Goal: Task Accomplishment & Management: Complete application form

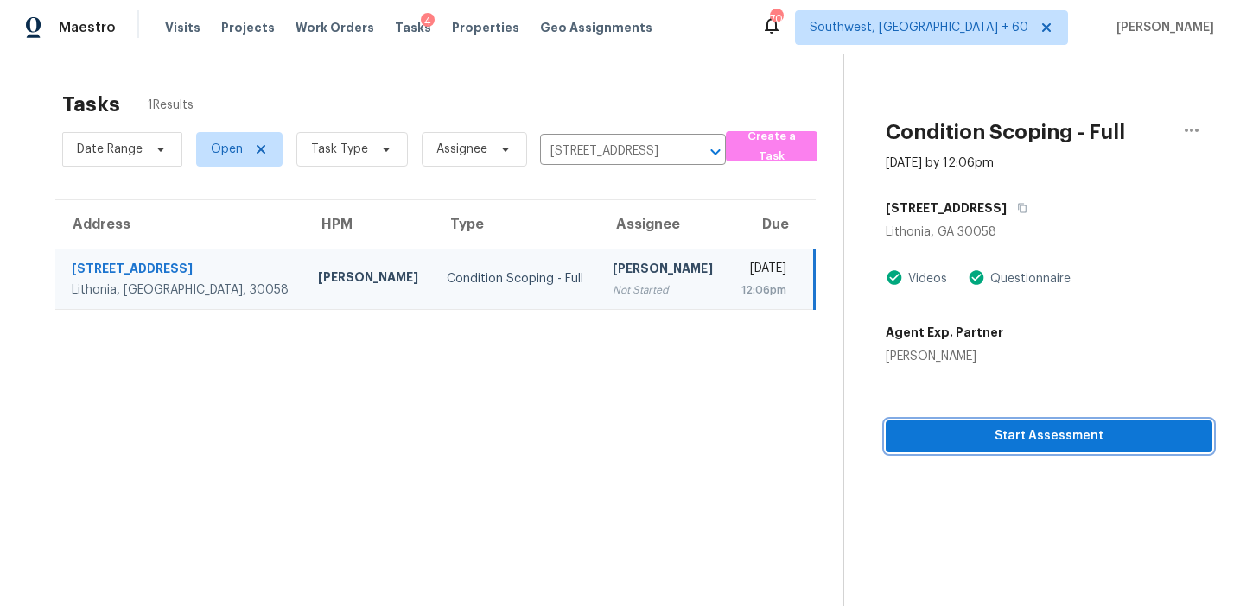
click at [942, 435] on span "Start Assessment" at bounding box center [1048, 437] width 299 height 22
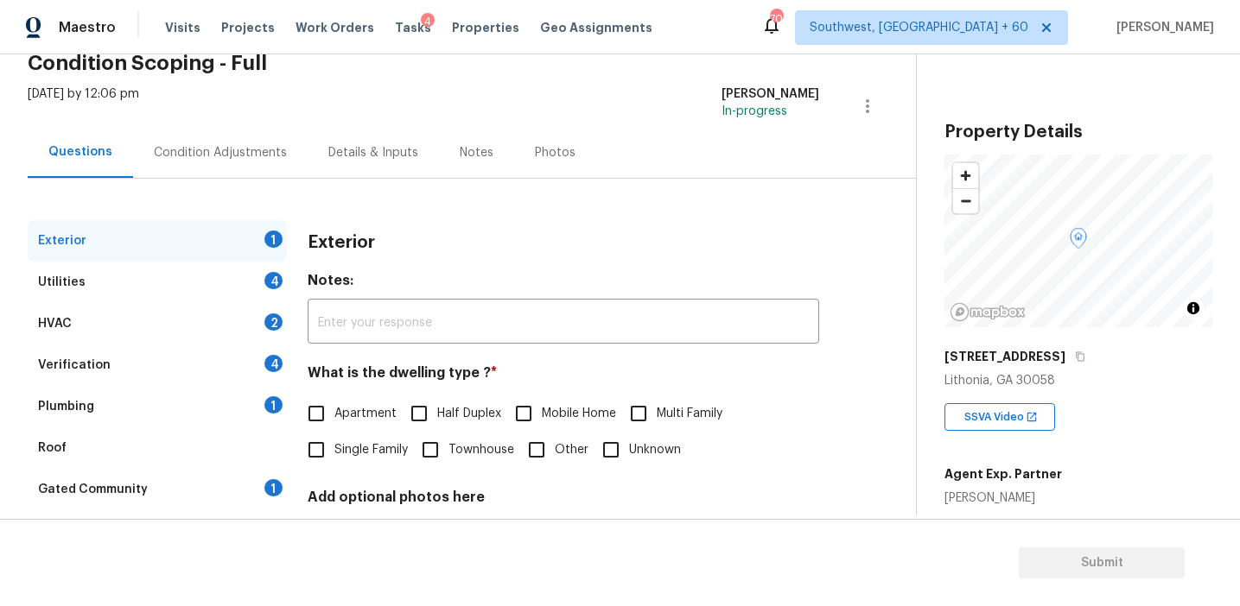
scroll to position [174, 0]
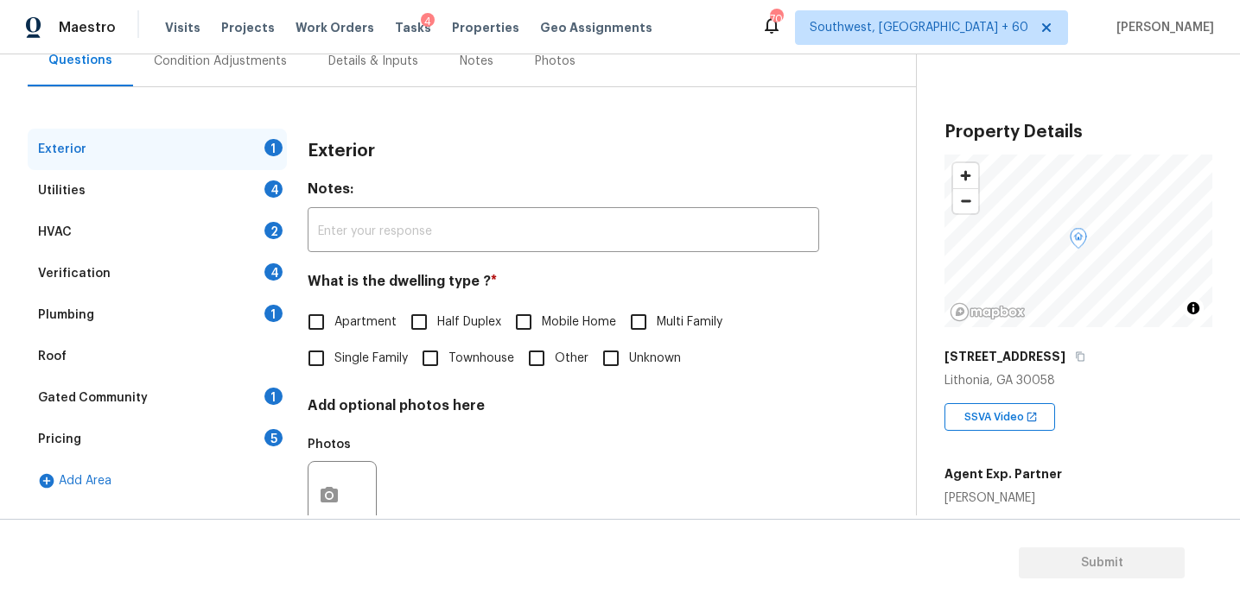
click at [260, 440] on div "Pricing 5" at bounding box center [157, 439] width 259 height 41
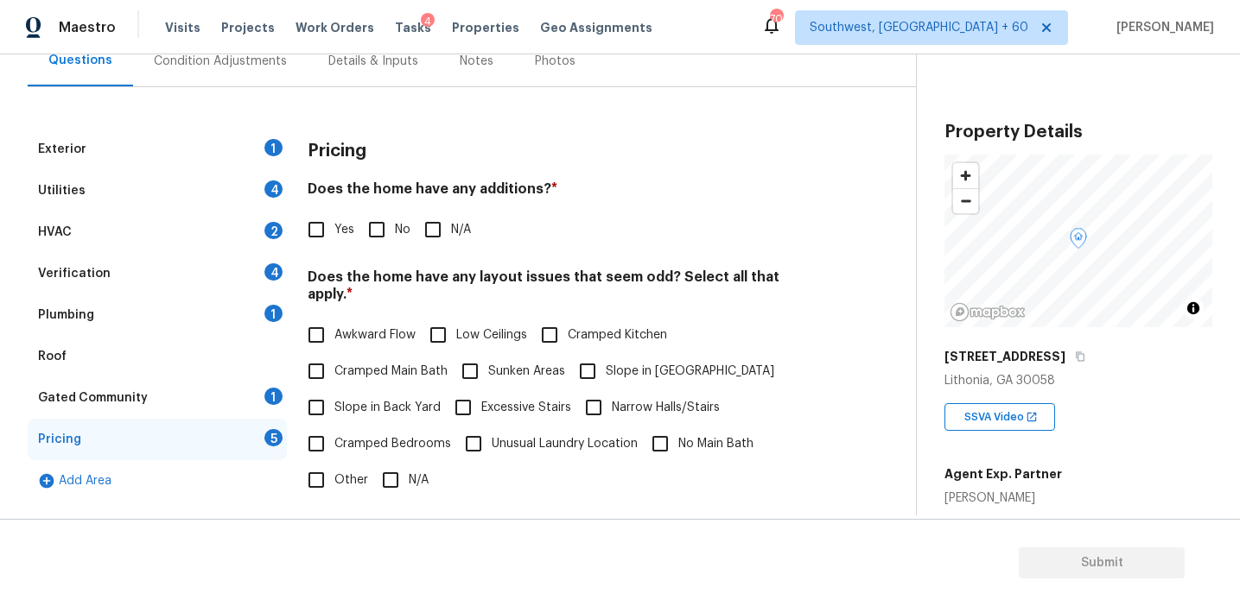
scroll to position [283, 0]
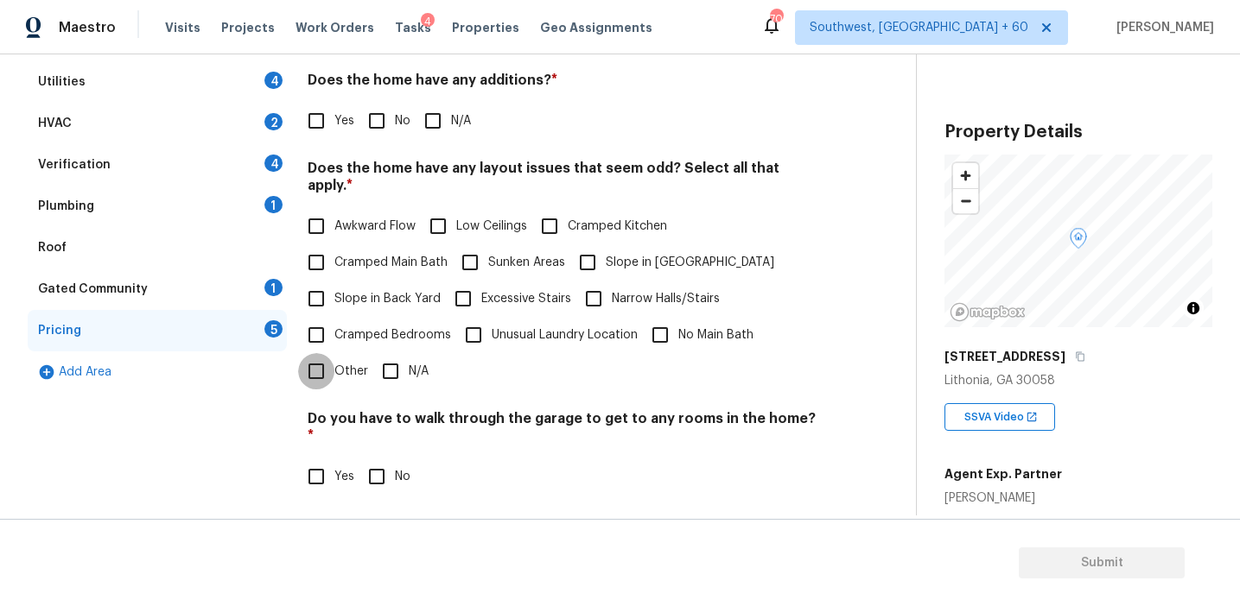
click at [327, 353] on input "Other" at bounding box center [316, 371] width 36 height 36
checkbox input "true"
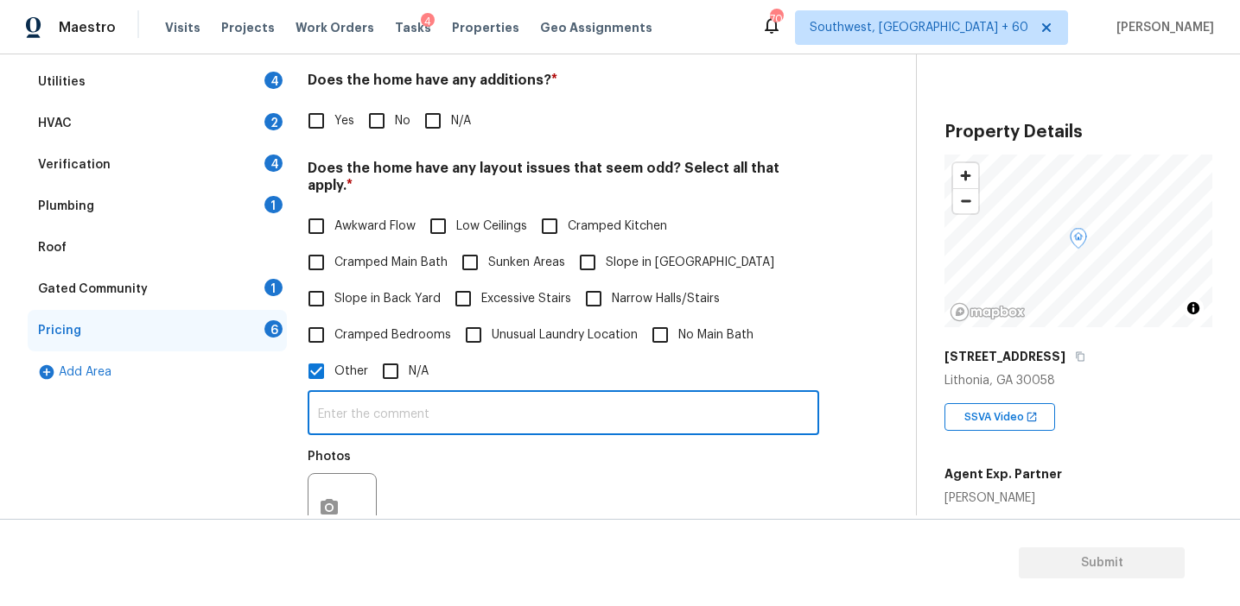
click at [364, 409] on input "text" at bounding box center [563, 415] width 511 height 41
type input "S"
type input "Dwelling discrepancy"
click at [637, 463] on div "Photos" at bounding box center [563, 497] width 511 height 112
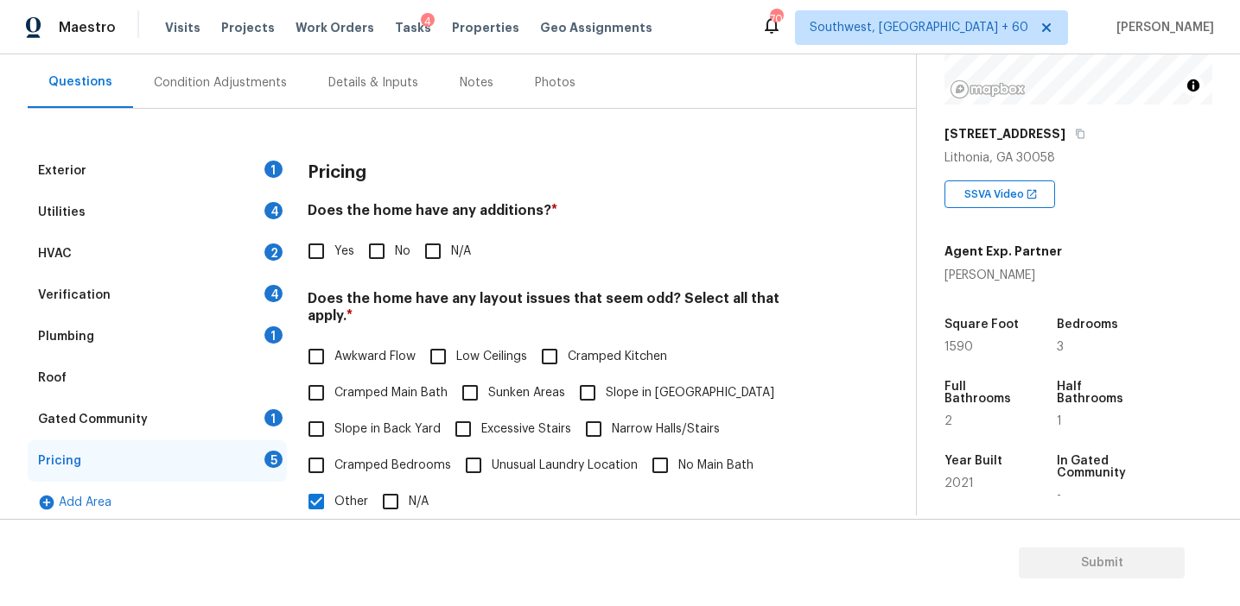
scroll to position [209, 0]
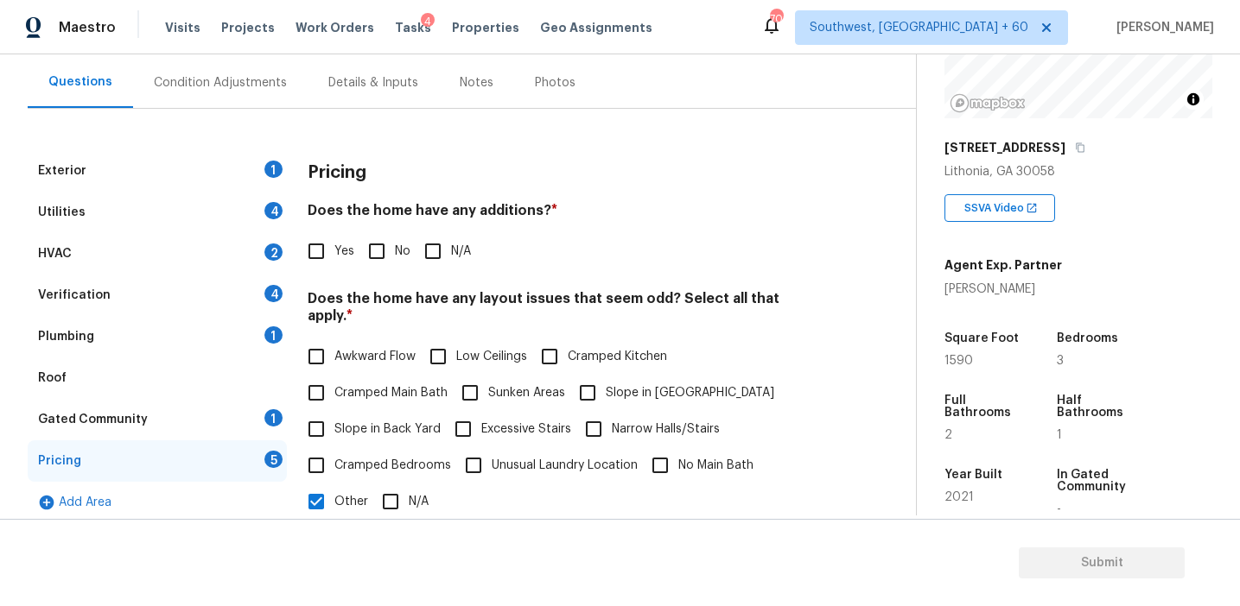
click at [354, 165] on h3 "Pricing" at bounding box center [337, 172] width 59 height 17
click at [387, 254] on input "No" at bounding box center [376, 251] width 36 height 36
checkbox input "true"
click at [579, 382] on input "Slope in [GEOGRAPHIC_DATA]" at bounding box center [587, 393] width 36 height 36
checkbox input "true"
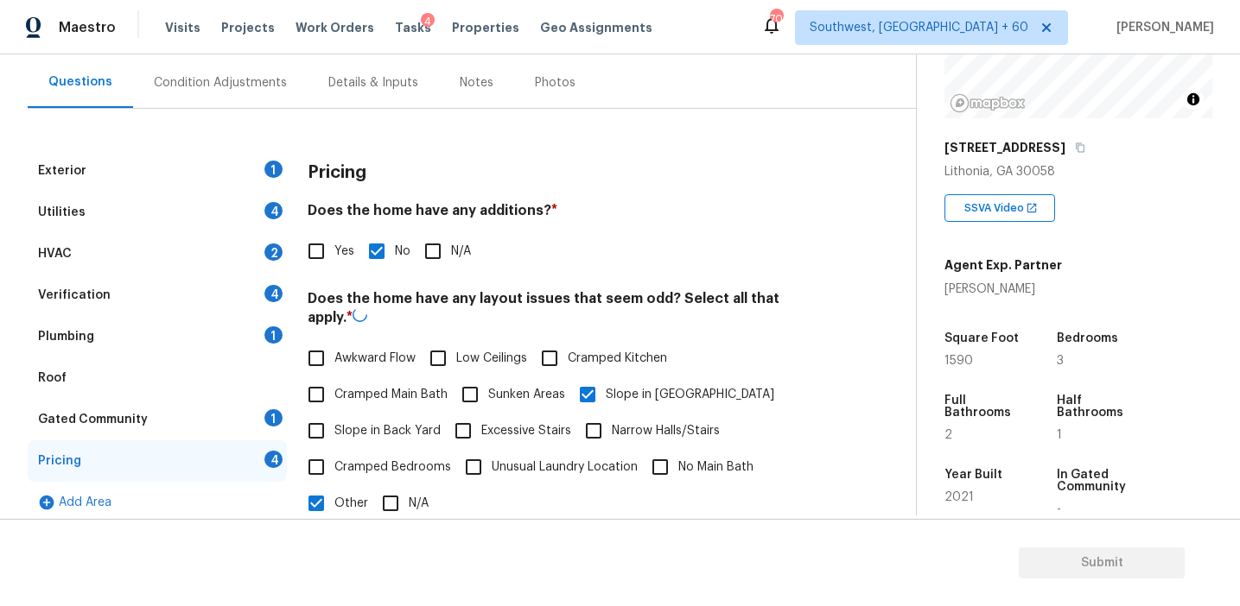
click at [407, 420] on label "Slope in Back Yard" at bounding box center [369, 431] width 143 height 36
click at [334, 420] on input "Slope in Back Yard" at bounding box center [316, 431] width 36 height 36
checkbox input "true"
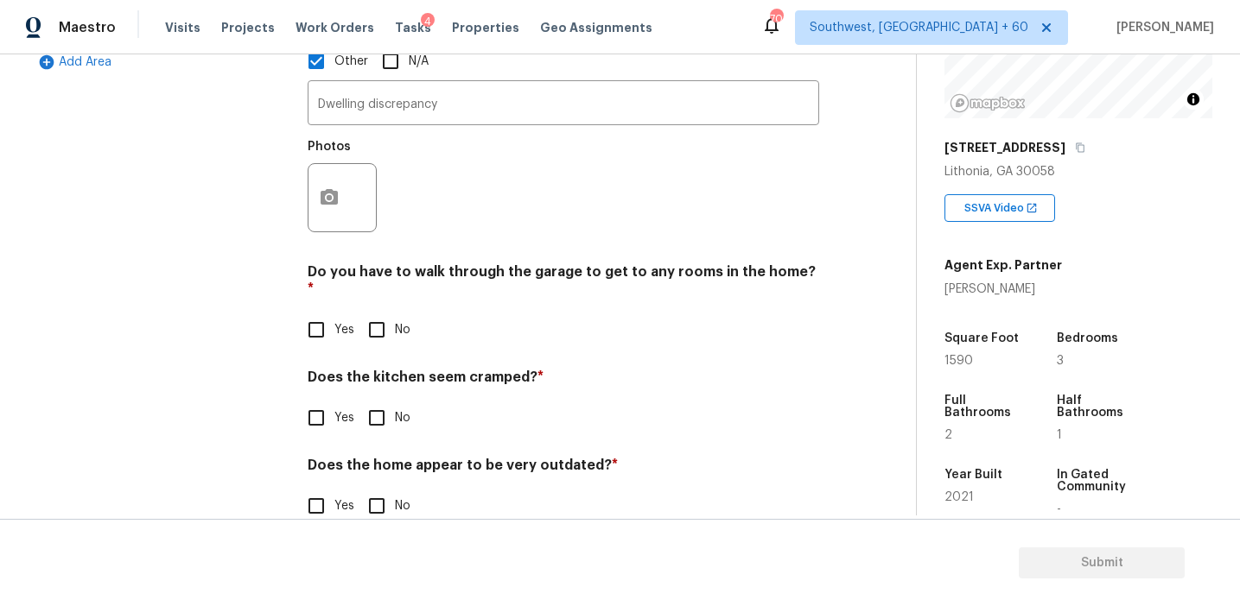
click at [377, 400] on input "No" at bounding box center [376, 418] width 36 height 36
checkbox input "true"
click at [377, 312] on input "No" at bounding box center [376, 330] width 36 height 36
checkbox input "true"
click at [375, 488] on input "No" at bounding box center [376, 506] width 36 height 36
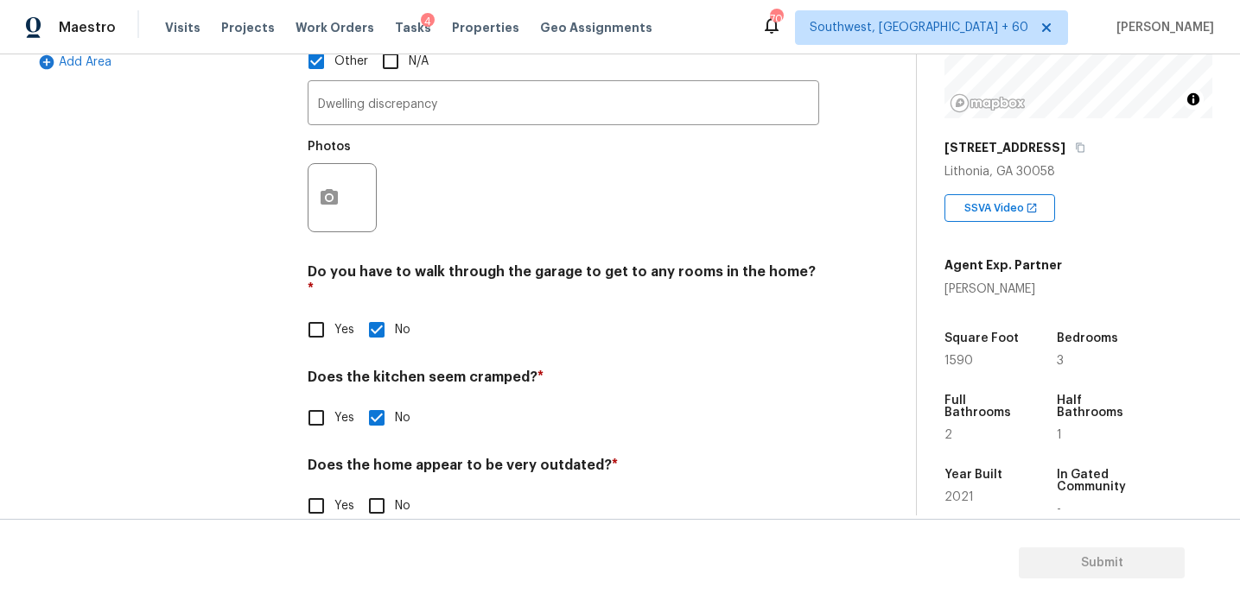
checkbox input "true"
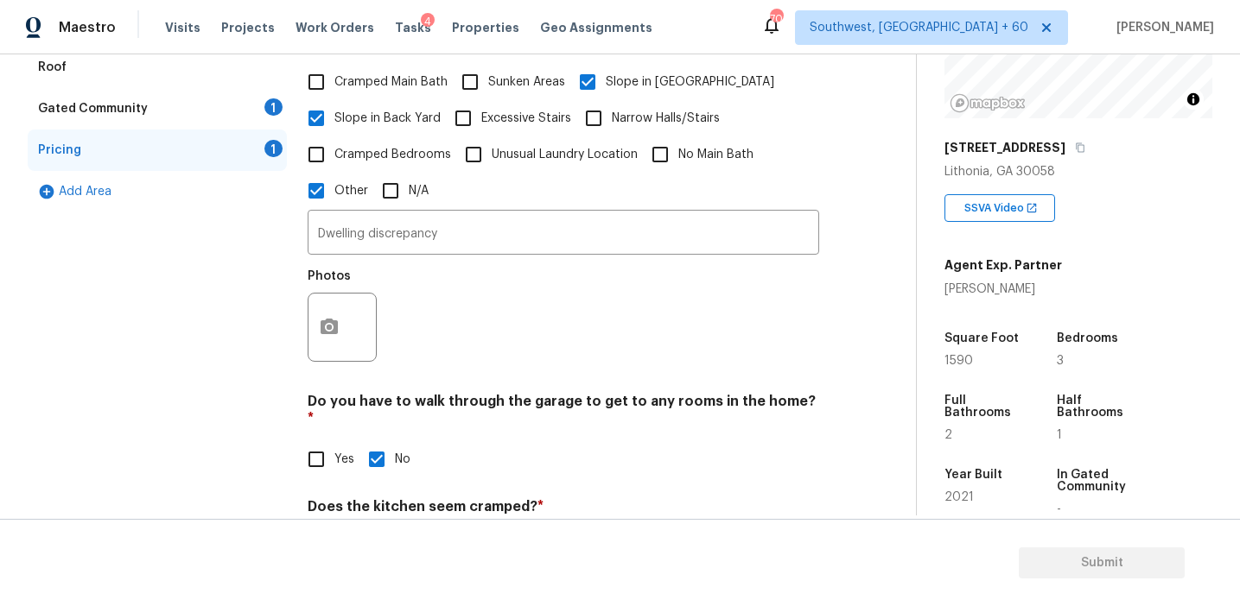
scroll to position [454, 0]
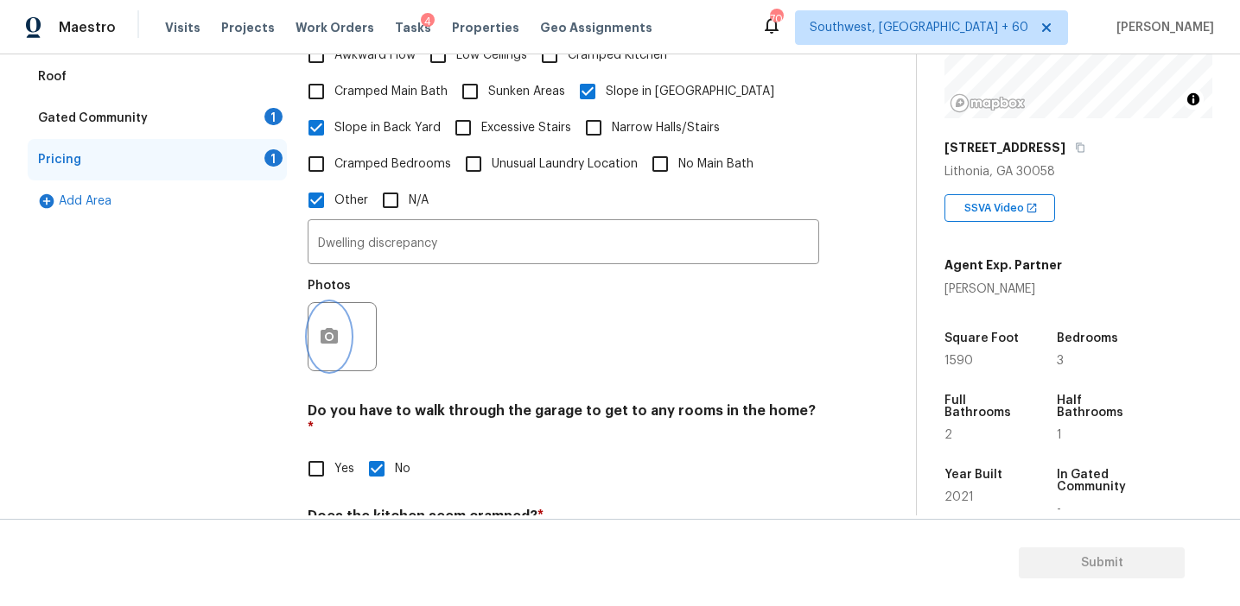
click at [333, 328] on icon "button" at bounding box center [328, 336] width 17 height 16
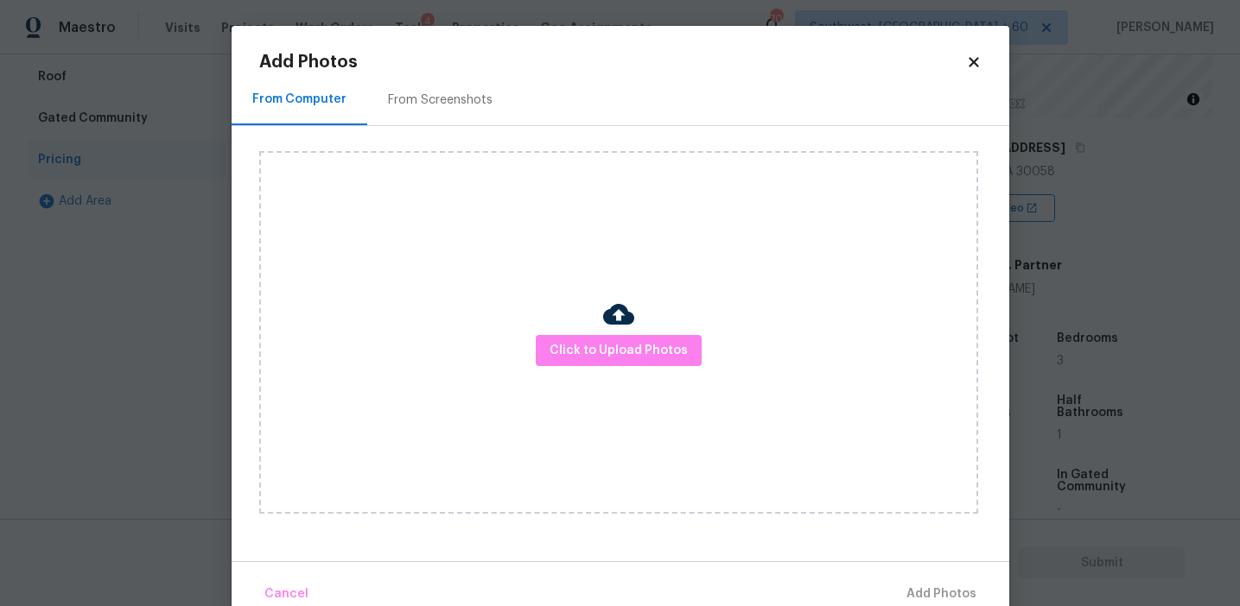
click at [461, 85] on div "From Screenshots" at bounding box center [440, 99] width 146 height 51
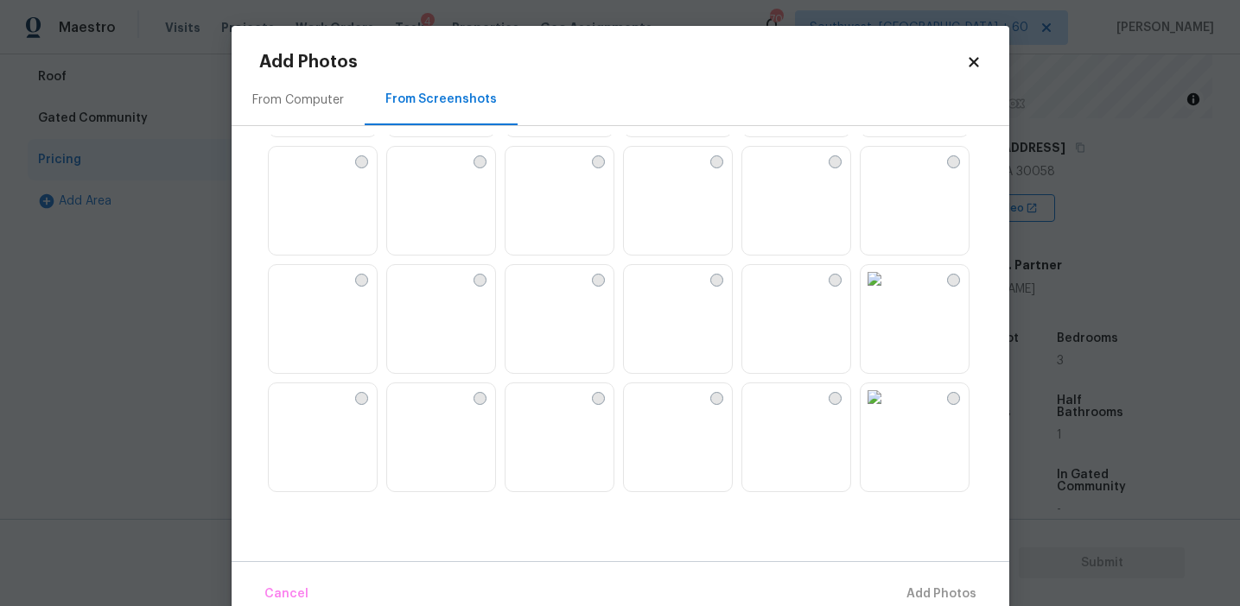
scroll to position [1068, 0]
click at [533, 269] on img at bounding box center [519, 274] width 28 height 28
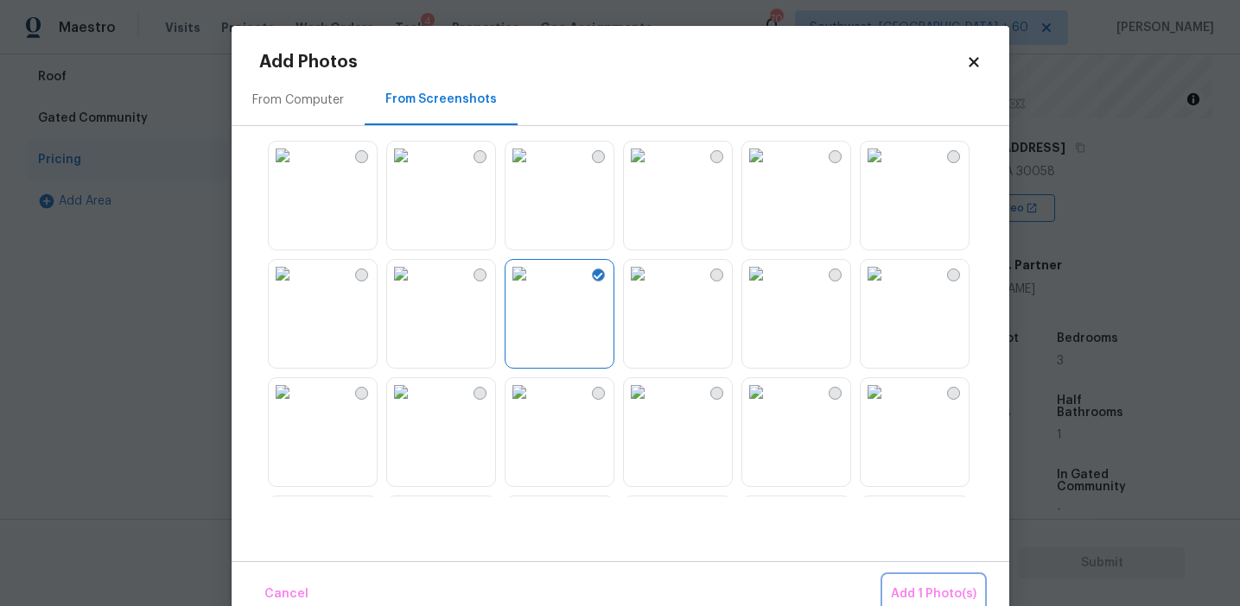
click at [897, 585] on span "Add 1 Photo(s)" at bounding box center [934, 595] width 86 height 22
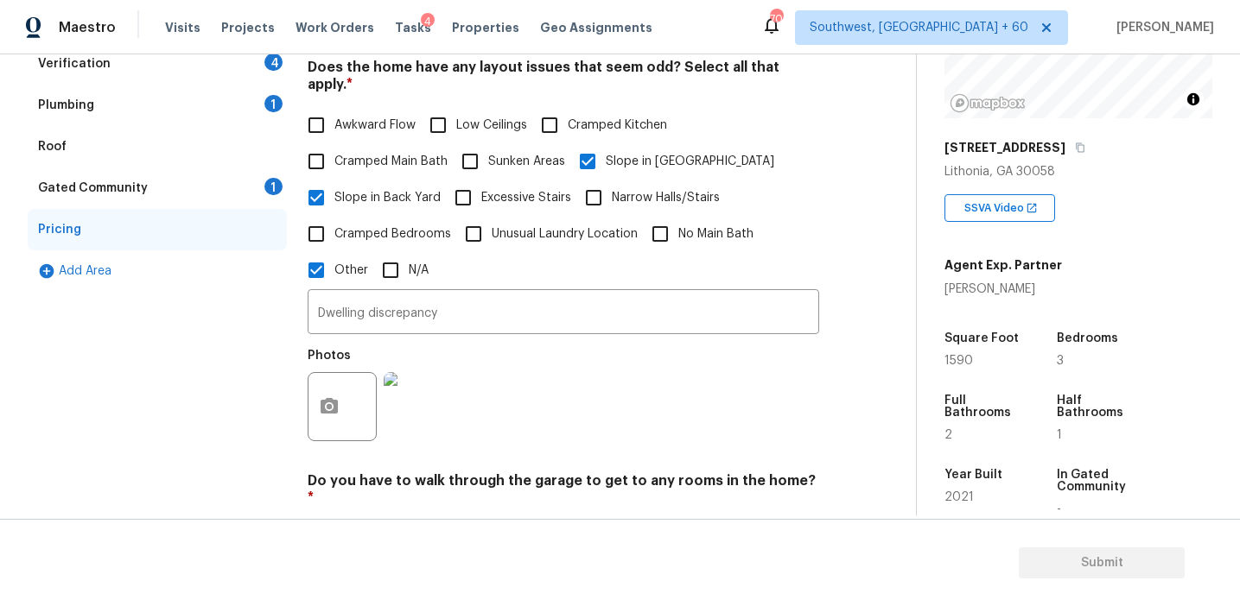
click at [257, 199] on div "Gated Community 1" at bounding box center [157, 188] width 259 height 41
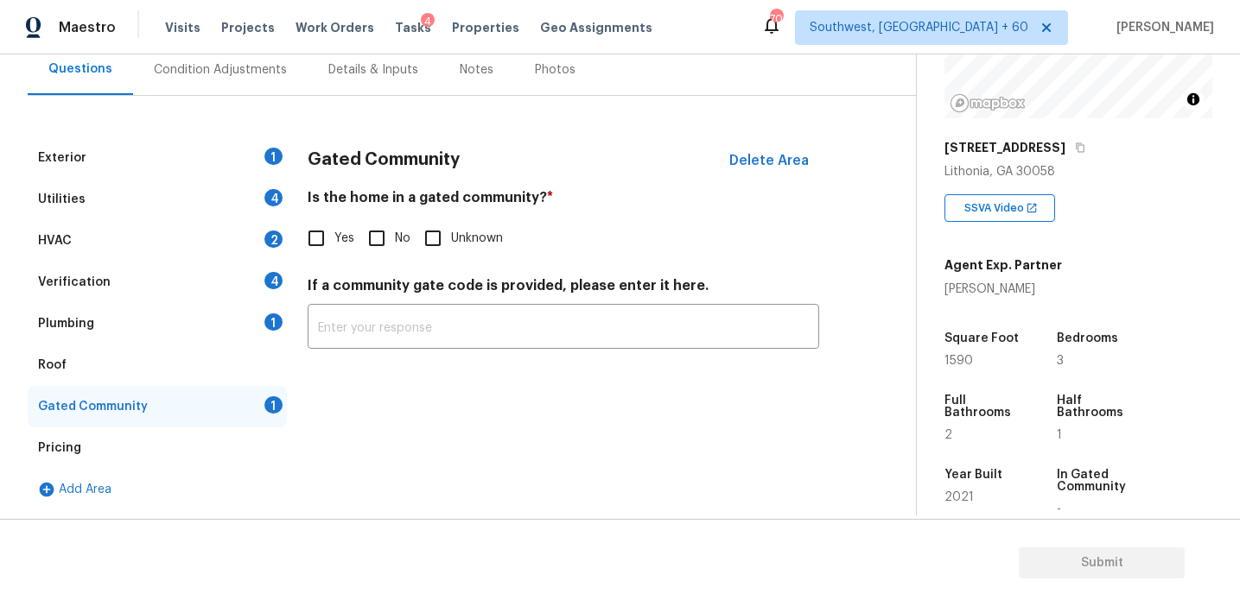
click at [385, 238] on input "No" at bounding box center [376, 238] width 36 height 36
checkbox input "true"
click at [241, 325] on div "Plumbing 1" at bounding box center [157, 323] width 259 height 41
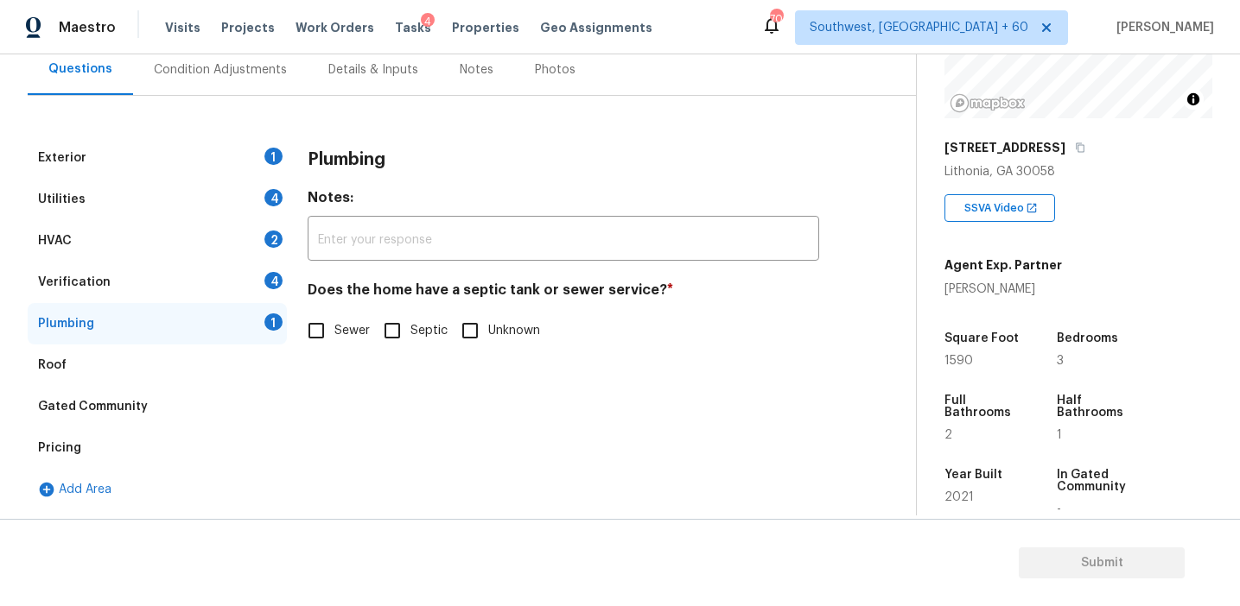
click at [310, 320] on input "Sewer" at bounding box center [316, 331] width 36 height 36
checkbox input "true"
click at [259, 282] on div "Verification 4" at bounding box center [157, 282] width 259 height 41
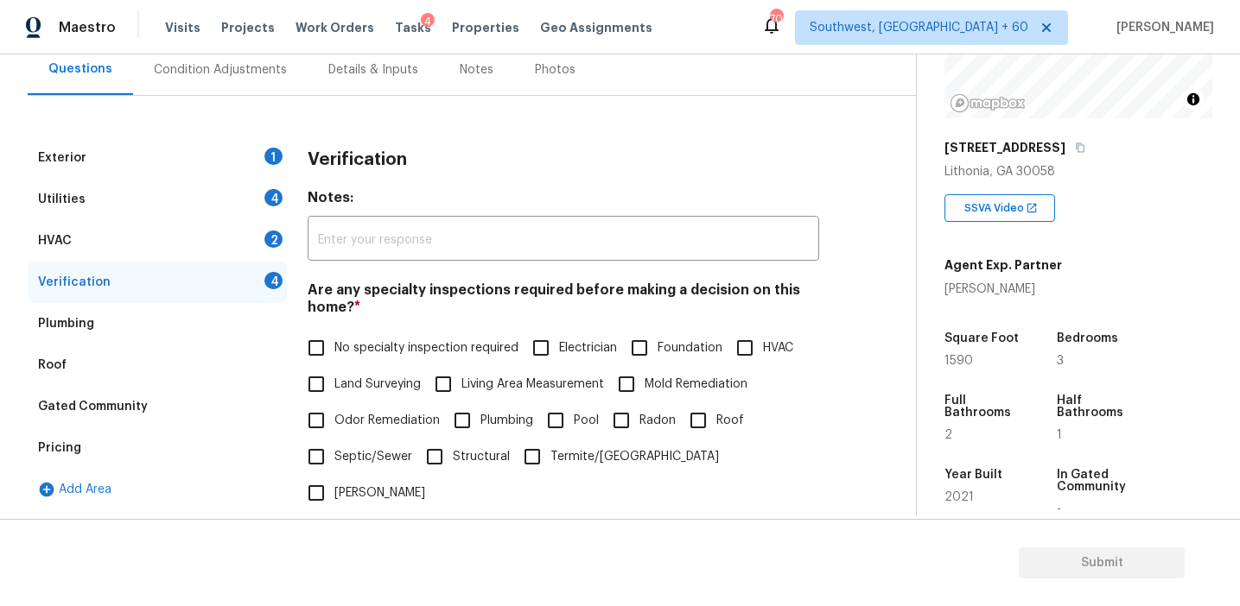
click at [346, 328] on div "Are any specialty inspections required before making a decision on this home? *…" at bounding box center [563, 397] width 511 height 230
click at [349, 346] on span "No specialty inspection required" at bounding box center [426, 348] width 184 height 18
click at [334, 346] on input "No specialty inspection required" at bounding box center [316, 348] width 36 height 36
checkbox input "true"
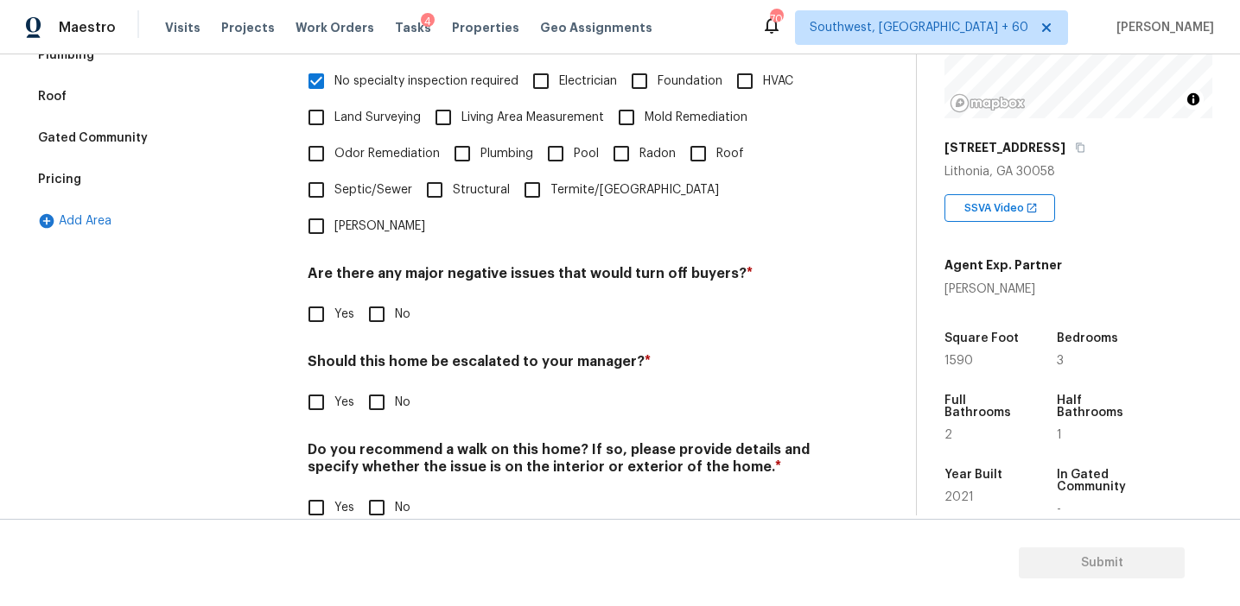
scroll to position [433, 0]
click at [378, 296] on input "No" at bounding box center [376, 314] width 36 height 36
checkbox input "true"
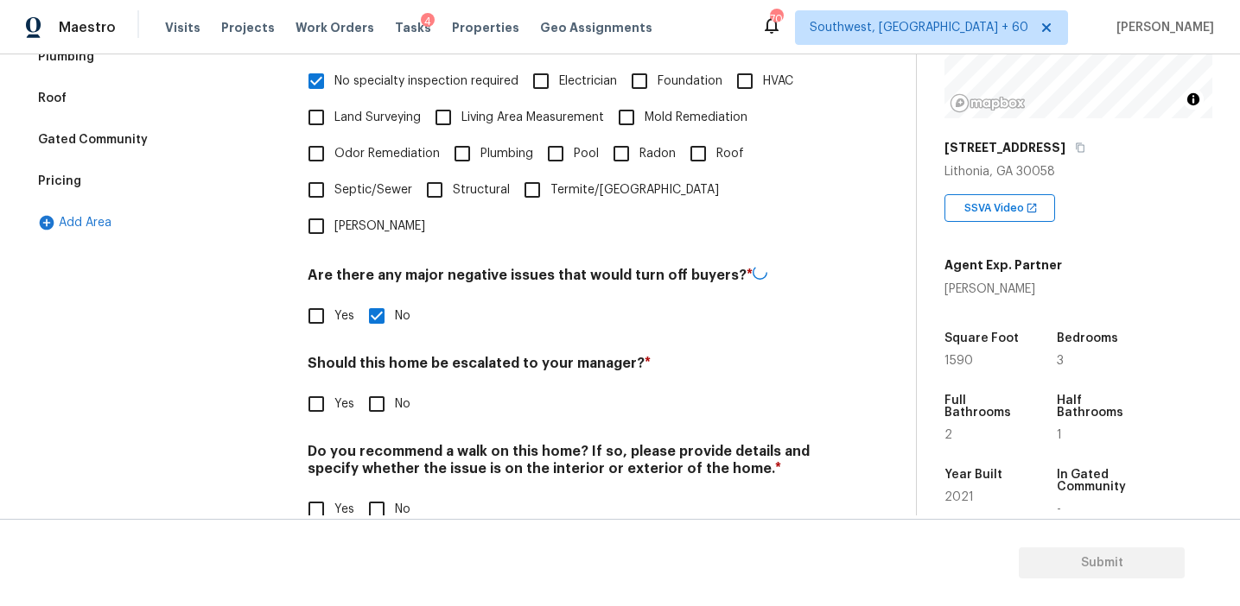
click at [386, 386] on input "No" at bounding box center [376, 404] width 36 height 36
checkbox input "true"
click at [384, 492] on input "No" at bounding box center [376, 510] width 36 height 36
checkbox input "true"
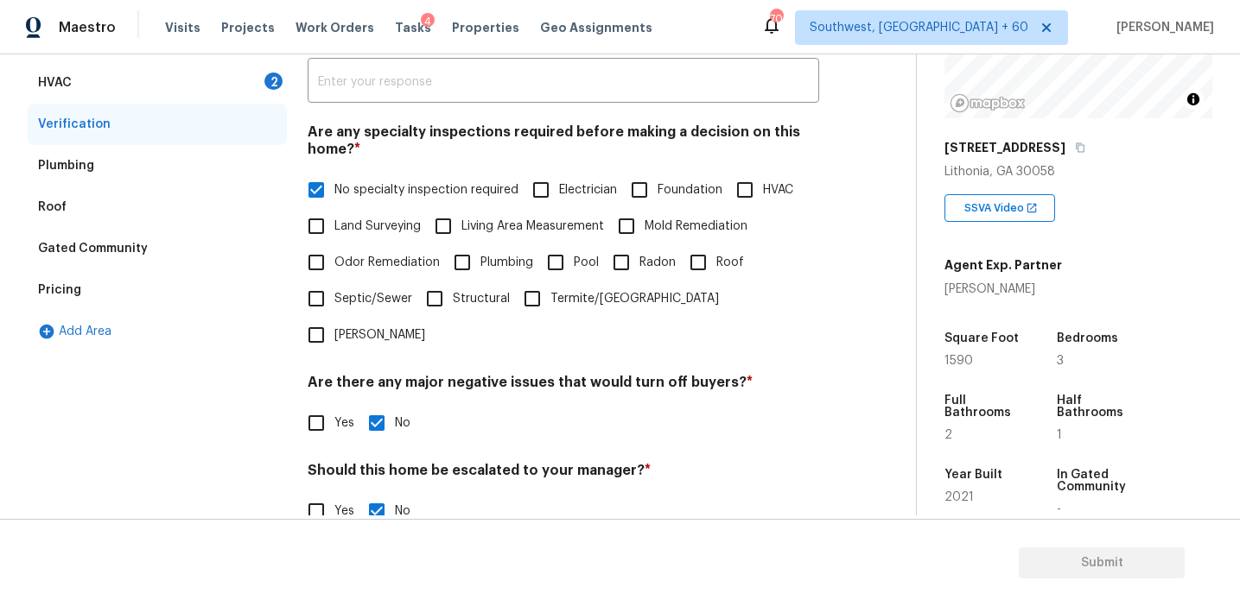
scroll to position [256, 0]
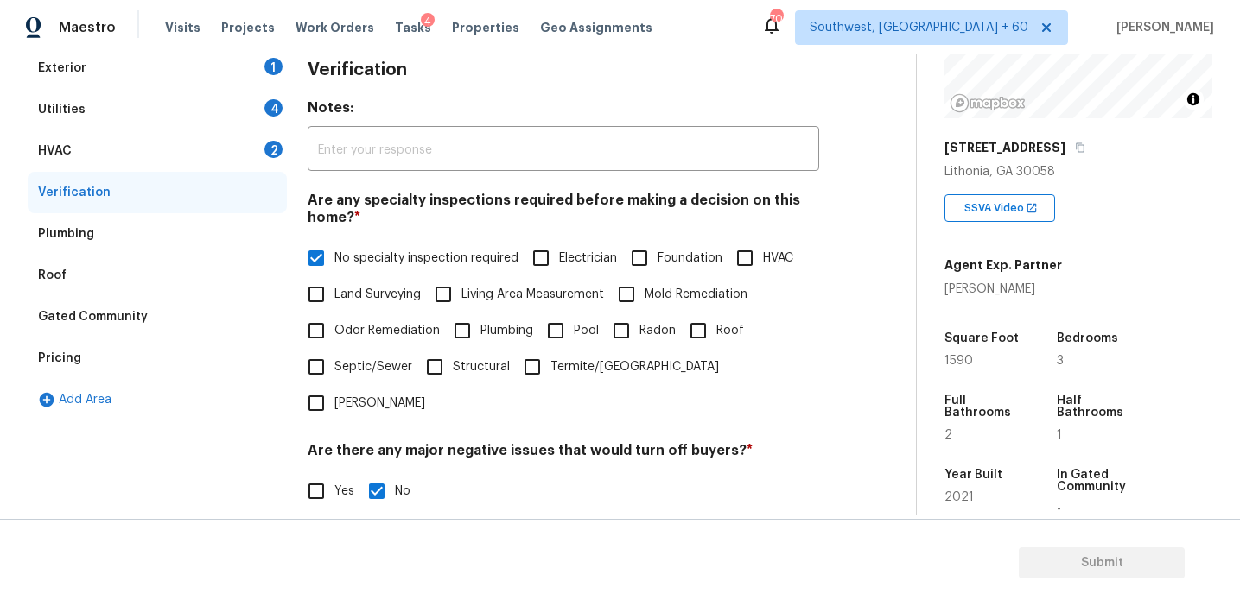
click at [250, 146] on div "HVAC 2" at bounding box center [157, 150] width 259 height 41
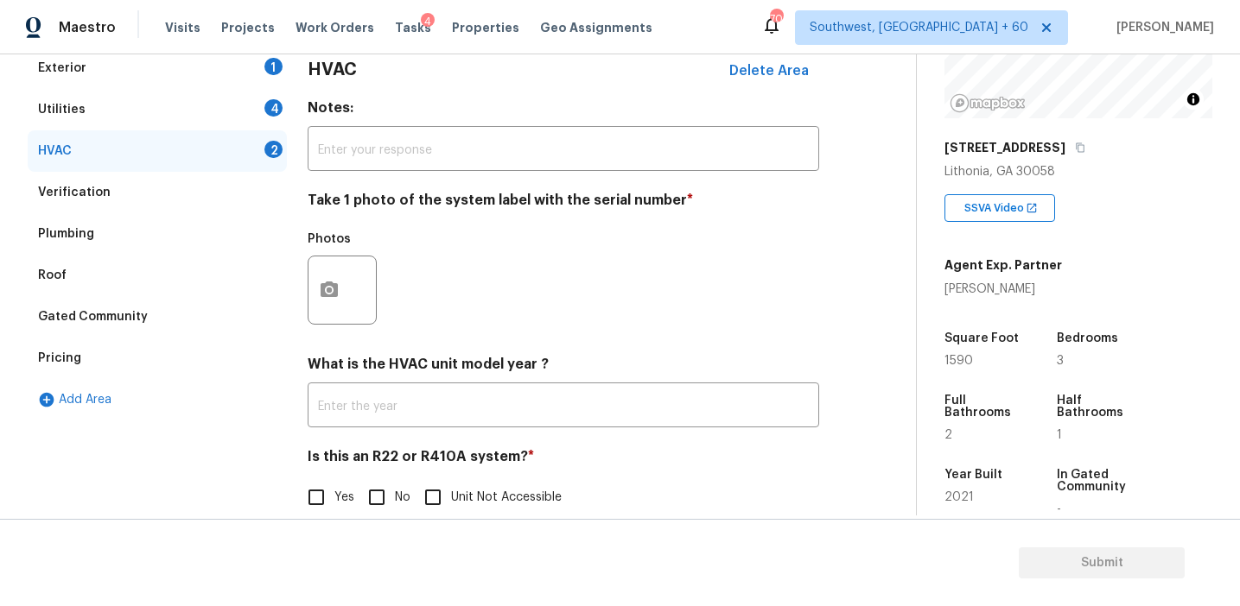
click at [381, 507] on input "No" at bounding box center [376, 497] width 36 height 36
checkbox input "true"
click at [343, 301] on button "button" at bounding box center [328, 290] width 41 height 67
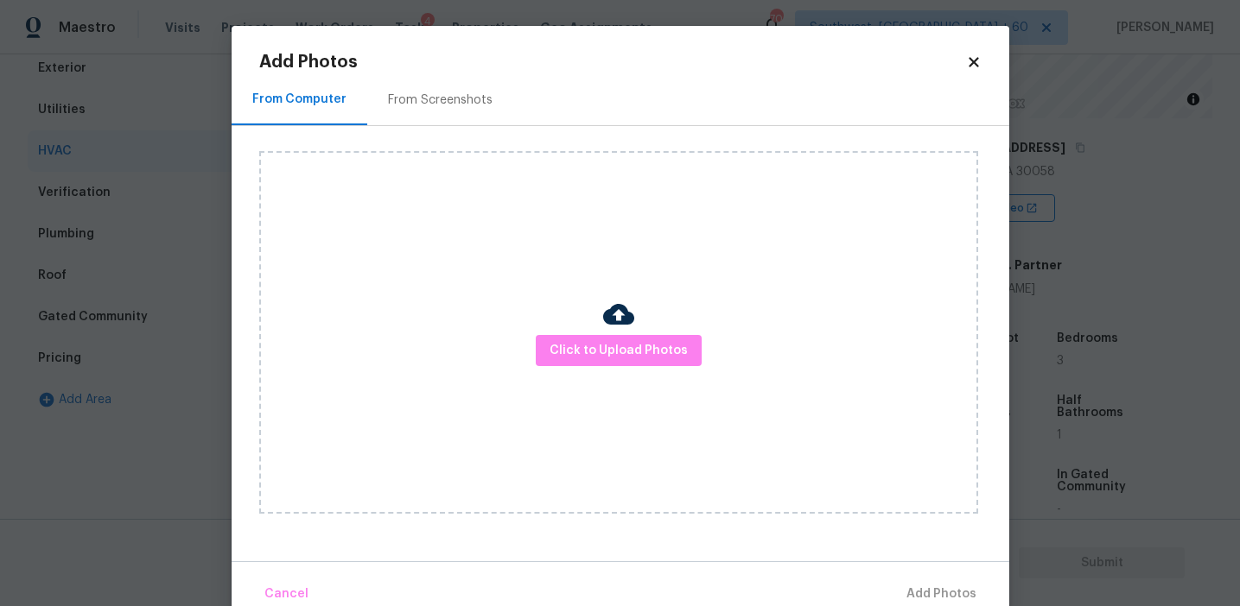
click at [580, 323] on div "Click to Upload Photos" at bounding box center [618, 332] width 719 height 363
click at [580, 341] on span "Click to Upload Photos" at bounding box center [618, 351] width 138 height 22
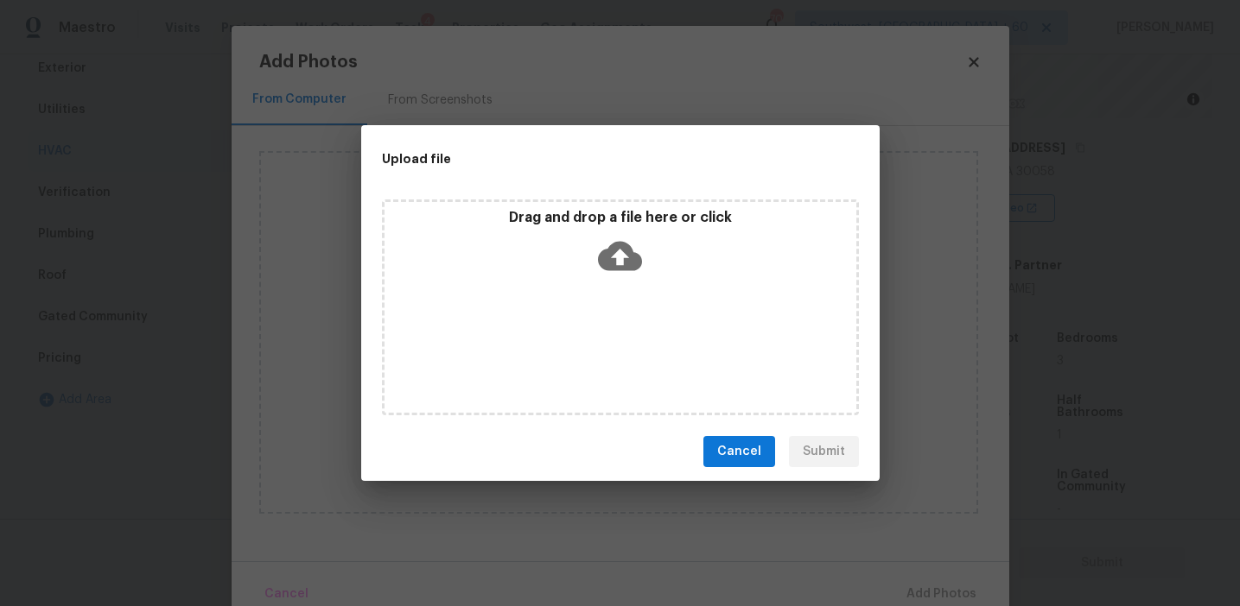
click at [582, 238] on div "Drag and drop a file here or click" at bounding box center [620, 246] width 472 height 74
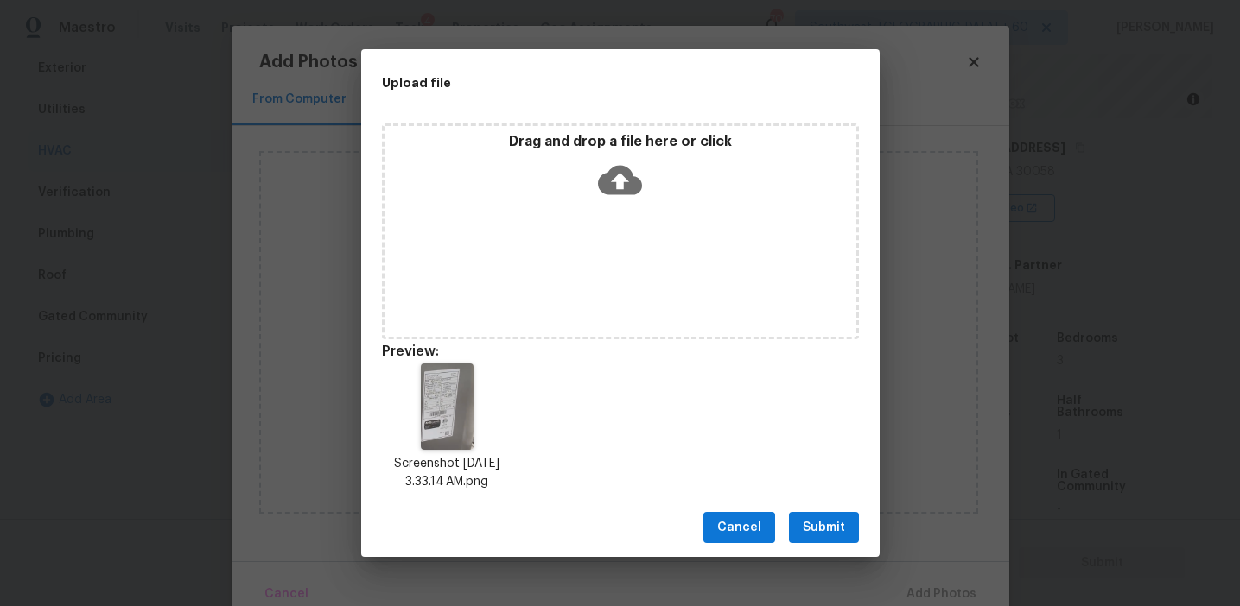
click at [833, 537] on span "Submit" at bounding box center [824, 528] width 42 height 22
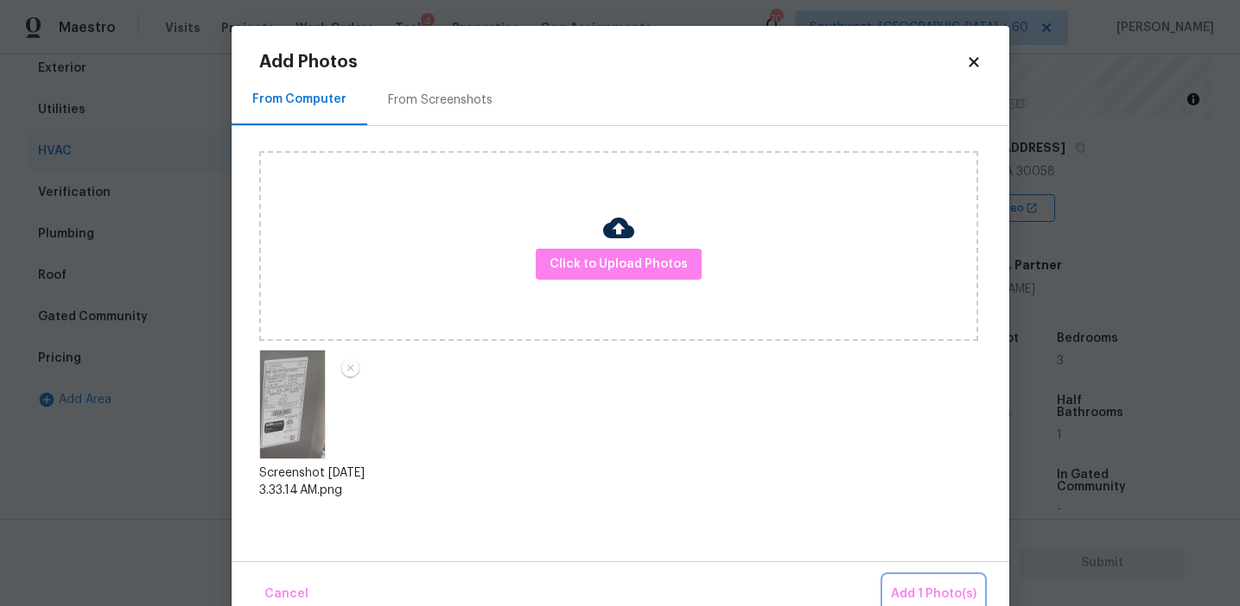
click at [907, 583] on button "Add 1 Photo(s)" at bounding box center [933, 594] width 99 height 37
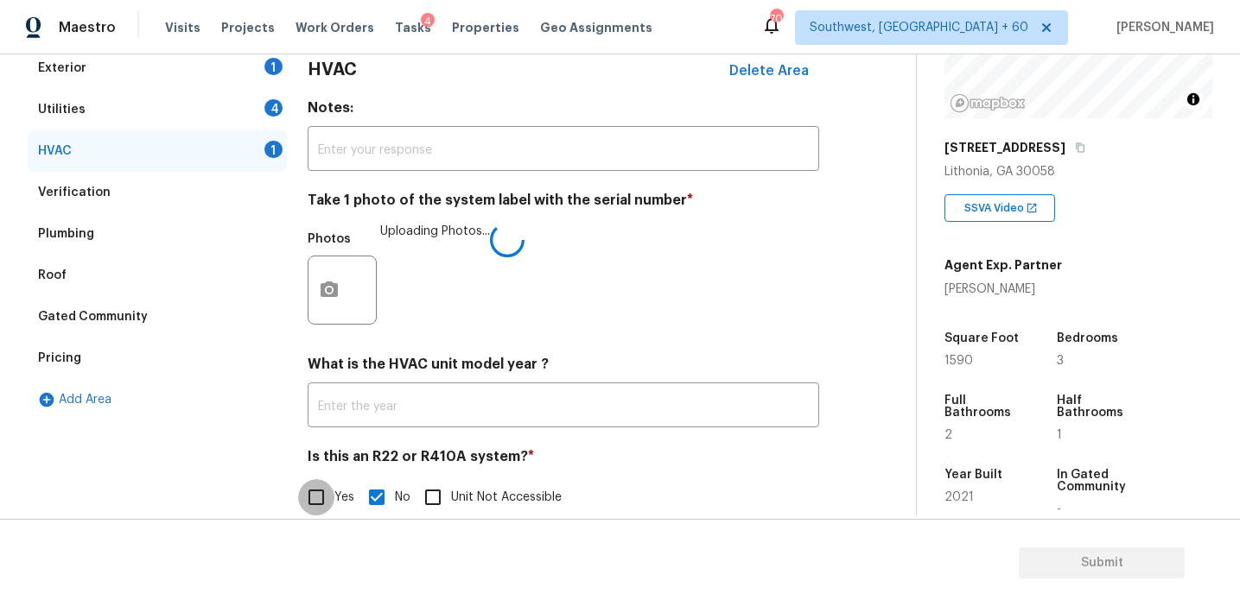
click at [320, 495] on input "Yes" at bounding box center [316, 497] width 36 height 36
checkbox input "true"
checkbox input "false"
click at [277, 106] on div "4" at bounding box center [273, 107] width 18 height 17
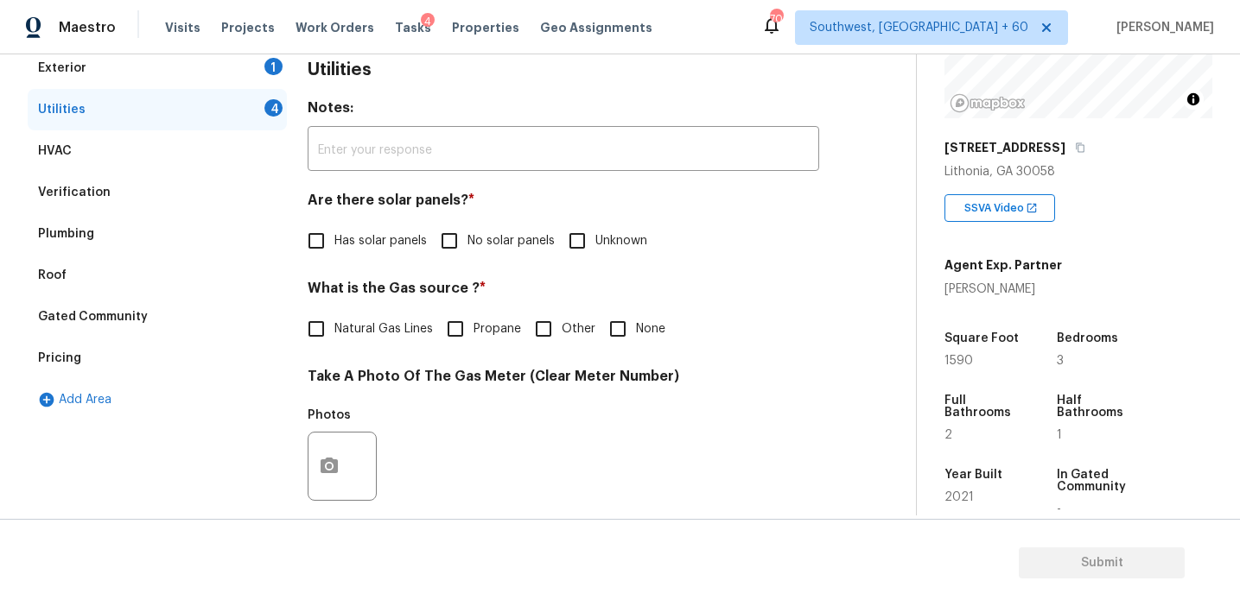
click at [462, 238] on input "No solar panels" at bounding box center [449, 241] width 36 height 36
checkbox input "true"
click at [383, 327] on span "Natural Gas Lines" at bounding box center [383, 329] width 98 height 18
click at [334, 327] on input "Natural Gas Lines" at bounding box center [316, 329] width 36 height 36
checkbox input "true"
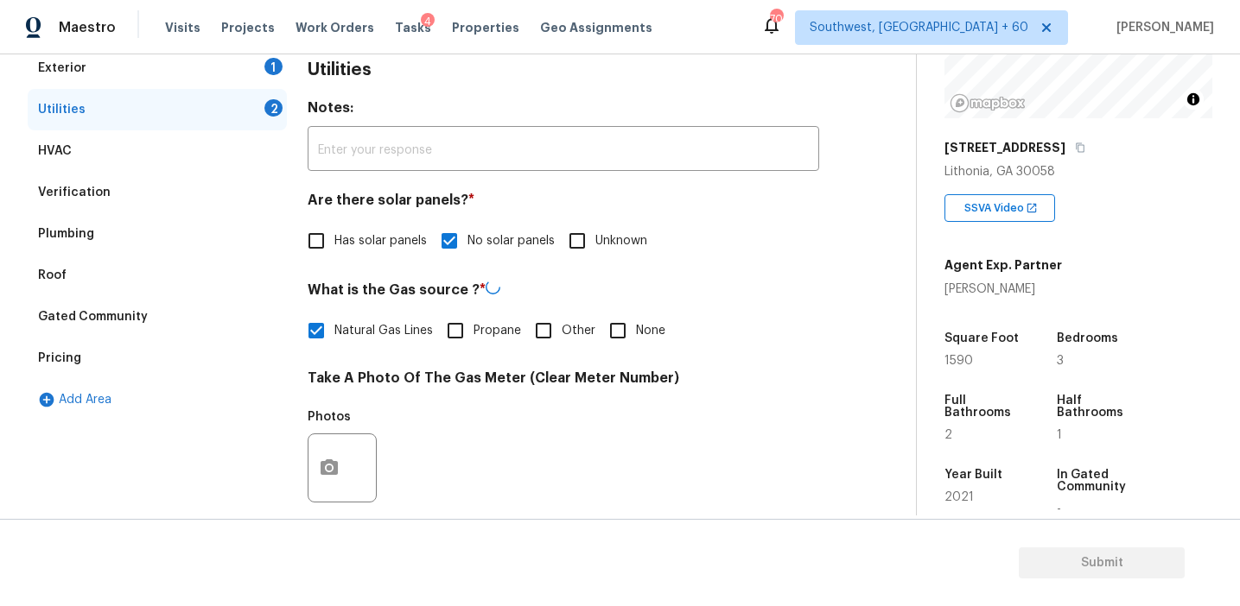
scroll to position [694, 0]
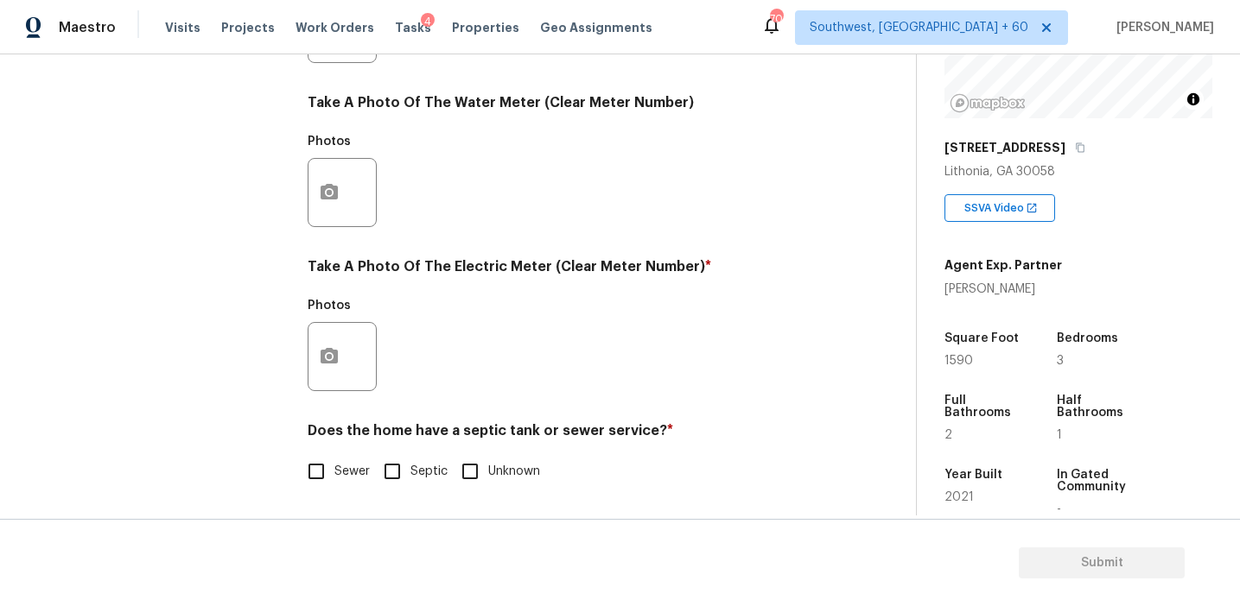
click at [317, 479] on input "Sewer" at bounding box center [316, 472] width 36 height 36
checkbox input "true"
click at [327, 350] on icon "button" at bounding box center [328, 356] width 17 height 16
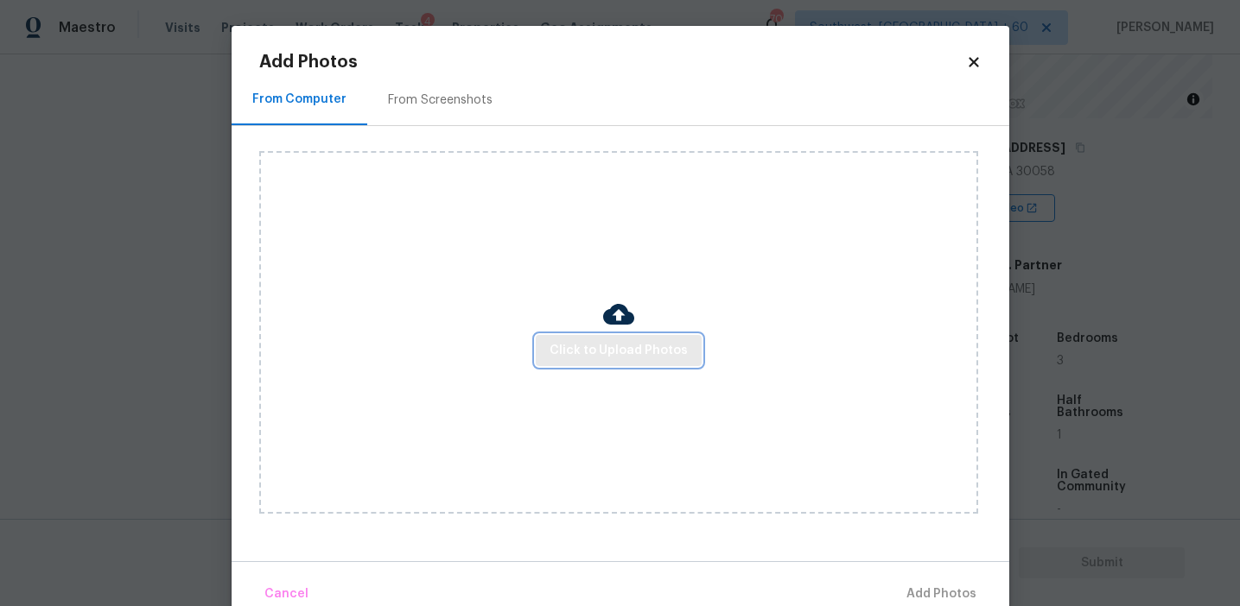
click at [585, 347] on span "Click to Upload Photos" at bounding box center [618, 351] width 138 height 22
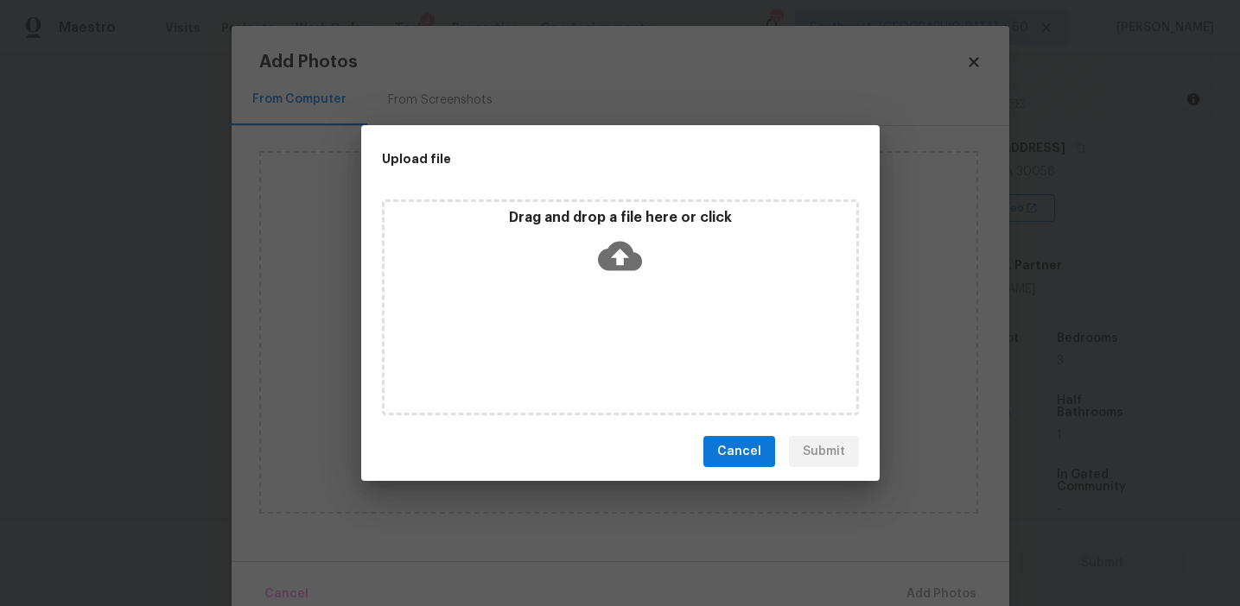
click at [599, 258] on icon at bounding box center [620, 256] width 44 height 29
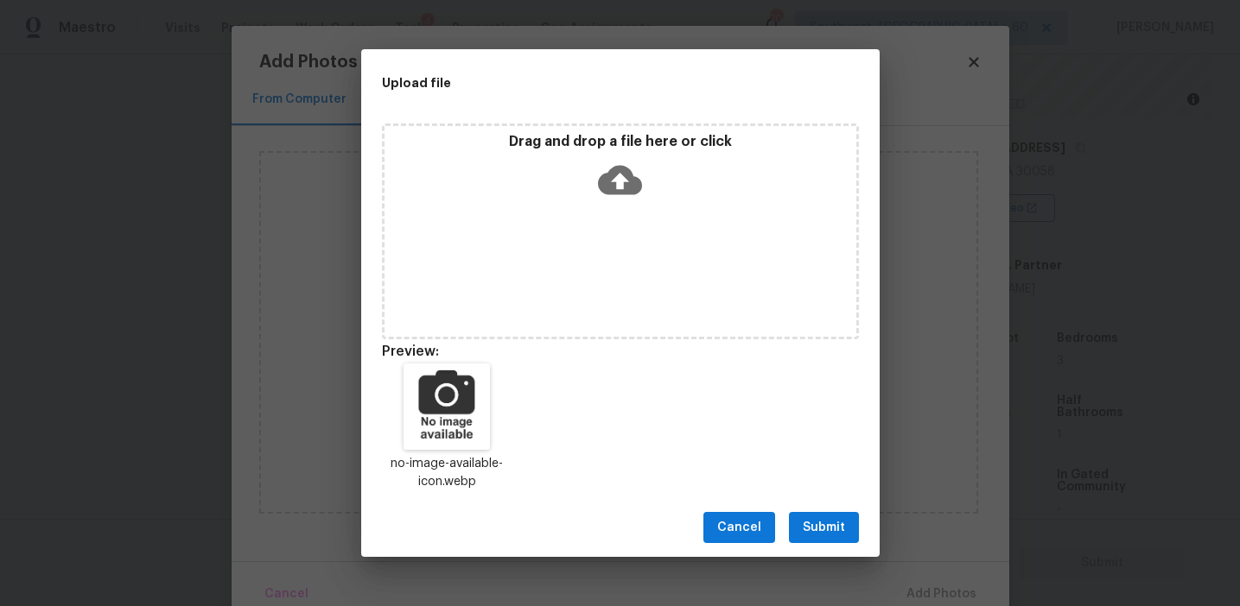
click at [807, 531] on span "Submit" at bounding box center [824, 528] width 42 height 22
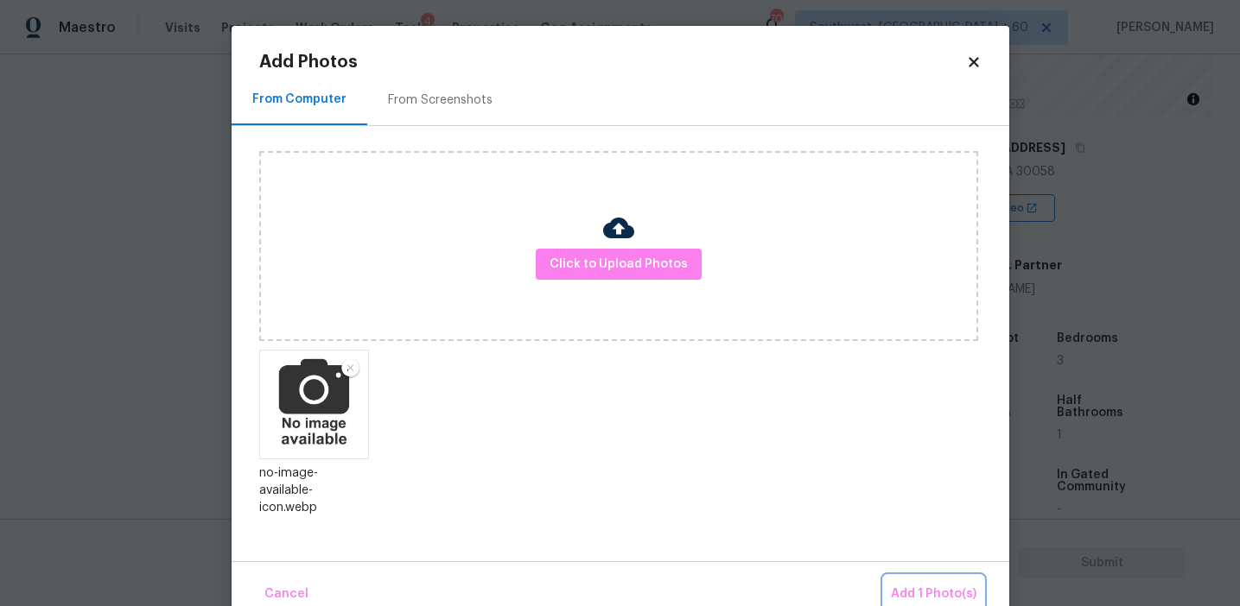
click at [898, 586] on span "Add 1 Photo(s)" at bounding box center [934, 595] width 86 height 22
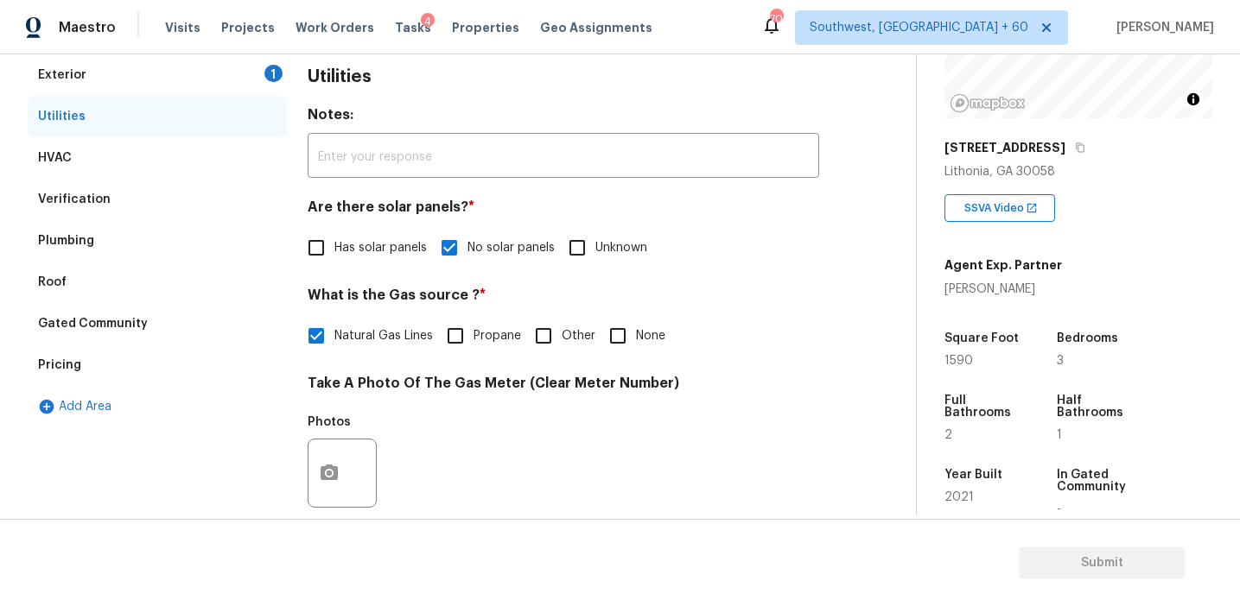
click at [271, 73] on div "1" at bounding box center [273, 73] width 18 height 17
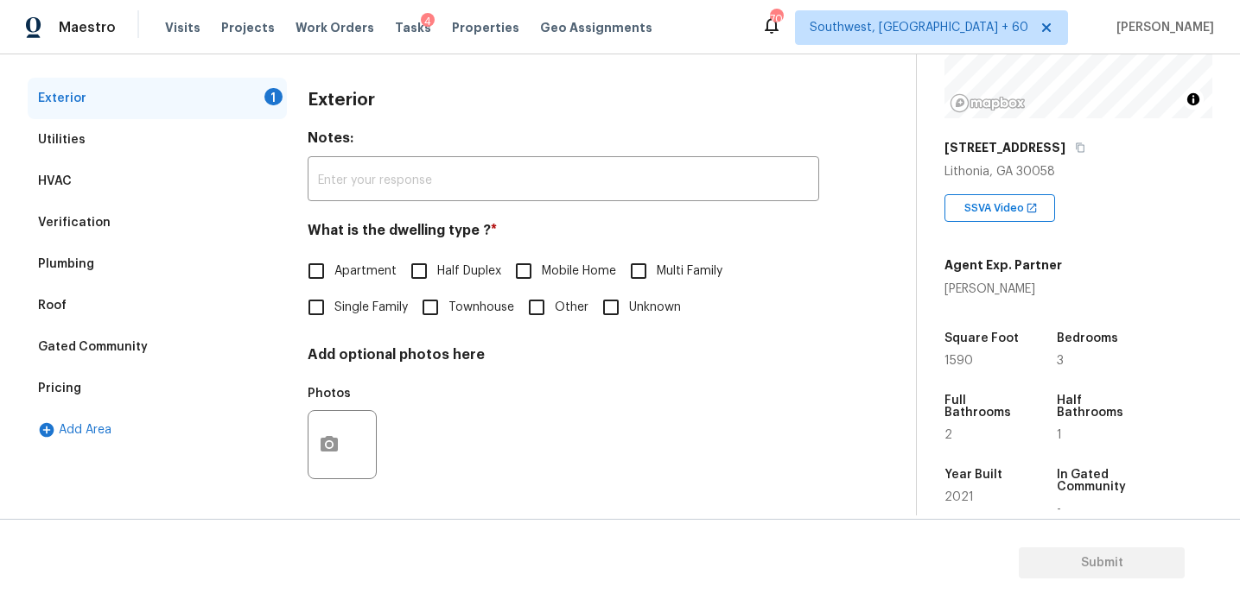
scroll to position [225, 0]
click at [435, 293] on input "Townhouse" at bounding box center [430, 307] width 36 height 36
checkbox input "true"
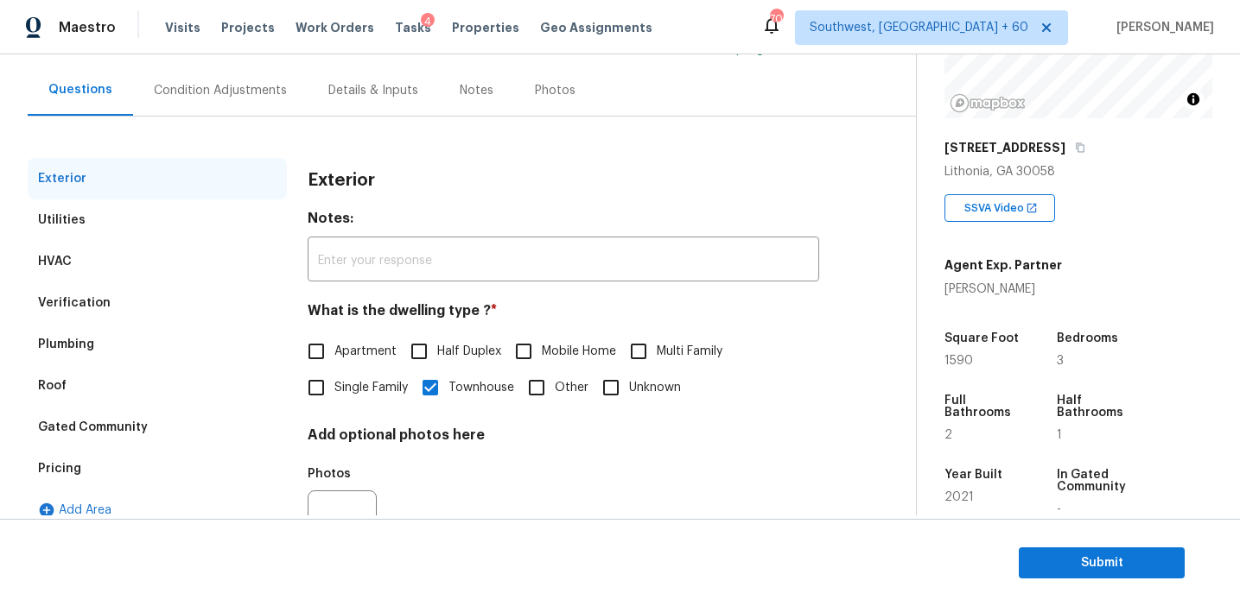
scroll to position [147, 0]
click at [250, 86] on div "Condition Adjustments" at bounding box center [220, 88] width 133 height 17
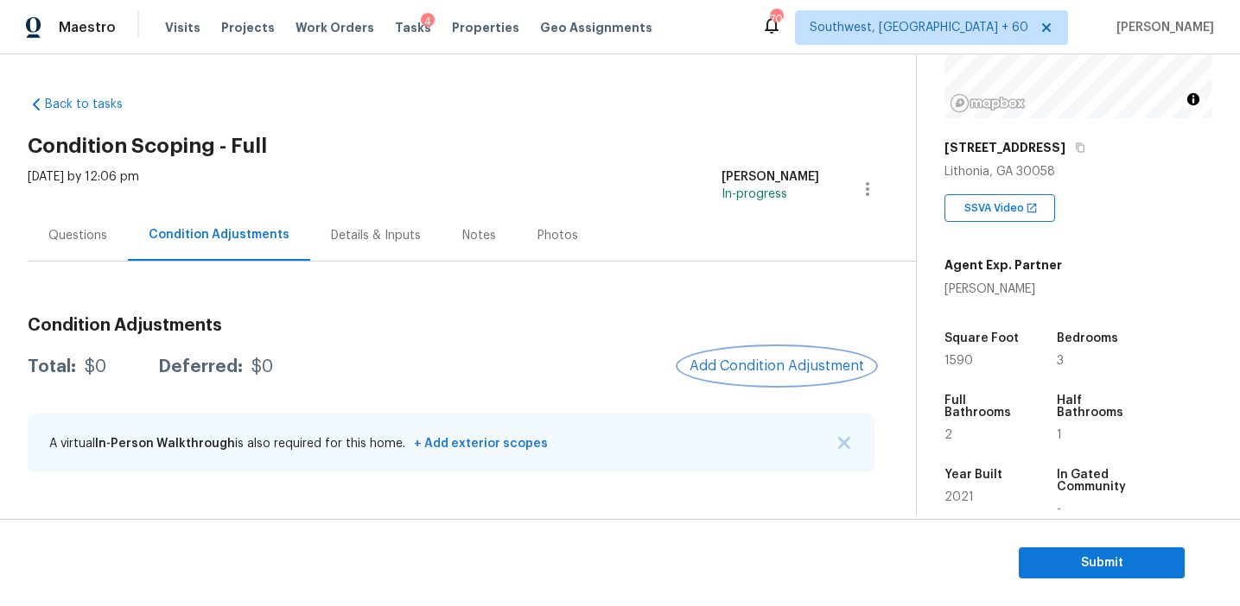
click at [737, 365] on span "Add Condition Adjustment" at bounding box center [776, 366] width 174 height 16
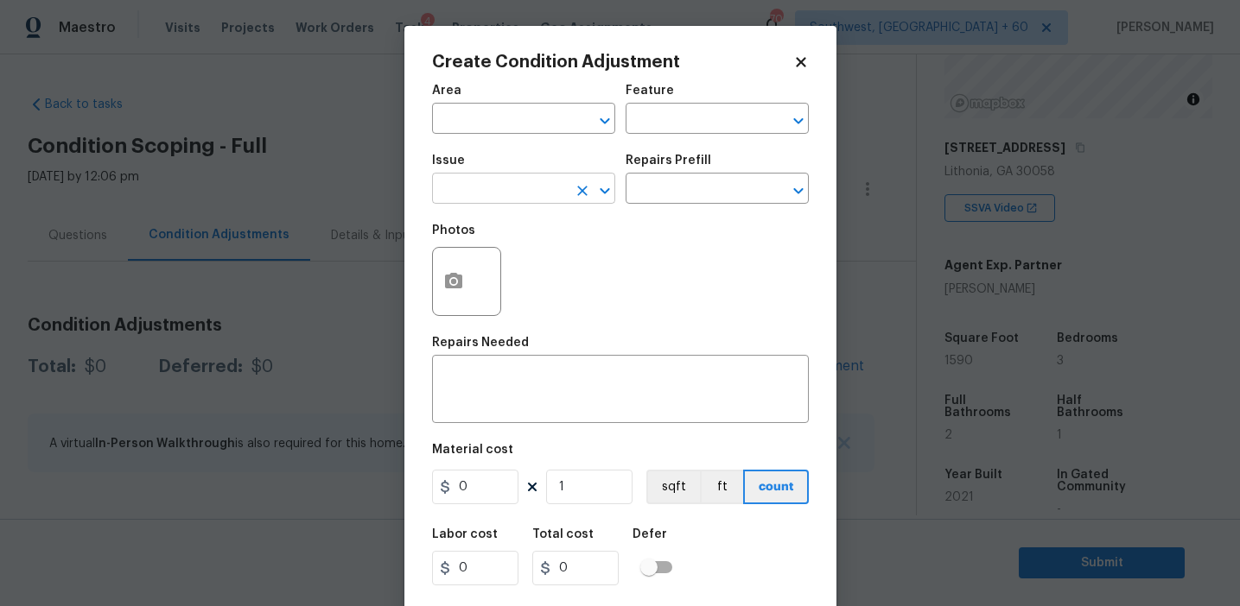
click at [513, 192] on input "text" at bounding box center [499, 190] width 135 height 27
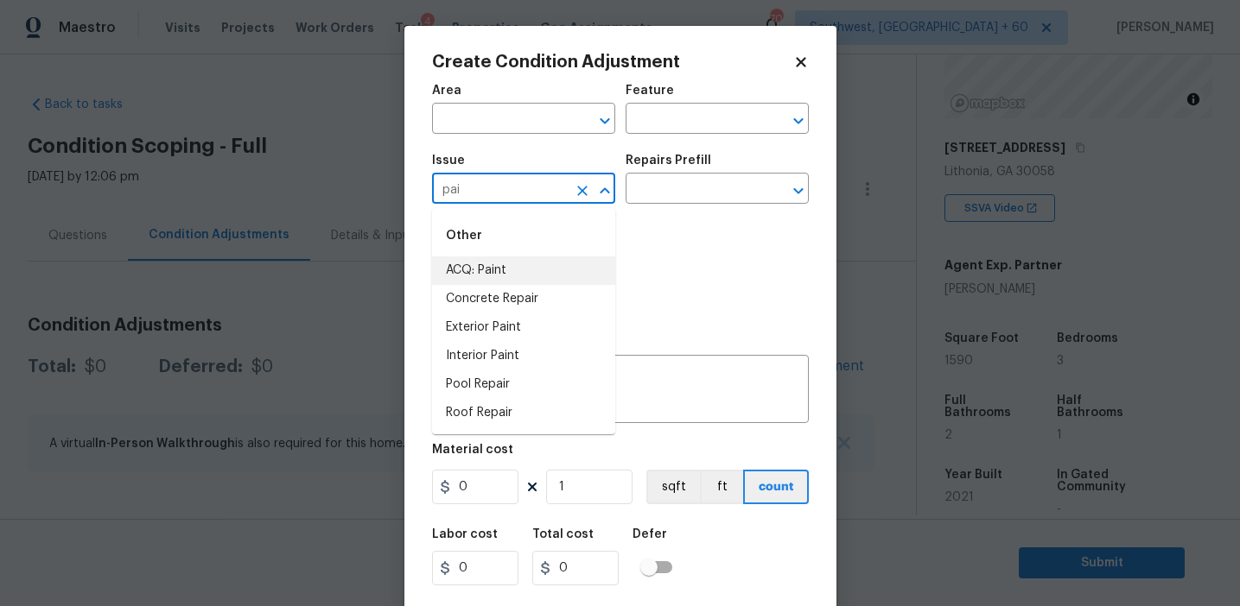
click at [525, 273] on li "ACQ: Paint" at bounding box center [523, 271] width 183 height 29
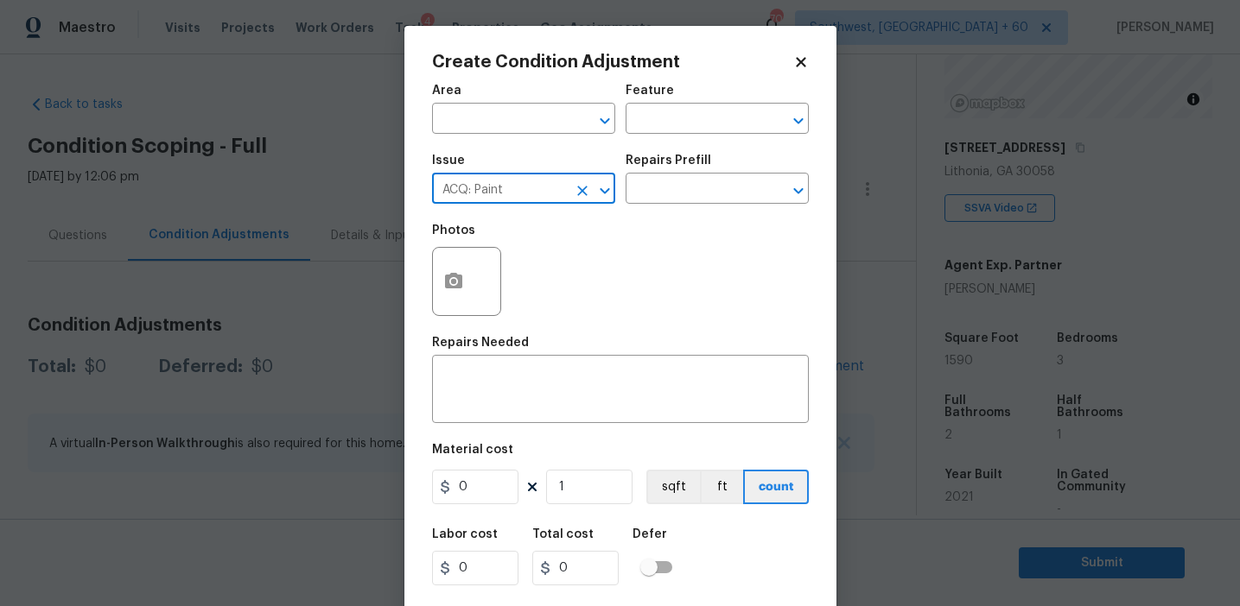
type input "ACQ: Paint"
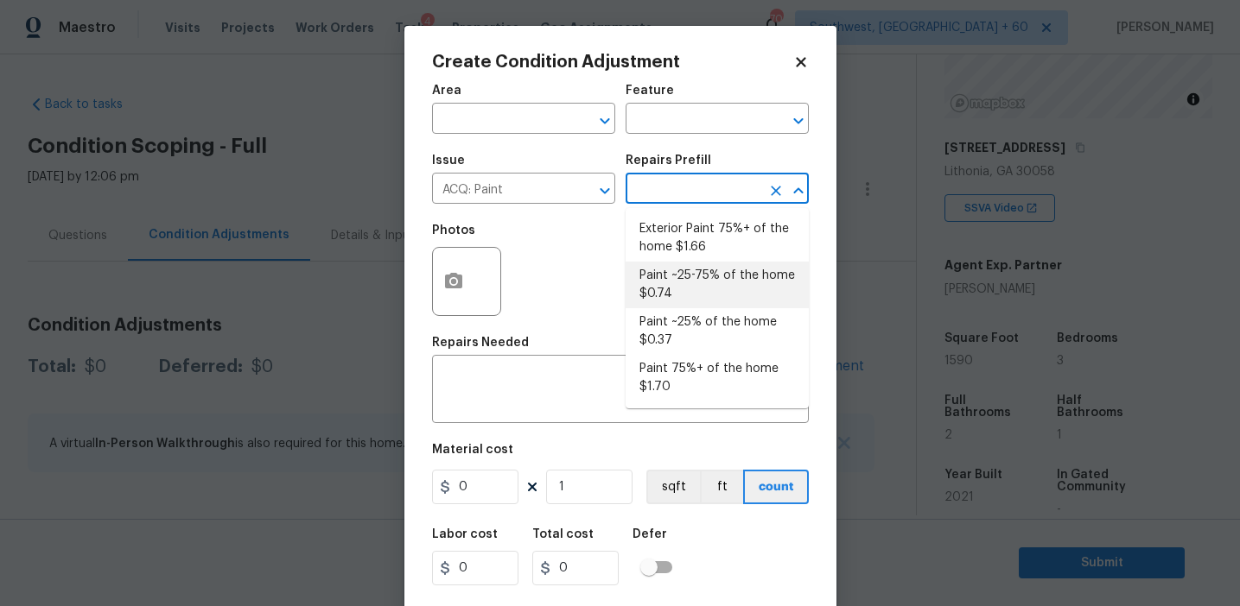
click at [665, 276] on li "Paint ~25-75% of the home $0.74" at bounding box center [716, 285] width 183 height 47
type input "Acquisition"
type textarea "Acquisition Scope: ~25 - 75% of the home needs interior paint"
type input "0.74"
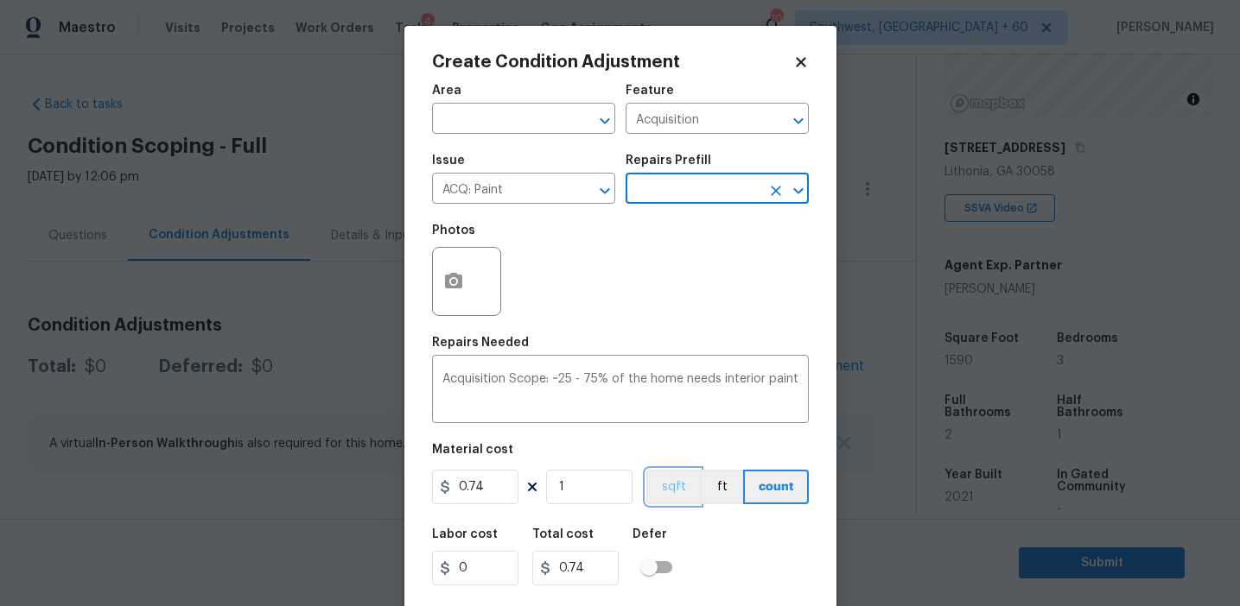
click at [663, 499] on button "sqft" at bounding box center [673, 487] width 54 height 35
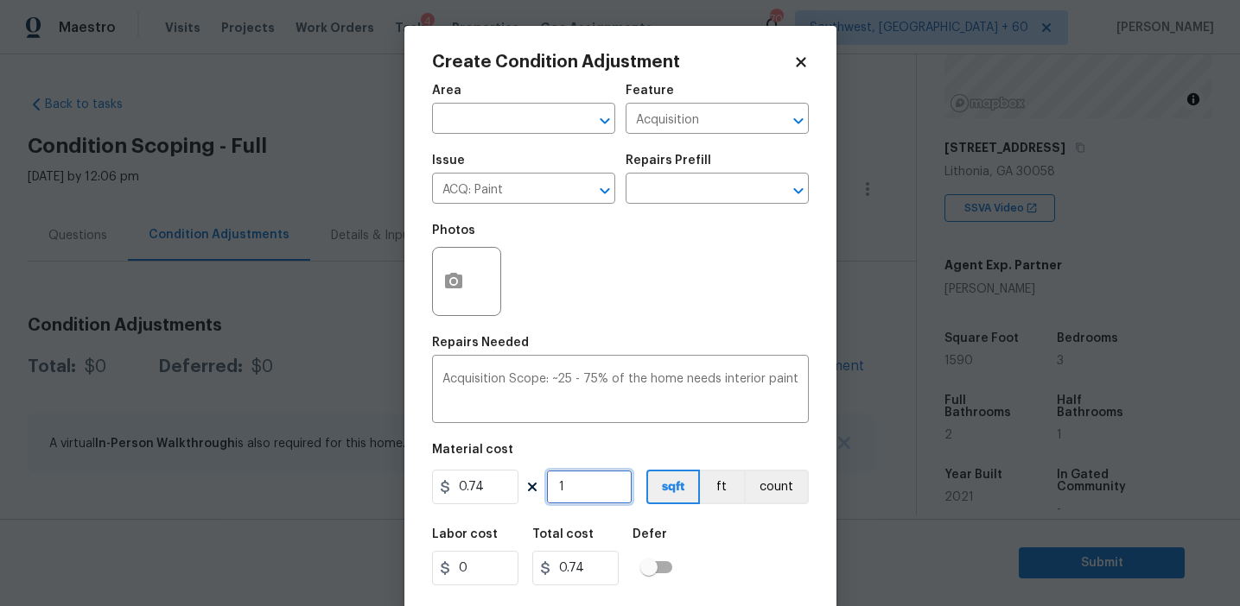
click at [607, 477] on input "1" at bounding box center [589, 487] width 86 height 35
type input "15"
type input "11.1"
type input "159"
type input "117.66"
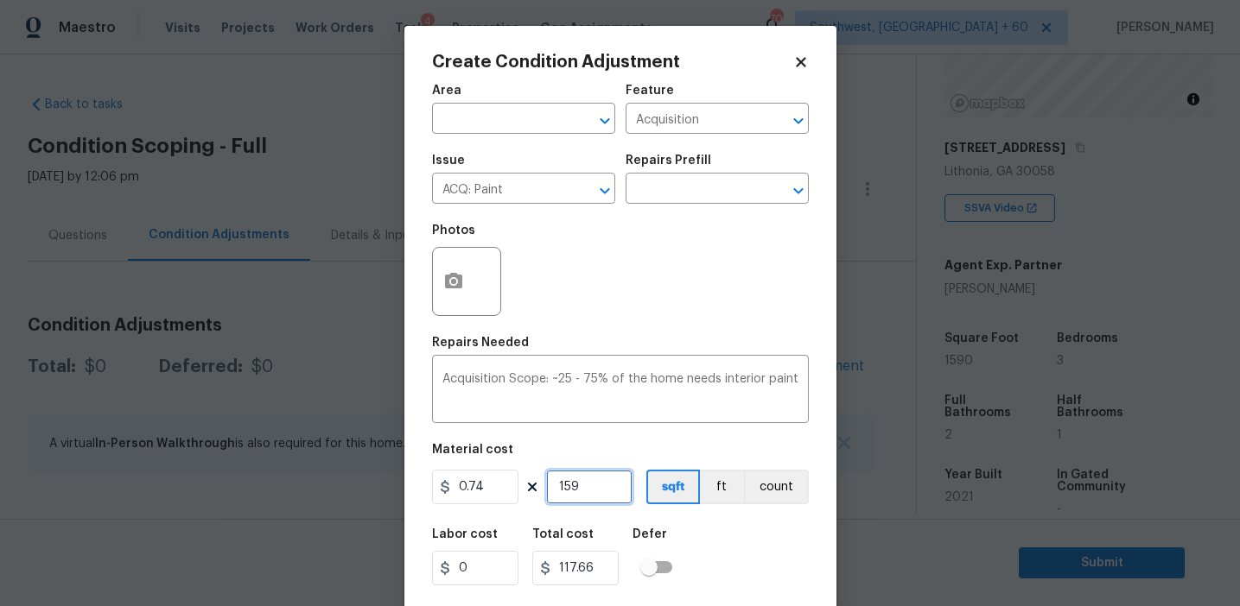
type input "1590"
type input "1176.6"
type input "1590"
click at [458, 281] on icon "button" at bounding box center [453, 281] width 17 height 16
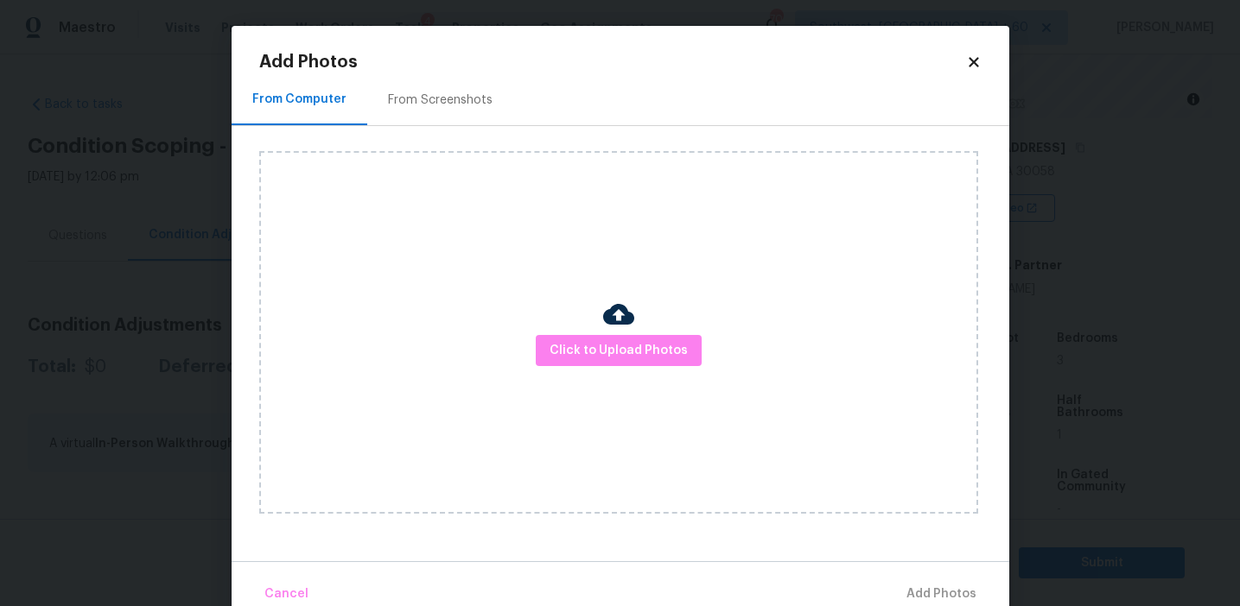
click at [441, 114] on div "From Screenshots" at bounding box center [440, 99] width 146 height 51
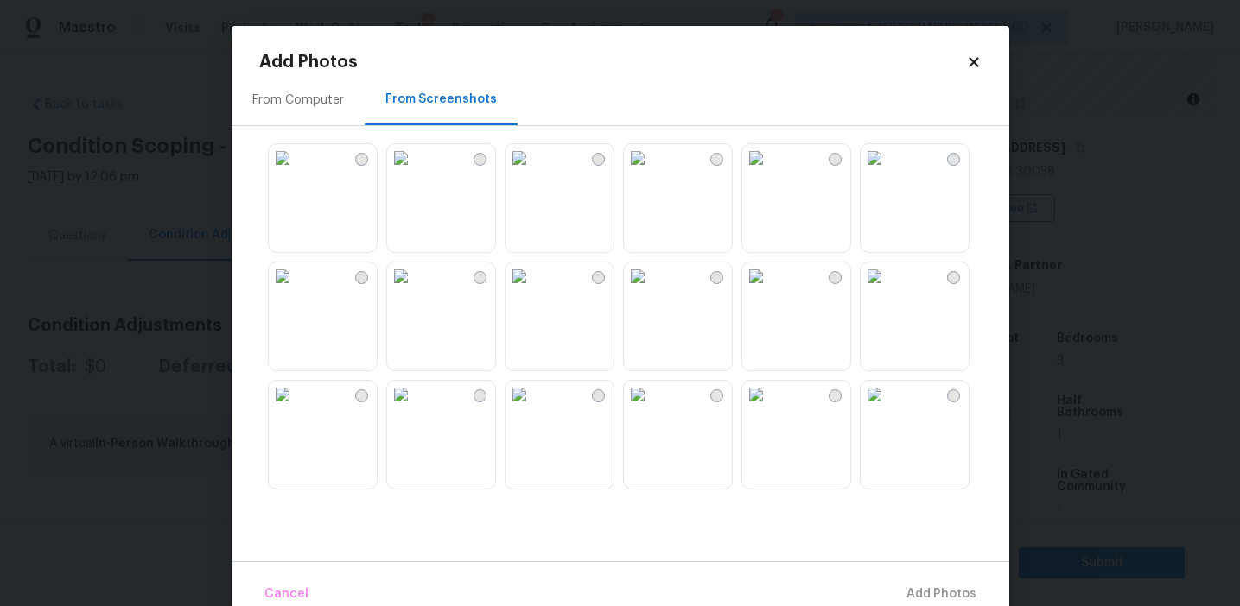
click at [533, 172] on img at bounding box center [519, 158] width 28 height 28
click at [888, 290] on img at bounding box center [874, 277] width 28 height 28
click at [888, 409] on img at bounding box center [874, 395] width 28 height 28
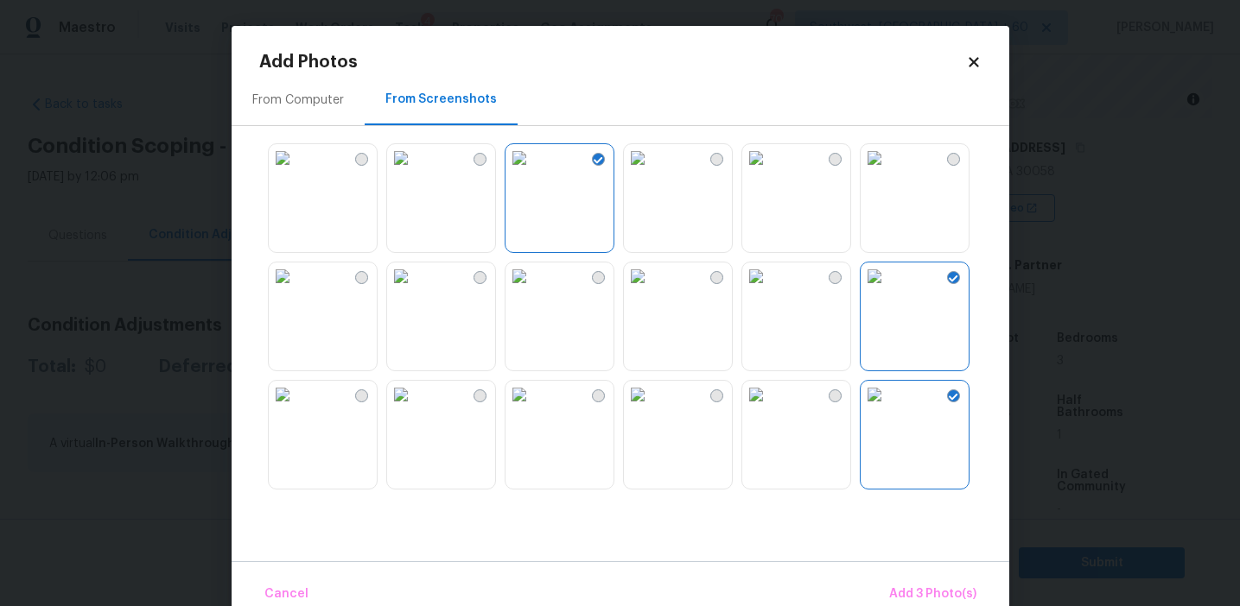
click at [415, 409] on img at bounding box center [401, 395] width 28 height 28
click at [533, 409] on img at bounding box center [519, 395] width 28 height 28
click at [296, 409] on img at bounding box center [283, 395] width 28 height 28
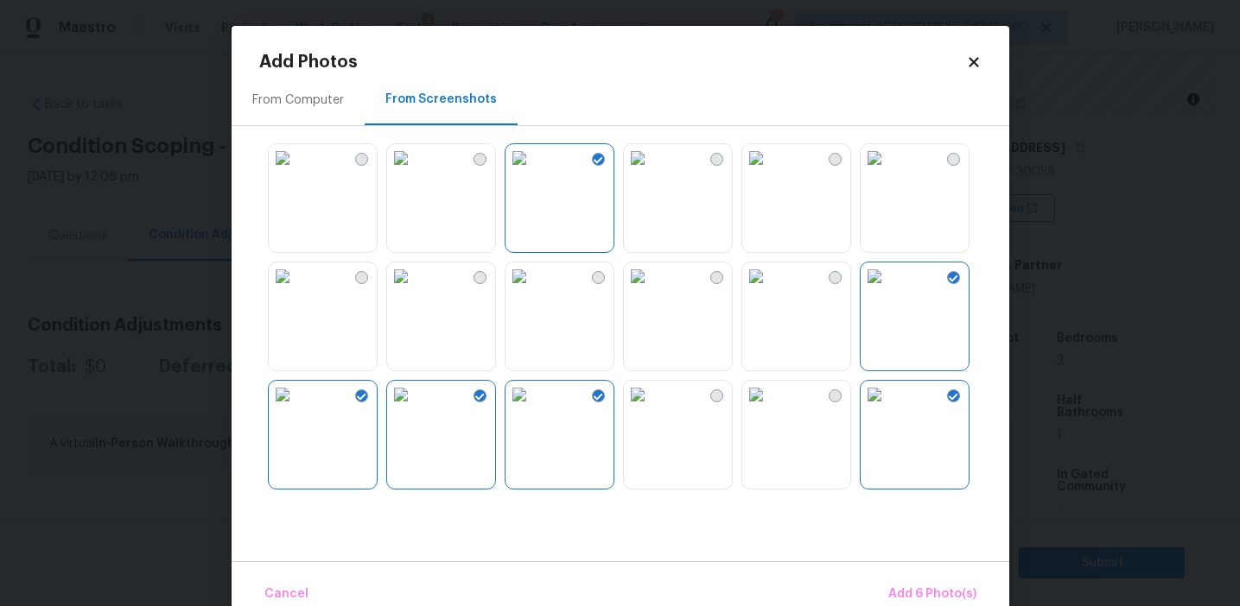
click at [296, 290] on img at bounding box center [283, 277] width 28 height 28
click at [296, 409] on img at bounding box center [283, 395] width 28 height 28
click at [913, 586] on span "Add 6 Photo(s)" at bounding box center [932, 595] width 88 height 22
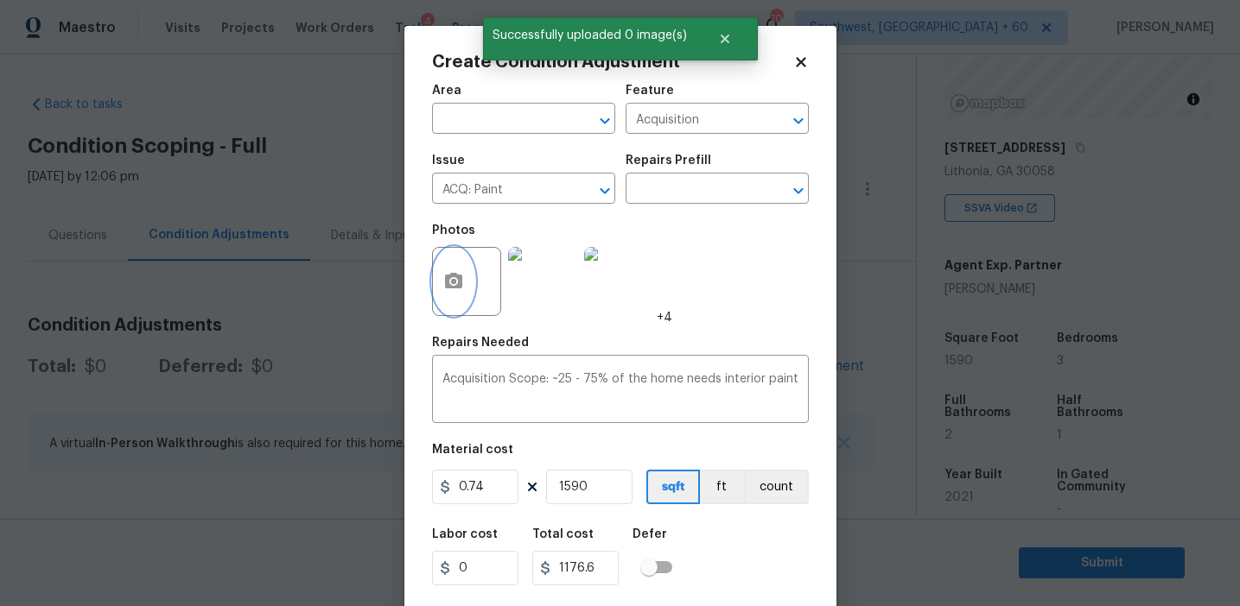
scroll to position [39, 0]
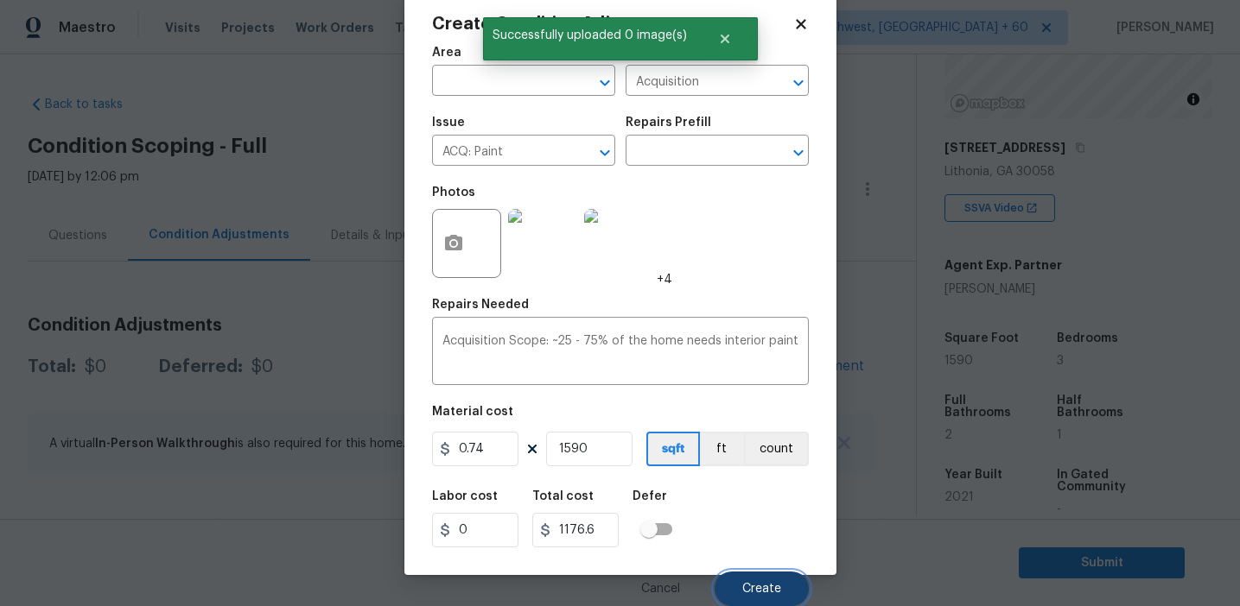
click at [762, 595] on button "Create" at bounding box center [761, 589] width 94 height 35
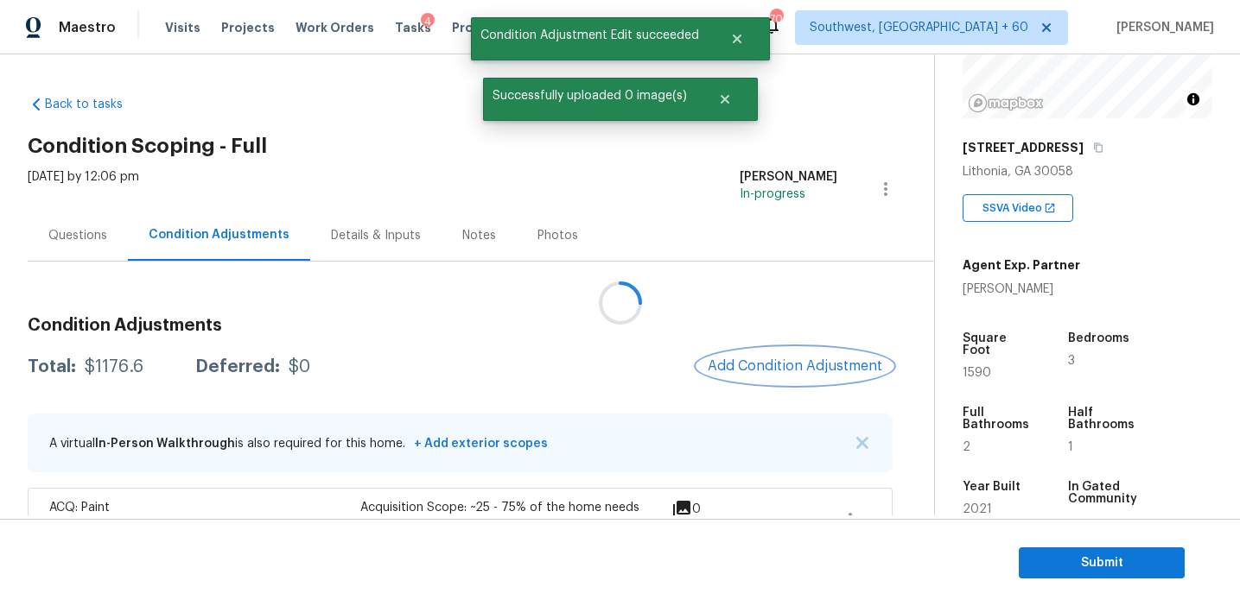
scroll to position [0, 0]
click at [773, 383] on button "Add Condition Adjustment" at bounding box center [793, 366] width 195 height 36
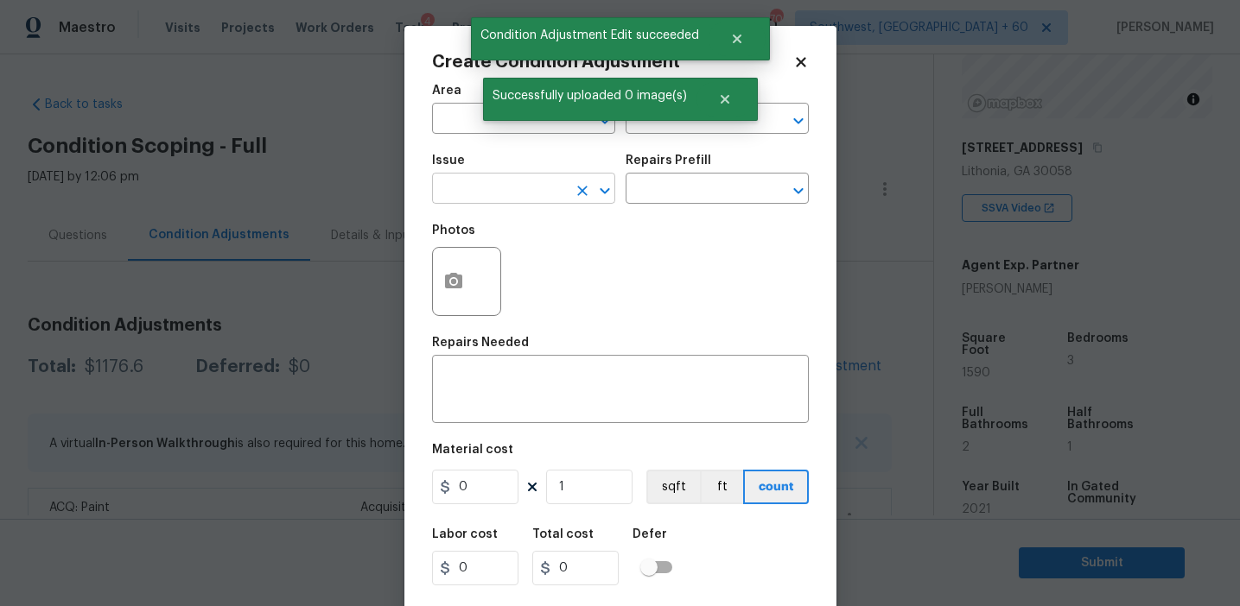
click at [507, 192] on input "text" at bounding box center [499, 190] width 135 height 27
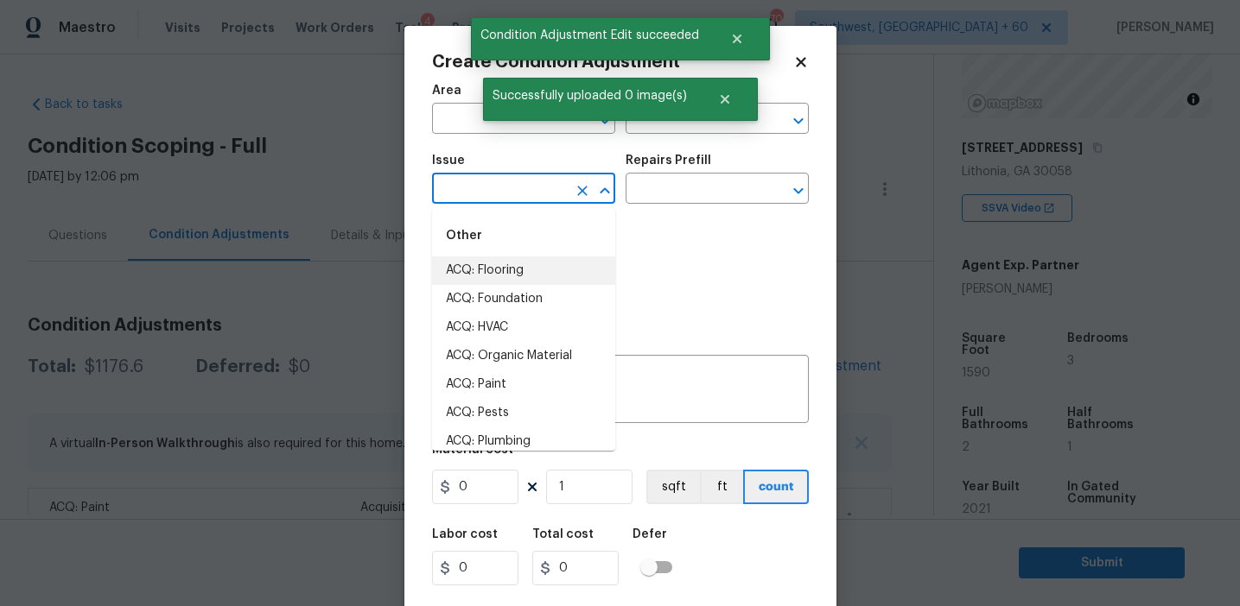
click at [511, 265] on li "ACQ: Flooring" at bounding box center [523, 271] width 183 height 29
type input "ACQ: Flooring"
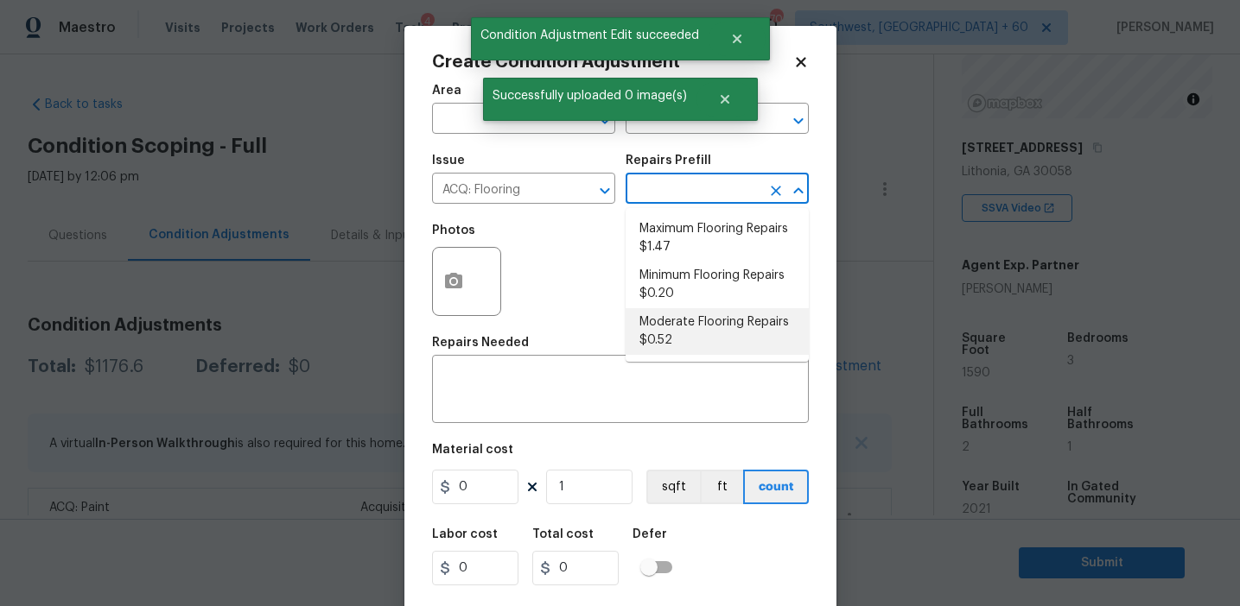
click at [680, 327] on li "Moderate Flooring Repairs $0.52" at bounding box center [716, 331] width 183 height 47
type input "Acquisition"
type textarea "Acquisition Scope: Moderate flooring repairs"
type input "0.52"
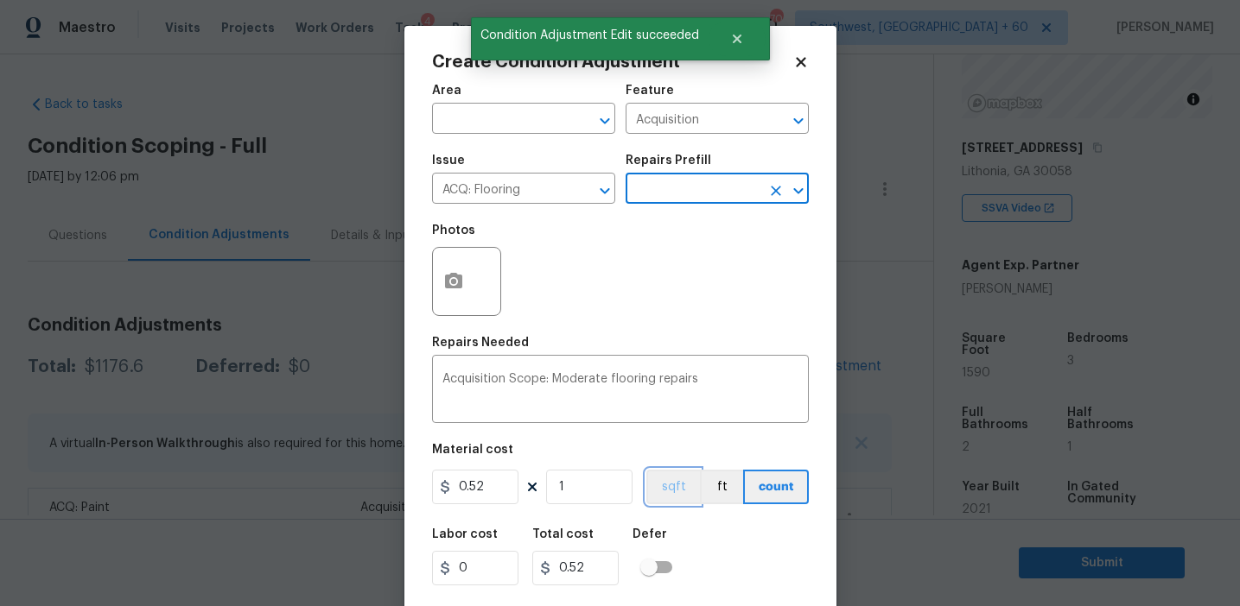
click at [672, 485] on button "sqft" at bounding box center [673, 487] width 54 height 35
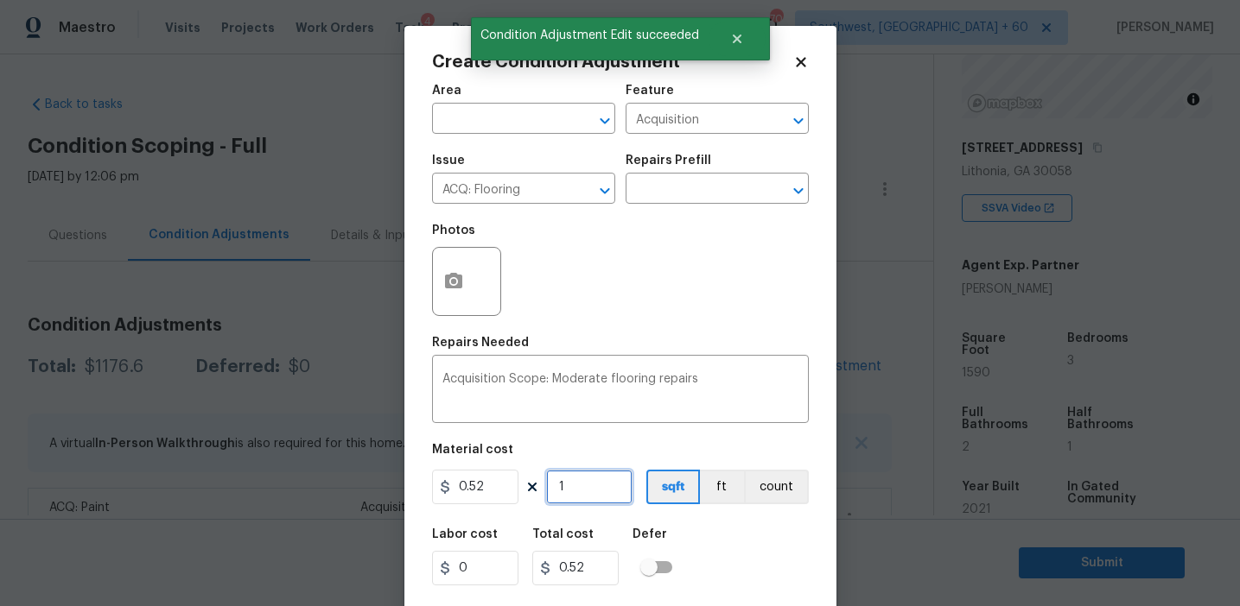
click at [631, 486] on input "1" at bounding box center [589, 487] width 86 height 35
type input "0"
paste input "159"
type input "1590"
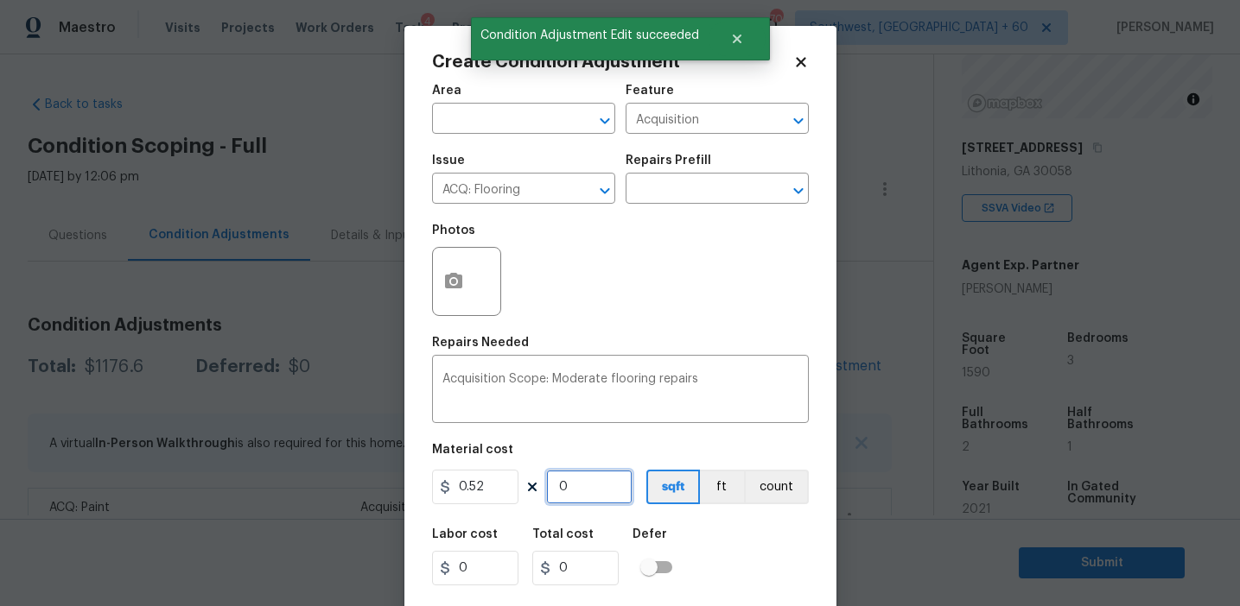
type input "826.8"
type input "1590"
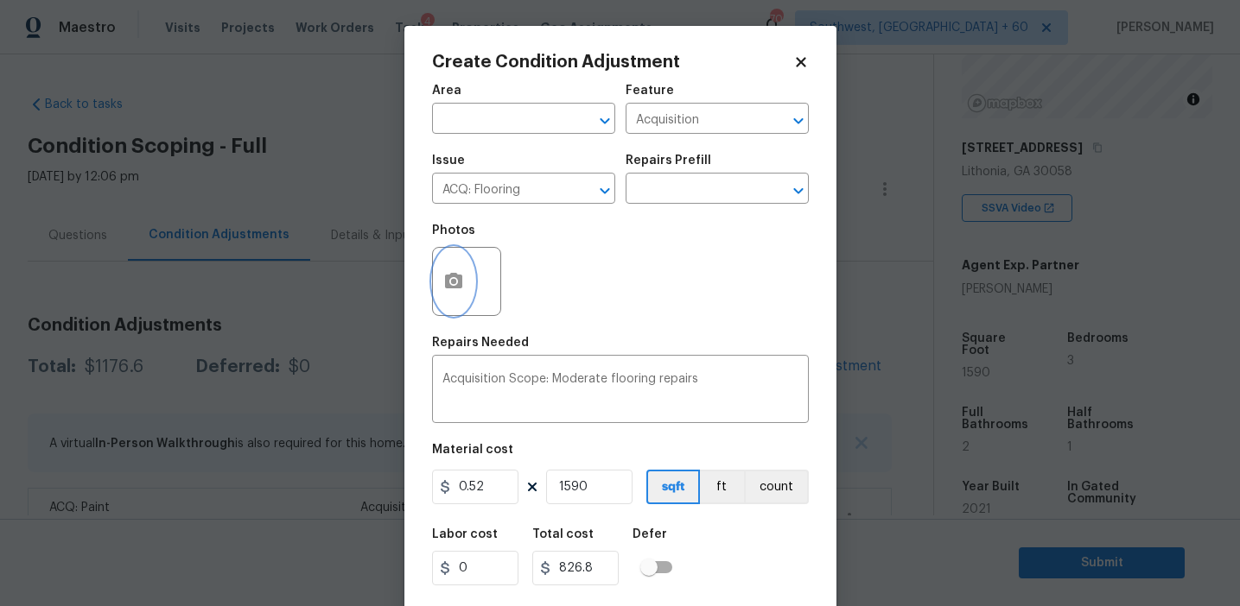
click at [450, 270] on button "button" at bounding box center [453, 281] width 41 height 67
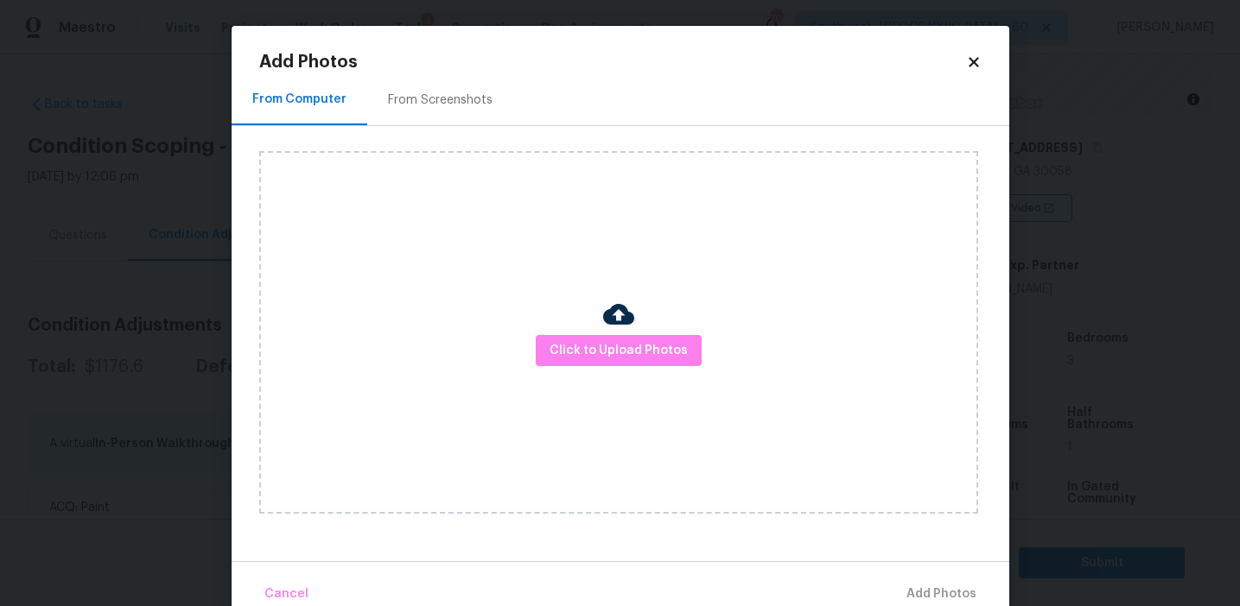
click at [448, 116] on div "From Screenshots" at bounding box center [440, 99] width 146 height 51
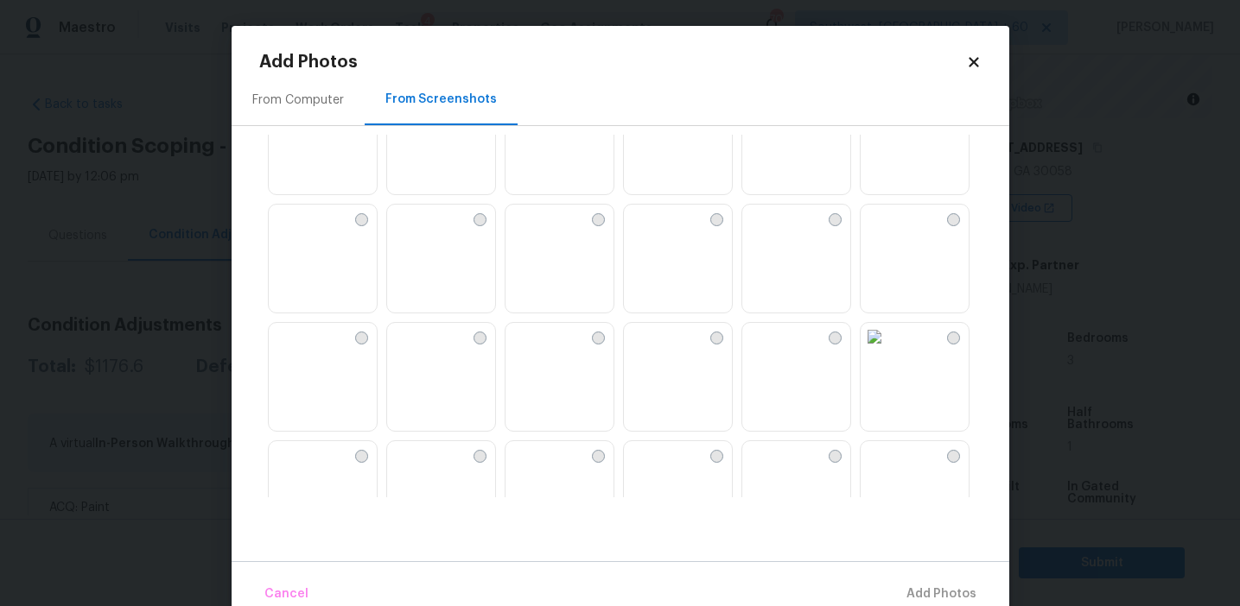
scroll to position [1650, 0]
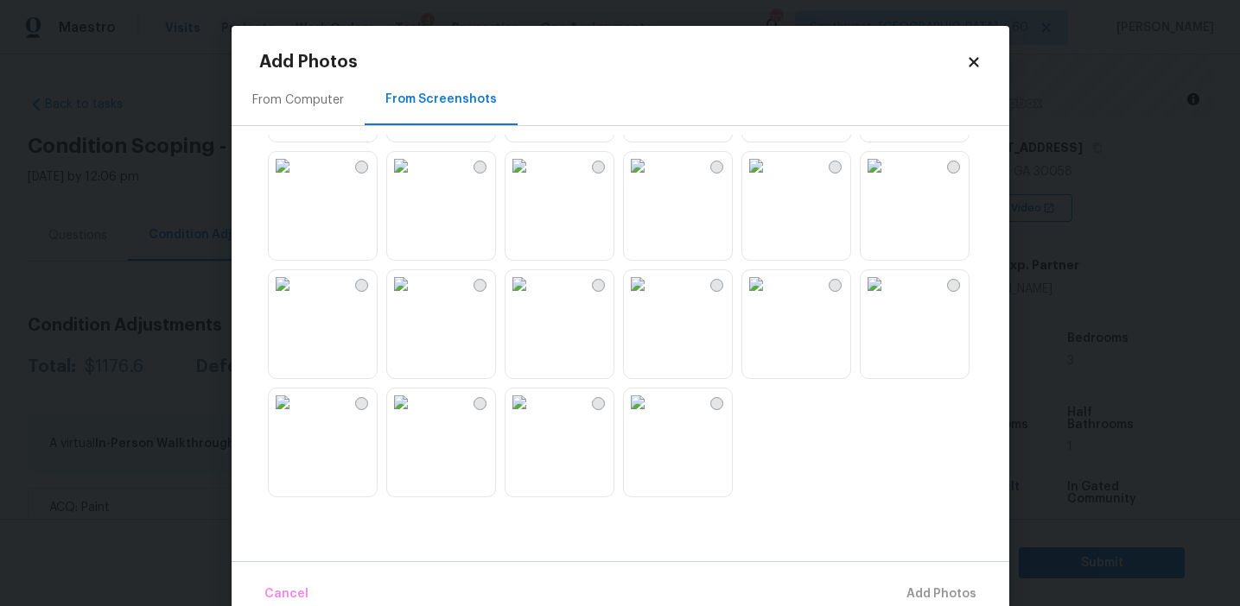
click at [415, 416] on img at bounding box center [401, 403] width 28 height 28
click at [533, 416] on img at bounding box center [519, 403] width 28 height 28
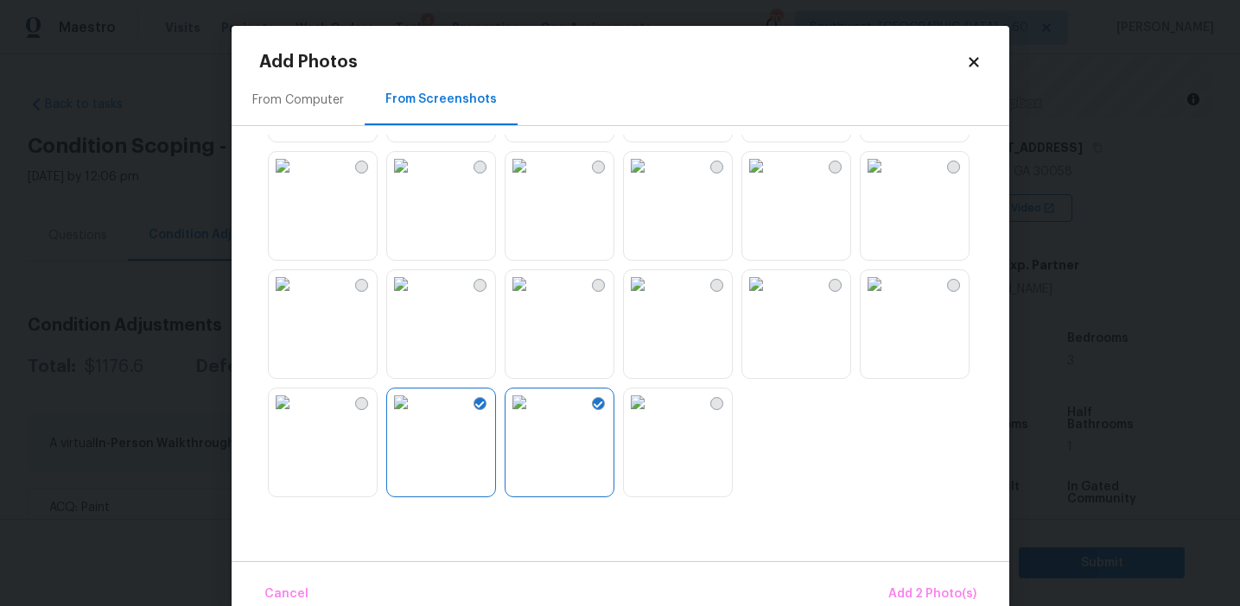
click at [651, 298] on img at bounding box center [638, 284] width 28 height 28
click at [651, 180] on img at bounding box center [638, 166] width 28 height 28
click at [533, 180] on img at bounding box center [519, 166] width 28 height 28
click at [651, 180] on img at bounding box center [638, 166] width 28 height 28
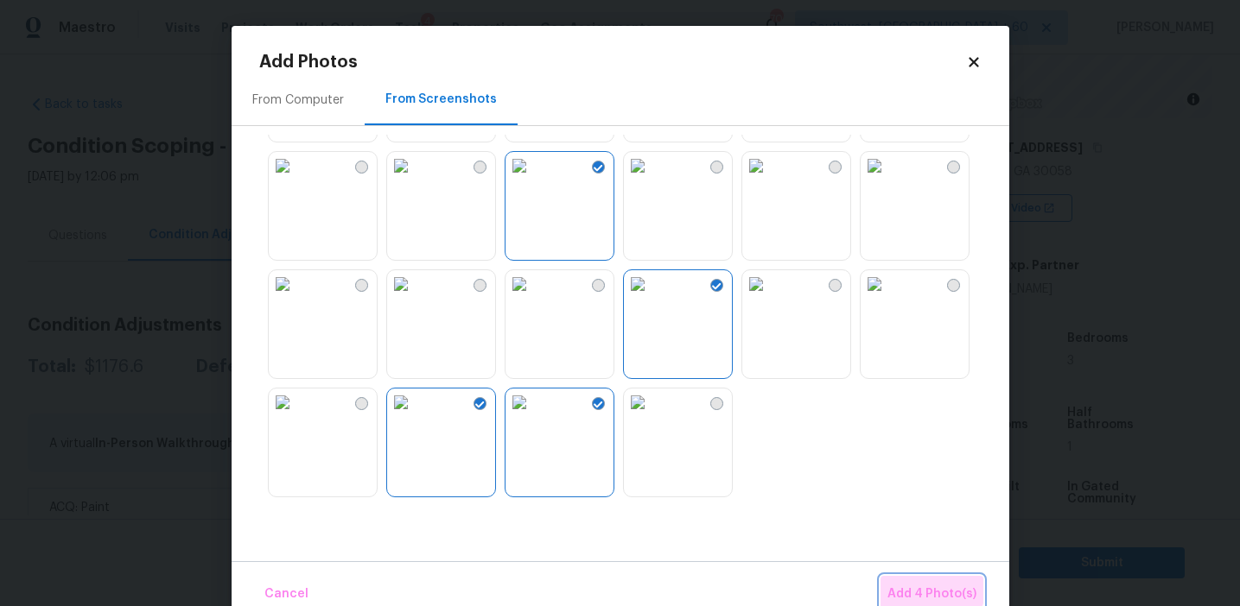
click at [919, 586] on span "Add 4 Photo(s)" at bounding box center [931, 595] width 89 height 22
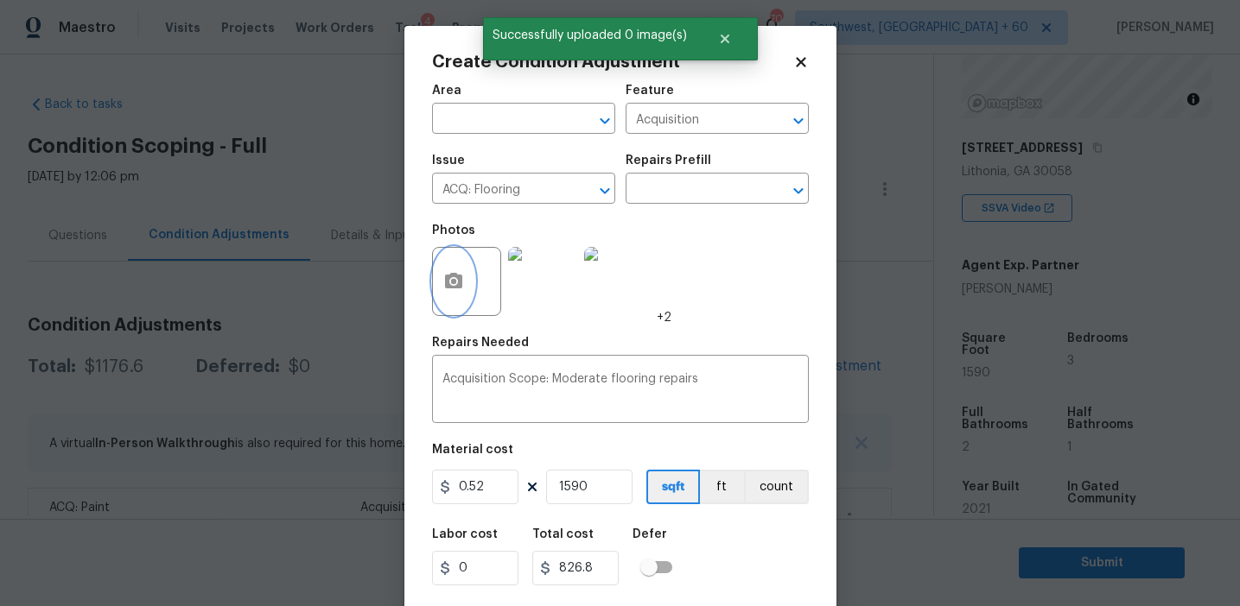
scroll to position [39, 0]
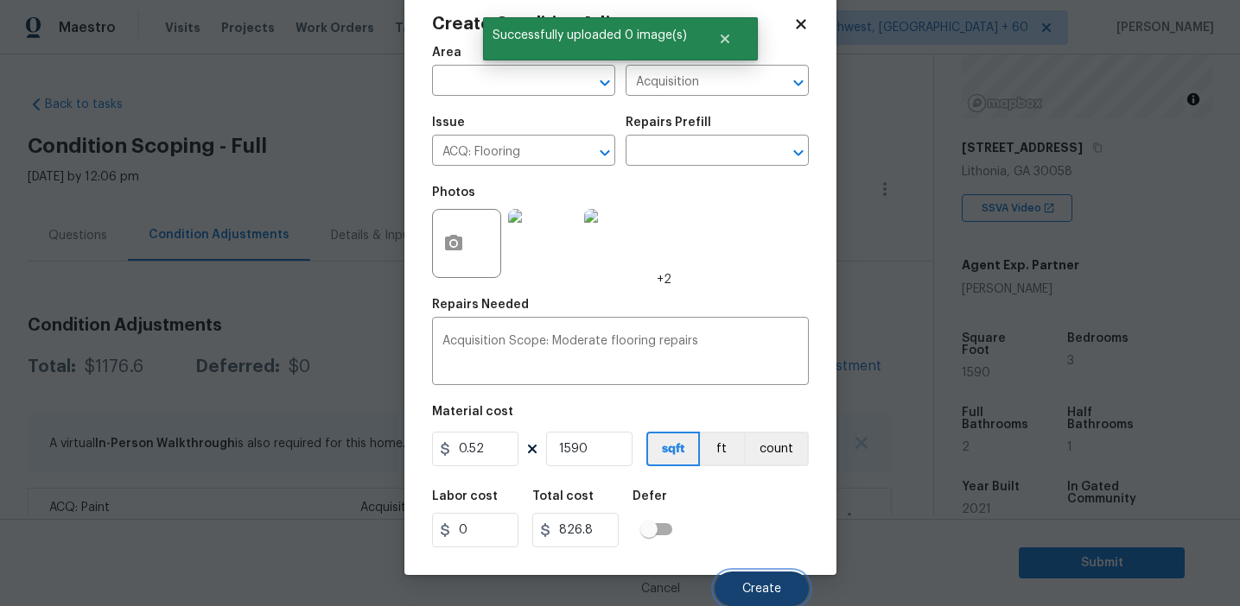
click at [770, 595] on button "Create" at bounding box center [761, 589] width 94 height 35
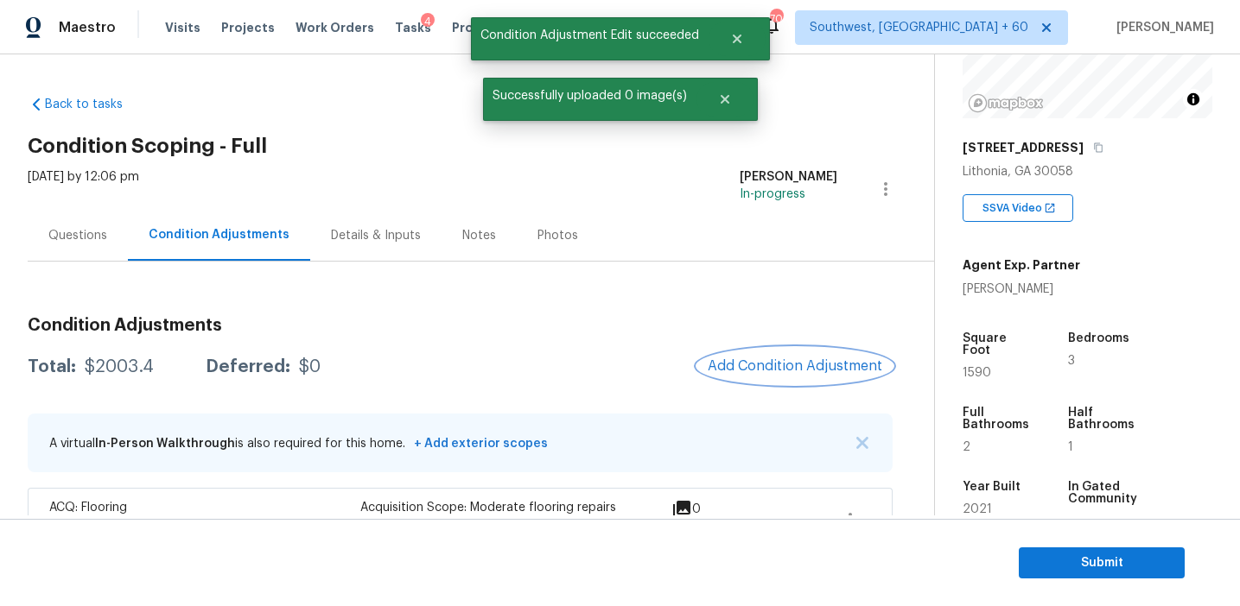
scroll to position [0, 0]
click at [775, 365] on span "Add Condition Adjustment" at bounding box center [794, 366] width 174 height 16
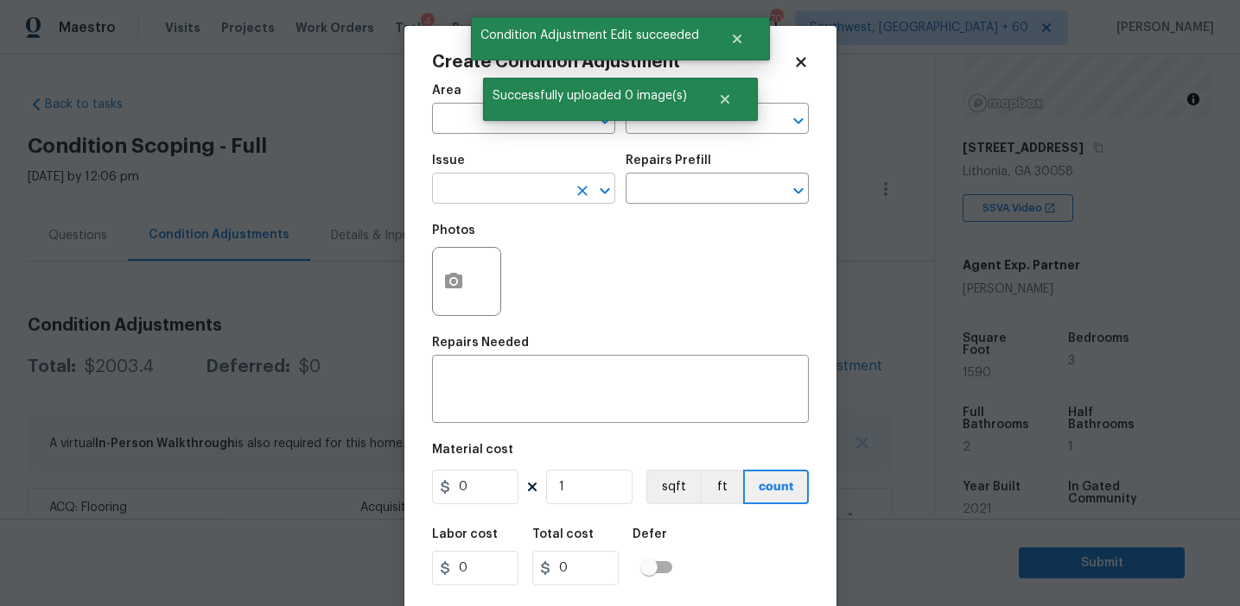
click at [498, 196] on input "text" at bounding box center [499, 190] width 135 height 27
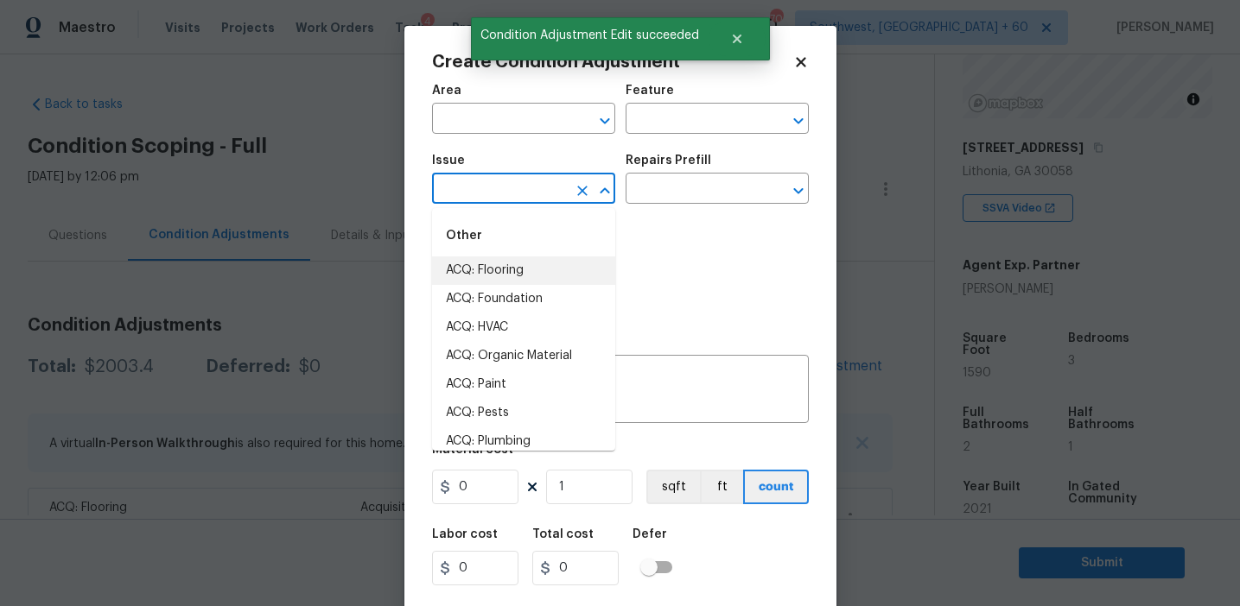
click at [614, 277] on li "ACQ: Flooring" at bounding box center [523, 271] width 183 height 29
type input "ACQ: Flooring"
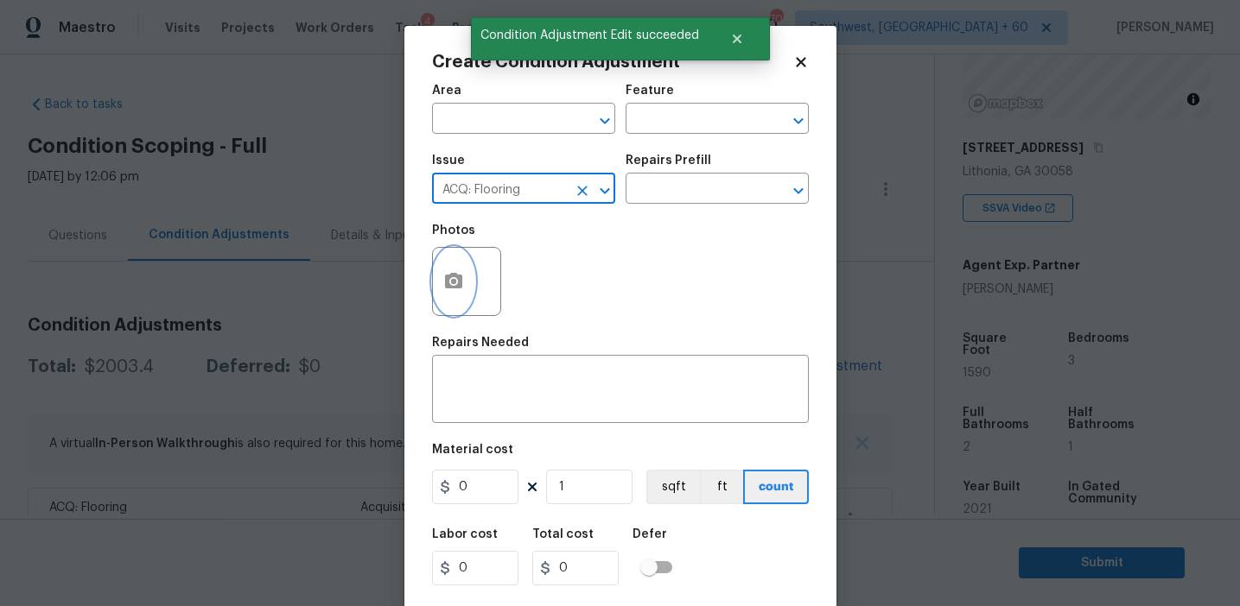
click at [443, 284] on icon "button" at bounding box center [453, 281] width 21 height 21
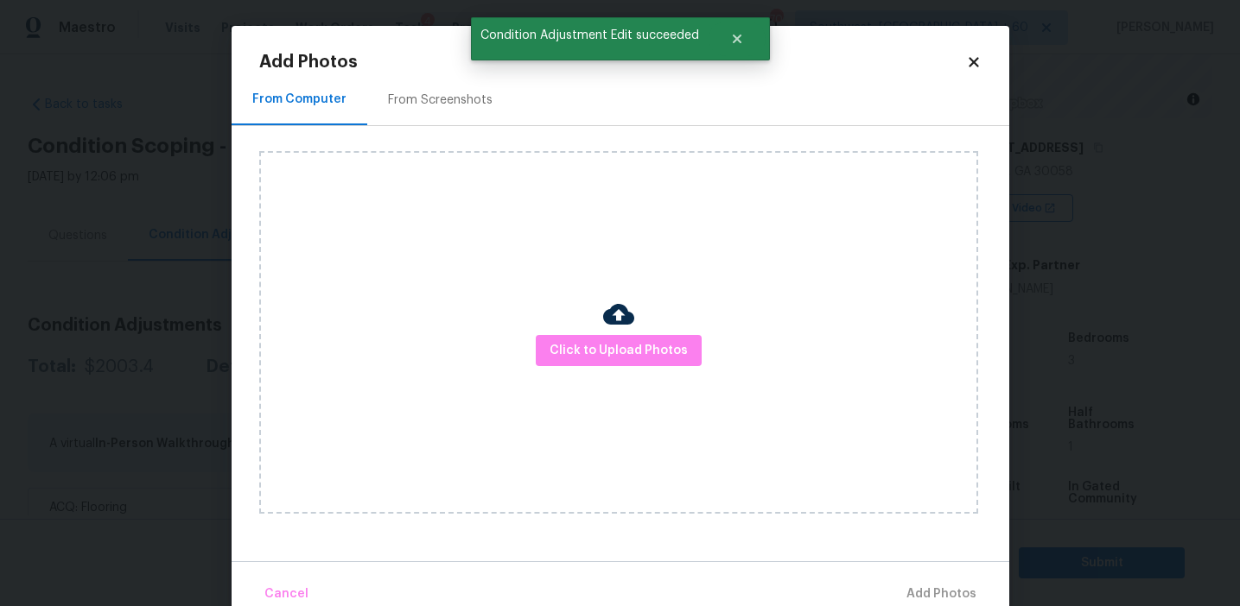
click at [612, 331] on div at bounding box center [618, 317] width 31 height 36
click at [607, 340] on span "Click to Upload Photos" at bounding box center [618, 351] width 138 height 22
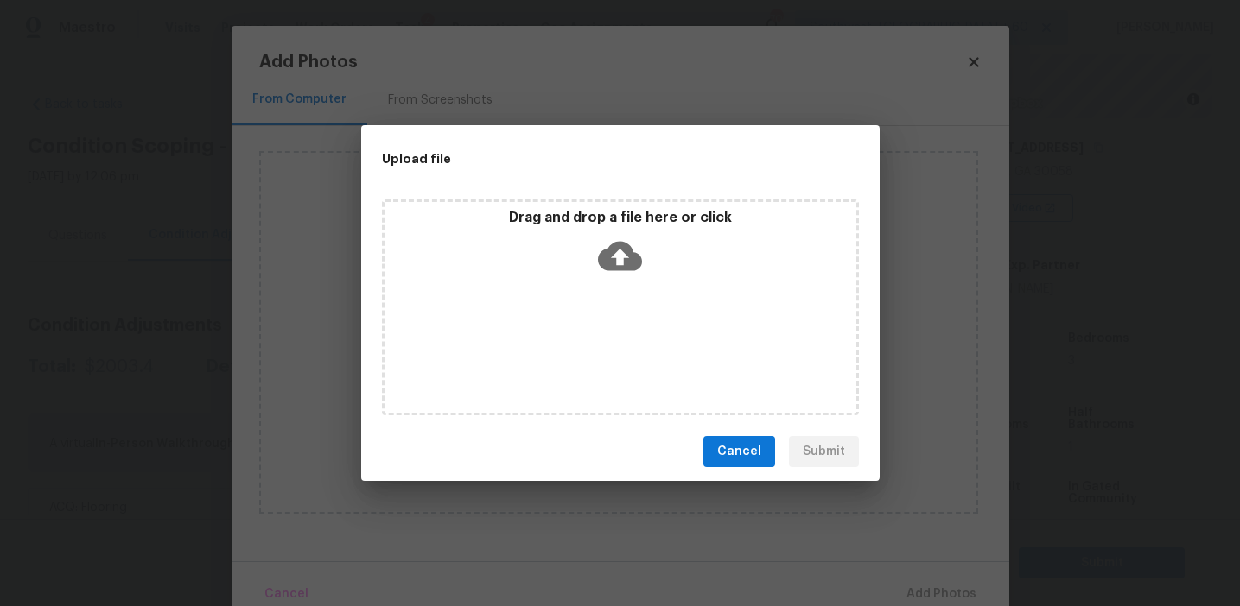
drag, startPoint x: 607, startPoint y: 340, endPoint x: 609, endPoint y: 218, distance: 122.7
click at [609, 218] on p "Drag and drop a file here or click" at bounding box center [620, 218] width 472 height 18
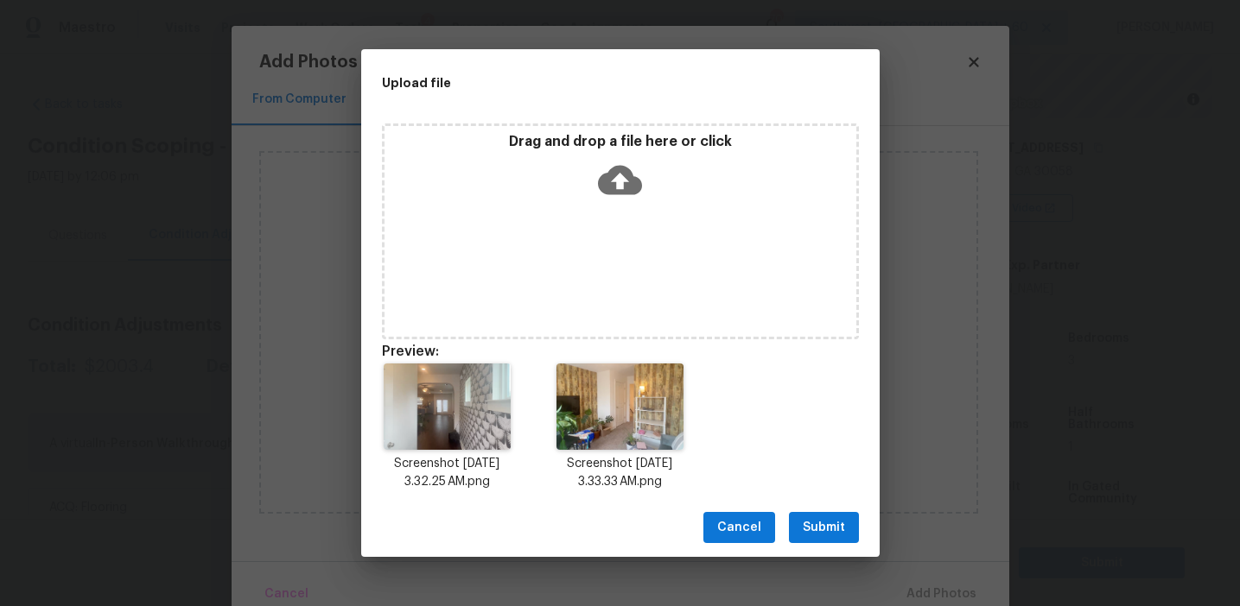
click at [819, 530] on span "Submit" at bounding box center [824, 528] width 42 height 22
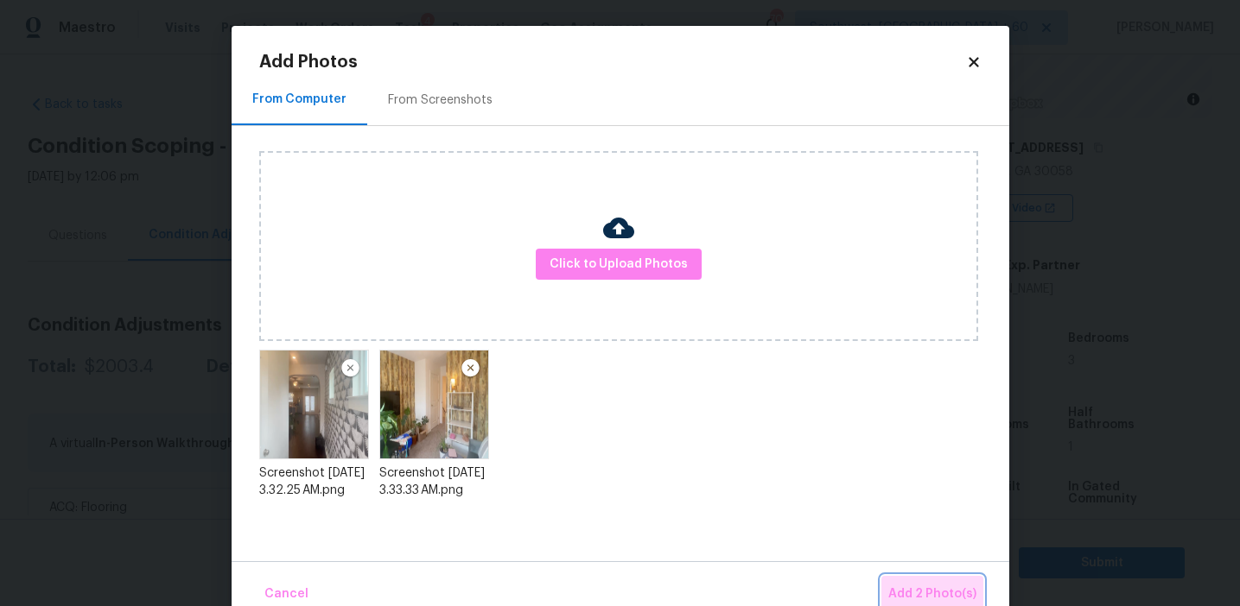
click at [917, 577] on button "Add 2 Photo(s)" at bounding box center [932, 594] width 102 height 37
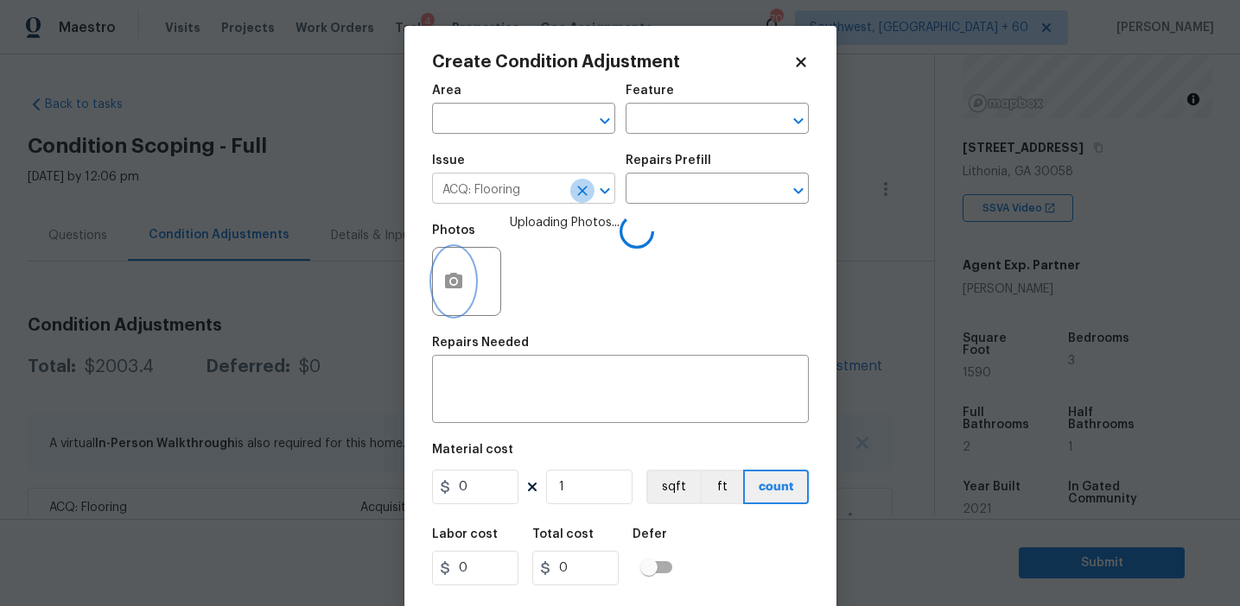
click at [580, 187] on icon "Clear" at bounding box center [582, 190] width 17 height 17
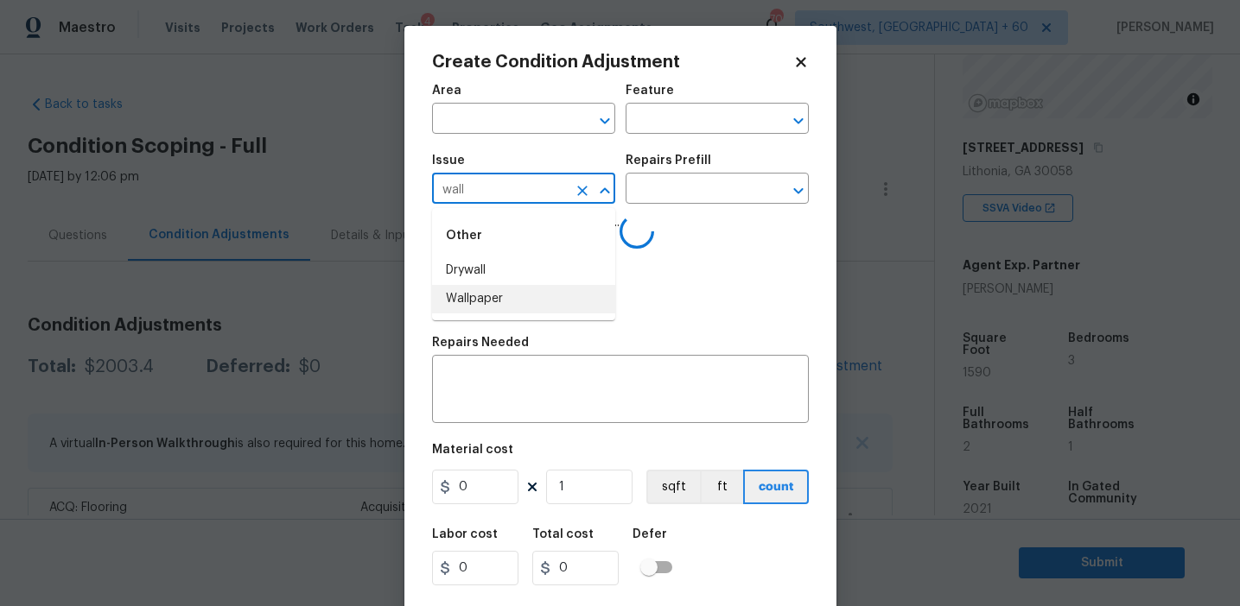
click at [580, 296] on li "Wallpaper" at bounding box center [523, 299] width 183 height 29
type input "Wallpaper"
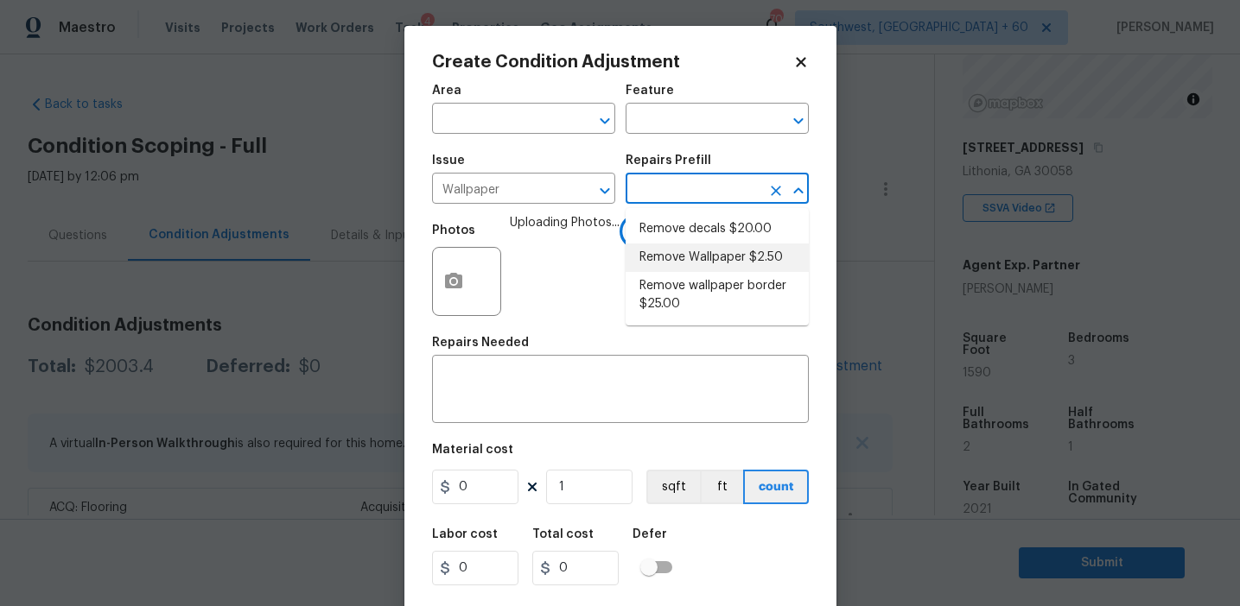
click at [707, 244] on li "Remove Wallpaper $2.50" at bounding box center [716, 258] width 183 height 29
type input "Walls and Ceiling"
type textarea "Remove wallpaper and texture walls to best match existing conditions"
type input "2.5"
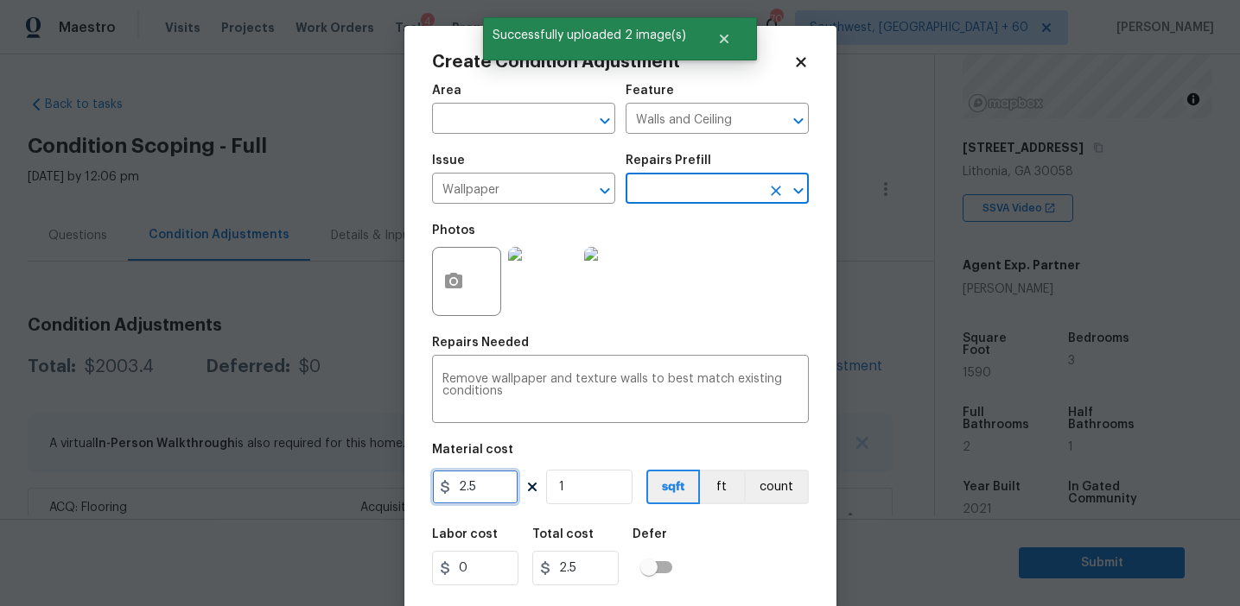
click at [504, 498] on input "2.5" at bounding box center [475, 487] width 86 height 35
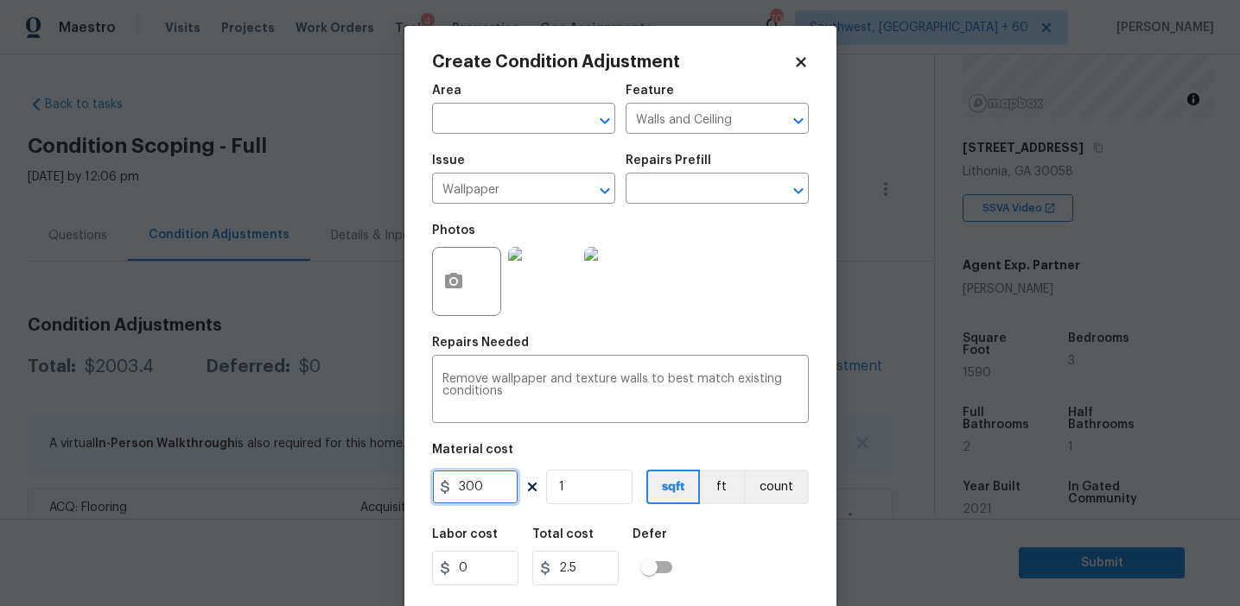
type input "300"
click at [764, 500] on button "count" at bounding box center [776, 487] width 65 height 35
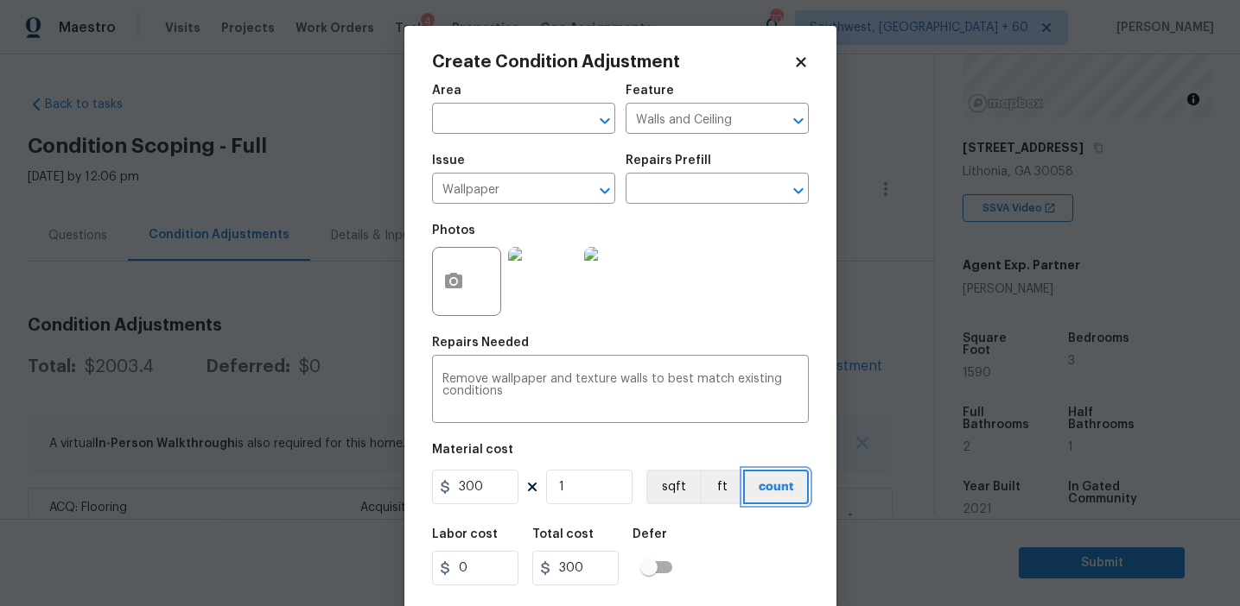
scroll to position [39, 0]
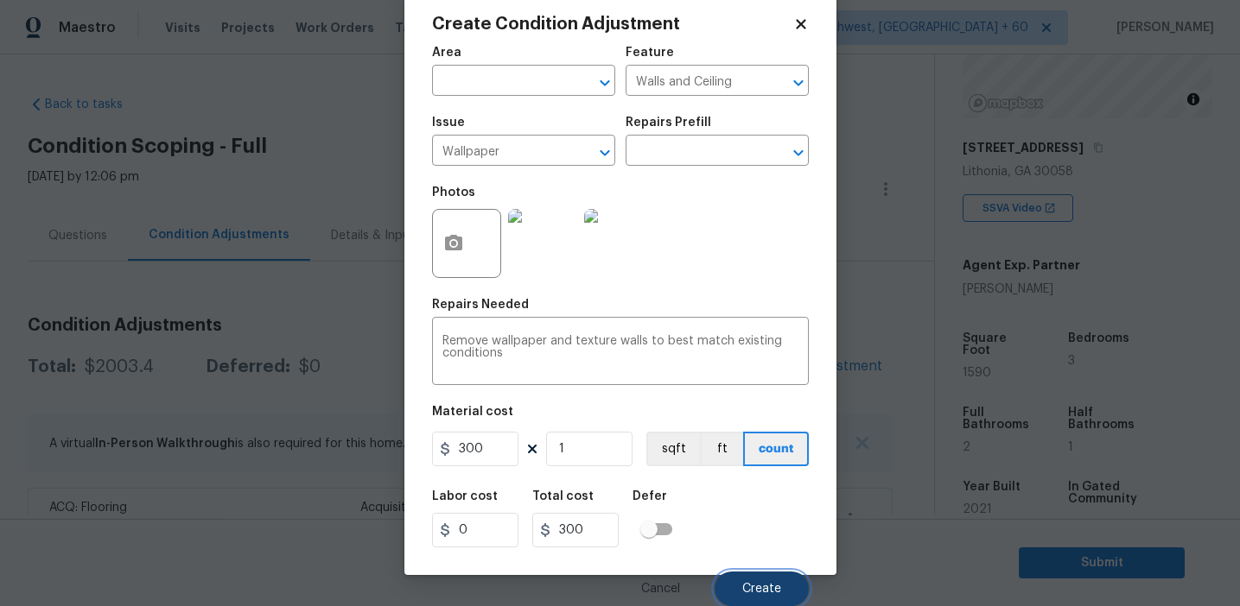
click at [753, 579] on button "Create" at bounding box center [761, 589] width 94 height 35
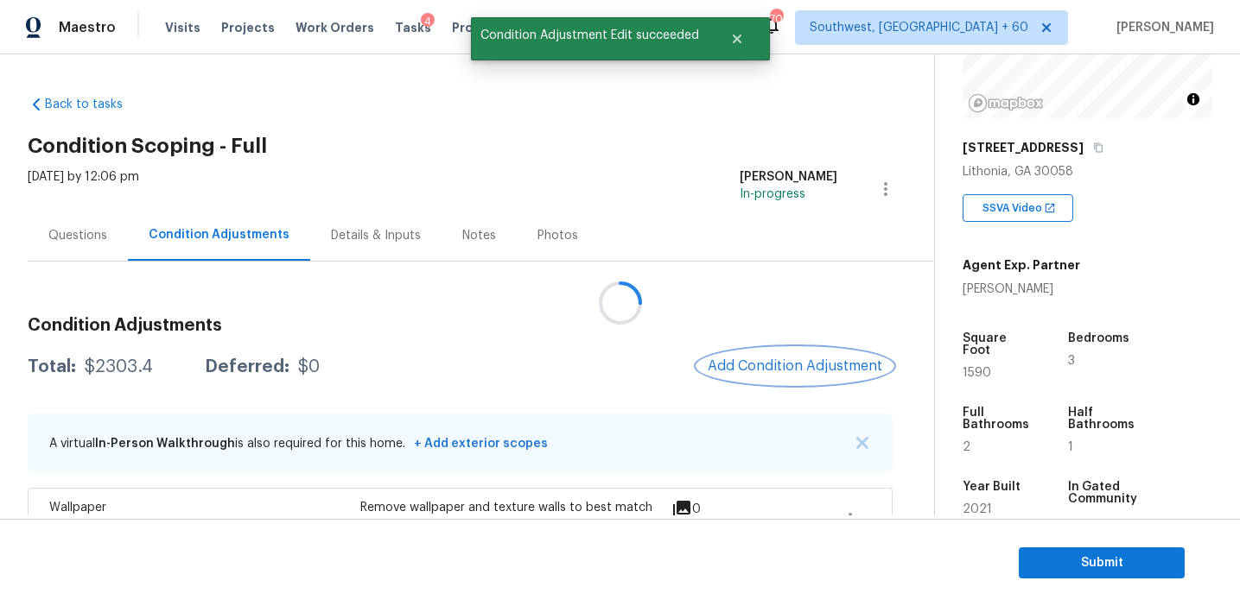
scroll to position [0, 0]
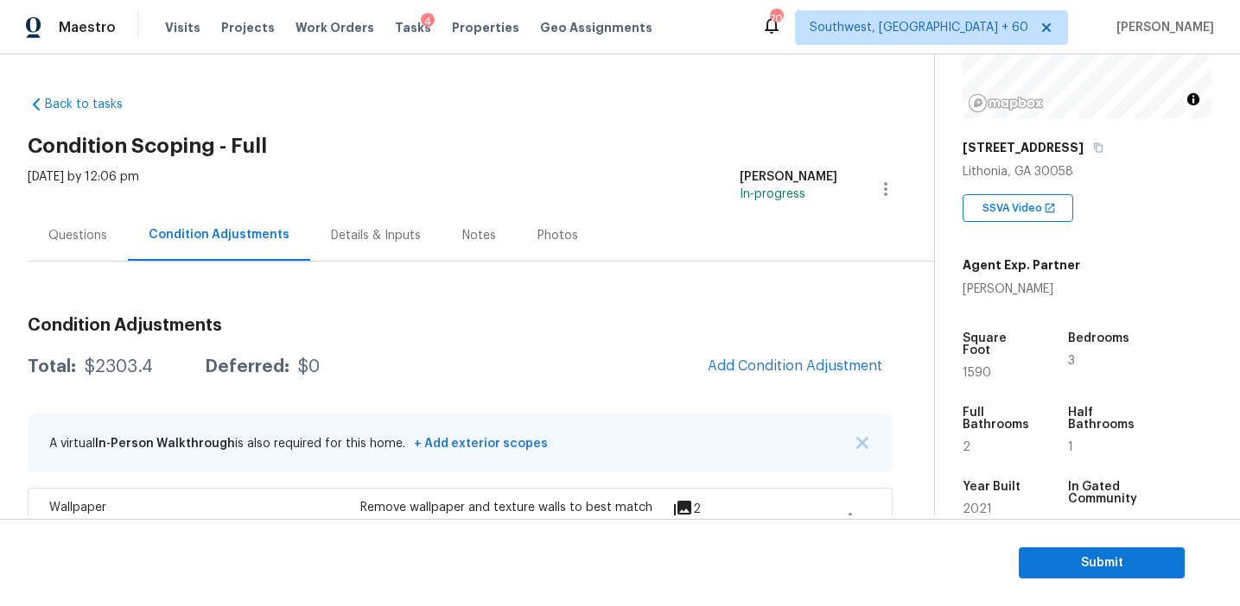
click at [556, 310] on div "Condition Adjustments Total: $2303.4 Deferred: $0 Add Condition Adjustment A vi…" at bounding box center [460, 501] width 865 height 396
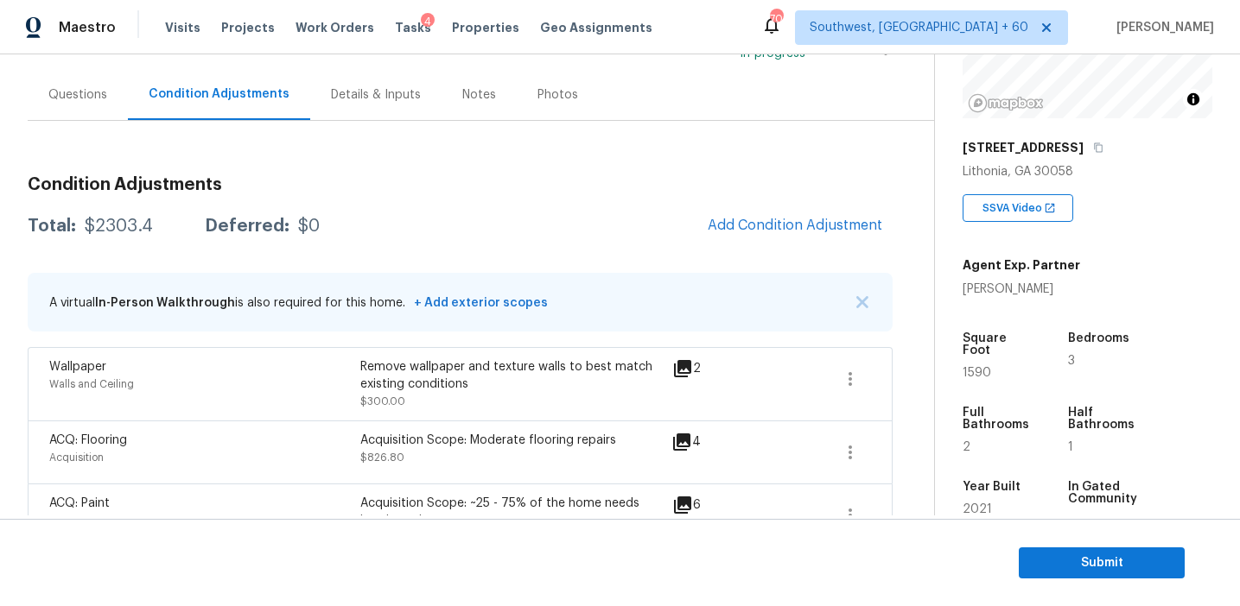
scroll to position [134, 0]
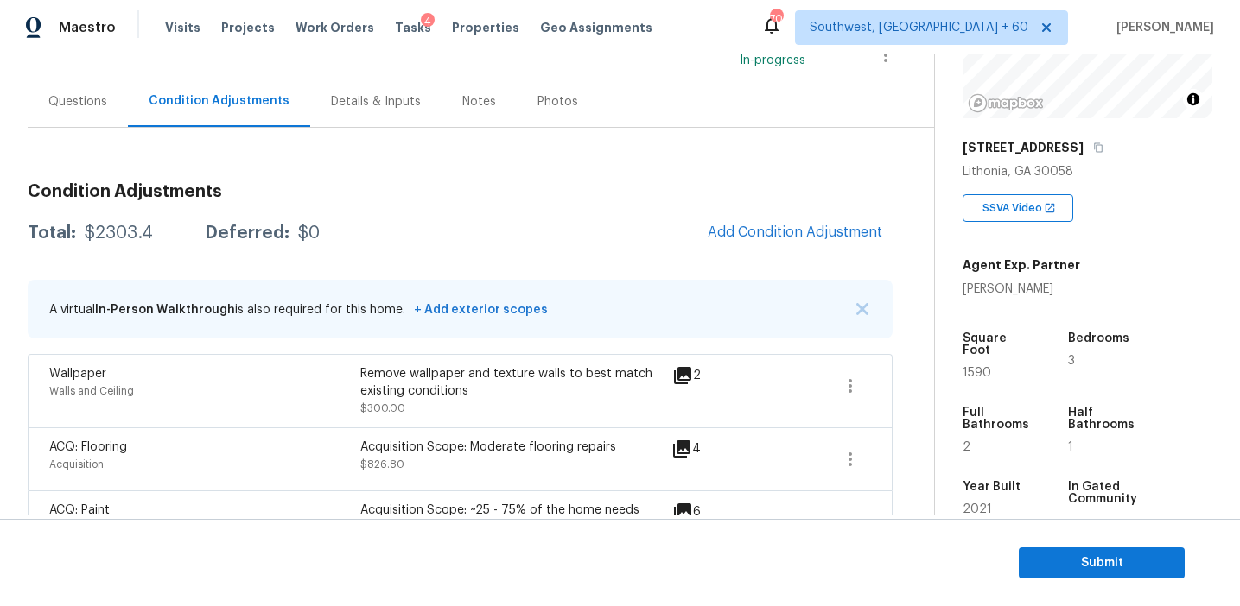
click at [473, 193] on h3 "Condition Adjustments" at bounding box center [460, 191] width 865 height 17
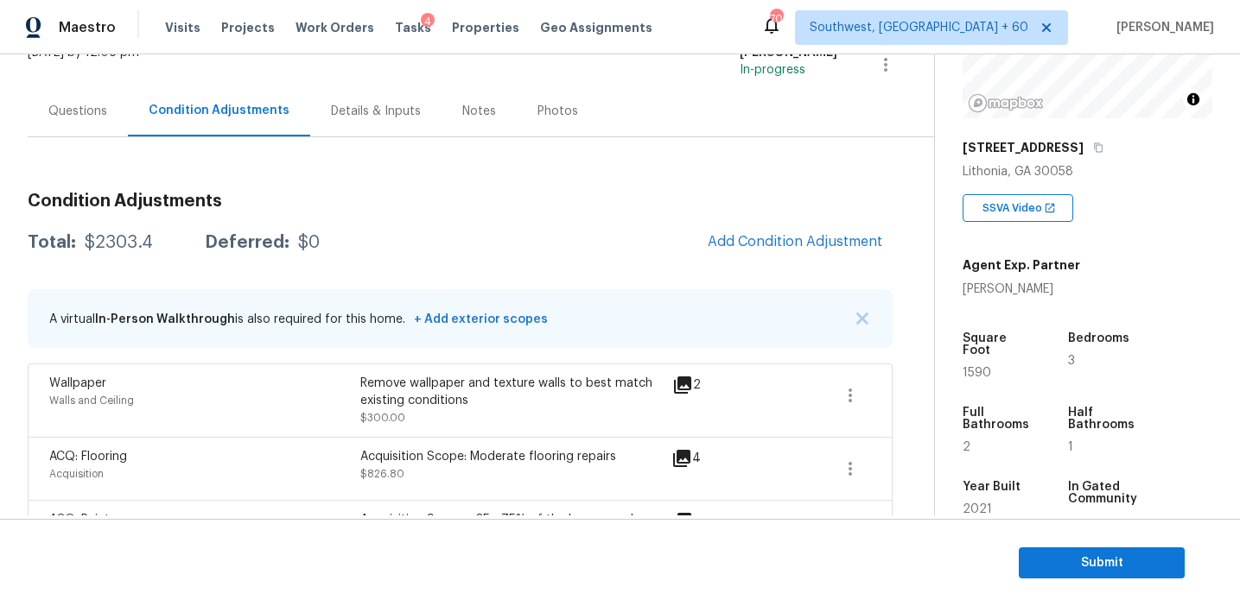
click at [130, 245] on div "$2303.4" at bounding box center [119, 242] width 68 height 17
copy div "2303.4"
click at [307, 249] on div "$0" at bounding box center [309, 242] width 22 height 17
click at [75, 130] on div "Questions" at bounding box center [78, 111] width 100 height 51
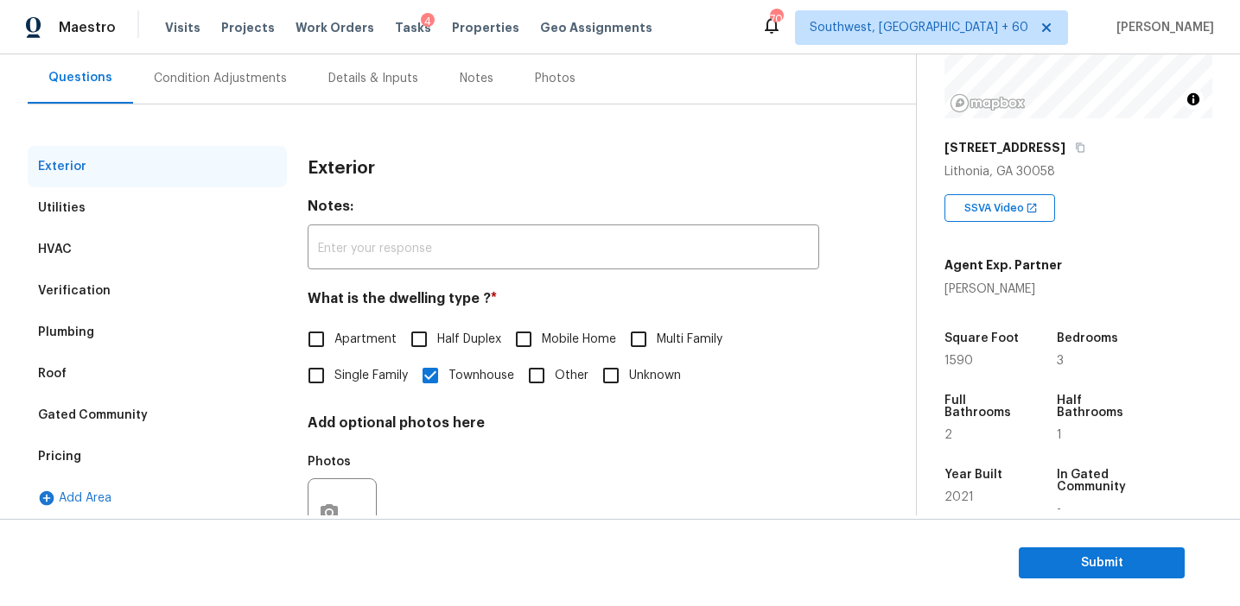
scroll to position [158, 0]
click at [147, 460] on div "Pricing" at bounding box center [157, 455] width 259 height 41
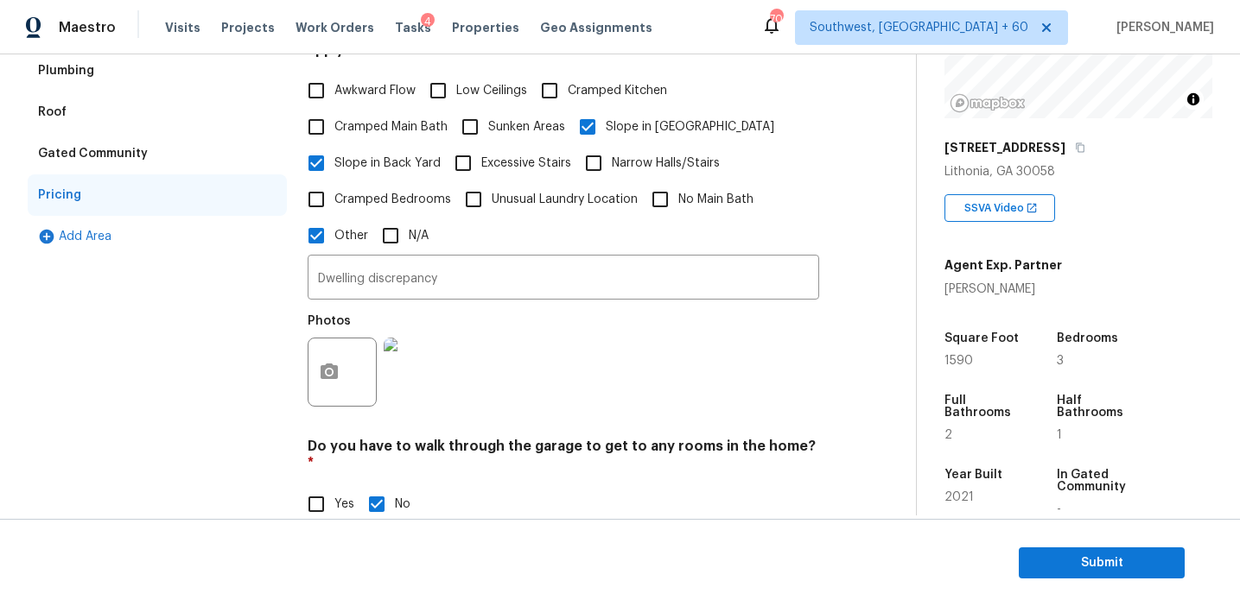
scroll to position [593, 0]
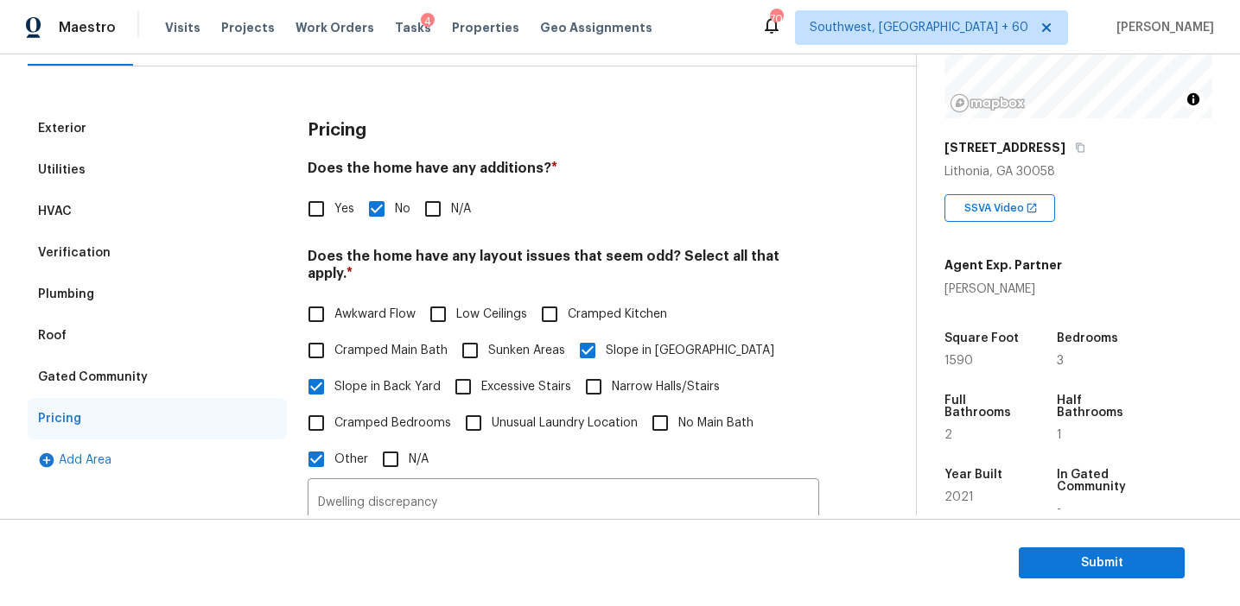
click at [149, 248] on div "Verification" at bounding box center [157, 252] width 259 height 41
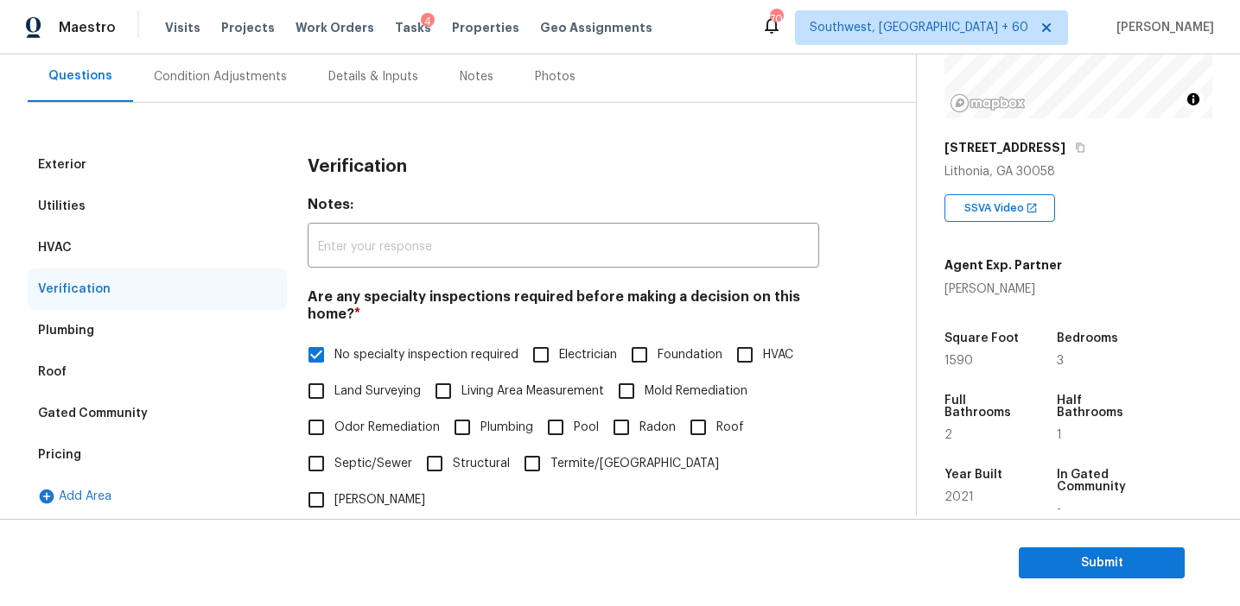
click at [231, 78] on div "Condition Adjustments" at bounding box center [220, 76] width 133 height 17
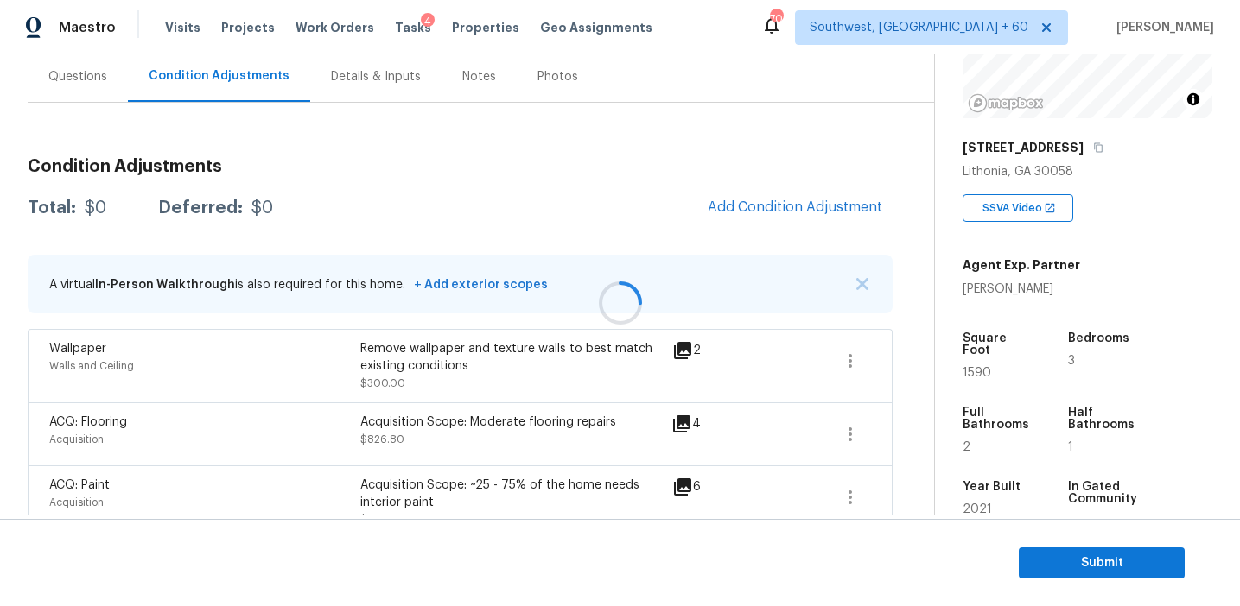
scroll to position [160, 0]
click at [860, 282] on img "button" at bounding box center [862, 283] width 12 height 12
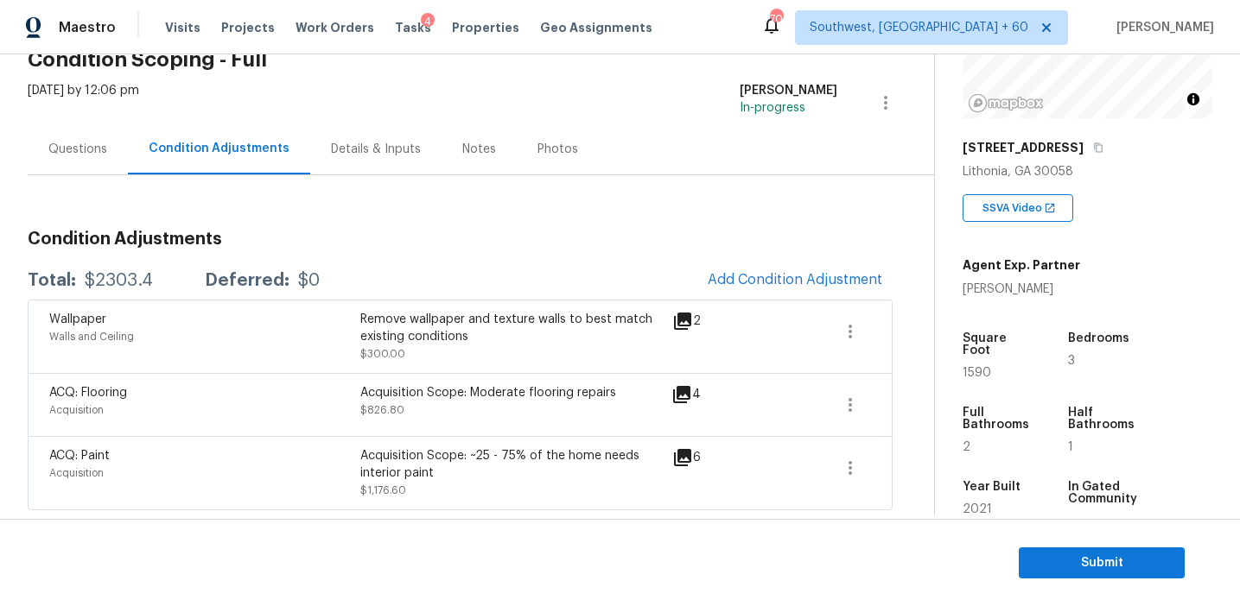
click at [596, 276] on div "Total: $2303.4 Deferred: $0 Add Condition Adjustment" at bounding box center [460, 281] width 865 height 38
click at [298, 284] on div "$0" at bounding box center [309, 280] width 22 height 17
click at [1075, 562] on span "Submit" at bounding box center [1101, 564] width 138 height 22
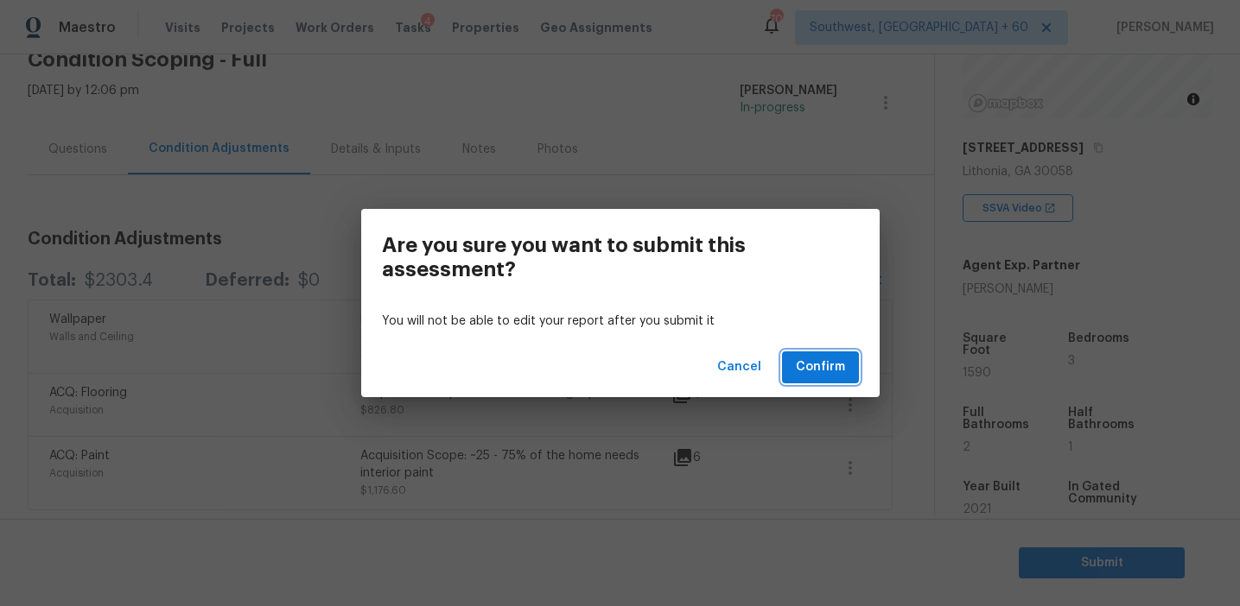
click at [817, 369] on span "Confirm" at bounding box center [820, 368] width 49 height 22
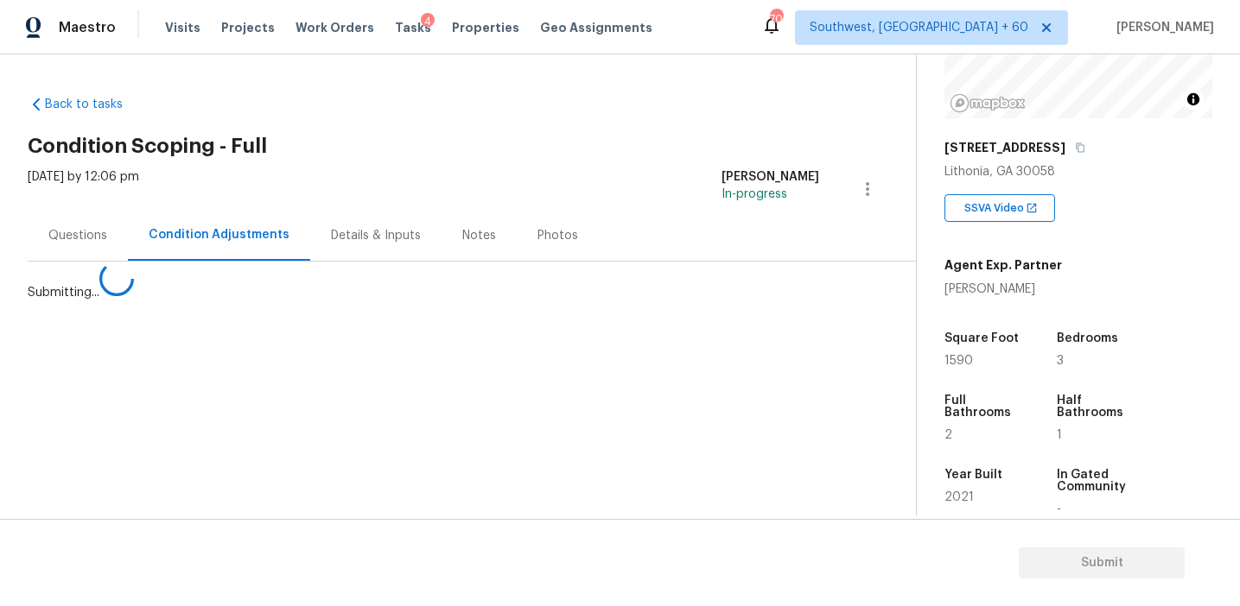
scroll to position [0, 0]
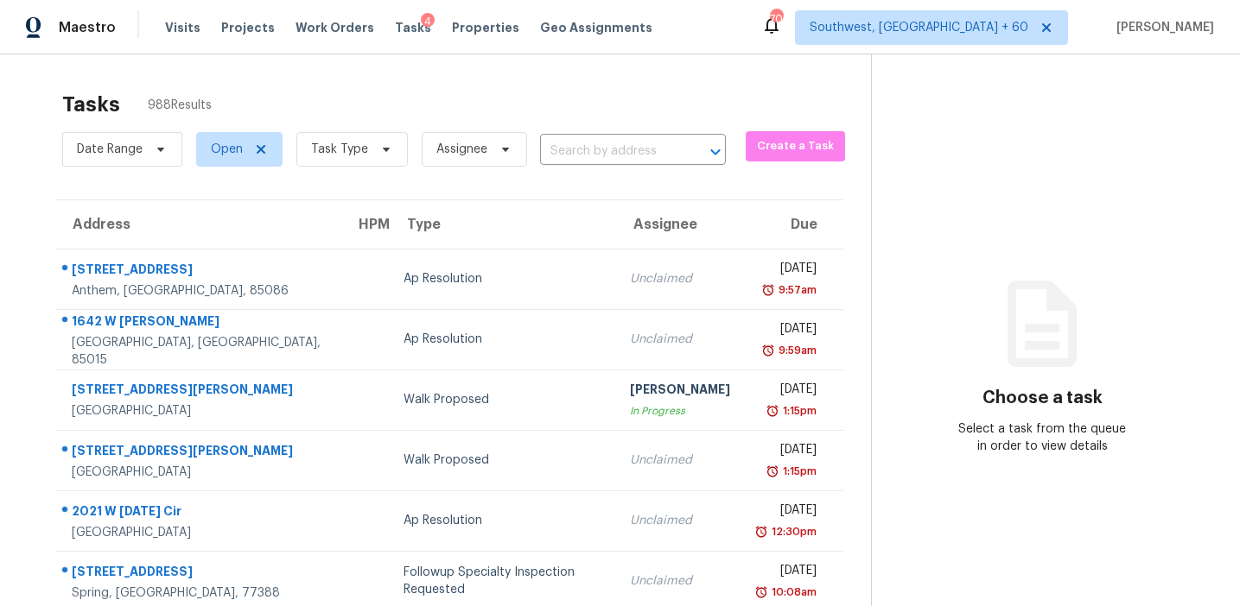
click at [577, 148] on input "text" at bounding box center [608, 151] width 137 height 27
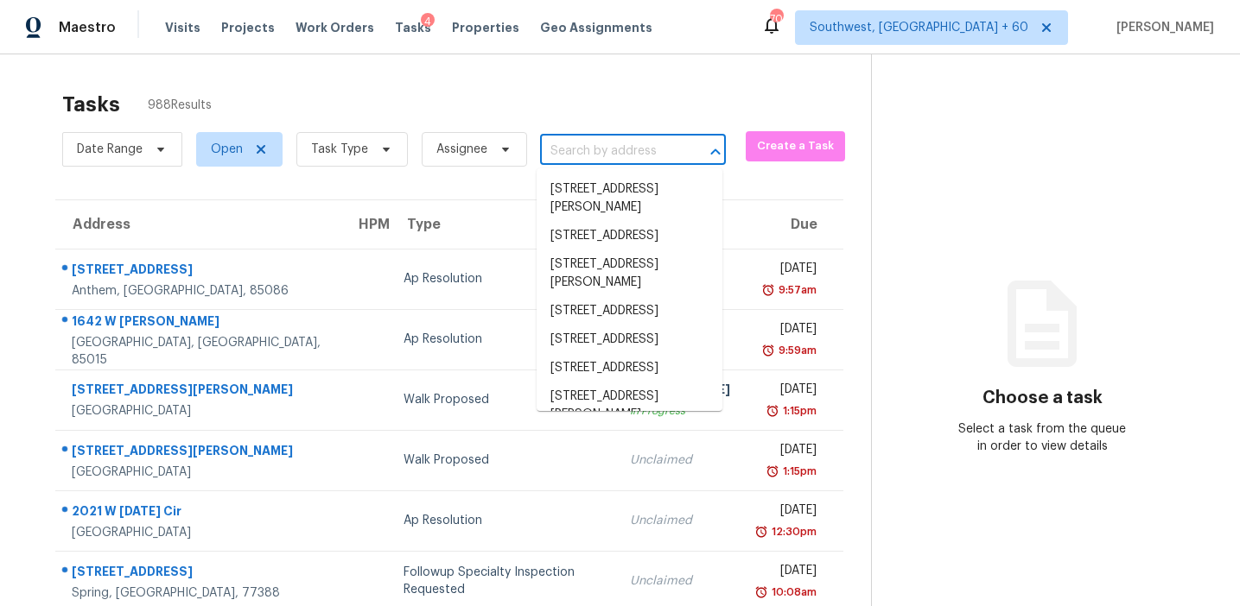
paste input "6413 Walnut Way Union City, GA, 30291"
type input "6413 Walnut Way Union City, GA, 30291"
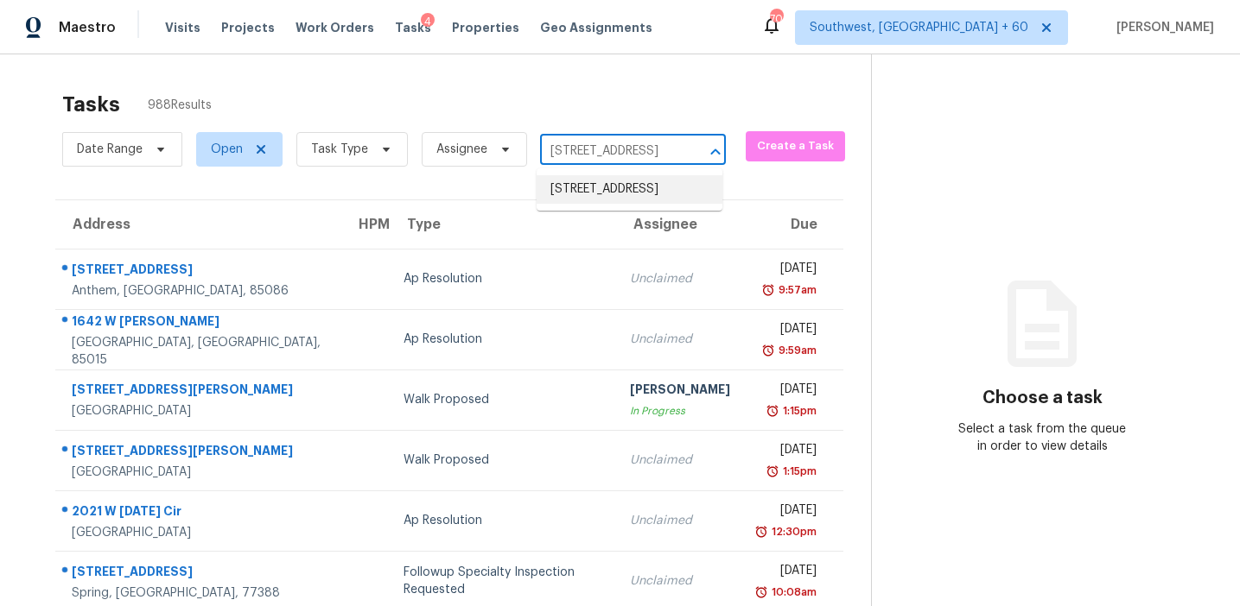
click at [597, 204] on li "6413 Walnut Way, Union City, GA 30291" at bounding box center [629, 189] width 186 height 29
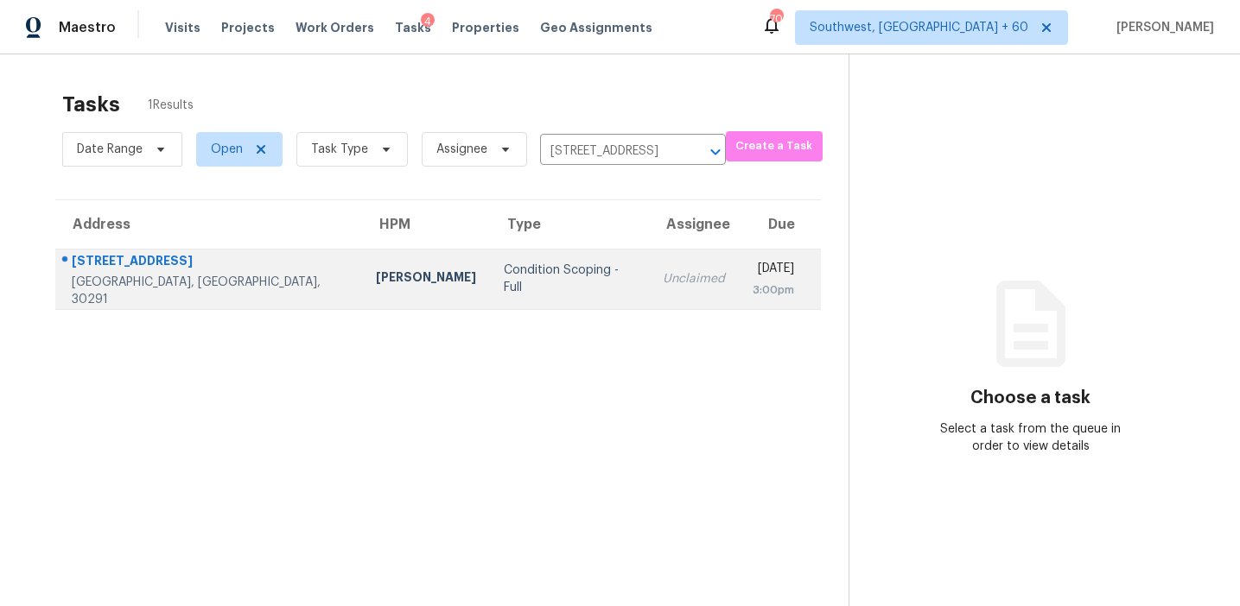
click at [649, 291] on td "Unclaimed" at bounding box center [694, 279] width 90 height 60
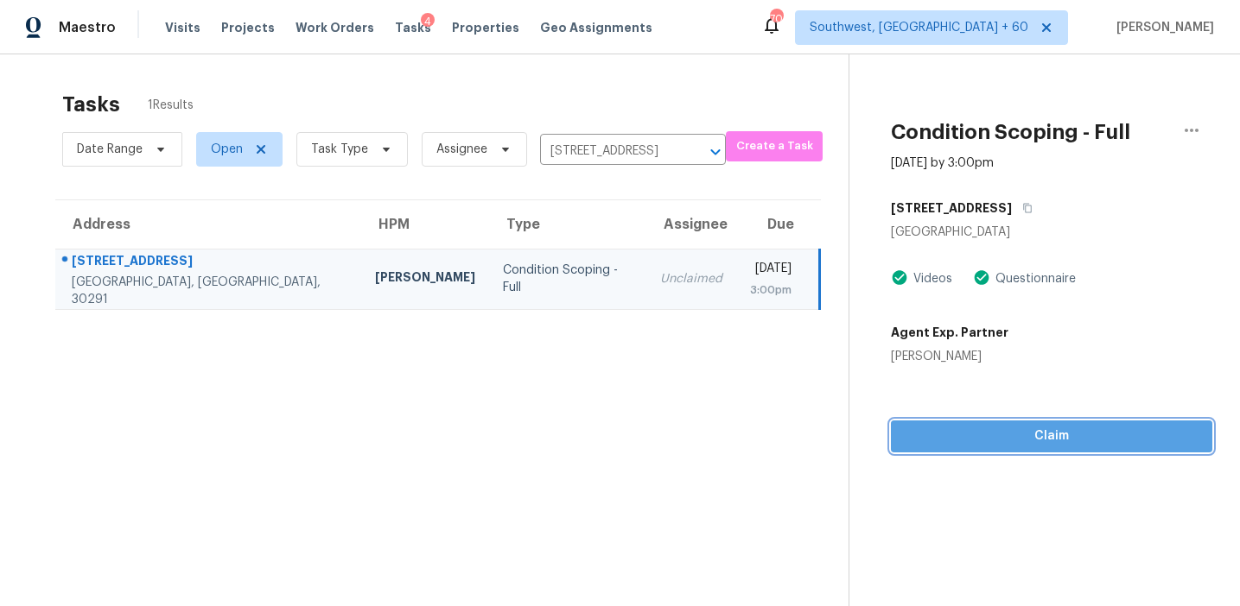
click at [952, 432] on span "Claim" at bounding box center [1051, 437] width 294 height 22
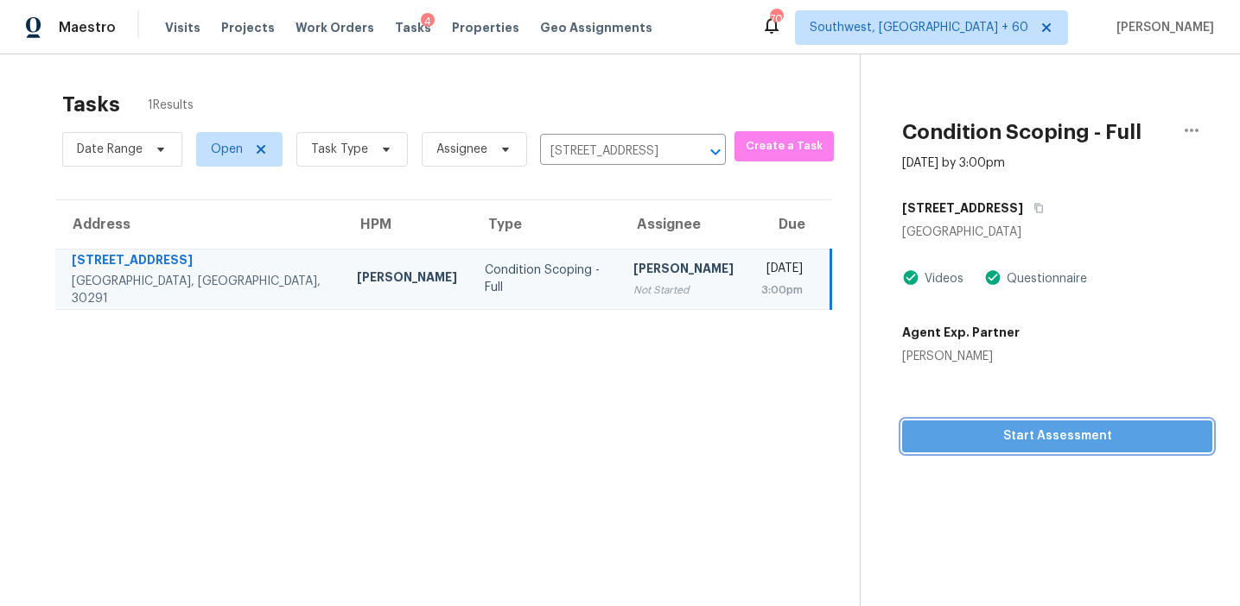
click at [949, 422] on button "Start Assessment" at bounding box center [1057, 437] width 310 height 32
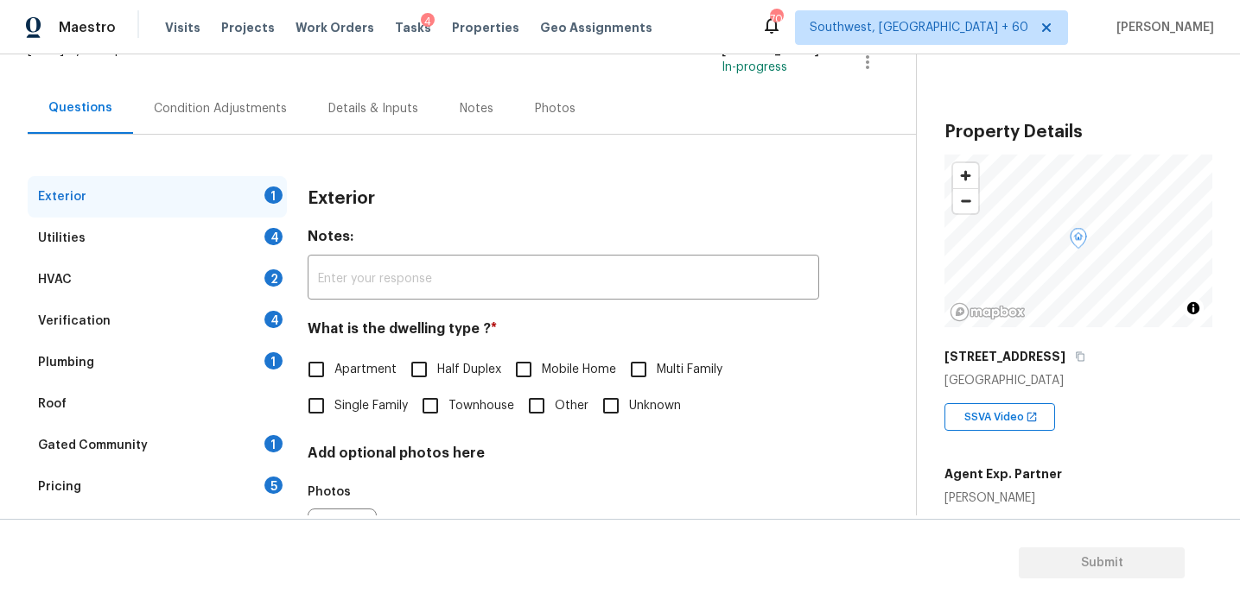
scroll to position [145, 0]
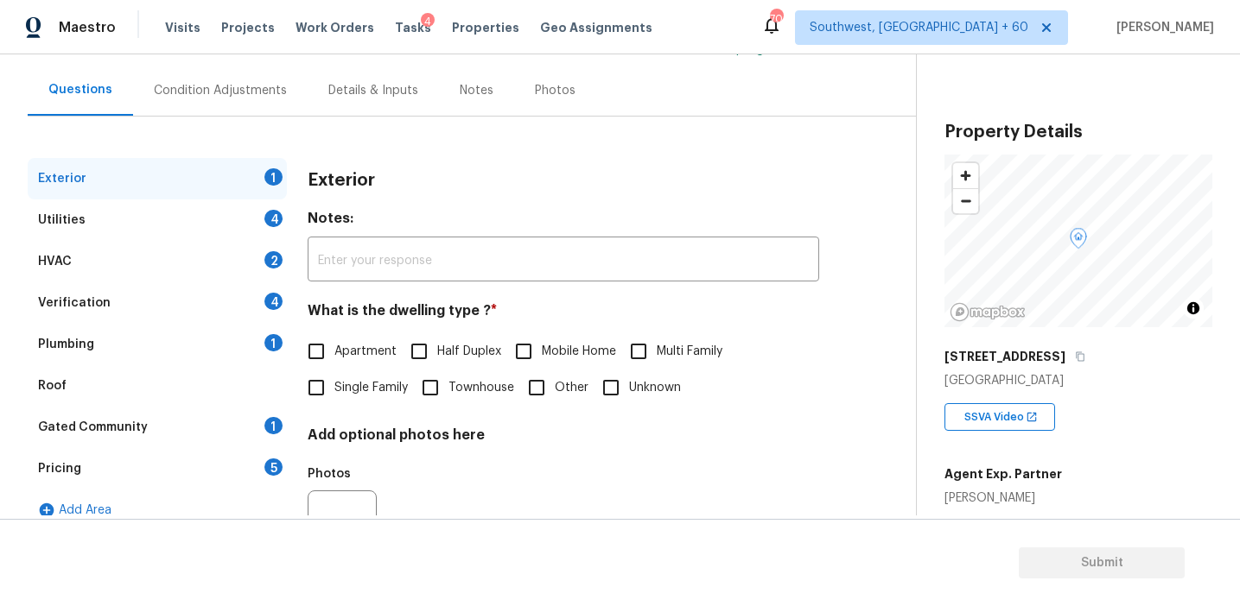
click at [258, 461] on div "Pricing 5" at bounding box center [157, 468] width 259 height 41
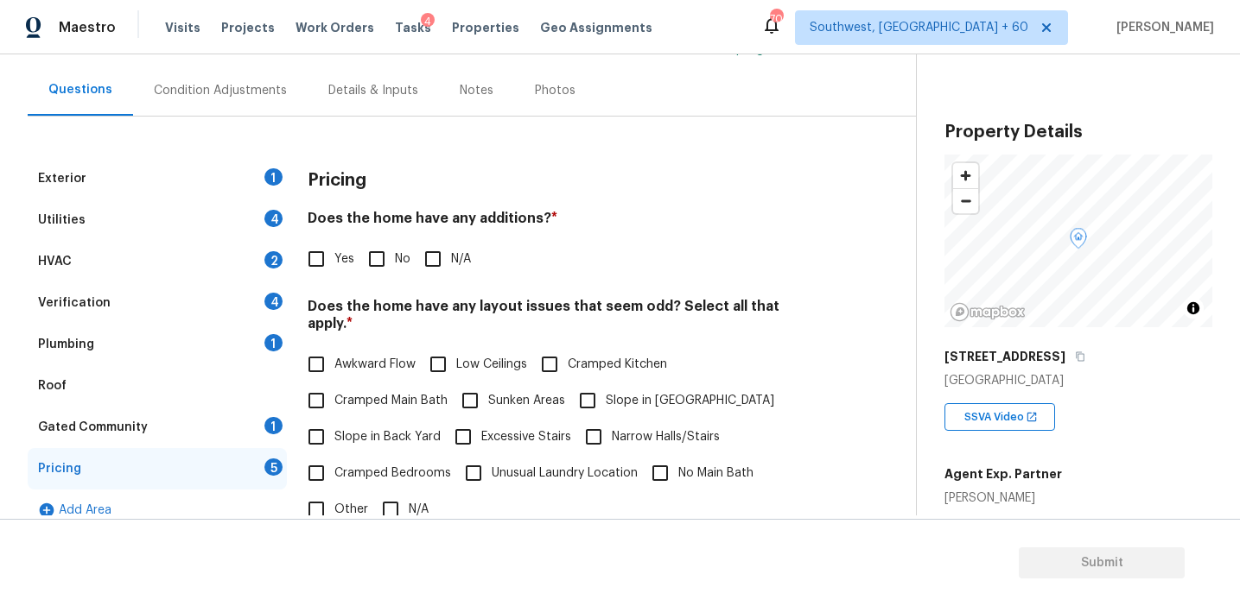
click at [1089, 373] on div "[GEOGRAPHIC_DATA]" at bounding box center [1078, 380] width 268 height 17
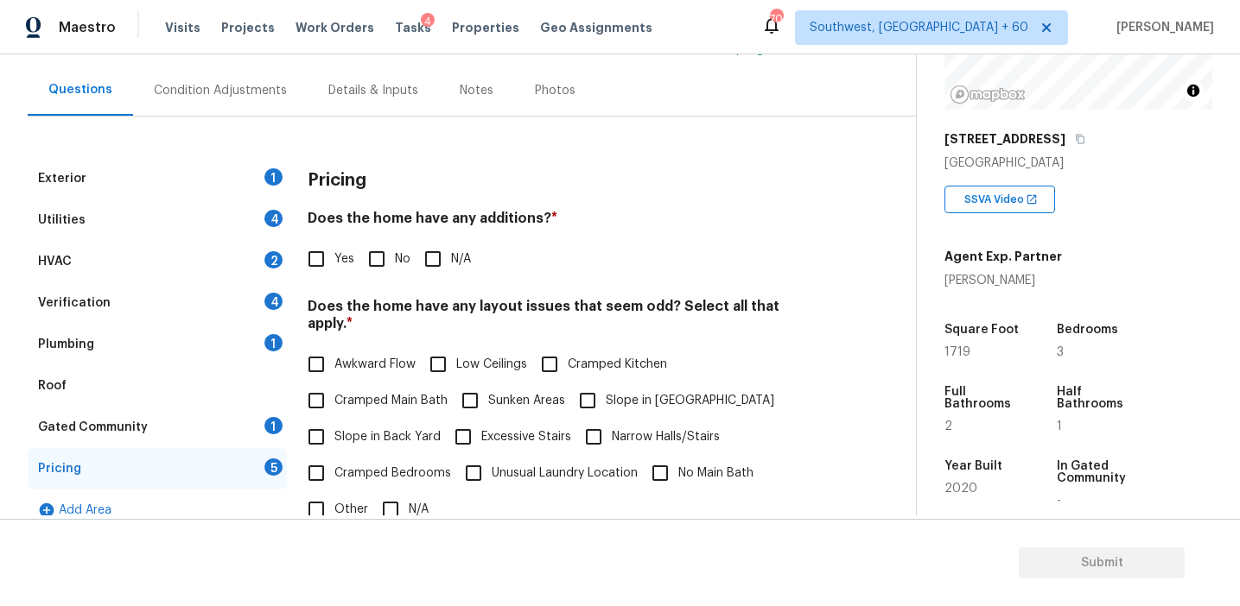
scroll to position [214, 0]
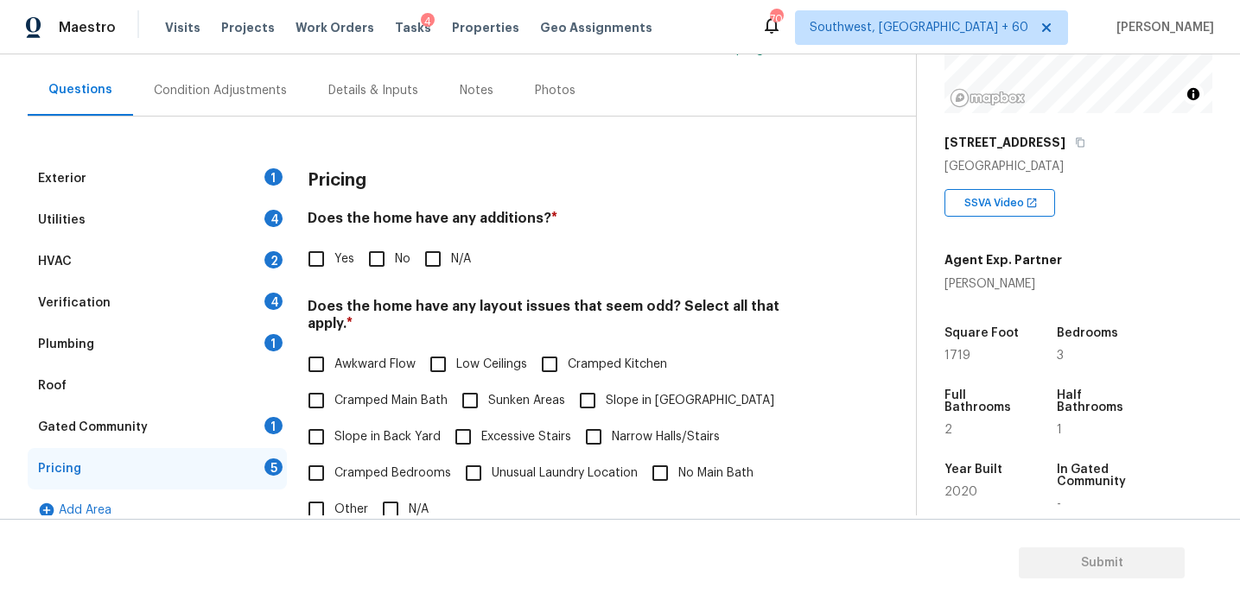
click at [314, 492] on input "Other" at bounding box center [316, 510] width 36 height 36
checkbox input "true"
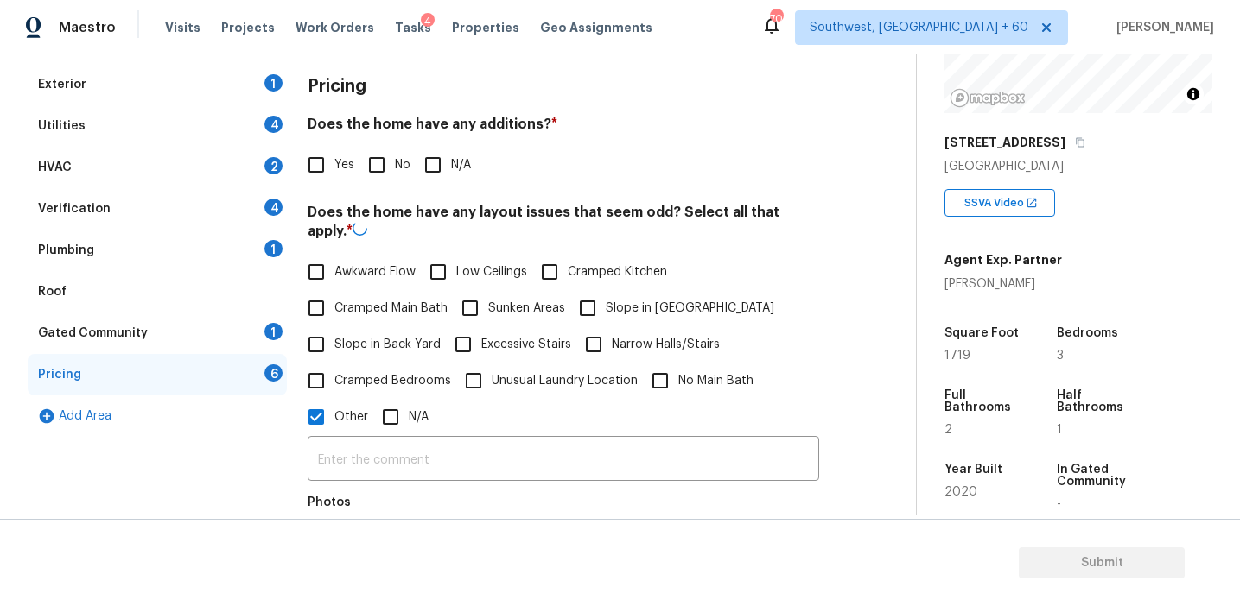
scroll to position [283, 0]
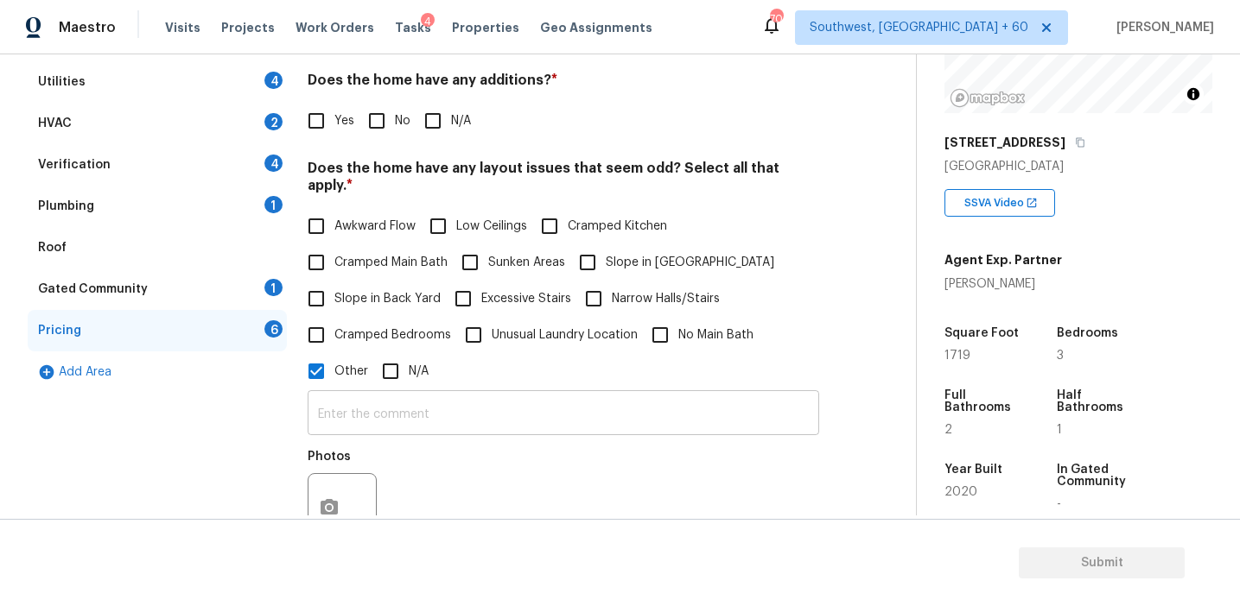
click at [347, 403] on input "text" at bounding box center [563, 415] width 511 height 41
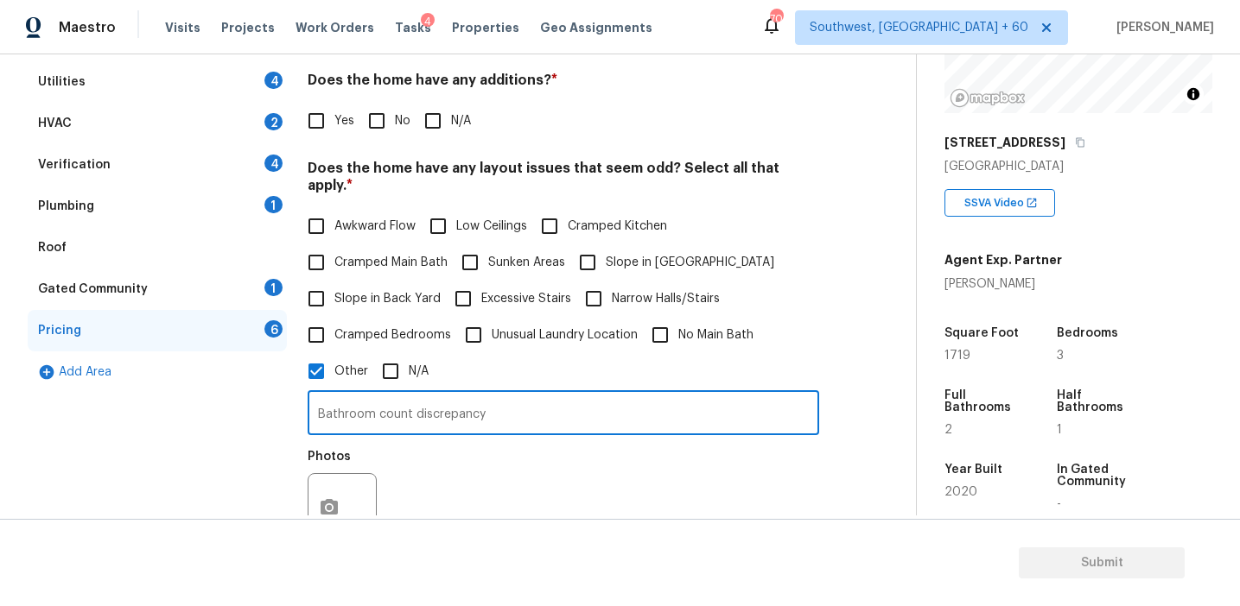
type input "Bathroom count discrepancy"
click at [472, 470] on div "Photos" at bounding box center [563, 497] width 511 height 112
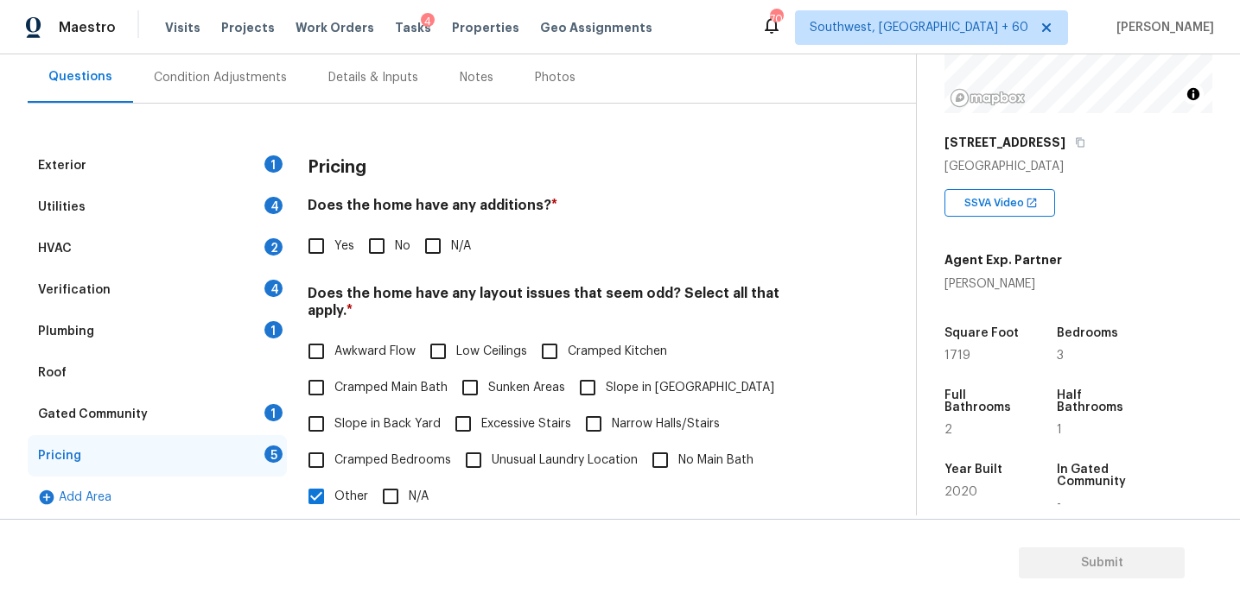
scroll to position [163, 0]
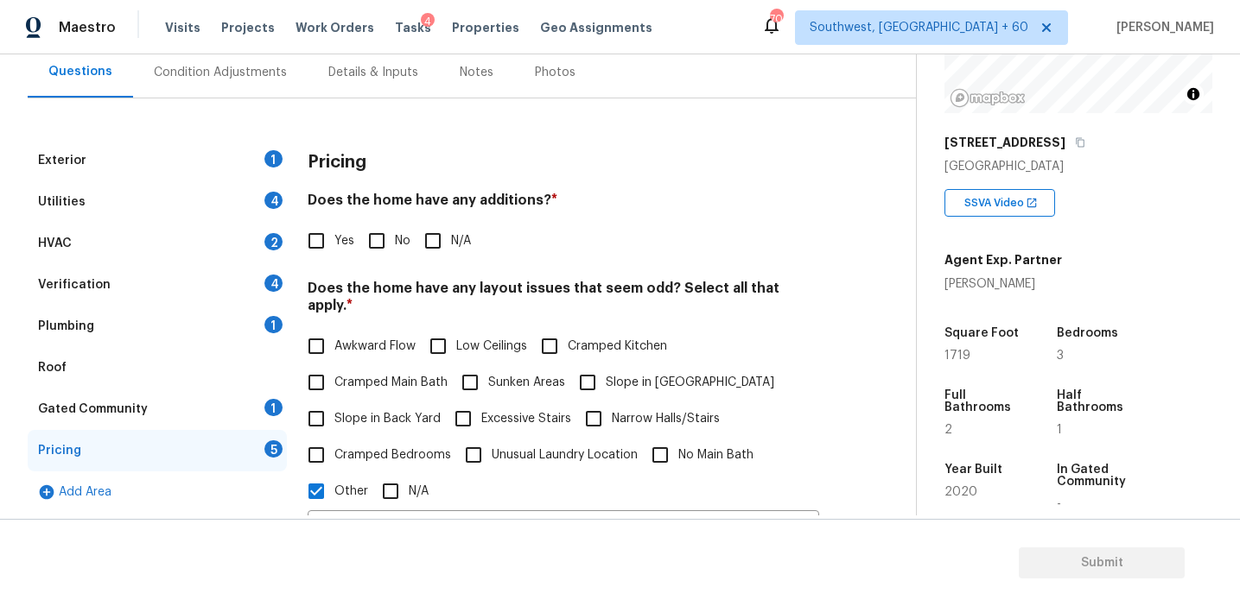
click at [367, 159] on div "Pricing" at bounding box center [563, 162] width 511 height 45
click at [379, 150] on div "Pricing" at bounding box center [563, 162] width 511 height 45
click at [377, 162] on div "Pricing" at bounding box center [563, 162] width 511 height 45
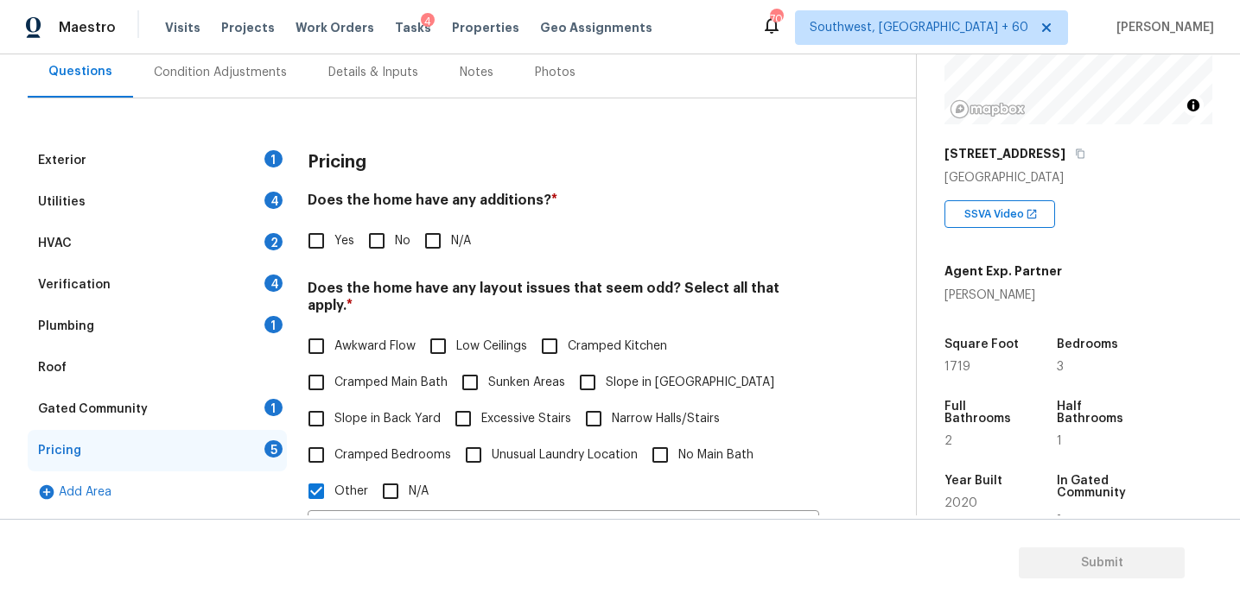
scroll to position [209, 0]
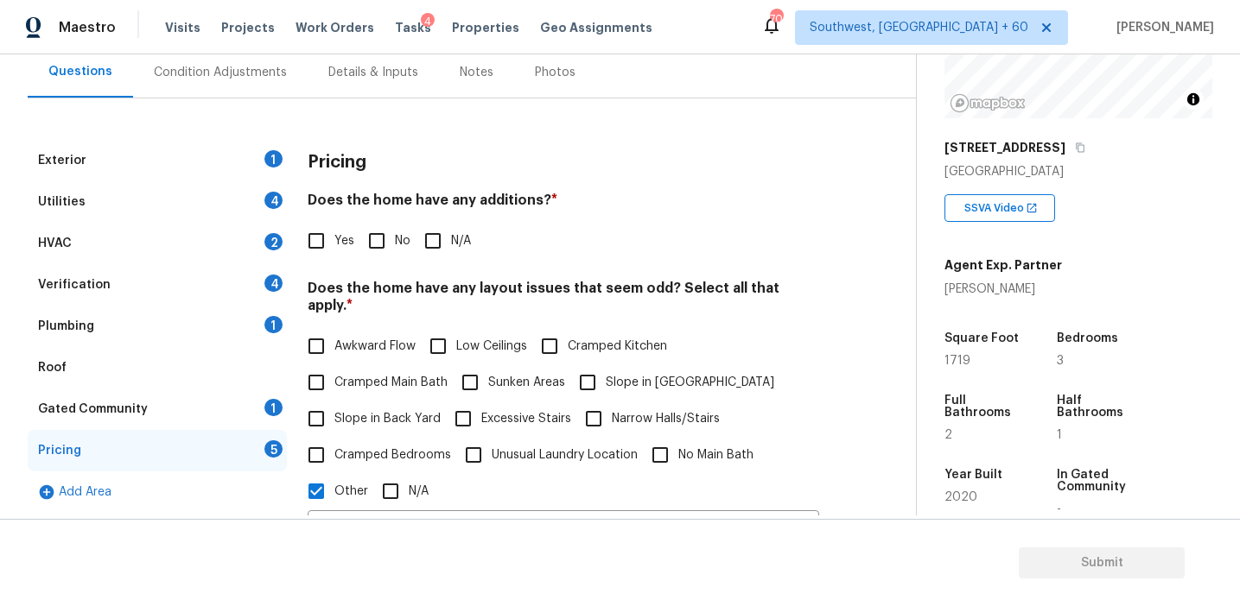
click at [368, 164] on div "Pricing" at bounding box center [563, 162] width 511 height 45
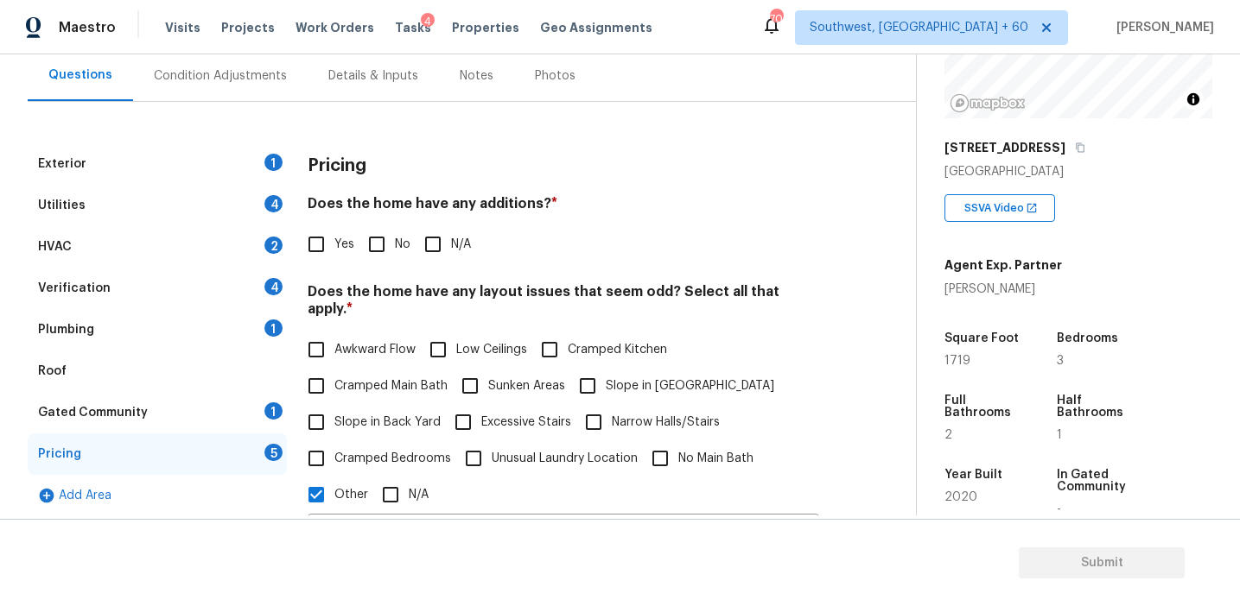
click at [377, 173] on div "Pricing" at bounding box center [563, 165] width 511 height 45
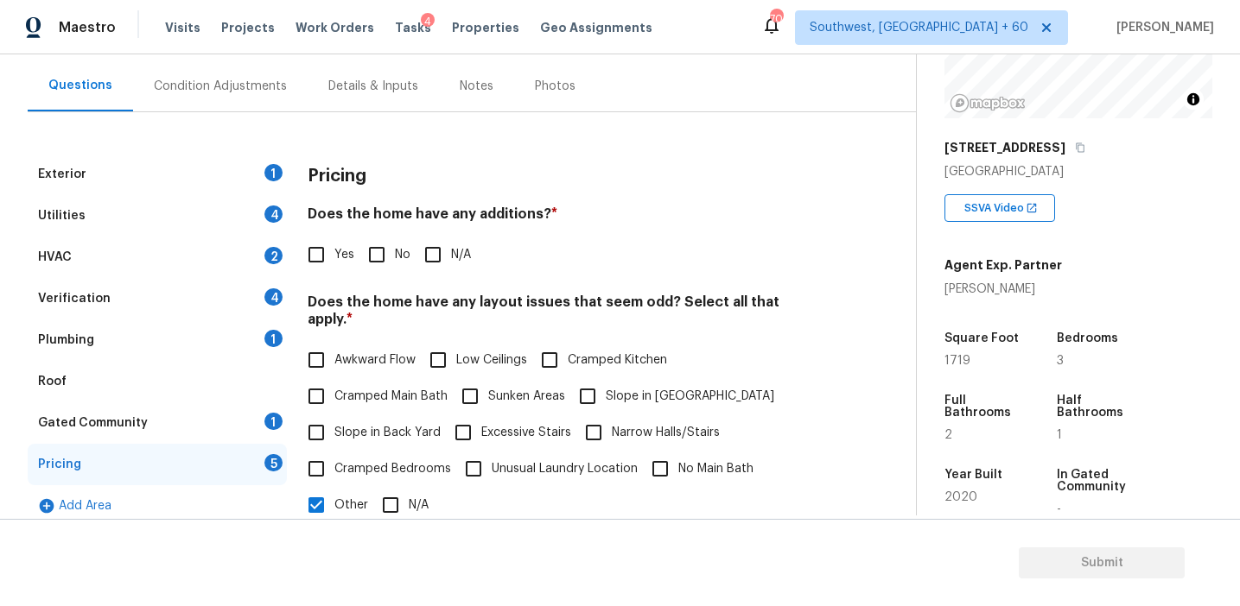
click at [383, 261] on input "No" at bounding box center [376, 255] width 36 height 36
checkbox input "true"
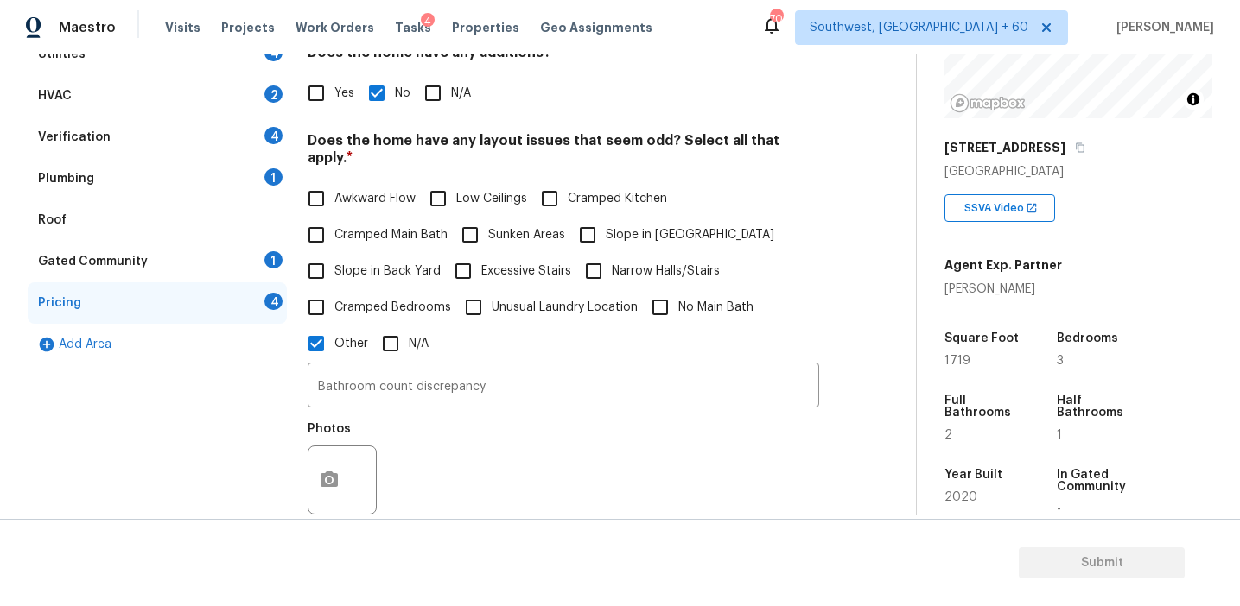
scroll to position [520, 0]
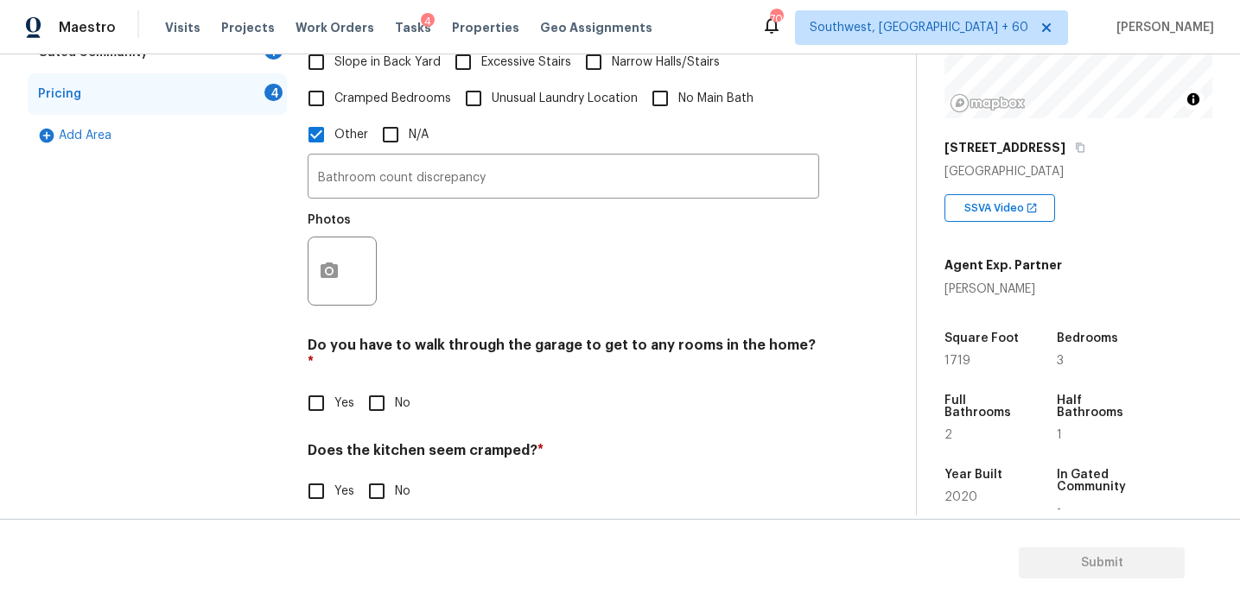
click at [388, 385] on input "No" at bounding box center [376, 403] width 36 height 36
checkbox input "true"
click at [371, 475] on input "No" at bounding box center [376, 493] width 36 height 36
checkbox input "true"
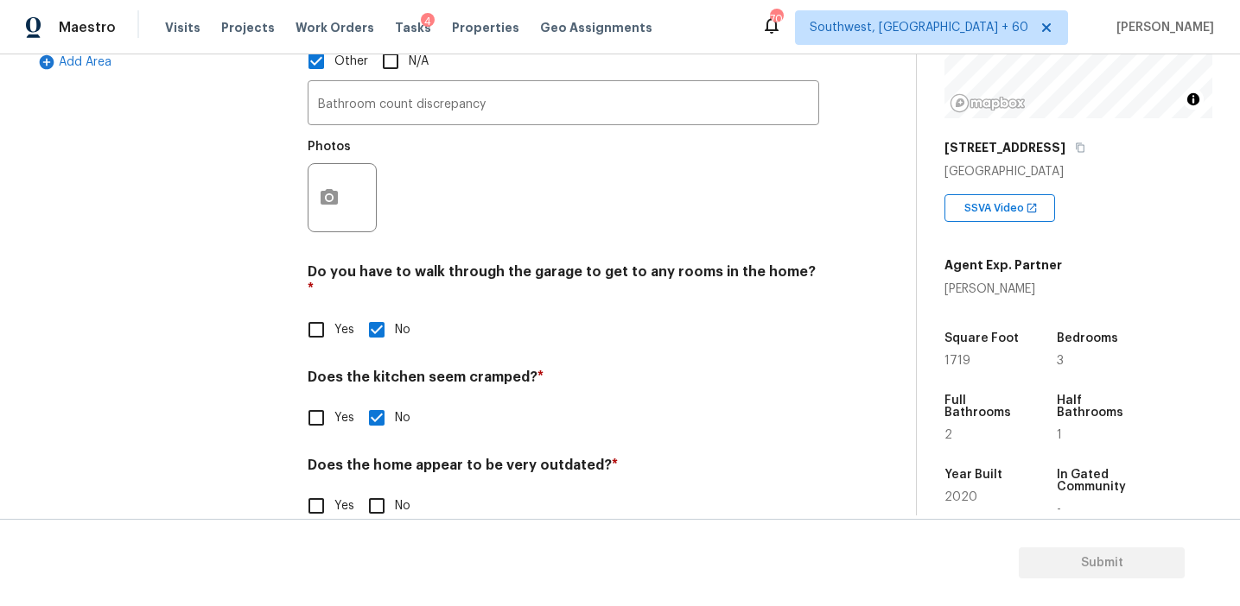
click at [371, 488] on input "No" at bounding box center [376, 506] width 36 height 36
checkbox input "true"
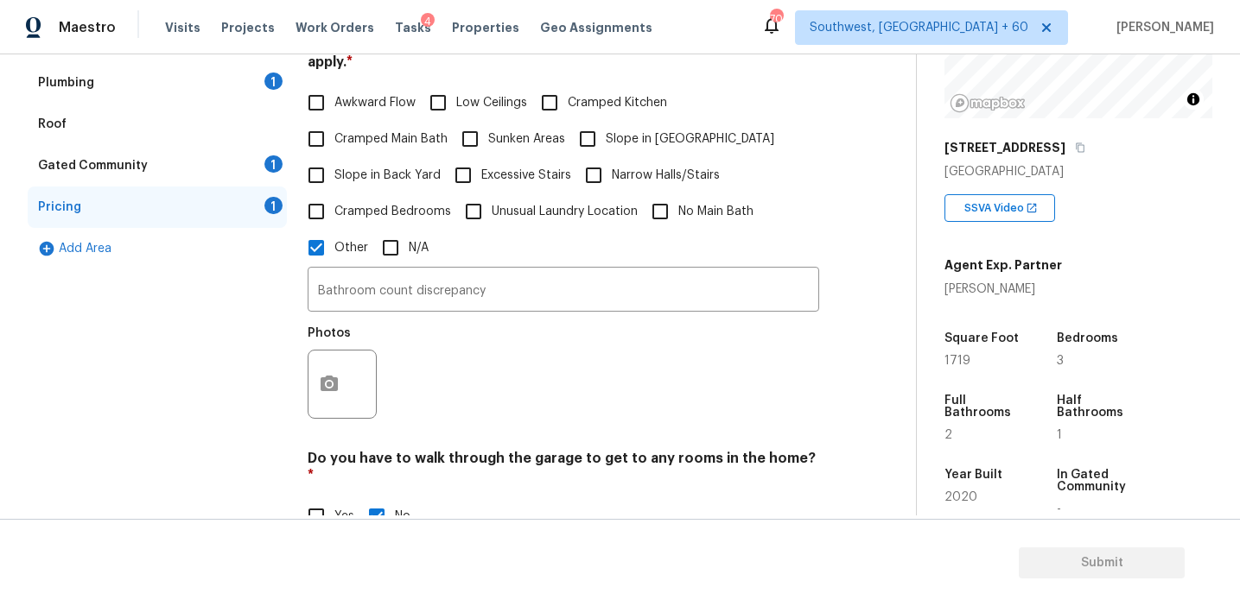
scroll to position [260, 0]
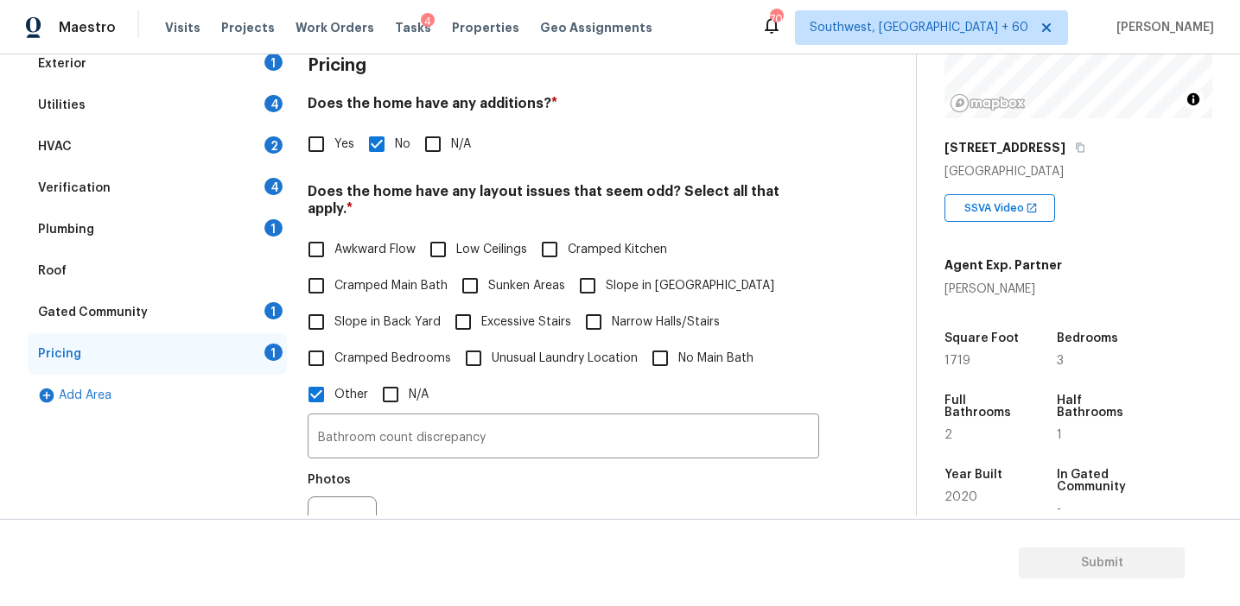
click at [405, 304] on label "Slope in Back Yard" at bounding box center [369, 322] width 143 height 36
click at [334, 304] on input "Slope in Back Yard" at bounding box center [316, 322] width 36 height 36
checkbox input "true"
click at [595, 272] on input "Slope in [GEOGRAPHIC_DATA]" at bounding box center [587, 288] width 36 height 36
checkbox input "true"
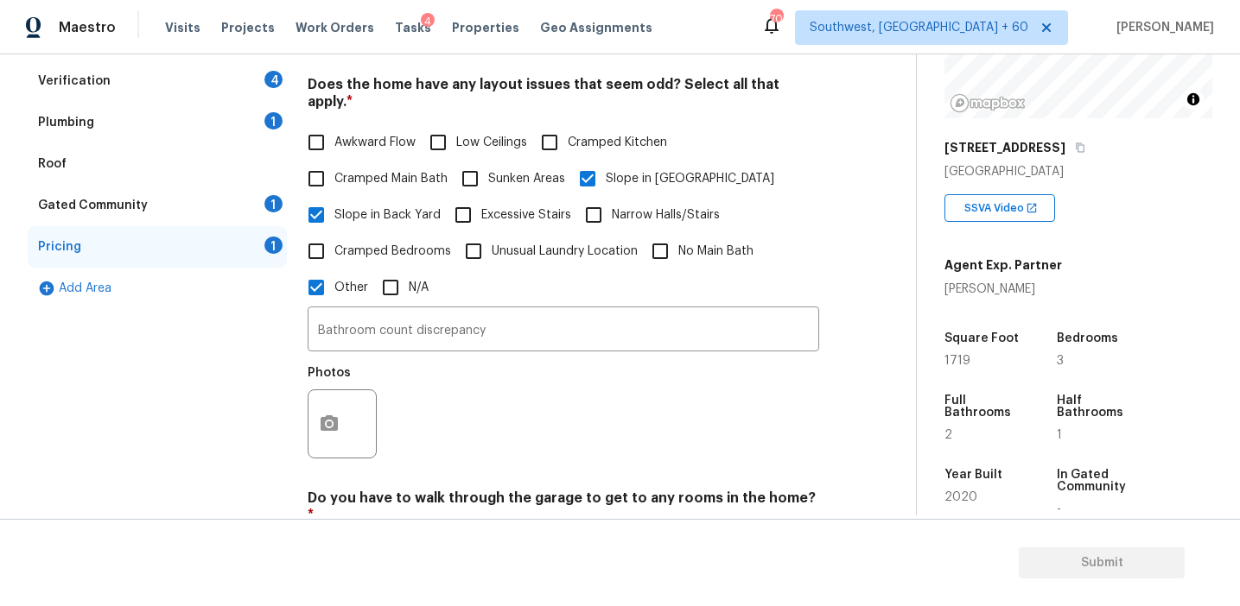
scroll to position [364, 0]
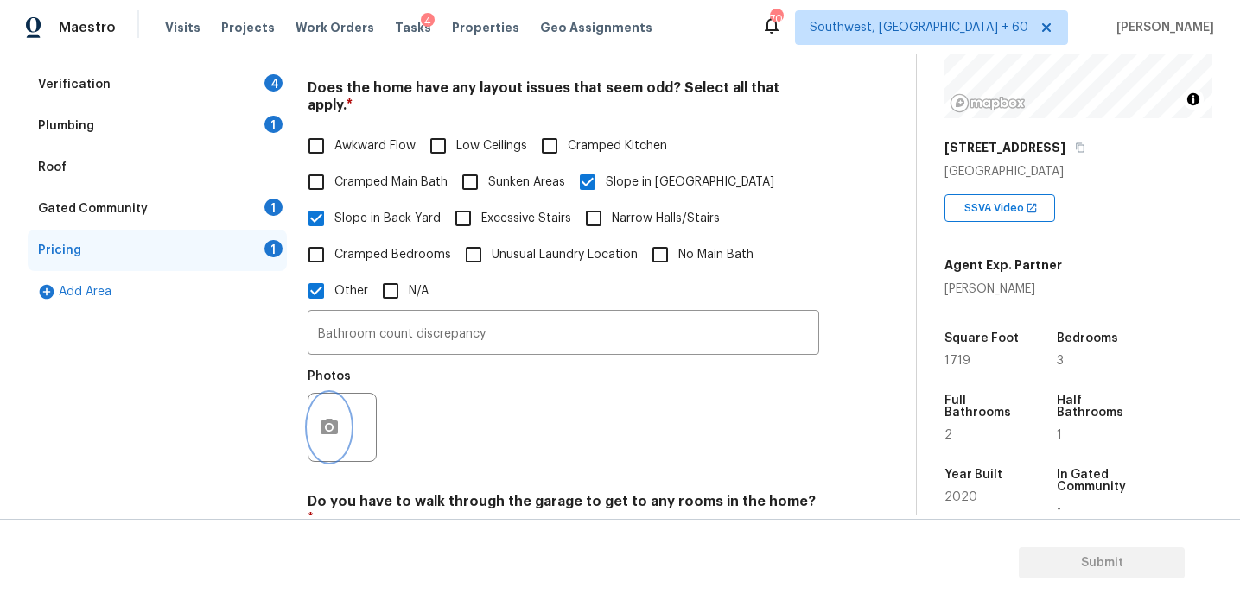
click at [321, 419] on icon "button" at bounding box center [328, 427] width 17 height 16
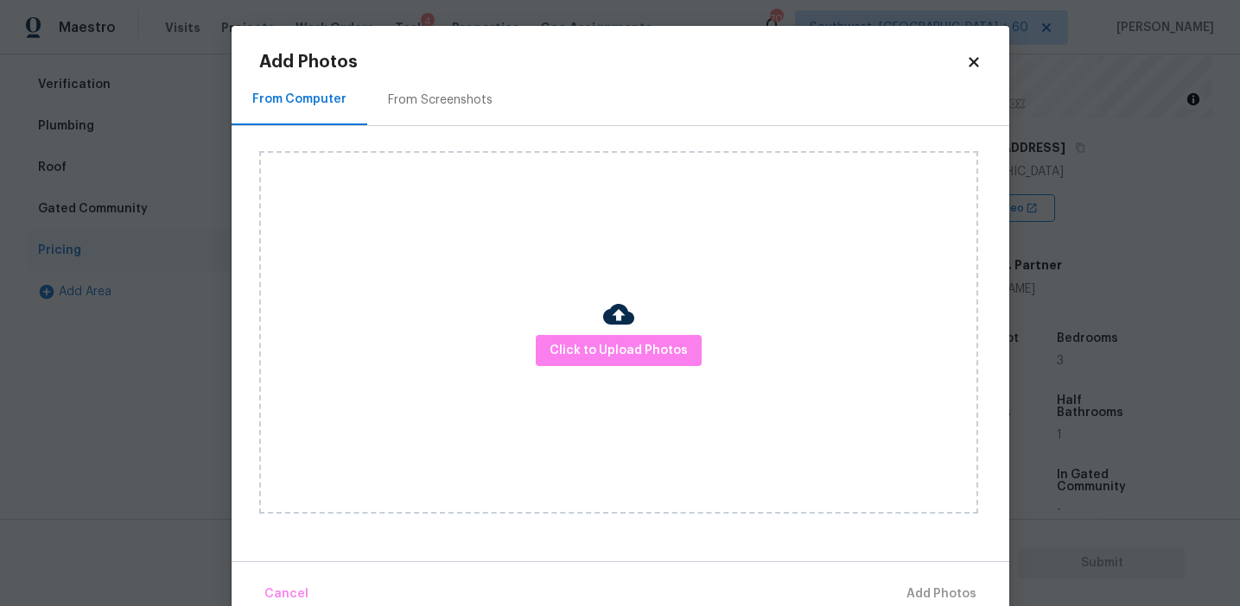
click at [437, 97] on div "From Screenshots" at bounding box center [440, 100] width 105 height 17
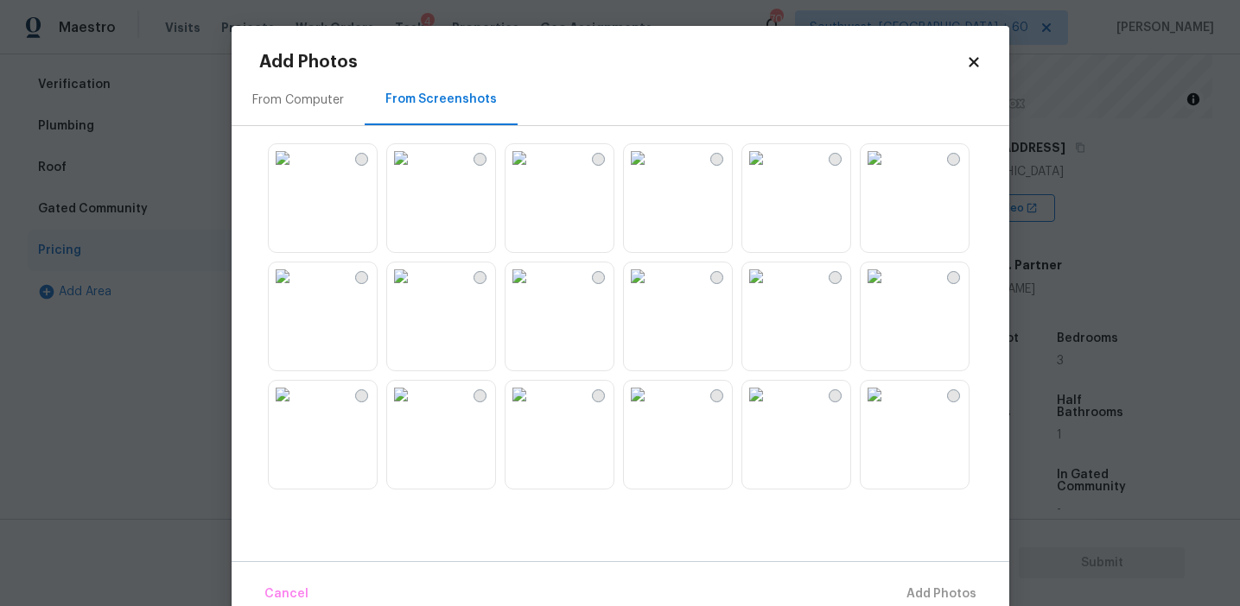
click at [888, 172] on img at bounding box center [874, 158] width 28 height 28
click at [888, 290] on img at bounding box center [874, 277] width 28 height 28
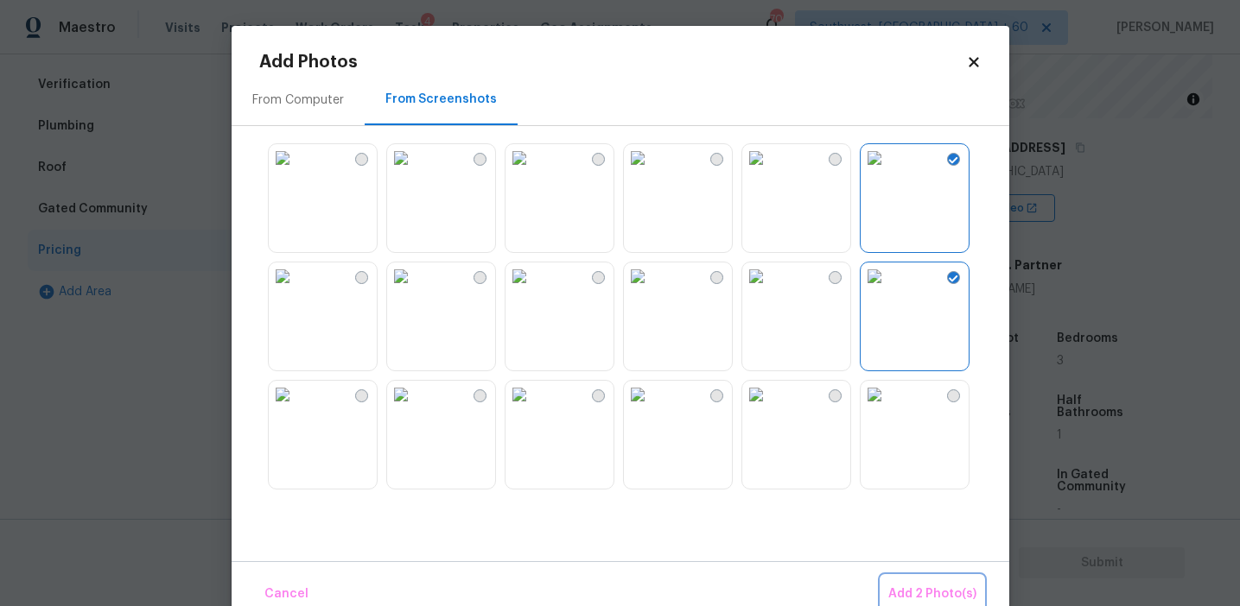
click at [937, 591] on span "Add 2 Photo(s)" at bounding box center [932, 595] width 88 height 22
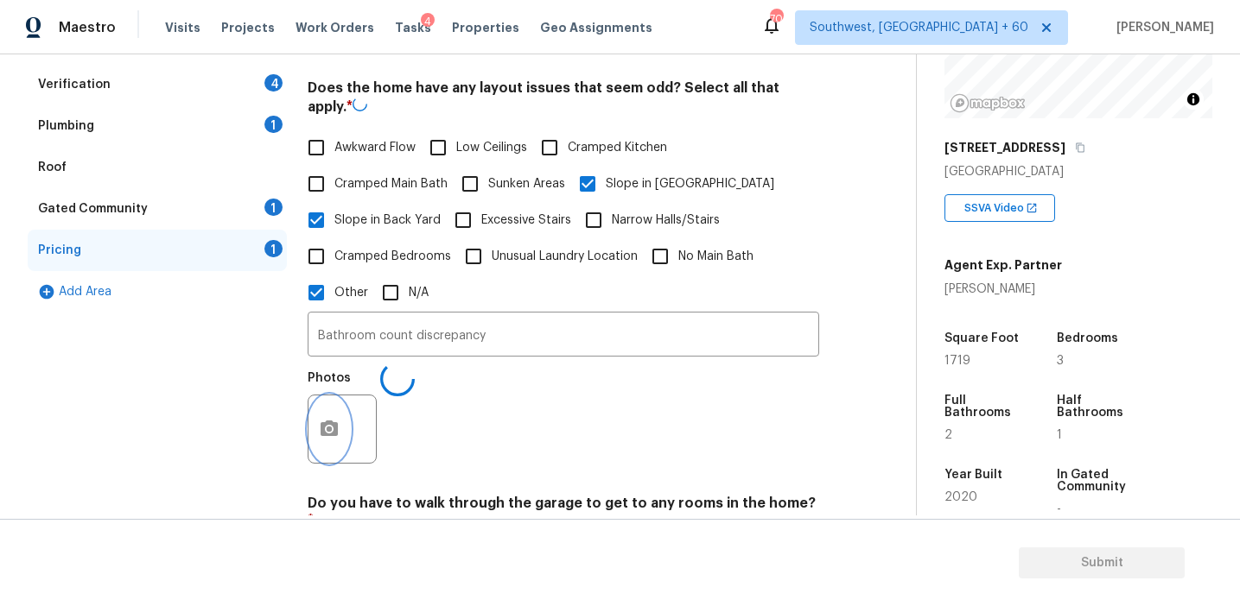
scroll to position [593, 0]
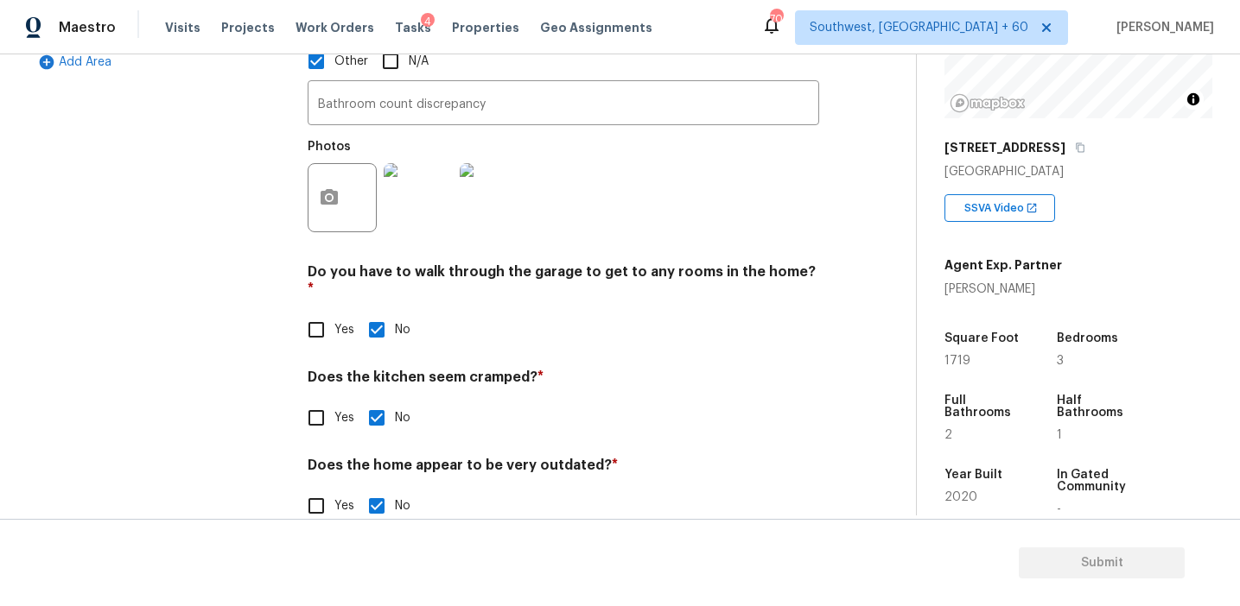
click at [454, 369] on h4 "Does the kitchen seem cramped? *" at bounding box center [563, 381] width 511 height 24
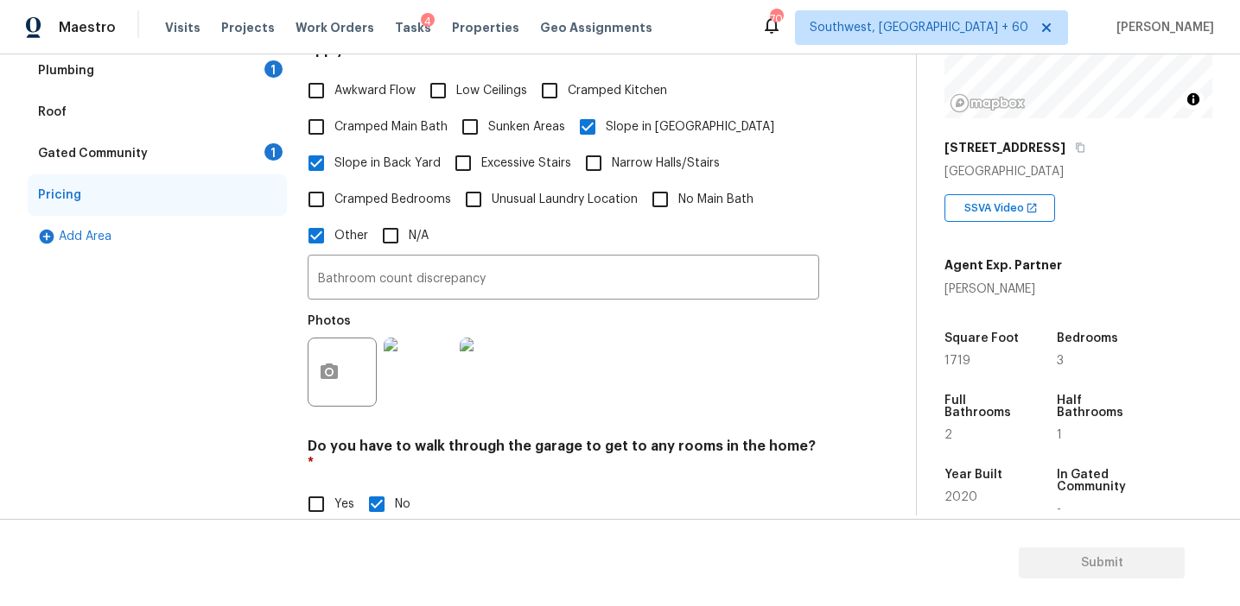
click at [270, 162] on div "Gated Community 1" at bounding box center [157, 153] width 259 height 41
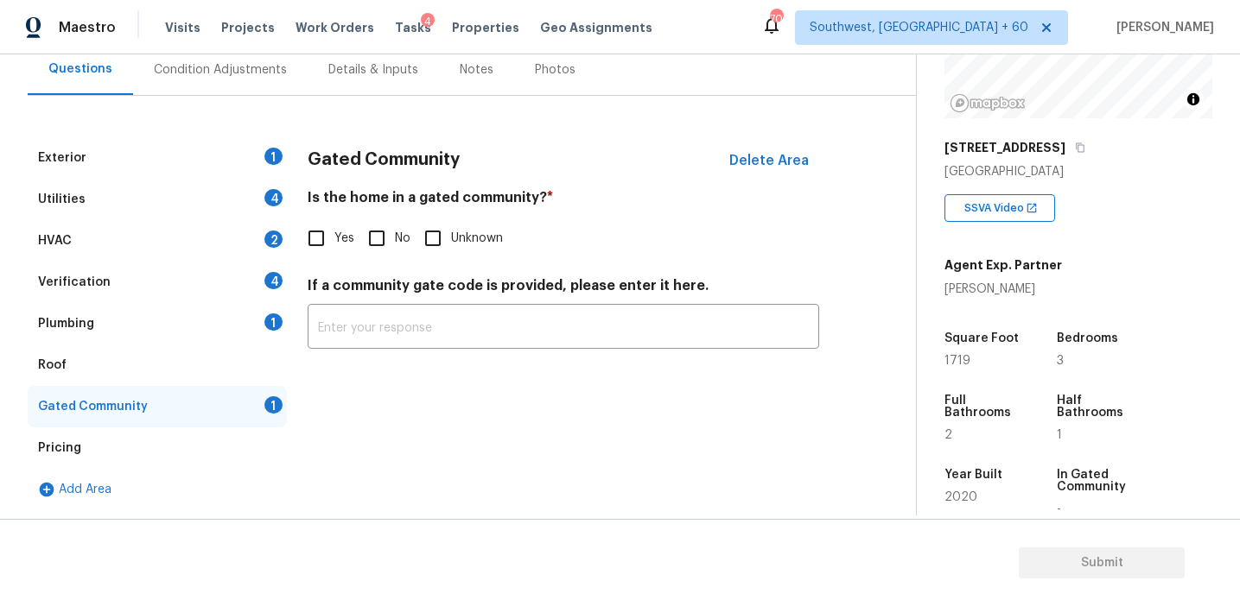
click at [386, 230] on input "No" at bounding box center [376, 238] width 36 height 36
checkbox input "true"
click at [244, 327] on div "Plumbing 1" at bounding box center [157, 323] width 259 height 41
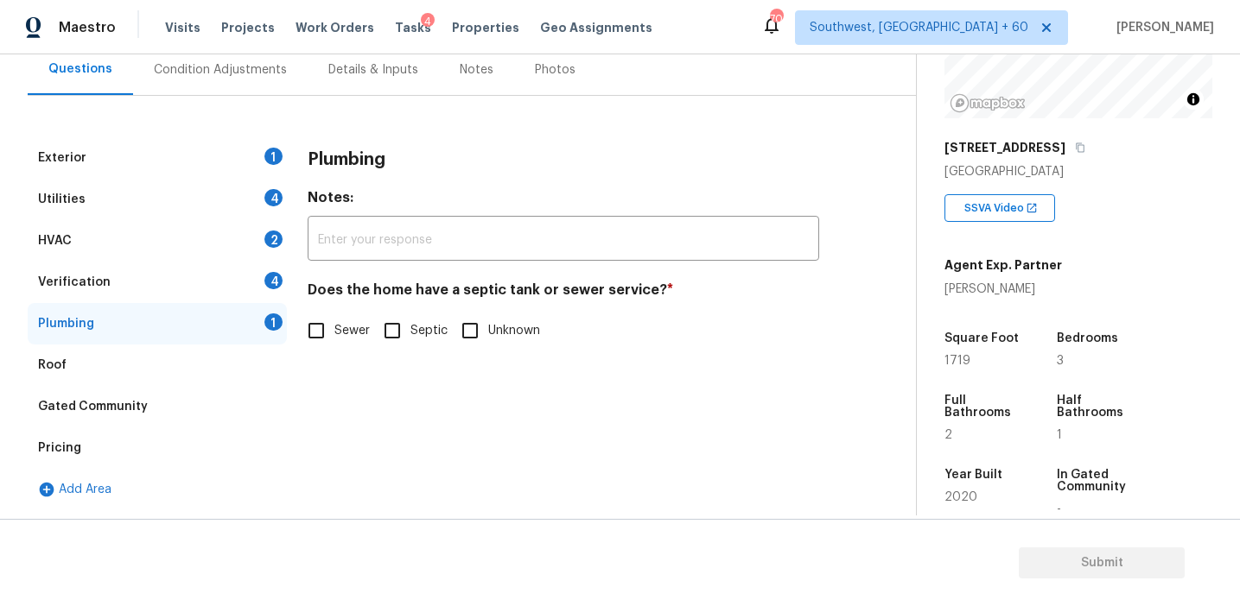
click at [326, 331] on input "Sewer" at bounding box center [316, 331] width 36 height 36
checkbox input "true"
click at [267, 280] on div "4" at bounding box center [273, 280] width 18 height 17
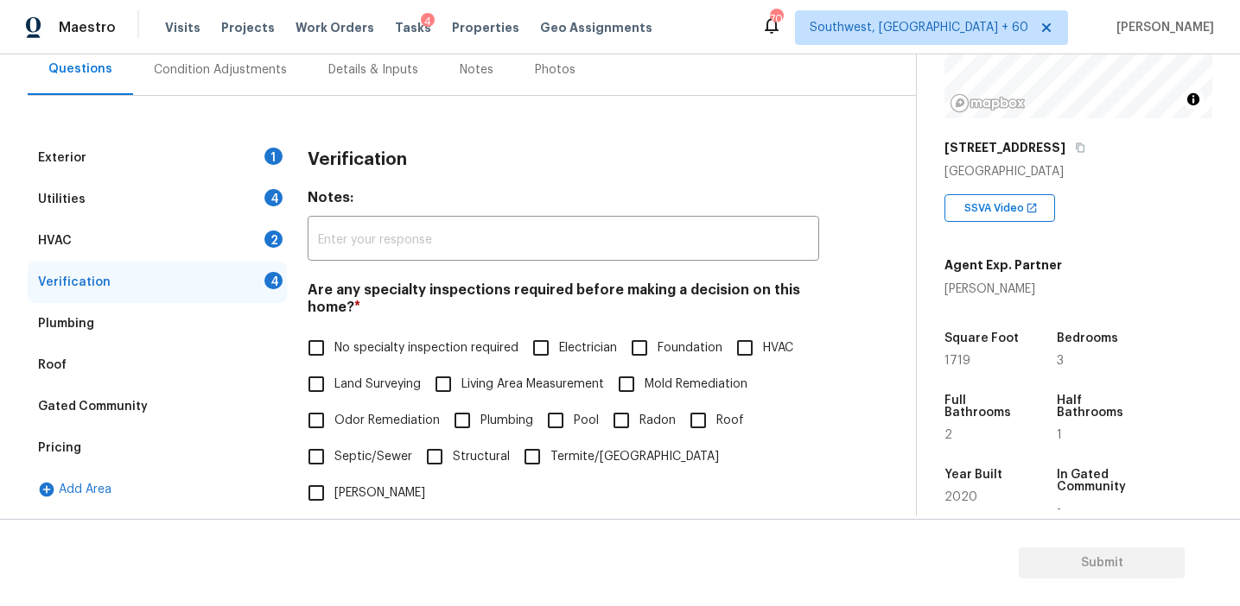
click at [356, 342] on span "No specialty inspection required" at bounding box center [426, 348] width 184 height 18
click at [334, 342] on input "No specialty inspection required" at bounding box center [316, 348] width 36 height 36
checkbox input "true"
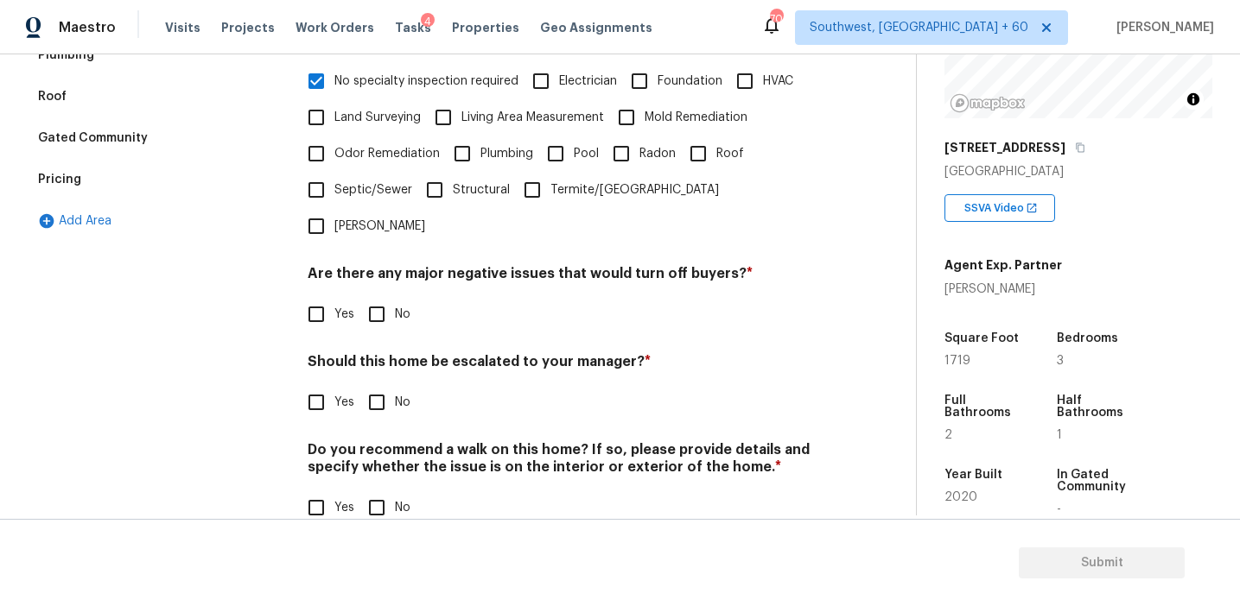
scroll to position [433, 0]
click at [383, 296] on input "No" at bounding box center [376, 314] width 36 height 36
checkbox input "true"
click at [379, 384] on input "No" at bounding box center [376, 402] width 36 height 36
checkbox input "true"
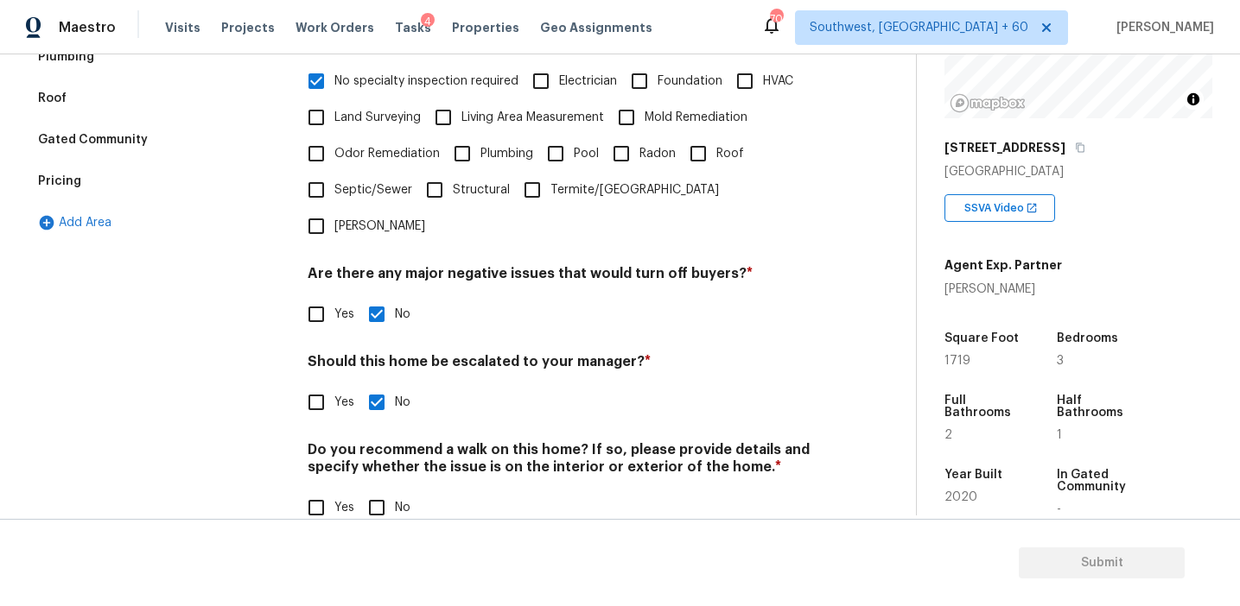
click at [376, 490] on input "No" at bounding box center [376, 508] width 36 height 36
checkbox input "true"
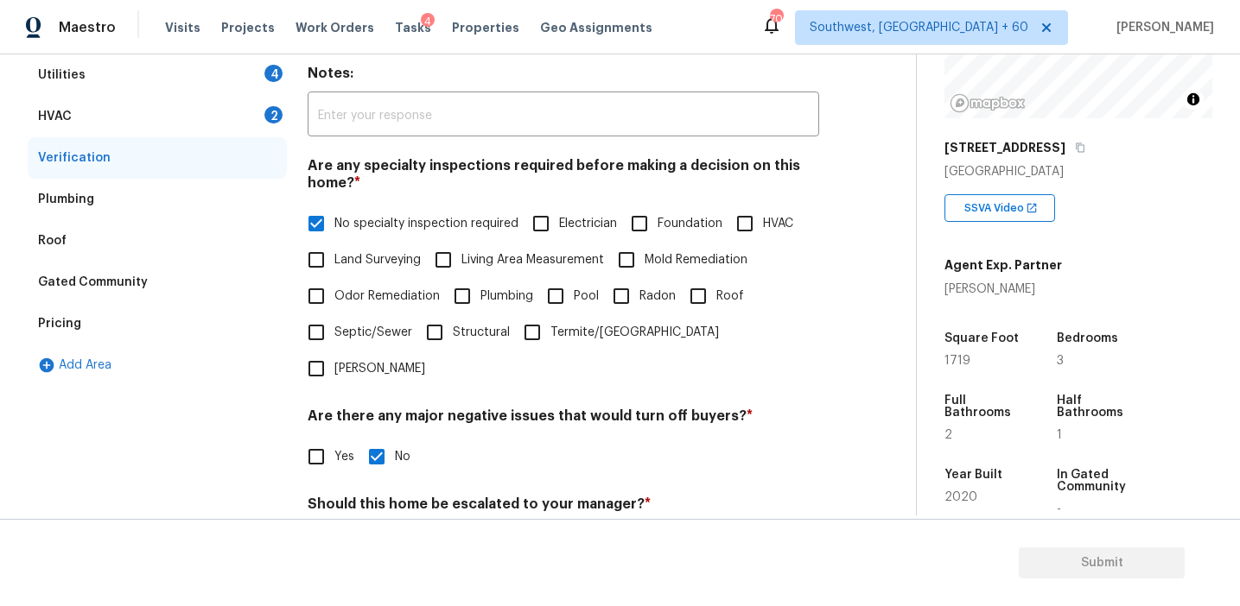
scroll to position [267, 0]
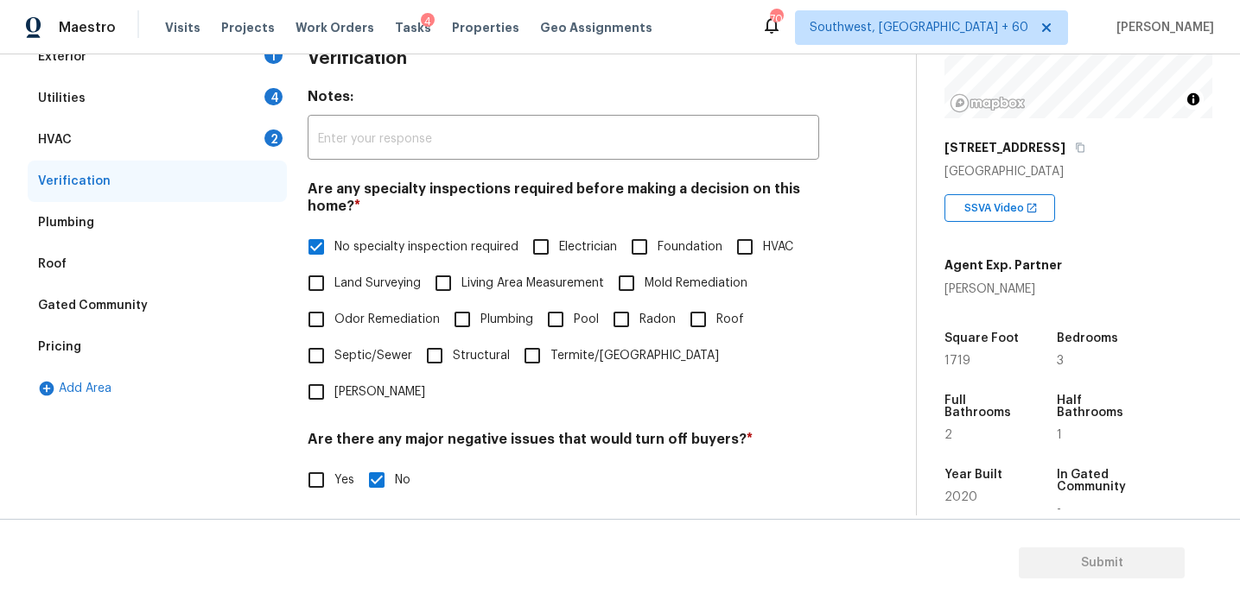
click at [249, 130] on div "HVAC 2" at bounding box center [157, 139] width 259 height 41
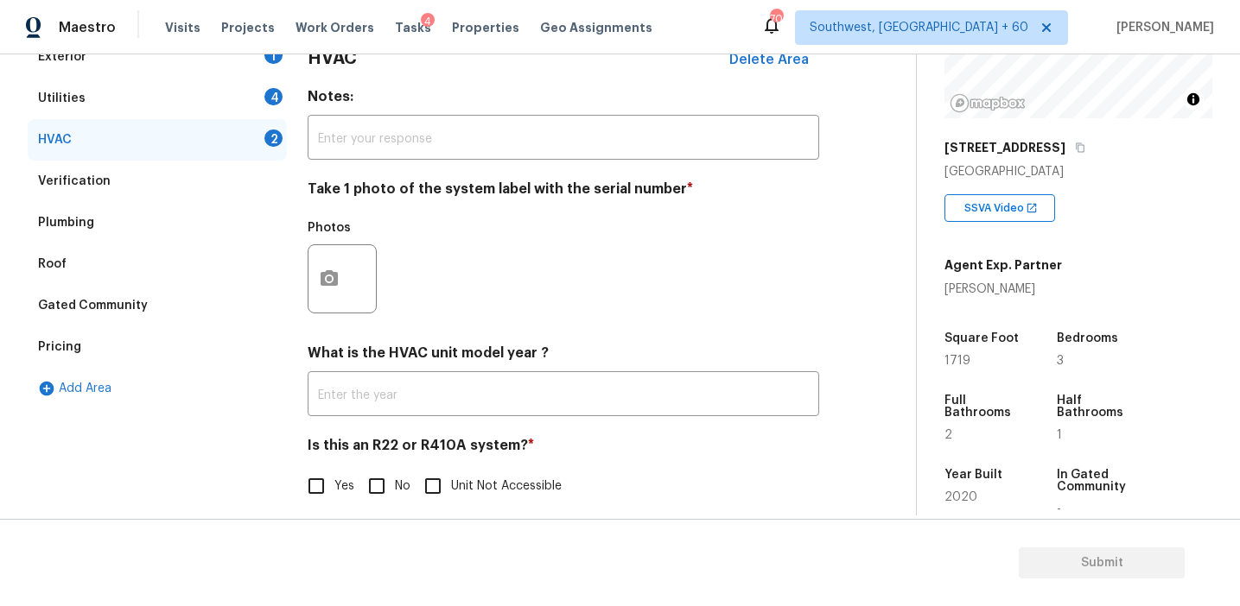
click at [381, 483] on input "No" at bounding box center [376, 486] width 36 height 36
checkbox input "true"
click at [328, 282] on icon "button" at bounding box center [329, 279] width 21 height 21
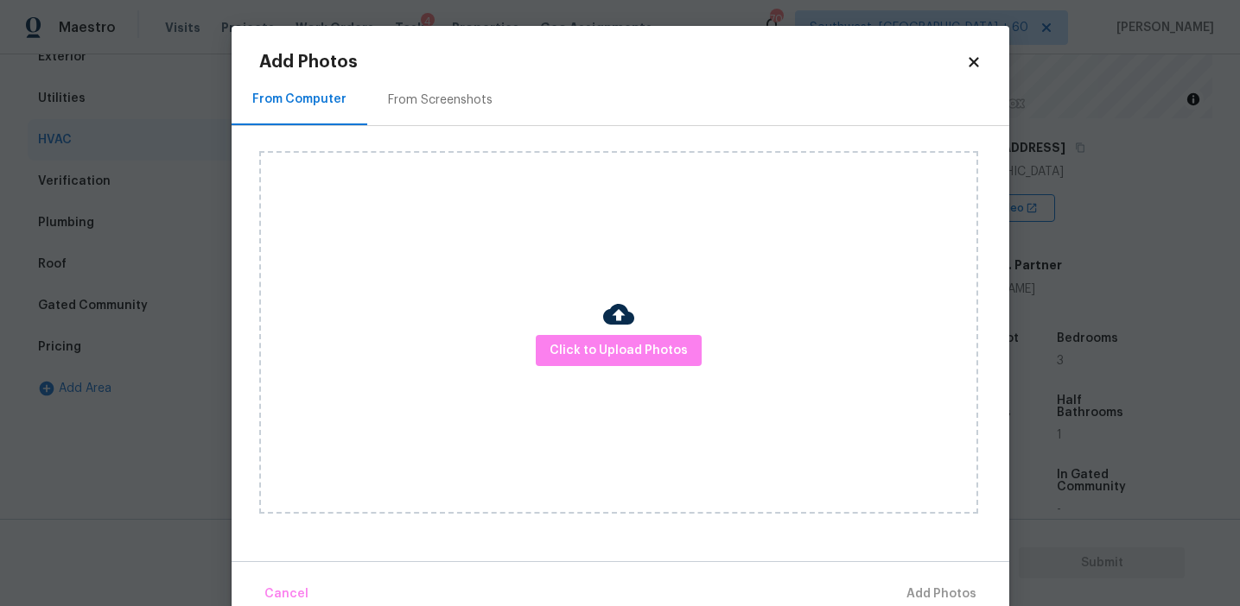
click at [476, 116] on div "From Screenshots" at bounding box center [440, 99] width 146 height 51
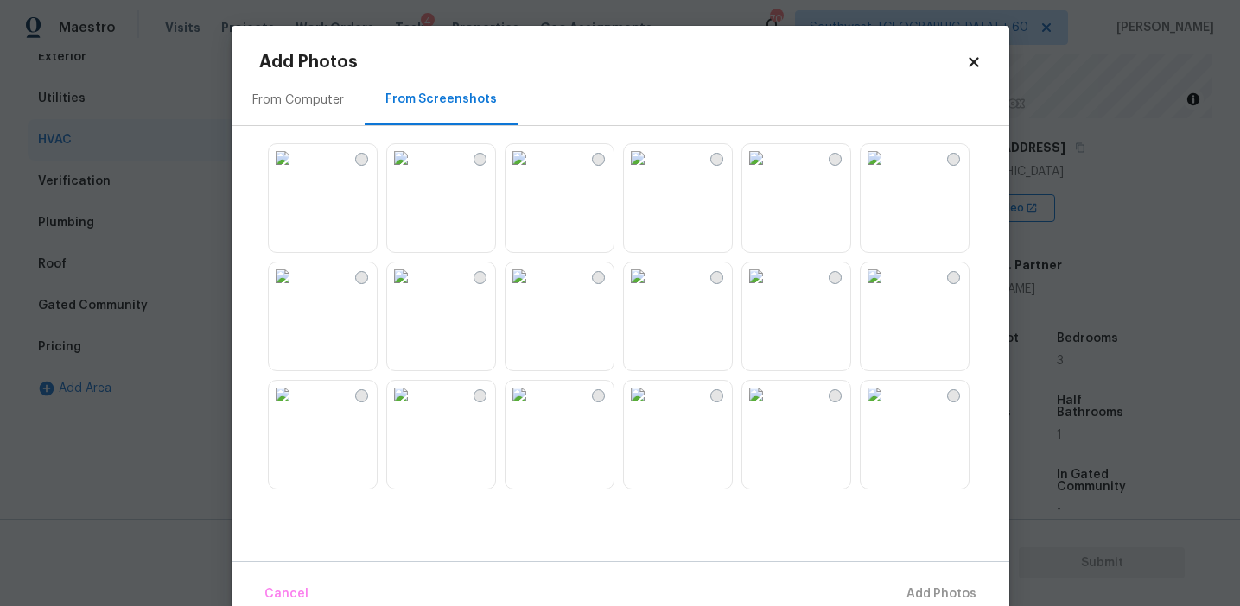
click at [770, 290] on img at bounding box center [756, 277] width 28 height 28
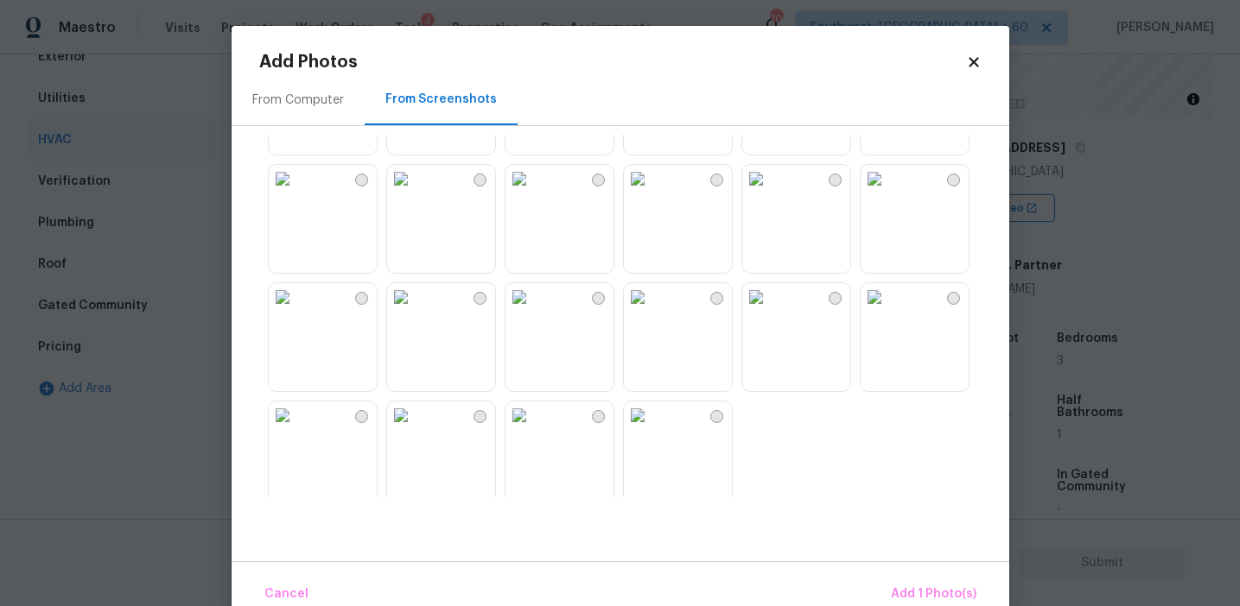
scroll to position [1650, 0]
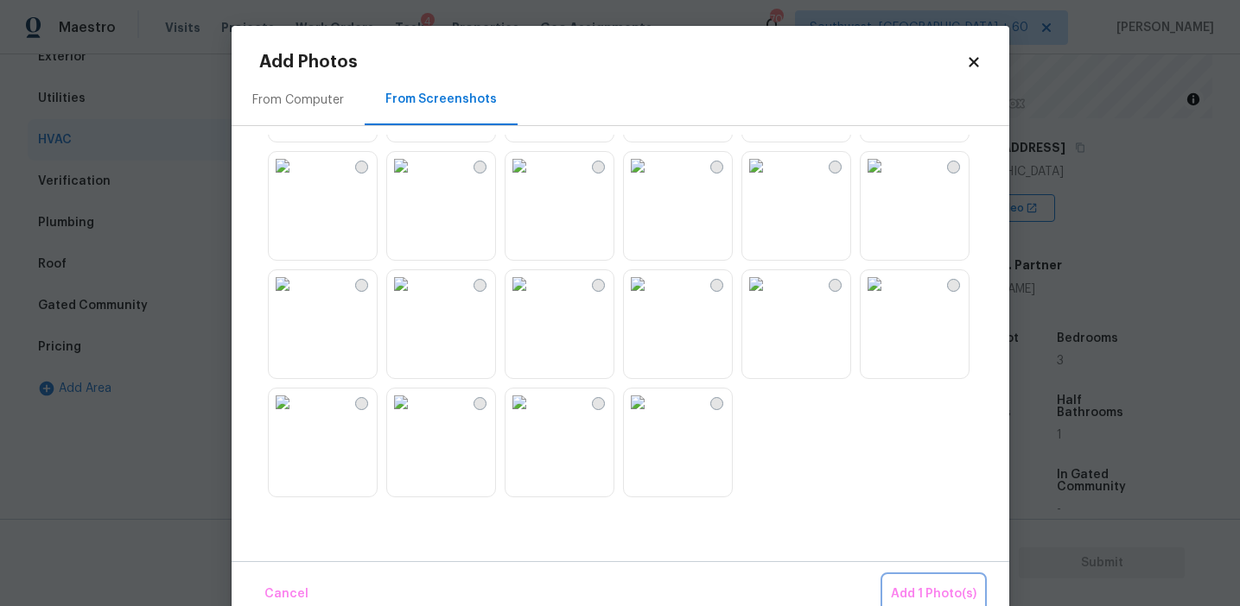
click at [931, 577] on button "Add 1 Photo(s)" at bounding box center [933, 594] width 99 height 37
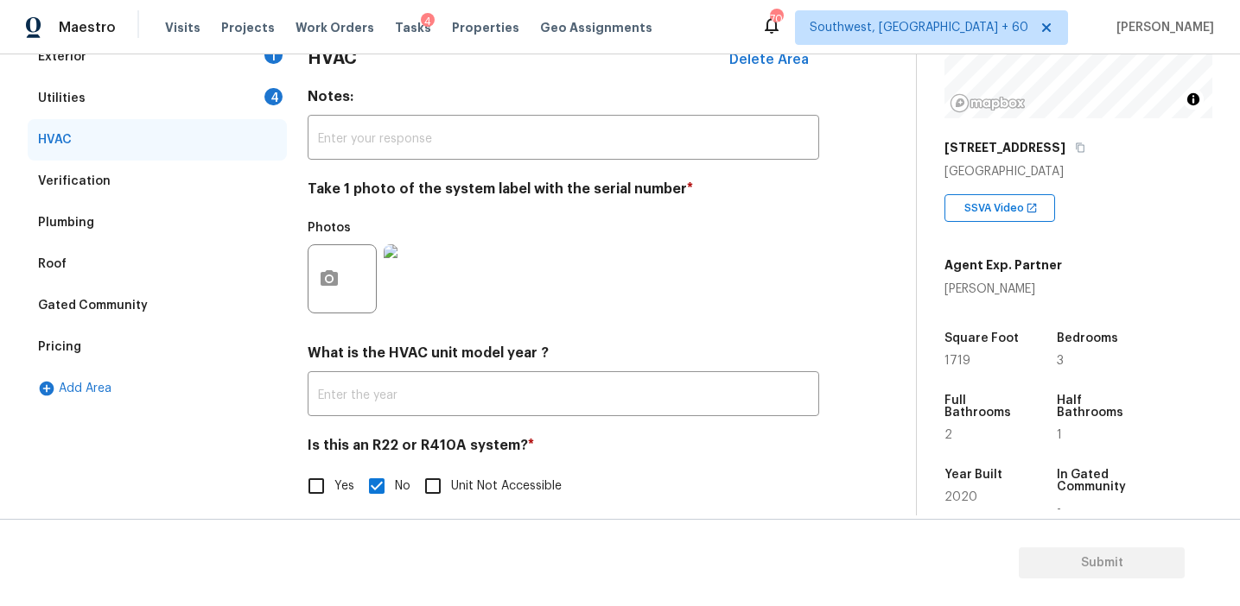
click at [269, 106] on div "Utilities 4" at bounding box center [157, 98] width 259 height 41
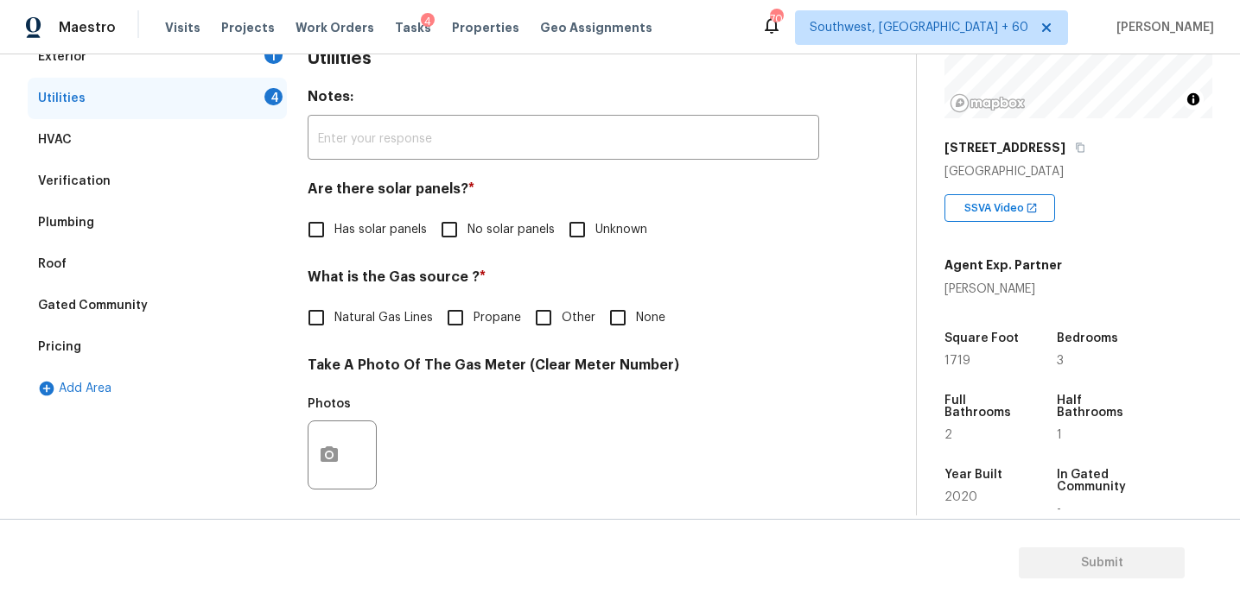
click at [456, 224] on input "No solar panels" at bounding box center [449, 230] width 36 height 36
checkbox input "true"
click at [391, 314] on span "Natural Gas Lines" at bounding box center [383, 318] width 98 height 18
click at [334, 314] on input "Natural Gas Lines" at bounding box center [316, 318] width 36 height 36
checkbox input "true"
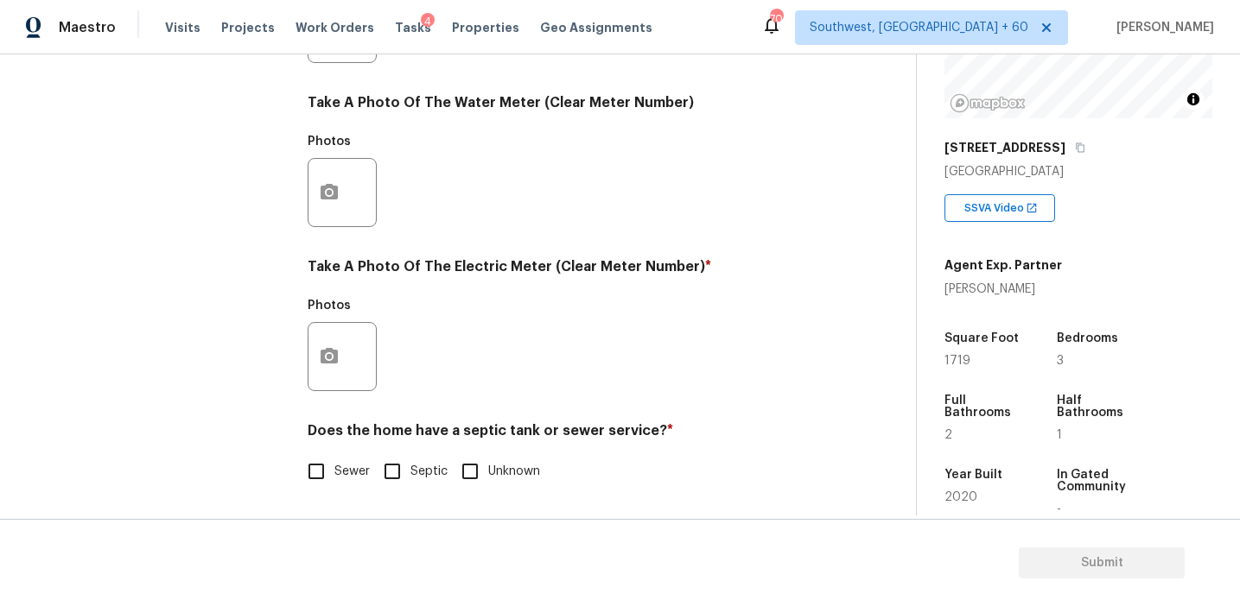
scroll to position [694, 0]
click at [324, 473] on input "Sewer" at bounding box center [316, 472] width 36 height 36
checkbox input "true"
click at [328, 337] on button "button" at bounding box center [328, 356] width 41 height 67
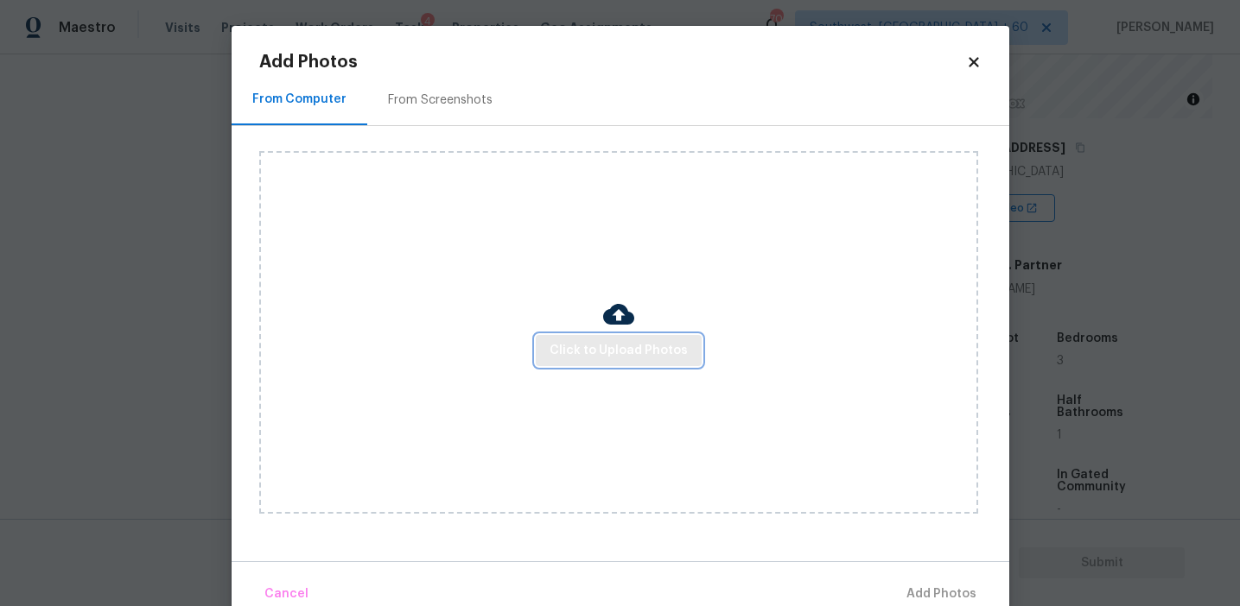
click at [606, 335] on button "Click to Upload Photos" at bounding box center [619, 351] width 166 height 32
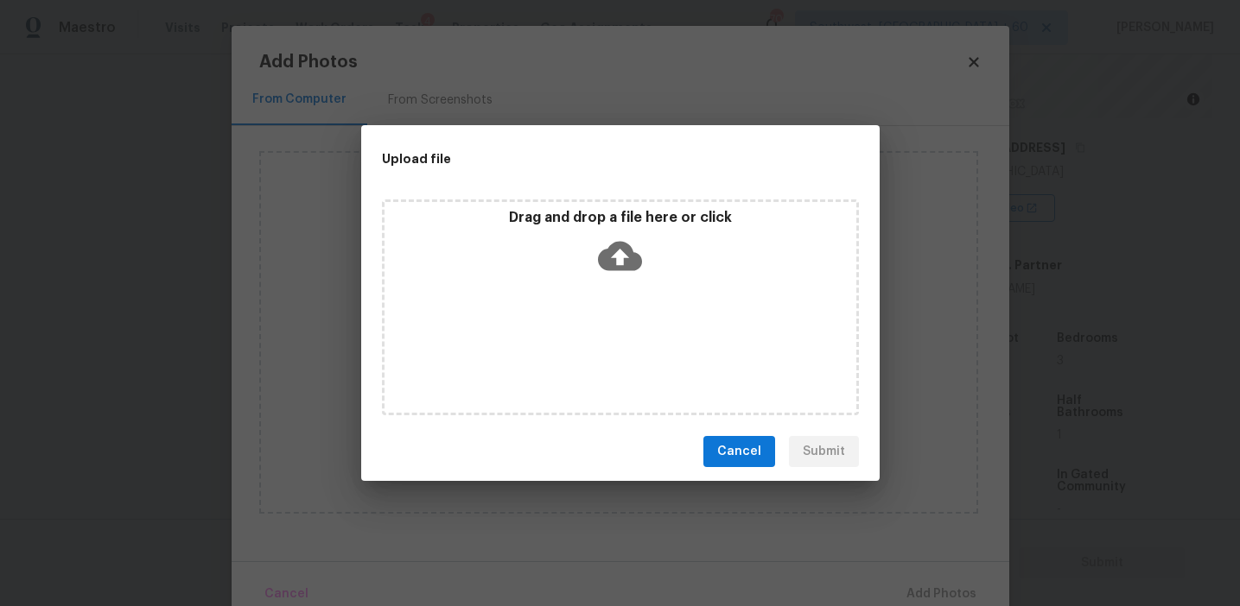
click at [606, 246] on icon at bounding box center [620, 256] width 44 height 44
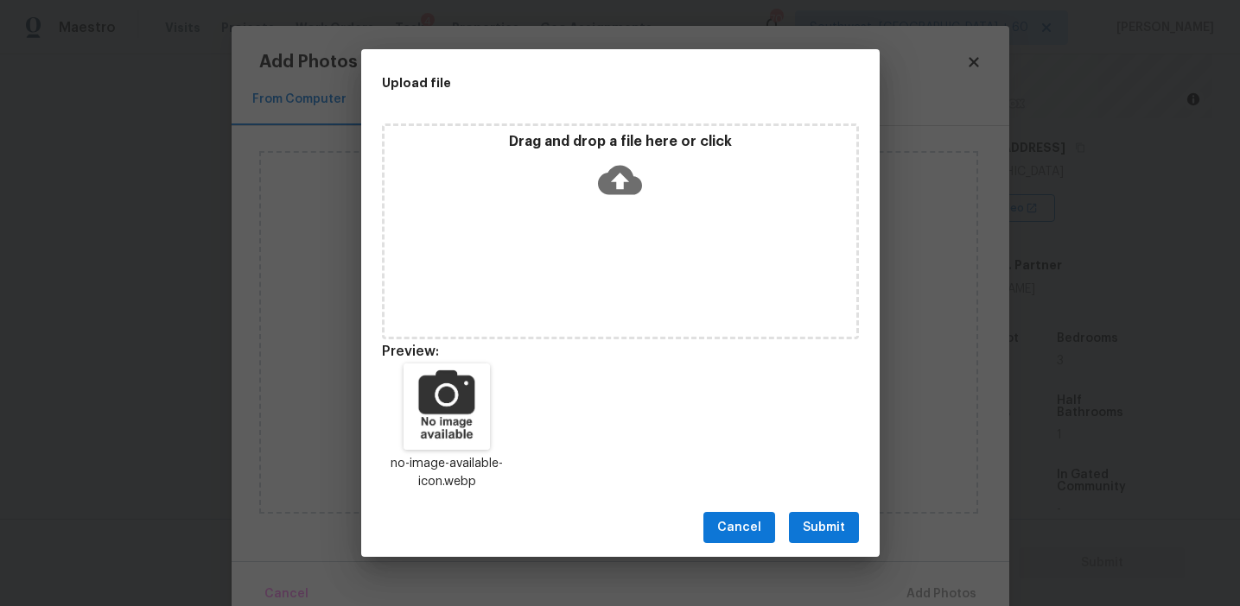
click at [814, 533] on span "Submit" at bounding box center [824, 528] width 42 height 22
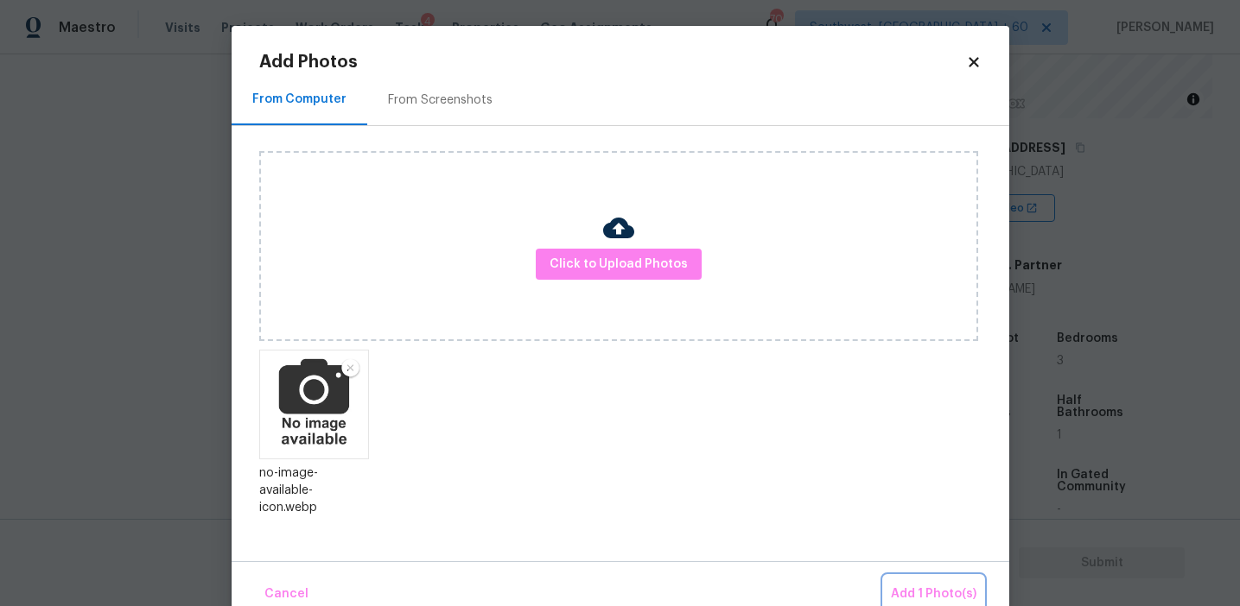
click at [909, 587] on span "Add 1 Photo(s)" at bounding box center [934, 595] width 86 height 22
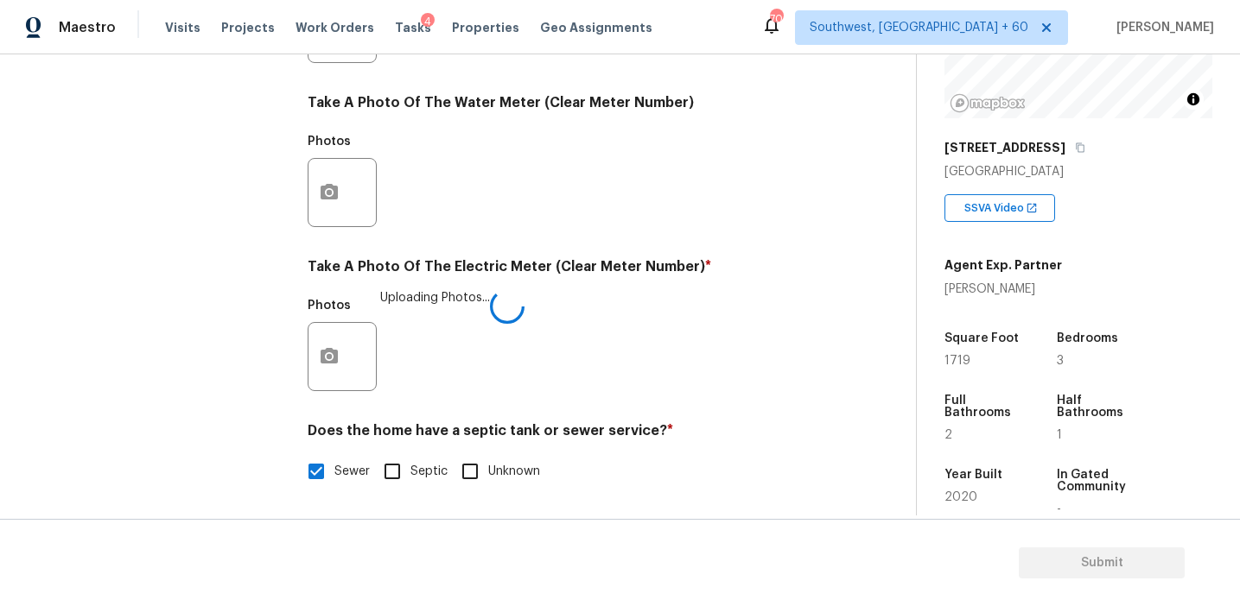
click at [632, 339] on div "Photos Uploading Photos..." at bounding box center [563, 345] width 511 height 112
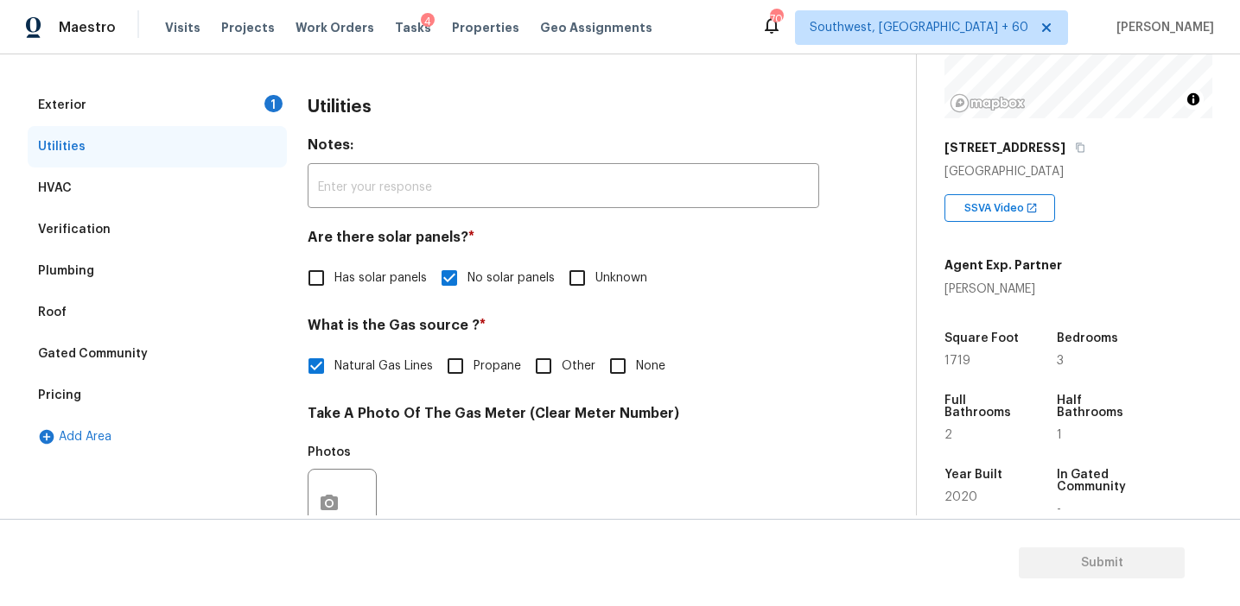
scroll to position [199, 0]
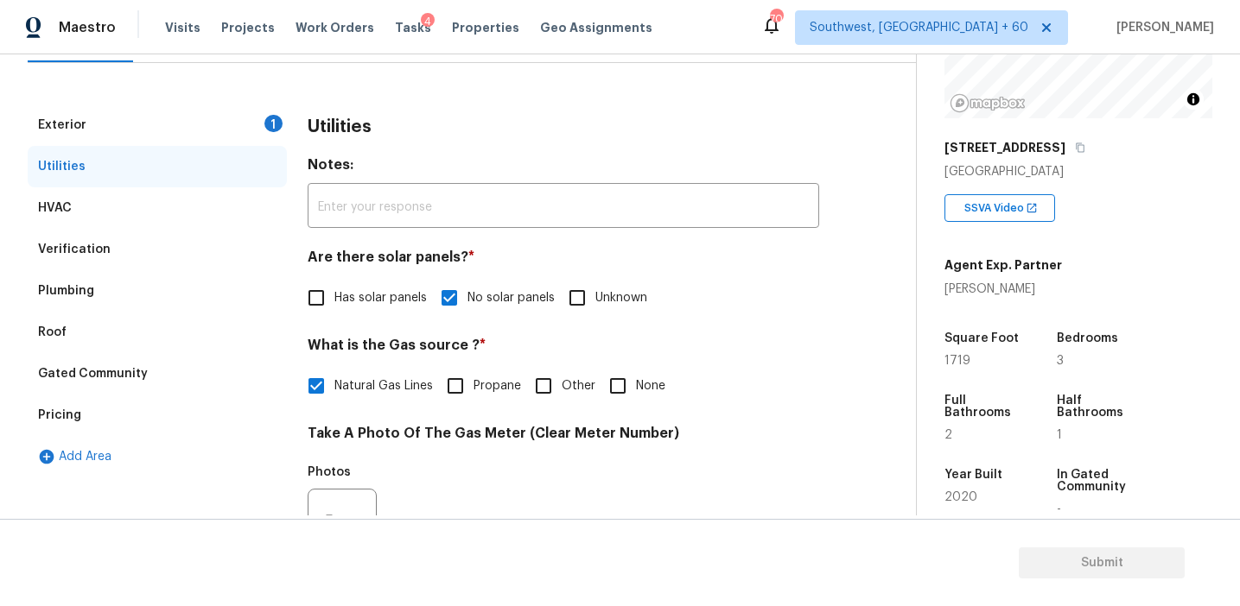
click at [243, 126] on div "Exterior 1" at bounding box center [157, 125] width 259 height 41
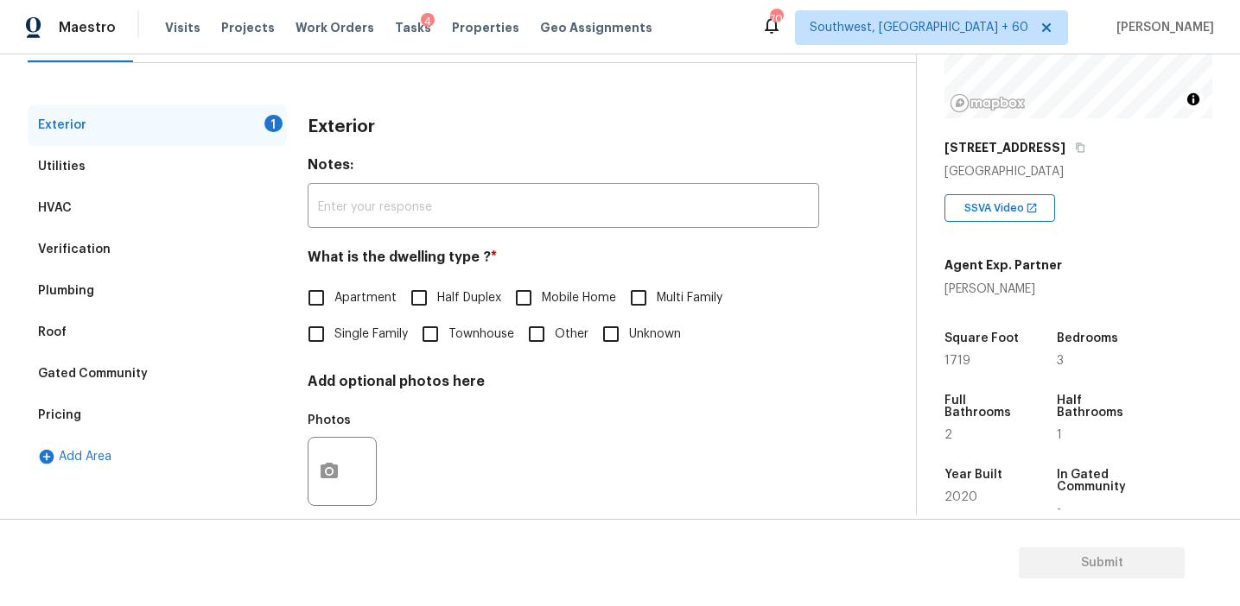
click at [337, 340] on span "Single Family" at bounding box center [370, 335] width 73 height 18
click at [334, 340] on input "Single Family" at bounding box center [316, 334] width 36 height 36
checkbox input "true"
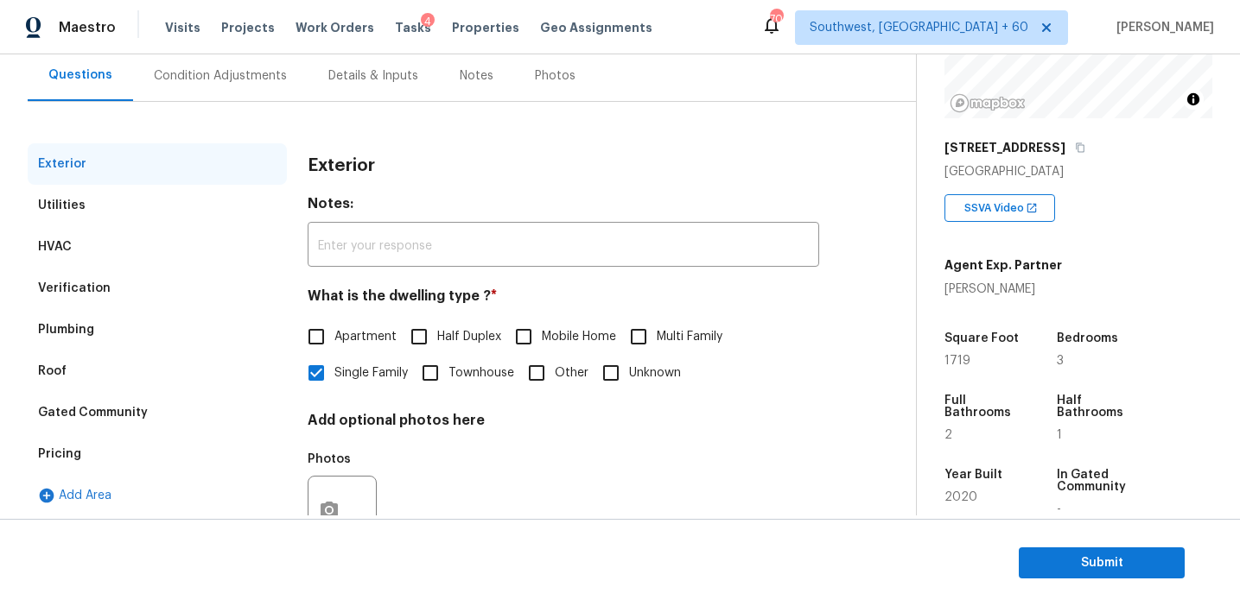
scroll to position [159, 0]
click at [267, 89] on div "Condition Adjustments" at bounding box center [220, 76] width 174 height 51
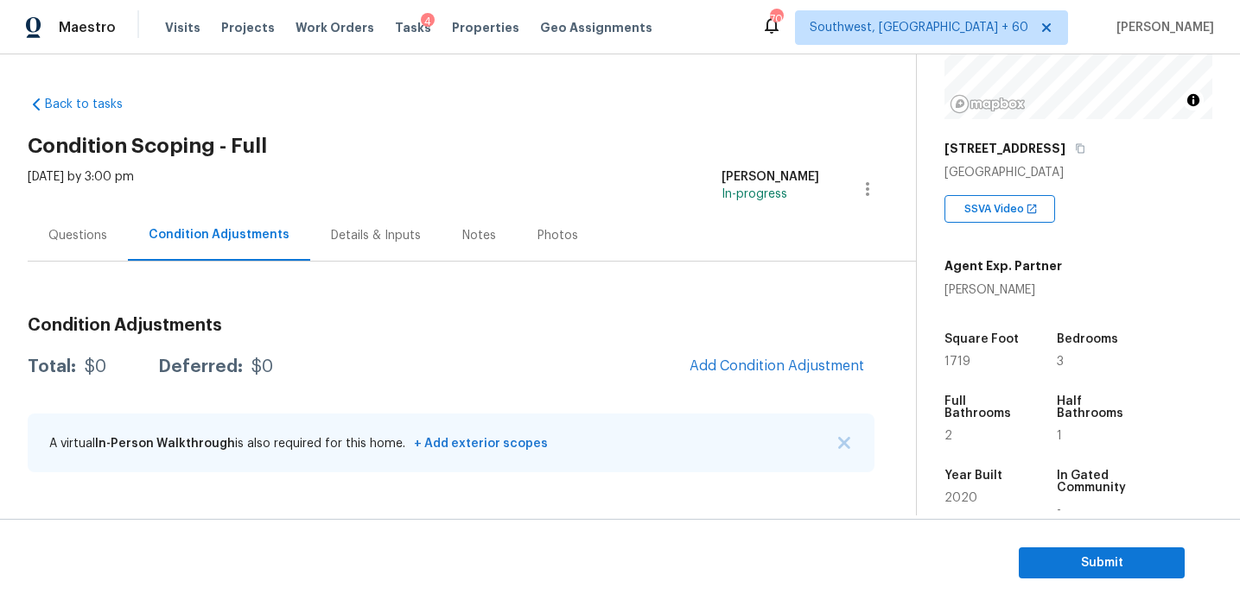
scroll to position [209, 0]
click at [796, 339] on div "Condition Adjustments Total: $0 Deferred: $0 Add Condition Adjustment A virtual…" at bounding box center [451, 395] width 847 height 185
click at [508, 323] on h3 "Condition Adjustments" at bounding box center [451, 325] width 847 height 17
click at [721, 359] on span "Add Condition Adjustment" at bounding box center [776, 366] width 174 height 16
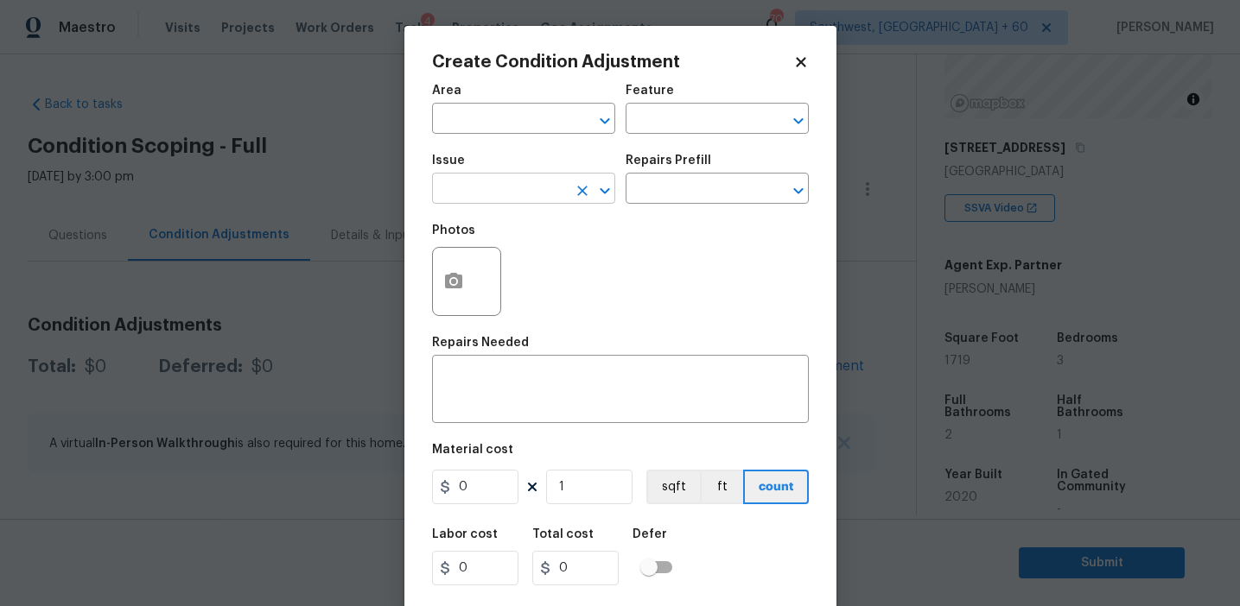
click at [530, 193] on input "text" at bounding box center [499, 190] width 135 height 27
click at [563, 276] on li "Pressure Washing" at bounding box center [523, 271] width 183 height 29
type input "Pressure Washing"
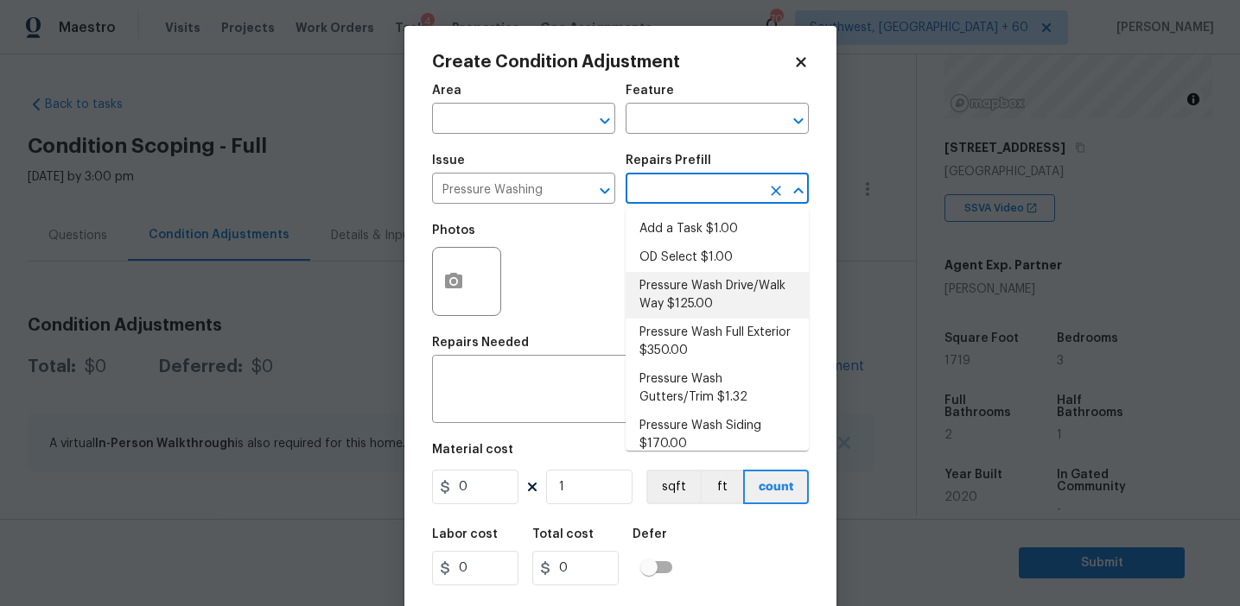
click at [663, 299] on li "Pressure Wash Drive/Walk Way $125.00" at bounding box center [716, 295] width 183 height 47
type input "Siding"
type textarea "Pressure wash the driveways/walkways as directed by the PM. Ensure that all deb…"
type input "125"
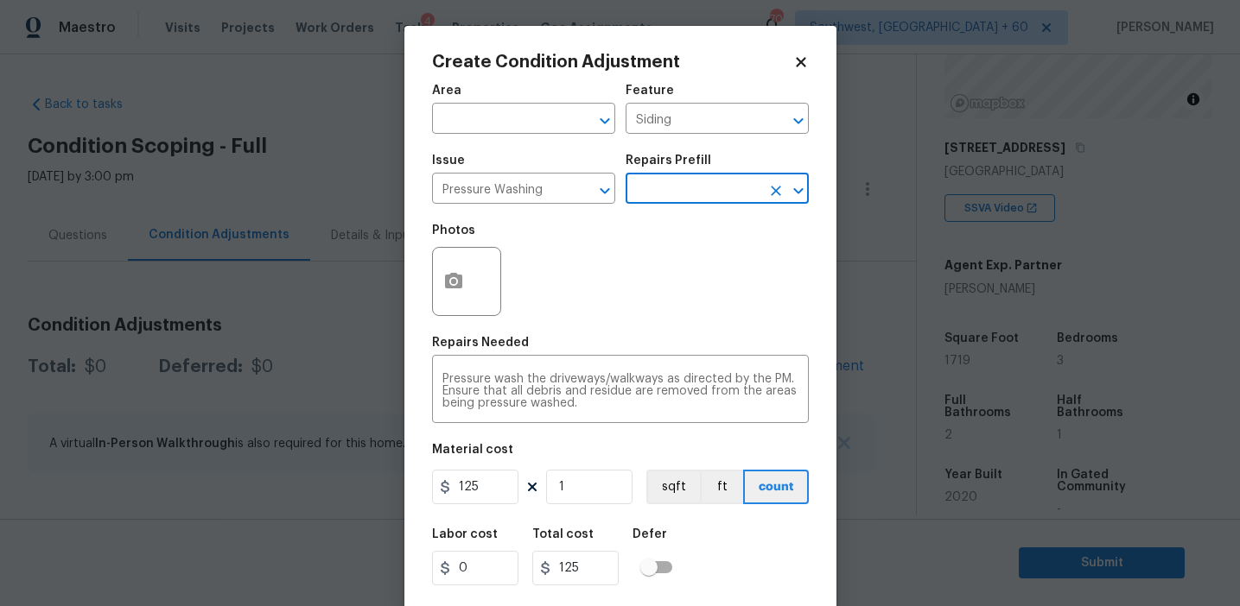
click at [680, 193] on input "text" at bounding box center [692, 190] width 135 height 27
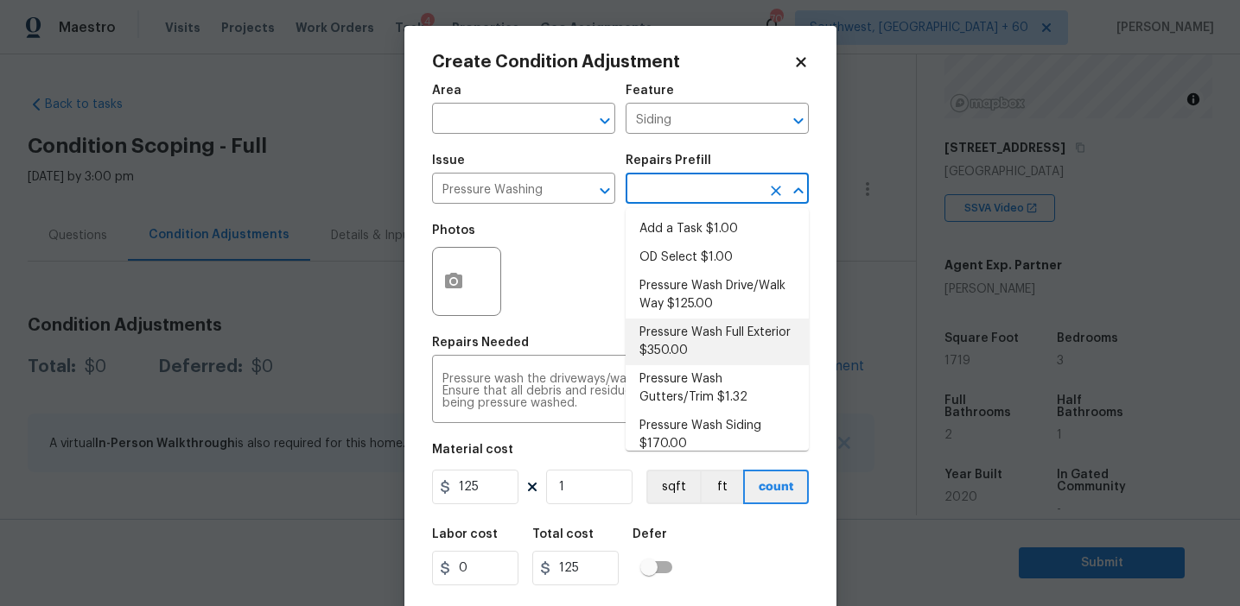
click at [708, 331] on li "Pressure Wash Full Exterior $350.00" at bounding box center [716, 342] width 183 height 47
type textarea "Pressure wash the House, Flatwork, Deck and Garage interior."
type input "350"
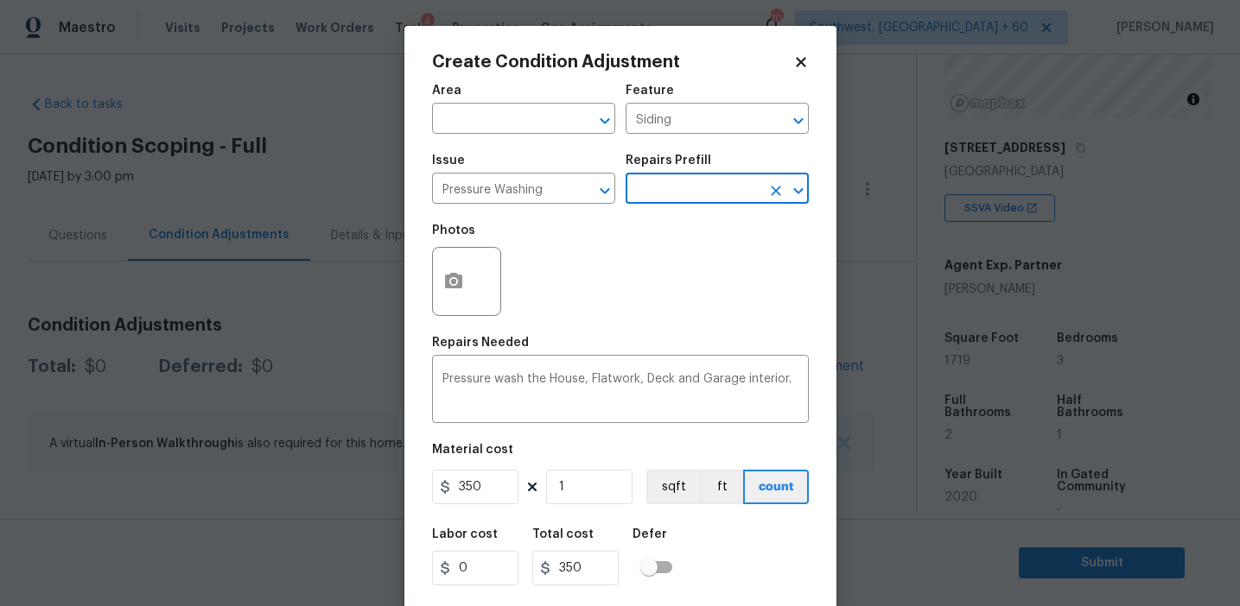
scroll to position [39, 0]
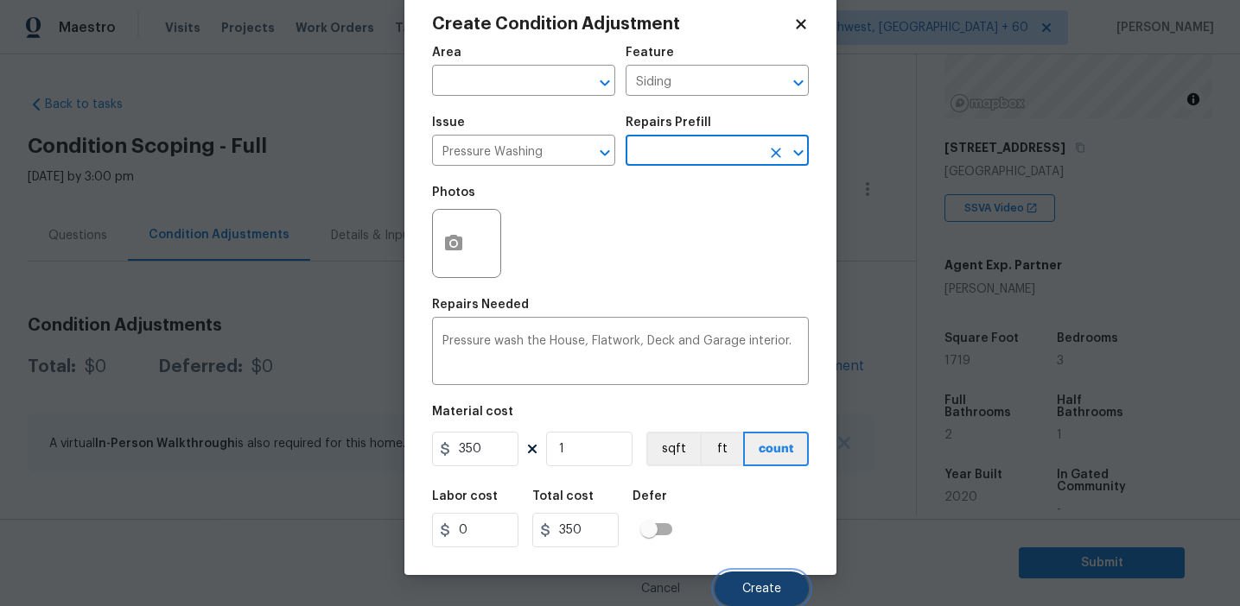
click at [740, 583] on button "Create" at bounding box center [761, 589] width 94 height 35
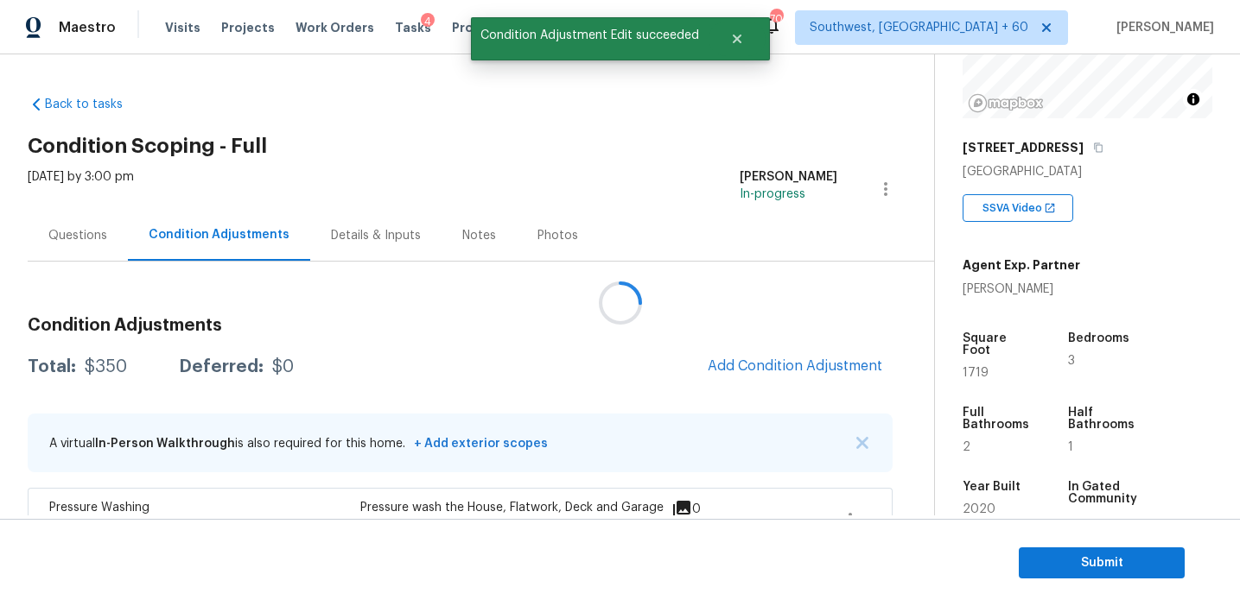
scroll to position [0, 0]
click at [692, 331] on h3 "Condition Adjustments" at bounding box center [460, 325] width 865 height 17
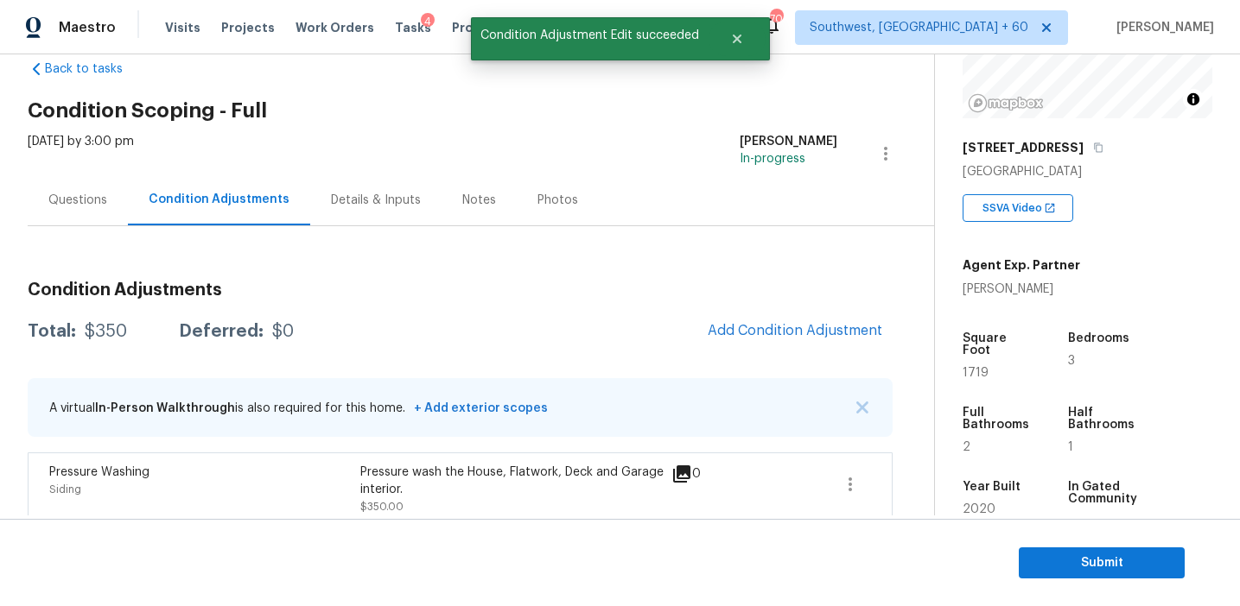
scroll to position [52, 0]
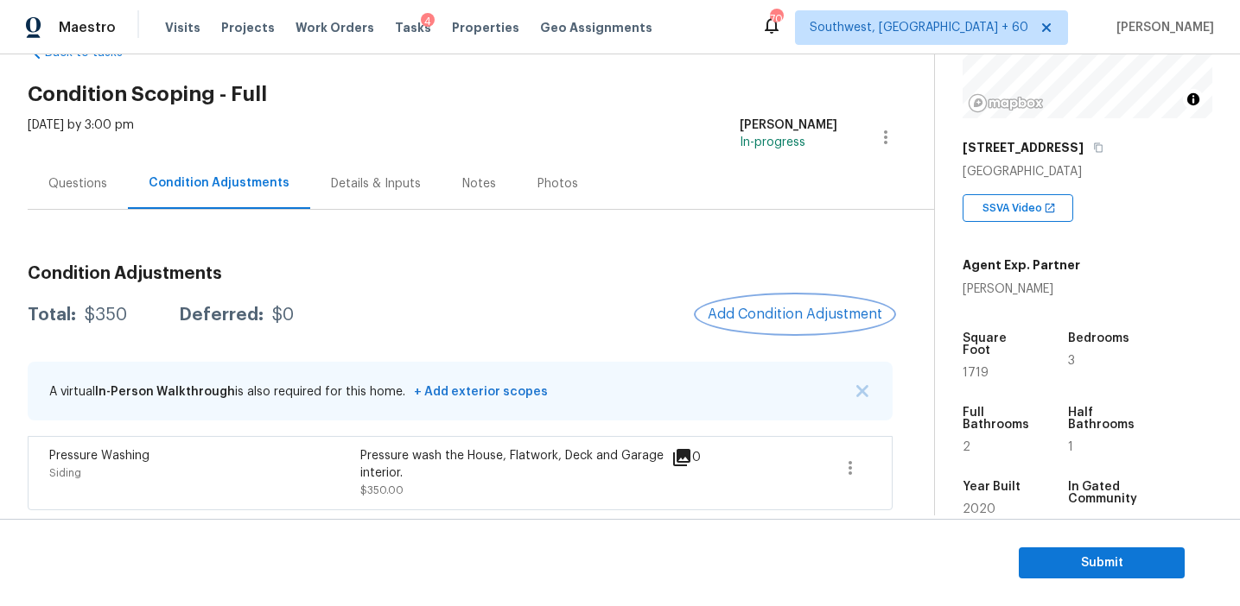
click at [795, 313] on span "Add Condition Adjustment" at bounding box center [794, 315] width 174 height 16
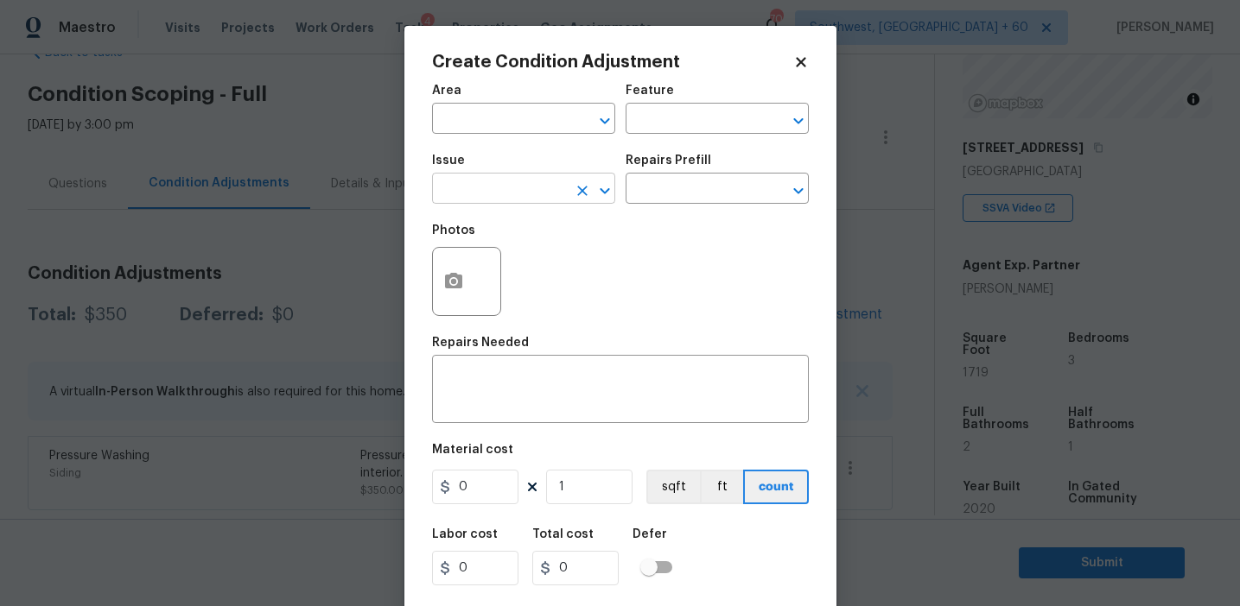
click at [503, 193] on input "text" at bounding box center [499, 190] width 135 height 27
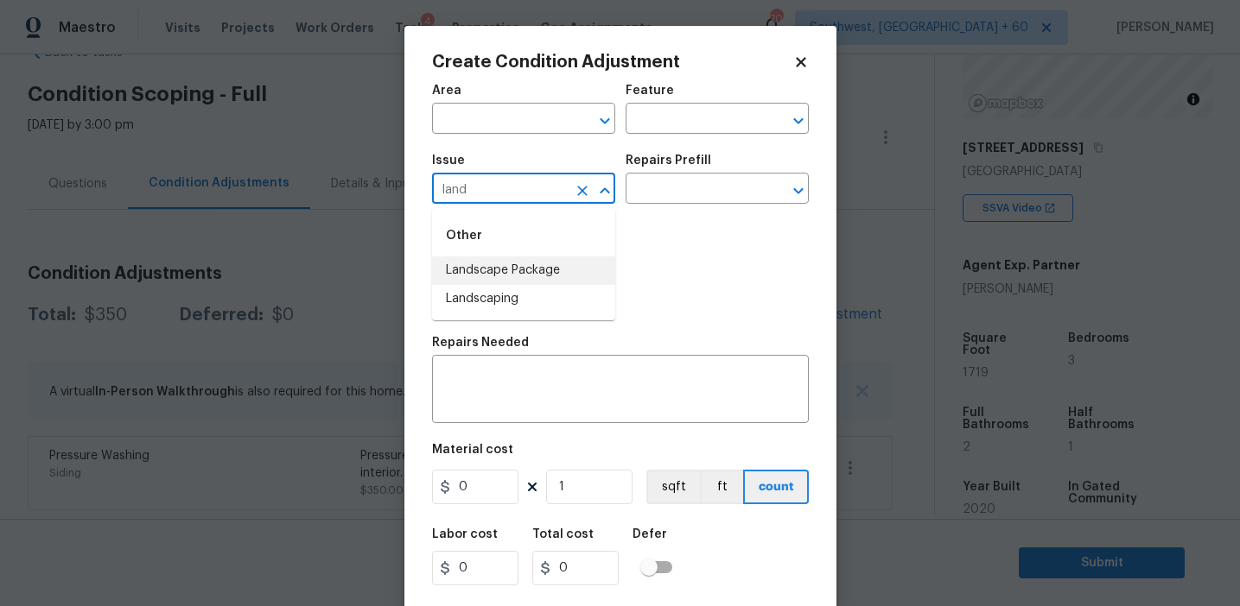
click at [530, 270] on li "Landscape Package" at bounding box center [523, 271] width 183 height 29
type input "Landscape Package"
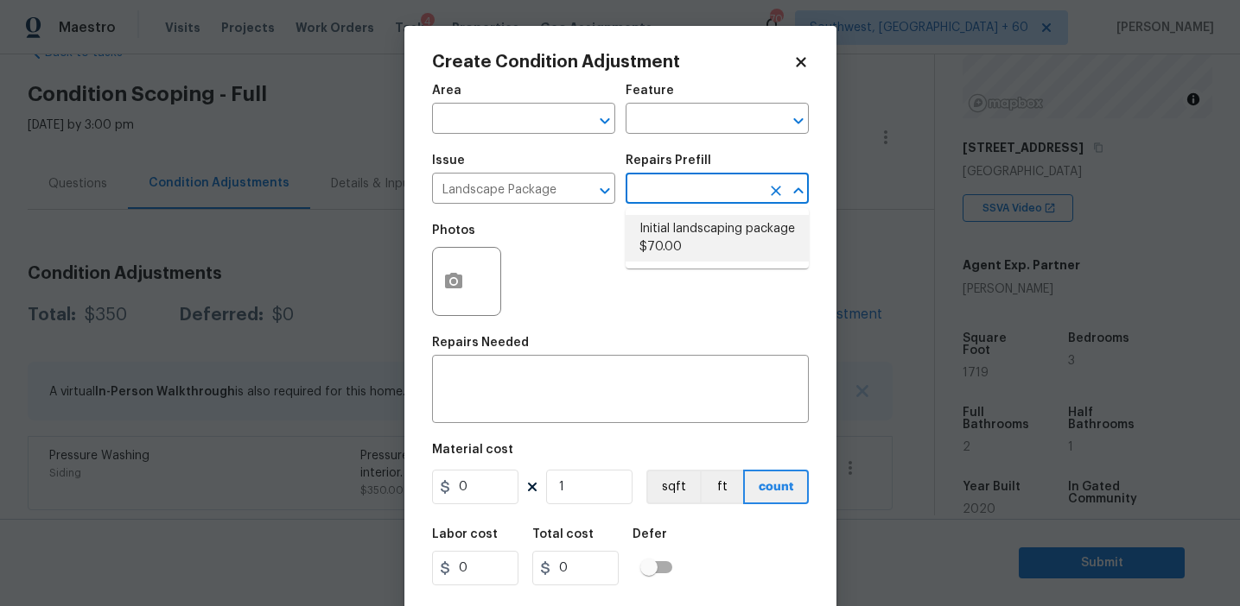
click at [667, 255] on li "Initial landscaping package $70.00" at bounding box center [716, 238] width 183 height 47
type input "Home Readiness Packages"
type textarea "Mowing of grass up to 6" in height. Mow, edge along driveways & sidewalks, trim…"
type input "70"
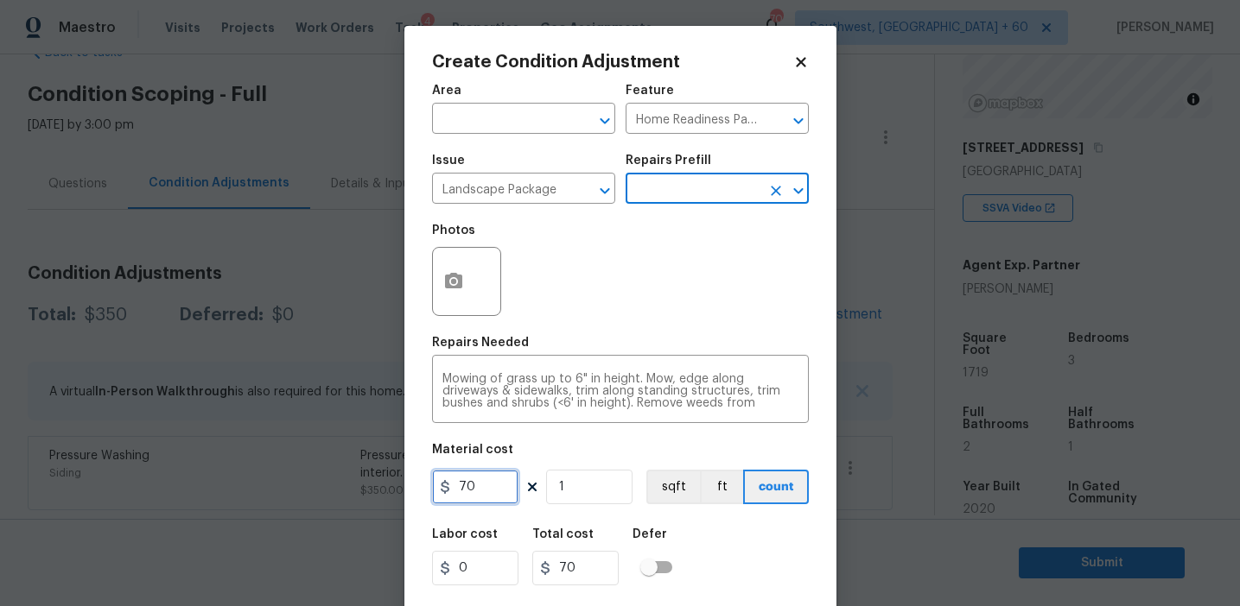
click at [492, 478] on input "70" at bounding box center [475, 487] width 86 height 35
type input "300"
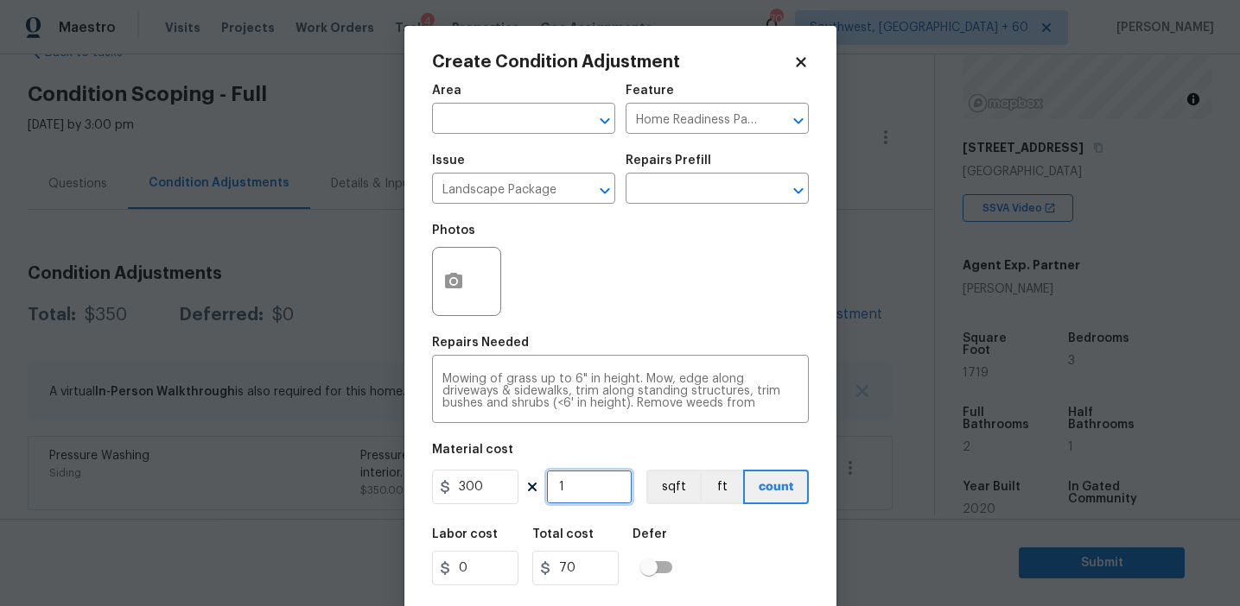
type input "300"
click at [444, 268] on button "button" at bounding box center [453, 281] width 41 height 67
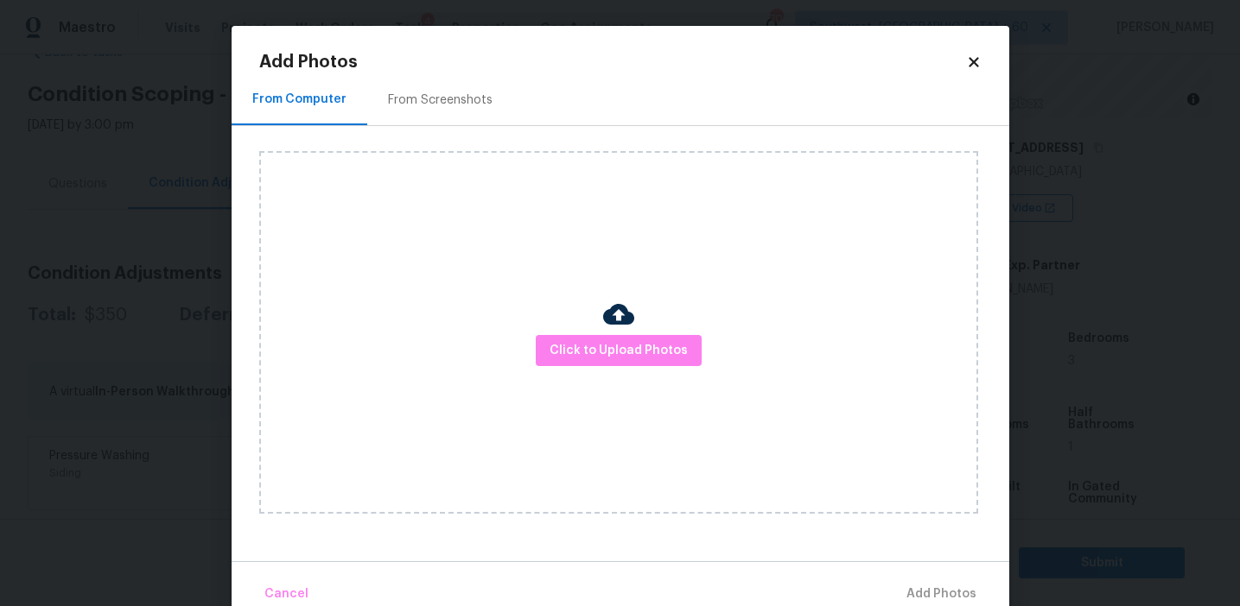
click at [466, 148] on div "Click to Upload Photos" at bounding box center [634, 332] width 750 height 413
click at [432, 59] on h2 "Add Photos" at bounding box center [612, 62] width 707 height 17
click at [433, 67] on h2 "Add Photos" at bounding box center [612, 62] width 707 height 17
click at [443, 96] on div "From Screenshots" at bounding box center [440, 100] width 105 height 17
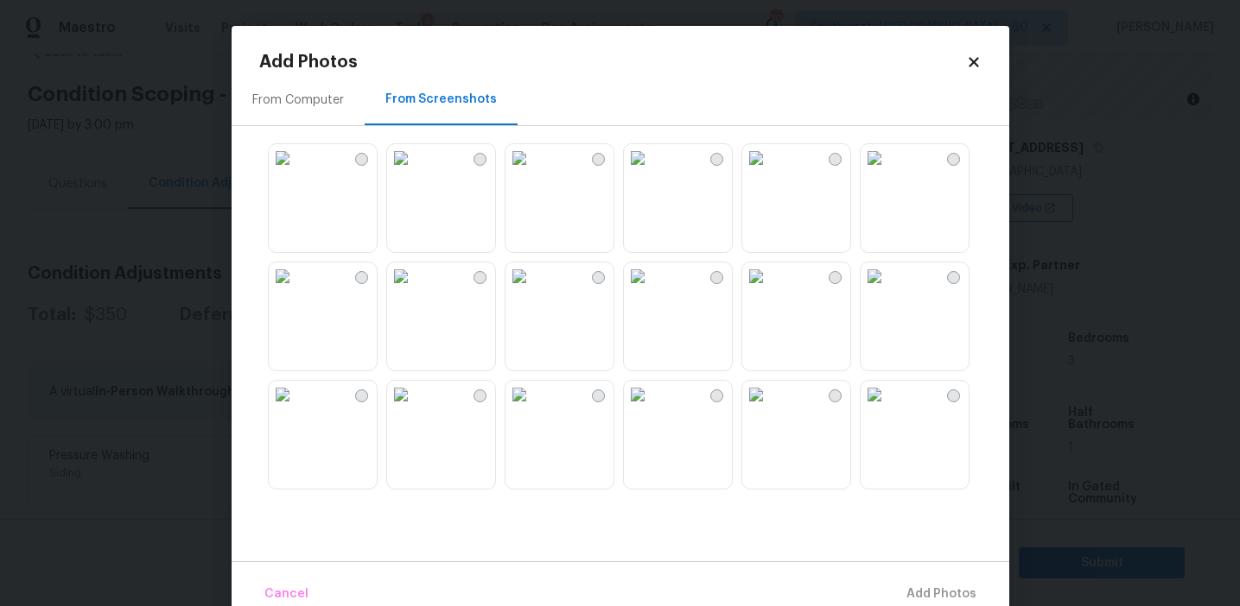
click at [533, 172] on img at bounding box center [519, 158] width 28 height 28
click at [415, 290] on img at bounding box center [401, 277] width 28 height 28
click at [415, 409] on img at bounding box center [401, 395] width 28 height 28
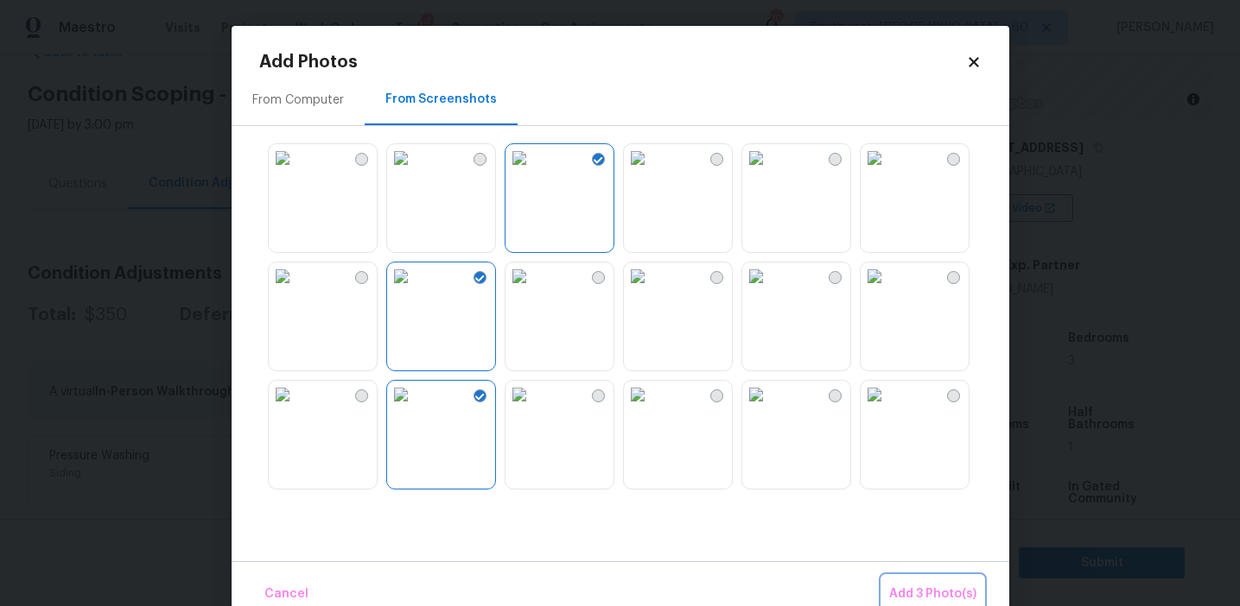
click at [910, 586] on span "Add 3 Photo(s)" at bounding box center [932, 595] width 87 height 22
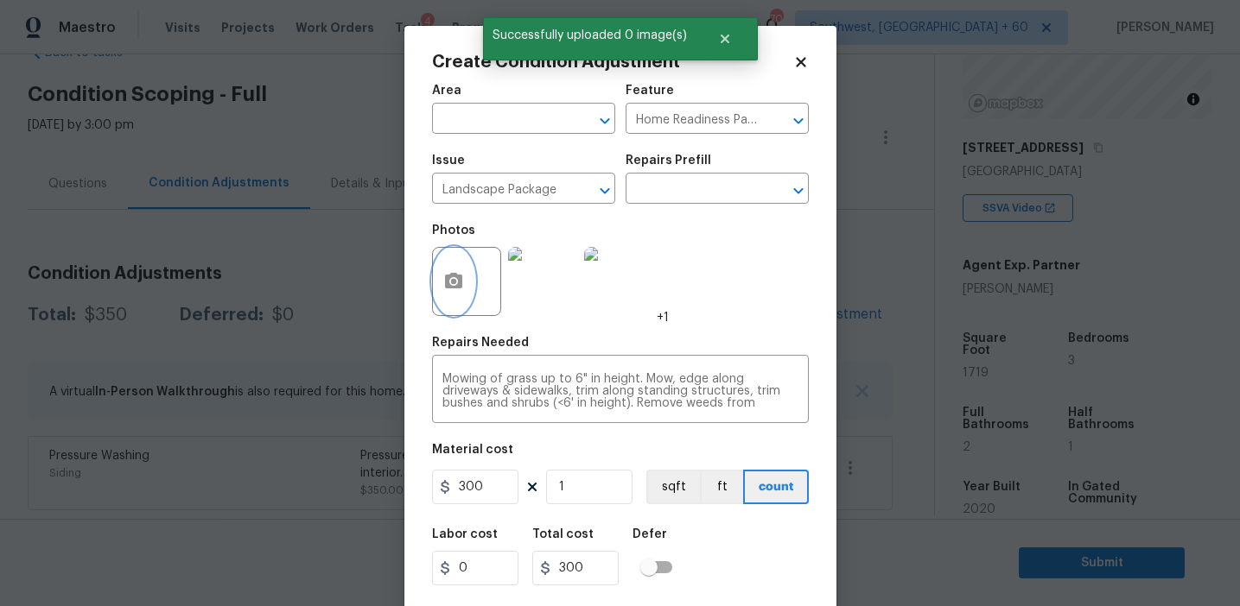
scroll to position [39, 0]
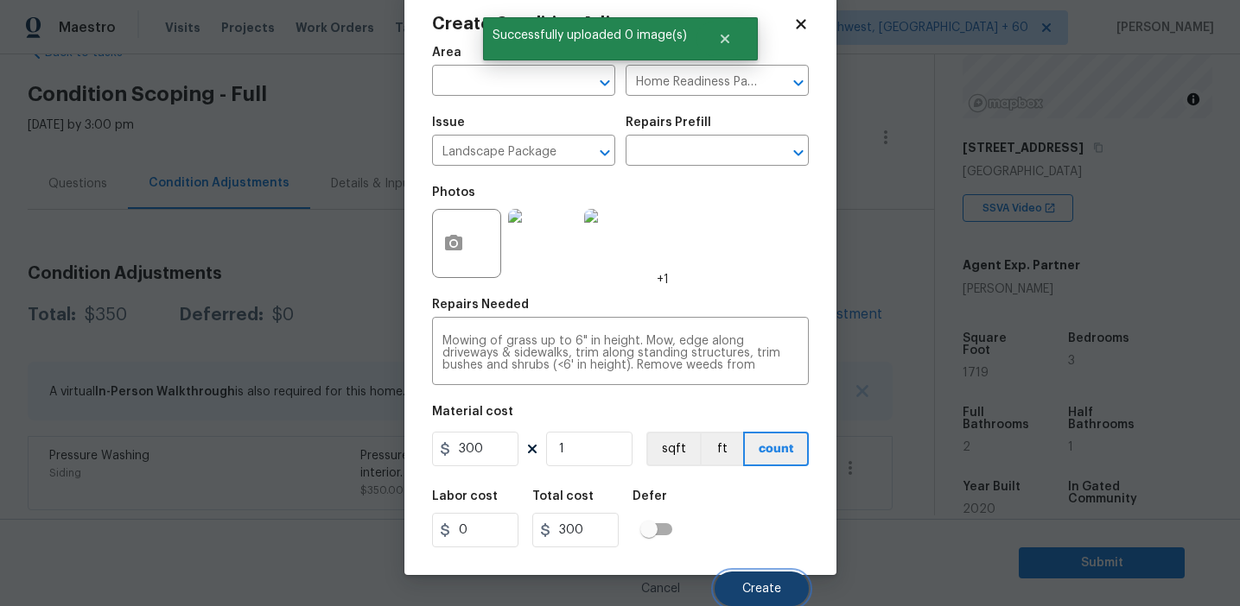
click at [752, 597] on button "Create" at bounding box center [761, 589] width 94 height 35
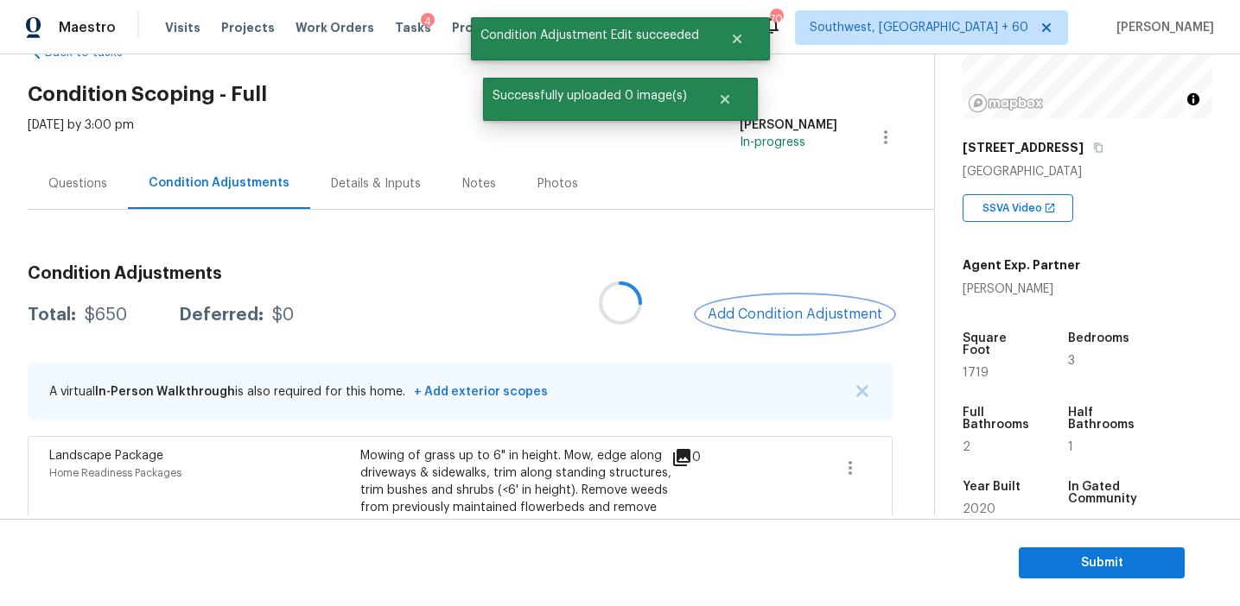
scroll to position [0, 0]
click at [768, 307] on span "Add Condition Adjustment" at bounding box center [794, 315] width 174 height 16
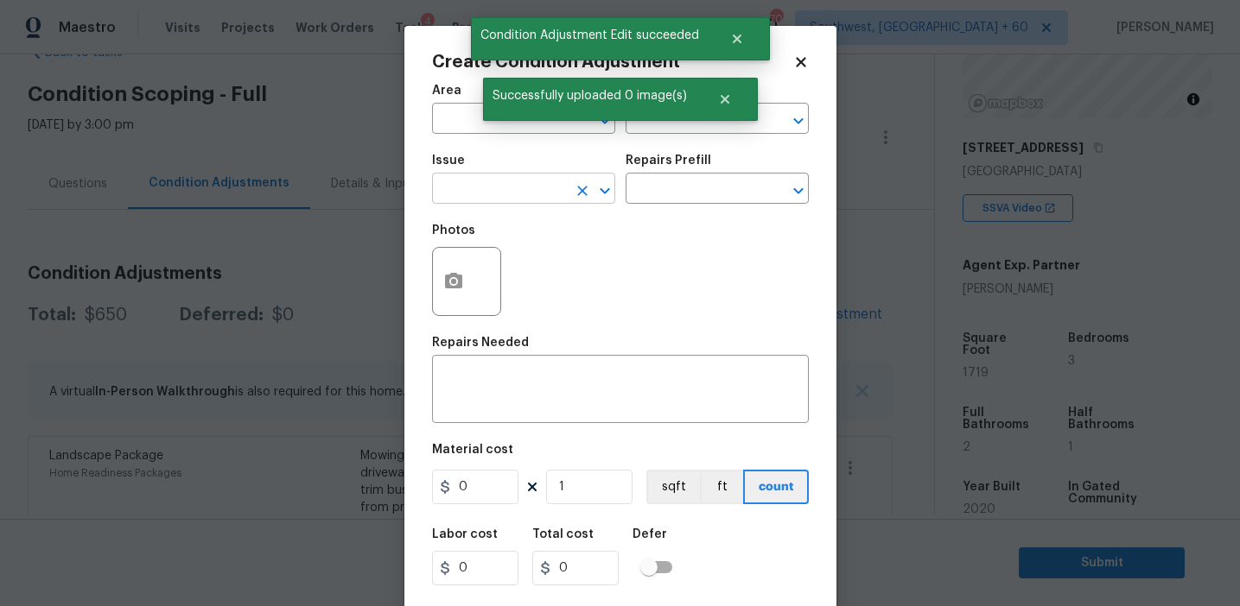
click at [504, 194] on input "text" at bounding box center [499, 190] width 135 height 27
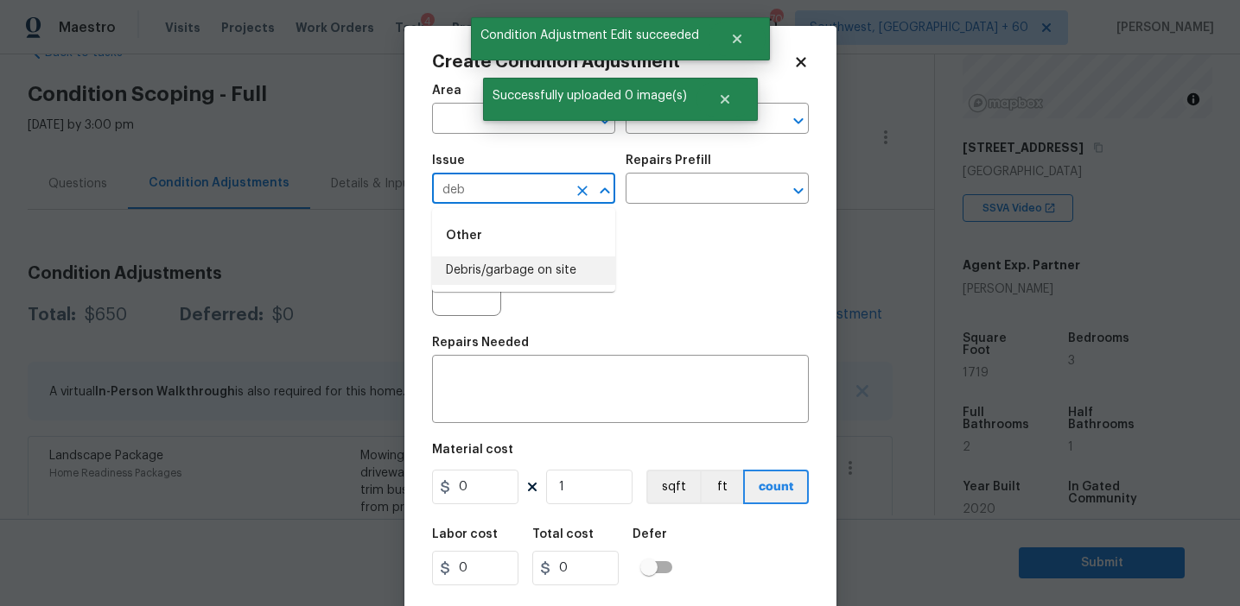
click at [533, 272] on li "Debris/garbage on site" at bounding box center [523, 271] width 183 height 29
type input "Debris/garbage on site"
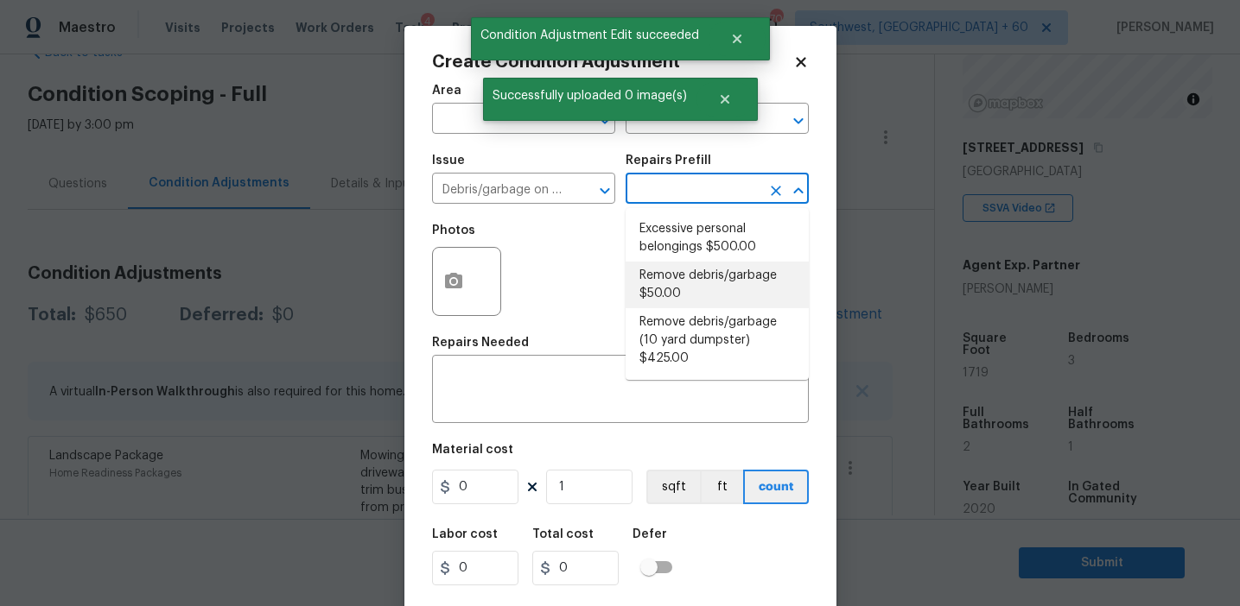
click at [678, 279] on li "Remove debris/garbage $50.00" at bounding box center [716, 285] width 183 height 47
type textarea "Remove, haul off, and properly dispose of any debris left by seller to offsite …"
type input "50"
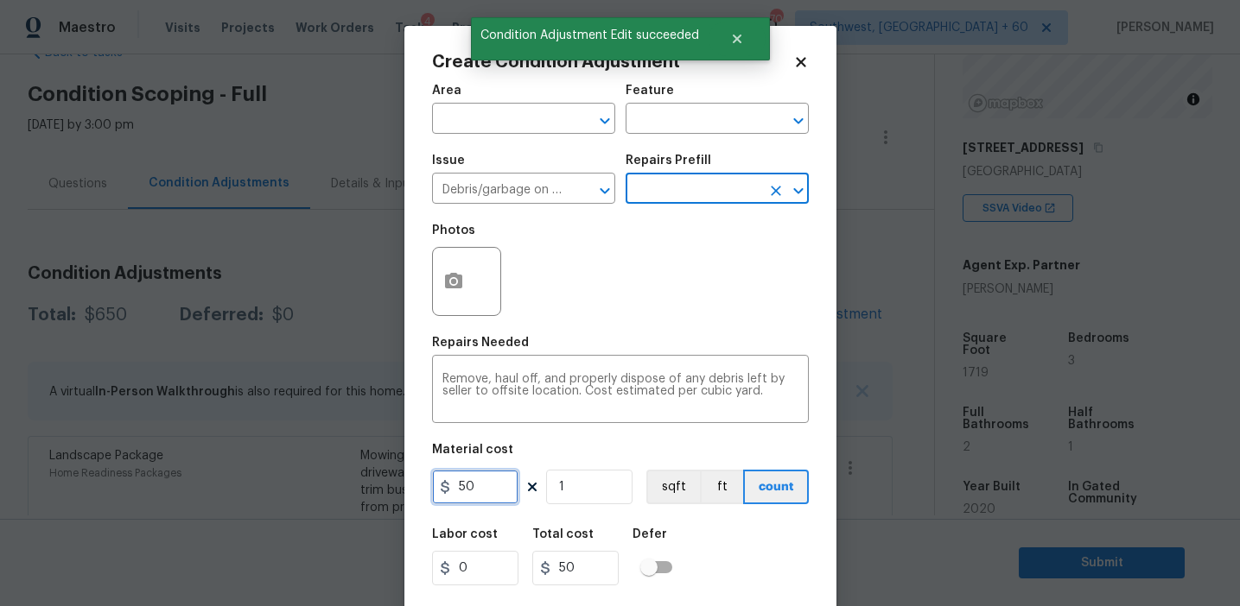
click at [456, 483] on input "50" at bounding box center [475, 487] width 86 height 35
type input "250"
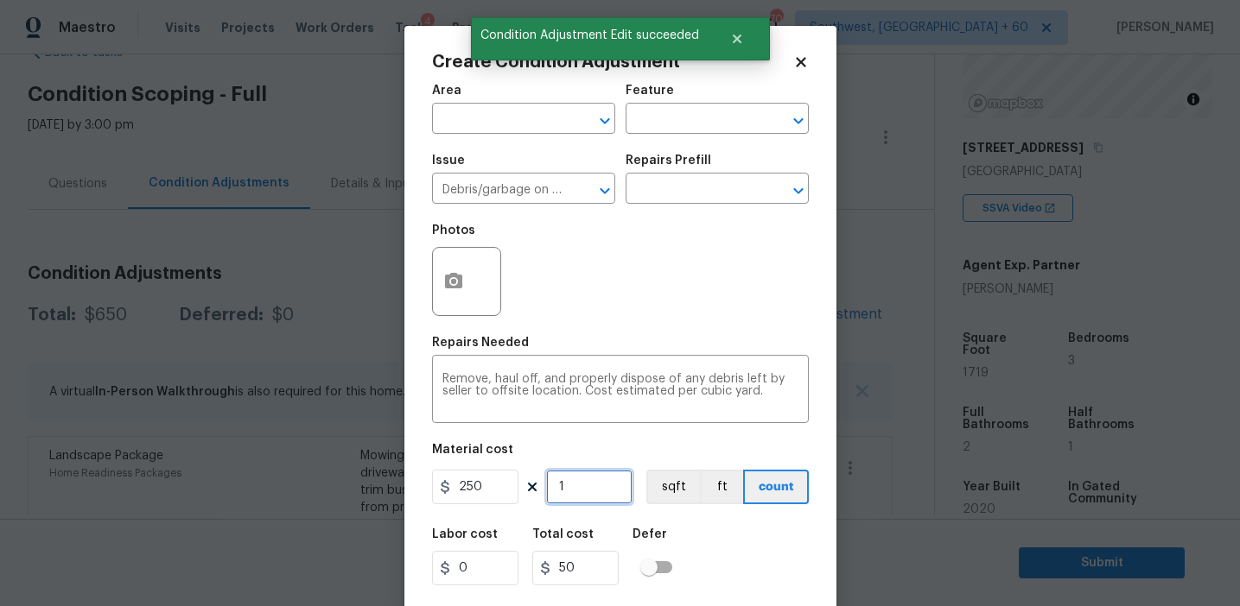
type input "250"
click at [454, 279] on icon "button" at bounding box center [453, 281] width 21 height 21
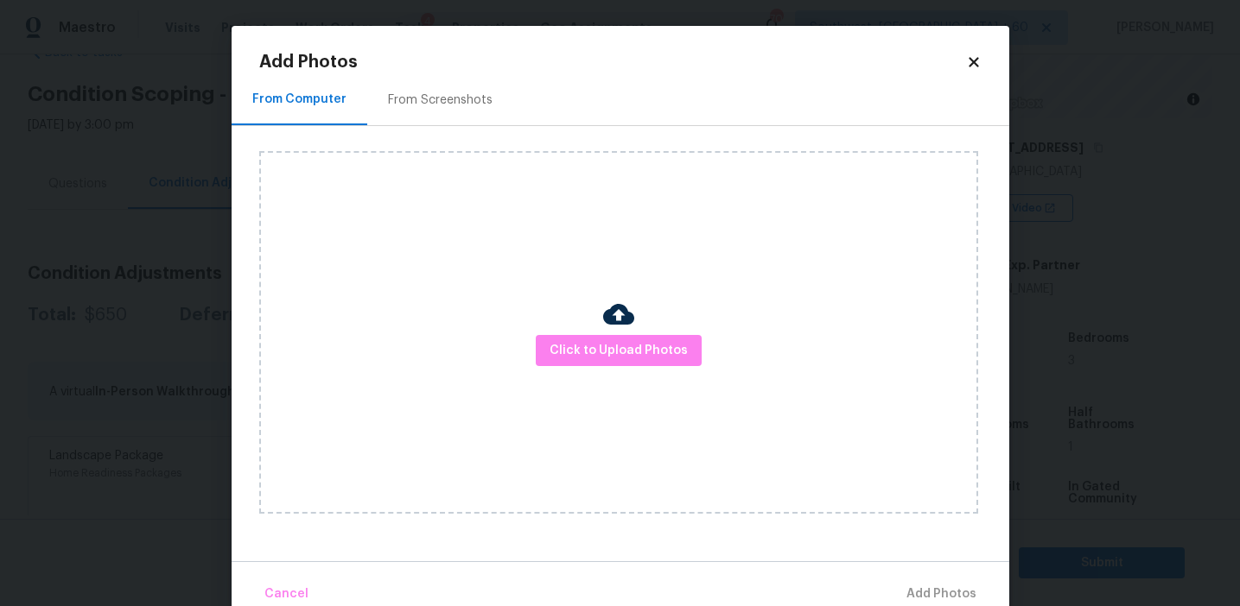
click at [476, 92] on div "From Screenshots" at bounding box center [440, 100] width 105 height 17
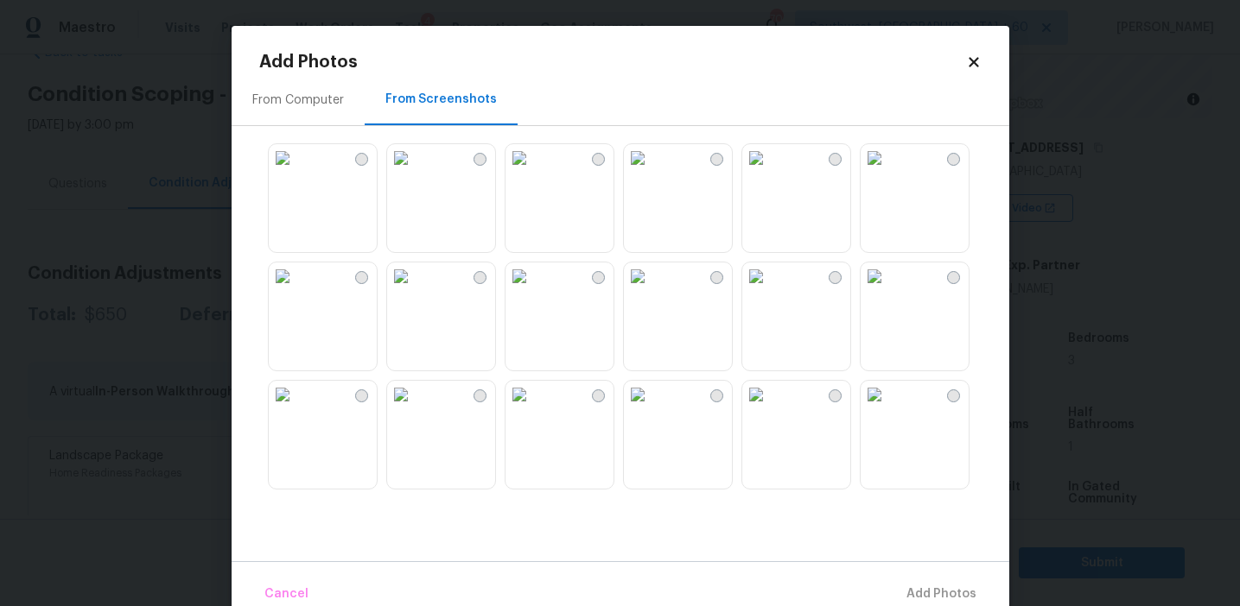
click at [415, 290] on img at bounding box center [401, 277] width 28 height 28
click at [415, 409] on img at bounding box center [401, 395] width 28 height 28
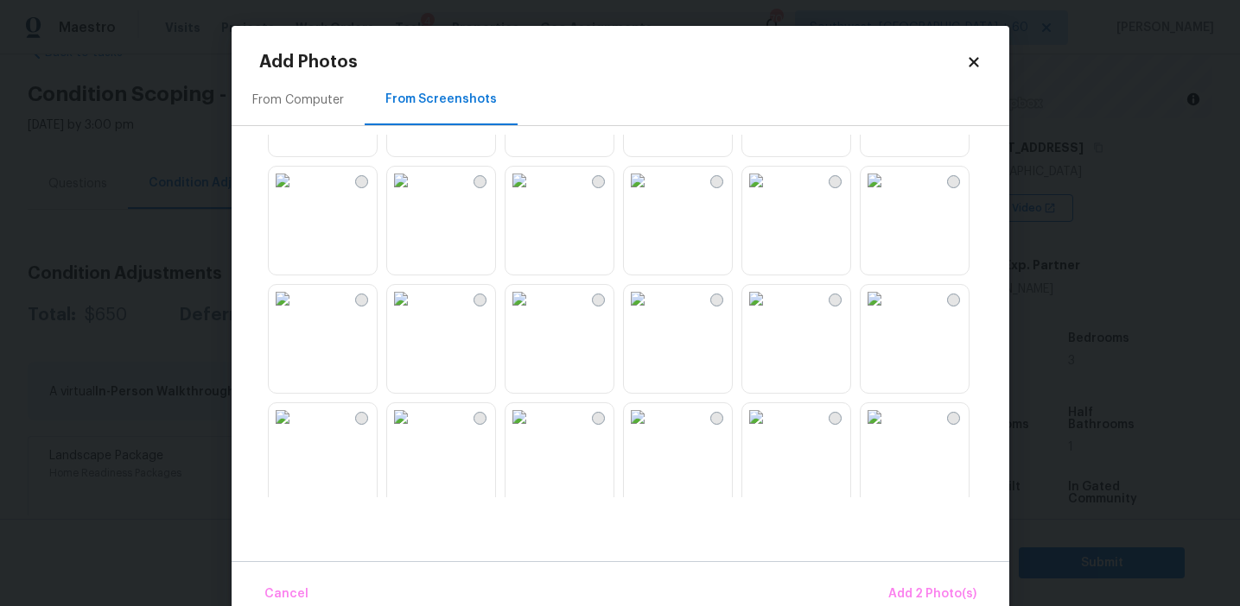
scroll to position [810, 0]
click at [651, 308] on img at bounding box center [638, 295] width 28 height 28
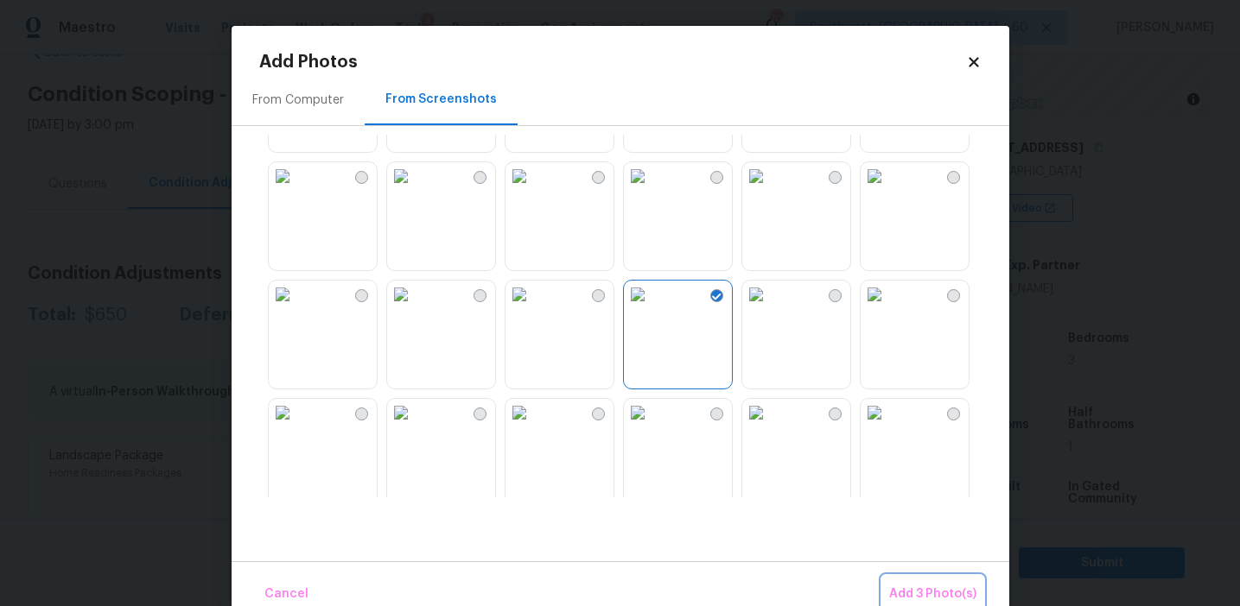
click at [911, 591] on span "Add 3 Photo(s)" at bounding box center [932, 595] width 87 height 22
click at [911, 591] on body "Maestro Visits Projects Work Orders Tasks 4 Properties Geo Assignments 706 Sout…" at bounding box center [620, 303] width 1240 height 606
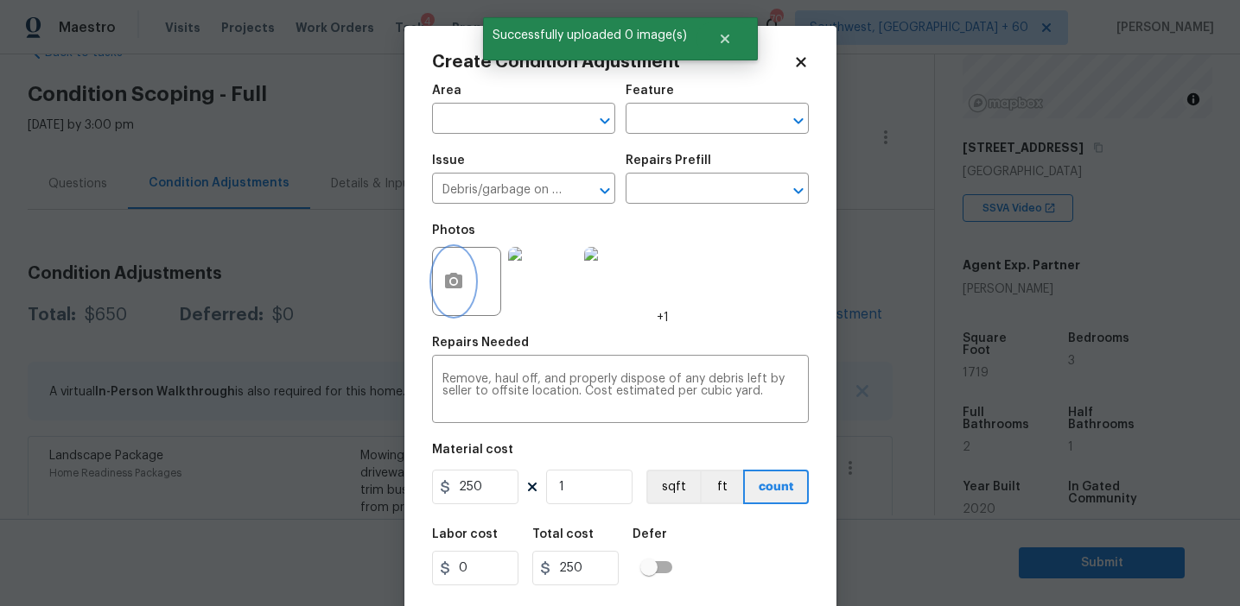
scroll to position [39, 0]
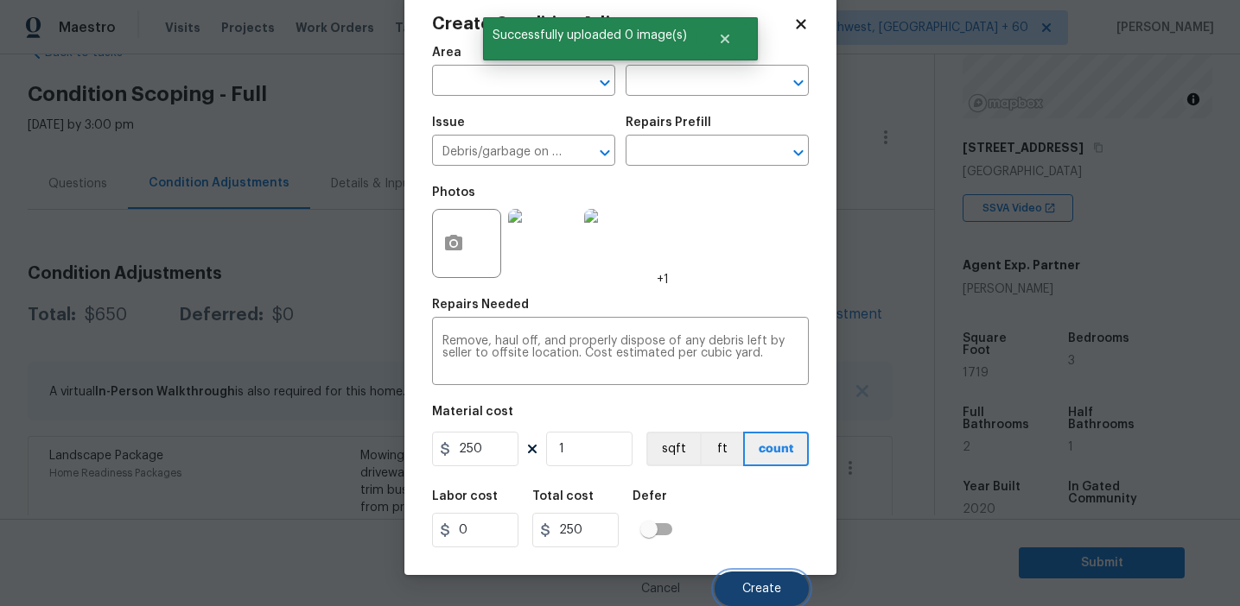
click at [751, 588] on span "Create" at bounding box center [761, 589] width 39 height 13
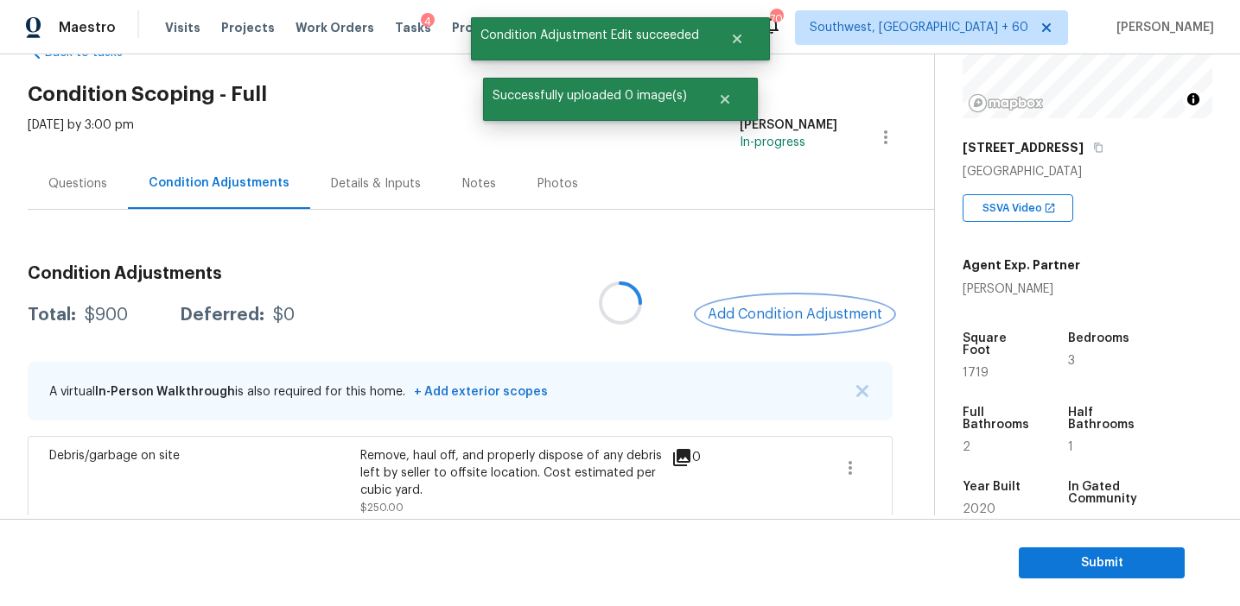
scroll to position [0, 0]
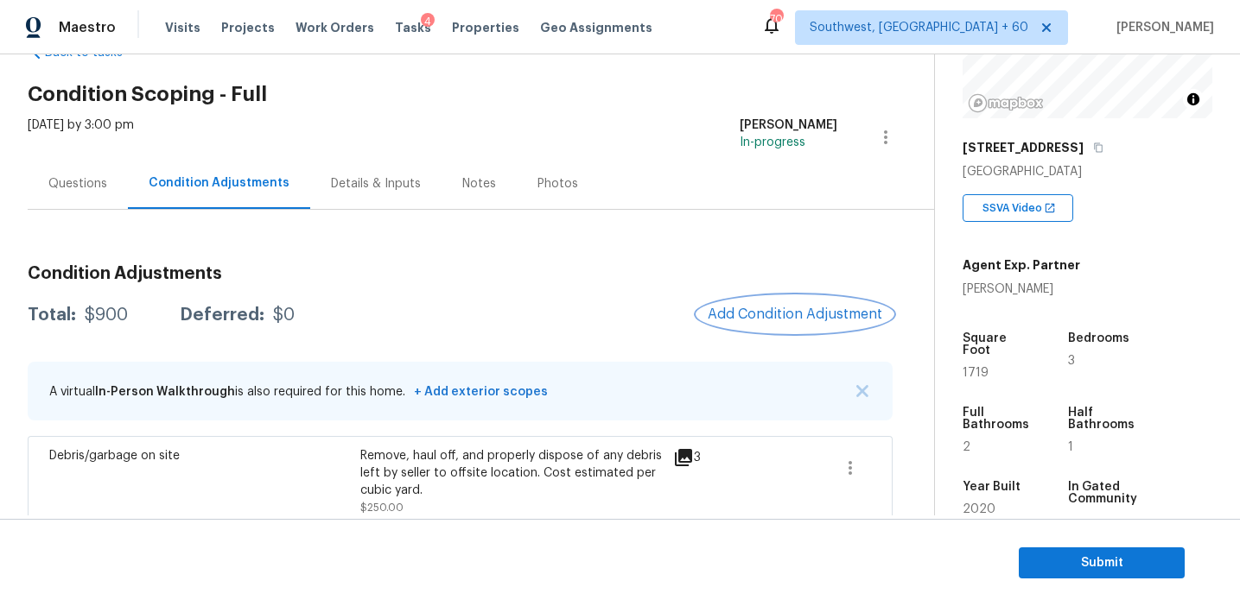
click at [771, 301] on button "Add Condition Adjustment" at bounding box center [794, 314] width 195 height 36
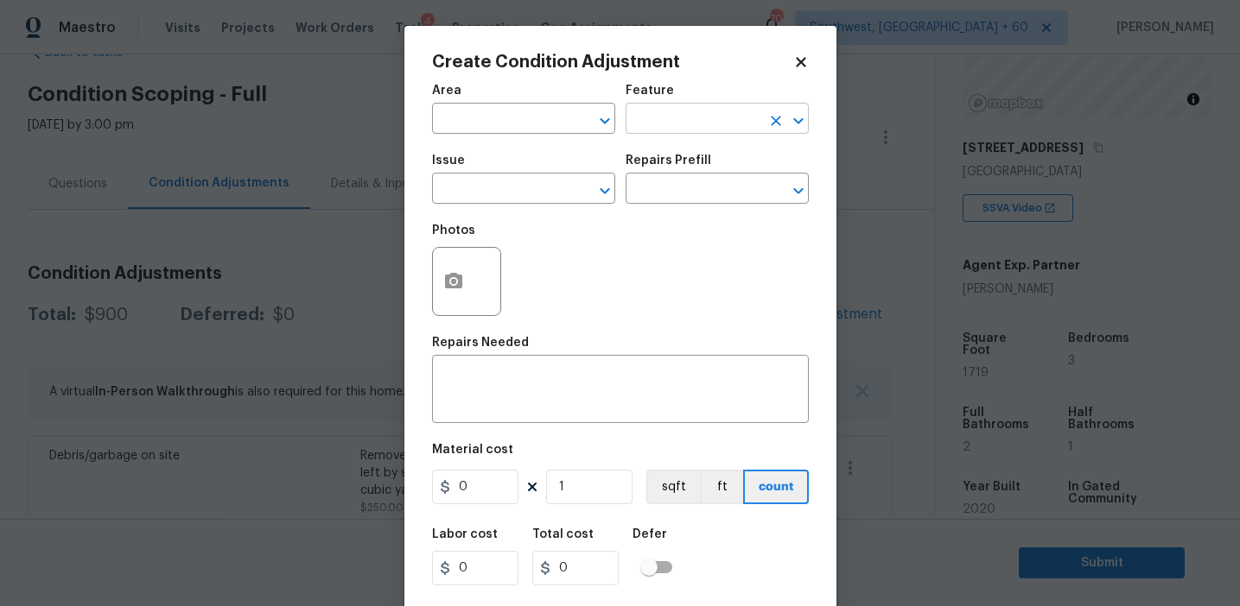
click at [660, 117] on input "text" at bounding box center [692, 120] width 135 height 27
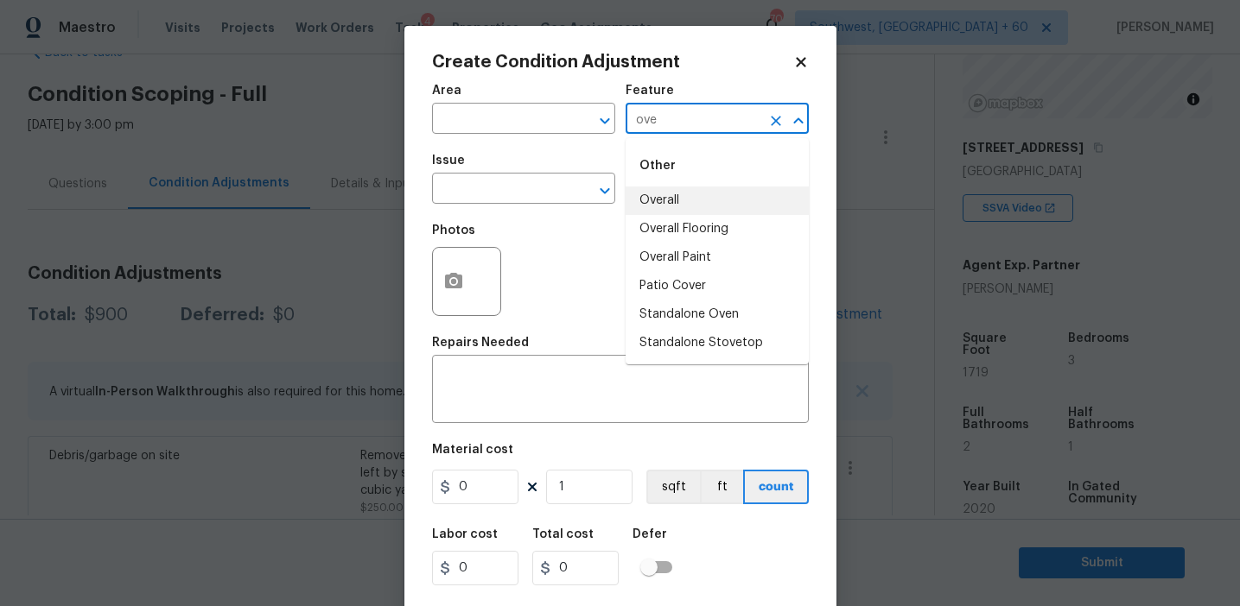
click at [689, 204] on li "Overall" at bounding box center [716, 201] width 183 height 29
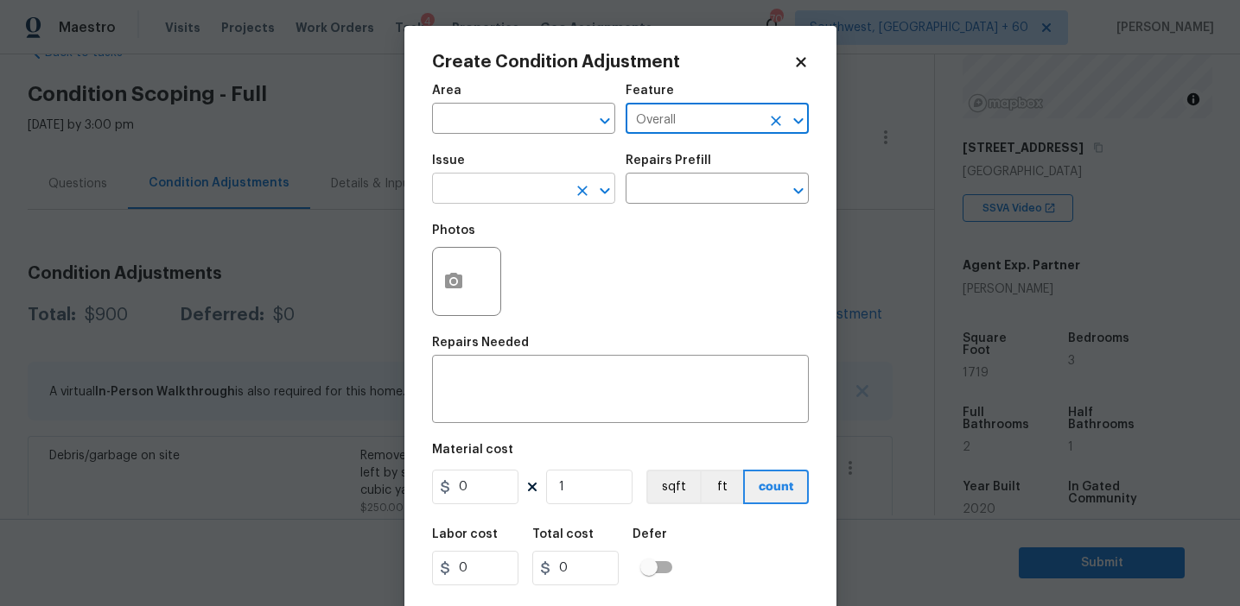
type input "Overall"
click at [503, 190] on input "text" at bounding box center [499, 190] width 135 height 27
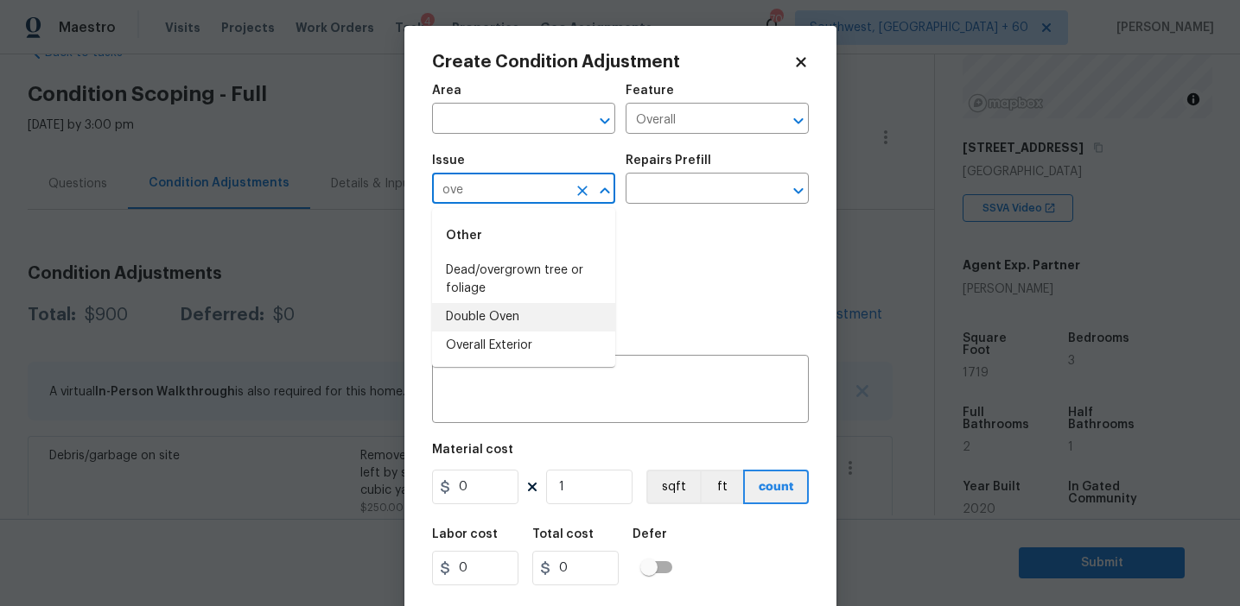
click at [571, 332] on li "Overall Exterior" at bounding box center [523, 346] width 183 height 29
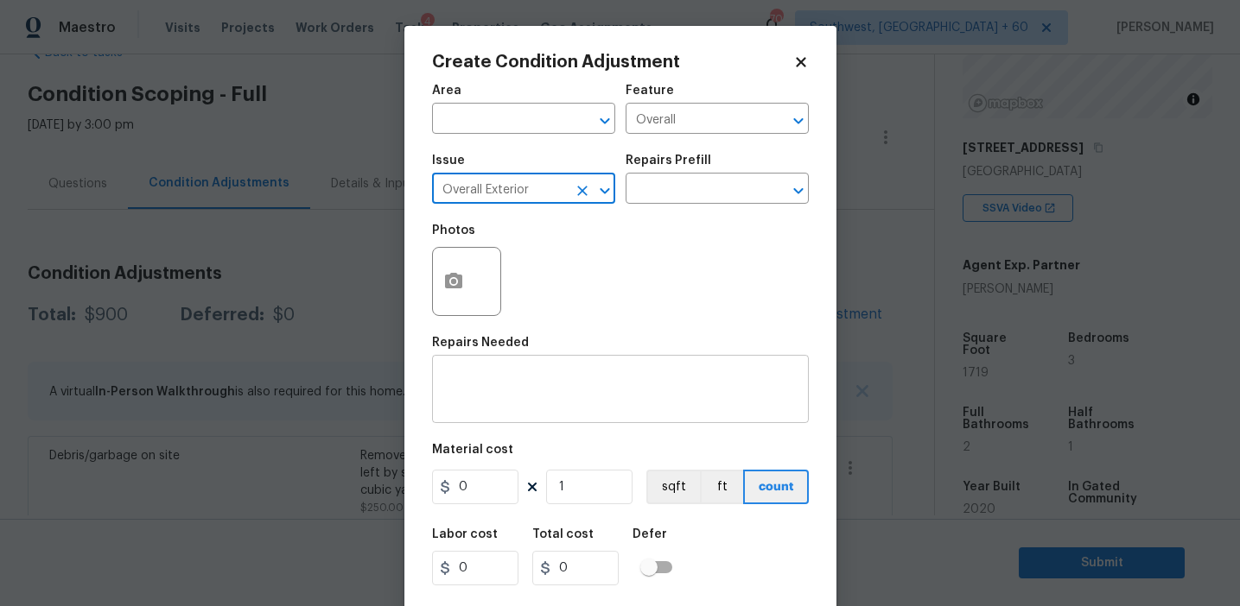
type input "Overall Exterior"
click at [629, 422] on div "x ​" at bounding box center [620, 391] width 377 height 64
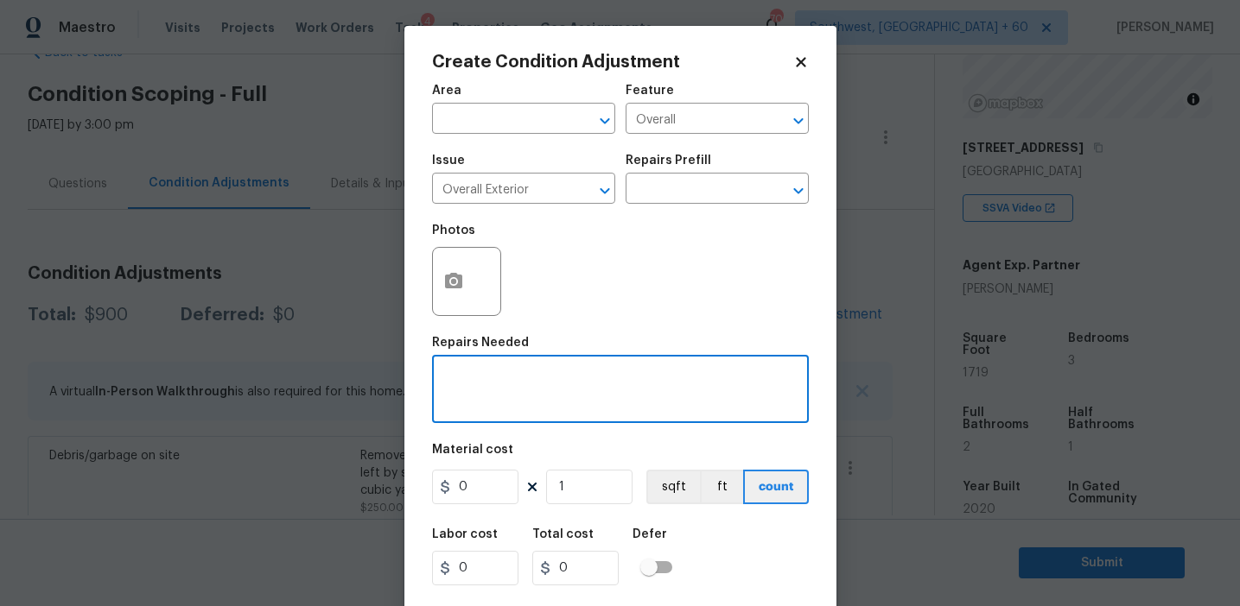
paste textarea "Overall exterior repairs (siding, stucco, fencing, soffit, [PERSON_NAME], trims…"
click at [461, 403] on textarea "Overall exterior repairs (siding, stucco, fencing, soffit, [PERSON_NAME], trims…" at bounding box center [620, 391] width 356 height 36
type textarea "Overall exterior repairs (siding, stucco, fencing, soffit, [PERSON_NAME], trims…"
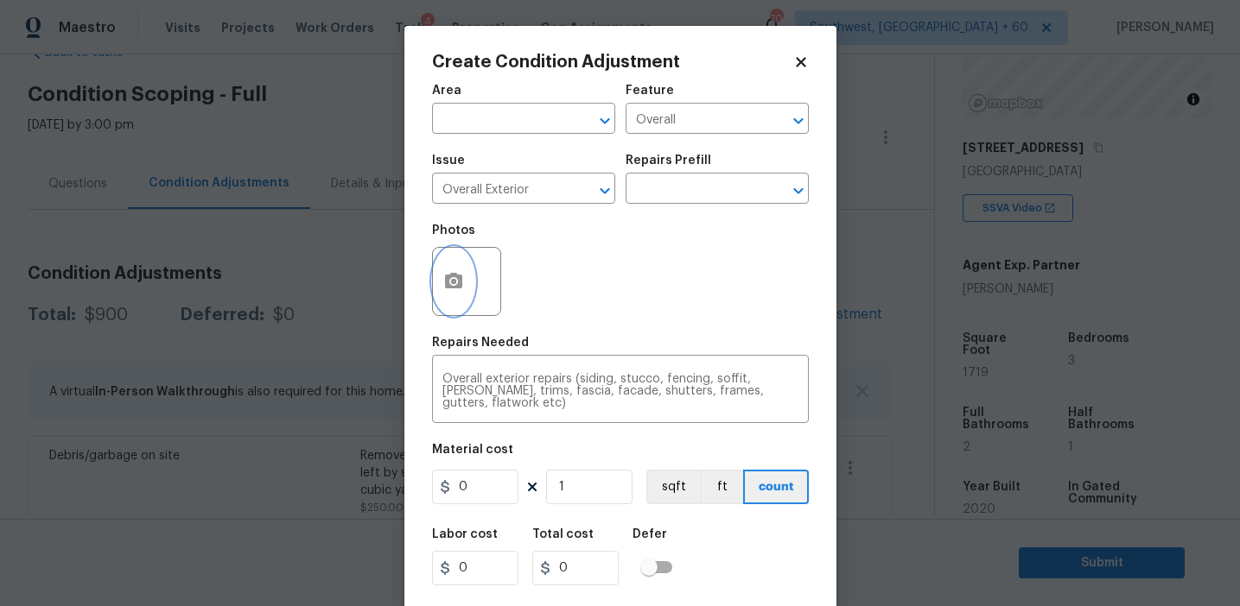
click at [452, 276] on icon "button" at bounding box center [453, 281] width 17 height 16
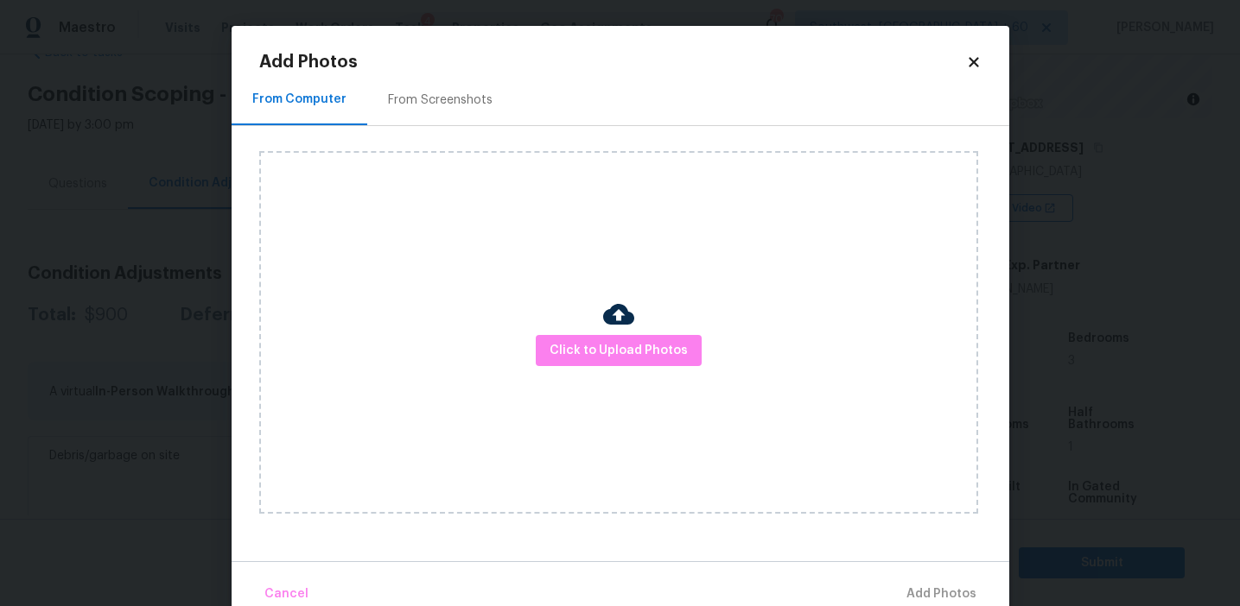
click at [454, 104] on div "From Screenshots" at bounding box center [440, 100] width 105 height 17
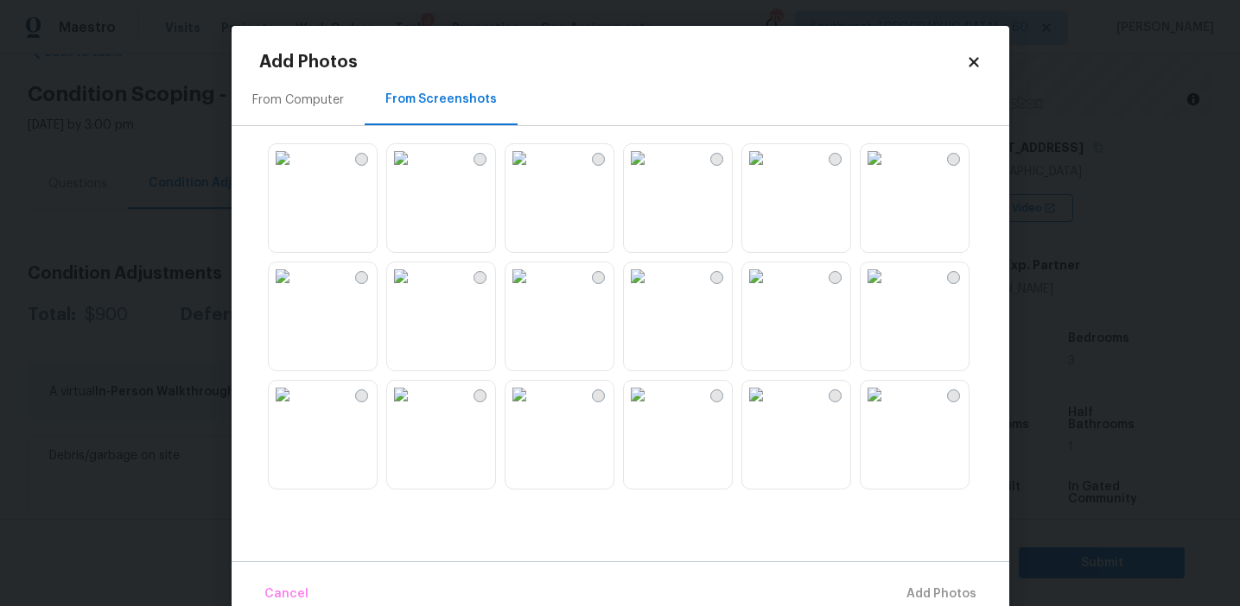
click at [533, 172] on img at bounding box center [519, 158] width 28 height 28
click at [415, 290] on img at bounding box center [401, 277] width 28 height 28
click at [415, 409] on img at bounding box center [401, 395] width 28 height 28
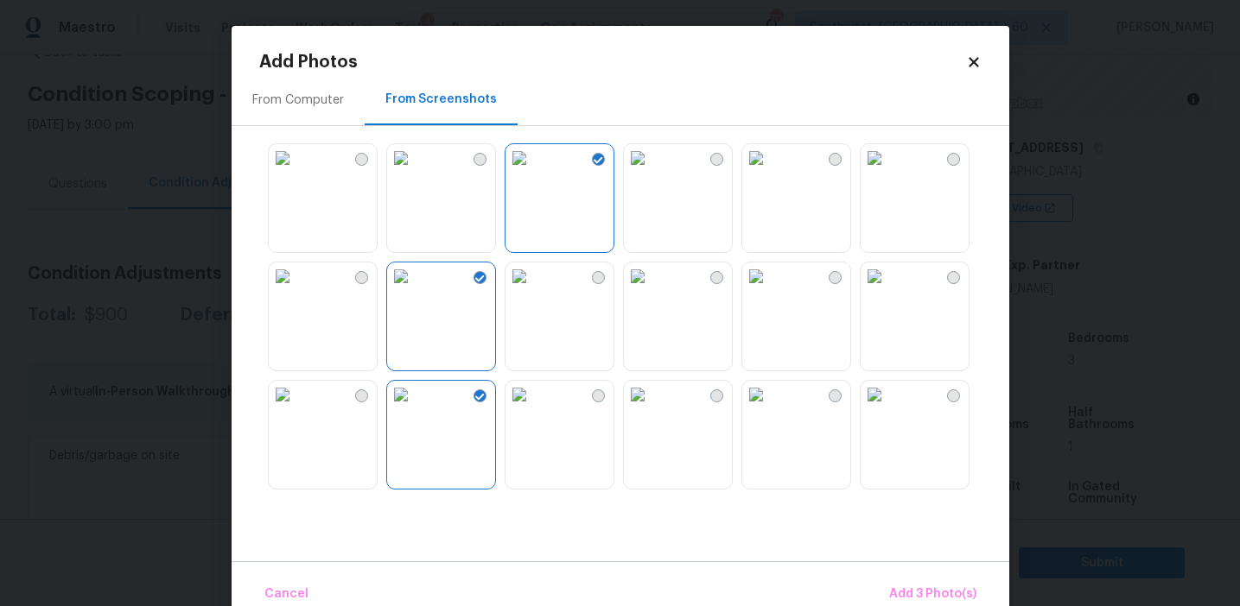
click at [770, 290] on img at bounding box center [756, 277] width 28 height 28
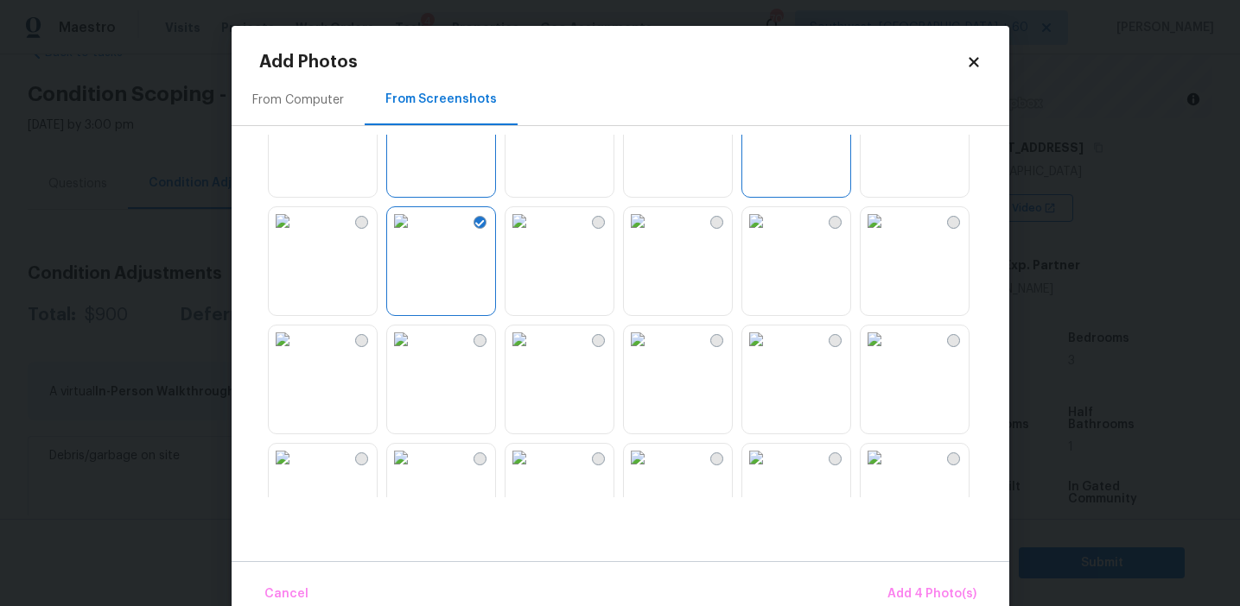
click at [888, 235] on img at bounding box center [874, 221] width 28 height 28
click at [888, 353] on img at bounding box center [874, 340] width 28 height 28
click at [770, 353] on img at bounding box center [756, 340] width 28 height 28
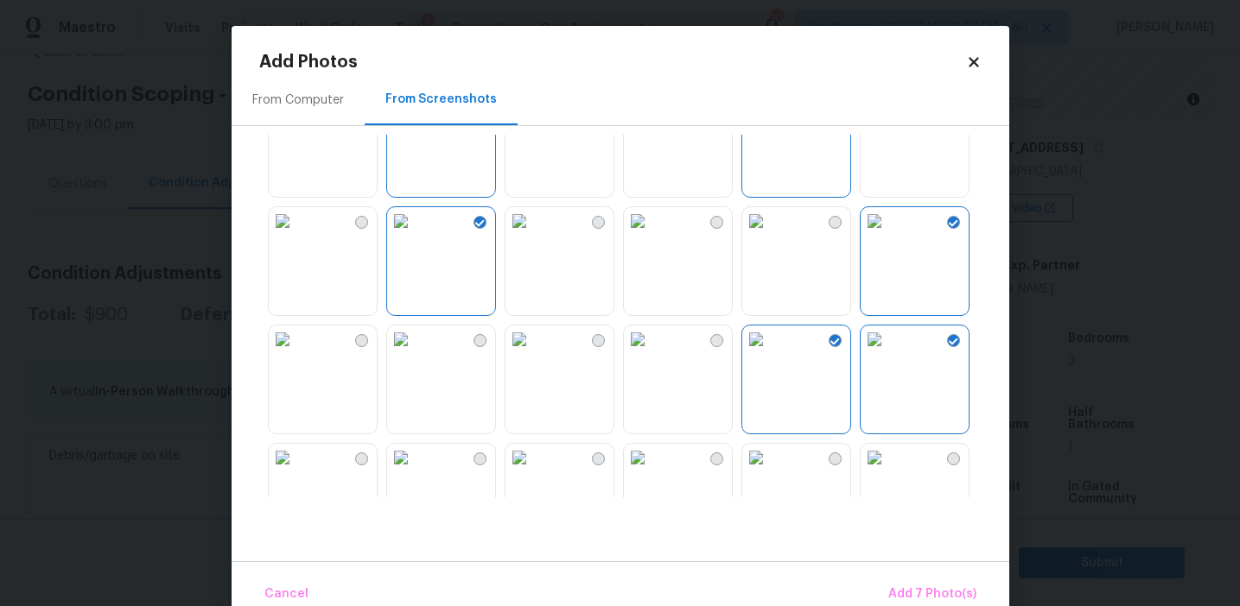
scroll to position [384, 0]
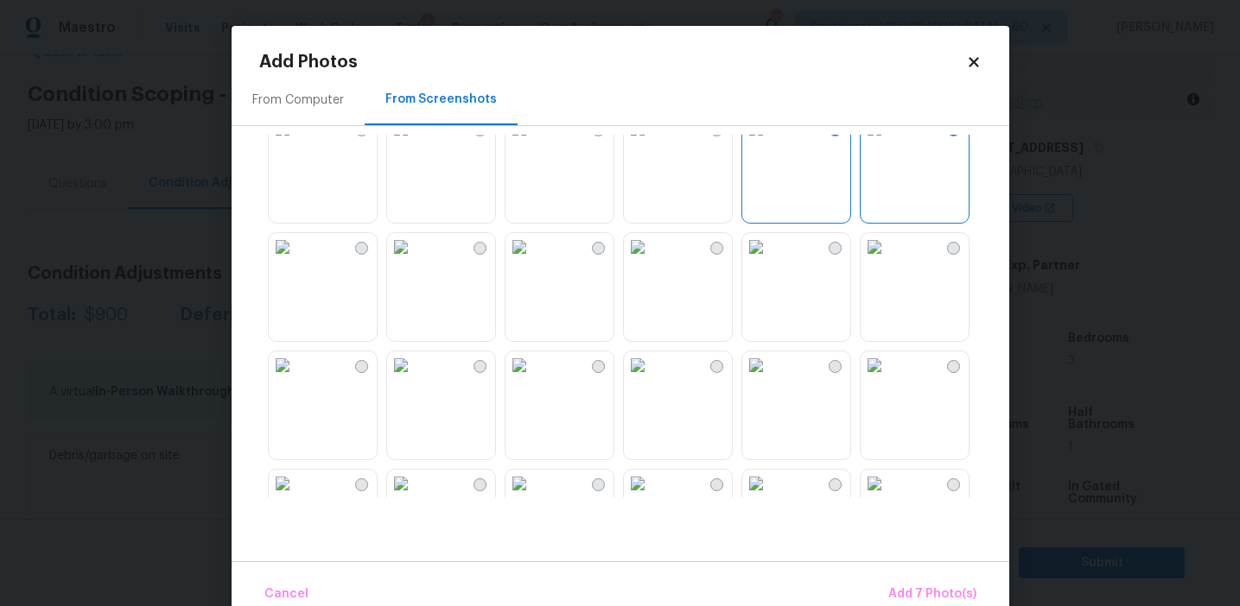
click at [625, 261] on img at bounding box center [638, 247] width 28 height 28
click at [533, 261] on img at bounding box center [519, 247] width 28 height 28
click at [888, 379] on img at bounding box center [874, 366] width 28 height 28
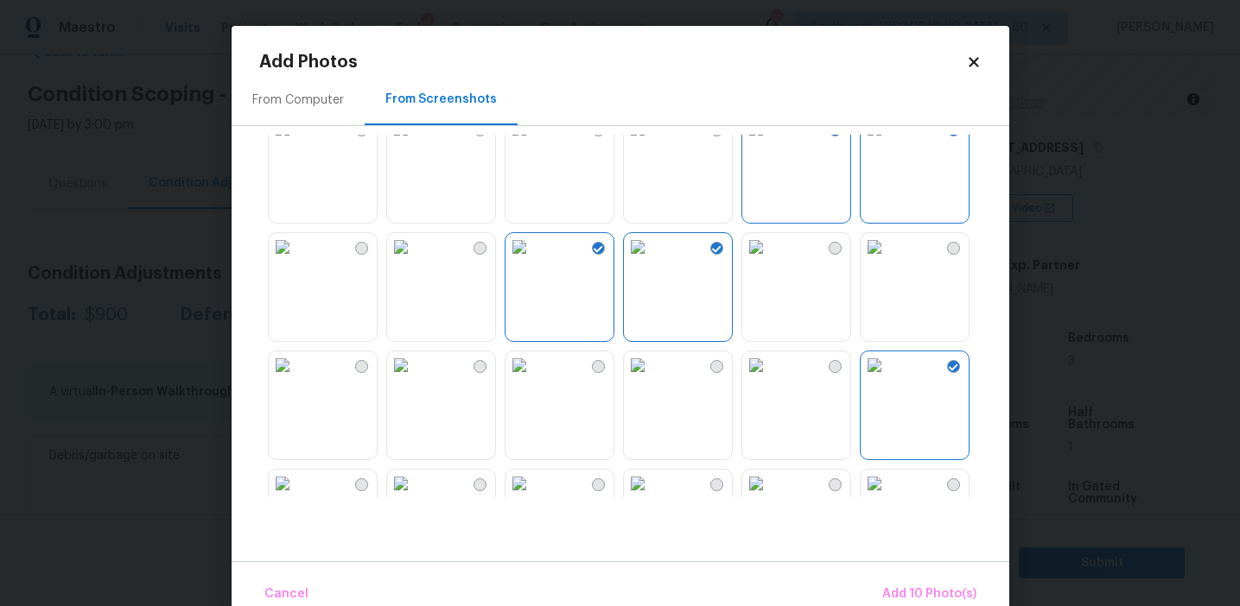
scroll to position [520, 0]
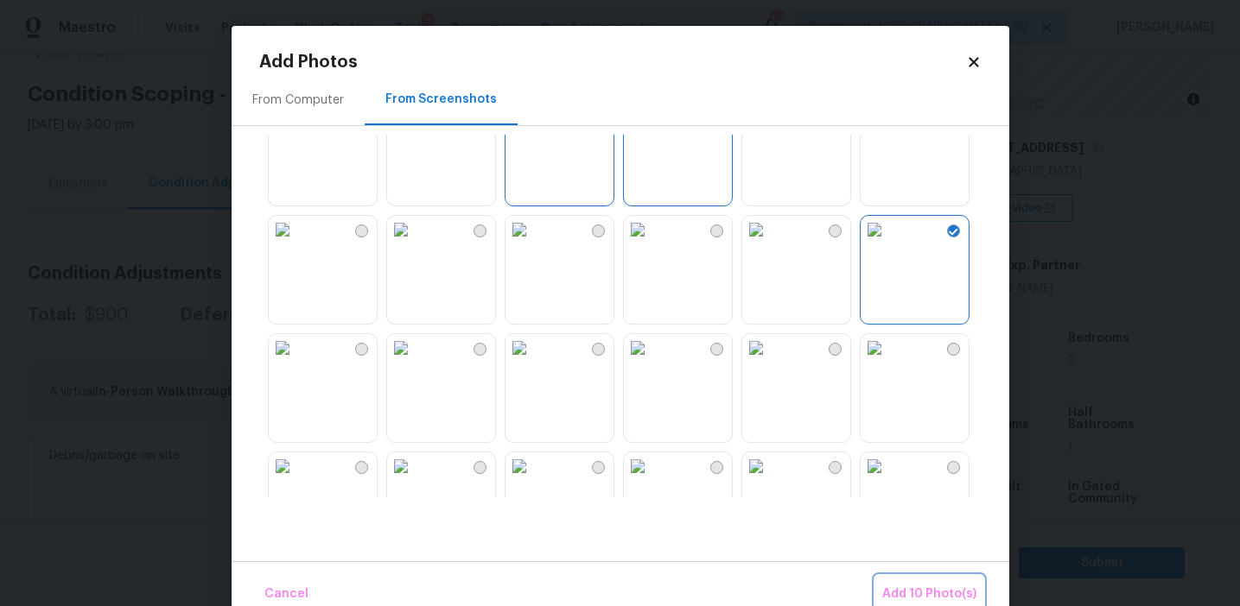
click at [906, 586] on span "Add 10 Photo(s)" at bounding box center [929, 595] width 94 height 22
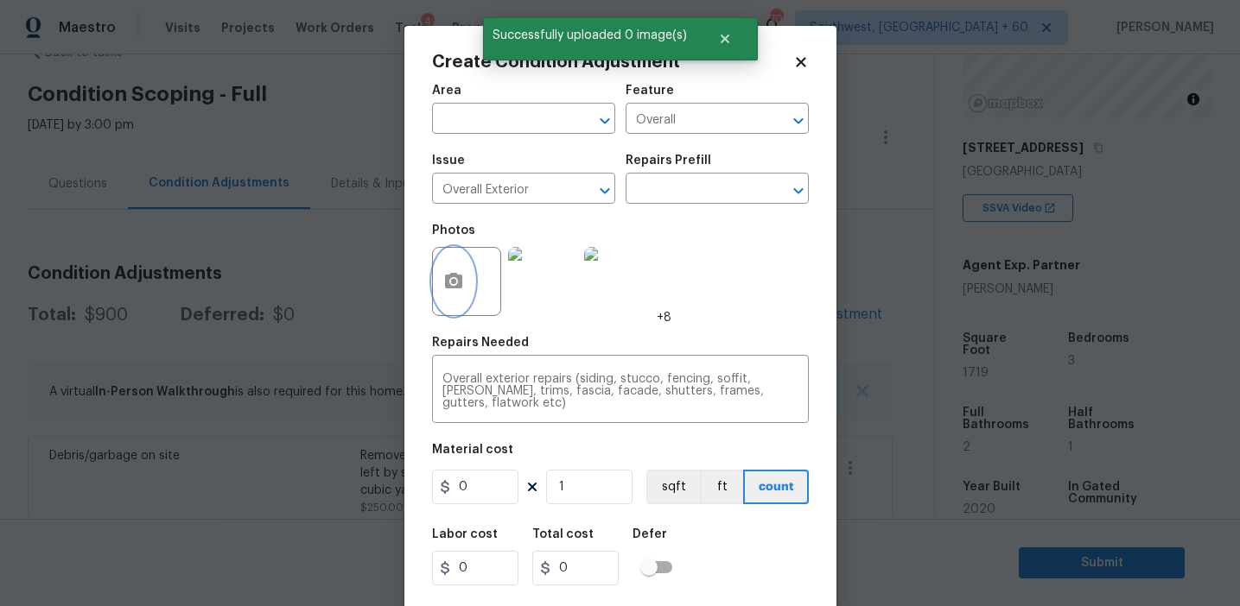
scroll to position [39, 0]
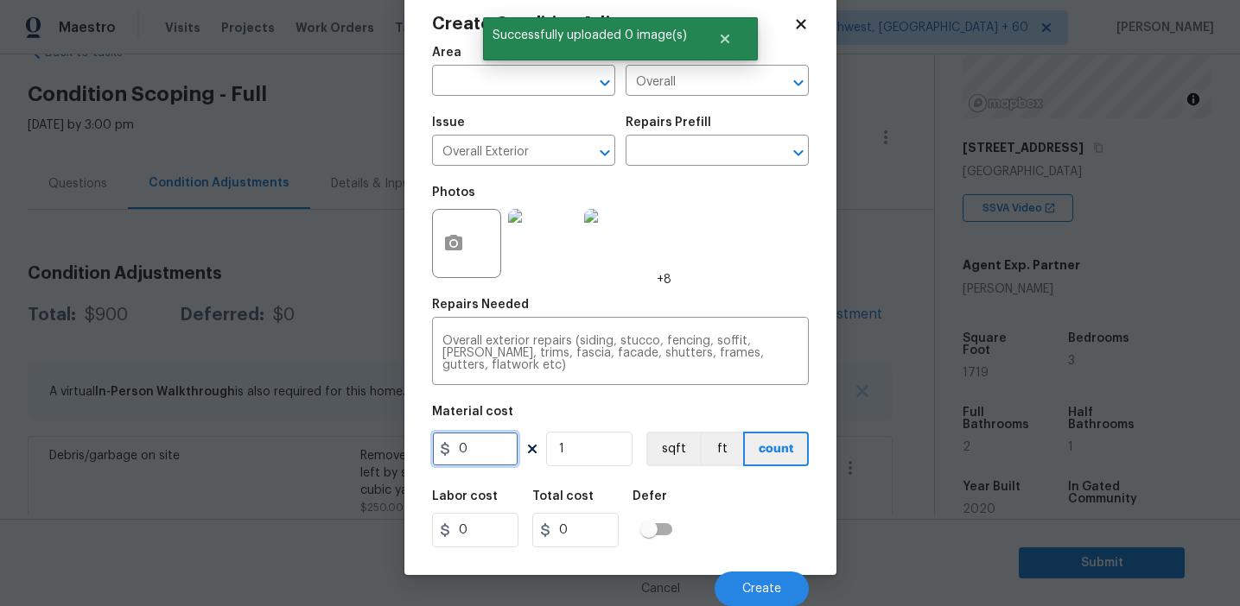
click at [490, 453] on input "0" at bounding box center [475, 449] width 86 height 35
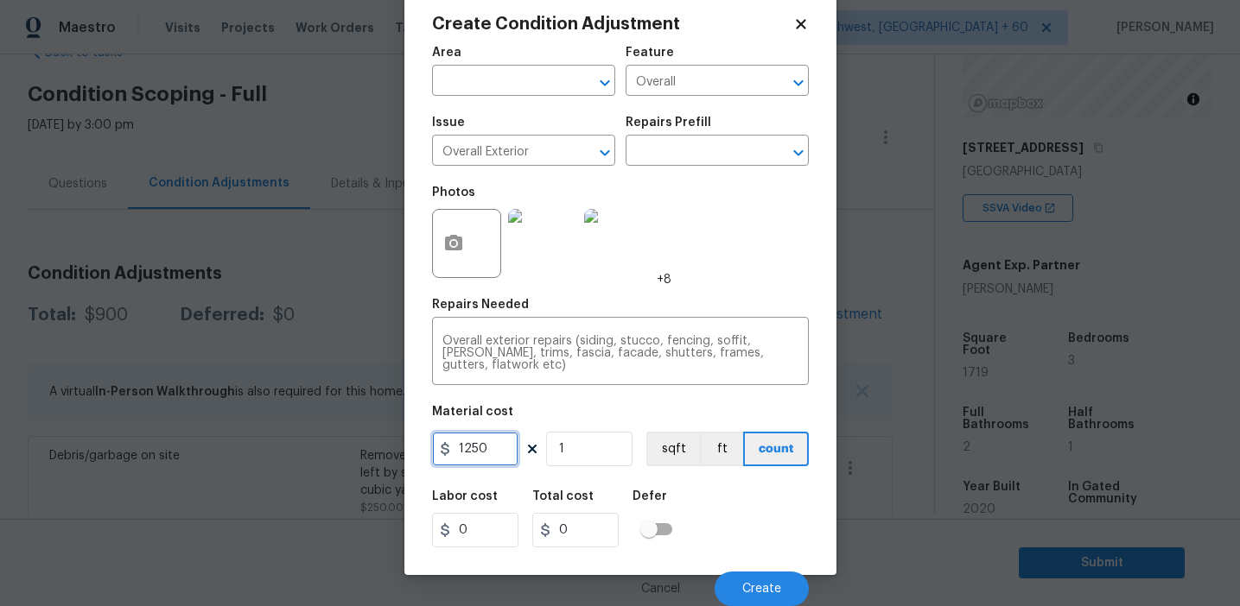
type input "1250"
click at [747, 586] on span "Create" at bounding box center [761, 589] width 39 height 13
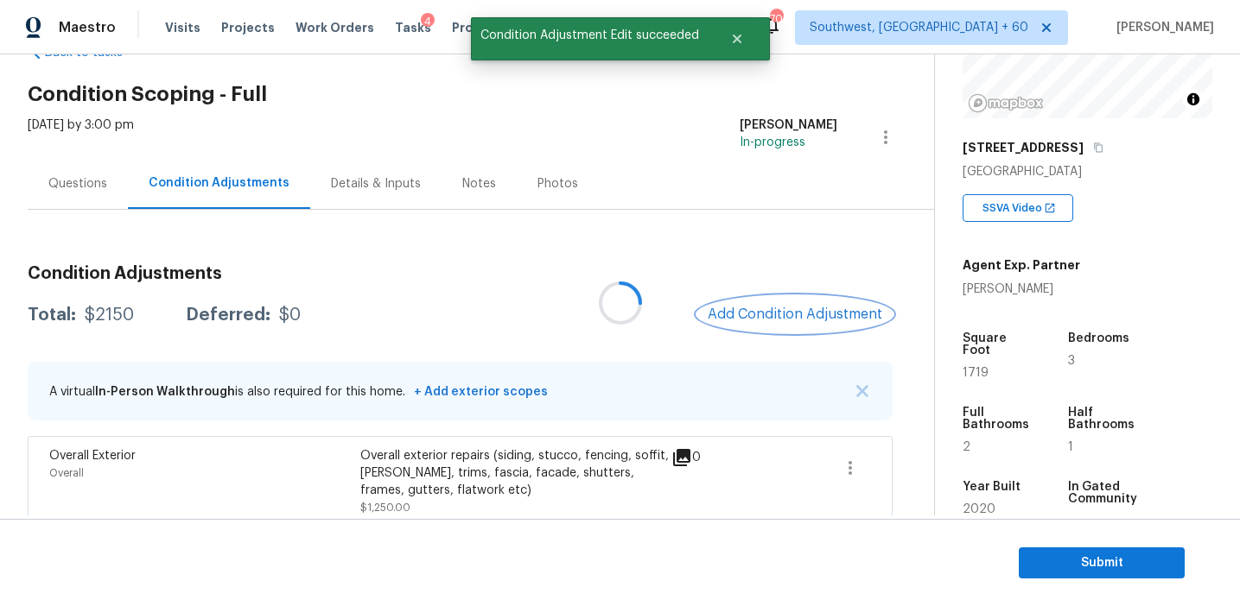
scroll to position [0, 0]
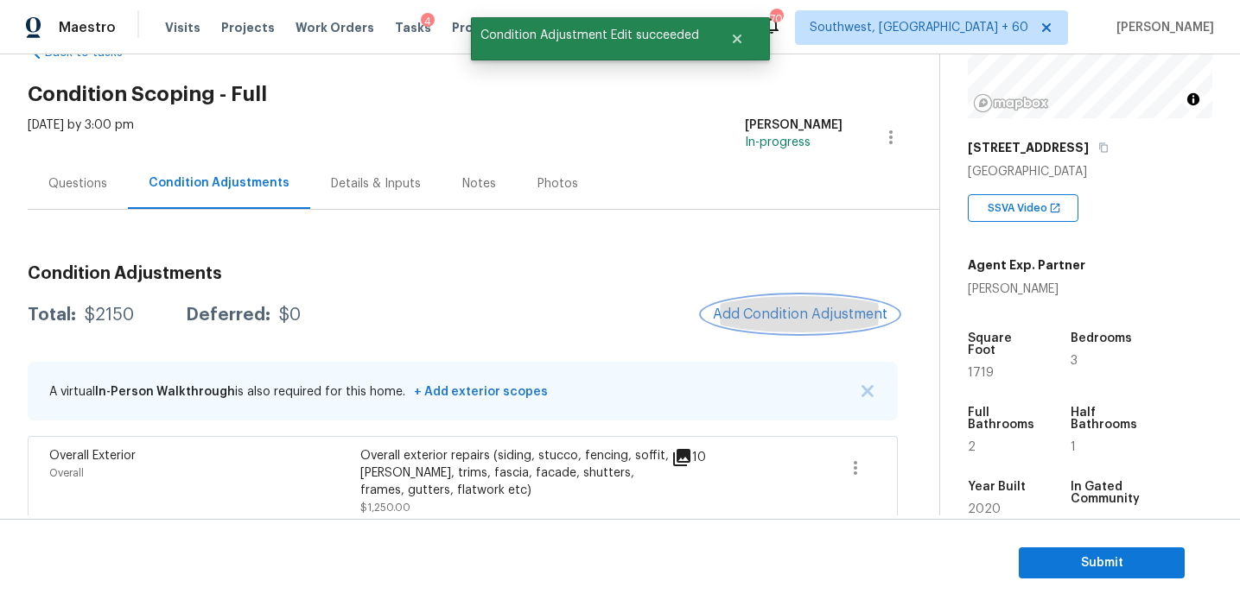
click at [779, 313] on span "Add Condition Adjustment" at bounding box center [800, 315] width 174 height 16
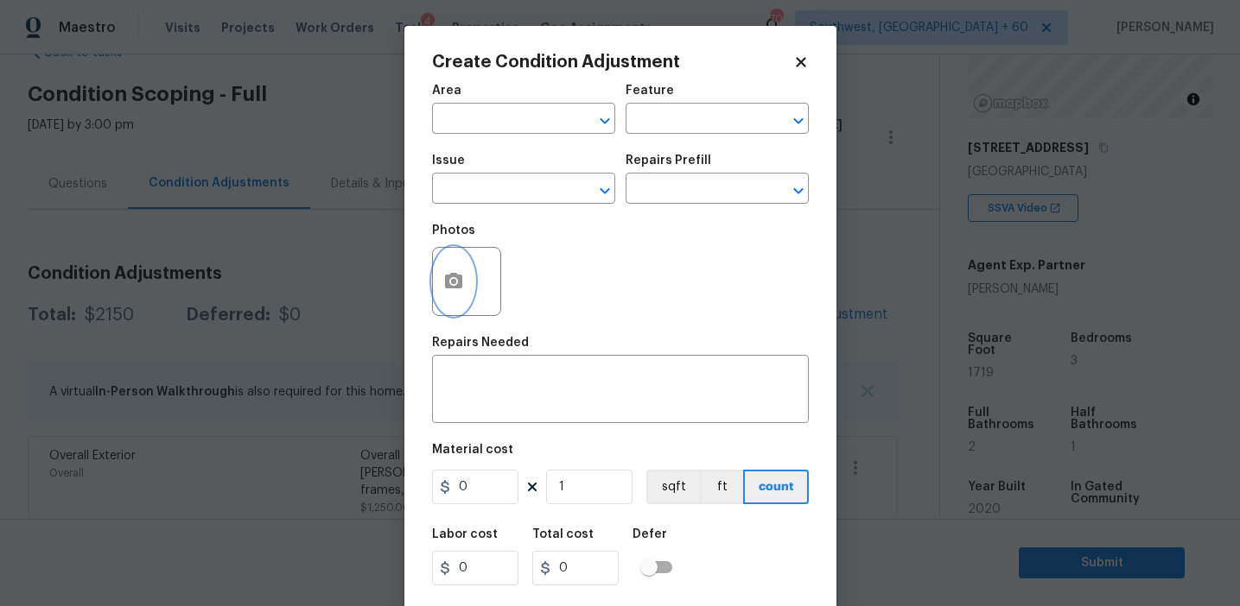
click at [440, 290] on button "button" at bounding box center [453, 281] width 41 height 67
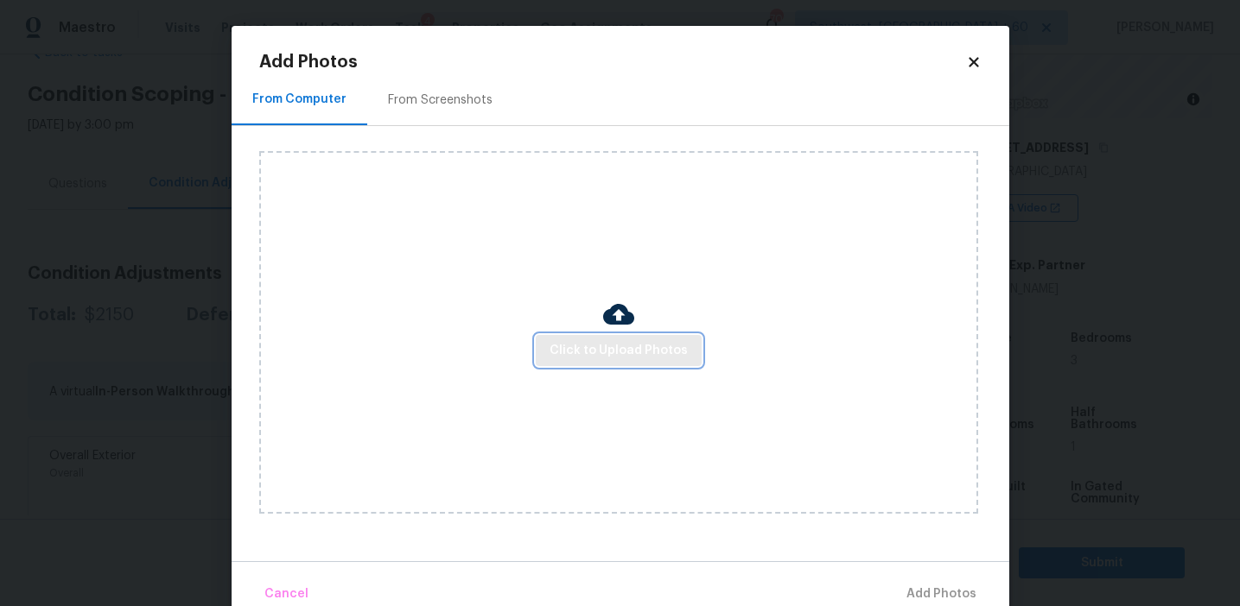
click at [609, 356] on span "Click to Upload Photos" at bounding box center [618, 351] width 138 height 22
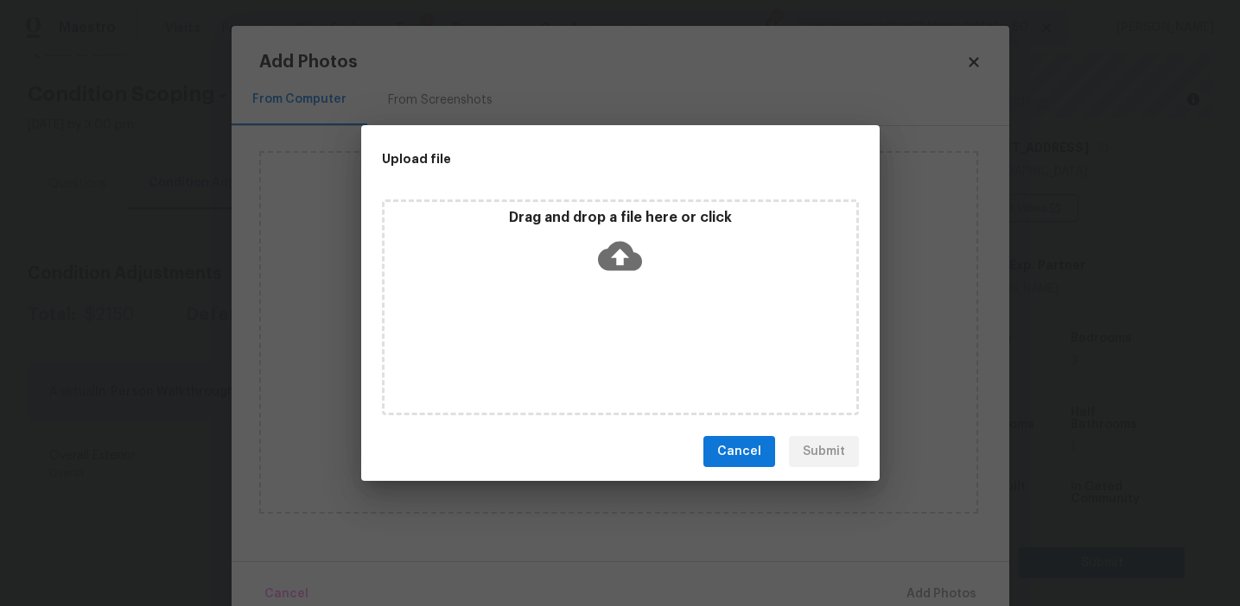
click at [612, 235] on icon at bounding box center [620, 256] width 44 height 44
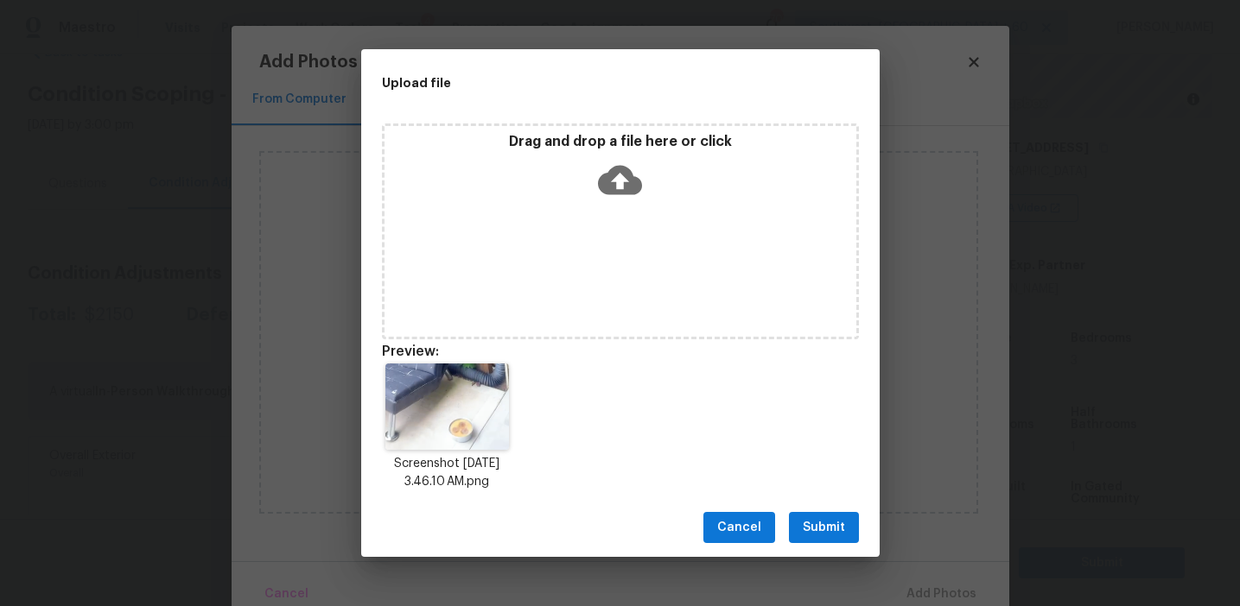
click at [824, 524] on span "Submit" at bounding box center [824, 528] width 42 height 22
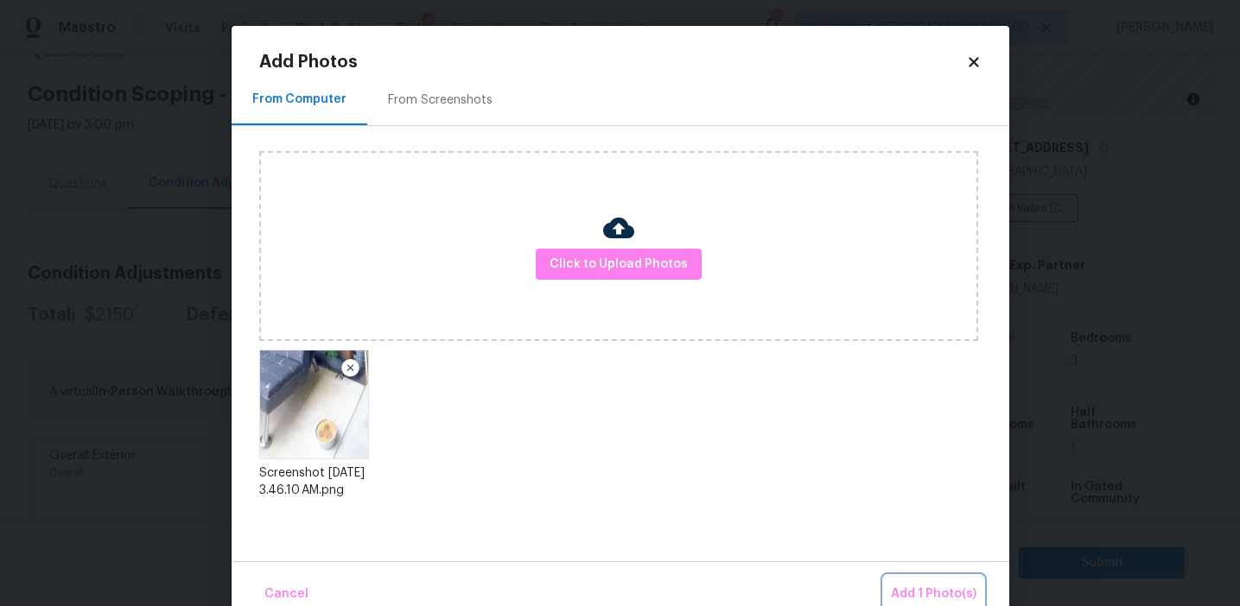
click at [911, 586] on span "Add 1 Photo(s)" at bounding box center [934, 595] width 86 height 22
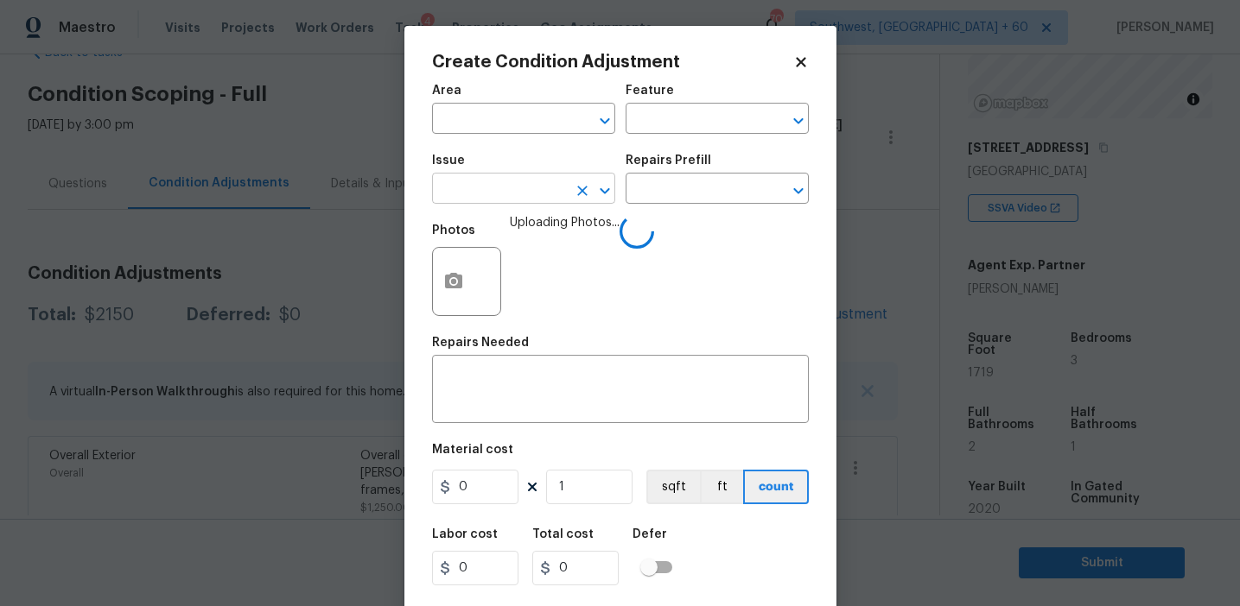
click at [479, 193] on input "text" at bounding box center [499, 190] width 135 height 27
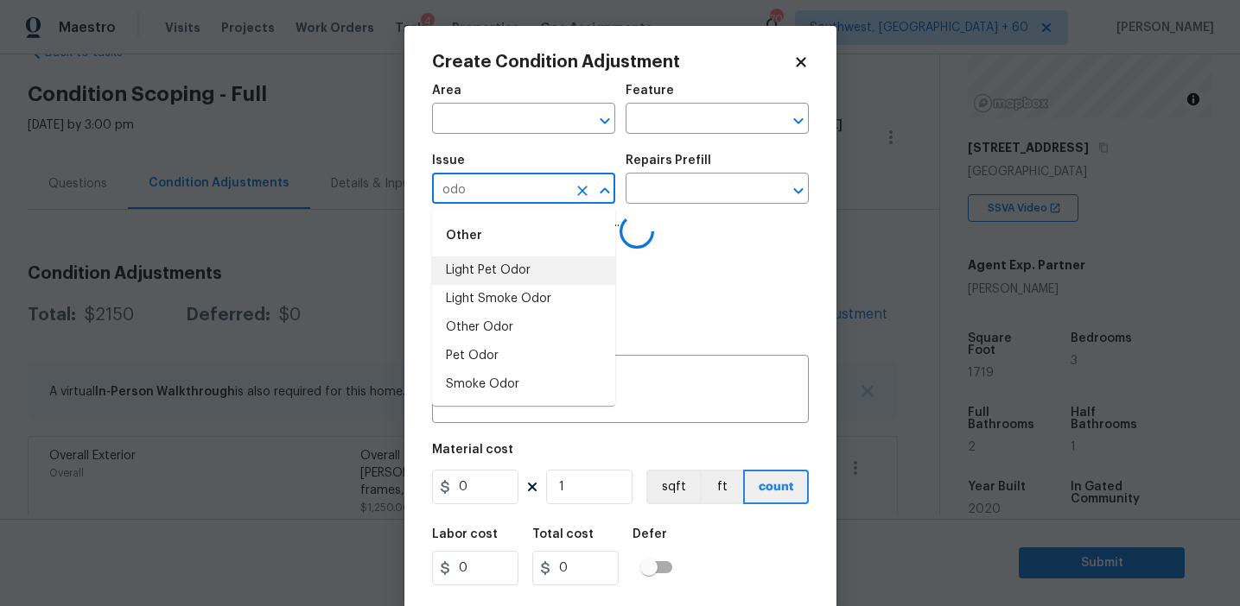
click at [526, 276] on li "Light Pet Odor" at bounding box center [523, 271] width 183 height 29
type input "Light Pet Odor"
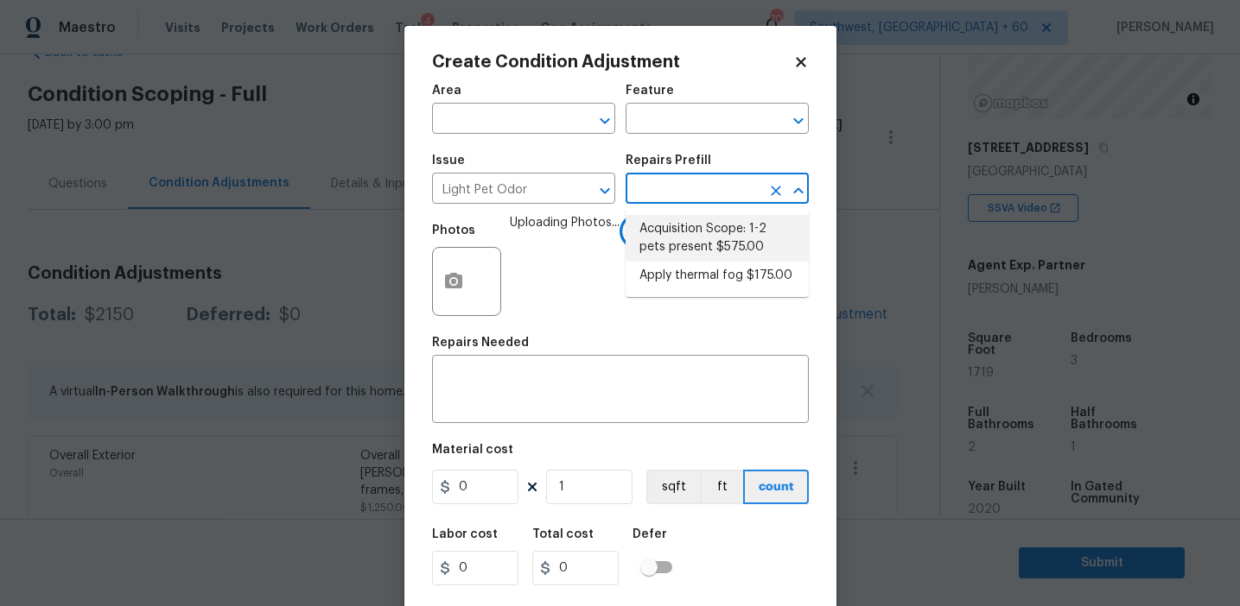
click at [663, 244] on li "Acquisition Scope: 1-2 pets present $575.00" at bounding box center [716, 238] width 183 height 47
type textarea "Acquisition Scope: 1-2 pets present"
type input "575"
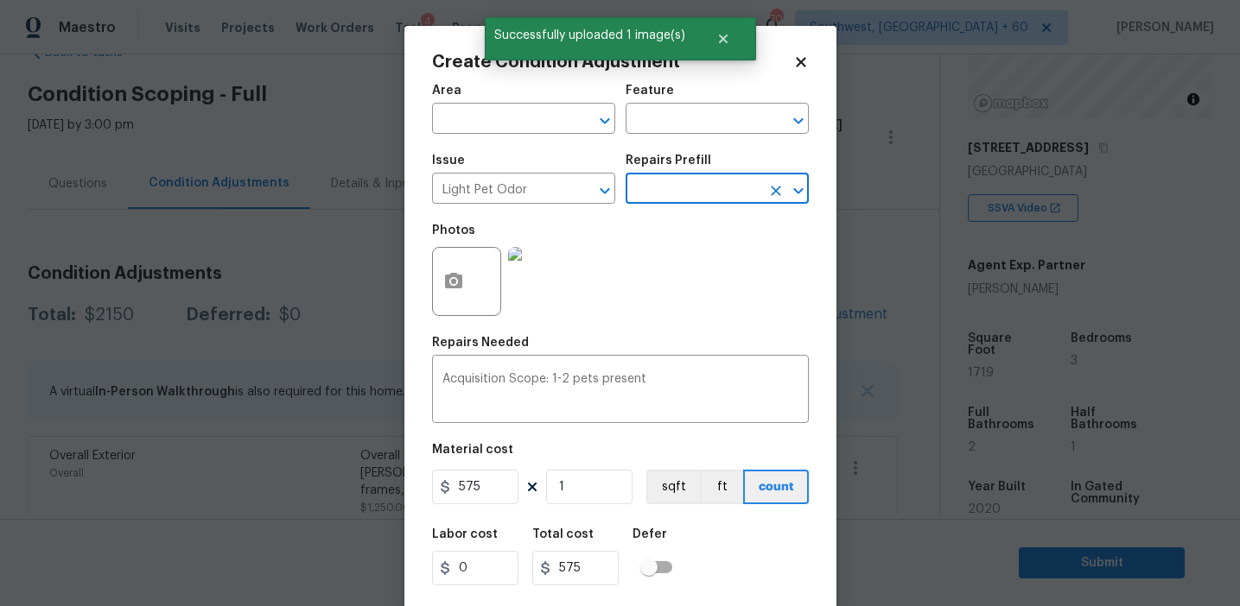
scroll to position [39, 0]
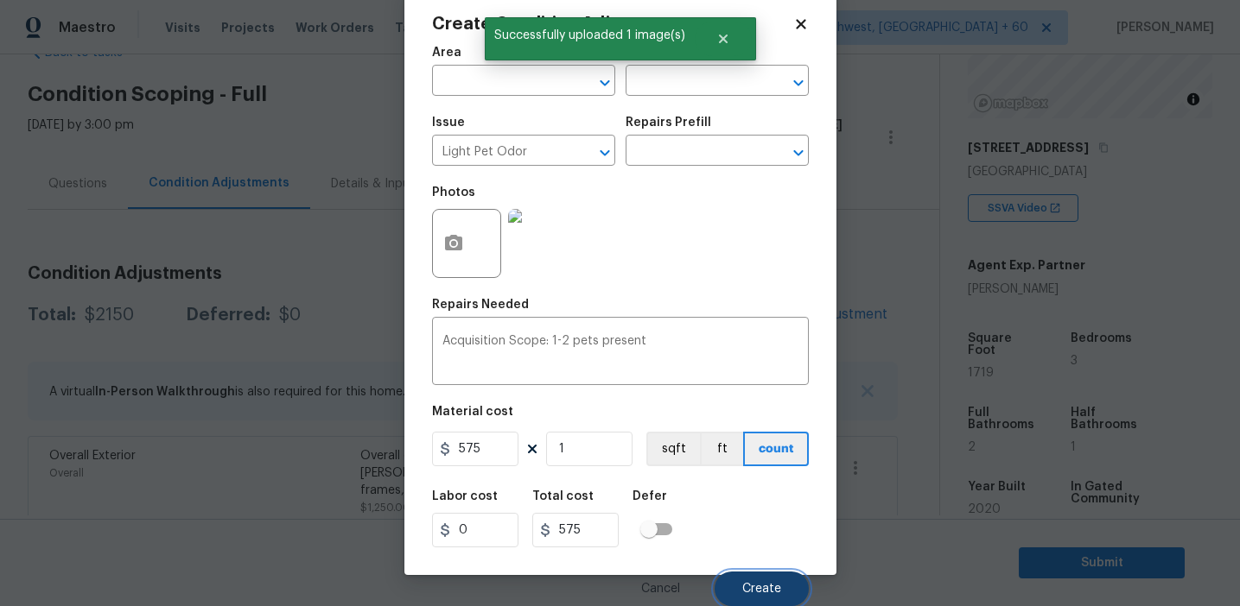
click at [752, 588] on span "Create" at bounding box center [761, 589] width 39 height 13
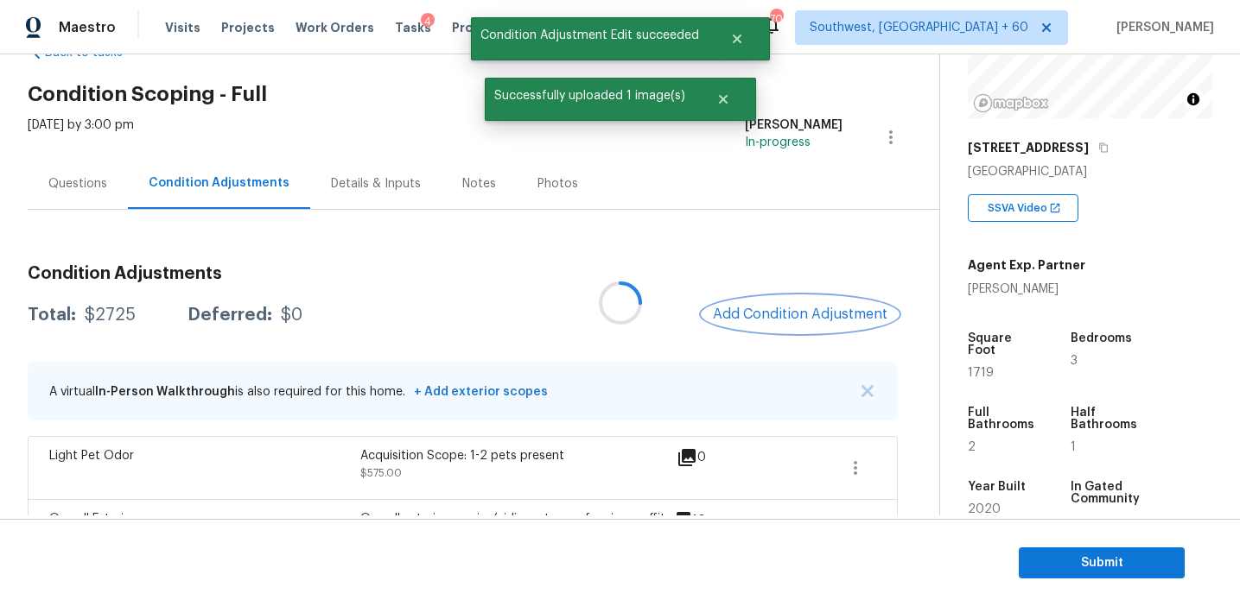
scroll to position [0, 0]
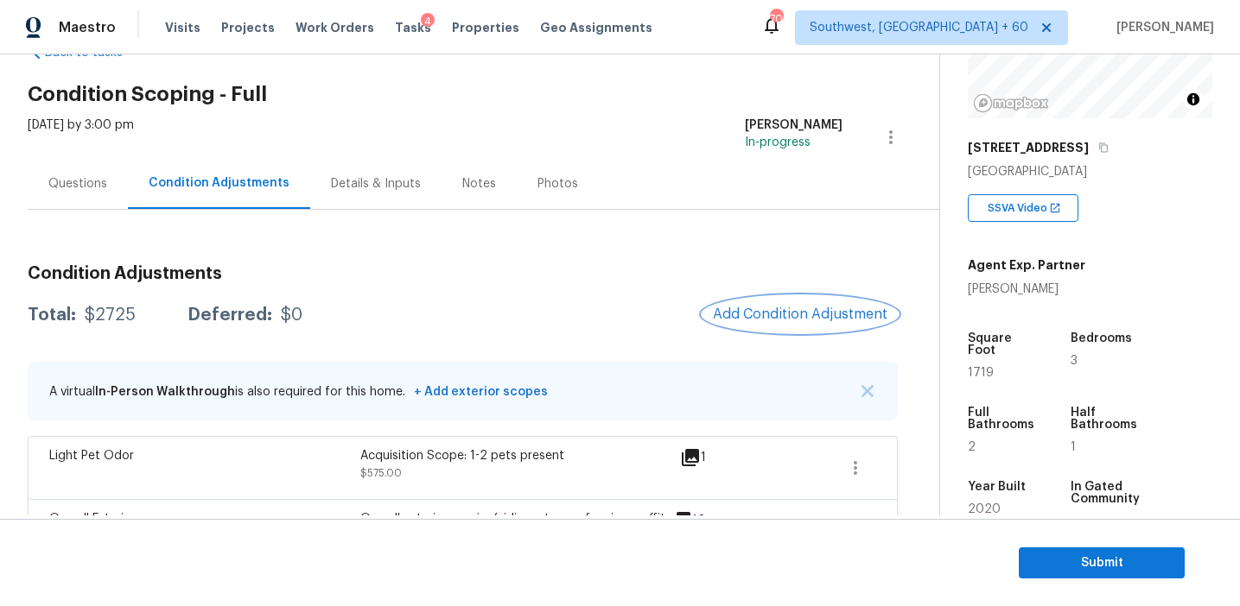
click at [764, 308] on span "Add Condition Adjustment" at bounding box center [800, 315] width 174 height 16
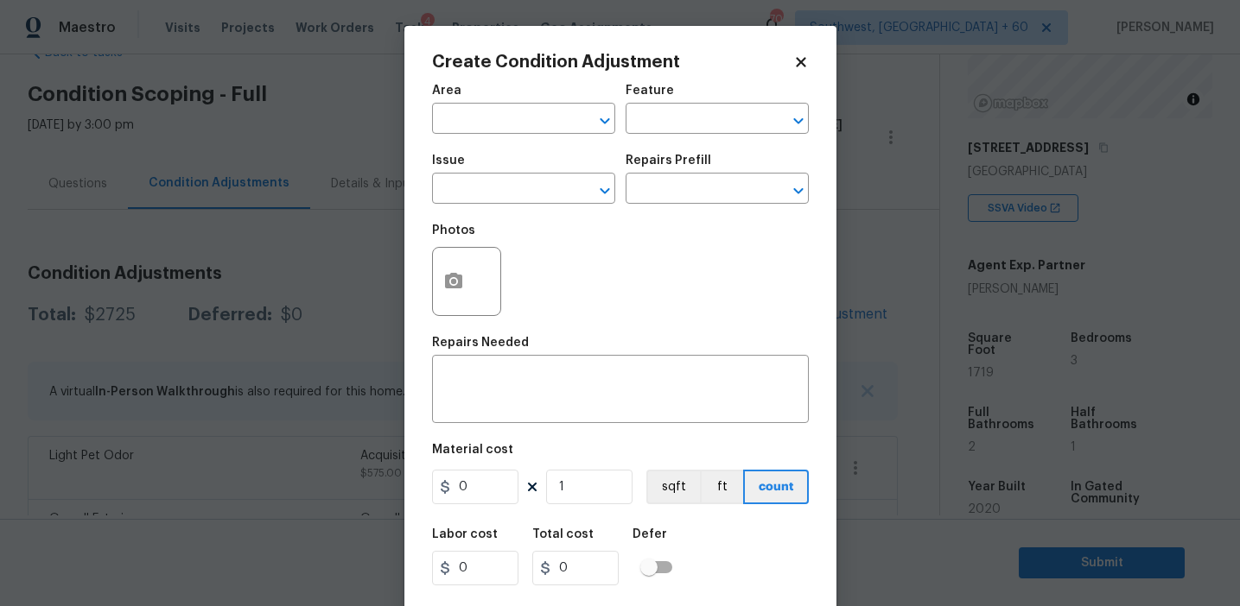
click at [437, 308] on div at bounding box center [466, 281] width 69 height 69
click at [468, 308] on div at bounding box center [466, 281] width 69 height 69
click at [444, 289] on icon "button" at bounding box center [453, 281] width 21 height 21
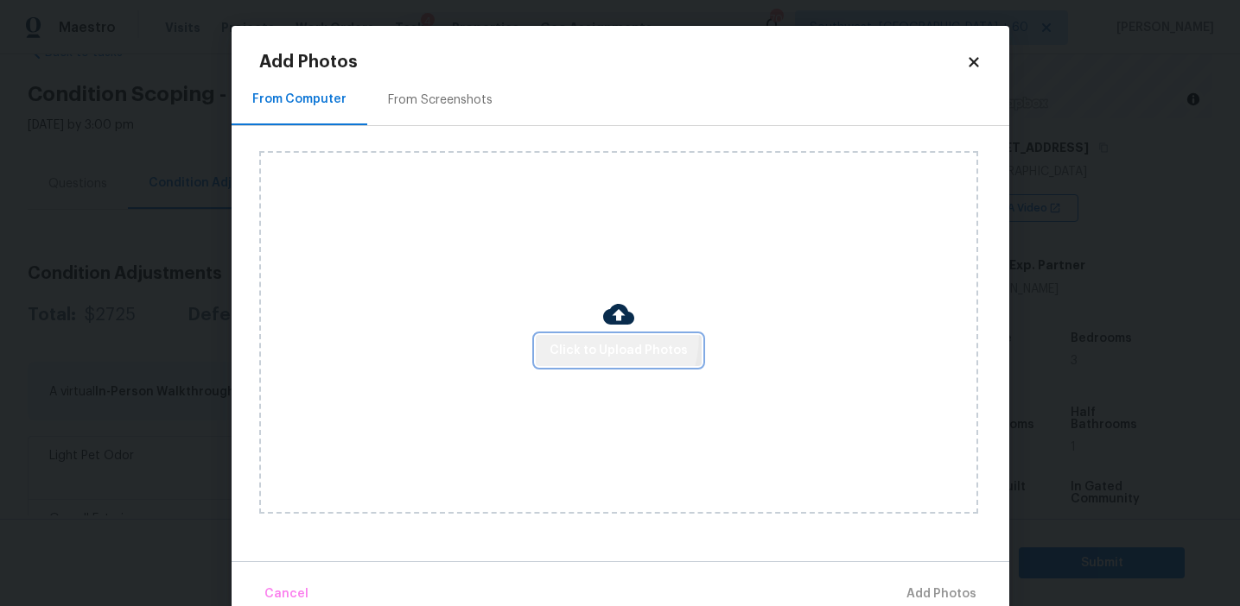
click at [586, 335] on button "Click to Upload Photos" at bounding box center [619, 351] width 166 height 32
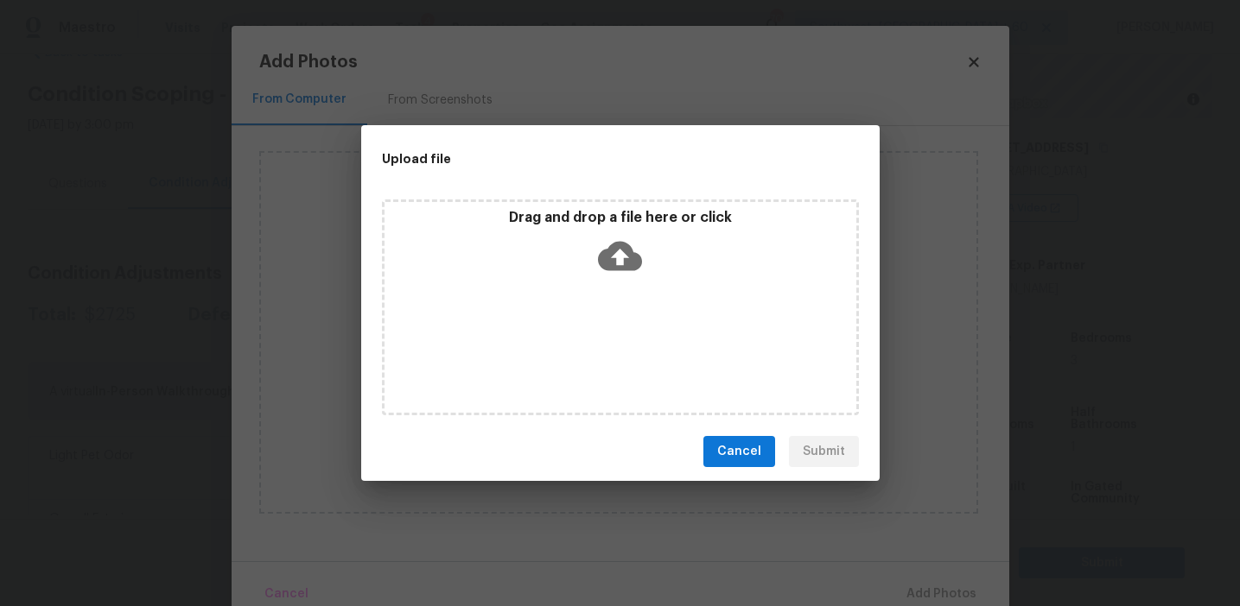
click at [590, 227] on div "Drag and drop a file here or click" at bounding box center [620, 246] width 472 height 74
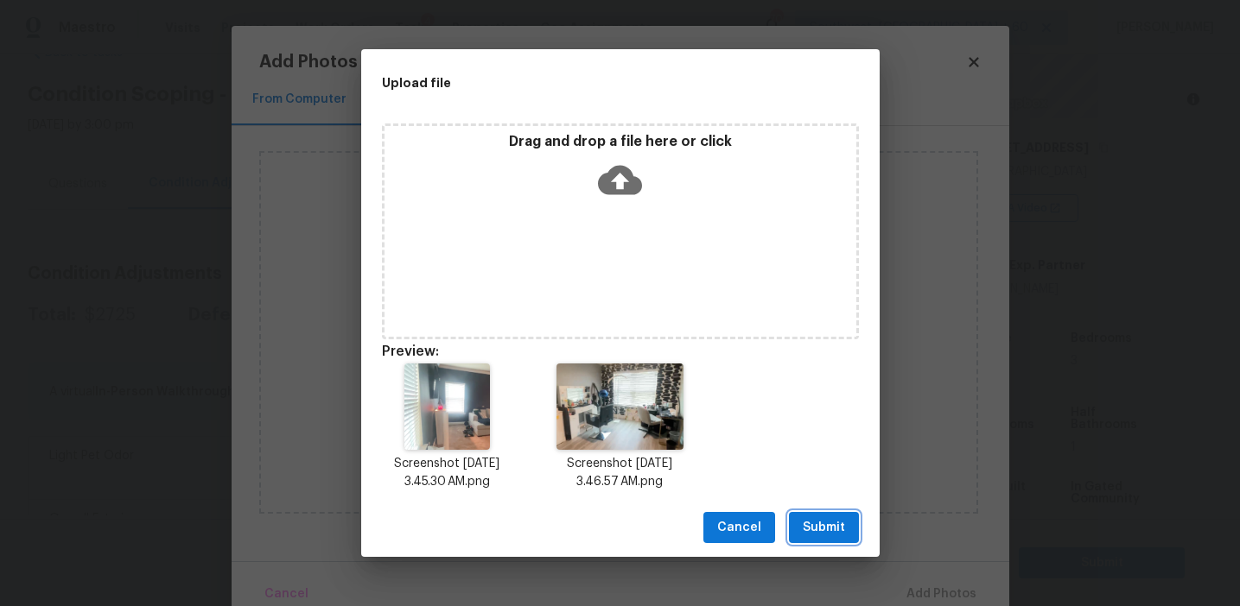
click at [806, 527] on span "Submit" at bounding box center [824, 528] width 42 height 22
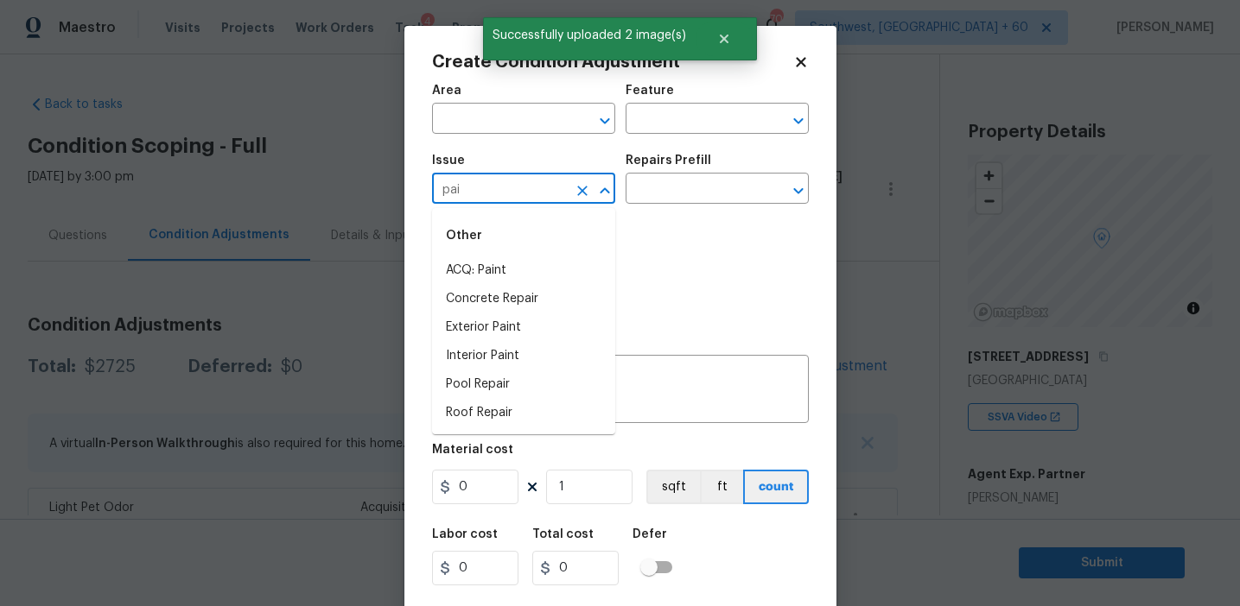
scroll to position [209, 0]
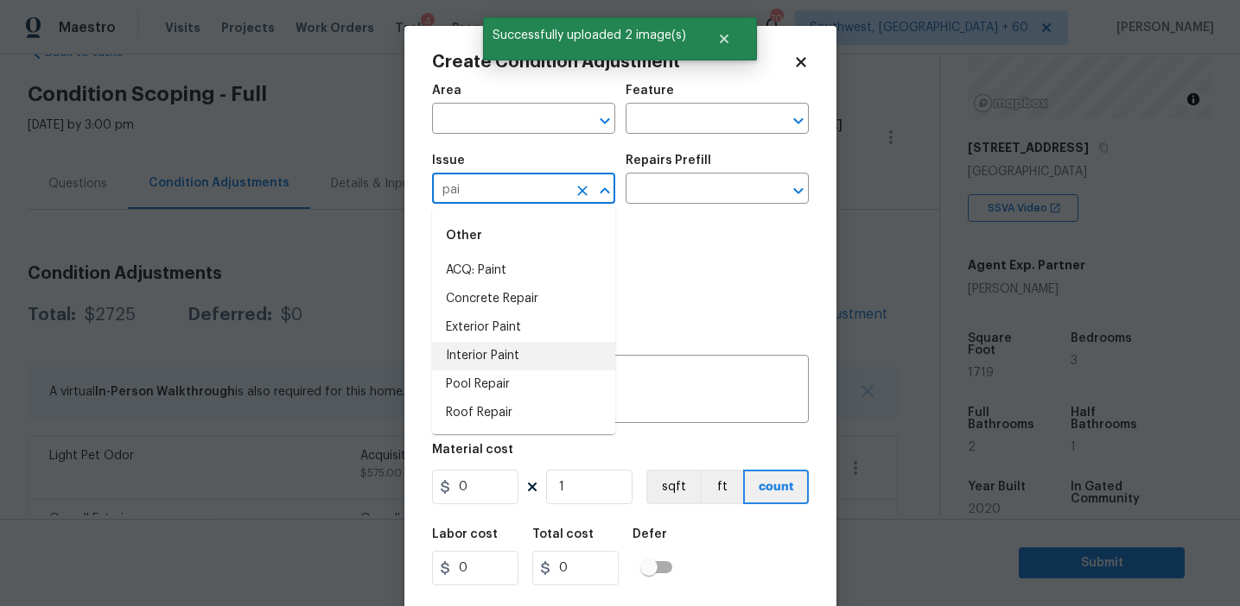
click at [500, 354] on li "Interior Paint" at bounding box center [523, 356] width 183 height 29
type input "Interior Paint"
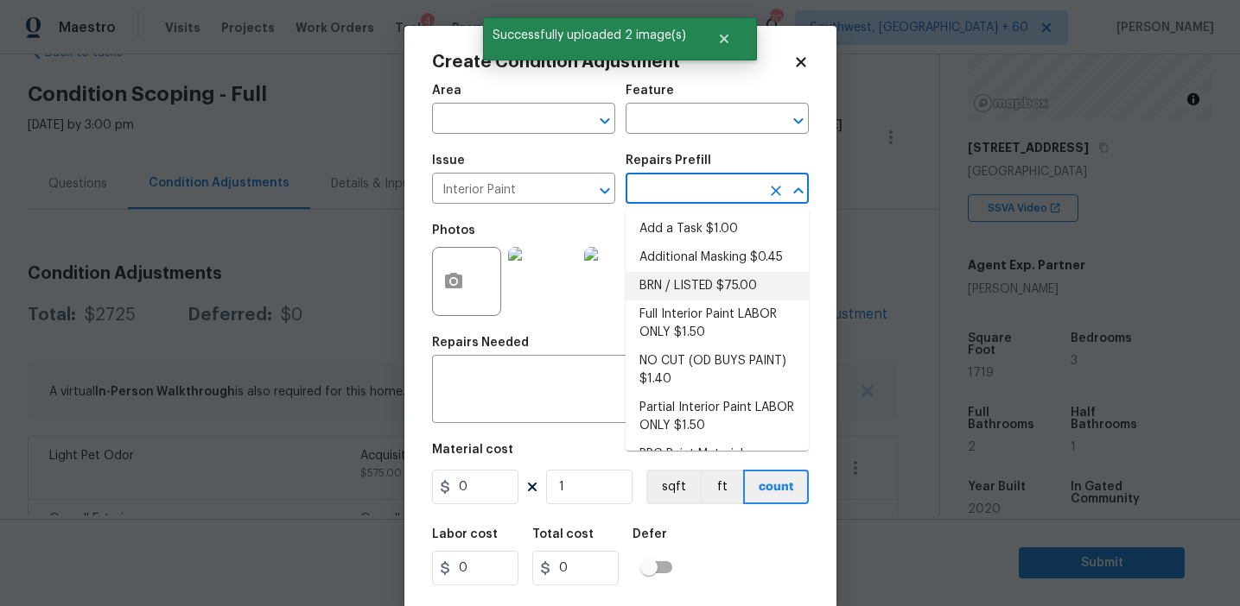
scroll to position [72, 0]
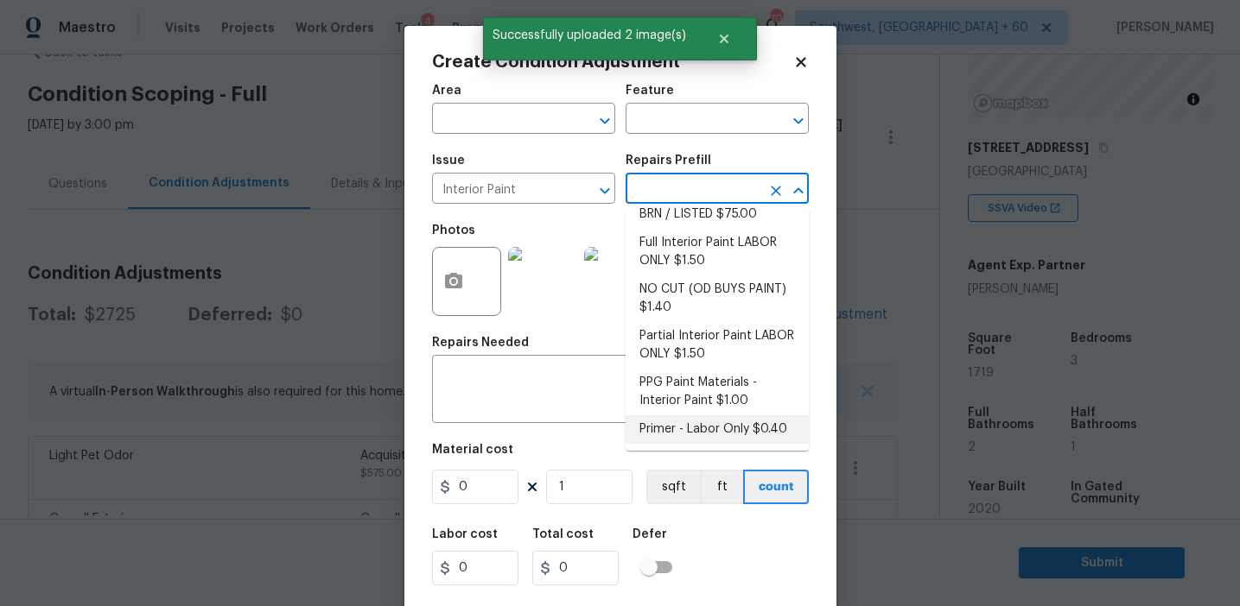
click at [679, 439] on li "Primer - Labor Only $0.40" at bounding box center [716, 430] width 183 height 29
type input "Overall Paint"
type input "0.4"
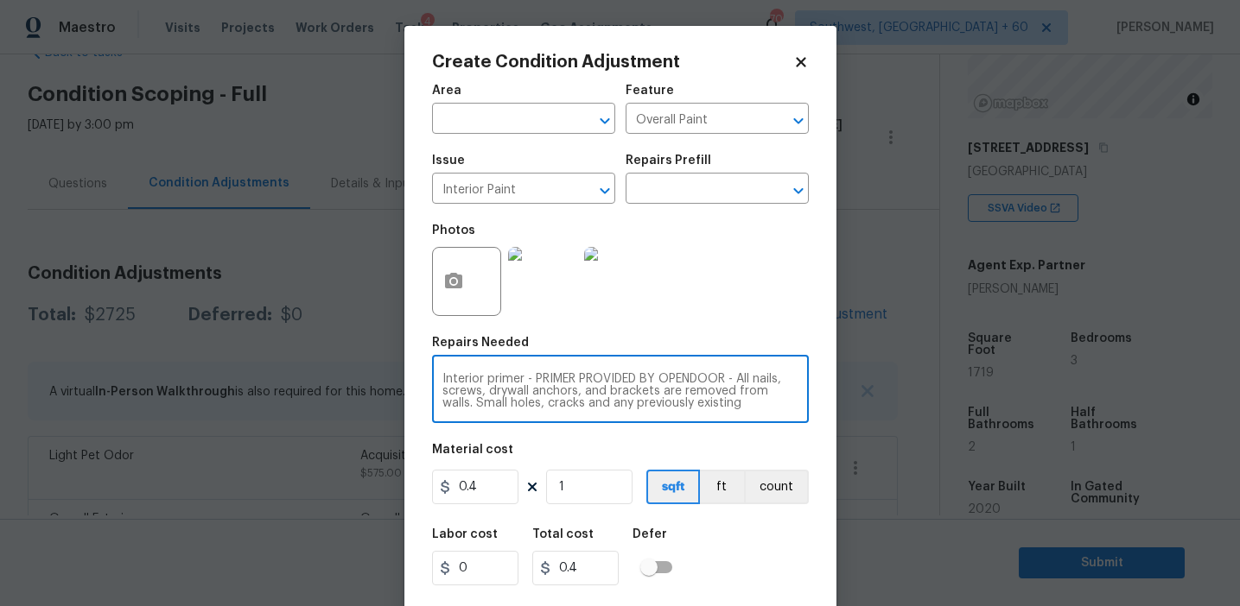
scroll to position [36, 0]
drag, startPoint x: 525, startPoint y: 379, endPoint x: 738, endPoint y: 441, distance: 221.2
click at [738, 441] on div "Area ​ Feature Overall Paint ​ Issue Interior Paint ​ Repairs Prefill ​ Photos …" at bounding box center [620, 359] width 377 height 570
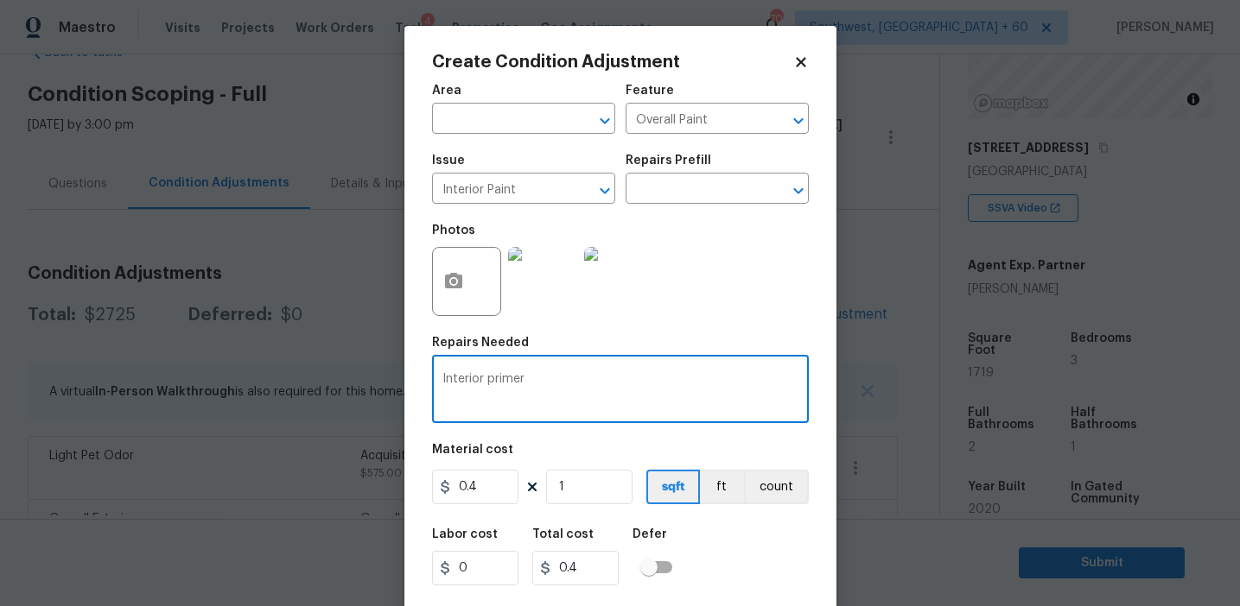
scroll to position [0, 0]
type textarea "Interior primer"
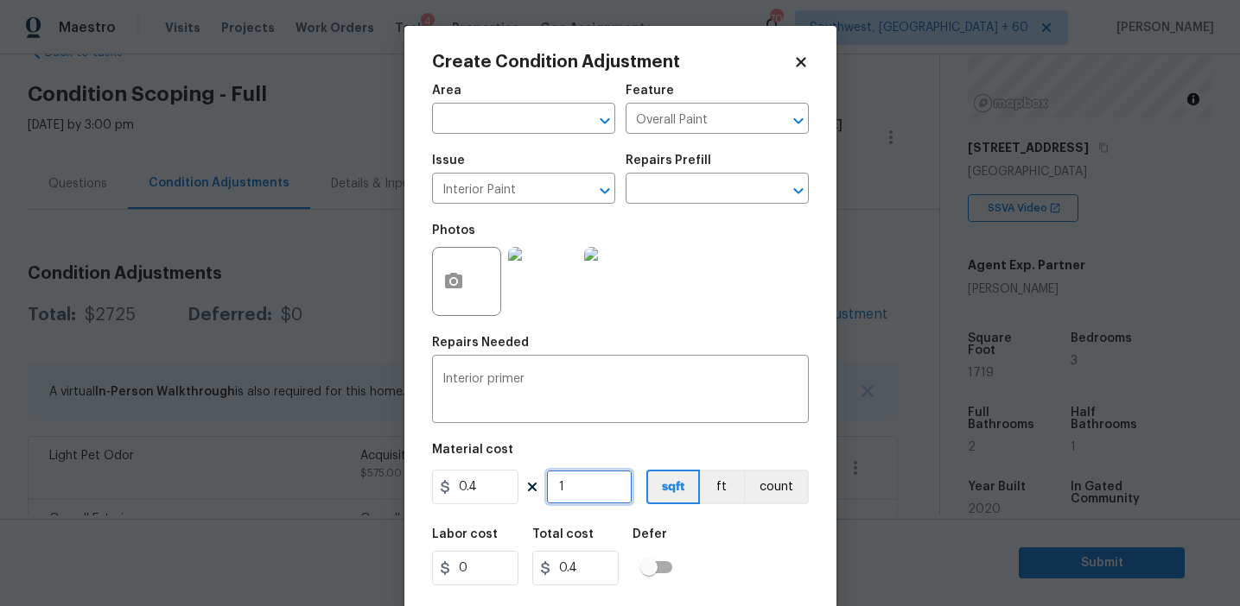
type input "17"
type input "6.8"
type input "171"
type input "68.4"
type input "1719"
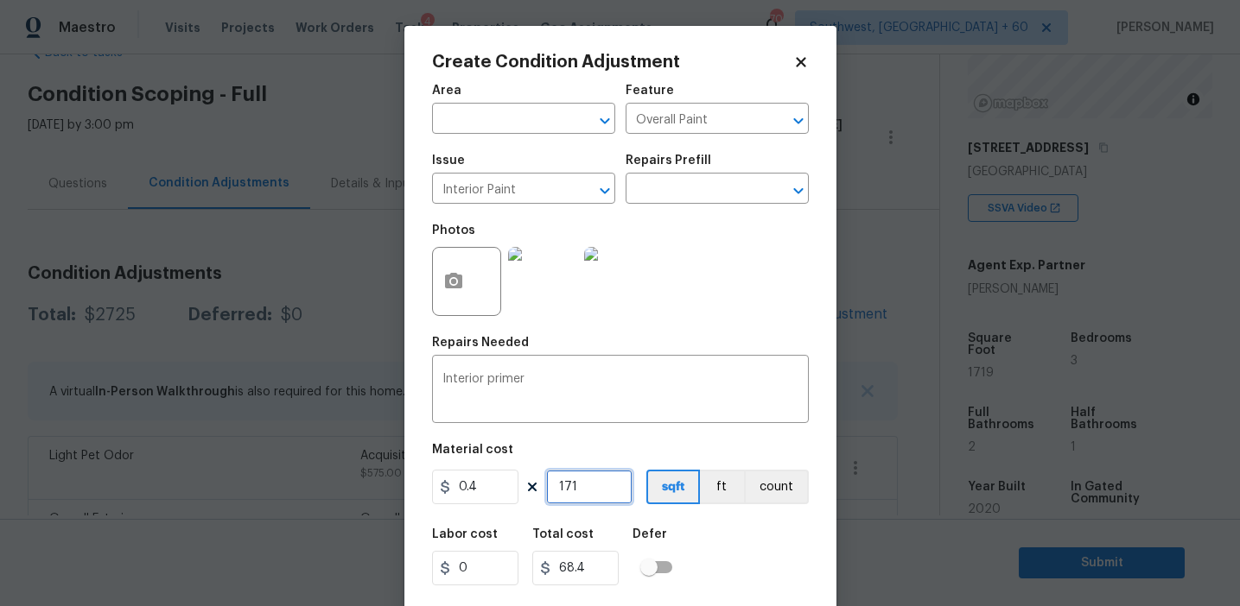
type input "687.6"
type input "1719"
click at [611, 492] on input "1719" at bounding box center [589, 487] width 86 height 35
click at [493, 493] on input "0.4" at bounding box center [475, 487] width 86 height 35
type input "0.3"
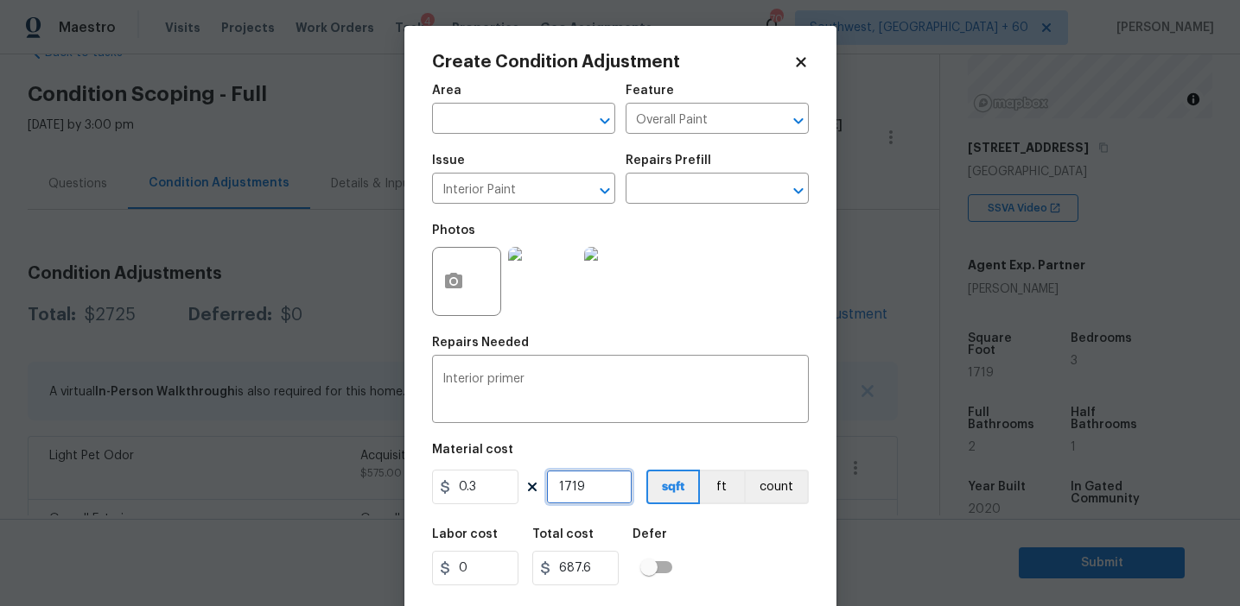
type input "515.7"
click at [479, 488] on input "0.3" at bounding box center [475, 487] width 86 height 35
type input "0.2"
type input "343.8"
click at [758, 580] on div "Labor cost 0 Total cost 343.8 Defer" at bounding box center [620, 557] width 377 height 78
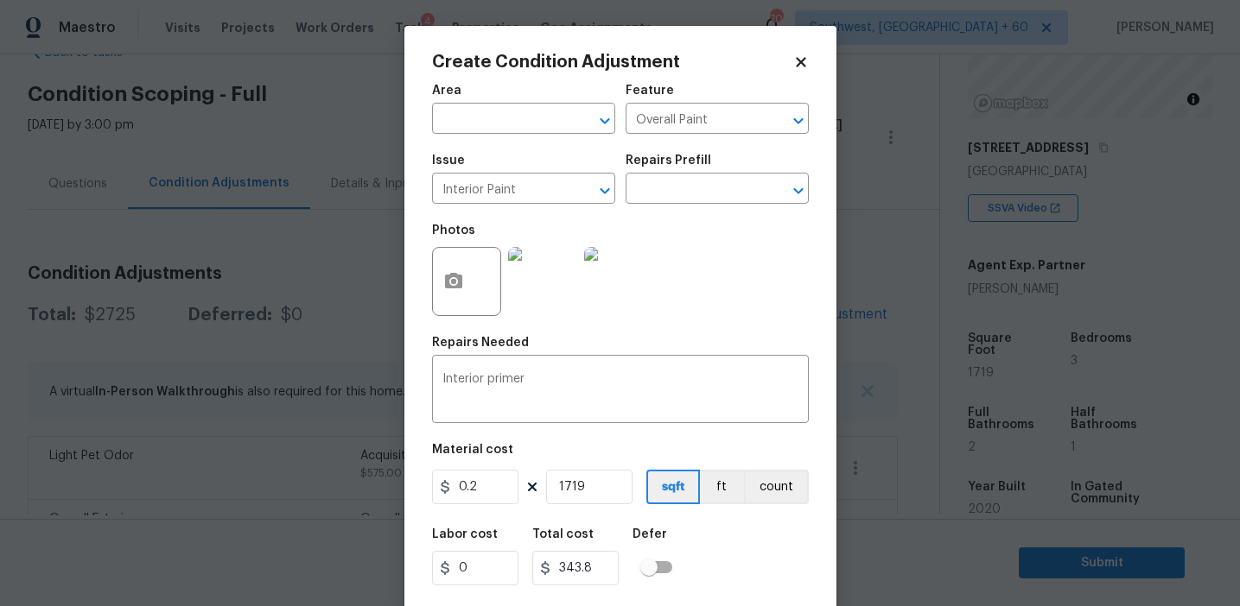
scroll to position [39, 0]
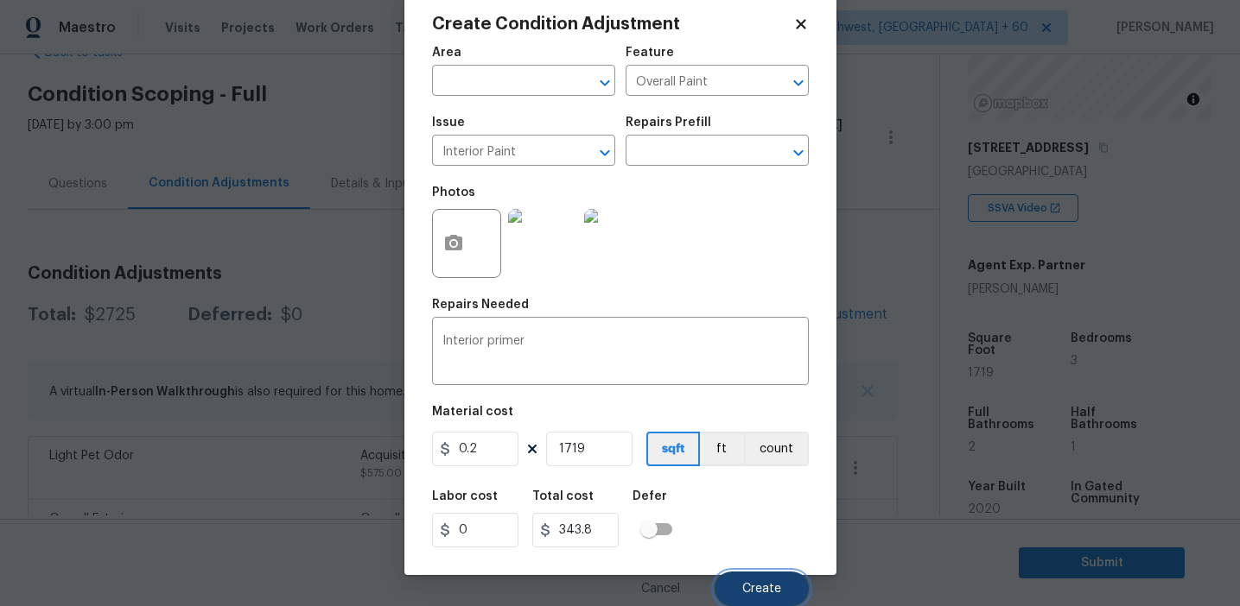
click at [769, 590] on span "Create" at bounding box center [761, 589] width 39 height 13
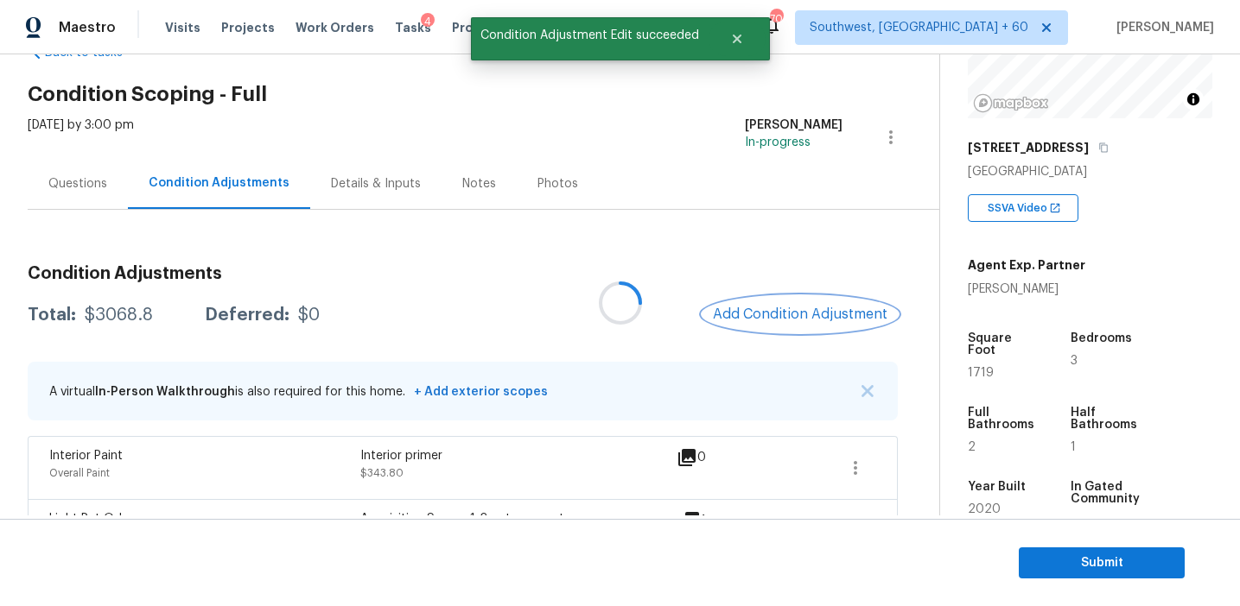
scroll to position [0, 0]
click at [743, 303] on button "Add Condition Adjustment" at bounding box center [799, 314] width 195 height 36
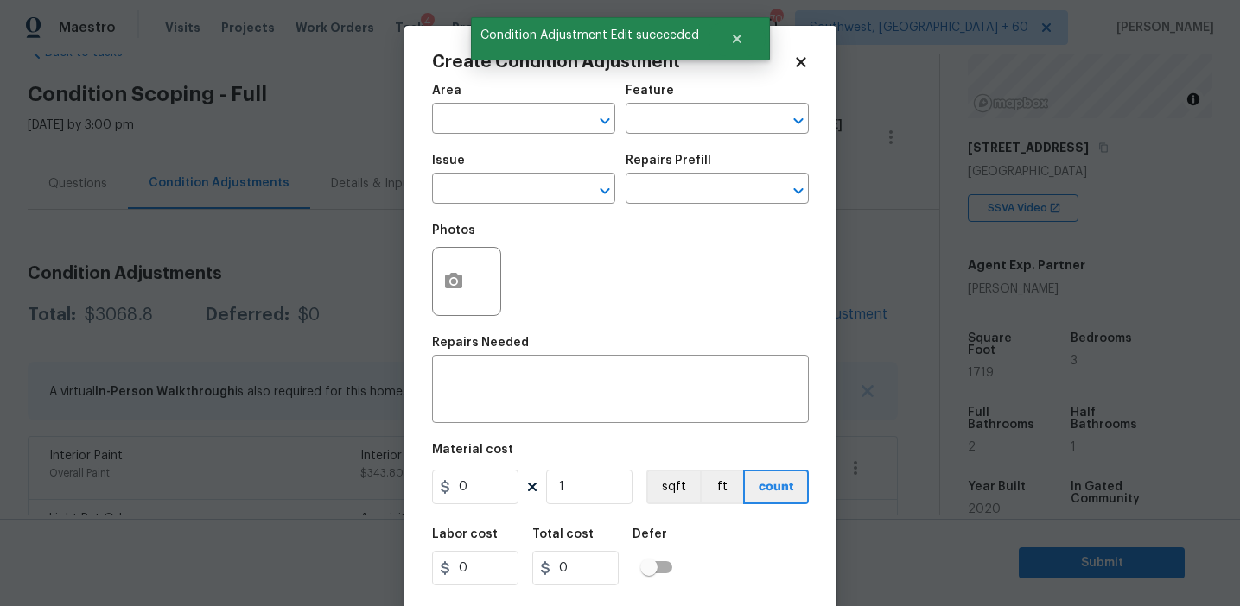
click at [696, 303] on div "Photos" at bounding box center [620, 270] width 377 height 112
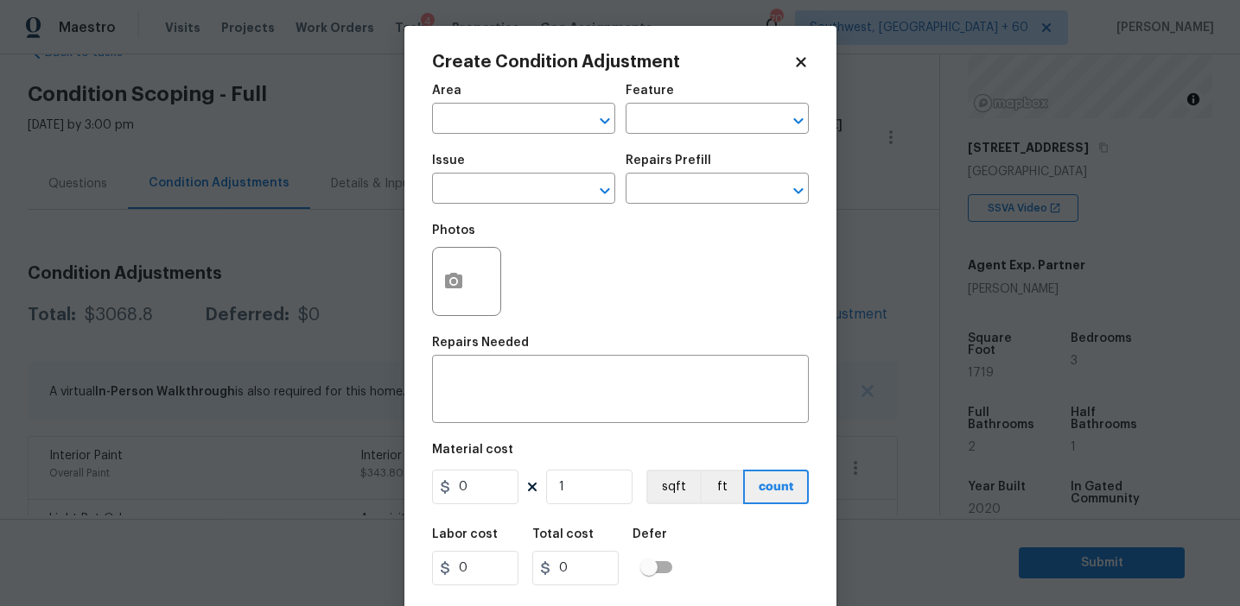
click at [541, 287] on div "Photos" at bounding box center [620, 270] width 377 height 112
click at [464, 282] on button "button" at bounding box center [453, 281] width 41 height 67
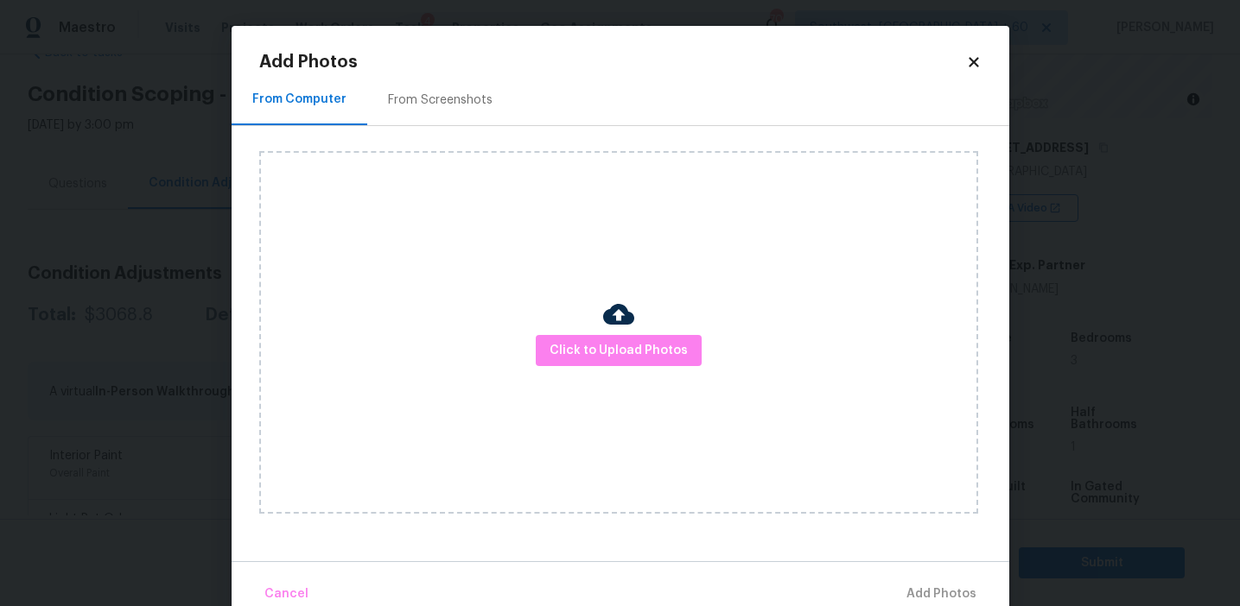
click at [467, 106] on div "From Screenshots" at bounding box center [440, 100] width 105 height 17
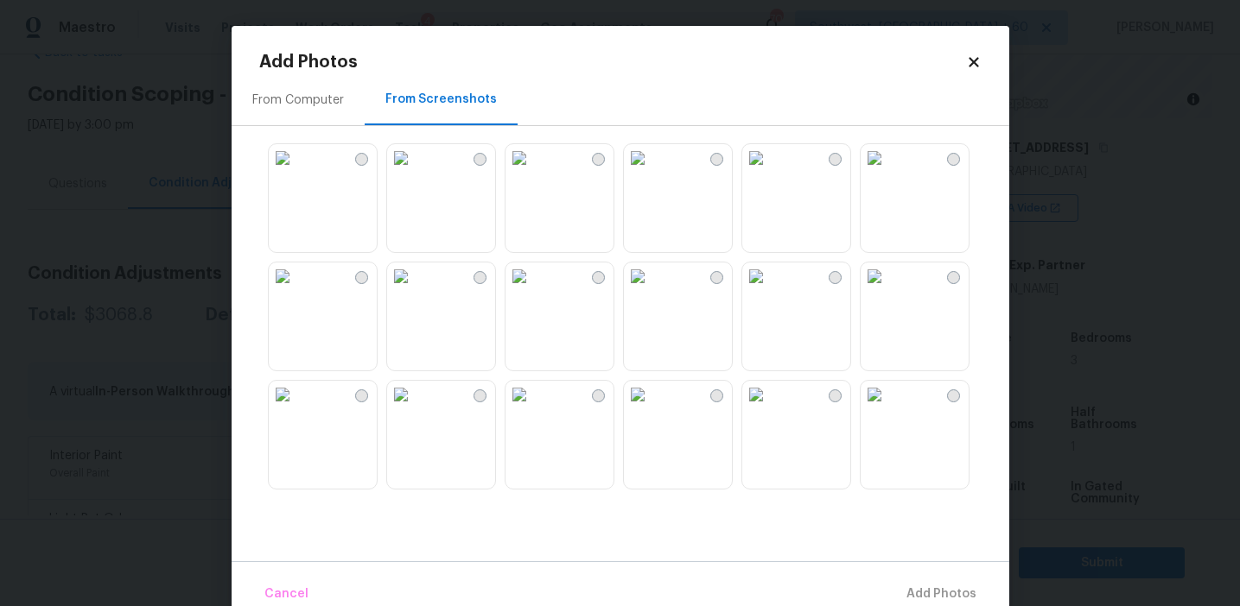
click at [296, 172] on img at bounding box center [283, 158] width 28 height 28
click at [415, 172] on img at bounding box center [401, 158] width 28 height 28
click at [296, 290] on img at bounding box center [283, 277] width 28 height 28
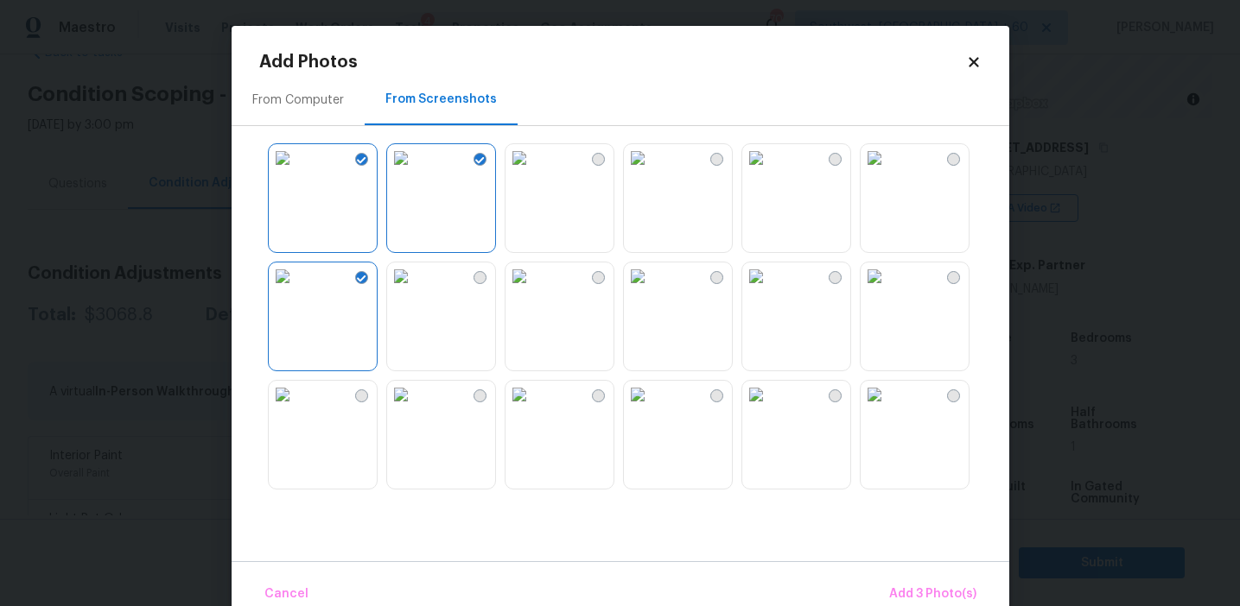
click at [296, 409] on img at bounding box center [283, 395] width 28 height 28
click at [533, 409] on img at bounding box center [519, 395] width 28 height 28
click at [651, 409] on img at bounding box center [638, 395] width 28 height 28
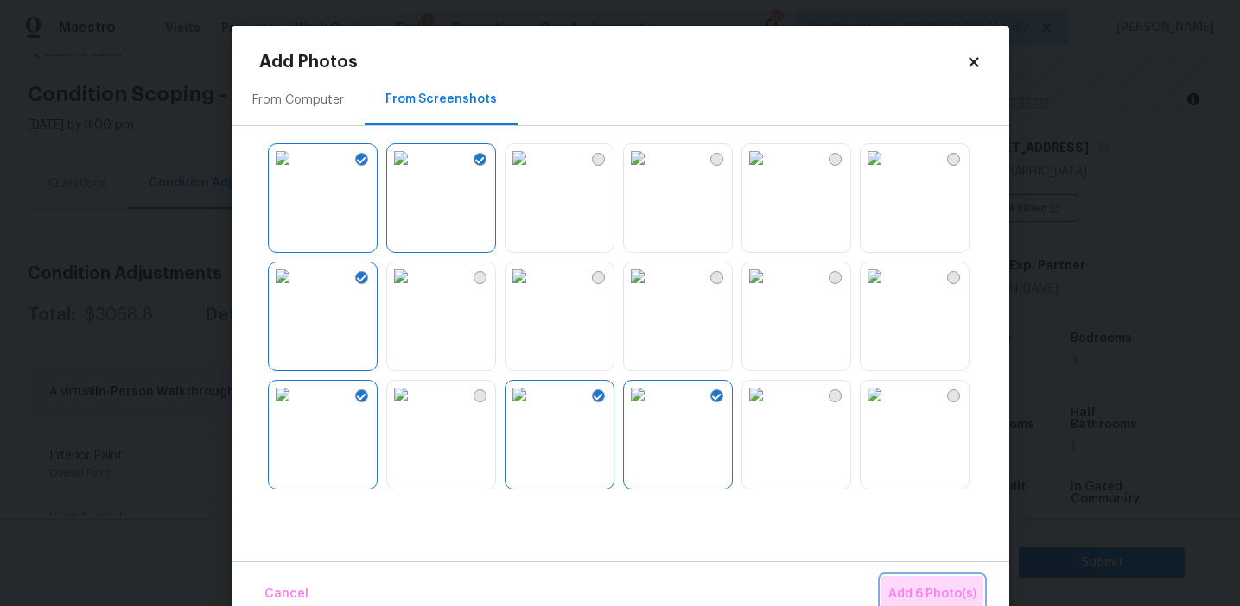
click at [922, 591] on span "Add 6 Photo(s)" at bounding box center [932, 595] width 88 height 22
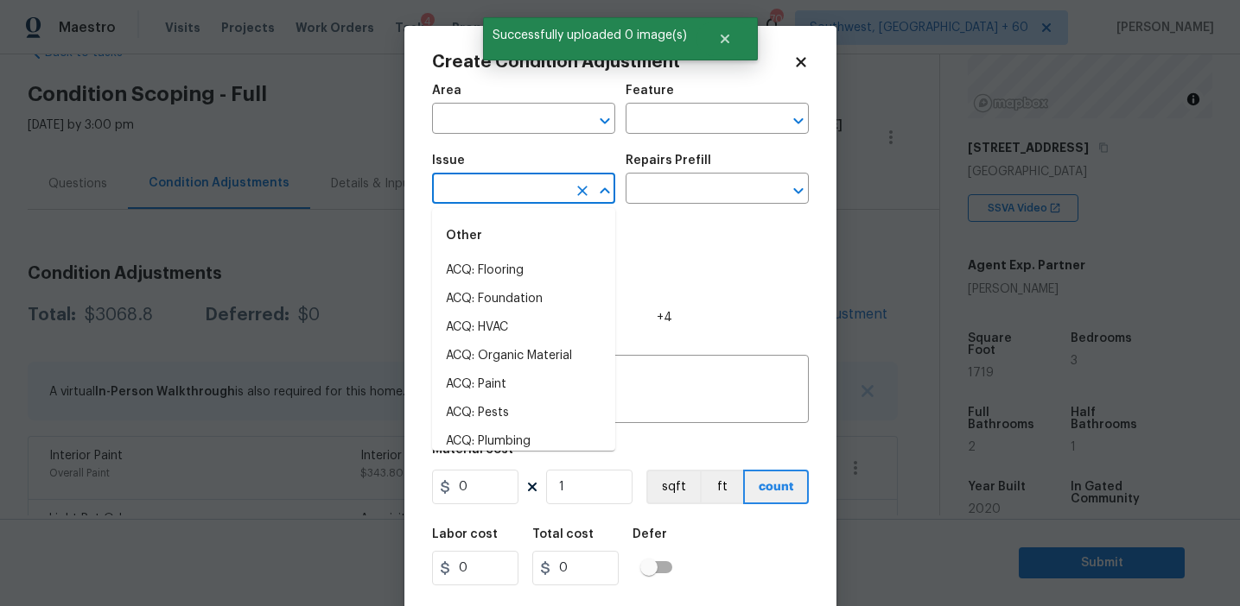
click at [507, 195] on input "text" at bounding box center [499, 190] width 135 height 27
click at [525, 268] on li "ACQ: Paint" at bounding box center [523, 271] width 183 height 29
type input "ACQ: Paint"
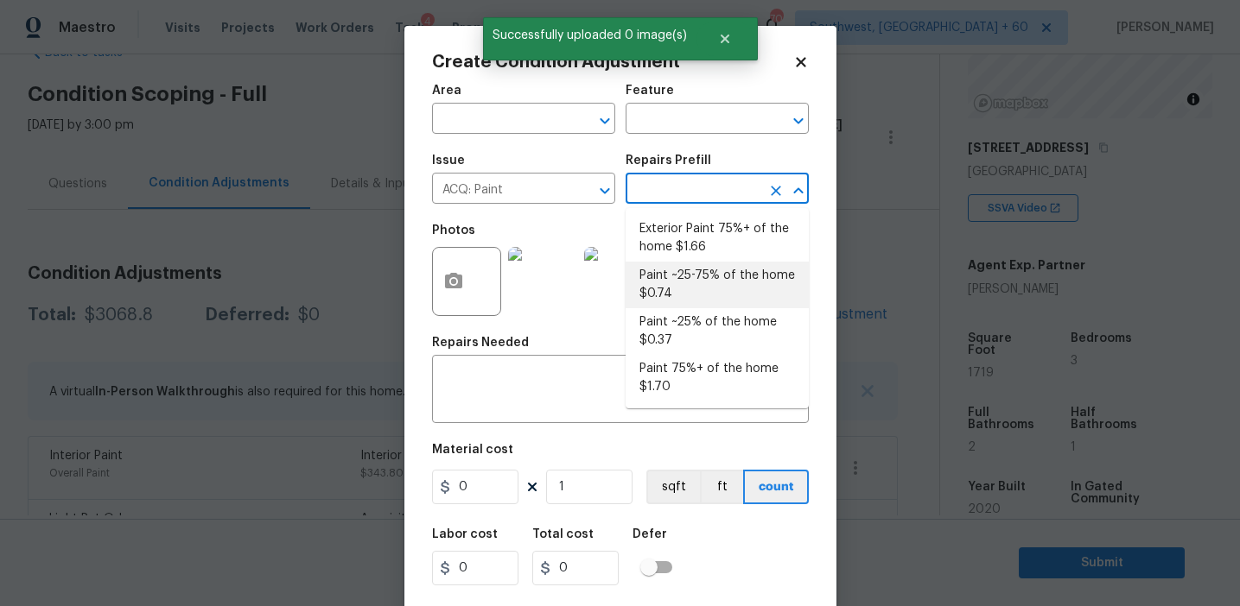
click at [676, 282] on li "Paint ~25-75% of the home $0.74" at bounding box center [716, 285] width 183 height 47
type input "Acquisition"
type textarea "Acquisition Scope: ~25 - 75% of the home needs interior paint"
type input "0.74"
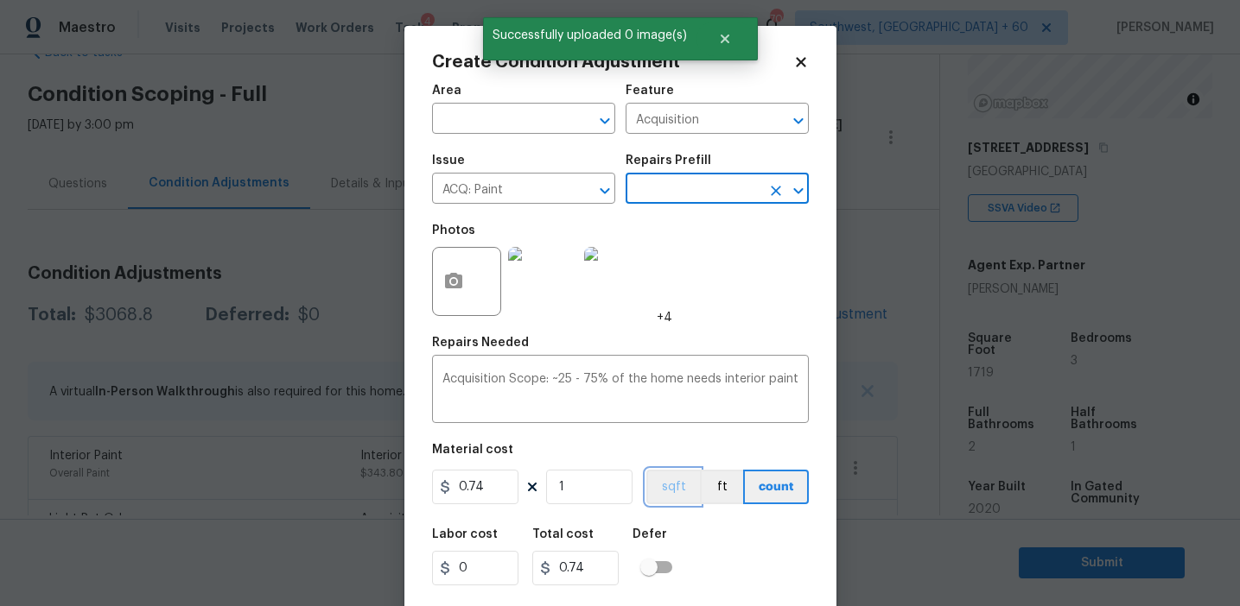
click at [678, 483] on button "sqft" at bounding box center [673, 487] width 54 height 35
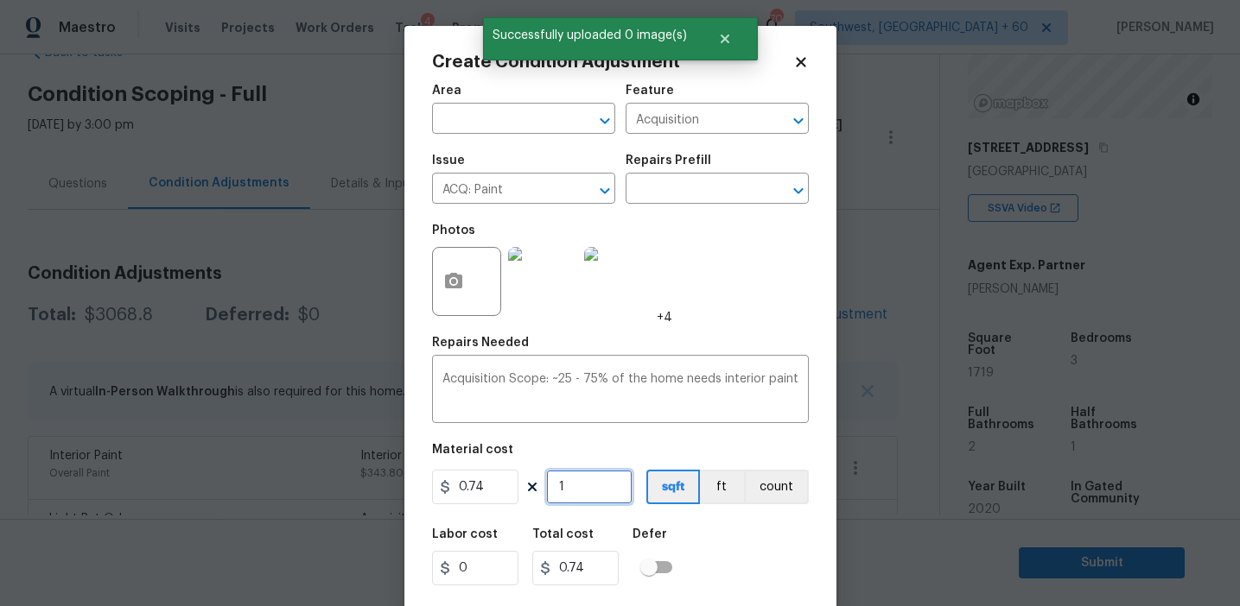
click at [588, 485] on input "1" at bounding box center [589, 487] width 86 height 35
type input "17"
type input "12.58"
type input "171"
type input "126.54"
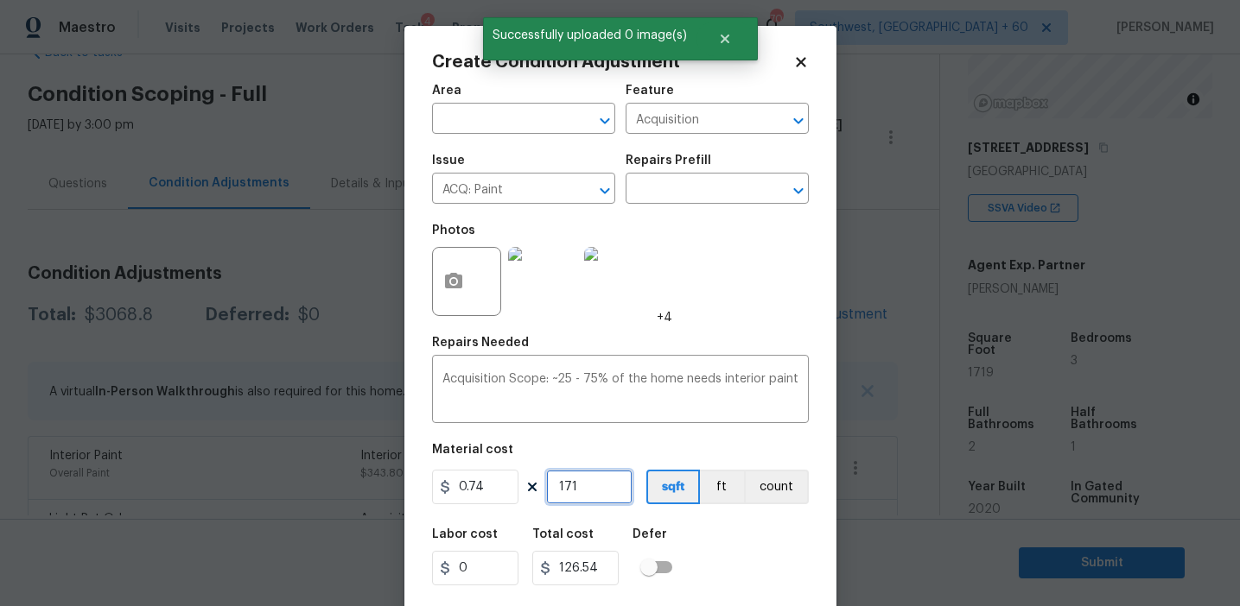
type input "1719"
type input "1272.06"
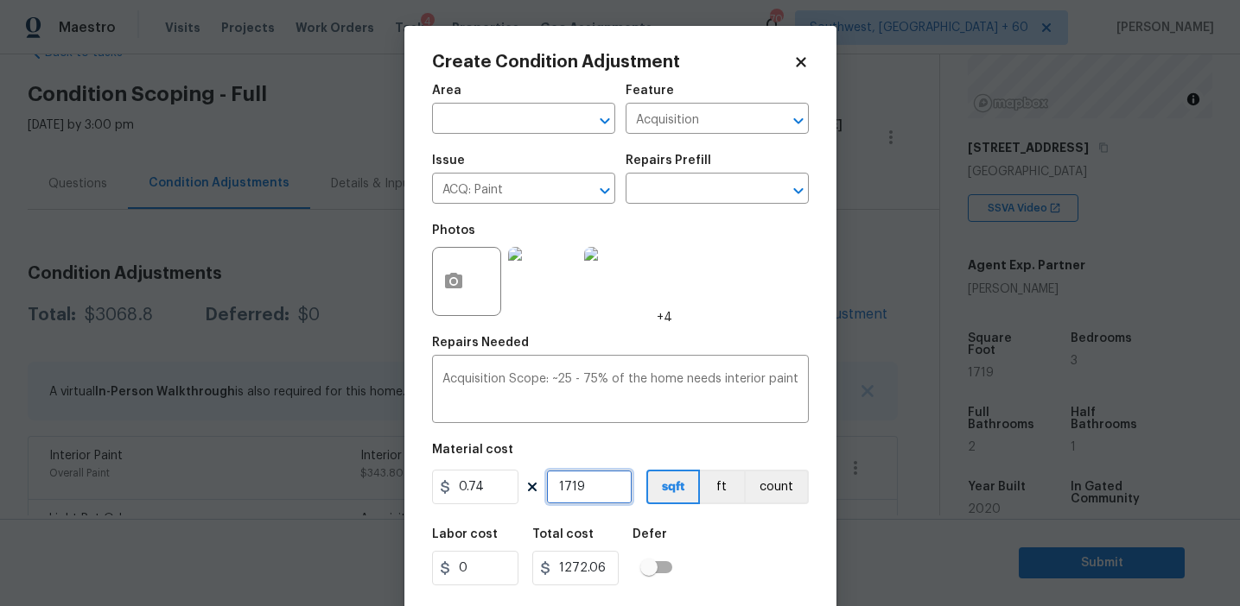
scroll to position [39, 0]
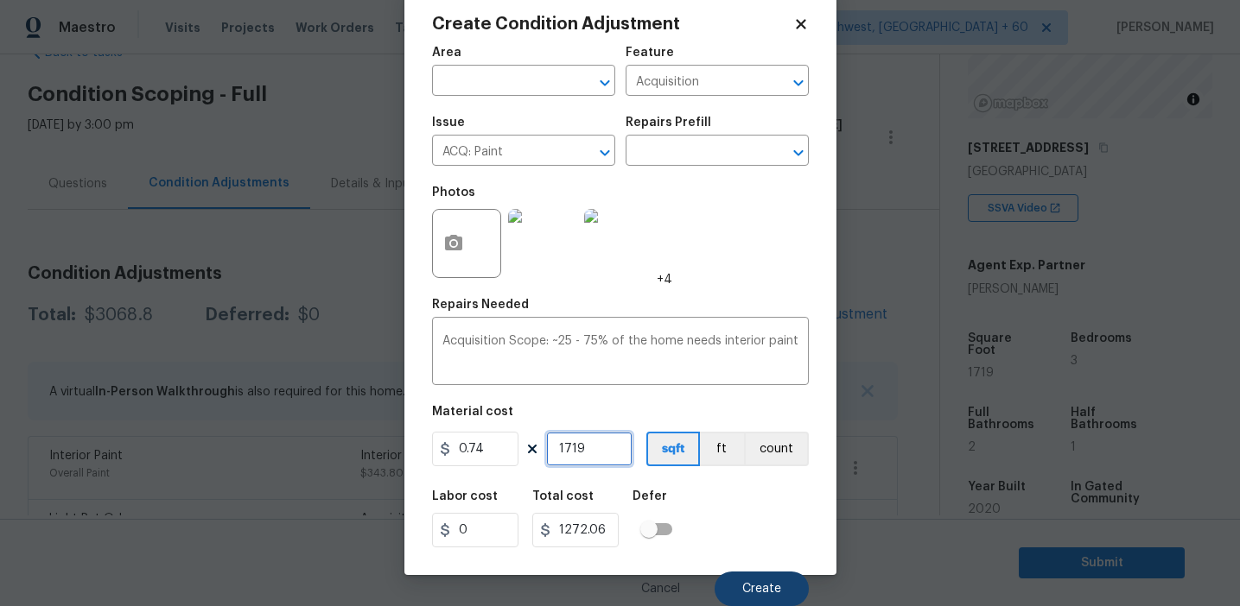
type input "1719"
click at [739, 593] on button "Create" at bounding box center [761, 589] width 94 height 35
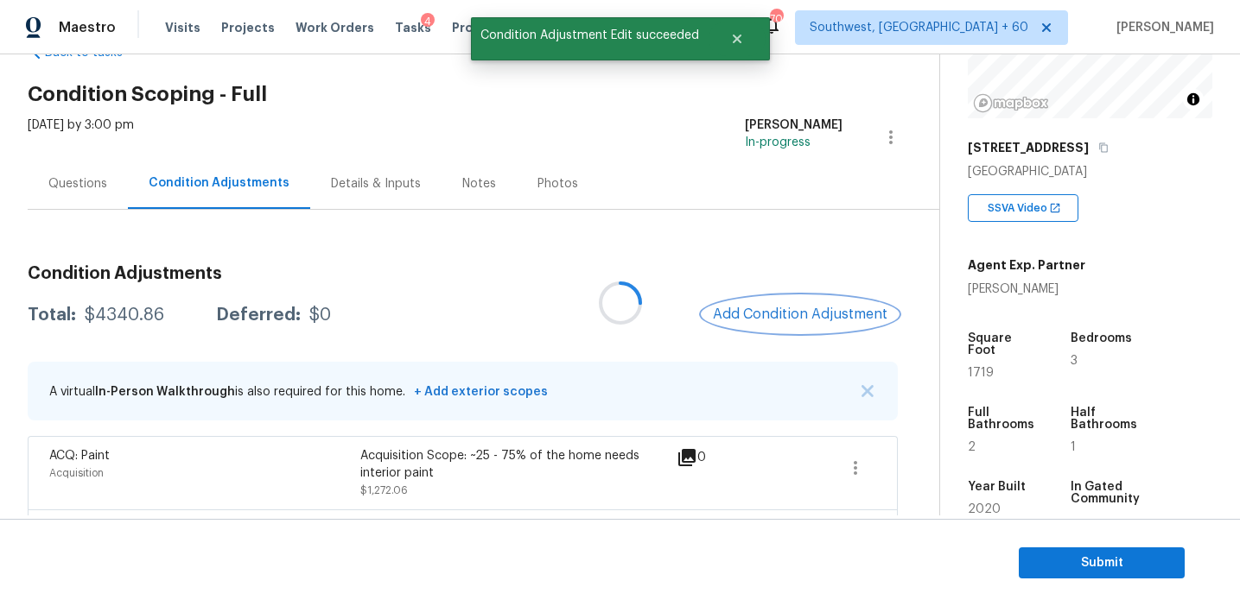
scroll to position [0, 0]
click at [757, 299] on button "Add Condition Adjustment" at bounding box center [799, 314] width 195 height 36
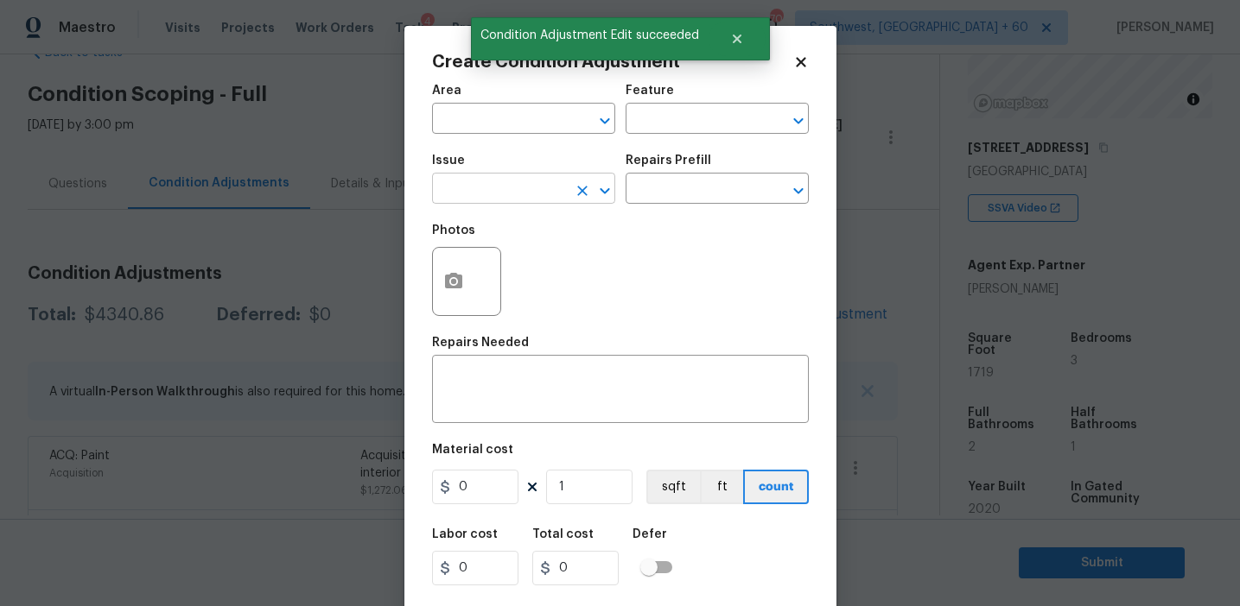
click at [487, 189] on input "text" at bounding box center [499, 190] width 135 height 27
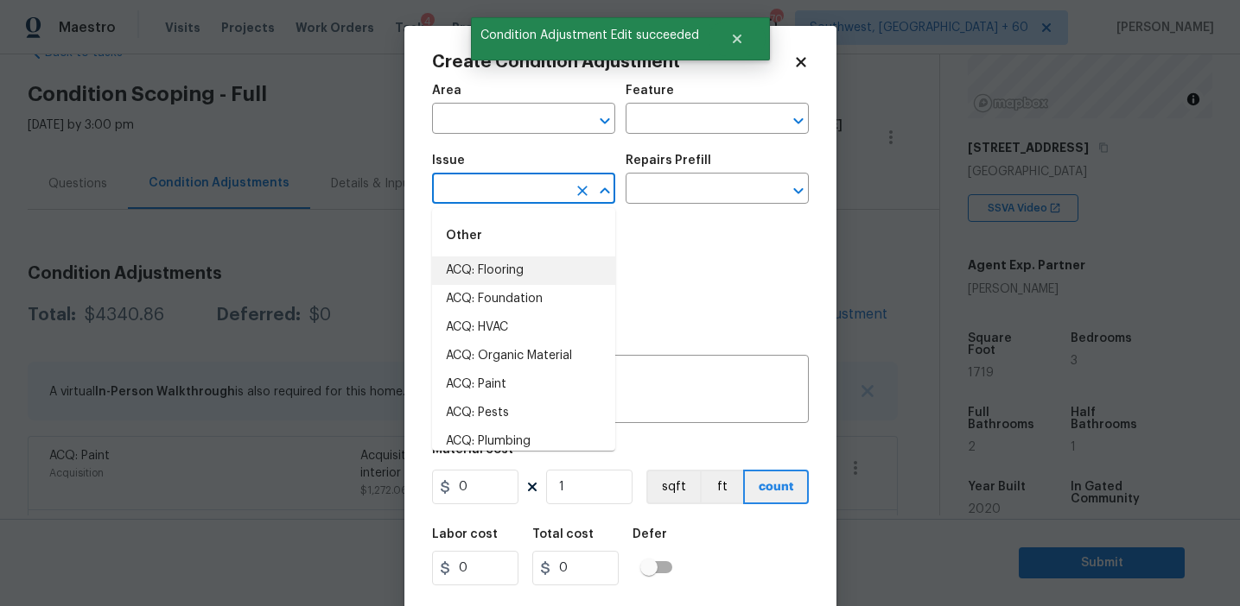
click at [526, 270] on li "ACQ: Flooring" at bounding box center [523, 271] width 183 height 29
type input "ACQ: Flooring"
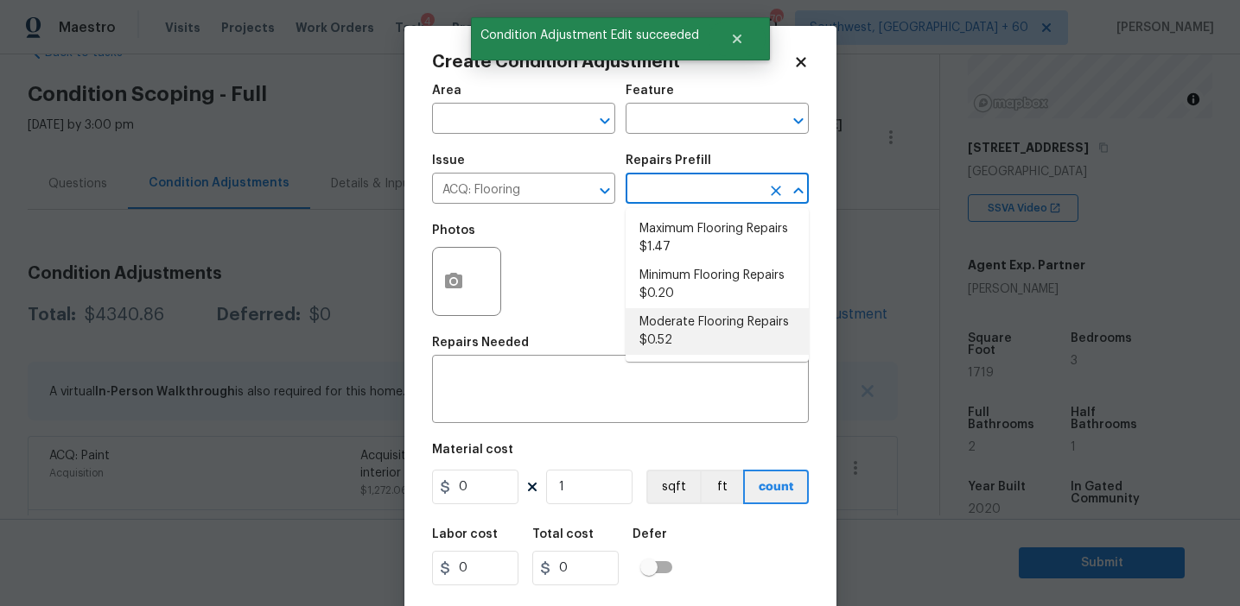
click at [668, 339] on li "Moderate Flooring Repairs $0.52" at bounding box center [716, 331] width 183 height 47
type input "Acquisition"
type textarea "Acquisition Scope: Moderate flooring repairs"
type input "0.52"
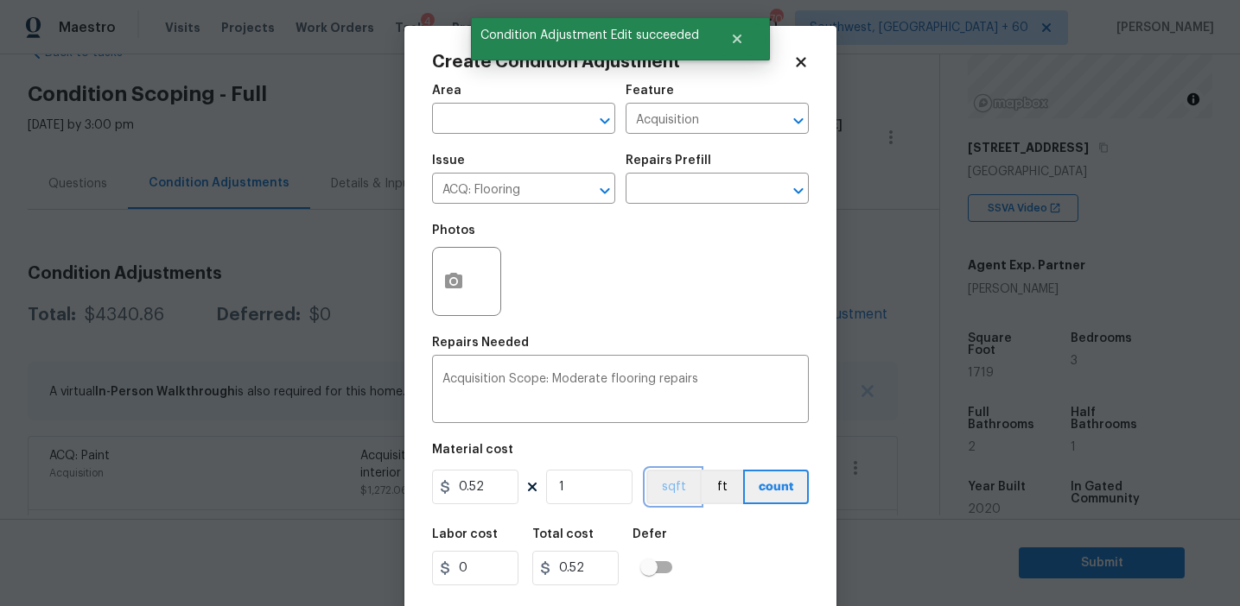
click at [673, 484] on button "sqft" at bounding box center [673, 487] width 54 height 35
click at [569, 472] on input "1" at bounding box center [589, 487] width 86 height 35
type input "0"
paste input "1719"
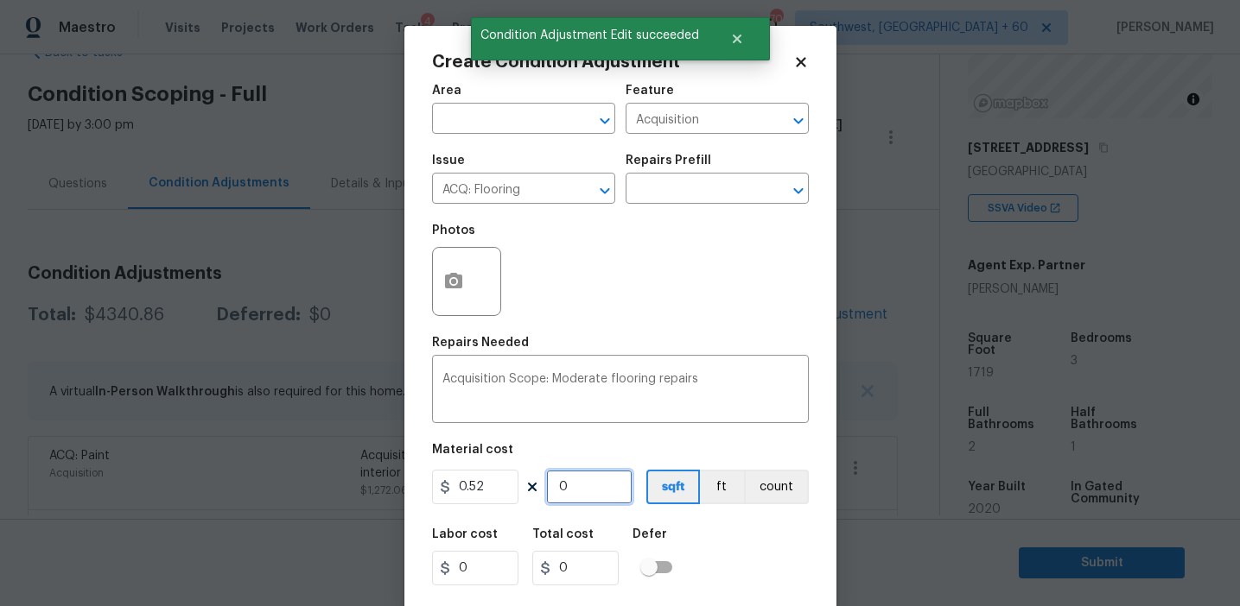
type input "1719"
type input "893.88"
type input "1719"
click at [438, 278] on button "button" at bounding box center [453, 281] width 41 height 67
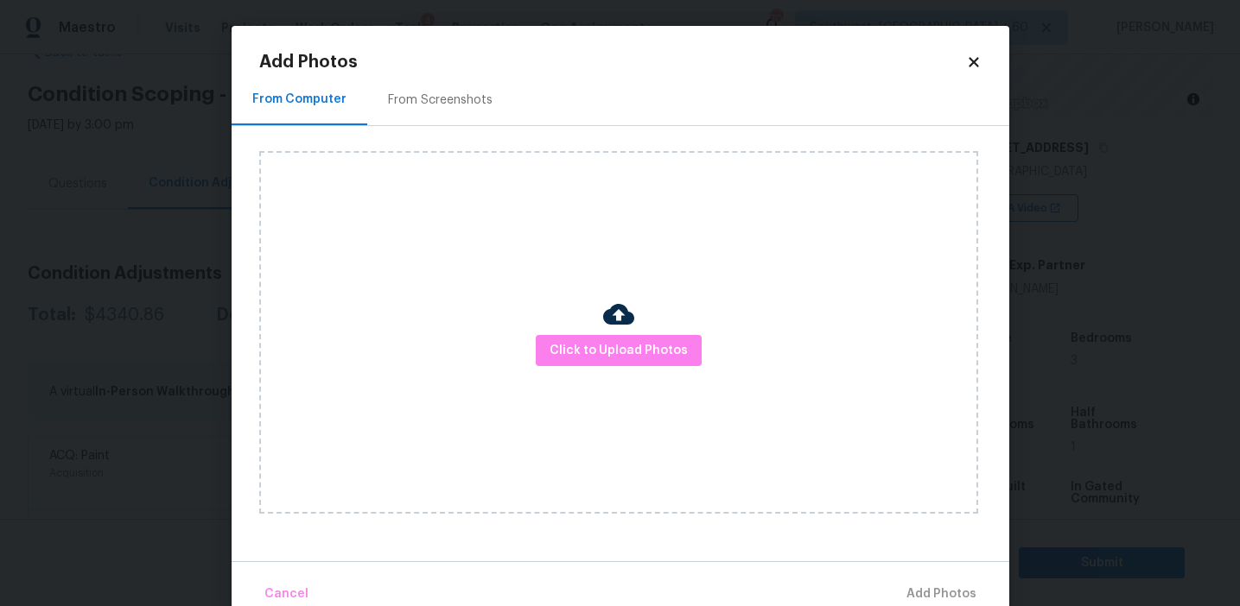
click at [477, 107] on div "From Screenshots" at bounding box center [440, 100] width 105 height 17
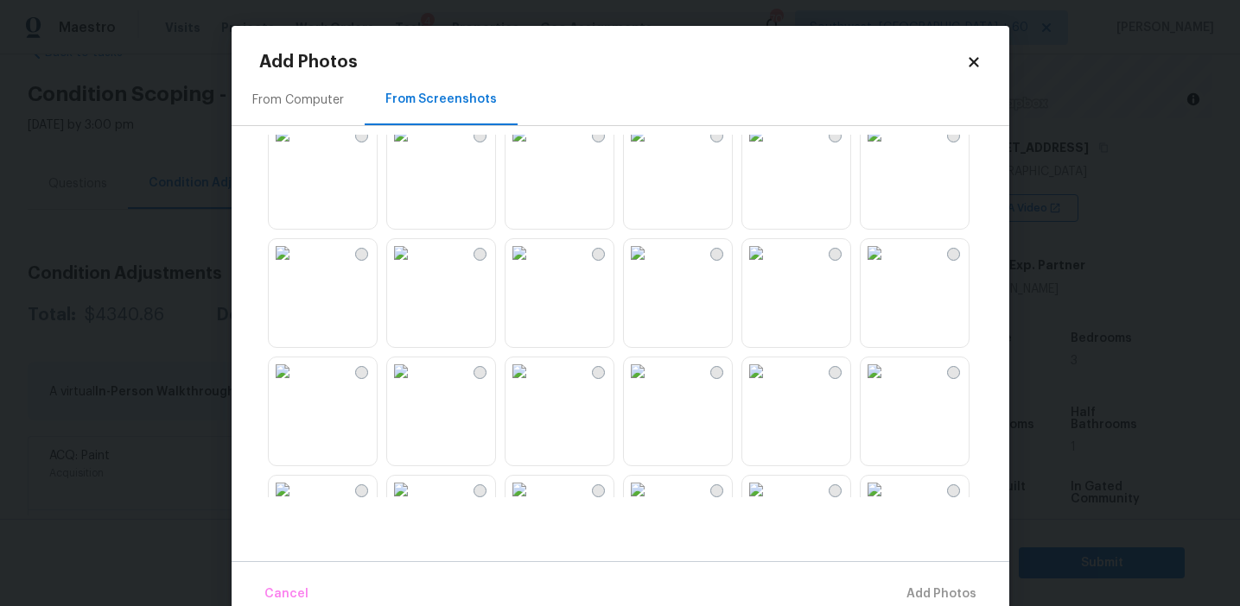
scroll to position [1650, 0]
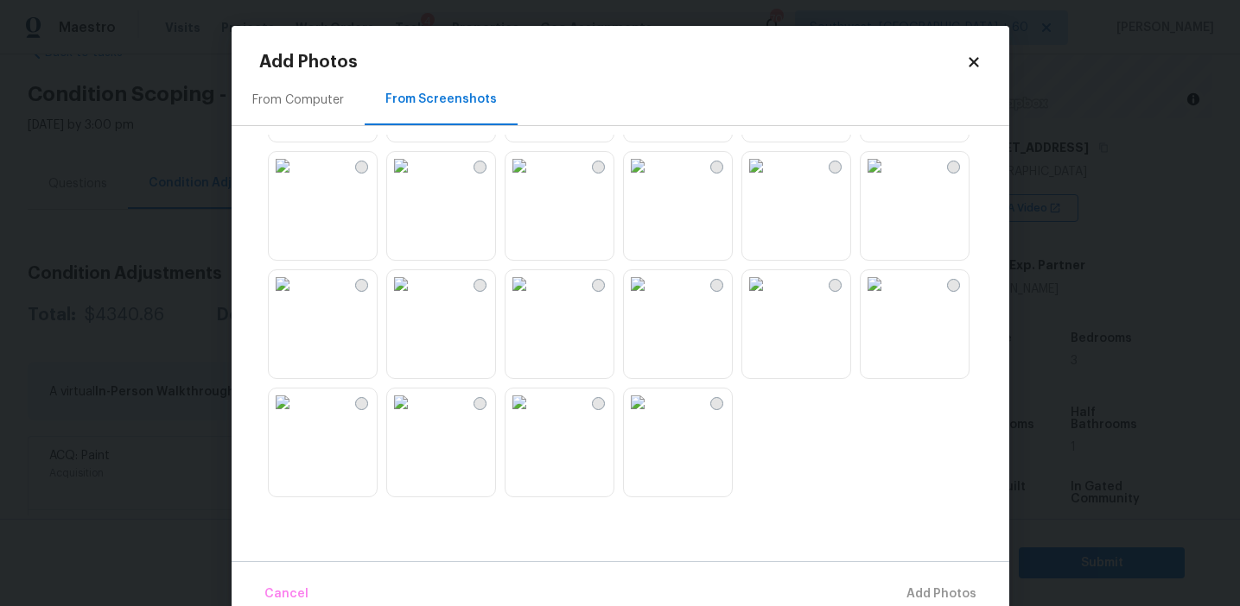
click at [533, 298] on img at bounding box center [519, 284] width 28 height 28
click at [635, 298] on img at bounding box center [638, 284] width 28 height 28
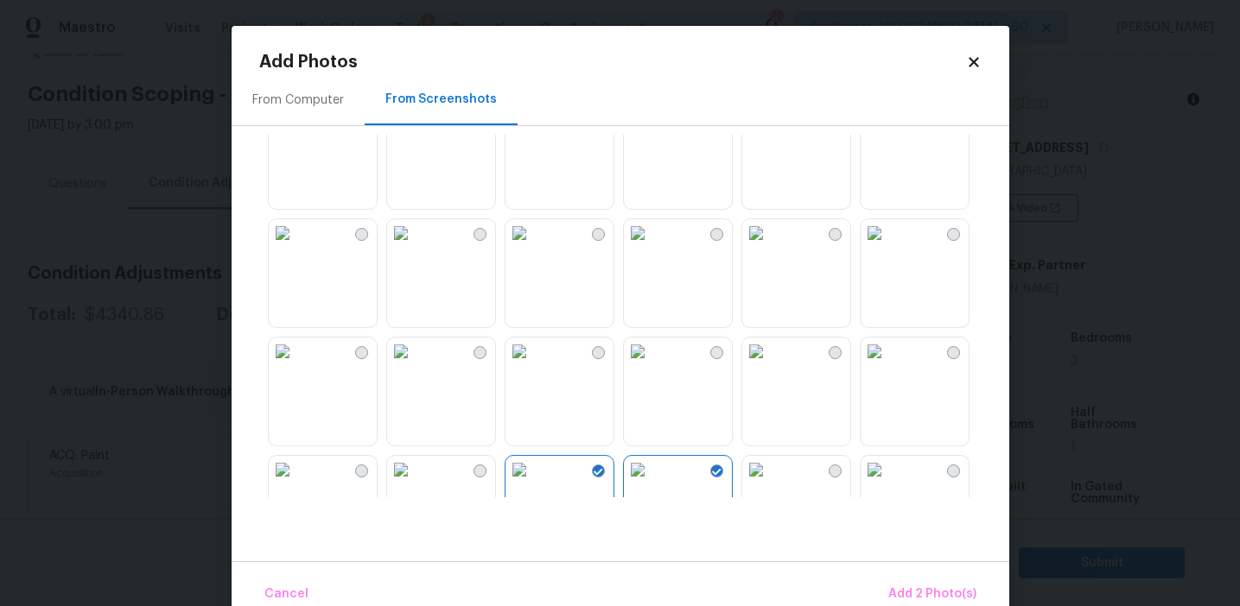
click at [296, 247] on img at bounding box center [283, 233] width 28 height 28
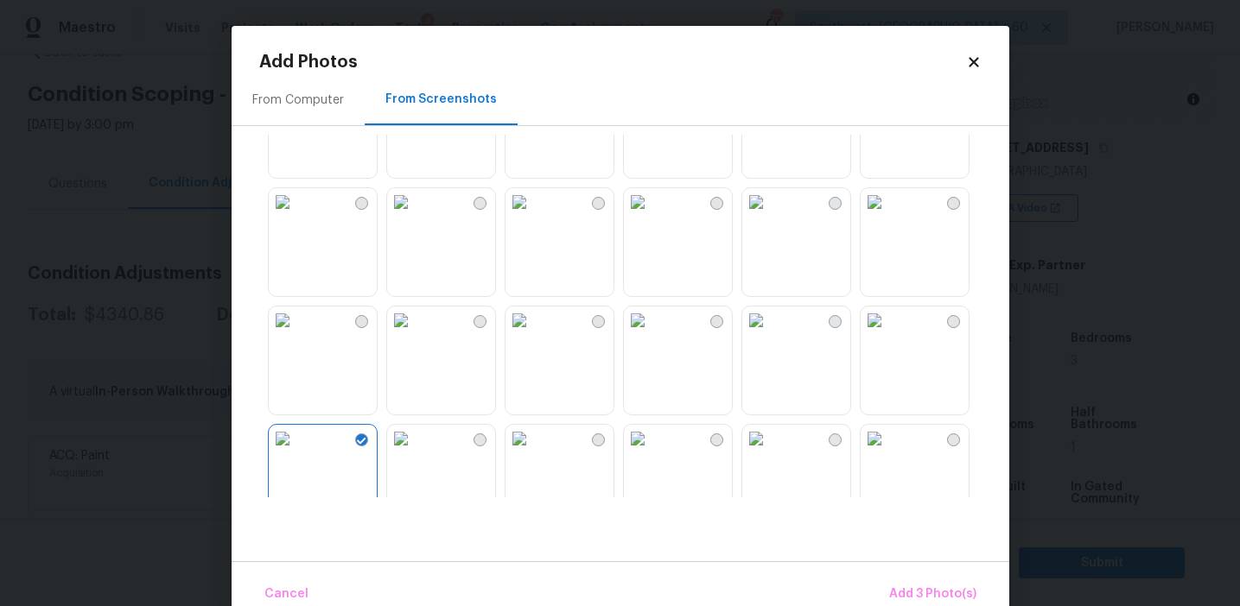
scroll to position [1315, 0]
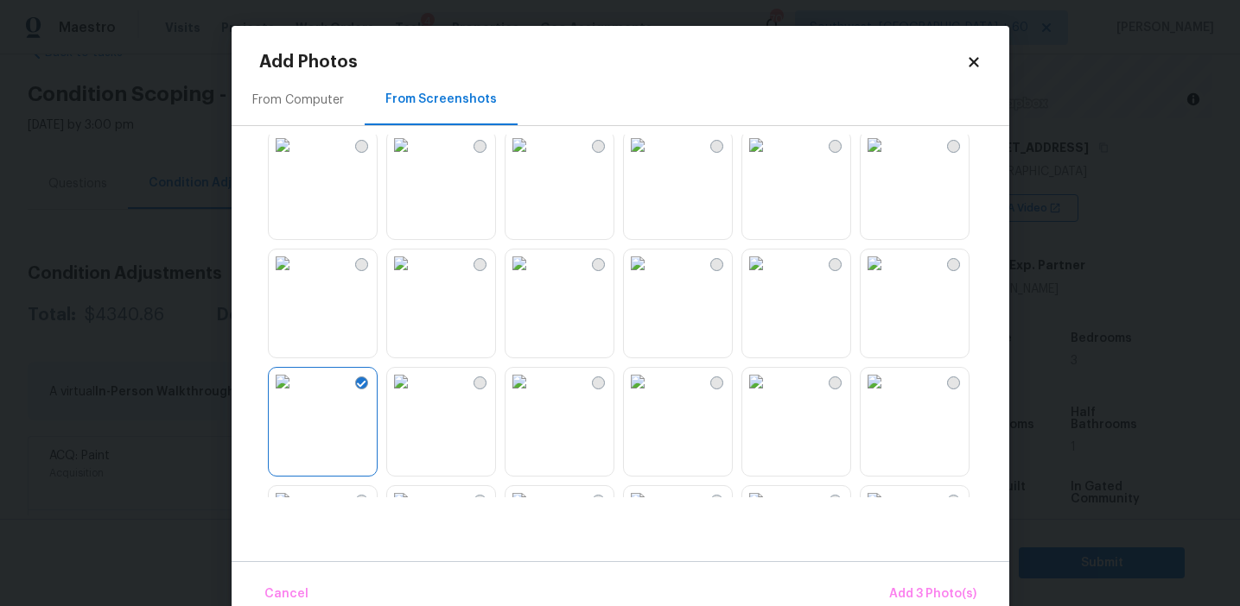
click at [651, 277] on img at bounding box center [638, 264] width 28 height 28
click at [888, 277] on img at bounding box center [874, 264] width 28 height 28
click at [902, 597] on span "Add 4 Photo(s)" at bounding box center [931, 595] width 89 height 22
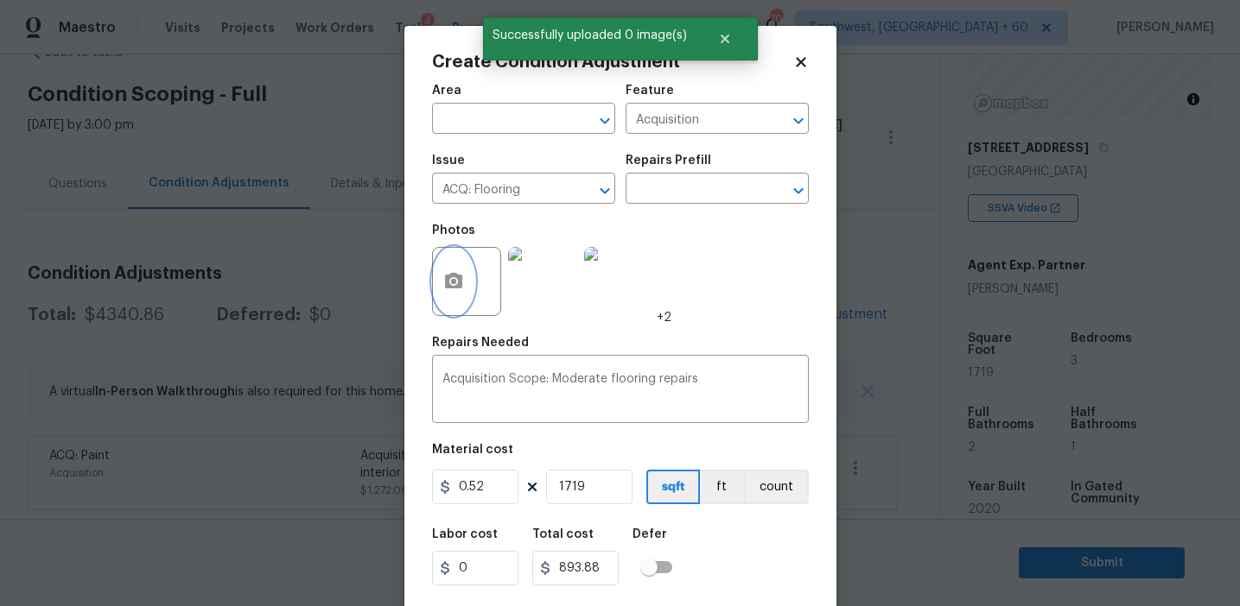
scroll to position [39, 0]
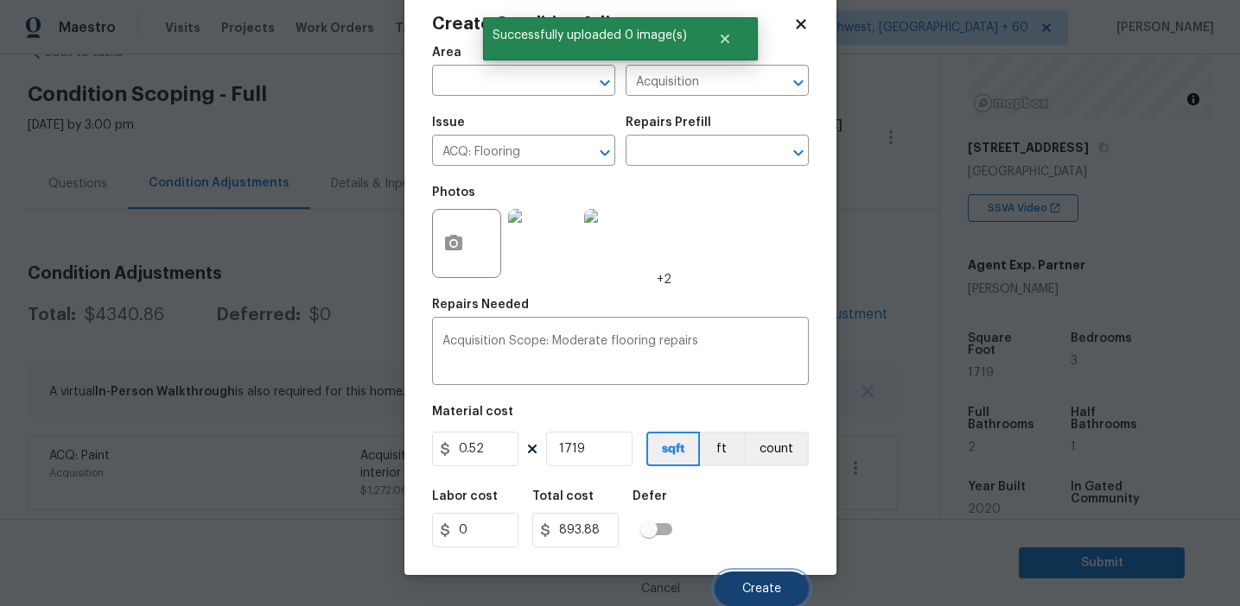
click at [764, 583] on span "Create" at bounding box center [761, 589] width 39 height 13
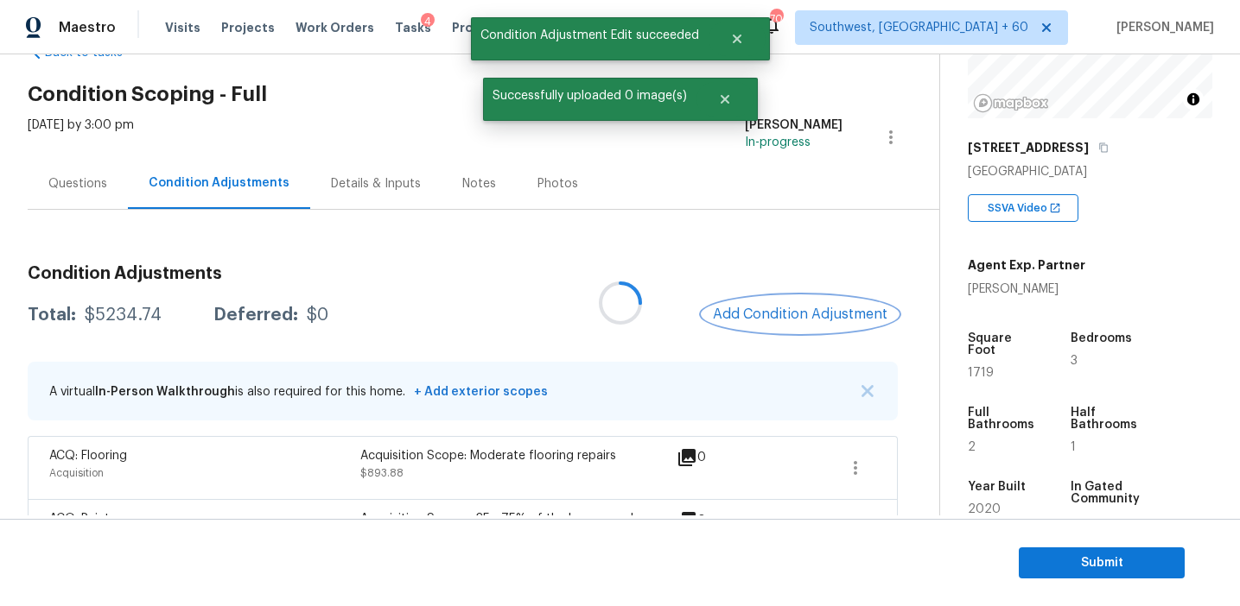
scroll to position [0, 0]
click at [103, 324] on div "Total: $5234.74 Deferred: $0 Add Condition Adjustment" at bounding box center [463, 315] width 870 height 38
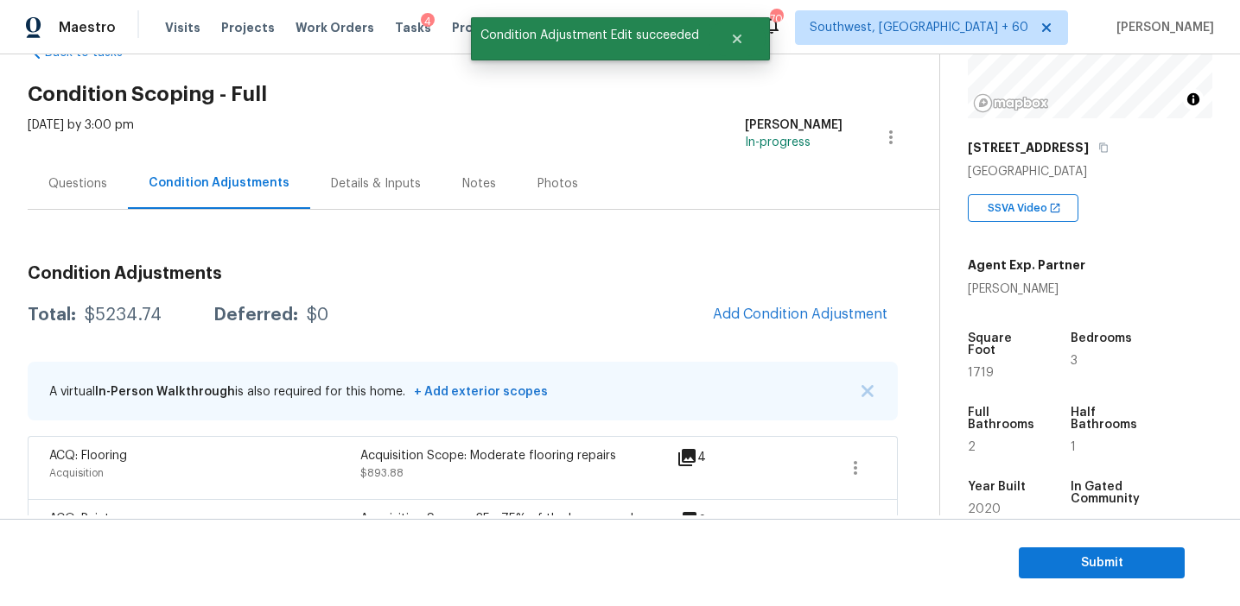
click at [113, 318] on div "$5234.74" at bounding box center [123, 315] width 77 height 17
copy div "5234.74"
click at [265, 329] on div "Total: $5234.74 Deferred: $0 Add Condition Adjustment" at bounding box center [463, 315] width 870 height 38
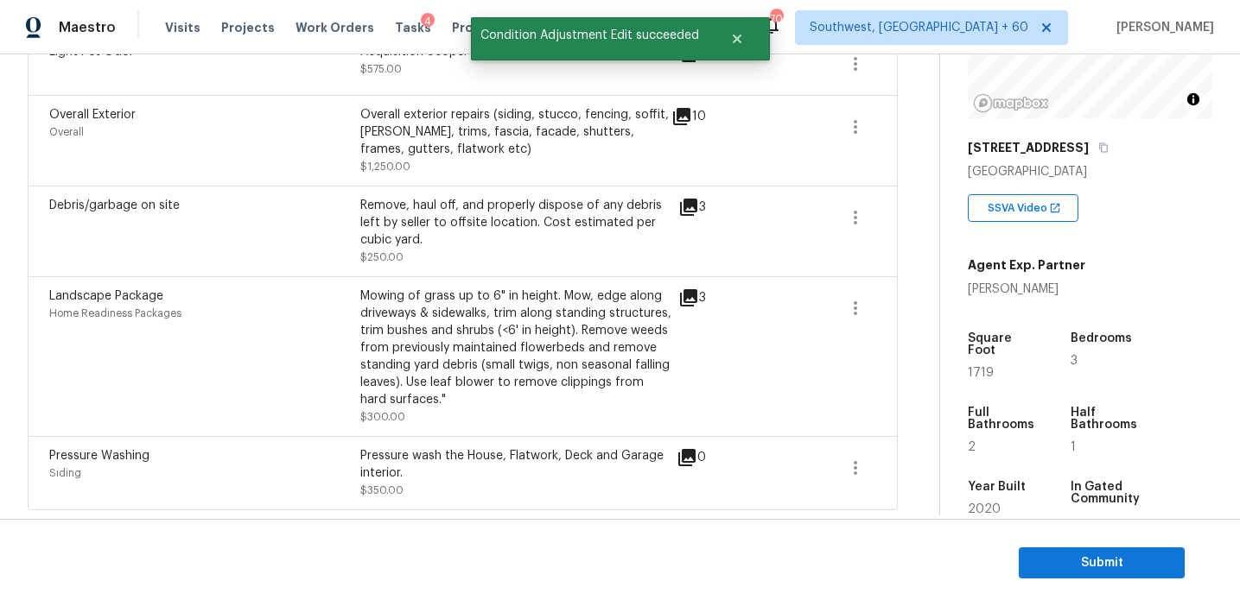
click at [265, 329] on div "Landscape Package Home Readiness Packages" at bounding box center [204, 357] width 311 height 138
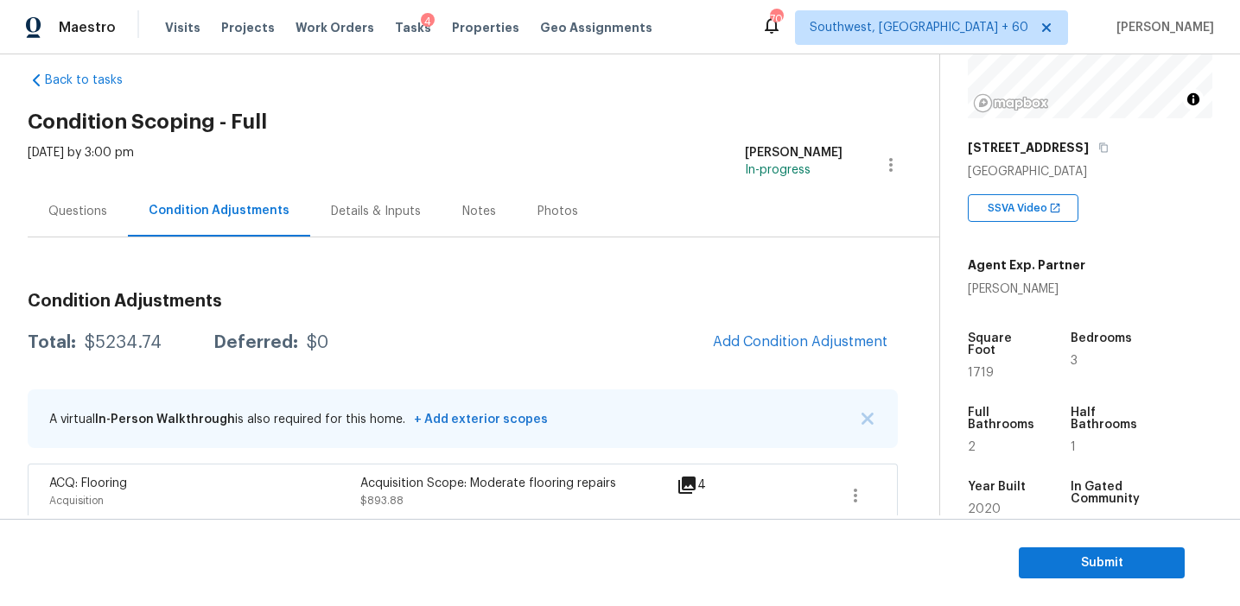
scroll to position [0, 0]
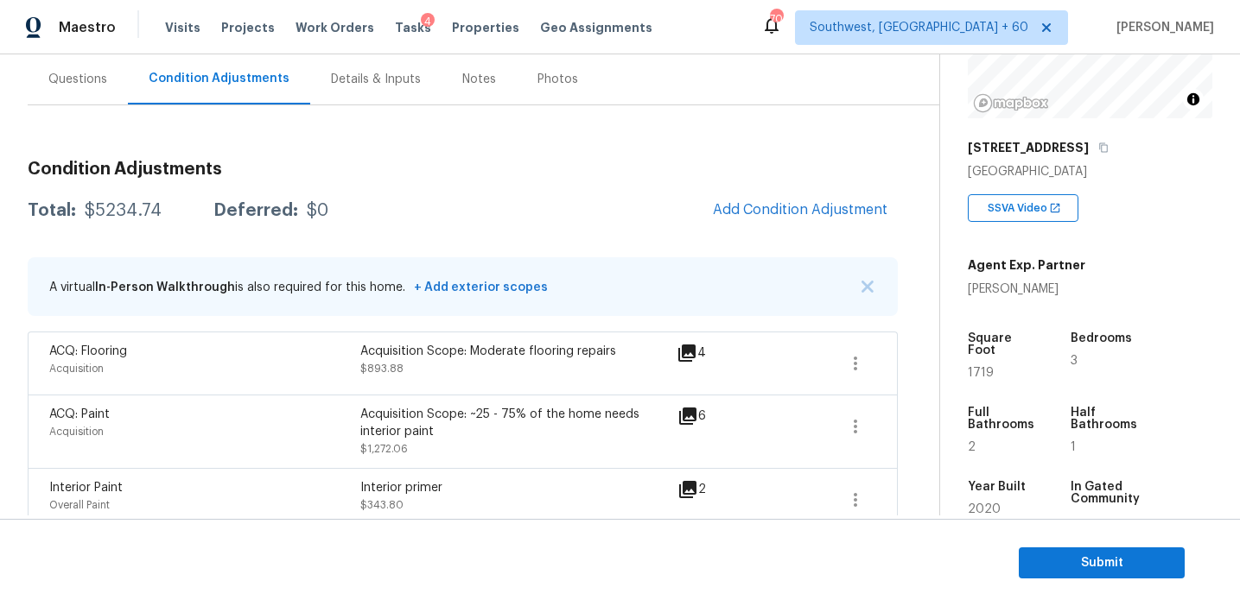
click at [92, 86] on div "Questions" at bounding box center [77, 79] width 59 height 17
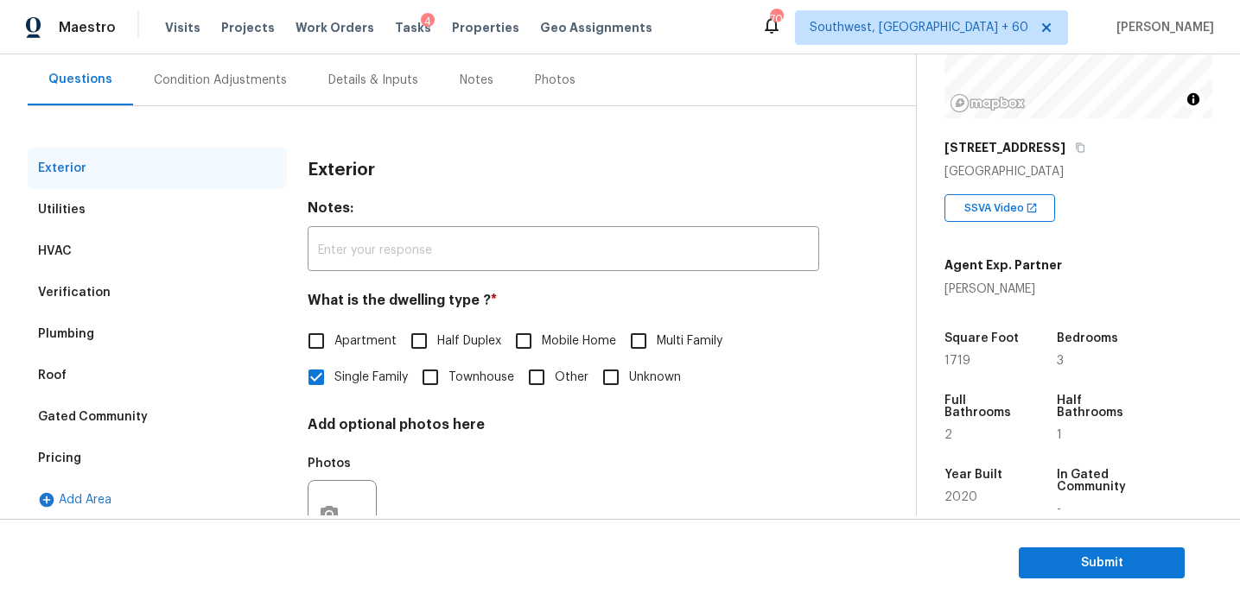
click at [130, 452] on div "Pricing" at bounding box center [157, 458] width 259 height 41
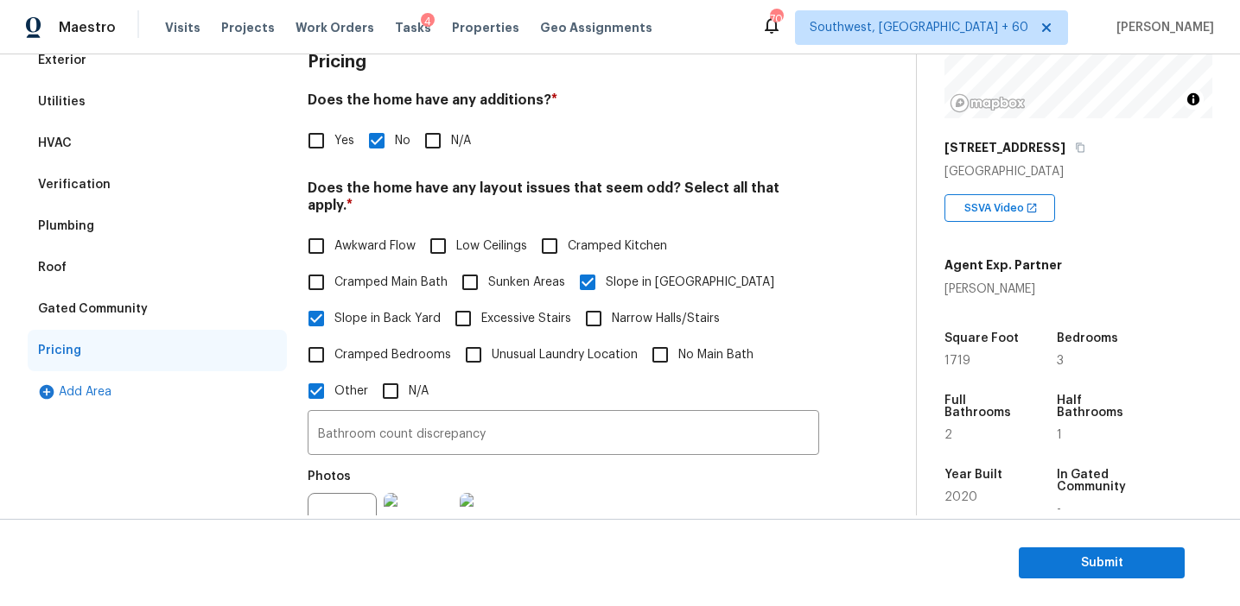
click at [194, 313] on div "Gated Community" at bounding box center [157, 309] width 259 height 41
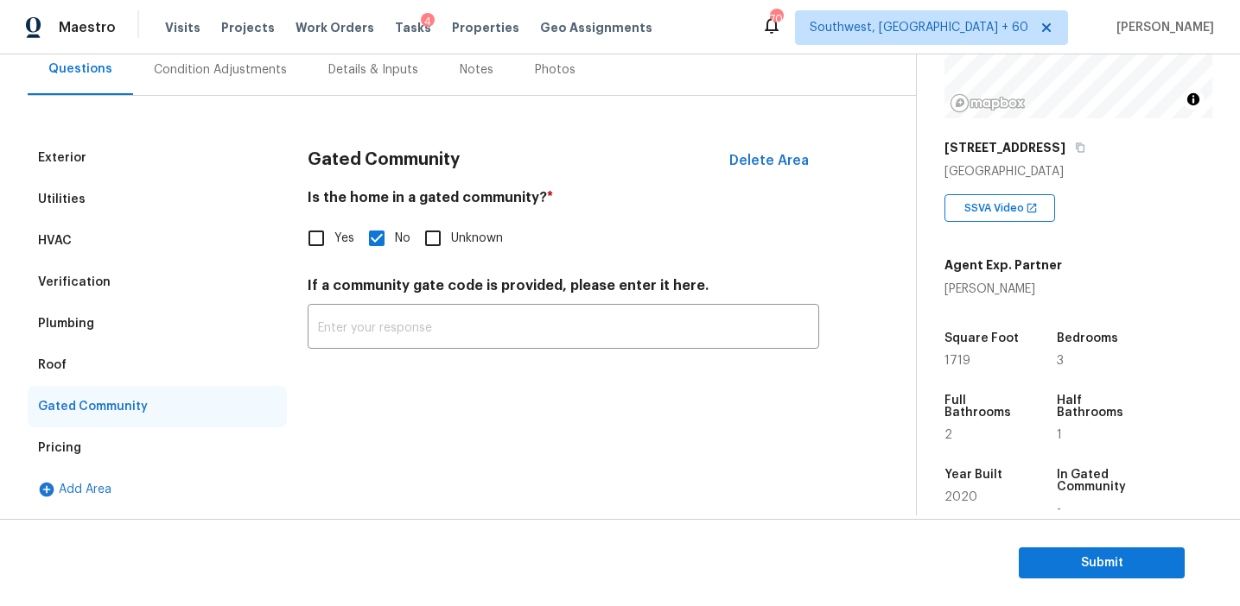
click at [107, 373] on div "Roof" at bounding box center [157, 365] width 259 height 41
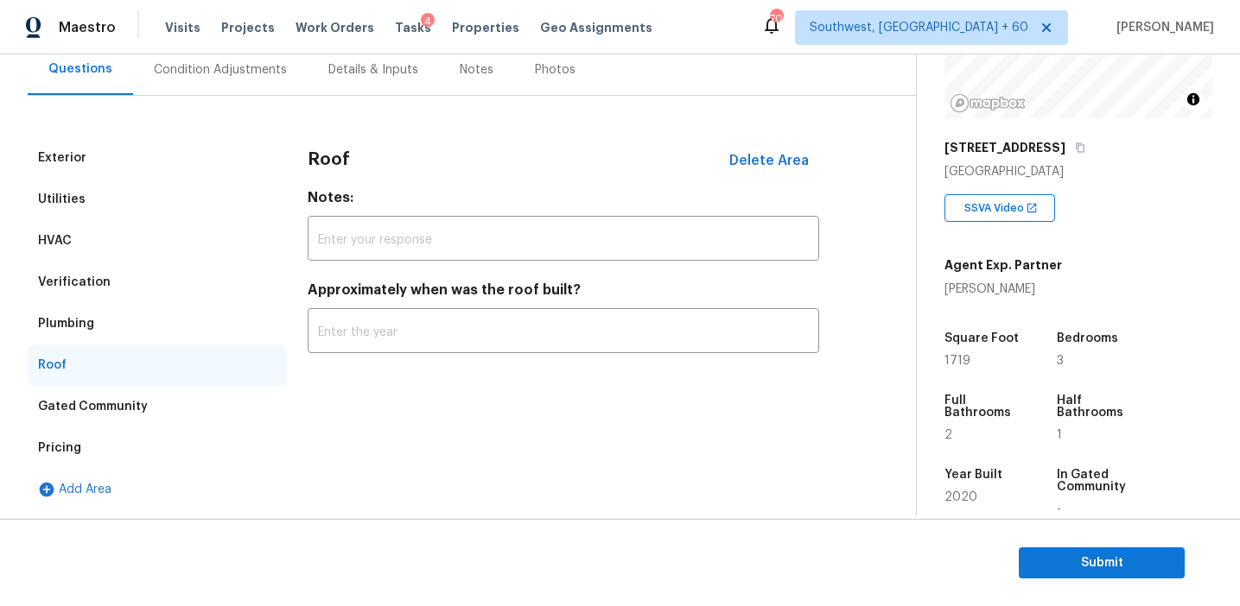
click at [110, 326] on div "Plumbing" at bounding box center [157, 323] width 259 height 41
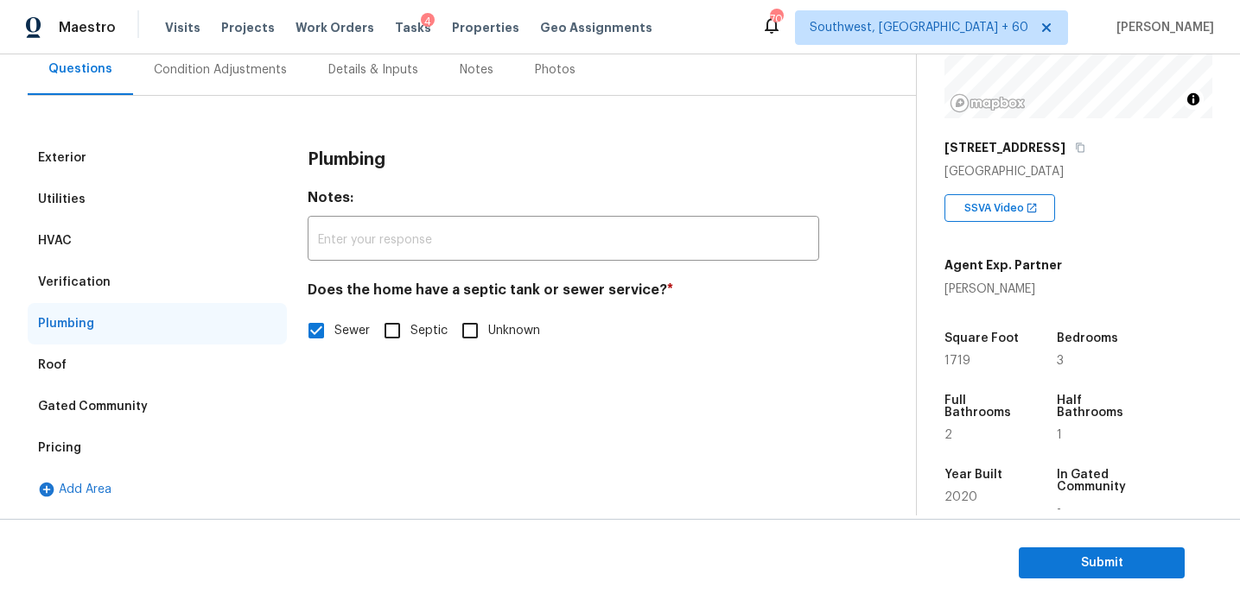
click at [126, 280] on div "Verification" at bounding box center [157, 282] width 259 height 41
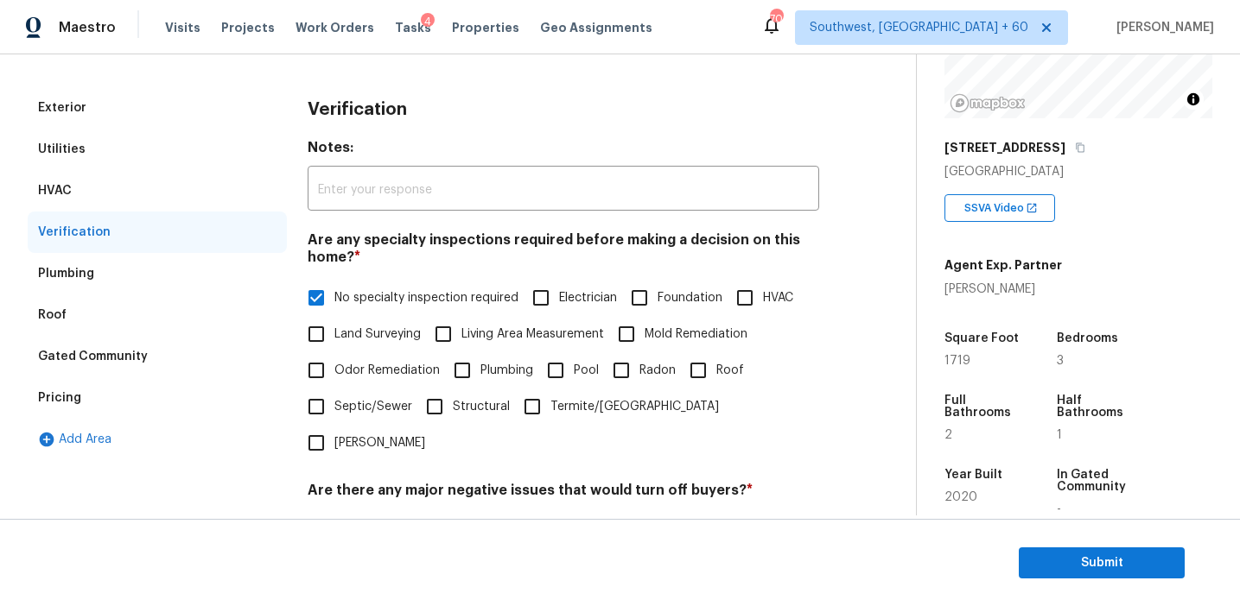
scroll to position [135, 0]
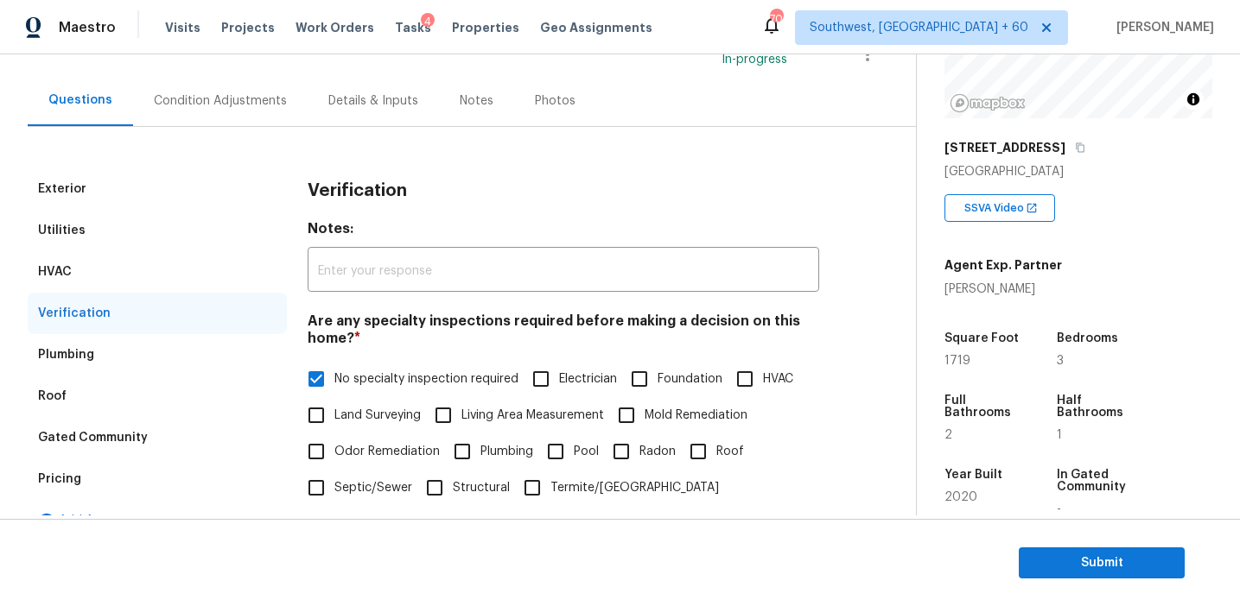
click at [203, 276] on div "HVAC" at bounding box center [157, 271] width 259 height 41
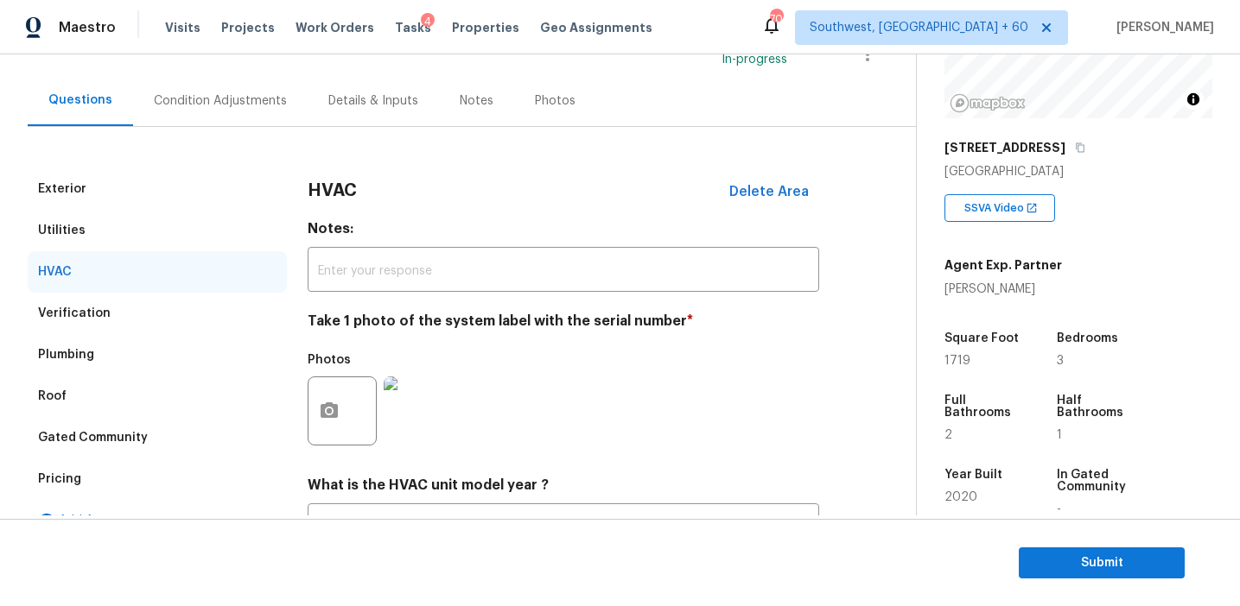
click at [200, 238] on div "Utilities" at bounding box center [157, 230] width 259 height 41
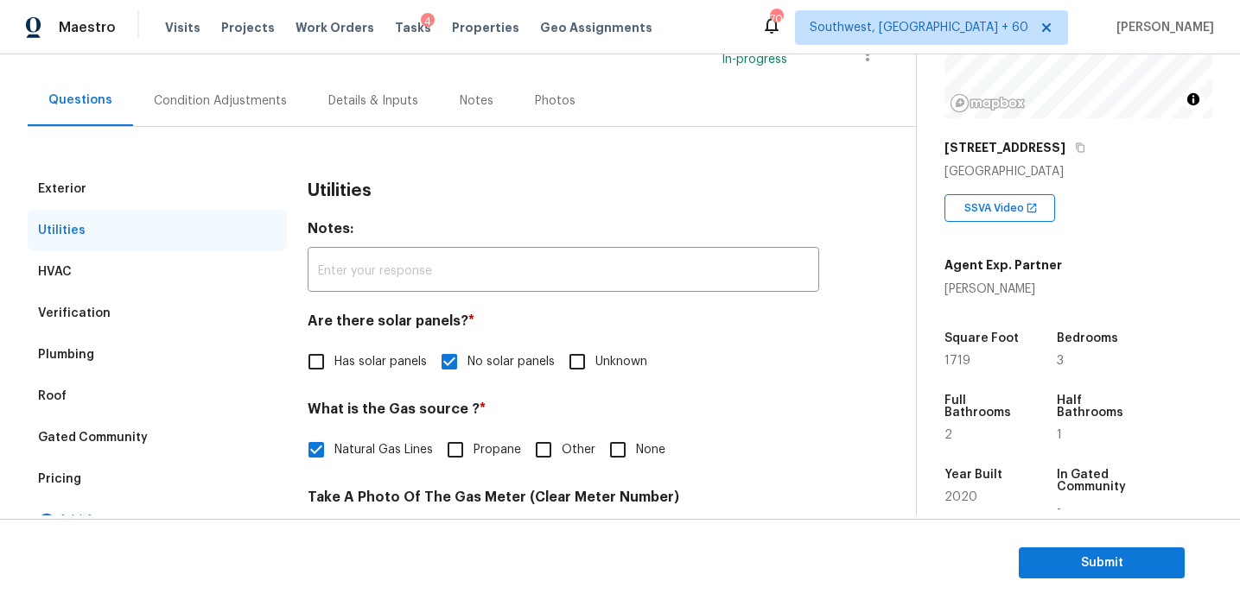
click at [199, 191] on div "Exterior" at bounding box center [157, 188] width 259 height 41
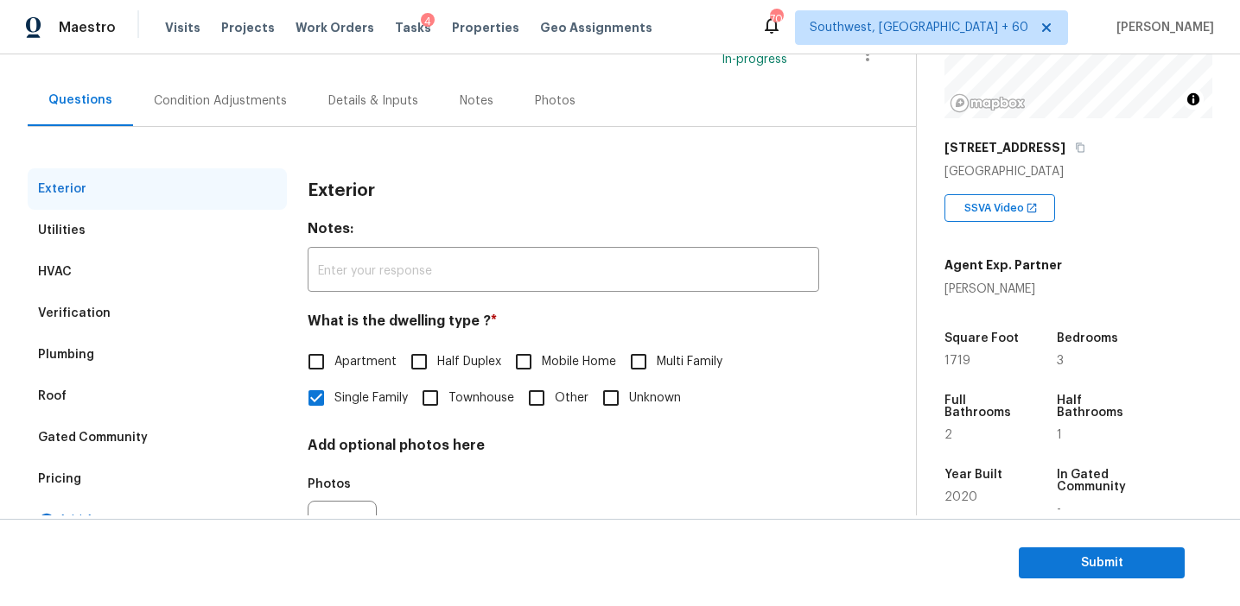
click at [247, 100] on div "Condition Adjustments" at bounding box center [220, 100] width 133 height 17
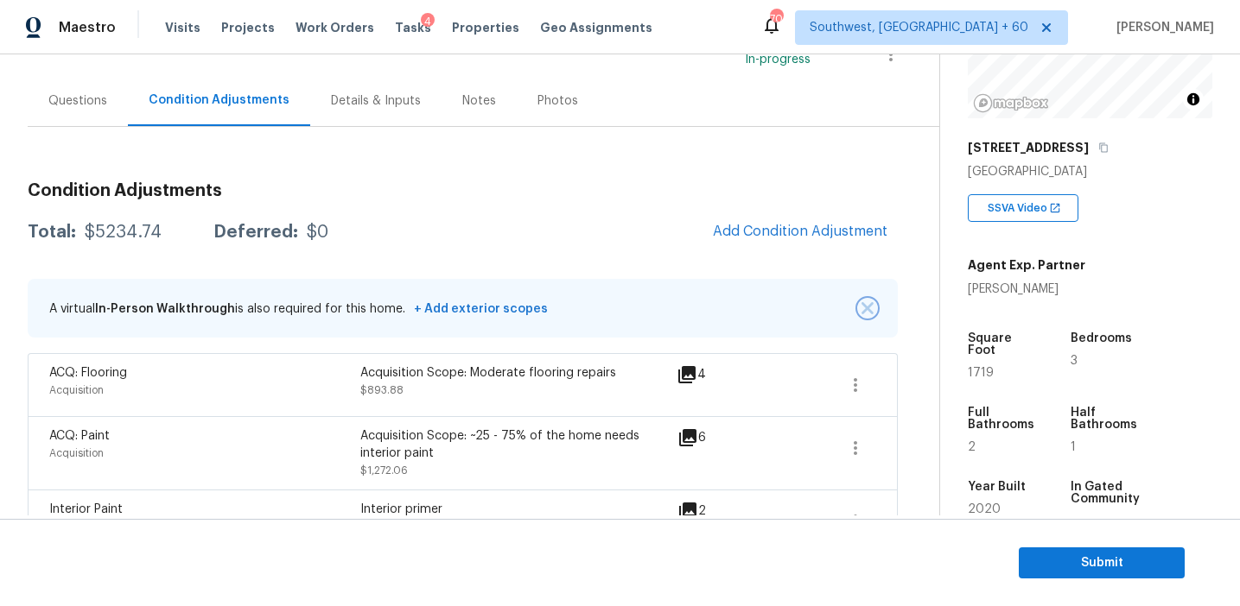
click at [859, 307] on button "button" at bounding box center [867, 308] width 17 height 17
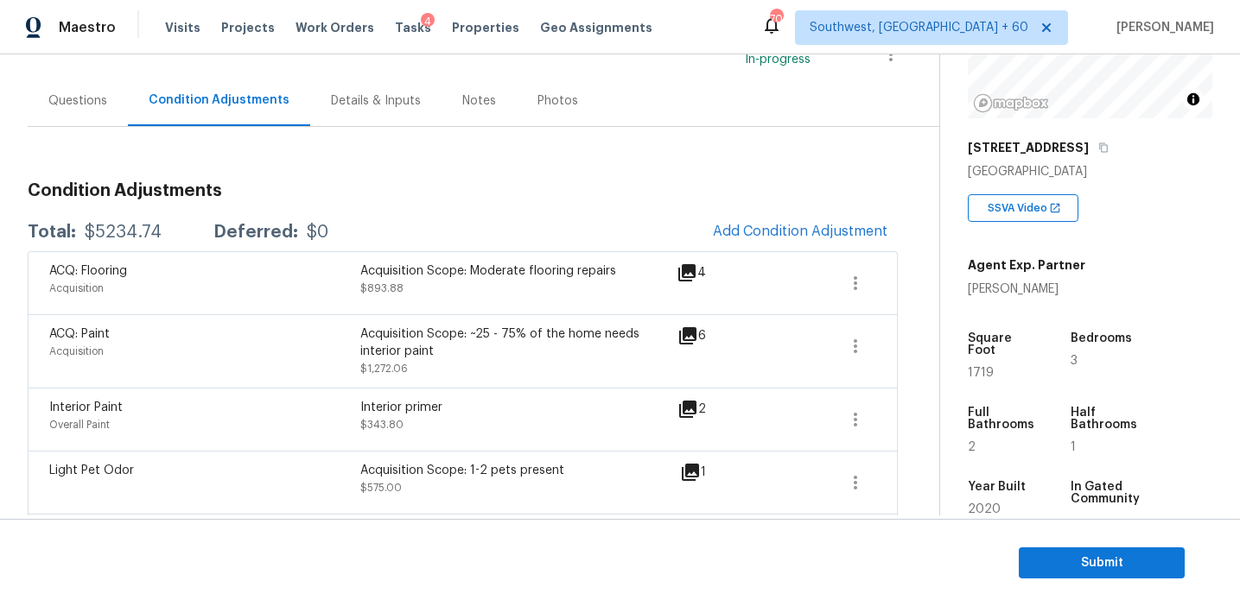
scroll to position [555, 0]
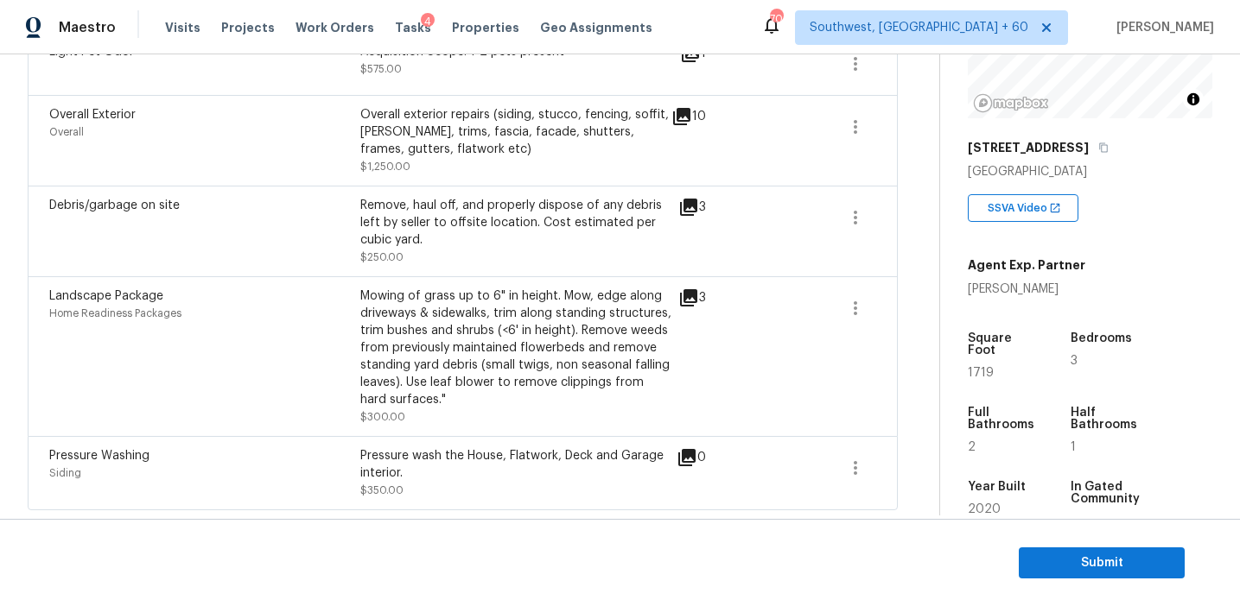
click at [762, 339] on span at bounding box center [794, 357] width 67 height 138
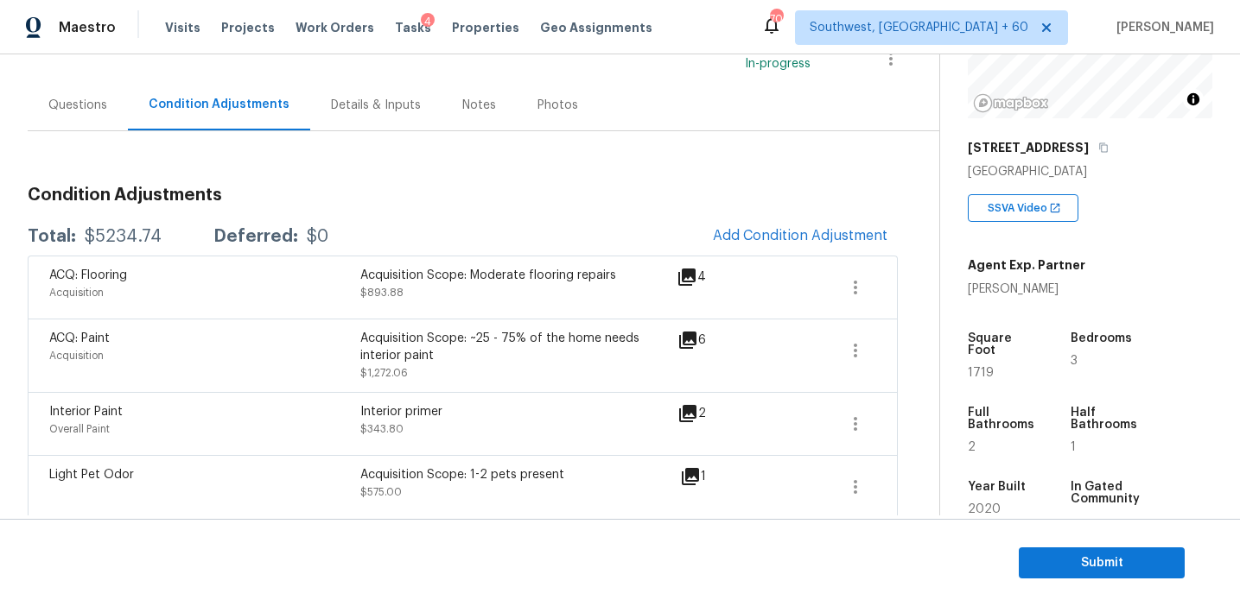
scroll to position [144, 0]
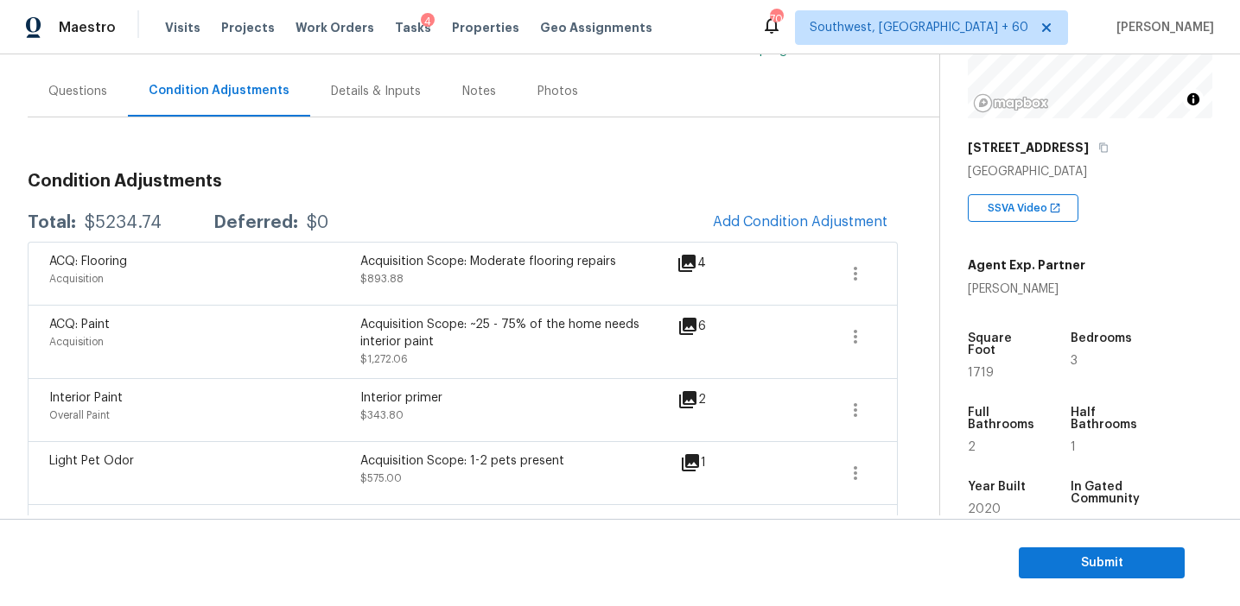
click at [762, 339] on span at bounding box center [794, 342] width 67 height 52
click at [1063, 549] on button "Submit" at bounding box center [1101, 564] width 166 height 32
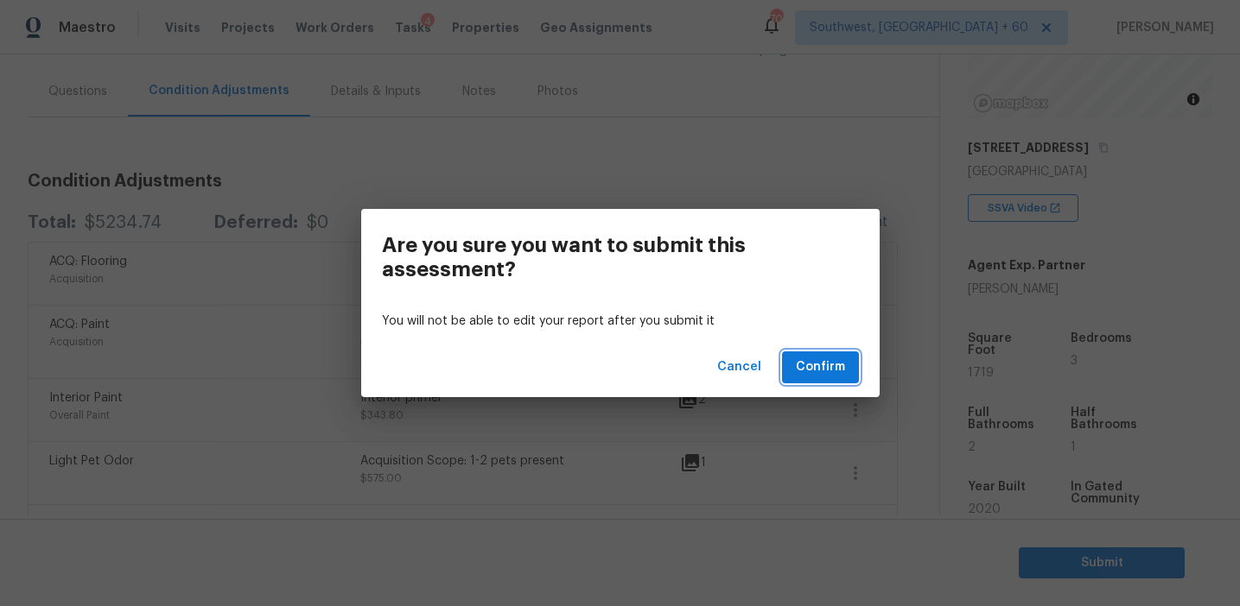
click at [834, 360] on span "Confirm" at bounding box center [820, 368] width 49 height 22
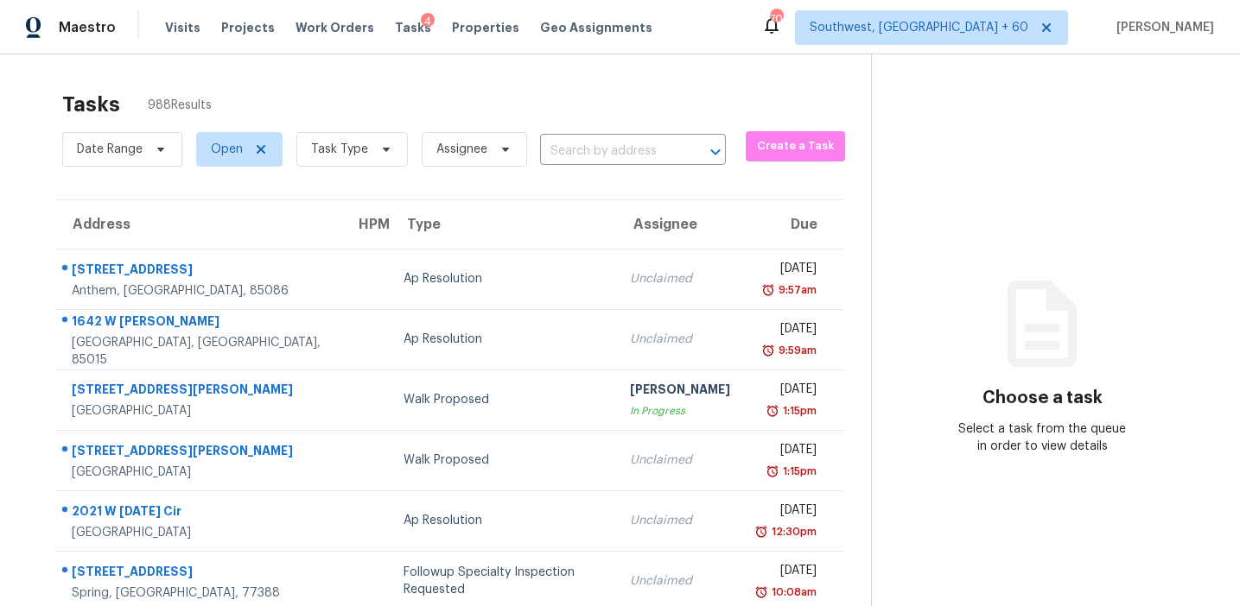
click at [590, 135] on div "Date Range Open Task Type Assignee ​" at bounding box center [393, 149] width 663 height 45
click at [593, 149] on input "text" at bounding box center [608, 151] width 137 height 27
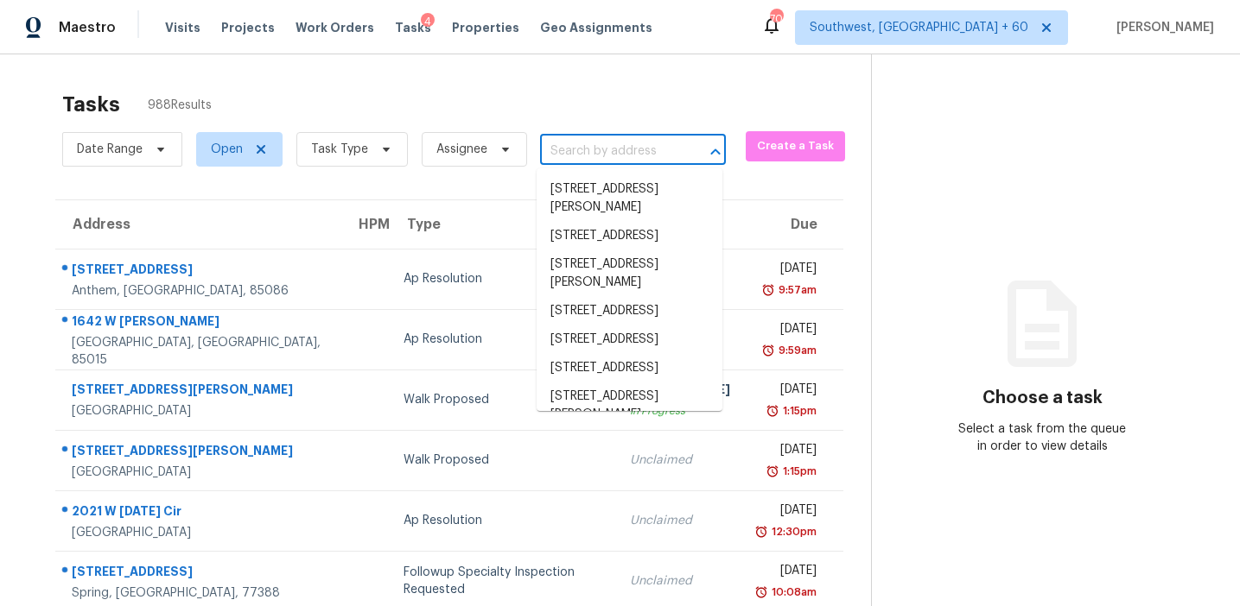
paste input "[STREET_ADDRESS][PERSON_NAME]"
type input "[STREET_ADDRESS][PERSON_NAME]"
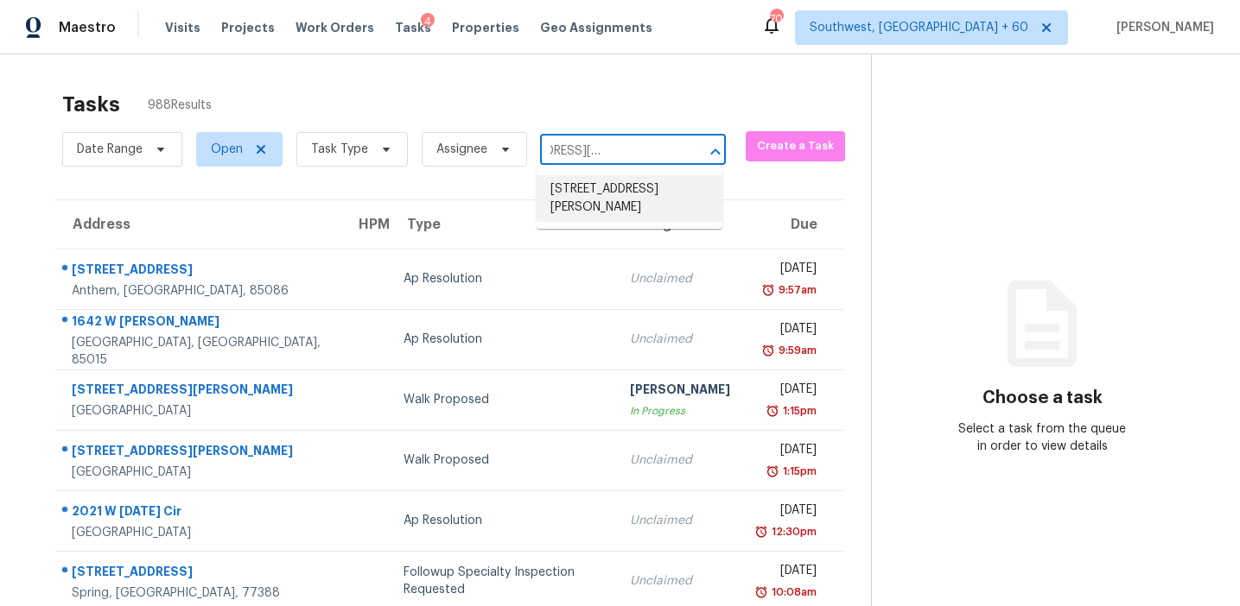
click at [609, 183] on li "[STREET_ADDRESS][PERSON_NAME]" at bounding box center [629, 198] width 186 height 47
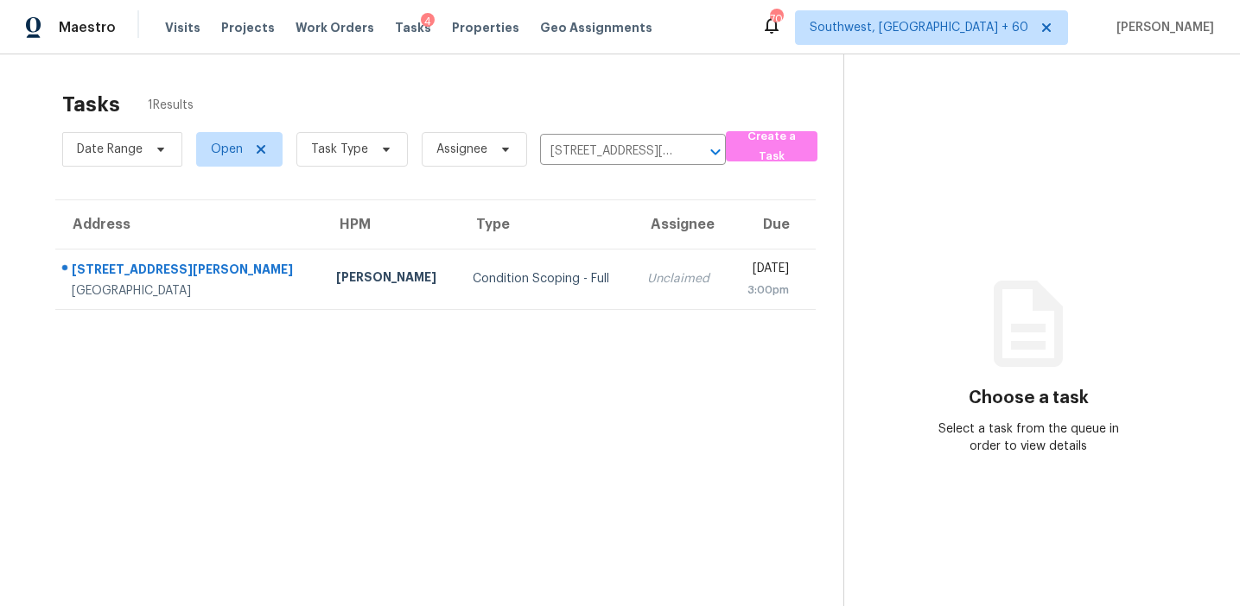
click at [640, 287] on td "Unclaimed" at bounding box center [681, 279] width 96 height 60
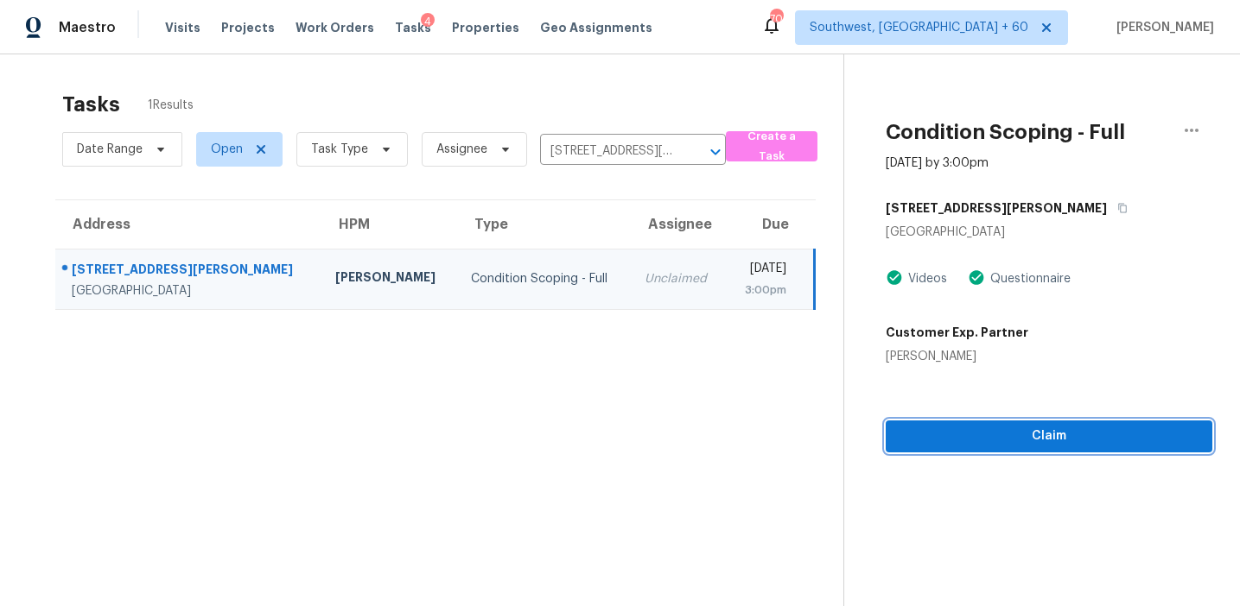
click at [985, 442] on span "Claim" at bounding box center [1048, 437] width 299 height 22
click at [967, 421] on button "Start Assessment" at bounding box center [1048, 437] width 327 height 32
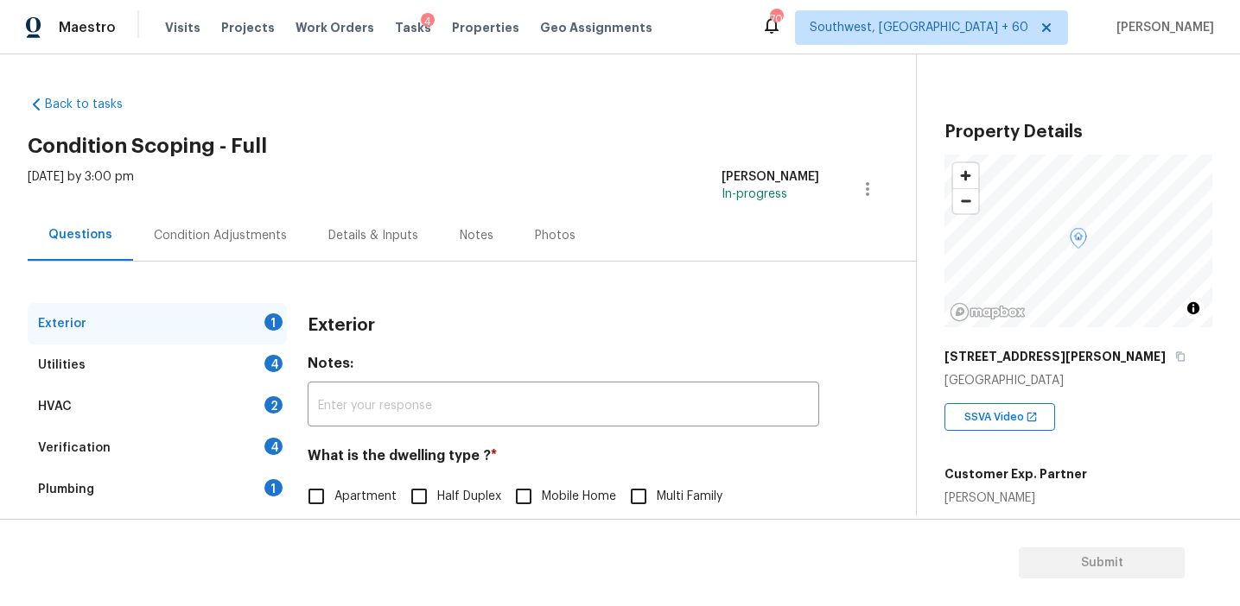
click at [409, 333] on div "Exterior" at bounding box center [563, 325] width 511 height 45
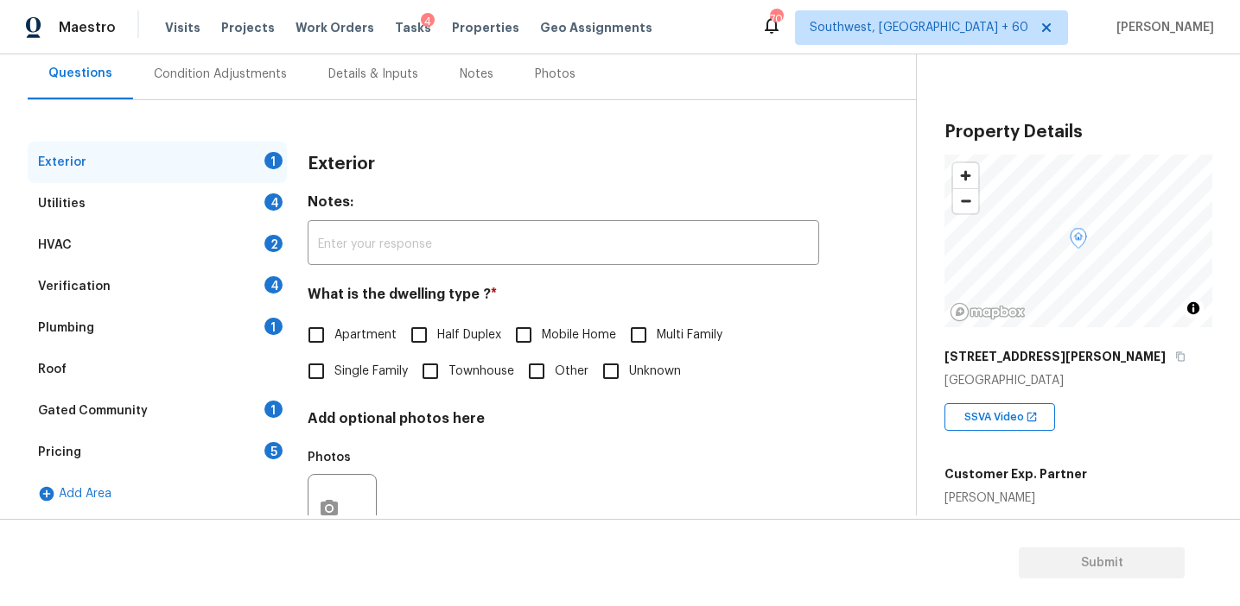
scroll to position [162, 0]
click at [244, 444] on div "Pricing 5" at bounding box center [157, 451] width 259 height 41
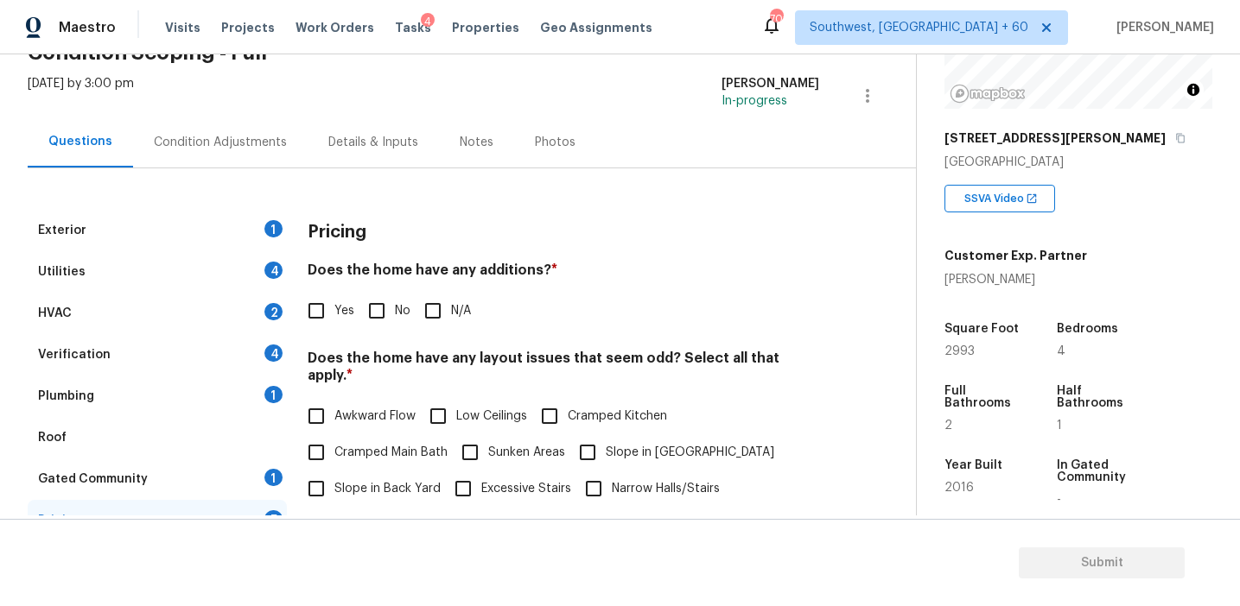
scroll to position [0, 0]
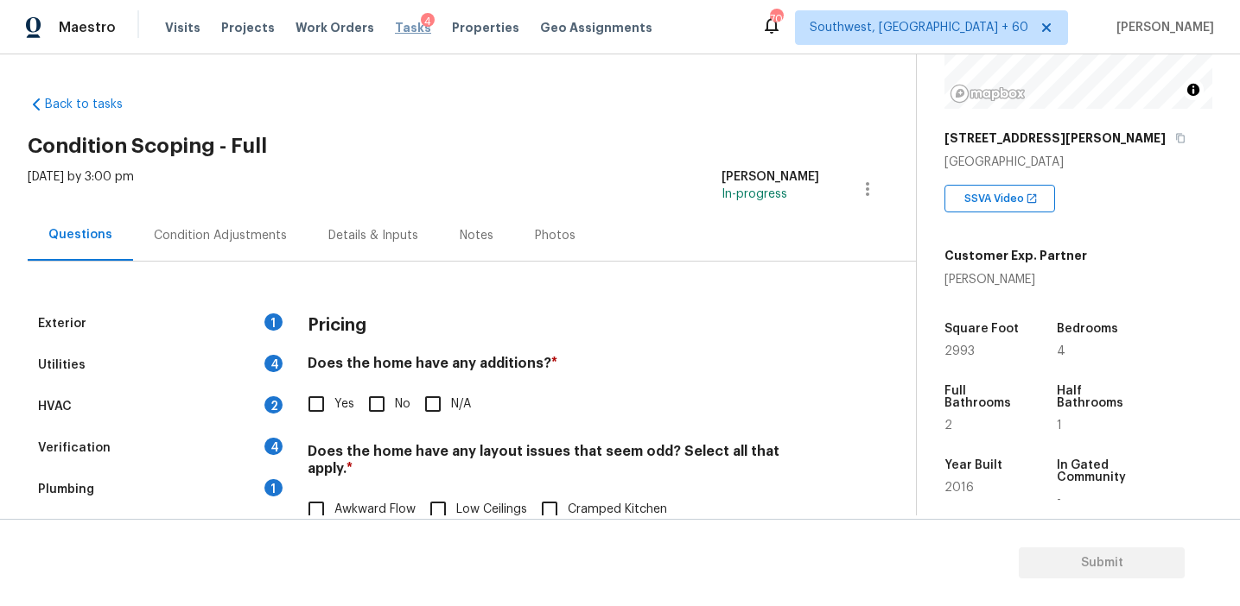
click at [395, 31] on span "Tasks" at bounding box center [413, 28] width 36 height 12
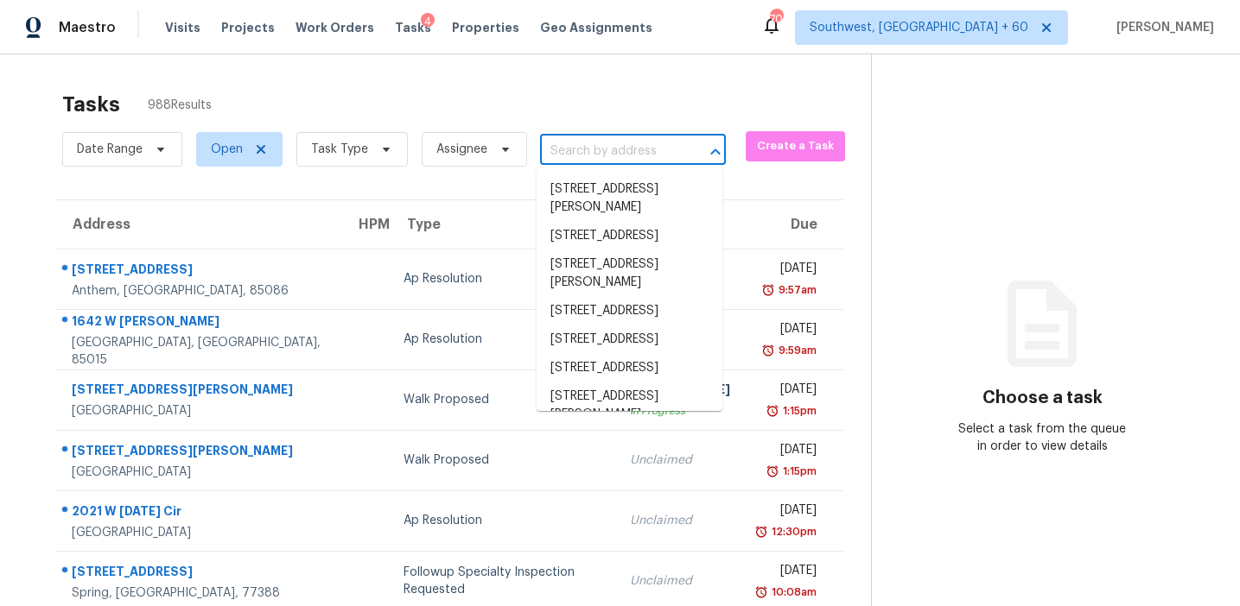
click at [567, 158] on input "text" at bounding box center [608, 151] width 137 height 27
paste input "[STREET_ADDRESS][PERSON_NAME]"
type input "[STREET_ADDRESS][PERSON_NAME]"
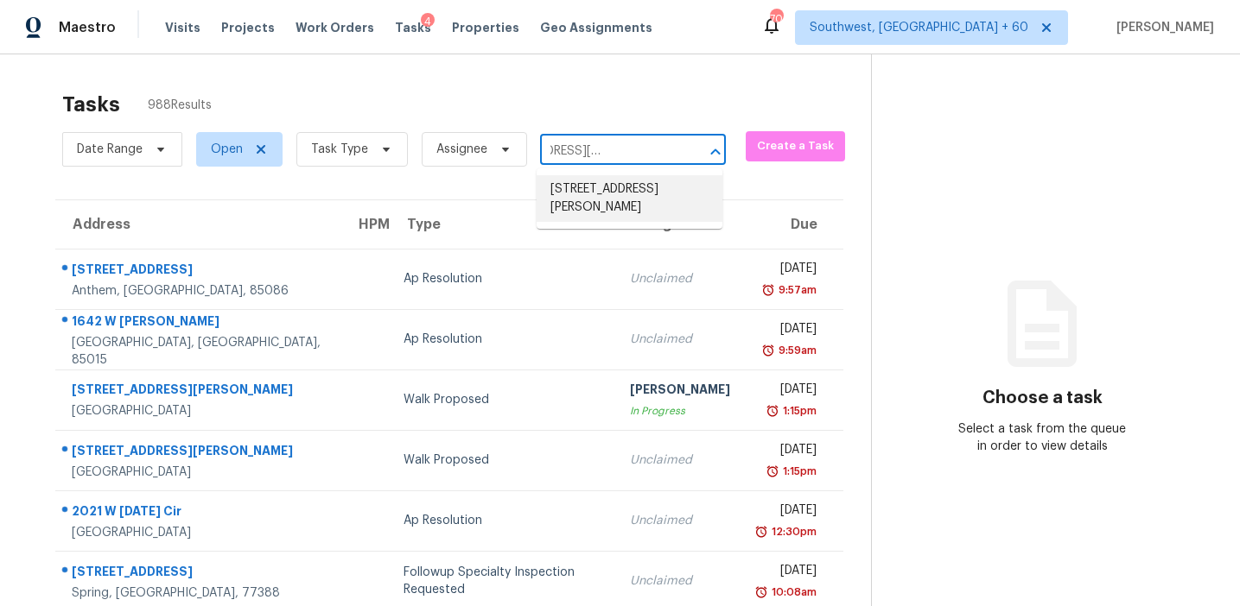
click at [614, 198] on li "[STREET_ADDRESS][PERSON_NAME]" at bounding box center [629, 198] width 186 height 47
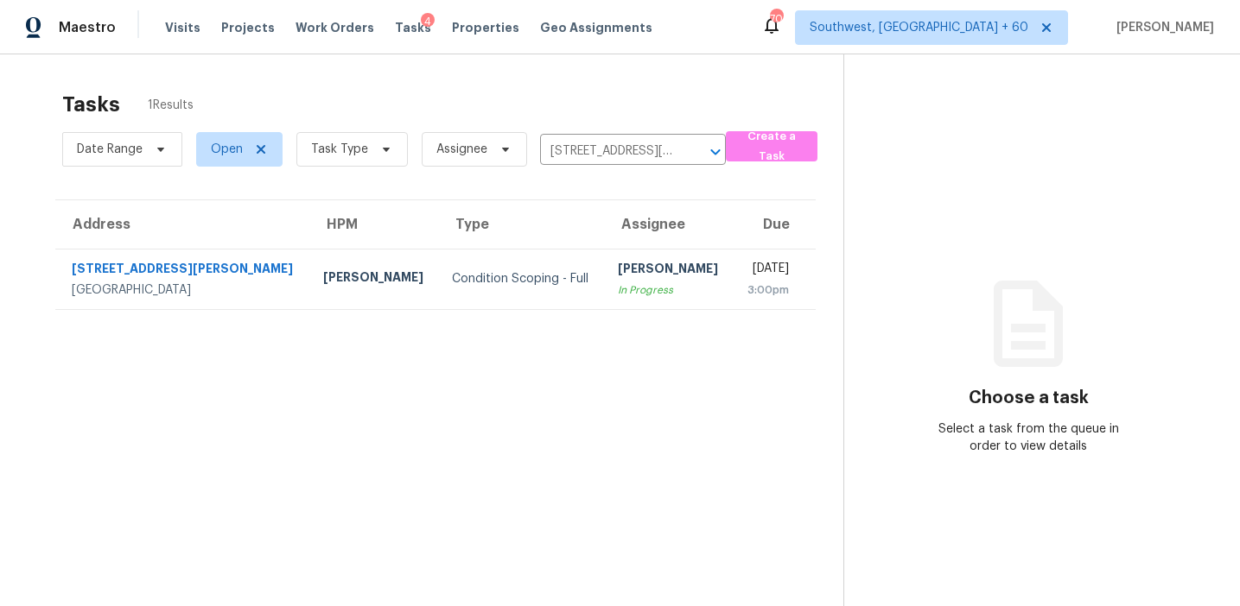
click at [619, 284] on div "In Progress" at bounding box center [668, 290] width 101 height 17
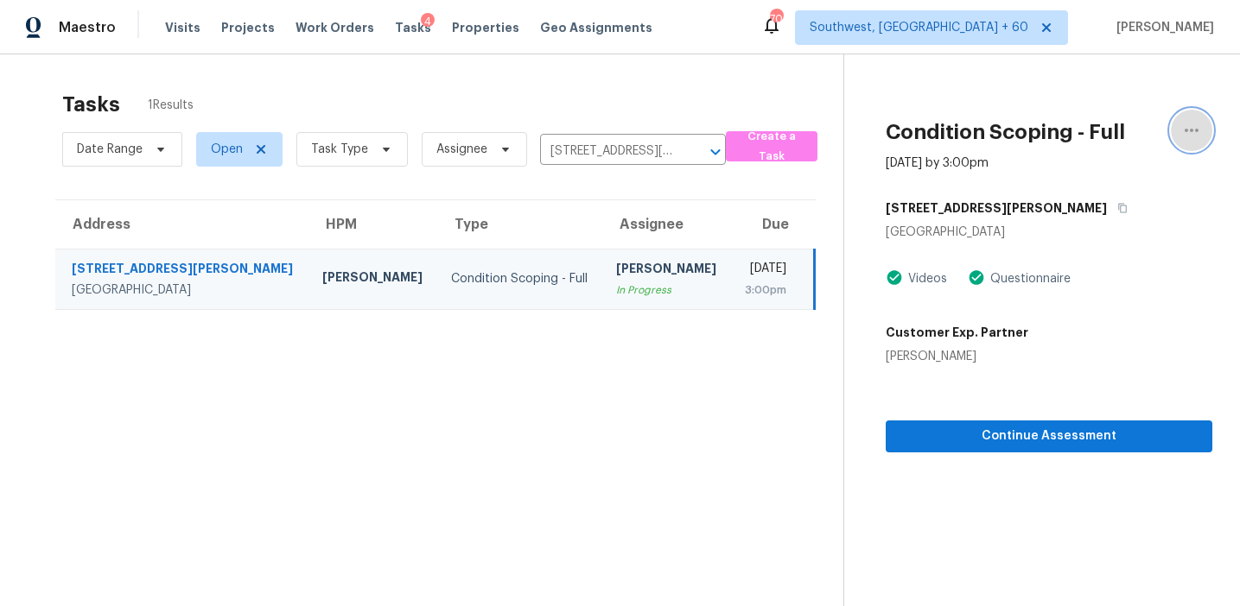
click at [1197, 139] on icon "button" at bounding box center [1191, 130] width 21 height 21
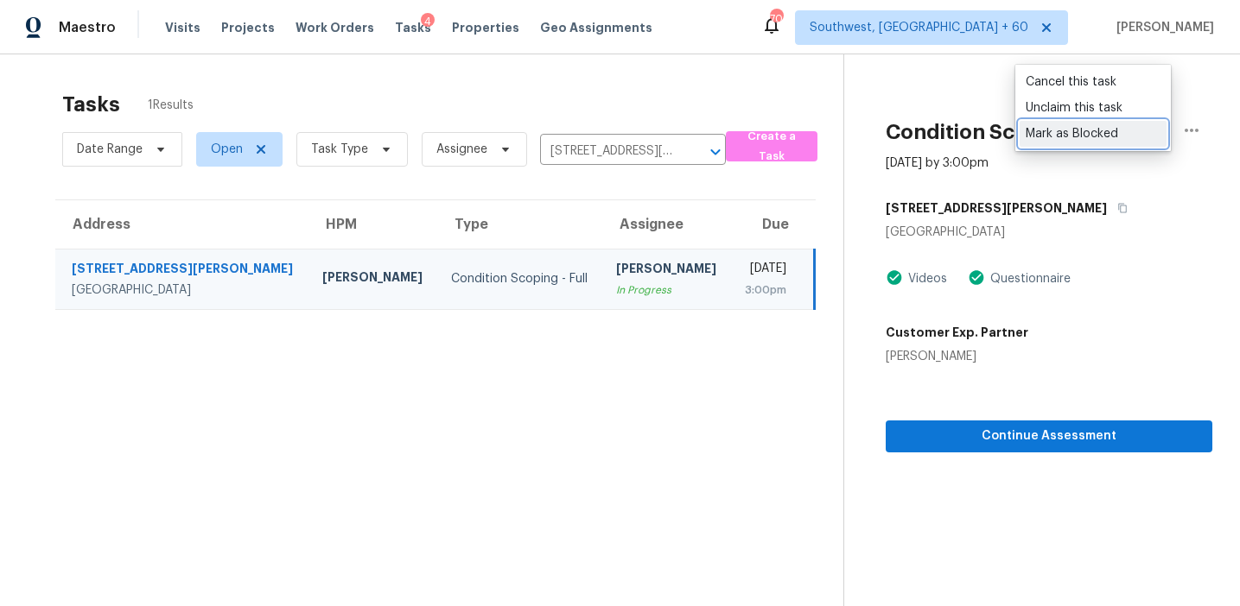
click at [1108, 136] on div "Mark as Blocked" at bounding box center [1092, 133] width 135 height 17
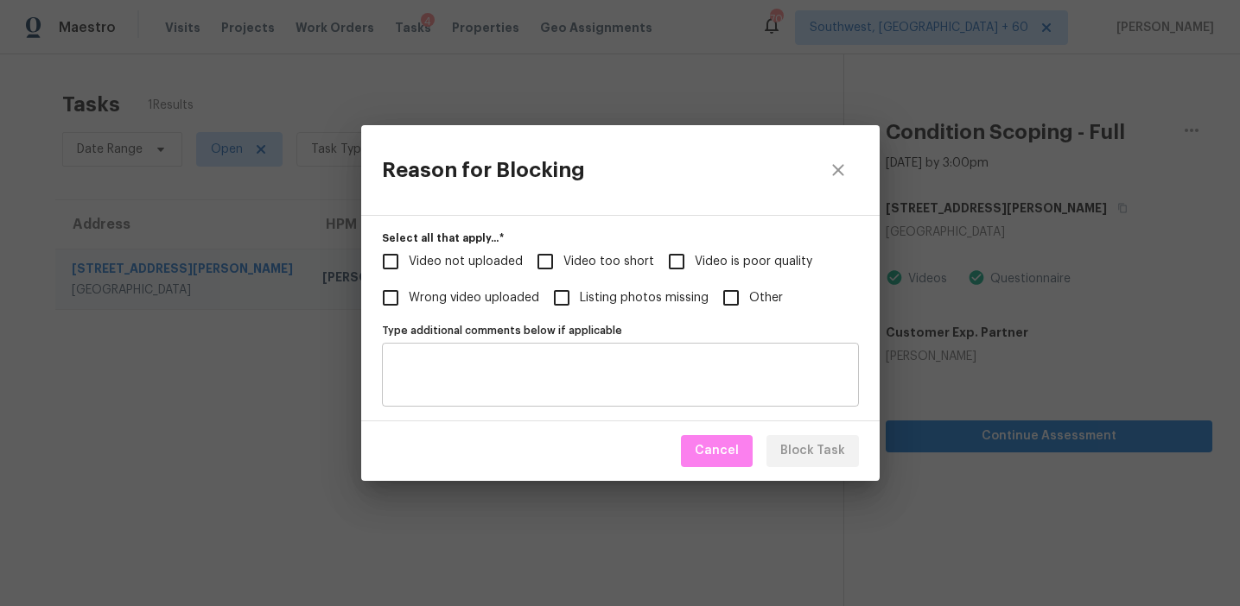
click at [613, 365] on textarea "Type additional comments below if applicable" at bounding box center [620, 375] width 456 height 36
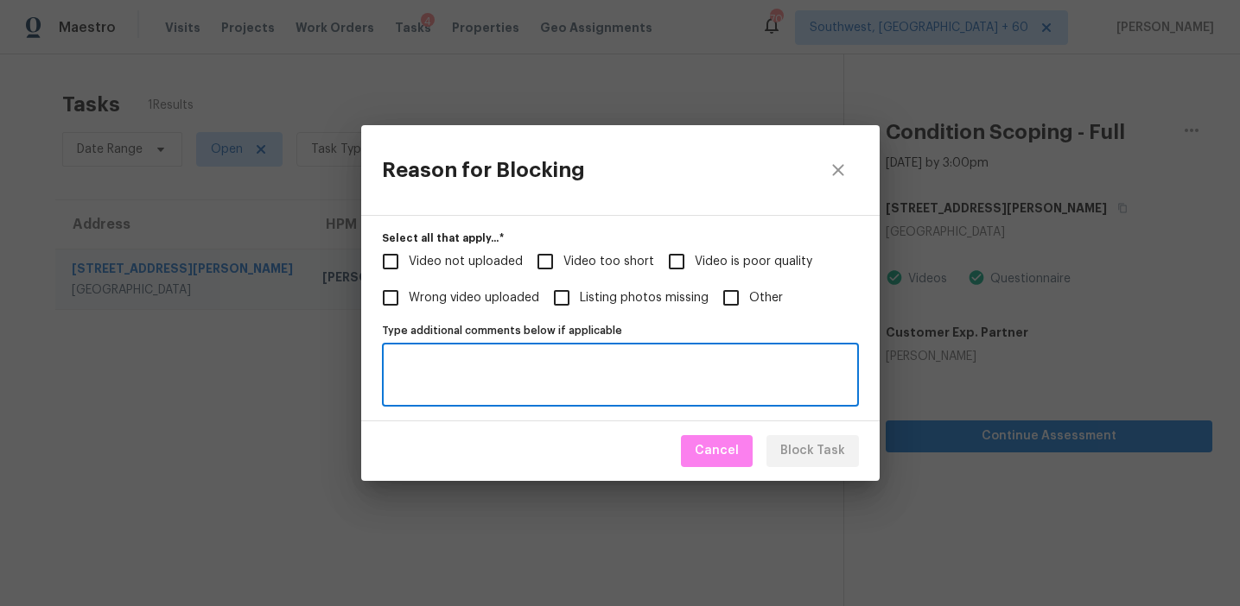
paste textarea "[URL][DOMAIN_NAME]"
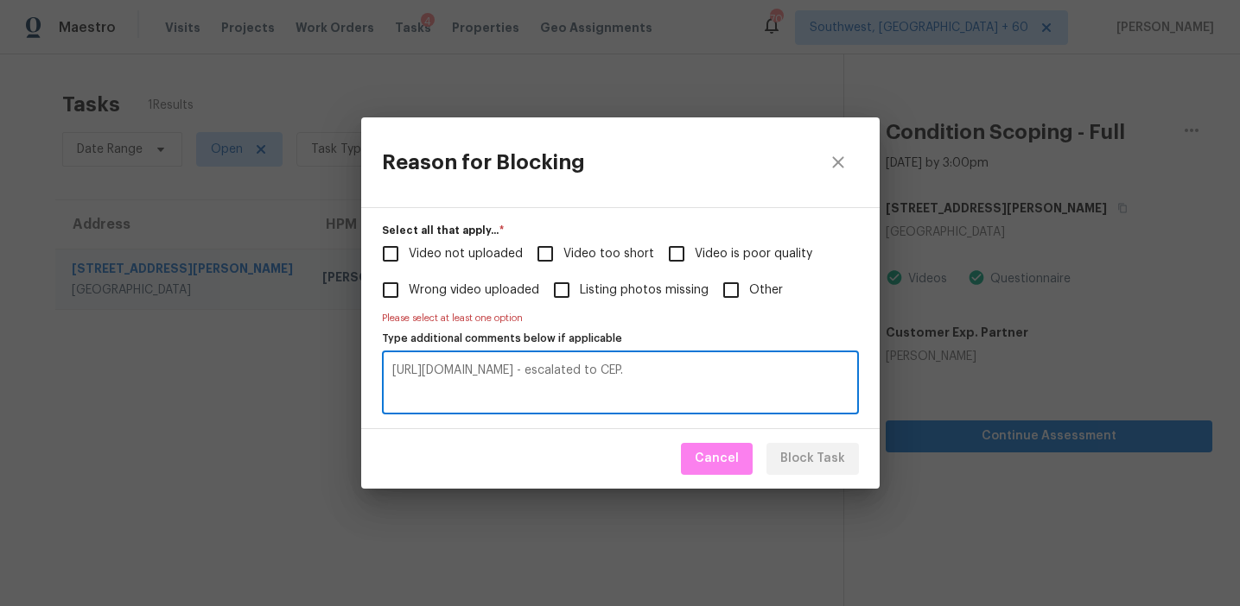
type textarea "[URL][DOMAIN_NAME] - escalated to CEP."
click at [582, 251] on span "Video too short" at bounding box center [608, 254] width 91 height 18
click at [563, 251] on input "Video too short" at bounding box center [545, 254] width 36 height 36
checkbox input "true"
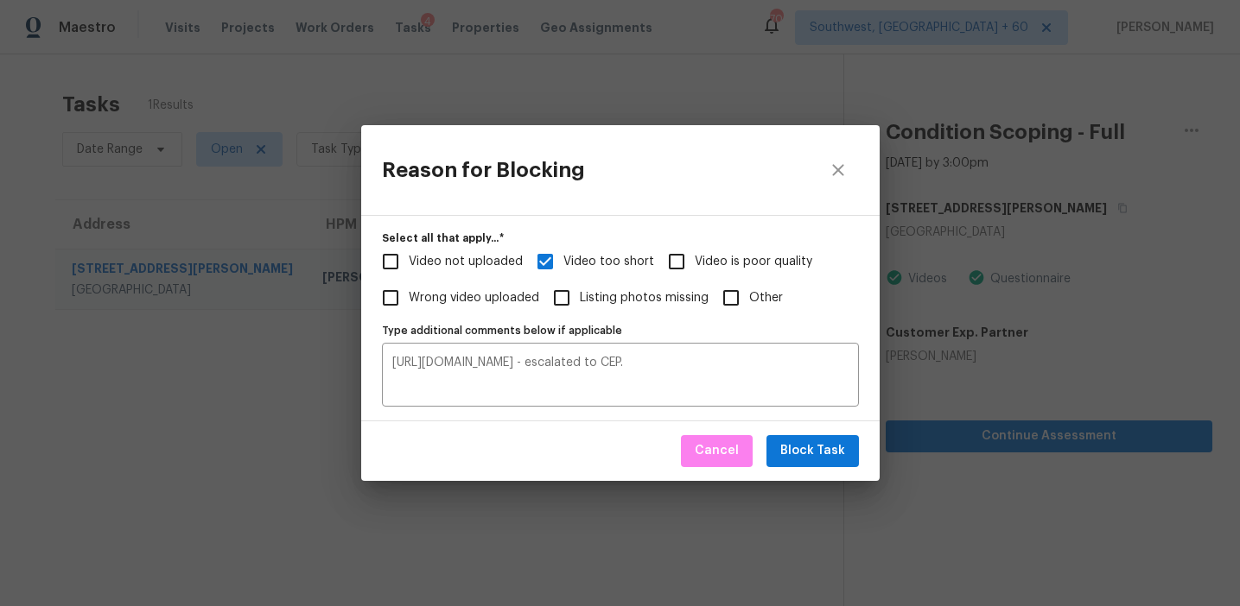
click at [714, 253] on span "Video is poor quality" at bounding box center [753, 262] width 117 height 18
click at [695, 253] on input "Video is poor quality" at bounding box center [676, 262] width 36 height 36
checkbox input "true"
click at [796, 443] on span "Block Task" at bounding box center [812, 452] width 65 height 22
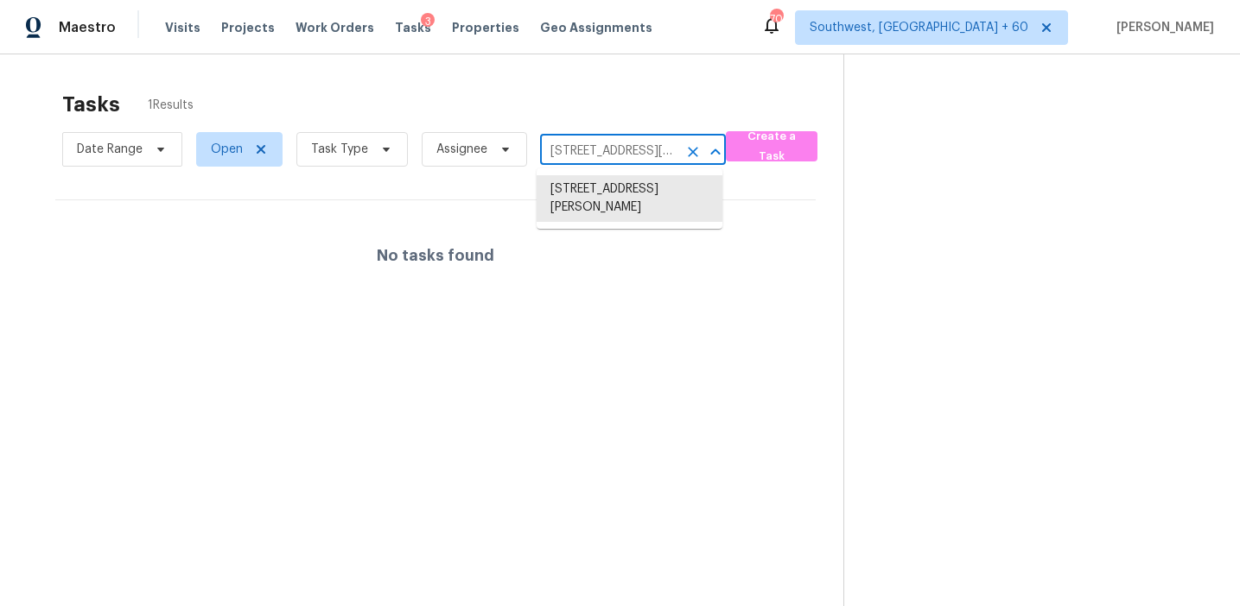
click at [549, 150] on input "[STREET_ADDRESS][PERSON_NAME]" at bounding box center [608, 151] width 137 height 27
paste input "[STREET_ADDRESS][PERSON_NAME]"
type input "[STREET_ADDRESS][PERSON_NAME]"
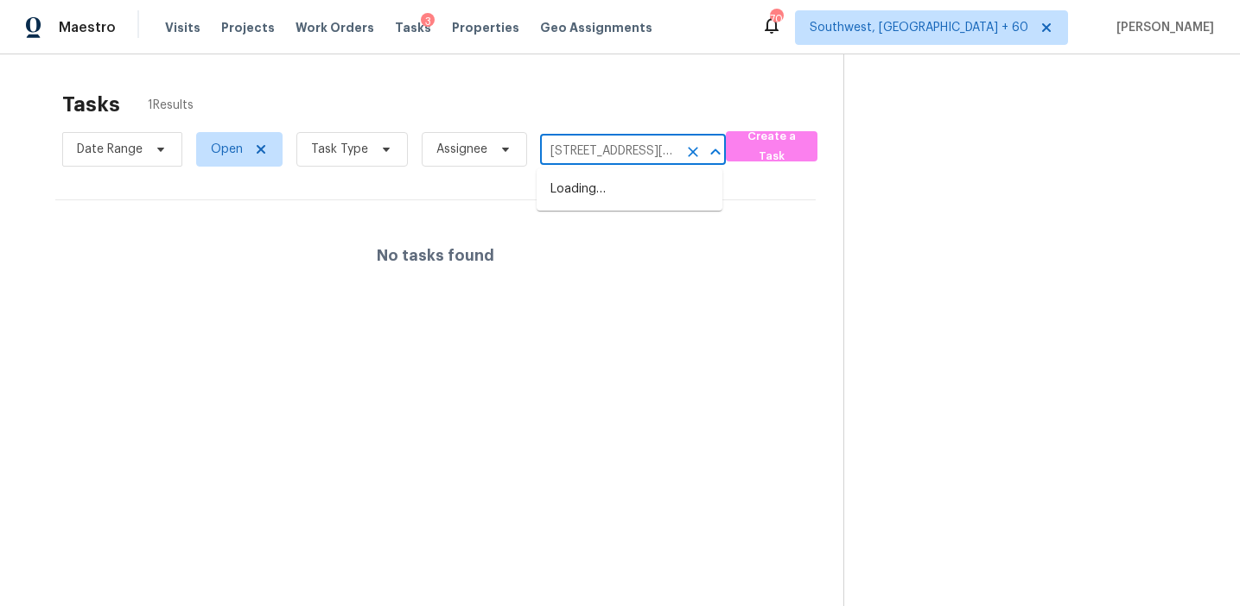
scroll to position [0, 92]
click at [612, 199] on li "[STREET_ADDRESS]" at bounding box center [629, 189] width 186 height 29
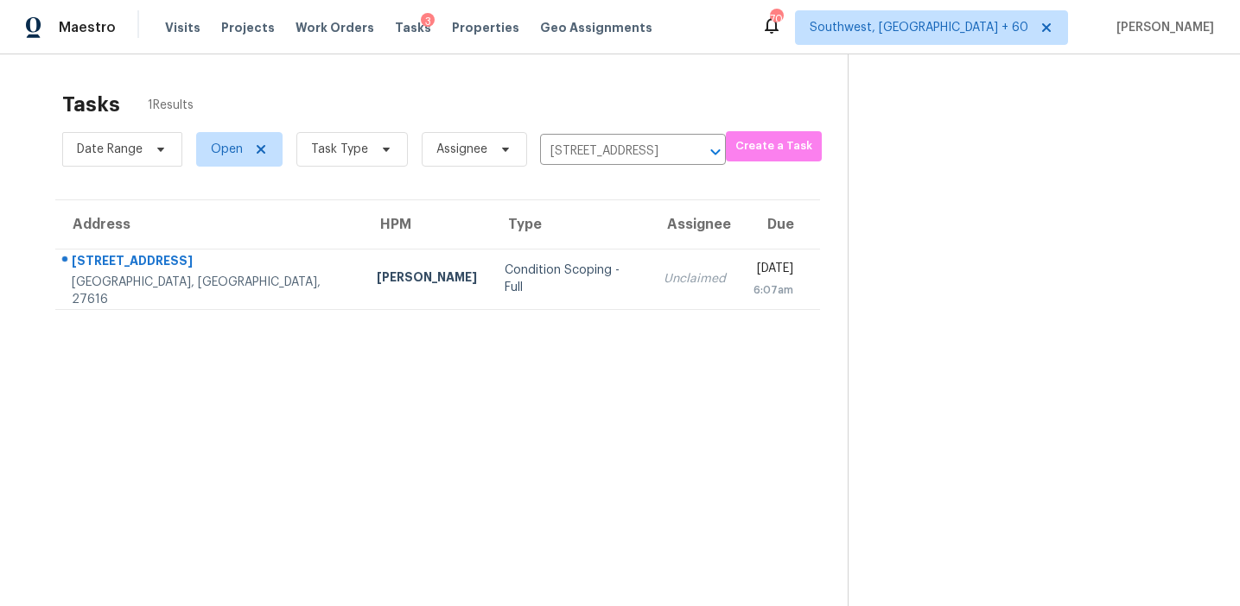
click at [663, 283] on div "Unclaimed" at bounding box center [694, 278] width 62 height 17
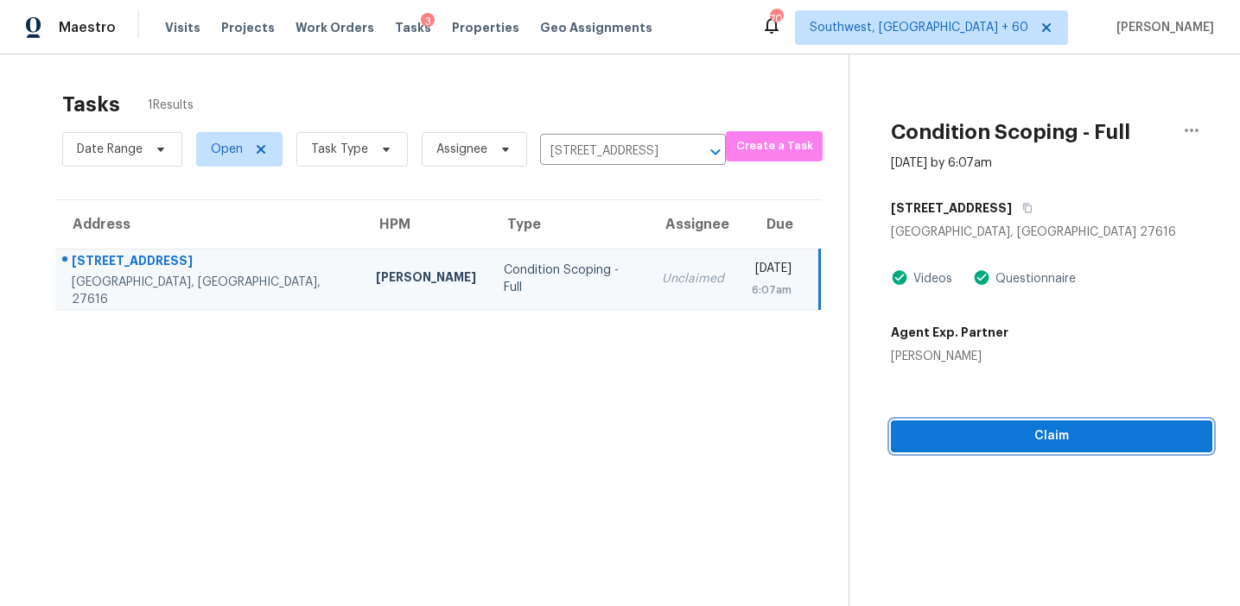
click at [946, 438] on span "Claim" at bounding box center [1051, 437] width 294 height 22
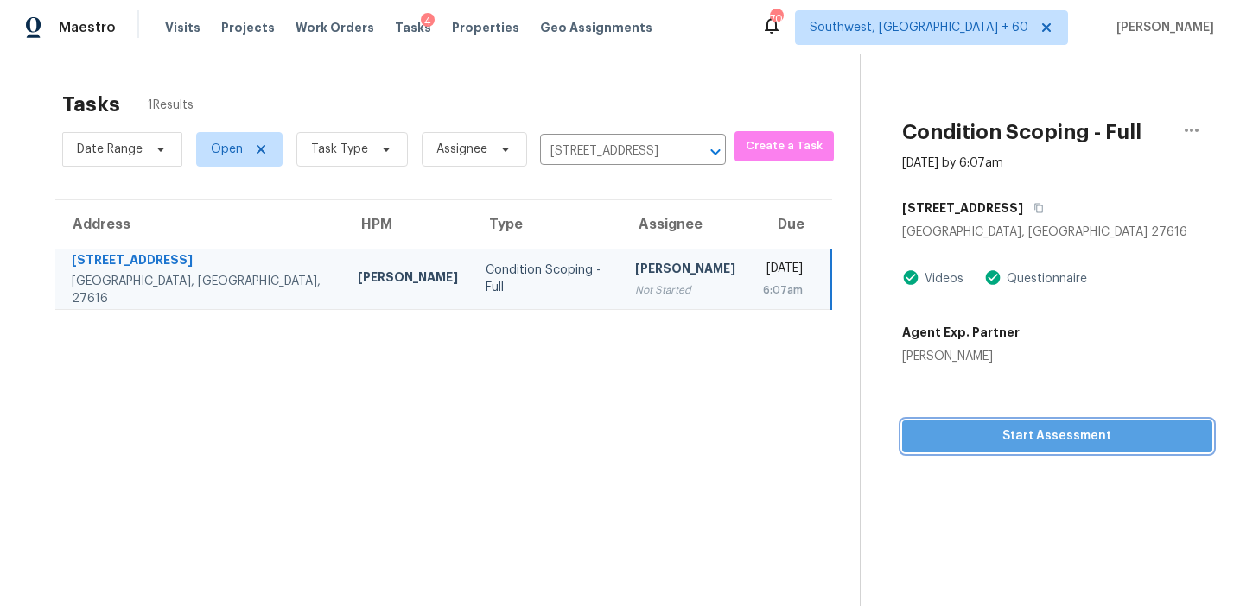
click at [965, 421] on button "Start Assessment" at bounding box center [1057, 437] width 310 height 32
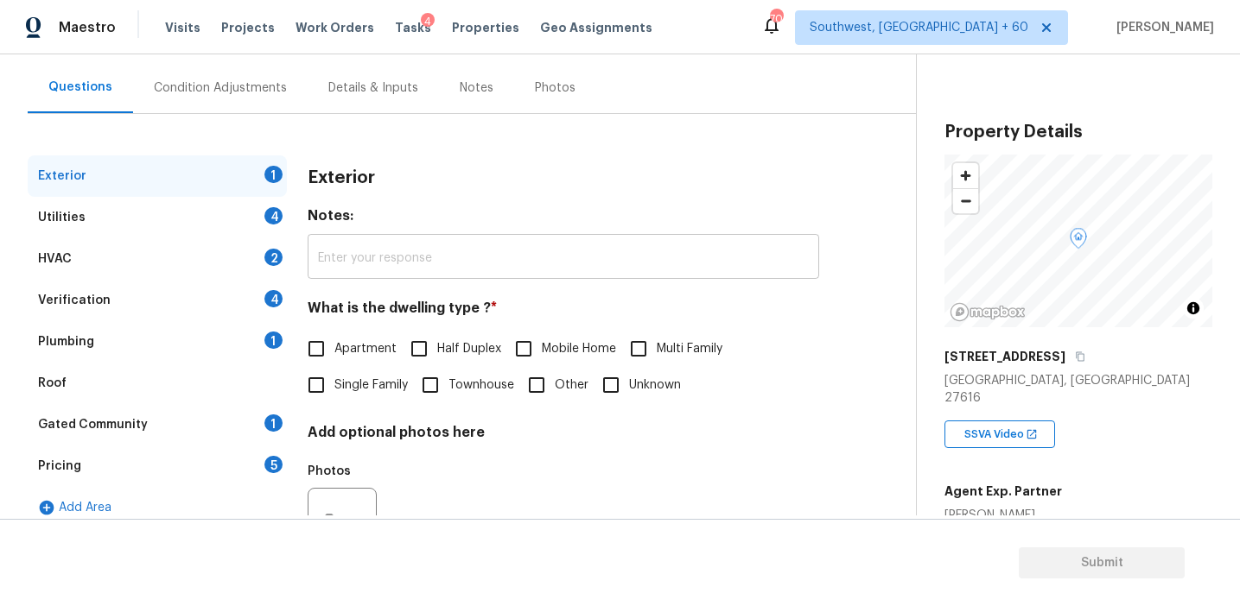
scroll to position [150, 0]
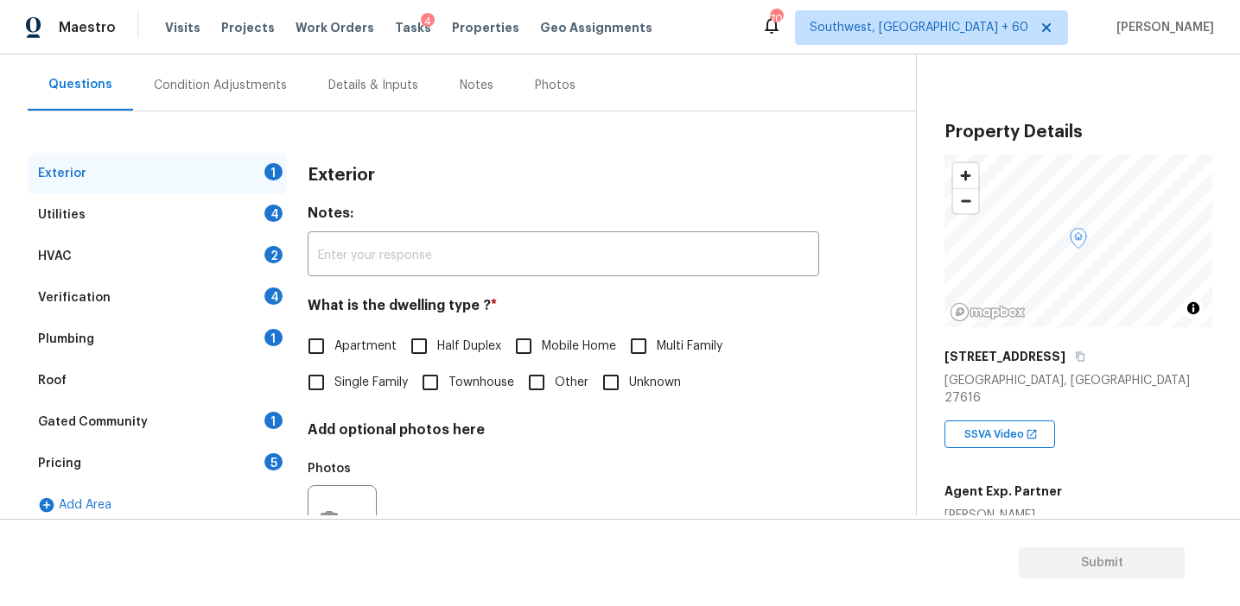
click at [202, 458] on div "Pricing 5" at bounding box center [157, 463] width 259 height 41
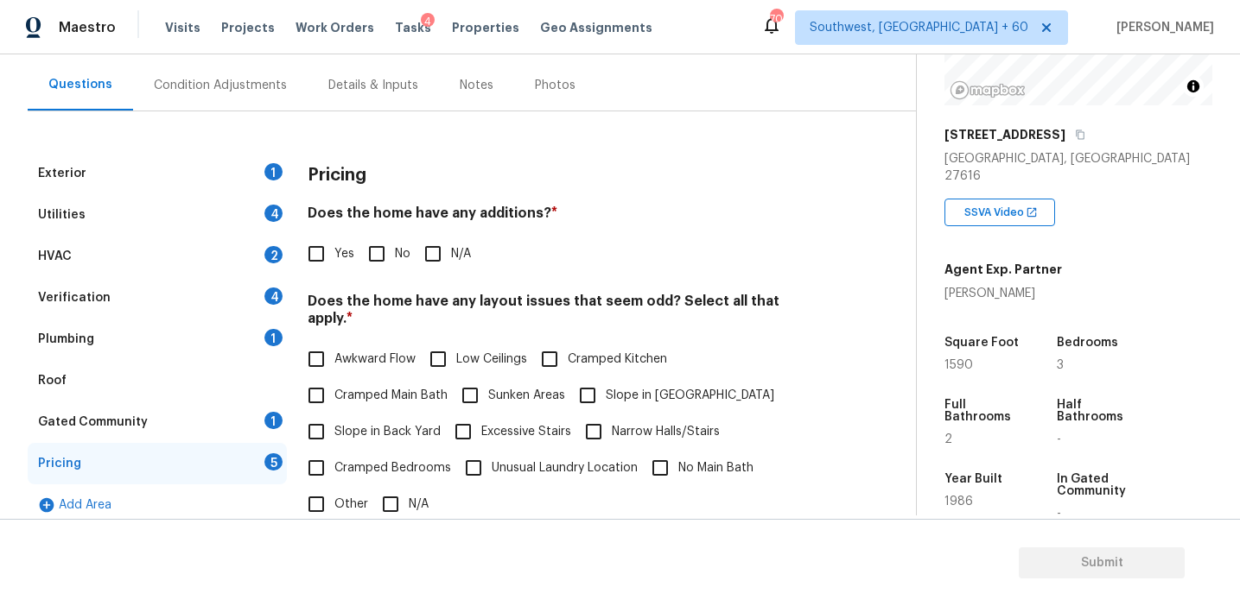
scroll to position [221, 0]
click at [632, 282] on div "Pricing Does the home have any additions? * Yes No N/A Does the home have any l…" at bounding box center [563, 489] width 511 height 672
click at [495, 213] on h4 "Does the home have any additions? *" at bounding box center [563, 217] width 511 height 24
click at [367, 161] on div "Pricing" at bounding box center [563, 175] width 511 height 45
click at [406, 176] on div "Pricing" at bounding box center [563, 175] width 511 height 45
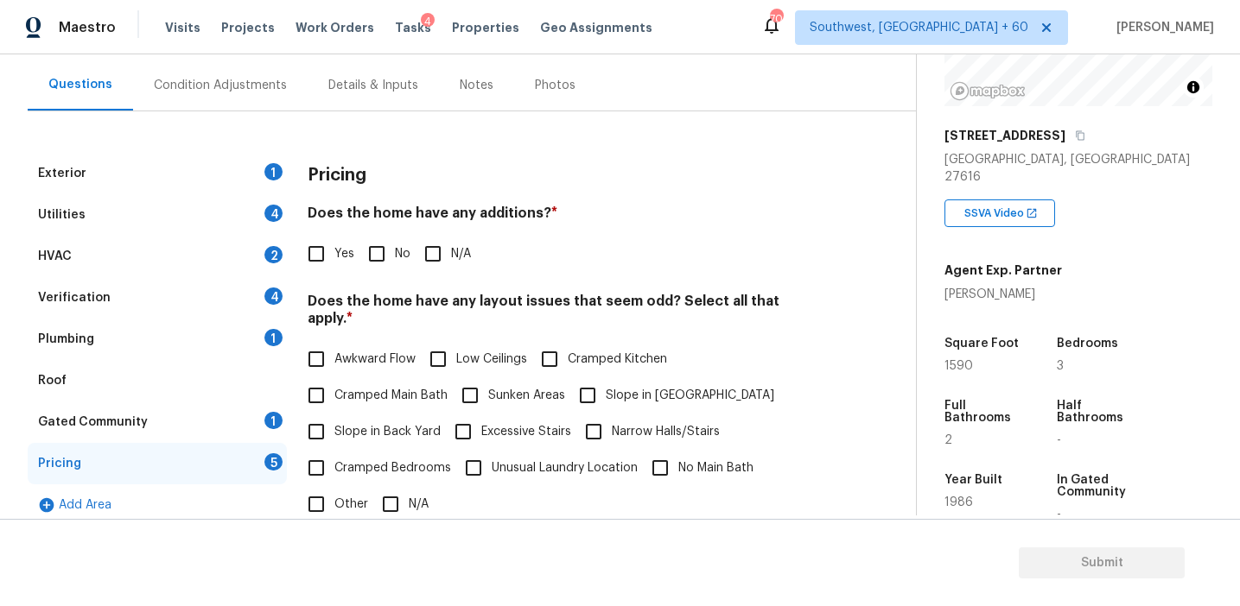
click at [406, 176] on div "Pricing" at bounding box center [563, 175] width 511 height 45
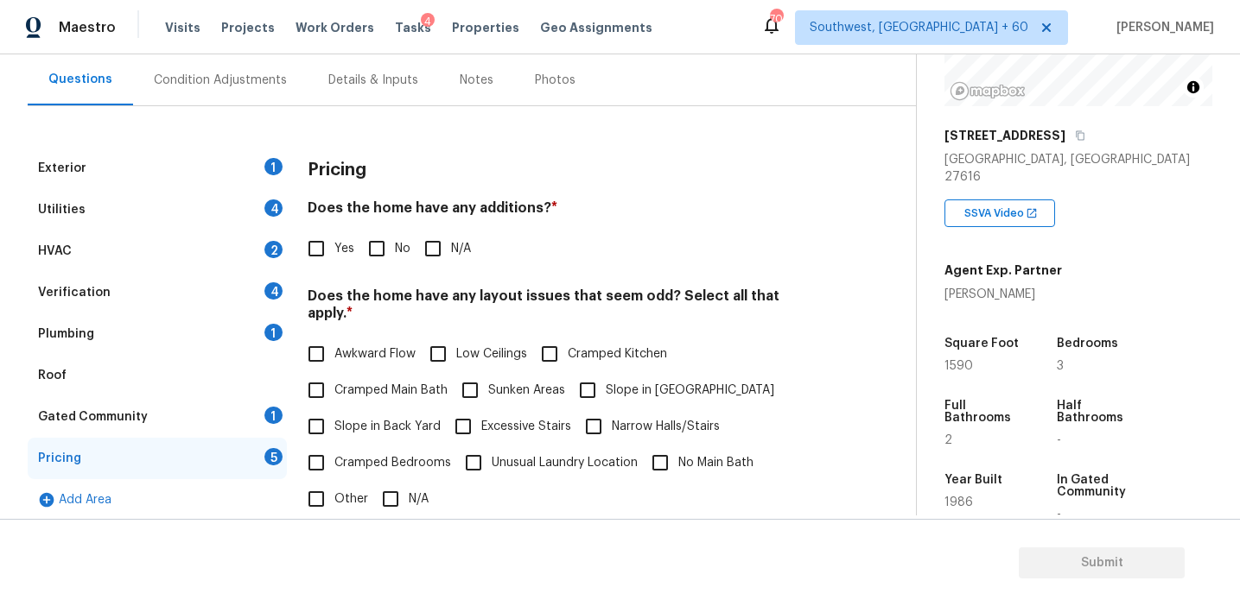
click at [406, 176] on div "Pricing" at bounding box center [563, 170] width 511 height 45
click at [371, 244] on input "No" at bounding box center [376, 249] width 36 height 36
checkbox input "true"
click at [376, 410] on label "Slope in Back Yard" at bounding box center [369, 428] width 143 height 36
click at [334, 410] on input "Slope in Back Yard" at bounding box center [316, 428] width 36 height 36
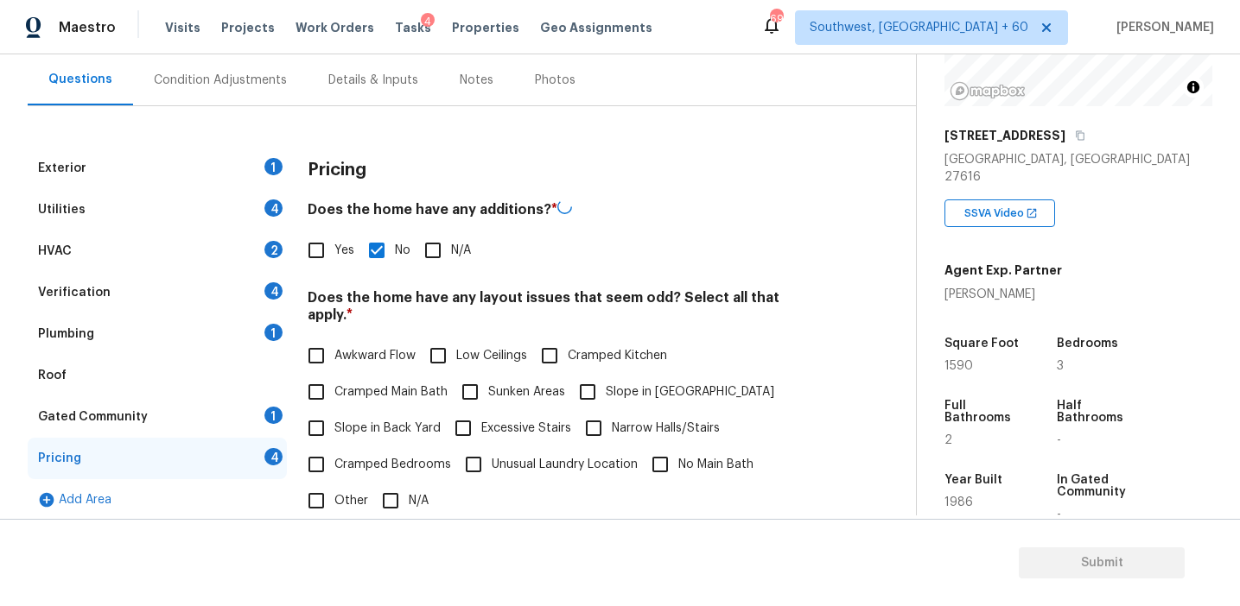
checkbox input "true"
click at [595, 375] on input "Slope in [GEOGRAPHIC_DATA]" at bounding box center [587, 390] width 36 height 36
checkbox input "true"
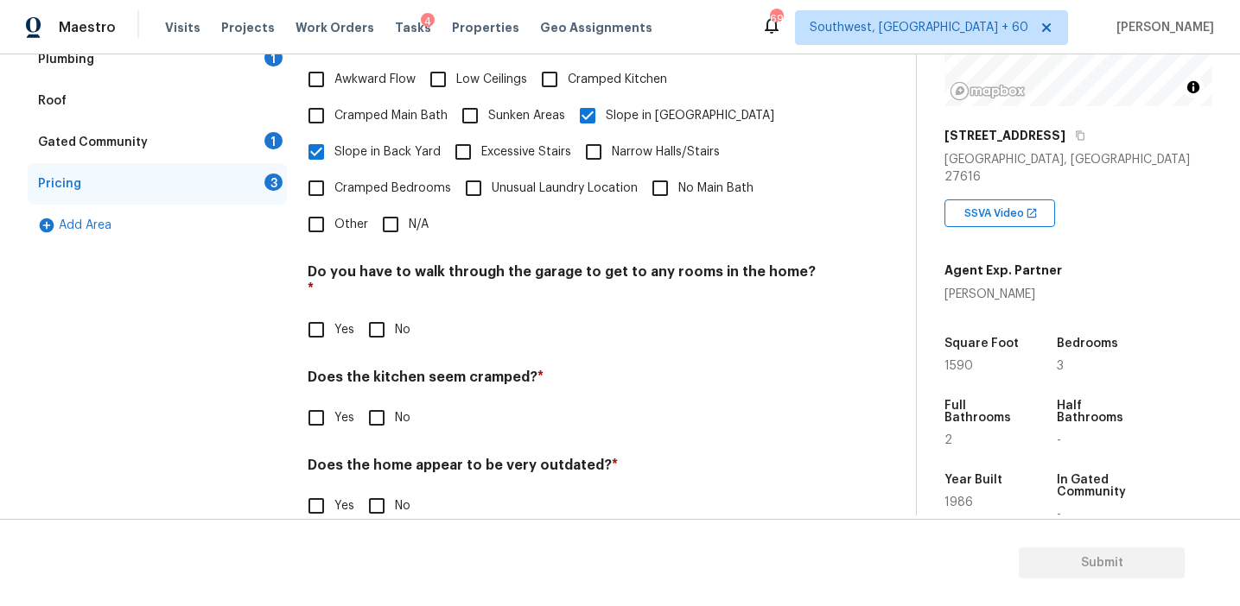
click at [390, 312] on input "No" at bounding box center [376, 330] width 36 height 36
checkbox input "true"
click at [390, 402] on input "No" at bounding box center [376, 420] width 36 height 36
checkbox input "true"
click at [384, 488] on input "No" at bounding box center [376, 506] width 36 height 36
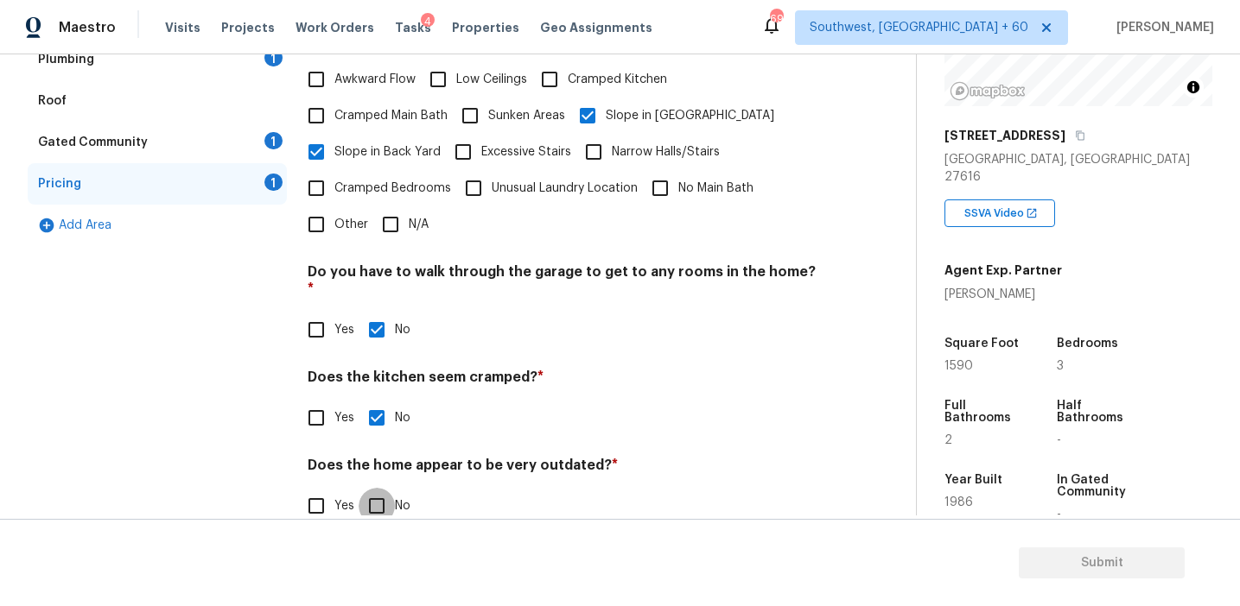
checkbox input "true"
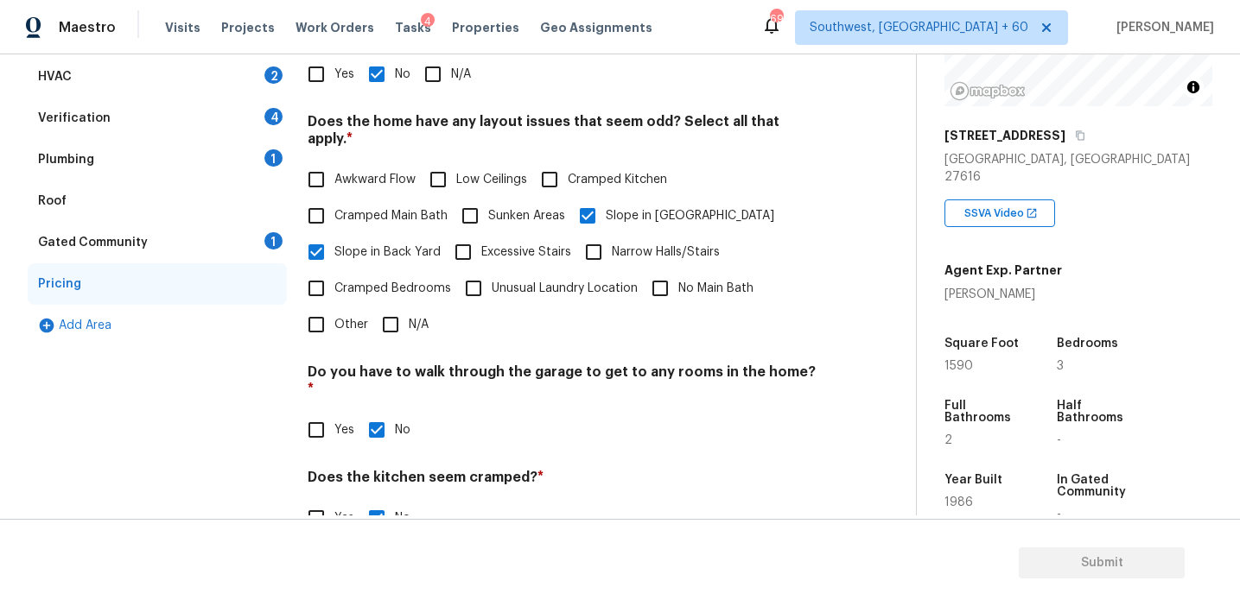
click at [266, 235] on div "1" at bounding box center [273, 240] width 18 height 17
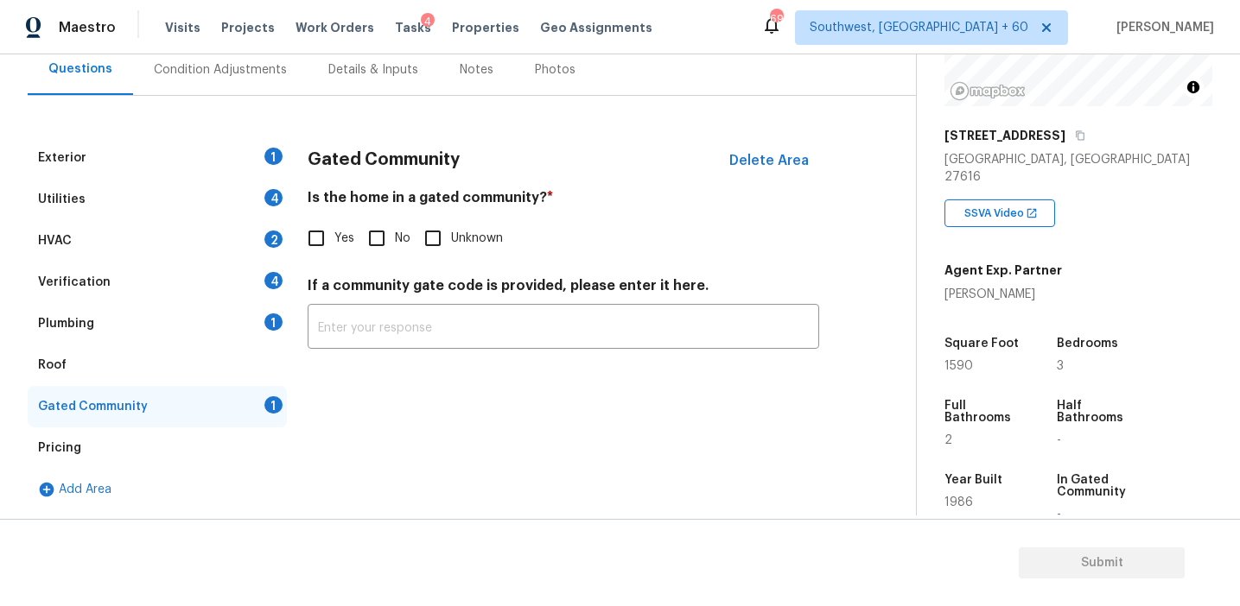
scroll to position [166, 0]
click at [381, 228] on input "No" at bounding box center [376, 238] width 36 height 36
checkbox input "true"
click at [257, 313] on div "Plumbing 1" at bounding box center [157, 323] width 259 height 41
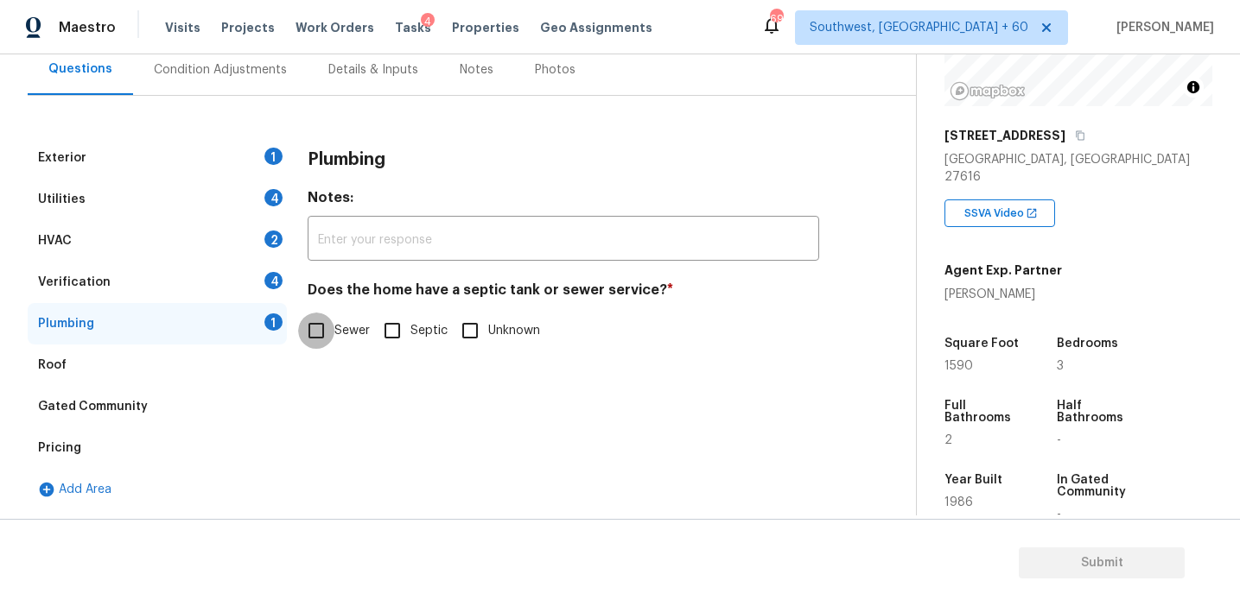
click at [317, 333] on input "Sewer" at bounding box center [316, 331] width 36 height 36
checkbox input "true"
click at [277, 286] on div "4" at bounding box center [273, 280] width 18 height 17
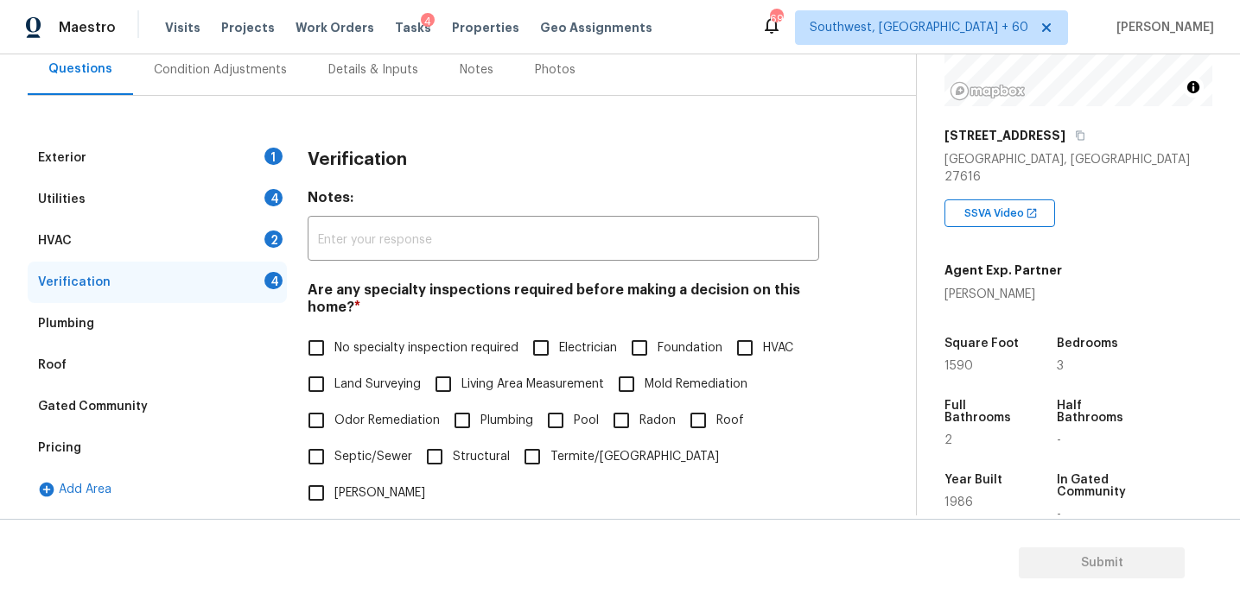
click at [404, 359] on label "No specialty inspection required" at bounding box center [408, 348] width 220 height 36
click at [334, 359] on input "No specialty inspection required" at bounding box center [316, 348] width 36 height 36
checkbox input "true"
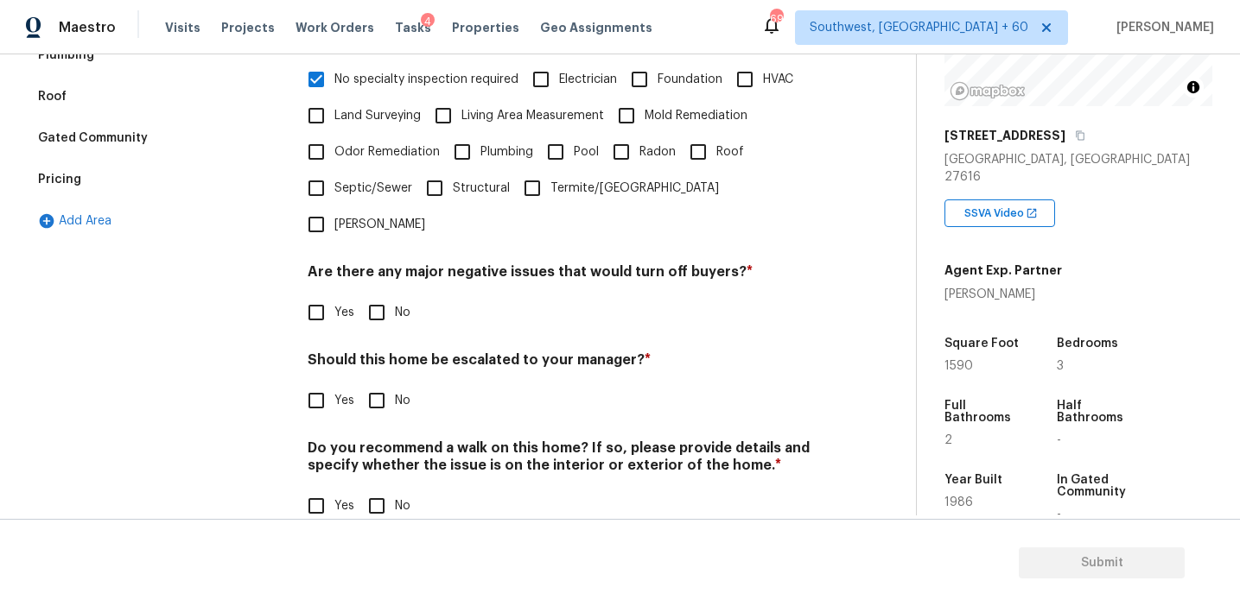
scroll to position [433, 0]
click at [378, 296] on input "No" at bounding box center [376, 314] width 36 height 36
checkbox input "true"
click at [378, 384] on input "No" at bounding box center [376, 402] width 36 height 36
checkbox input "true"
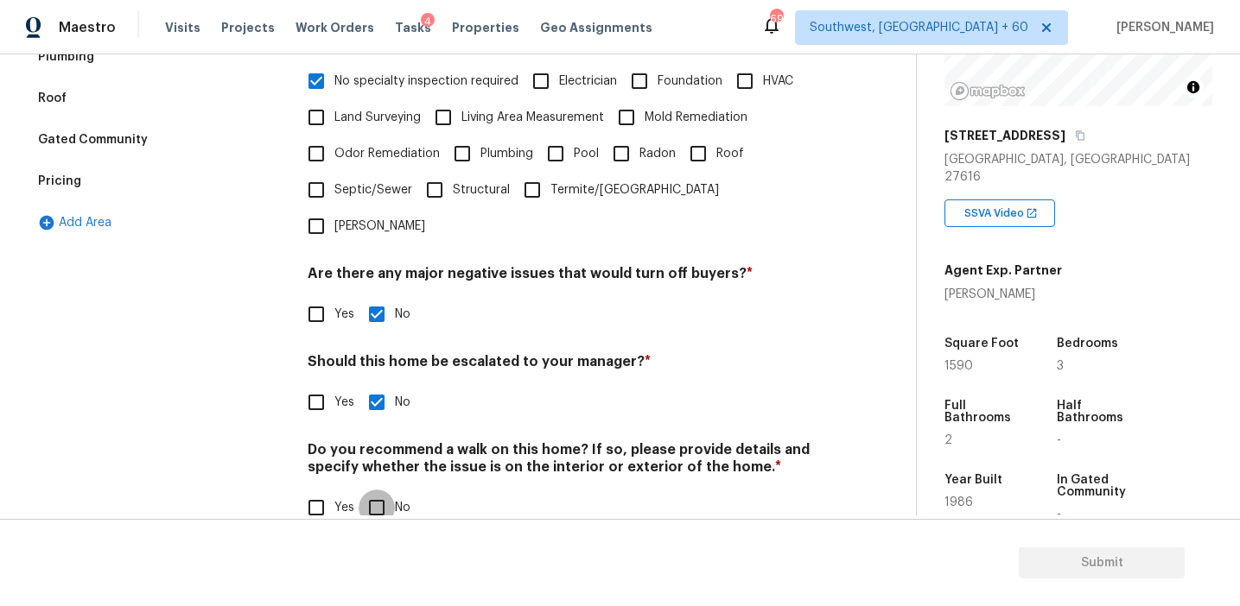
click at [379, 490] on input "No" at bounding box center [376, 508] width 36 height 36
checkbox input "true"
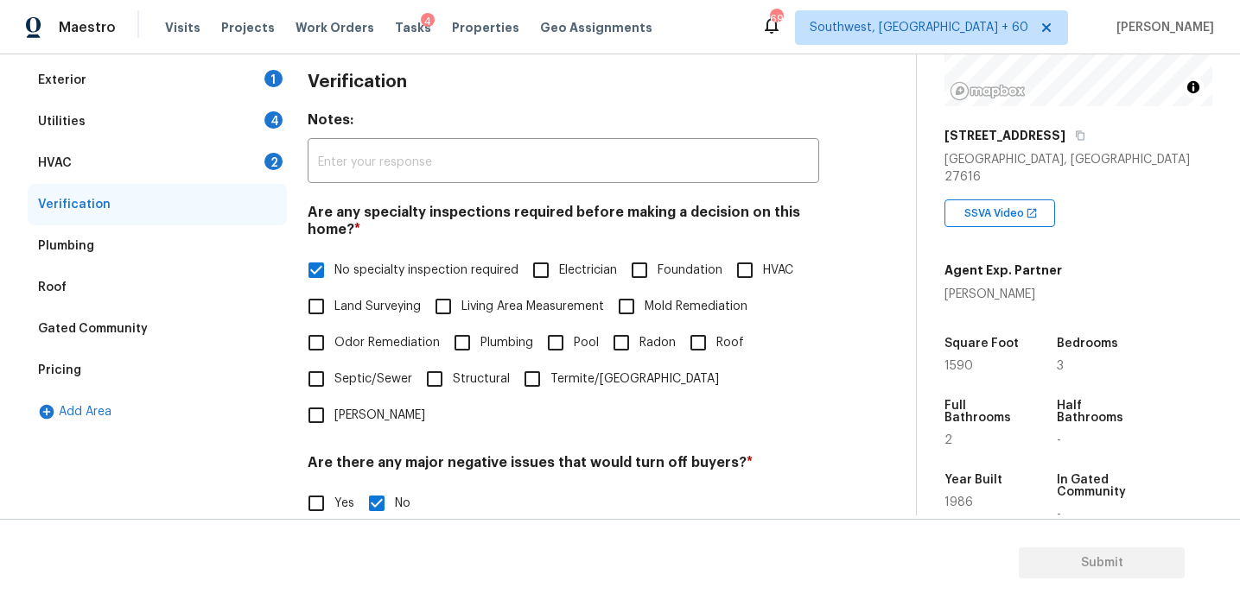
scroll to position [219, 0]
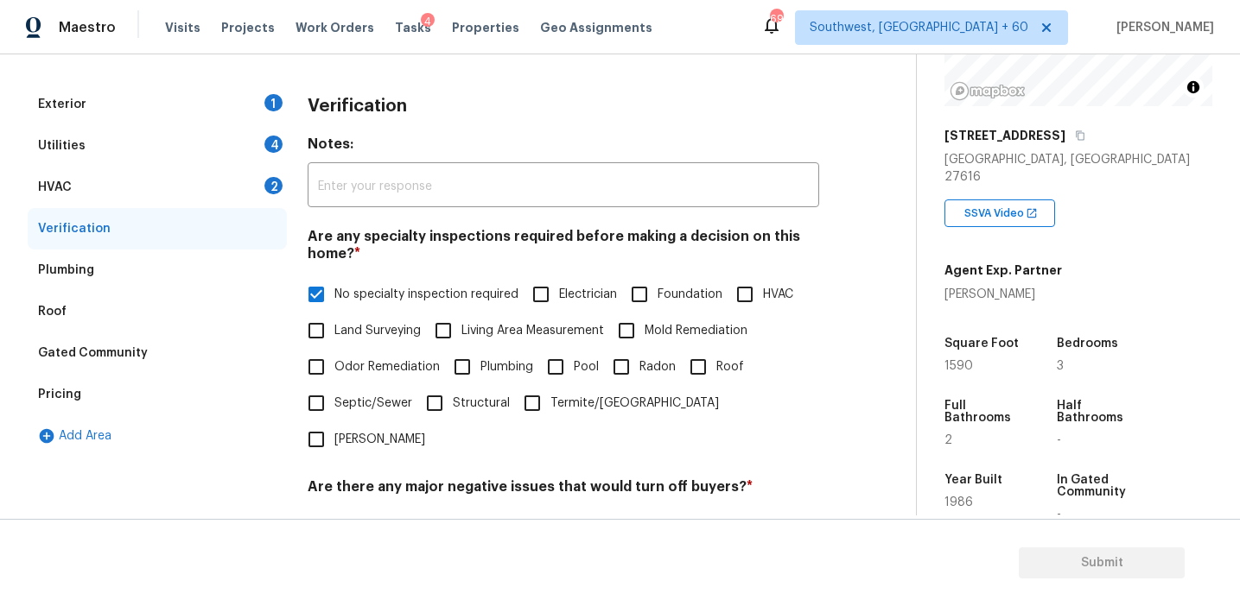
click at [257, 191] on div "HVAC 2" at bounding box center [157, 187] width 259 height 41
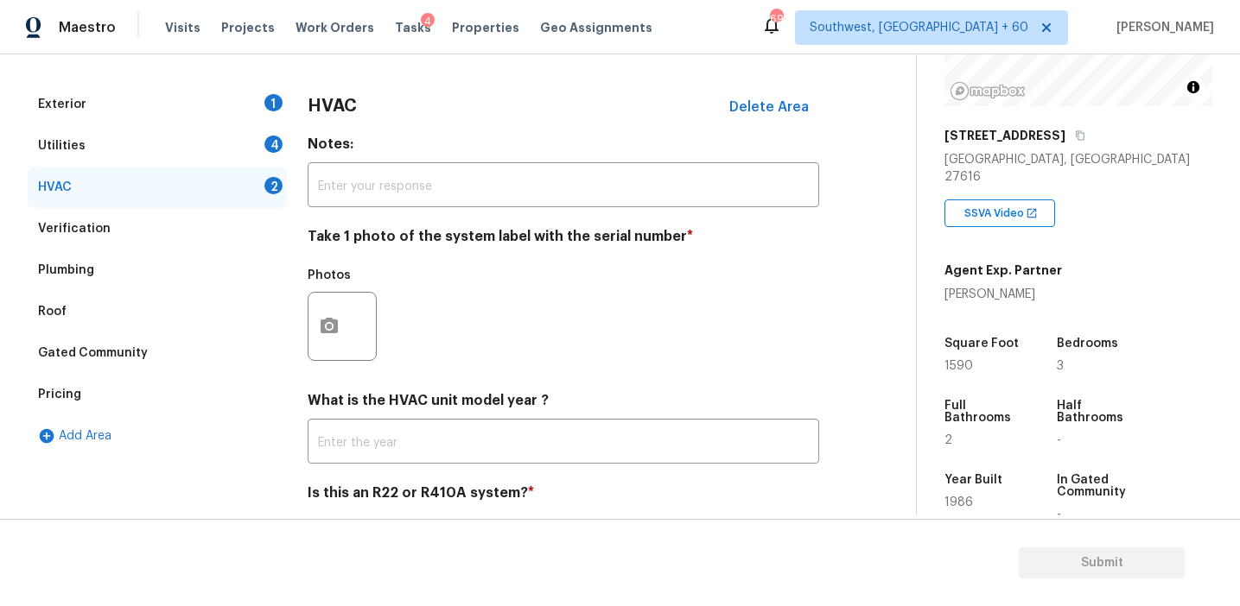
scroll to position [282, 0]
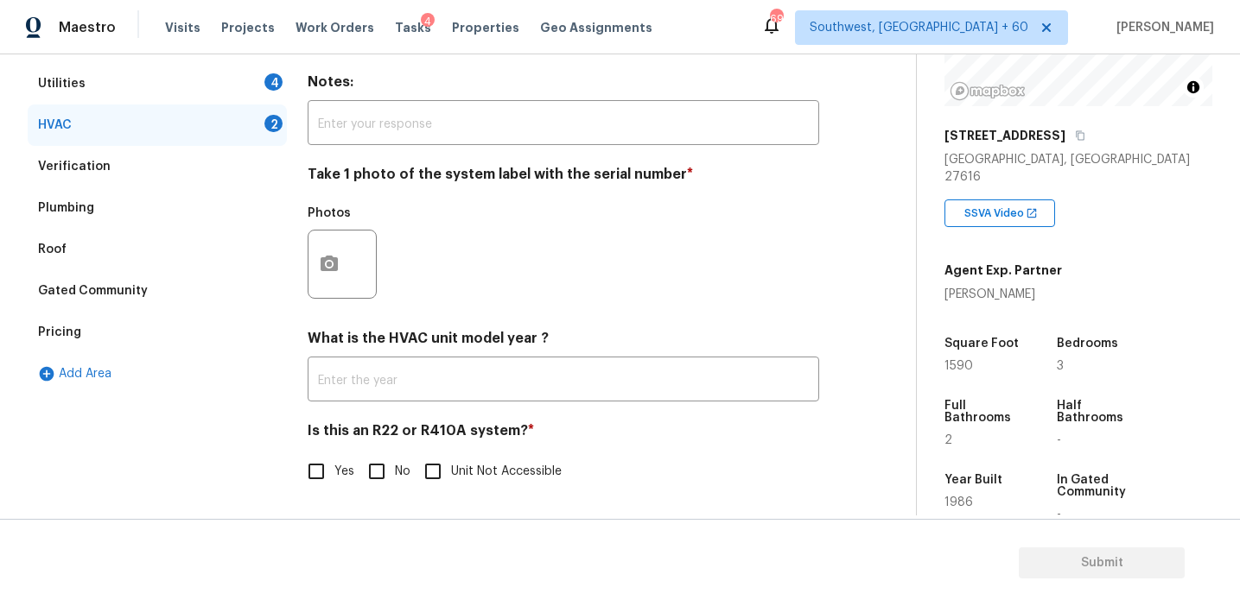
click at [384, 457] on input "No" at bounding box center [376, 472] width 36 height 36
checkbox input "true"
click at [329, 264] on circle "button" at bounding box center [329, 264] width 5 height 5
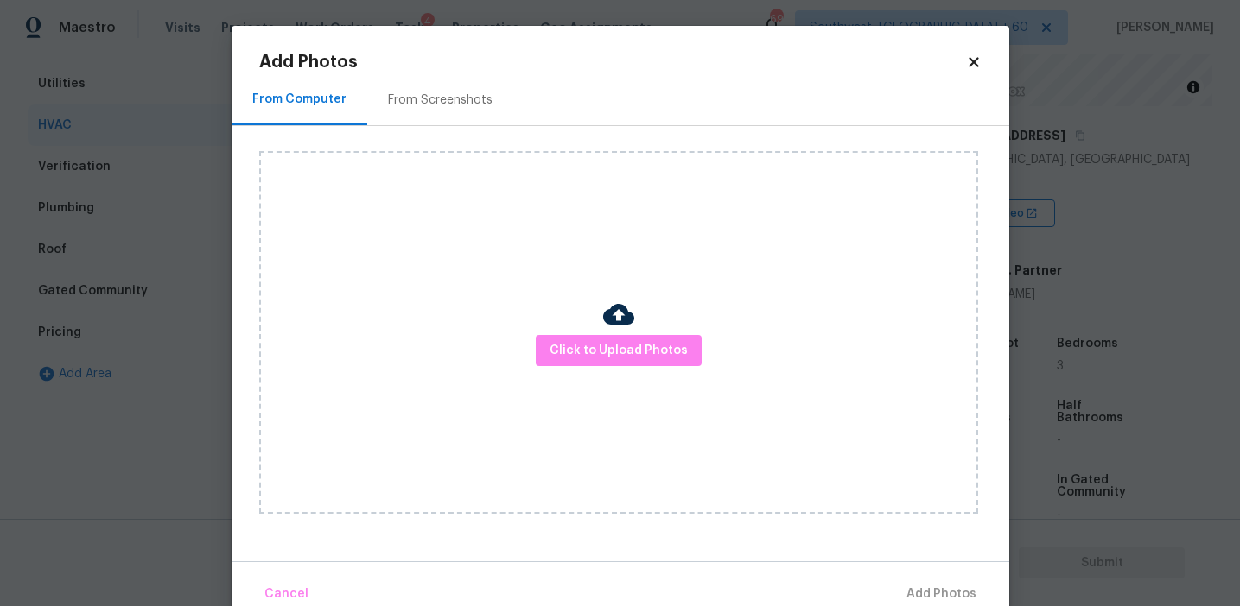
click at [466, 111] on div "From Screenshots" at bounding box center [440, 99] width 146 height 51
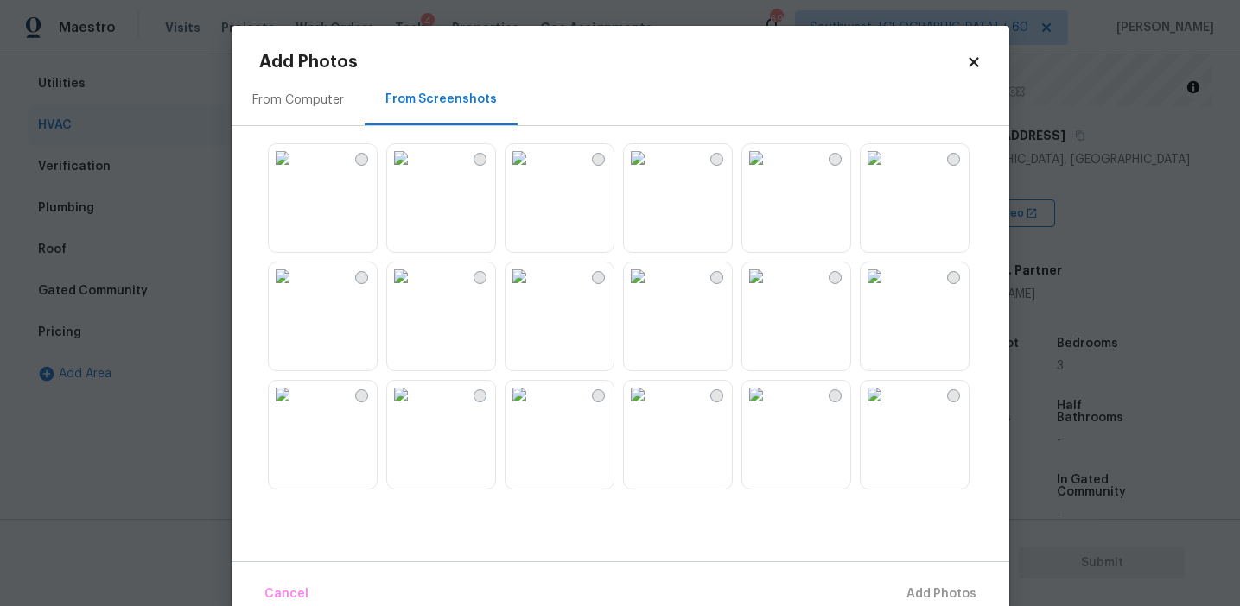
click at [415, 172] on img at bounding box center [401, 158] width 28 height 28
click at [900, 579] on button "Add 1 Photo(s)" at bounding box center [933, 594] width 99 height 37
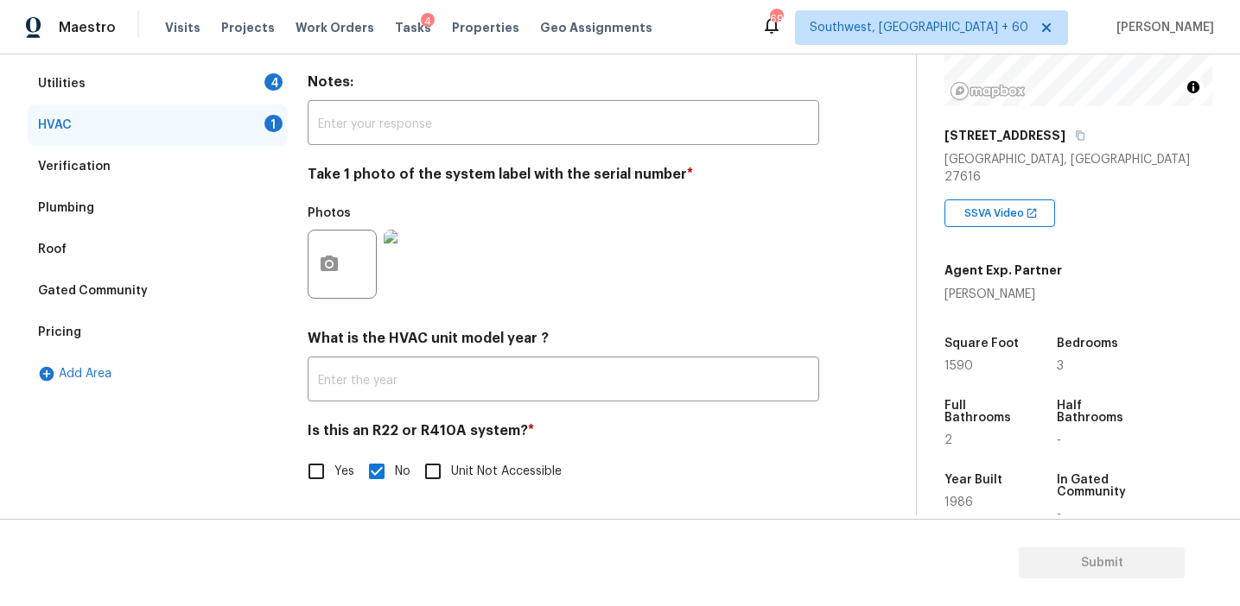
click at [275, 79] on div "4" at bounding box center [273, 81] width 18 height 17
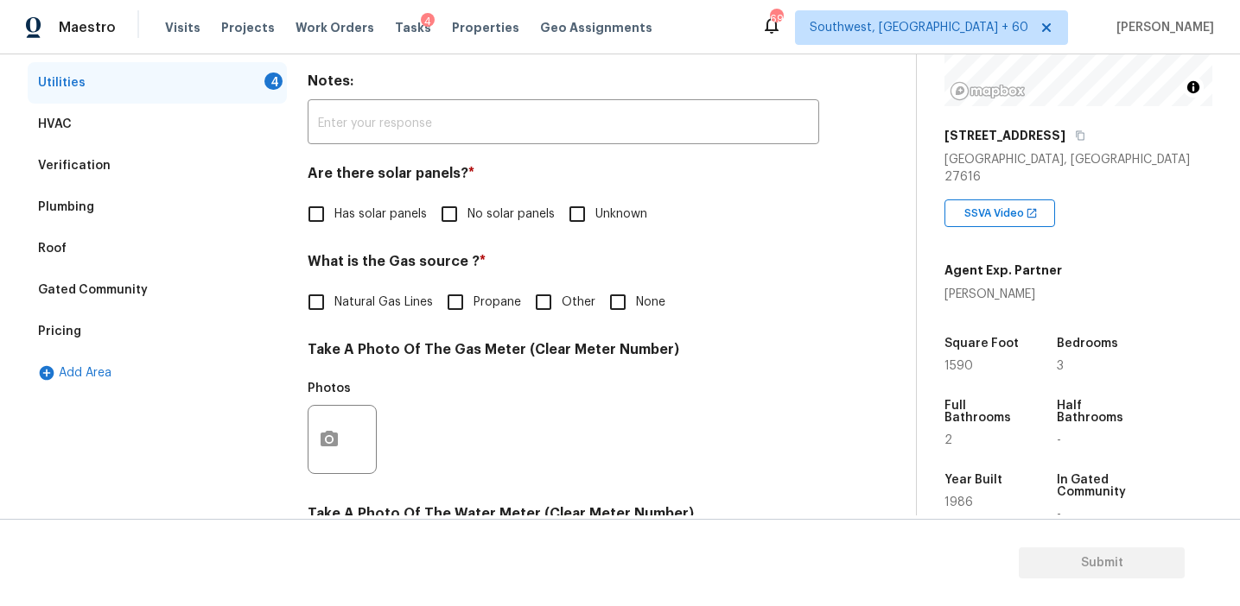
click at [487, 222] on span "No solar panels" at bounding box center [510, 215] width 87 height 18
click at [467, 222] on input "No solar panels" at bounding box center [449, 214] width 36 height 36
checkbox input "true"
click at [403, 301] on span "Natural Gas Lines" at bounding box center [383, 304] width 98 height 18
click at [334, 301] on input "Natural Gas Lines" at bounding box center [316, 304] width 36 height 36
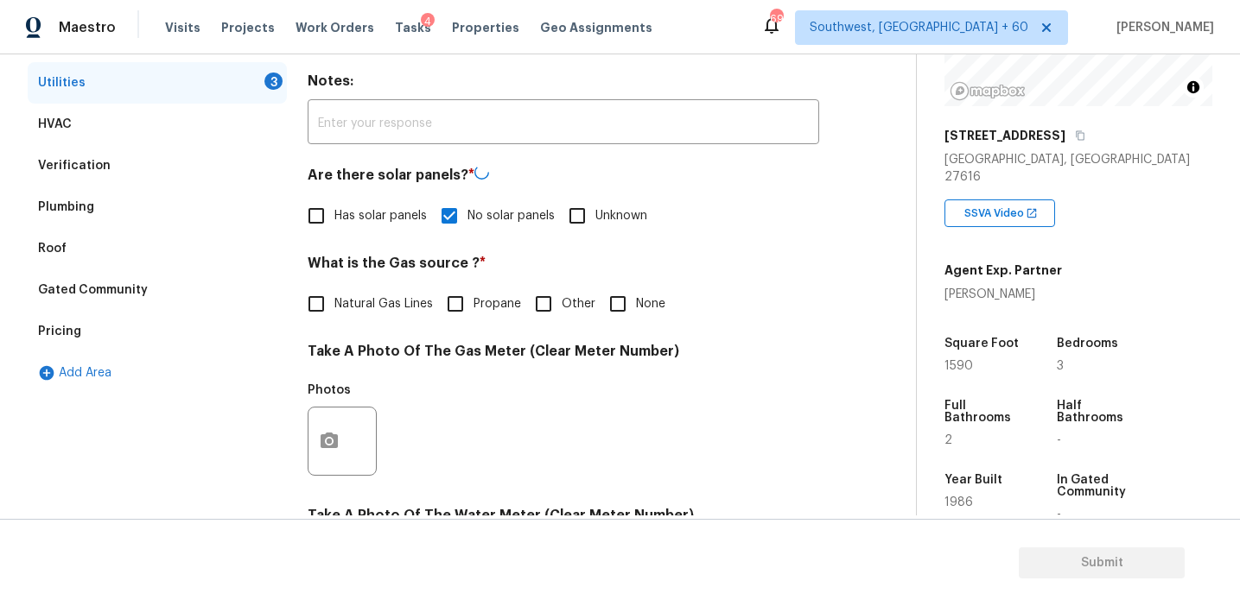
checkbox input "true"
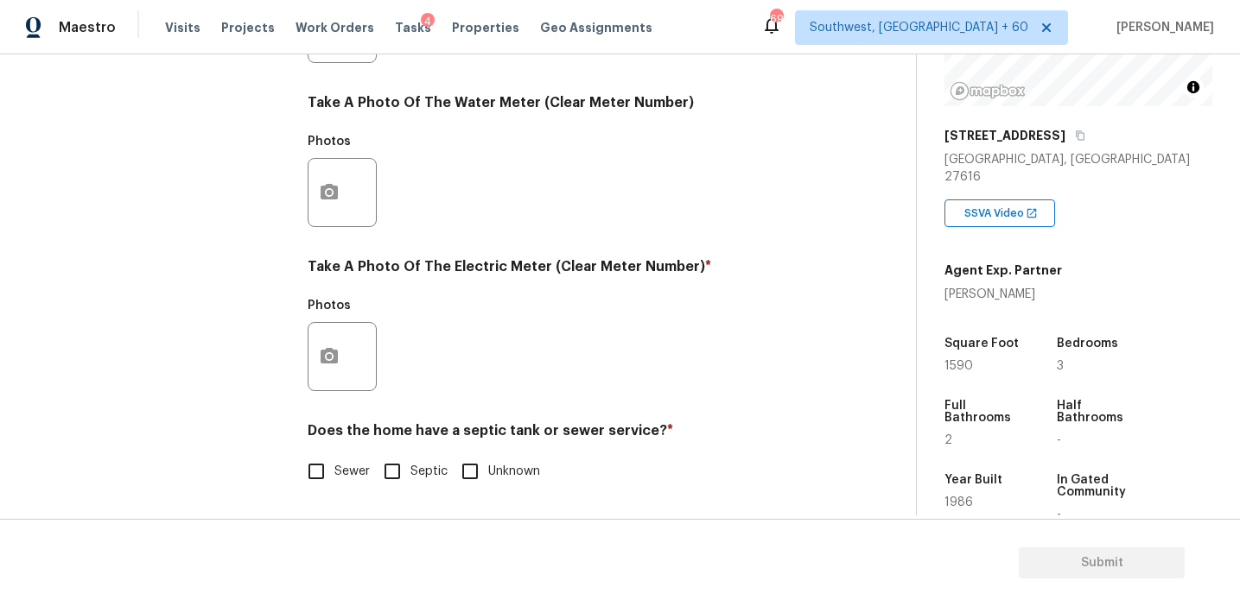
scroll to position [694, 0]
click at [341, 470] on span "Sewer" at bounding box center [351, 472] width 35 height 18
click at [334, 470] on input "Sewer" at bounding box center [316, 472] width 36 height 36
checkbox input "true"
click at [341, 381] on button "button" at bounding box center [328, 356] width 41 height 67
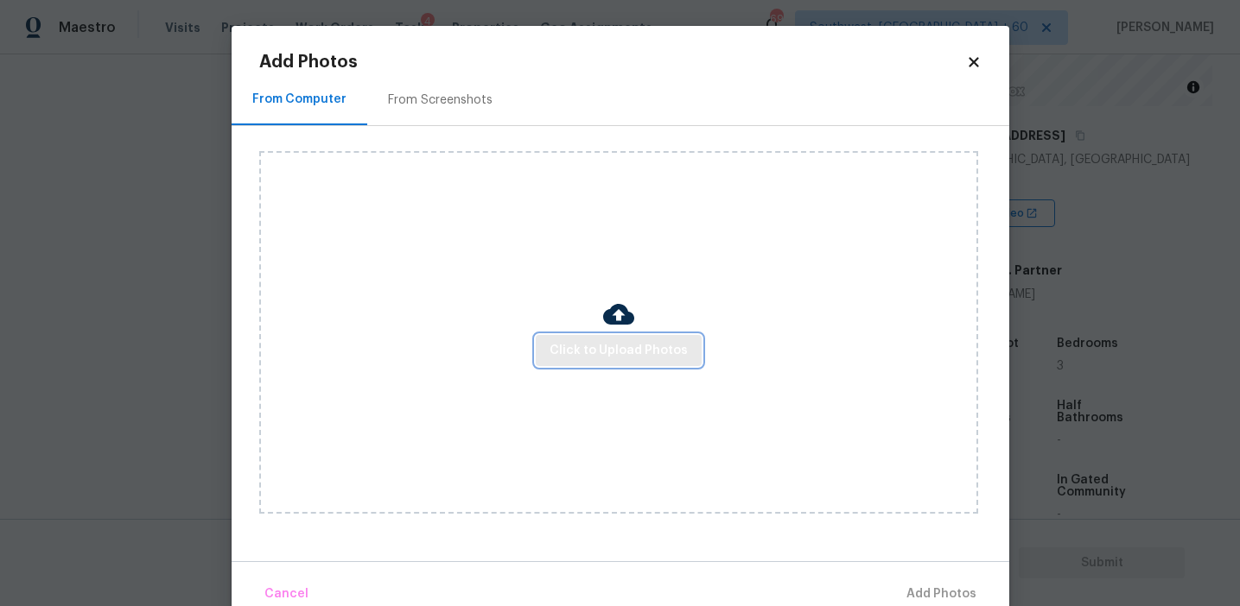
click at [606, 336] on button "Click to Upload Photos" at bounding box center [619, 351] width 166 height 32
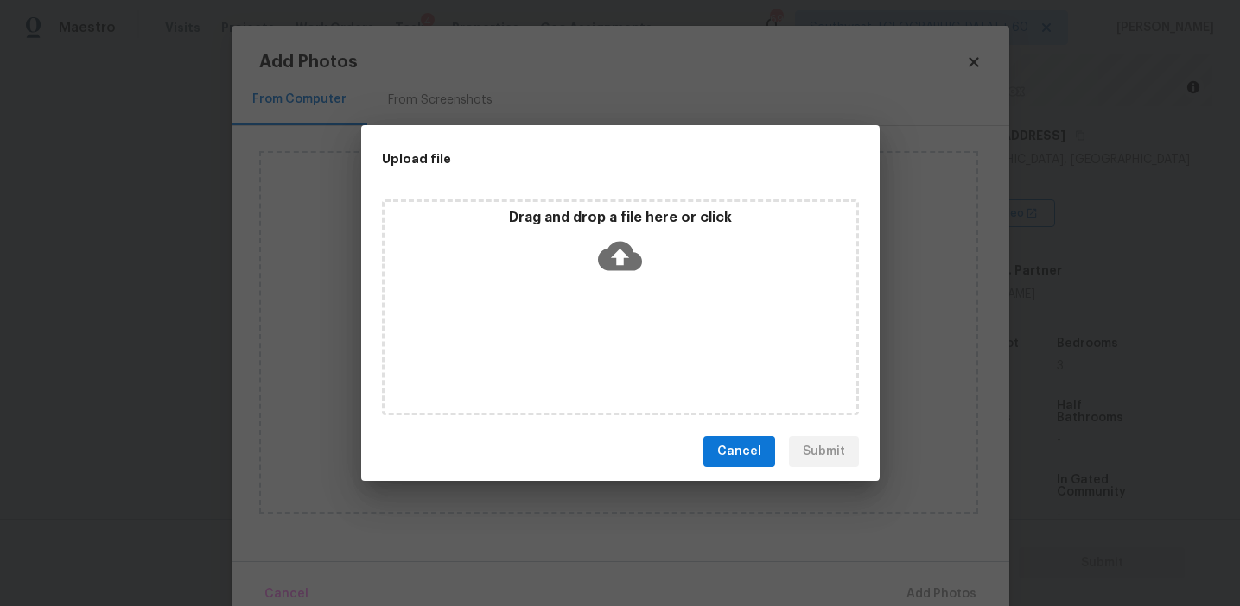
click at [600, 238] on icon at bounding box center [620, 256] width 44 height 44
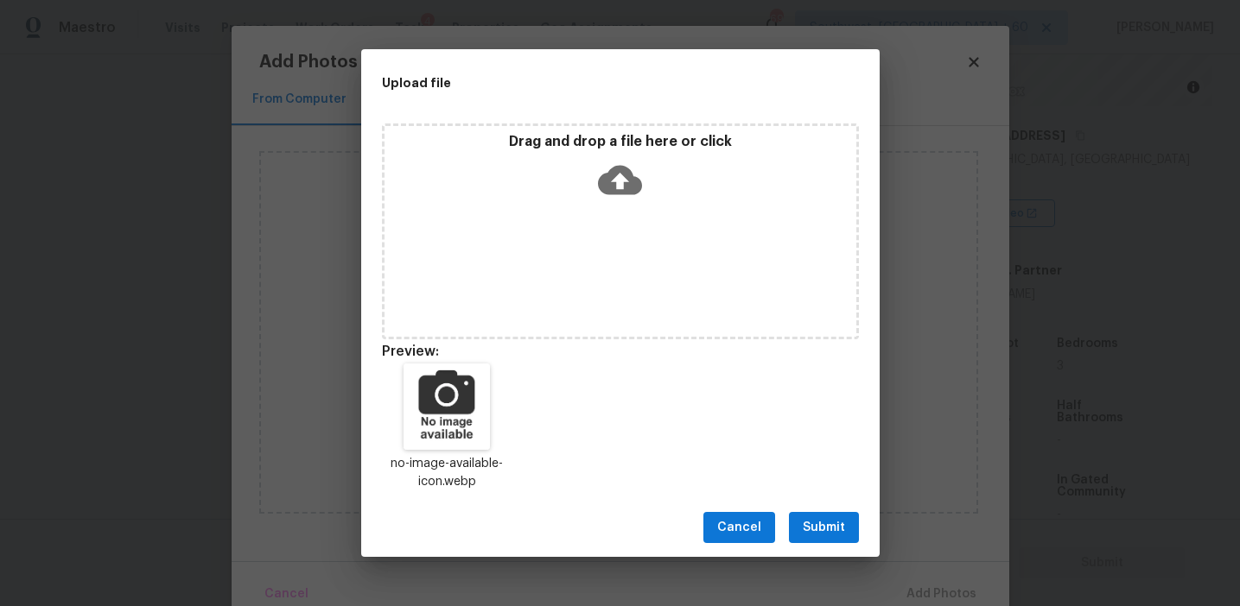
click at [807, 516] on button "Submit" at bounding box center [824, 528] width 70 height 32
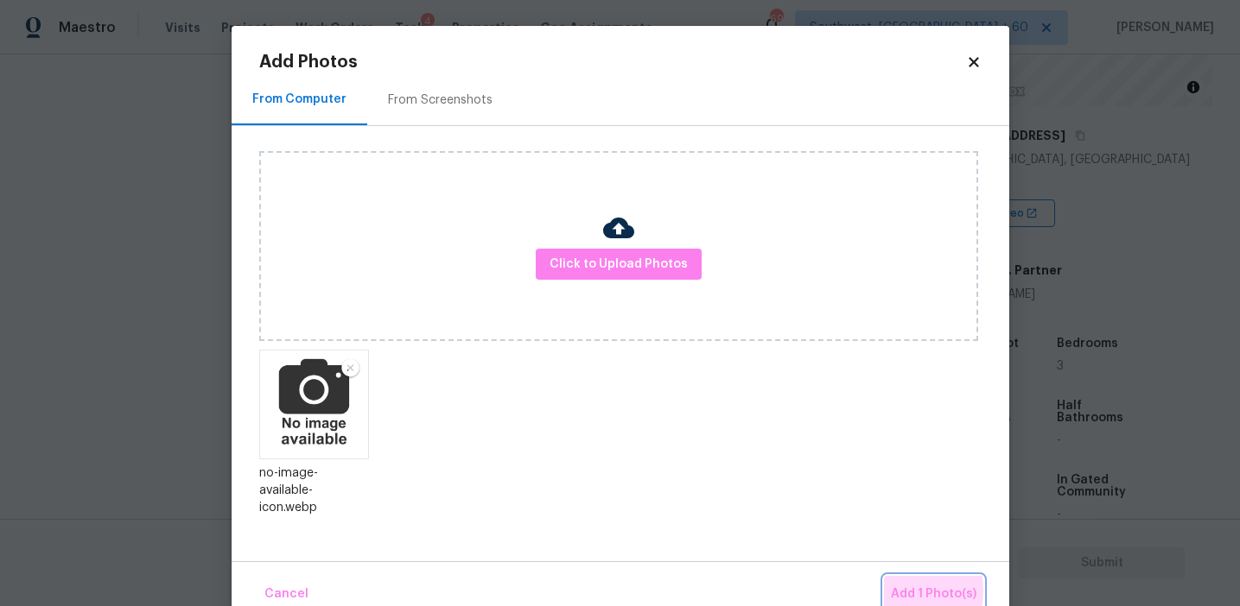
click at [899, 591] on span "Add 1 Photo(s)" at bounding box center [934, 595] width 86 height 22
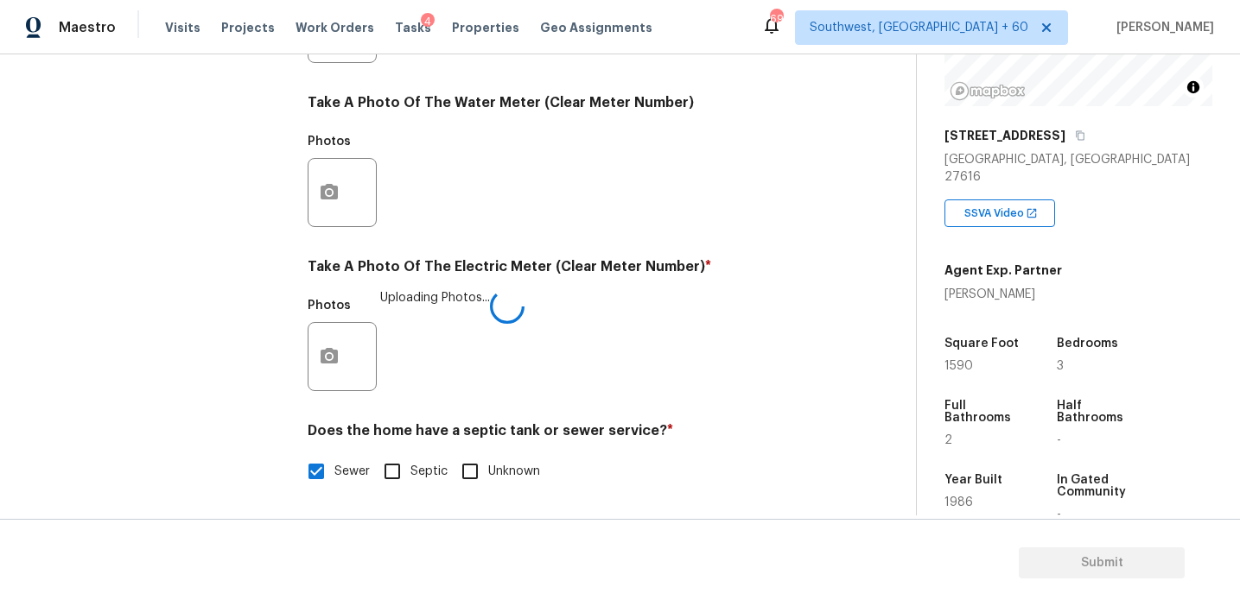
click at [537, 326] on div "Photos Uploading Photos..." at bounding box center [563, 345] width 511 height 112
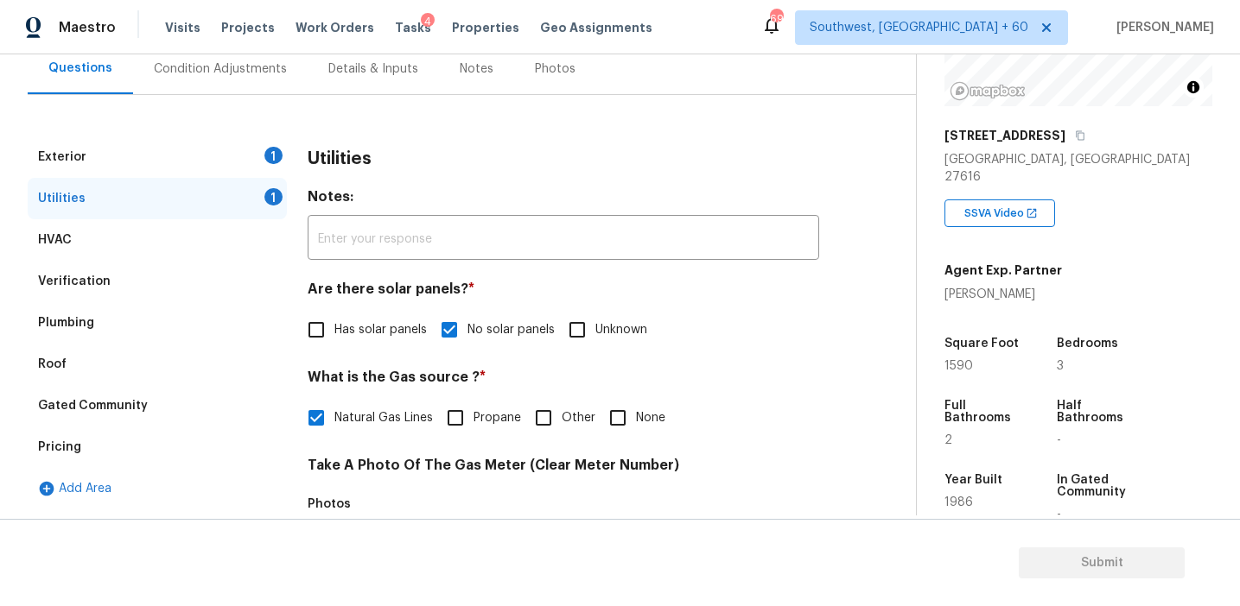
scroll to position [164, 0]
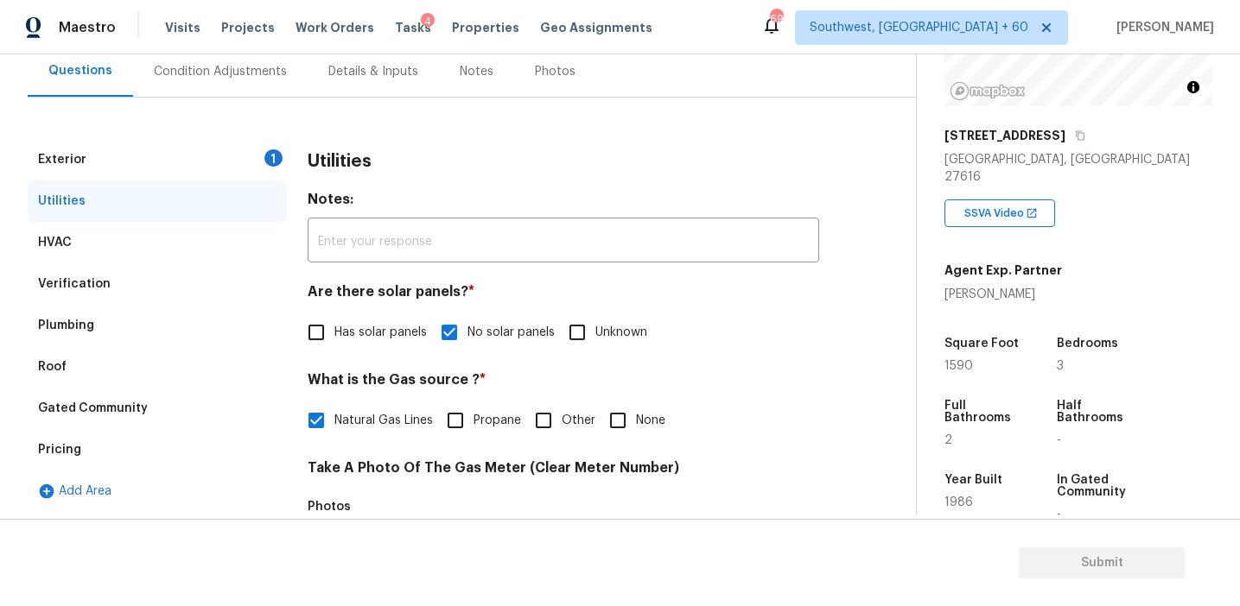
click at [270, 159] on div "1" at bounding box center [273, 157] width 18 height 17
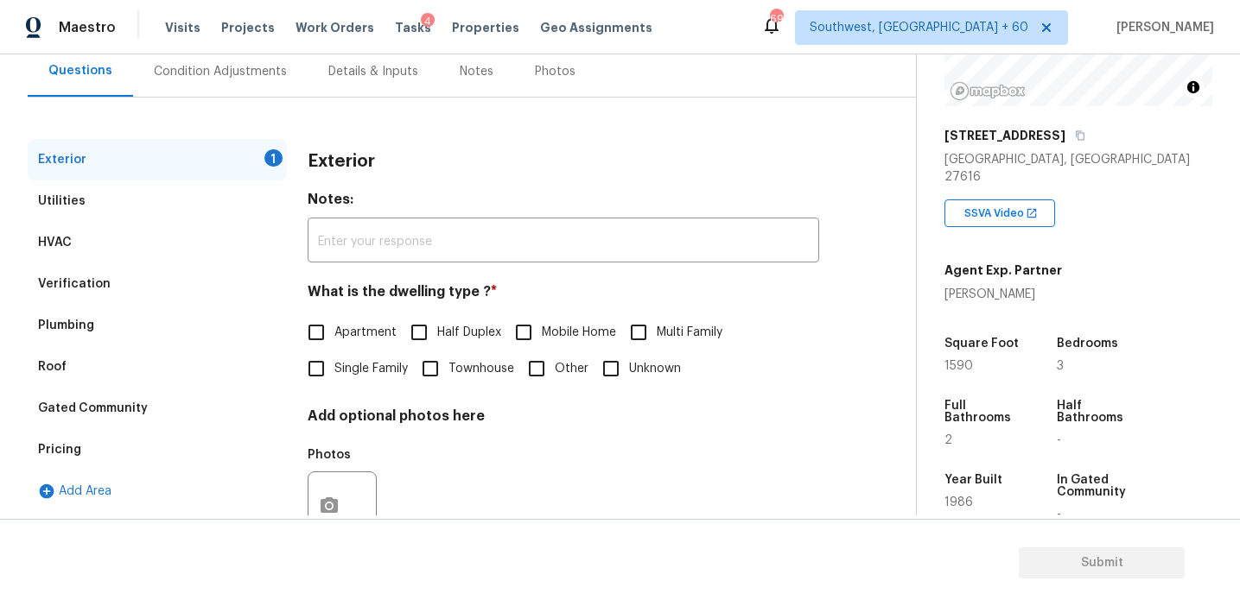
click at [358, 366] on span "Single Family" at bounding box center [370, 369] width 73 height 18
click at [334, 366] on input "Single Family" at bounding box center [316, 369] width 36 height 36
checkbox input "true"
click at [247, 72] on div "Condition Adjustments" at bounding box center [220, 71] width 133 height 17
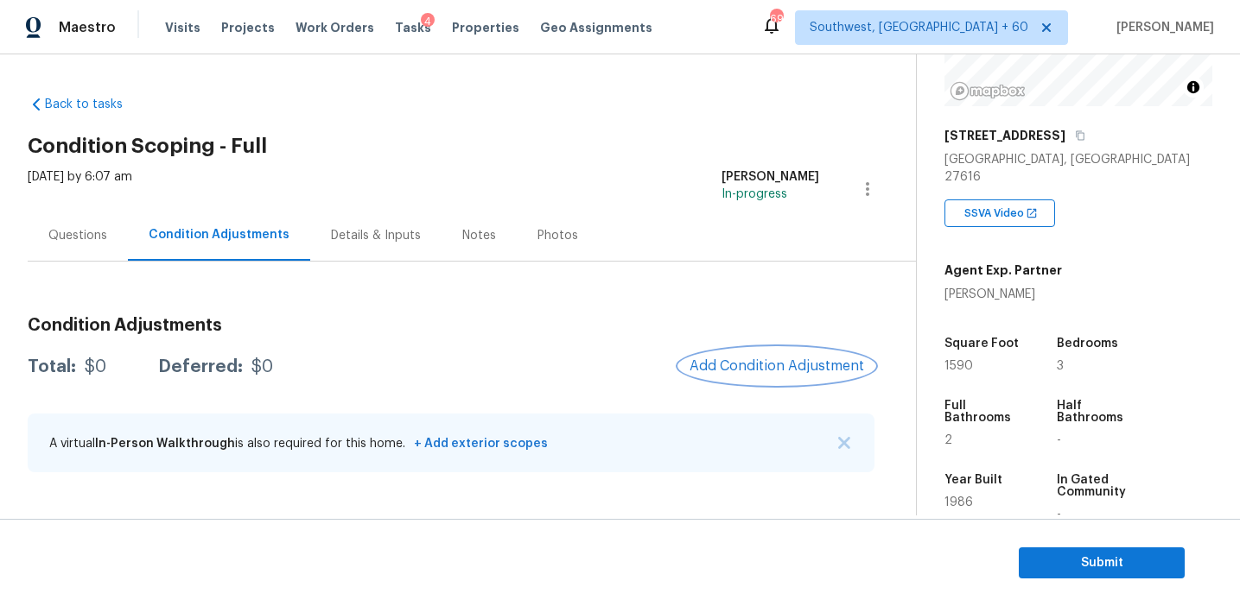
click at [754, 371] on span "Add Condition Adjustment" at bounding box center [776, 366] width 174 height 16
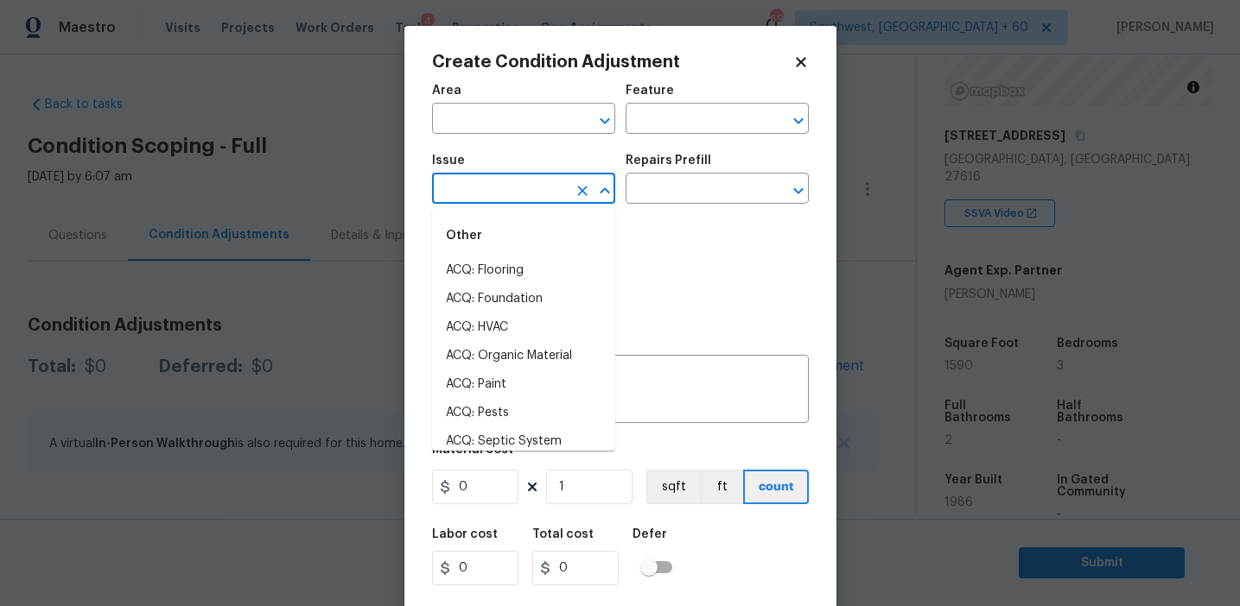
click at [513, 182] on input "text" at bounding box center [499, 190] width 135 height 27
type input "p"
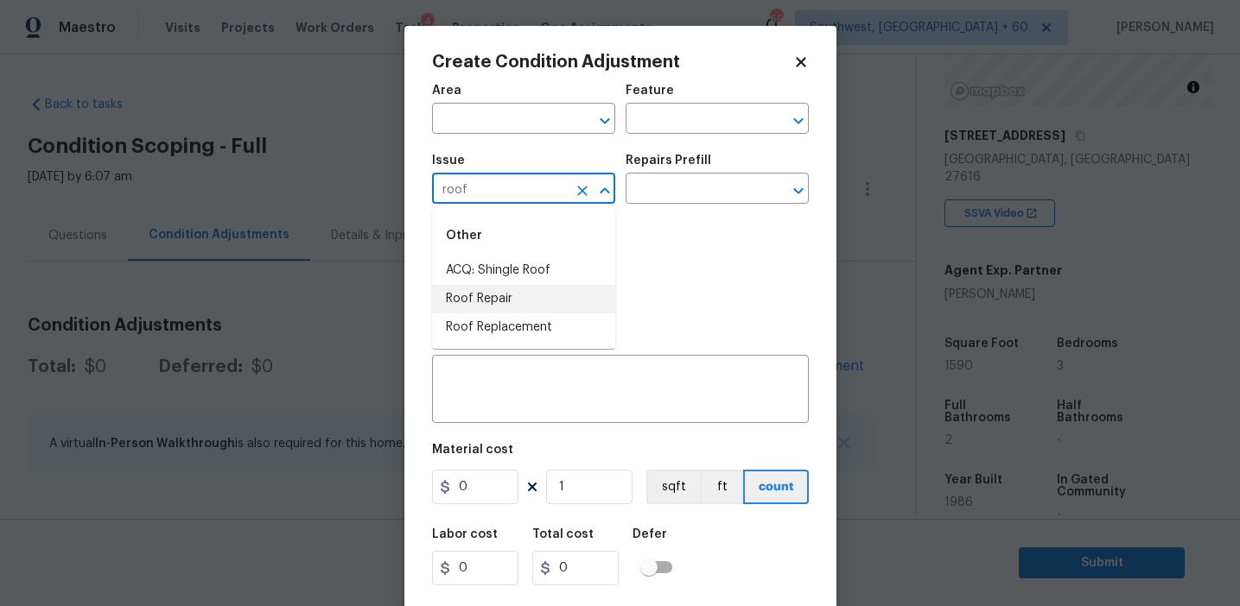
click at [535, 298] on li "Roof Repair" at bounding box center [523, 299] width 183 height 29
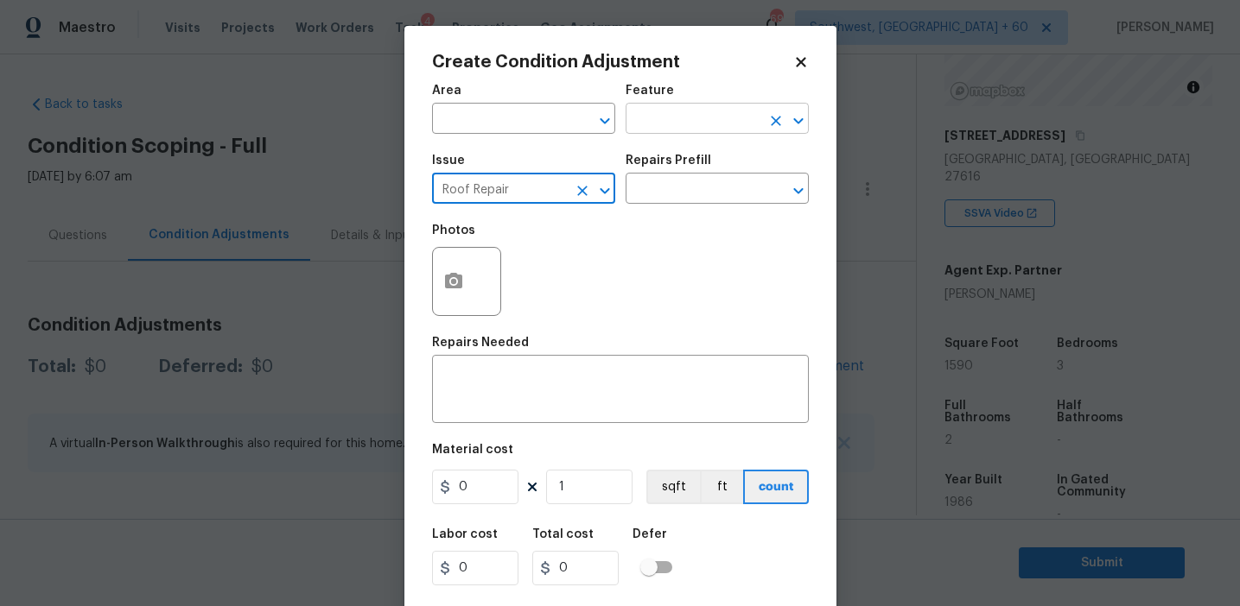
type input "Roof Repair"
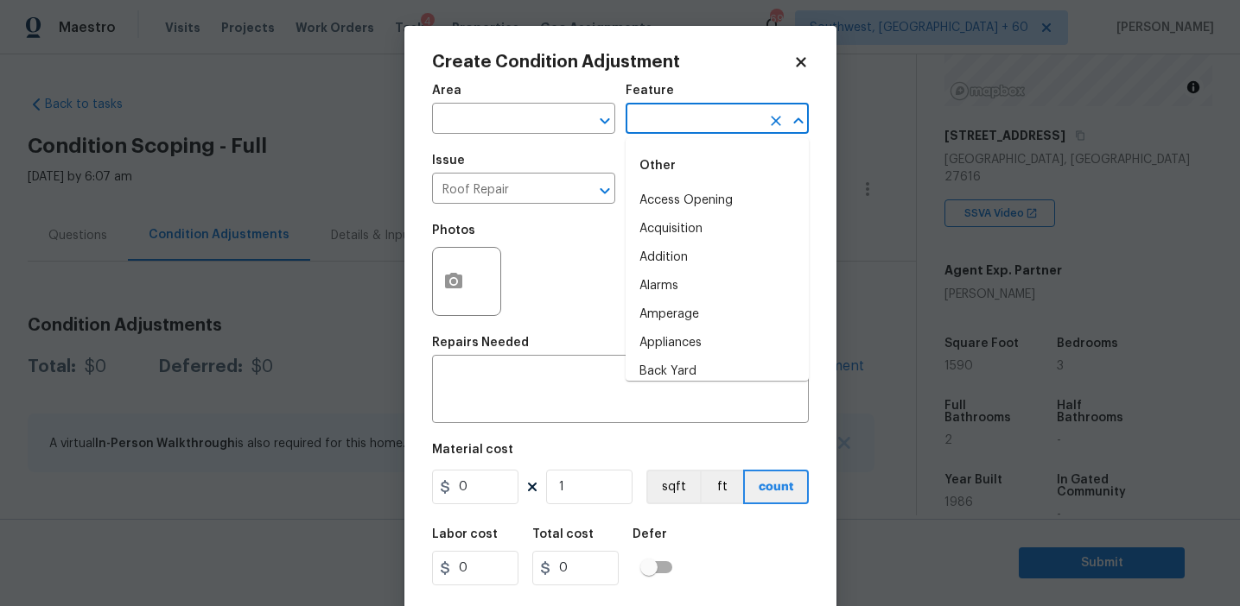
click at [647, 117] on input "text" at bounding box center [692, 120] width 135 height 27
click at [666, 231] on li "Roof" at bounding box center [716, 229] width 183 height 29
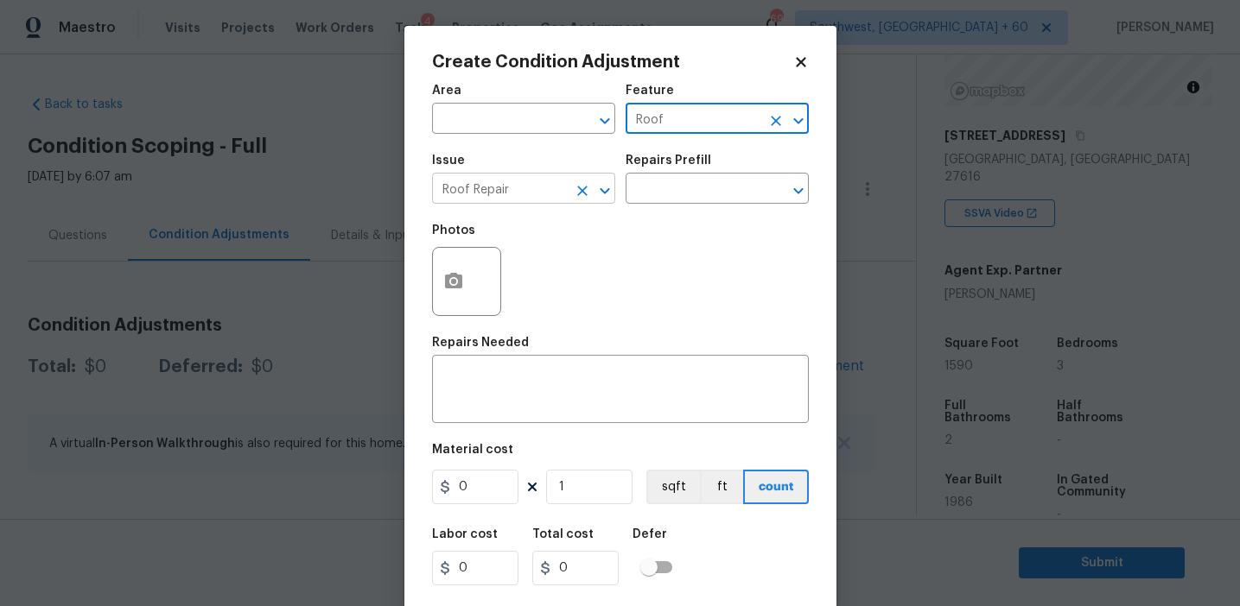
type input "Roof"
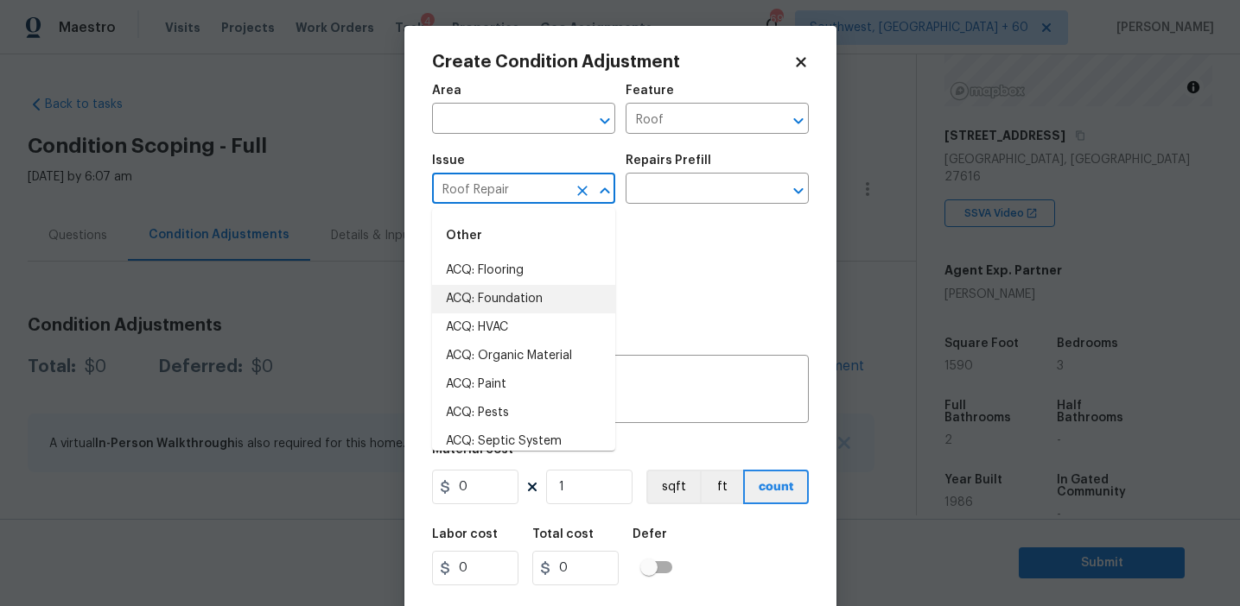
click at [477, 187] on input "Roof Repair" at bounding box center [499, 190] width 135 height 27
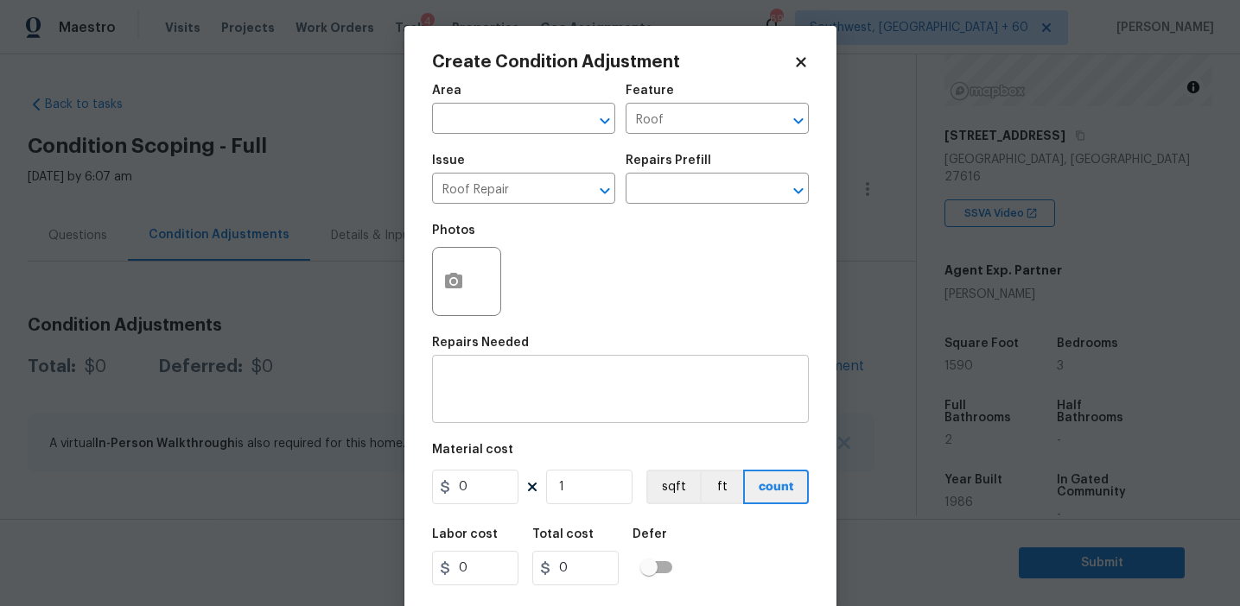
click at [682, 367] on div "x ​" at bounding box center [620, 391] width 377 height 64
paste textarea "Roof Repair"
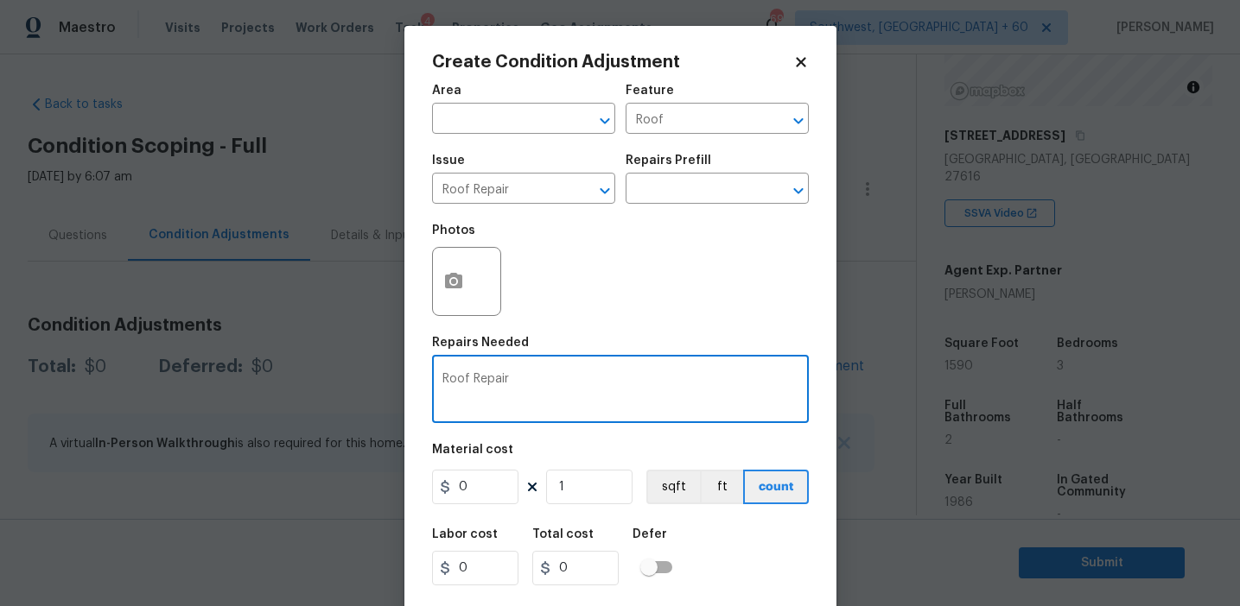
type textarea "Roof Repair"
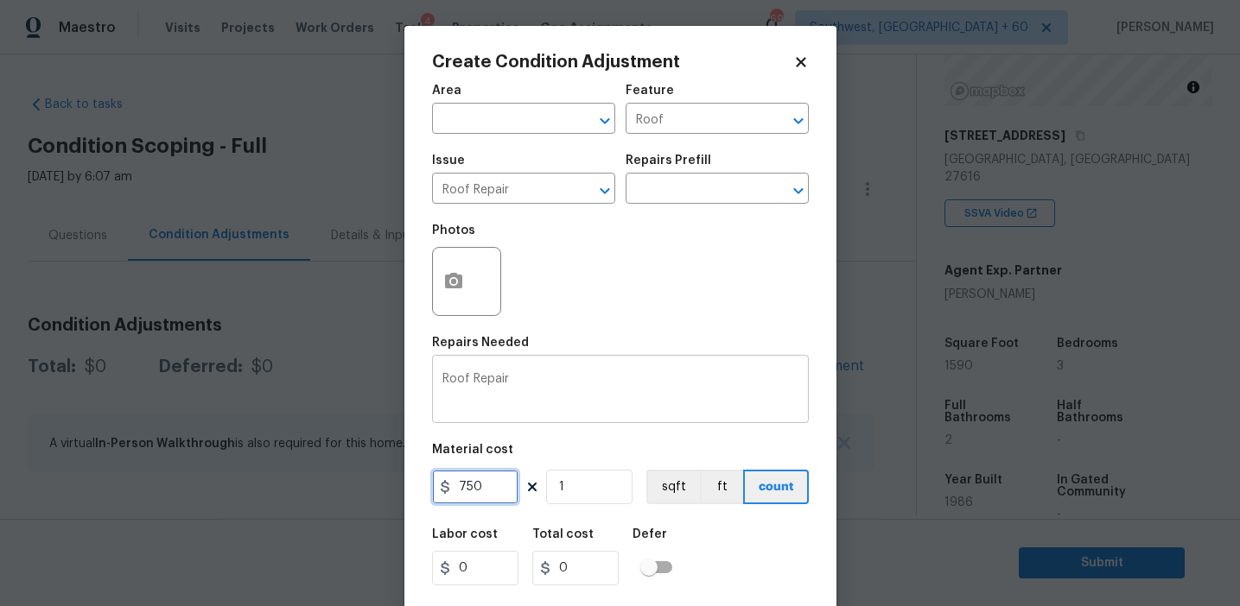
type input "750"
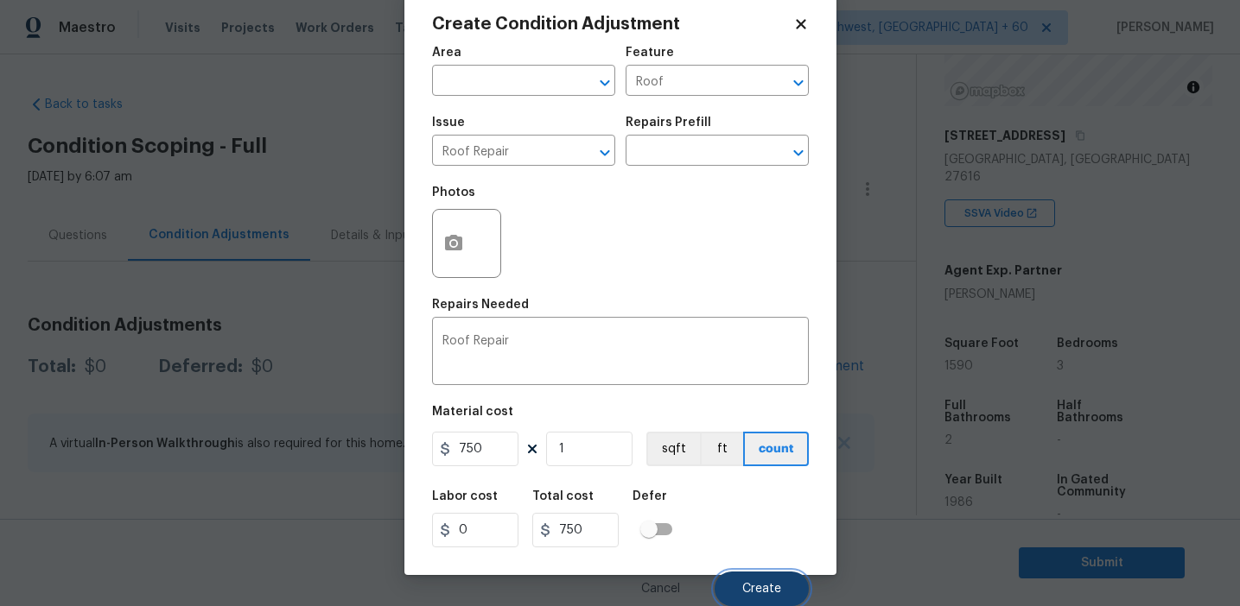
click at [747, 578] on button "Create" at bounding box center [761, 589] width 94 height 35
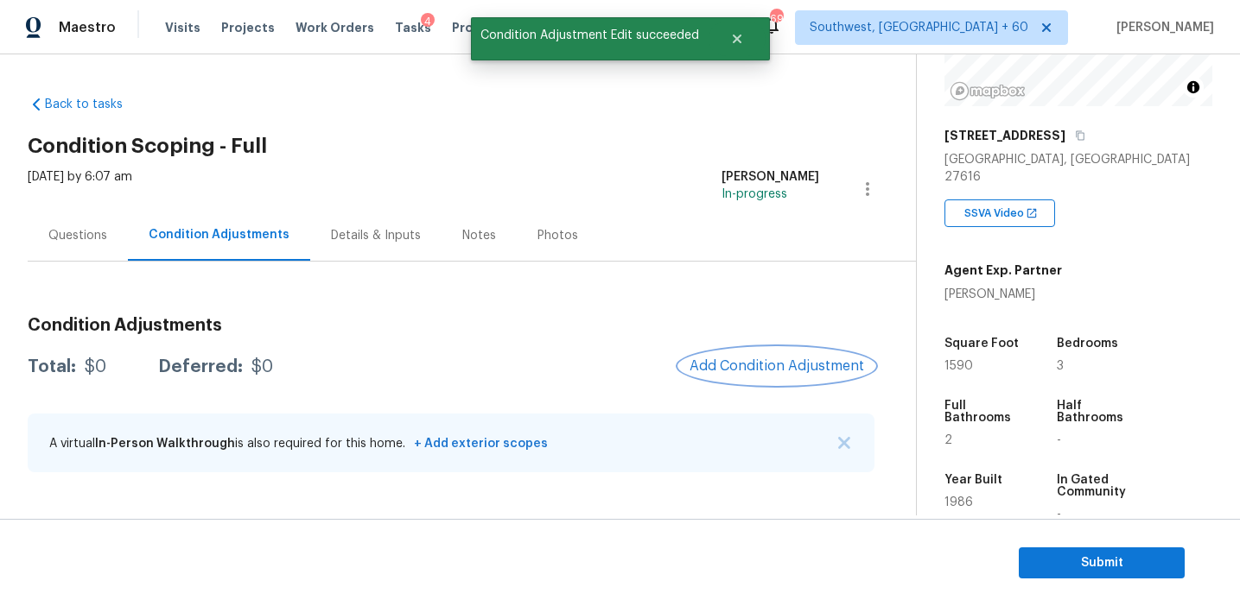
scroll to position [0, 0]
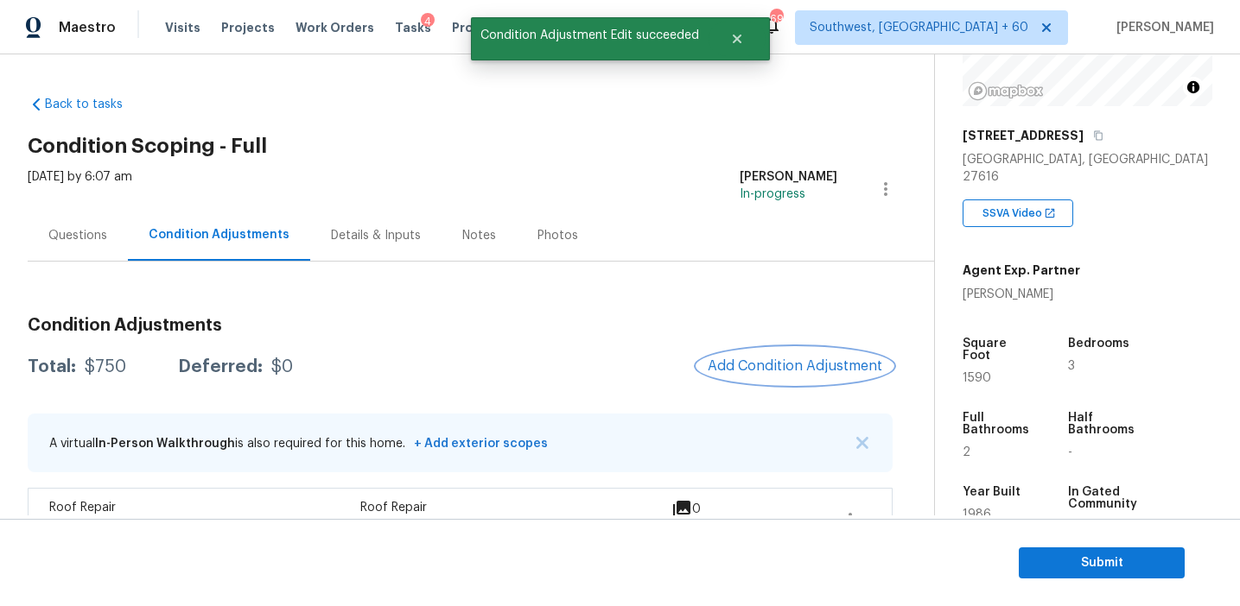
click at [752, 365] on span "Add Condition Adjustment" at bounding box center [794, 366] width 174 height 16
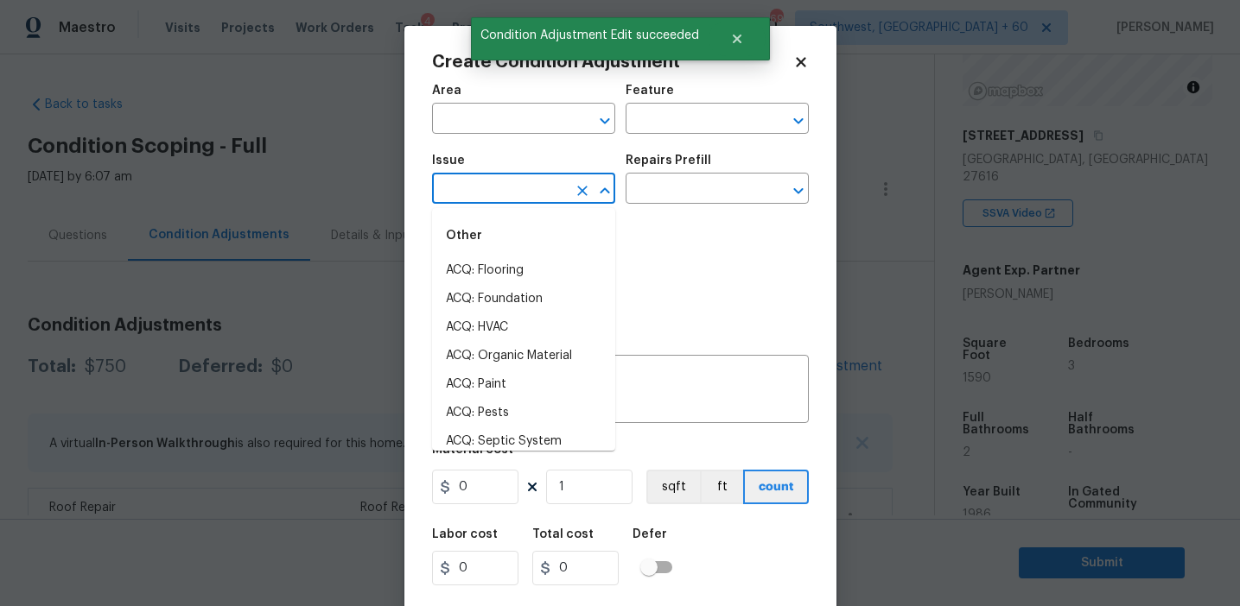
click at [512, 193] on input "text" at bounding box center [499, 190] width 135 height 27
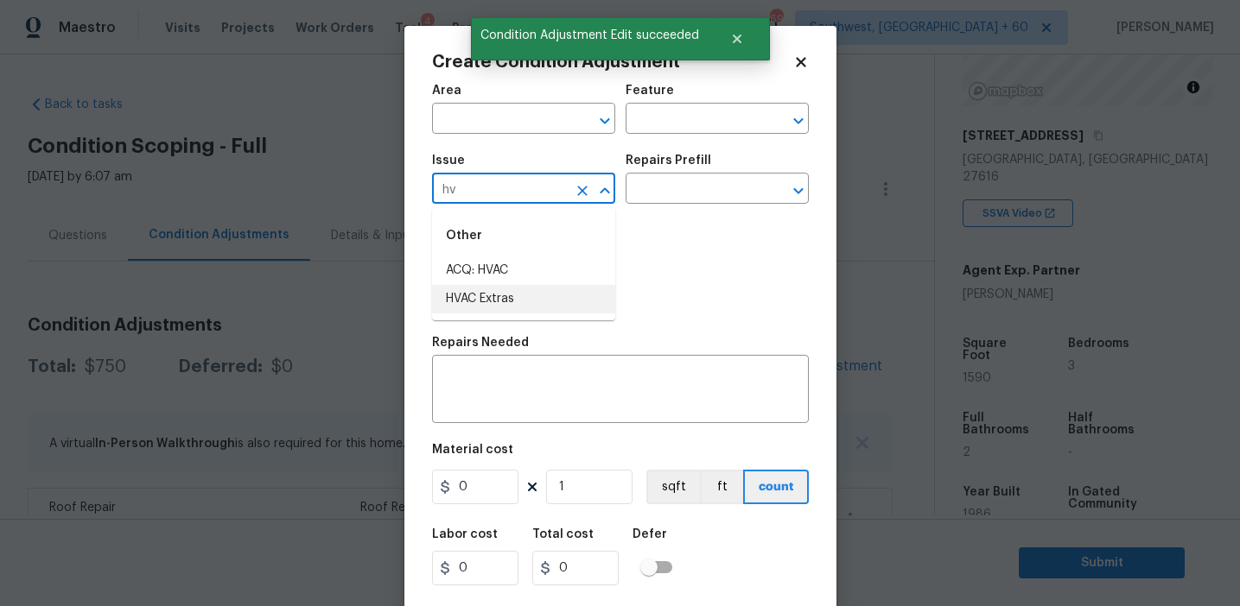
click at [536, 295] on li "HVAC Extras" at bounding box center [523, 299] width 183 height 29
type input "HVAC Extras"
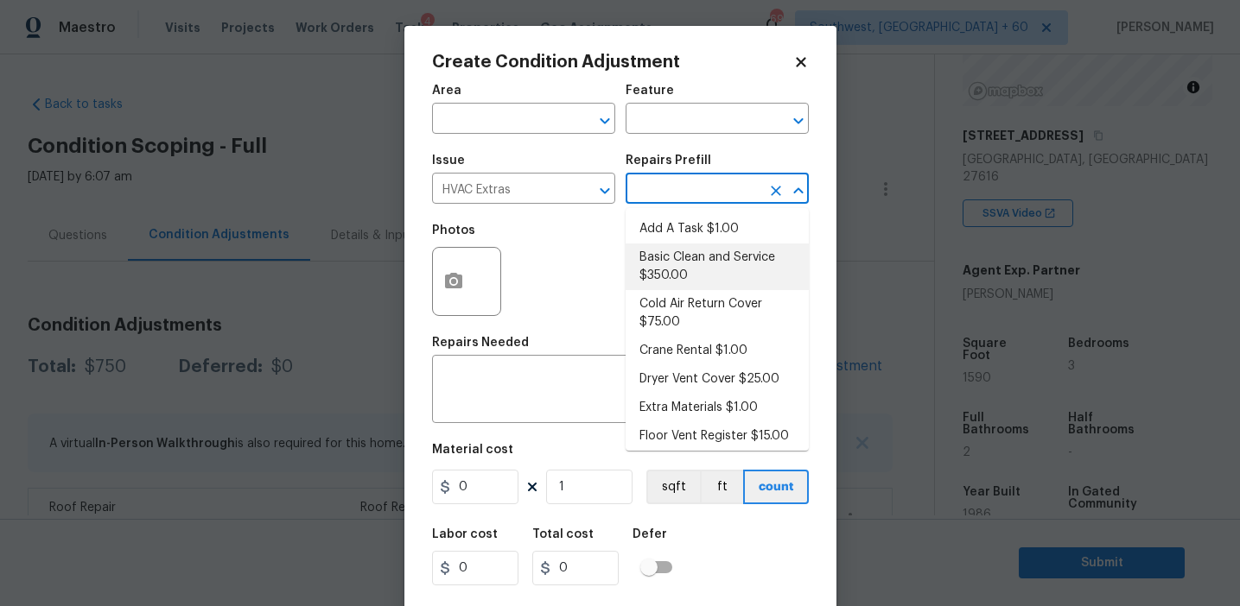
click at [689, 272] on li "Basic Clean and Service $350.00" at bounding box center [716, 267] width 183 height 47
type input "HVAC"
type textarea "General Service HVAC system including: cleaning condenser and evaporator coils,…"
type input "350"
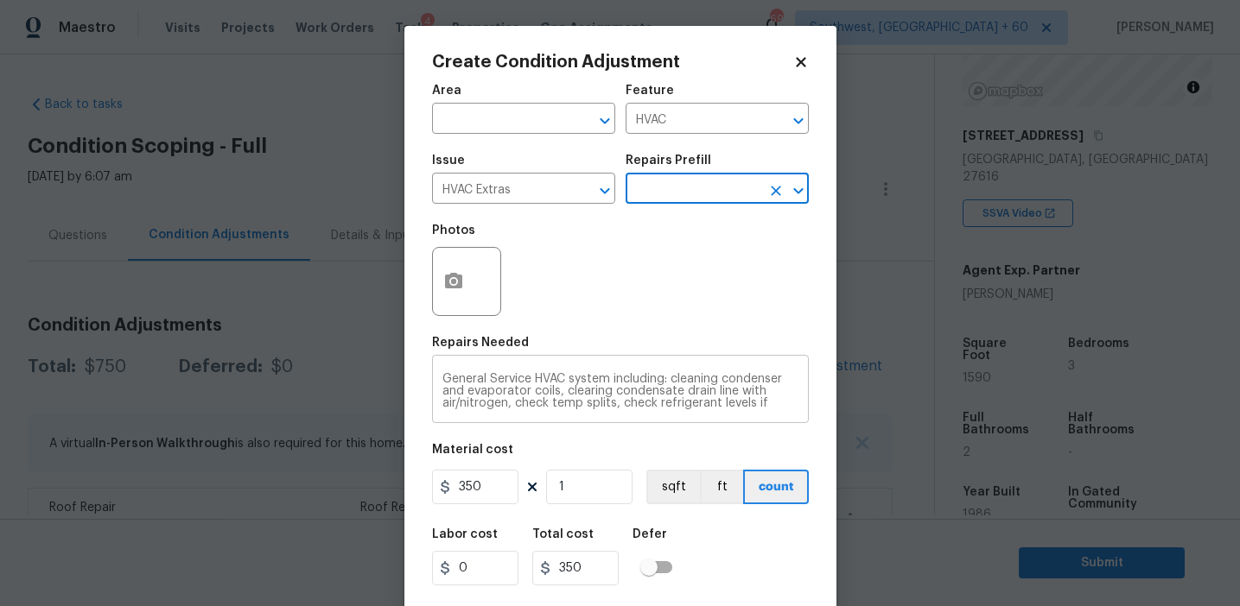
scroll to position [48, 0]
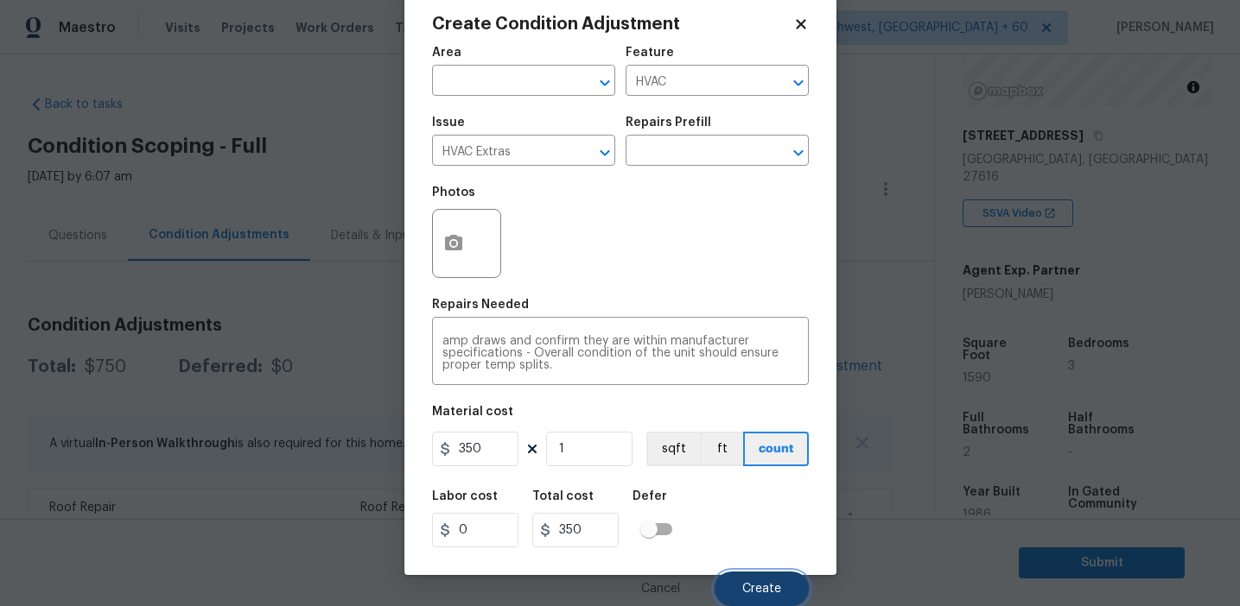
click at [742, 574] on button "Create" at bounding box center [761, 589] width 94 height 35
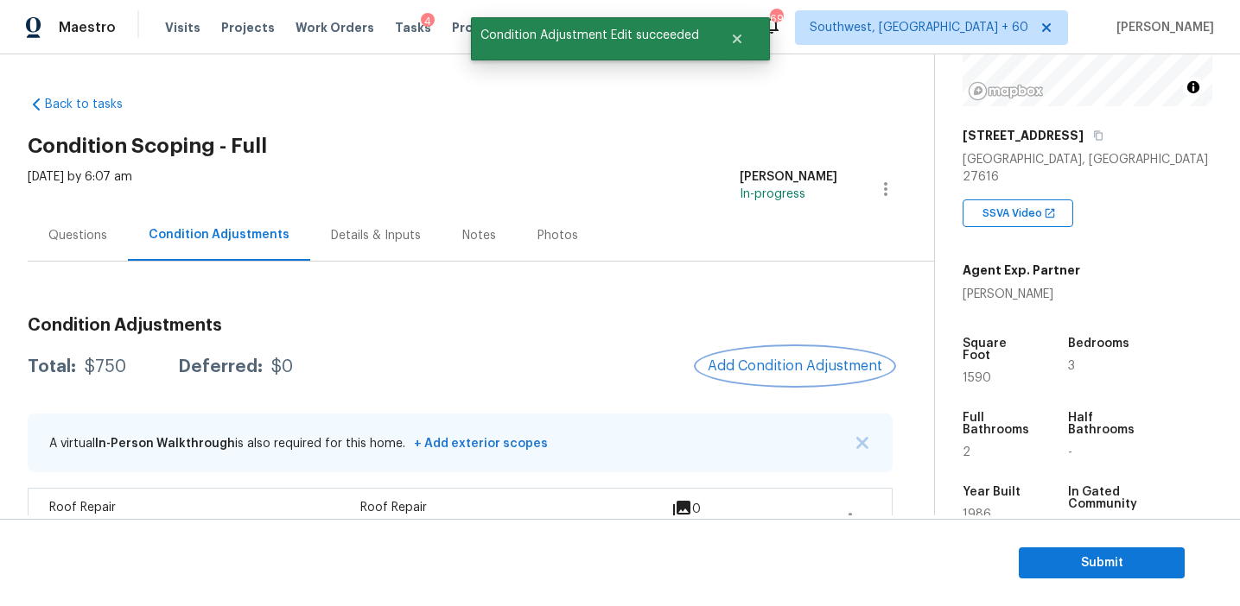
scroll to position [0, 0]
click at [771, 364] on span "Add Condition Adjustment" at bounding box center [794, 366] width 174 height 16
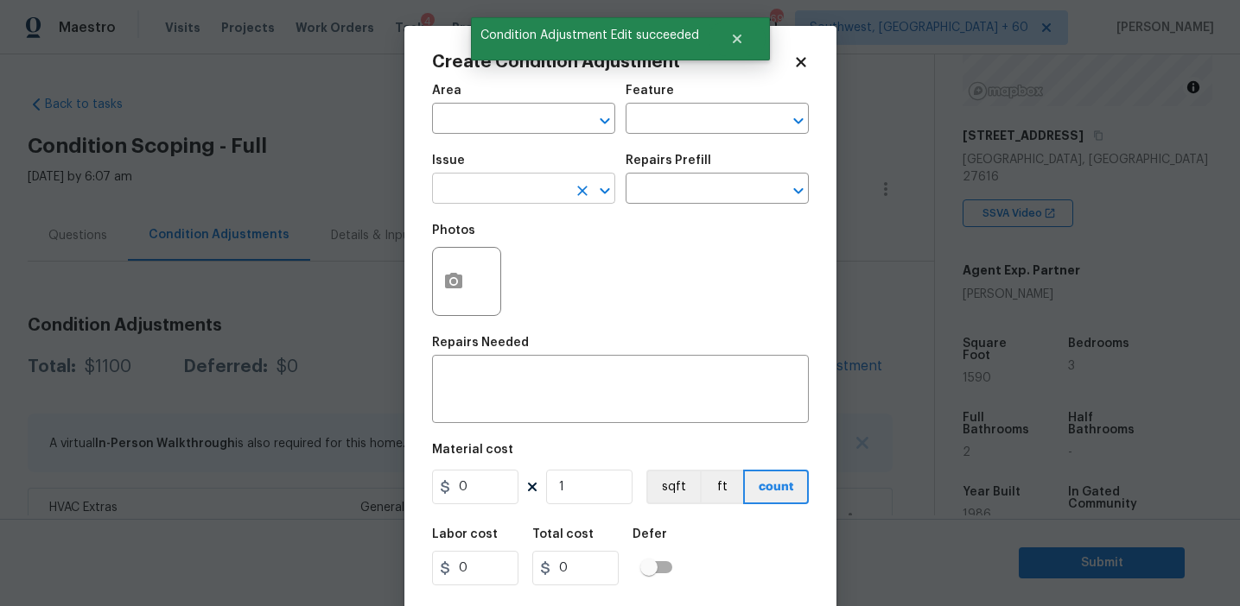
click at [474, 187] on input "text" at bounding box center [499, 190] width 135 height 27
click at [488, 277] on li "Pressure Washing" at bounding box center [523, 271] width 183 height 29
type input "Pressure Washing"
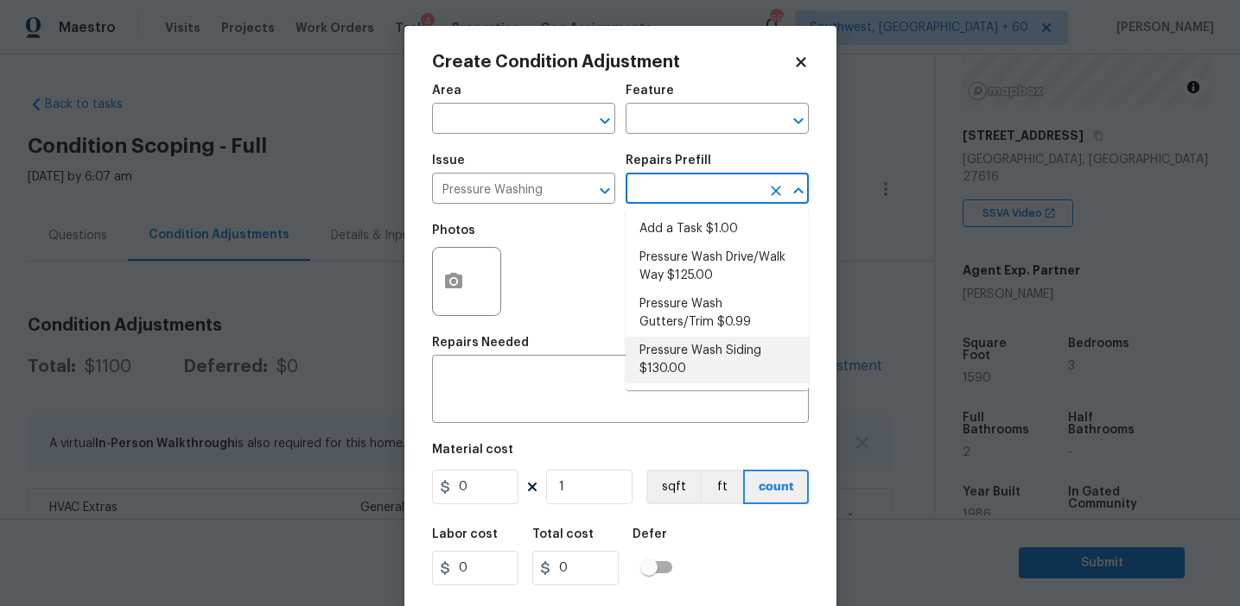
click at [687, 371] on li "Pressure Wash Siding $130.00" at bounding box center [716, 360] width 183 height 47
type input "Siding"
type textarea "Protect areas as needed for pressure washing. Pressure wash the siding on the h…"
type input "130"
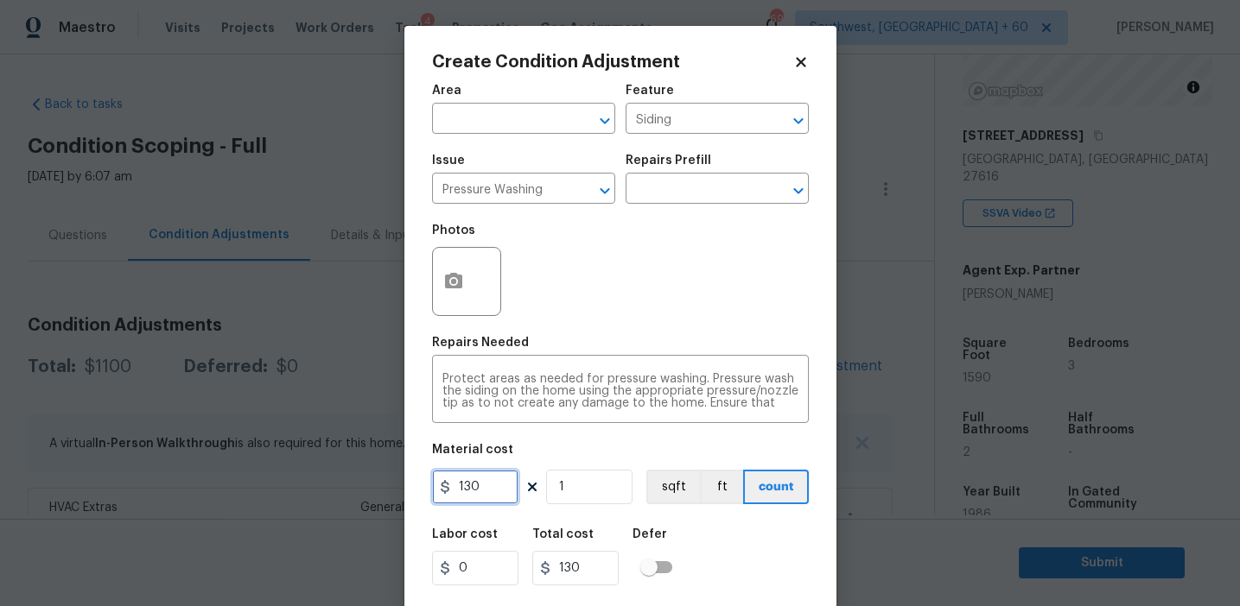
click at [498, 482] on input "130" at bounding box center [475, 487] width 86 height 35
type input "250"
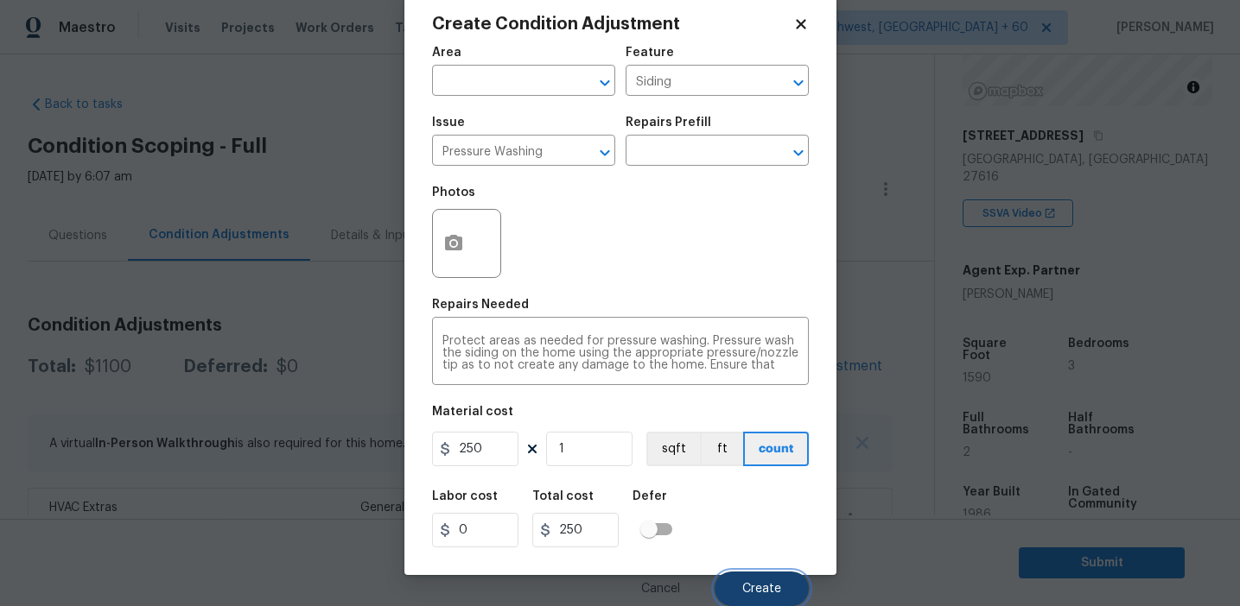
click at [751, 593] on span "Create" at bounding box center [761, 589] width 39 height 13
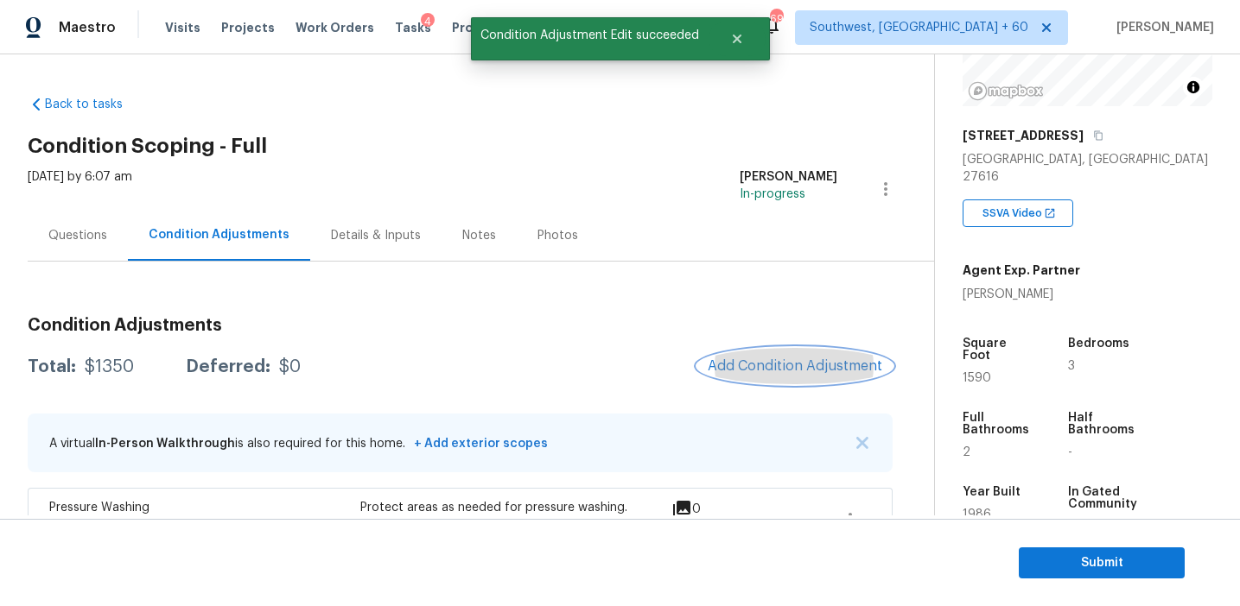
click at [725, 353] on button "Add Condition Adjustment" at bounding box center [794, 366] width 195 height 36
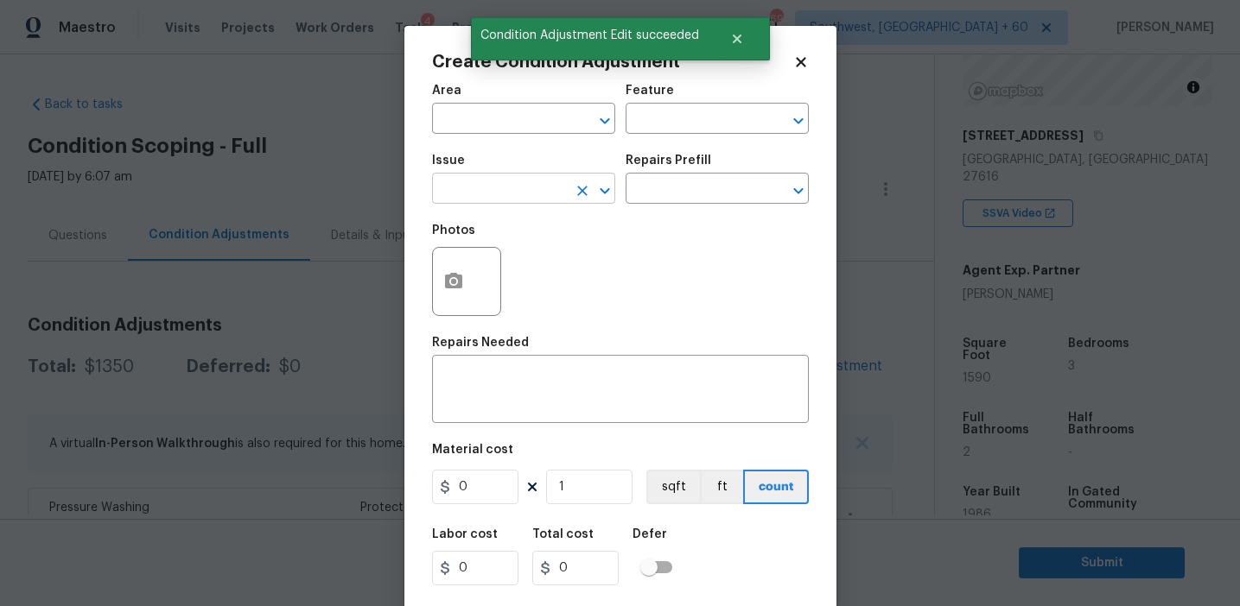
click at [500, 194] on input "text" at bounding box center [499, 190] width 135 height 27
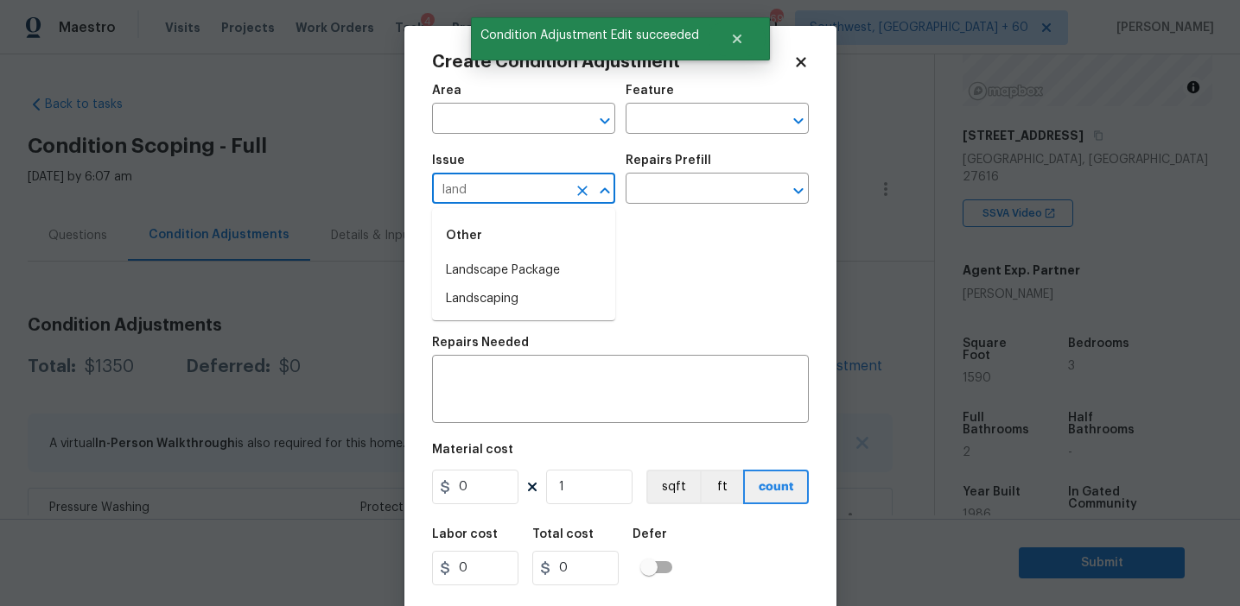
click at [535, 270] on li "Landscape Package" at bounding box center [523, 271] width 183 height 29
type input "Landscape Package"
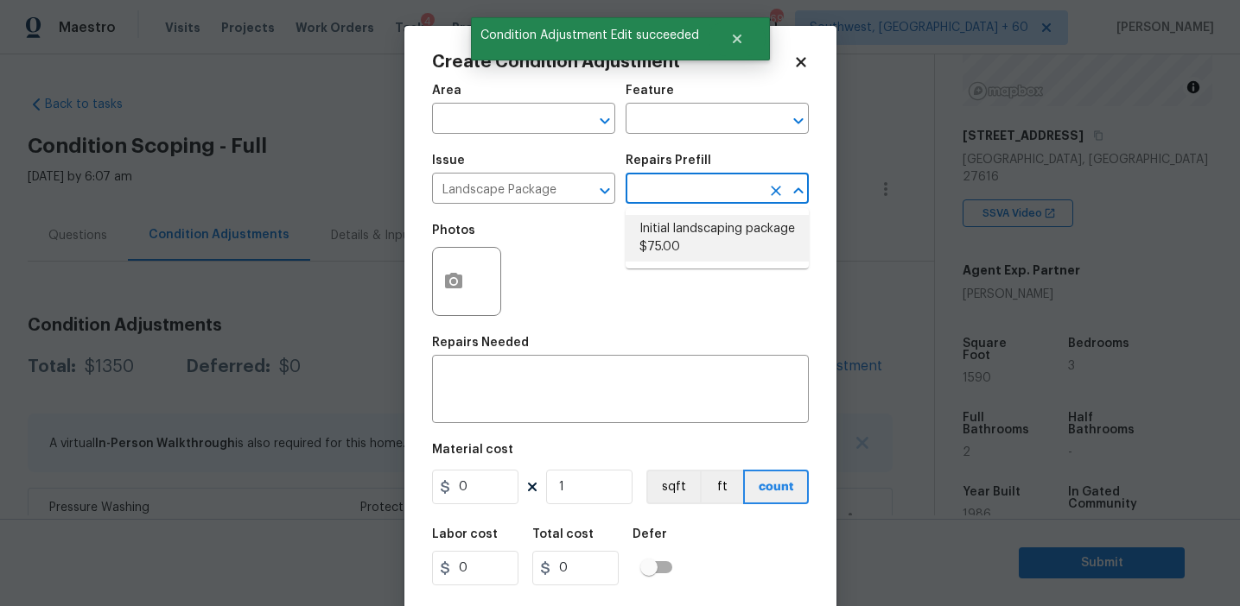
click at [675, 224] on li "Initial landscaping package $75.00" at bounding box center [716, 238] width 183 height 47
type input "Home Readiness Packages"
type textarea "Mowing of grass up to 6" in height. Mow, edge along driveways & sidewalks, trim…"
type input "75"
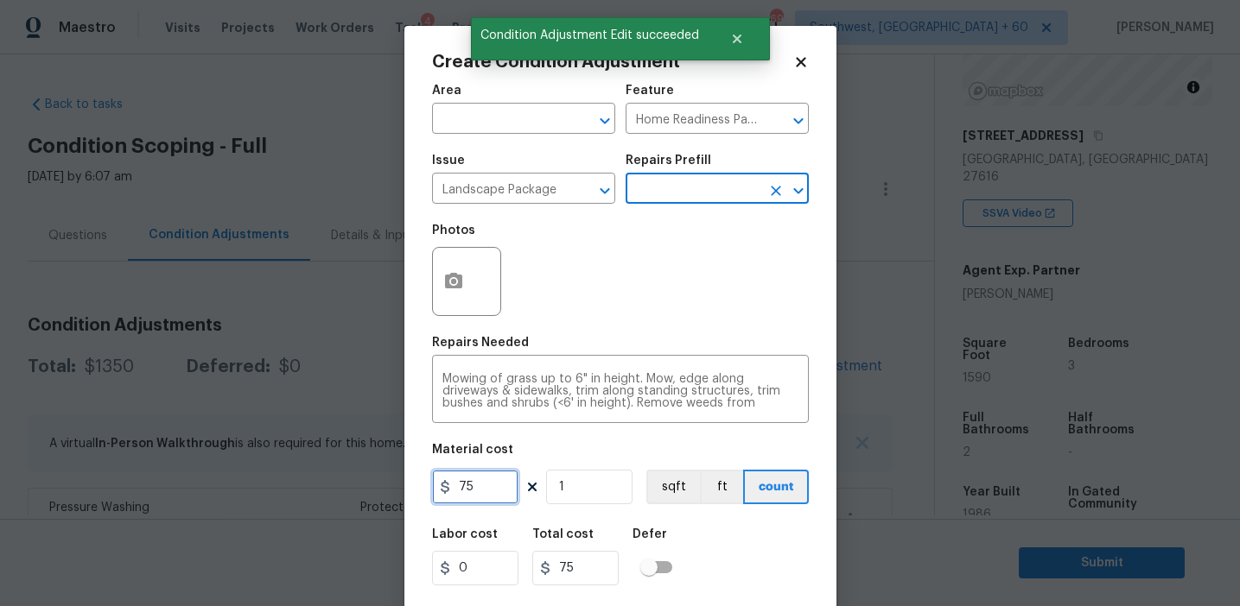
click at [494, 472] on input "75" at bounding box center [475, 487] width 86 height 35
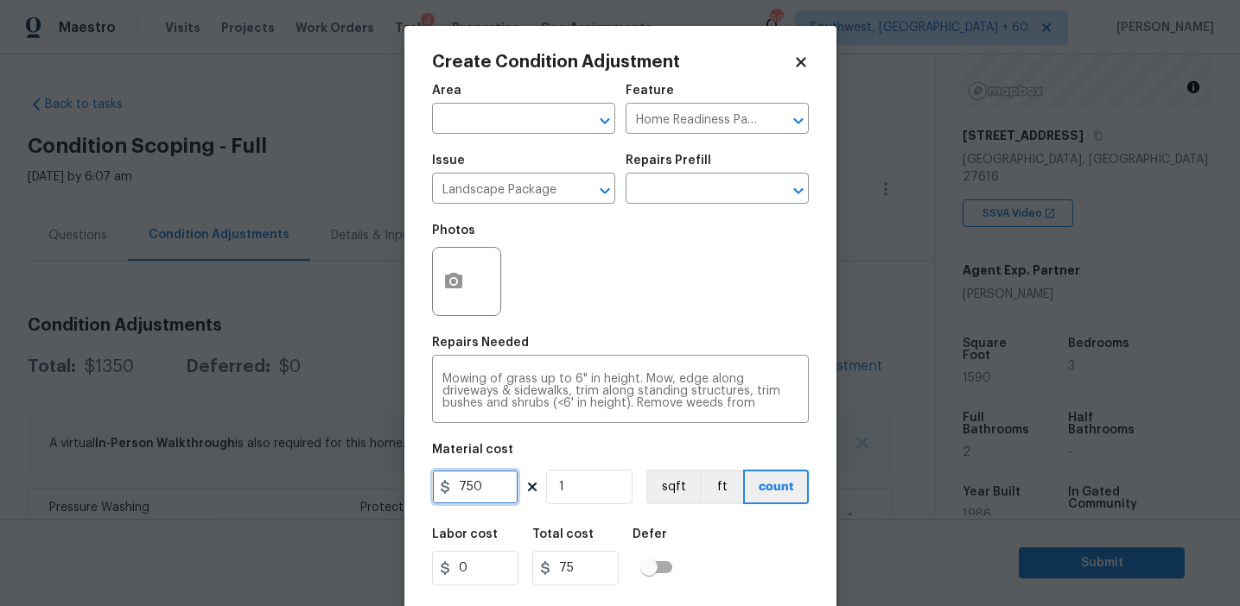
type input "750"
click at [451, 289] on icon "button" at bounding box center [453, 281] width 17 height 16
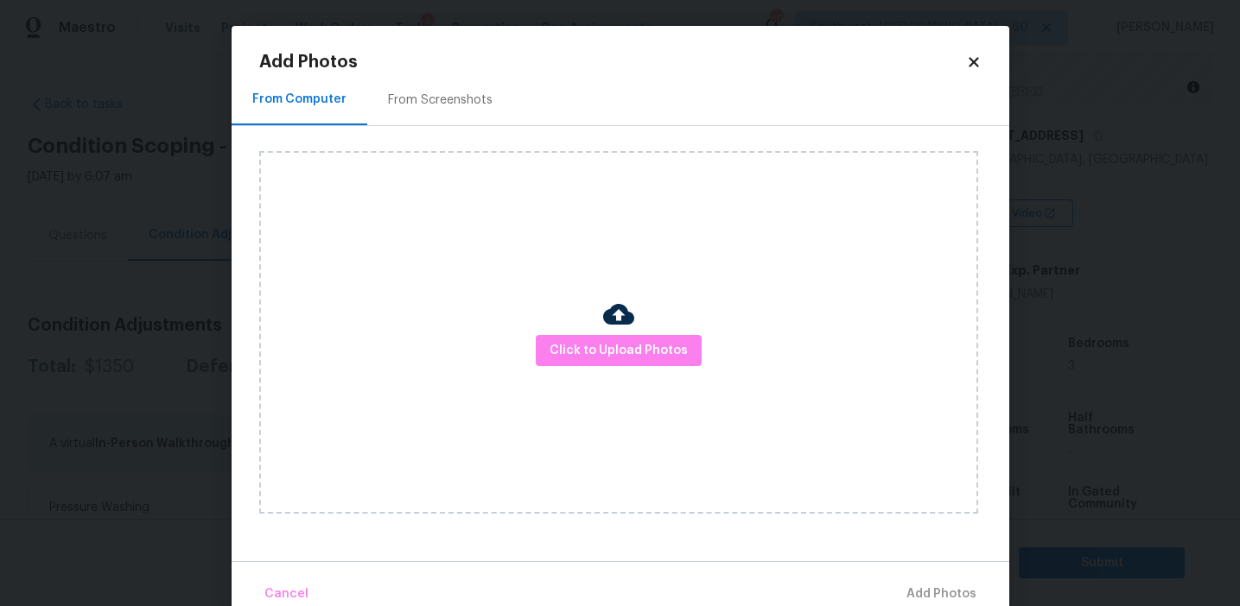
click at [447, 101] on div "From Screenshots" at bounding box center [440, 100] width 105 height 17
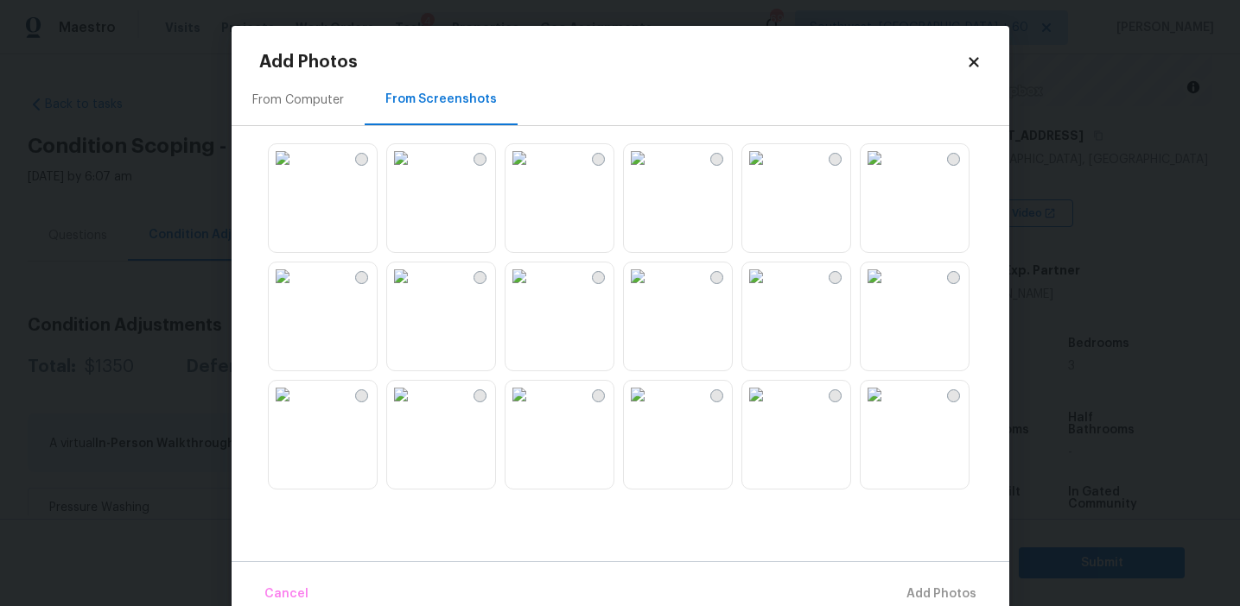
click at [415, 172] on img at bounding box center [401, 158] width 28 height 28
click at [415, 409] on img at bounding box center [401, 395] width 28 height 28
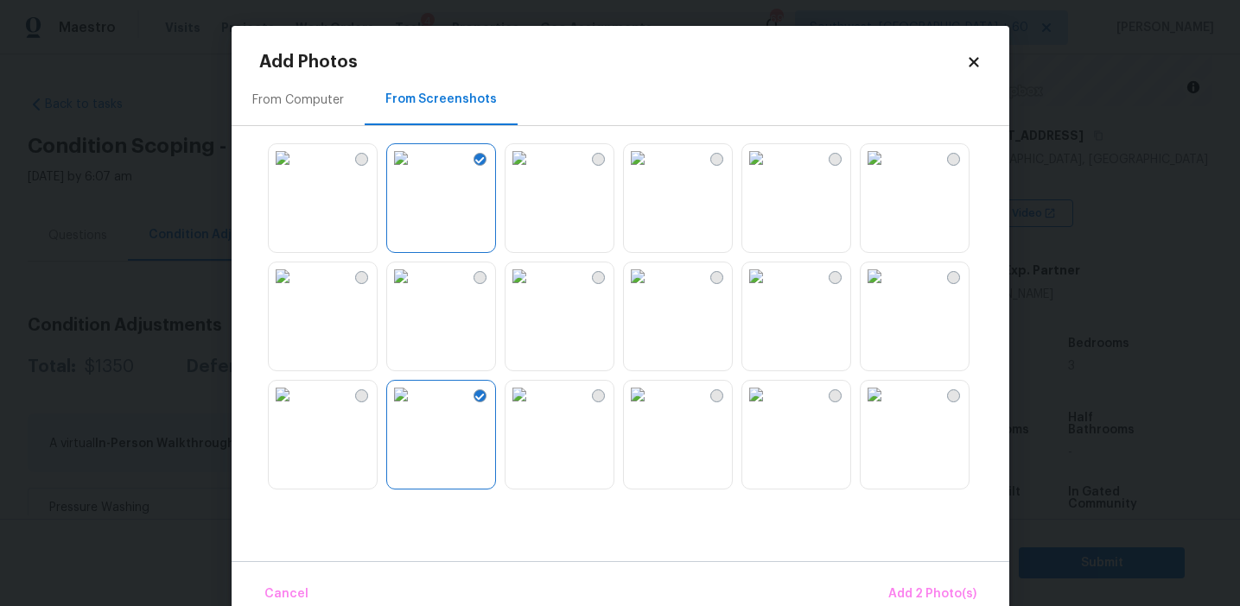
click at [533, 290] on img at bounding box center [519, 277] width 28 height 28
click at [415, 409] on img at bounding box center [401, 395] width 28 height 28
click at [888, 172] on img at bounding box center [874, 158] width 28 height 28
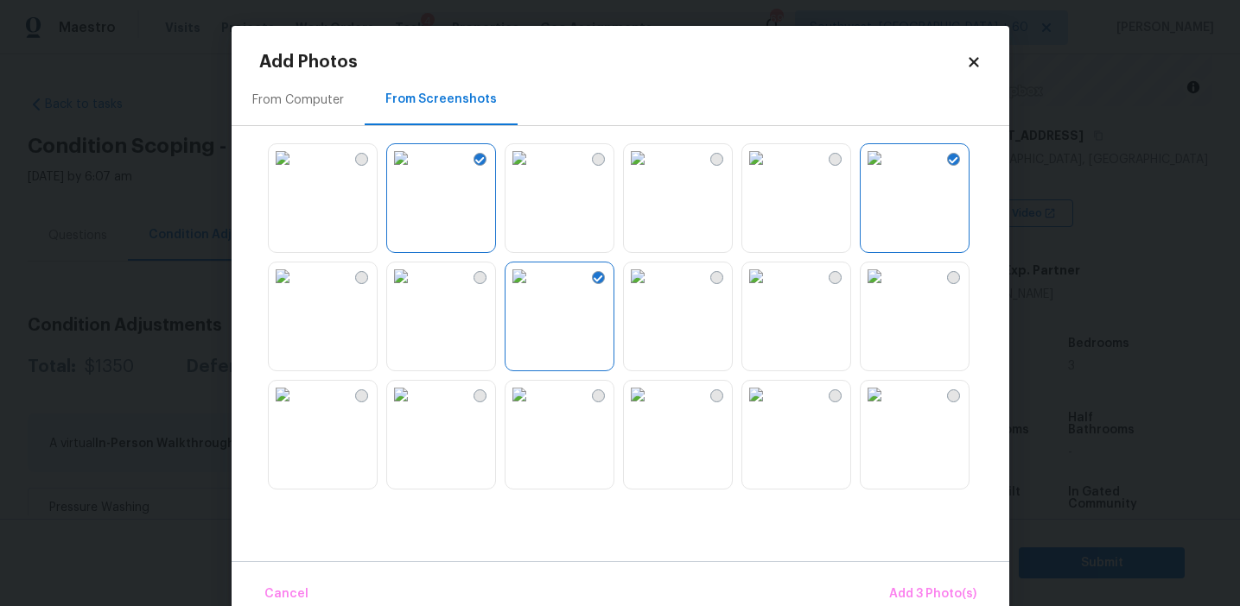
click at [888, 290] on img at bounding box center [874, 277] width 28 height 28
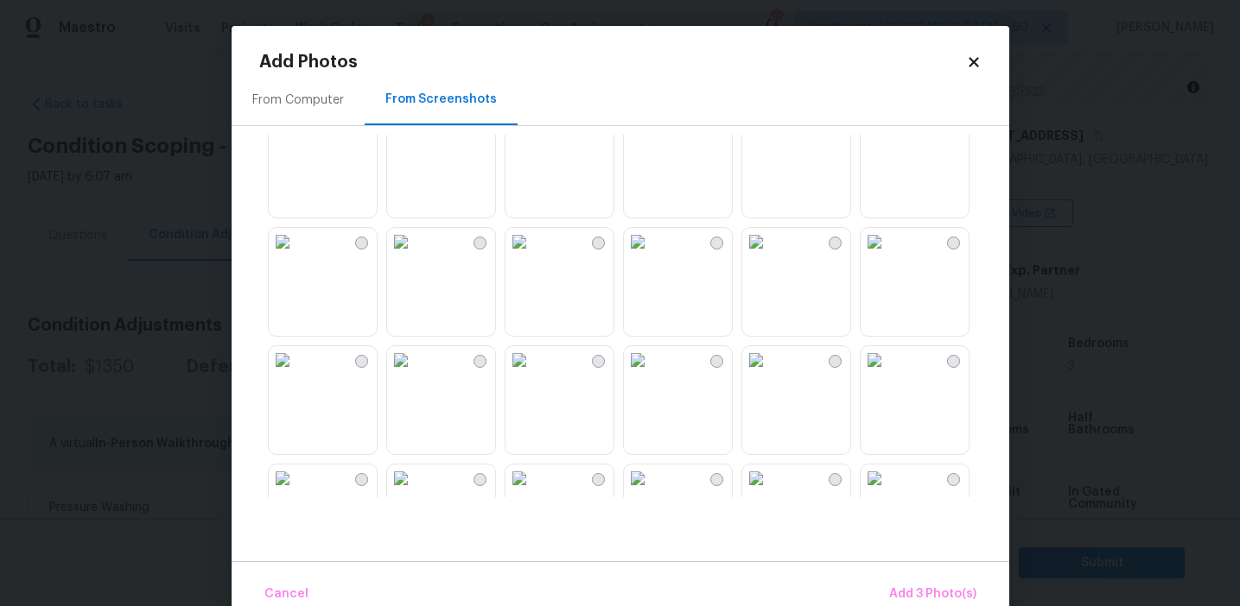
scroll to position [470, 0]
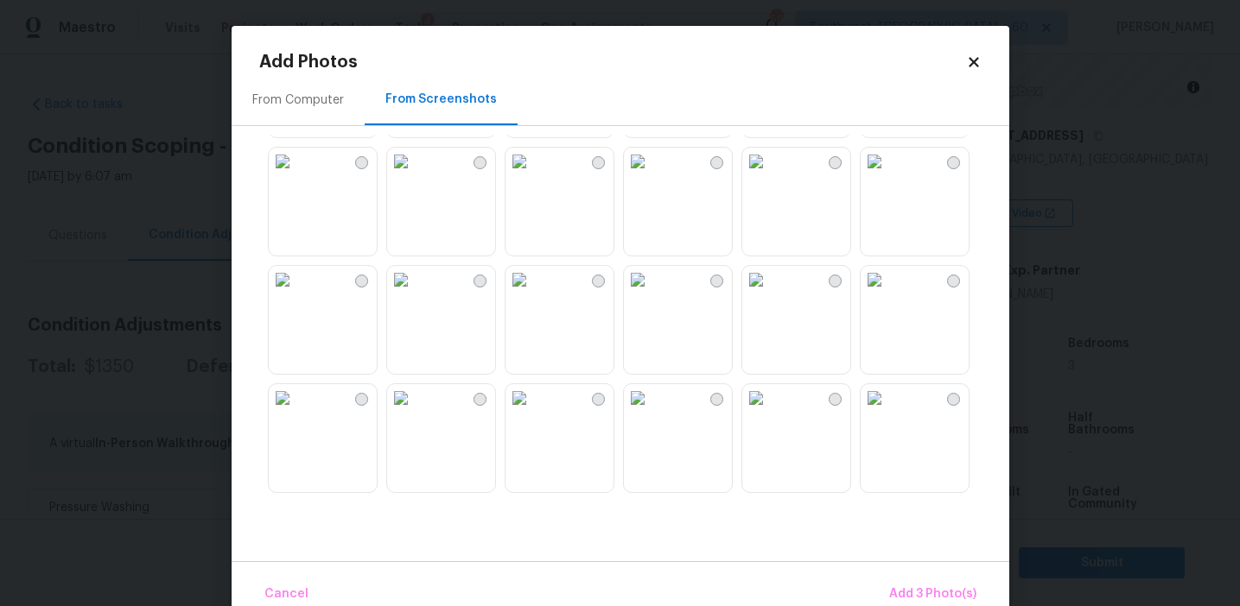
click at [888, 294] on img at bounding box center [874, 280] width 28 height 28
click at [904, 590] on span "Add 4 Photo(s)" at bounding box center [931, 595] width 89 height 22
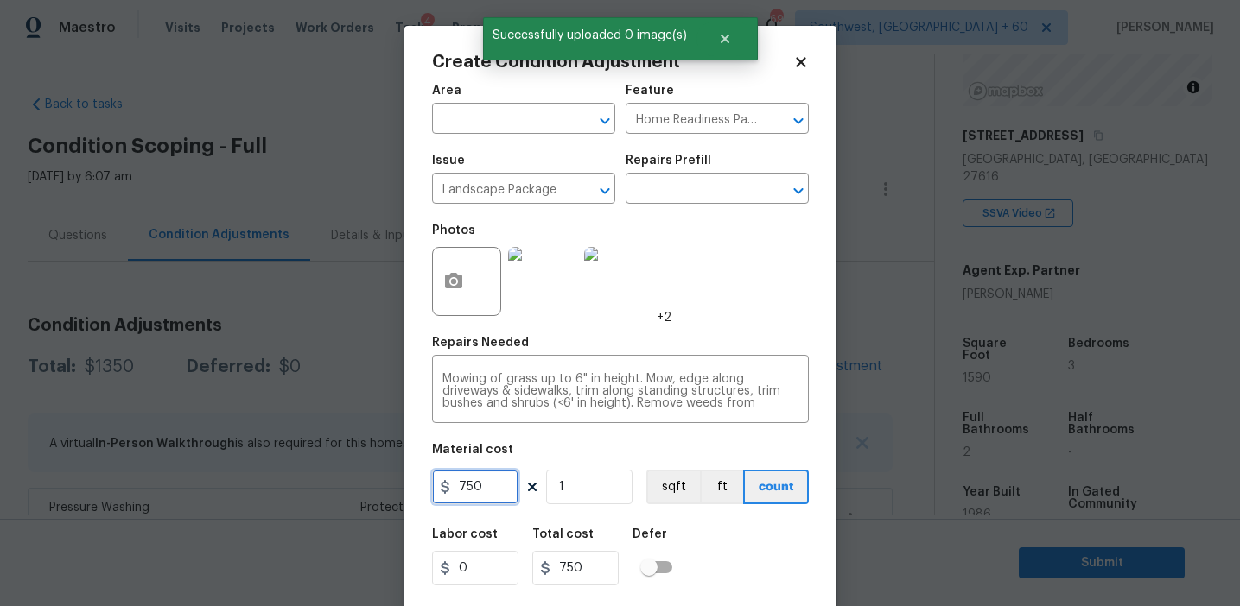
click at [464, 488] on input "750" at bounding box center [475, 487] width 86 height 35
type input "1250"
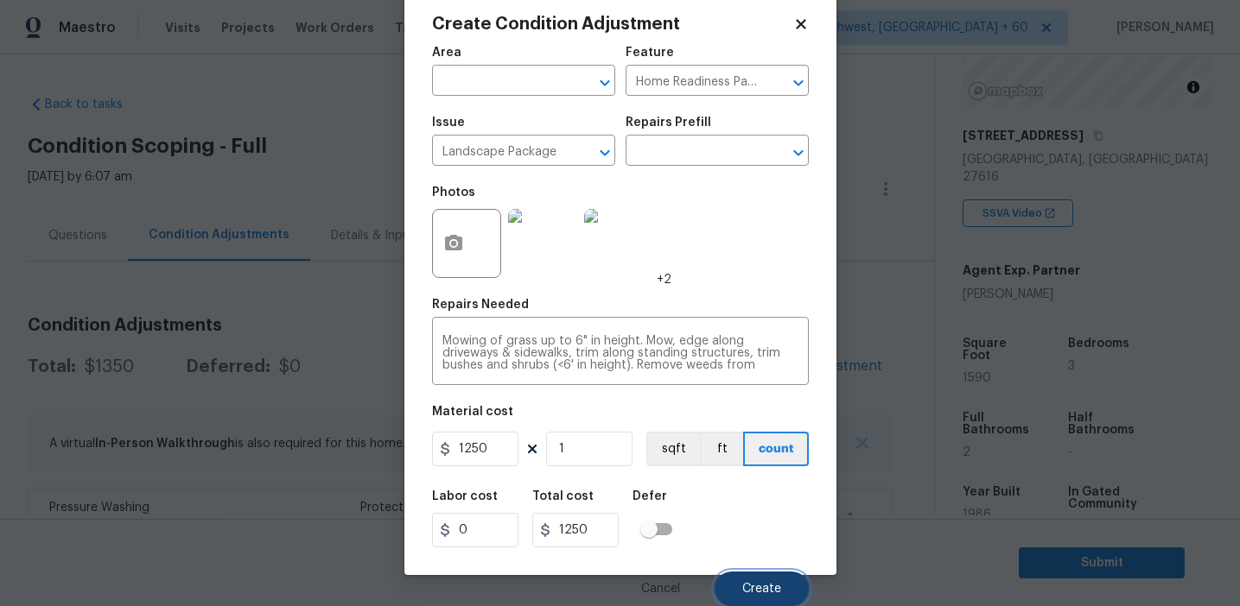
click at [735, 585] on button "Create" at bounding box center [761, 589] width 94 height 35
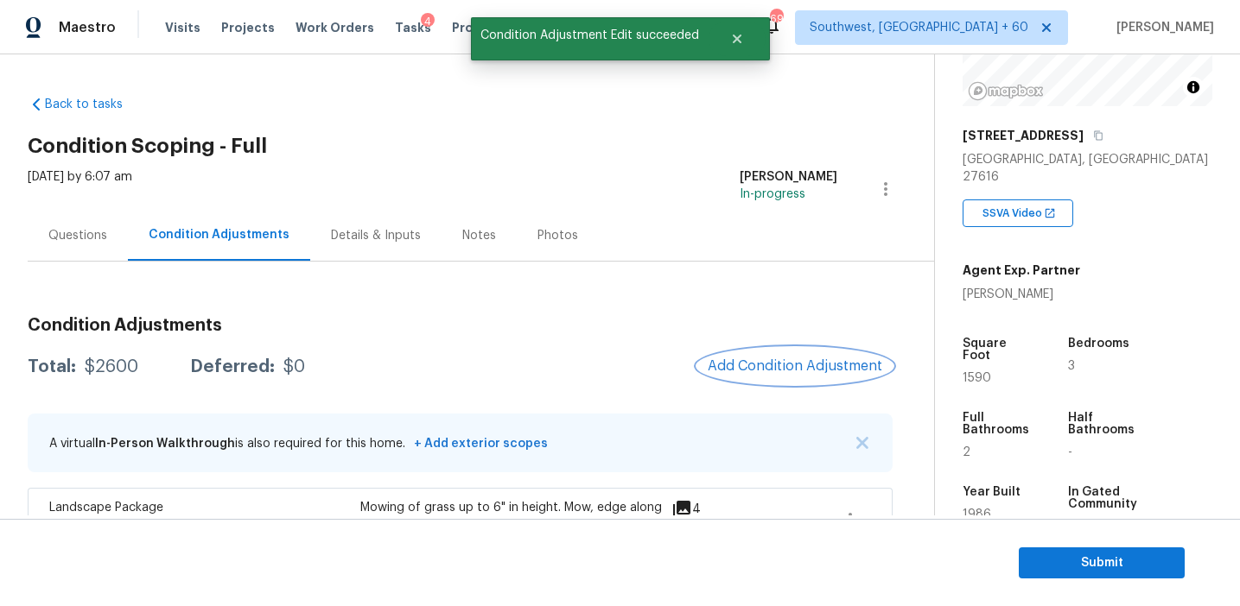
scroll to position [0, 0]
click at [745, 373] on span "Add Condition Adjustment" at bounding box center [794, 366] width 174 height 16
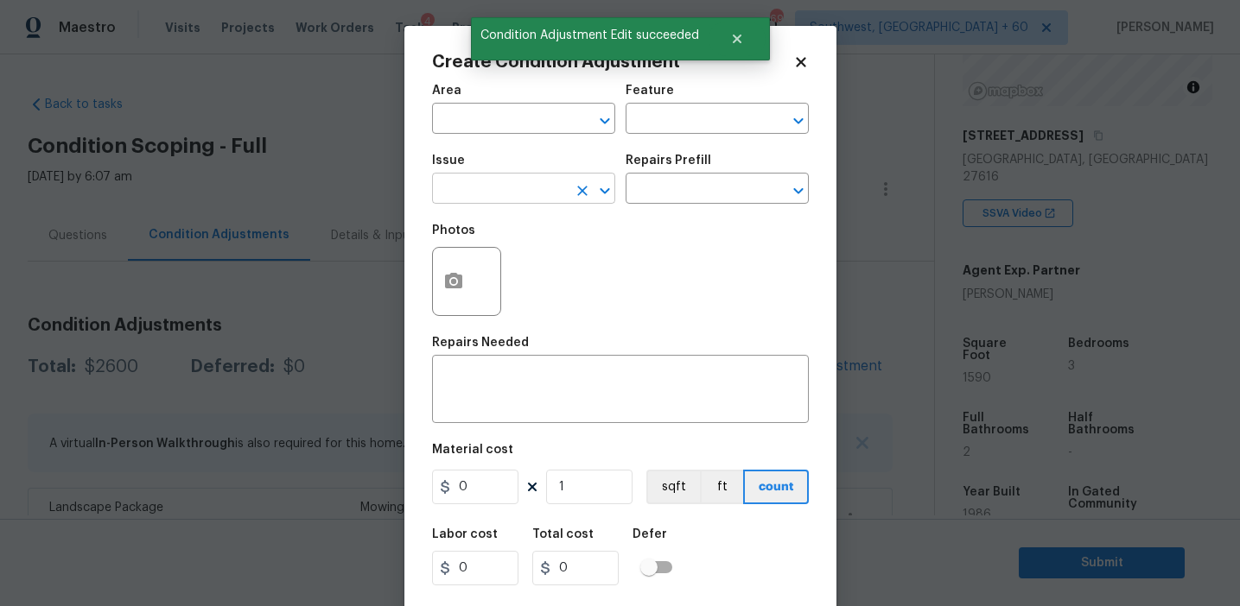
click at [514, 202] on input "text" at bounding box center [499, 190] width 135 height 27
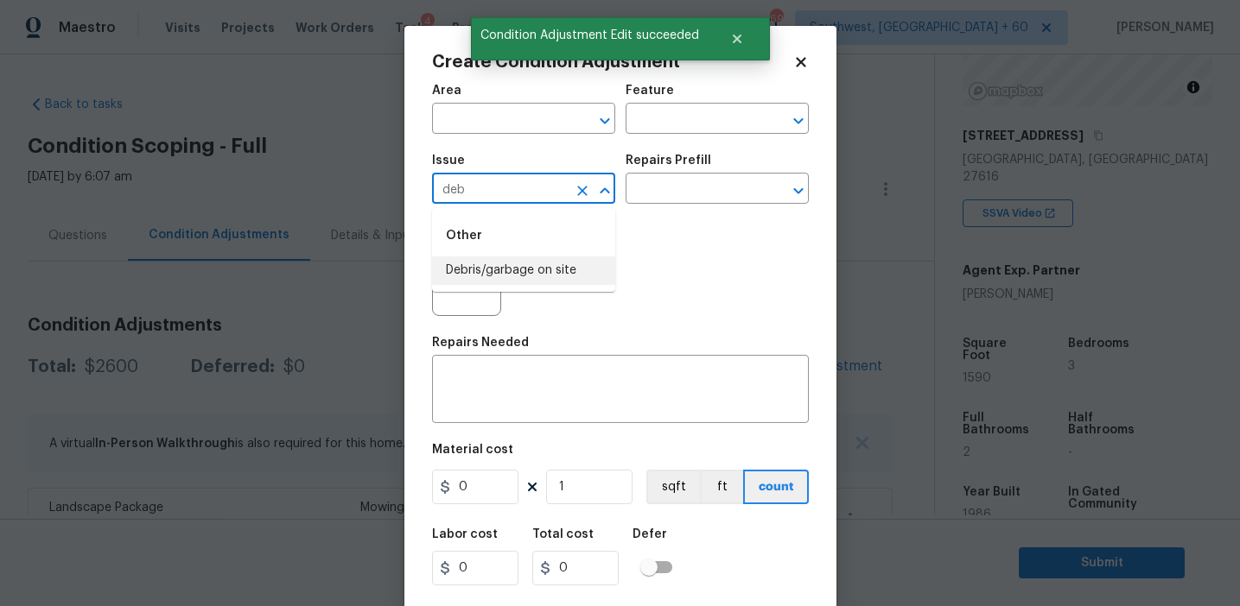
click at [547, 289] on ul "Other Debris/garbage on site" at bounding box center [523, 250] width 183 height 84
click at [551, 273] on li "Debris/garbage on site" at bounding box center [523, 271] width 183 height 29
type input "Debris/garbage on site"
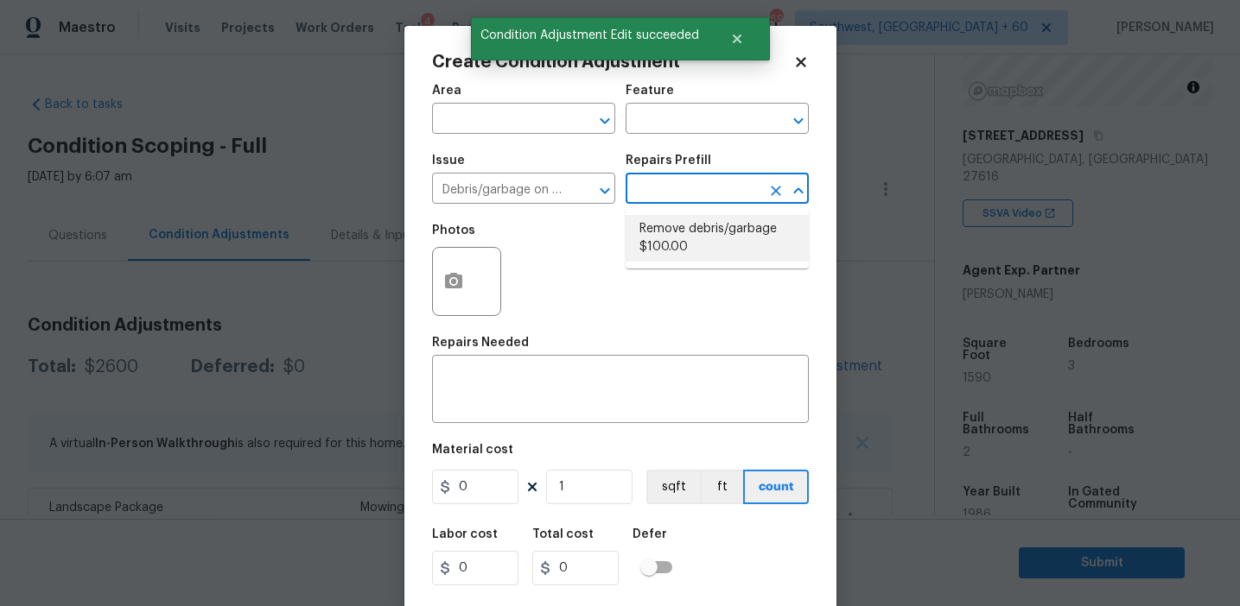
click at [682, 261] on li "Remove debris/garbage $100.00" at bounding box center [716, 238] width 183 height 47
type textarea "Remove, haul off, and properly dispose of any debris left by seller to offsite …"
type input "100"
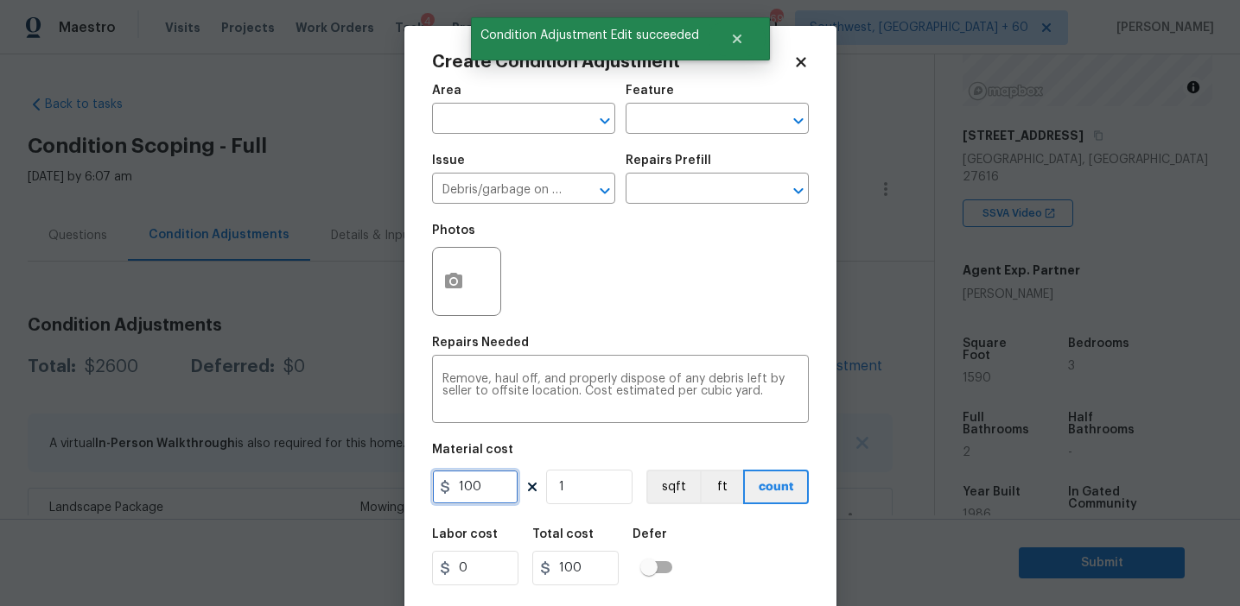
click at [479, 498] on input "100" at bounding box center [475, 487] width 86 height 35
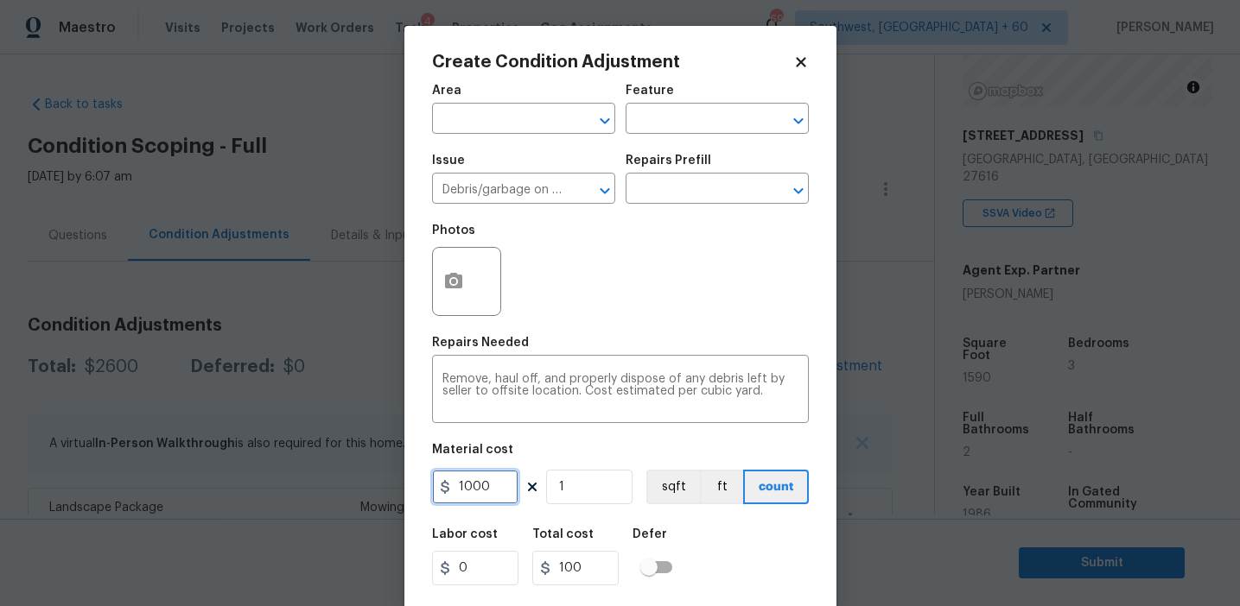
type input "1000"
click at [484, 376] on textarea "Remove, haul off, and properly dispose of any debris left by seller to offsite …" at bounding box center [620, 391] width 356 height 36
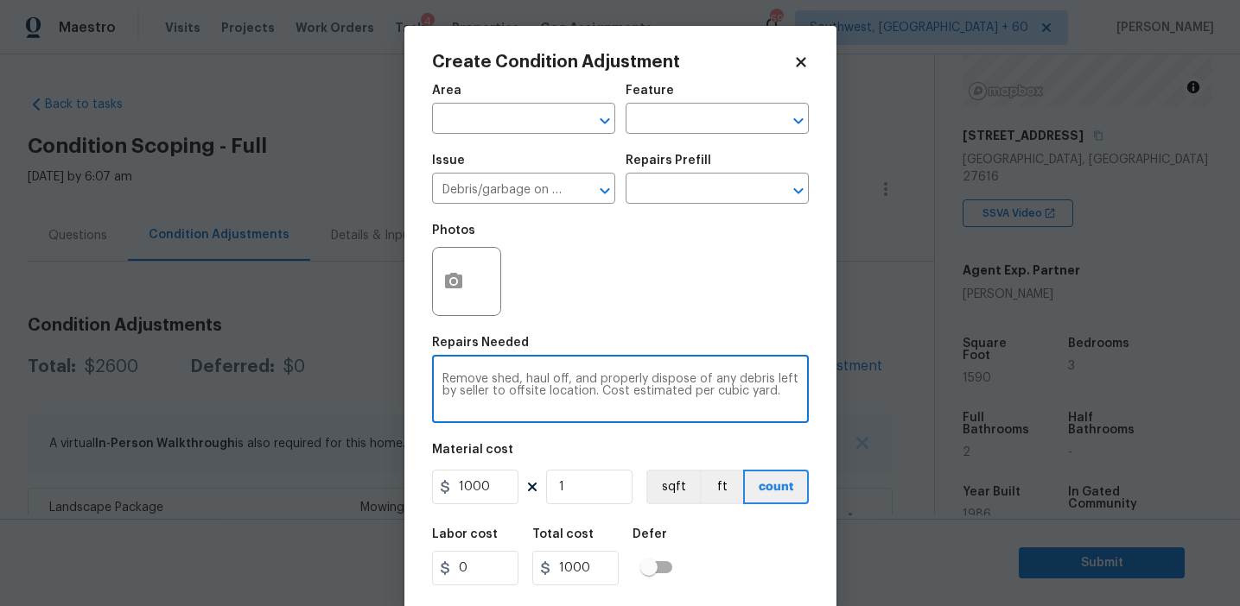
type textarea "Remove shed, haul off, and properly dispose of any debris left by seller to off…"
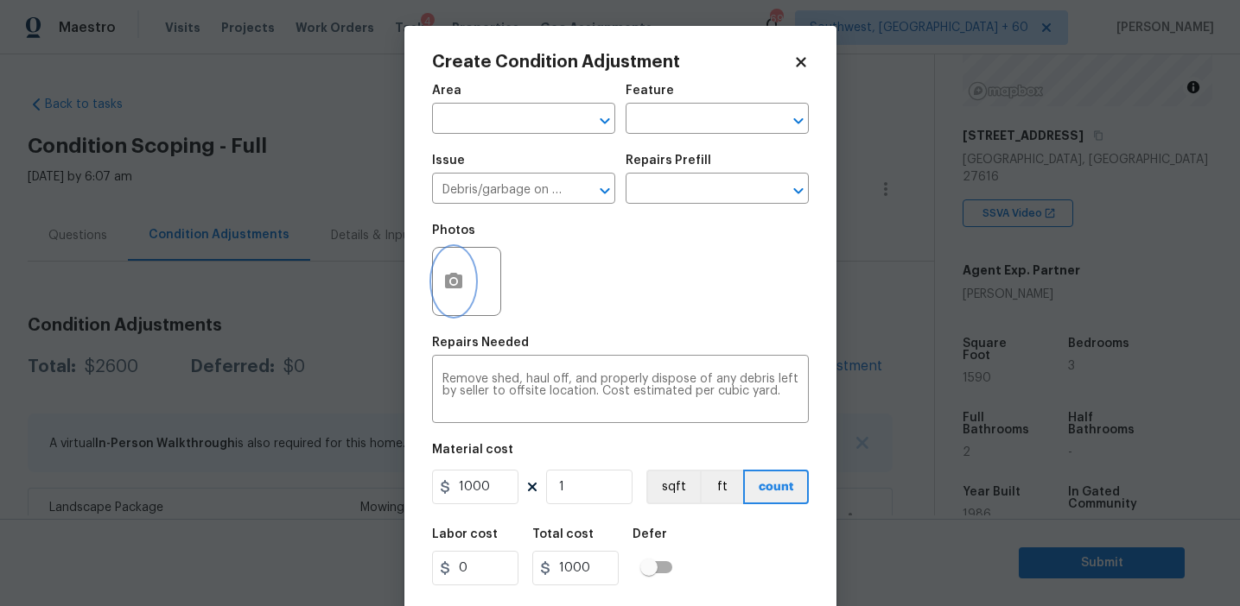
click at [460, 280] on icon "button" at bounding box center [453, 281] width 17 height 16
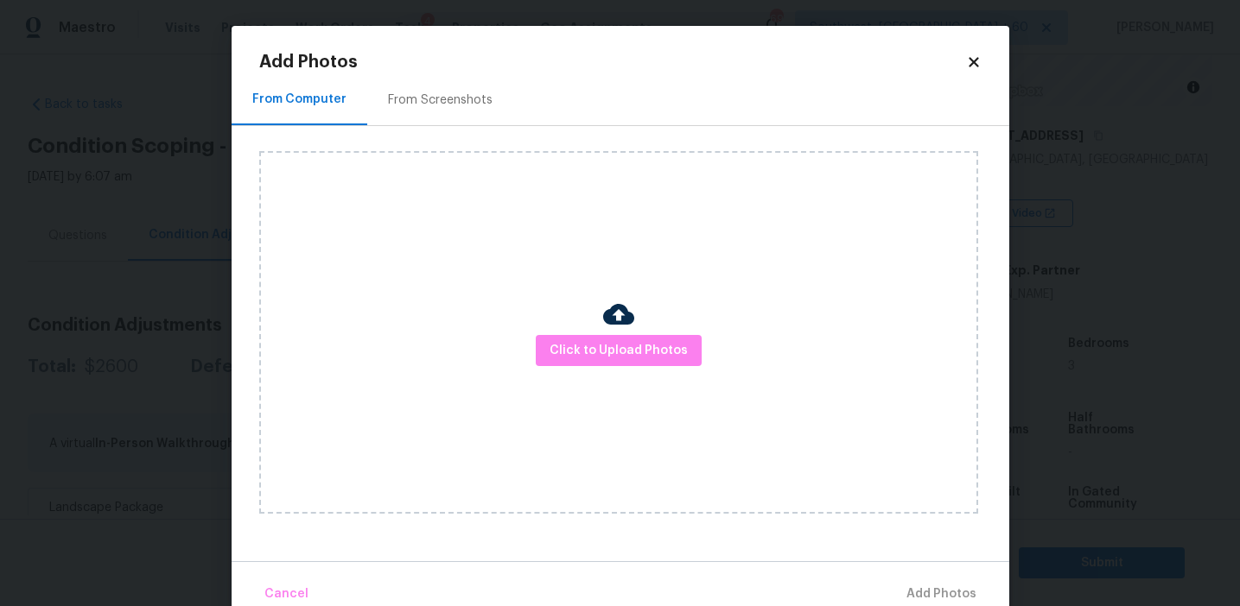
click at [473, 78] on div "From Screenshots" at bounding box center [440, 99] width 146 height 51
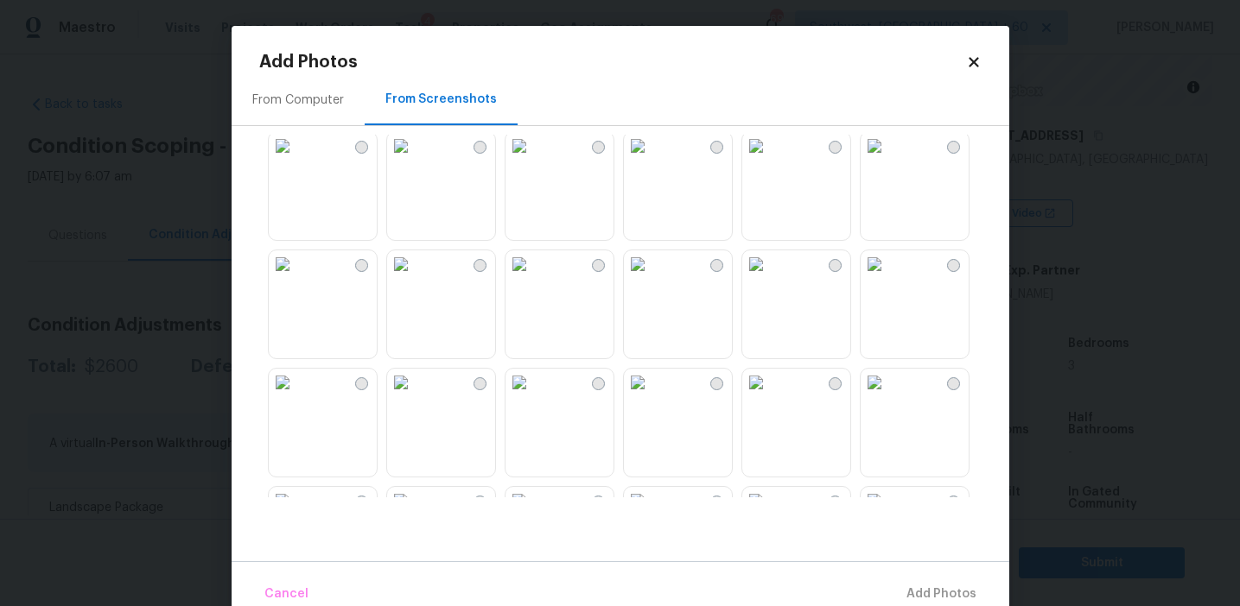
scroll to position [231, 0]
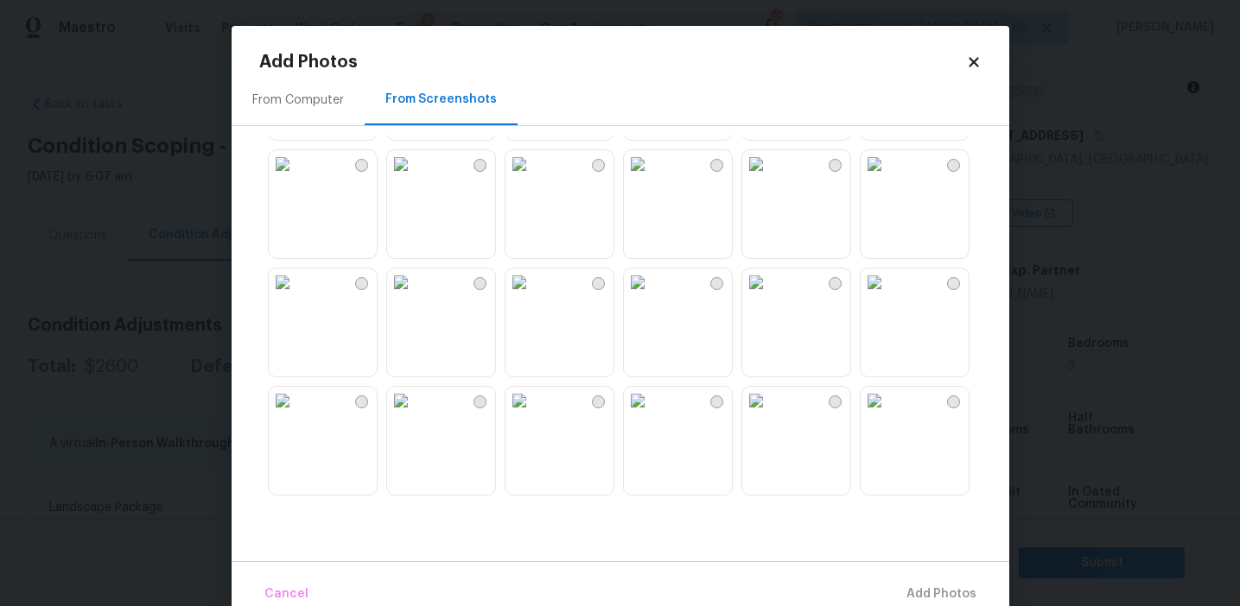
click at [533, 296] on img at bounding box center [519, 283] width 28 height 28
click at [907, 581] on button "Add 1 Photo(s)" at bounding box center [933, 594] width 99 height 37
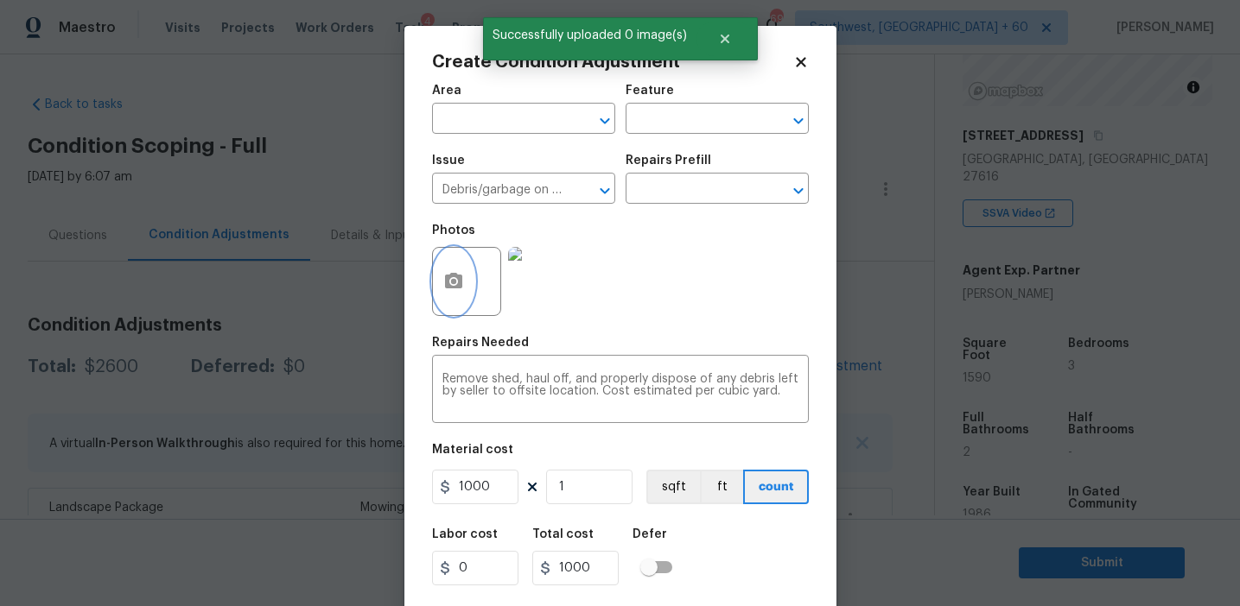
scroll to position [39, 0]
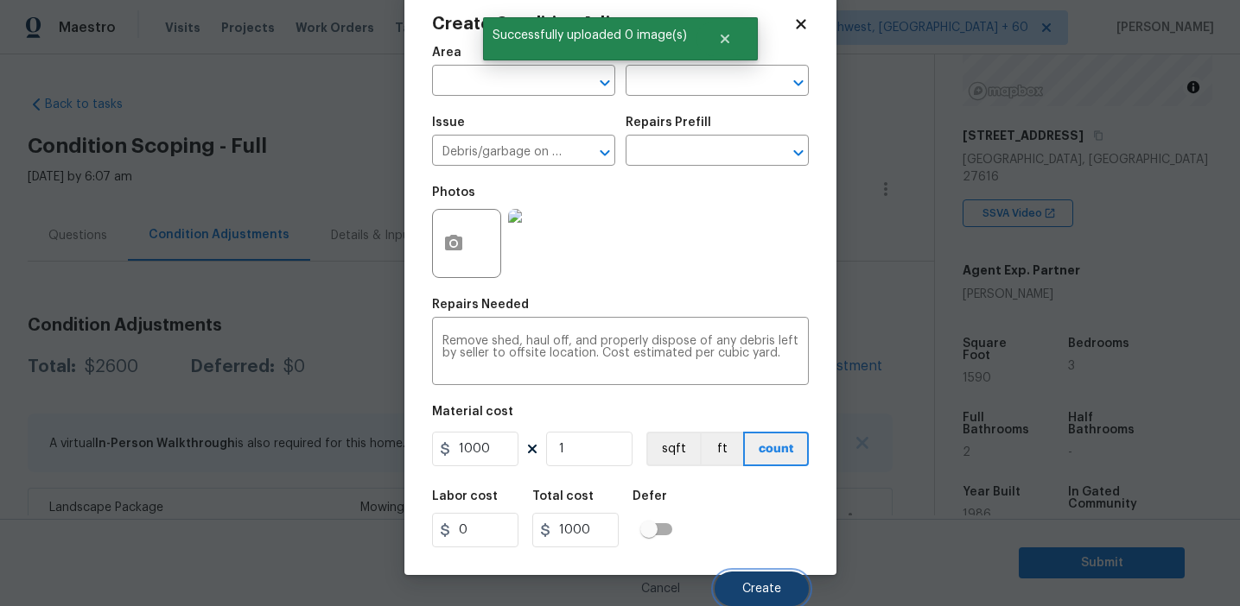
click at [743, 590] on span "Create" at bounding box center [761, 589] width 39 height 13
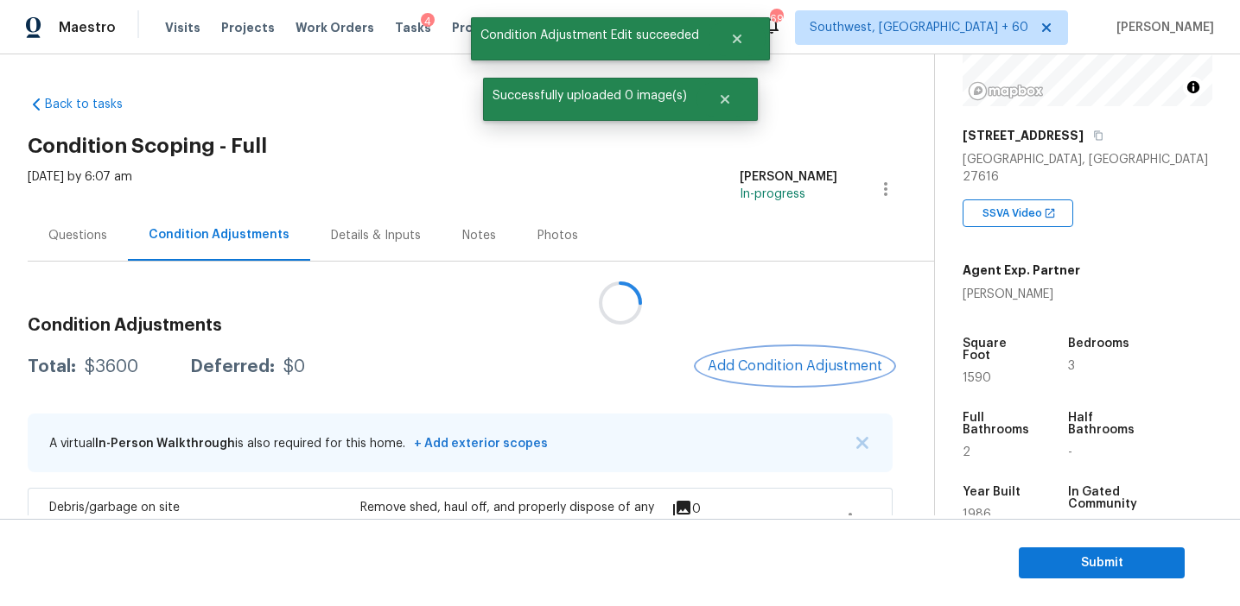
scroll to position [0, 0]
click at [752, 363] on span "Add Condition Adjustment" at bounding box center [794, 366] width 174 height 16
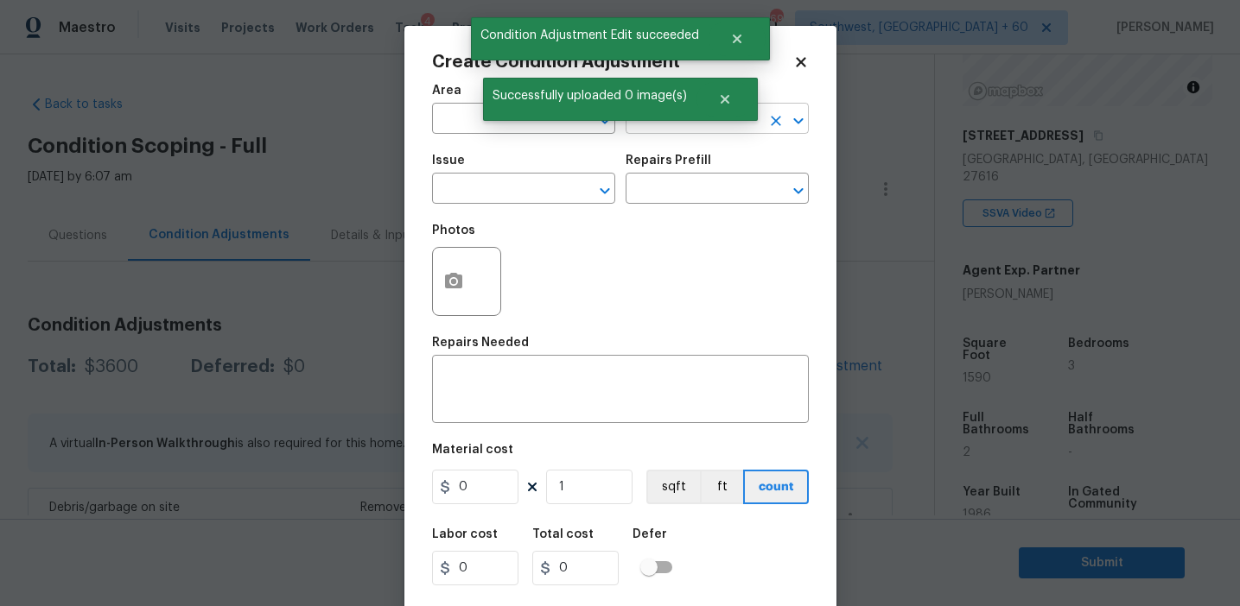
click at [680, 127] on input "text" at bounding box center [692, 120] width 135 height 27
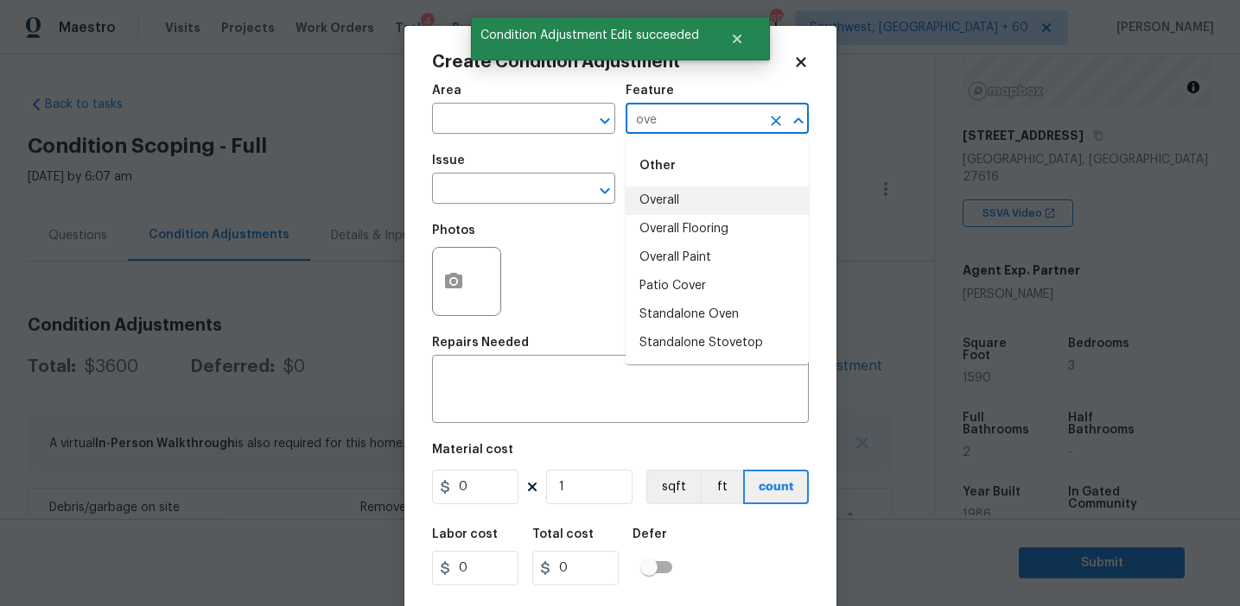
click at [682, 205] on li "Overall" at bounding box center [716, 201] width 183 height 29
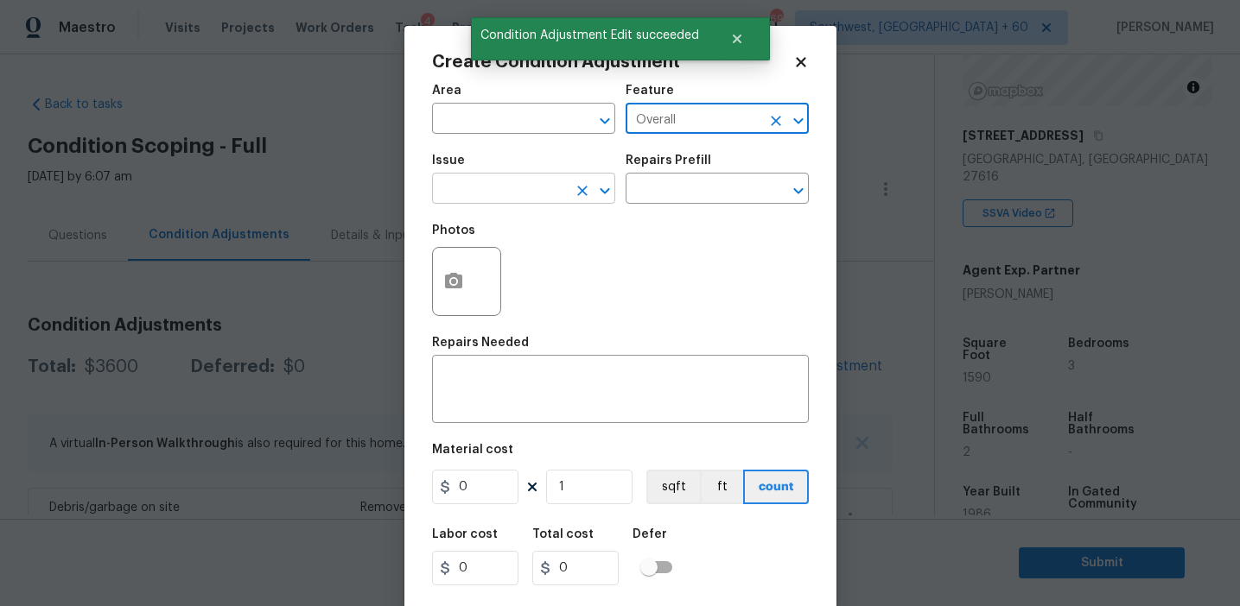
type input "Overall"
click at [488, 204] on input "text" at bounding box center [499, 190] width 135 height 27
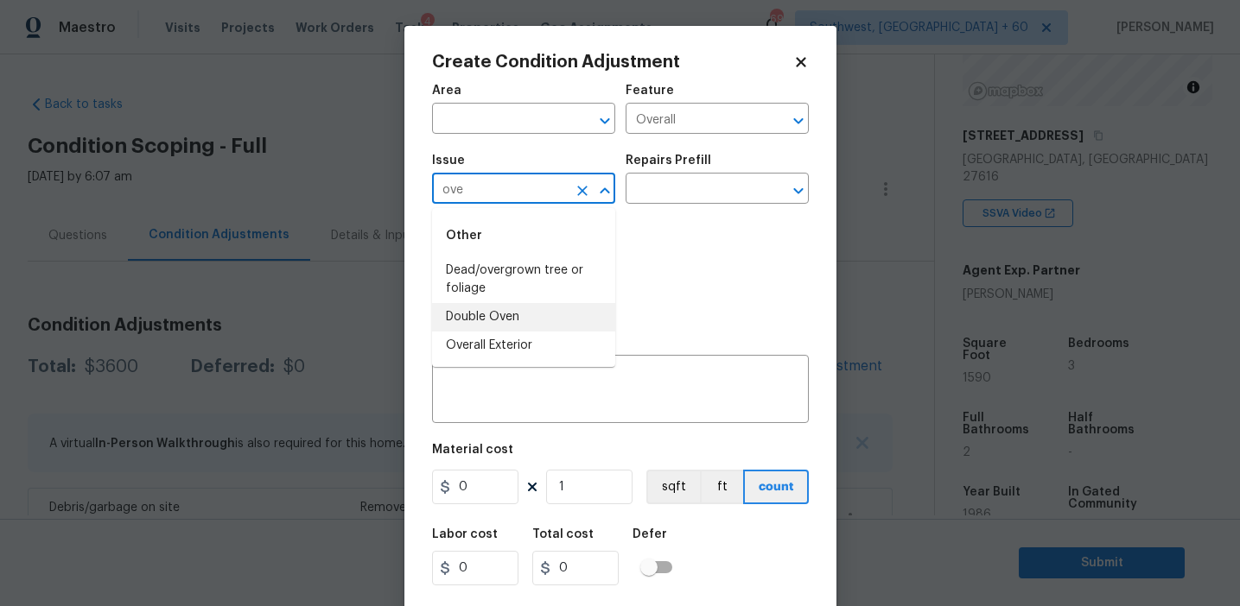
click at [523, 344] on li "Overall Exterior" at bounding box center [523, 346] width 183 height 29
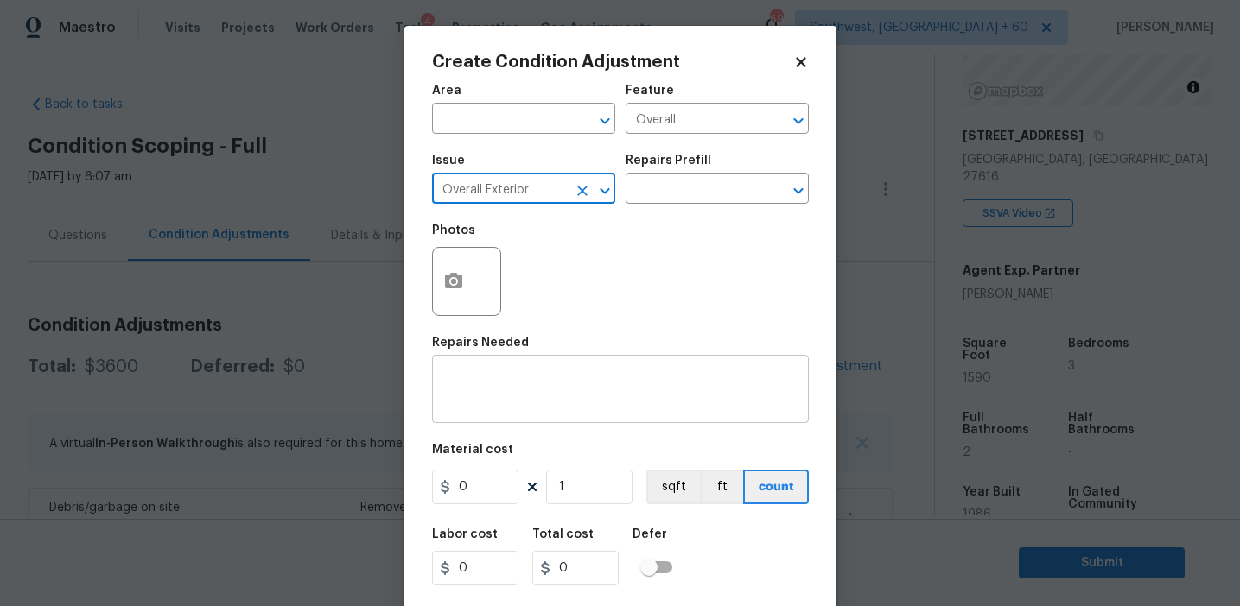
type input "Overall Exterior"
click at [605, 385] on textarea at bounding box center [620, 391] width 356 height 36
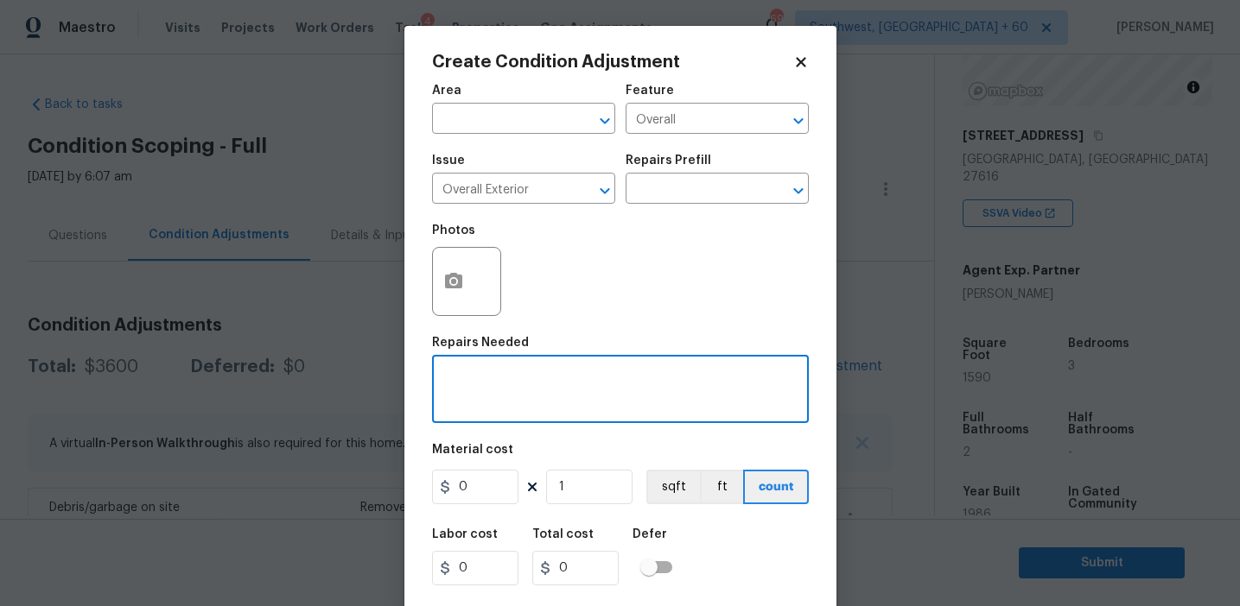
paste textarea "Overall exterior repairs (siding, stucco, fencing, soffit, [PERSON_NAME], trims…"
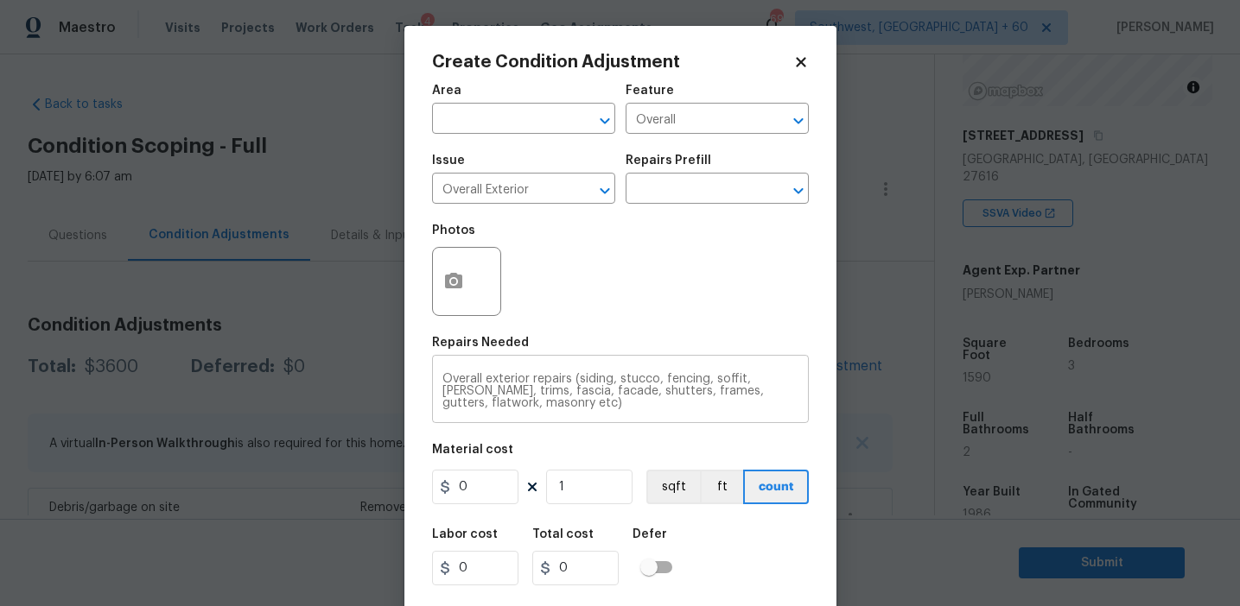
click at [470, 404] on textarea "Overall exterior repairs (siding, stucco, fencing, soffit, [PERSON_NAME], trims…" at bounding box center [620, 391] width 356 height 36
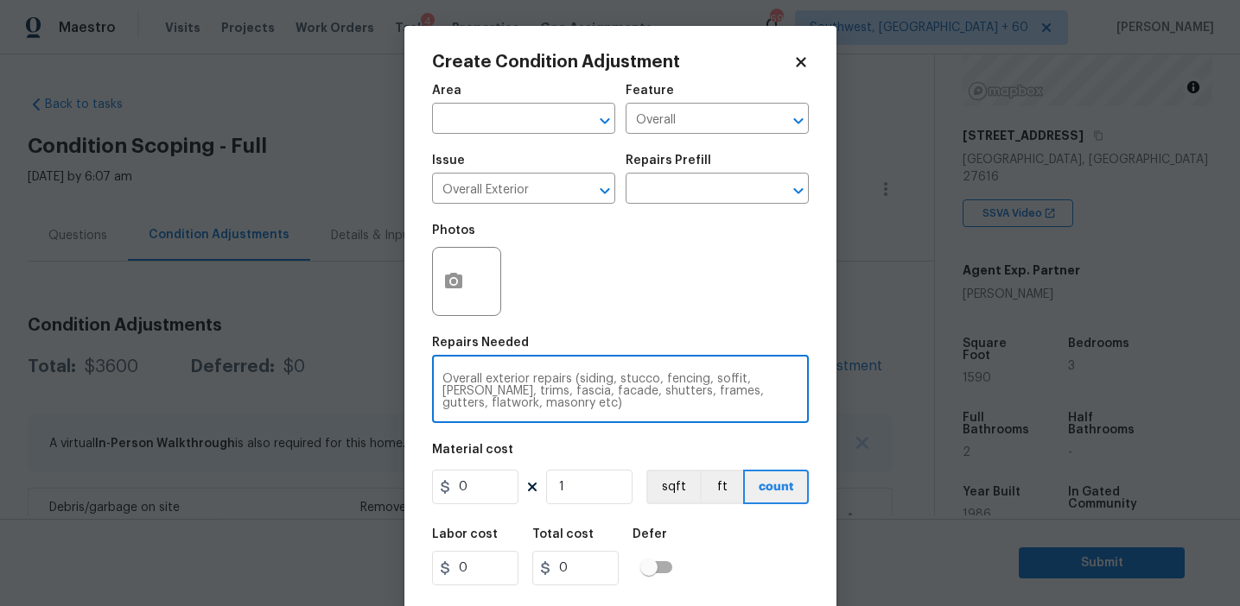
click at [470, 404] on textarea "Overall exterior repairs (siding, stucco, fencing, soffit, [PERSON_NAME], trims…" at bounding box center [620, 391] width 356 height 36
type textarea "Overall exterior repairs (siding, stucco, fencing, soffit, [PERSON_NAME], trims…"
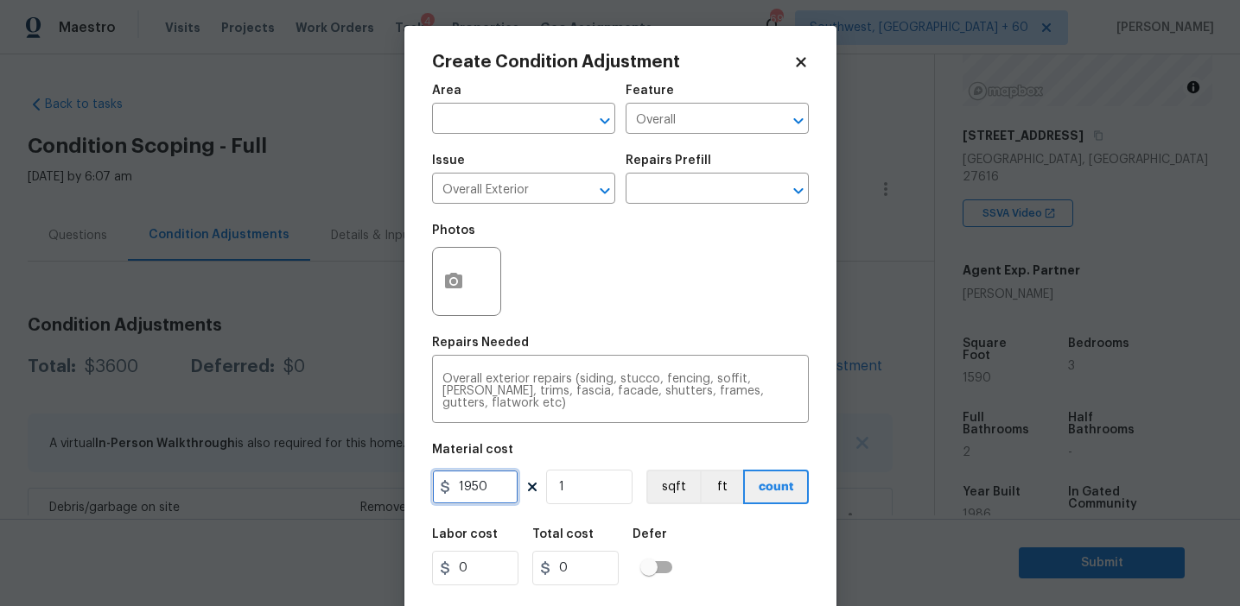
type input "1950"
click at [456, 277] on icon "button" at bounding box center [453, 281] width 17 height 16
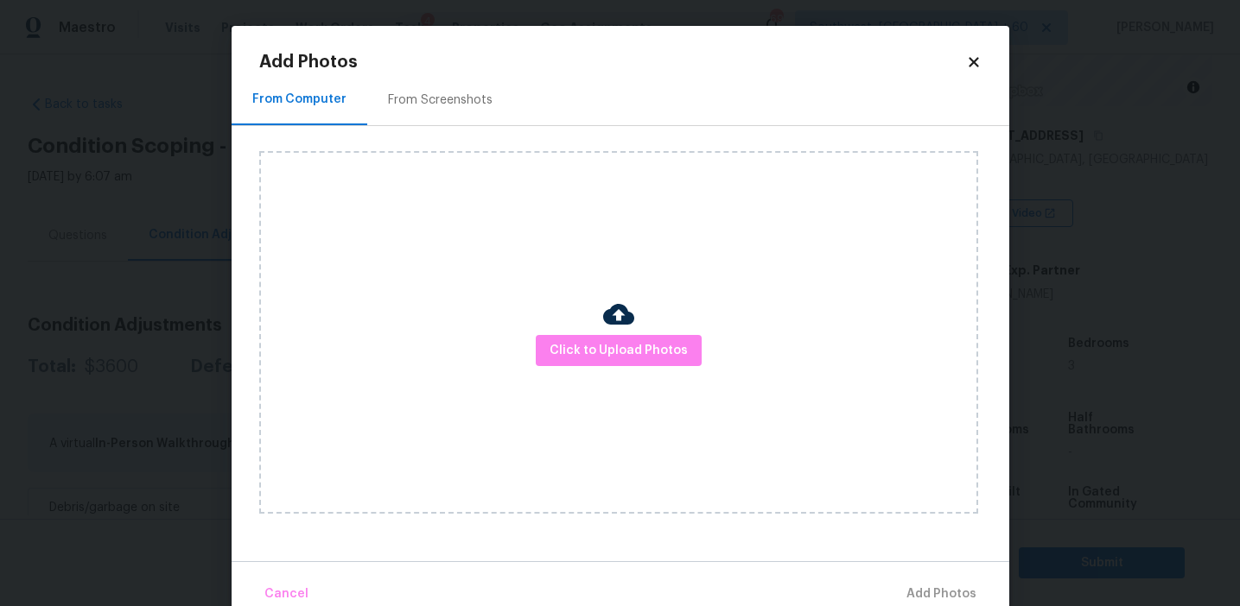
click at [439, 106] on div "From Screenshots" at bounding box center [440, 100] width 105 height 17
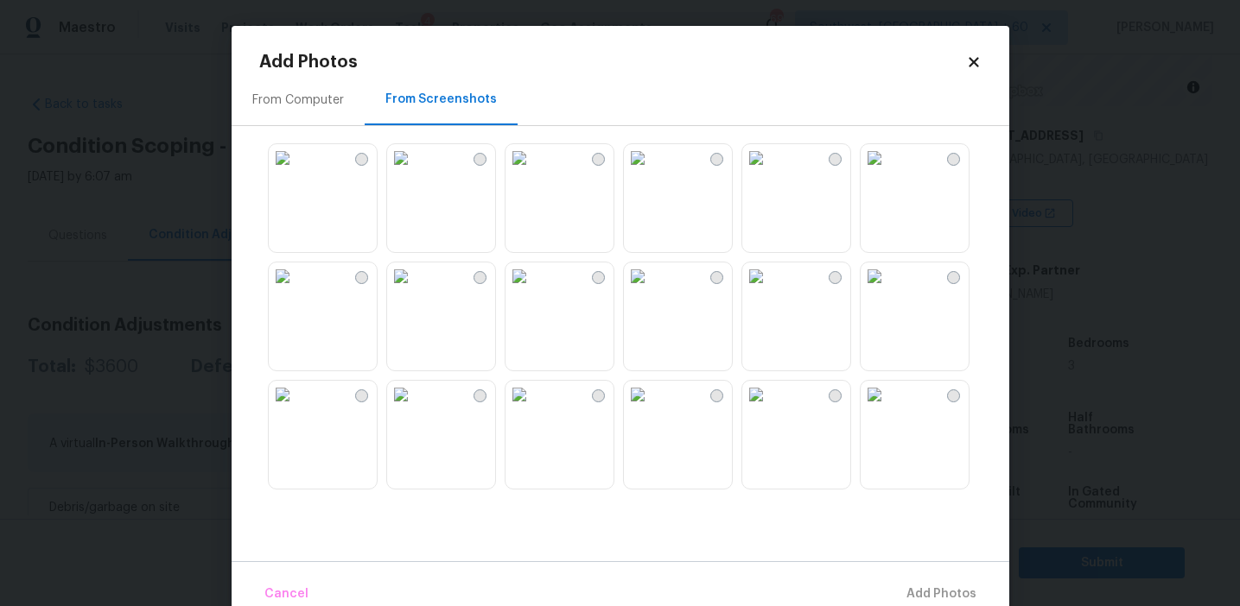
click at [415, 172] on img at bounding box center [401, 158] width 28 height 28
click at [533, 290] on img at bounding box center [519, 277] width 28 height 28
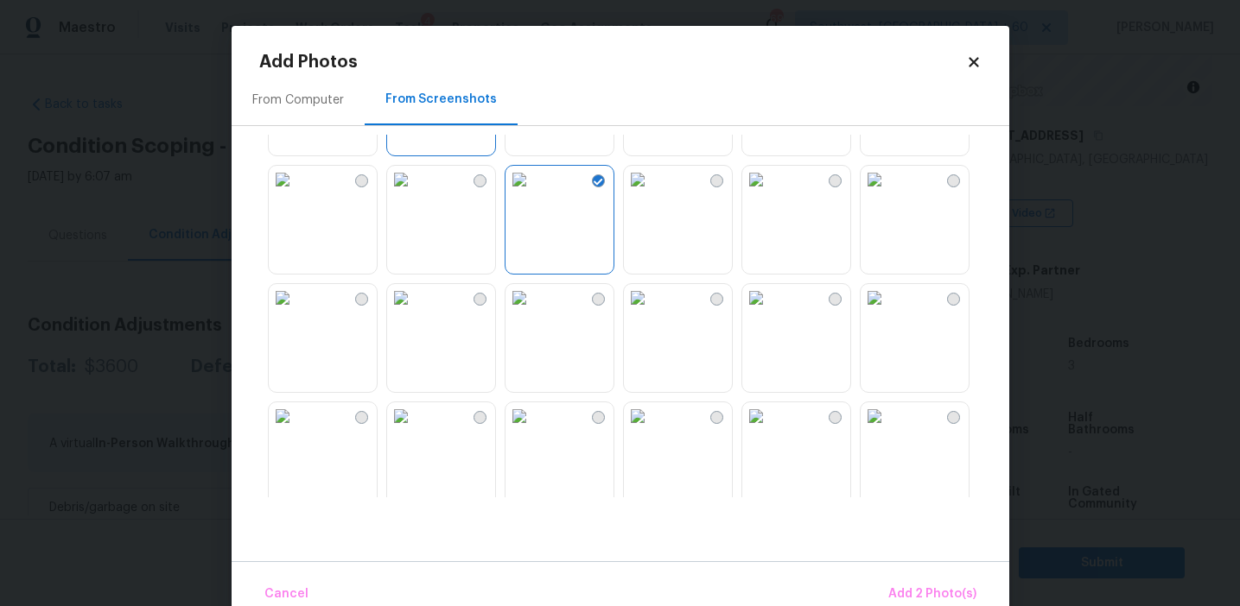
scroll to position [270, 0]
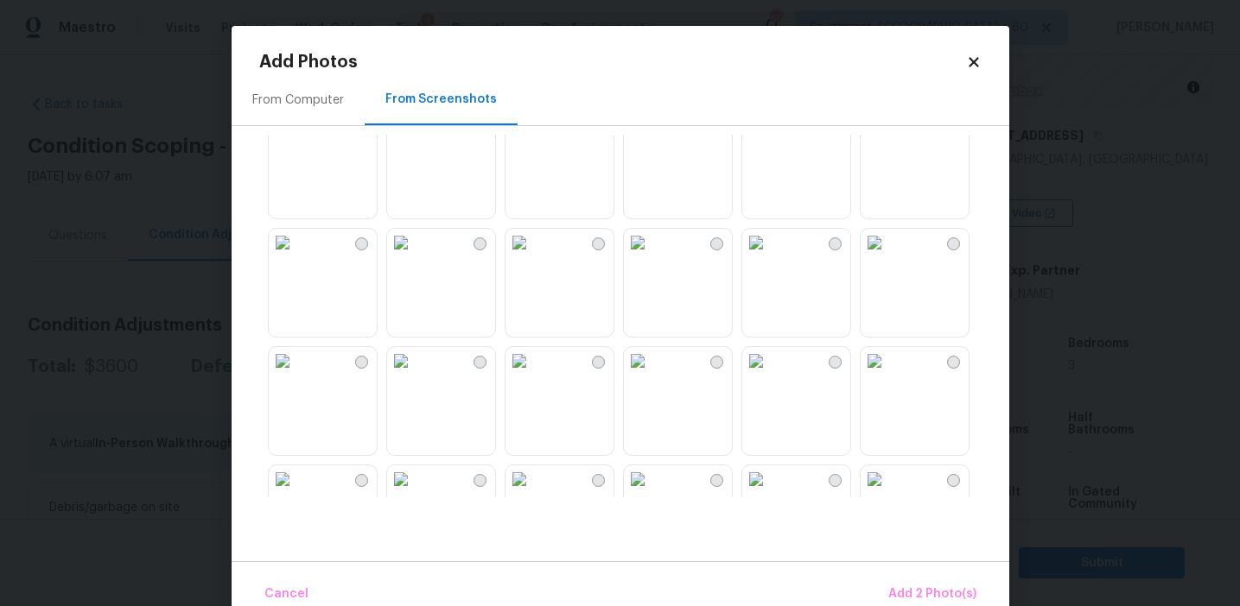
click at [533, 257] on img at bounding box center [519, 243] width 28 height 28
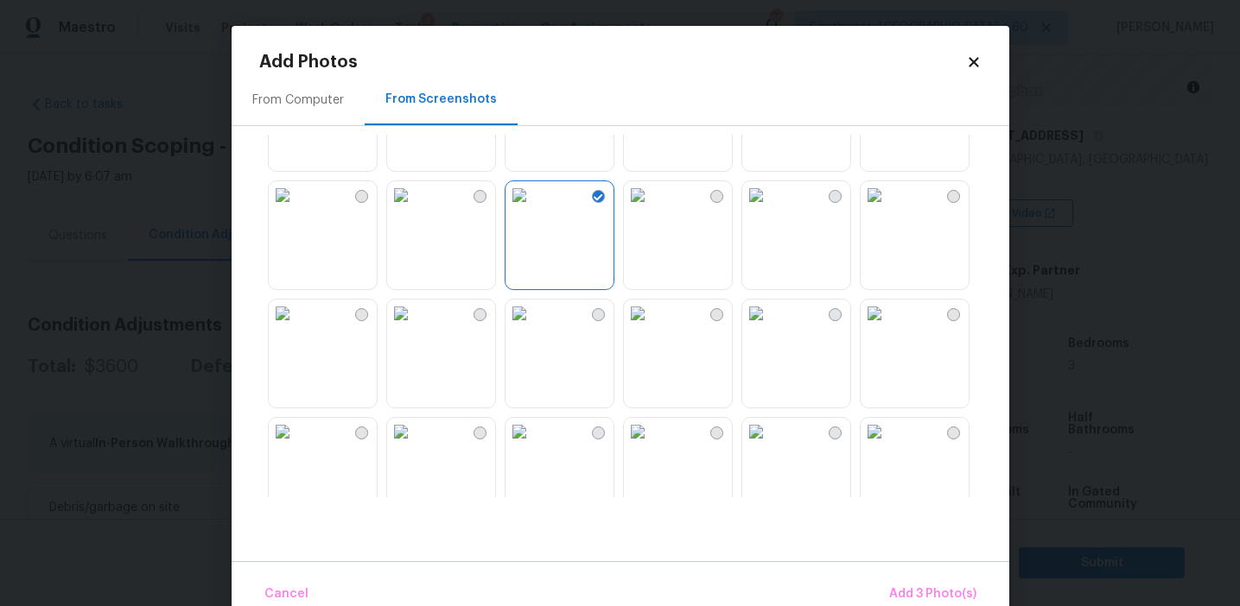
click at [533, 314] on img at bounding box center [519, 314] width 28 height 28
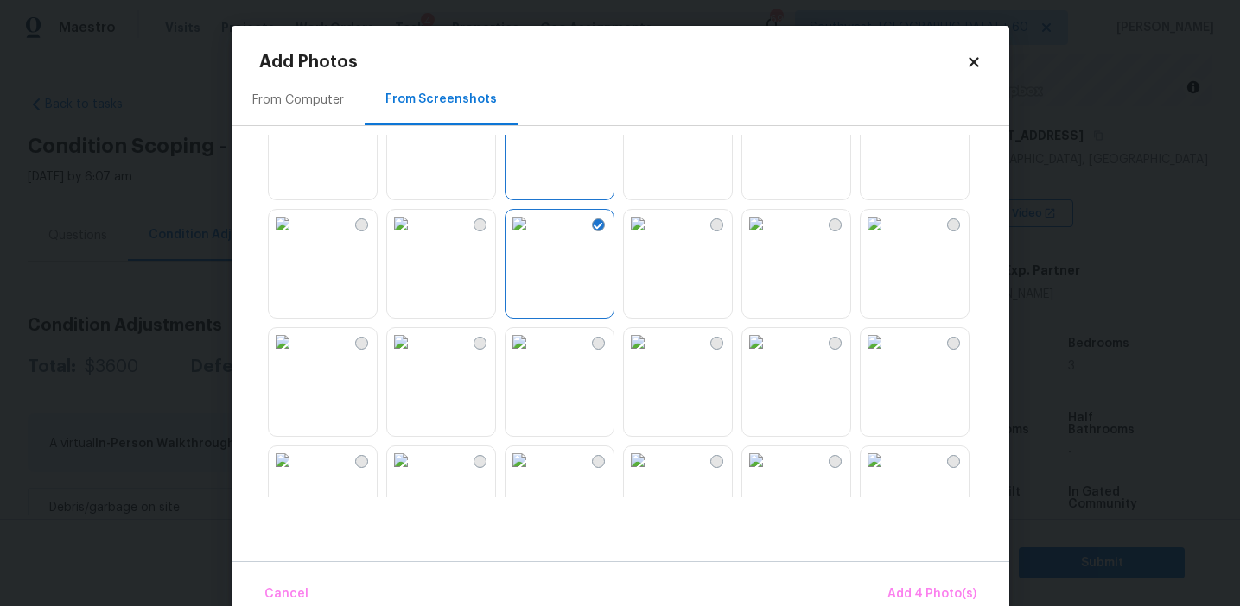
click at [296, 238] on img at bounding box center [283, 224] width 28 height 28
click at [888, 356] on img at bounding box center [874, 342] width 28 height 28
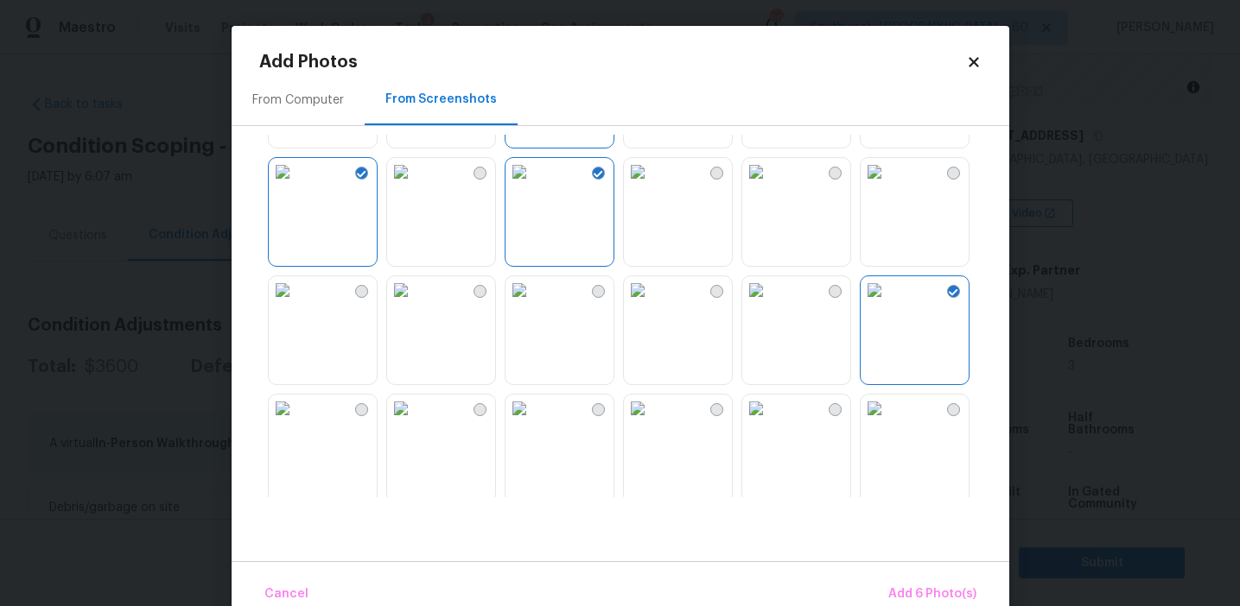
scroll to position [500, 0]
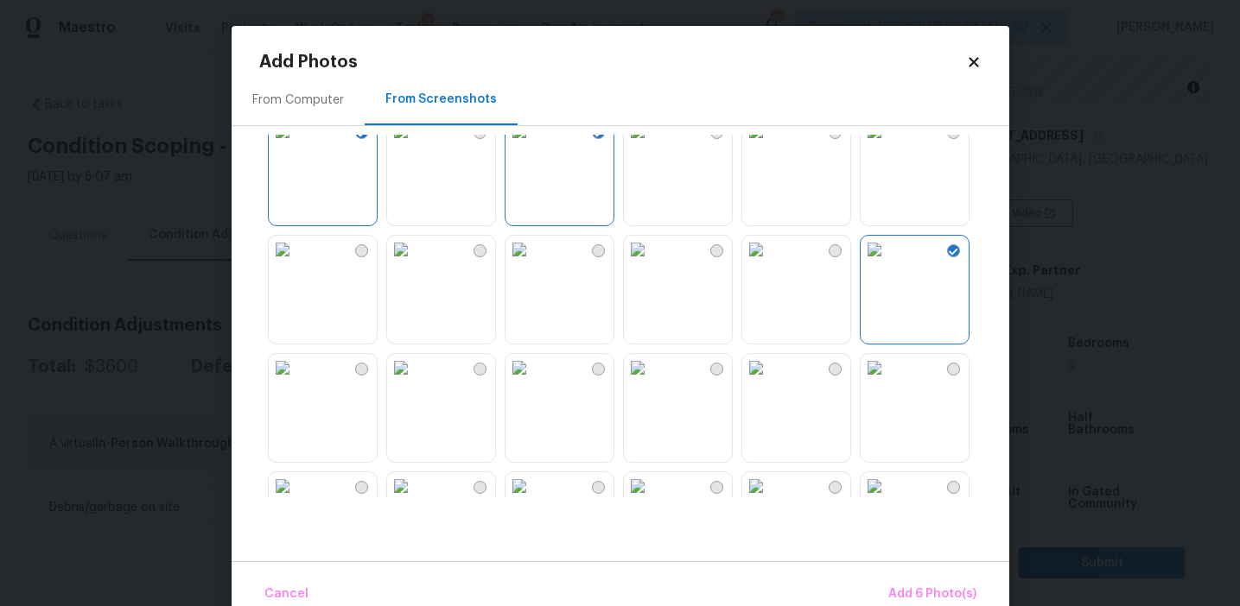
click at [533, 382] on img at bounding box center [519, 368] width 28 height 28
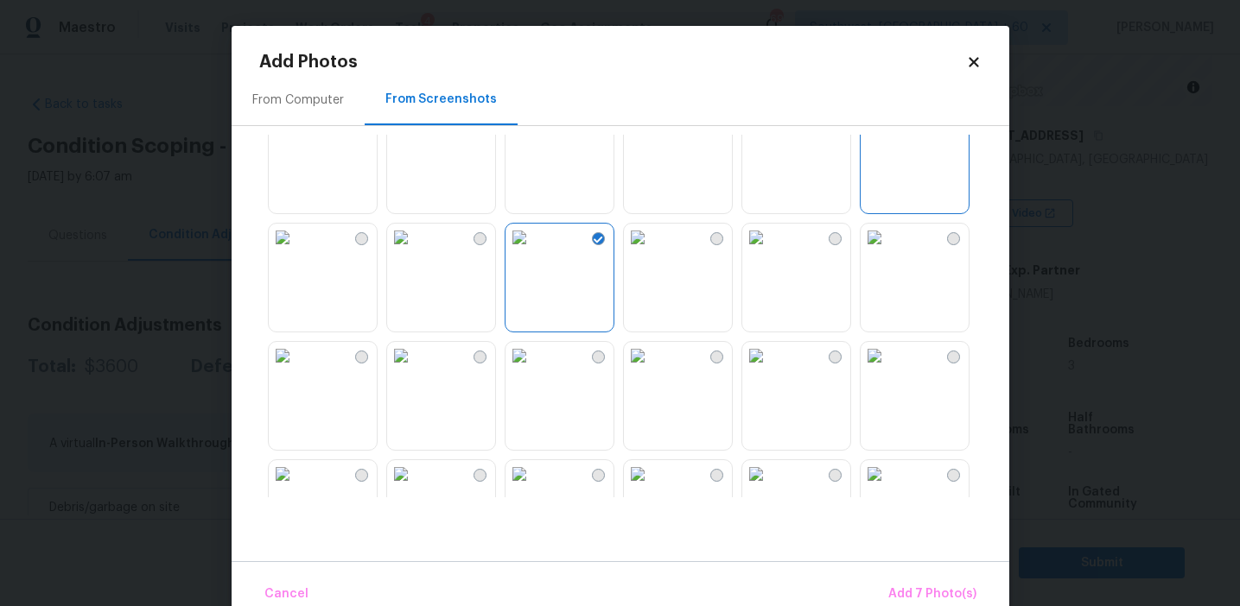
scroll to position [643, 0]
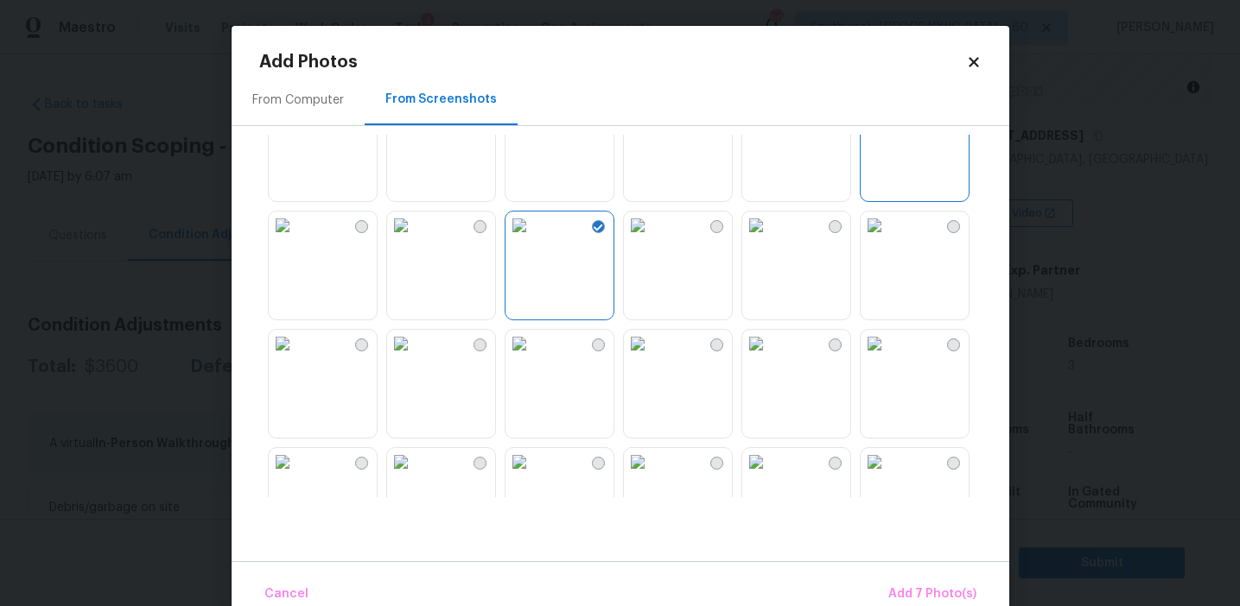
click at [533, 358] on img at bounding box center [519, 344] width 28 height 28
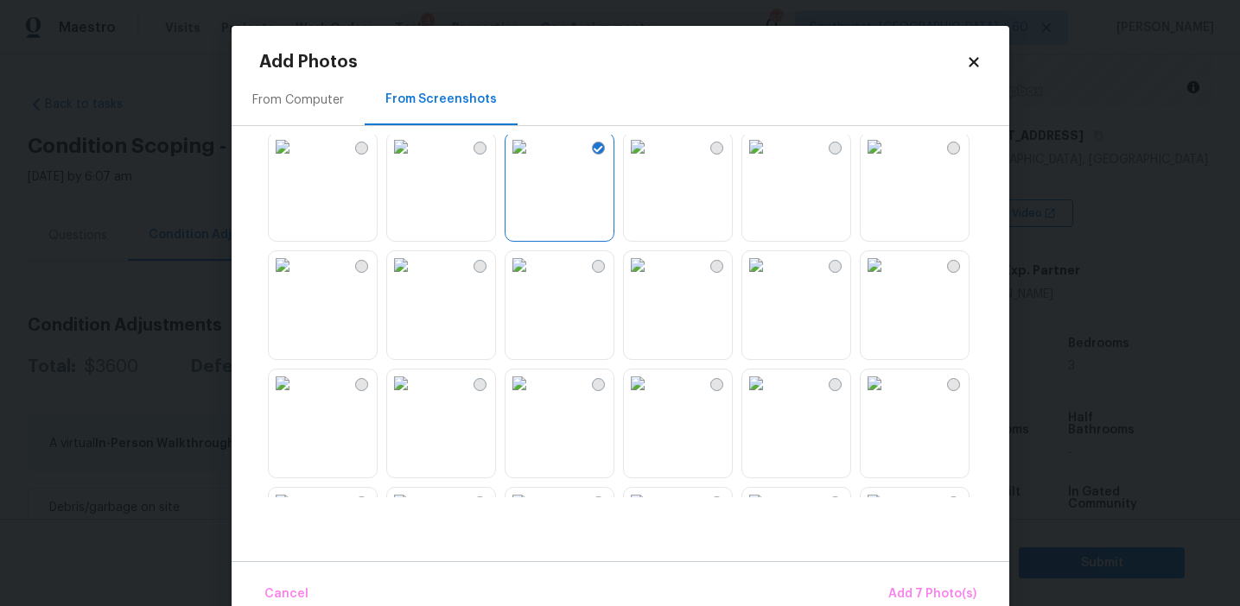
click at [415, 397] on img at bounding box center [401, 384] width 28 height 28
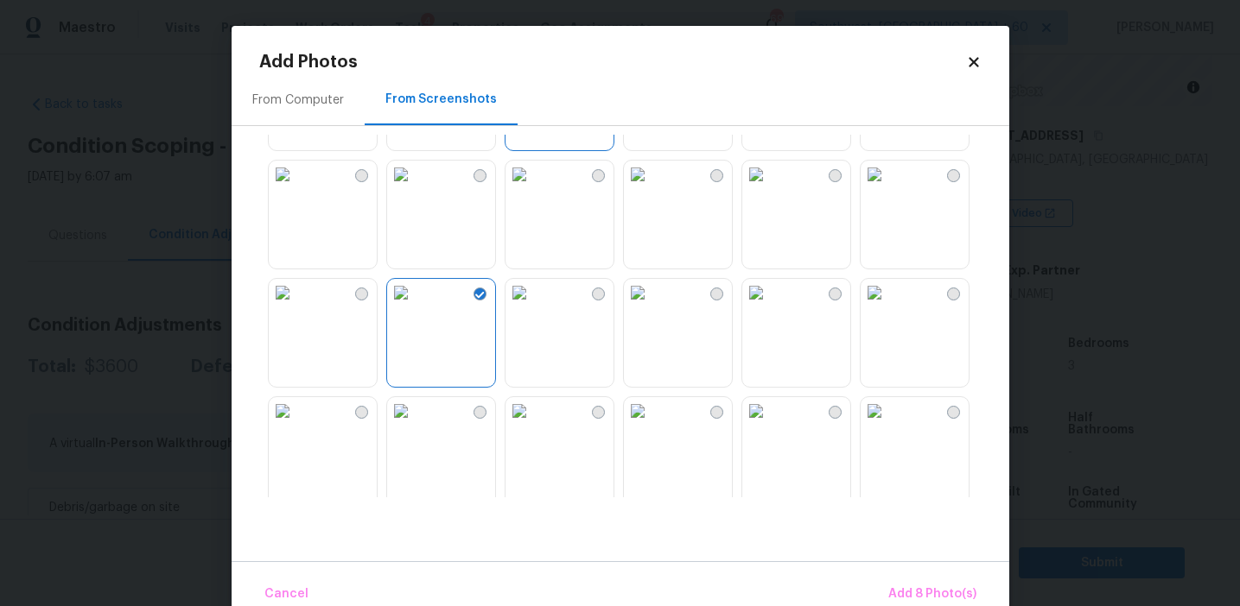
scroll to position [879, 0]
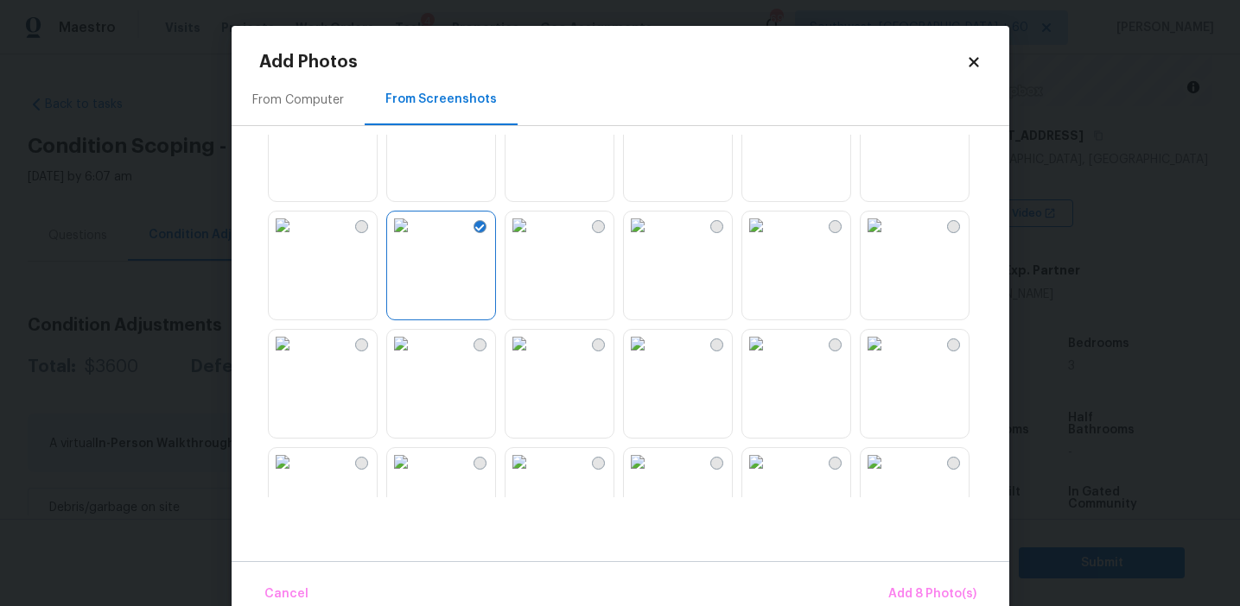
click at [415, 358] on img at bounding box center [401, 344] width 28 height 28
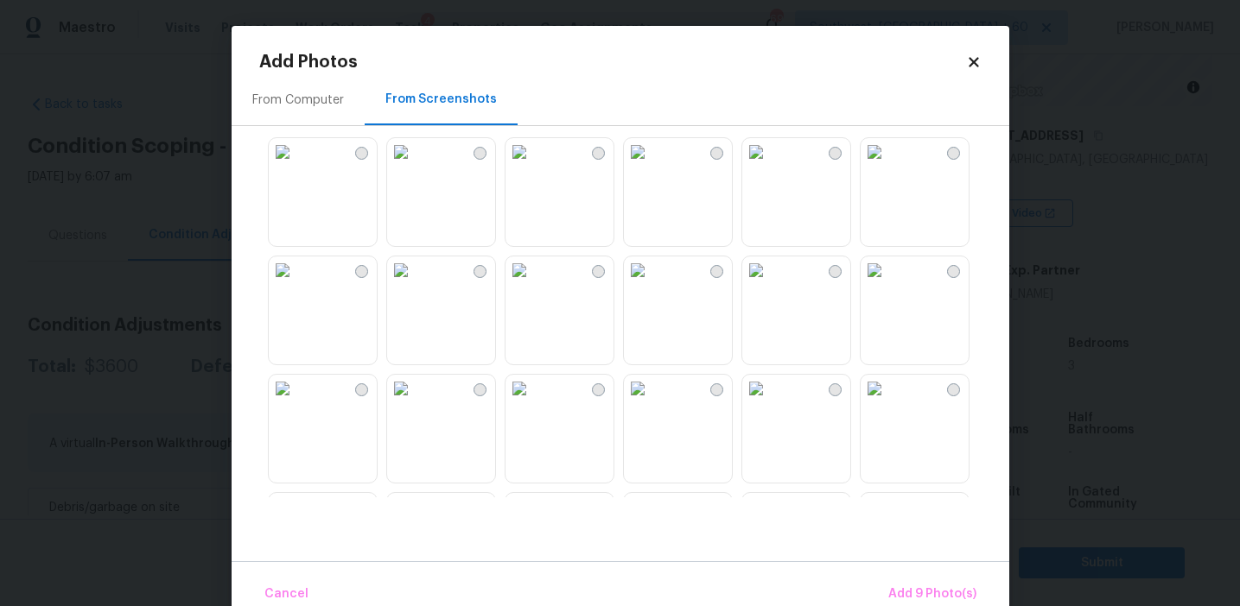
scroll to position [1429, 0]
click at [415, 282] on img at bounding box center [401, 268] width 28 height 28
click at [651, 282] on img at bounding box center [638, 268] width 28 height 28
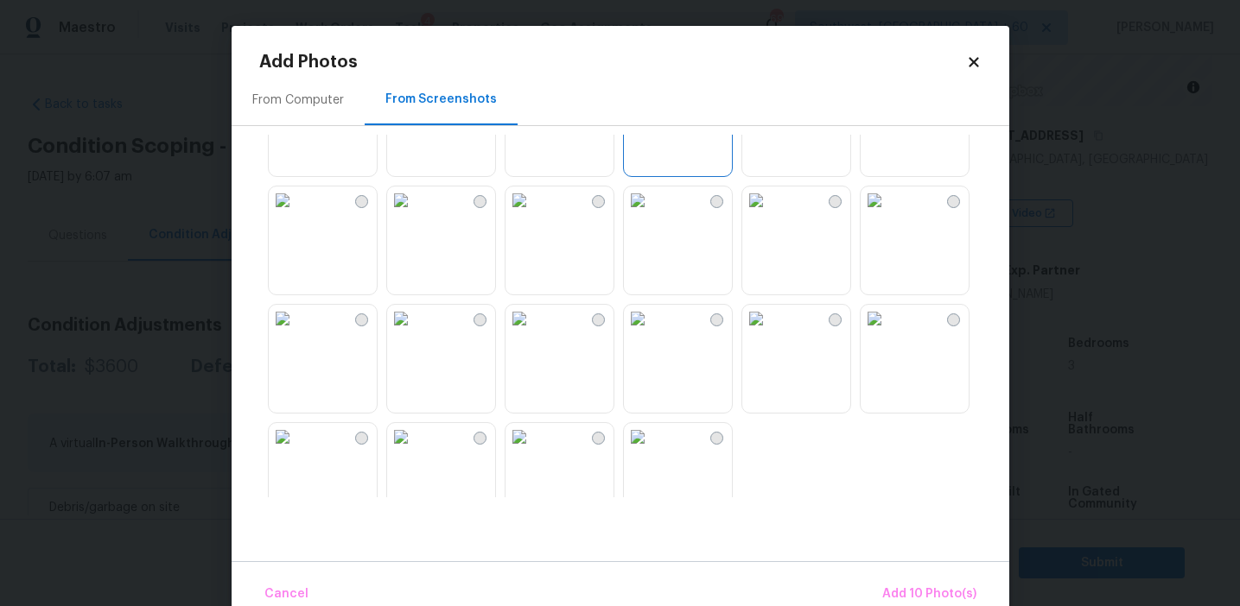
scroll to position [1650, 0]
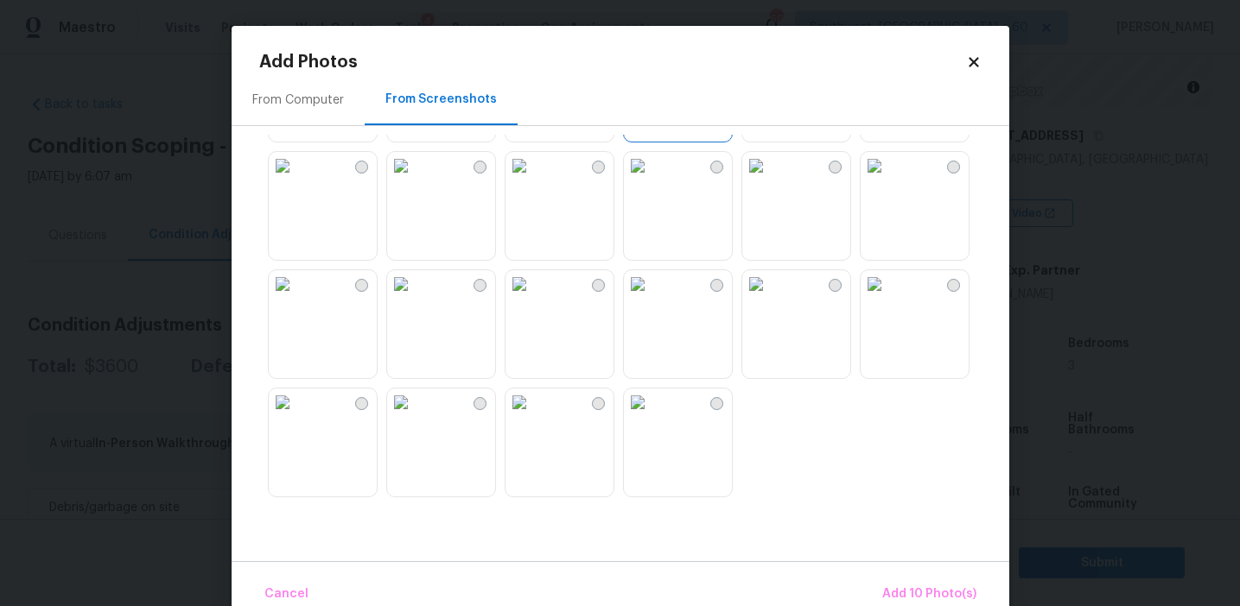
click at [770, 298] on img at bounding box center [756, 284] width 28 height 28
click at [944, 590] on span "Add 11 Photo(s)" at bounding box center [930, 595] width 91 height 22
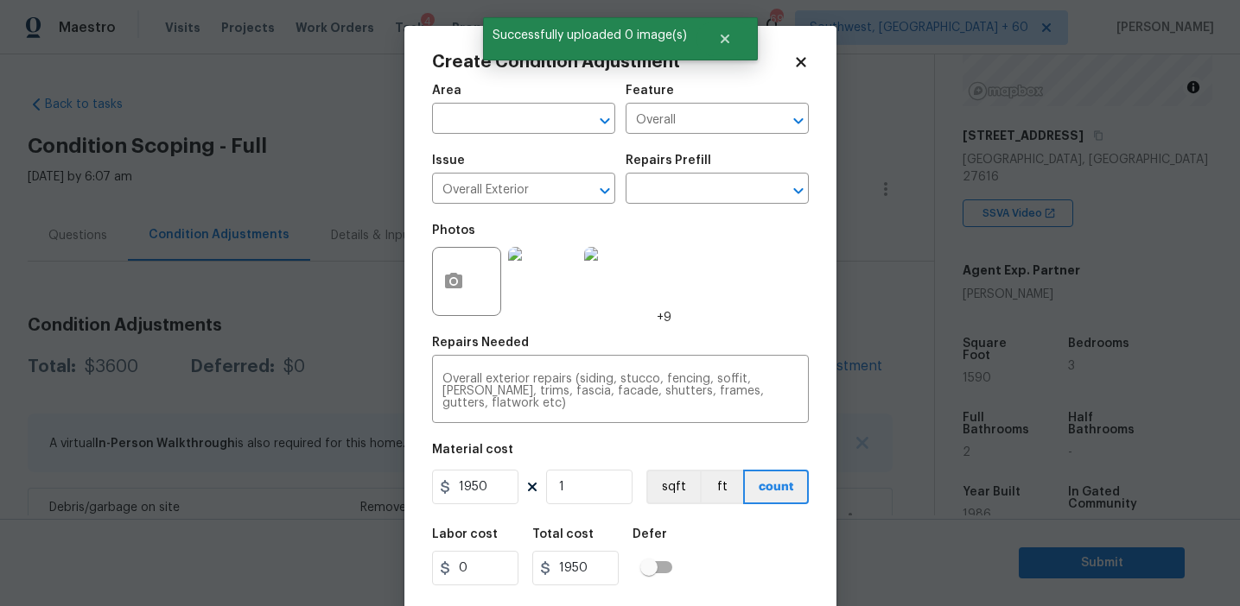
click at [718, 327] on div "Area ​ Feature Overall ​ Issue Overall Exterior ​ Repairs Prefill ​ Photos +9 R…" at bounding box center [620, 359] width 377 height 570
click at [466, 483] on input "1950" at bounding box center [475, 487] width 86 height 35
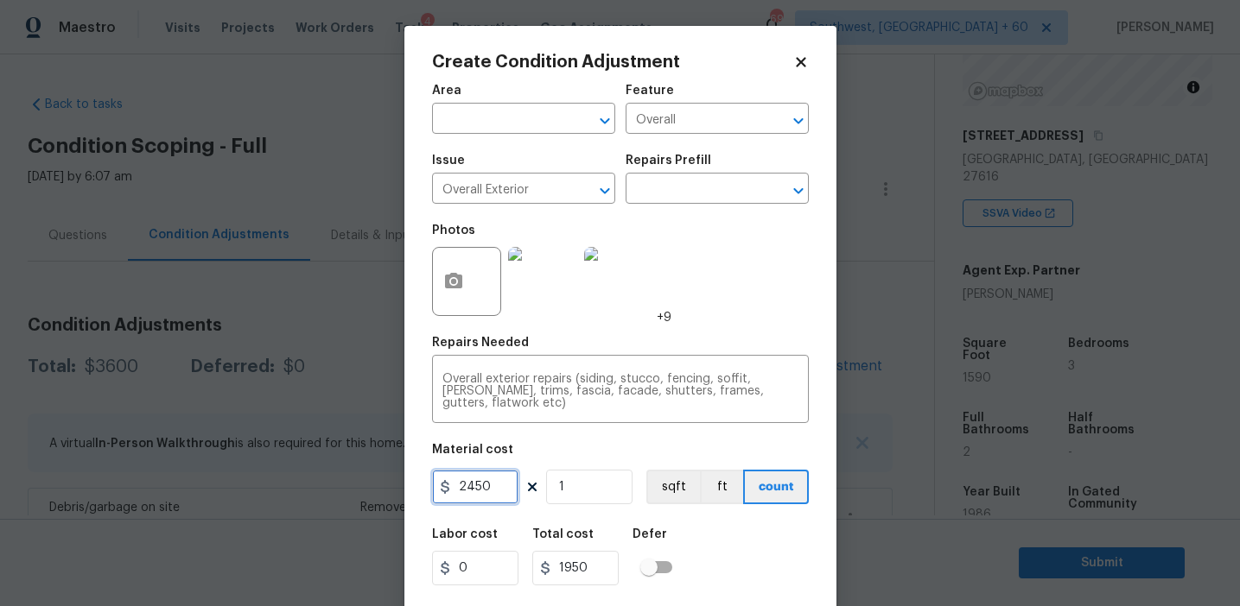
type input "2450"
click at [733, 555] on div "Labor cost 0 Total cost 2450 Defer" at bounding box center [620, 557] width 377 height 78
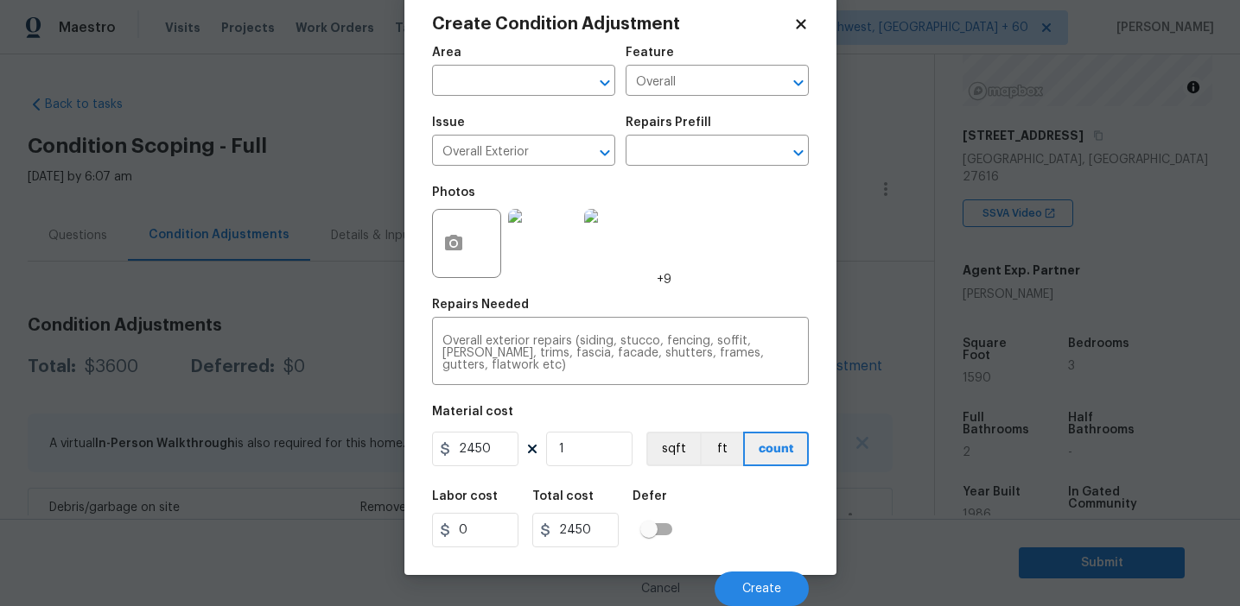
click at [734, 530] on div "Labor cost 0 Total cost 2450 Defer" at bounding box center [620, 519] width 377 height 78
click at [750, 585] on span "Create" at bounding box center [761, 589] width 39 height 13
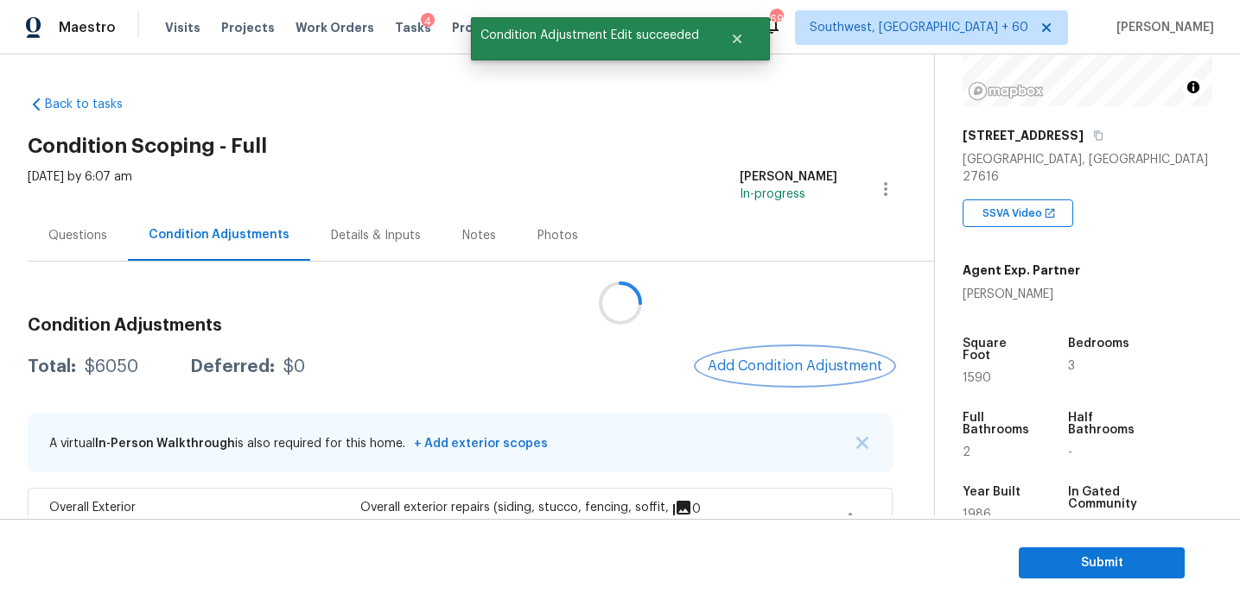
scroll to position [0, 0]
click at [681, 351] on div "Total: $6050 Deferred: $0 Add Condition Adjustment" at bounding box center [461, 367] width 866 height 38
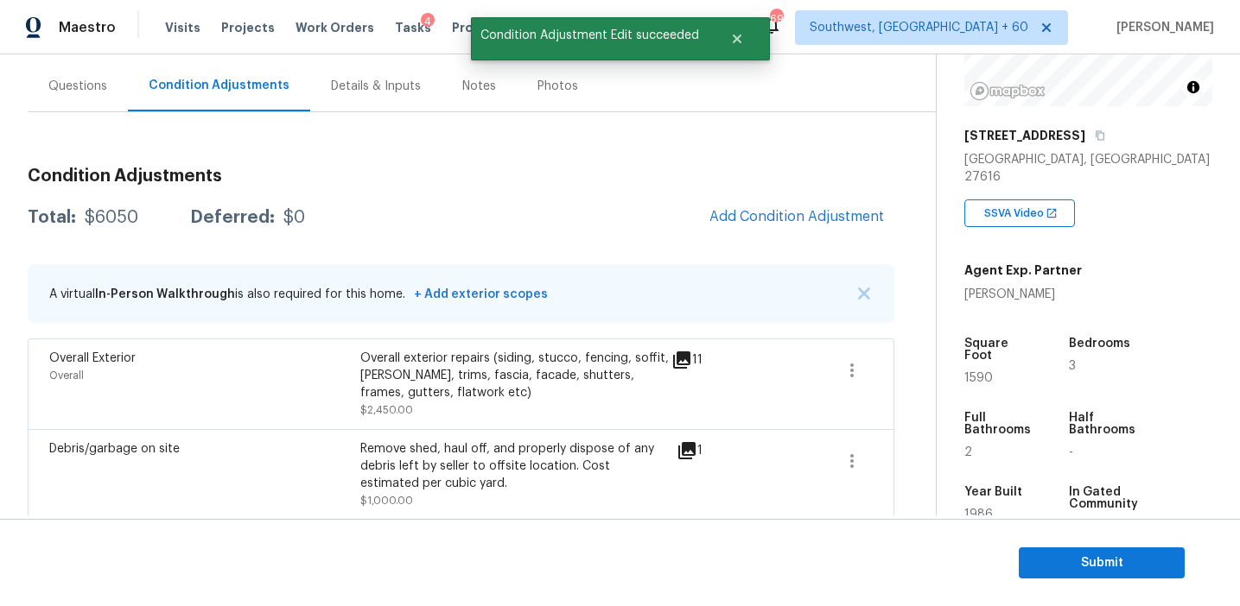
scroll to position [151, 0]
click at [764, 210] on span "Add Condition Adjustment" at bounding box center [796, 215] width 174 height 16
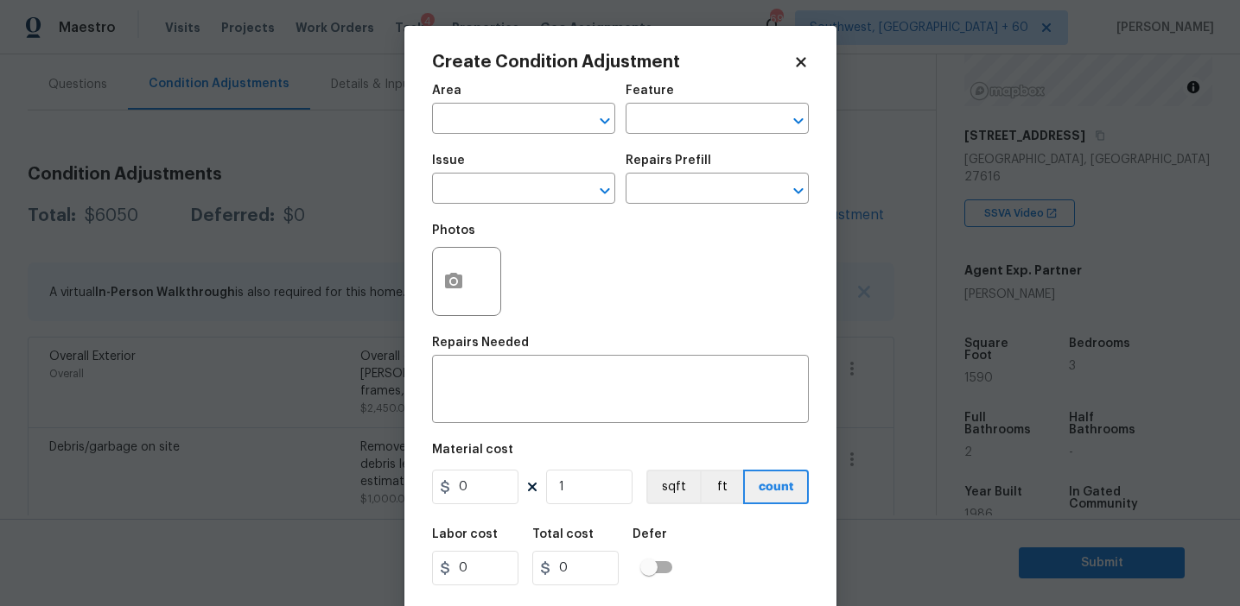
click at [573, 279] on div "Photos" at bounding box center [620, 270] width 377 height 112
click at [543, 274] on div "Photos" at bounding box center [620, 270] width 377 height 112
click at [567, 289] on div "Photos" at bounding box center [620, 270] width 377 height 112
click at [557, 278] on div "Photos" at bounding box center [620, 270] width 377 height 112
click at [466, 270] on button "button" at bounding box center [453, 281] width 41 height 67
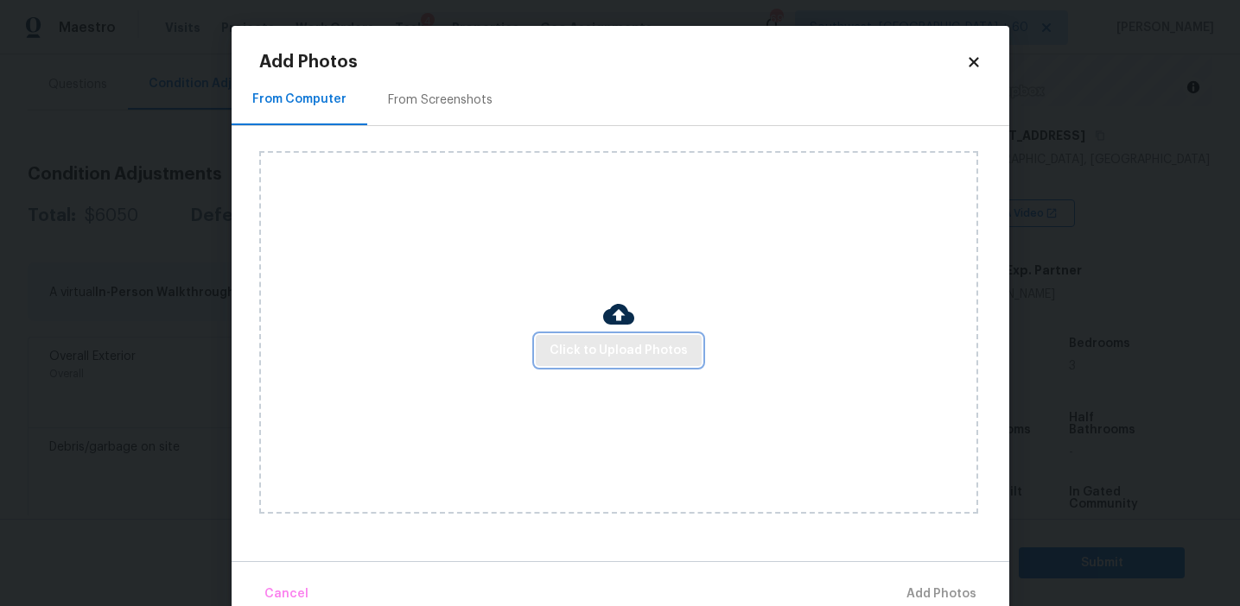
click at [666, 363] on button "Click to Upload Photos" at bounding box center [619, 351] width 166 height 32
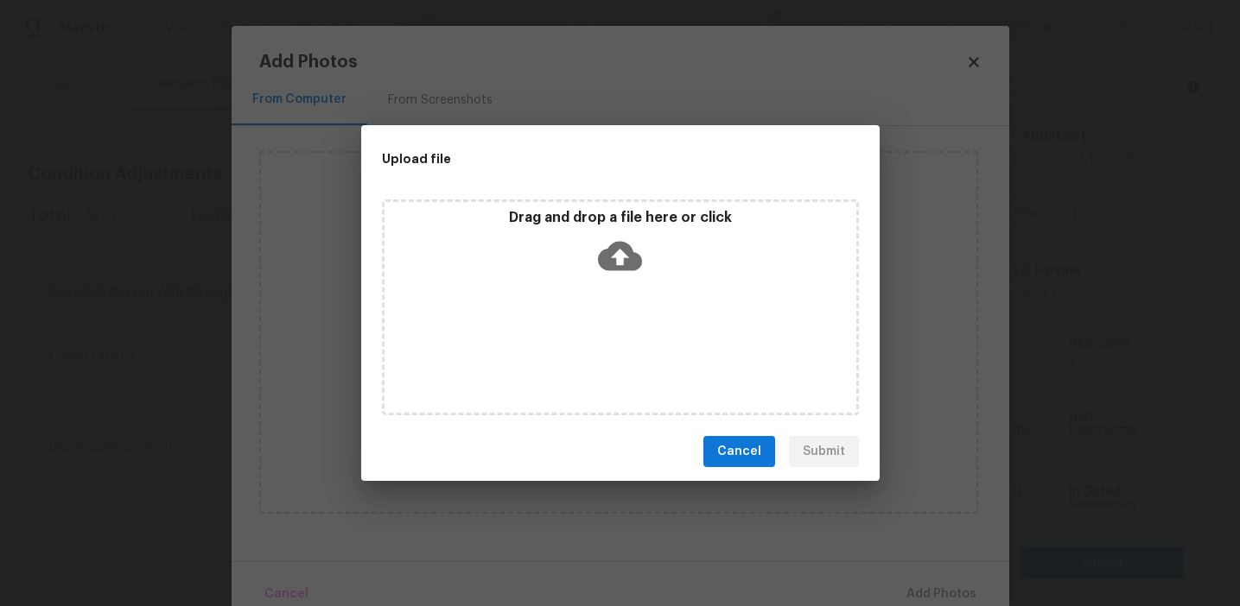
click at [631, 206] on div "Drag and drop a file here or click" at bounding box center [620, 308] width 477 height 216
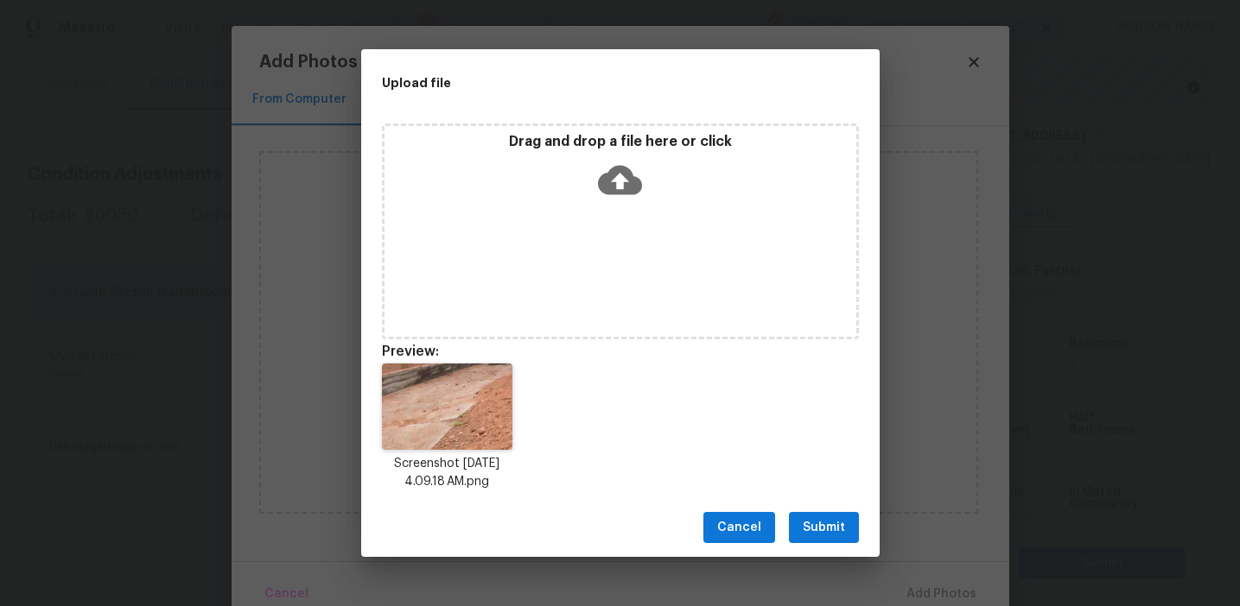
click at [822, 523] on span "Submit" at bounding box center [824, 528] width 42 height 22
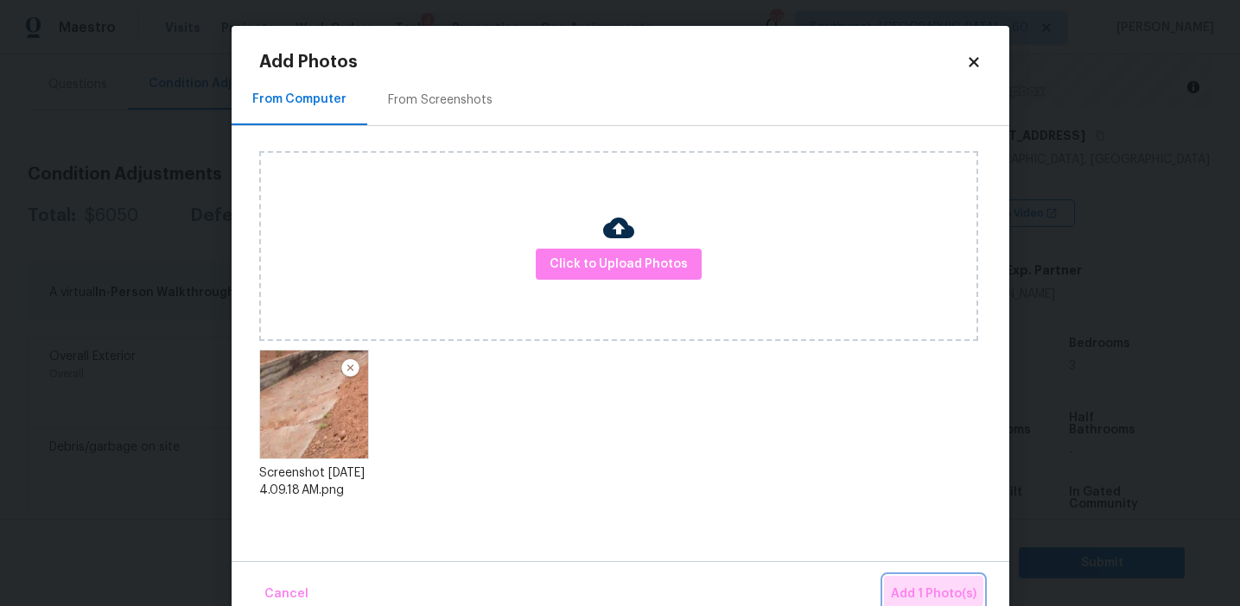
click at [902, 589] on span "Add 1 Photo(s)" at bounding box center [934, 595] width 86 height 22
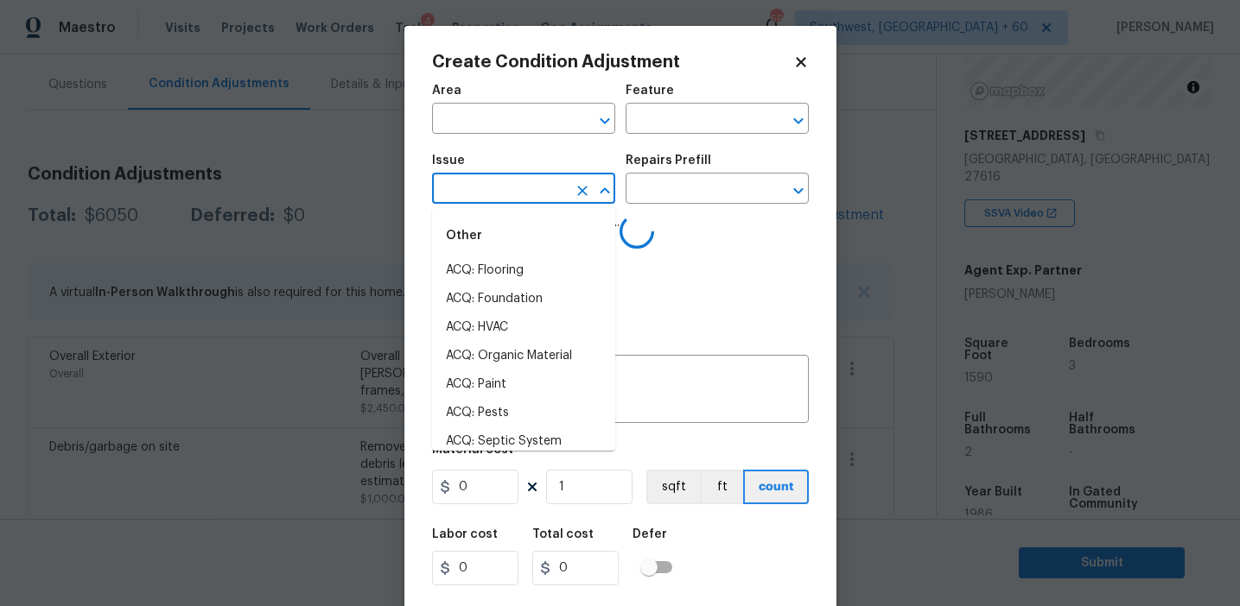
click at [515, 181] on input "text" at bounding box center [499, 190] width 135 height 27
type input "concrete"
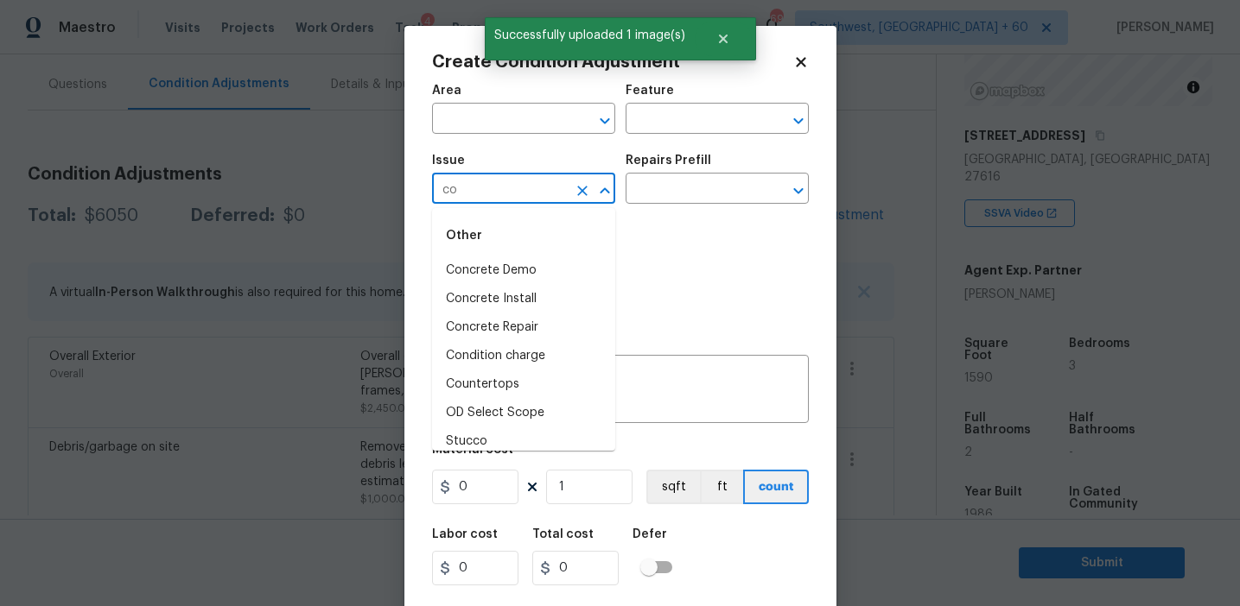
type input "con"
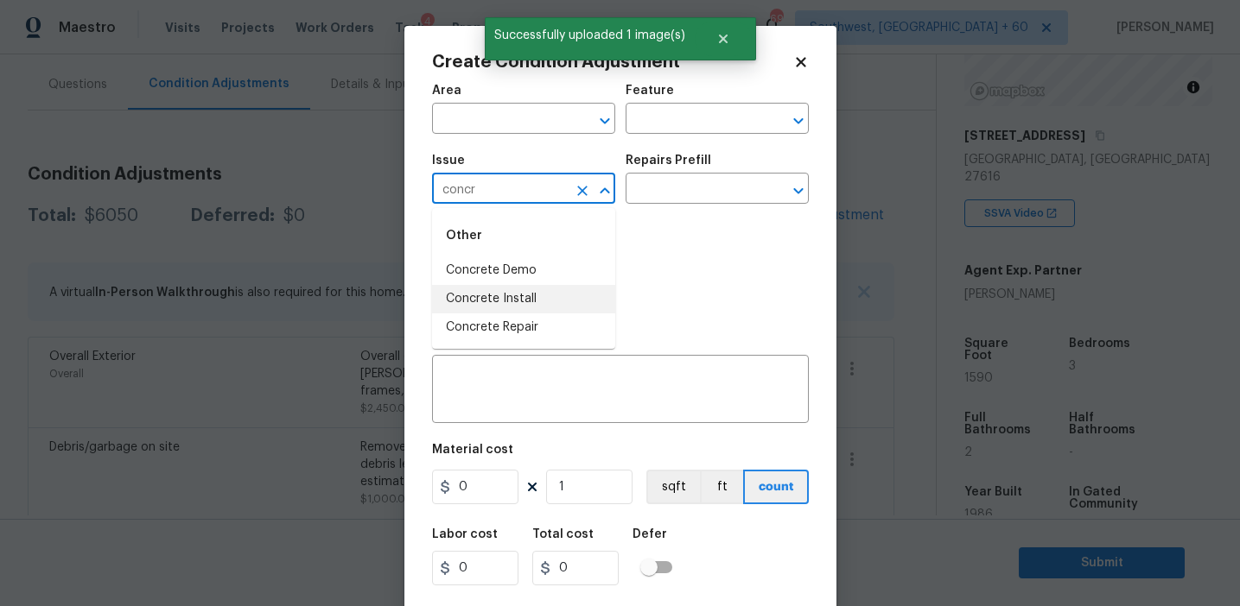
click at [546, 302] on li "Concrete Install" at bounding box center [523, 299] width 183 height 29
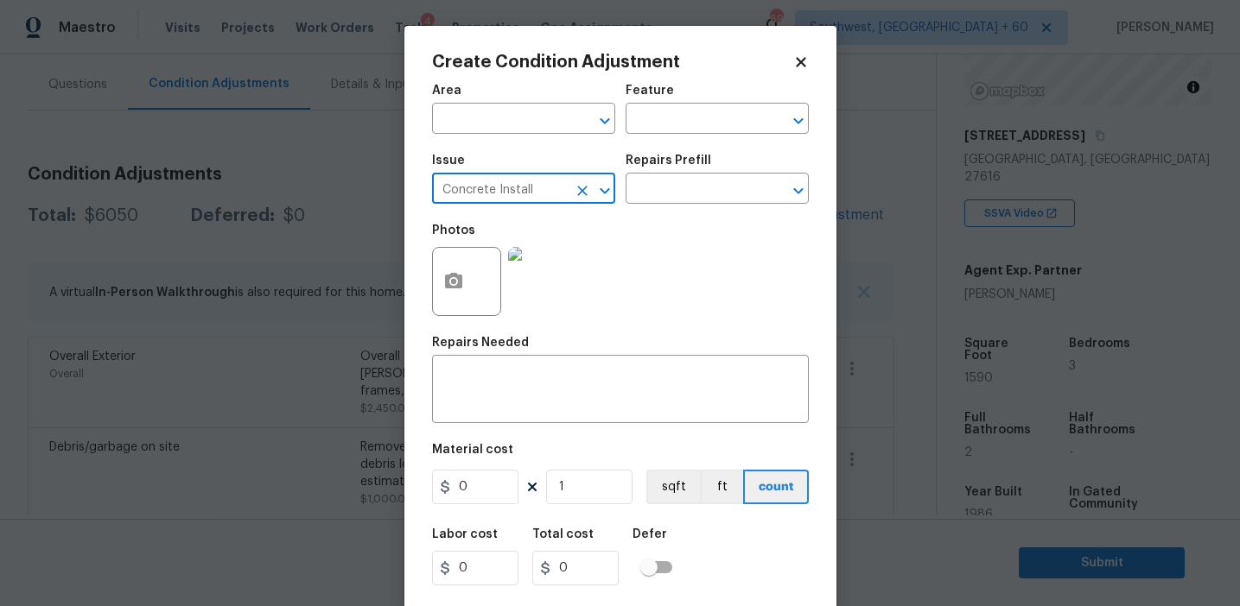
type input "Concrete Install"
click at [681, 208] on div "Issue Concrete Install ​ Repairs Prefill ​" at bounding box center [620, 179] width 377 height 70
click at [680, 181] on input "text" at bounding box center [692, 190] width 135 height 27
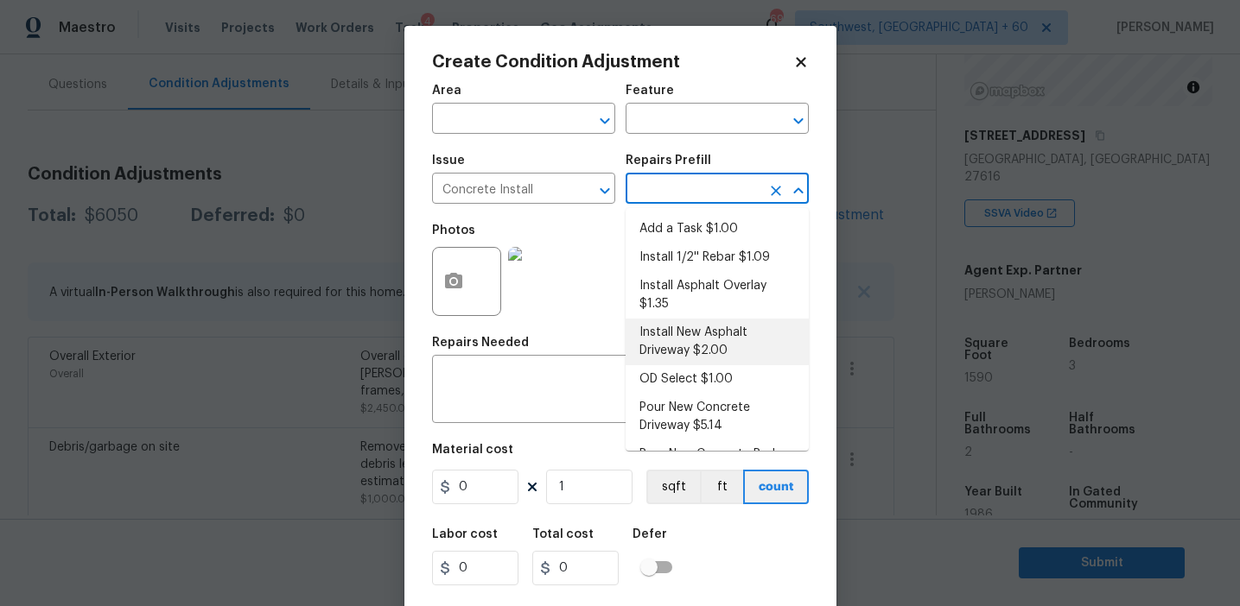
click at [699, 322] on li "Install New Asphalt Driveway $2.00" at bounding box center [716, 342] width 183 height 47
type input "Flatwork"
type textarea "Prep the area, backfill/compact as needed, form, reinforce and install a new as…"
type input "2"
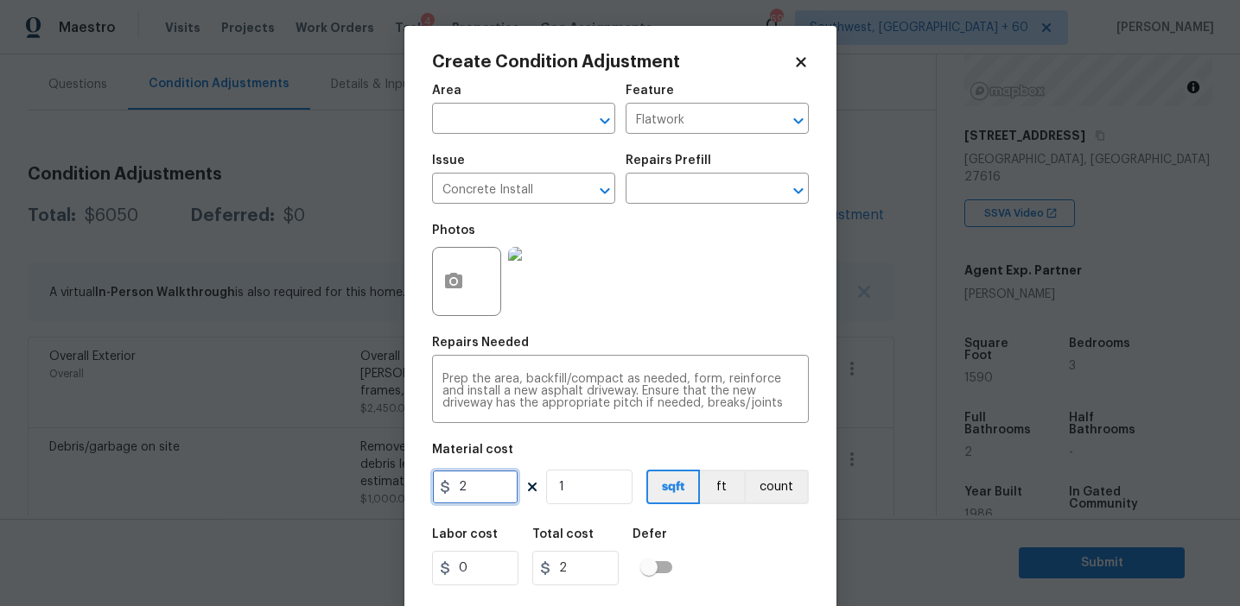
click at [499, 479] on input "2" at bounding box center [475, 487] width 86 height 35
type input "5500"
click at [753, 482] on button "count" at bounding box center [776, 487] width 65 height 35
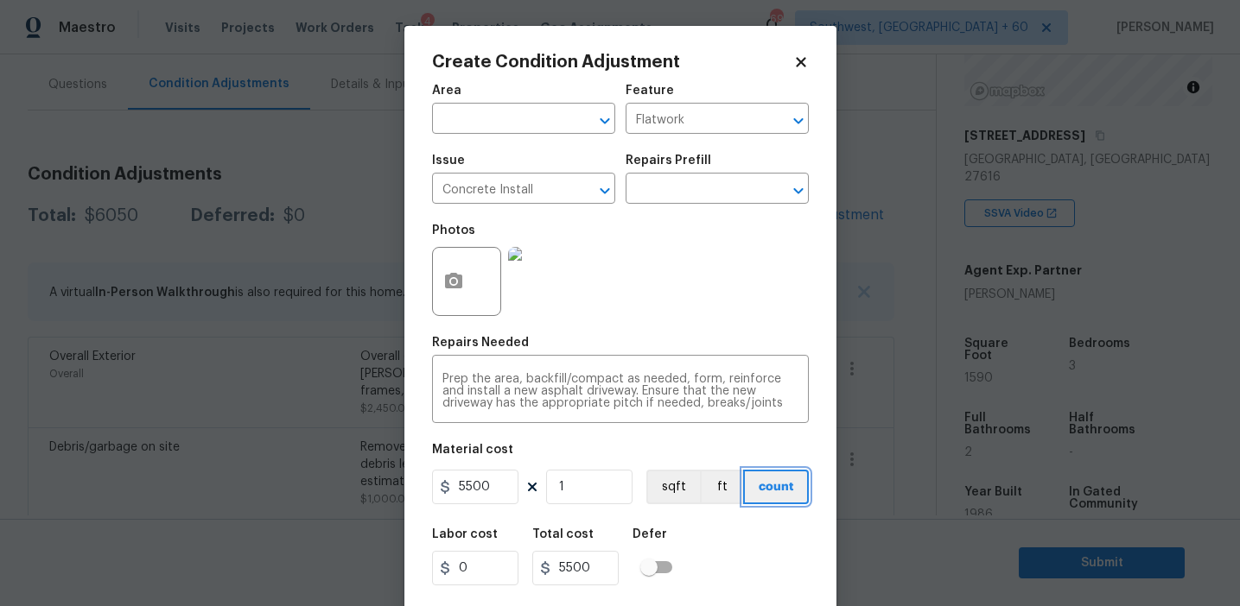
scroll to position [39, 0]
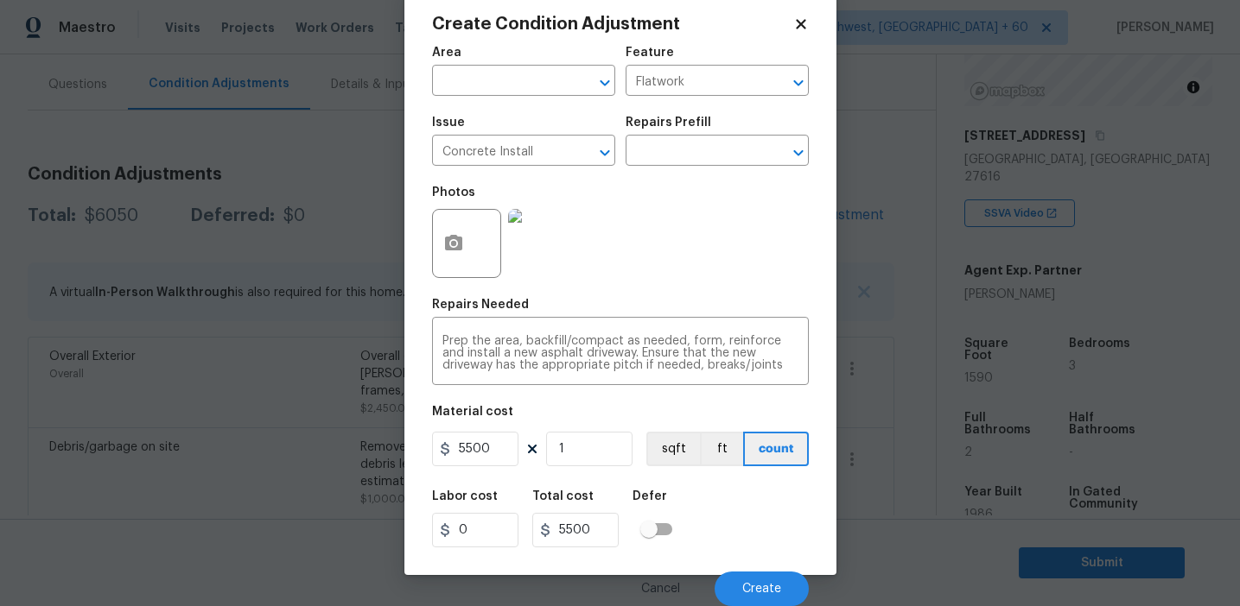
click at [747, 532] on div "Labor cost 0 Total cost 5500 Defer" at bounding box center [620, 519] width 377 height 78
click at [740, 586] on button "Create" at bounding box center [761, 589] width 94 height 35
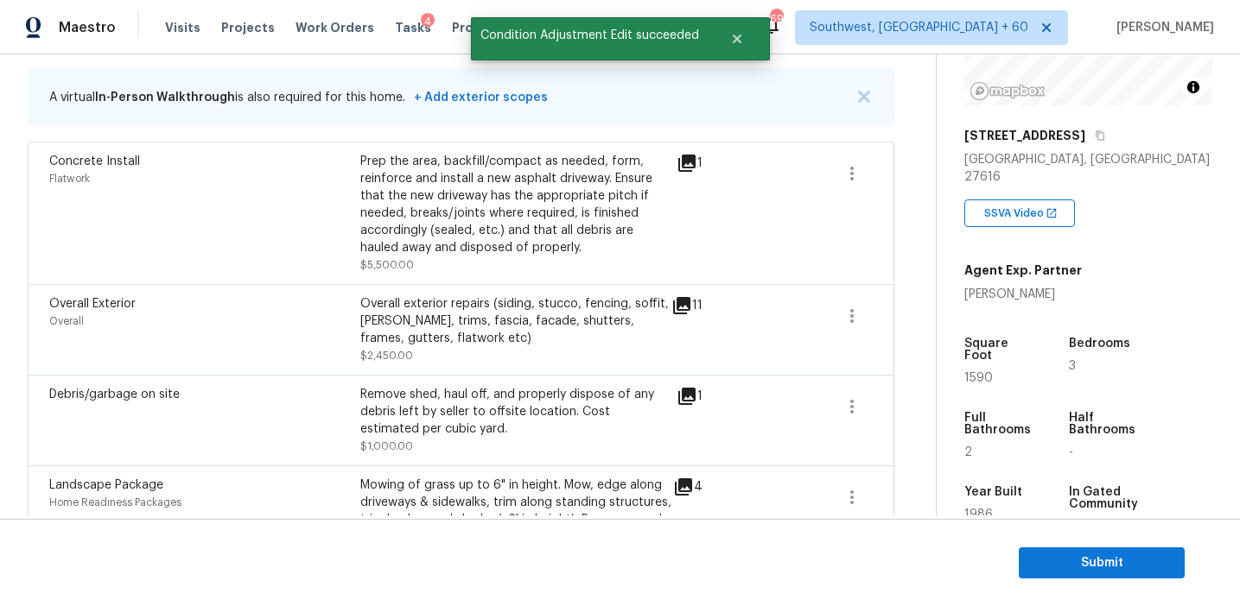
scroll to position [358, 0]
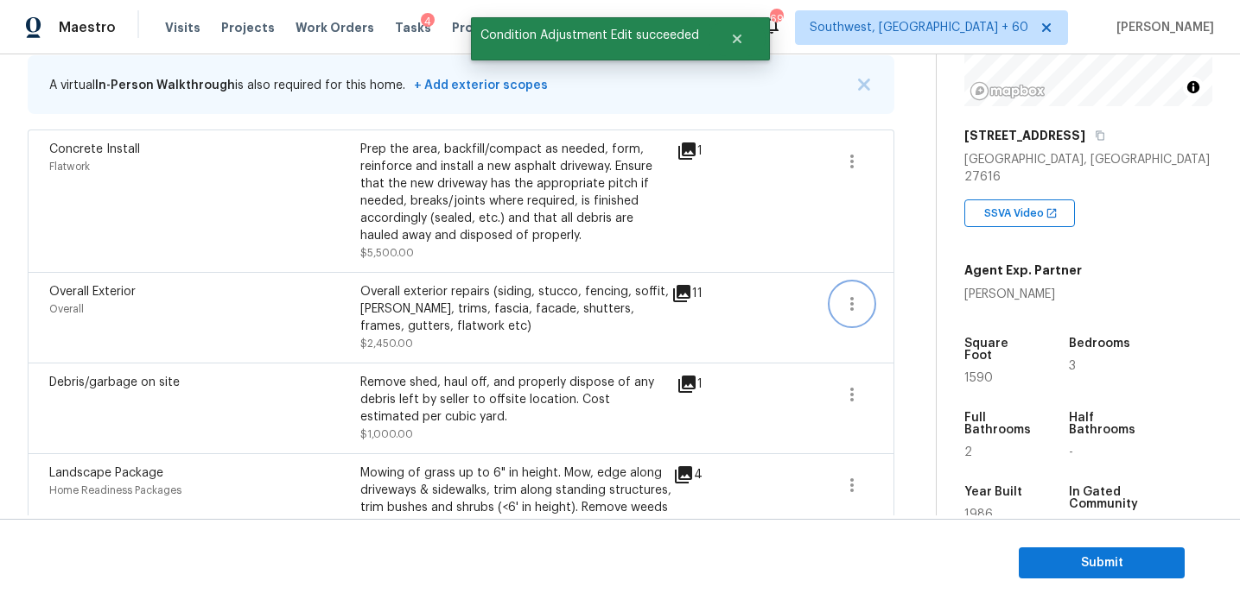
click at [853, 306] on icon "button" at bounding box center [851, 304] width 21 height 21
click at [921, 298] on div "Edit" at bounding box center [949, 301] width 135 height 17
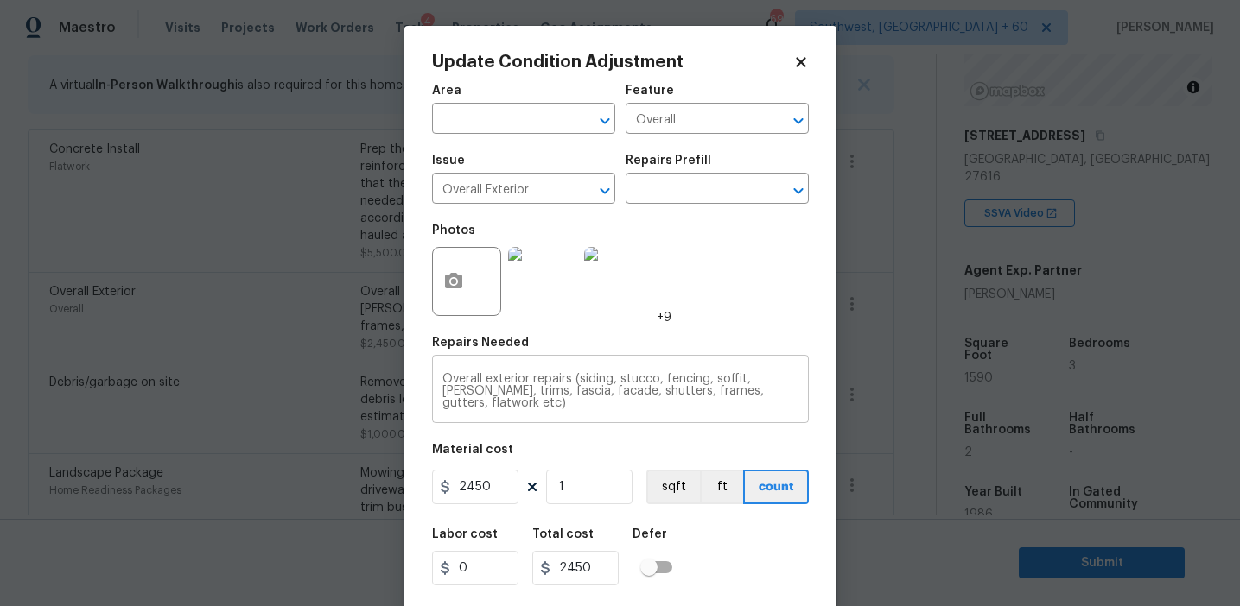
click at [717, 389] on textarea "Overall exterior repairs (siding, stucco, fencing, soffit, [PERSON_NAME], trims…" at bounding box center [620, 391] width 356 height 36
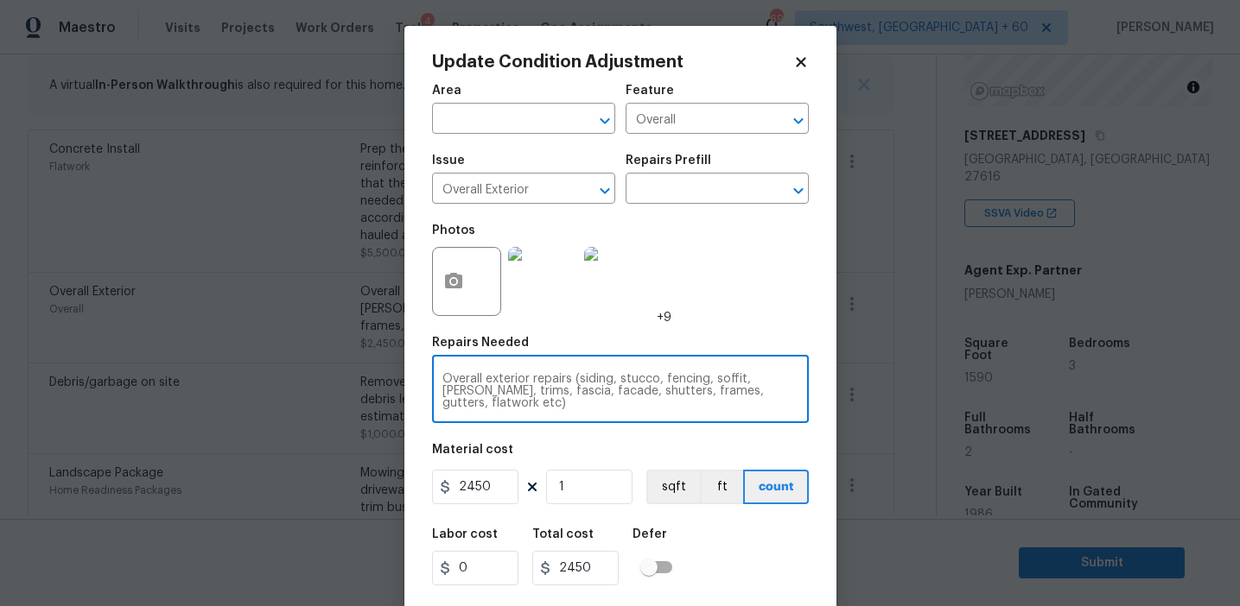
click at [717, 389] on textarea "Overall exterior repairs (siding, stucco, fencing, soffit, [PERSON_NAME], trims…" at bounding box center [620, 391] width 356 height 36
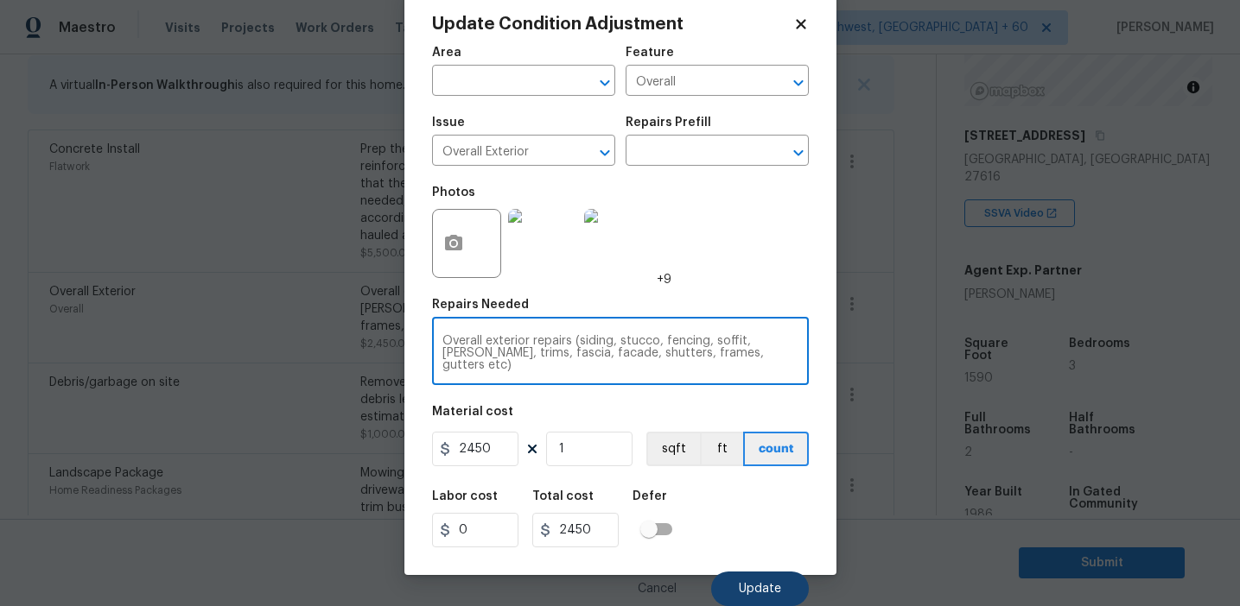
type textarea "Overall exterior repairs (siding, stucco, fencing, soffit, [PERSON_NAME], trims…"
click at [759, 586] on span "Update" at bounding box center [760, 589] width 42 height 13
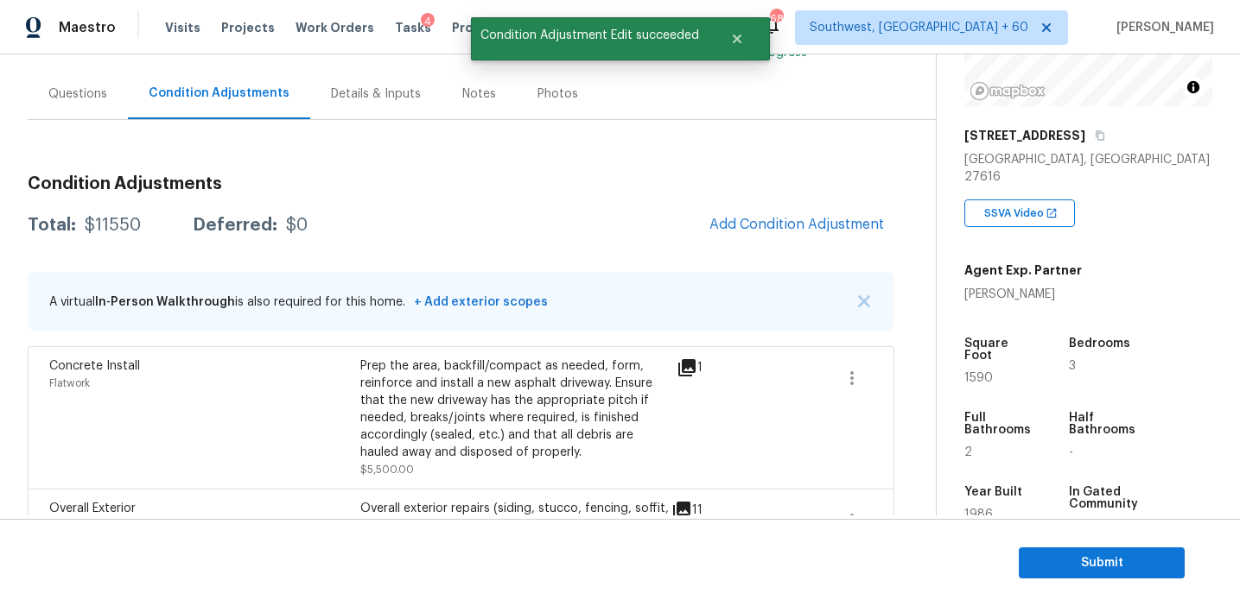
scroll to position [143, 0]
click at [466, 175] on h3 "Condition Adjustments" at bounding box center [461, 182] width 866 height 17
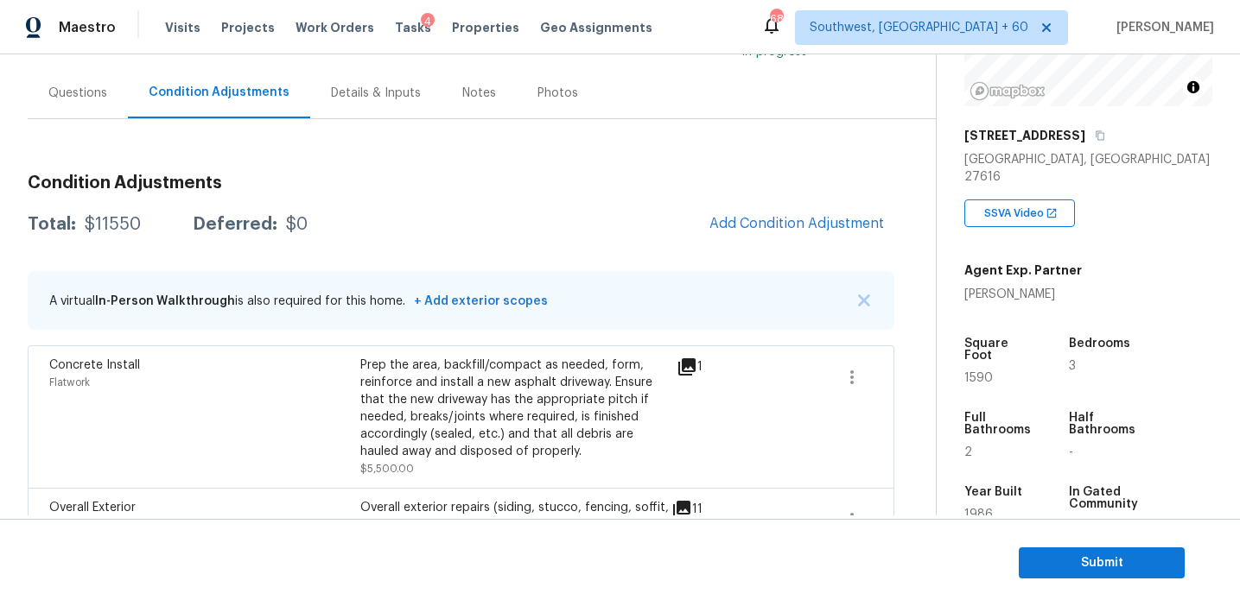
click at [570, 223] on div "Total: $11550 Deferred: $0 Add Condition Adjustment" at bounding box center [461, 225] width 866 height 38
click at [761, 216] on span "Add Condition Adjustment" at bounding box center [796, 224] width 174 height 16
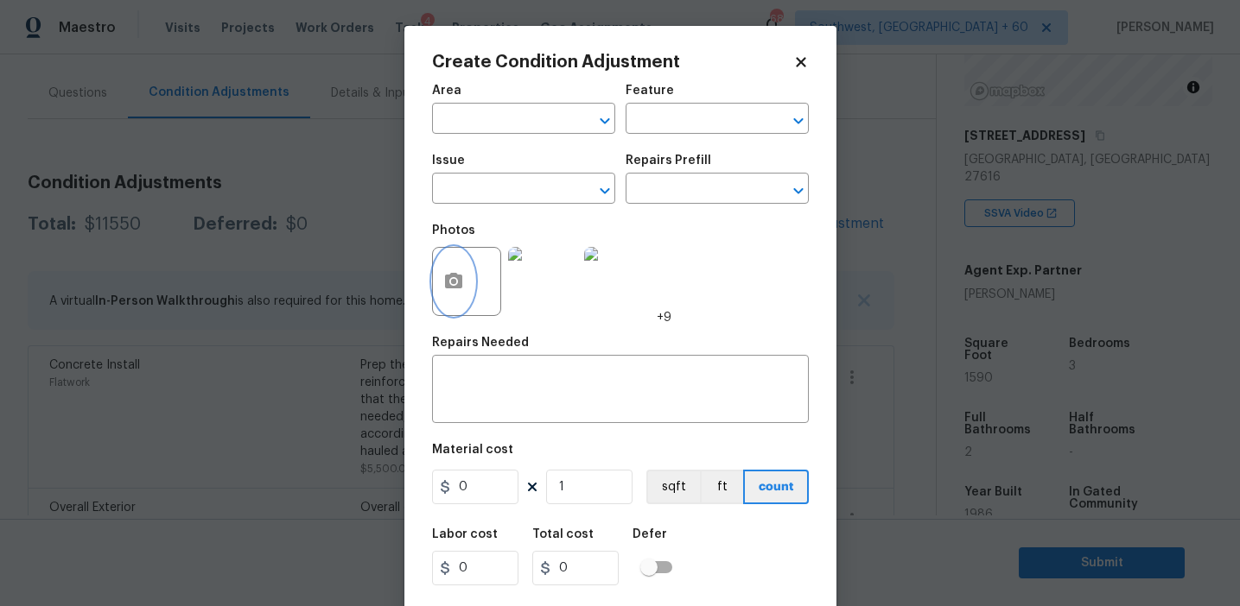
click at [461, 307] on button "button" at bounding box center [453, 281] width 41 height 67
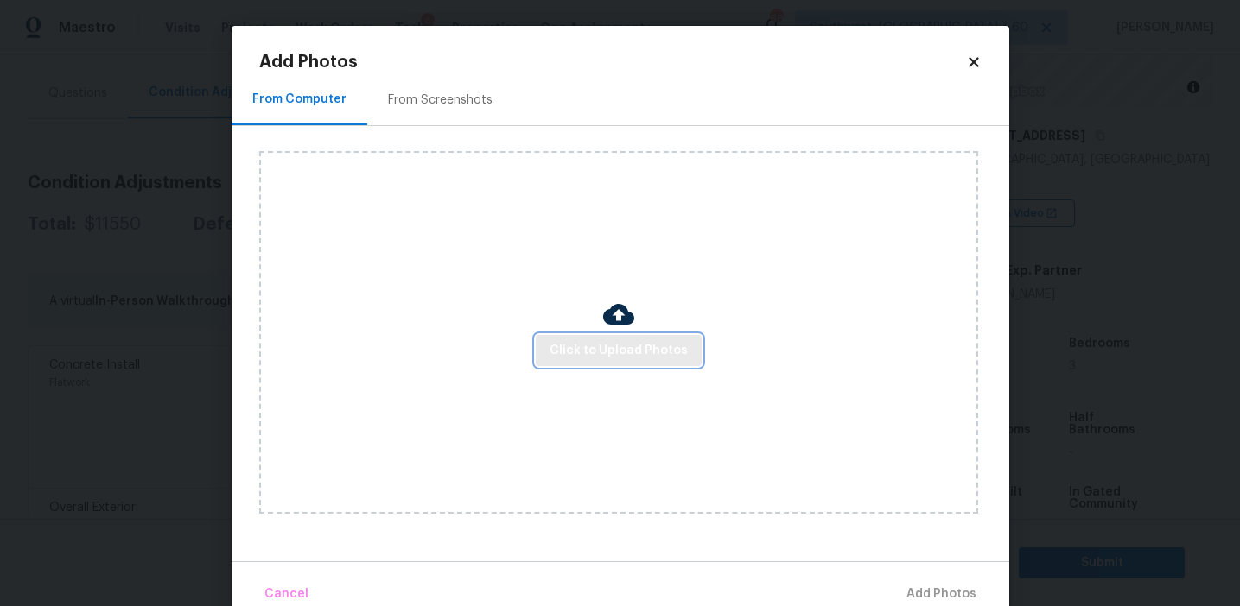
click at [606, 342] on span "Click to Upload Photos" at bounding box center [618, 351] width 138 height 22
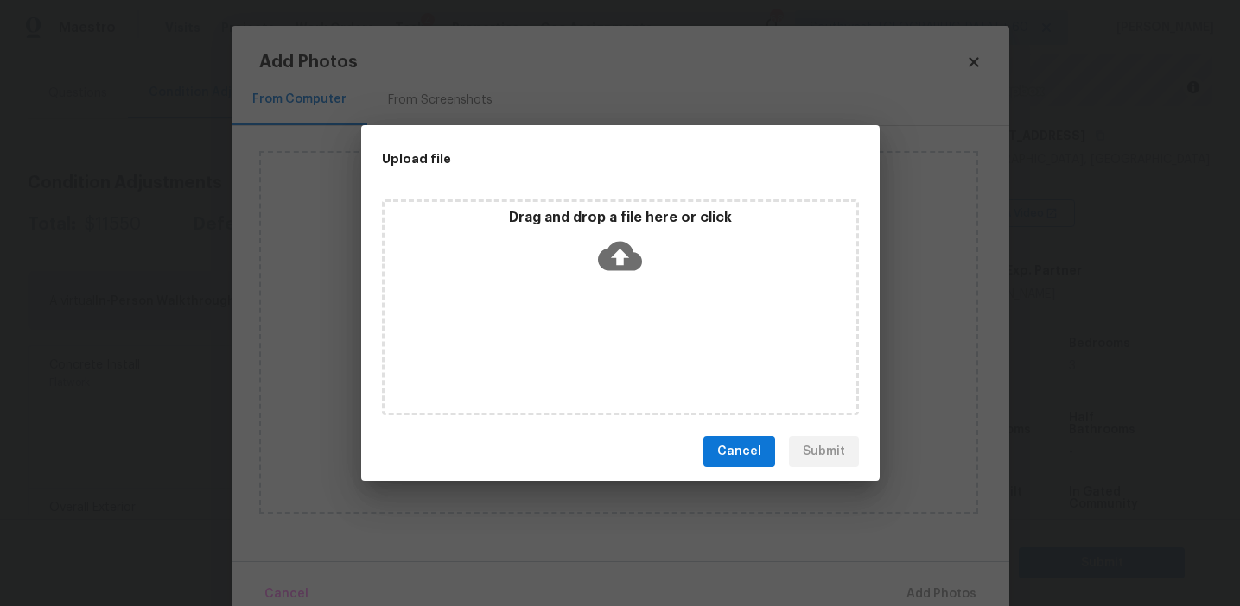
click at [599, 264] on icon at bounding box center [620, 256] width 44 height 44
click at [712, 462] on button "Cancel" at bounding box center [739, 452] width 72 height 32
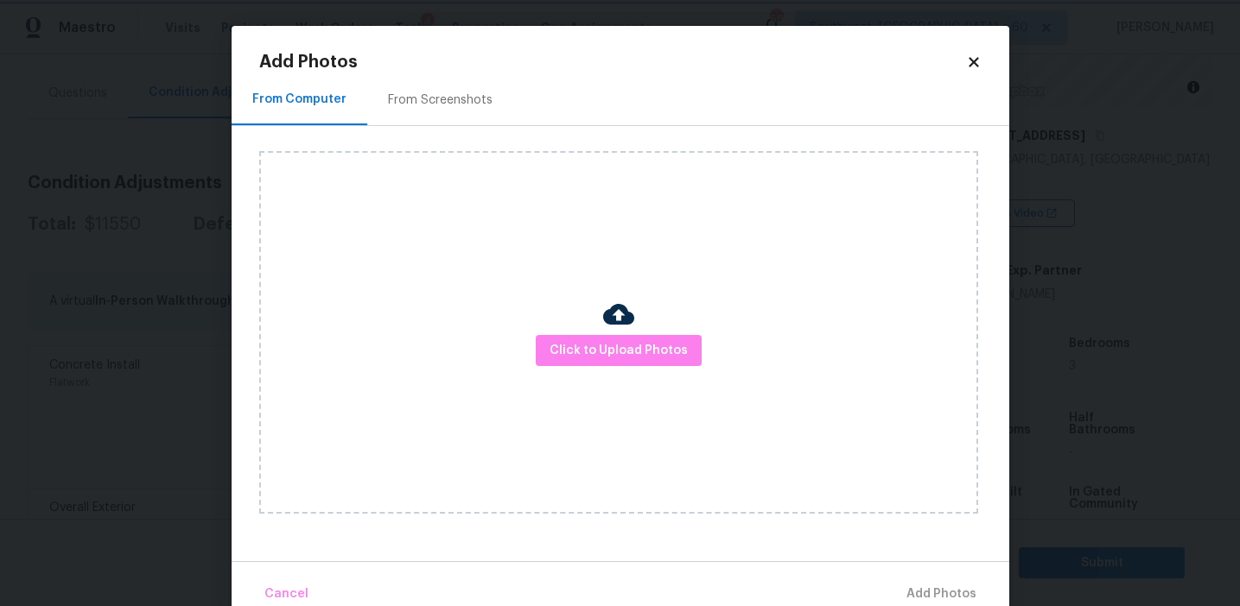
click at [141, 344] on body "Maestro Visits Projects Work Orders Tasks 4 Properties Geo Assignments 689 Sout…" at bounding box center [620, 303] width 1240 height 606
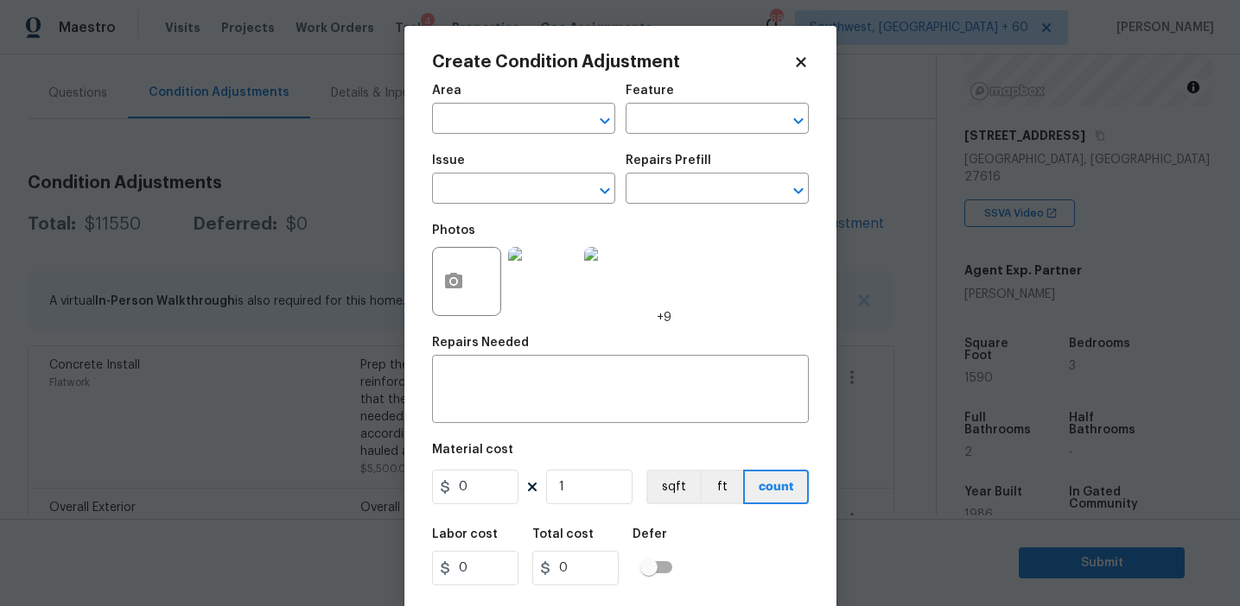
click at [188, 203] on body "Maestro Visits Projects Work Orders Tasks 4 Properties Geo Assignments 689 Sout…" at bounding box center [620, 303] width 1240 height 606
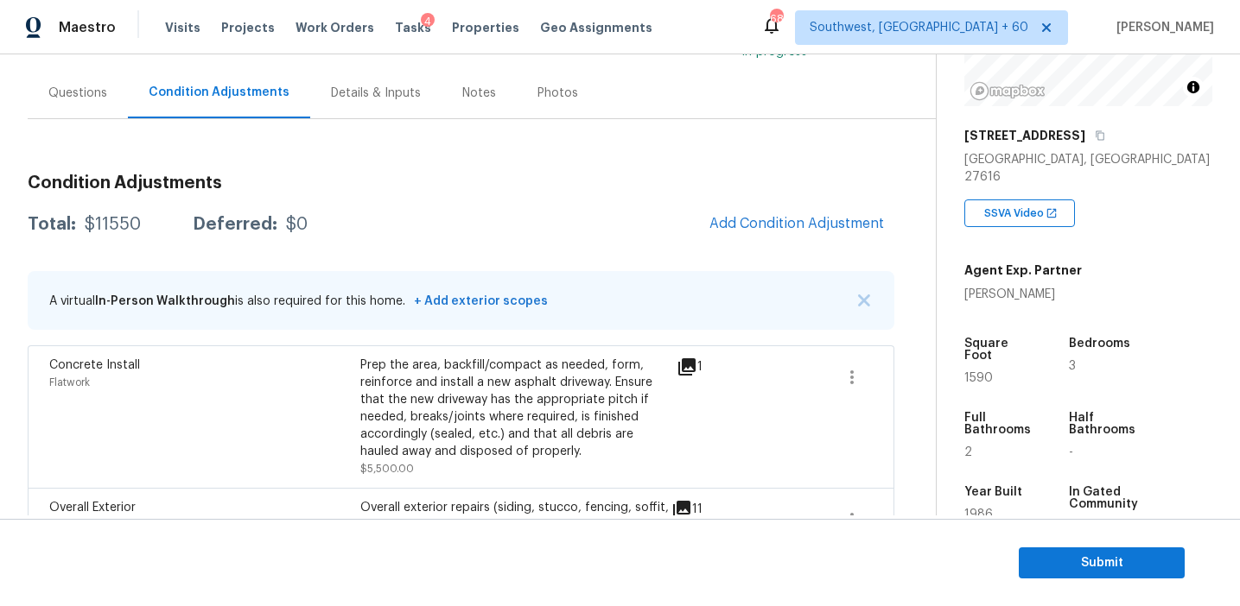
click at [77, 86] on div "Questions" at bounding box center [77, 93] width 59 height 17
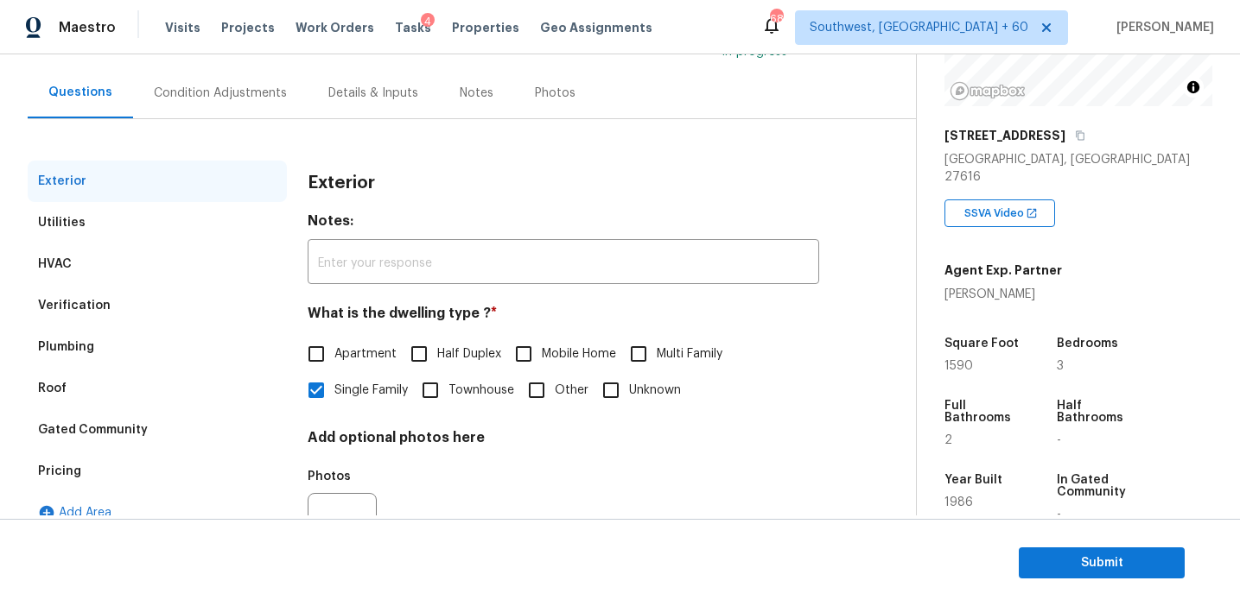
click at [214, 265] on div "HVAC" at bounding box center [157, 264] width 259 height 41
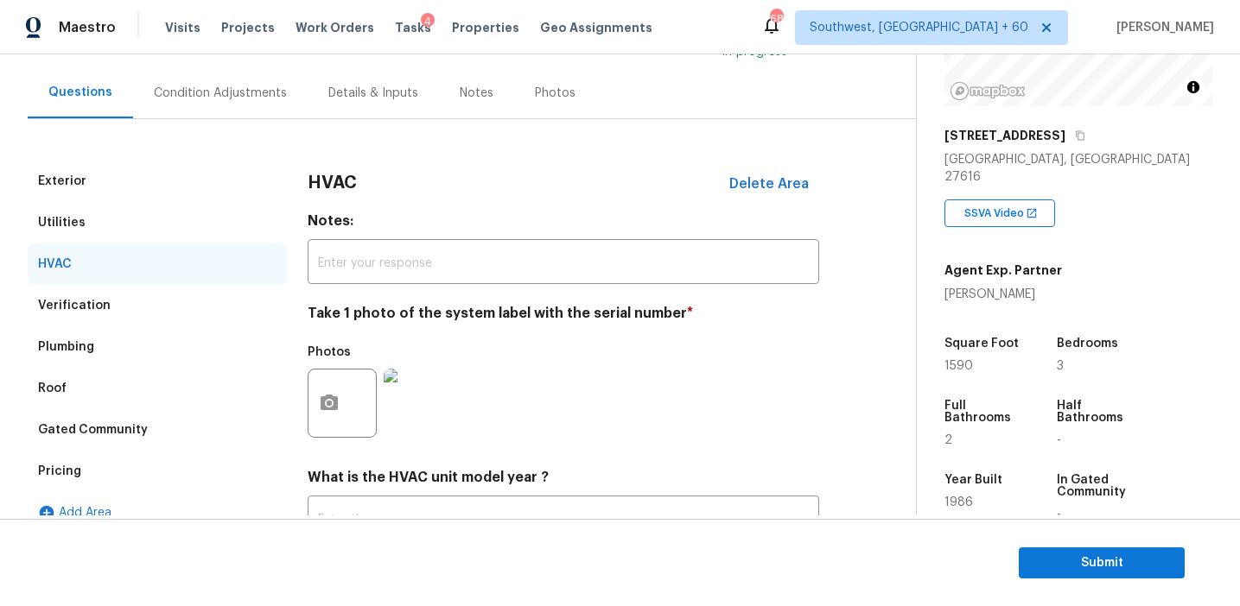
click at [426, 410] on img at bounding box center [418, 403] width 69 height 69
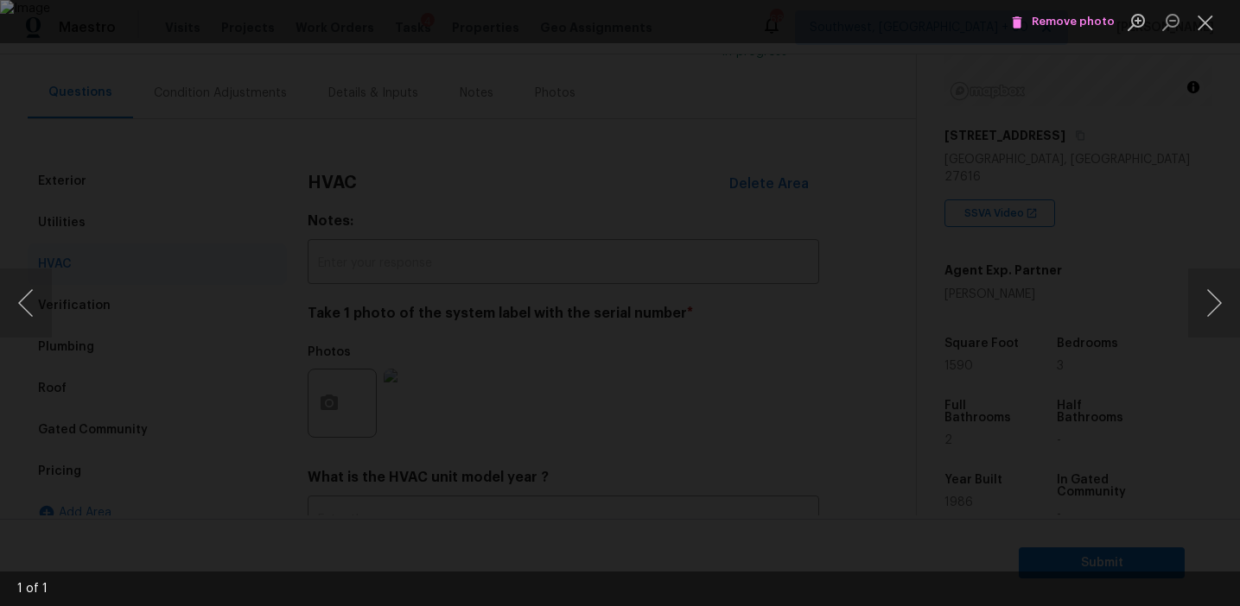
click at [104, 398] on div "Lightbox" at bounding box center [620, 303] width 1240 height 606
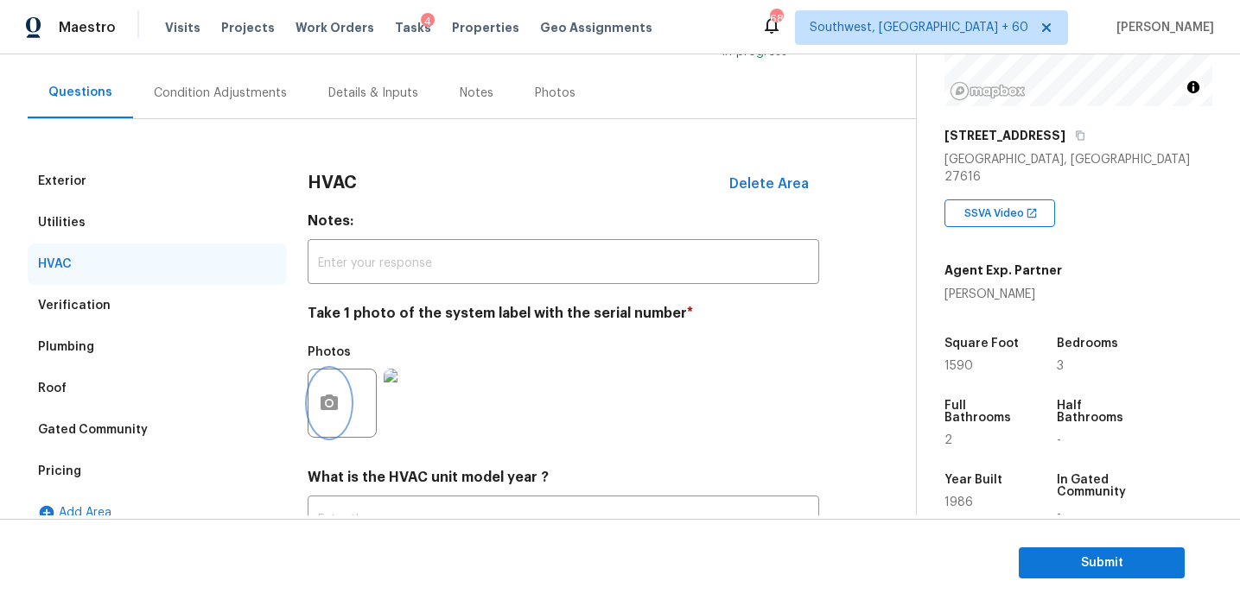
click at [327, 397] on icon "button" at bounding box center [328, 403] width 17 height 16
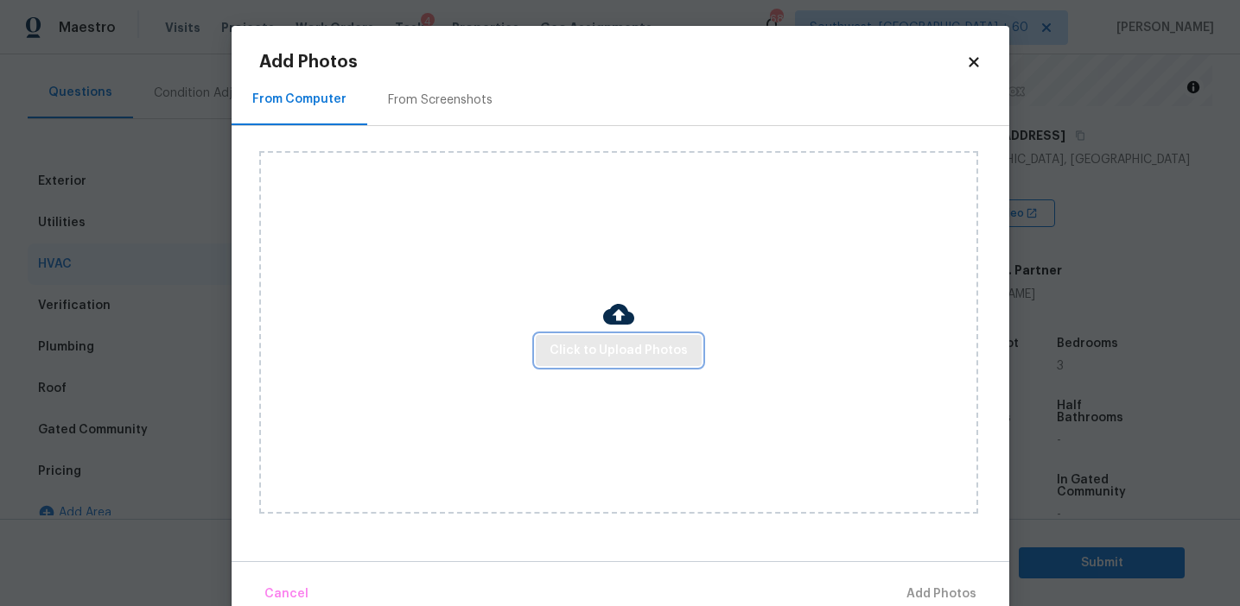
click at [630, 335] on button "Click to Upload Photos" at bounding box center [619, 351] width 166 height 32
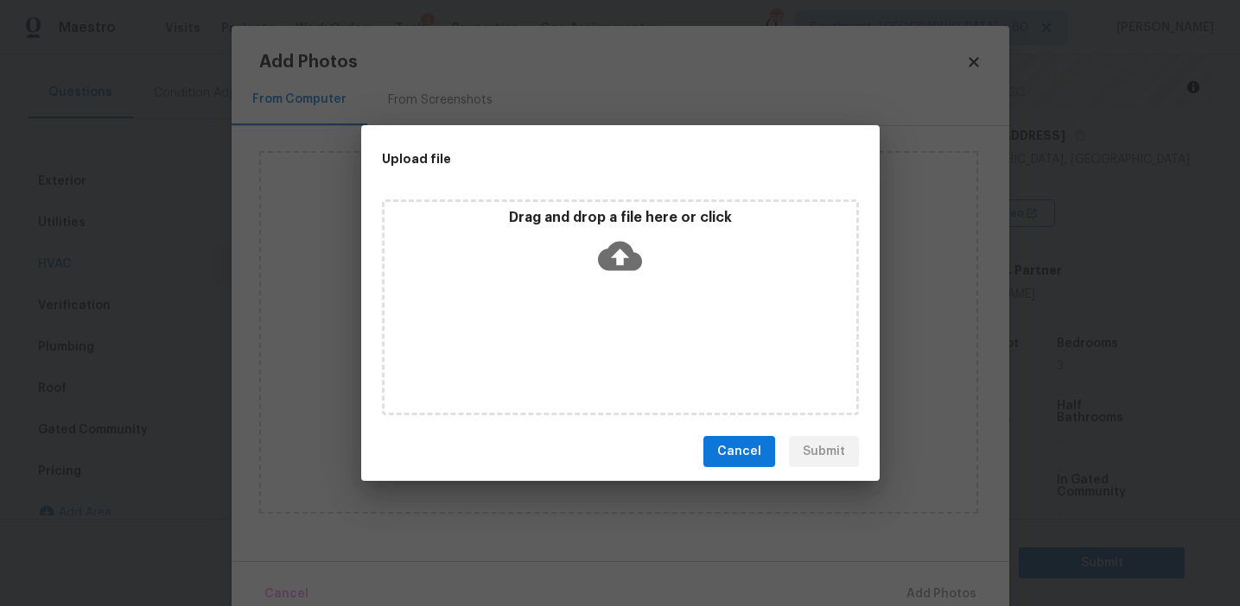
click at [607, 250] on icon at bounding box center [620, 256] width 44 height 29
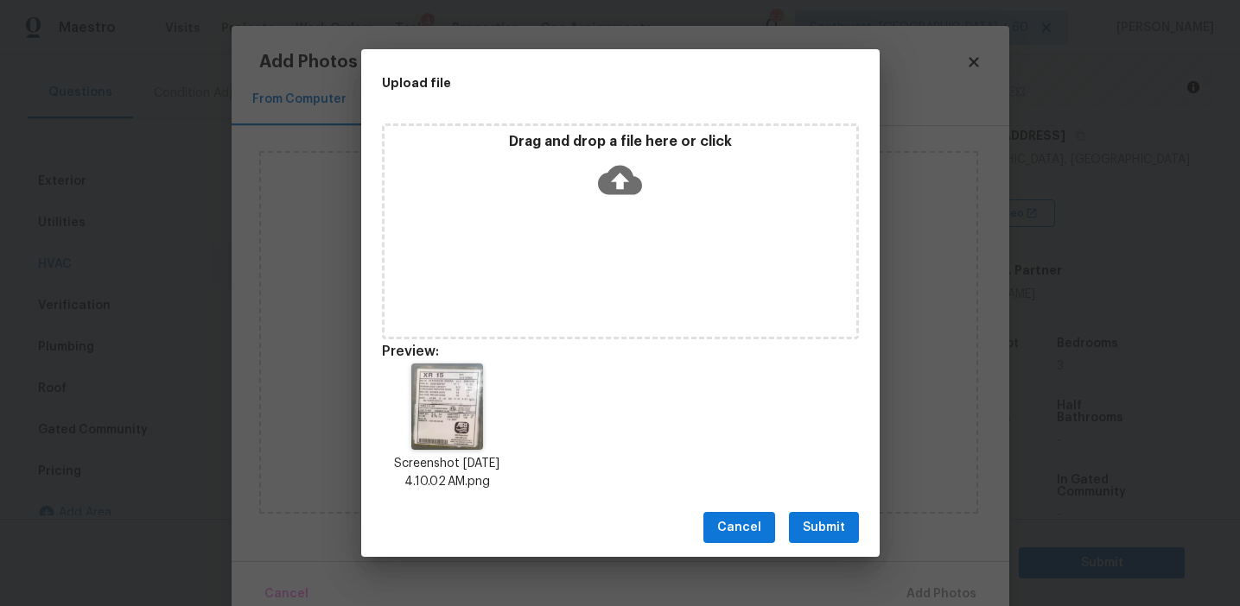
click at [819, 523] on span "Submit" at bounding box center [824, 528] width 42 height 22
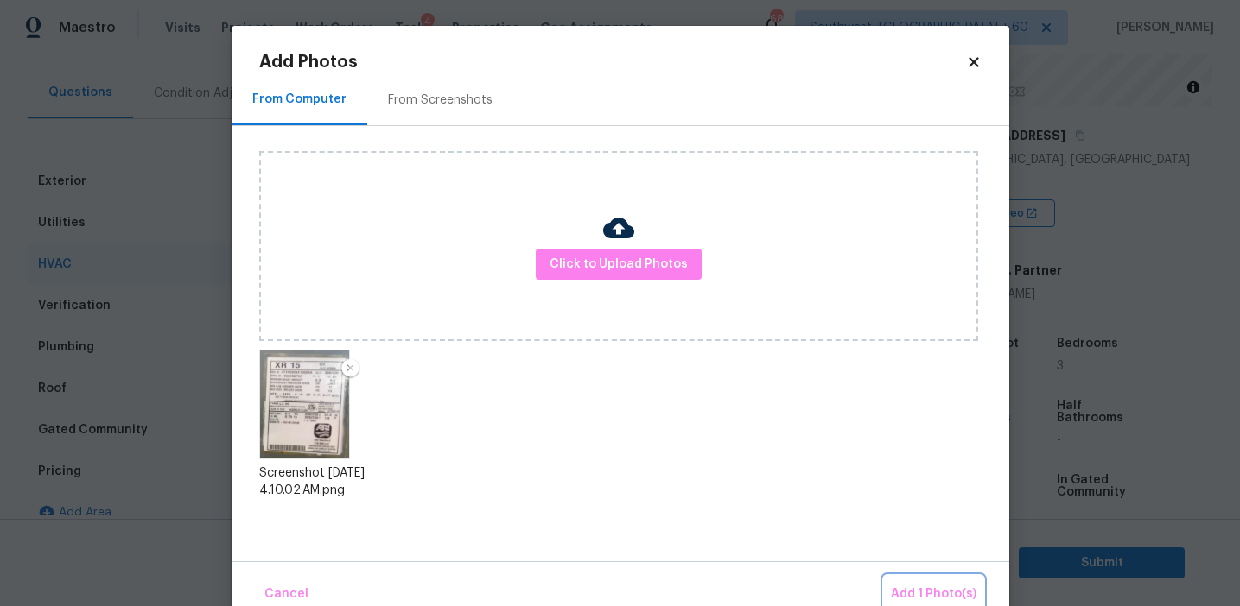
click at [892, 579] on button "Add 1 Photo(s)" at bounding box center [933, 594] width 99 height 37
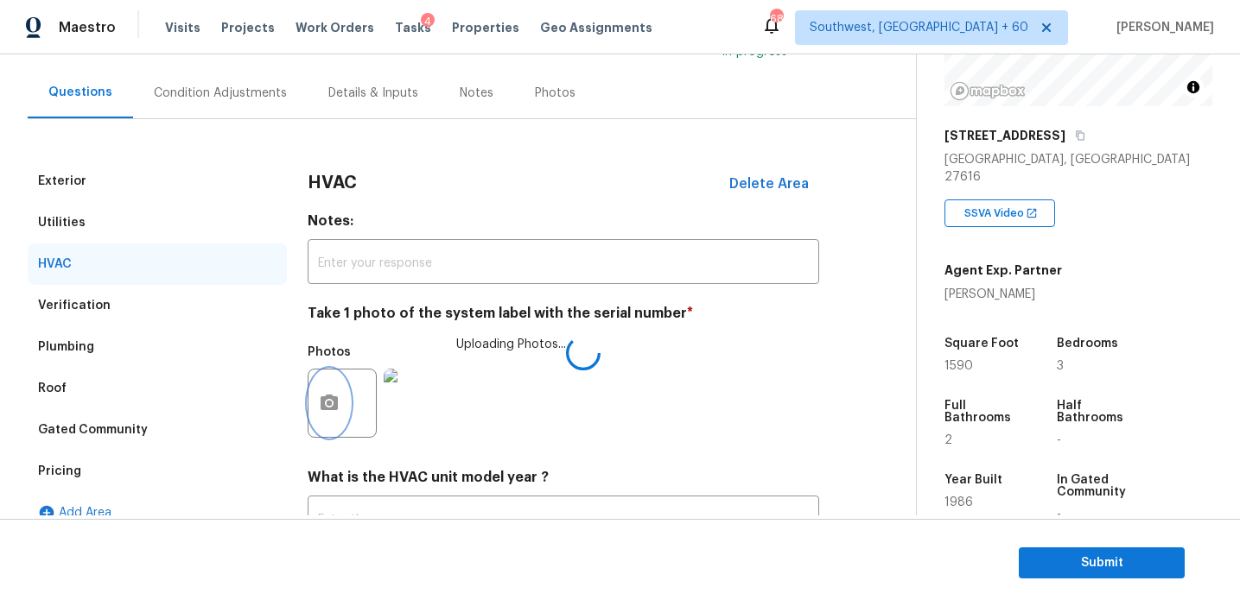
scroll to position [282, 0]
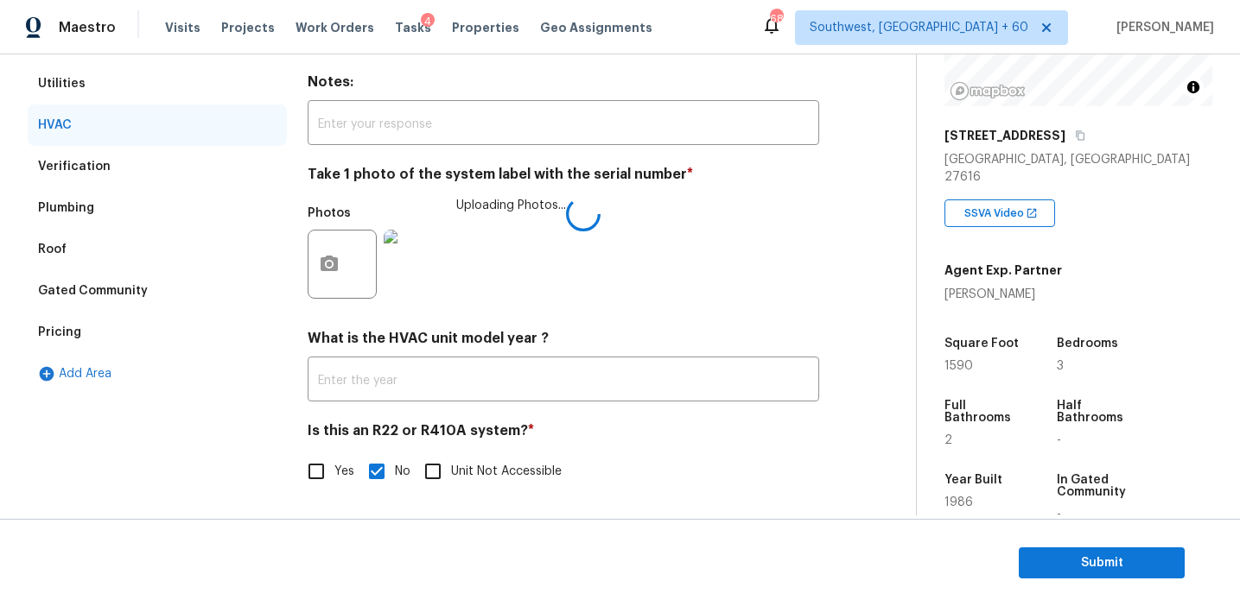
click at [314, 475] on input "Yes" at bounding box center [316, 472] width 36 height 36
checkbox input "true"
checkbox input "false"
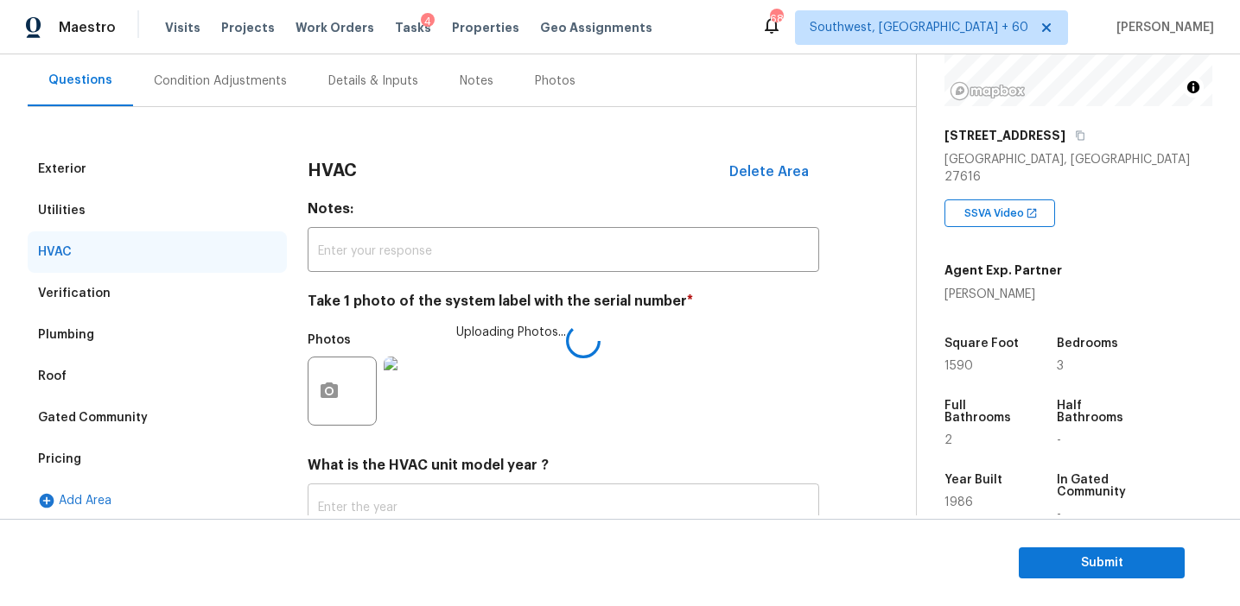
scroll to position [166, 0]
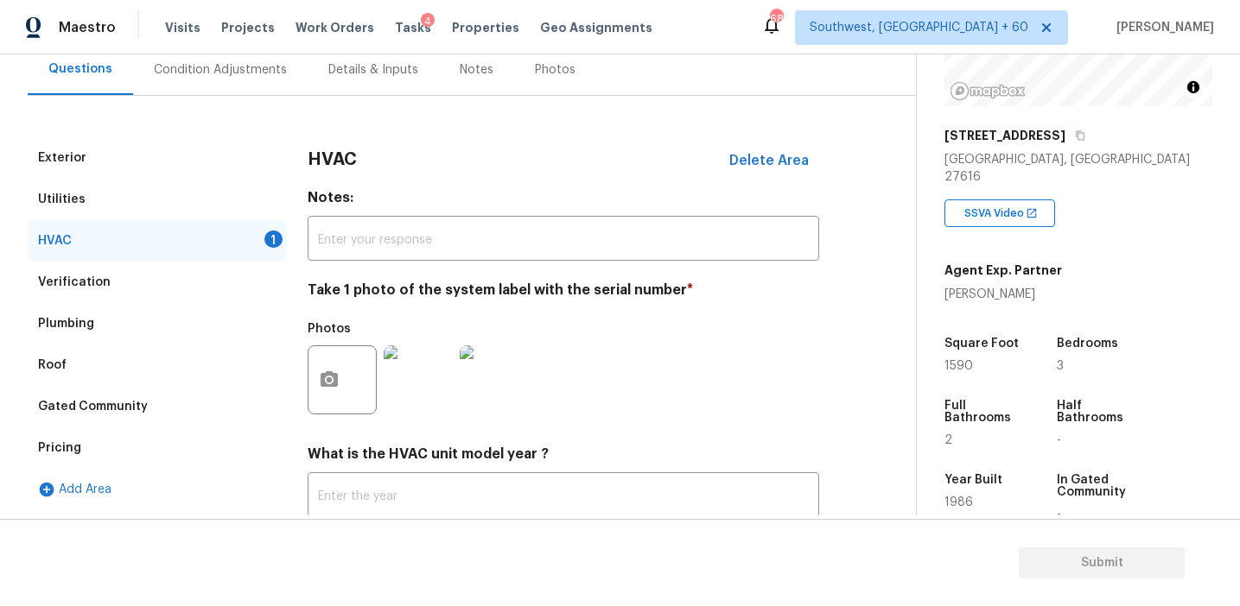
click at [256, 65] on div "Condition Adjustments" at bounding box center [220, 69] width 133 height 17
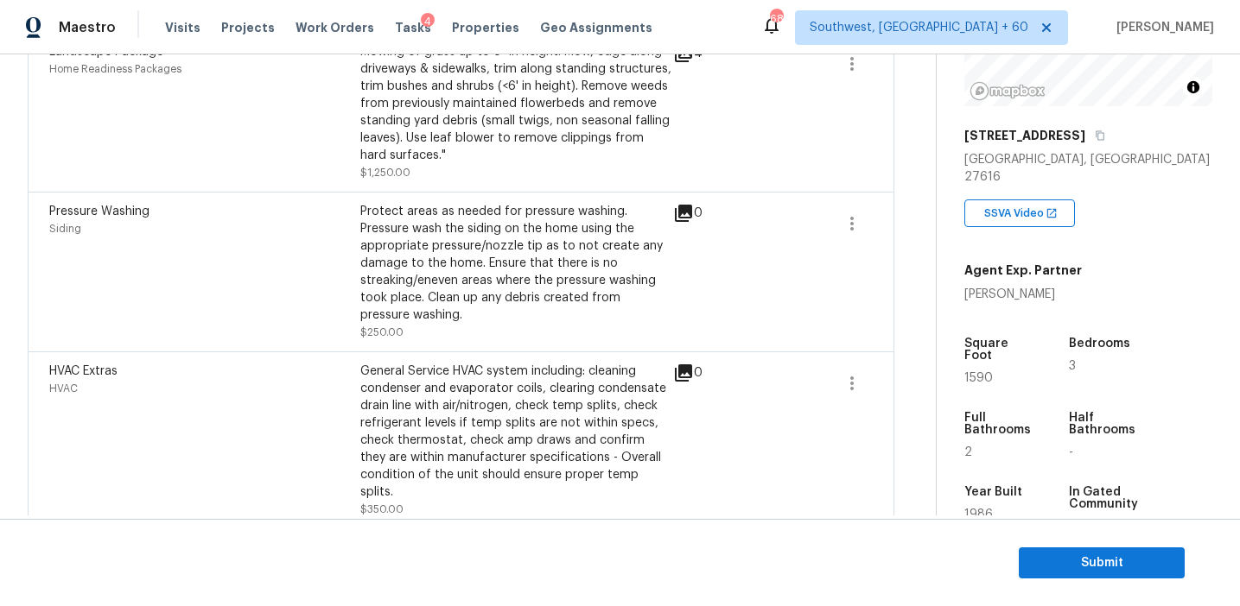
scroll to position [847, 0]
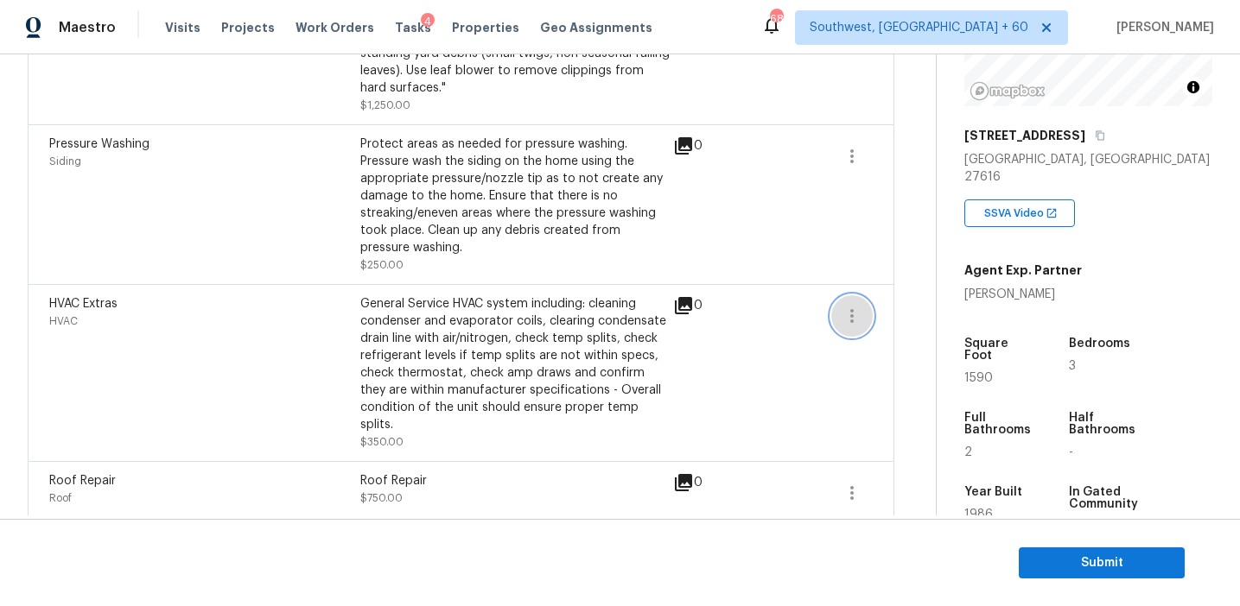
click at [857, 321] on icon "button" at bounding box center [851, 316] width 21 height 21
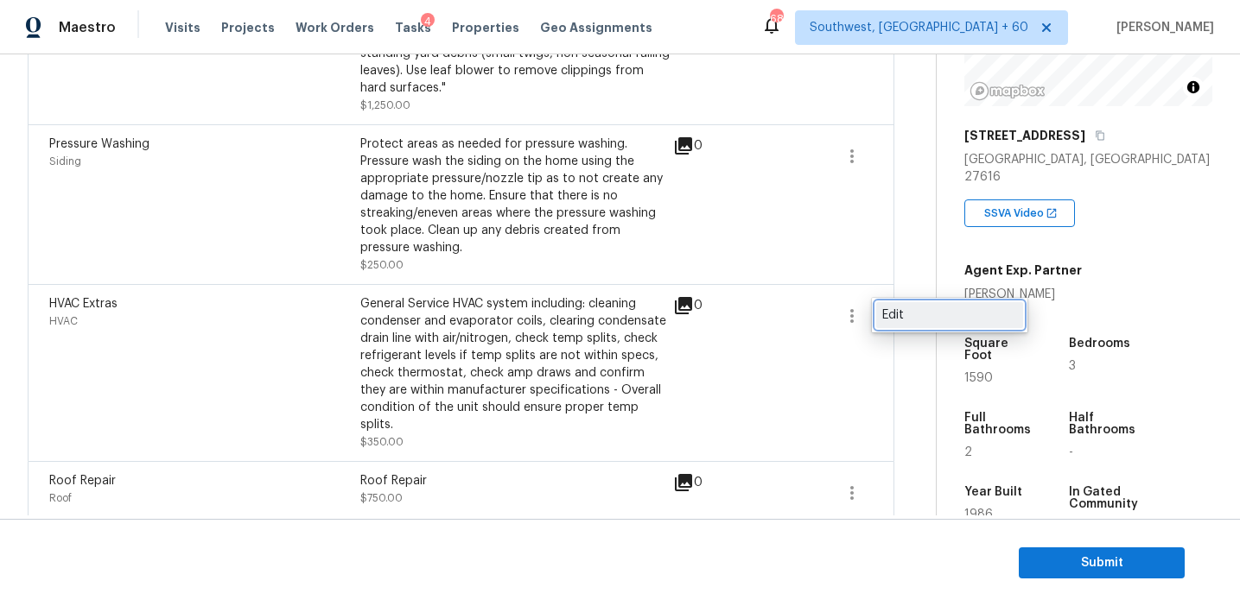
click at [915, 314] on div "Edit" at bounding box center [949, 315] width 135 height 17
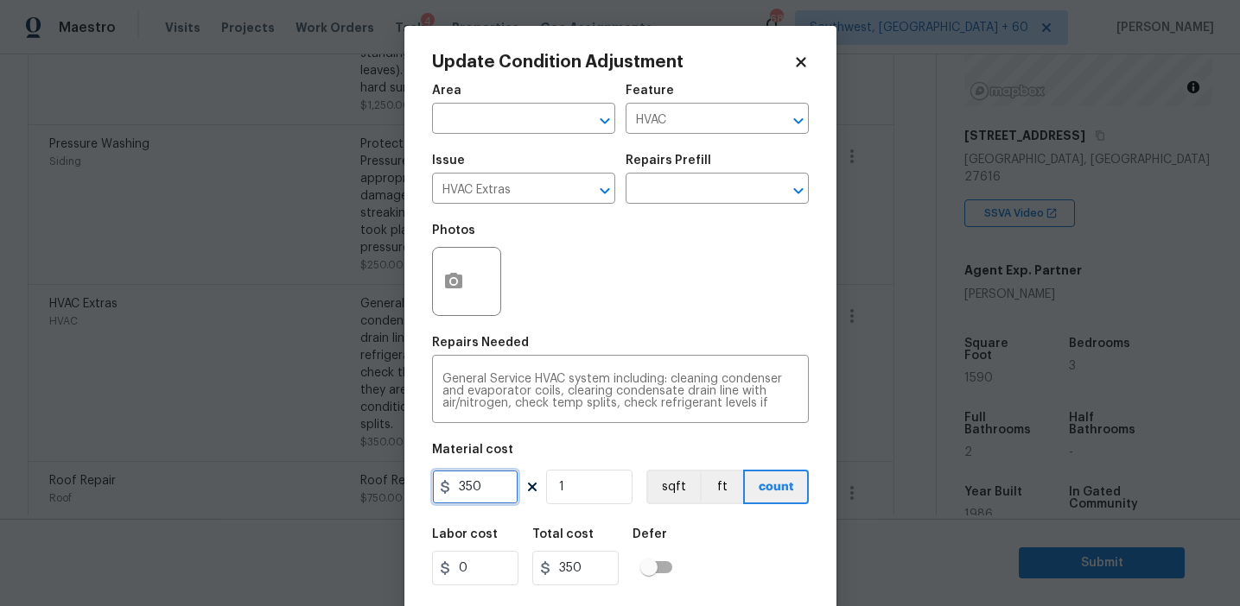
click at [463, 485] on input "350" at bounding box center [475, 487] width 86 height 35
type input "750"
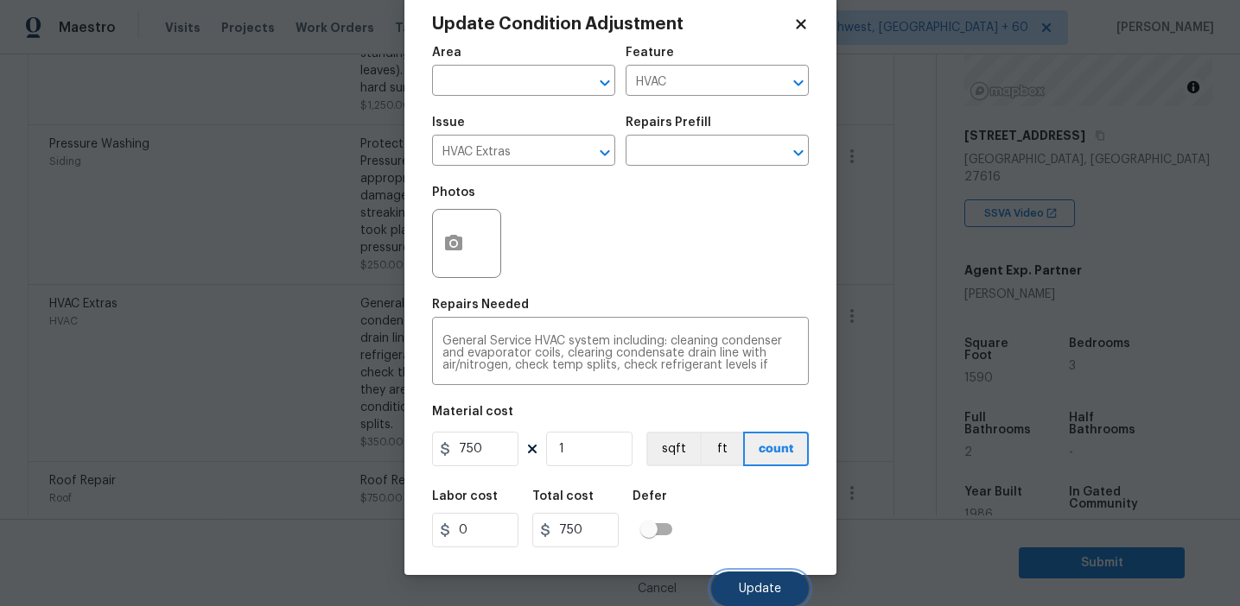
click at [746, 581] on button "Update" at bounding box center [760, 589] width 98 height 35
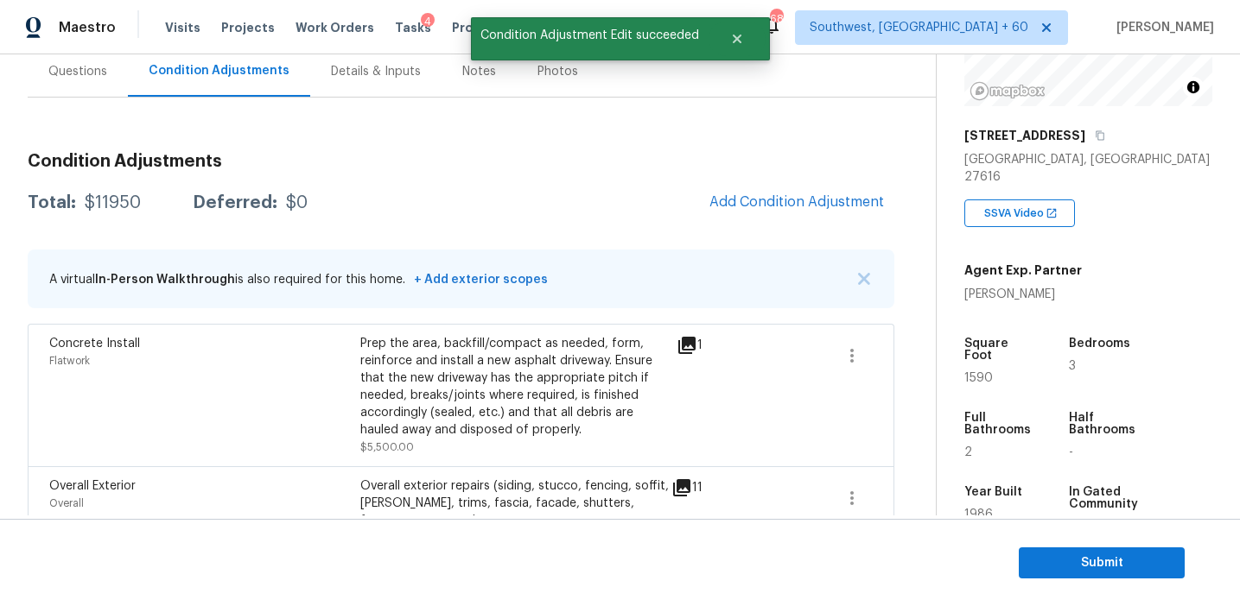
scroll to position [155, 0]
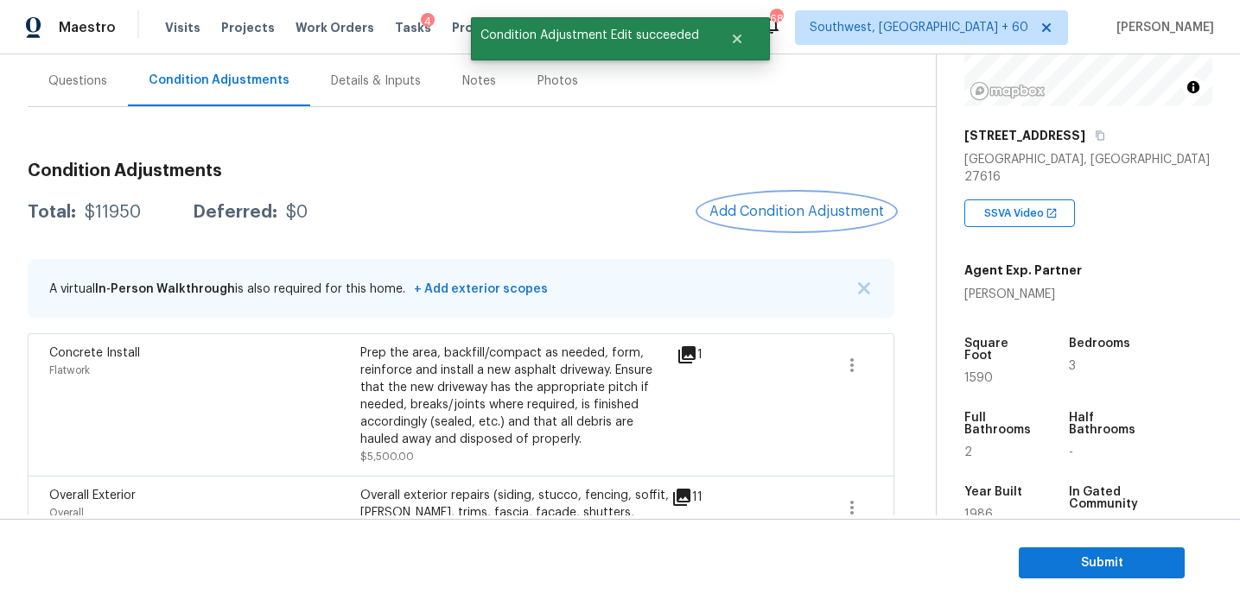
click at [731, 216] on span "Add Condition Adjustment" at bounding box center [796, 212] width 174 height 16
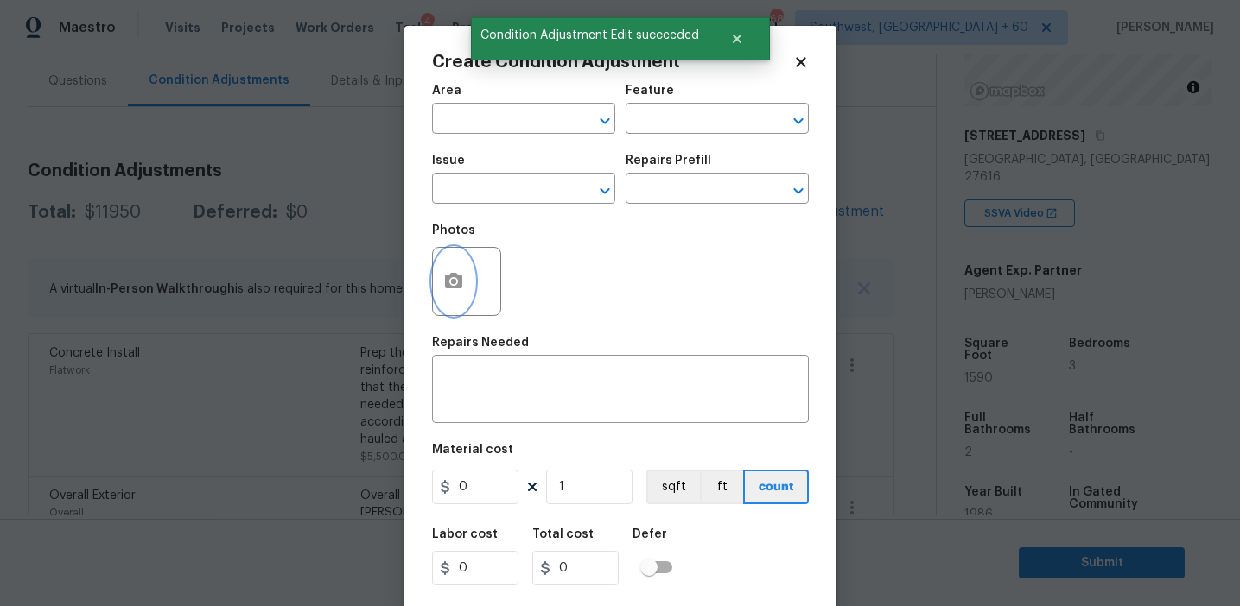
click at [455, 295] on button "button" at bounding box center [453, 281] width 41 height 67
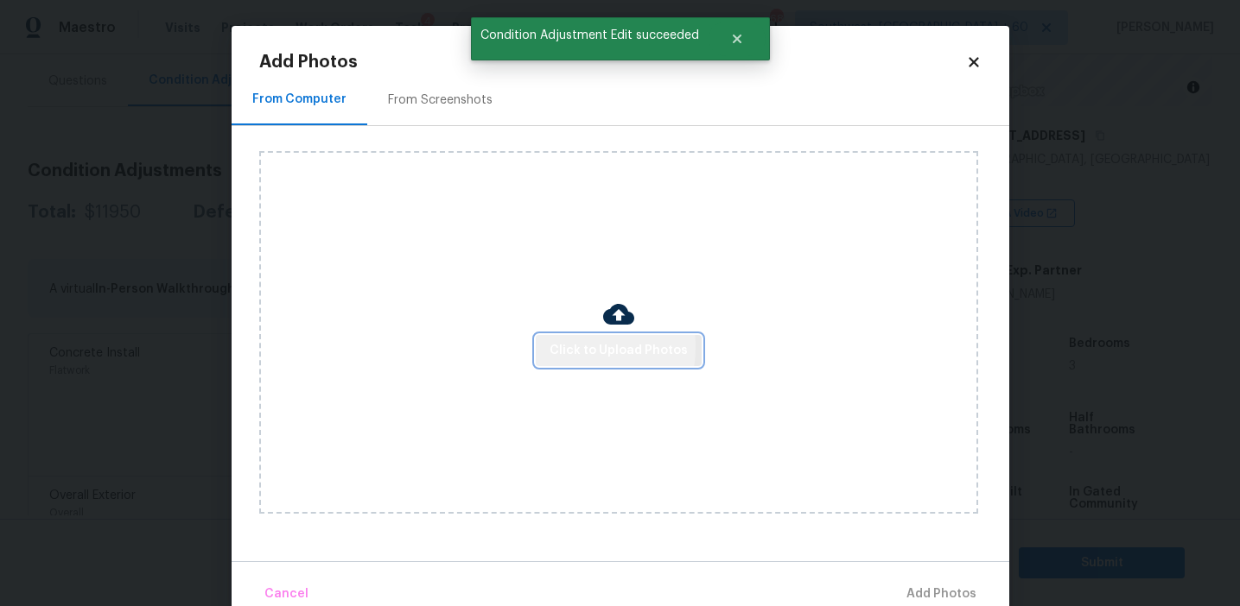
click at [564, 346] on span "Click to Upload Photos" at bounding box center [618, 351] width 138 height 22
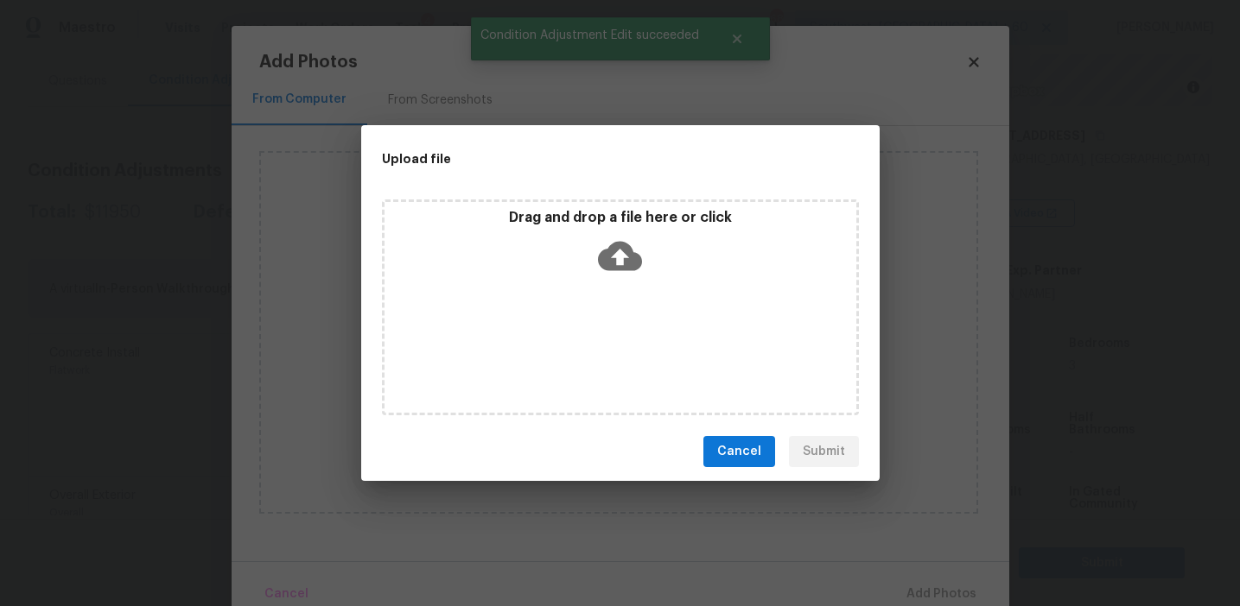
click at [585, 225] on p "Drag and drop a file here or click" at bounding box center [620, 218] width 472 height 18
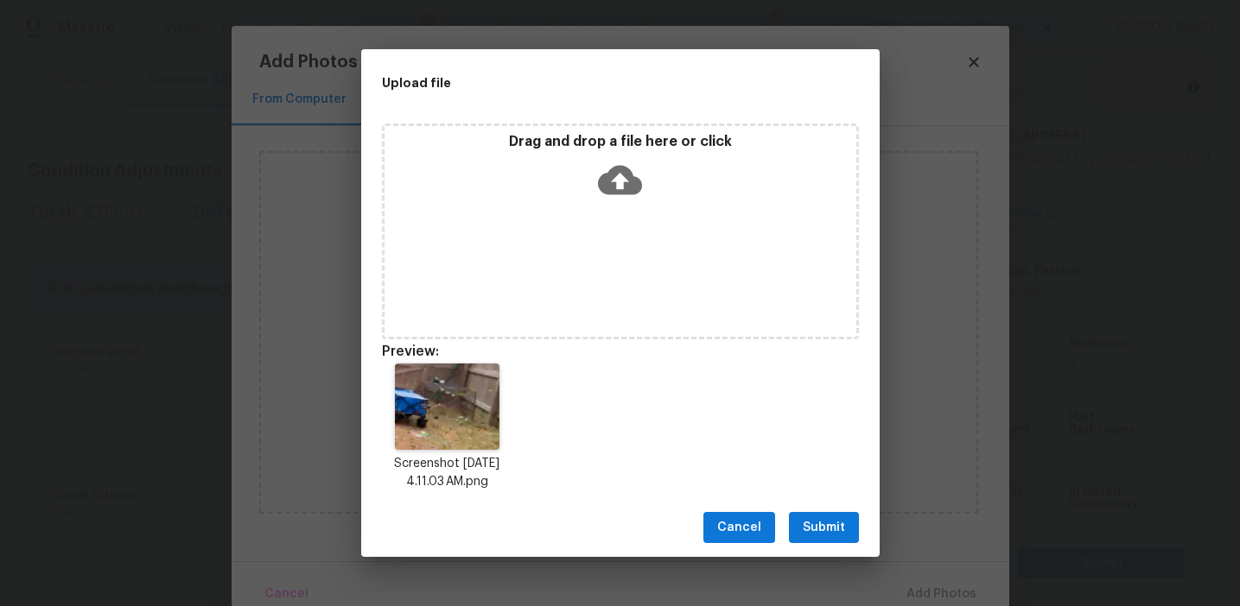
click at [838, 526] on span "Submit" at bounding box center [824, 528] width 42 height 22
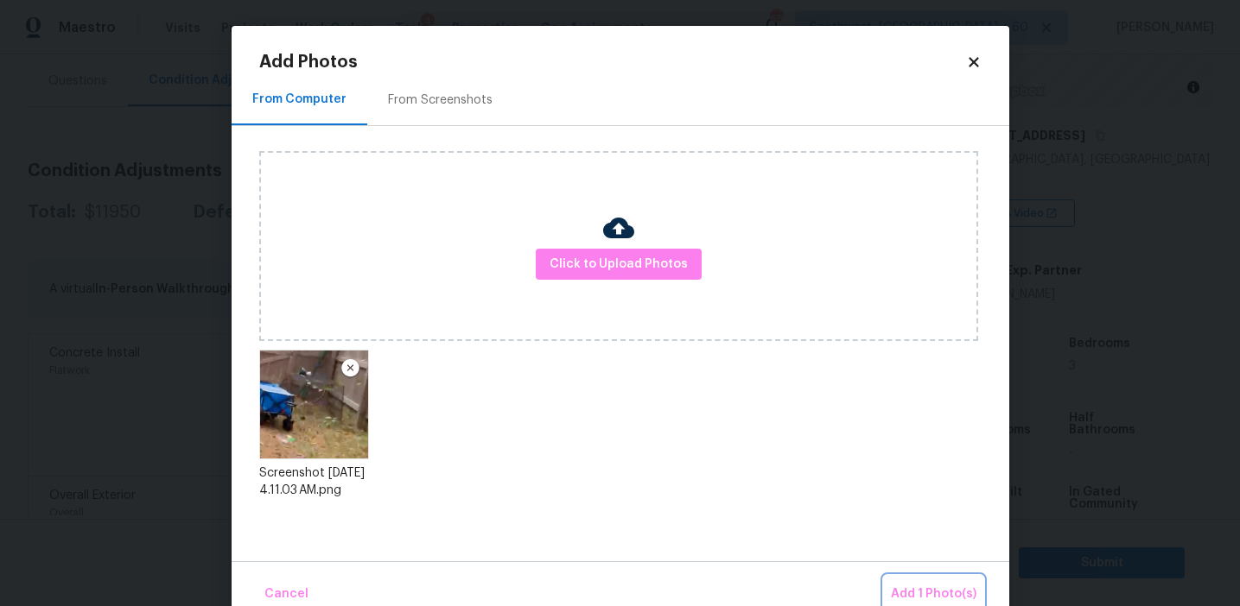
click at [929, 593] on span "Add 1 Photo(s)" at bounding box center [934, 595] width 86 height 22
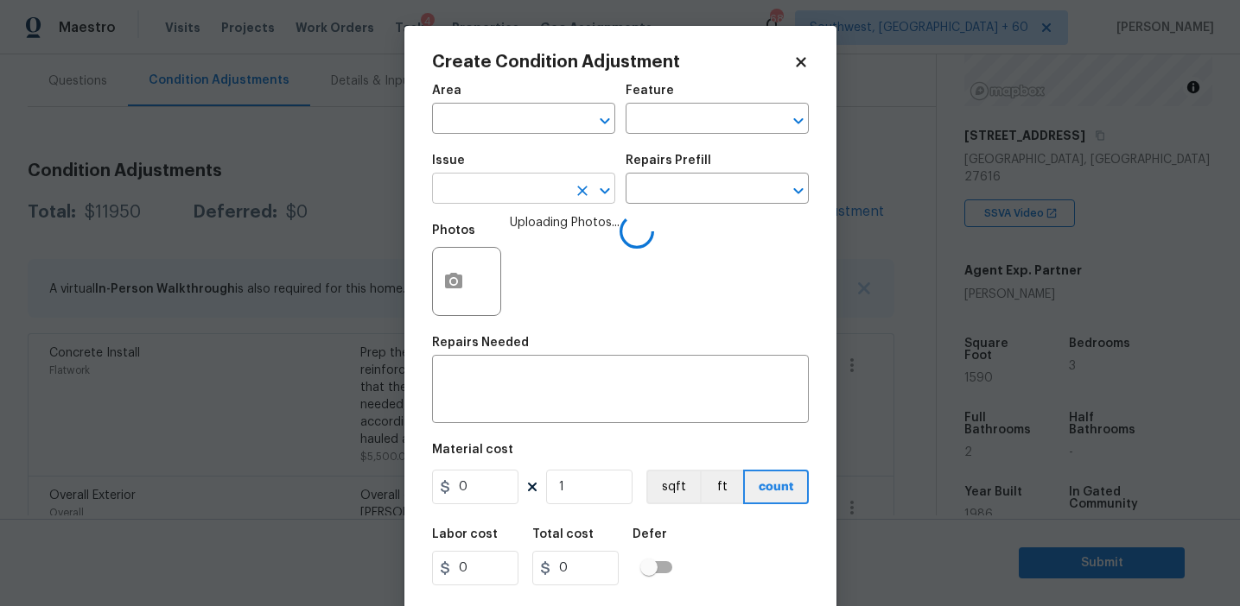
click at [525, 187] on input "text" at bounding box center [499, 190] width 135 height 27
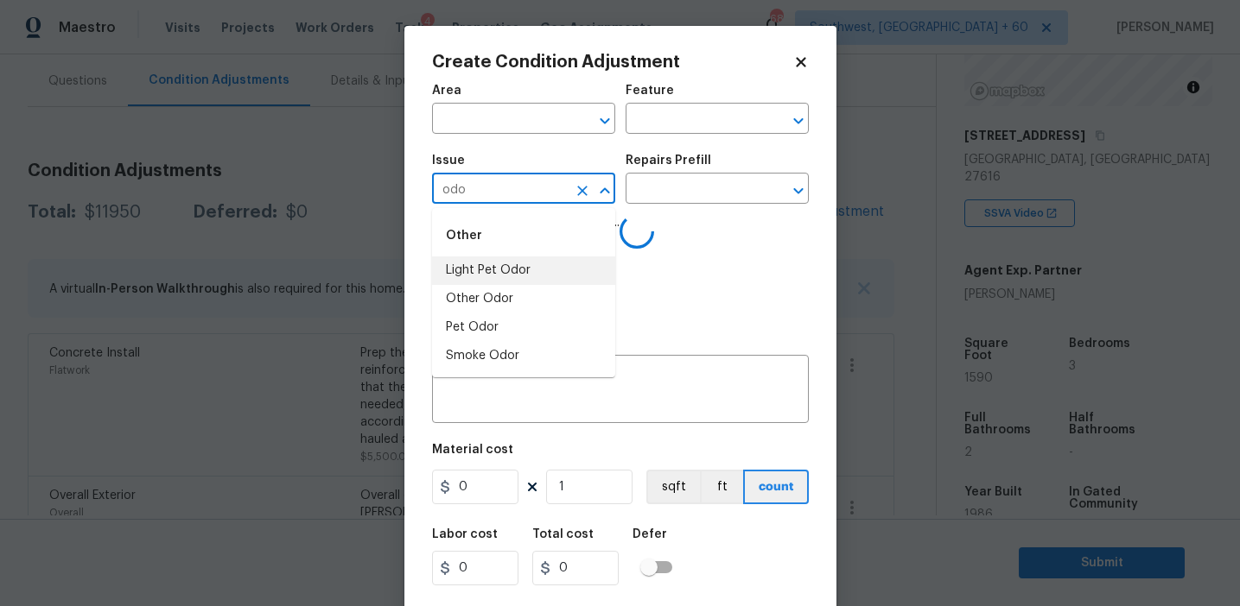
click at [536, 273] on li "Light Pet Odor" at bounding box center [523, 271] width 183 height 29
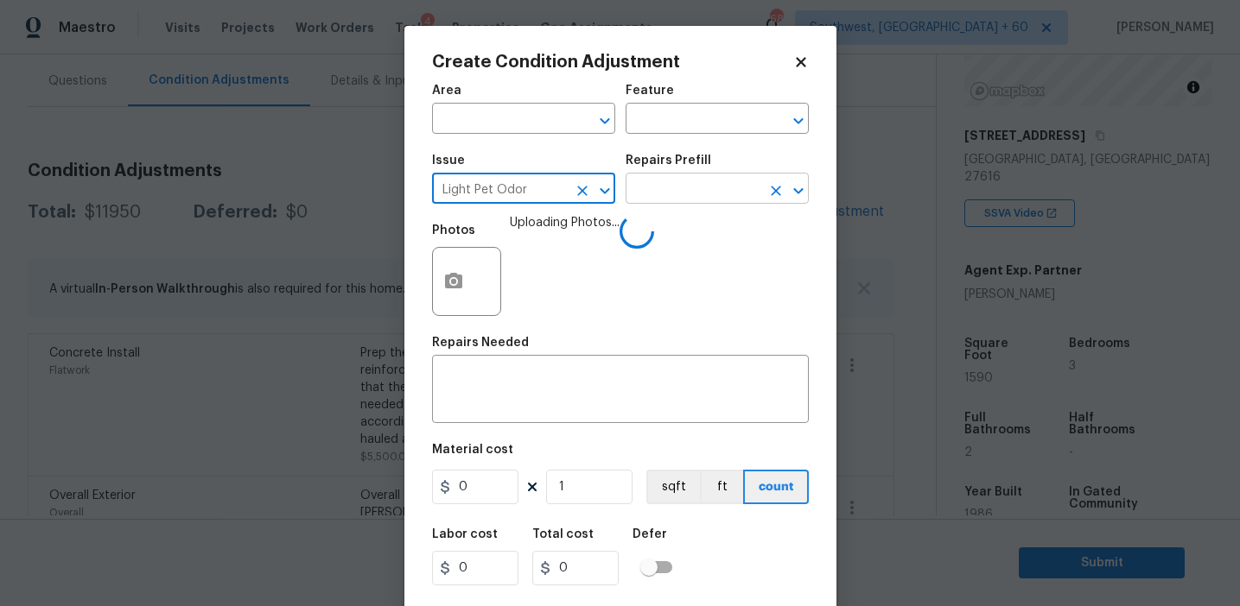
type input "Light Pet Odor"
click at [692, 195] on input "text" at bounding box center [692, 190] width 135 height 27
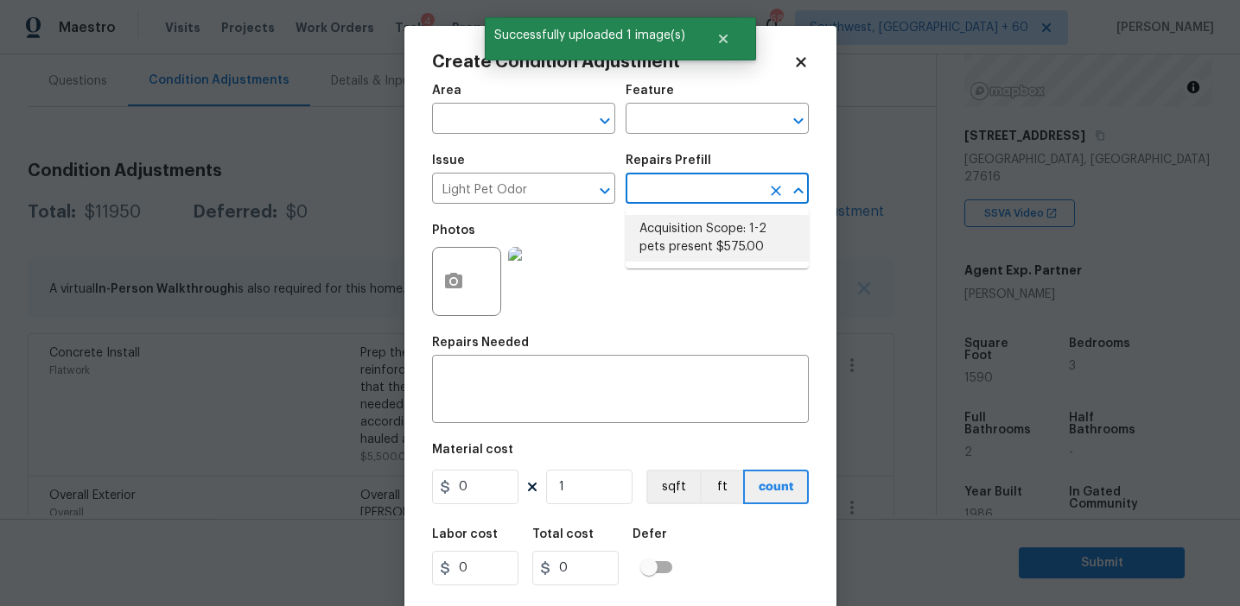
click at [705, 236] on li "Acquisition Scope: 1-2 pets present $575.00" at bounding box center [716, 238] width 183 height 47
type textarea "Acquisition Scope: 1-2 pets present"
type input "575"
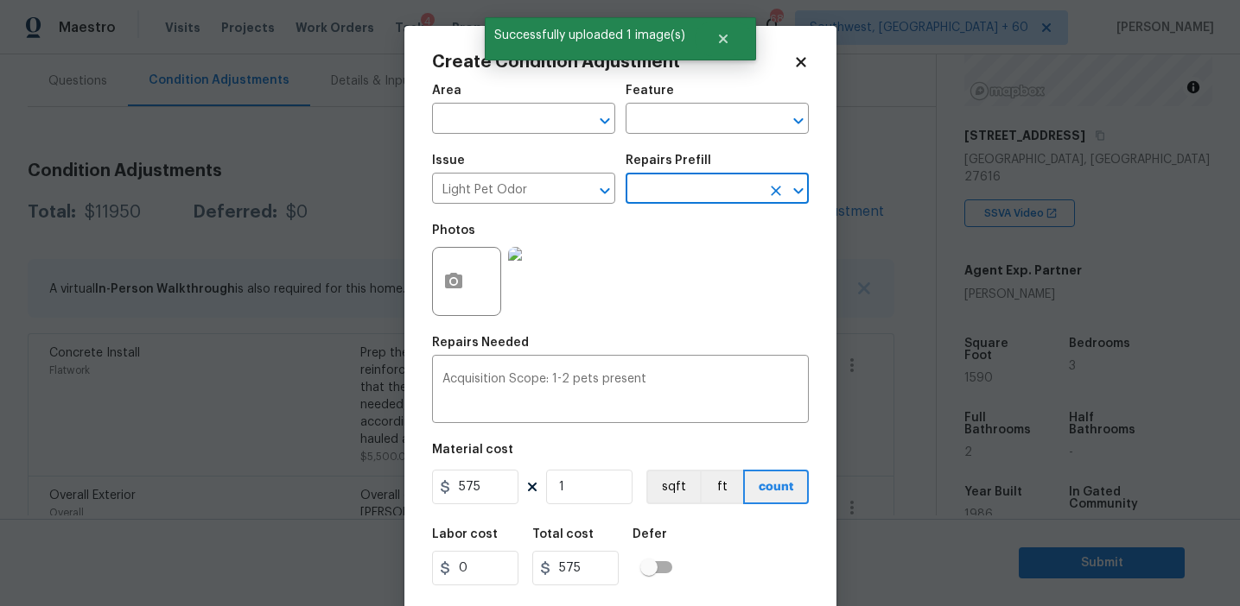
scroll to position [39, 0]
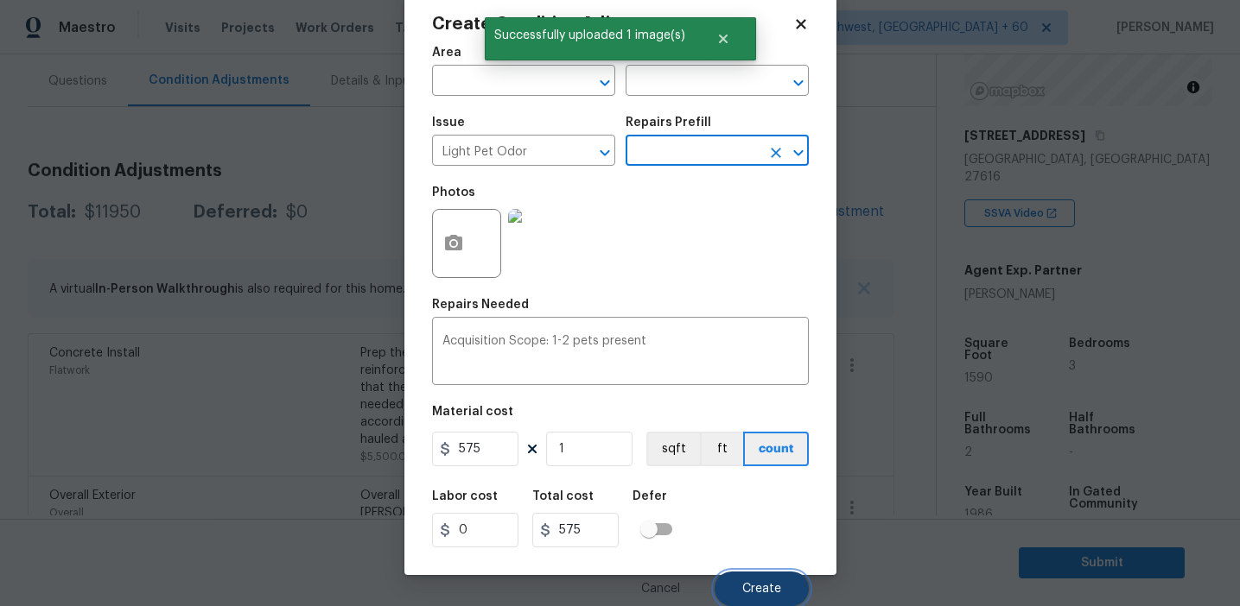
click at [758, 599] on button "Create" at bounding box center [761, 589] width 94 height 35
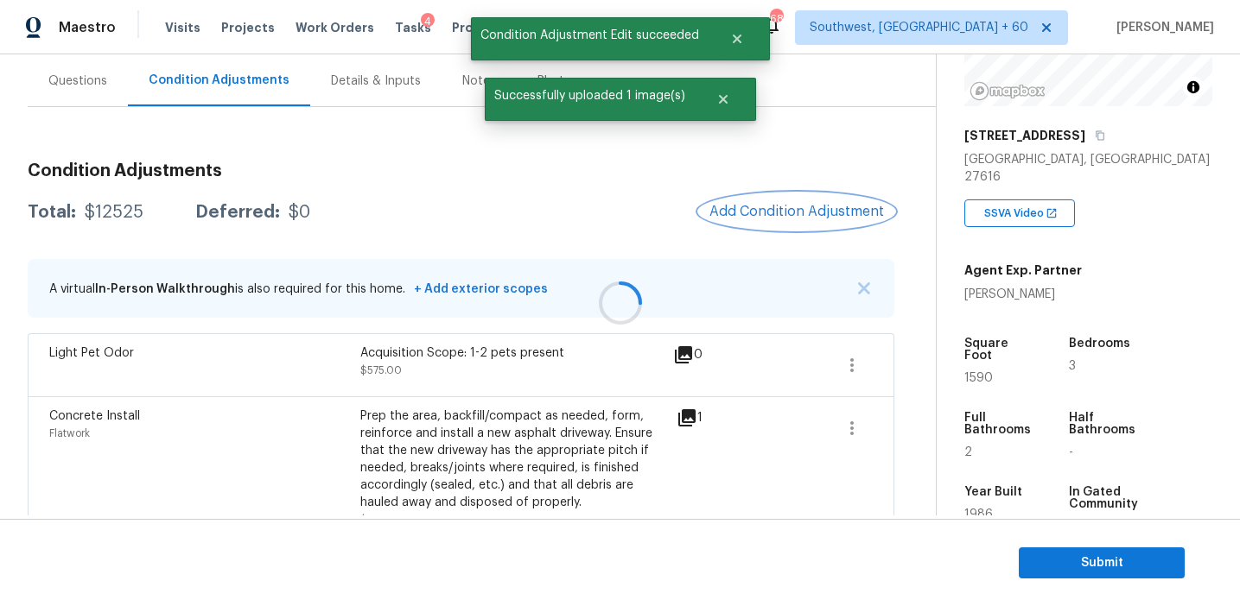
scroll to position [0, 0]
click at [771, 221] on button "Add Condition Adjustment" at bounding box center [796, 211] width 195 height 36
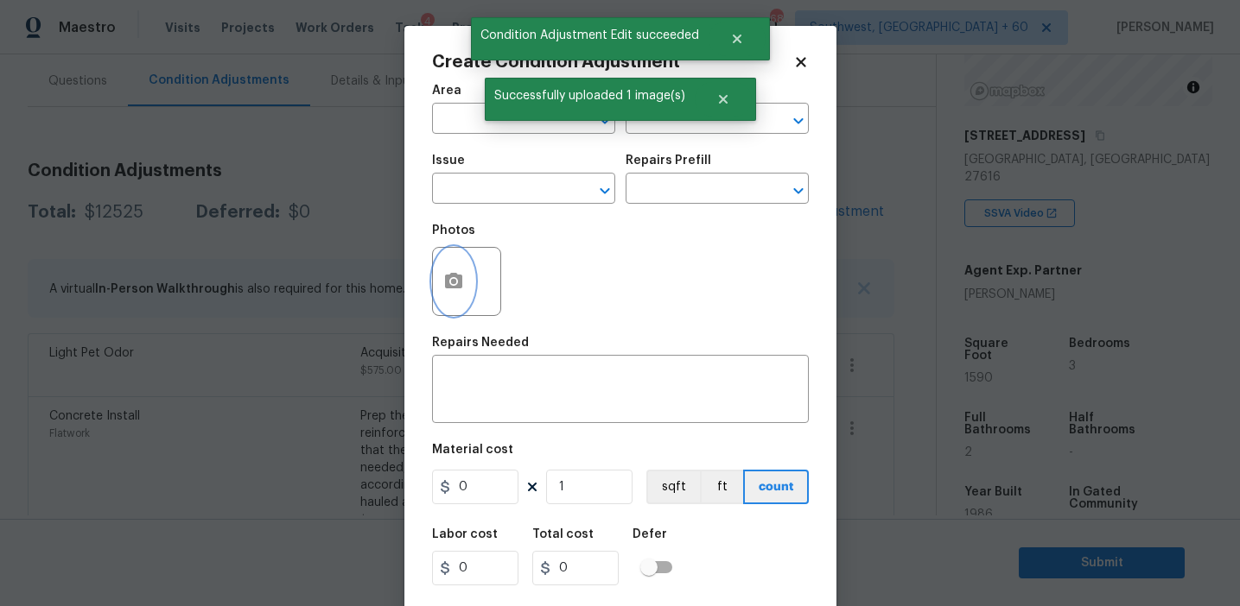
click at [449, 289] on icon "button" at bounding box center [453, 281] width 17 height 16
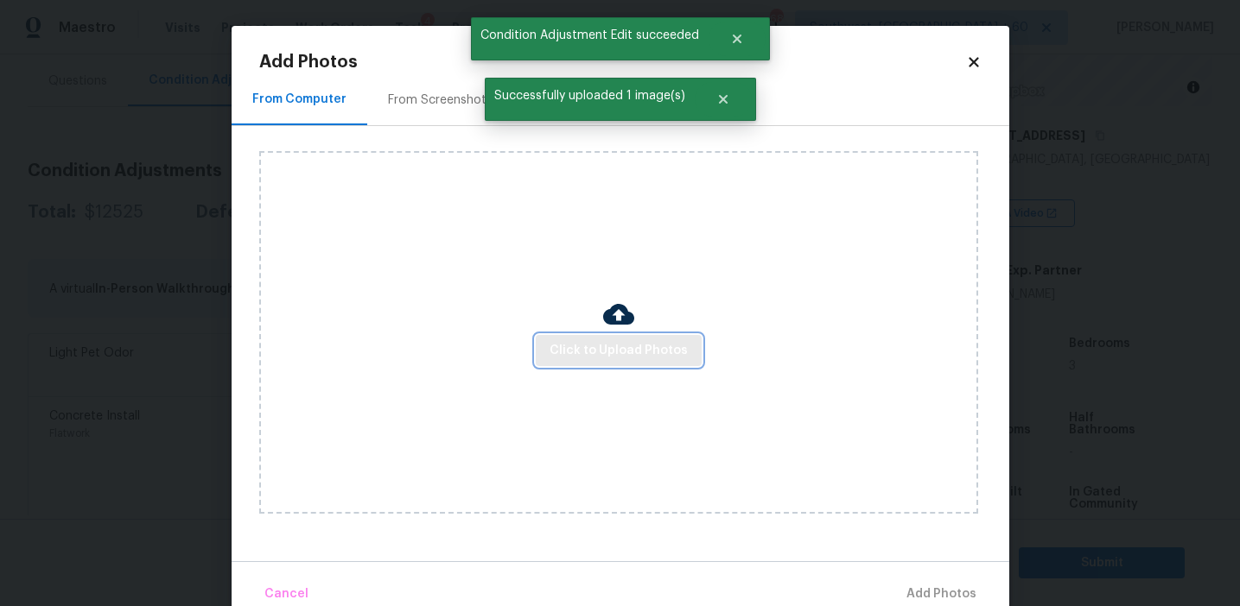
click at [561, 352] on span "Click to Upload Photos" at bounding box center [618, 351] width 138 height 22
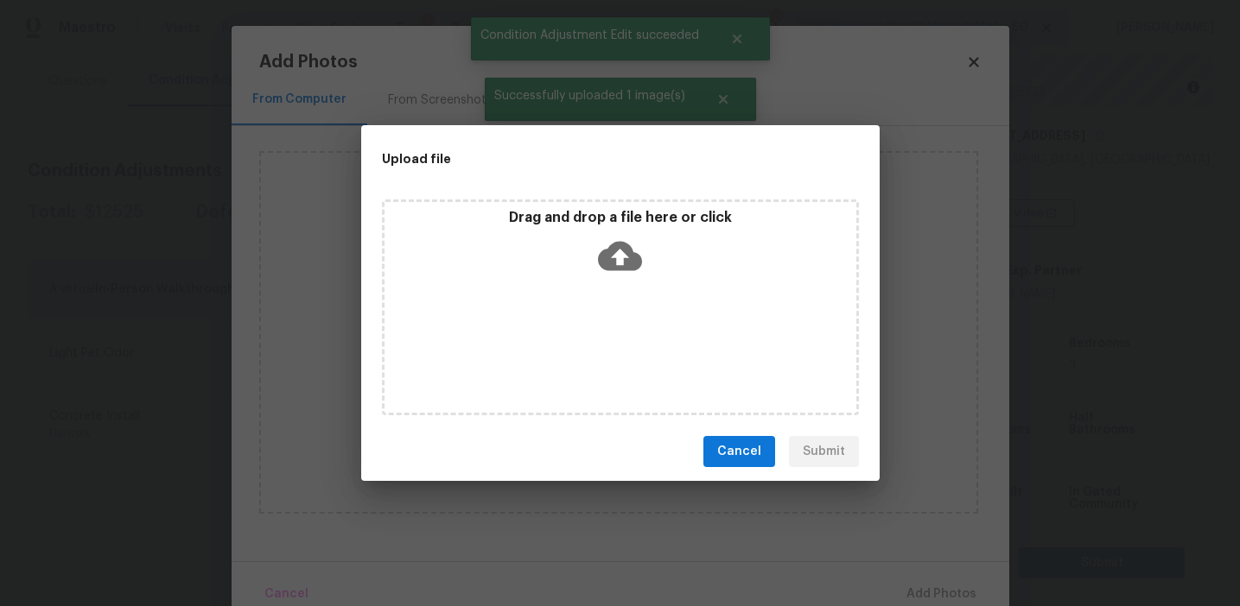
click at [568, 243] on div "Drag and drop a file here or click" at bounding box center [620, 246] width 472 height 74
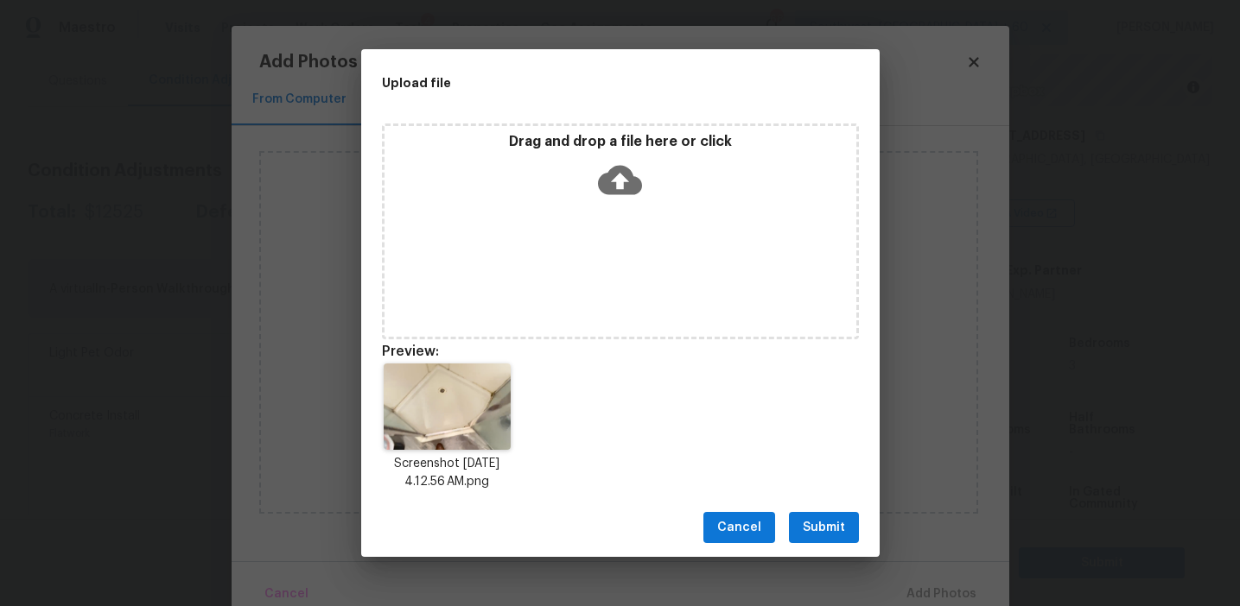
click at [817, 517] on span "Submit" at bounding box center [824, 528] width 42 height 22
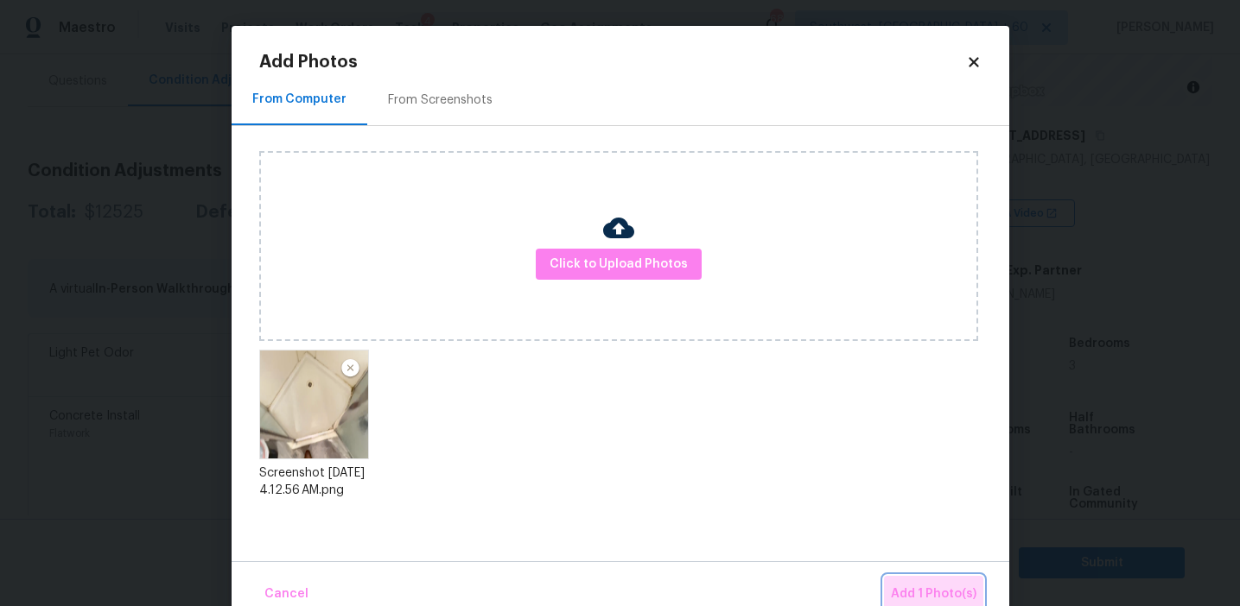
click at [945, 582] on button "Add 1 Photo(s)" at bounding box center [933, 594] width 99 height 37
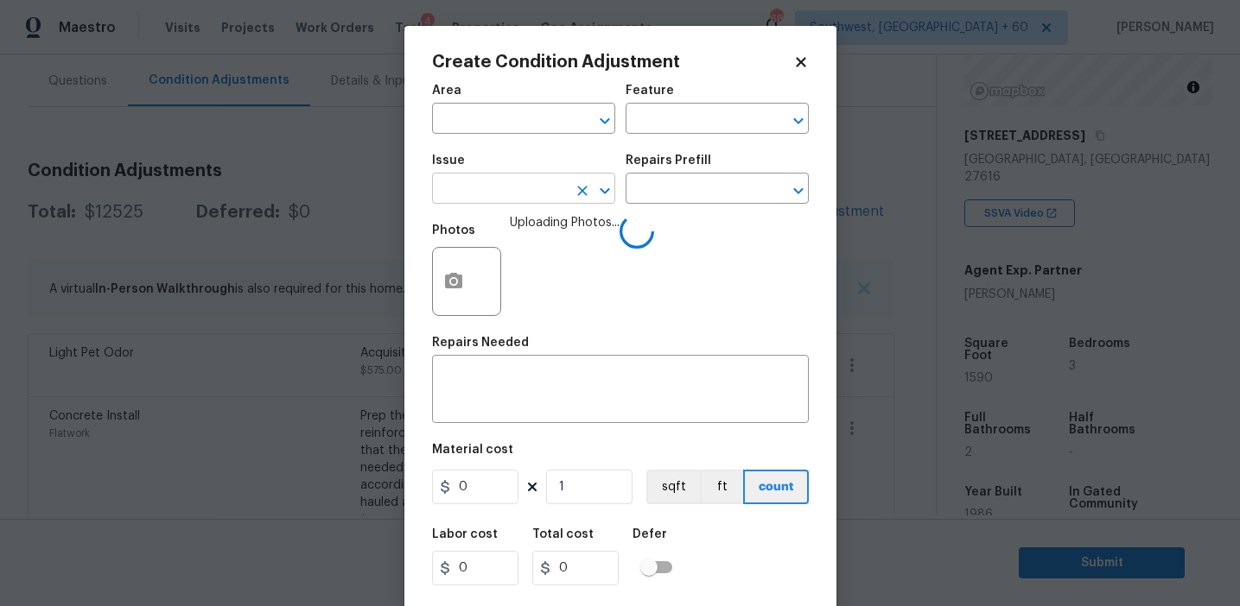
click at [521, 181] on input "text" at bounding box center [499, 190] width 135 height 27
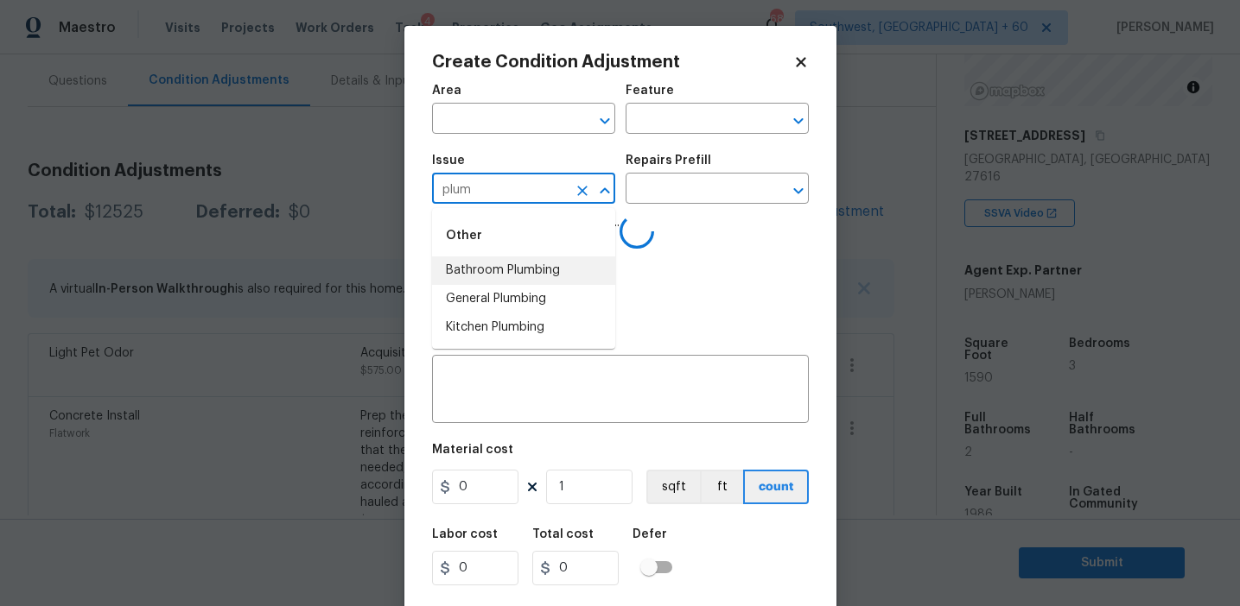
click at [548, 270] on li "Bathroom Plumbing" at bounding box center [523, 271] width 183 height 29
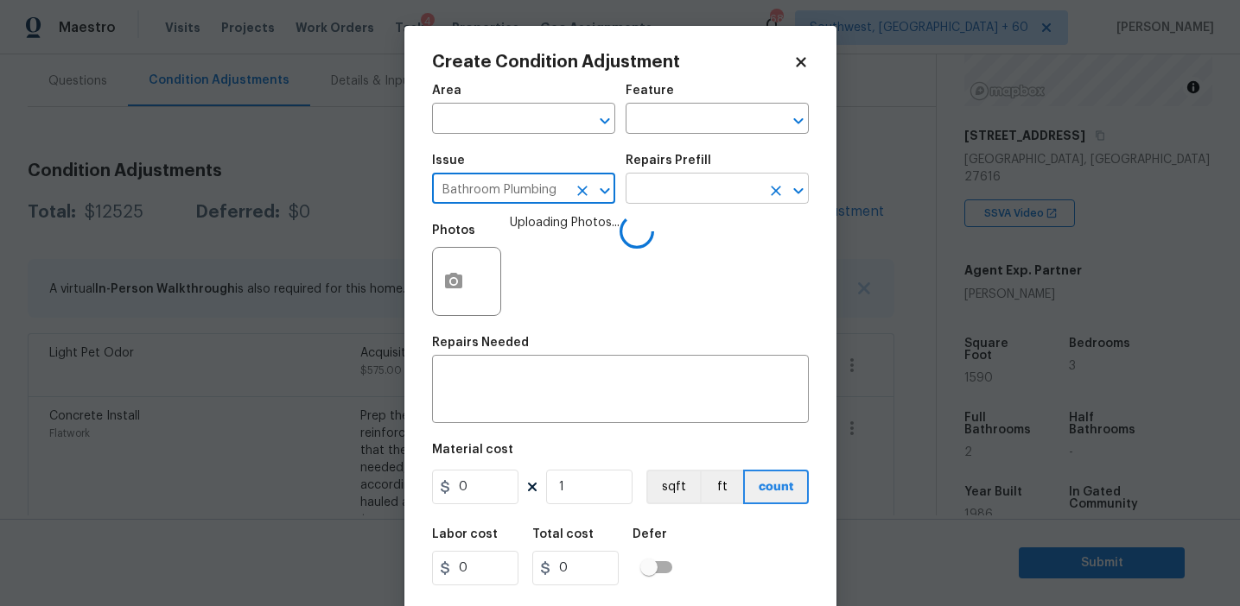
type input "Bathroom Plumbing"
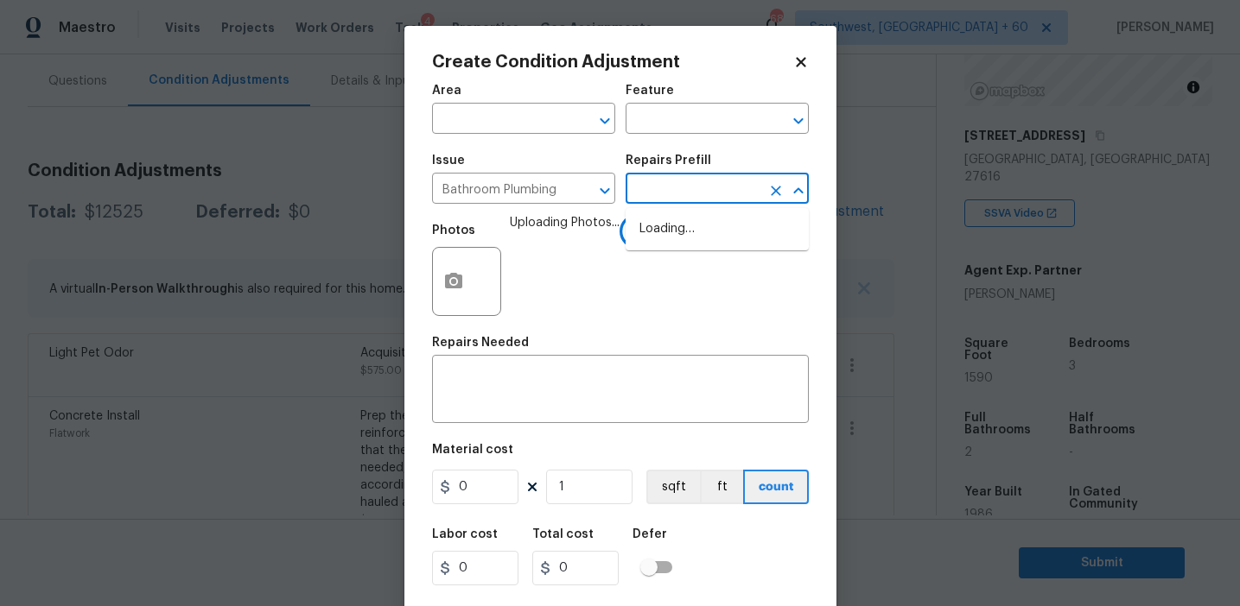
click at [707, 181] on input "text" at bounding box center [692, 190] width 135 height 27
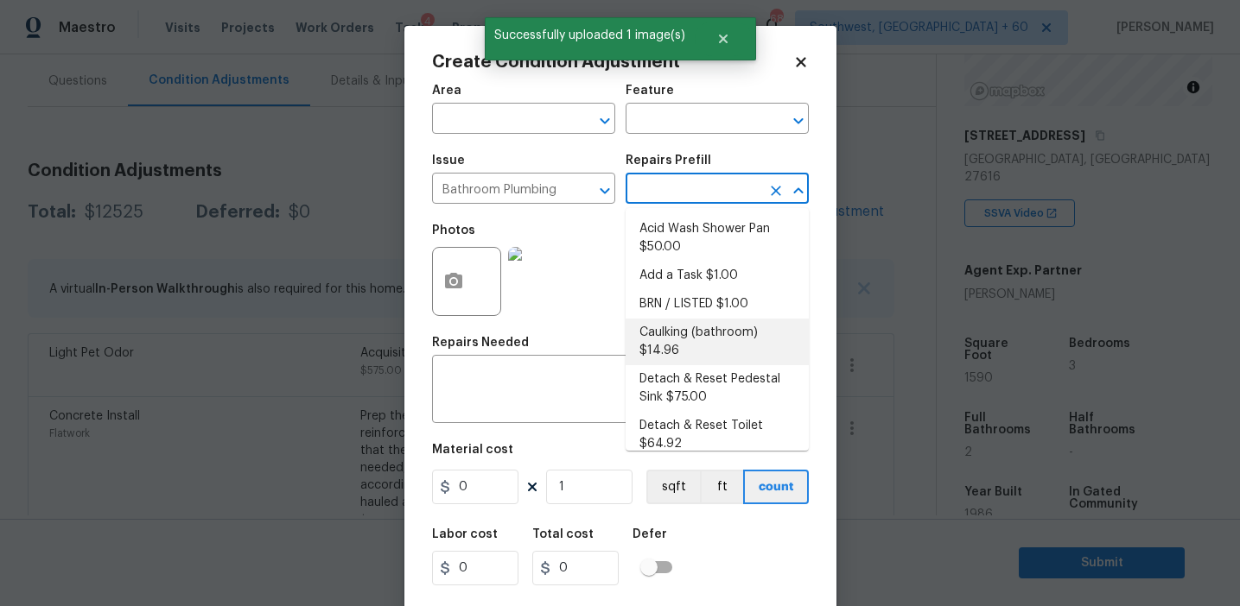
scroll to position [932, 0]
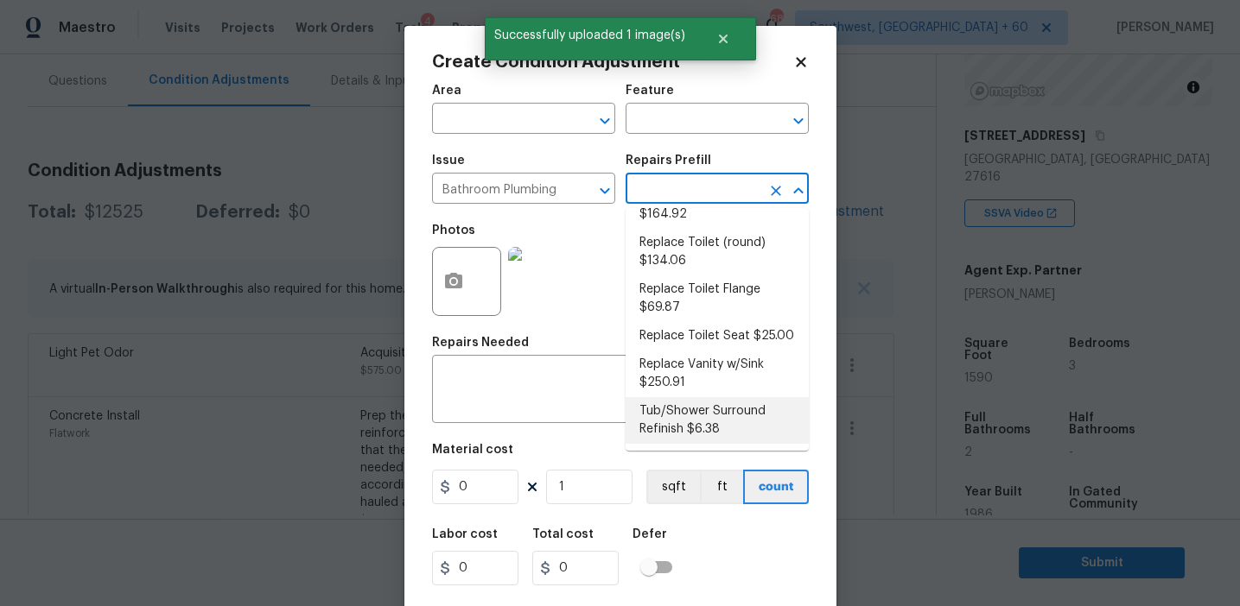
click at [682, 422] on li "Tub/Shower Surround Refinish $6.38" at bounding box center [716, 420] width 183 height 47
type input "Plumbing"
type textarea "Prep, mask, clean and refinish the tub/shower tile surround both all sides ensu…"
type input "6.38"
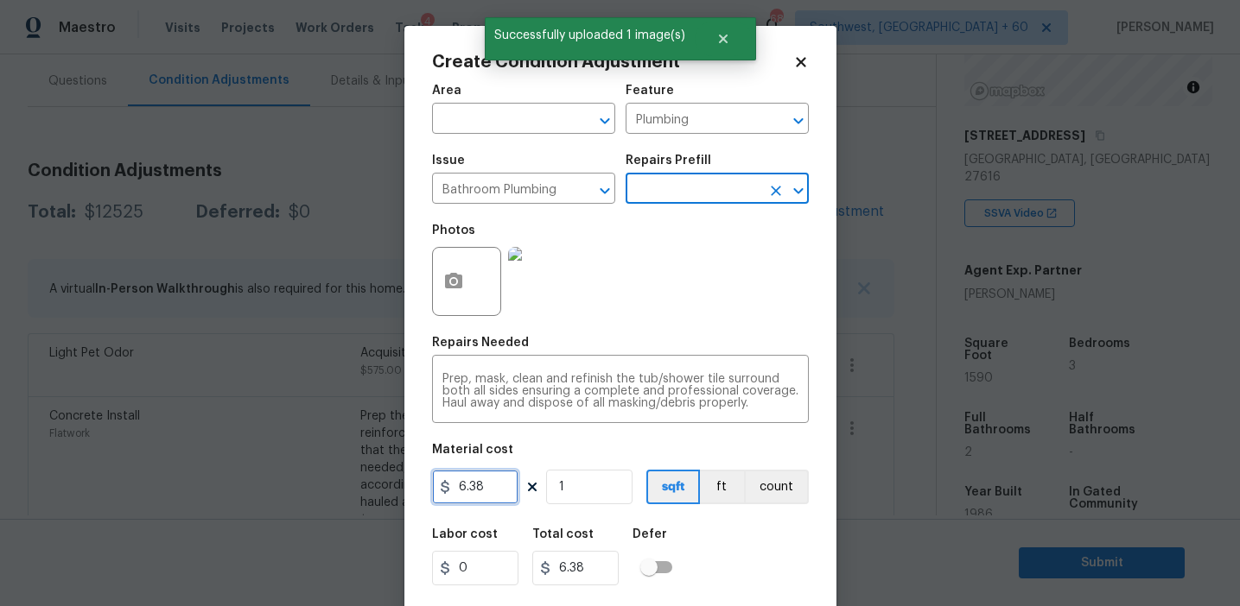
click at [500, 494] on input "6.38" at bounding box center [475, 487] width 86 height 35
type input "350"
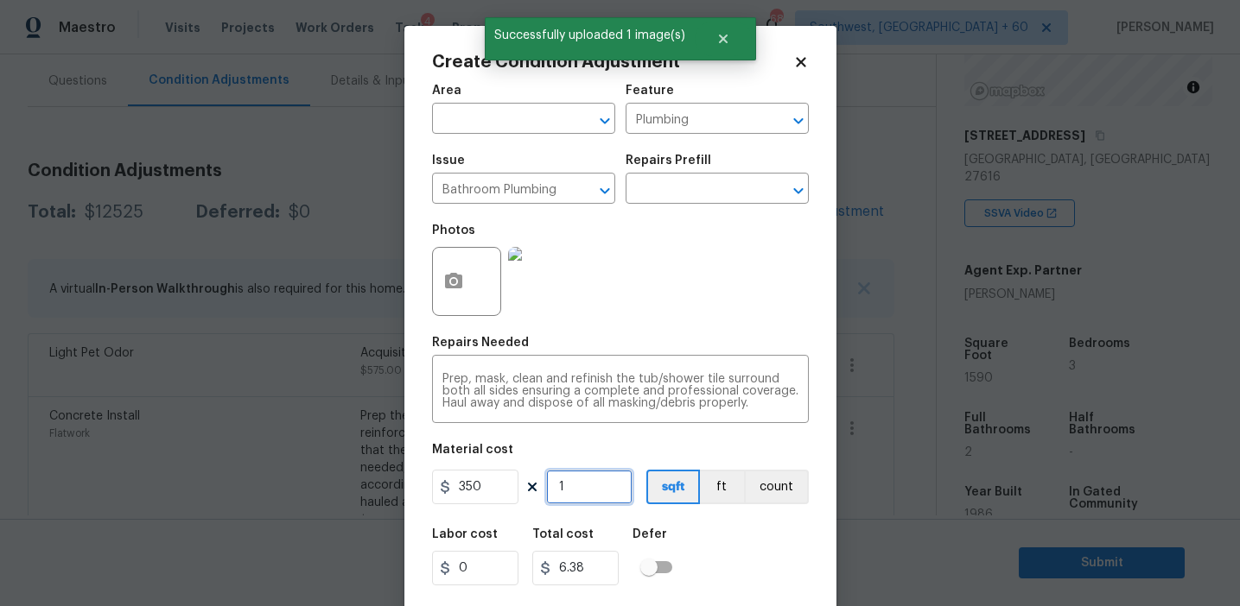
type input "350"
type input "2"
type input "700"
type input "2"
click at [755, 496] on button "count" at bounding box center [776, 487] width 65 height 35
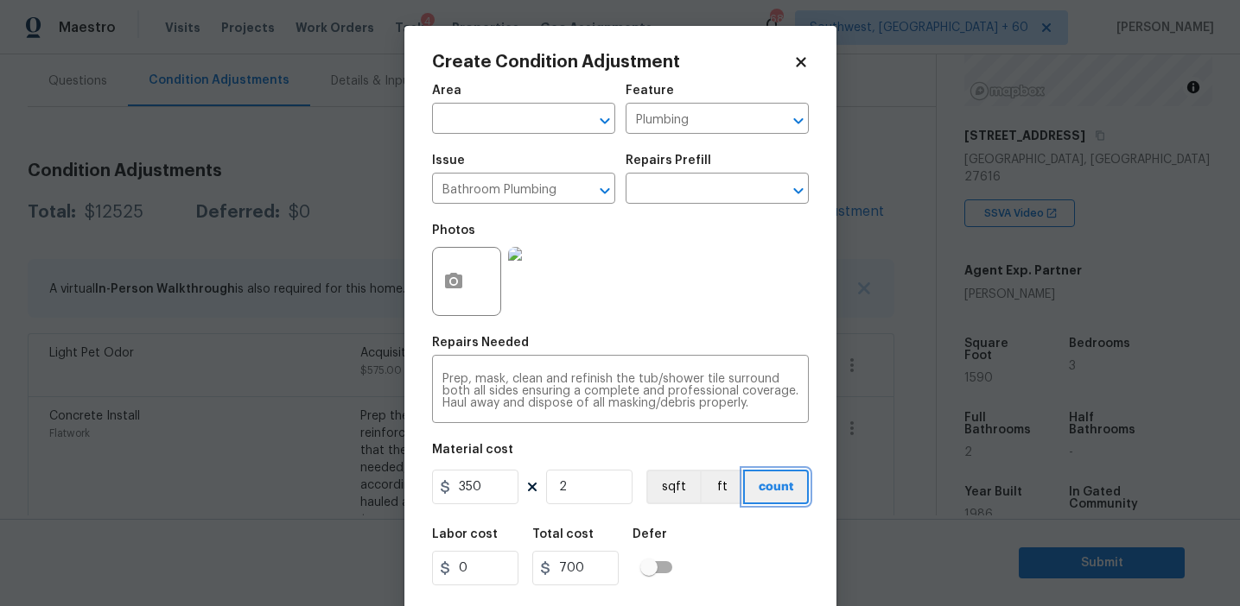
scroll to position [39, 0]
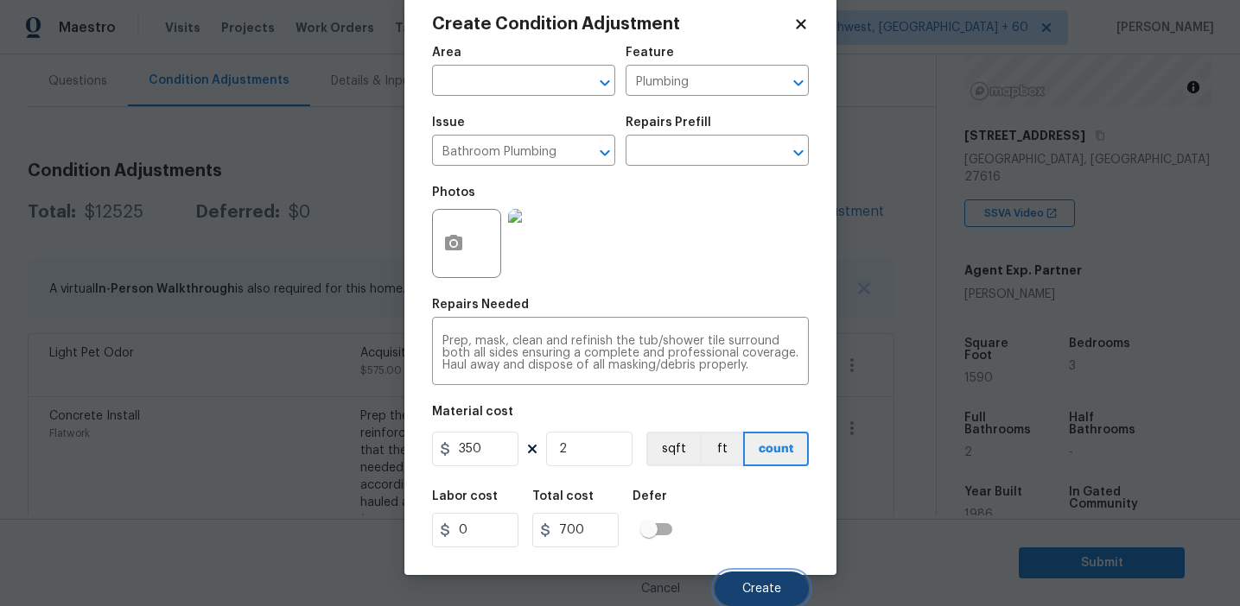
click at [749, 581] on button "Create" at bounding box center [761, 589] width 94 height 35
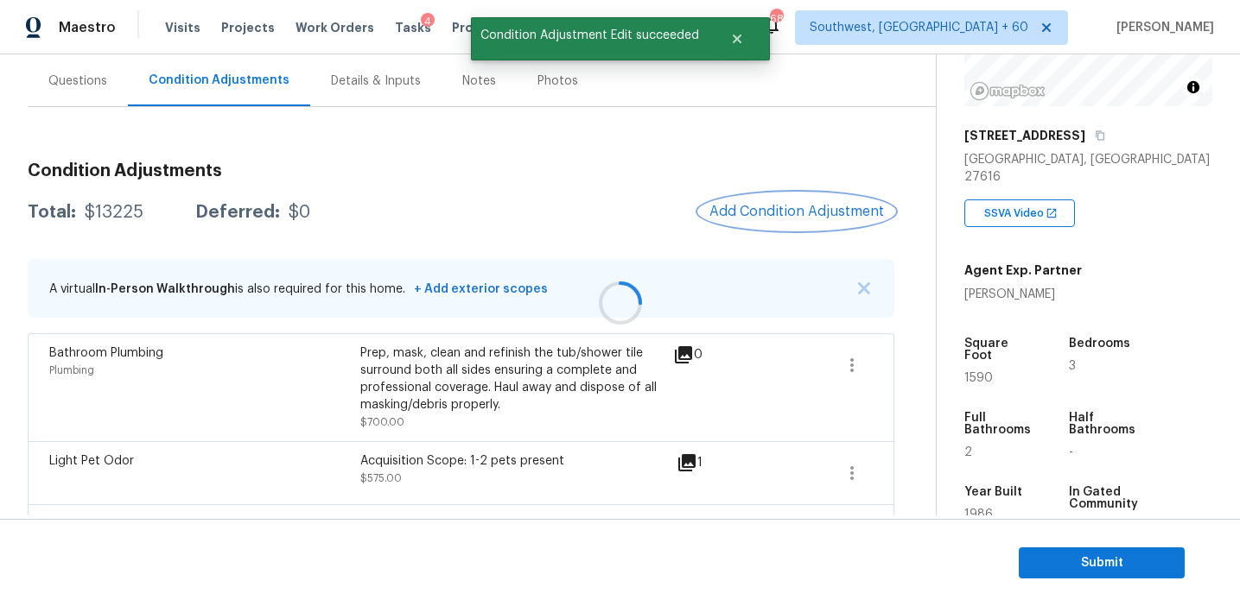
scroll to position [0, 0]
click at [787, 202] on button "Add Condition Adjustment" at bounding box center [796, 211] width 195 height 36
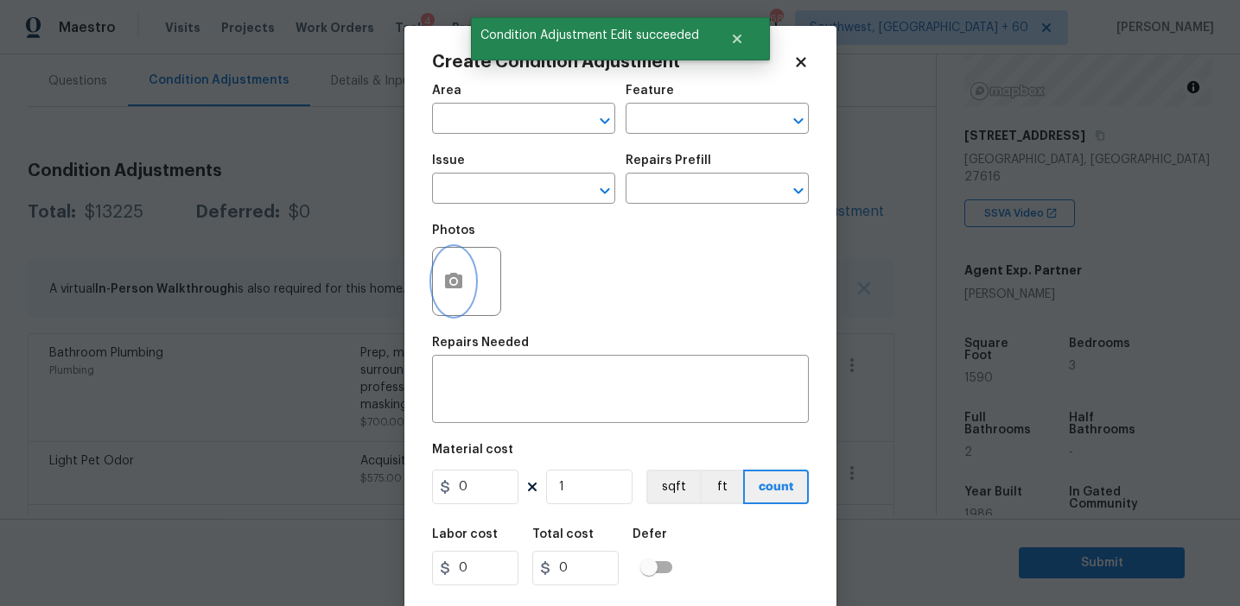
click at [460, 294] on button "button" at bounding box center [453, 281] width 41 height 67
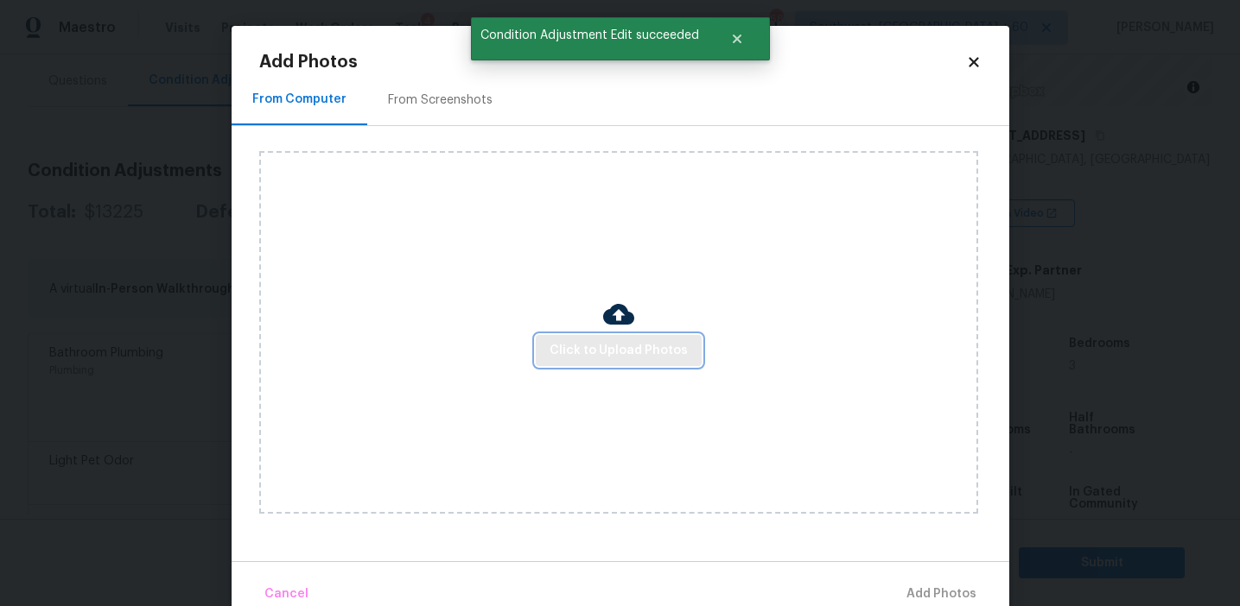
click at [576, 339] on button "Click to Upload Photos" at bounding box center [619, 351] width 166 height 32
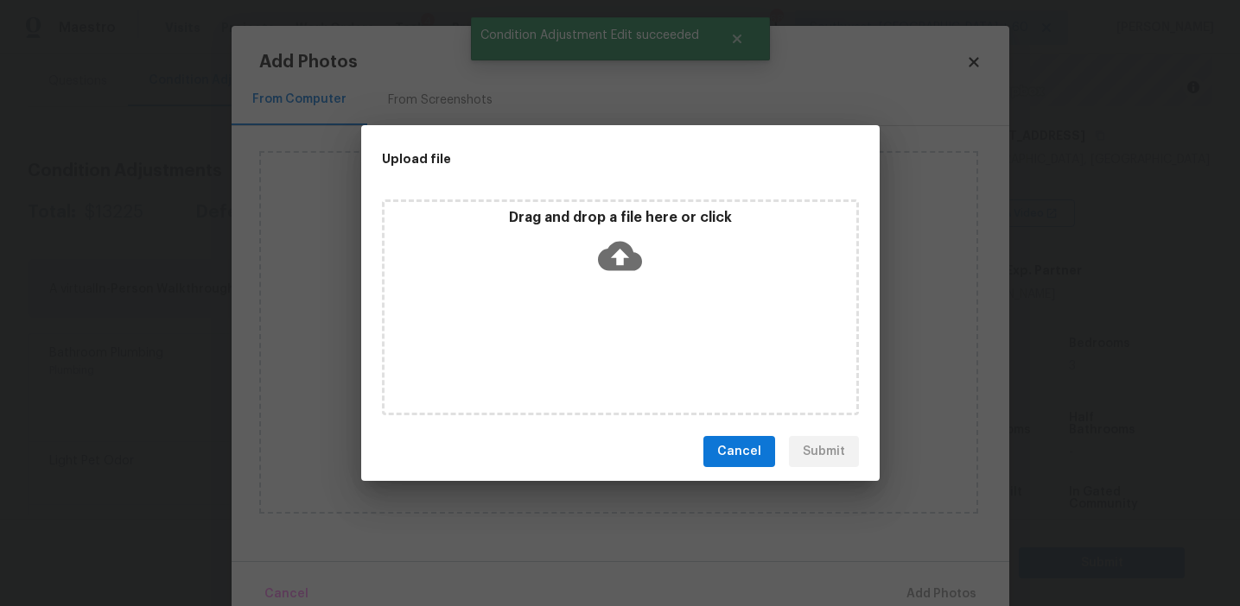
click at [583, 245] on div "Drag and drop a file here or click" at bounding box center [620, 246] width 472 height 74
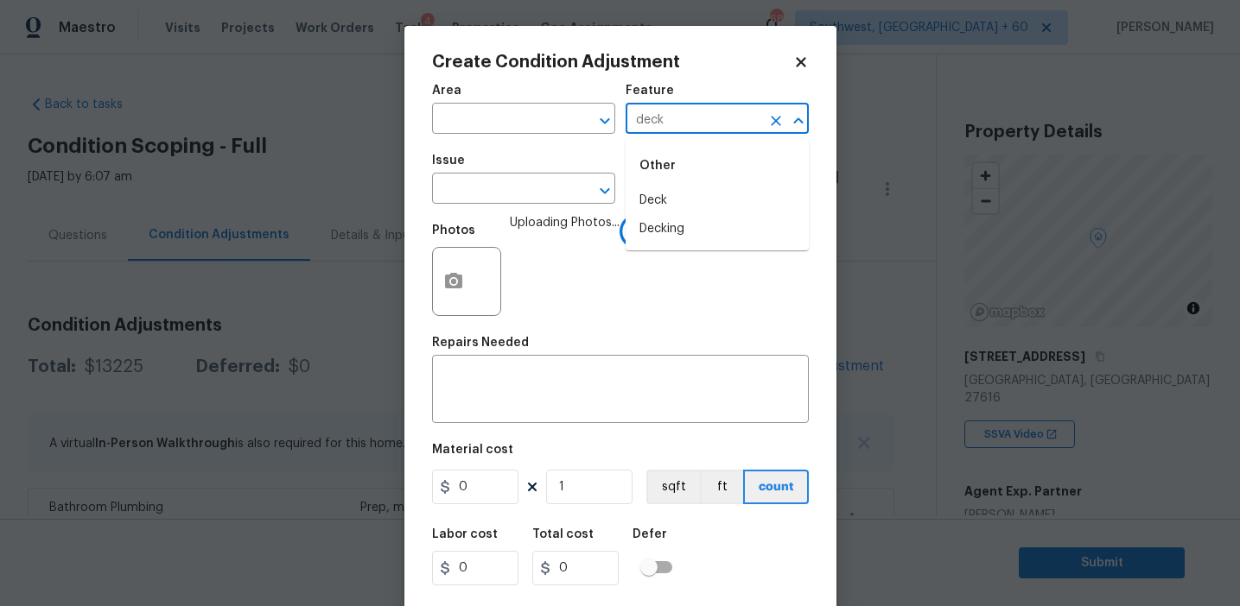
scroll to position [221, 0]
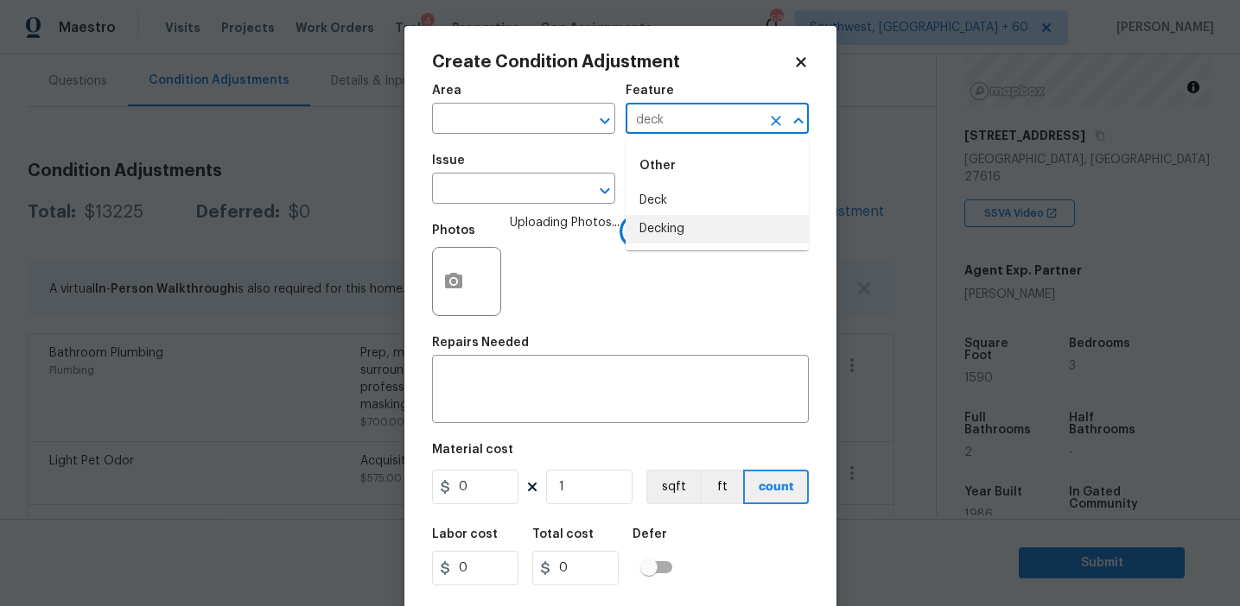
click at [679, 228] on li "Decking" at bounding box center [716, 229] width 183 height 29
type input "Decking"
click at [534, 198] on input "text" at bounding box center [499, 190] width 135 height 27
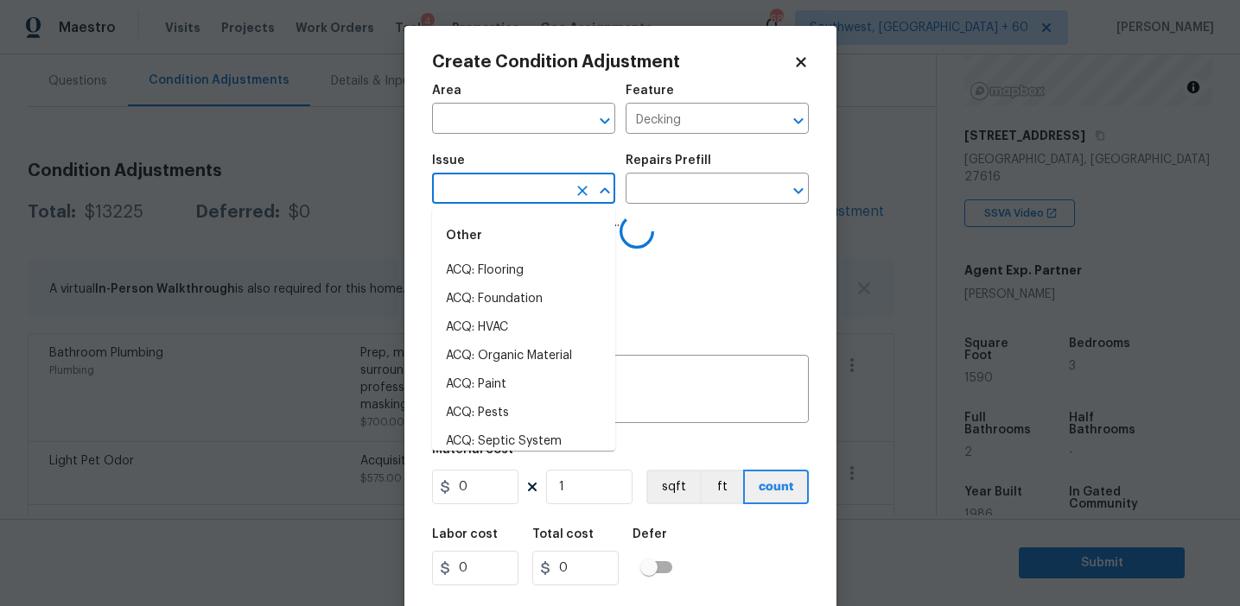
type input "d"
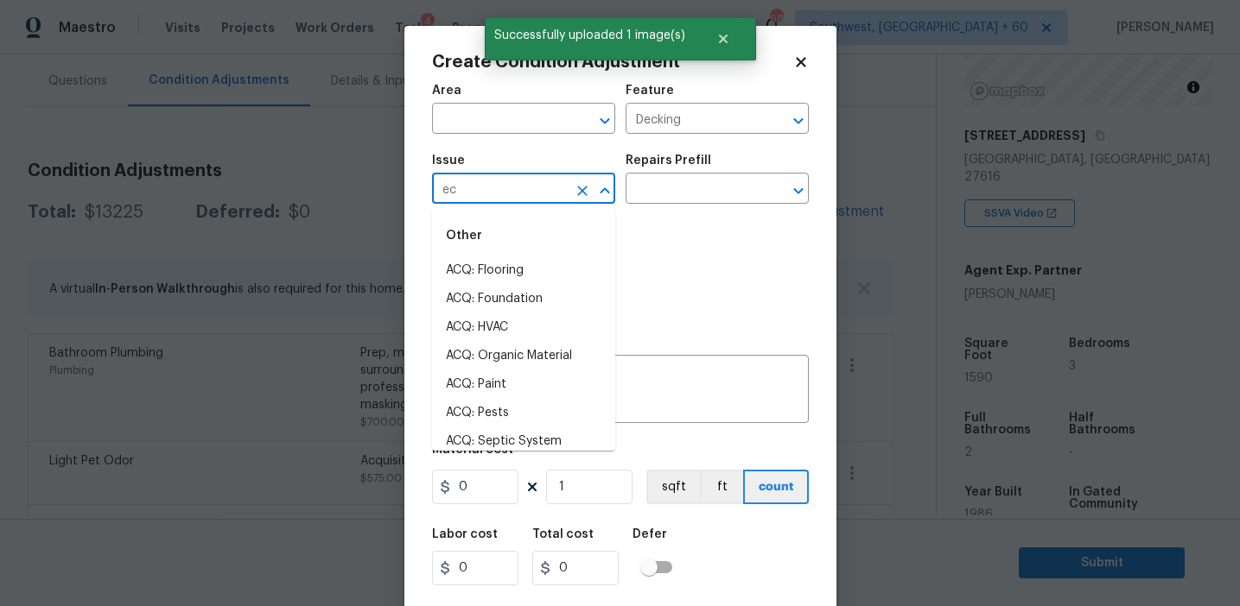
type input "eck"
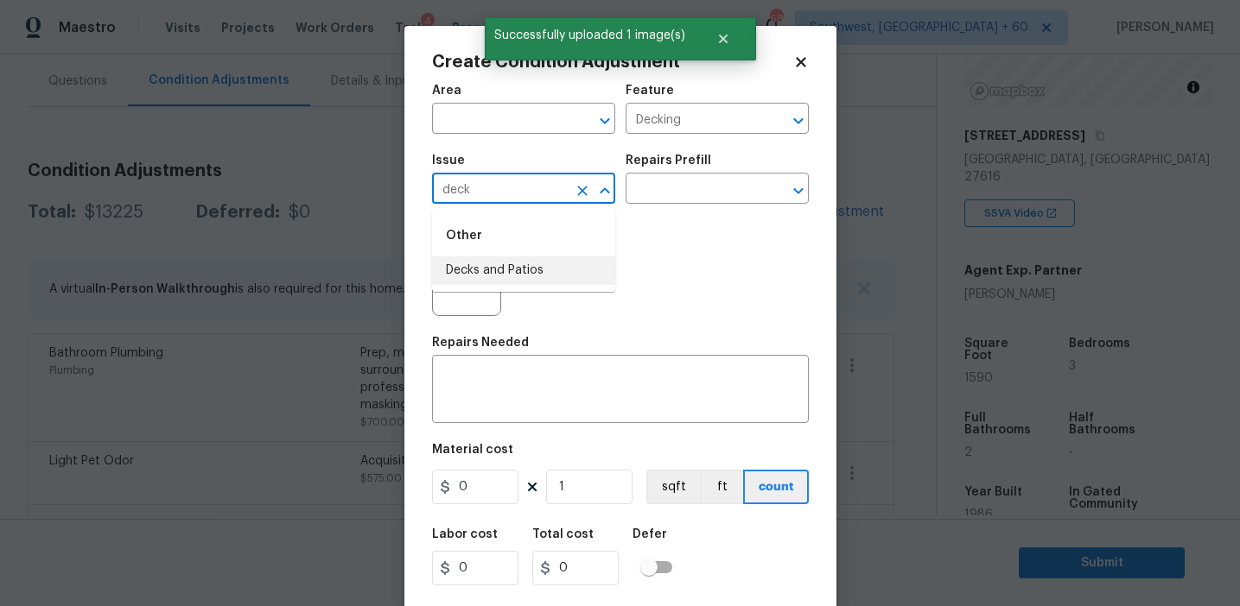
click at [526, 265] on li "Decks and Patios" at bounding box center [523, 271] width 183 height 29
type input "Decks and Patios"
click at [681, 188] on input "text" at bounding box center [692, 190] width 135 height 27
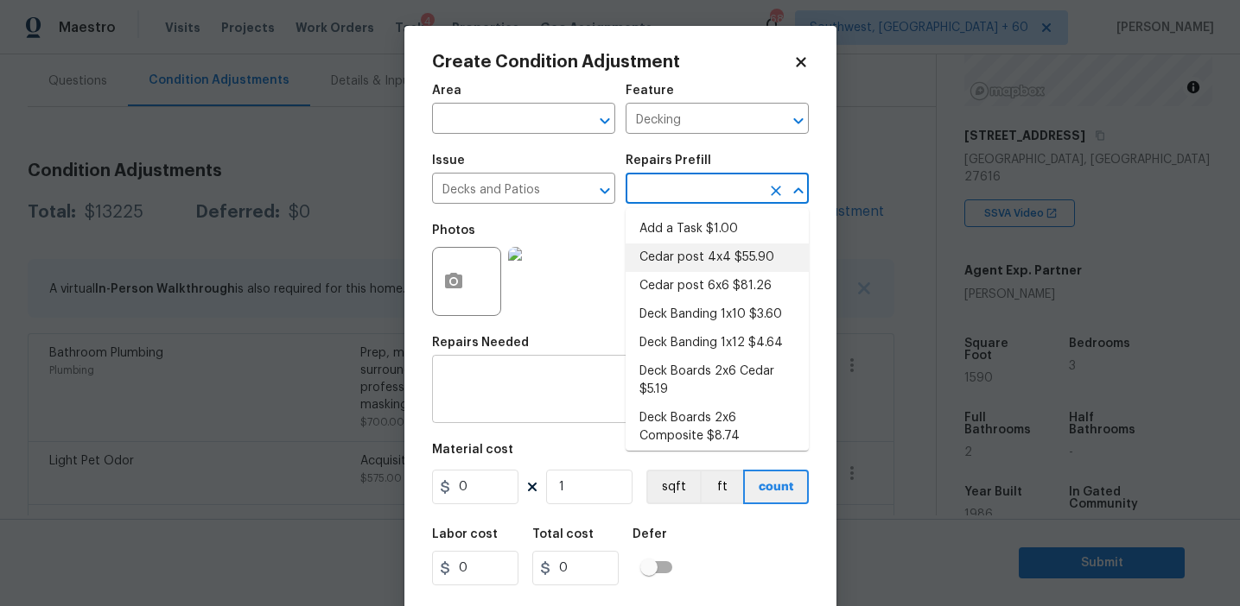
click at [560, 390] on textarea at bounding box center [620, 391] width 356 height 36
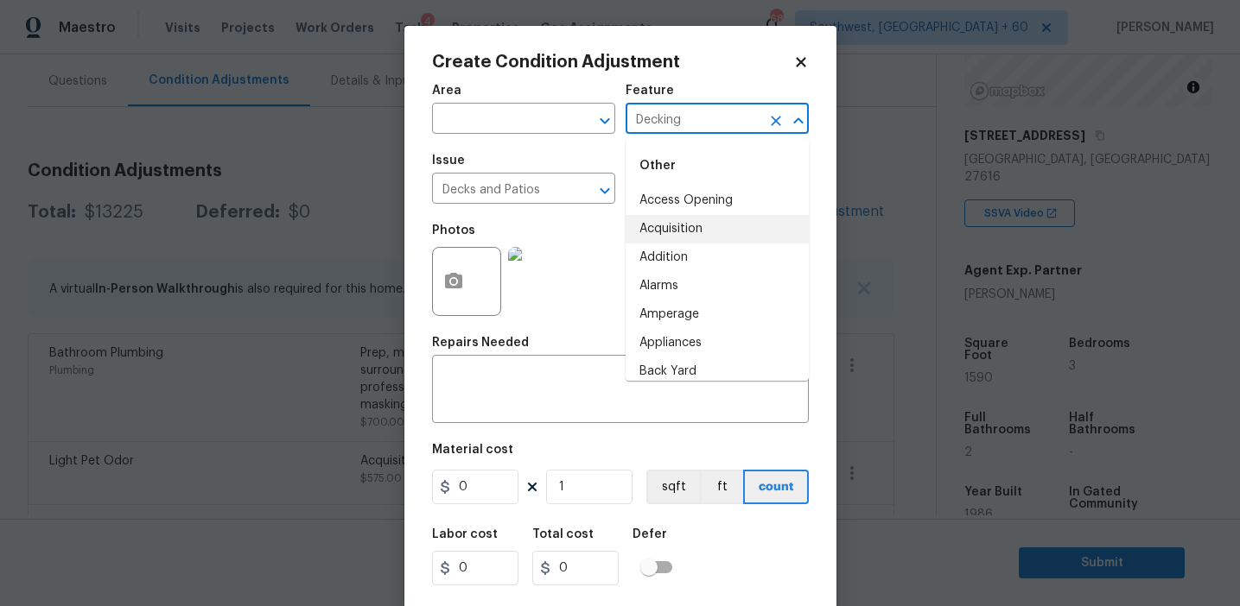
click at [664, 129] on input "Decking" at bounding box center [692, 120] width 135 height 27
click at [462, 411] on div "x ​" at bounding box center [620, 391] width 377 height 64
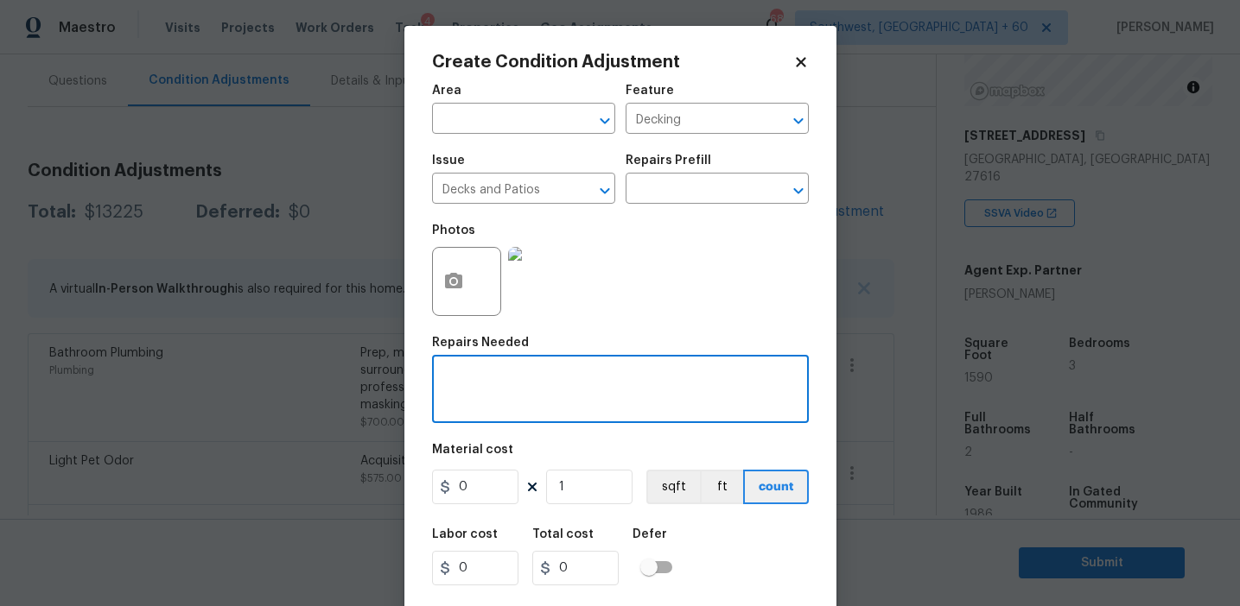
paste textarea "Decking"
type textarea "Decking repaies"
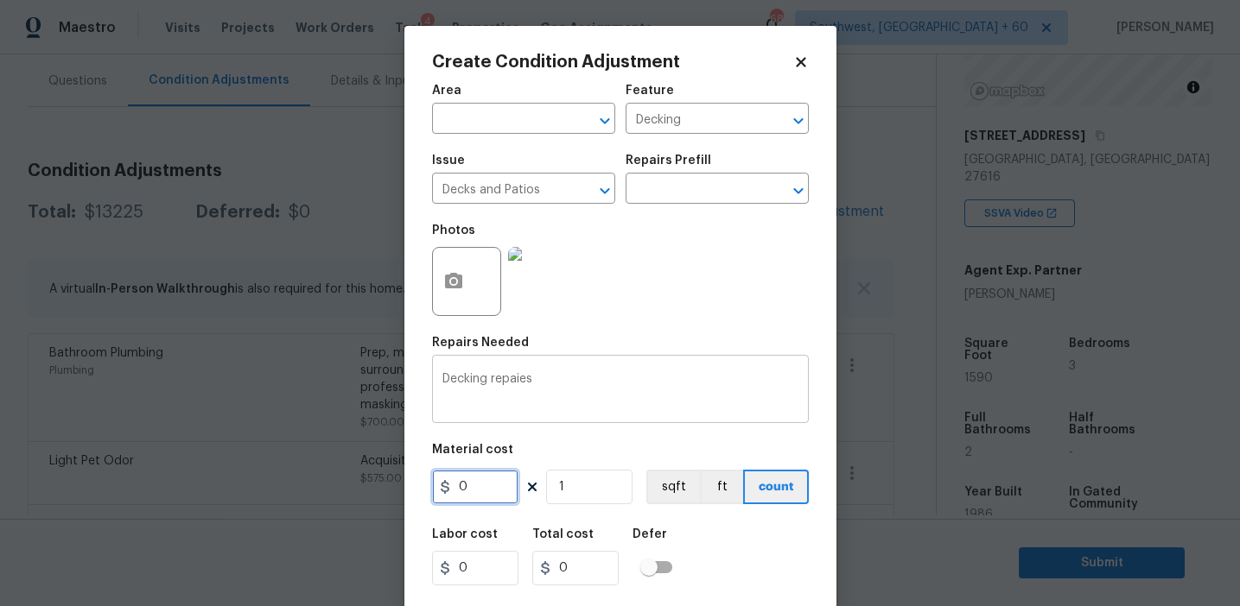
type input "0"
click at [534, 380] on textarea "Decking repaies" at bounding box center [620, 391] width 356 height 36
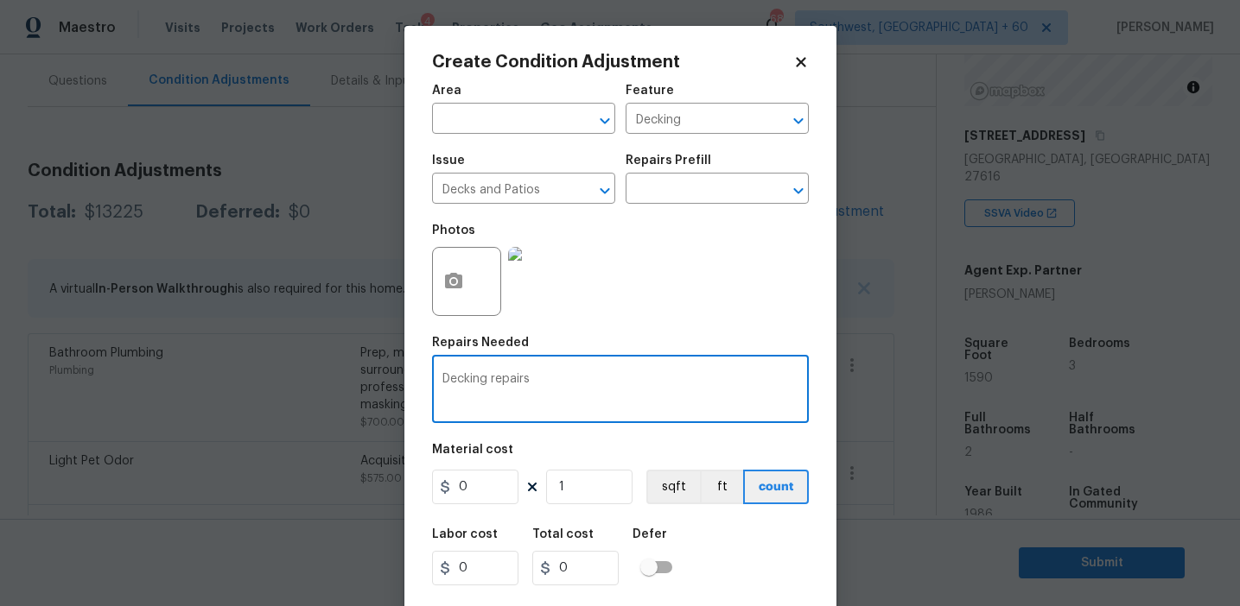
type textarea "Decking repairs"
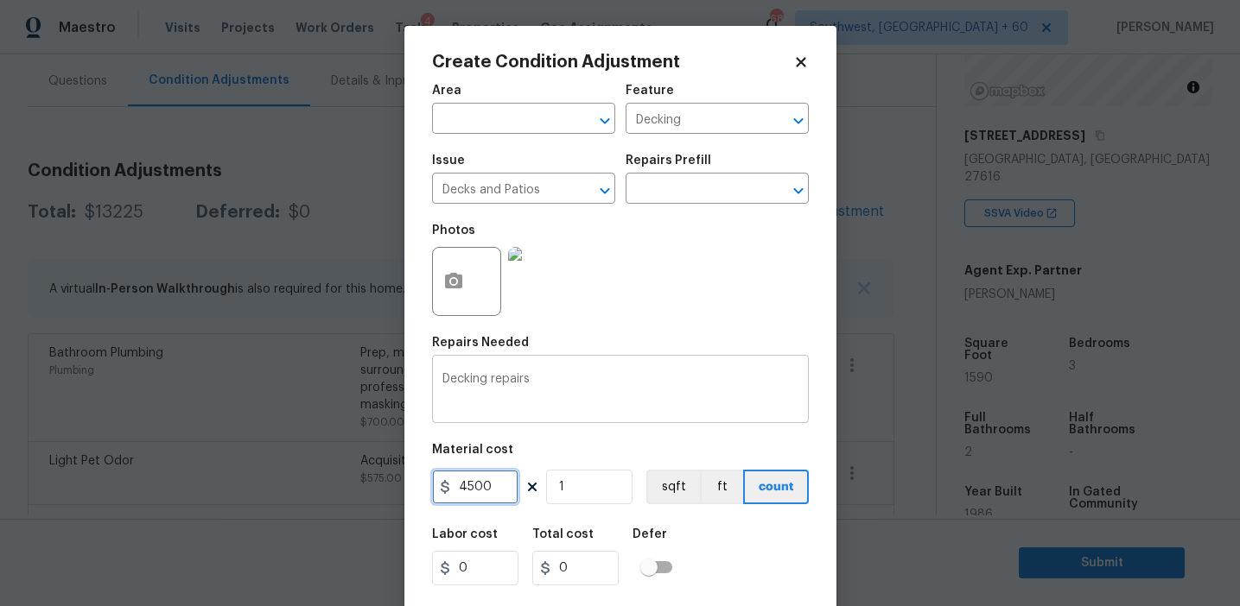
type input "4500"
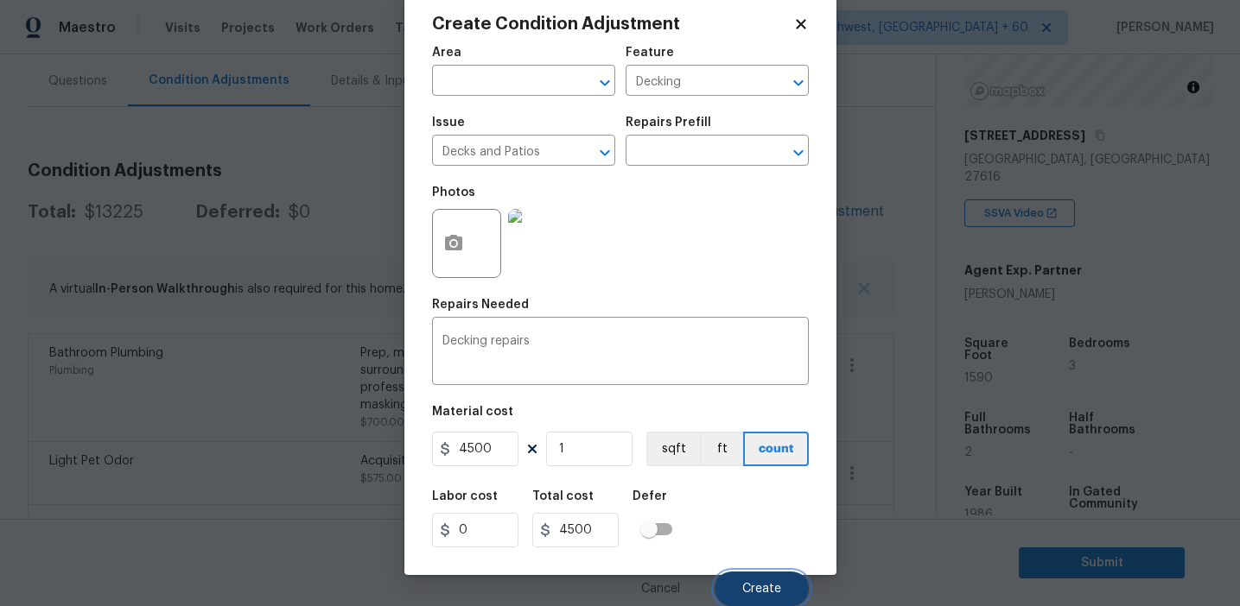
click at [733, 593] on button "Create" at bounding box center [761, 589] width 94 height 35
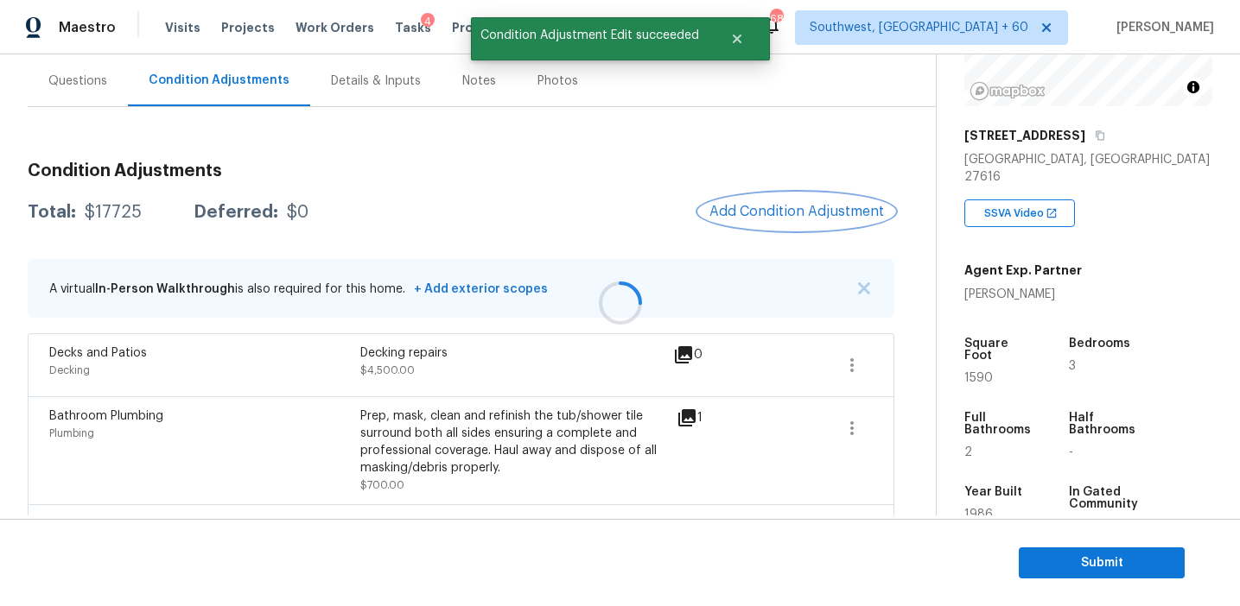
scroll to position [0, 0]
click at [607, 203] on div "Total: $17725 Deferred: $0 Add Condition Adjustment" at bounding box center [461, 212] width 866 height 38
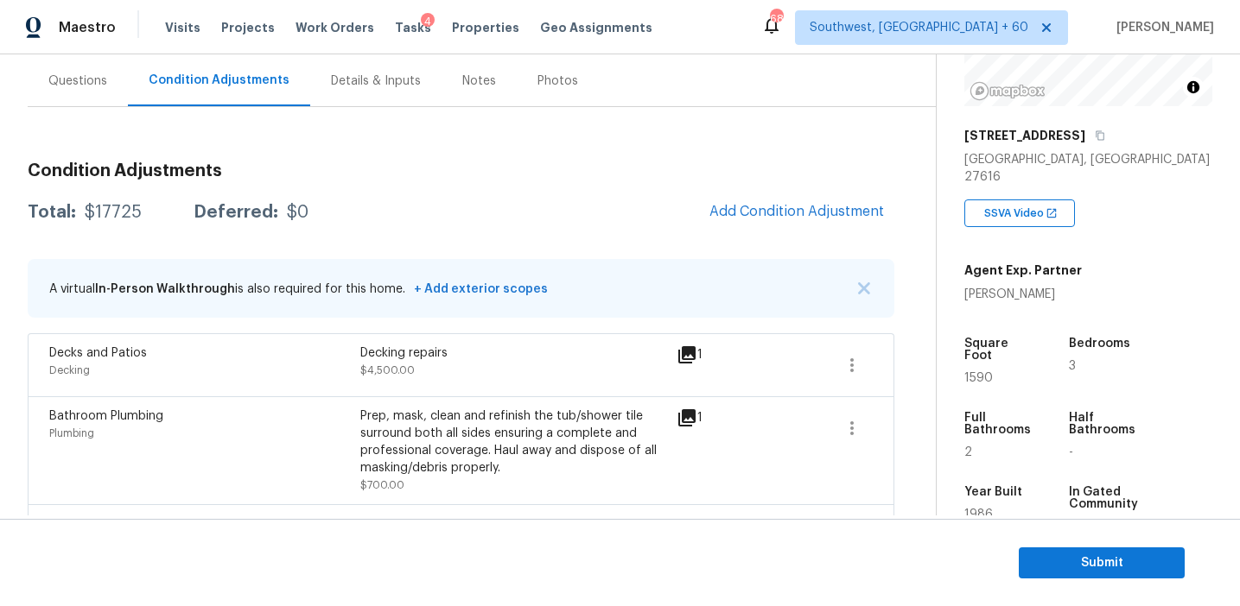
click at [674, 201] on div "Total: $17725 Deferred: $0 Add Condition Adjustment" at bounding box center [461, 212] width 866 height 38
click at [678, 206] on div "Total: $17725 Deferred: $0 Add Condition Adjustment" at bounding box center [461, 212] width 866 height 38
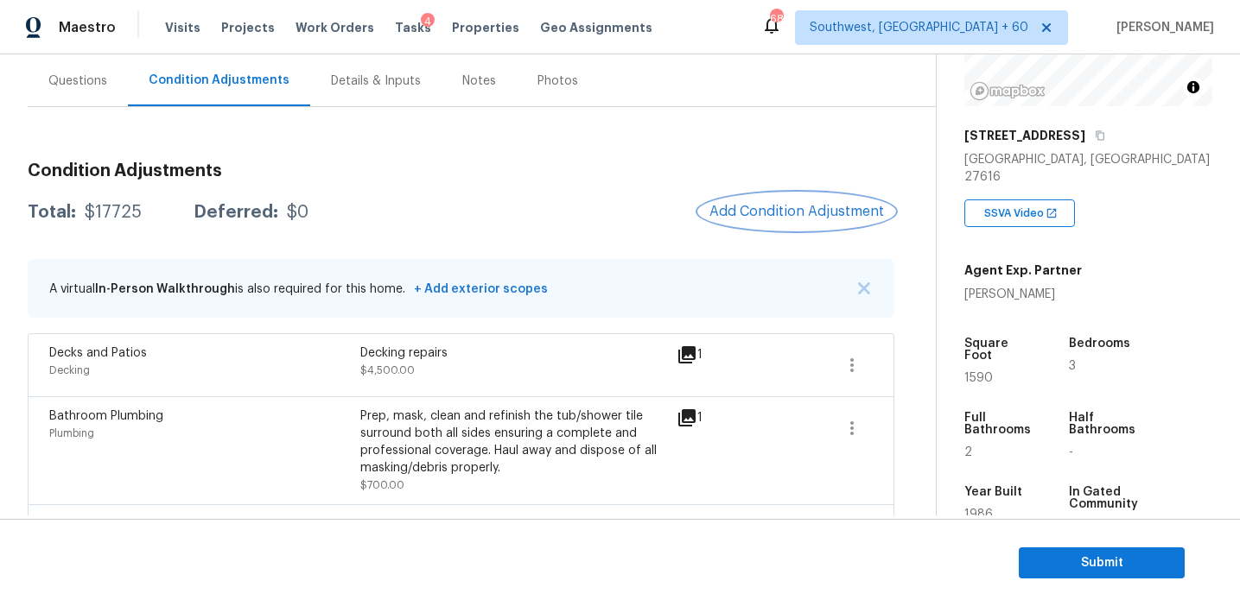
click at [785, 223] on button "Add Condition Adjustment" at bounding box center [796, 211] width 195 height 36
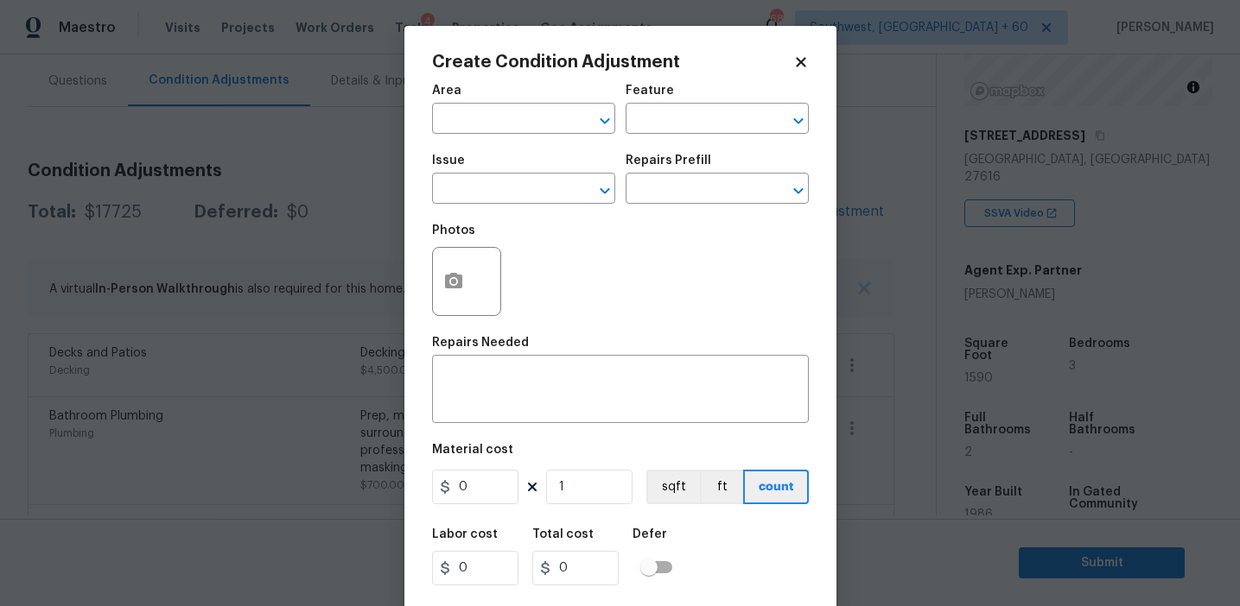
click at [341, 204] on body "Maestro Visits Projects Work Orders Tasks 4 Properties Geo Assignments 689 Sout…" at bounding box center [620, 303] width 1240 height 606
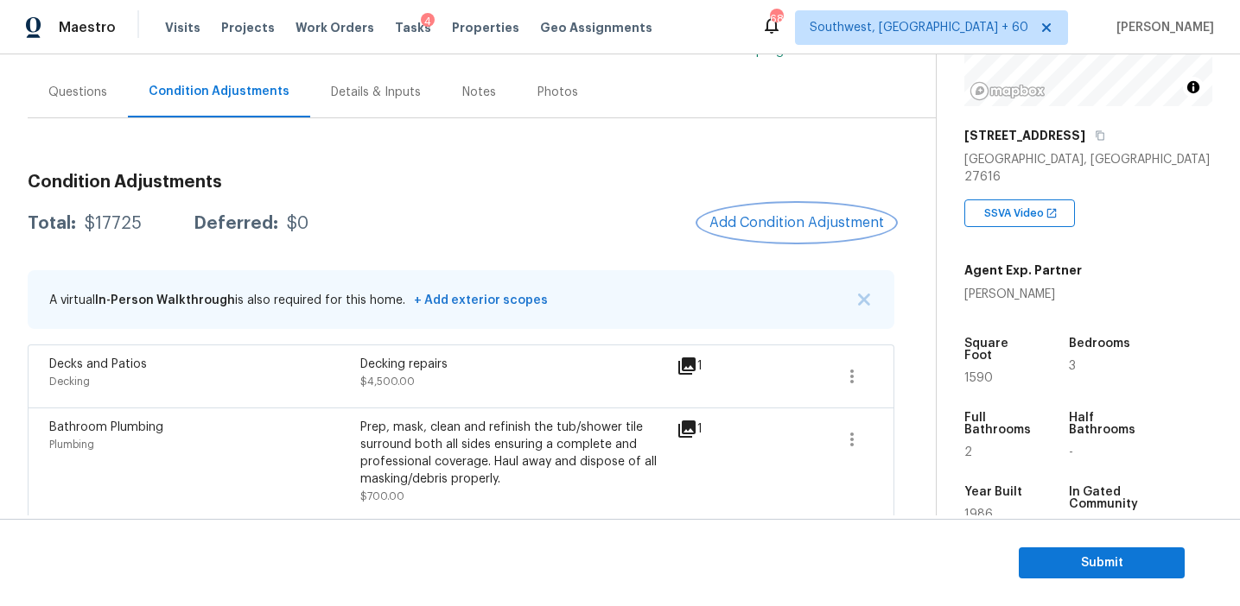
scroll to position [147, 0]
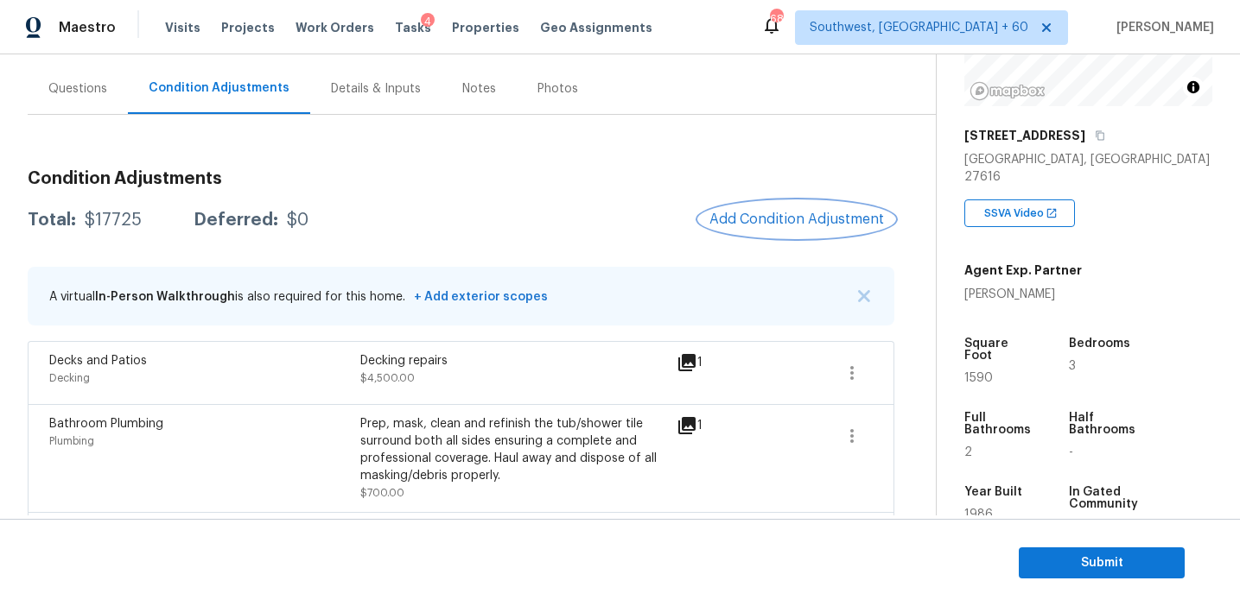
click at [759, 213] on span "Add Condition Adjustment" at bounding box center [796, 220] width 174 height 16
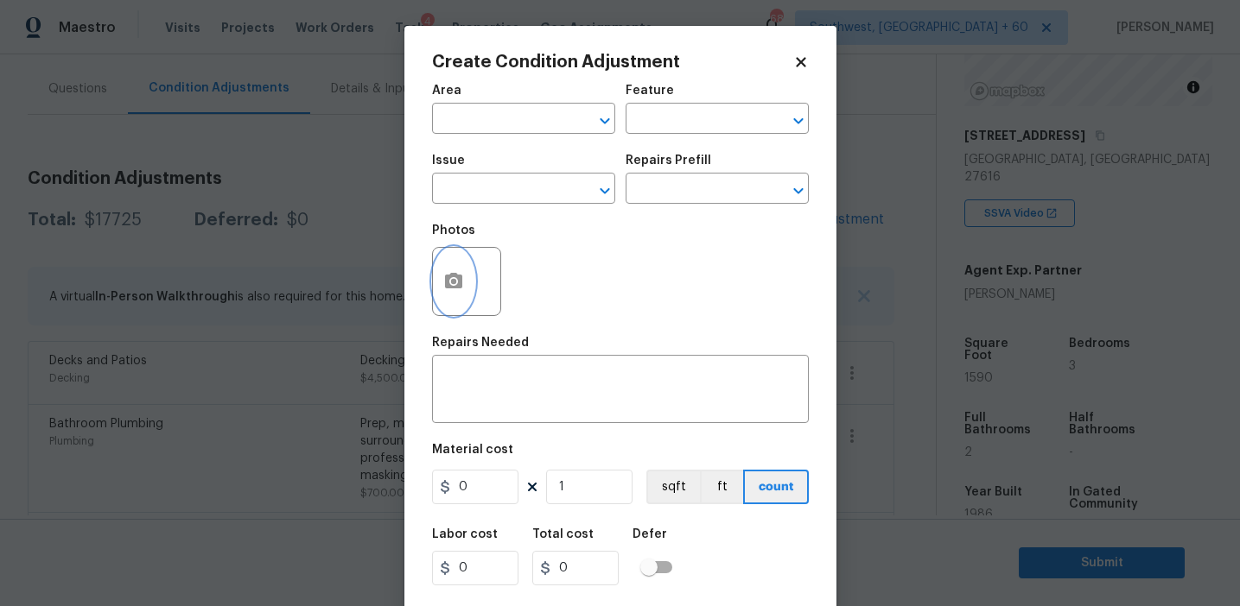
click at [448, 291] on icon "button" at bounding box center [453, 281] width 21 height 21
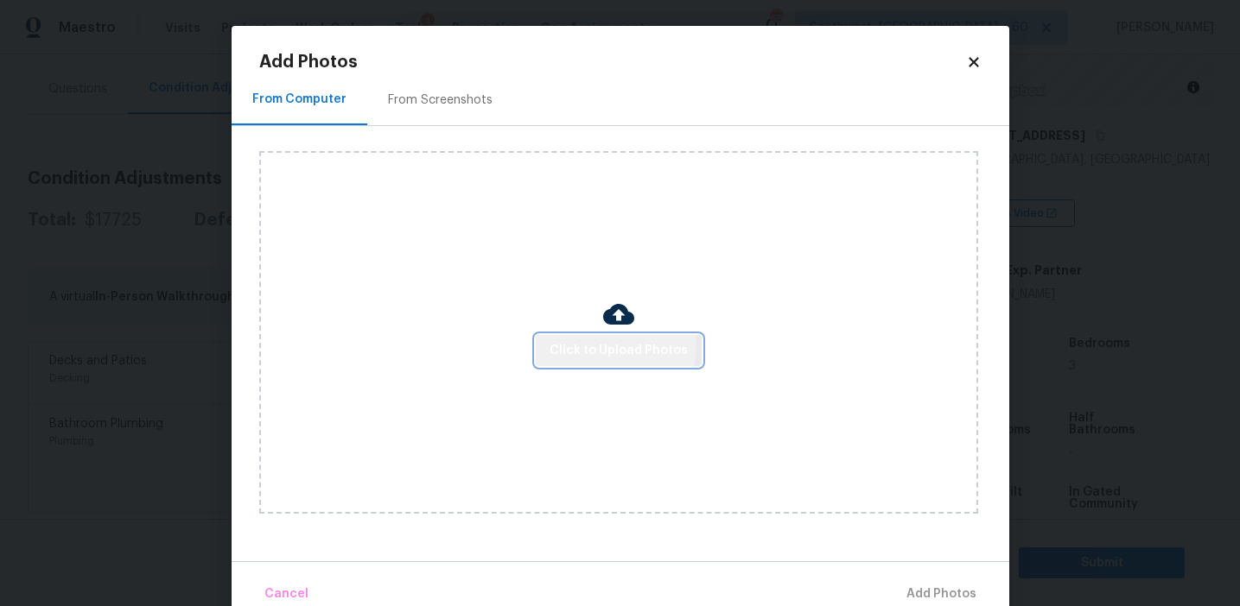
click at [589, 345] on span "Click to Upload Photos" at bounding box center [618, 351] width 138 height 22
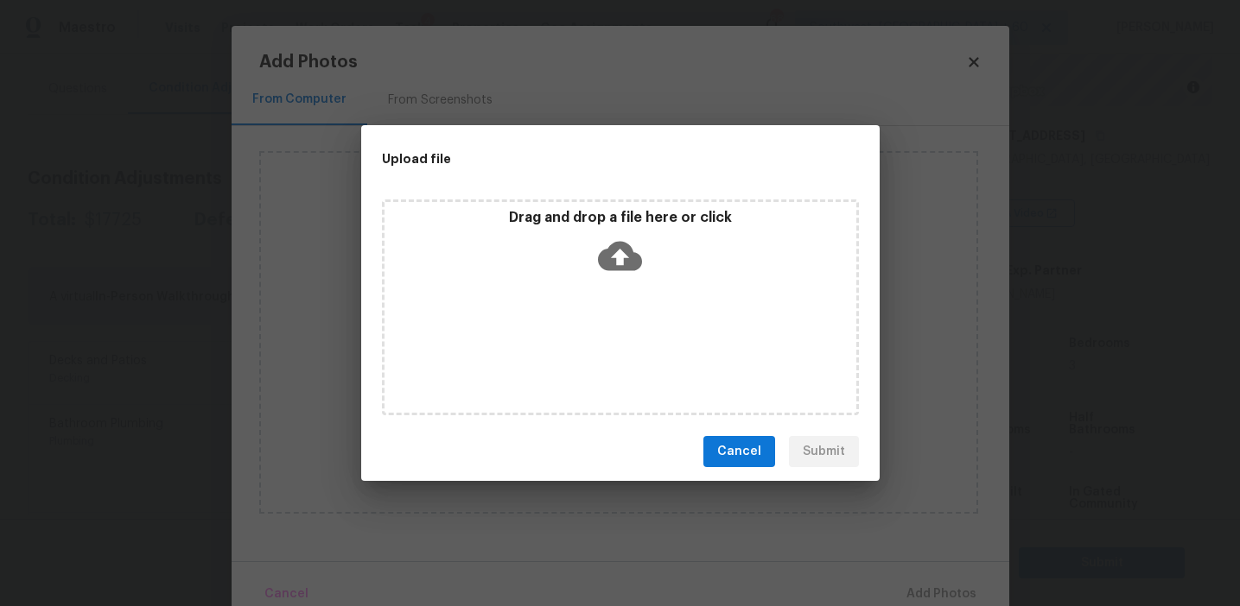
click at [597, 245] on div "Drag and drop a file here or click" at bounding box center [620, 246] width 472 height 74
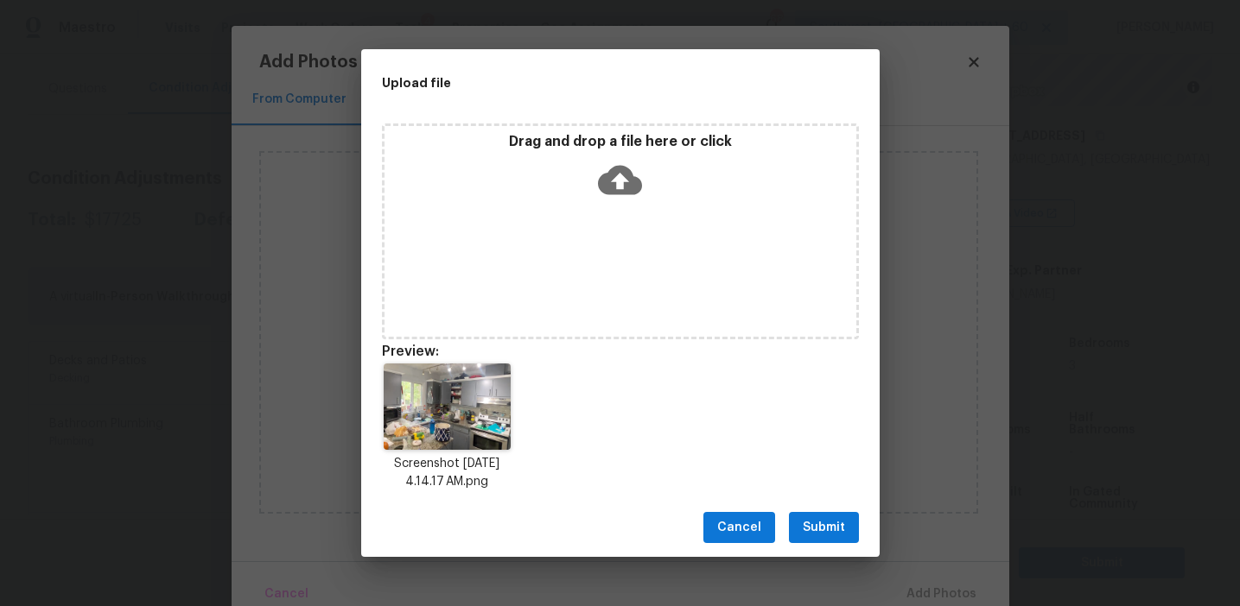
click at [832, 520] on span "Submit" at bounding box center [824, 528] width 42 height 22
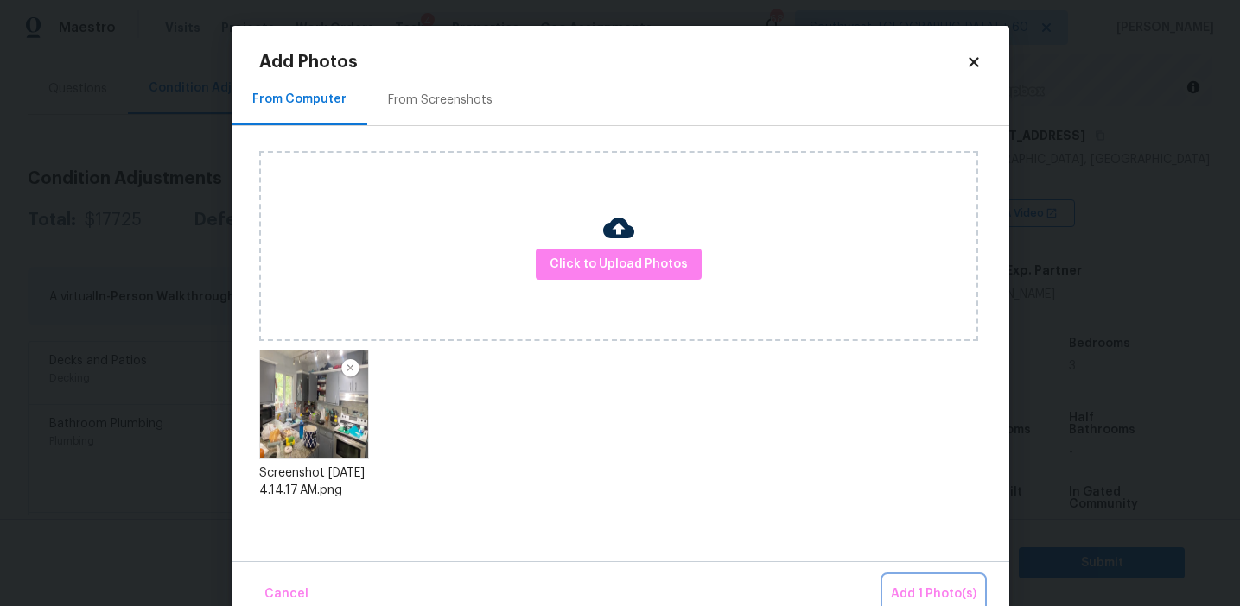
click at [924, 580] on button "Add 1 Photo(s)" at bounding box center [933, 594] width 99 height 37
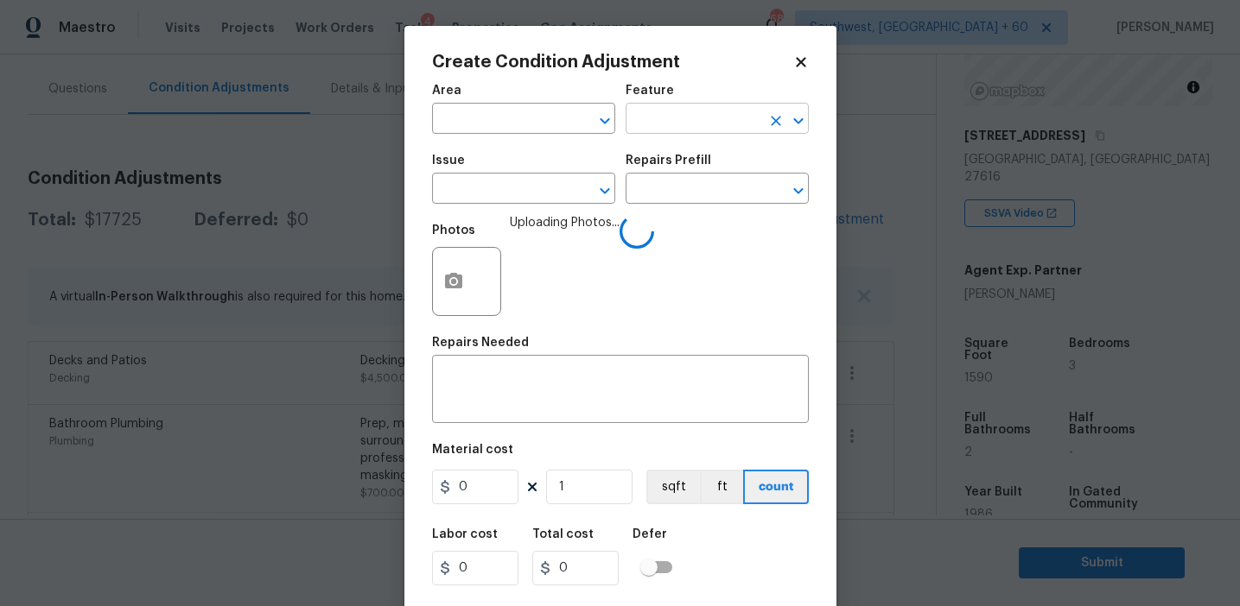
click at [659, 107] on input "text" at bounding box center [692, 120] width 135 height 27
click at [672, 183] on div "Other" at bounding box center [716, 165] width 183 height 41
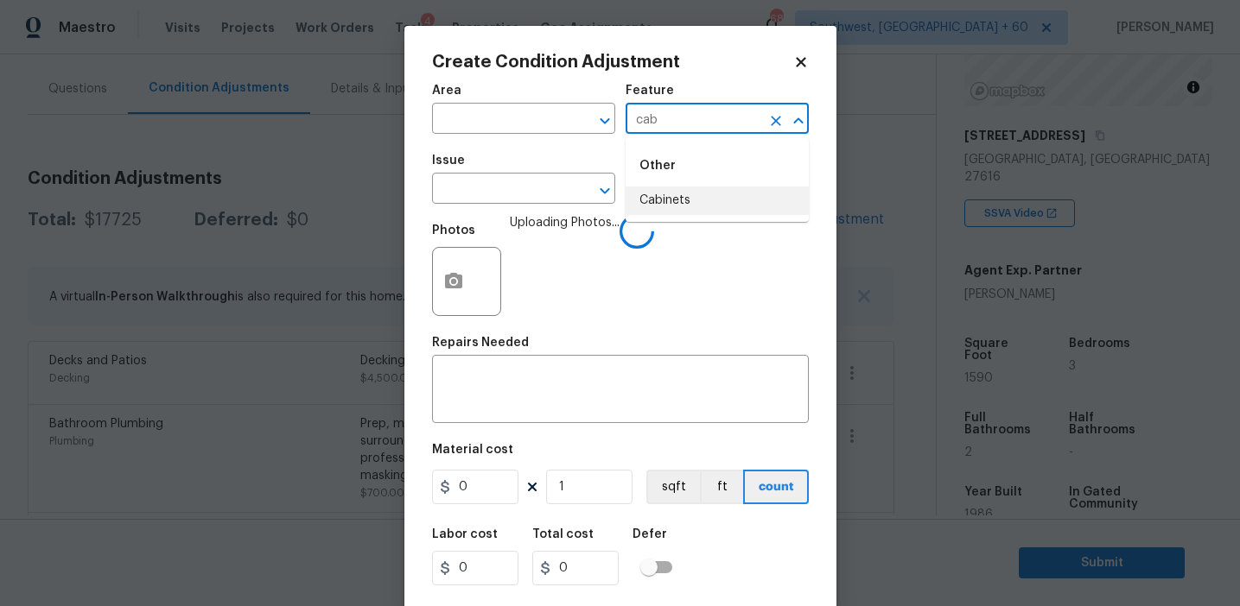
click at [669, 187] on li "Cabinets" at bounding box center [716, 201] width 183 height 29
type input "Cabinets"
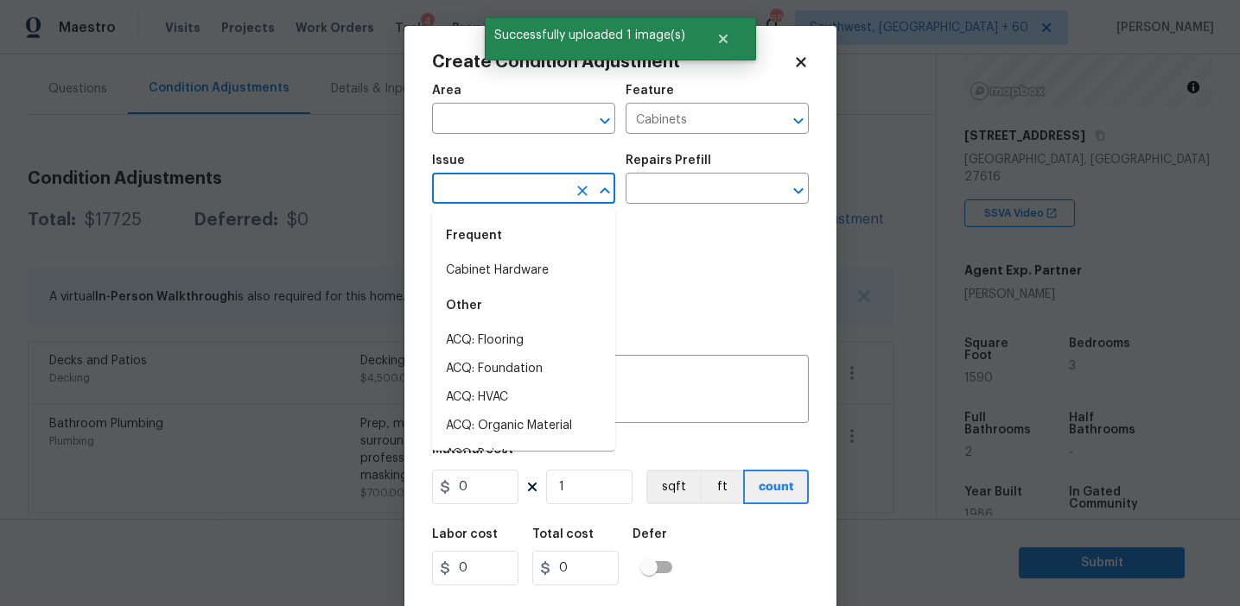
click at [530, 266] on li "Cabinet Hardware" at bounding box center [523, 271] width 183 height 29
type input "Cabinet Hardware"
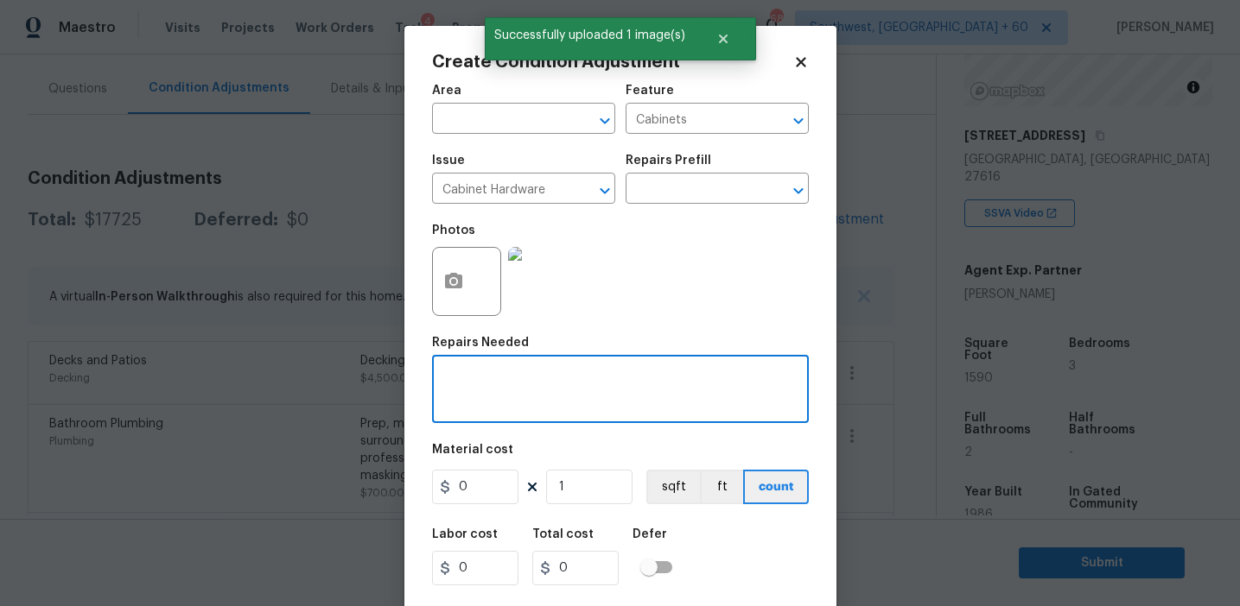
click at [529, 385] on textarea at bounding box center [620, 391] width 356 height 36
type textarea "Refinish cabinets"
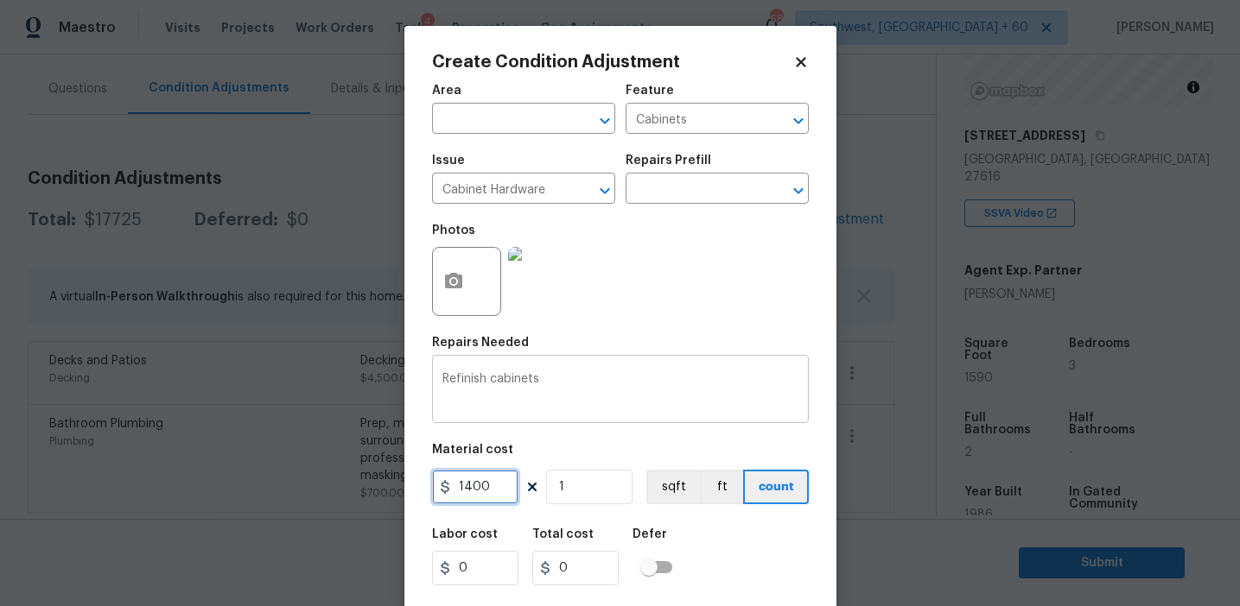
type input "1400"
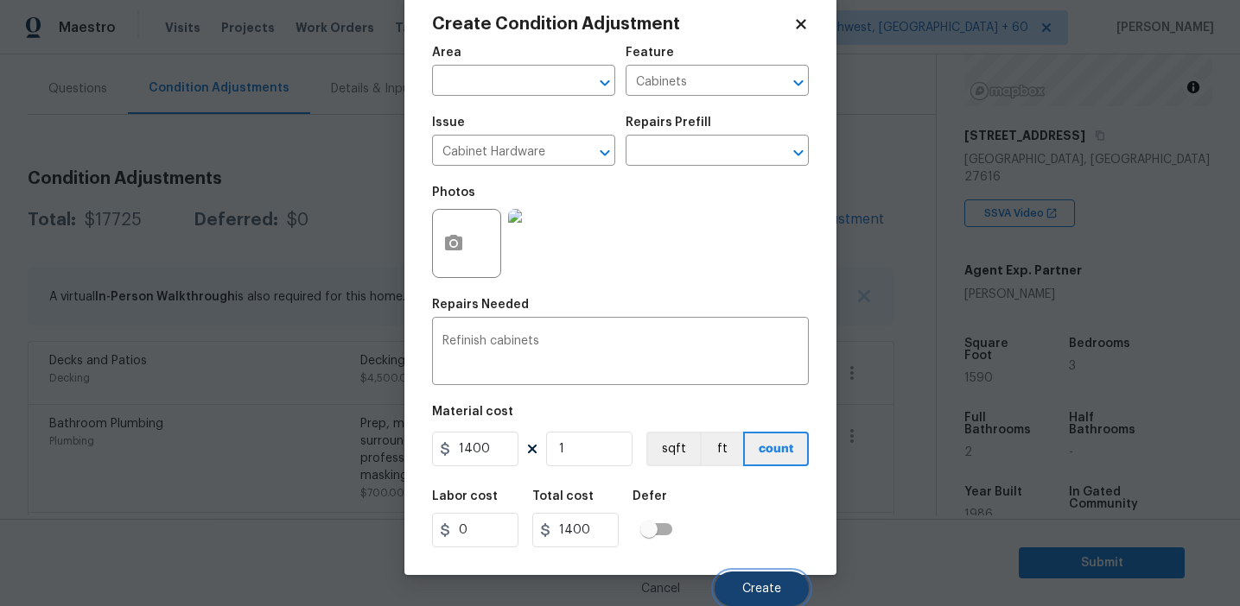
click at [744, 587] on span "Create" at bounding box center [761, 589] width 39 height 13
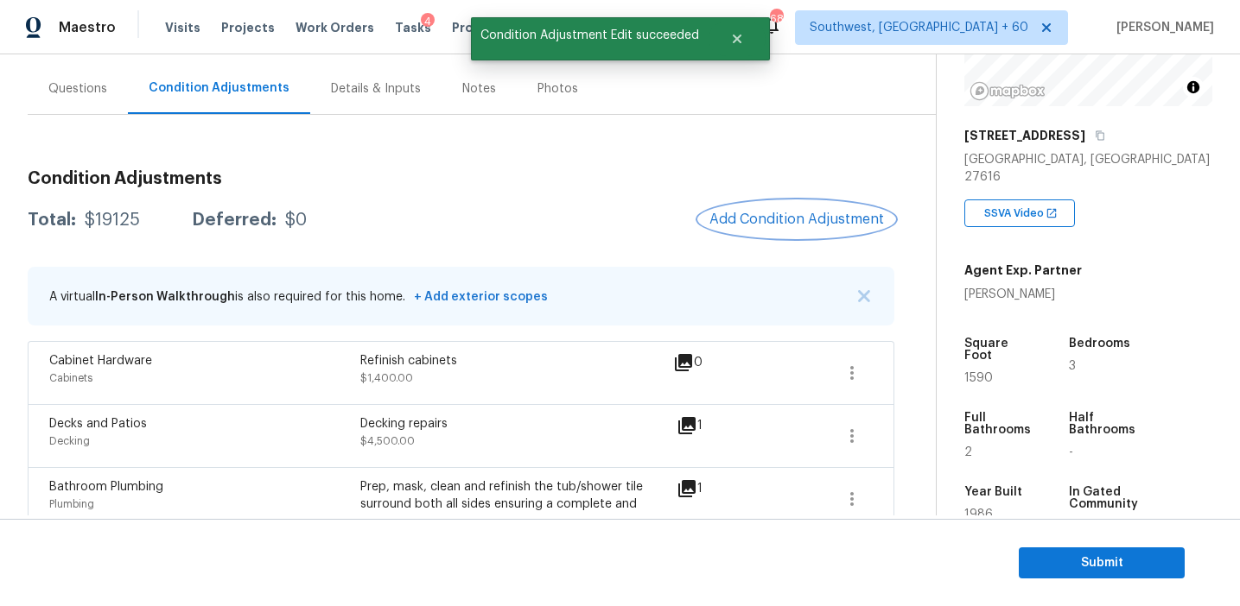
scroll to position [0, 0]
click at [74, 88] on div "Questions" at bounding box center [77, 88] width 59 height 17
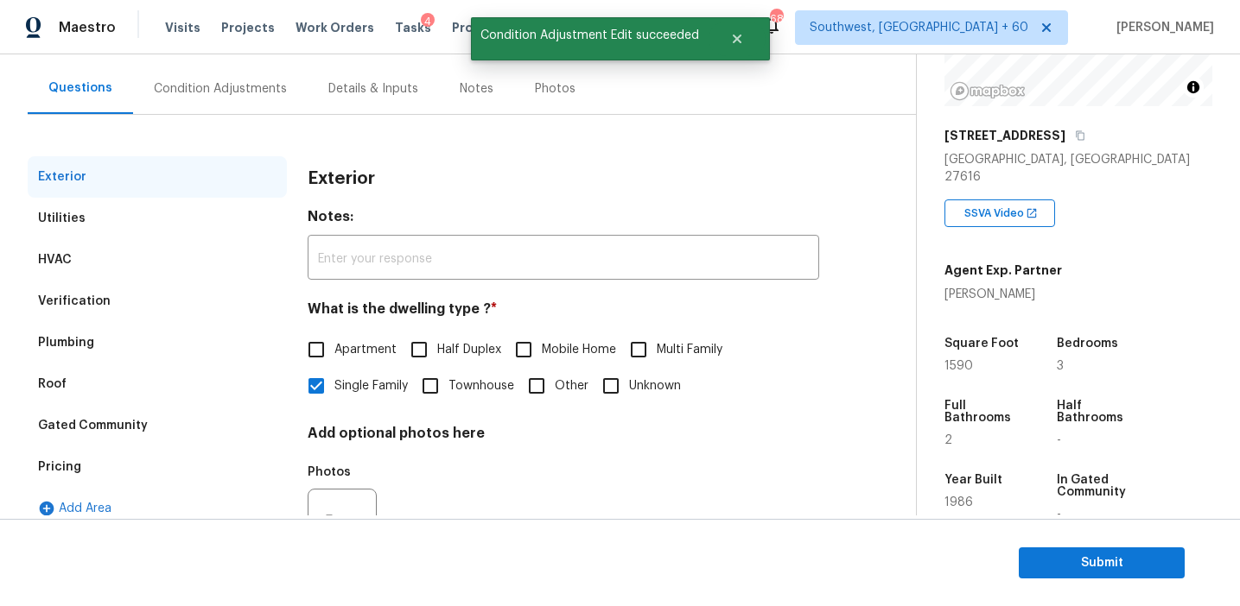
click at [149, 452] on div "Pricing" at bounding box center [157, 467] width 259 height 41
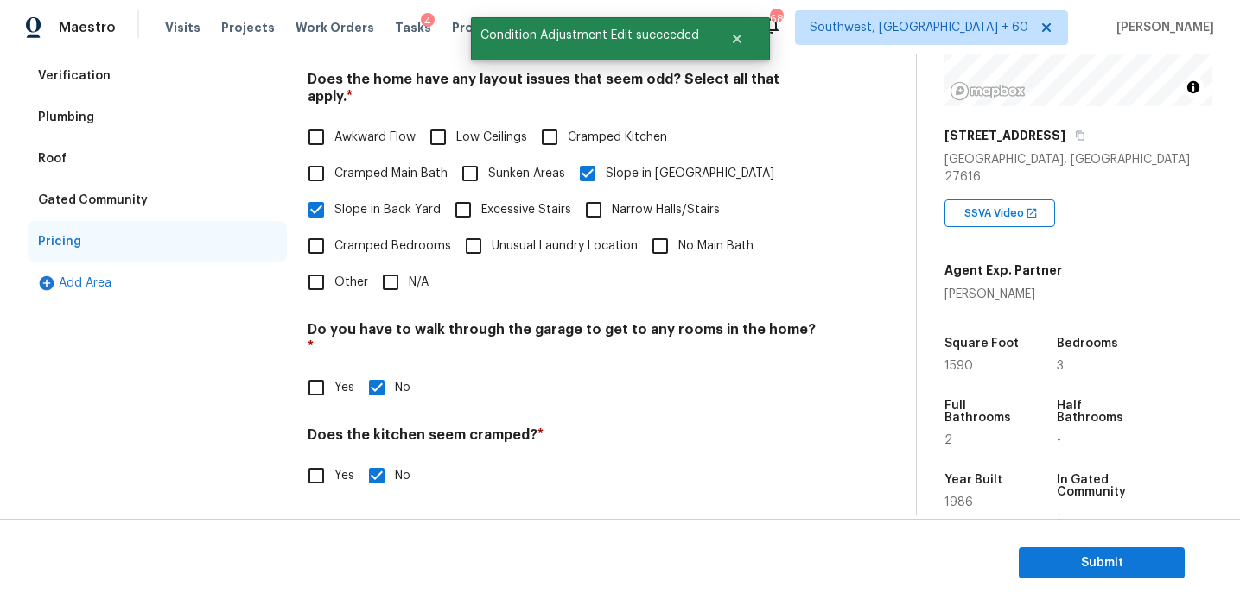
scroll to position [430, 0]
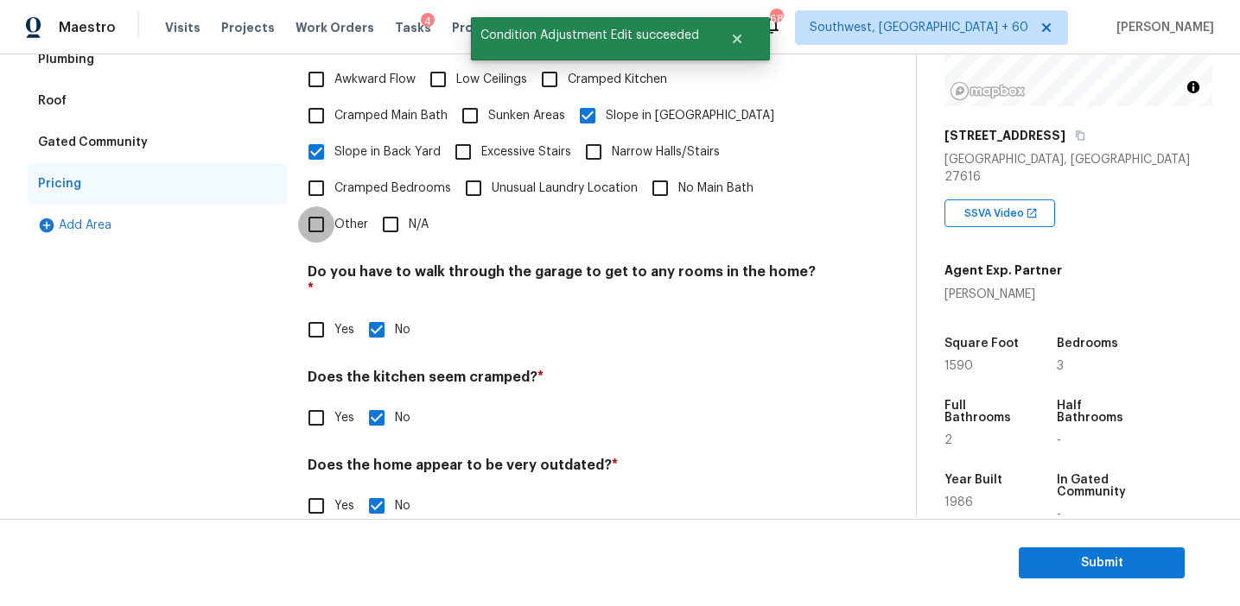
click at [315, 215] on input "Other" at bounding box center [316, 224] width 36 height 36
checkbox input "true"
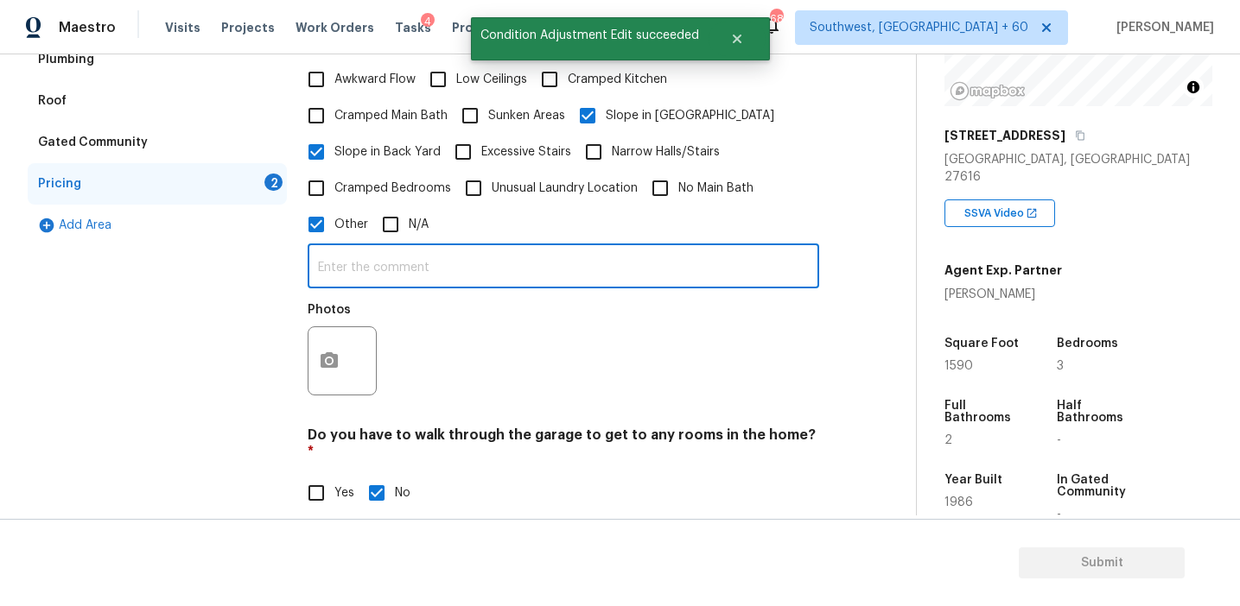
click at [365, 258] on input "text" at bounding box center [563, 268] width 511 height 41
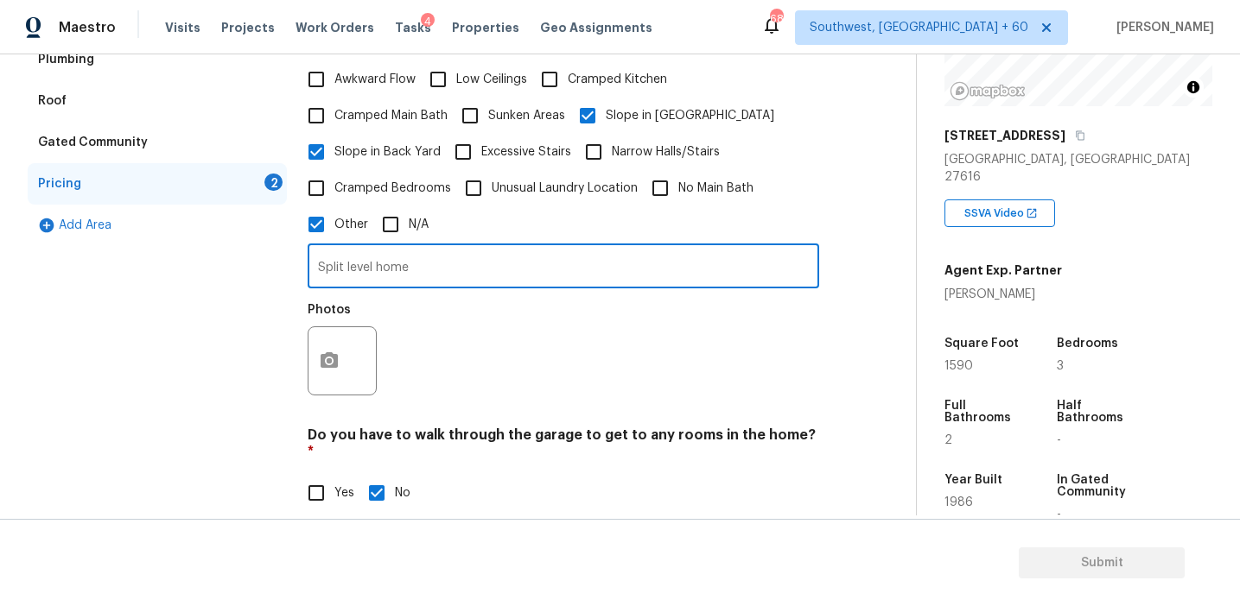
type input "Split level home"
click at [315, 341] on button "button" at bounding box center [328, 360] width 41 height 67
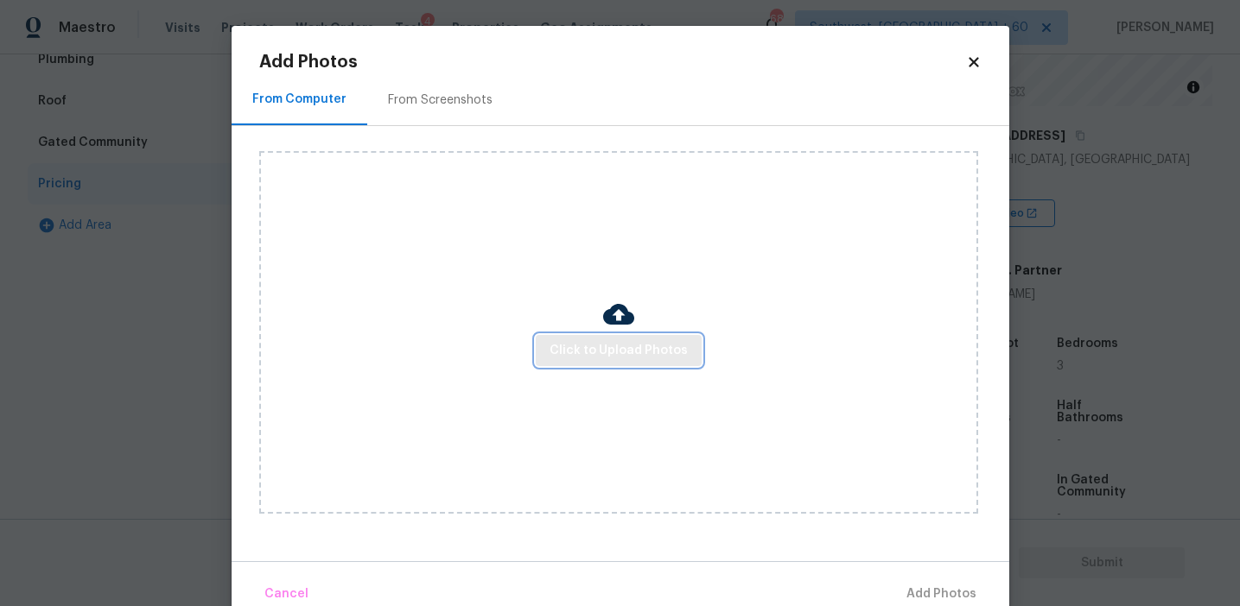
click at [594, 340] on span "Click to Upload Photos" at bounding box center [618, 351] width 138 height 22
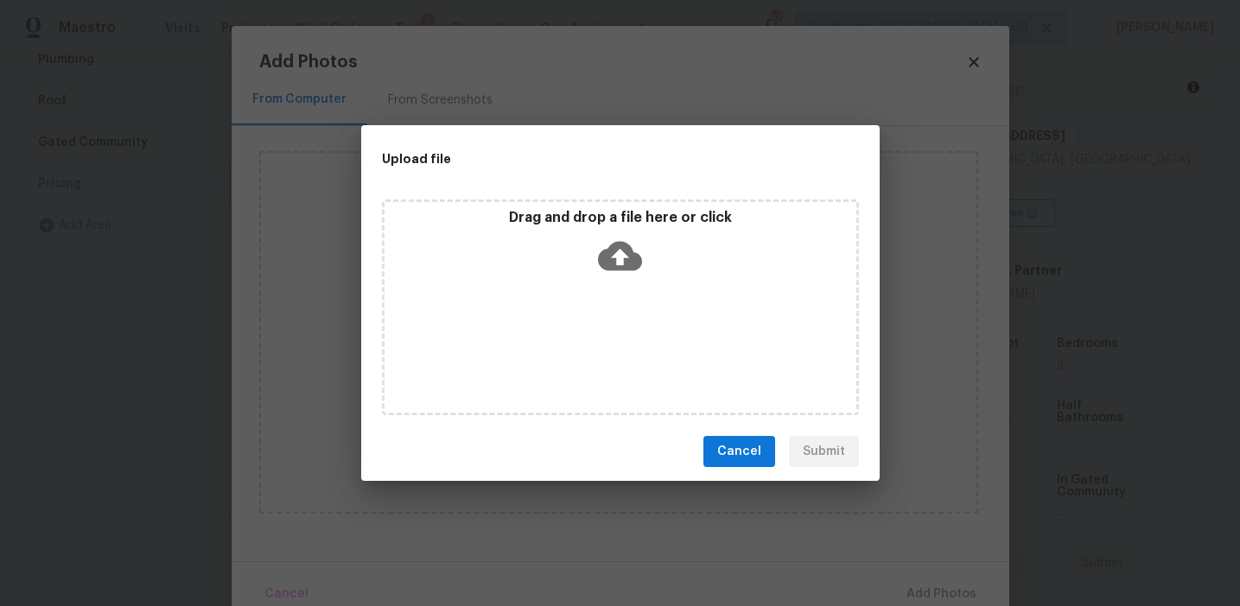
click at [602, 234] on icon at bounding box center [620, 256] width 44 height 44
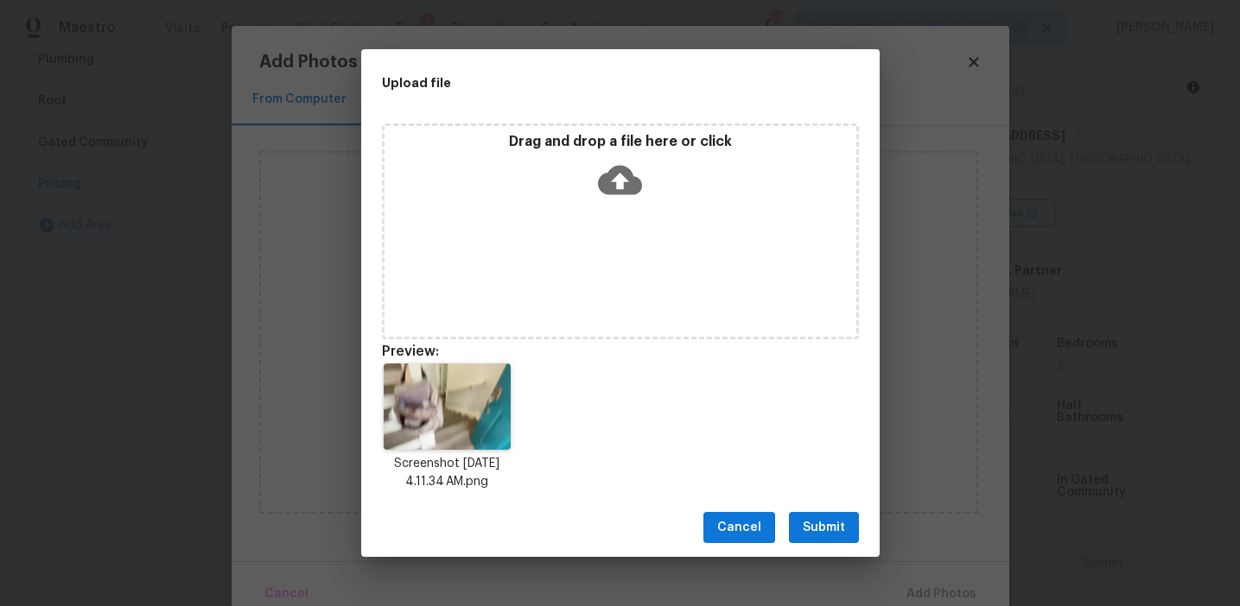
click at [834, 523] on span "Submit" at bounding box center [824, 528] width 42 height 22
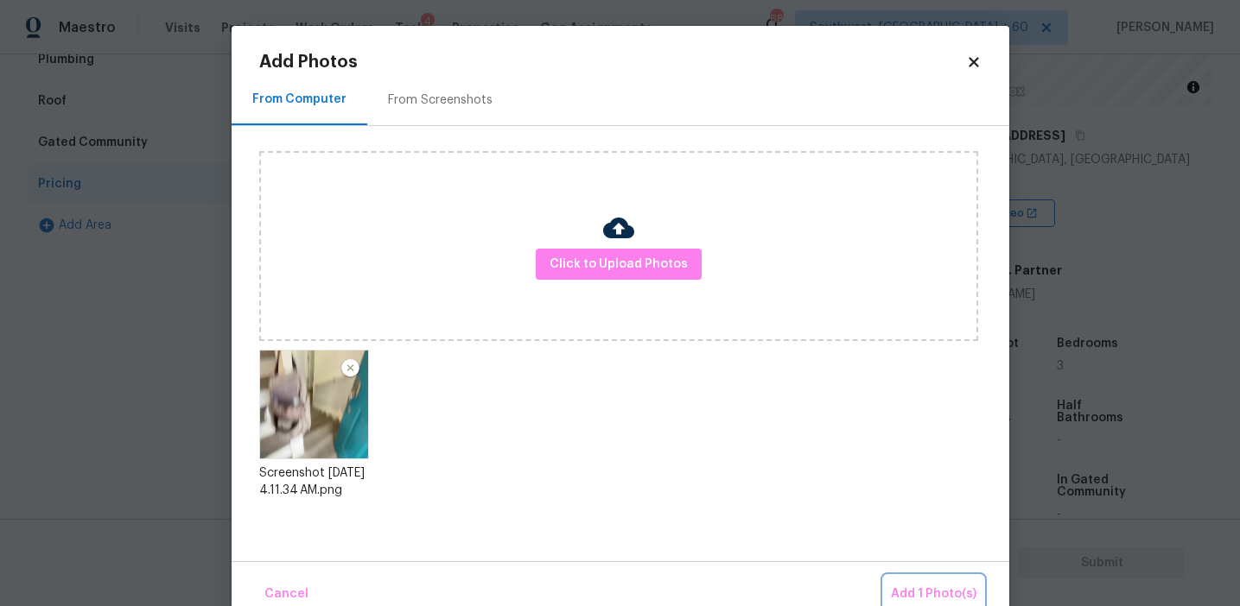
click at [904, 590] on span "Add 1 Photo(s)" at bounding box center [934, 595] width 86 height 22
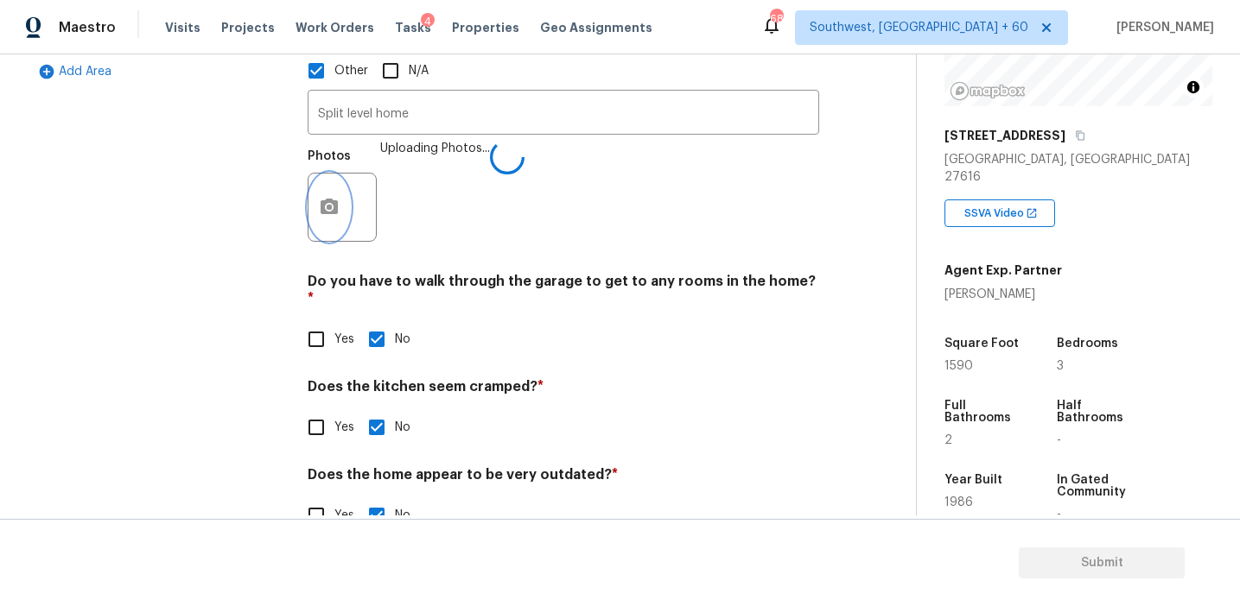
scroll to position [593, 0]
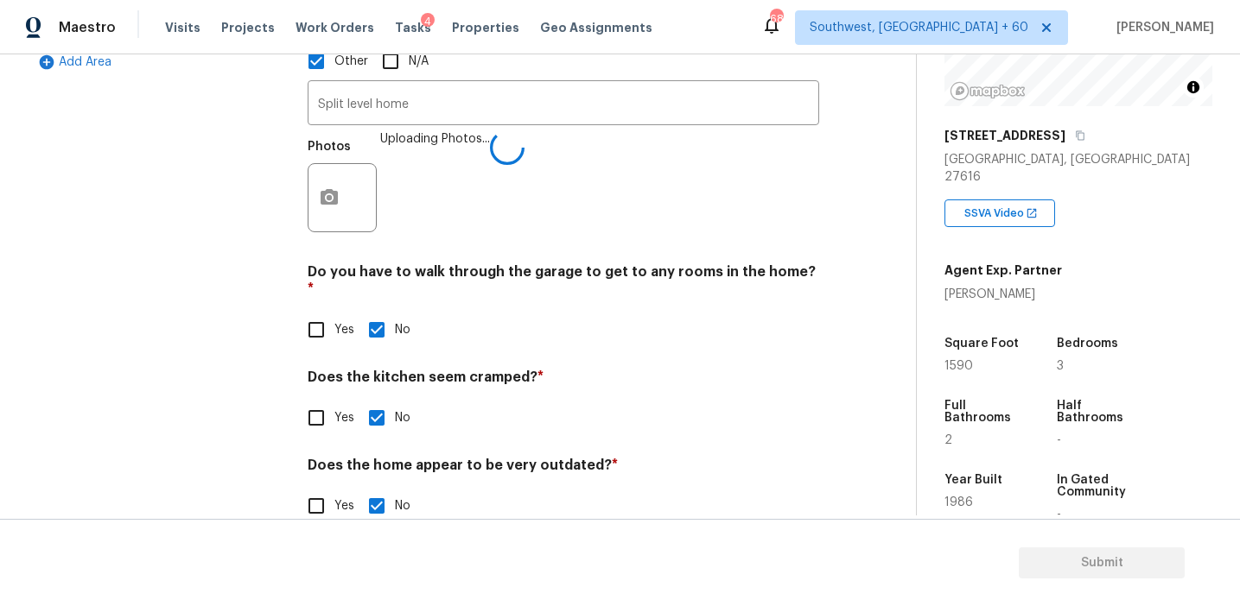
click at [608, 400] on div "Yes No" at bounding box center [563, 418] width 511 height 36
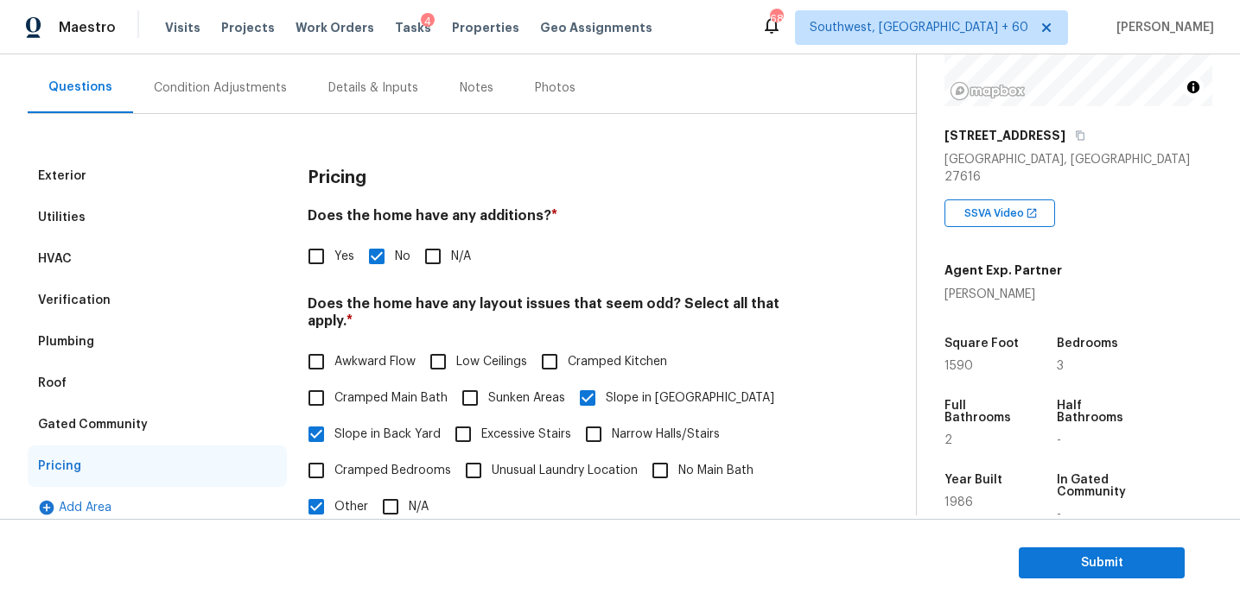
scroll to position [144, 0]
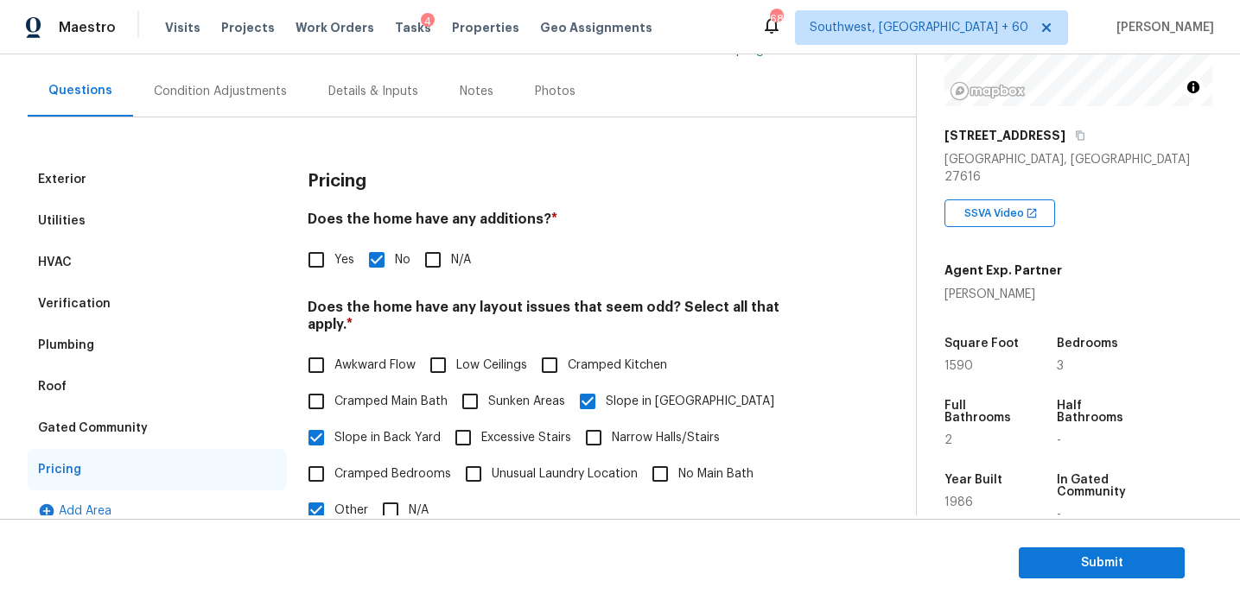
click at [256, 79] on div "Condition Adjustments" at bounding box center [220, 91] width 174 height 51
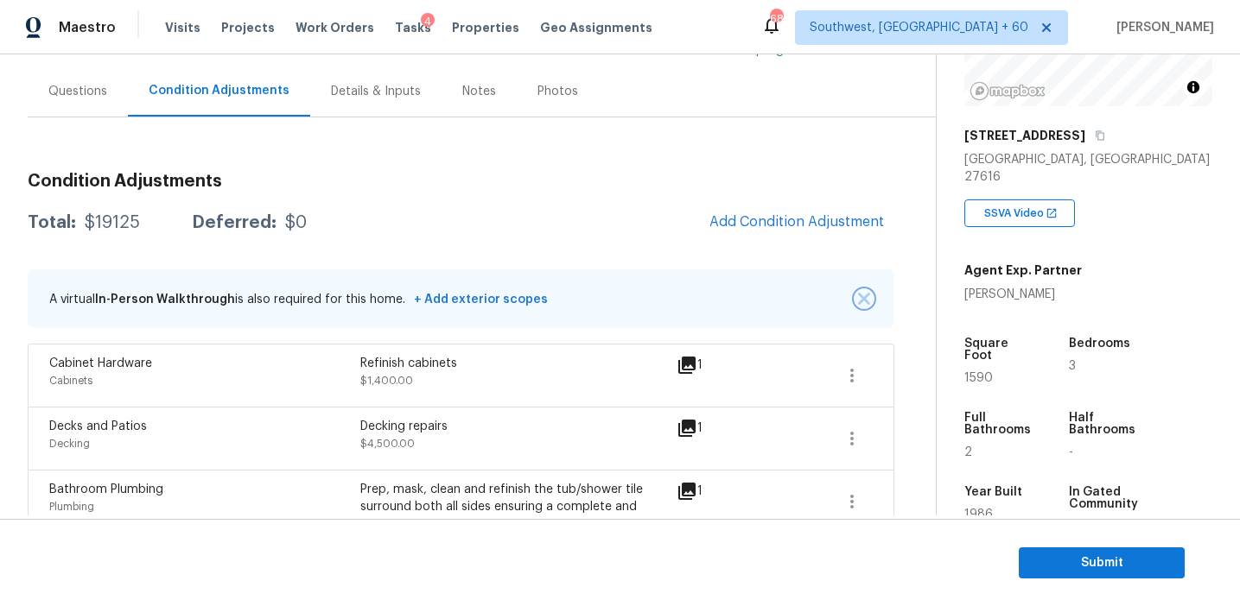
click at [862, 291] on button "button" at bounding box center [863, 298] width 17 height 17
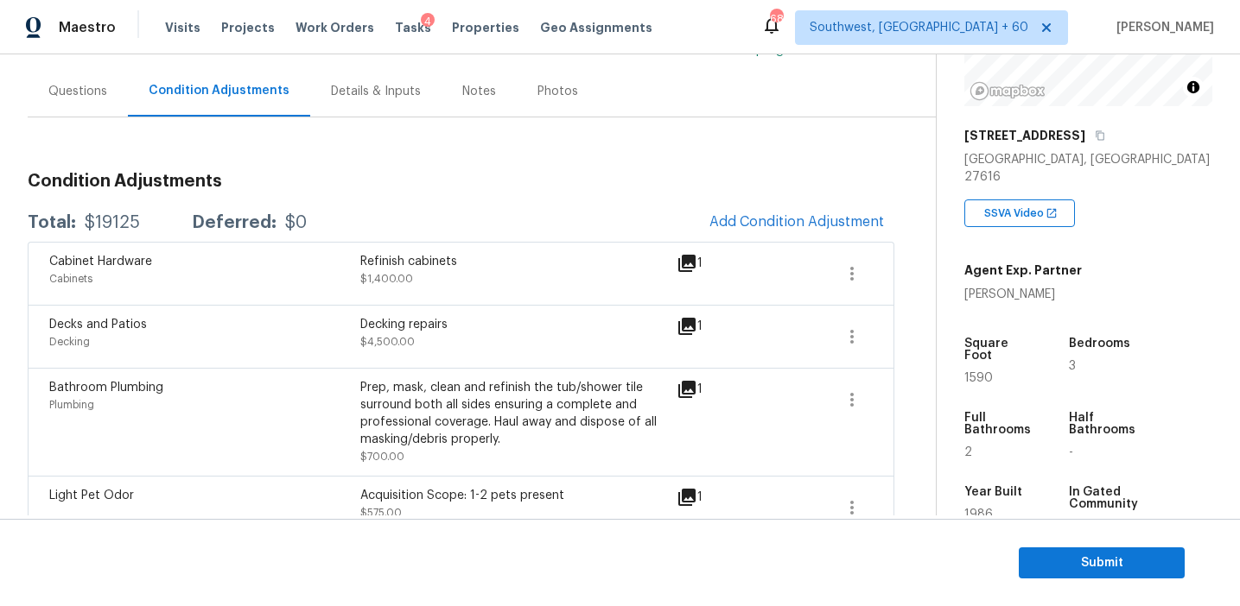
click at [540, 223] on div "Total: $19125 Deferred: $0 Add Condition Adjustment" at bounding box center [461, 223] width 866 height 38
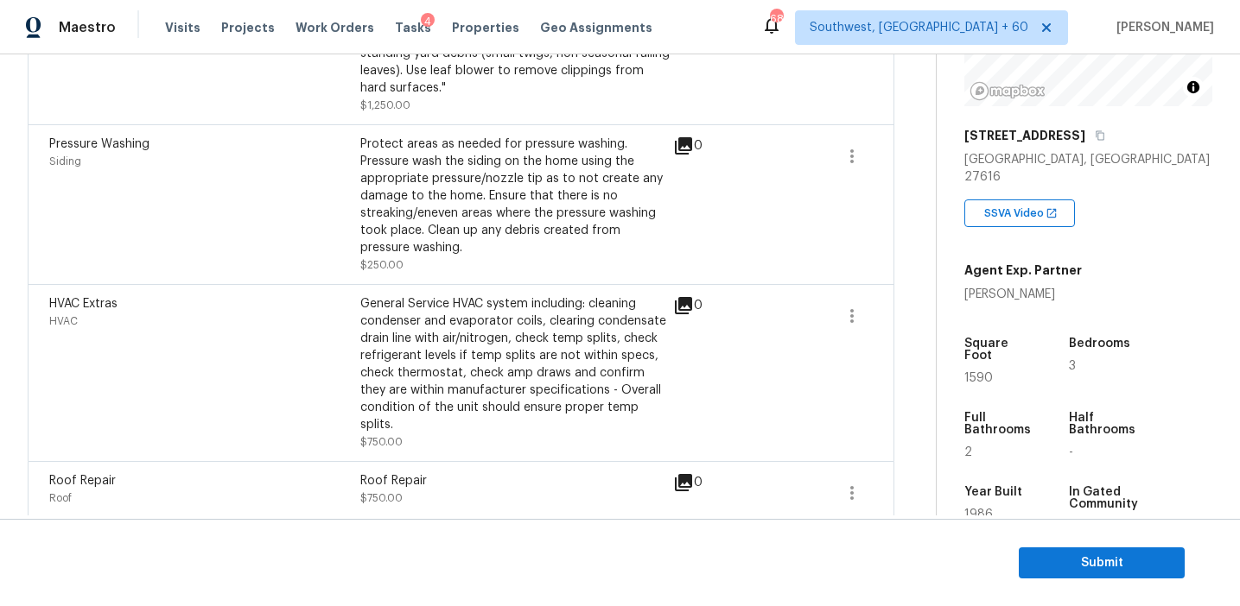
click at [510, 333] on div "General Service HVAC system including: cleaning condenser and evaporator coils,…" at bounding box center [515, 364] width 311 height 138
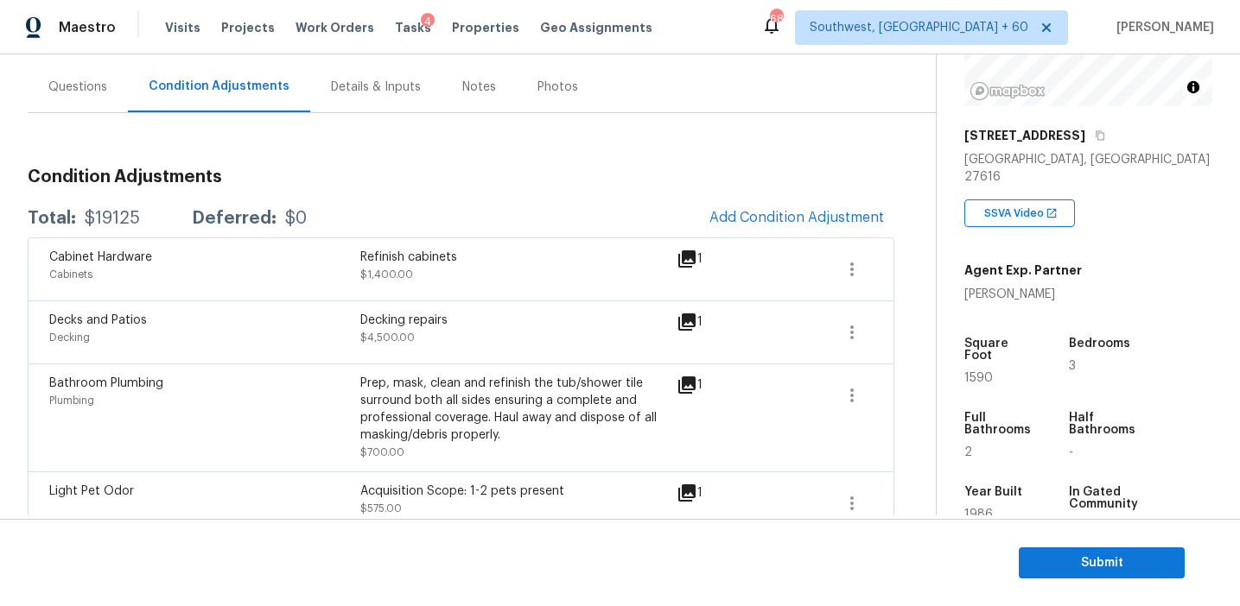
scroll to position [155, 0]
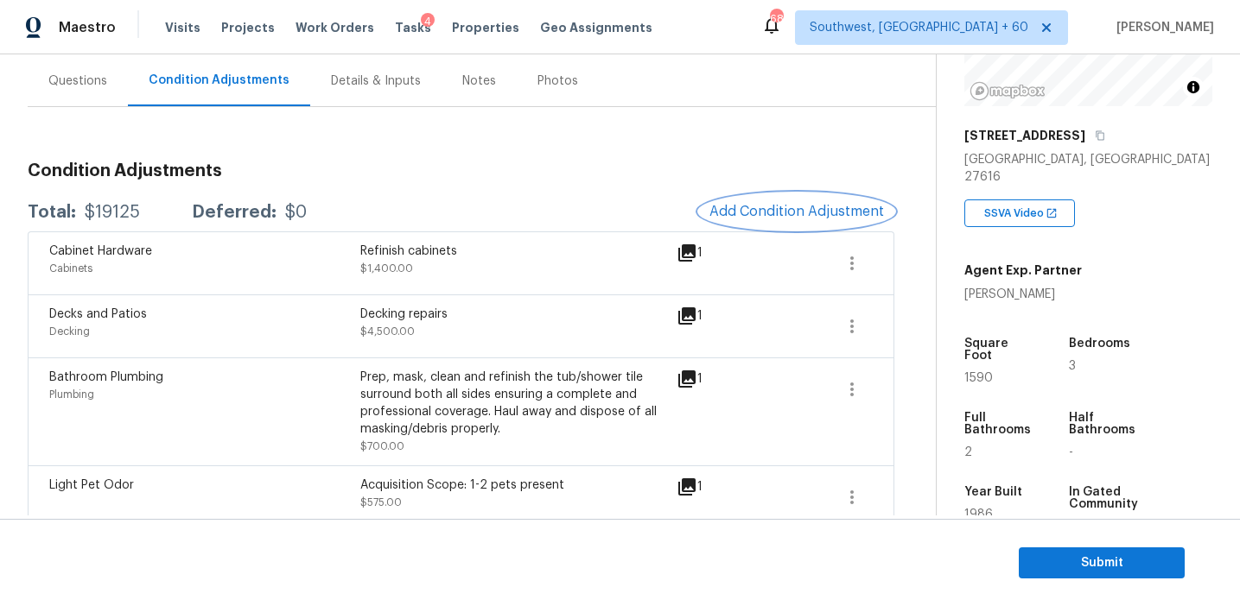
click at [760, 204] on span "Add Condition Adjustment" at bounding box center [796, 212] width 174 height 16
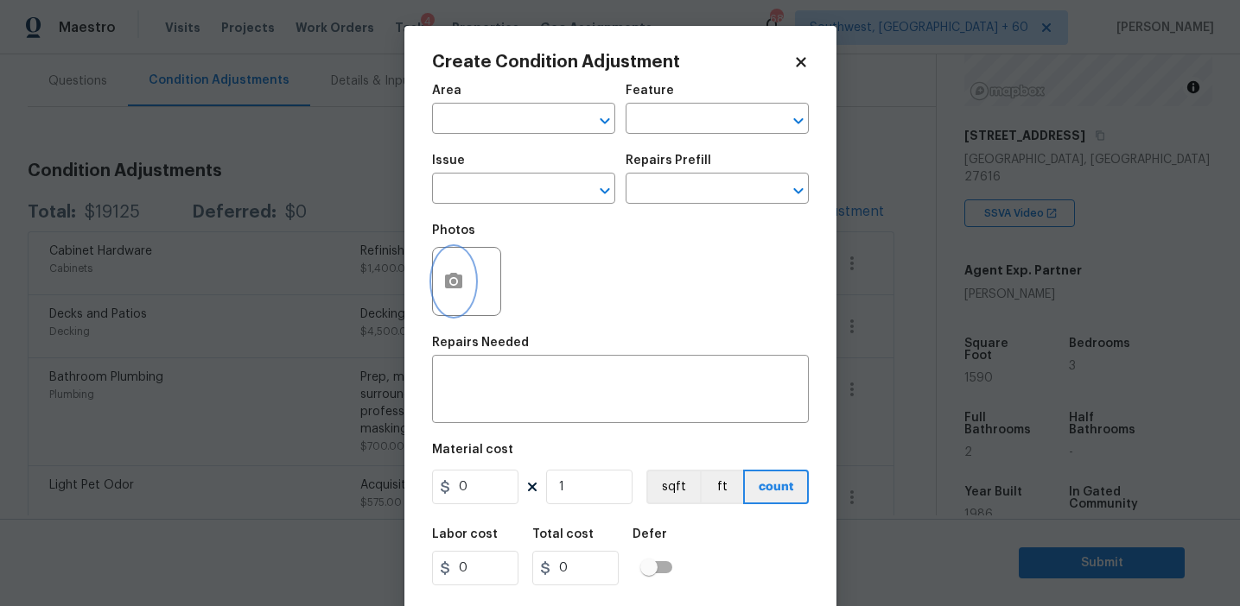
click at [450, 295] on button "button" at bounding box center [453, 281] width 41 height 67
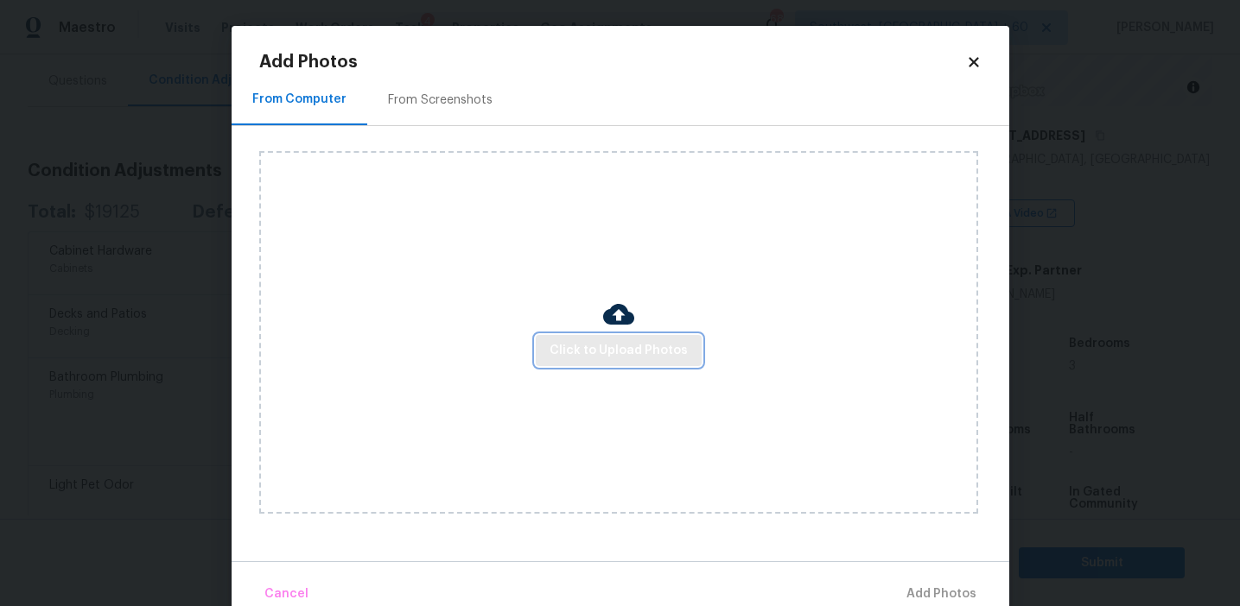
click at [548, 346] on button "Click to Upload Photos" at bounding box center [619, 351] width 166 height 32
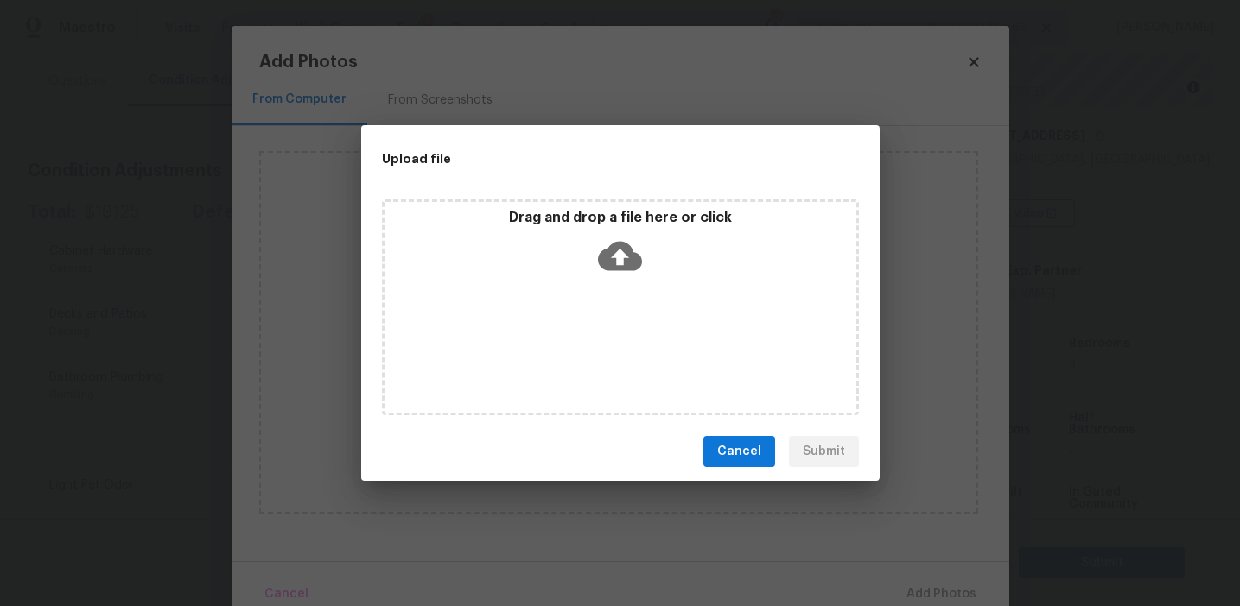
click at [600, 196] on div "Drag and drop a file here or click" at bounding box center [620, 308] width 518 height 230
click at [580, 219] on p "Drag and drop a file here or click" at bounding box center [620, 218] width 472 height 18
click at [724, 460] on span "Cancel" at bounding box center [739, 452] width 44 height 22
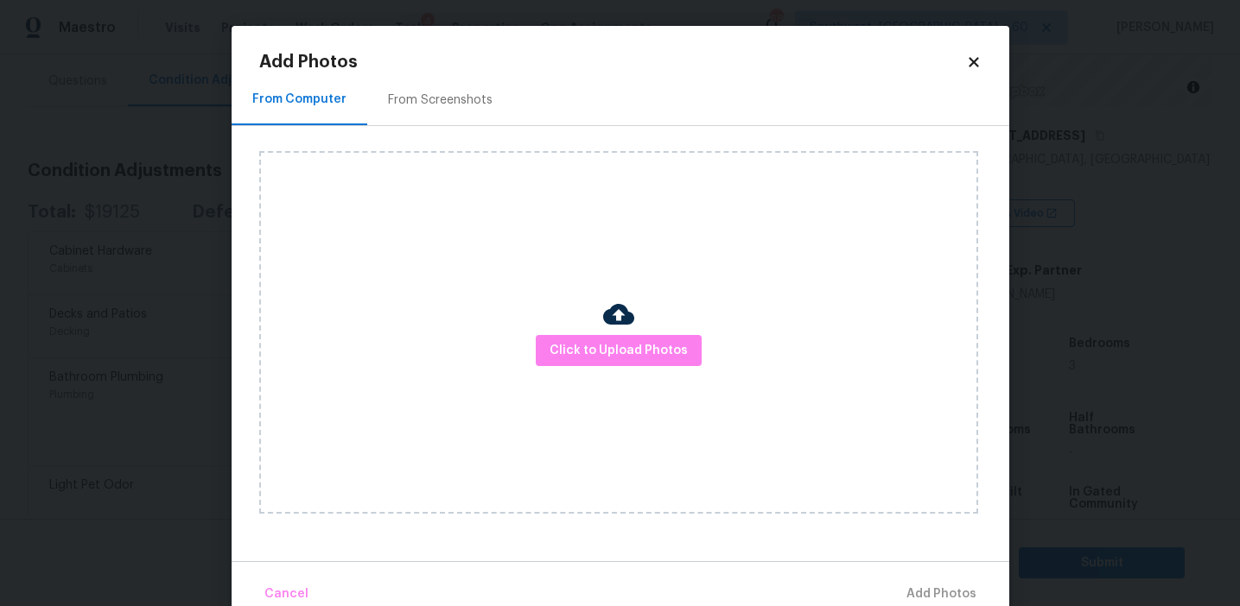
click at [492, 104] on div "From Screenshots" at bounding box center [440, 99] width 146 height 51
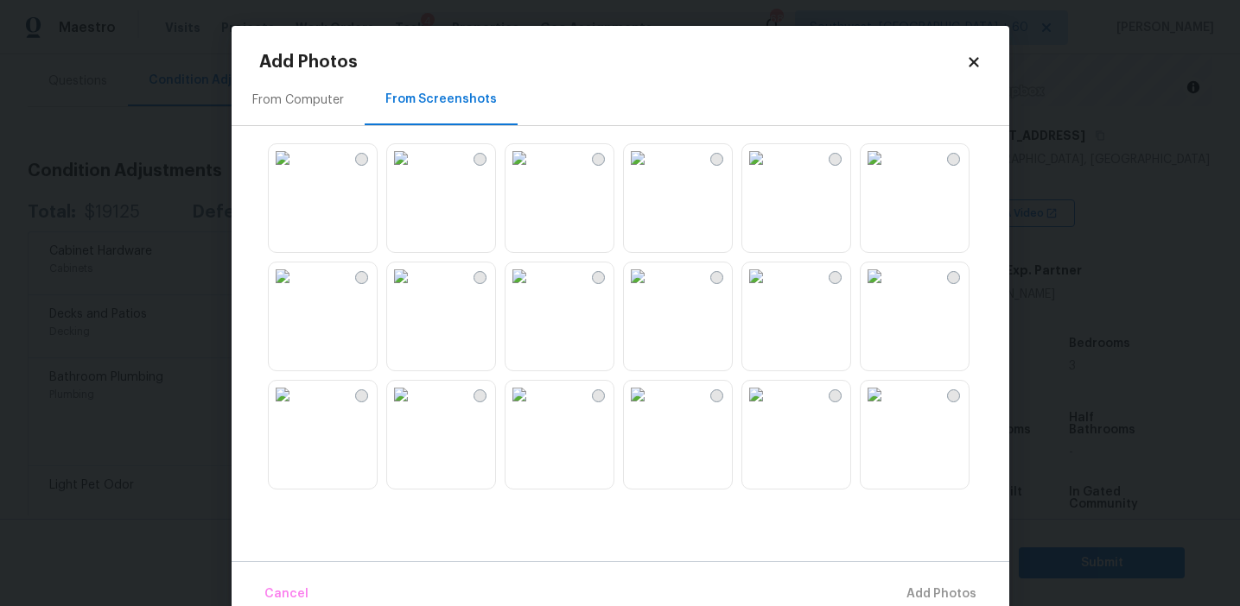
click at [296, 172] on img at bounding box center [283, 158] width 28 height 28
click at [415, 290] on img at bounding box center [401, 277] width 28 height 28
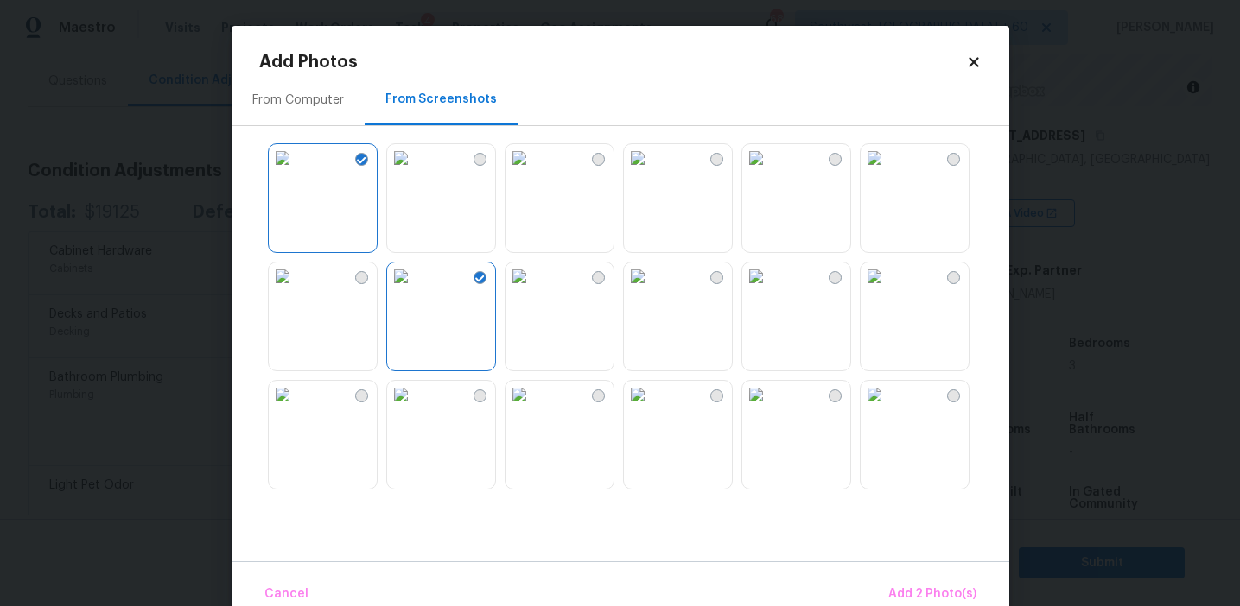
click at [533, 409] on img at bounding box center [519, 395] width 28 height 28
click at [651, 409] on img at bounding box center [638, 395] width 28 height 28
click at [770, 290] on img at bounding box center [756, 277] width 28 height 28
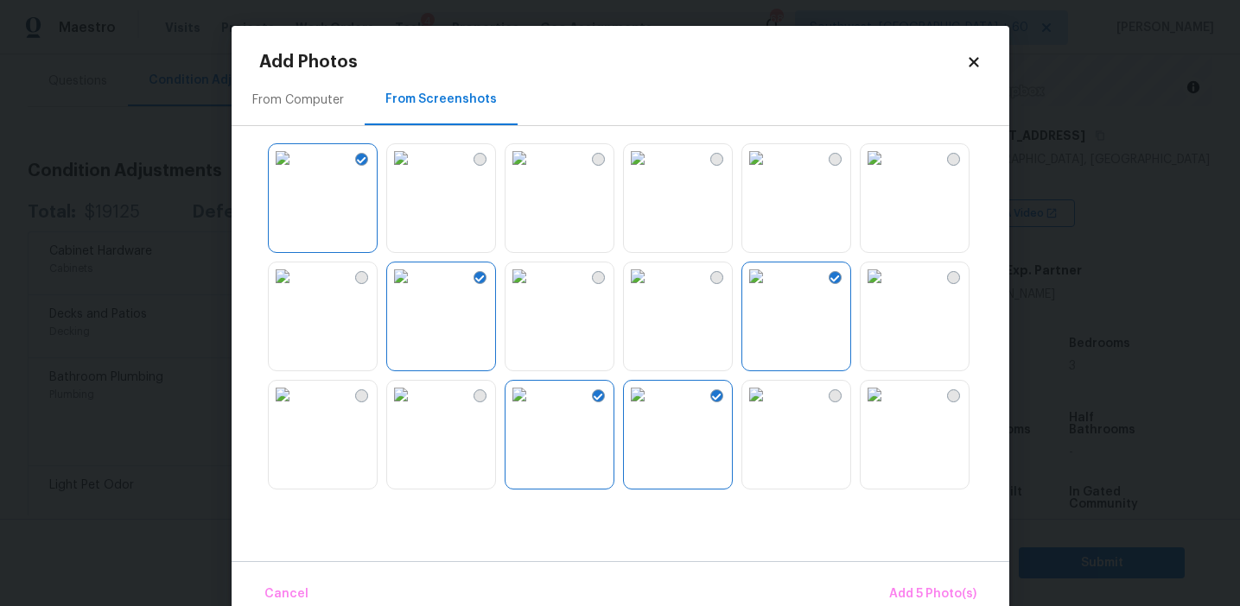
click at [651, 290] on img at bounding box center [638, 277] width 28 height 28
click at [770, 290] on img at bounding box center [756, 277] width 28 height 28
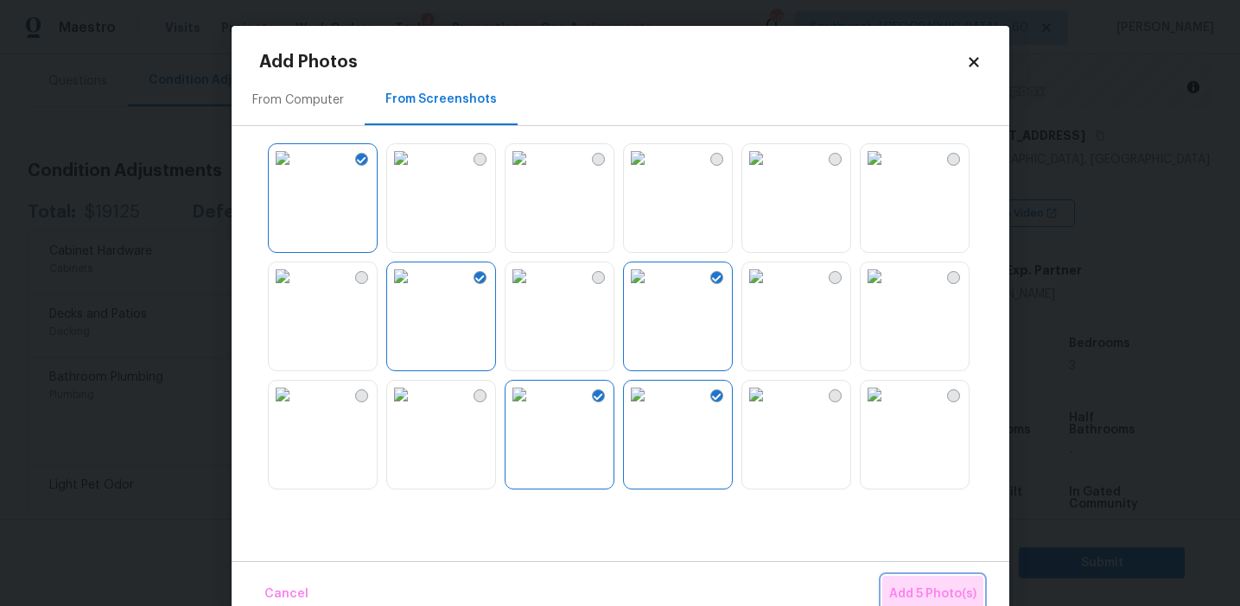
click at [914, 585] on span "Add 5 Photo(s)" at bounding box center [932, 595] width 87 height 22
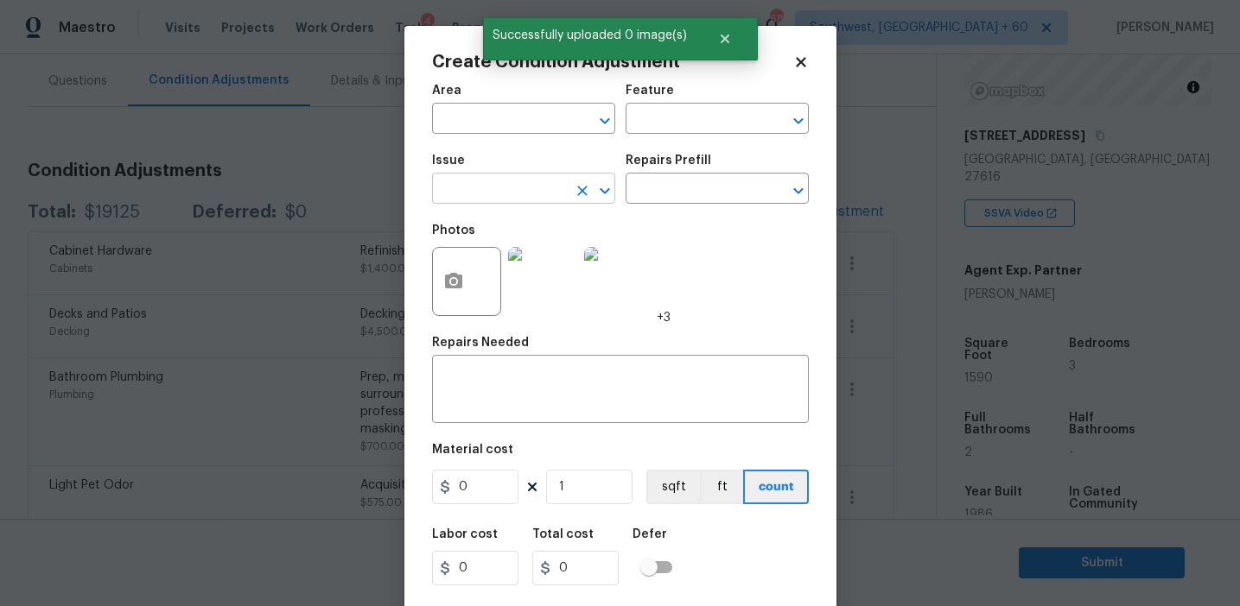
click at [517, 183] on input "text" at bounding box center [499, 190] width 135 height 27
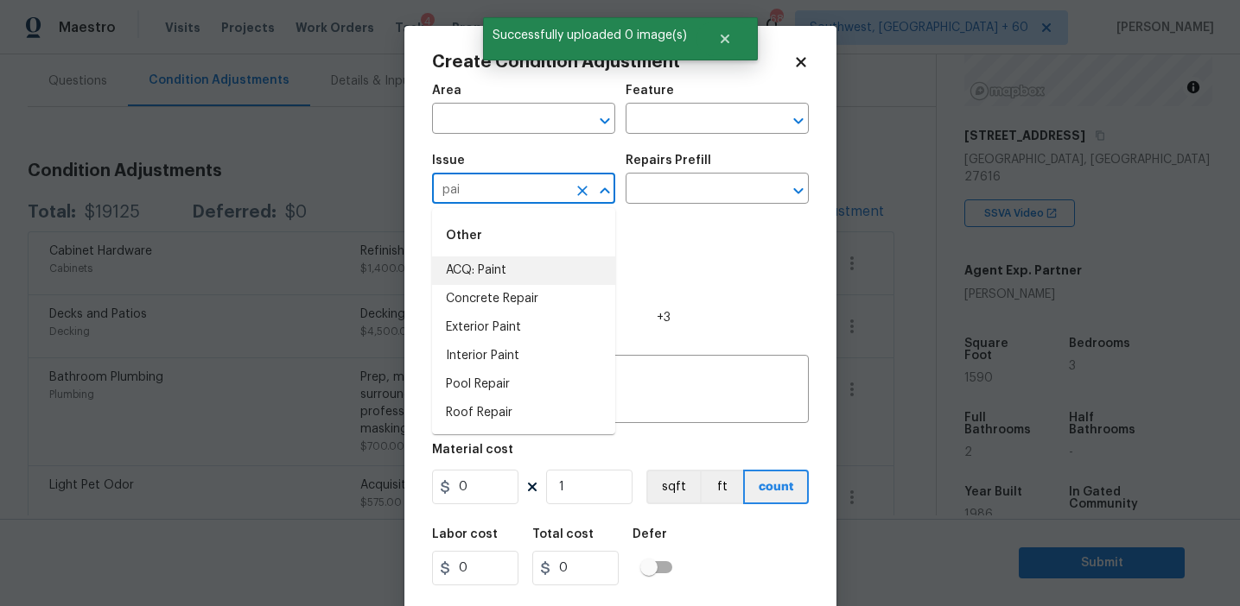
click at [534, 270] on li "ACQ: Paint" at bounding box center [523, 271] width 183 height 29
type input "ACQ: Paint"
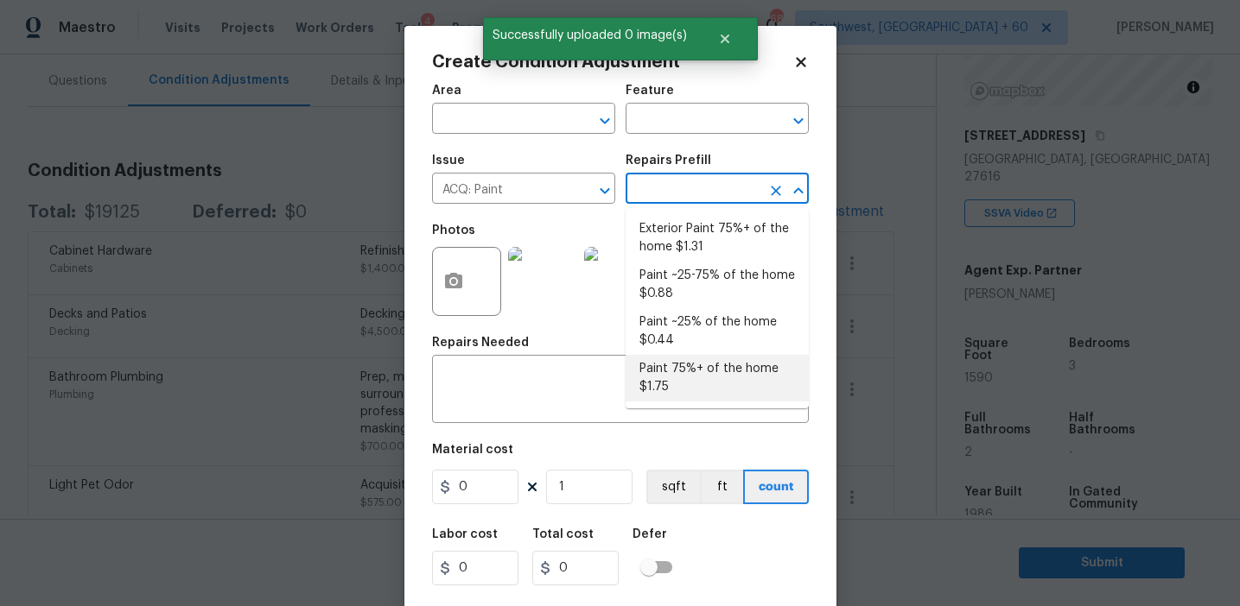
click at [687, 380] on li "Paint 75%+ of the home $1.75" at bounding box center [716, 378] width 183 height 47
type input "Acquisition"
type textarea "Acquisition Scope: 75%+ of the home will likely require interior paint"
type input "1.75"
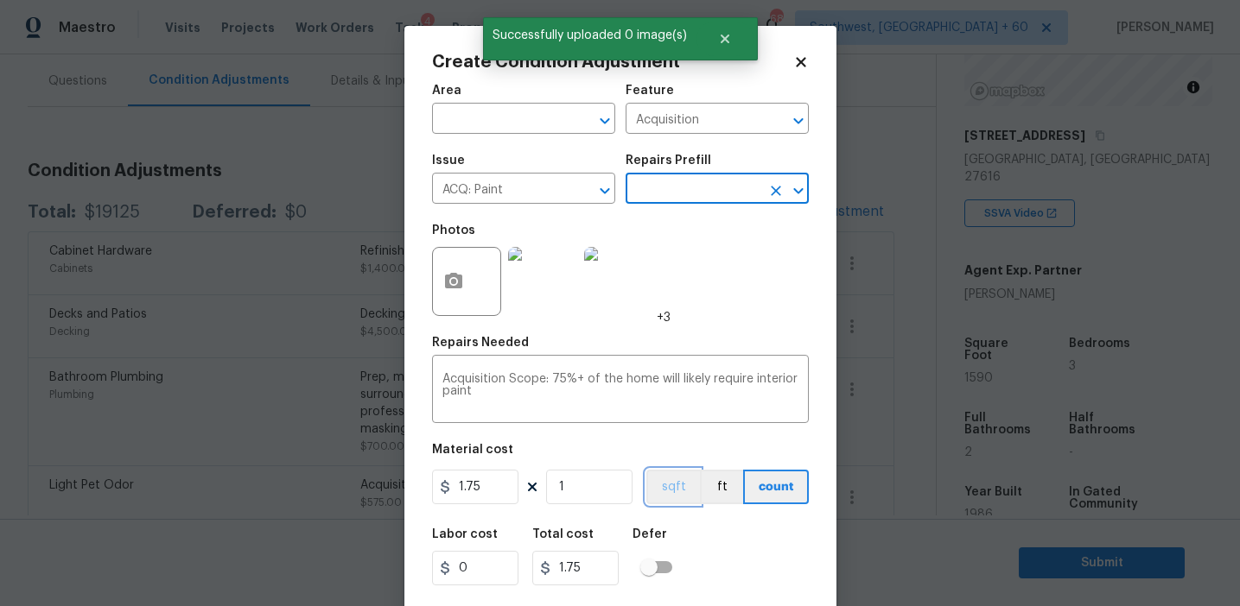
click at [669, 495] on button "sqft" at bounding box center [673, 487] width 54 height 35
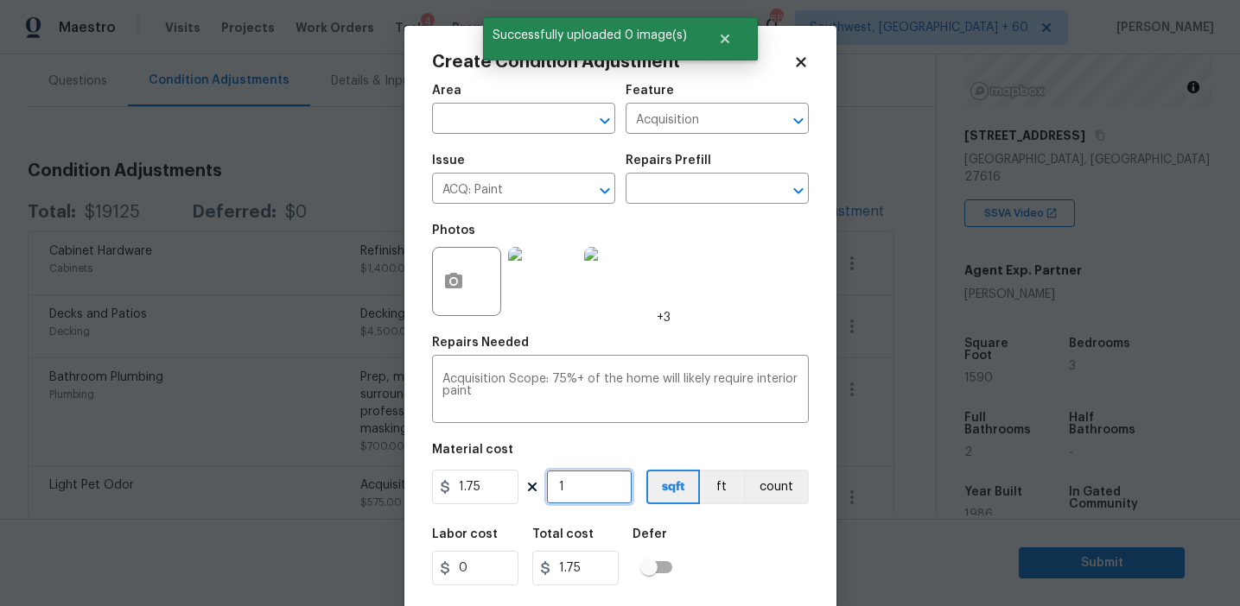
click at [600, 500] on input "1" at bounding box center [589, 487] width 86 height 35
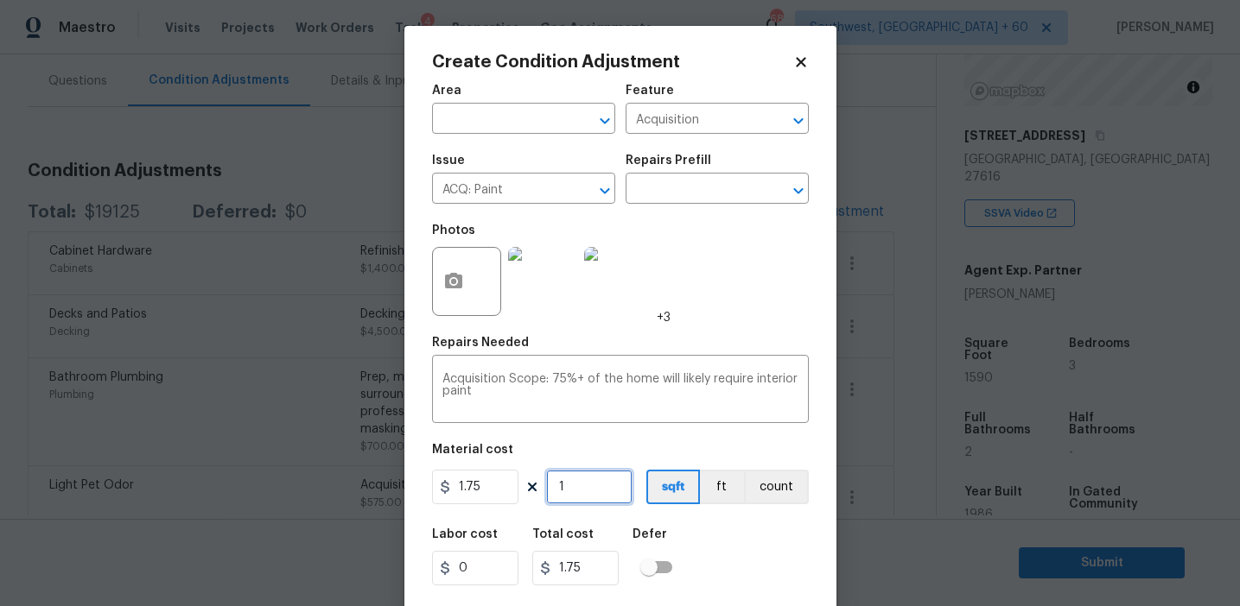
type input "15"
type input "26.25"
type input "159"
type input "278.25"
type input "1590"
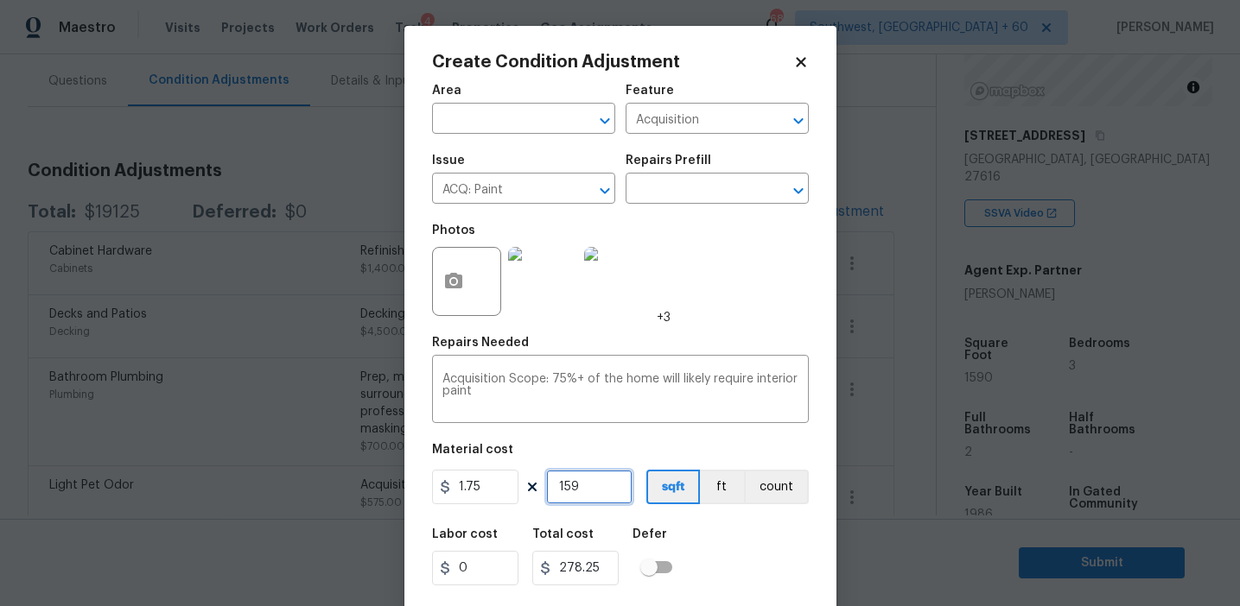
type input "2782.5"
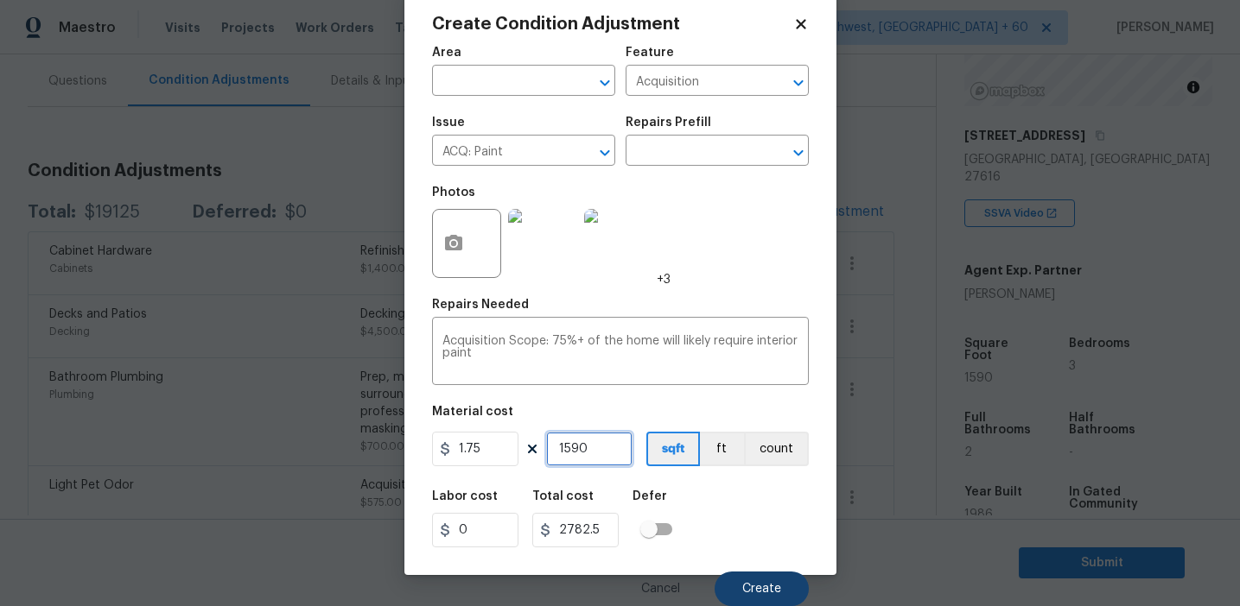
type input "1590"
click at [766, 596] on button "Create" at bounding box center [761, 589] width 94 height 35
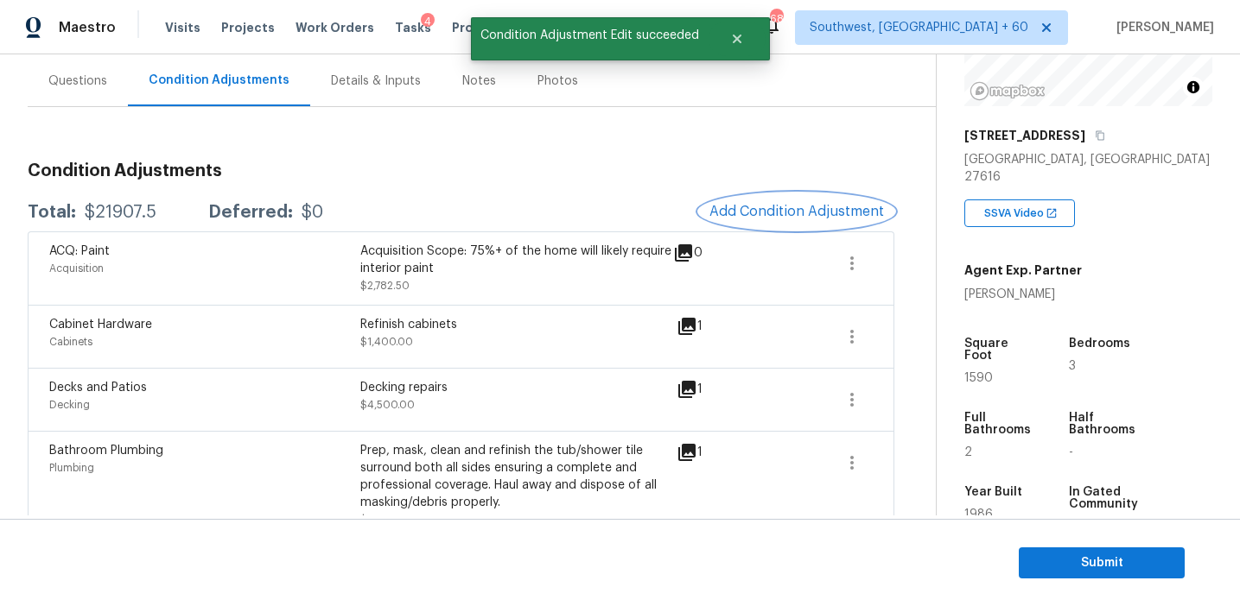
scroll to position [0, 0]
click at [773, 197] on button "Add Condition Adjustment" at bounding box center [796, 211] width 195 height 36
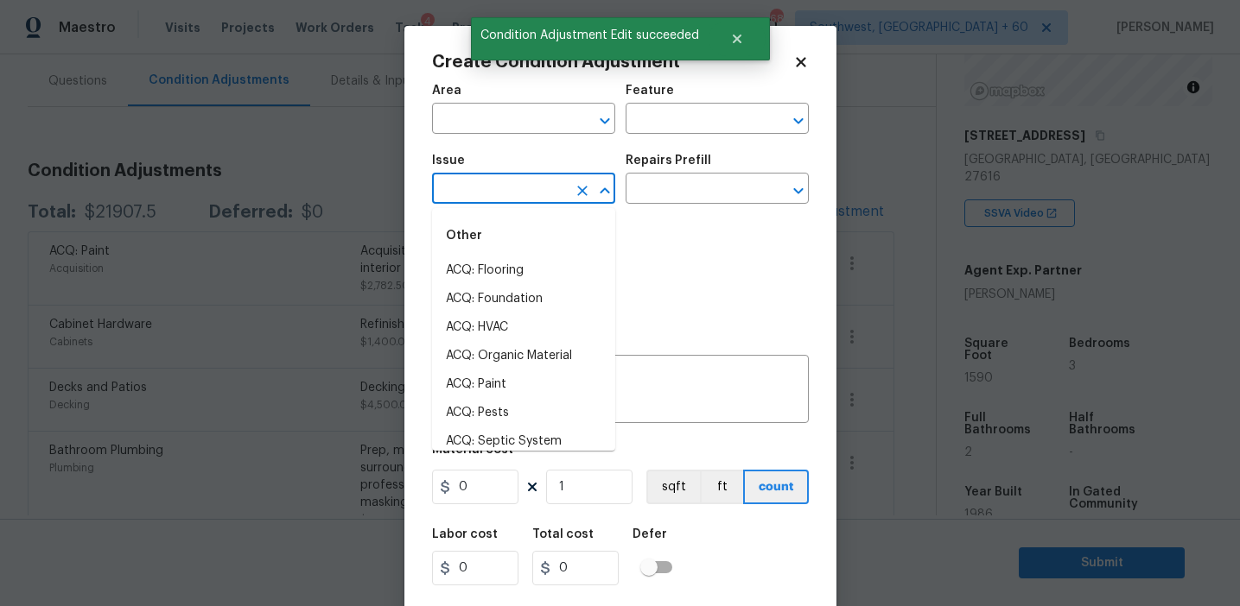
click at [487, 196] on input "text" at bounding box center [499, 190] width 135 height 27
click at [513, 276] on li "ACQ: Flooring" at bounding box center [523, 271] width 183 height 29
type input "ACQ: Flooring"
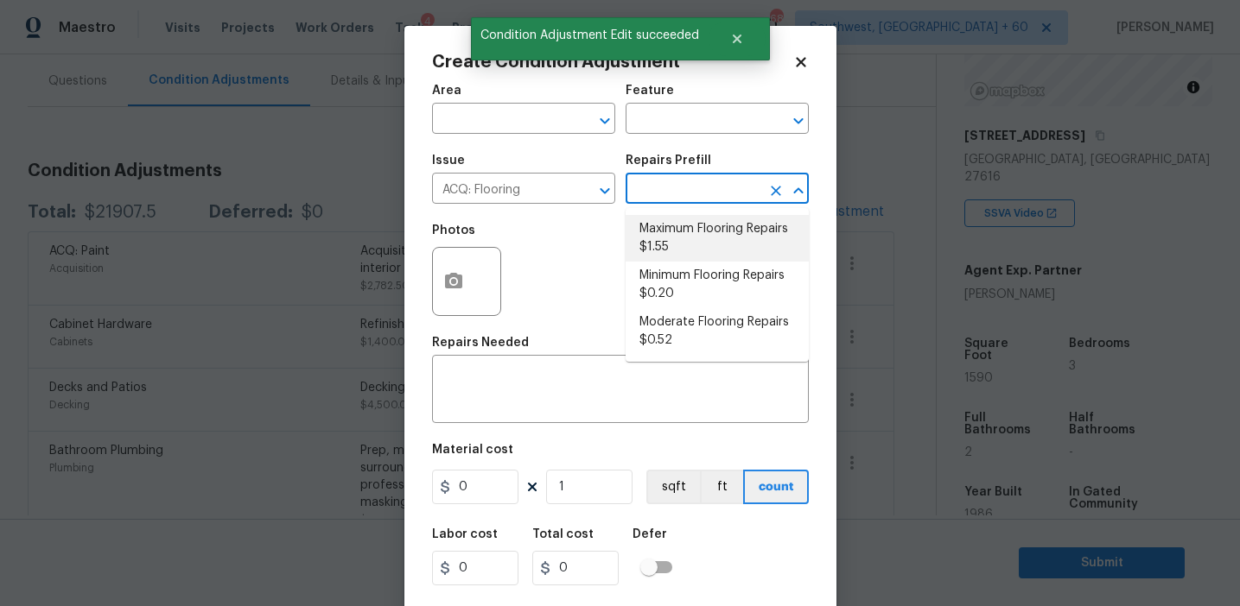
click at [692, 247] on li "Maximum Flooring Repairs $1.55" at bounding box center [716, 238] width 183 height 47
type input "Acquisition"
type textarea "Acquisition Scope: Maximum flooring repairs"
type input "1.55"
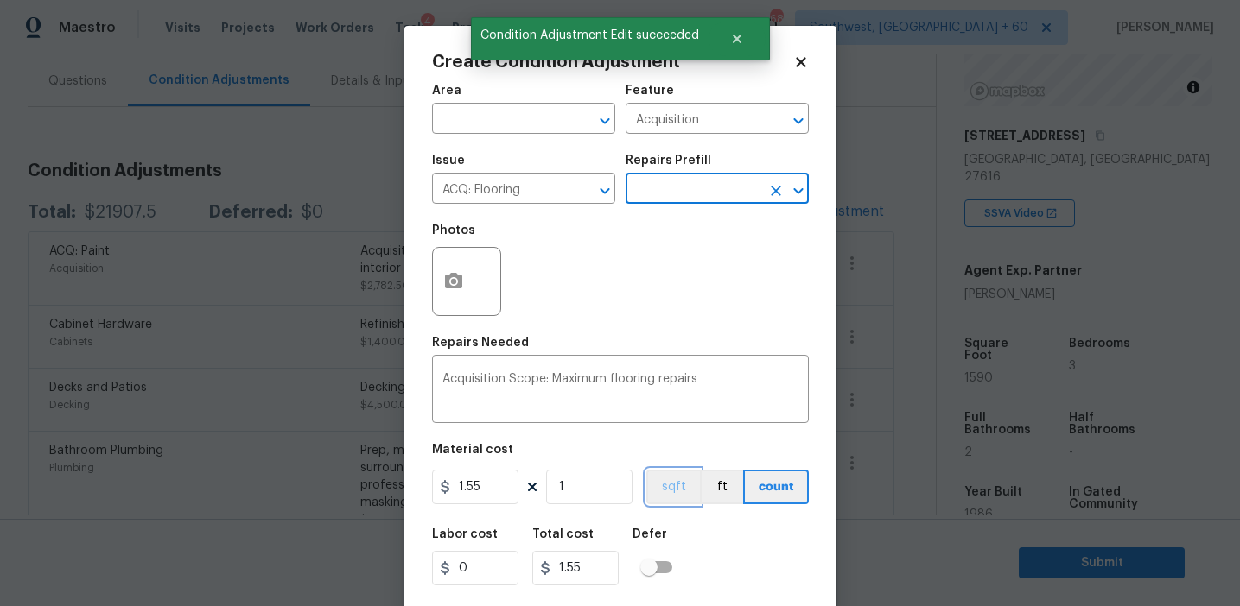
click at [677, 479] on button "sqft" at bounding box center [673, 487] width 54 height 35
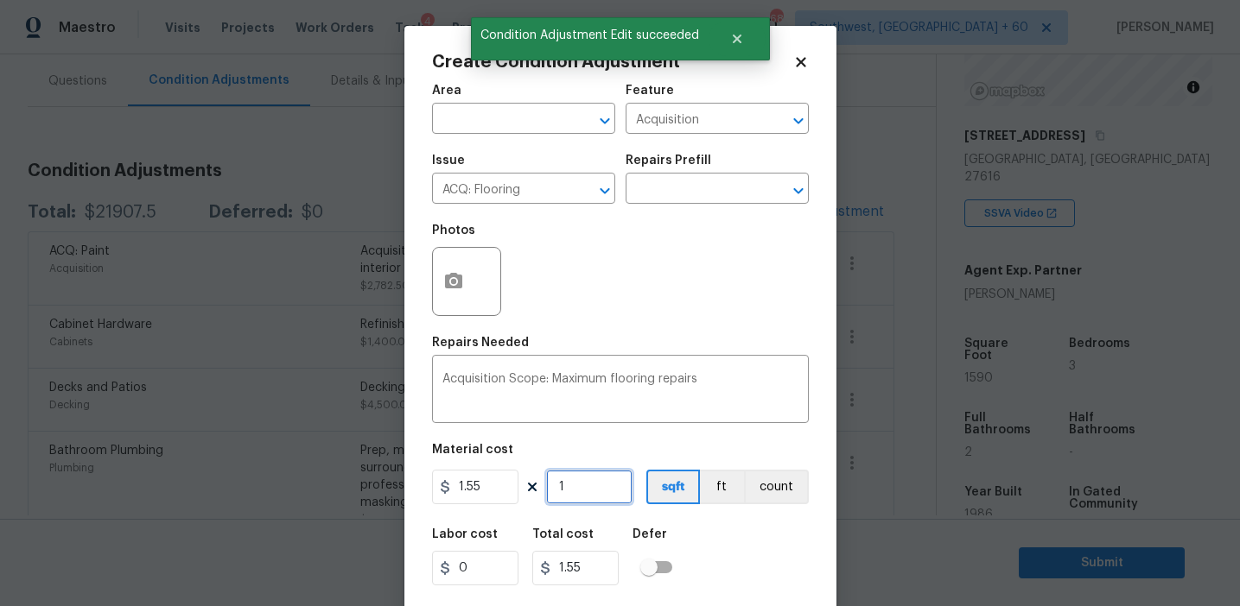
click at [587, 488] on input "1" at bounding box center [589, 487] width 86 height 35
type input "0"
paste input "159"
type input "1590"
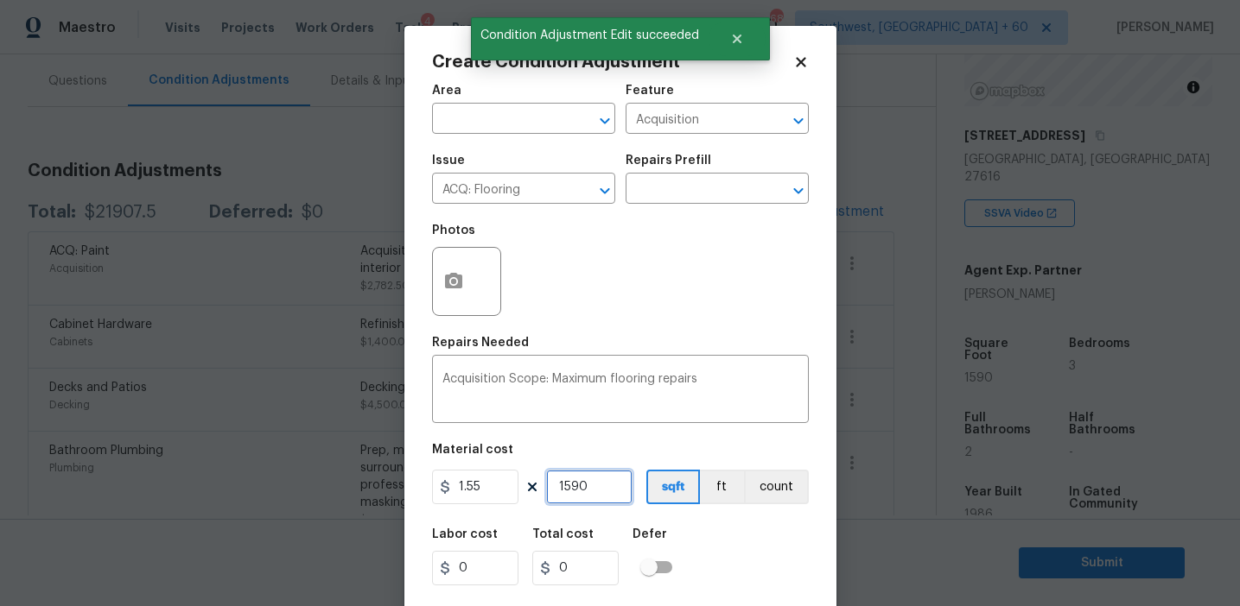
type input "2464.5"
type input "1590"
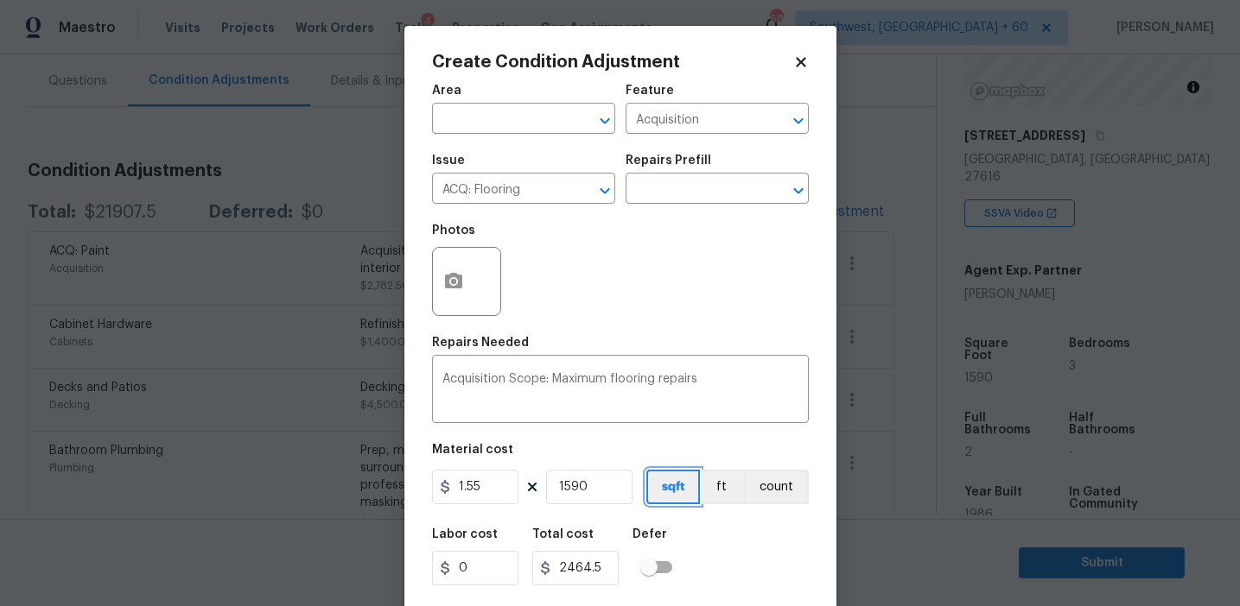
scroll to position [39, 0]
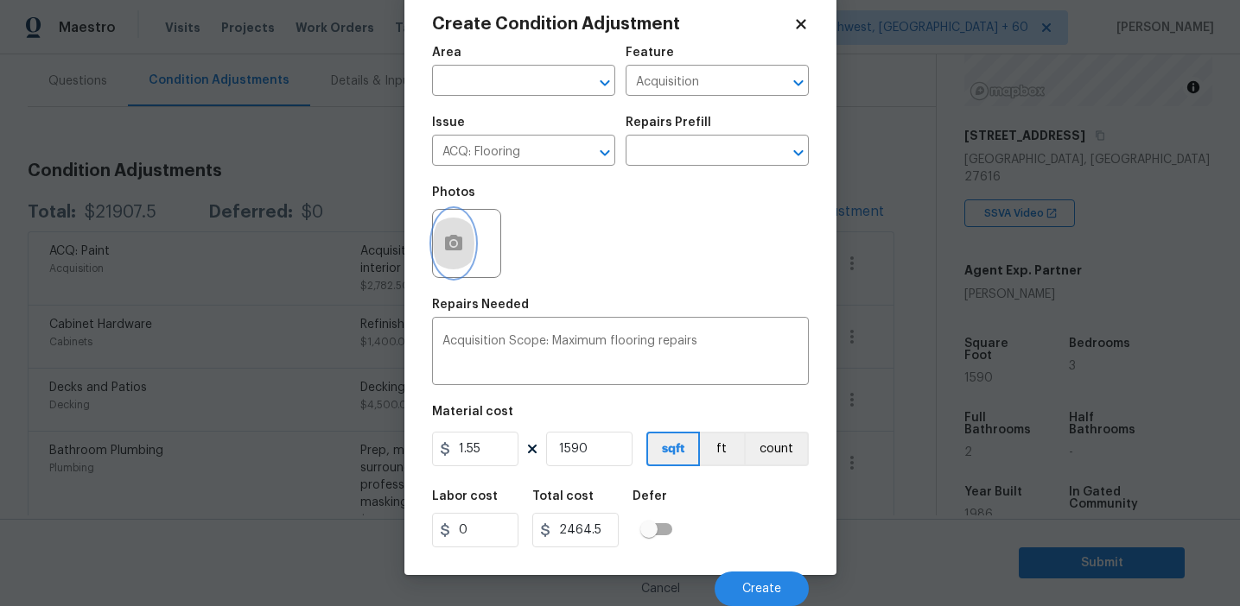
click at [447, 248] on icon "button" at bounding box center [453, 243] width 17 height 16
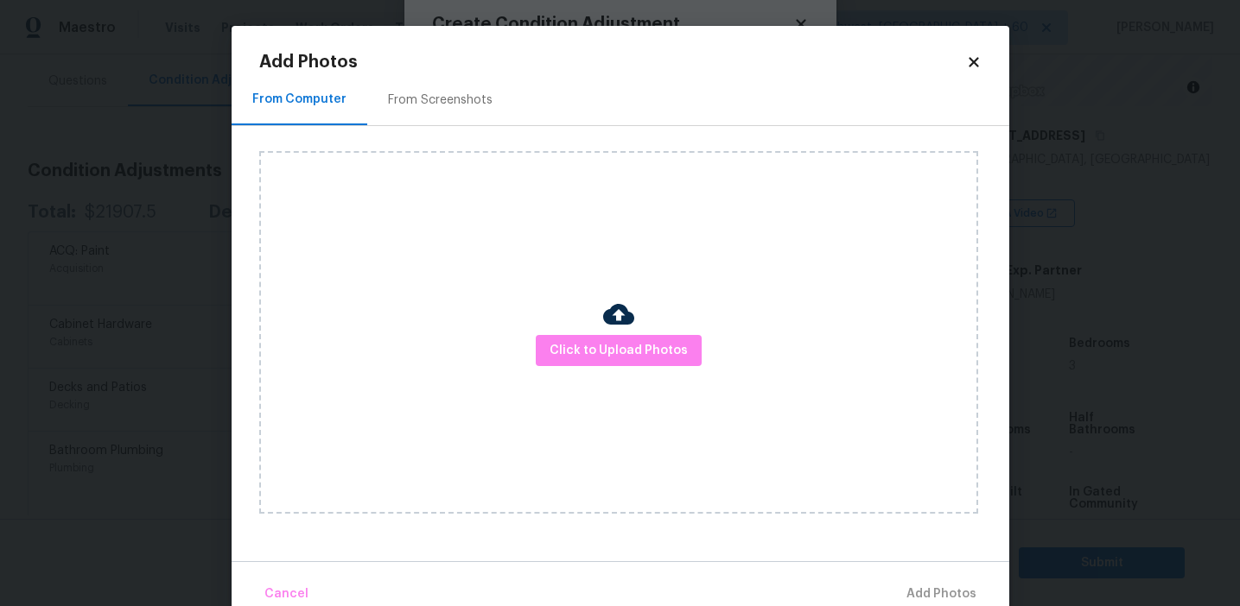
click at [485, 98] on div "From Screenshots" at bounding box center [440, 100] width 105 height 17
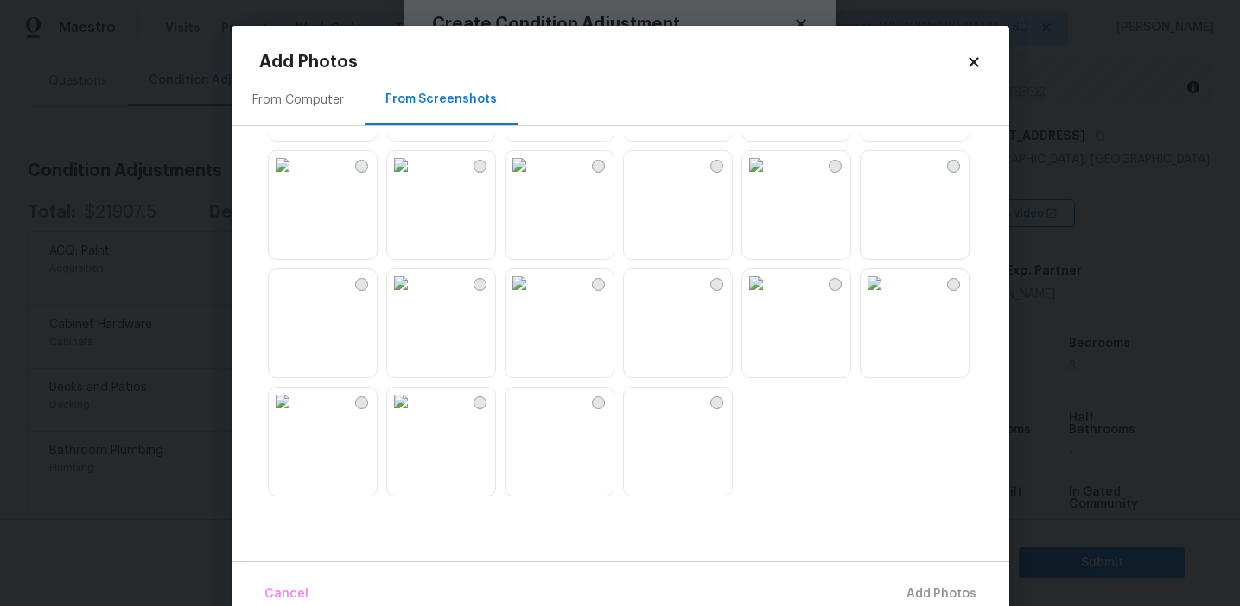
scroll to position [1563, 0]
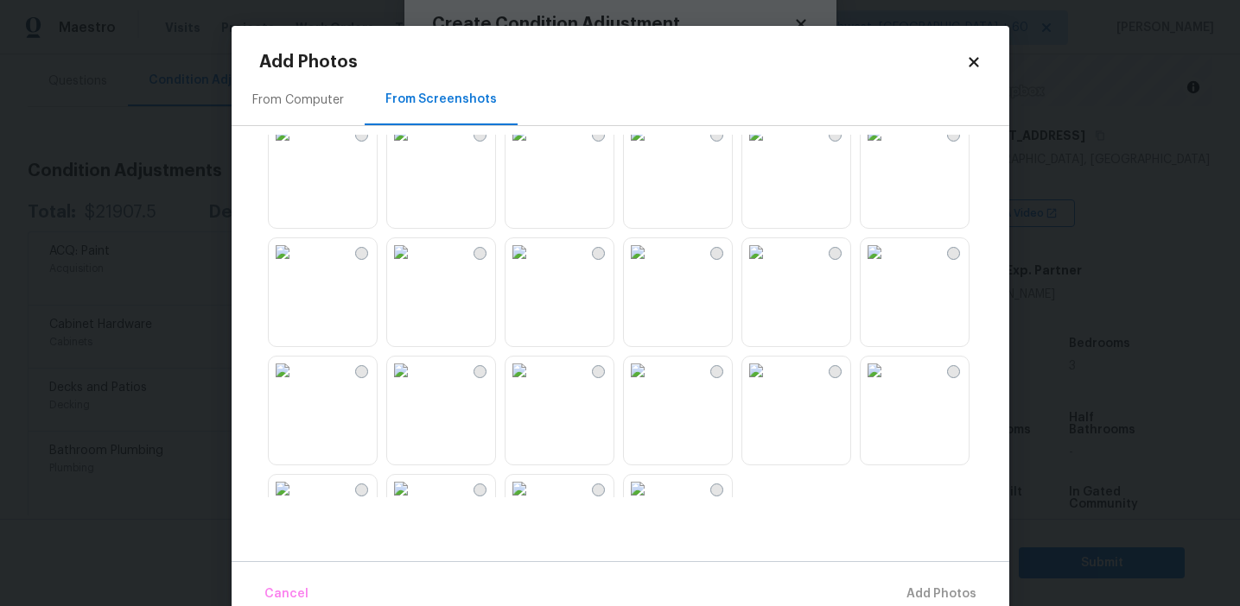
click at [415, 266] on img at bounding box center [401, 252] width 28 height 28
click at [533, 266] on img at bounding box center [519, 252] width 28 height 28
click at [533, 148] on img at bounding box center [519, 134] width 28 height 28
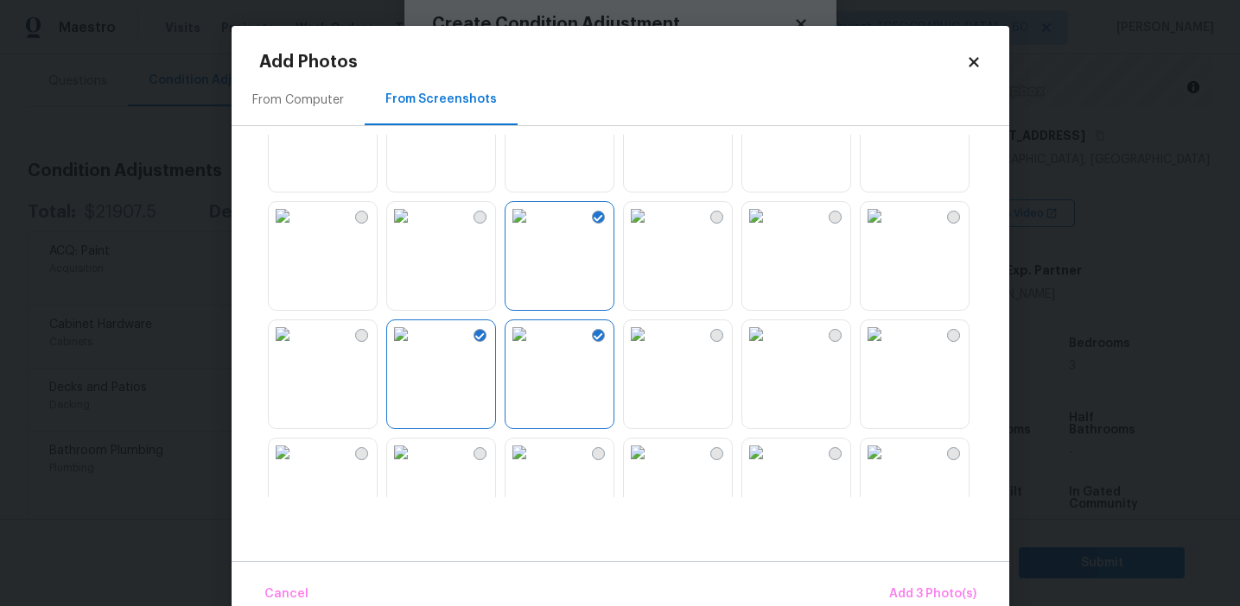
scroll to position [1466, 0]
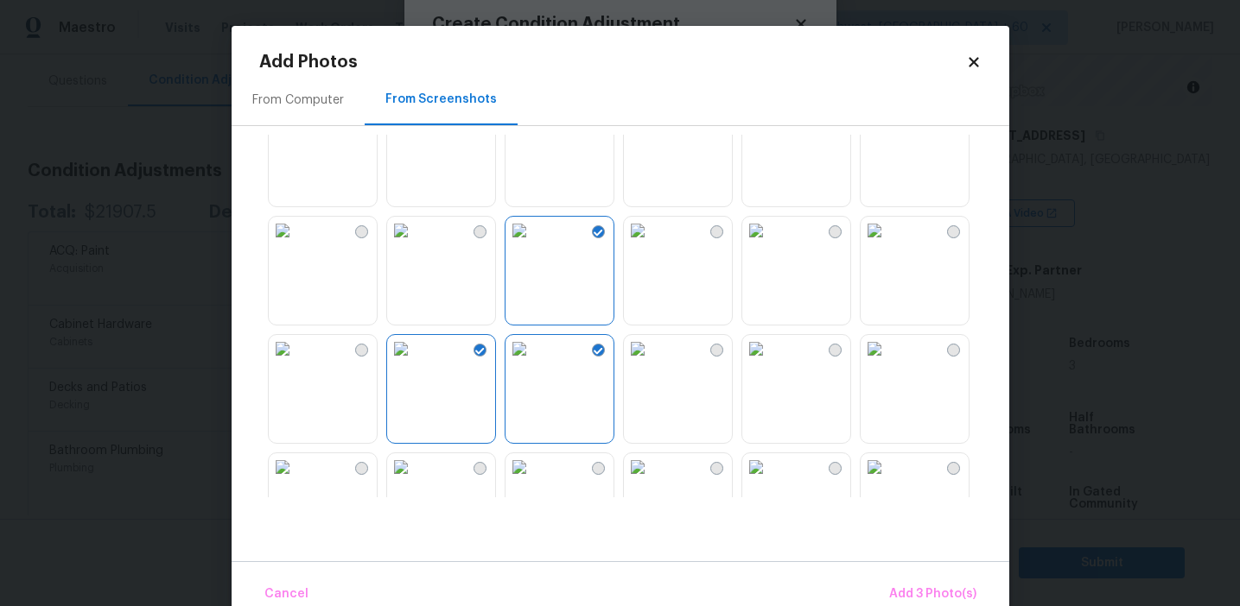
click at [888, 244] on img at bounding box center [874, 231] width 28 height 28
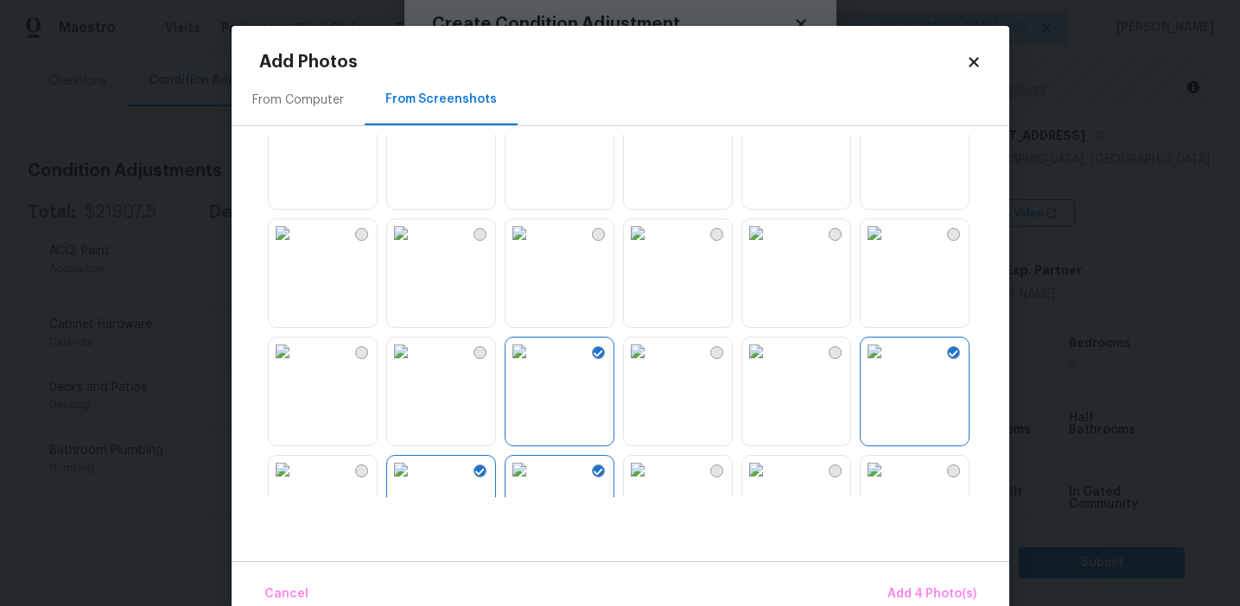
click at [296, 247] on img at bounding box center [283, 233] width 28 height 28
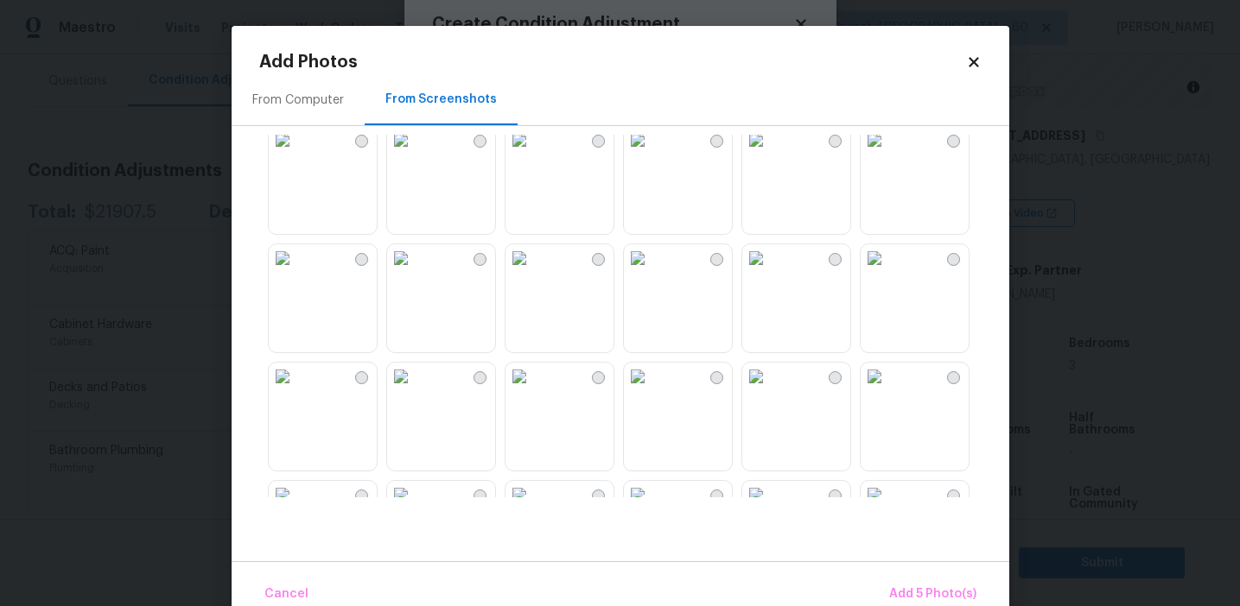
scroll to position [796, 0]
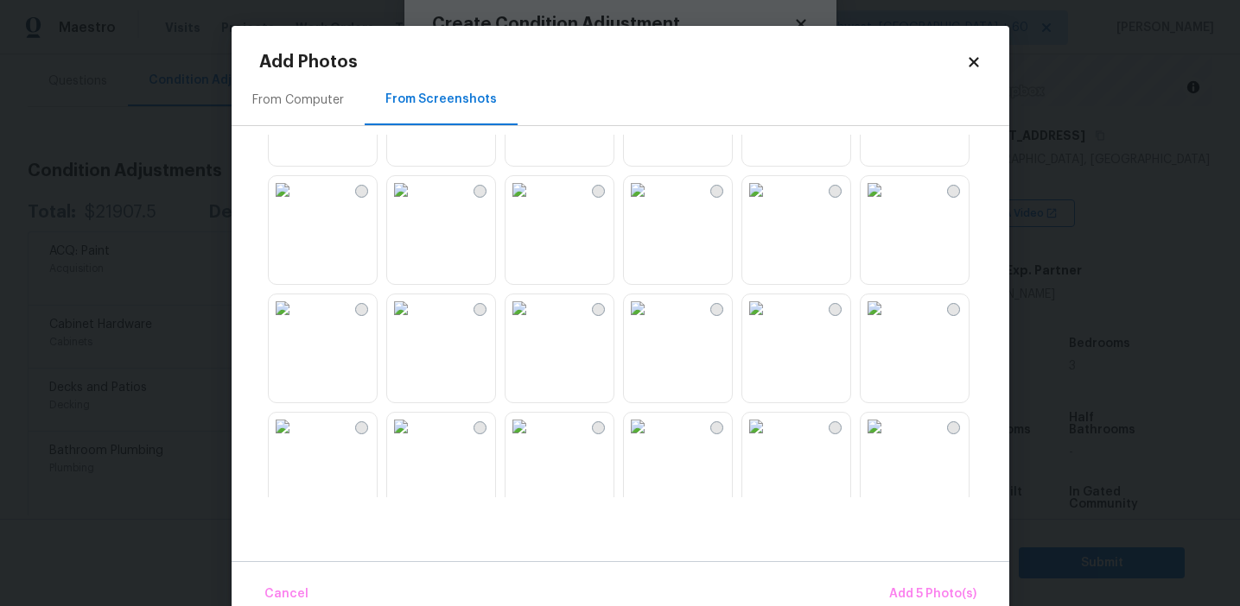
click at [296, 204] on img at bounding box center [283, 190] width 28 height 28
click at [938, 593] on span "Add 6 Photo(s)" at bounding box center [932, 595] width 88 height 22
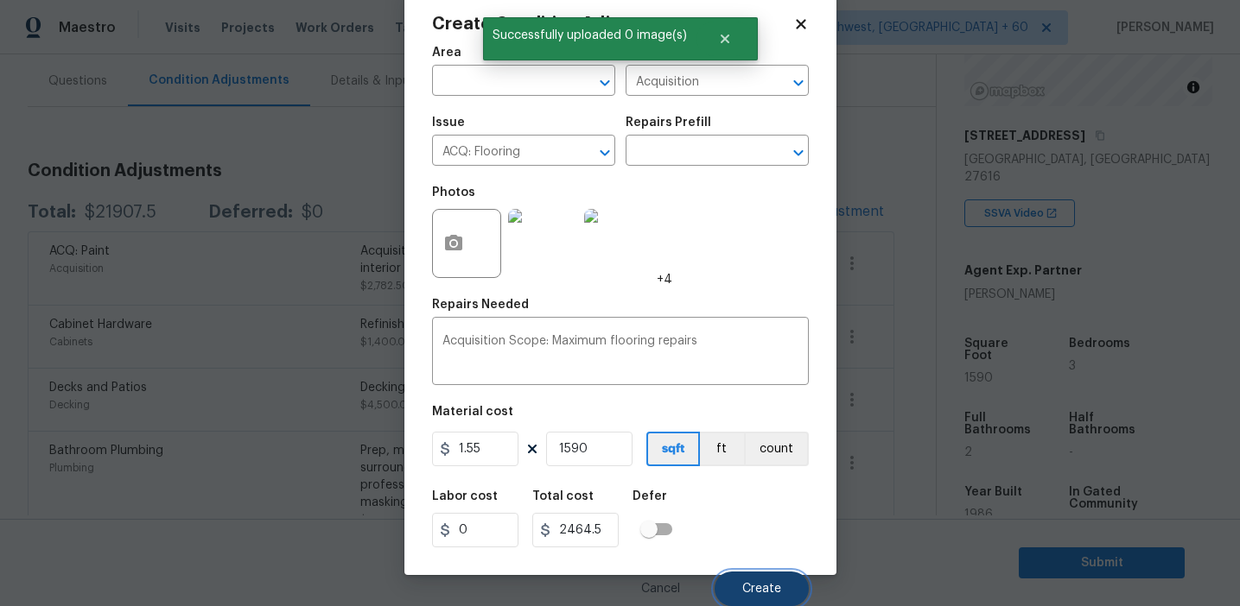
click at [754, 577] on button "Create" at bounding box center [761, 589] width 94 height 35
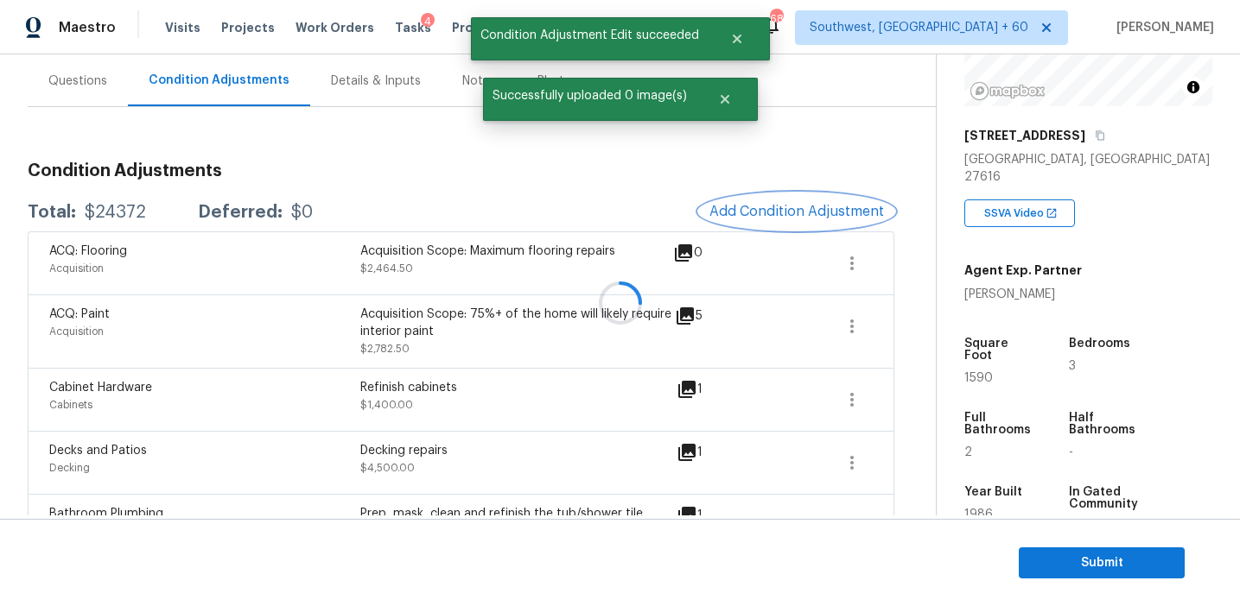
scroll to position [0, 0]
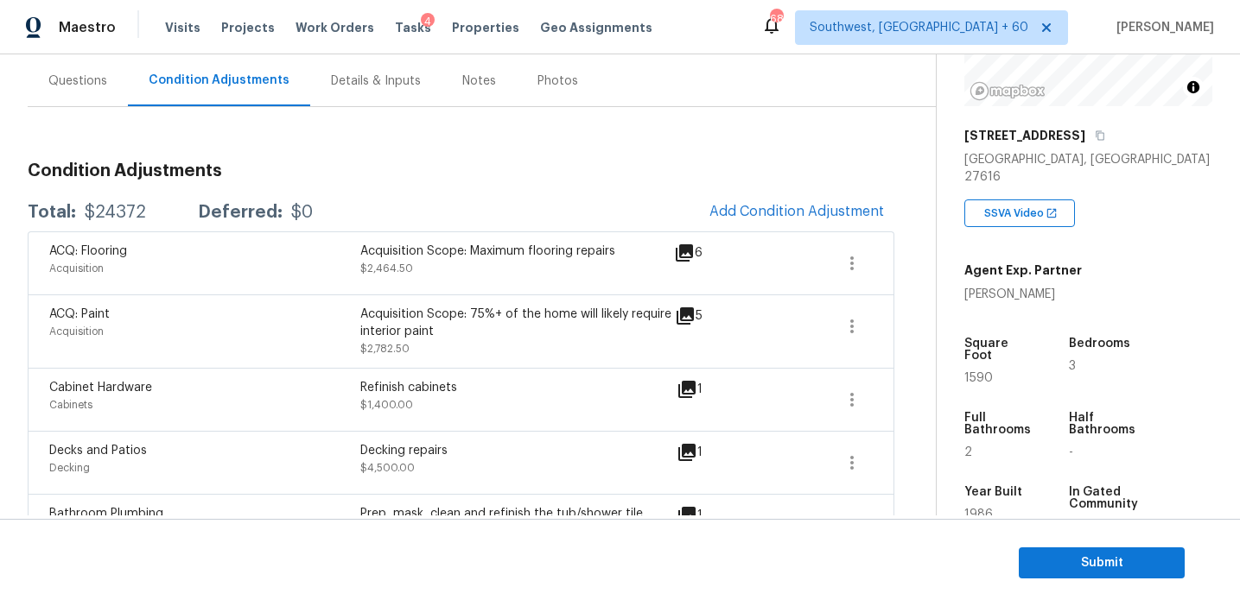
click at [118, 215] on div "$24372" at bounding box center [115, 212] width 61 height 17
copy div "24372"
click at [307, 174] on h3 "Condition Adjustments" at bounding box center [461, 170] width 866 height 17
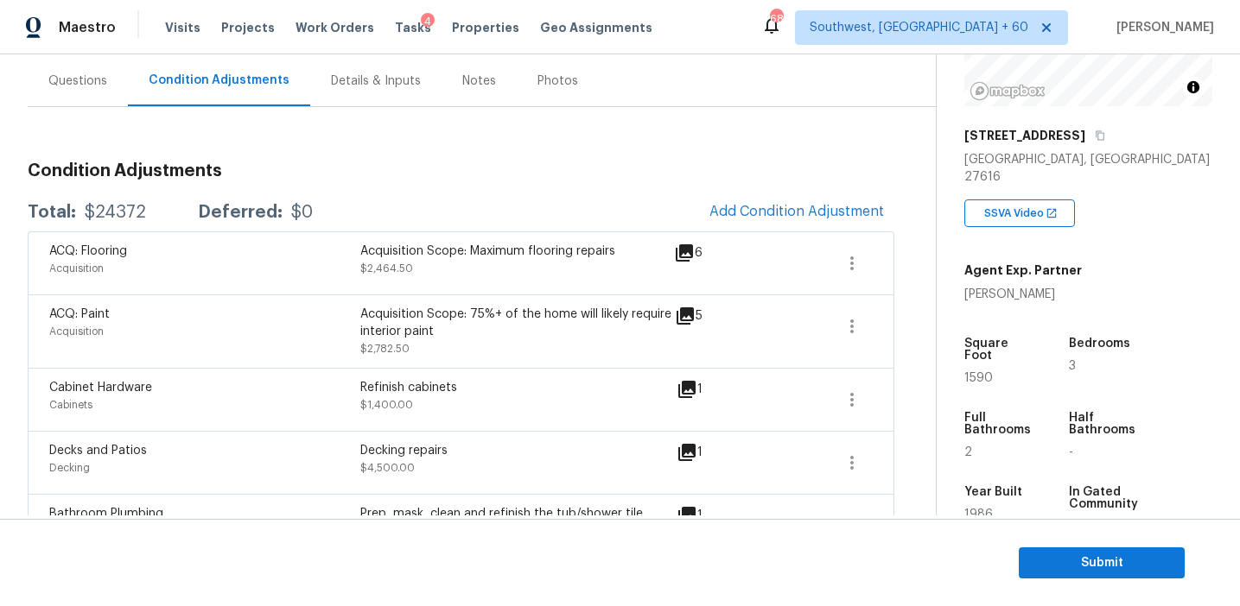
click at [241, 234] on div "ACQ: Flooring Acquisition Acquisition Scope: Maximum flooring repairs $2,464.50…" at bounding box center [461, 263] width 866 height 63
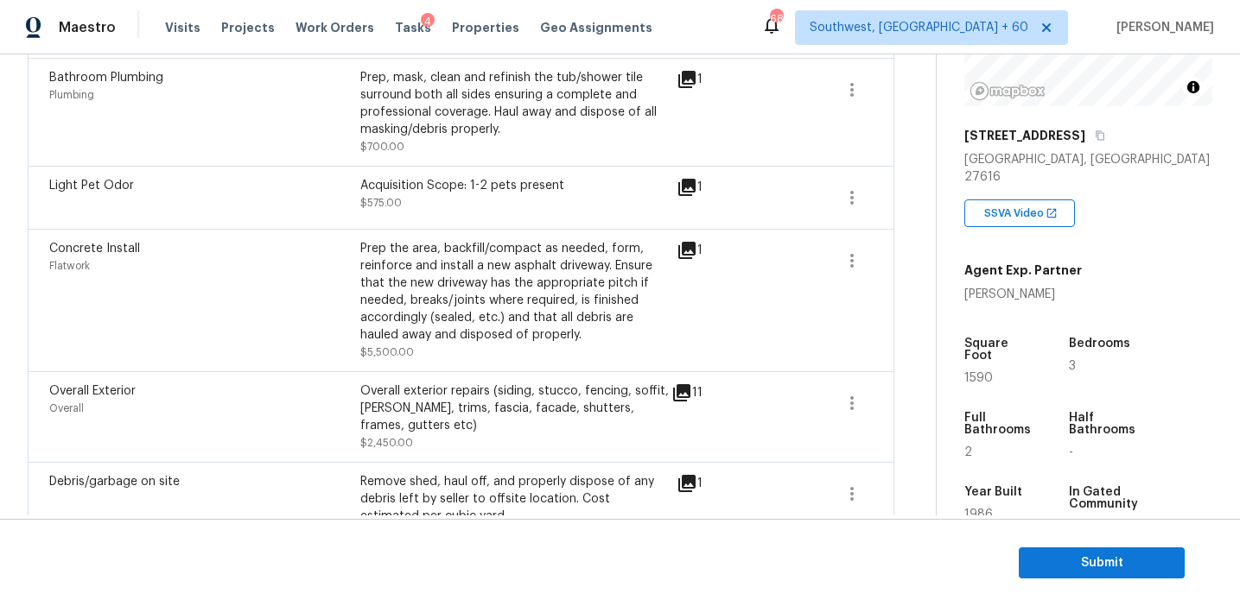
scroll to position [566, 0]
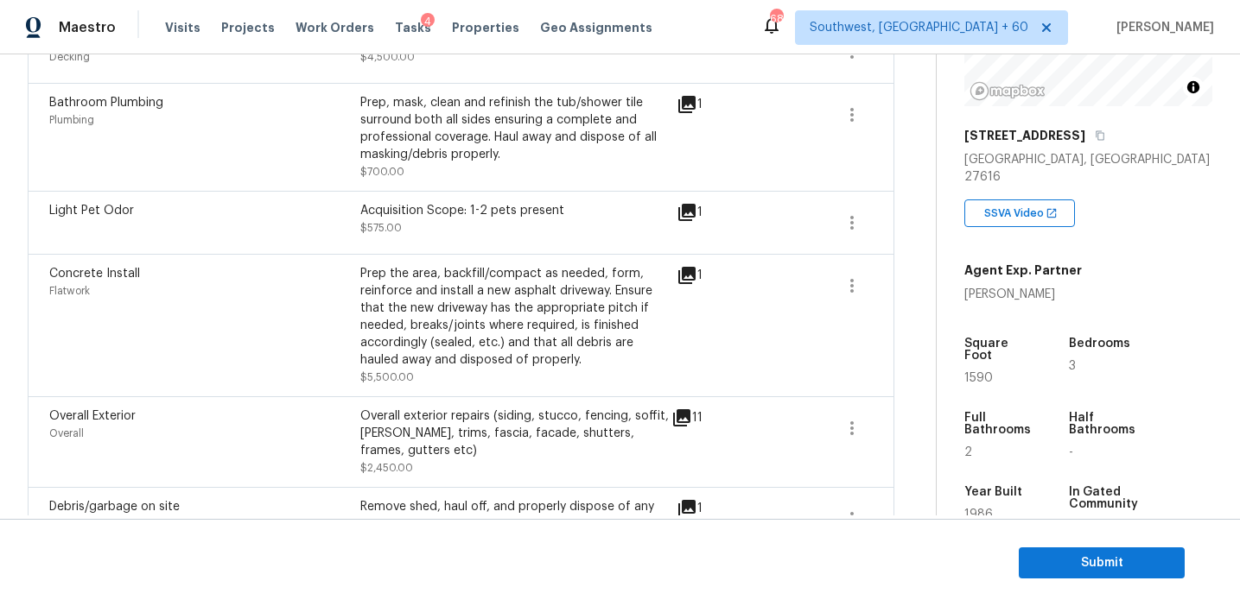
click at [350, 122] on div "Plumbing" at bounding box center [204, 119] width 311 height 17
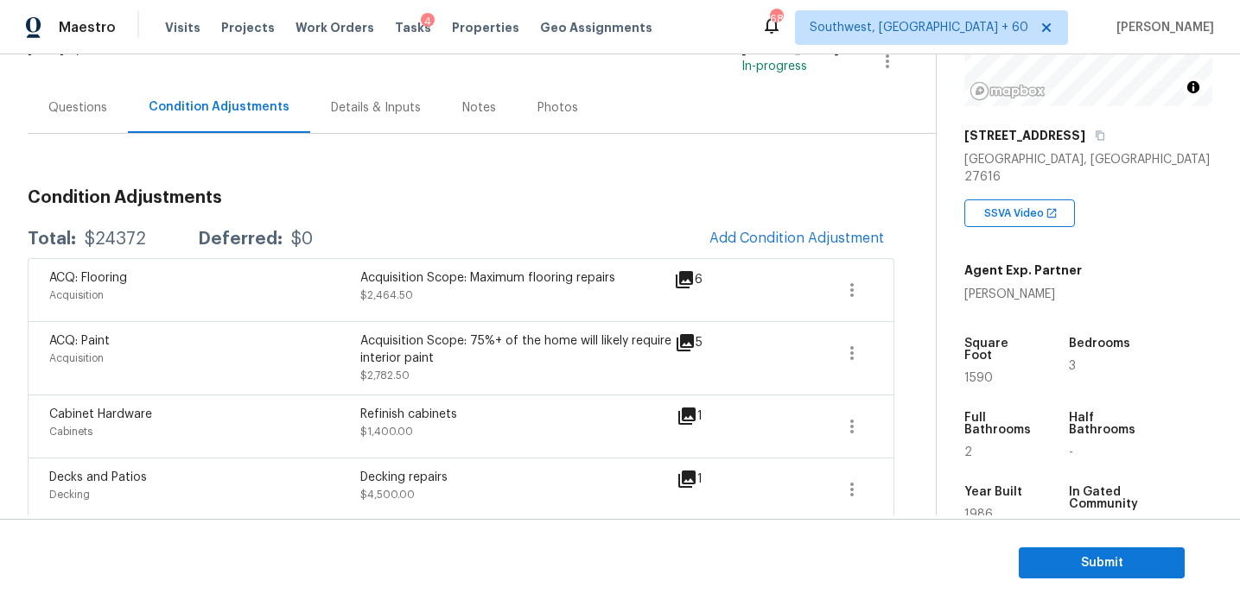
scroll to position [133, 0]
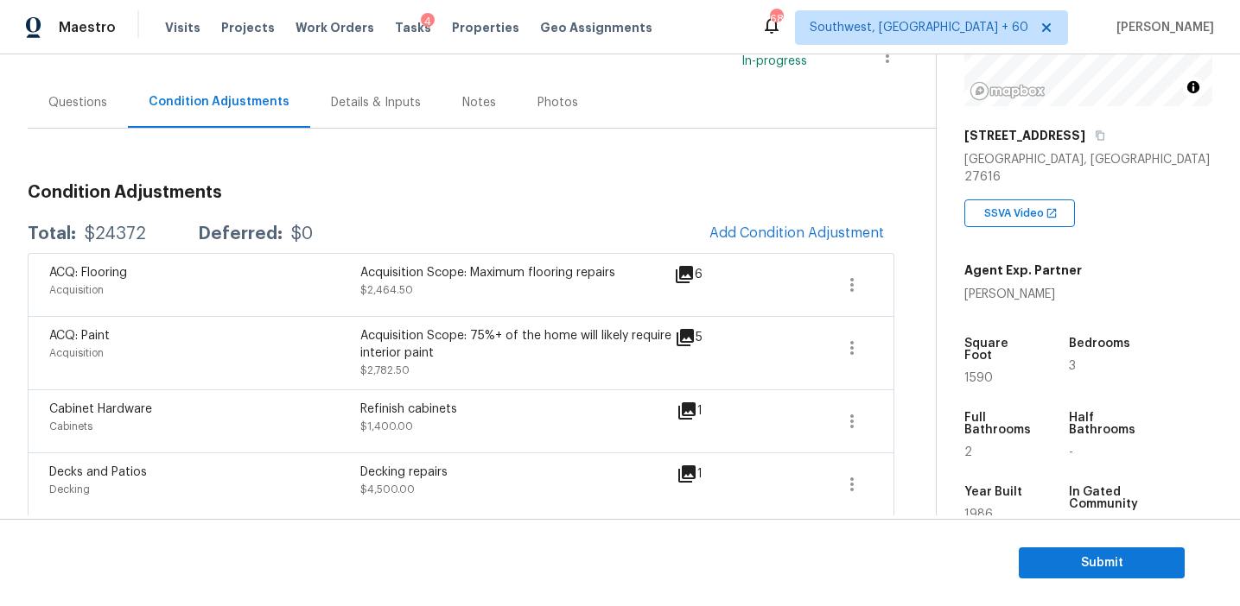
click at [54, 90] on div "Questions" at bounding box center [78, 102] width 100 height 51
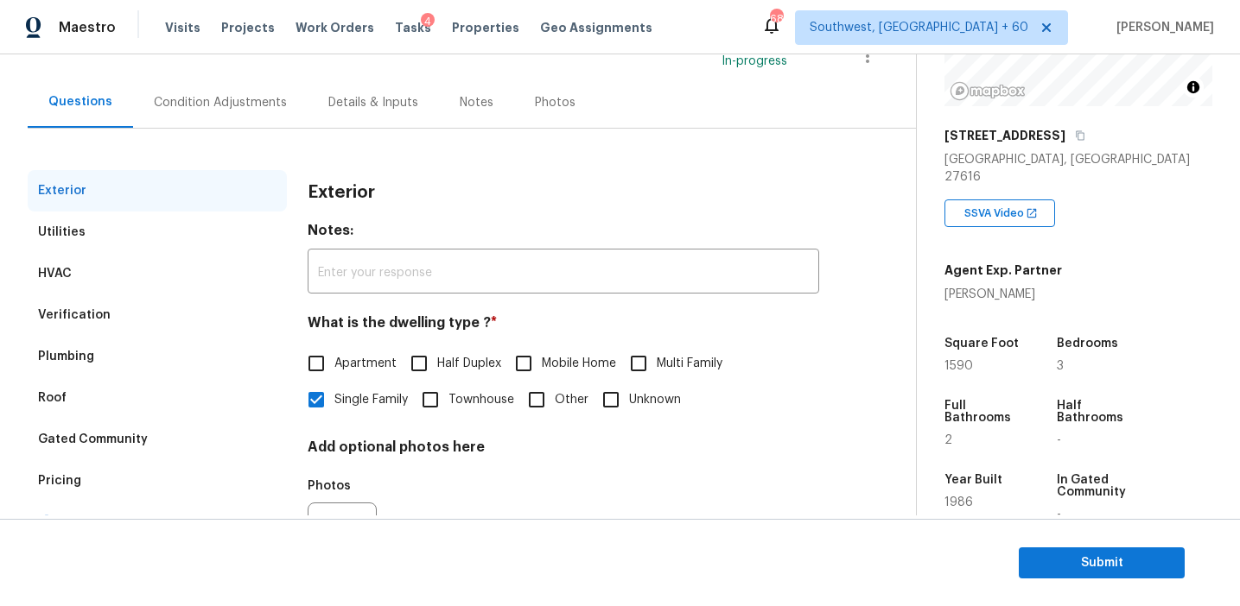
click at [164, 314] on div "Verification" at bounding box center [157, 315] width 259 height 41
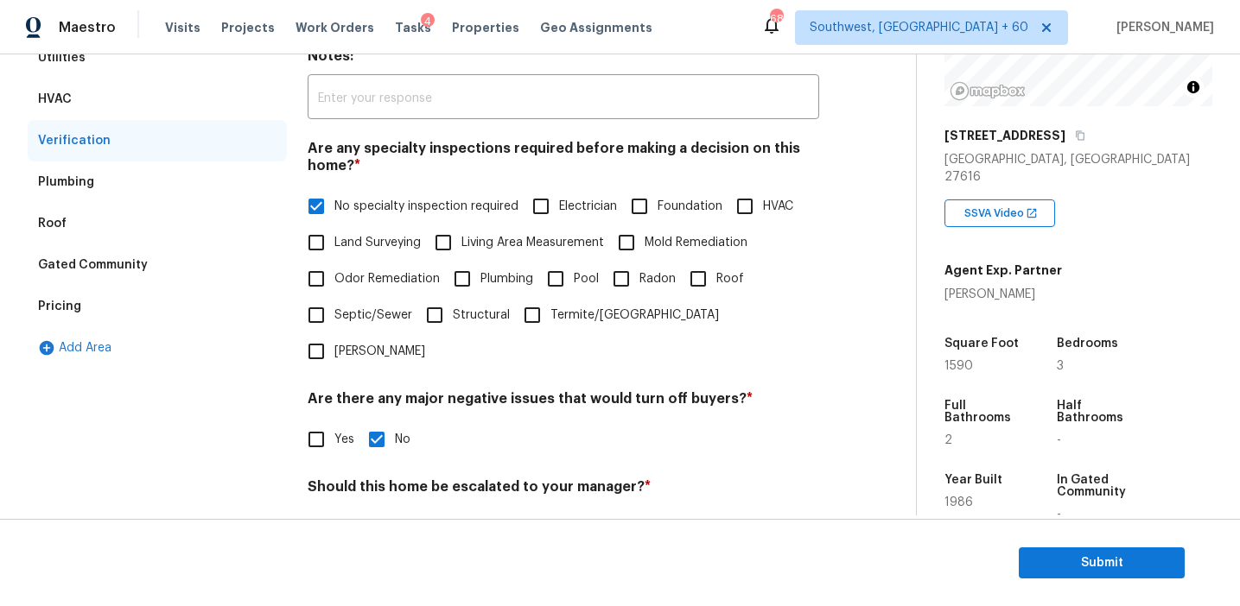
scroll to position [144, 0]
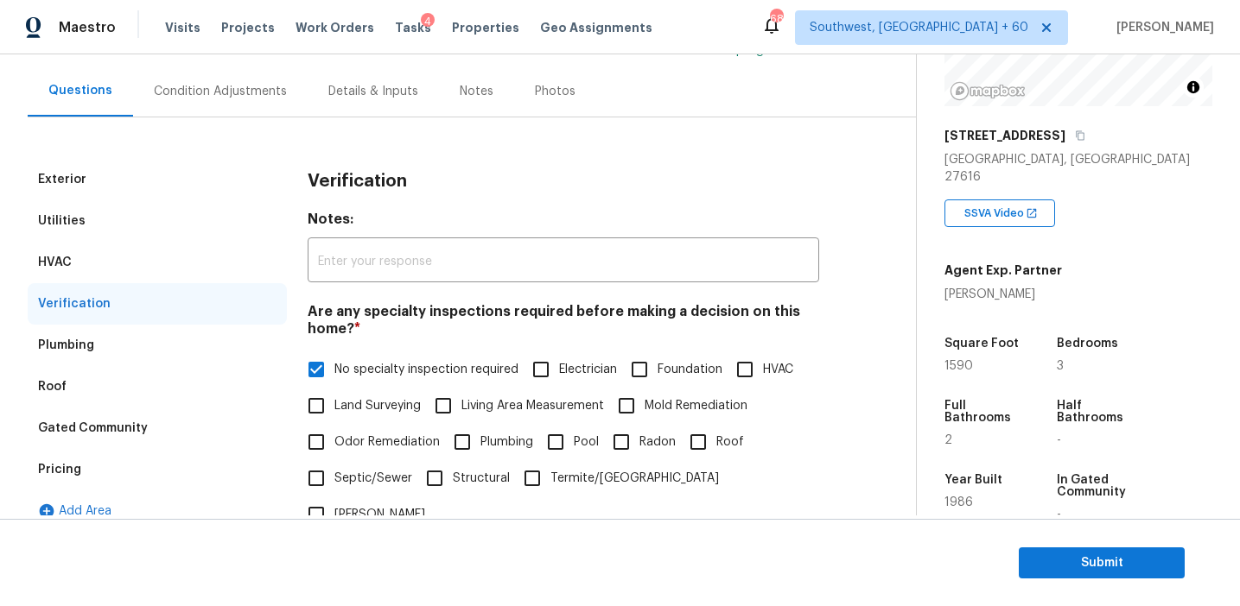
click at [134, 477] on div "Pricing" at bounding box center [157, 469] width 259 height 41
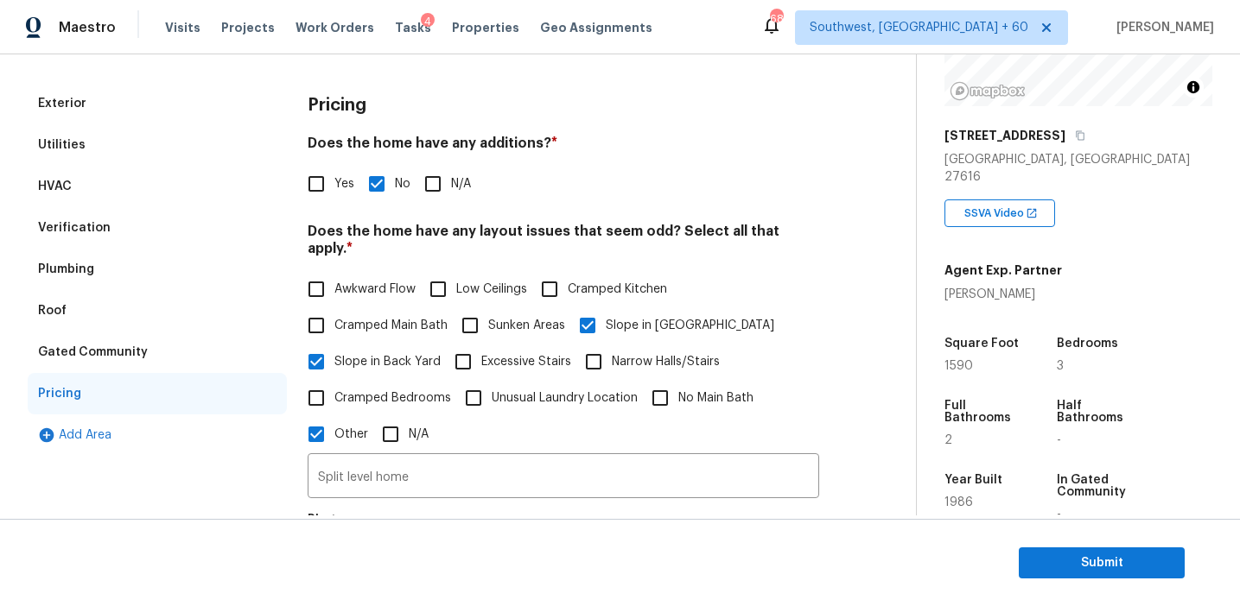
click at [153, 363] on div "Gated Community" at bounding box center [157, 352] width 259 height 41
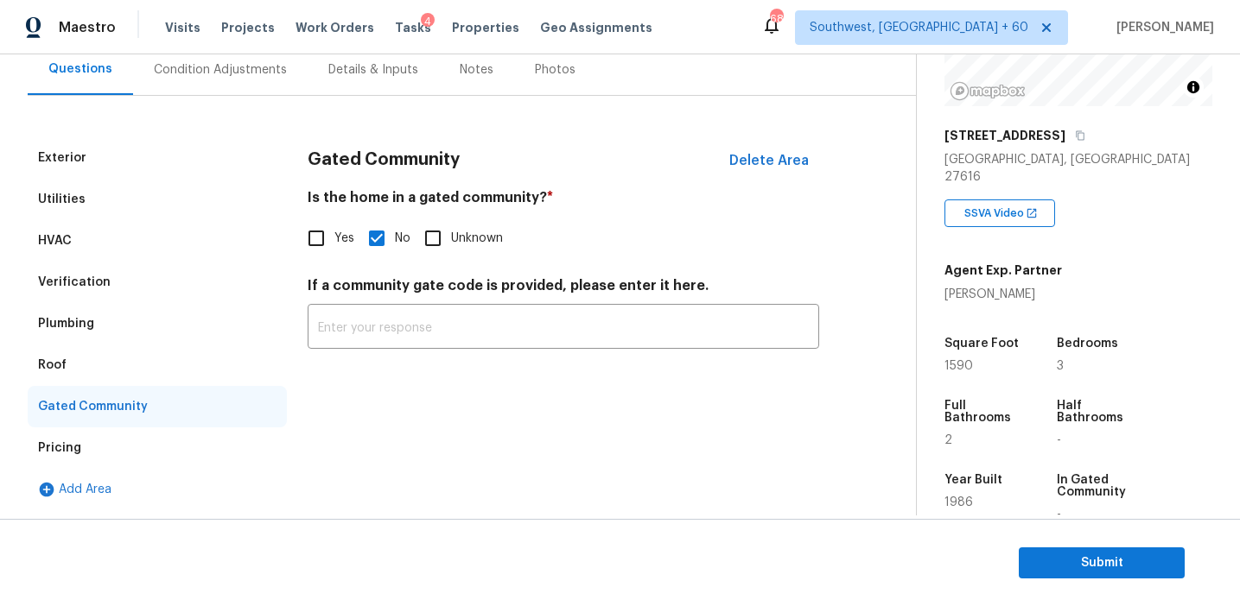
click at [111, 345] on div "Roof" at bounding box center [157, 365] width 259 height 41
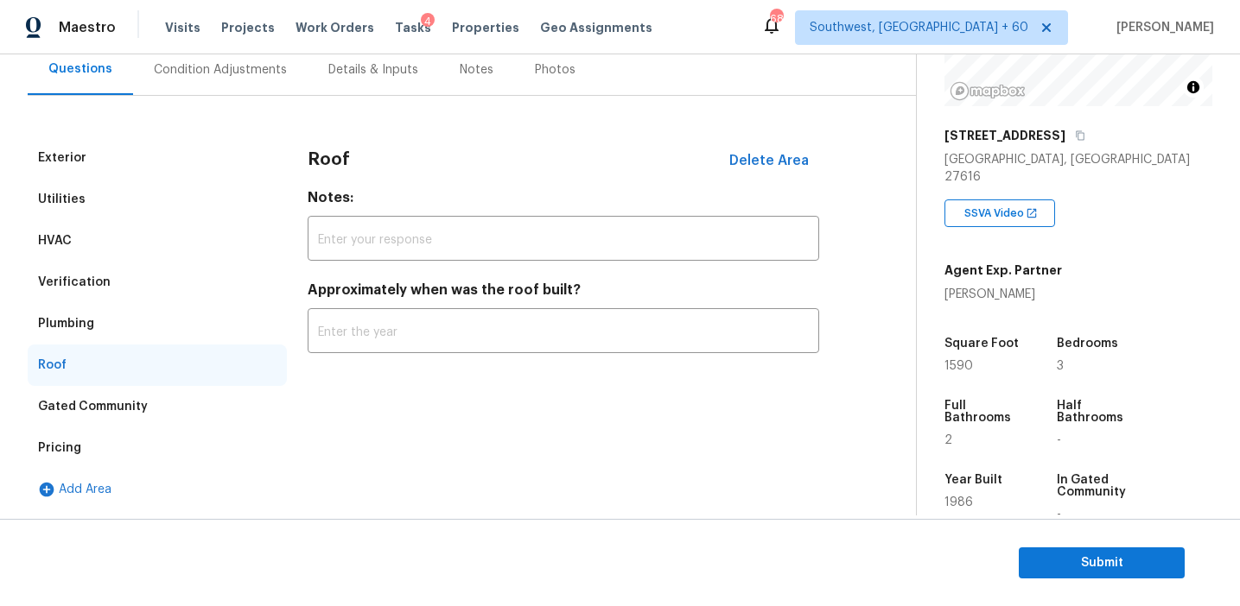
click at [111, 310] on div "Plumbing" at bounding box center [157, 323] width 259 height 41
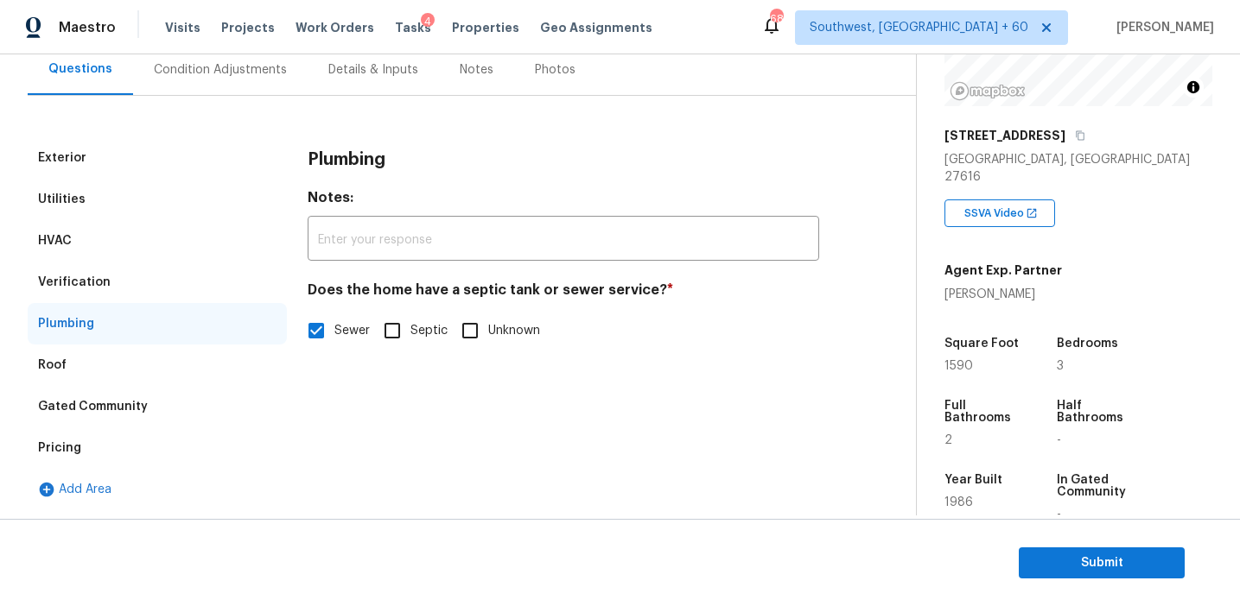
click at [112, 278] on div "Verification" at bounding box center [157, 282] width 259 height 41
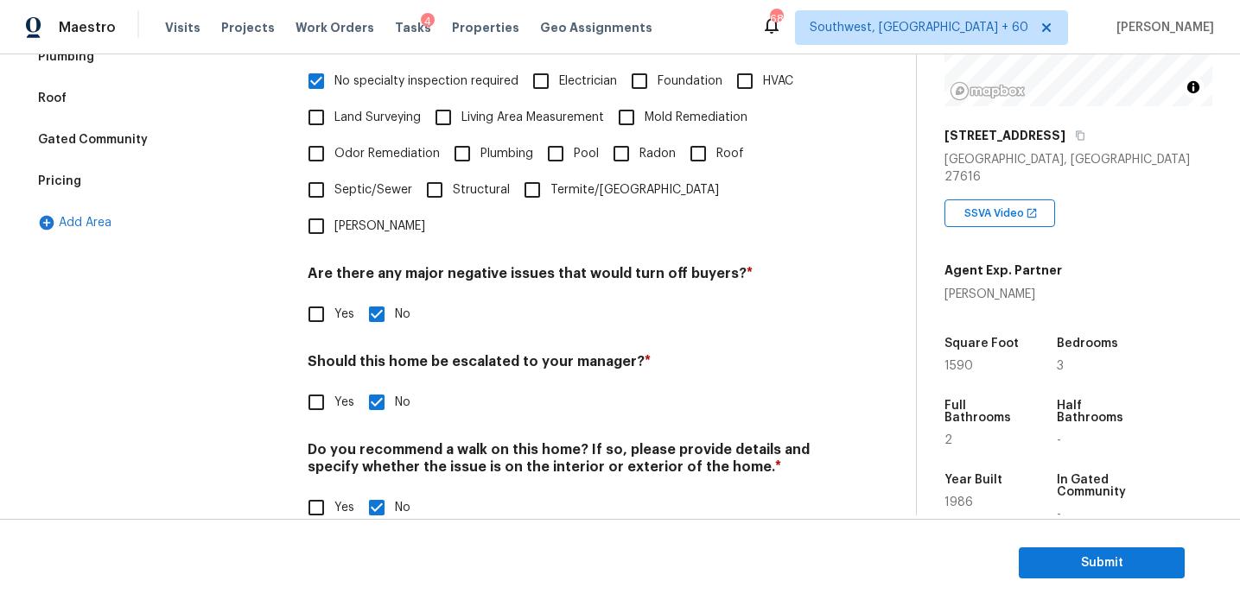
scroll to position [243, 0]
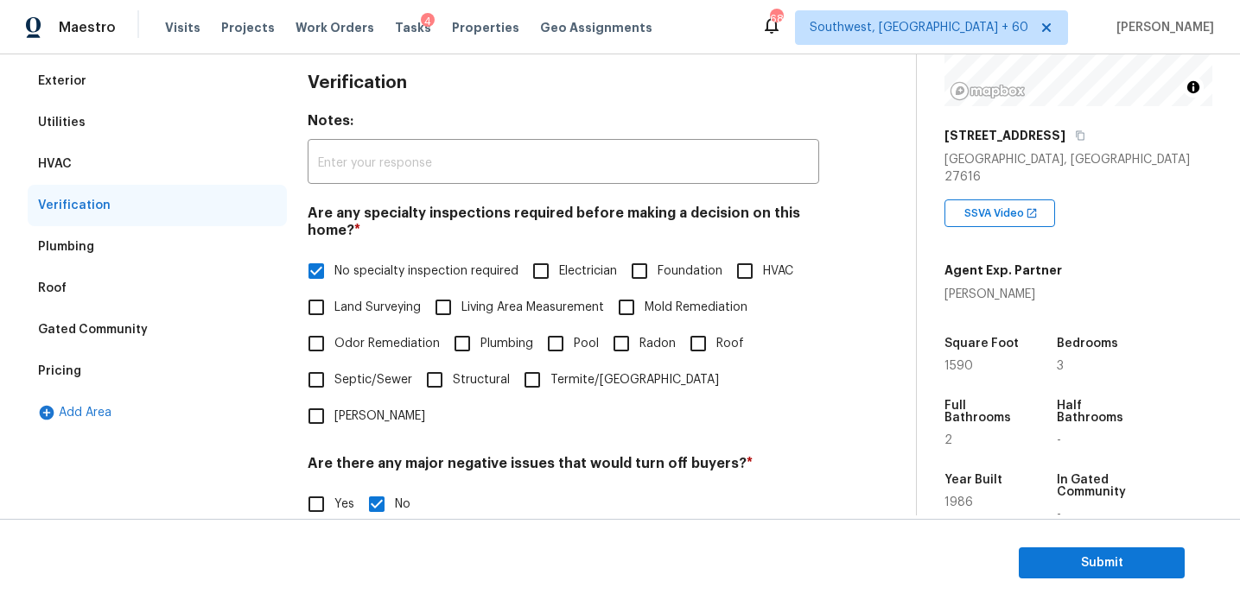
click at [166, 166] on div "HVAC" at bounding box center [157, 163] width 259 height 41
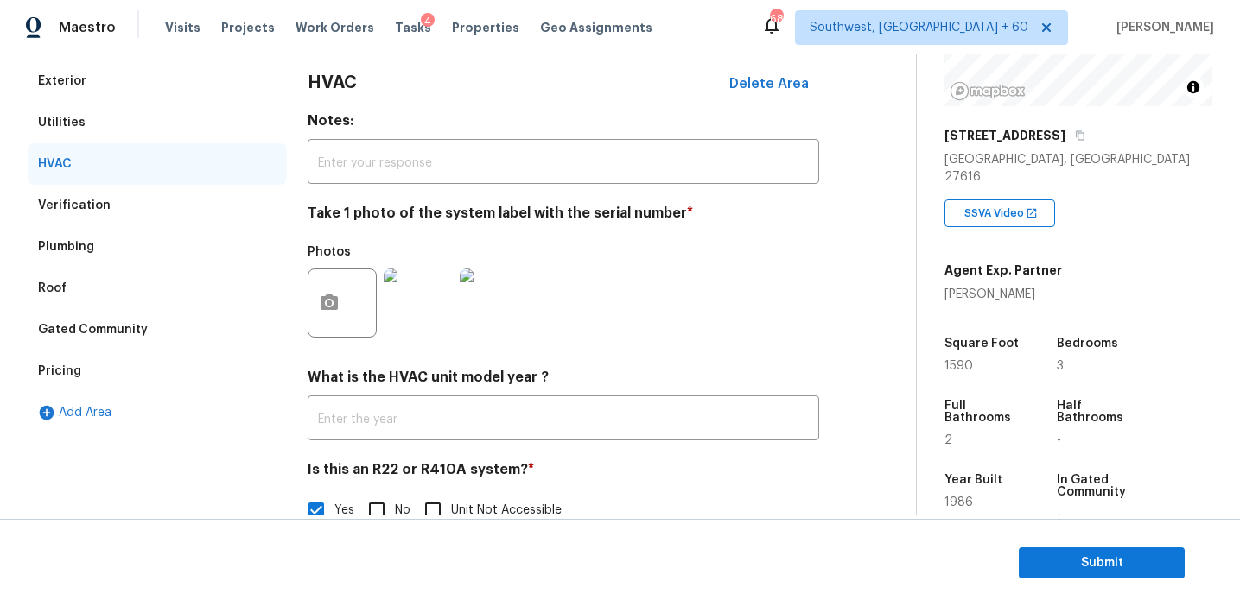
click at [162, 116] on div "Utilities" at bounding box center [157, 122] width 259 height 41
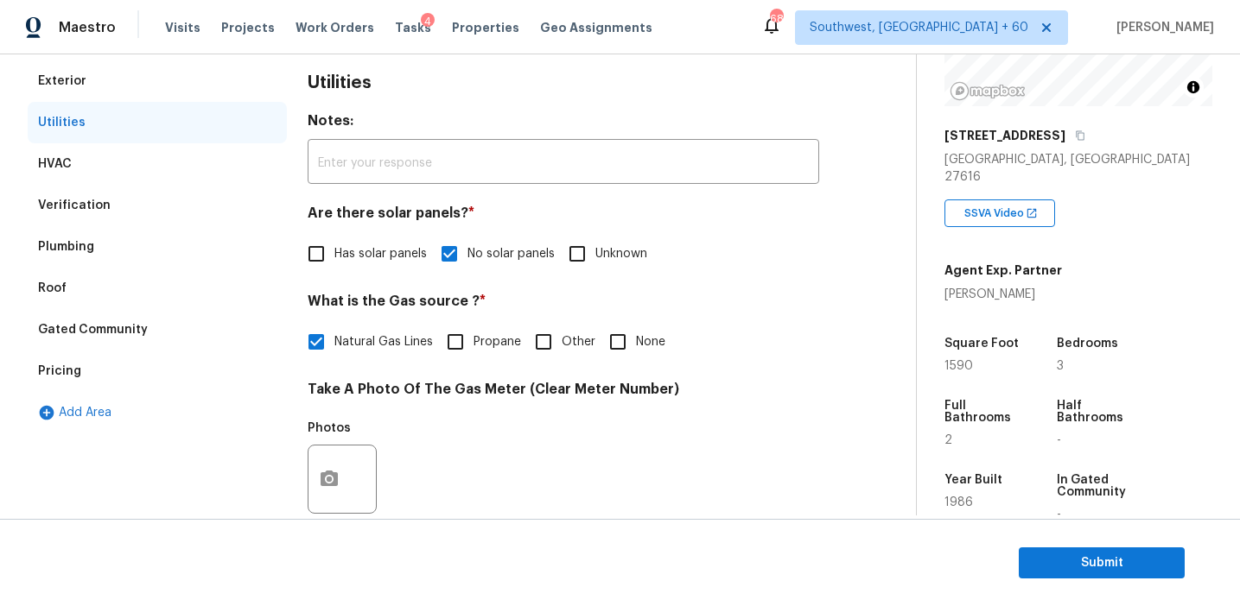
click at [161, 73] on div "Exterior" at bounding box center [157, 80] width 259 height 41
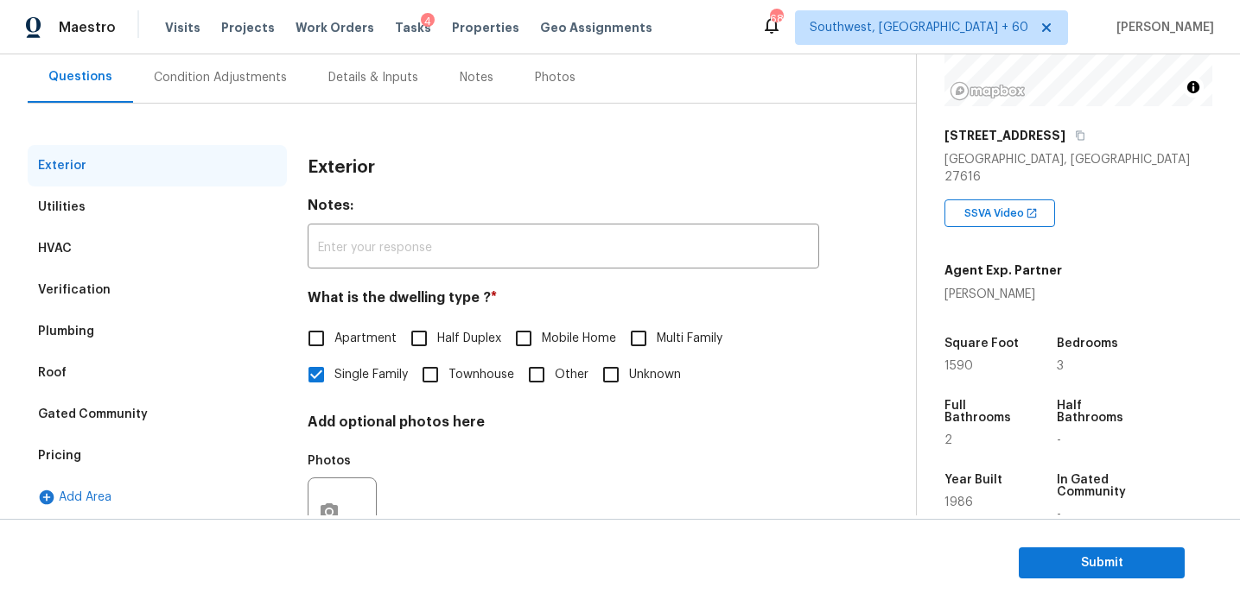
click at [162, 73] on div "Condition Adjustments" at bounding box center [220, 77] width 133 height 17
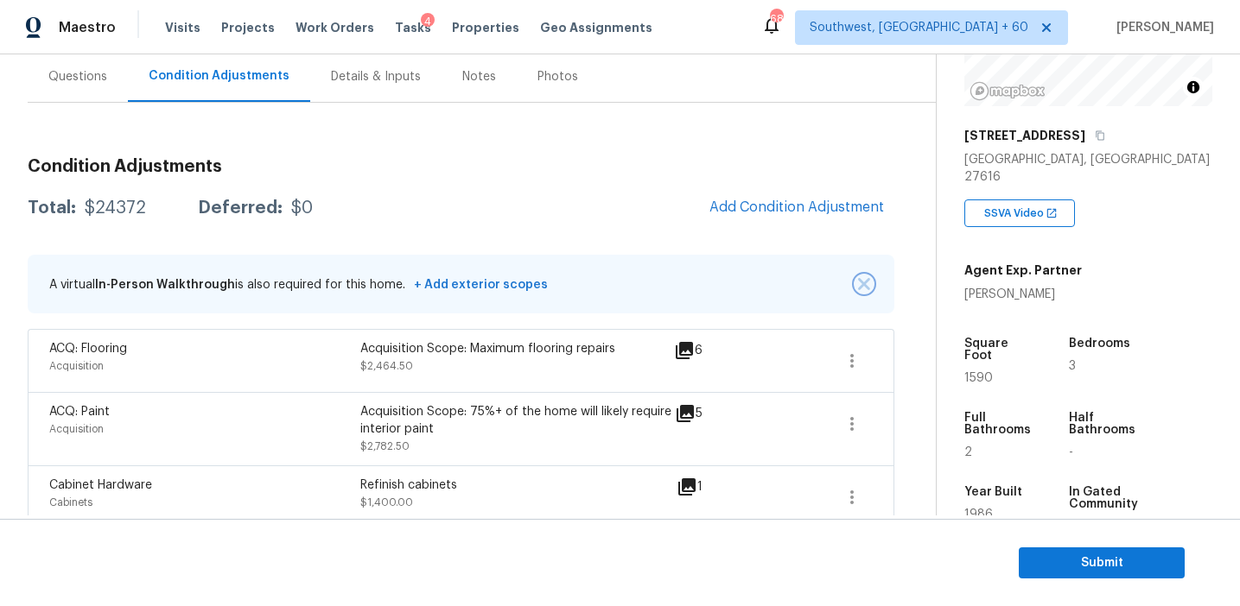
click at [860, 281] on img "button" at bounding box center [864, 284] width 12 height 12
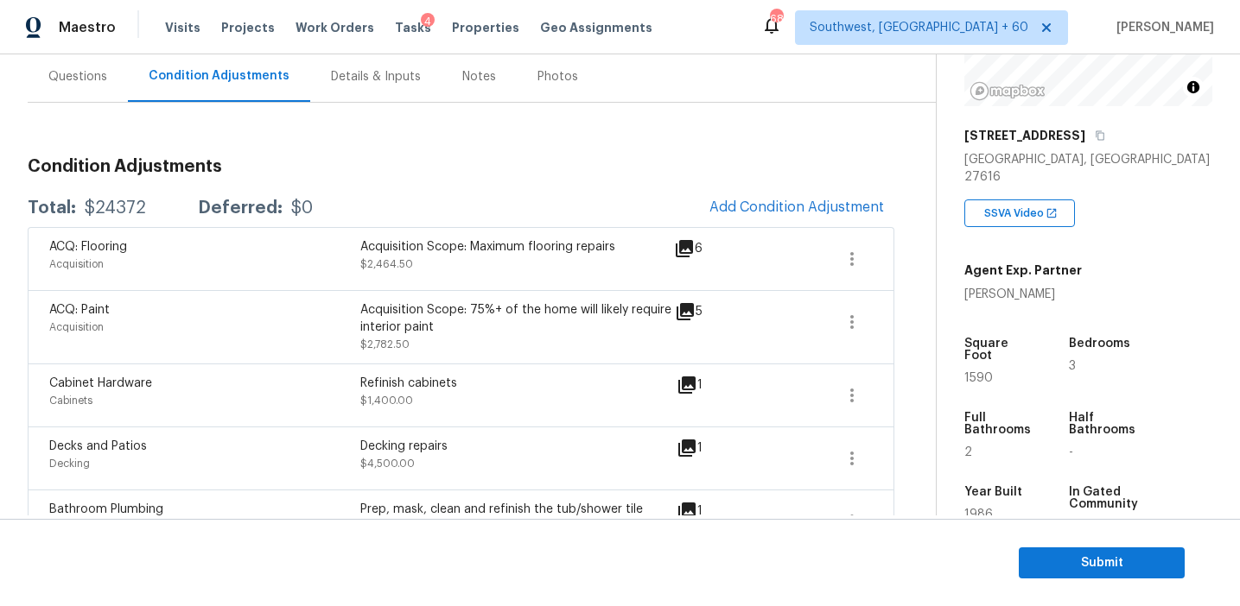
click at [711, 295] on div "ACQ: Paint Acquisition Acquisition Scope: 75%+ of the home will likely require …" at bounding box center [461, 326] width 866 height 73
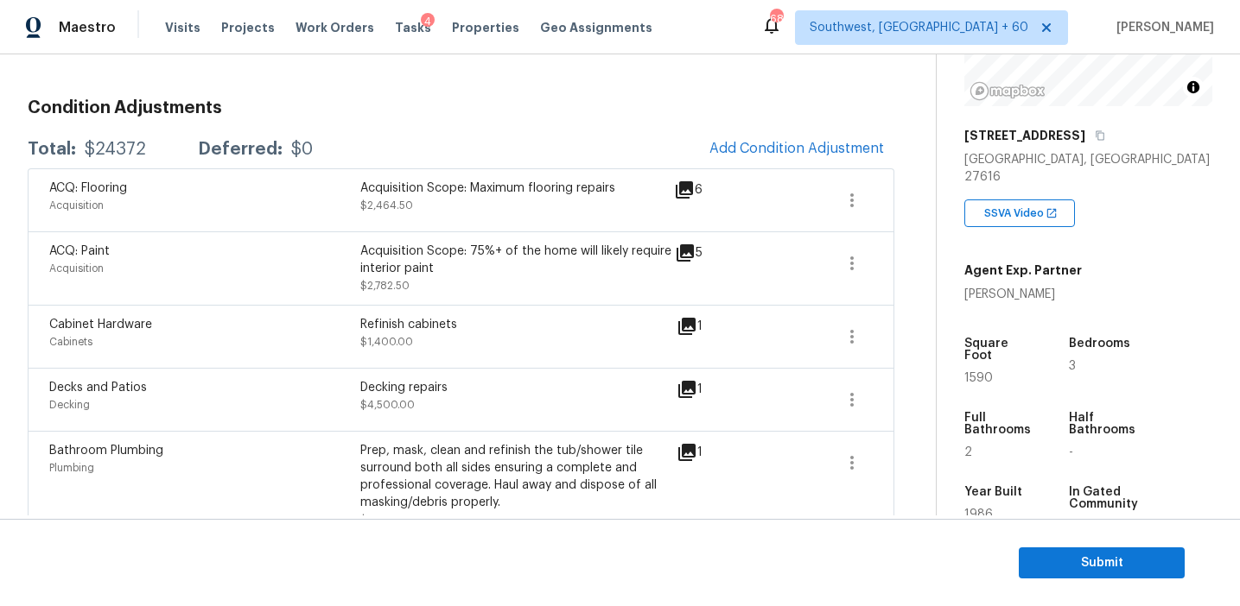
scroll to position [169, 0]
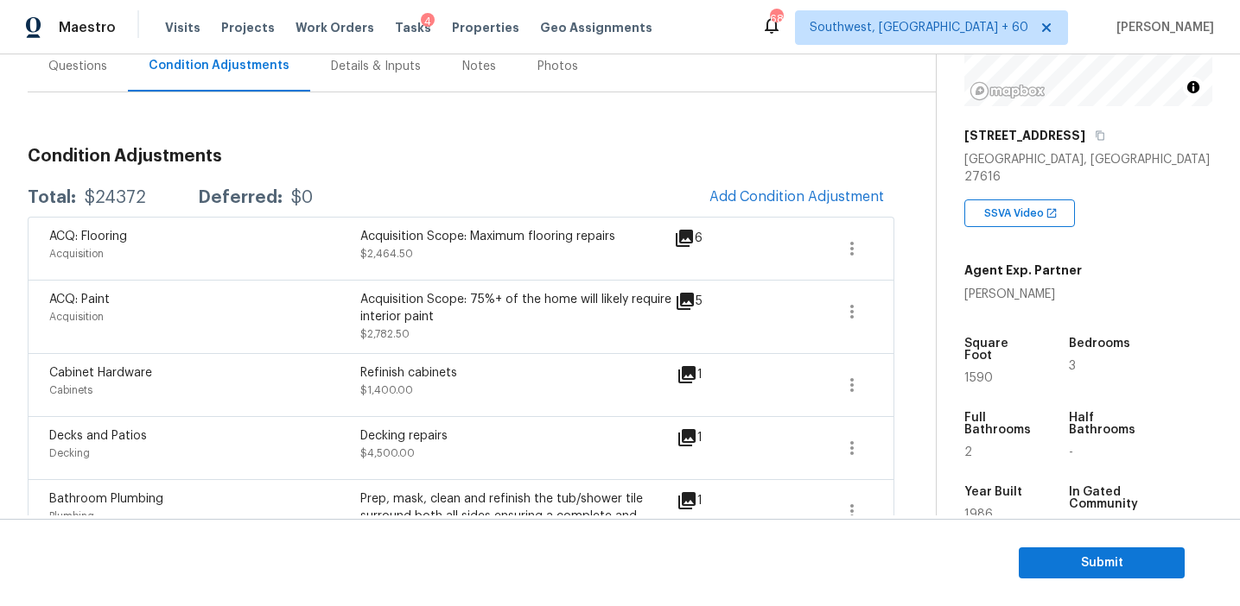
click at [584, 160] on h3 "Condition Adjustments" at bounding box center [461, 156] width 866 height 17
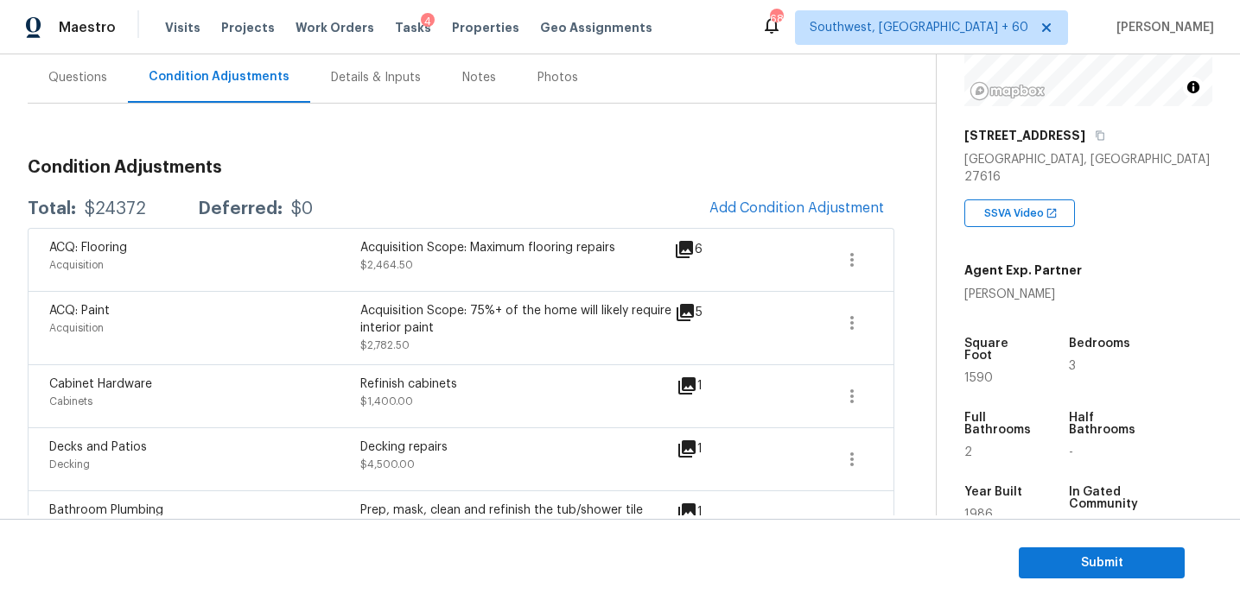
click at [584, 160] on h3 "Condition Adjustments" at bounding box center [461, 167] width 866 height 17
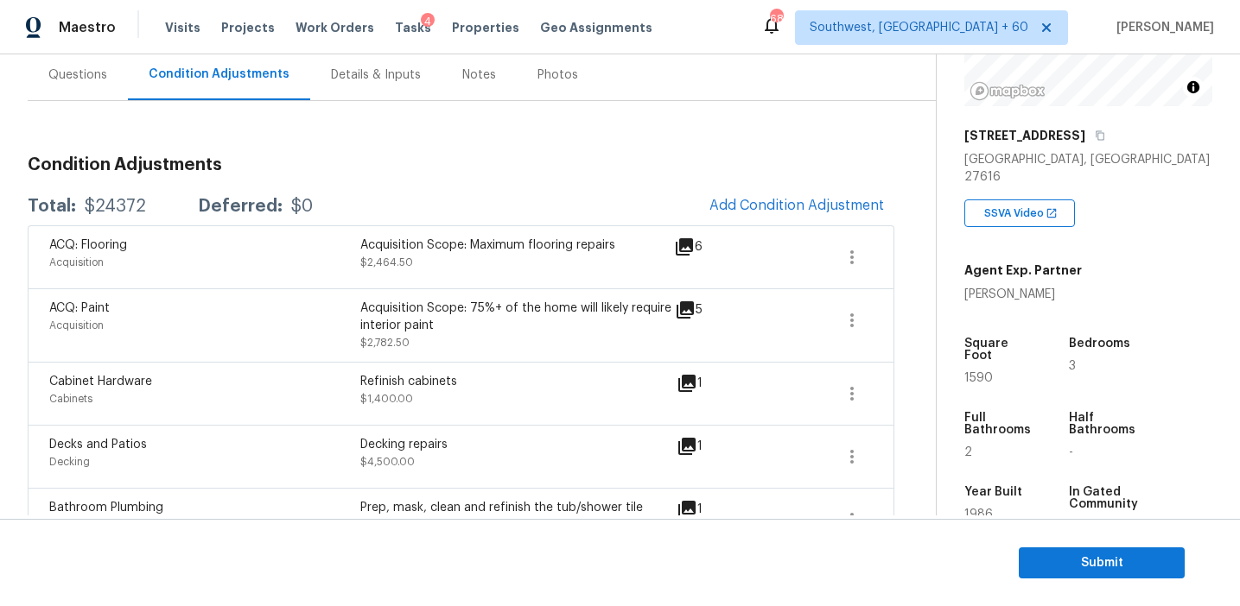
click at [584, 160] on h3 "Condition Adjustments" at bounding box center [461, 164] width 866 height 17
click at [1056, 568] on span "Submit" at bounding box center [1101, 564] width 138 height 22
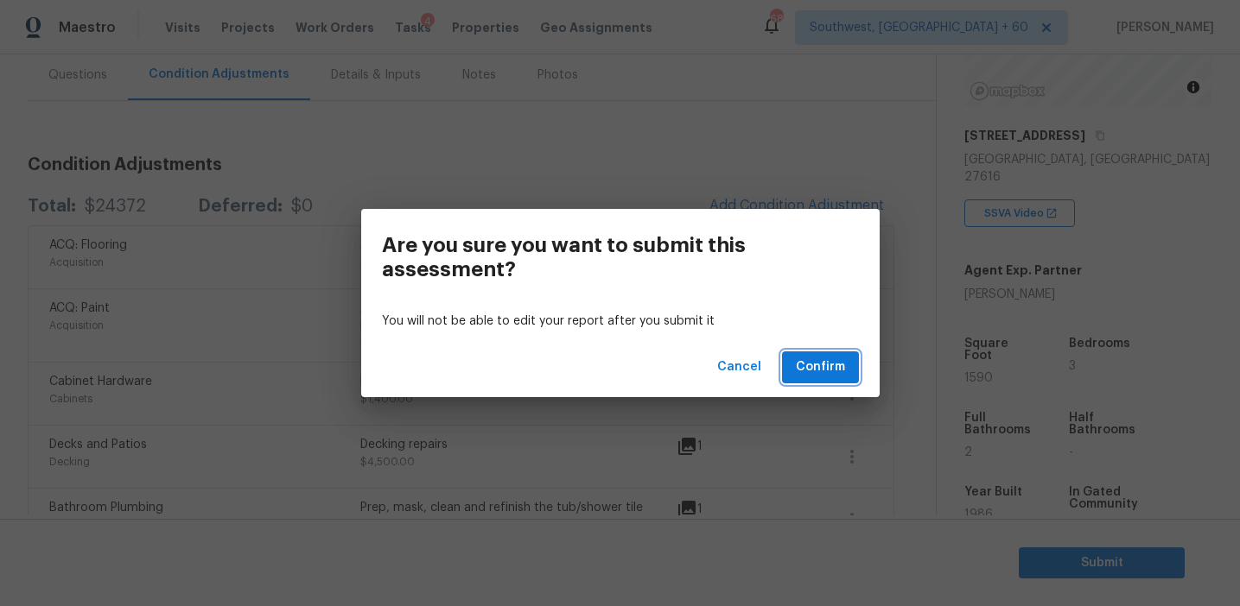
click at [826, 363] on span "Confirm" at bounding box center [820, 368] width 49 height 22
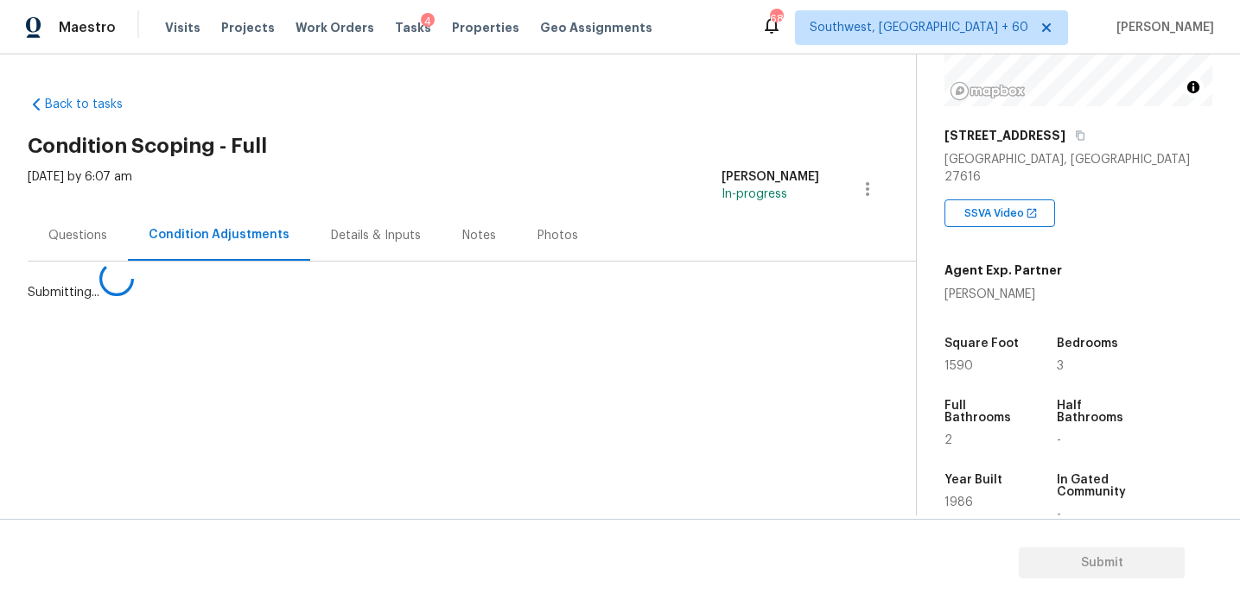
scroll to position [0, 0]
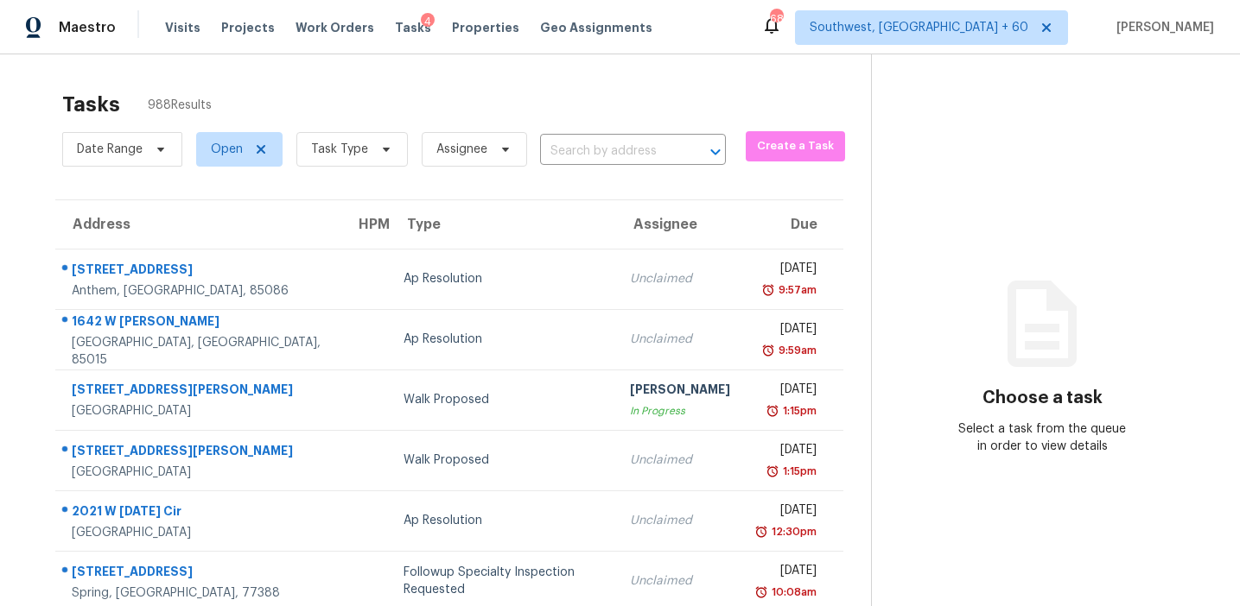
click at [585, 146] on input "text" at bounding box center [608, 151] width 137 height 27
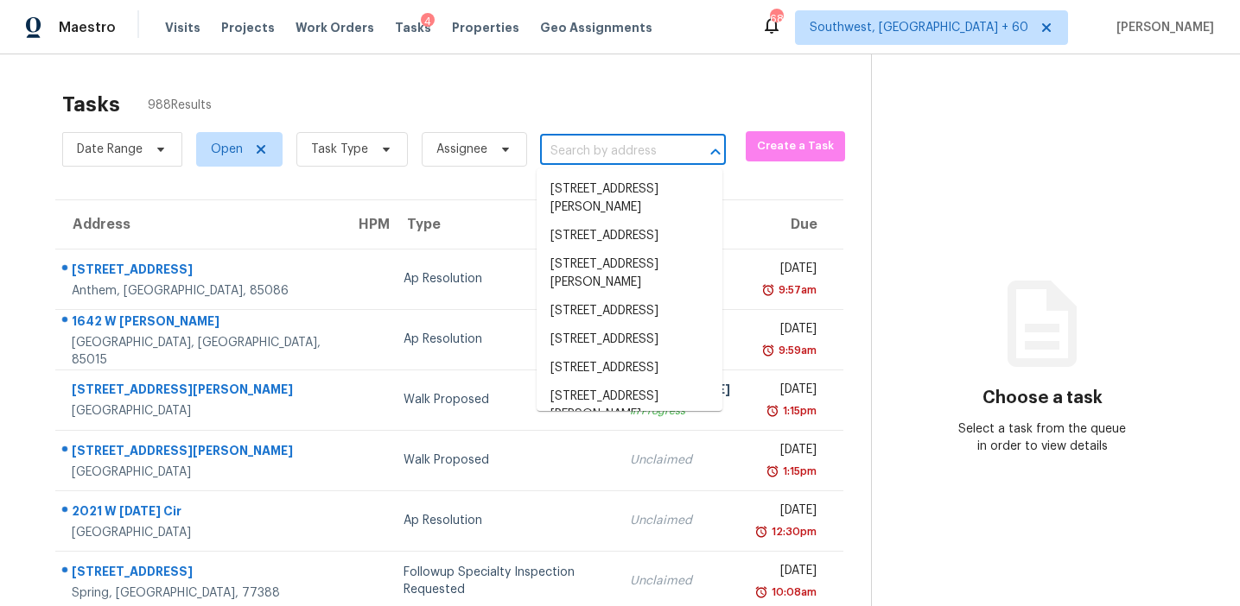
paste input "142 Jacqueline Dr Willow Spring, NC, 27592"
type input "142 Jacqueline Dr Willow Spring, NC, 27592"
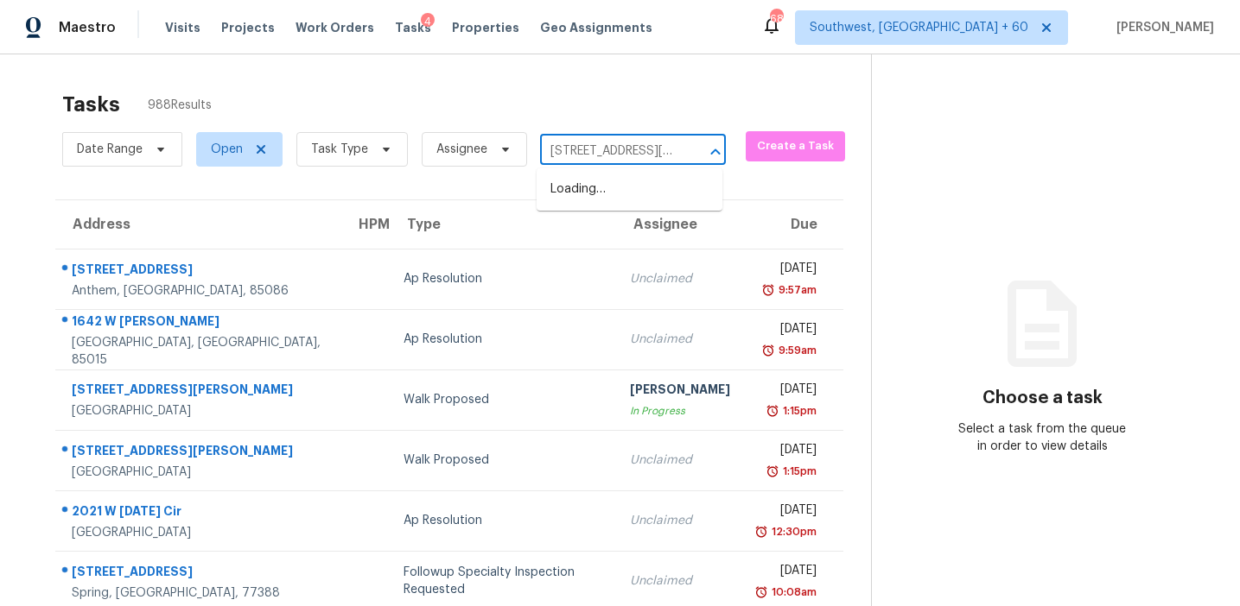
scroll to position [0, 117]
click at [600, 191] on li "142 Jacqueline Dr, Willow Spring, NC 27592" at bounding box center [629, 198] width 186 height 47
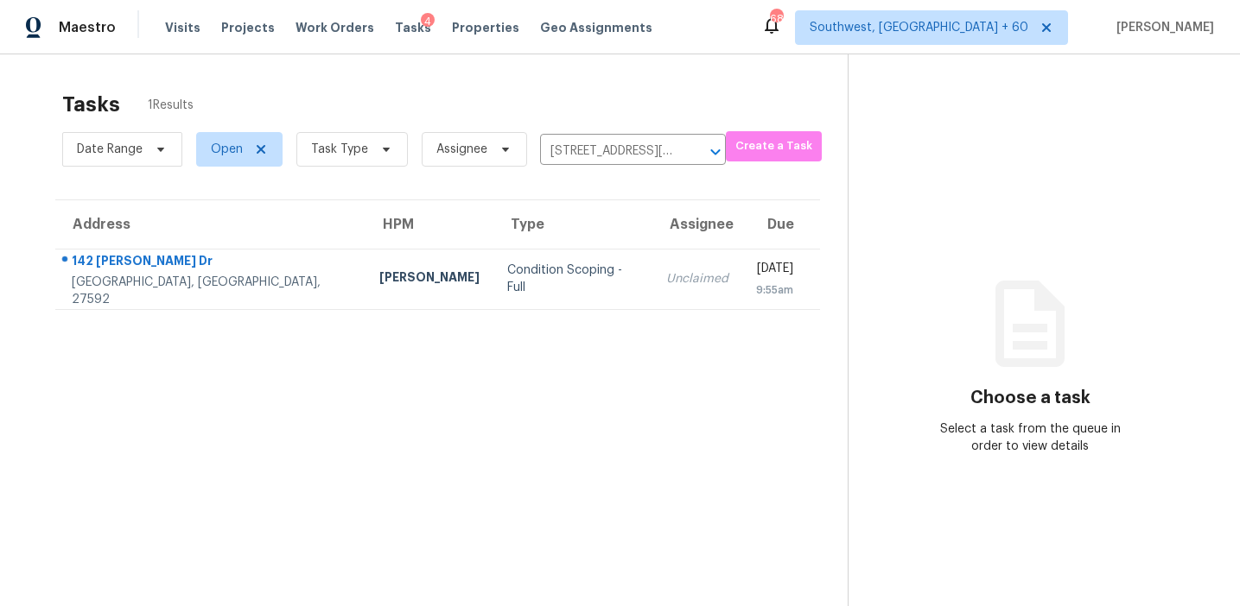
click at [666, 287] on div "Unclaimed" at bounding box center [697, 278] width 62 height 17
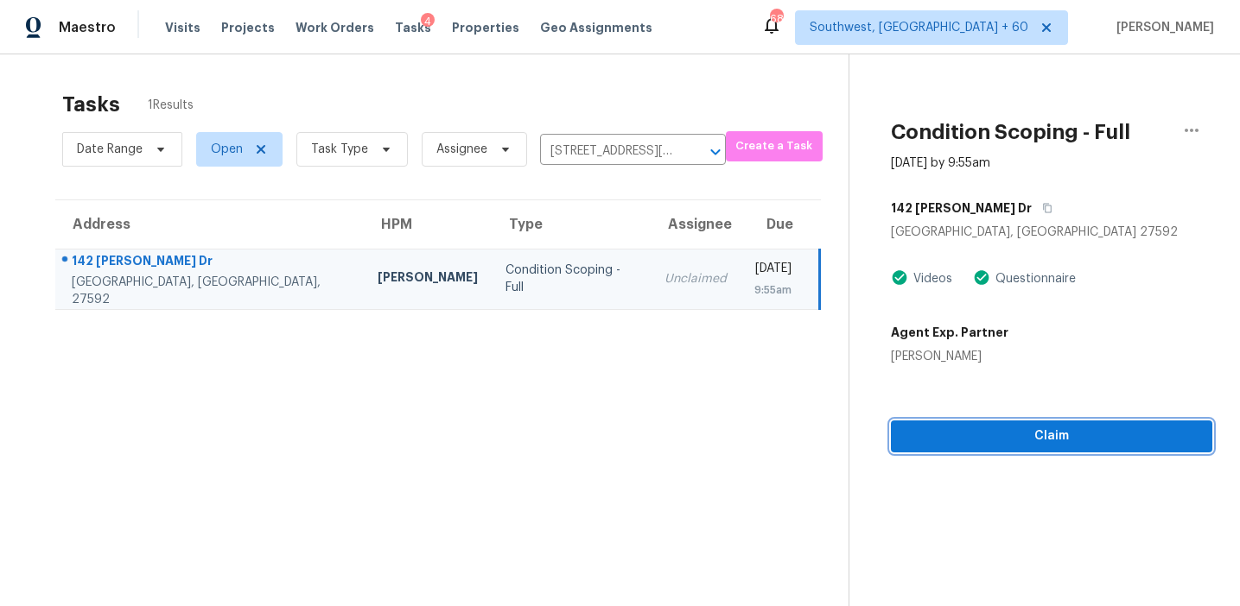
click at [999, 438] on span "Claim" at bounding box center [1051, 437] width 294 height 22
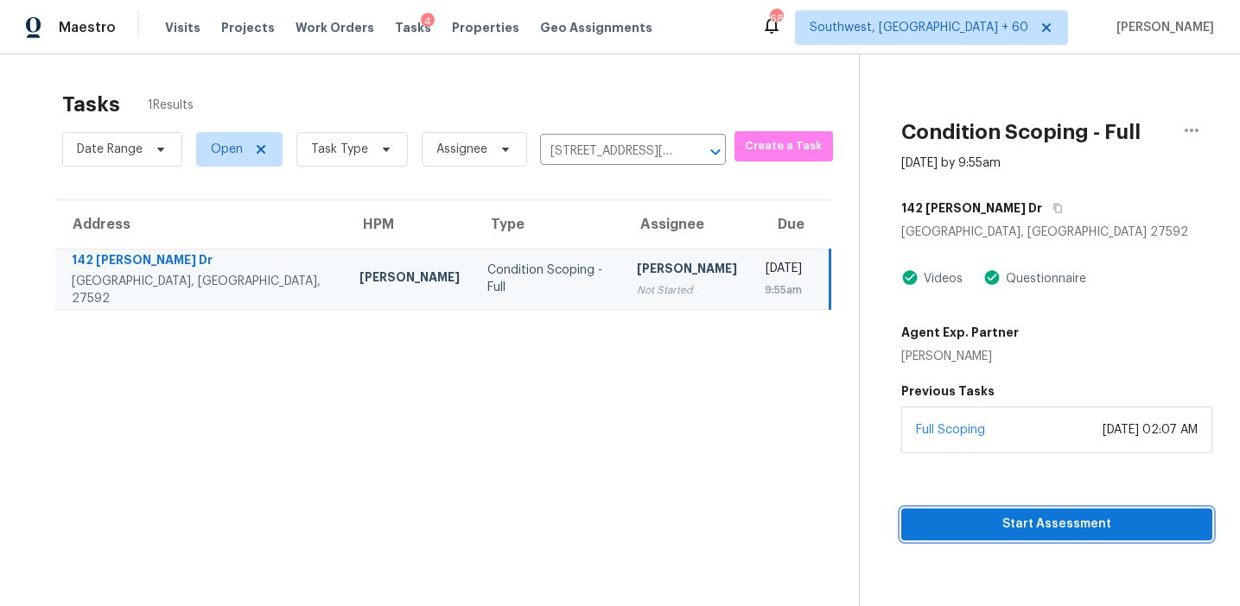
click at [948, 527] on span "Start Assessment" at bounding box center [1056, 525] width 283 height 22
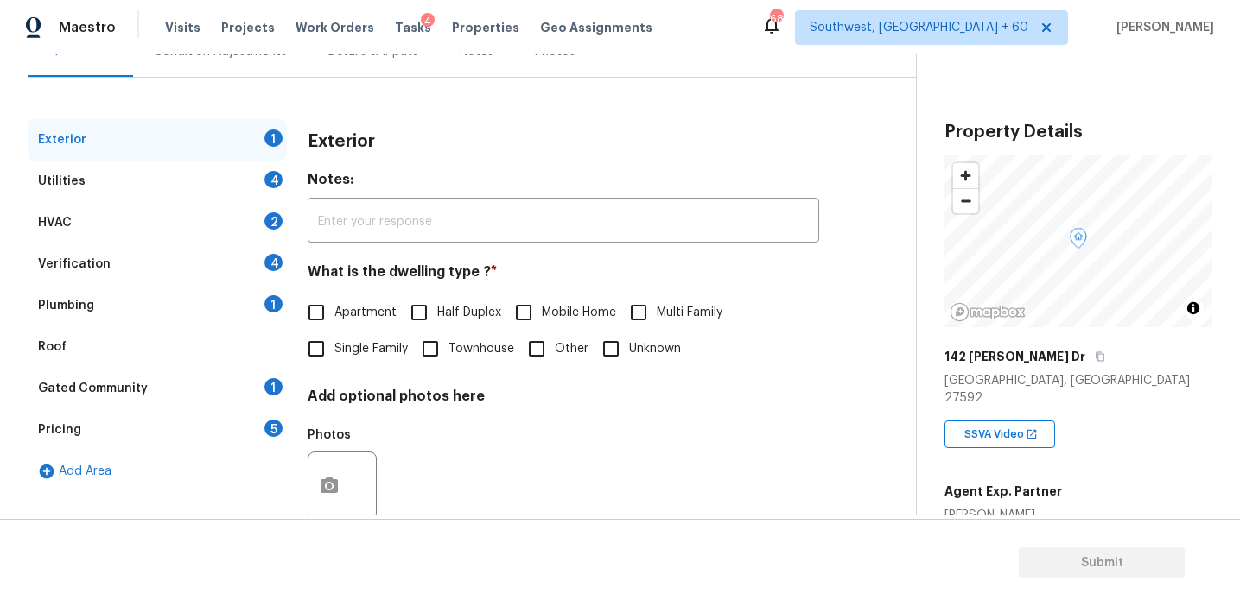
click at [243, 435] on div "Pricing 5" at bounding box center [157, 429] width 259 height 41
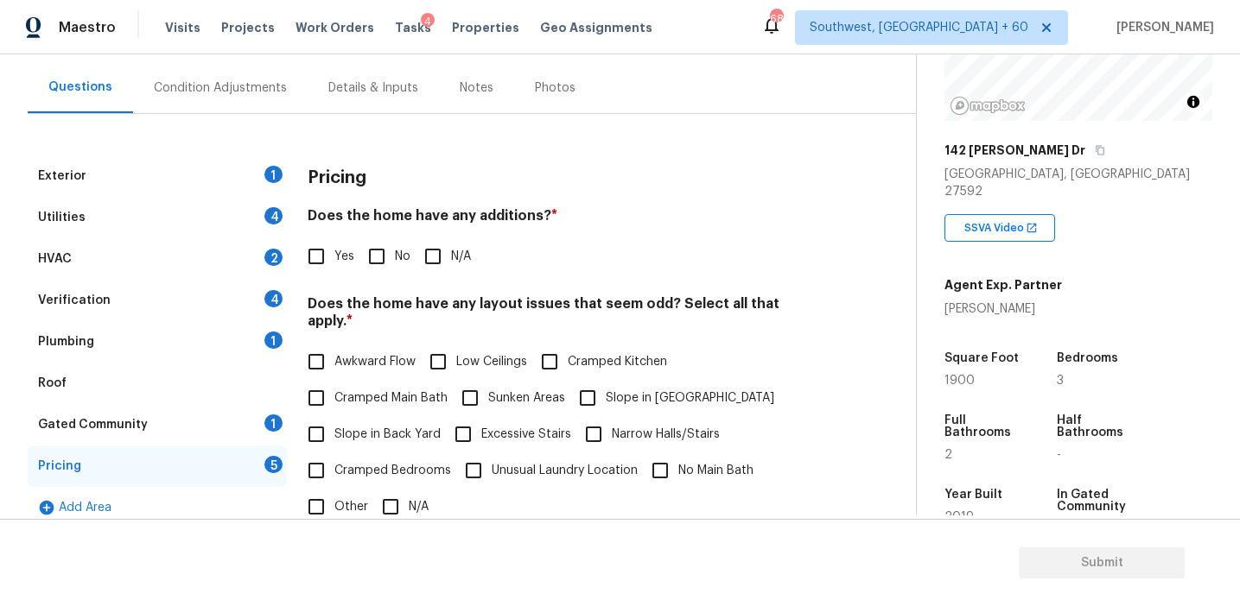
scroll to position [230, 0]
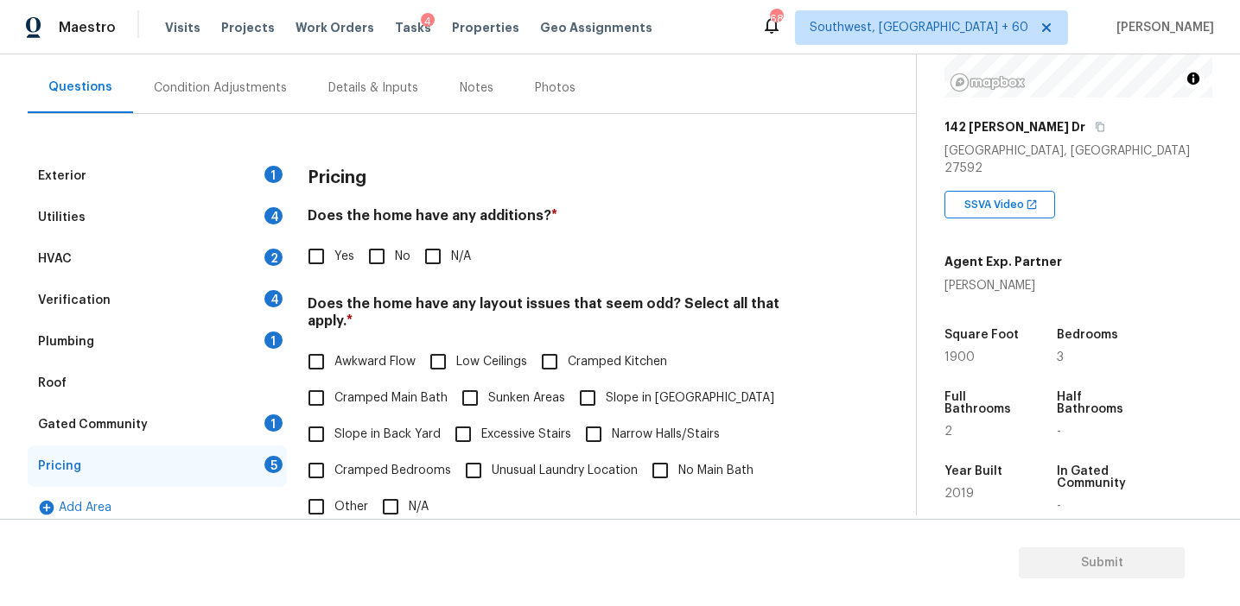
click at [251, 88] on div "Condition Adjustments" at bounding box center [220, 87] width 133 height 17
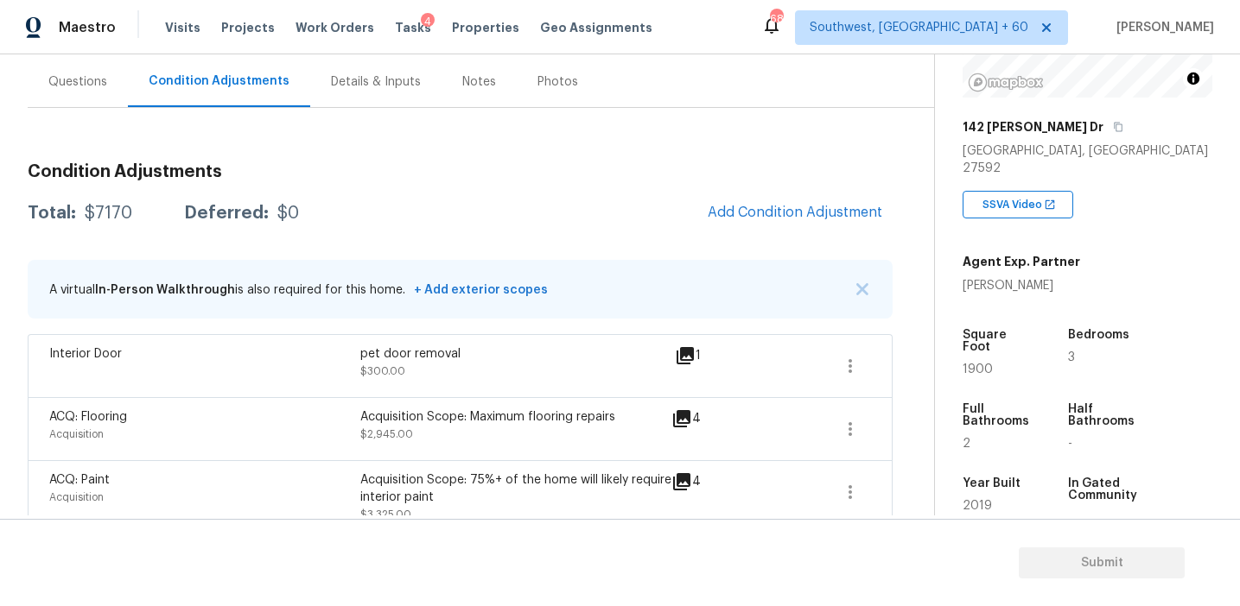
scroll to position [153, 0]
click at [77, 78] on div "Questions" at bounding box center [77, 82] width 59 height 17
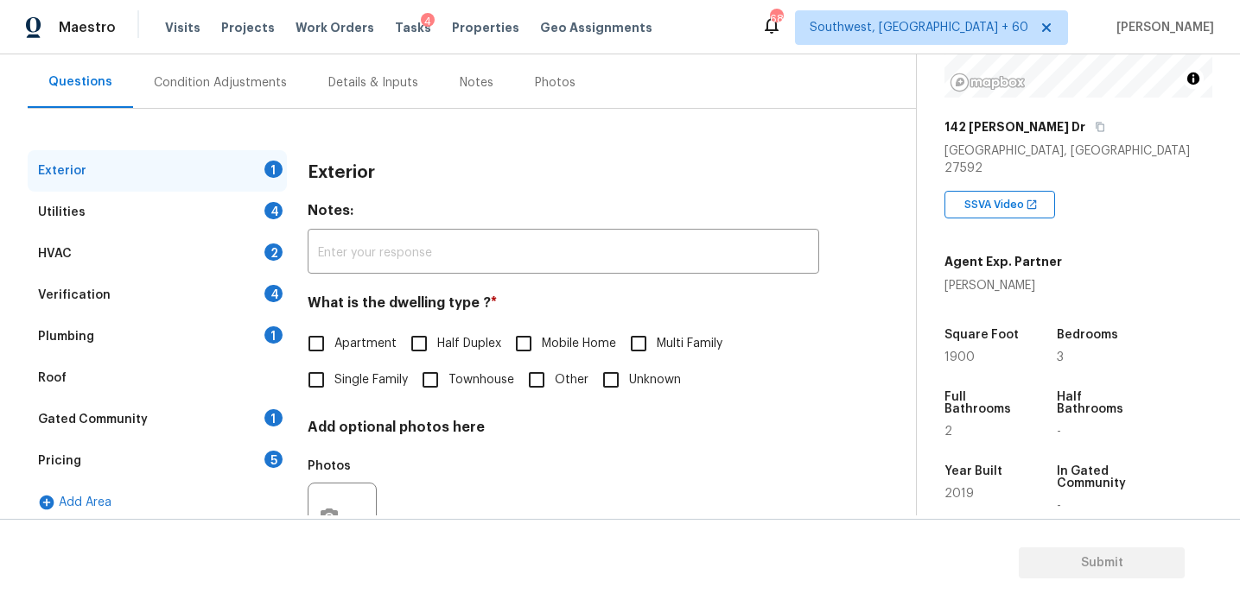
click at [213, 478] on div "Pricing 5" at bounding box center [157, 461] width 259 height 41
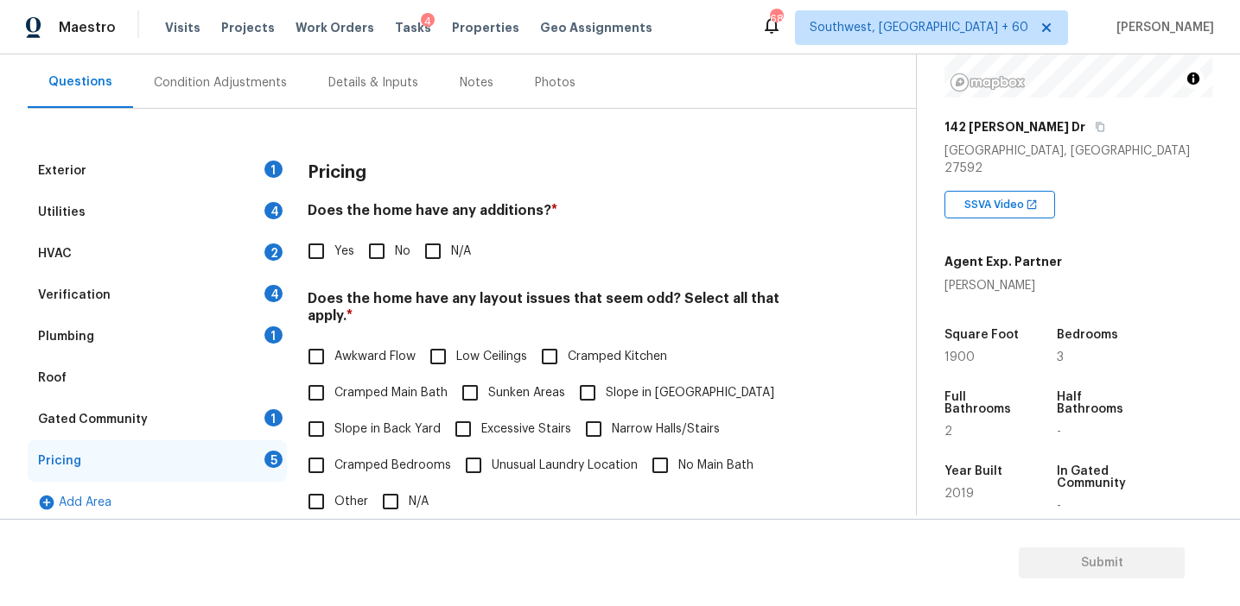
click at [488, 177] on div "Pricing" at bounding box center [563, 172] width 511 height 45
click at [368, 269] on input "No" at bounding box center [376, 251] width 36 height 36
checkbox input "true"
click at [365, 421] on span "Slope in Back Yard" at bounding box center [387, 430] width 106 height 18
click at [334, 415] on input "Slope in Back Yard" at bounding box center [316, 429] width 36 height 36
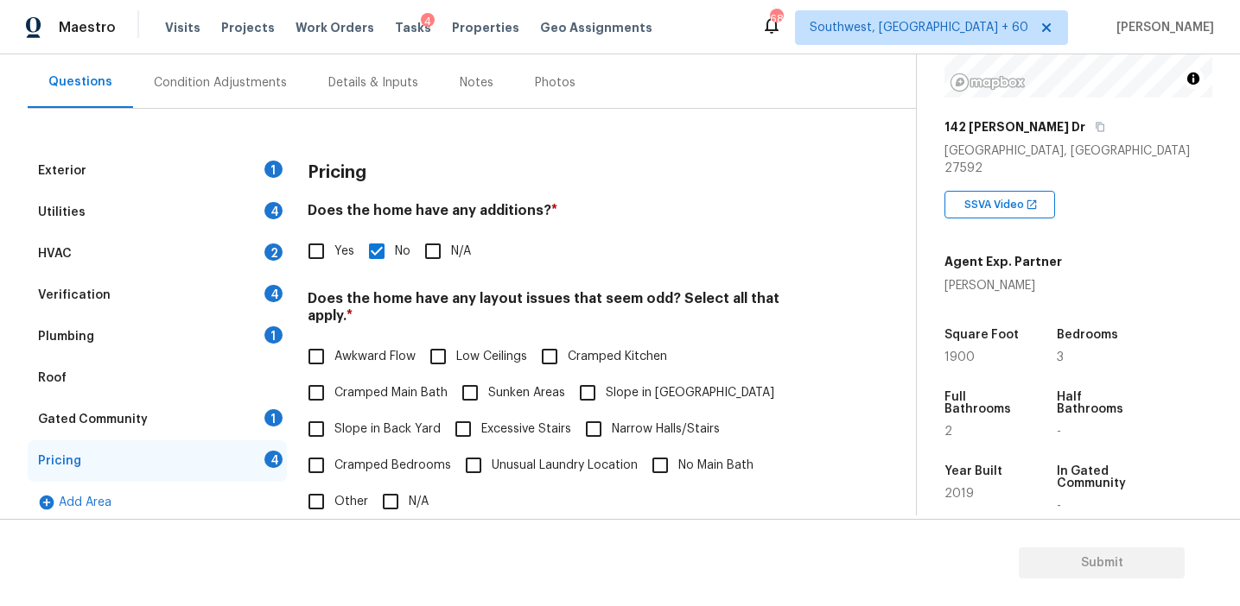
checkbox input "true"
click at [600, 391] on input "Slope in [GEOGRAPHIC_DATA]" at bounding box center [587, 393] width 36 height 36
checkbox input "true"
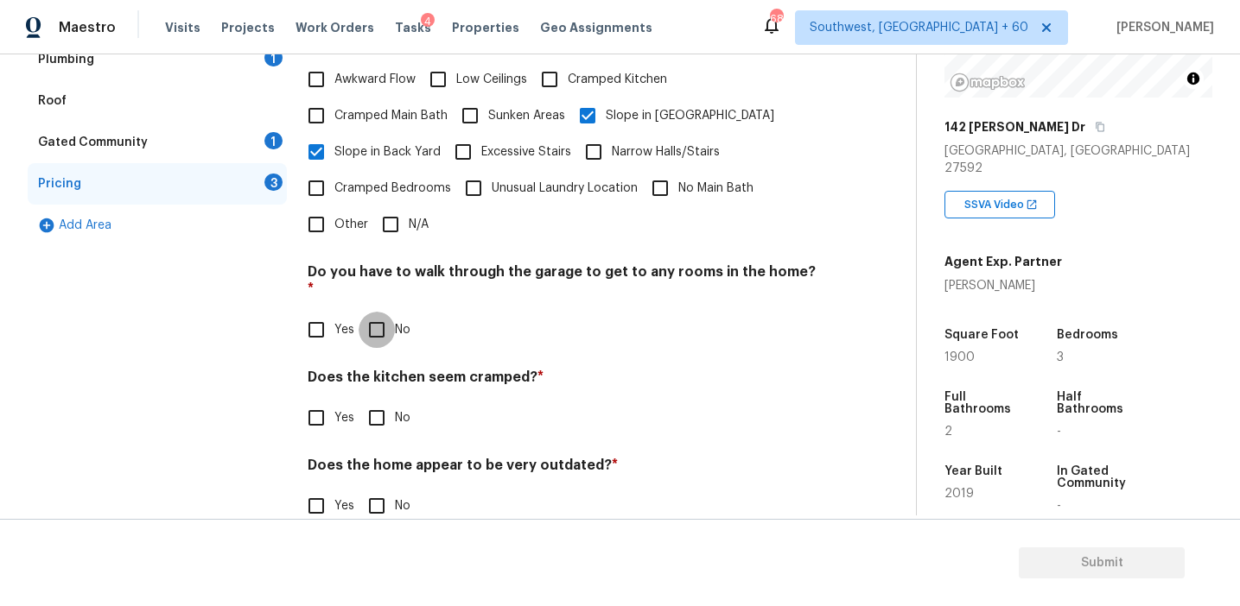
click at [375, 312] on input "No" at bounding box center [376, 330] width 36 height 36
checkbox input "true"
click at [385, 402] on input "No" at bounding box center [376, 420] width 36 height 36
checkbox input "true"
click at [378, 488] on input "No" at bounding box center [376, 506] width 36 height 36
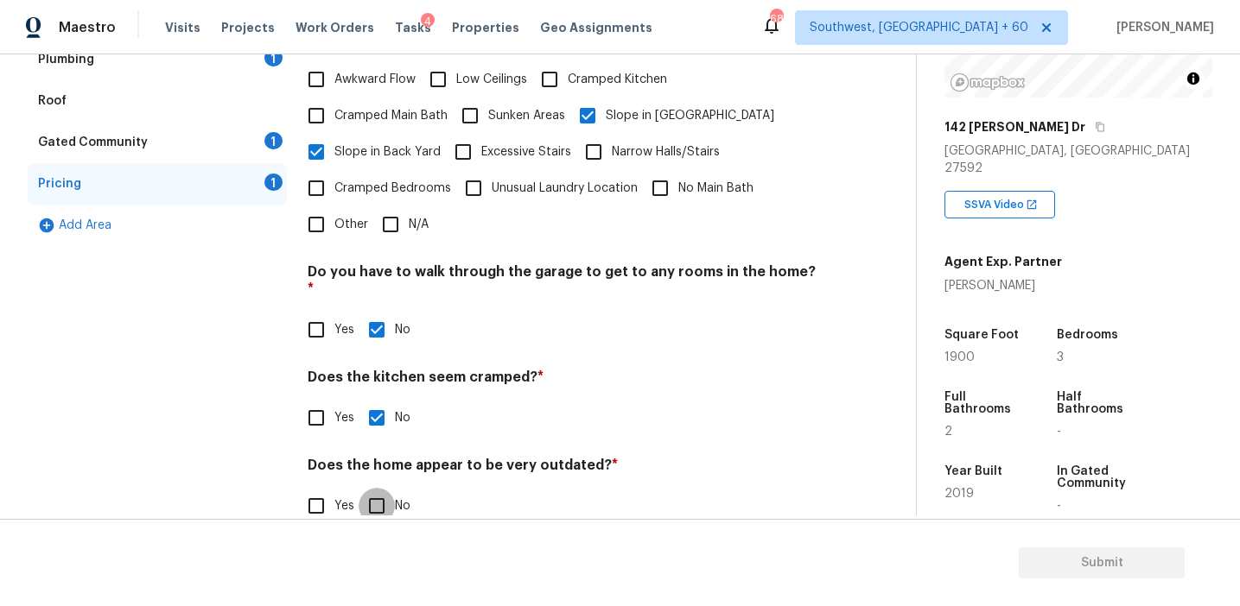
checkbox input "true"
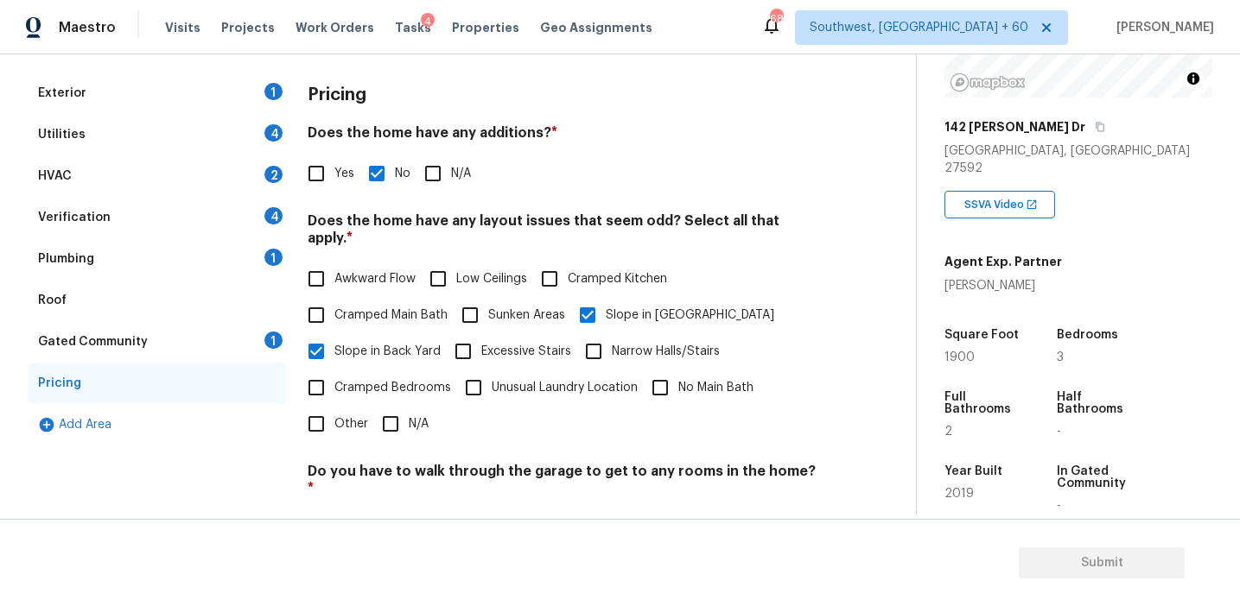
scroll to position [218, 0]
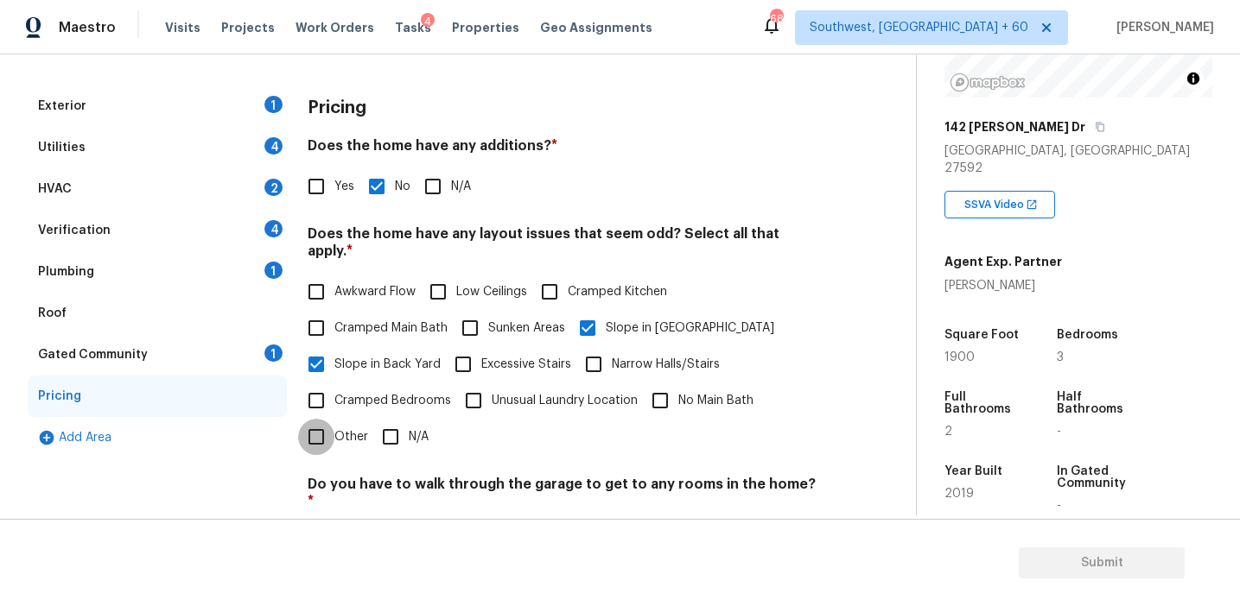
click at [326, 424] on input "Other" at bounding box center [316, 437] width 36 height 36
checkbox input "true"
click at [362, 477] on input "text" at bounding box center [563, 480] width 511 height 41
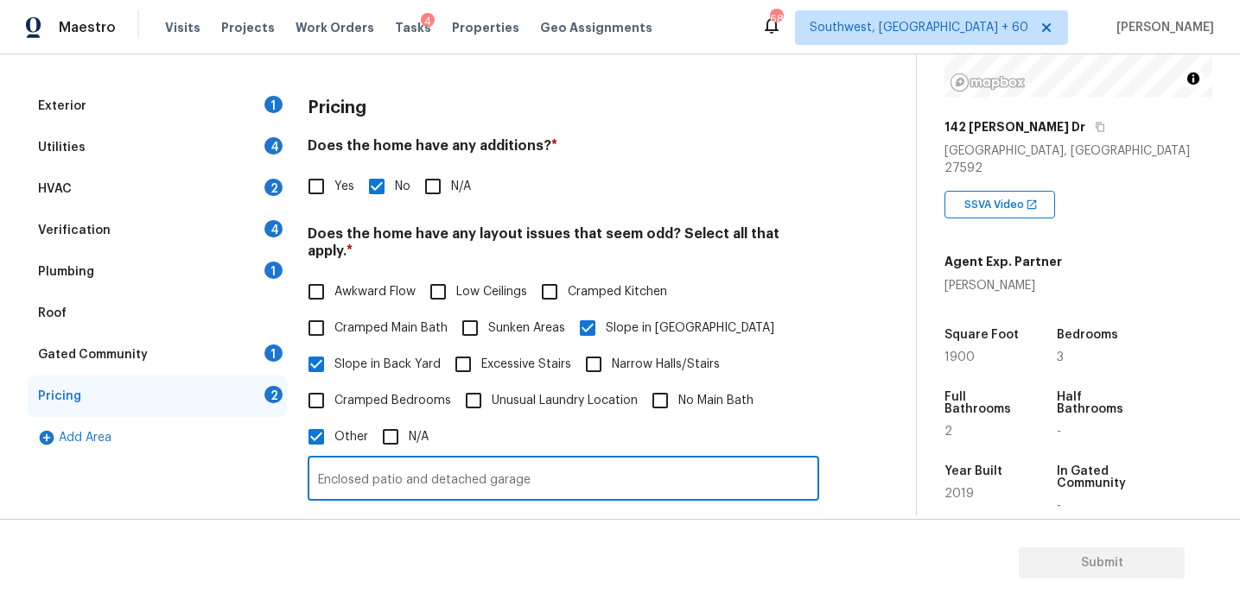
scroll to position [440, 0]
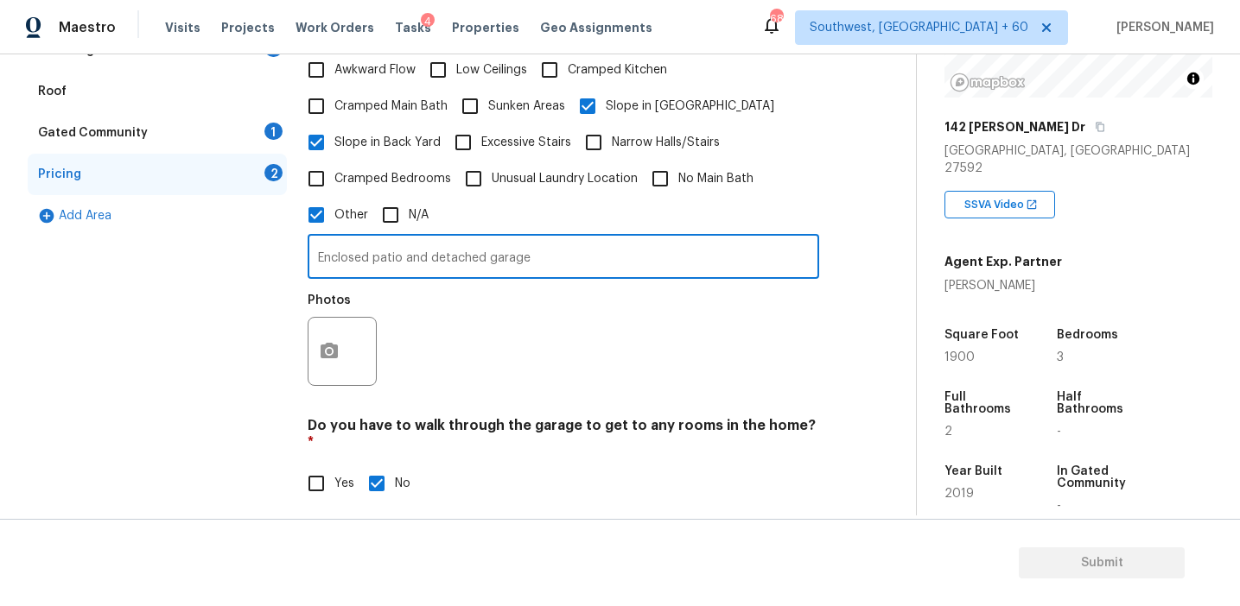
type input "Enclosed patio and detached garage"
click at [320, 334] on button "button" at bounding box center [328, 351] width 41 height 67
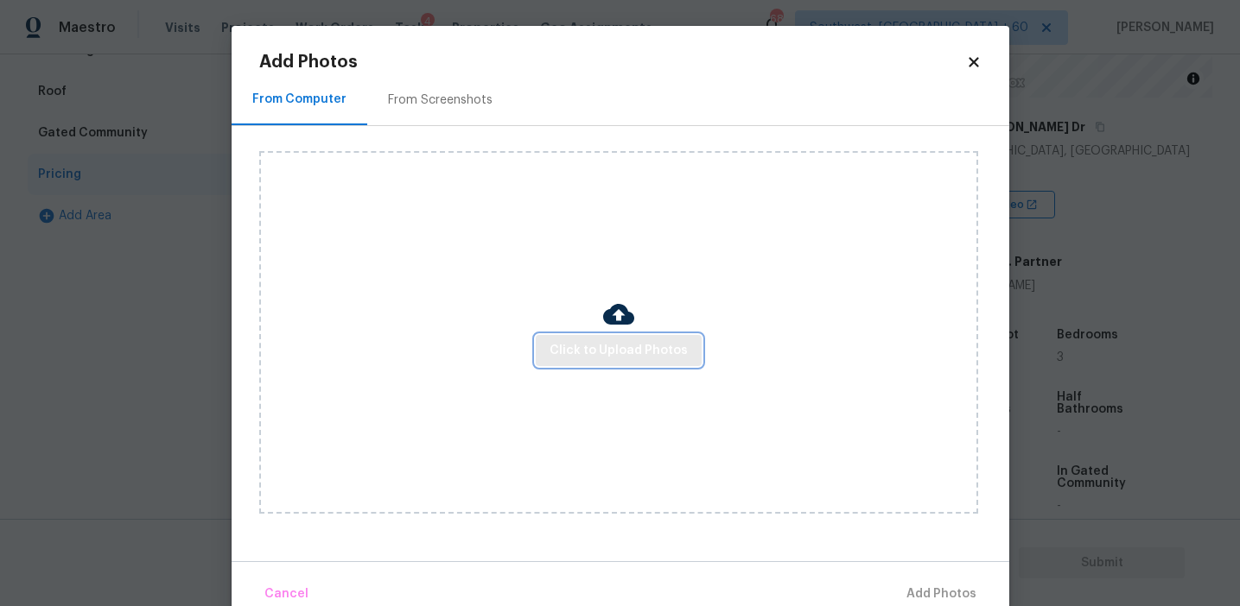
click at [600, 341] on span "Click to Upload Photos" at bounding box center [618, 351] width 138 height 22
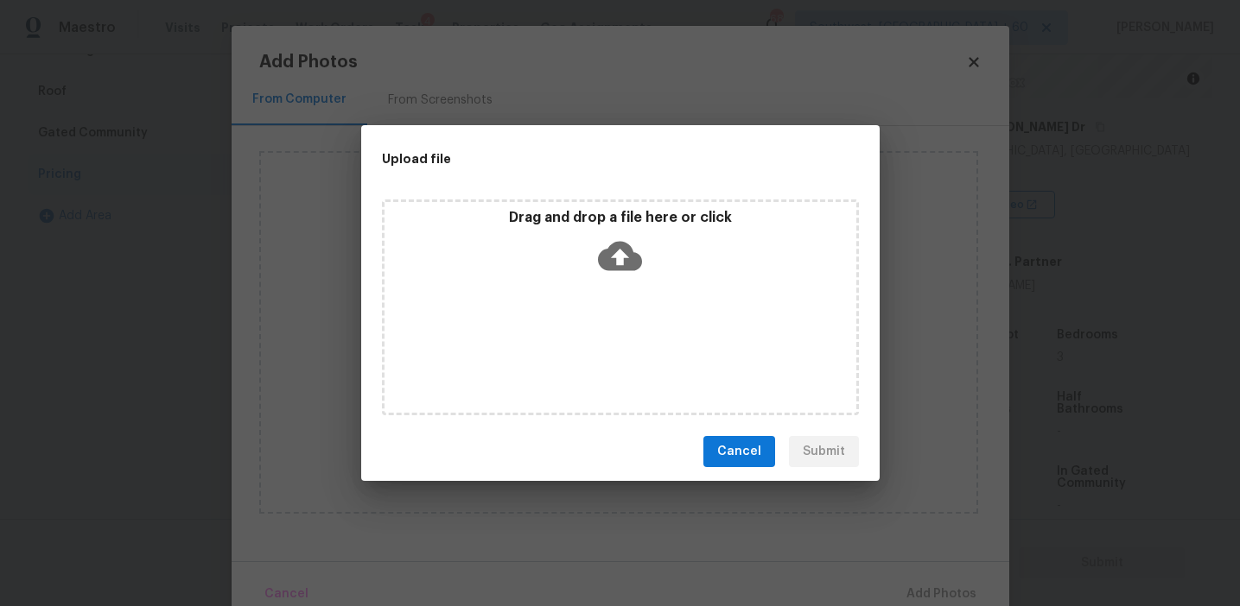
click at [588, 230] on div "Drag and drop a file here or click" at bounding box center [620, 246] width 472 height 74
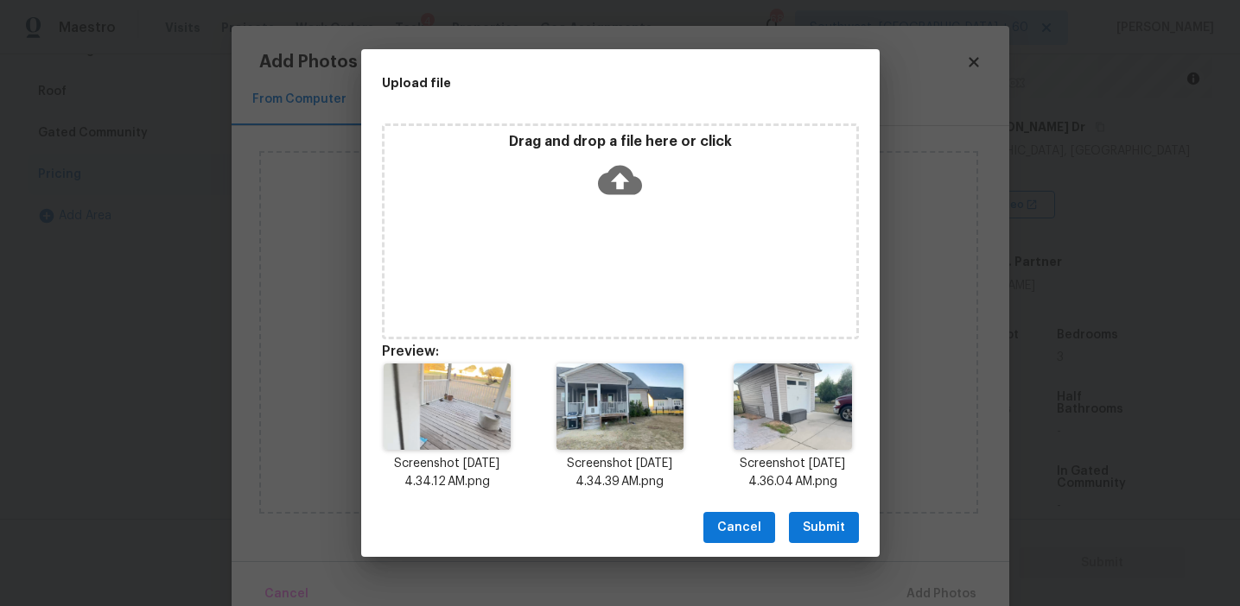
click at [818, 515] on button "Submit" at bounding box center [824, 528] width 70 height 32
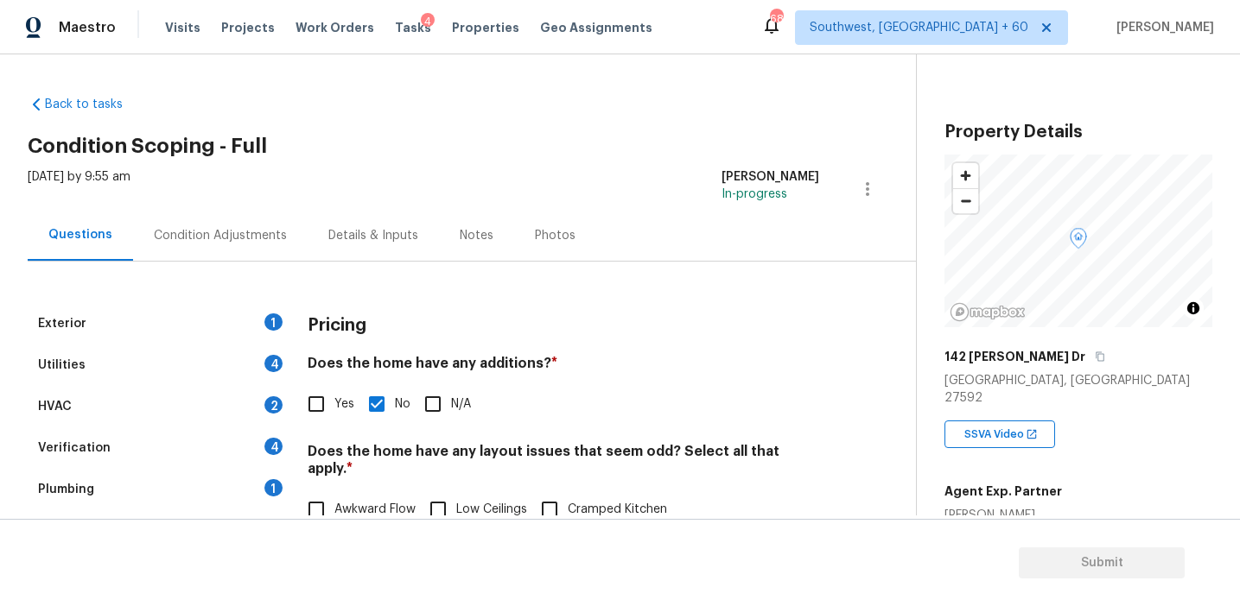
scroll to position [230, 0]
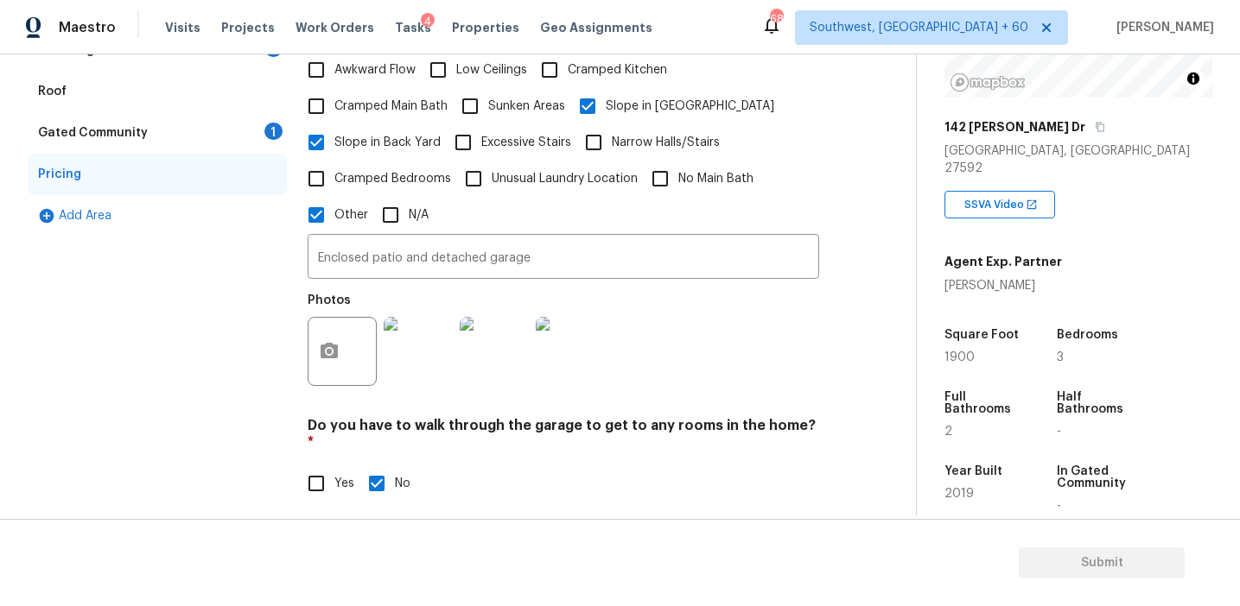
click at [692, 297] on div "Photos" at bounding box center [563, 340] width 511 height 112
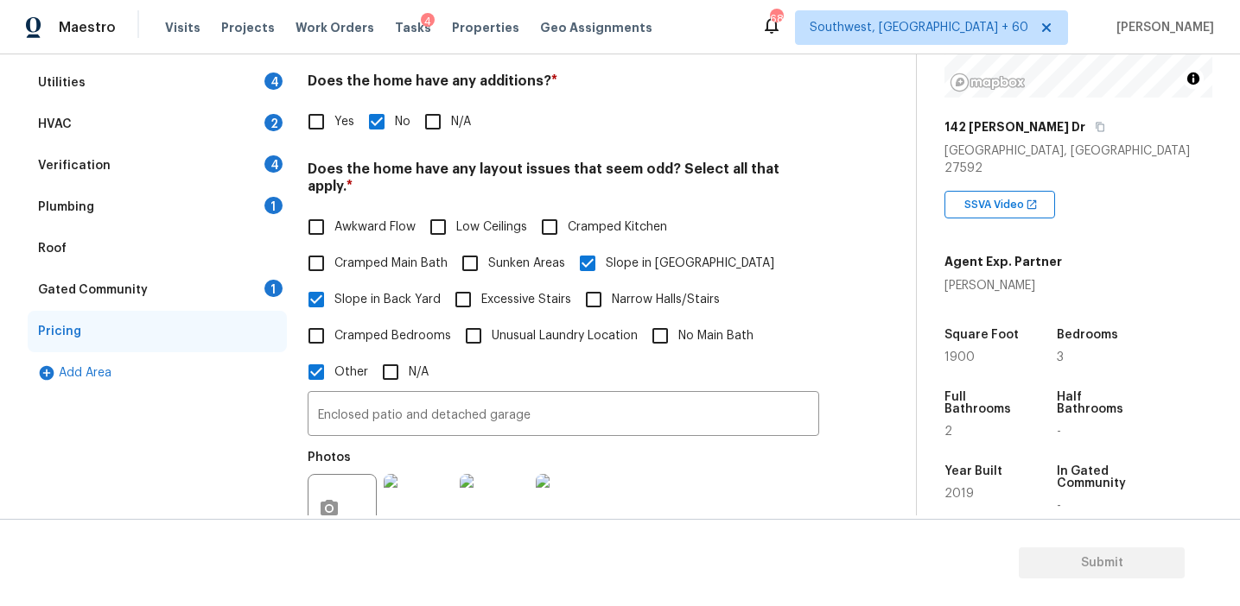
click at [270, 282] on div "1" at bounding box center [273, 288] width 18 height 17
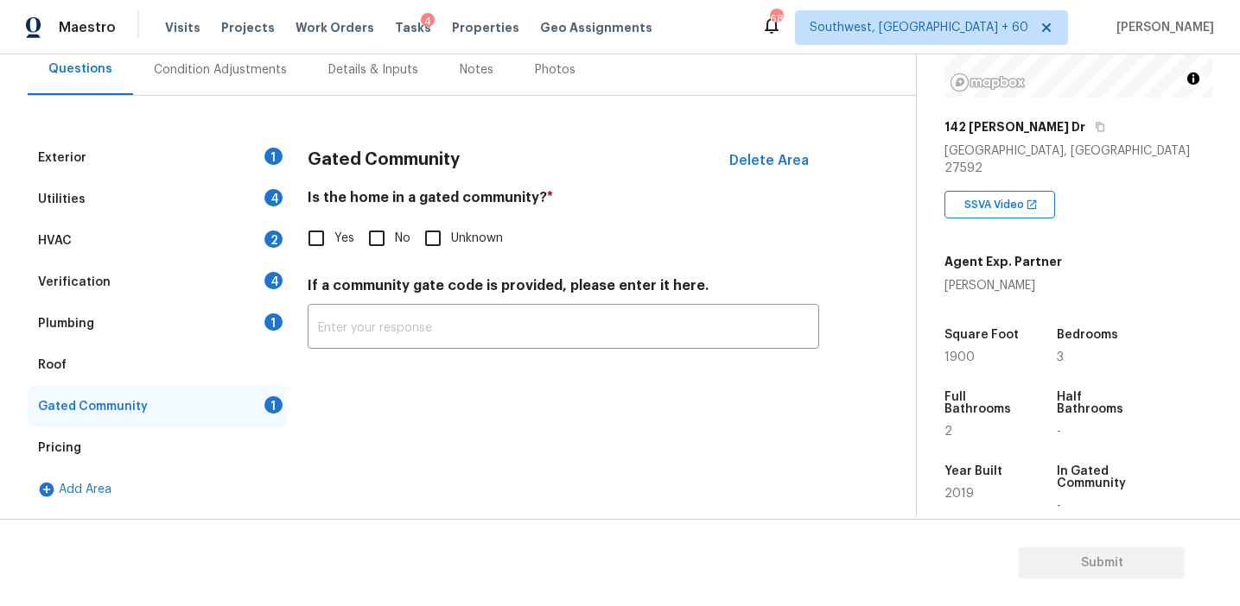
click at [371, 240] on input "No" at bounding box center [376, 238] width 36 height 36
checkbox input "true"
click at [201, 335] on div "Plumbing 1" at bounding box center [157, 323] width 259 height 41
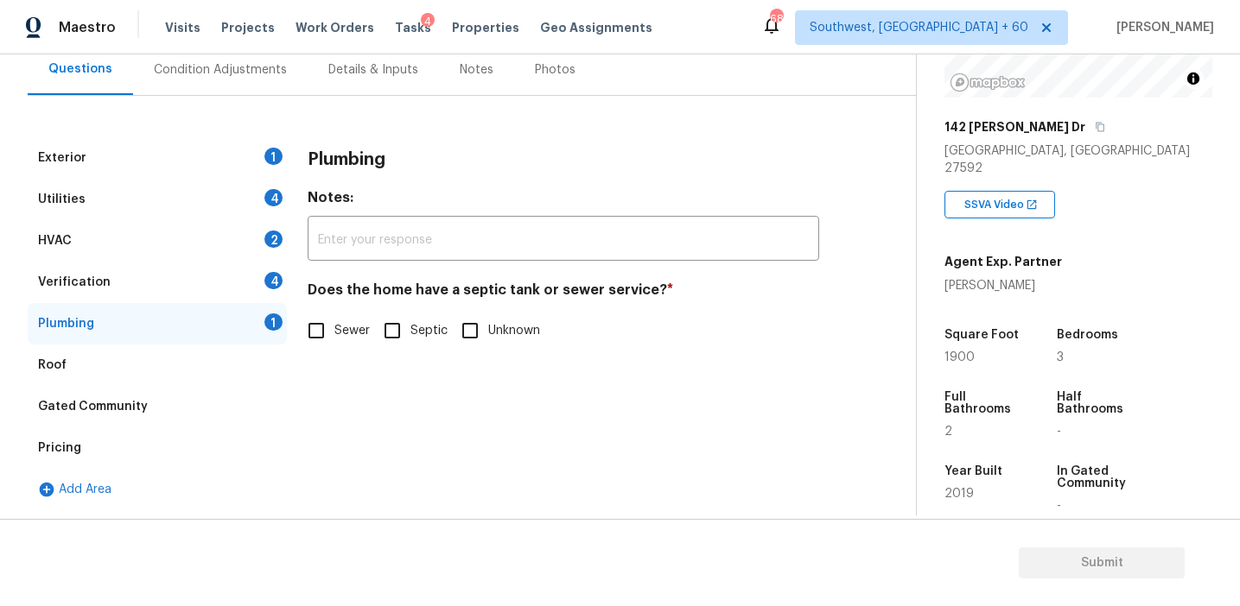
click at [314, 330] on input "Sewer" at bounding box center [316, 331] width 36 height 36
checkbox input "true"
click at [255, 268] on div "Verification 4" at bounding box center [157, 282] width 259 height 41
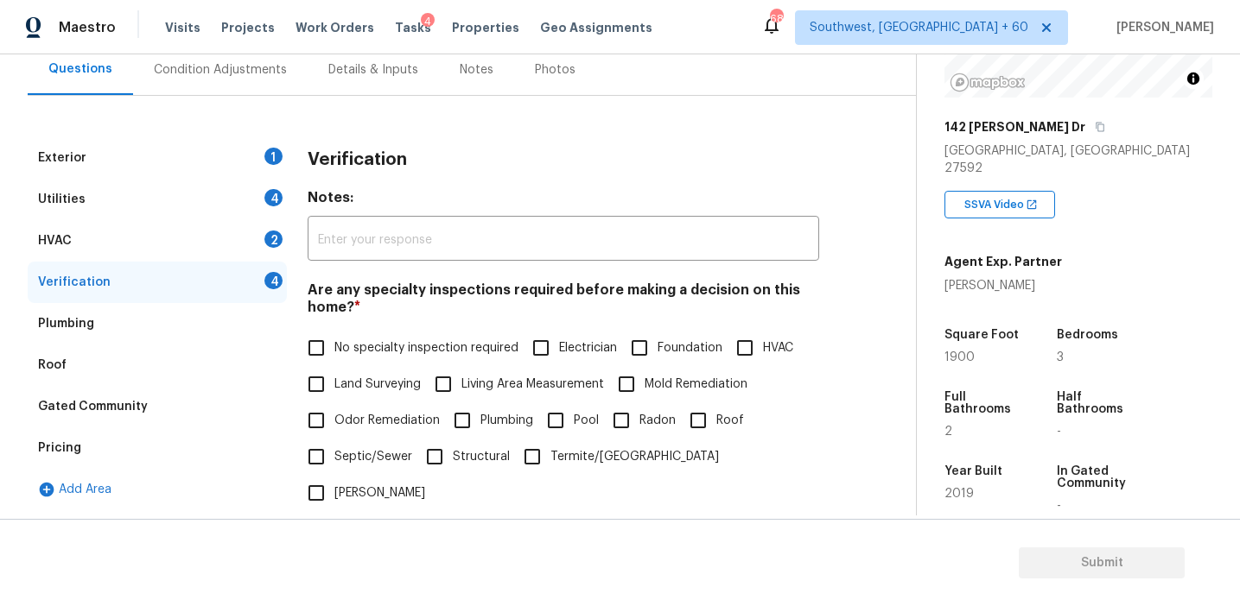
click at [374, 346] on span "No specialty inspection required" at bounding box center [426, 348] width 184 height 18
click at [334, 346] on input "No specialty inspection required" at bounding box center [316, 348] width 36 height 36
checkbox input "true"
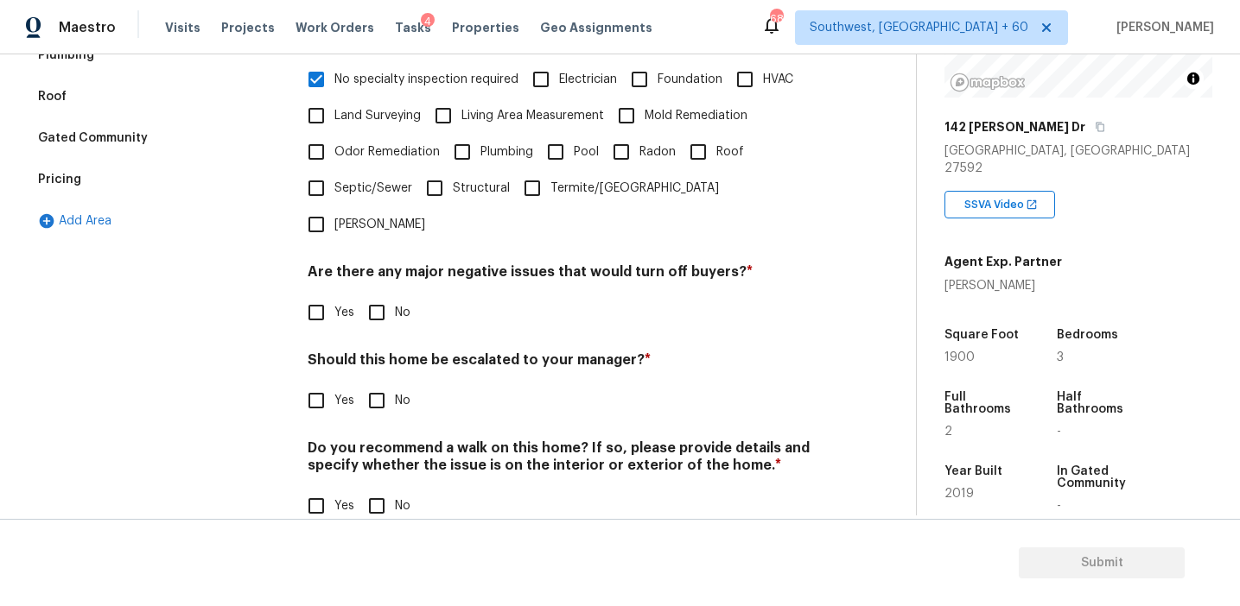
scroll to position [433, 0]
click at [377, 296] on input "No" at bounding box center [376, 314] width 36 height 36
checkbox input "true"
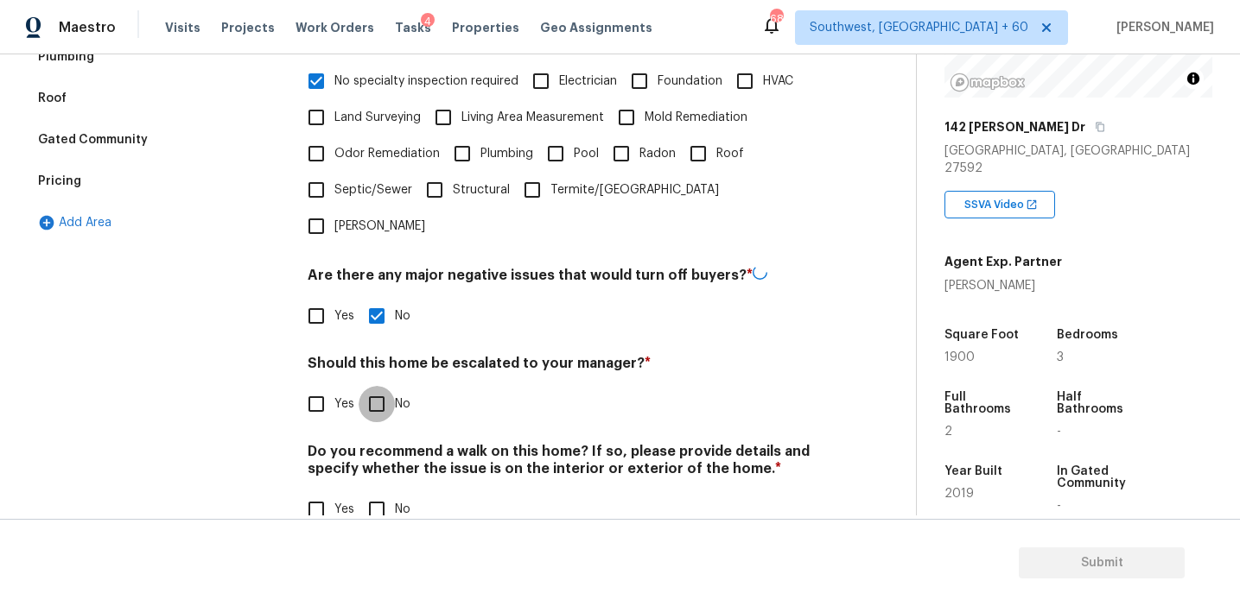
click at [371, 386] on input "No" at bounding box center [376, 404] width 36 height 36
checkbox input "true"
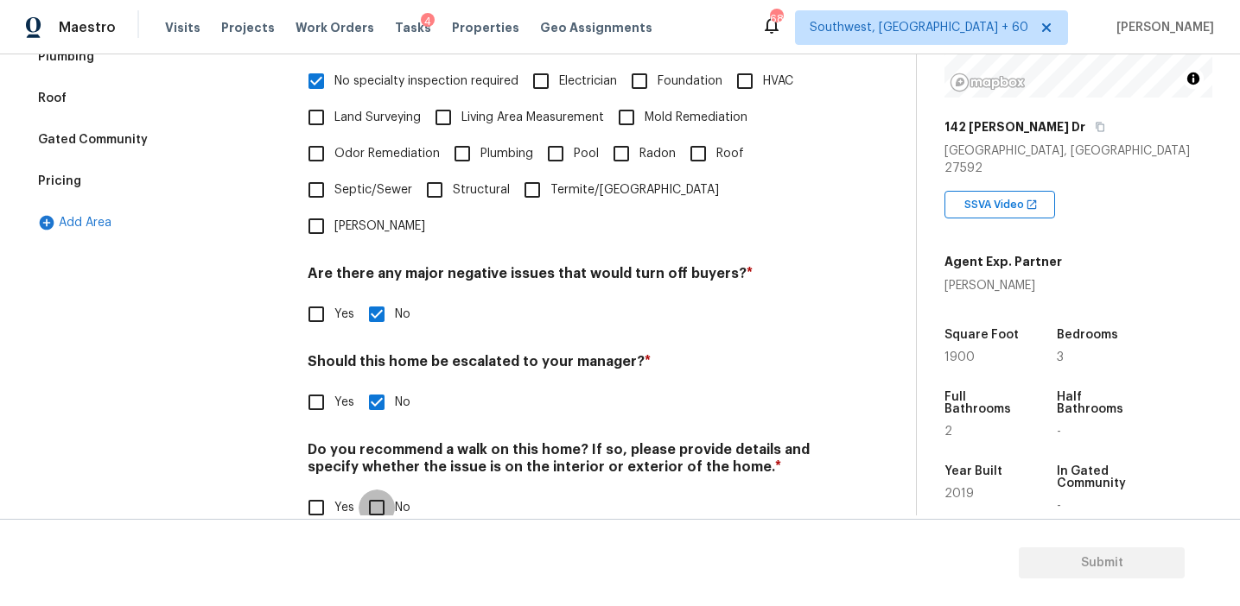
click at [370, 490] on input "No" at bounding box center [376, 508] width 36 height 36
checkbox input "true"
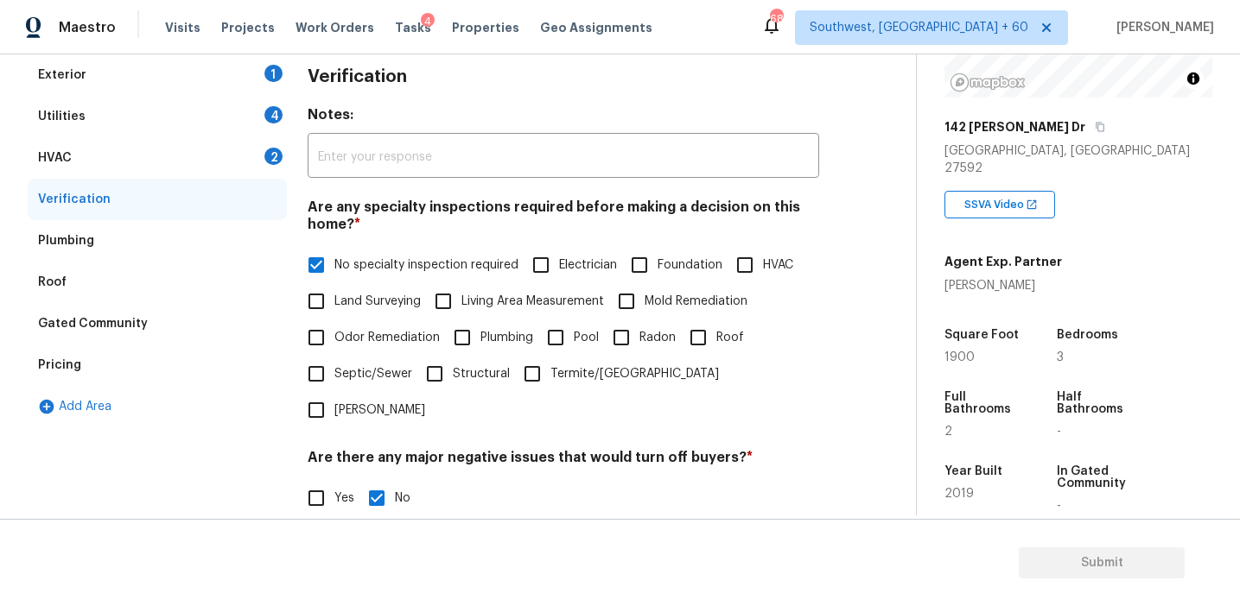
scroll to position [237, 0]
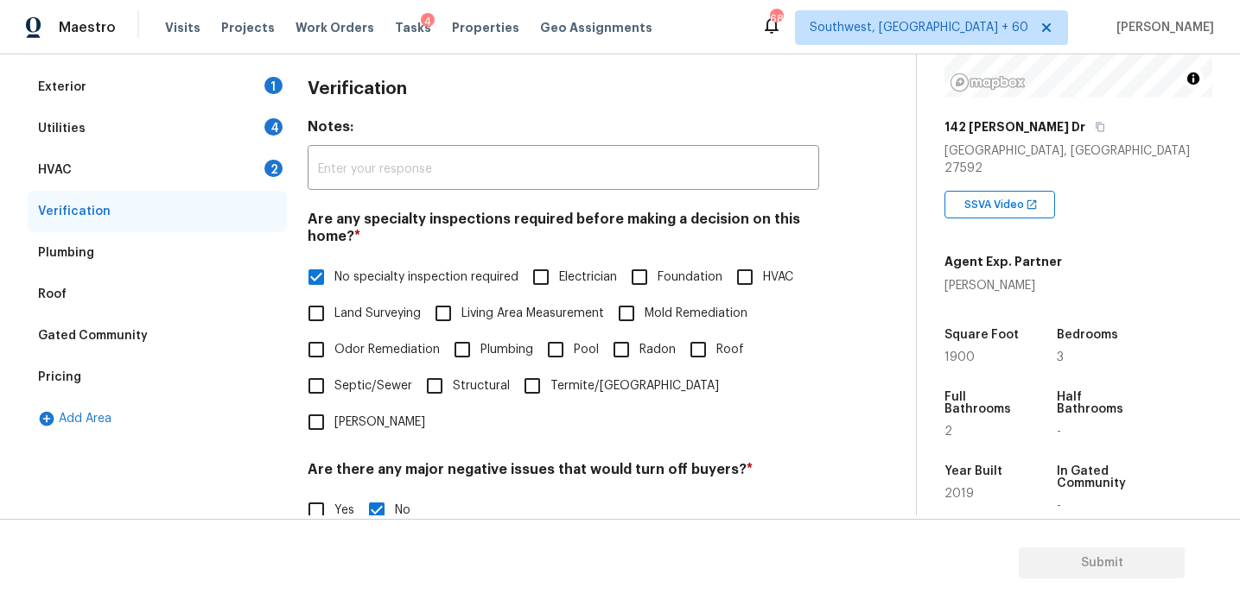
click at [245, 159] on div "HVAC 2" at bounding box center [157, 169] width 259 height 41
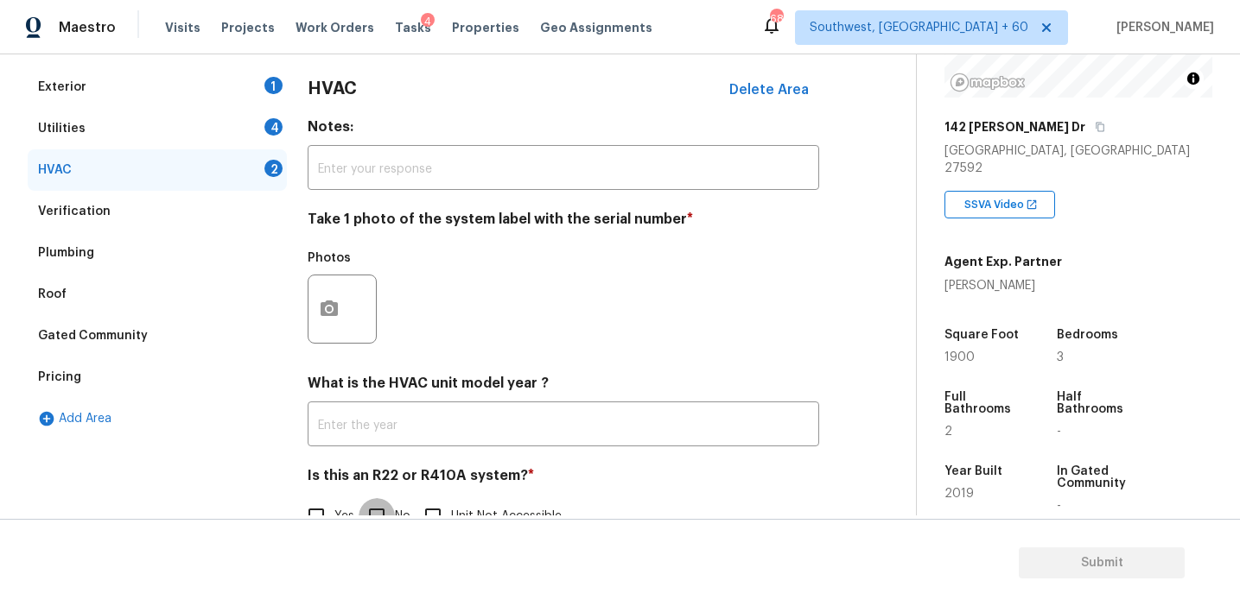
click at [380, 507] on input "No" at bounding box center [376, 516] width 36 height 36
checkbox input "true"
click at [342, 306] on button "button" at bounding box center [328, 309] width 41 height 67
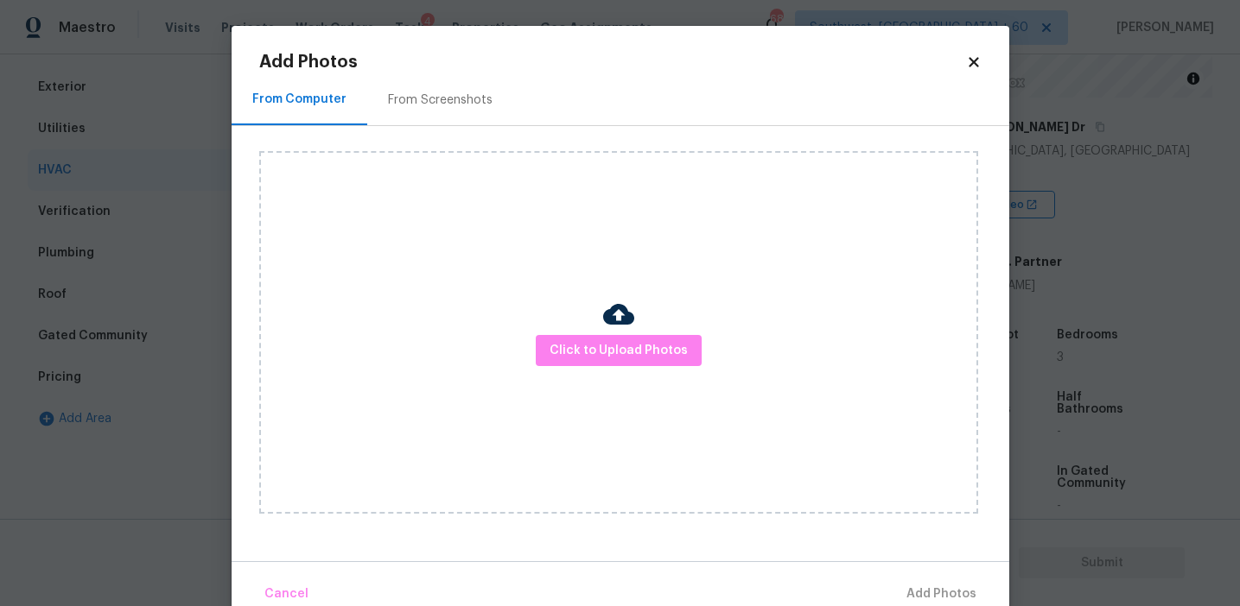
click at [416, 115] on div "From Screenshots" at bounding box center [440, 99] width 146 height 51
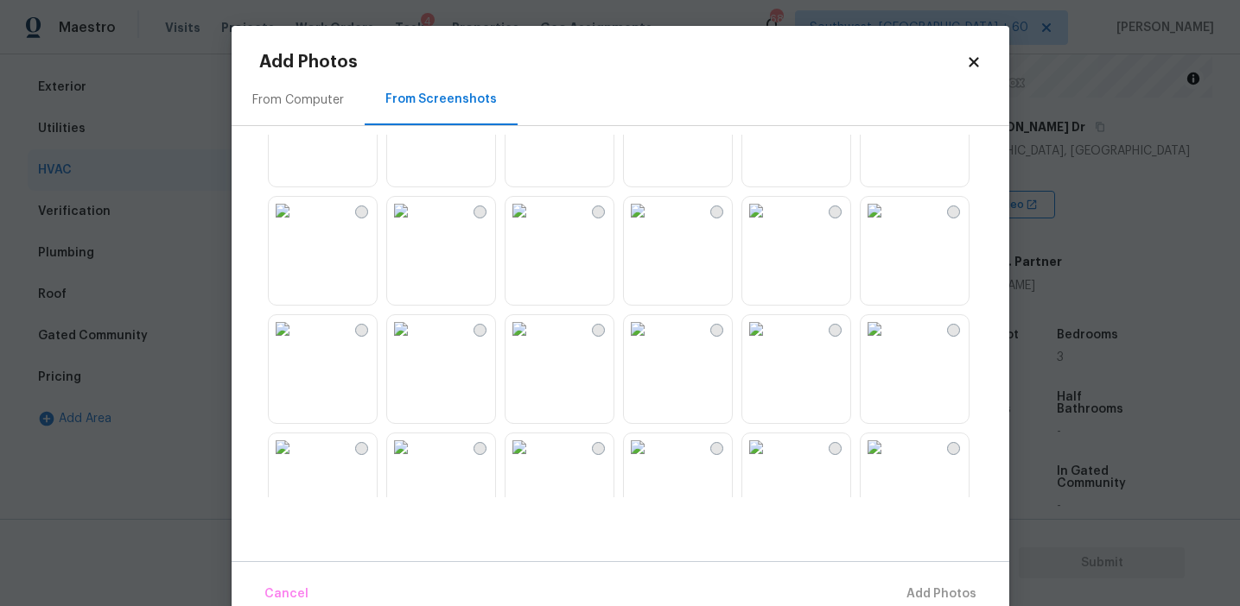
scroll to position [301, 0]
click at [651, 345] on img at bounding box center [638, 331] width 28 height 28
click at [896, 591] on span "Add 1 Photo(s)" at bounding box center [934, 595] width 86 height 22
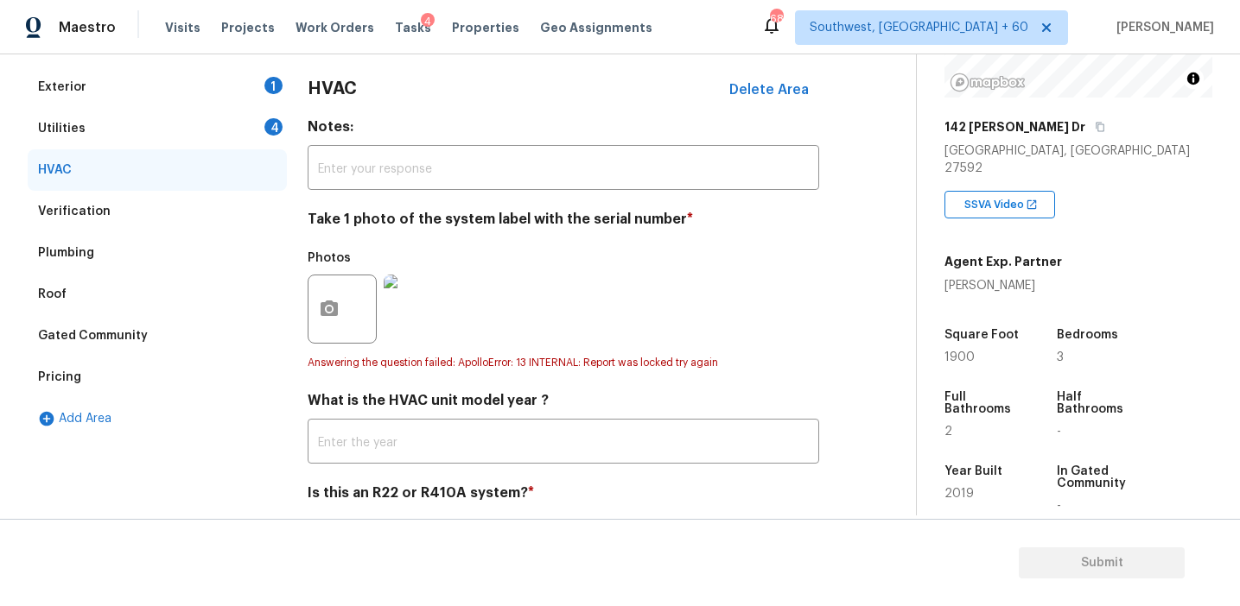
click at [259, 128] on div "Utilities 4" at bounding box center [157, 128] width 259 height 41
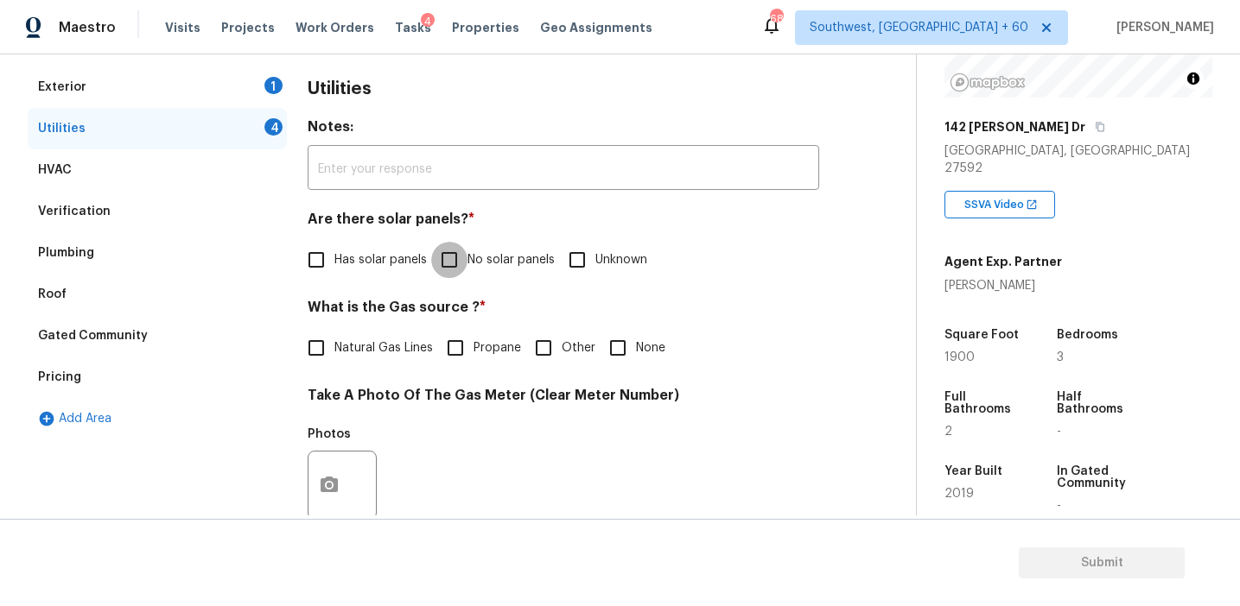
click at [457, 259] on input "No solar panels" at bounding box center [449, 260] width 36 height 36
checkbox input "true"
click at [486, 346] on span "Propane" at bounding box center [497, 350] width 48 height 18
click at [473, 346] on input "Propane" at bounding box center [455, 350] width 36 height 36
checkbox input "true"
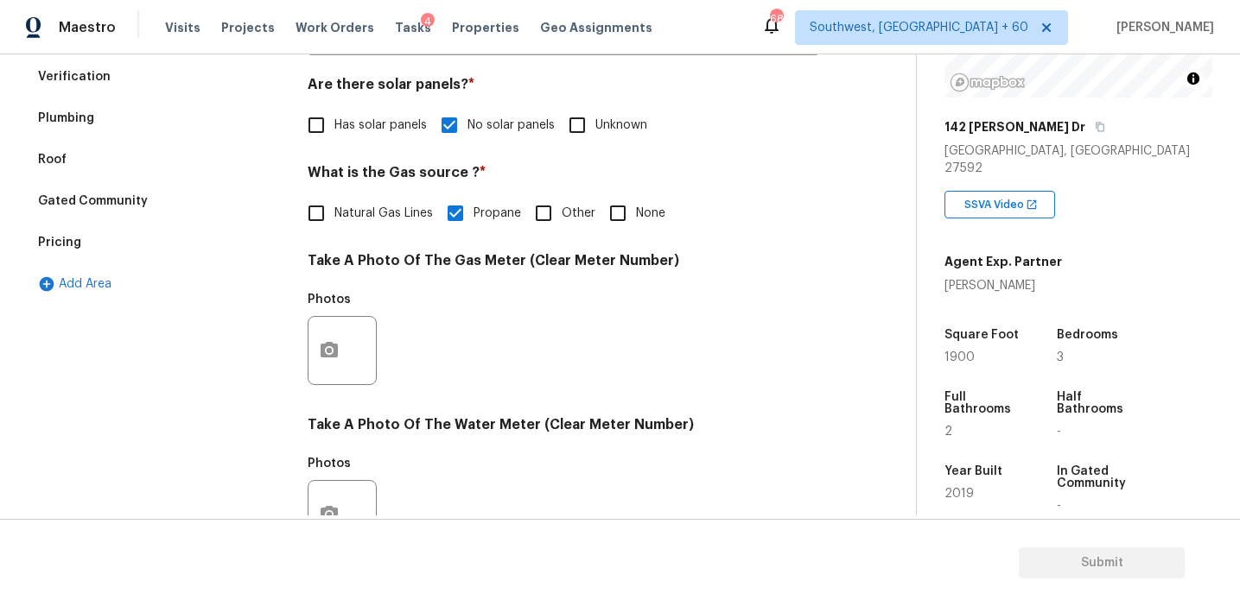
click at [602, 125] on span "Unknown" at bounding box center [621, 126] width 52 height 18
click at [595, 125] on input "Unknown" at bounding box center [577, 125] width 36 height 36
checkbox input "true"
checkbox input "false"
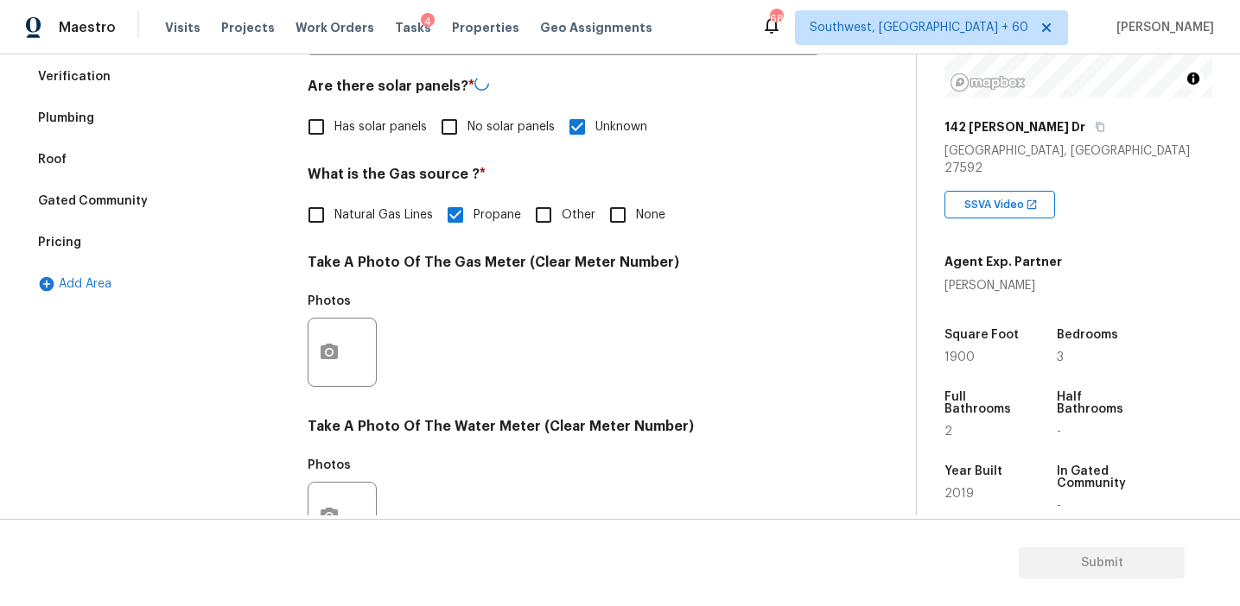
scroll to position [694, 0]
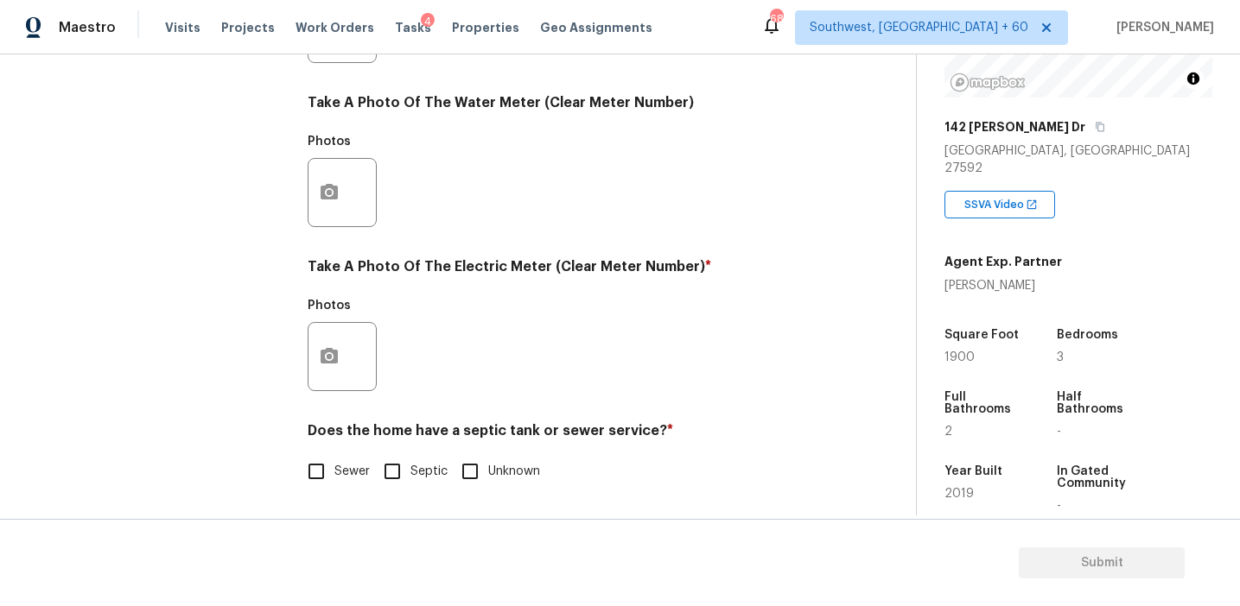
click at [341, 461] on label "Sewer" at bounding box center [334, 472] width 72 height 36
click at [334, 461] on input "Sewer" at bounding box center [316, 472] width 36 height 36
checkbox input "true"
click at [335, 379] on button "button" at bounding box center [328, 356] width 41 height 67
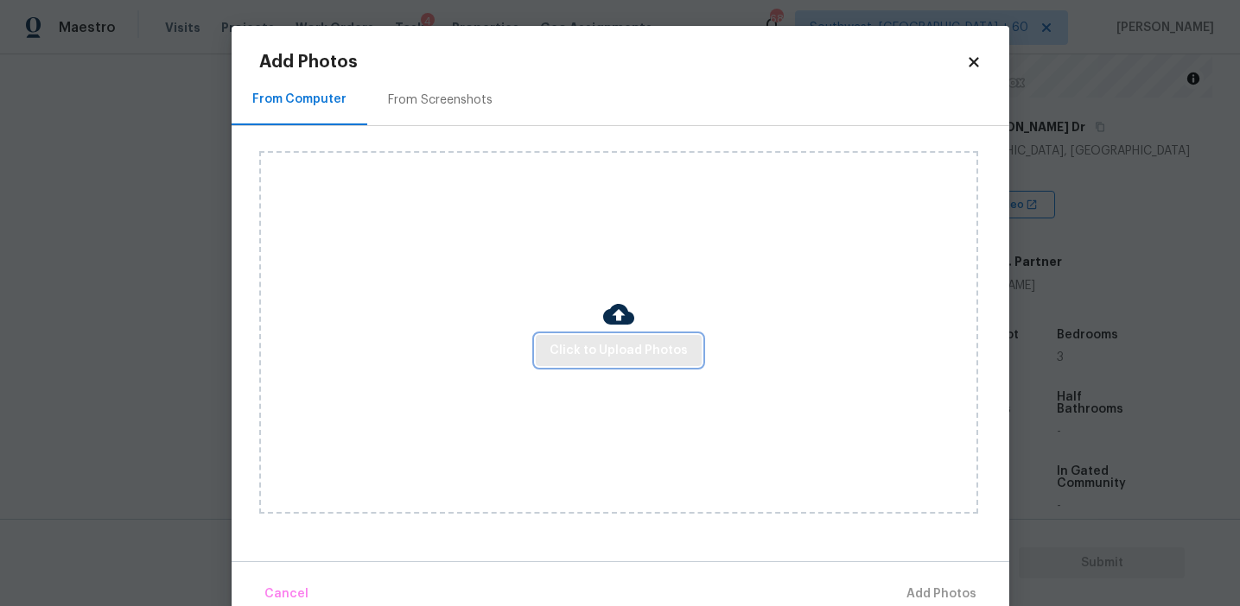
click at [563, 358] on span "Click to Upload Photos" at bounding box center [618, 351] width 138 height 22
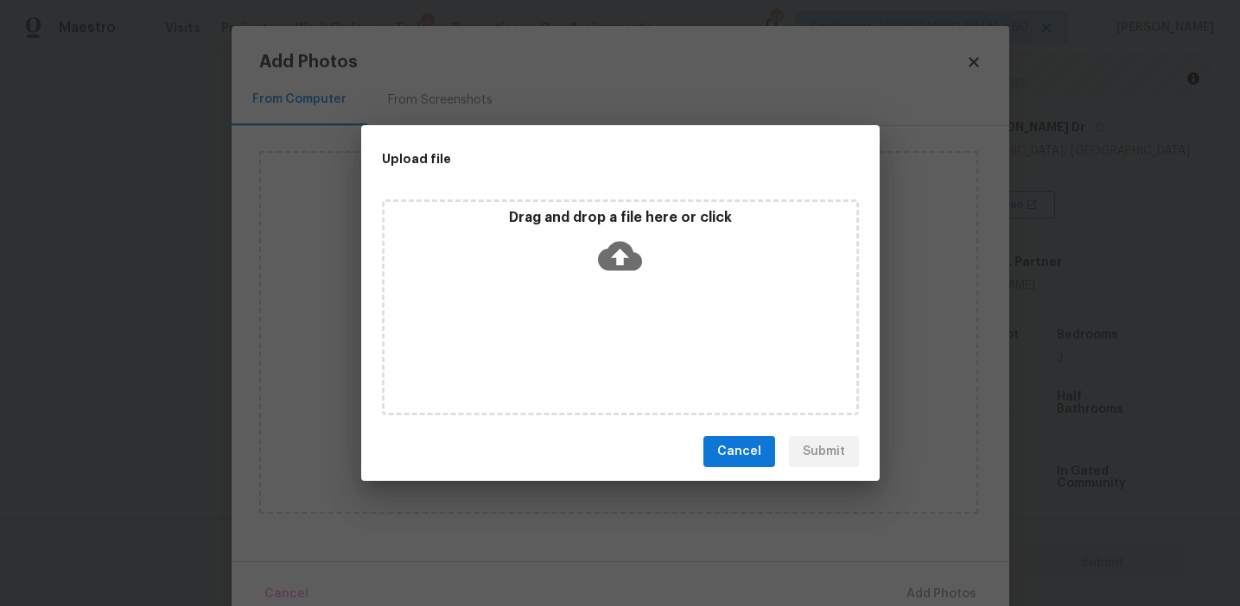
click at [581, 225] on p "Drag and drop a file here or click" at bounding box center [620, 218] width 472 height 18
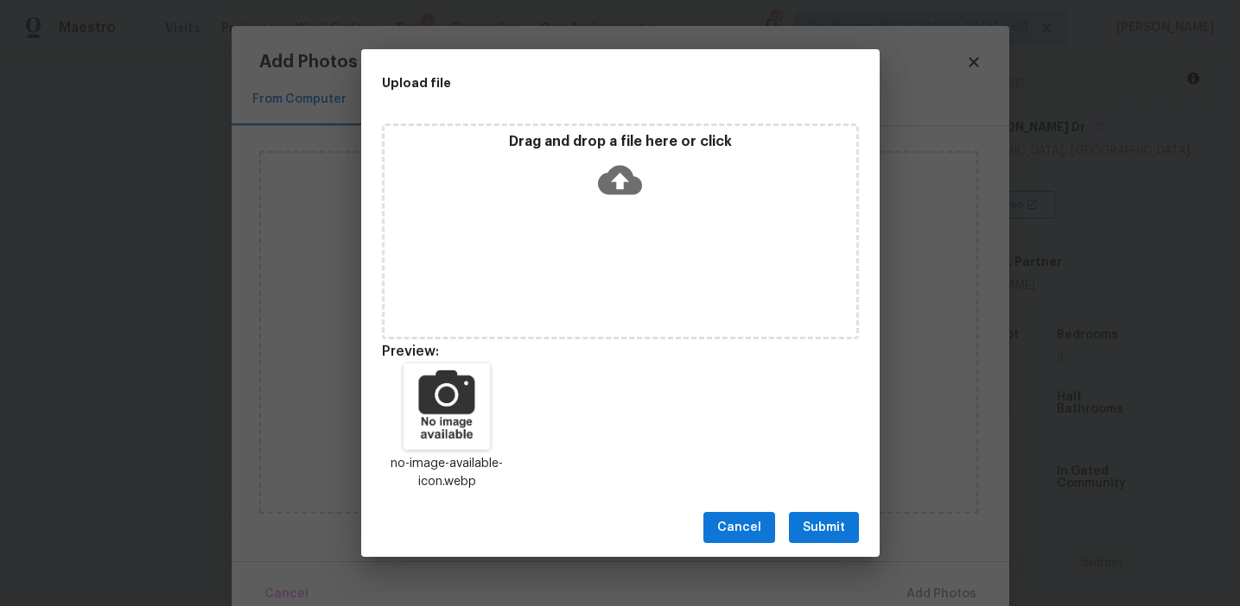
click at [816, 523] on span "Submit" at bounding box center [824, 528] width 42 height 22
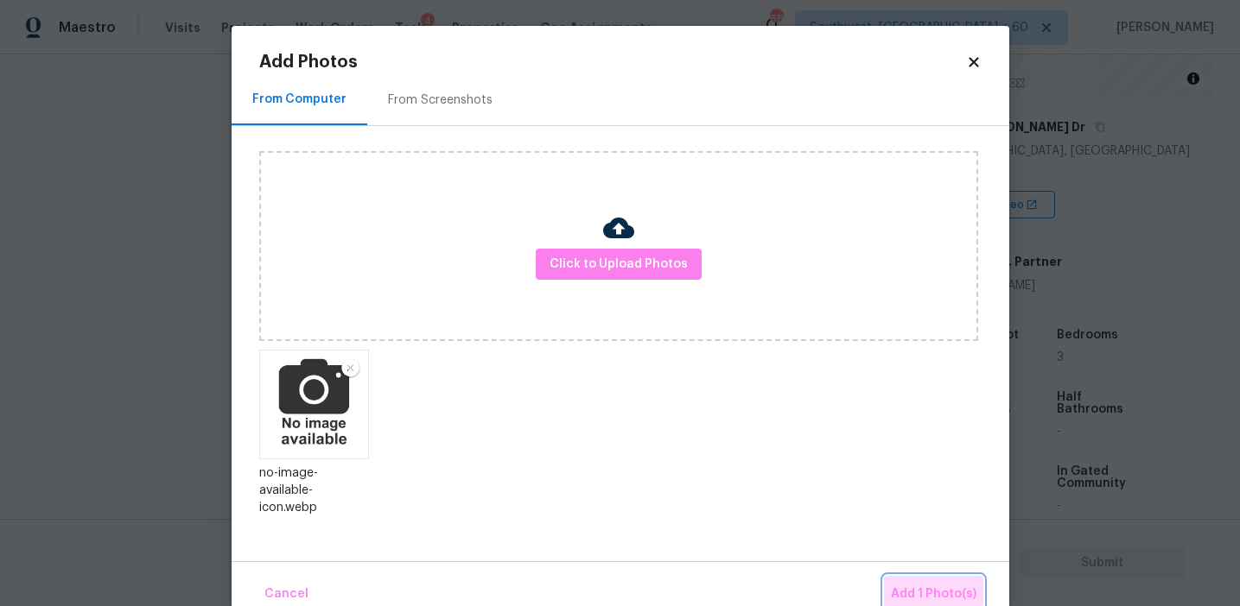
click at [929, 593] on span "Add 1 Photo(s)" at bounding box center [934, 595] width 86 height 22
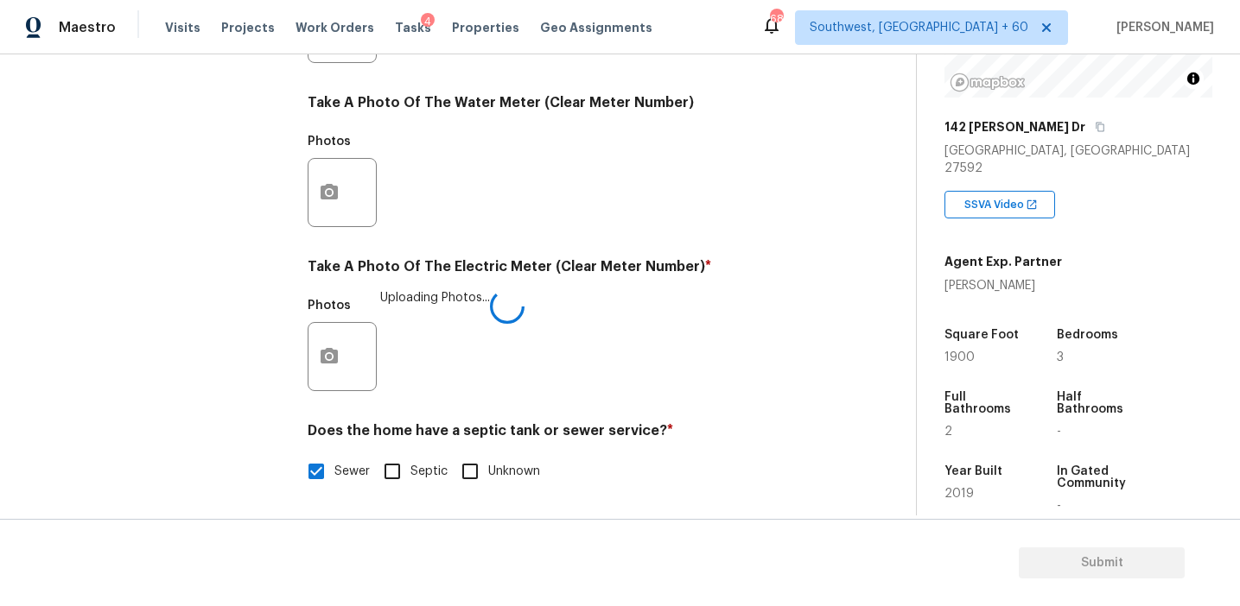
click at [593, 348] on div "Photos Uploading Photos..." at bounding box center [563, 345] width 511 height 112
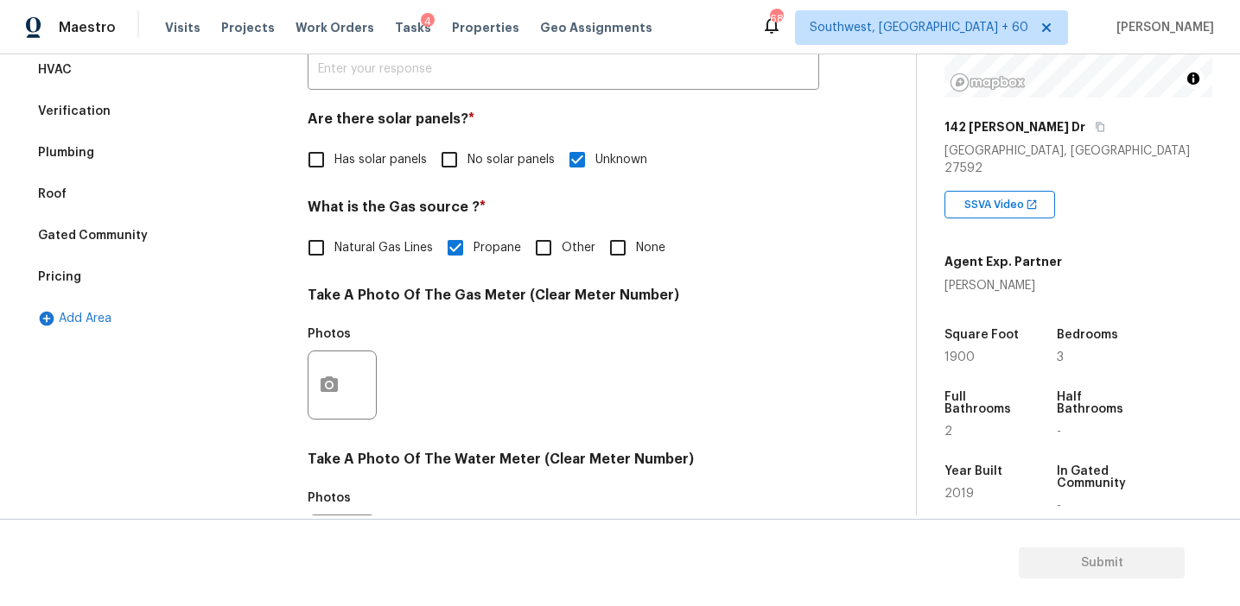
scroll to position [98, 0]
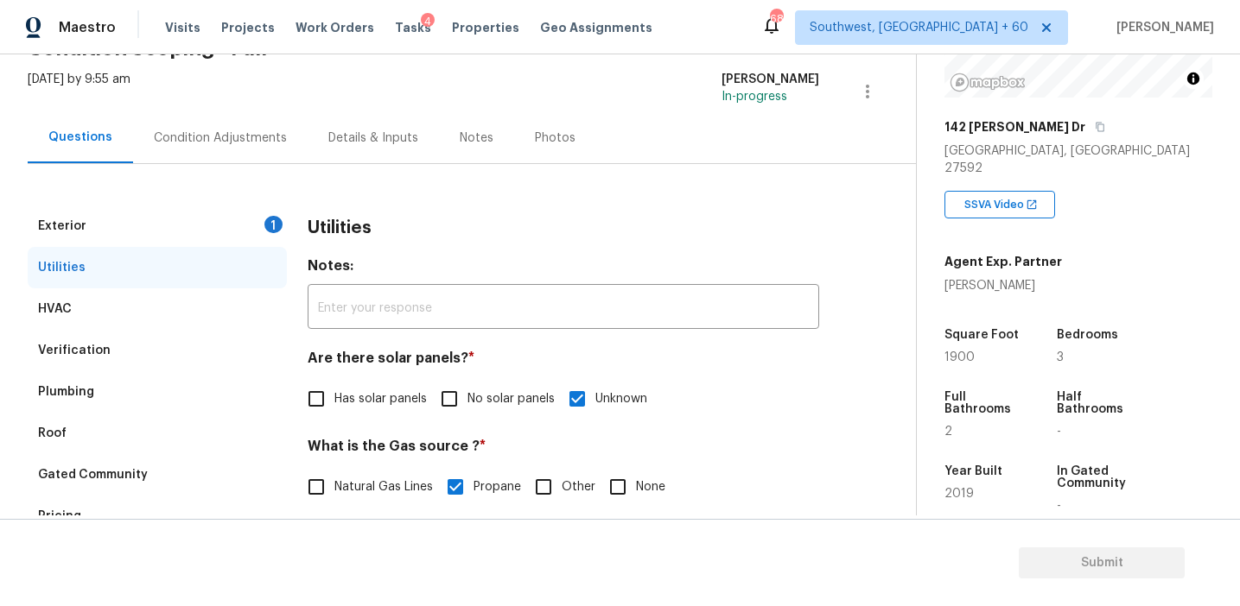
click at [258, 220] on div "Exterior 1" at bounding box center [157, 226] width 259 height 41
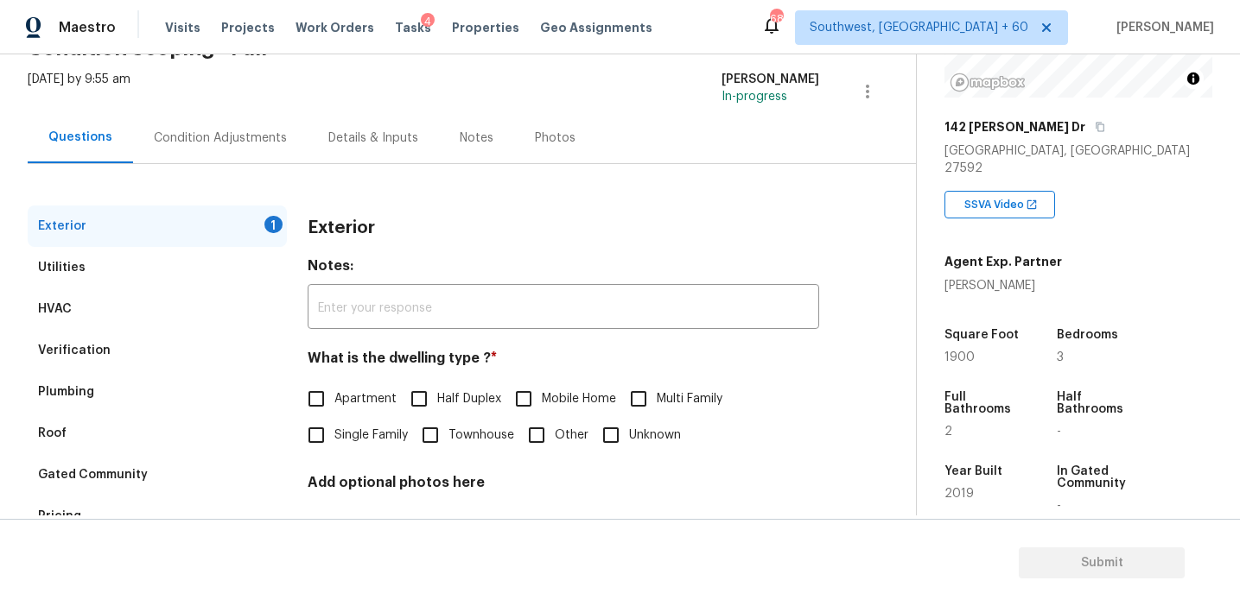
click at [352, 428] on span "Single Family" at bounding box center [370, 436] width 73 height 18
click at [334, 428] on input "Single Family" at bounding box center [316, 435] width 36 height 36
checkbox input "true"
click at [263, 133] on div "Condition Adjustments" at bounding box center [220, 138] width 133 height 17
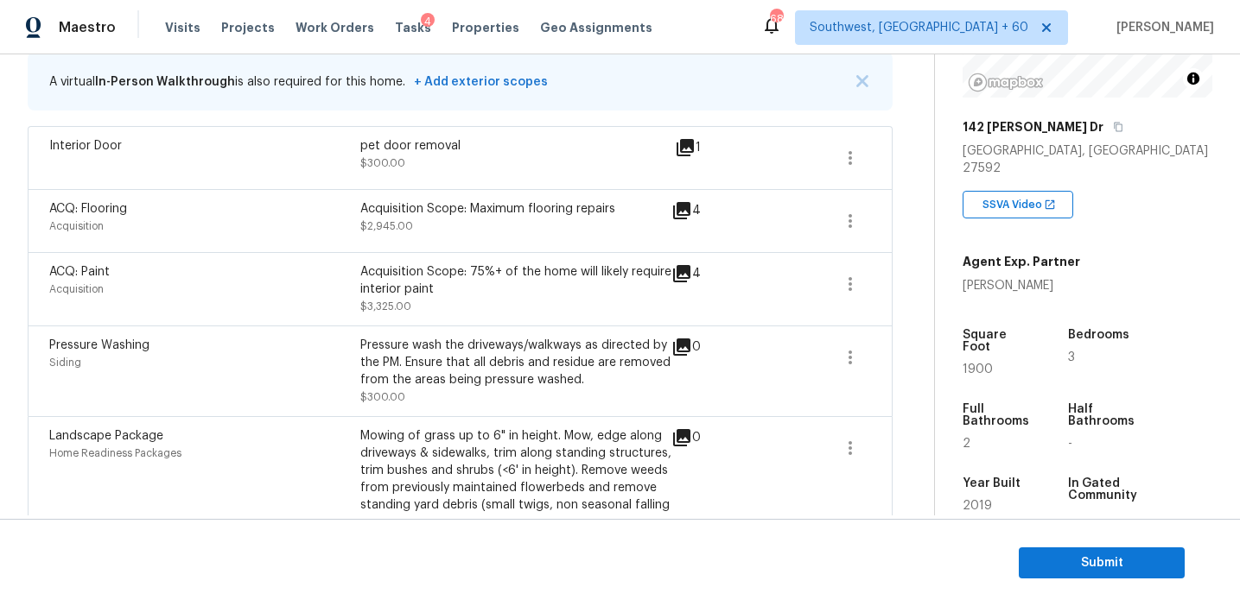
scroll to position [429, 0]
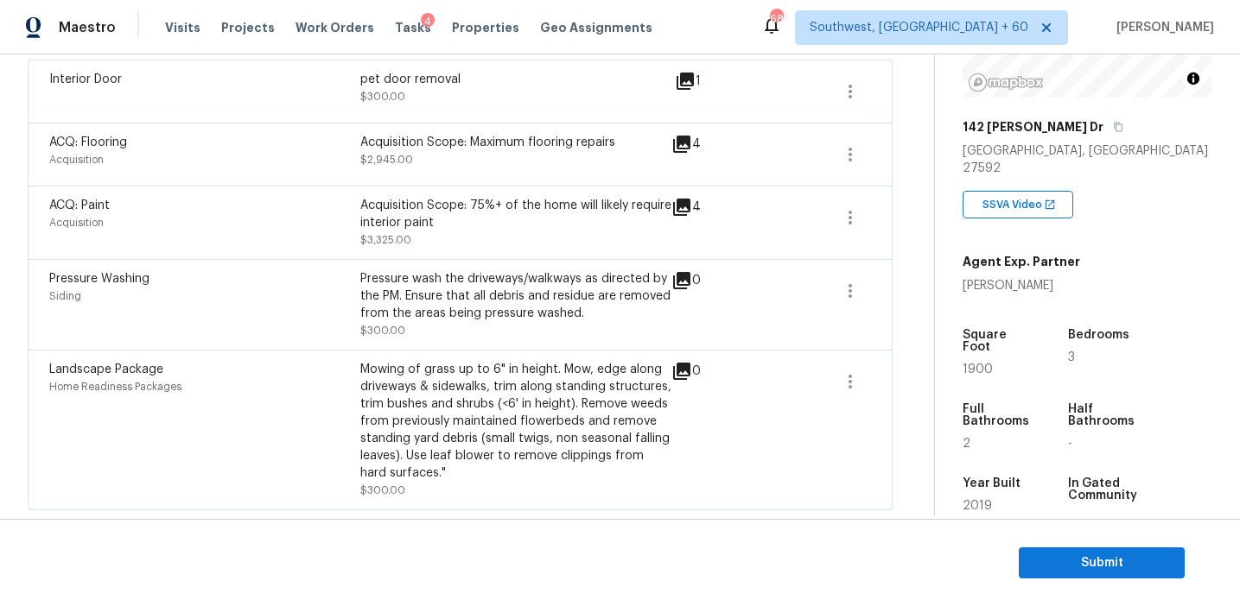
click at [580, 273] on div "Pressure wash the driveways/walkways as directed by the PM. Ensure that all deb…" at bounding box center [515, 296] width 311 height 52
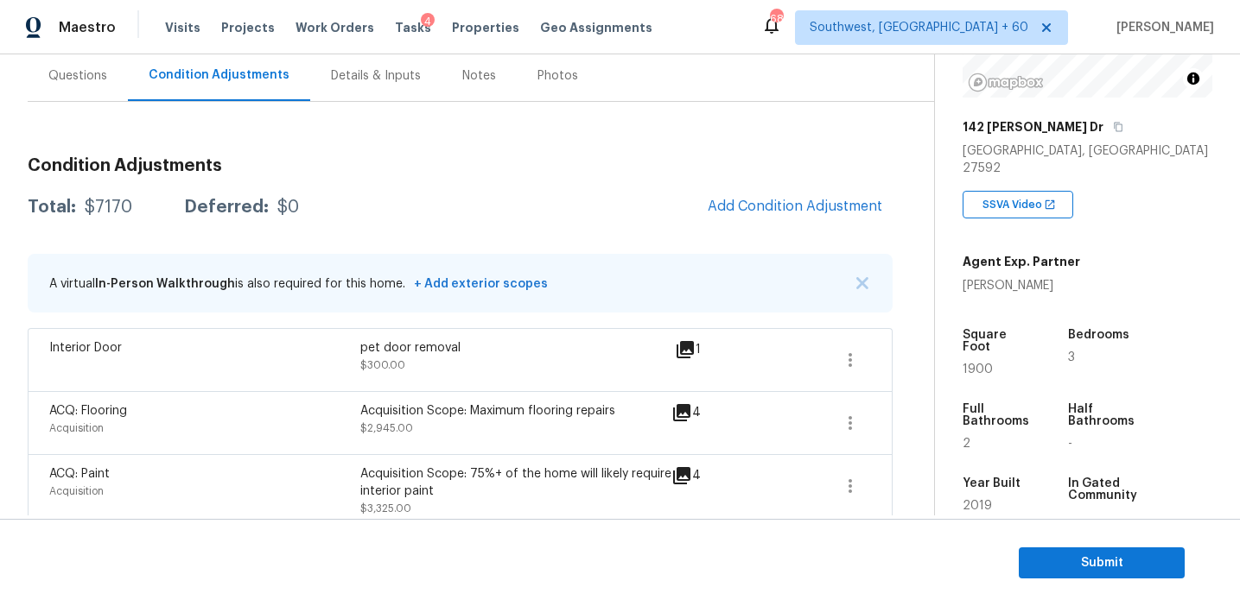
scroll to position [161, 0]
click at [761, 196] on button "Add Condition Adjustment" at bounding box center [794, 205] width 195 height 36
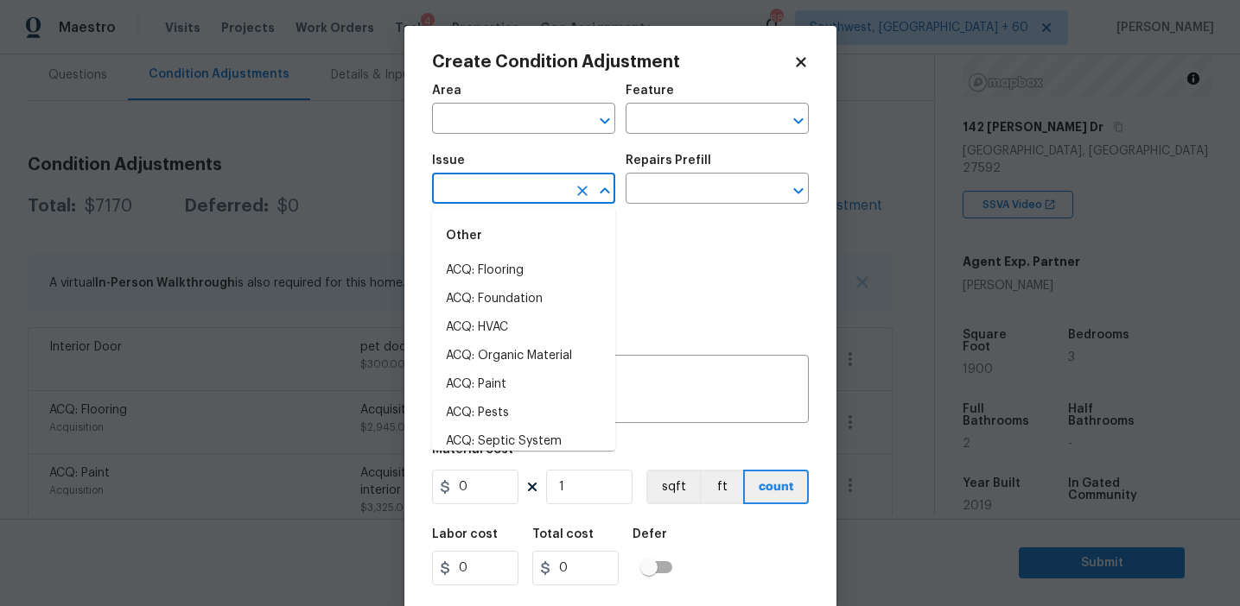
click at [512, 189] on input "text" at bounding box center [499, 190] width 135 height 27
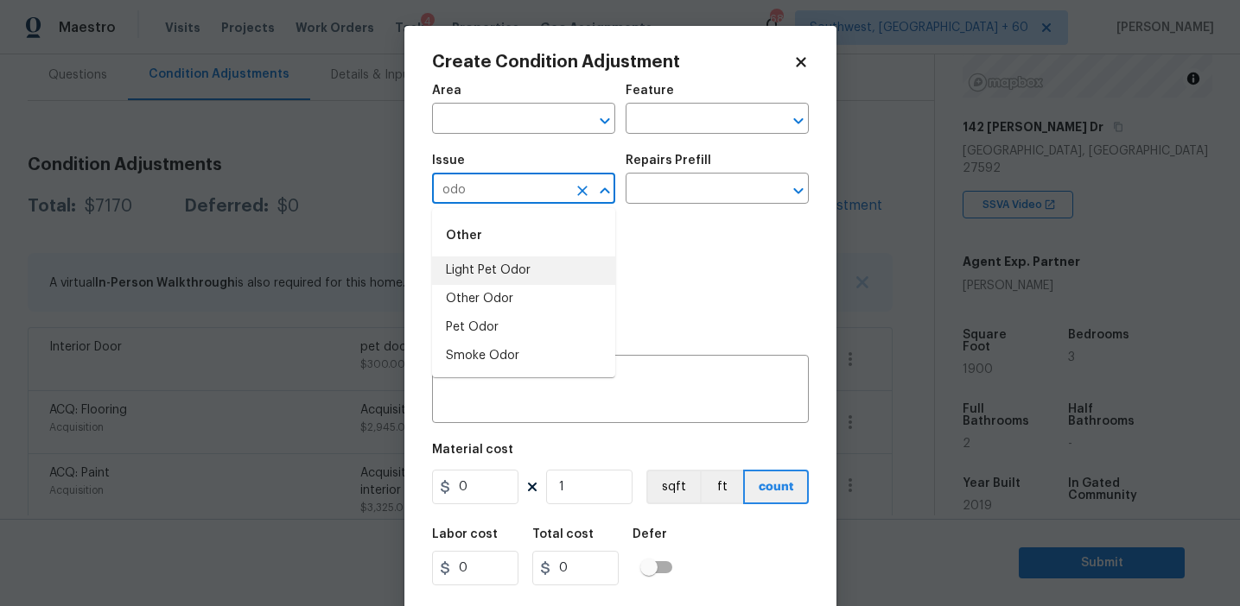
click at [533, 276] on li "Light Pet Odor" at bounding box center [523, 271] width 183 height 29
type input "Light Pet Odor"
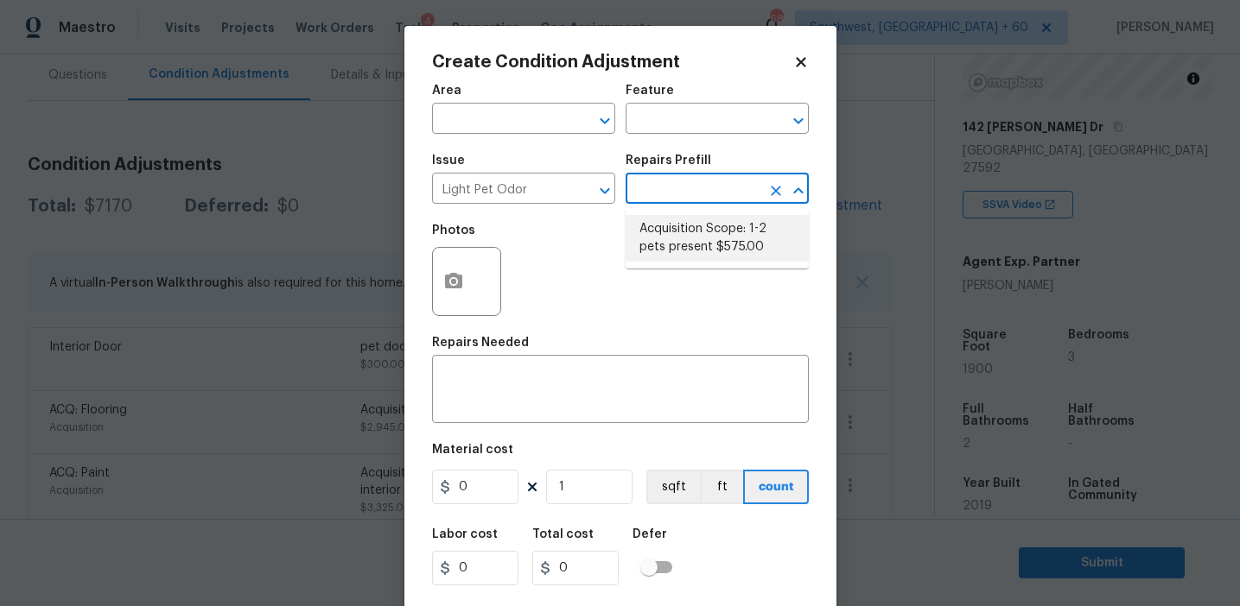
click at [681, 247] on li "Acquisition Scope: 1-2 pets present $575.00" at bounding box center [716, 238] width 183 height 47
type textarea "Acquisition Scope: 1-2 pets present"
type input "575"
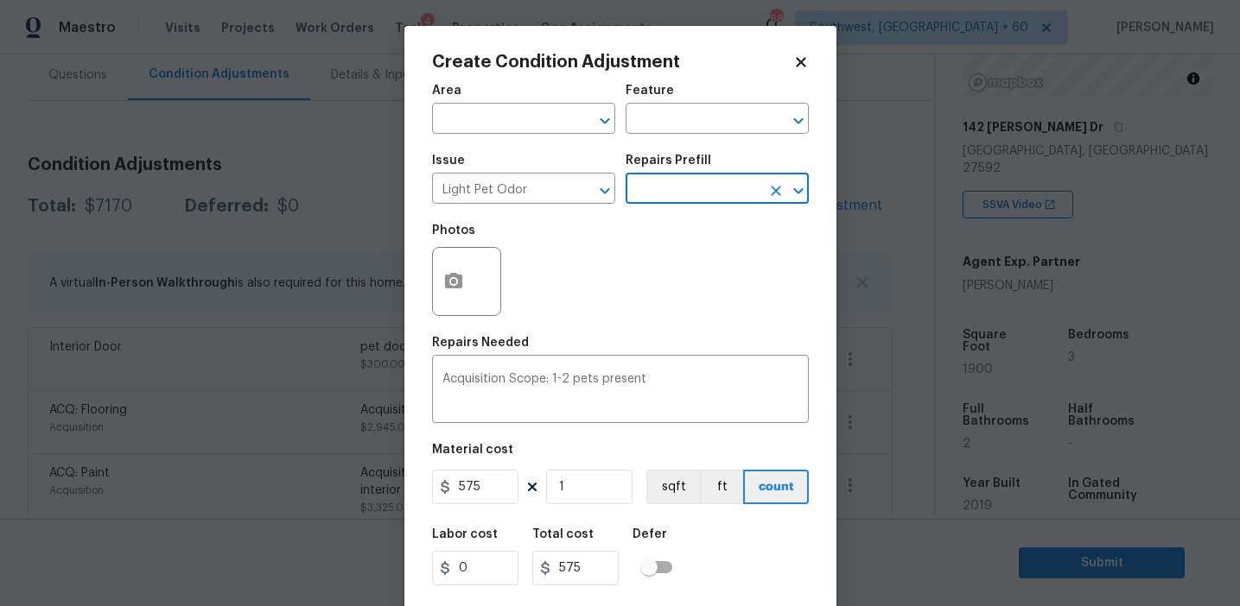
scroll to position [39, 0]
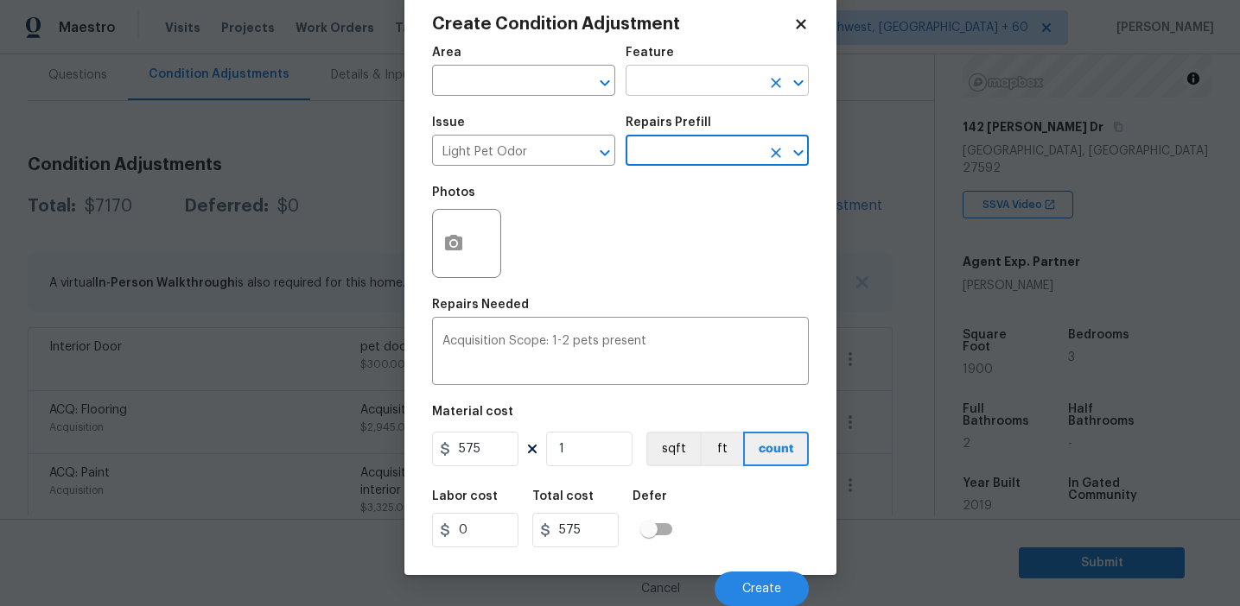
click at [645, 86] on input "text" at bounding box center [692, 82] width 135 height 27
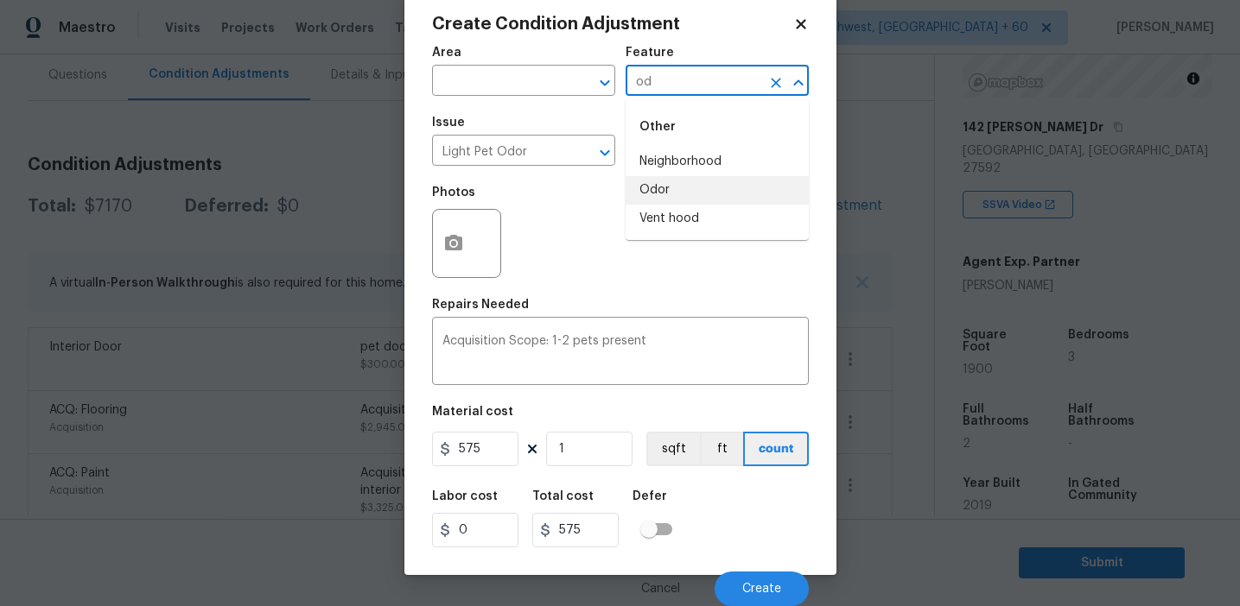
click at [698, 181] on li "Odor" at bounding box center [716, 190] width 183 height 29
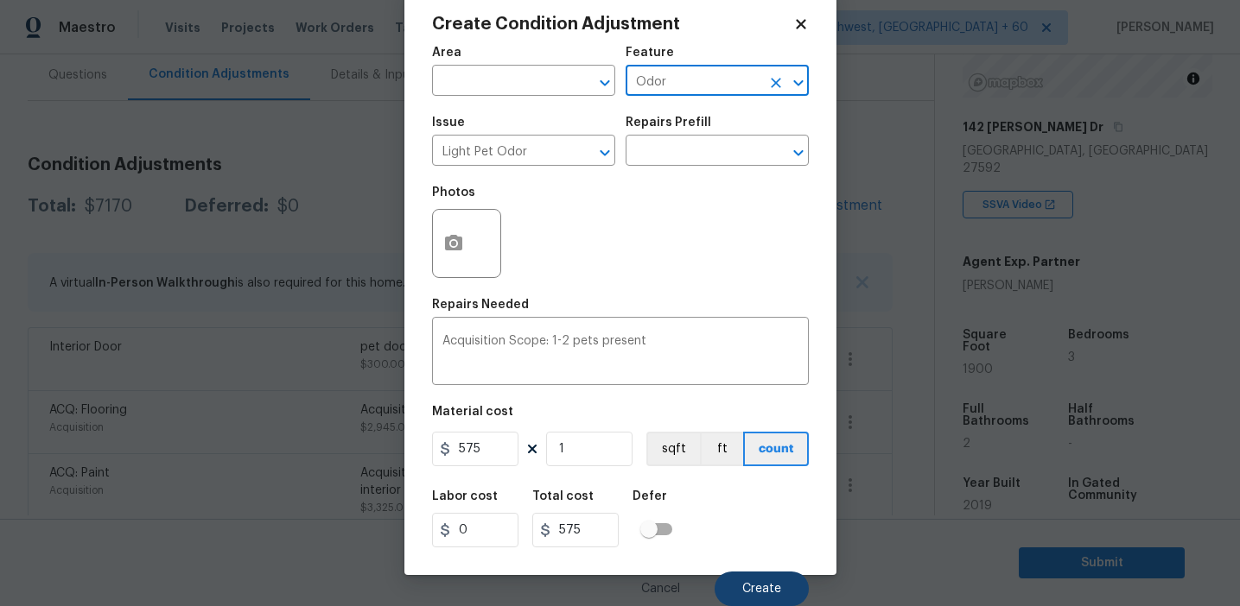
type input "Odor"
click at [757, 587] on span "Create" at bounding box center [761, 589] width 39 height 13
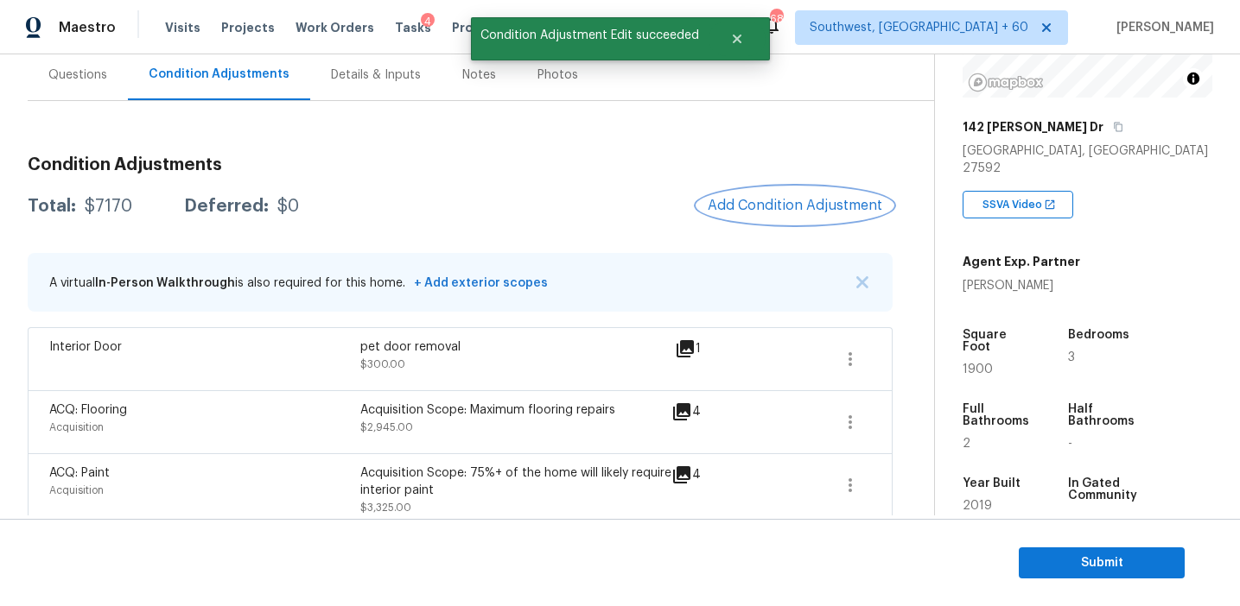
scroll to position [0, 0]
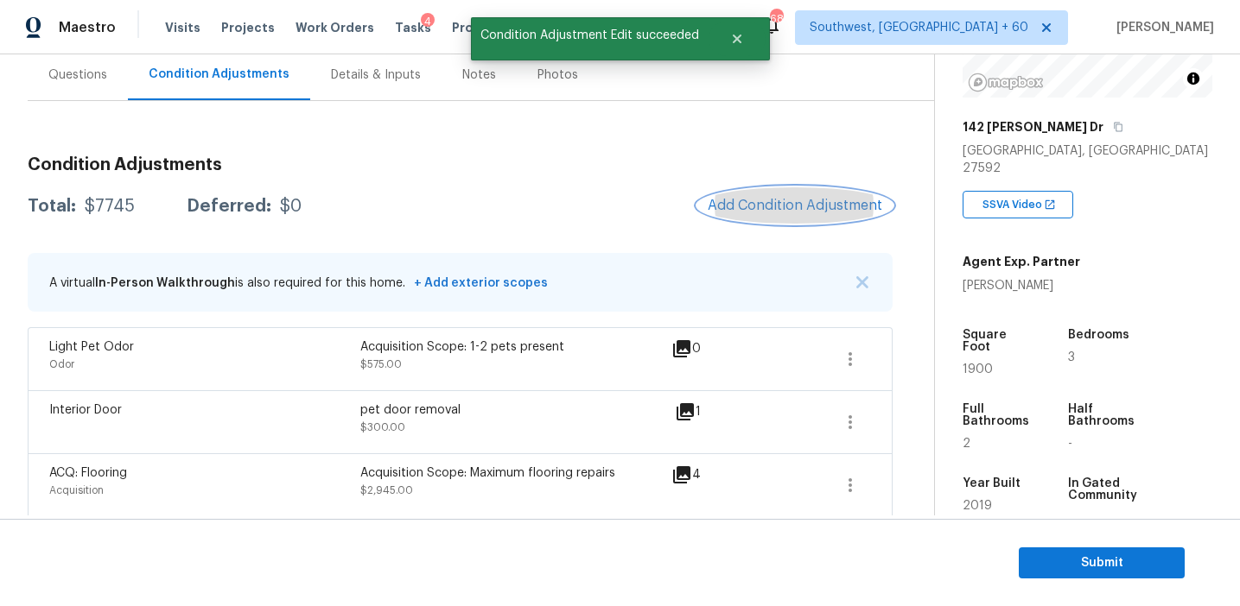
click at [753, 211] on span "Add Condition Adjustment" at bounding box center [794, 206] width 174 height 16
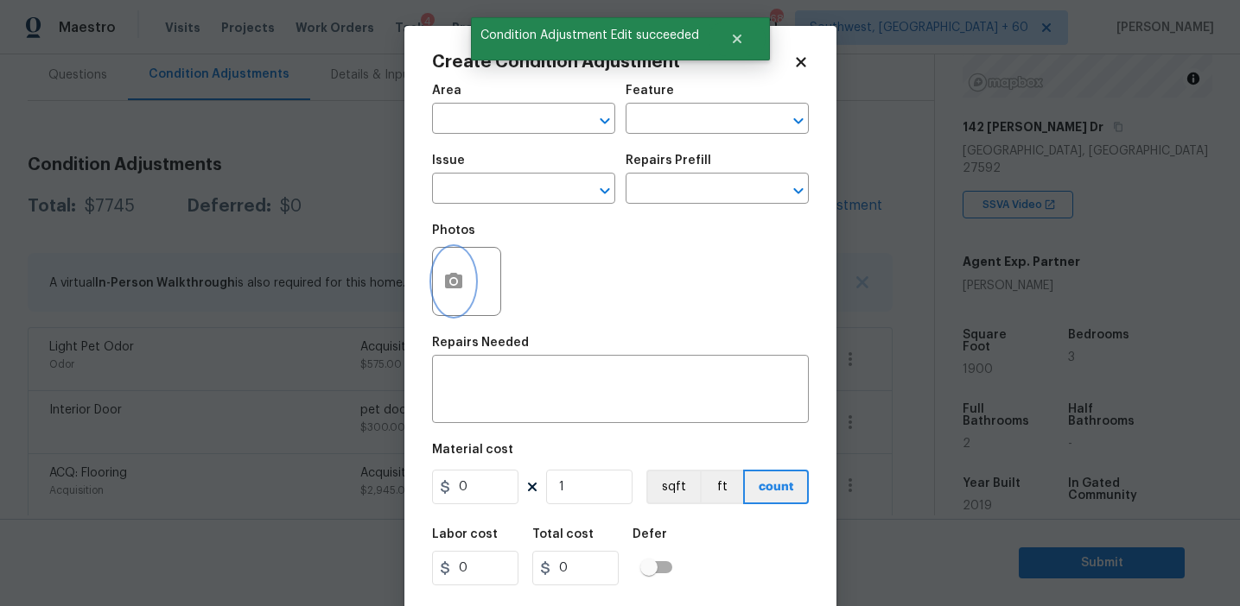
click at [455, 282] on circle "button" at bounding box center [452, 281] width 5 height 5
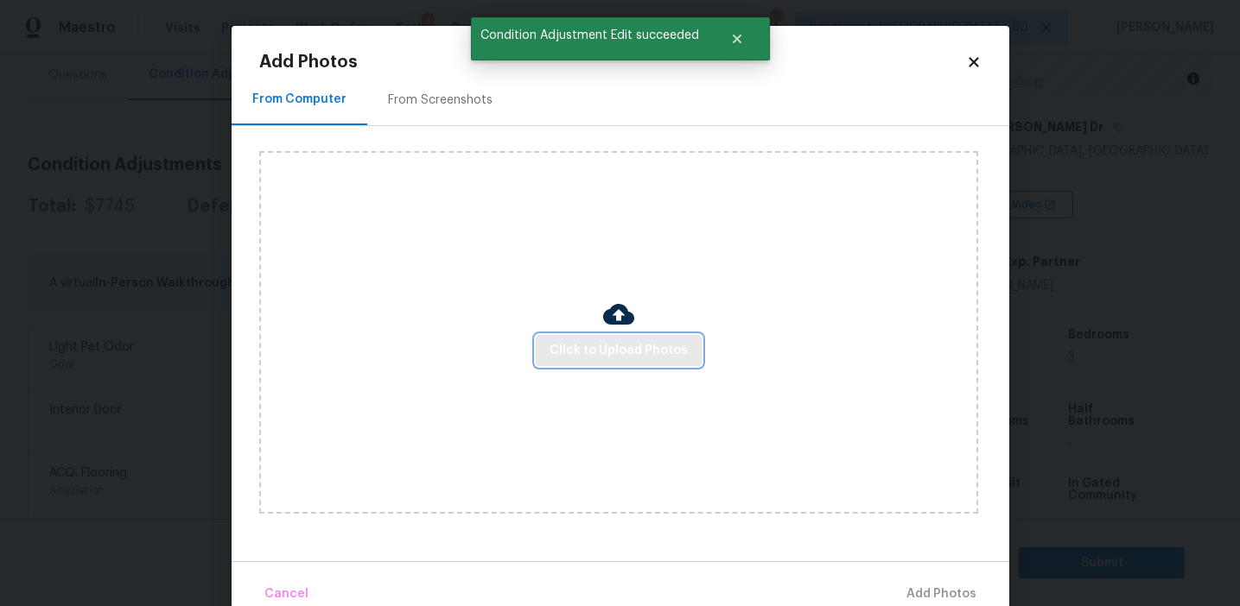
click at [593, 339] on button "Click to Upload Photos" at bounding box center [619, 351] width 166 height 32
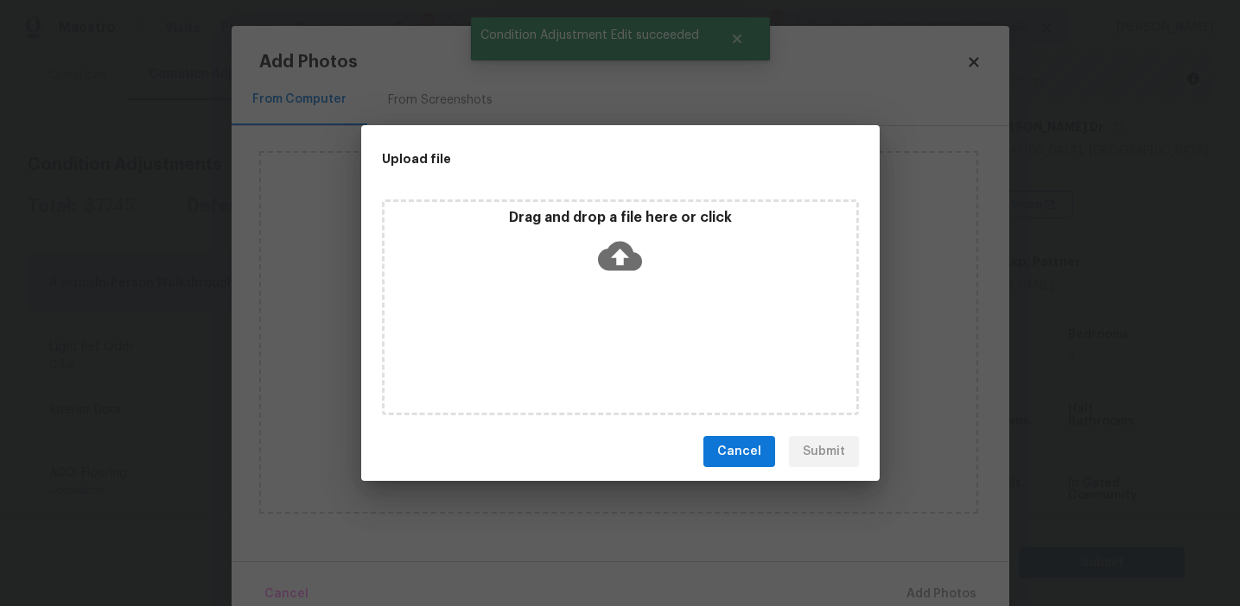
click at [587, 247] on div "Drag and drop a file here or click" at bounding box center [620, 246] width 472 height 74
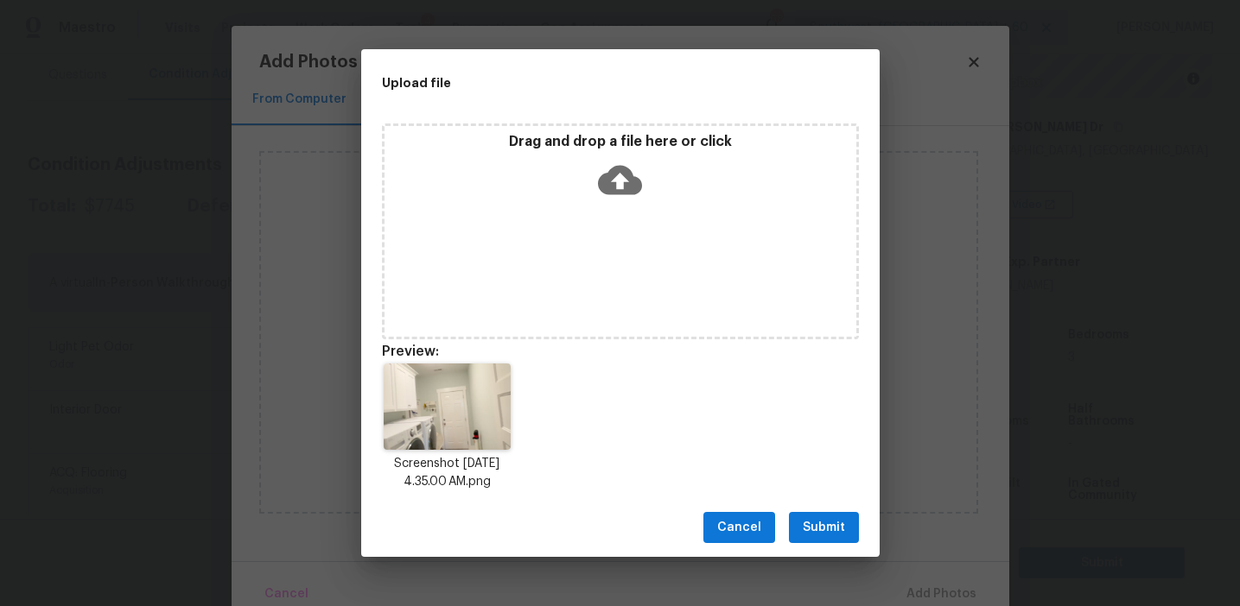
click at [831, 522] on span "Submit" at bounding box center [824, 528] width 42 height 22
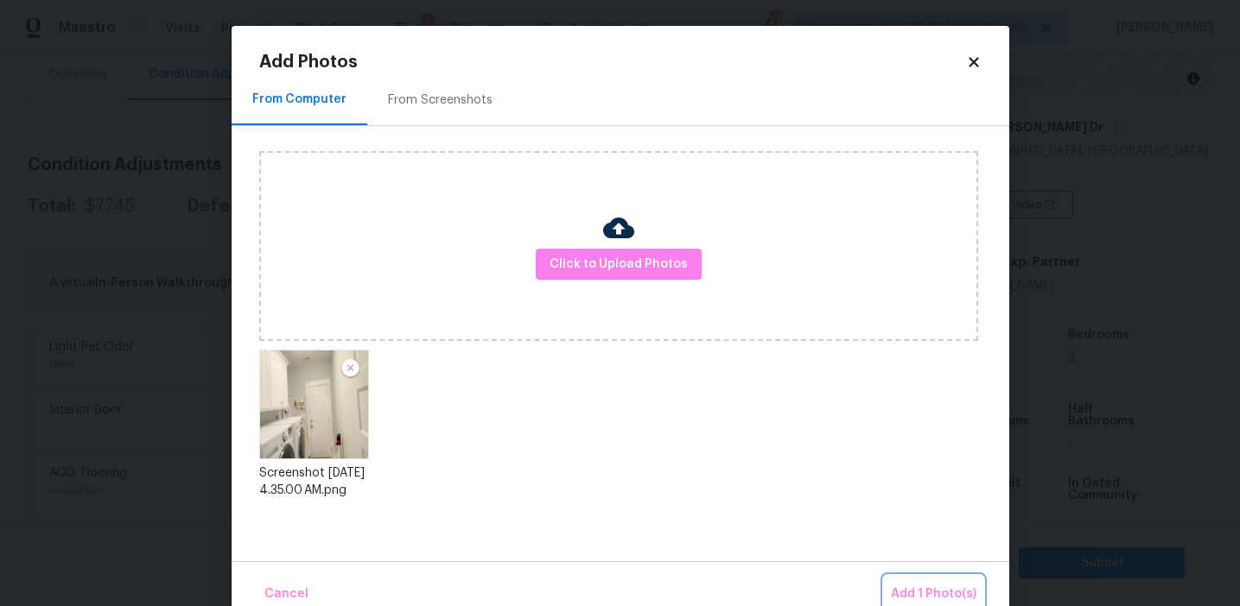
click at [920, 592] on span "Add 1 Photo(s)" at bounding box center [934, 595] width 86 height 22
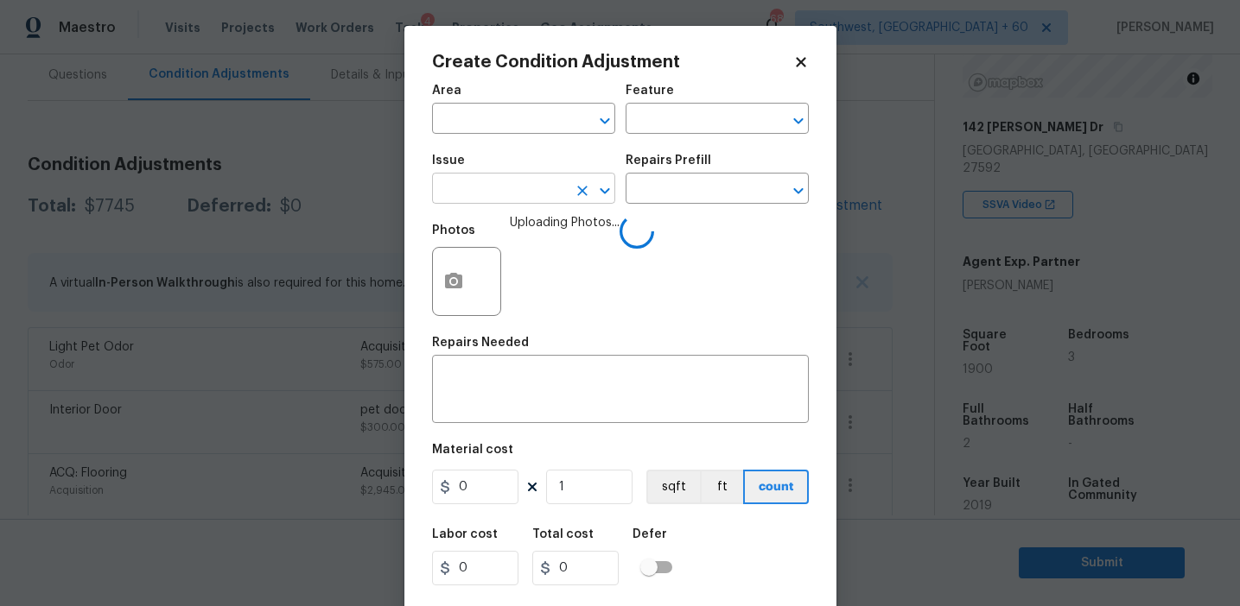
click at [494, 185] on input "text" at bounding box center [499, 190] width 135 height 27
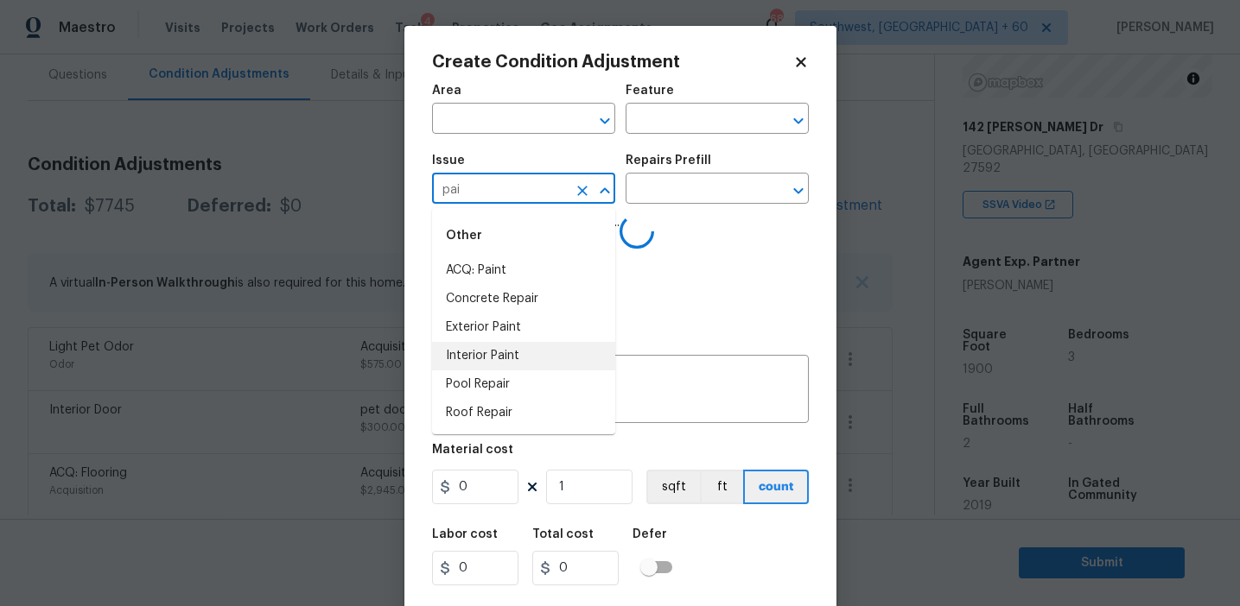
click at [527, 361] on li "Interior Paint" at bounding box center [523, 356] width 183 height 29
type input "Interior Paint"
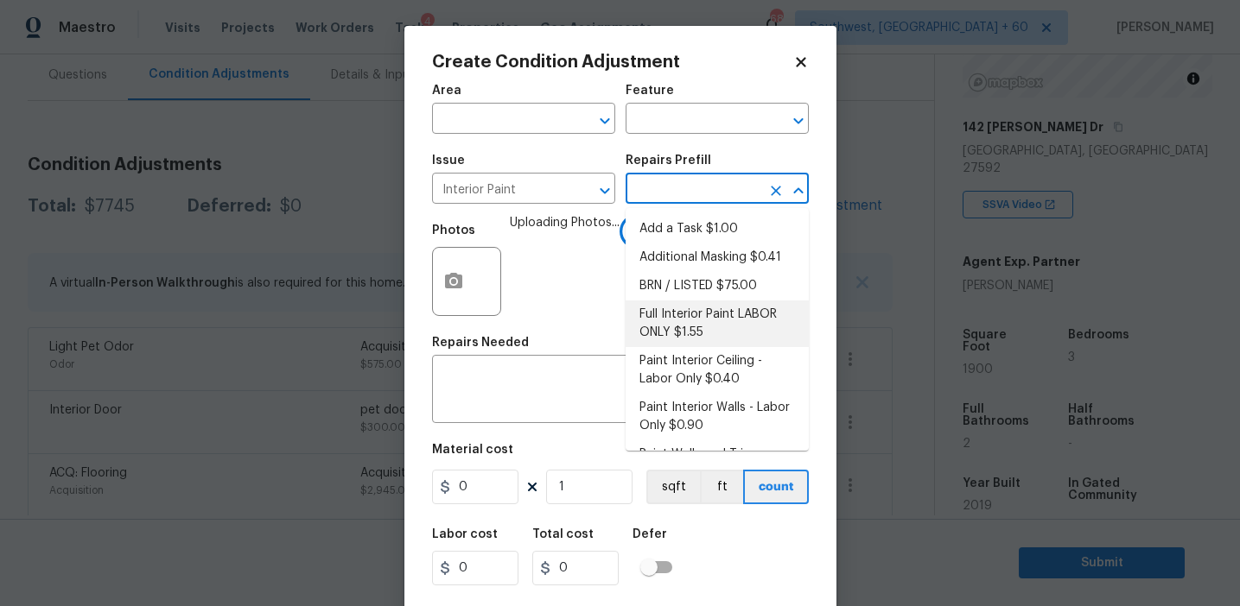
scroll to position [165, 0]
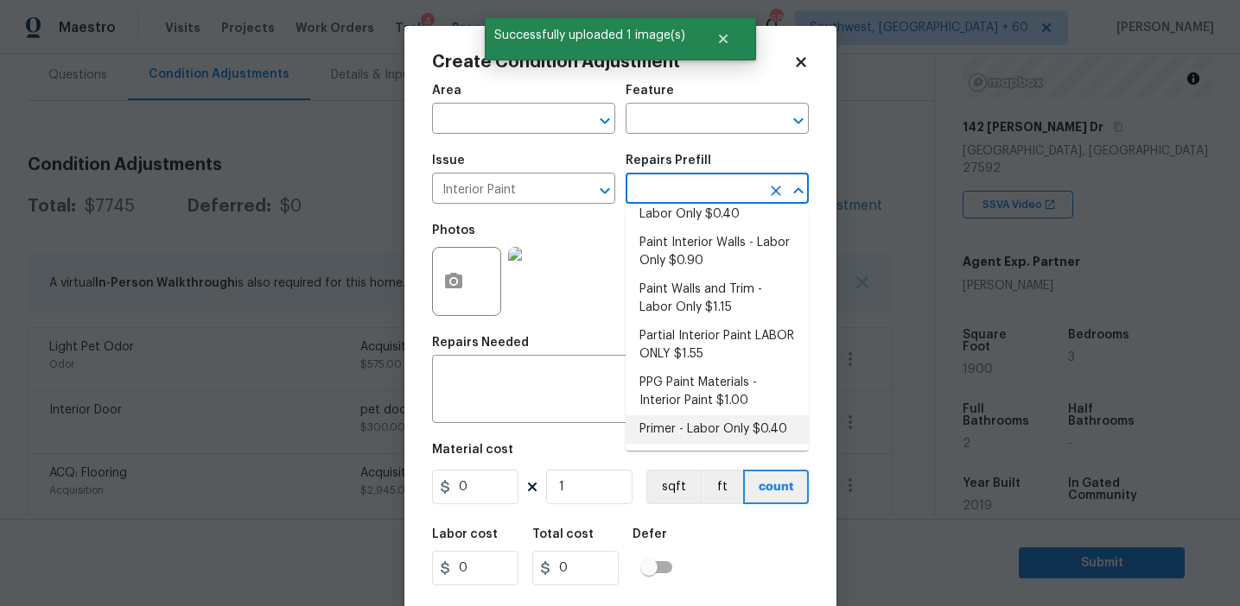
click at [679, 430] on li "Primer - Labor Only $0.40" at bounding box center [716, 430] width 183 height 29
type input "Overall Paint"
type textarea "Interior primer - PRIMER PROVIDED BY OPENDOOR - All nails, screws, drywall anch…"
type input "0.4"
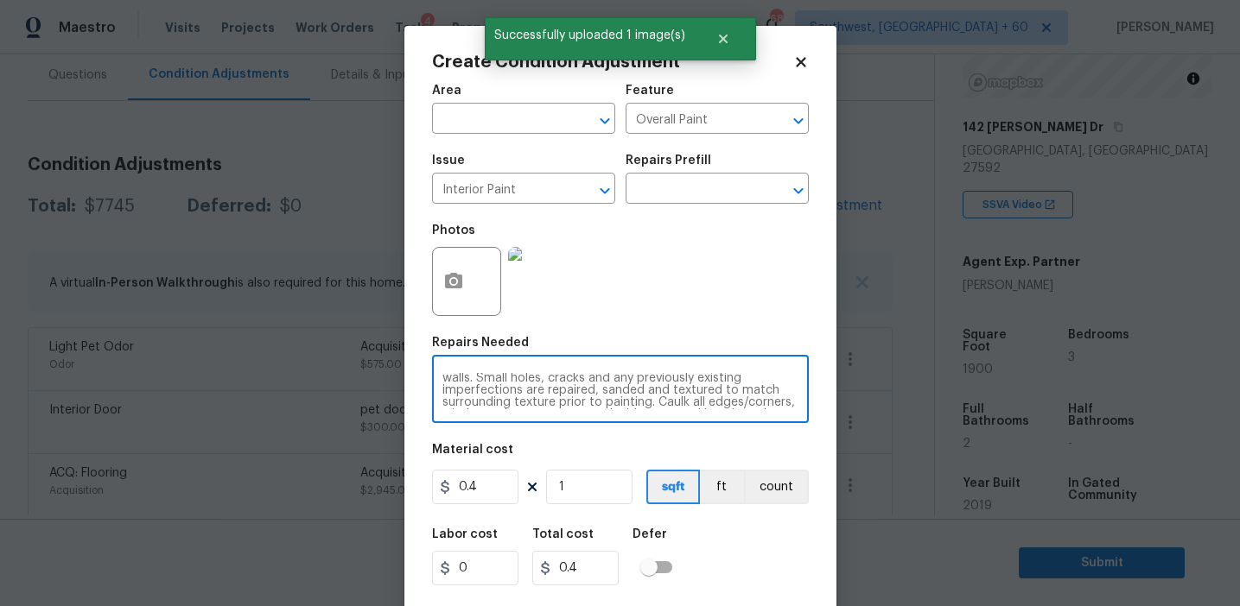
drag, startPoint x: 526, startPoint y: 379, endPoint x: 755, endPoint y: 404, distance: 230.3
click at [755, 404] on textarea "Interior primer - PRIMER PROVIDED BY OPENDOOR - All nails, screws, drywall anch…" at bounding box center [620, 391] width 356 height 36
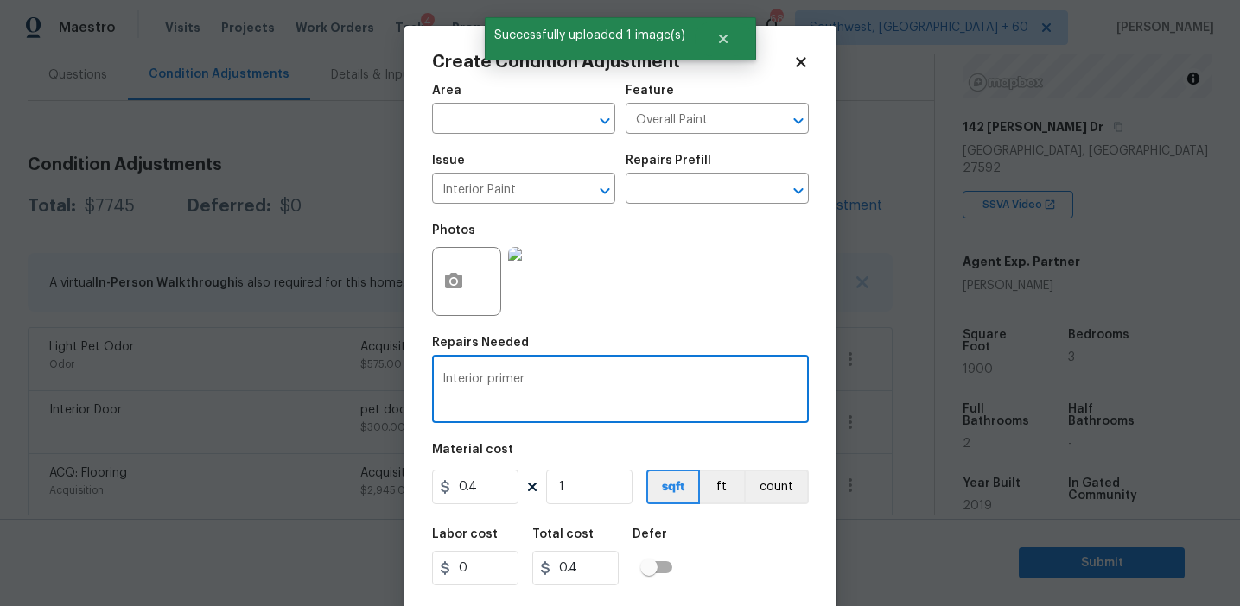
scroll to position [0, 0]
type textarea "Interior primer"
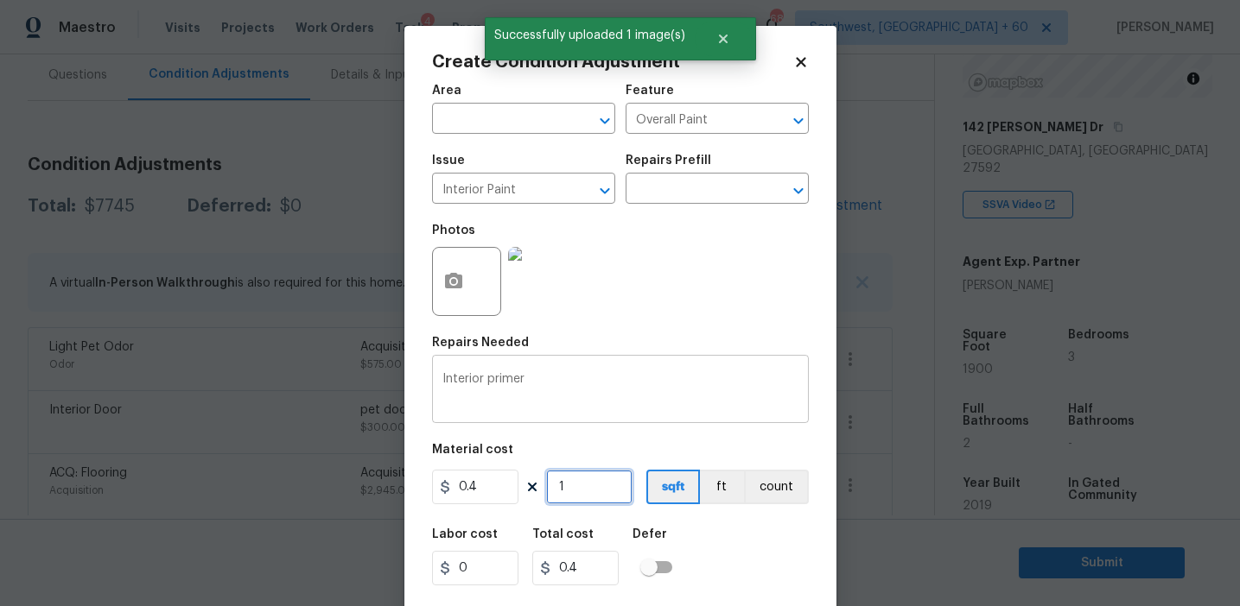
type input "19"
type input "7.6"
type input "190"
type input "76"
type input "1900"
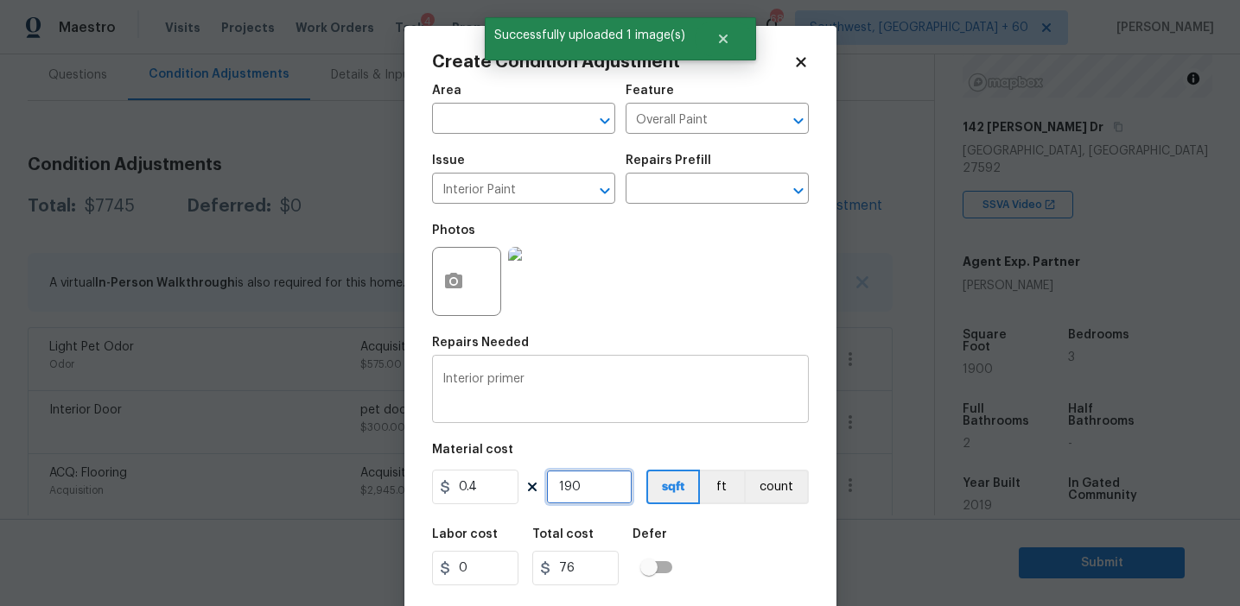
type input "760"
type input "1900"
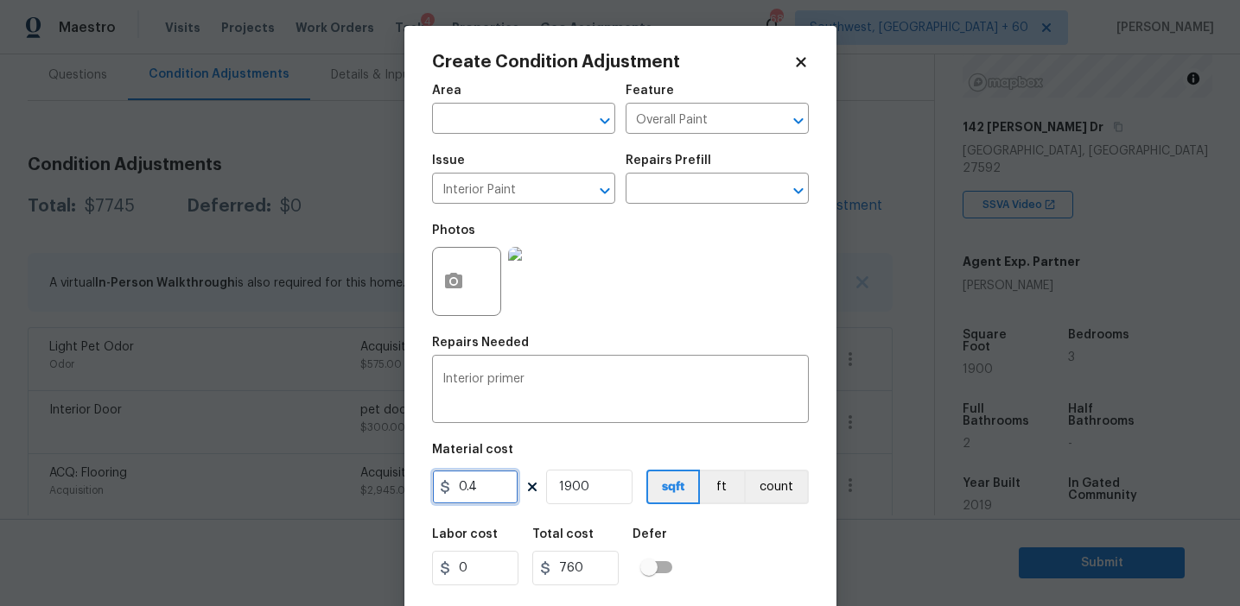
click at [504, 489] on input "0.4" at bounding box center [475, 487] width 86 height 35
type input "0.3"
type input "570"
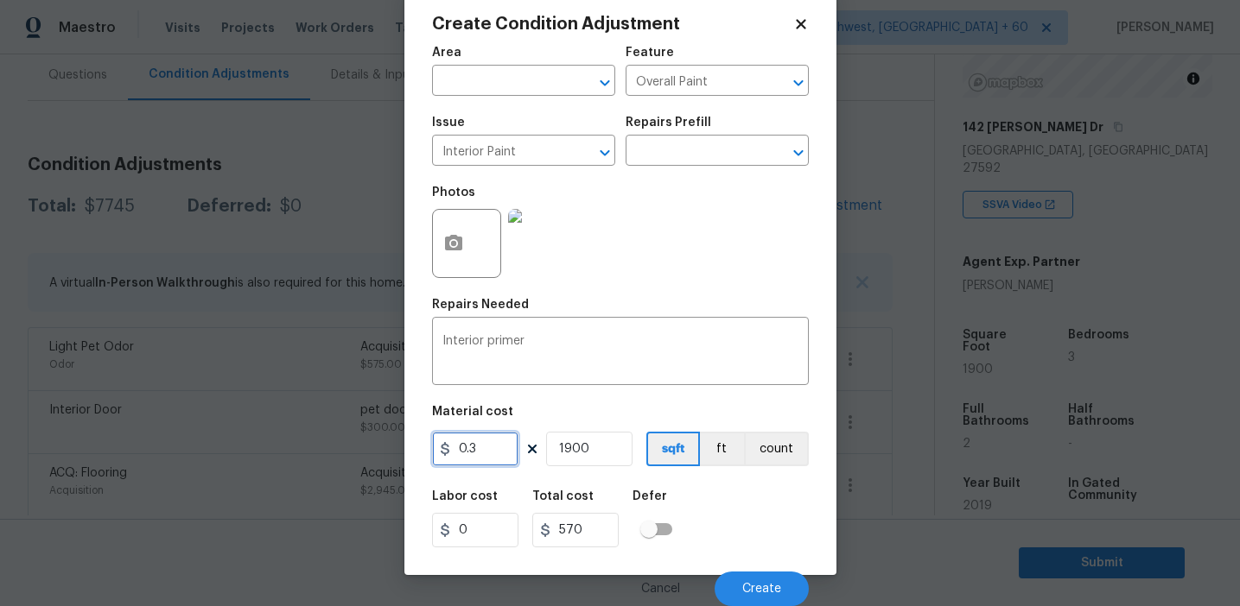
click at [498, 458] on input "0.3" at bounding box center [475, 449] width 86 height 35
type input "0.2"
type input "380"
click at [758, 591] on span "Create" at bounding box center [761, 589] width 39 height 13
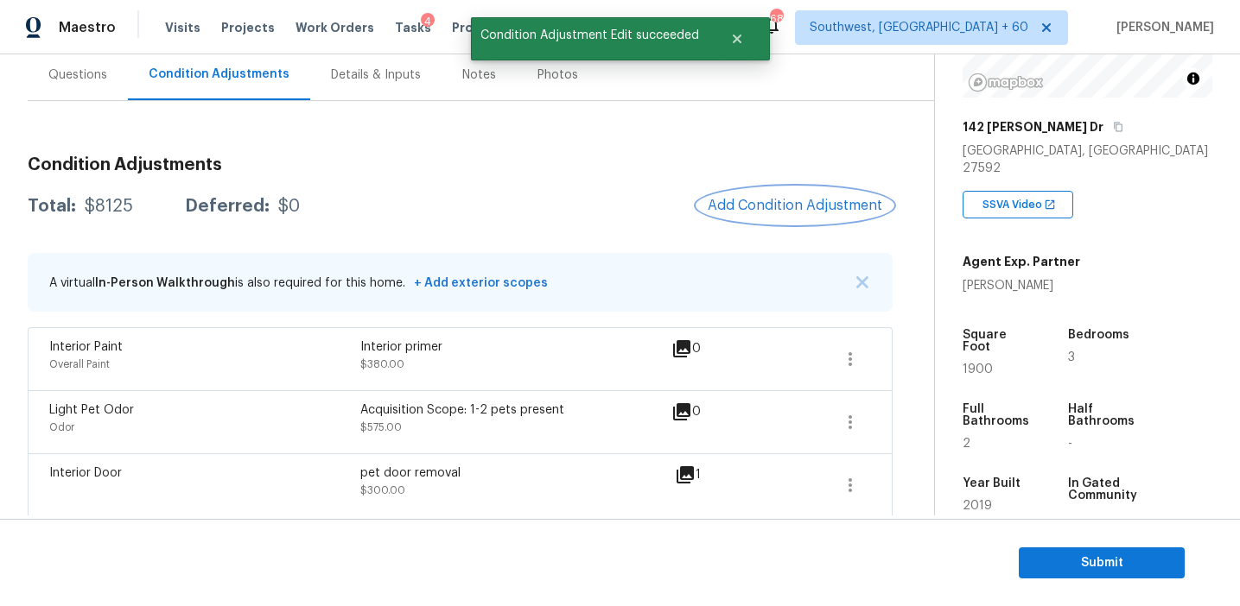
scroll to position [0, 0]
click at [747, 214] on button "Add Condition Adjustment" at bounding box center [794, 205] width 195 height 36
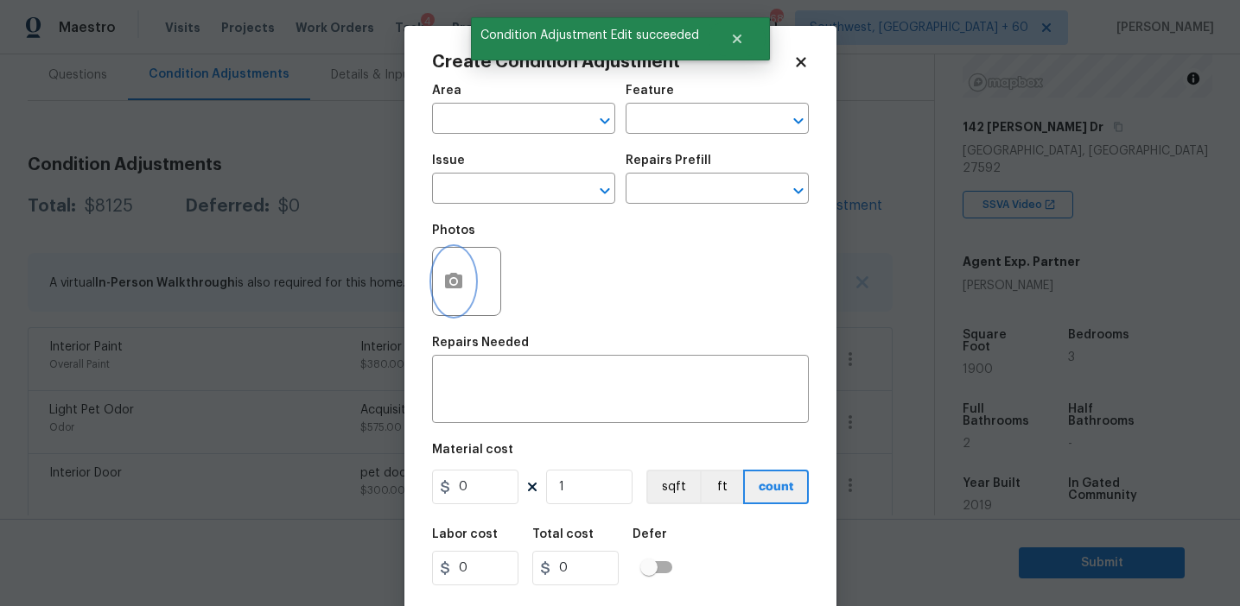
click at [447, 291] on icon "button" at bounding box center [453, 281] width 21 height 21
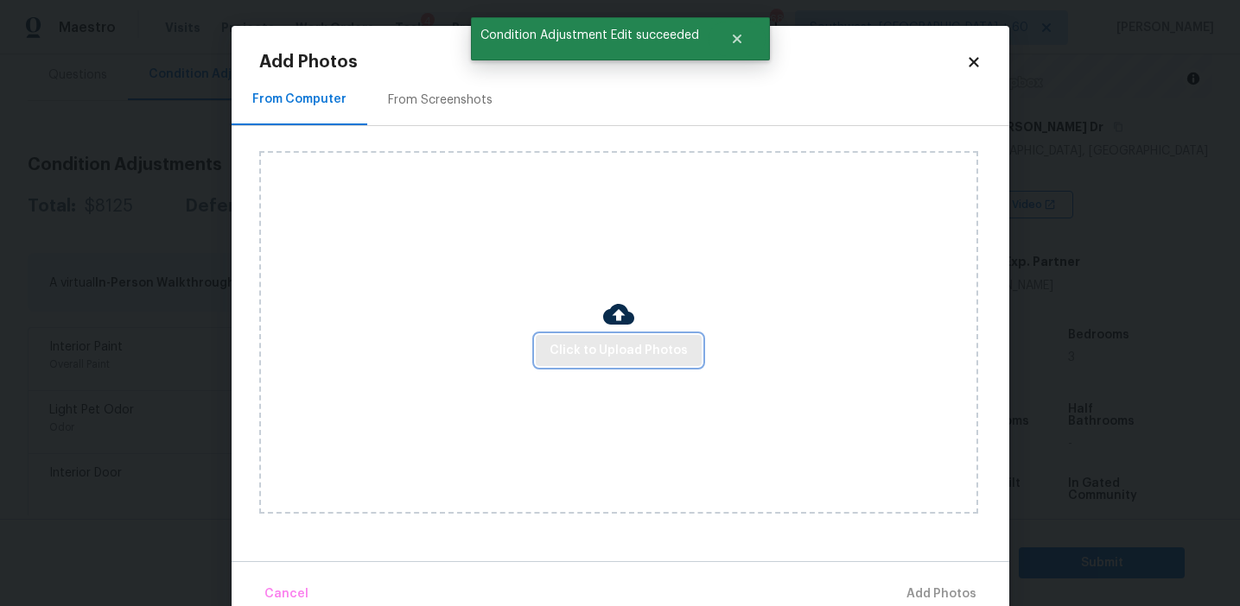
click at [553, 341] on span "Click to Upload Photos" at bounding box center [618, 351] width 138 height 22
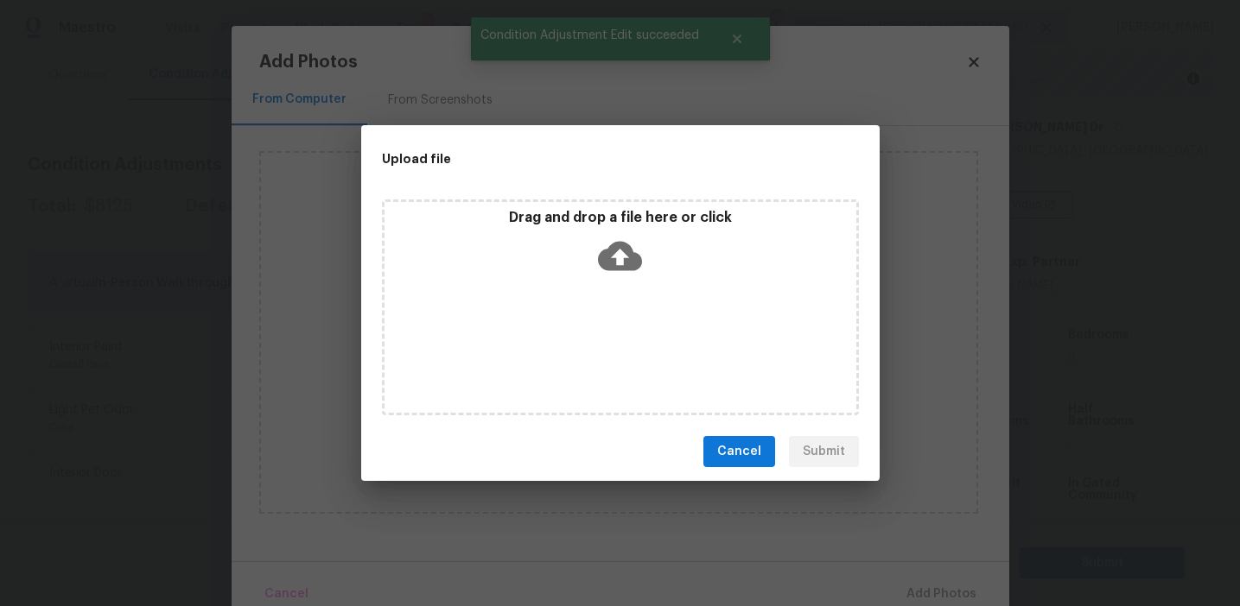
click at [580, 225] on p "Drag and drop a file here or click" at bounding box center [620, 218] width 472 height 18
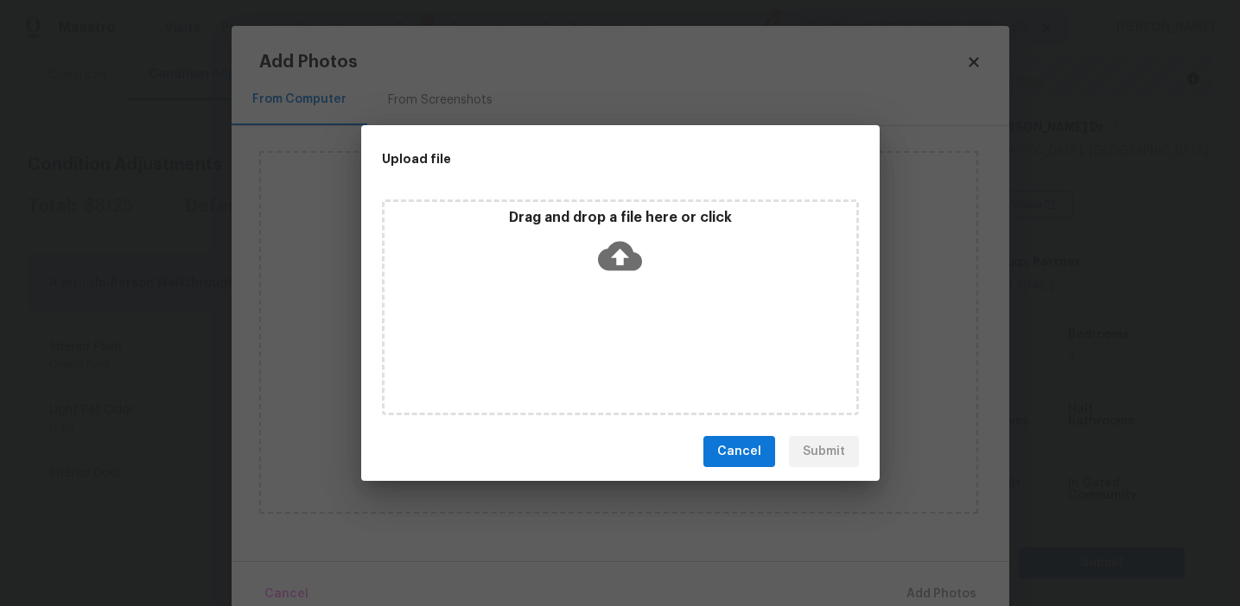
click at [745, 433] on div "Cancel Submit" at bounding box center [620, 452] width 518 height 60
click at [745, 447] on span "Cancel" at bounding box center [739, 452] width 44 height 22
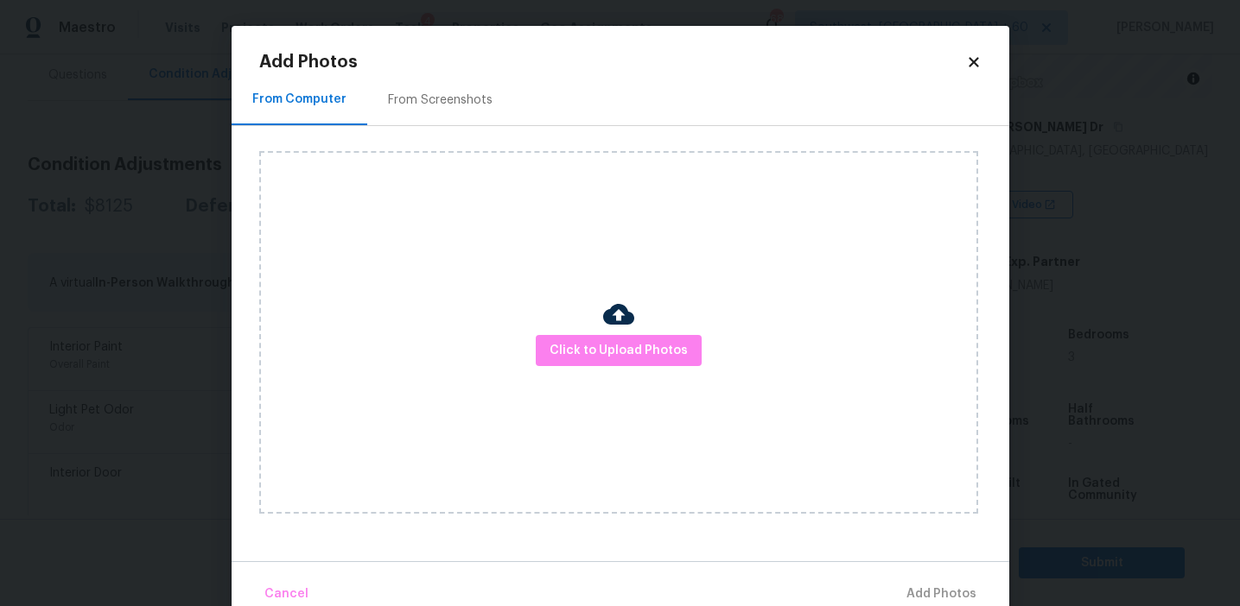
click at [970, 67] on icon at bounding box center [973, 62] width 10 height 10
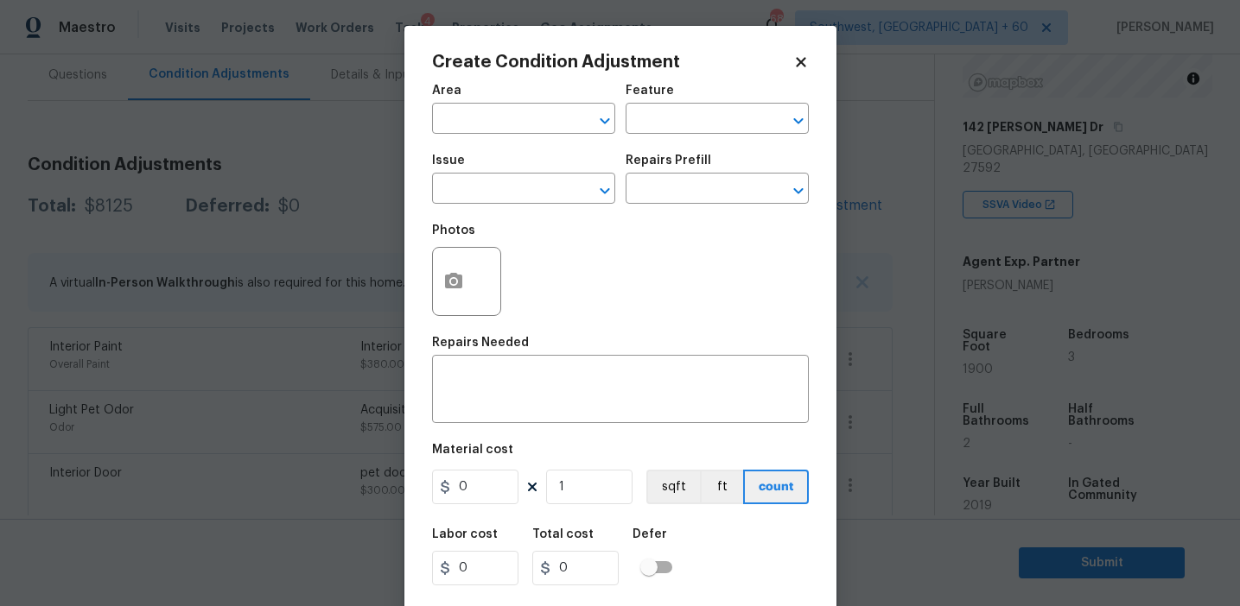
click at [417, 224] on div "Create Condition Adjustment Area ​ Feature ​ Issue ​ Repairs Prefill ​ Photos R…" at bounding box center [620, 319] width 432 height 587
click at [462, 227] on h5 "Photos" at bounding box center [453, 231] width 43 height 12
click at [422, 226] on div "Create Condition Adjustment Area ​ Feature ​ Issue ​ Repairs Prefill ​ Photos R…" at bounding box center [620, 319] width 432 height 587
click at [533, 235] on div "Photos" at bounding box center [620, 270] width 377 height 112
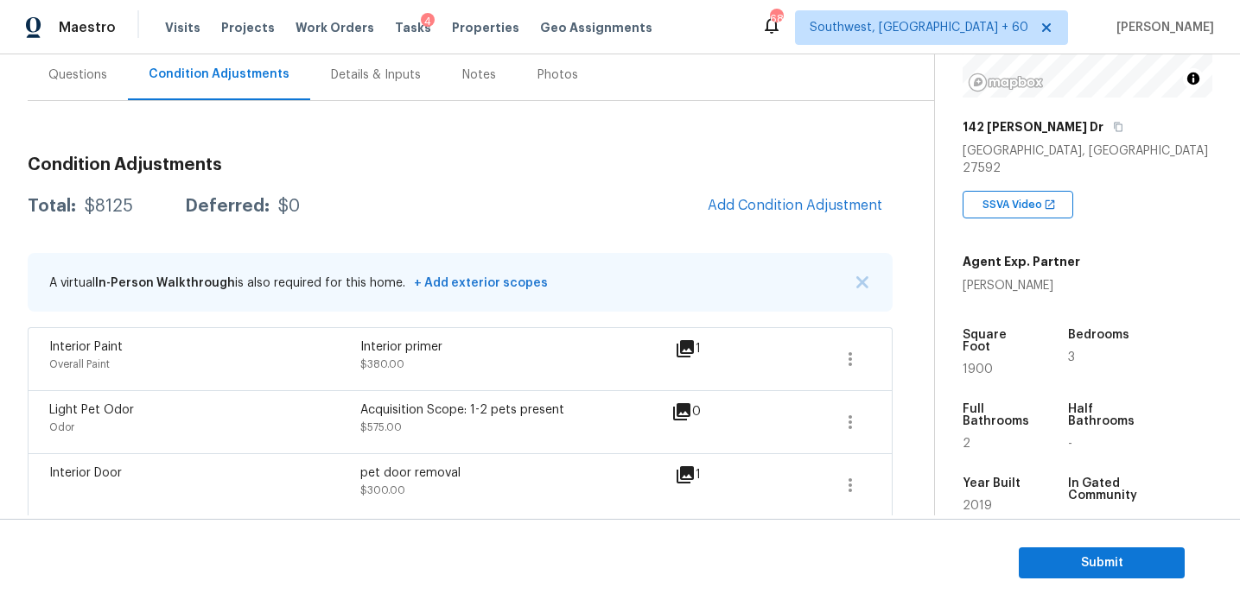
click at [374, 217] on body "Maestro Visits Projects Work Orders Tasks 4 Properties Geo Assignments 681 Sout…" at bounding box center [620, 303] width 1240 height 606
click at [505, 218] on div "Total: $8125 Deferred: $0 Add Condition Adjustment" at bounding box center [460, 206] width 865 height 38
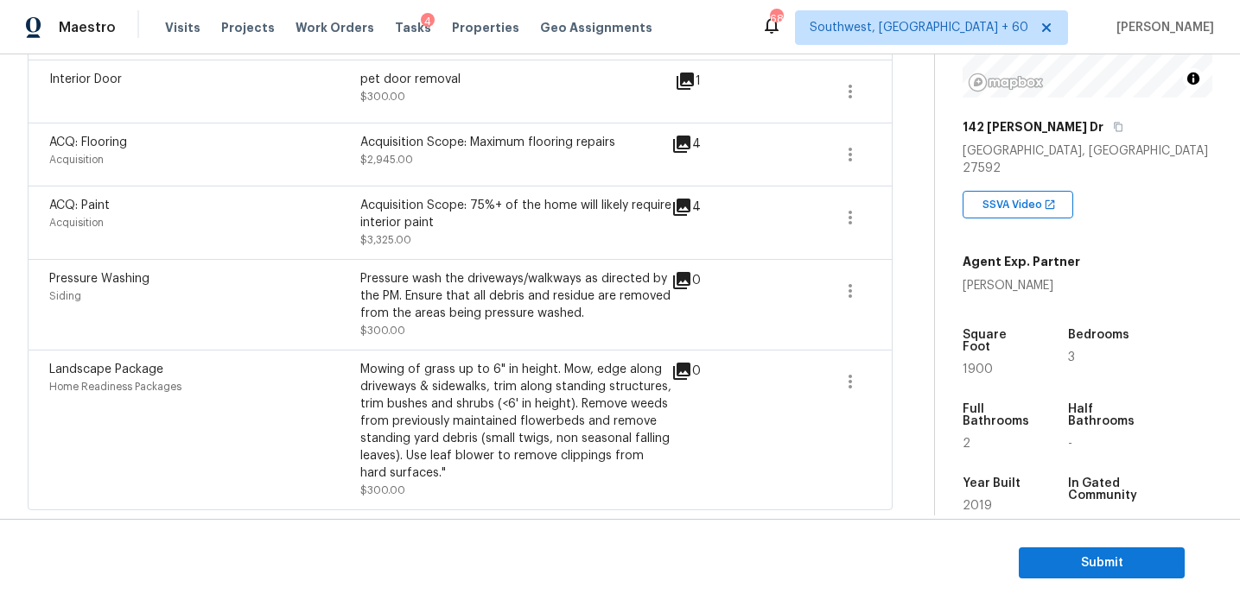
click at [564, 250] on div "ACQ: Paint Acquisition Acquisition Scope: 75%+ of the home will likely require …" at bounding box center [460, 222] width 865 height 73
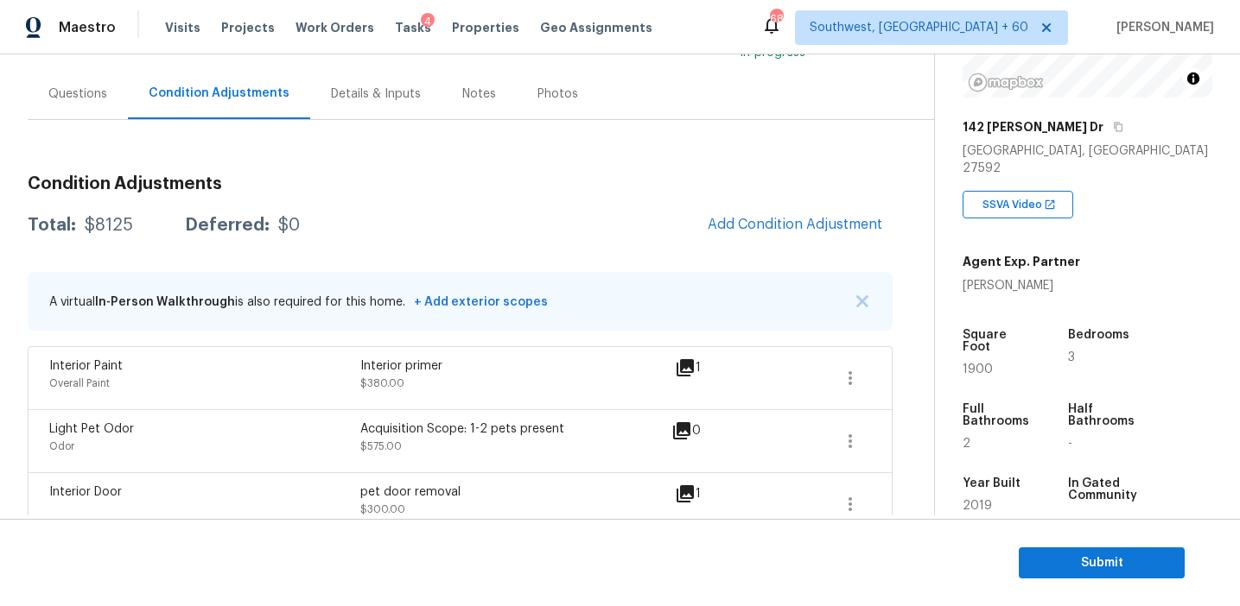
scroll to position [145, 0]
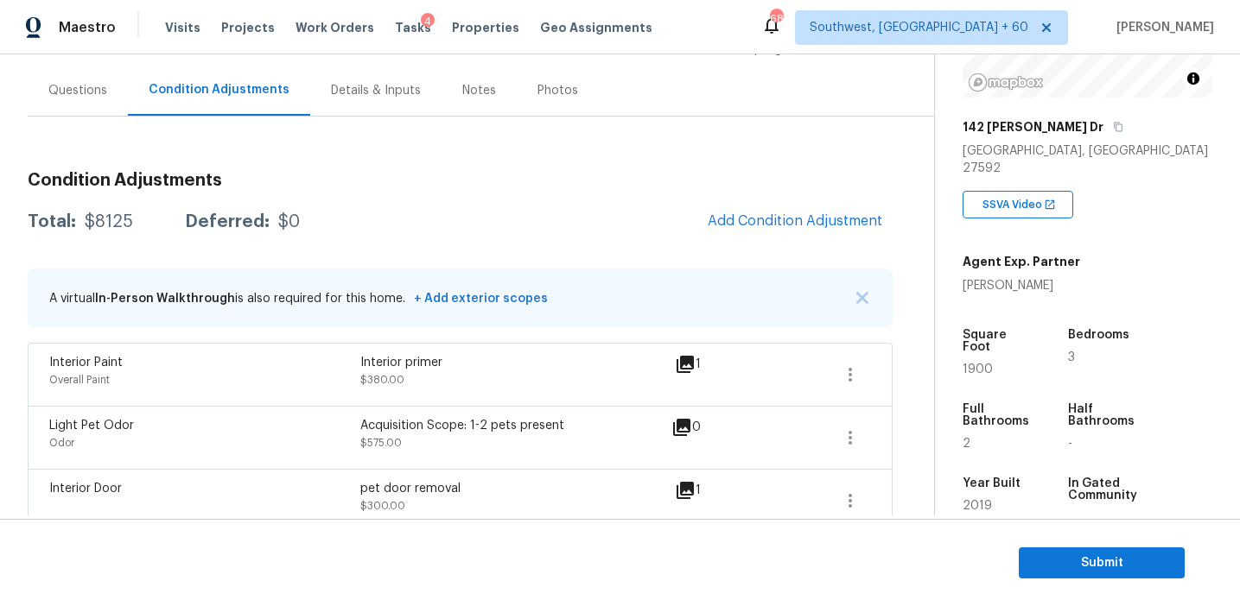
click at [564, 250] on div "Condition Adjustments Total: $8125 Deferred: $0 Add Condition Adjustment A virt…" at bounding box center [460, 539] width 865 height 762
click at [858, 498] on icon "button" at bounding box center [850, 501] width 21 height 21
click at [903, 491] on div "Edit" at bounding box center [948, 493] width 135 height 17
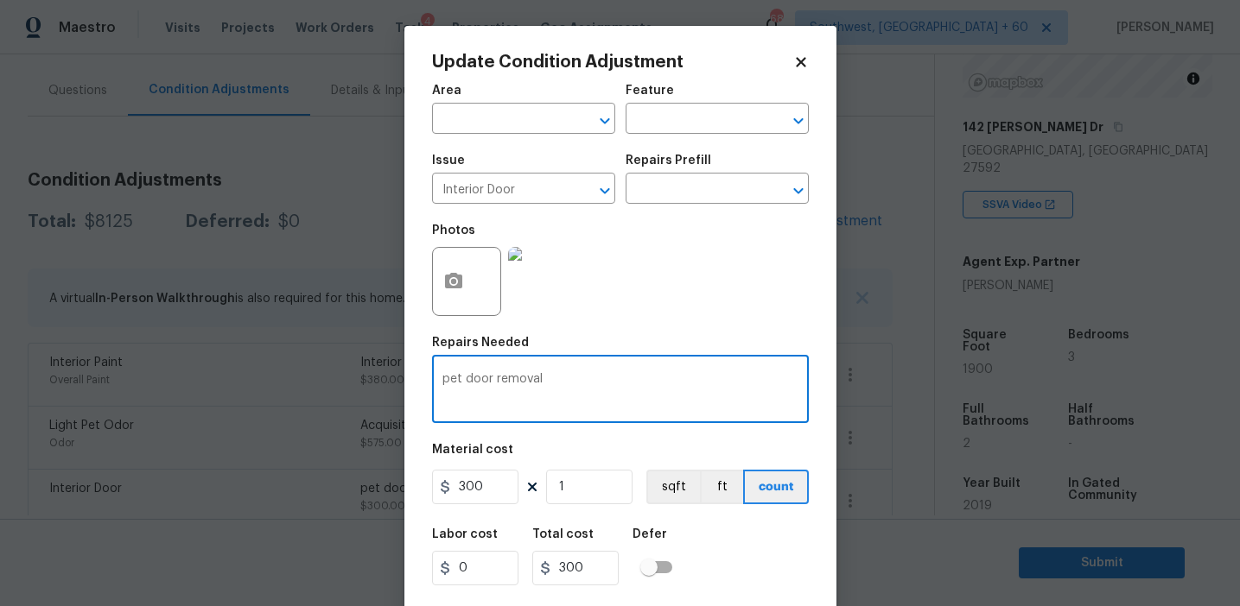
click at [453, 386] on textarea "pet door removal" at bounding box center [620, 391] width 356 height 36
click at [450, 381] on textarea "pet door removal" at bounding box center [620, 391] width 356 height 36
type textarea "Pet door removal"
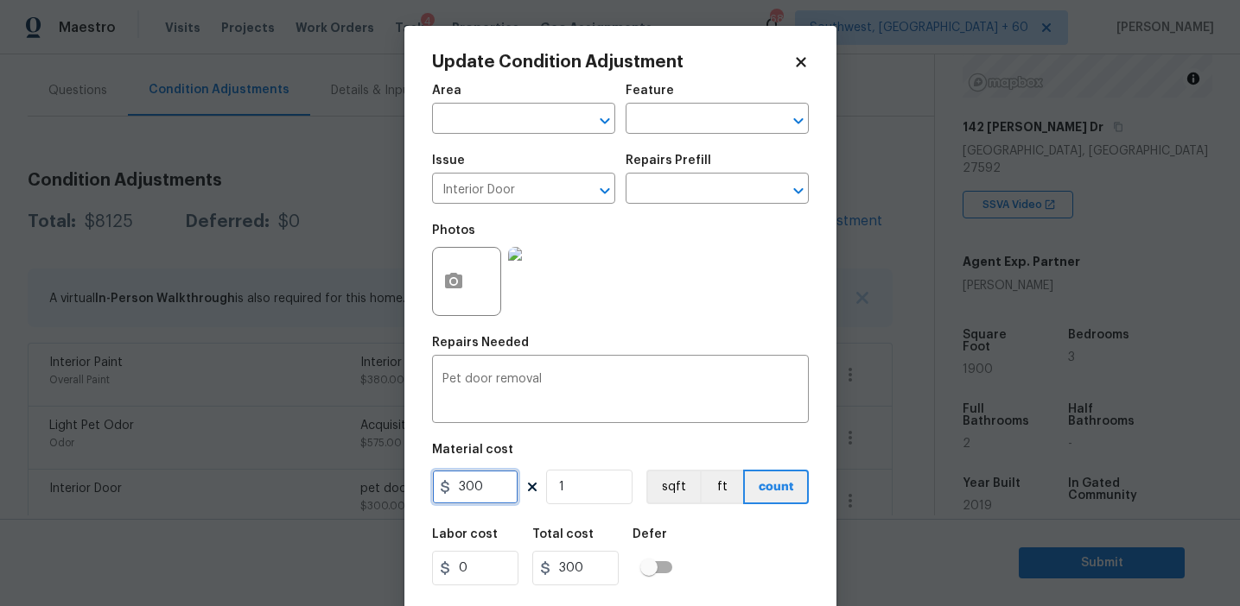
scroll to position [39, 0]
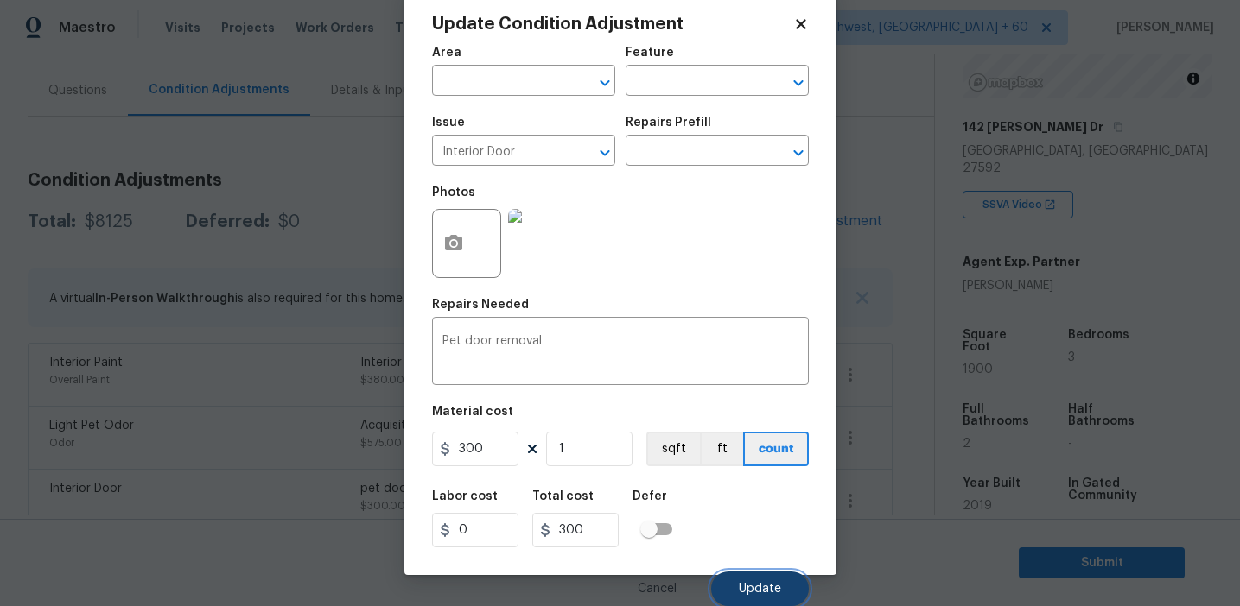
click at [748, 580] on button "Update" at bounding box center [760, 589] width 98 height 35
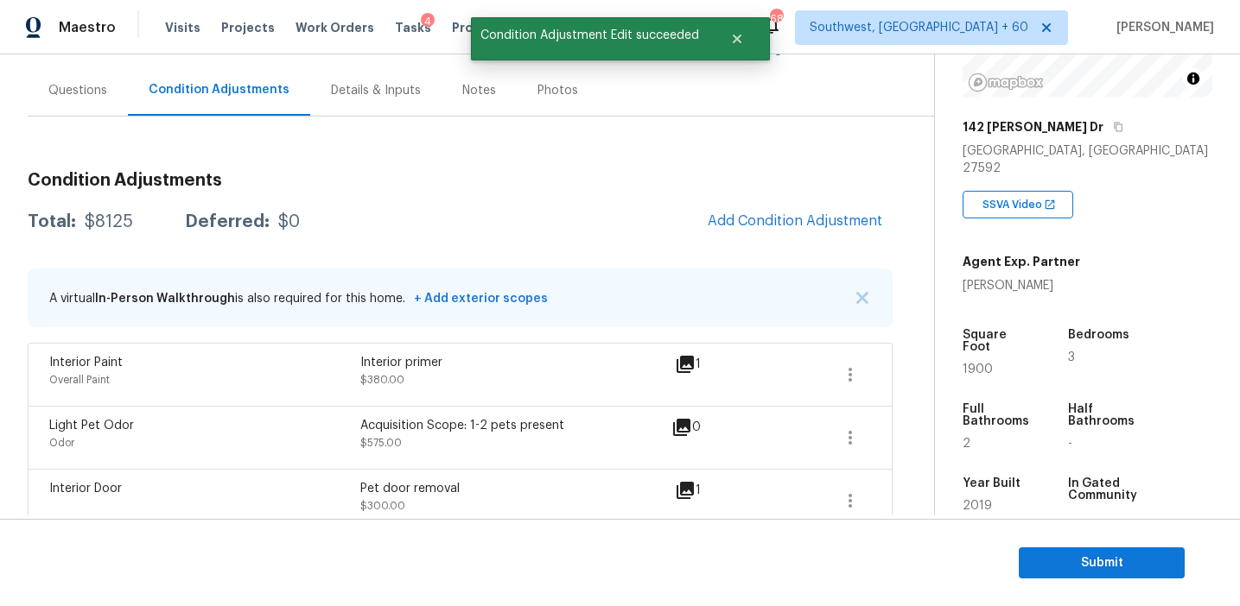
scroll to position [0, 0]
click at [626, 230] on div "Total: $8125 Deferred: $0 Add Condition Adjustment" at bounding box center [460, 222] width 865 height 38
click at [734, 230] on button "Add Condition Adjustment" at bounding box center [794, 221] width 195 height 36
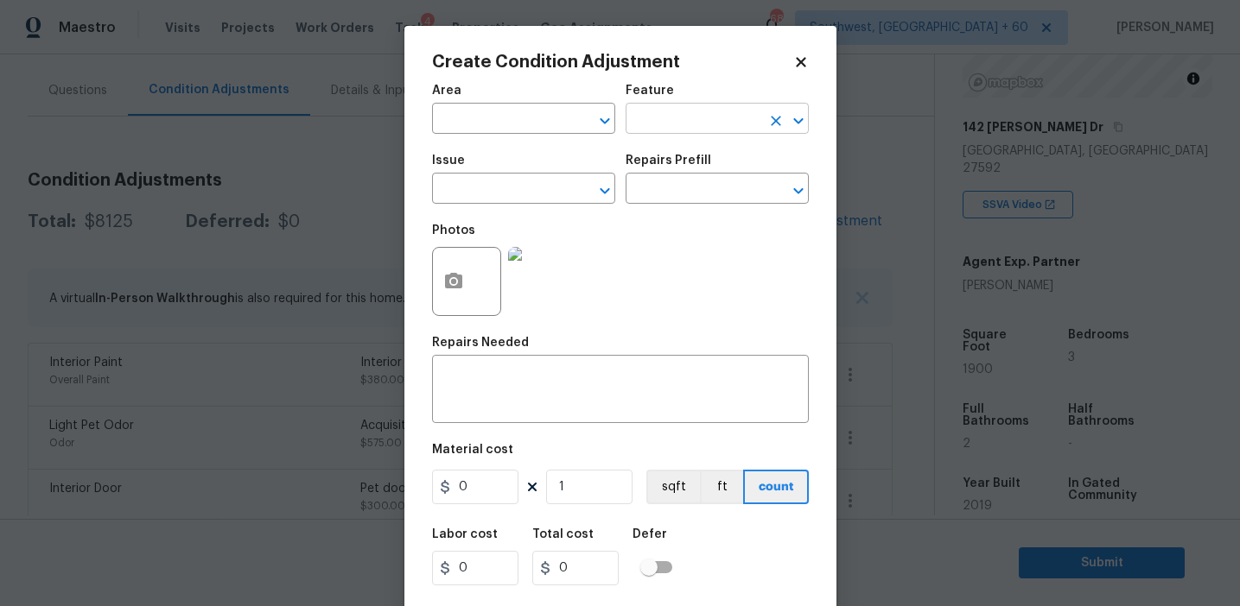
click at [646, 124] on input "text" at bounding box center [692, 120] width 135 height 27
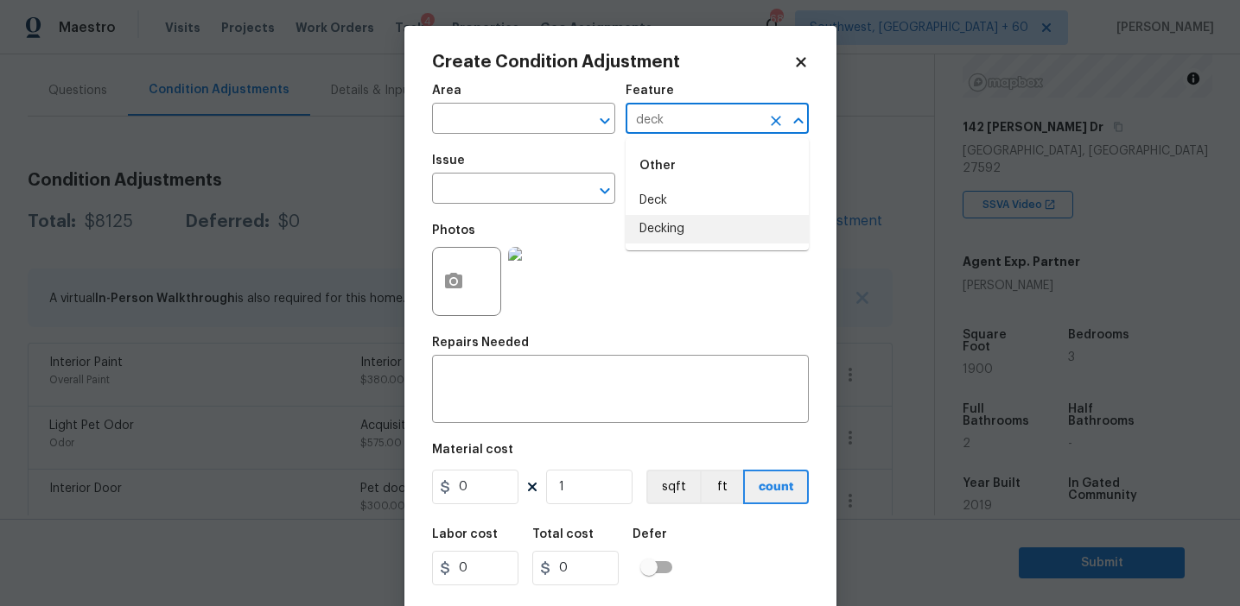
click at [662, 234] on li "Decking" at bounding box center [716, 229] width 183 height 29
type input "Decking"
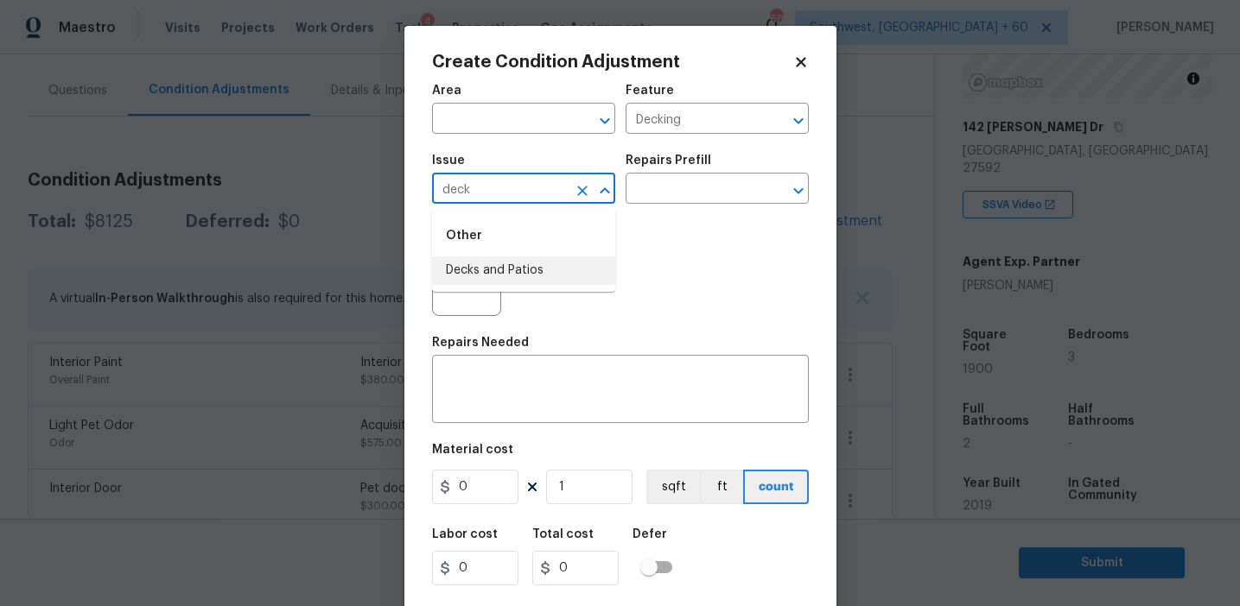
click at [568, 276] on li "Decks and Patios" at bounding box center [523, 271] width 183 height 29
type input "Decks and Patios"
click at [659, 114] on input "Decking" at bounding box center [692, 120] width 135 height 27
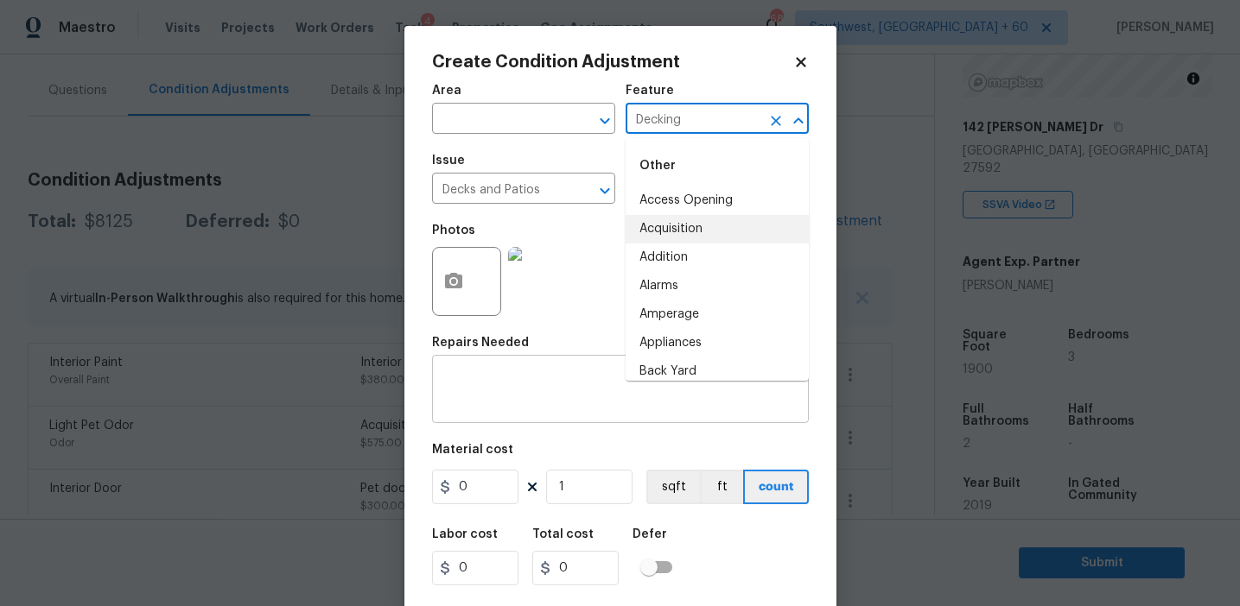
click at [523, 384] on textarea at bounding box center [620, 391] width 356 height 36
paste textarea "Decking"
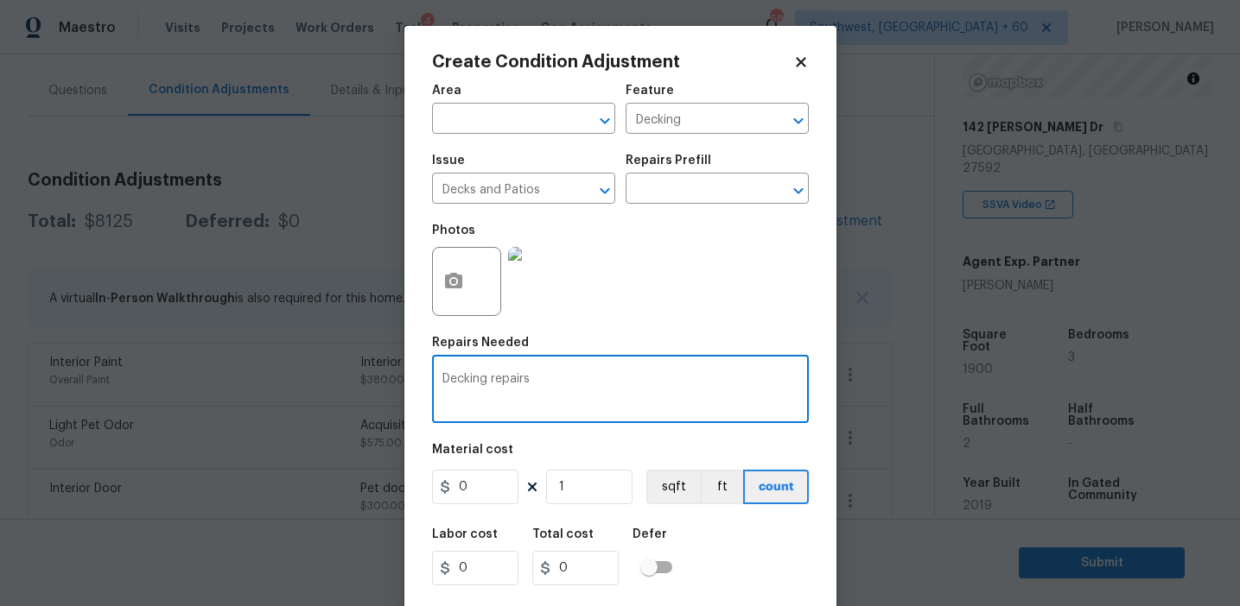
type textarea "Decking repairs"
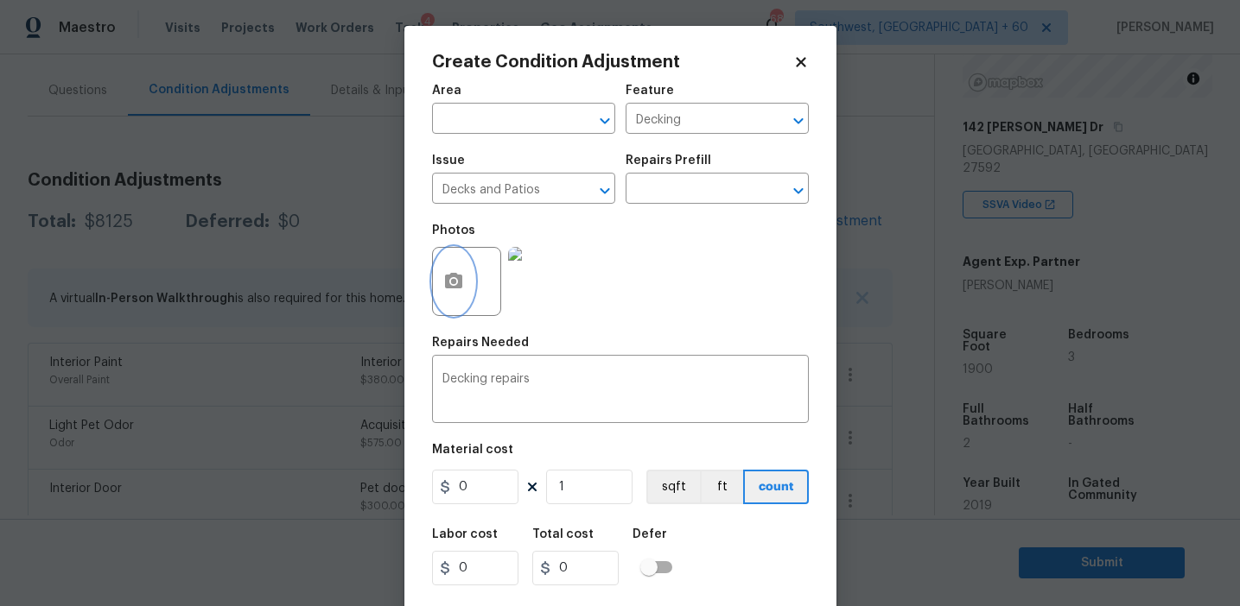
click at [440, 285] on button "button" at bounding box center [453, 281] width 41 height 67
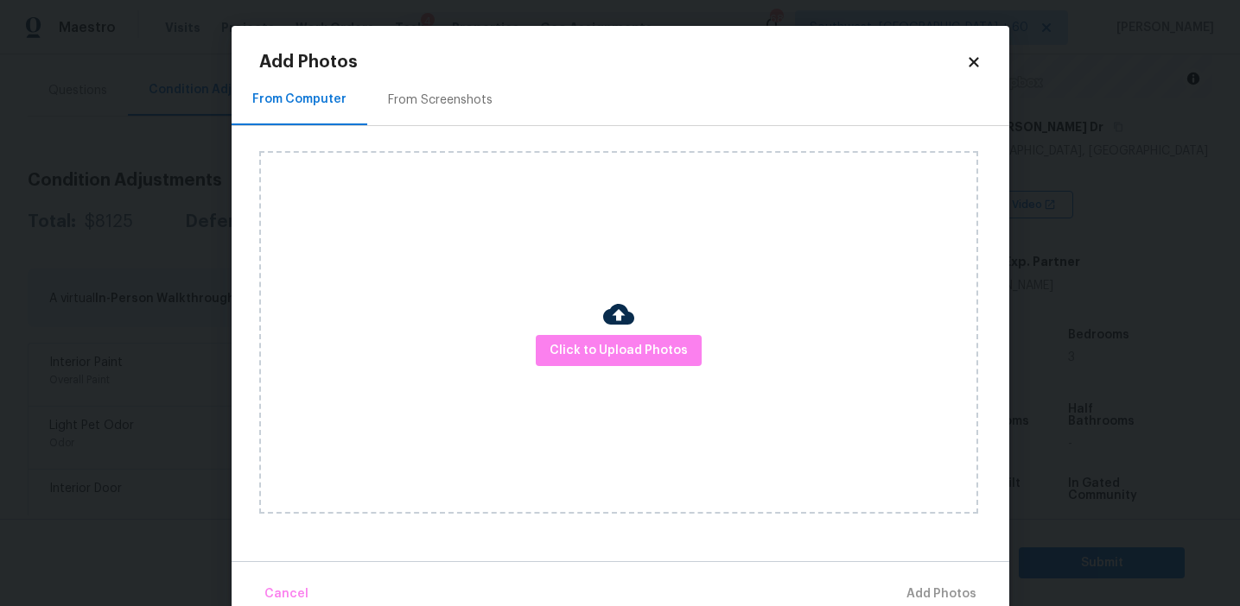
click at [454, 96] on div "From Screenshots" at bounding box center [440, 100] width 105 height 17
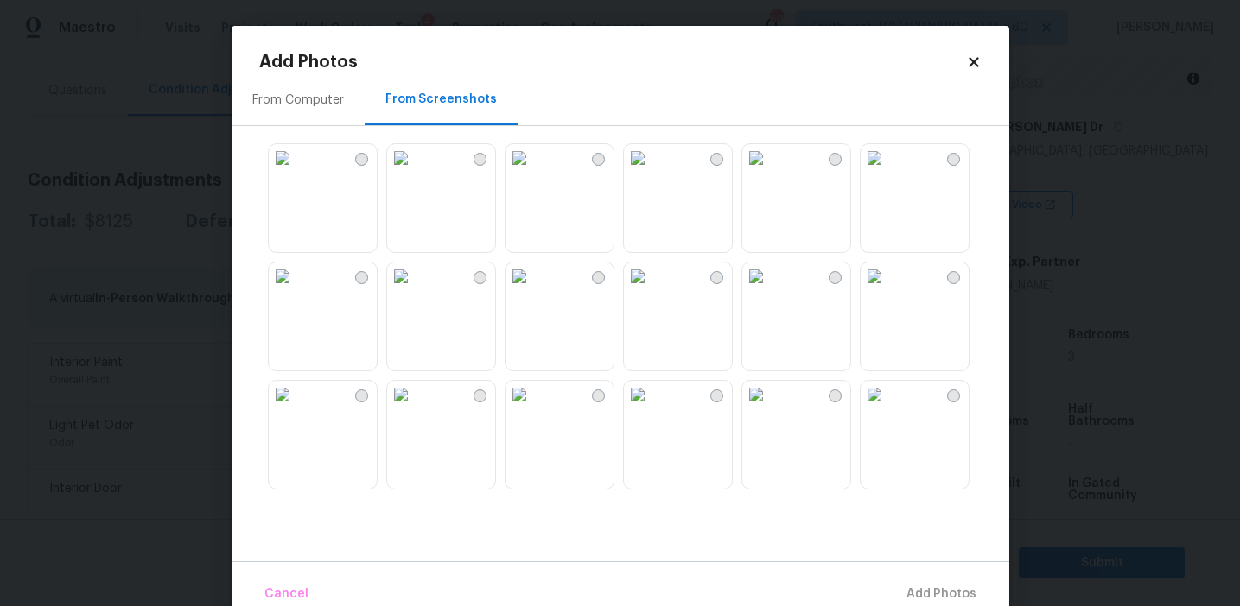
click at [888, 172] on img at bounding box center [874, 158] width 28 height 28
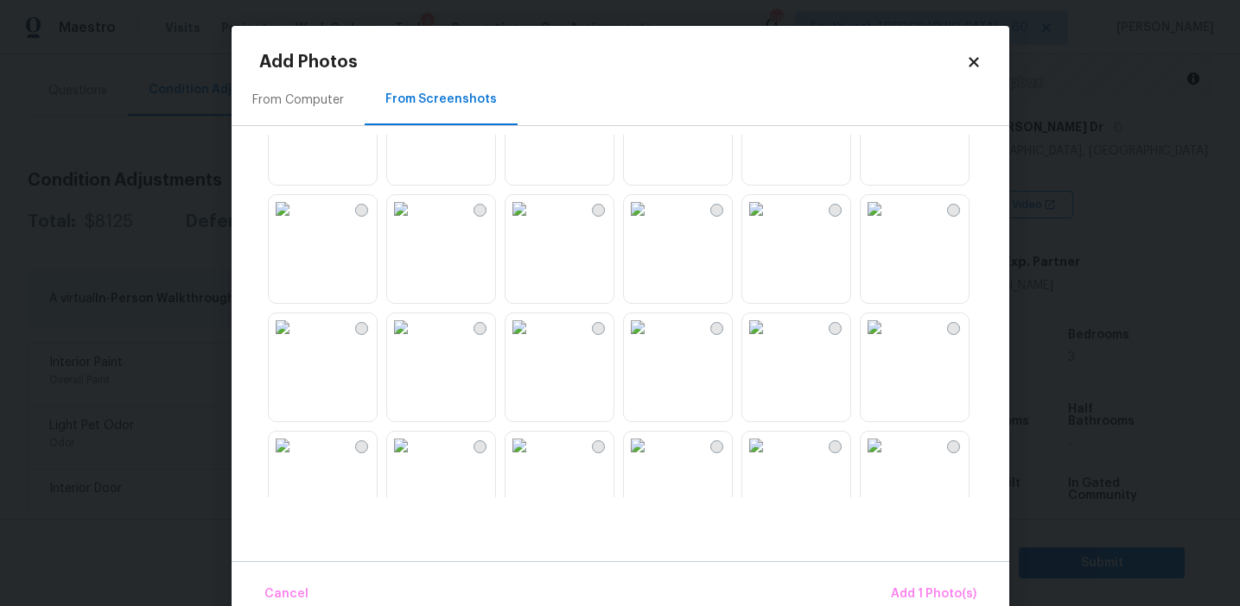
scroll to position [484, 0]
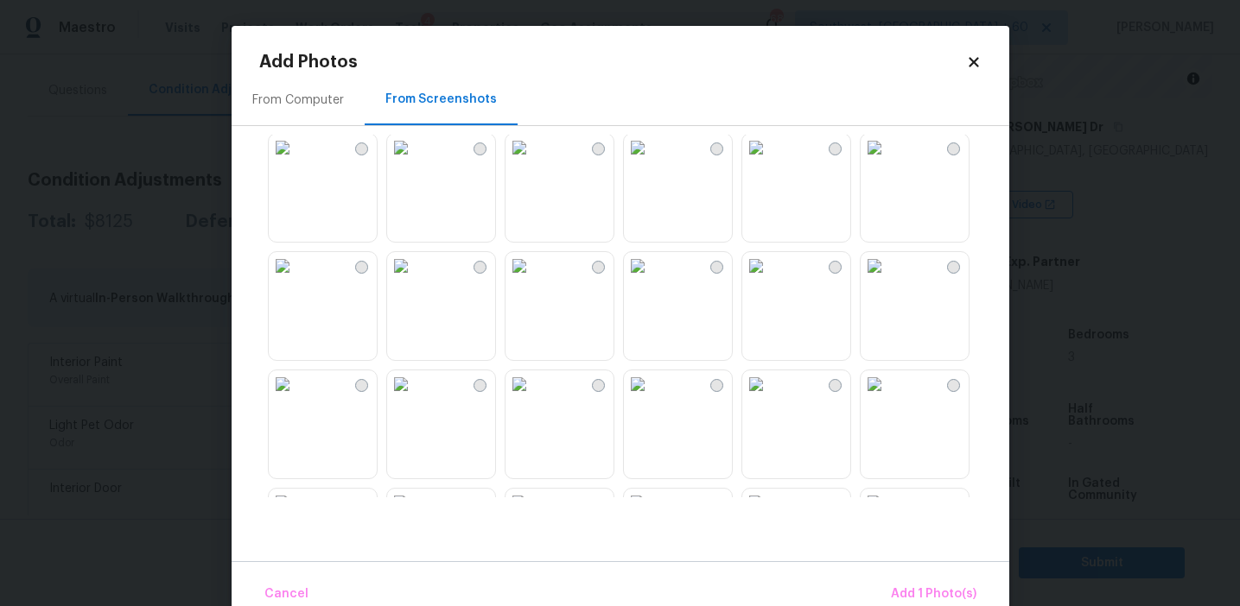
click at [651, 280] on img at bounding box center [638, 266] width 28 height 28
click at [651, 398] on img at bounding box center [638, 385] width 28 height 28
click at [911, 582] on button "Add 3 Photo(s)" at bounding box center [932, 594] width 101 height 37
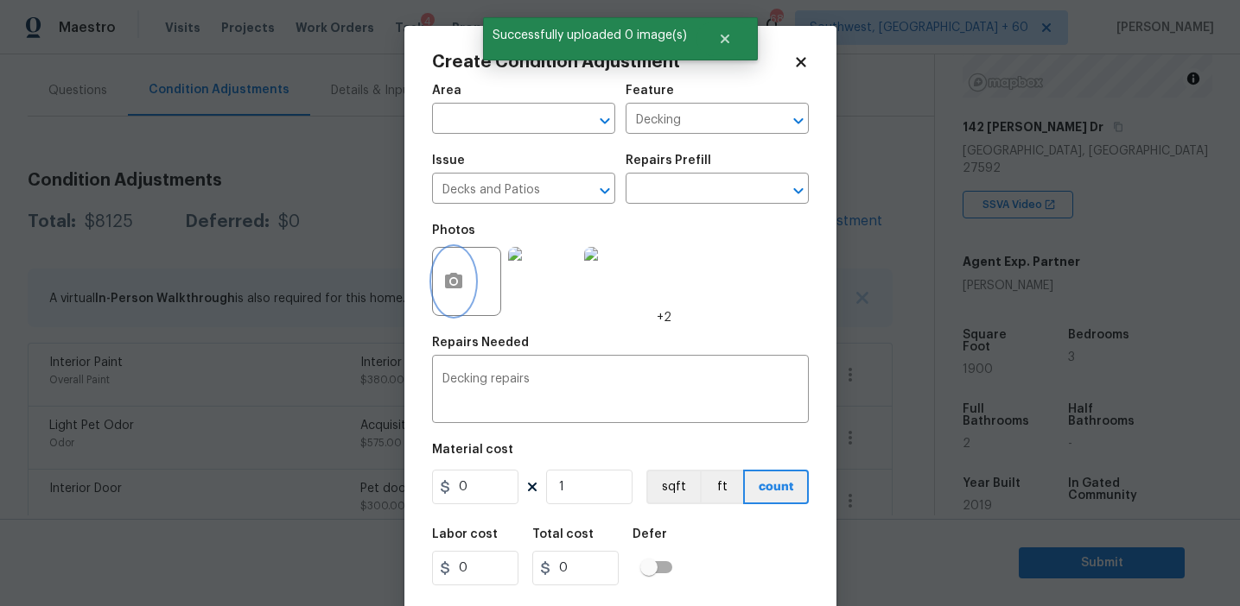
scroll to position [39, 0]
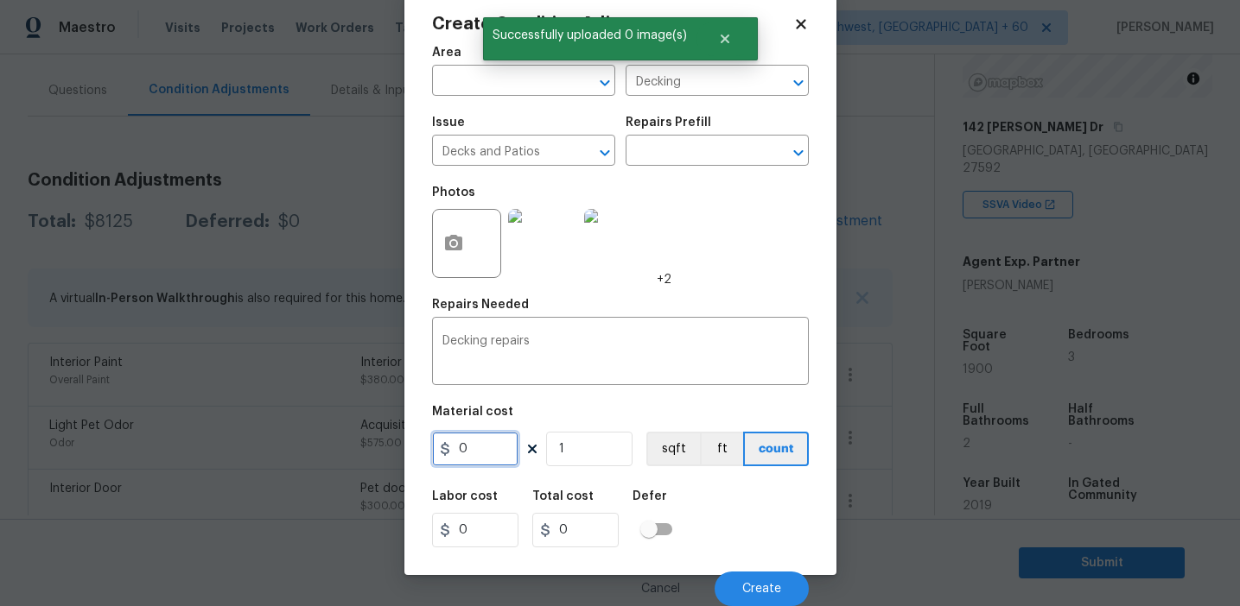
click at [461, 435] on input "0" at bounding box center [475, 449] width 86 height 35
type input "8000"
click at [503, 447] on input "8000" at bounding box center [475, 449] width 86 height 35
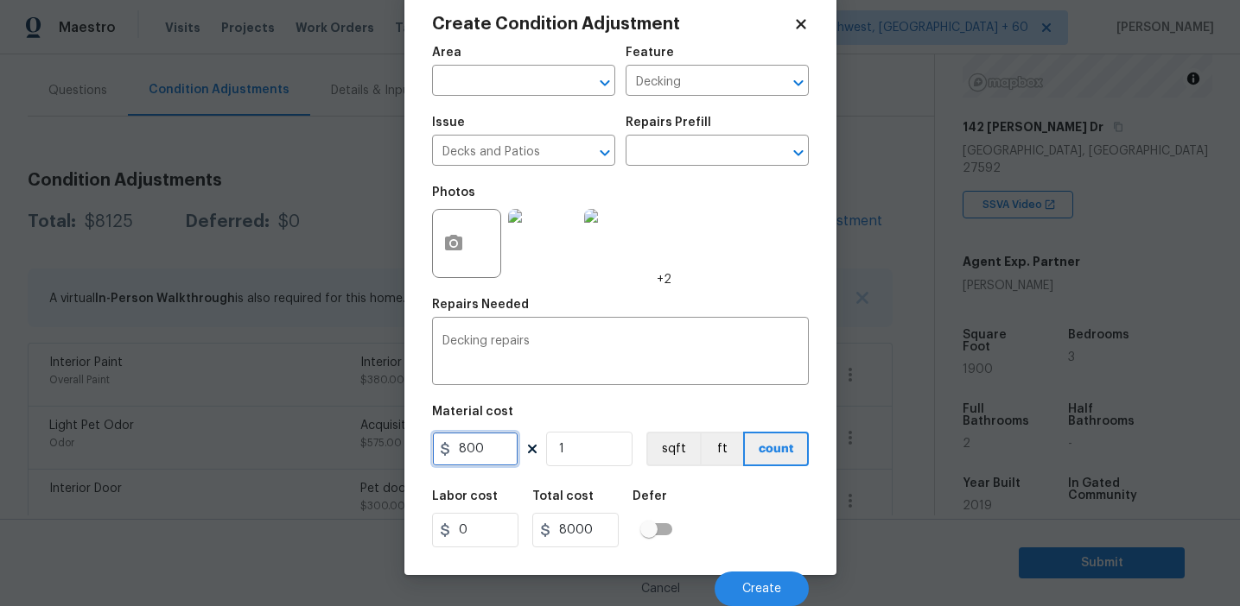
type input "800"
click at [724, 562] on div "Cancel Create" at bounding box center [620, 582] width 377 height 48
click at [732, 582] on button "Create" at bounding box center [761, 589] width 94 height 35
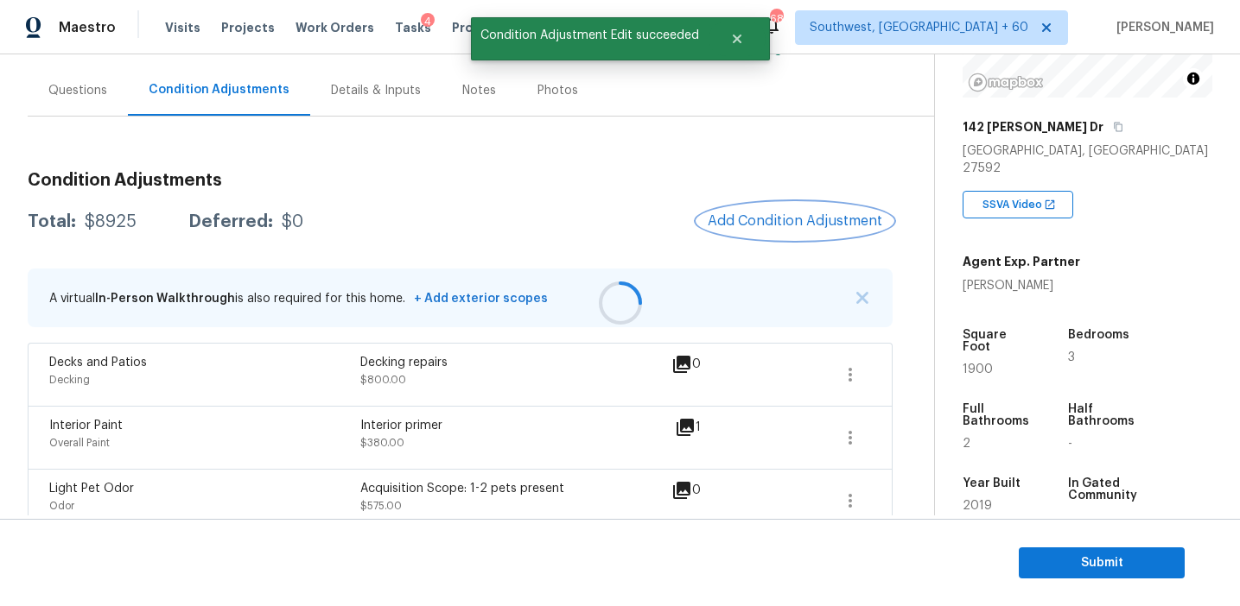
scroll to position [0, 0]
click at [480, 233] on div "Total: $8925 Deferred: $0 Add Condition Adjustment" at bounding box center [460, 222] width 865 height 38
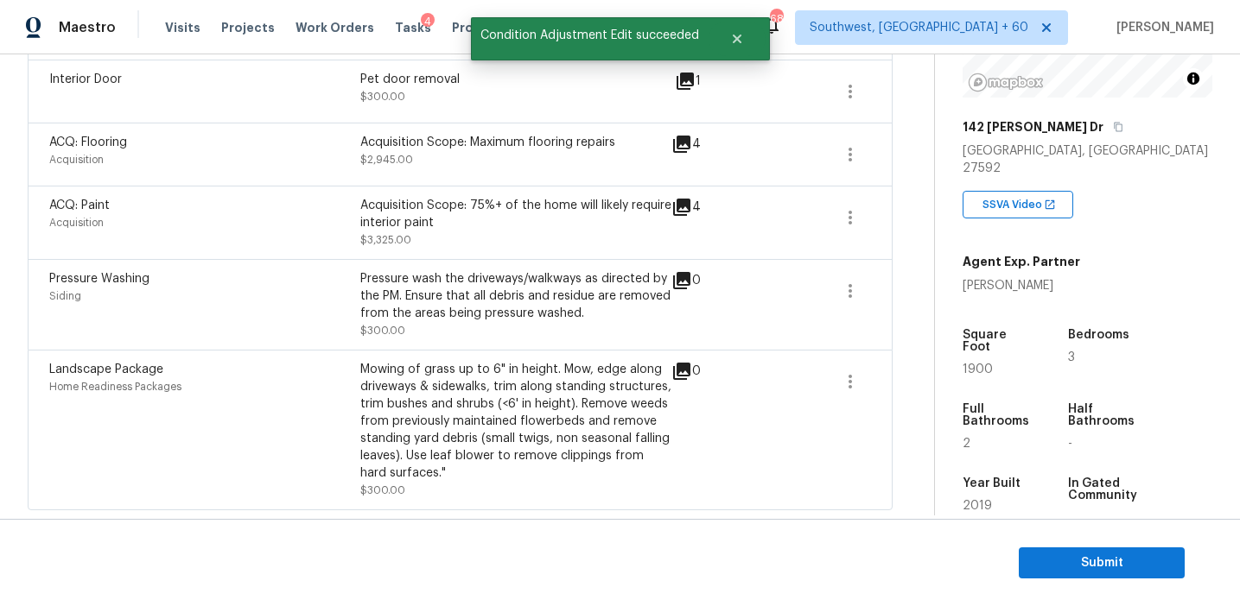
click at [480, 309] on div "Pressure wash the driveways/walkways as directed by the PM. Ensure that all deb…" at bounding box center [515, 296] width 311 height 52
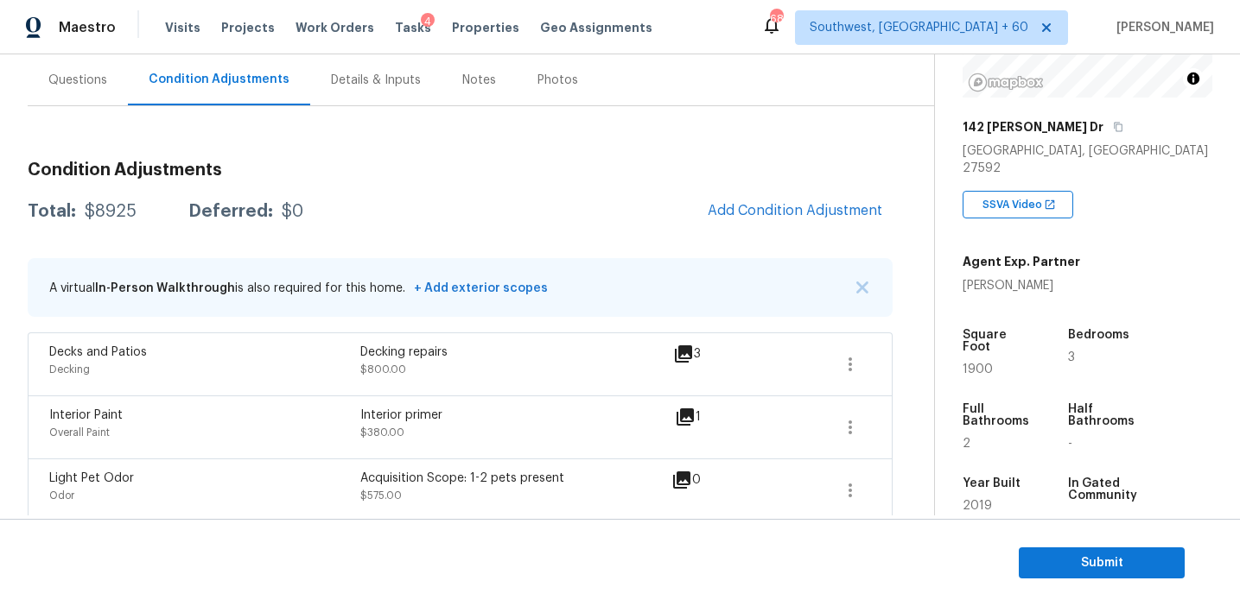
scroll to position [151, 0]
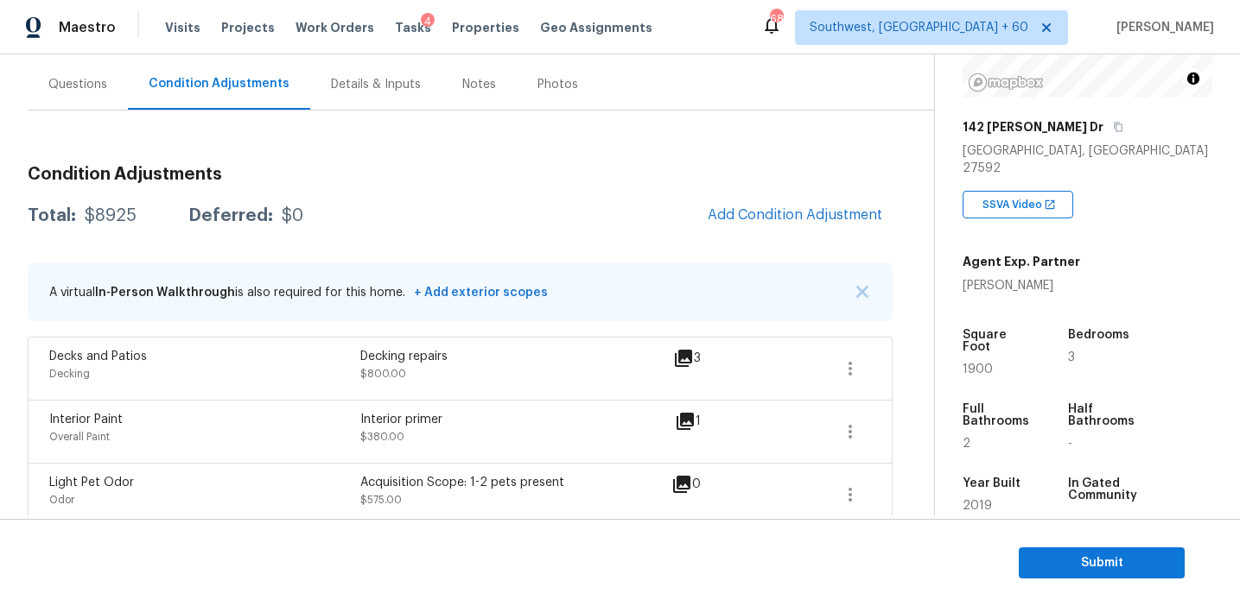
click at [111, 216] on div "$8925" at bounding box center [111, 215] width 52 height 17
copy div "8925"
click at [86, 94] on div "Questions" at bounding box center [78, 84] width 100 height 51
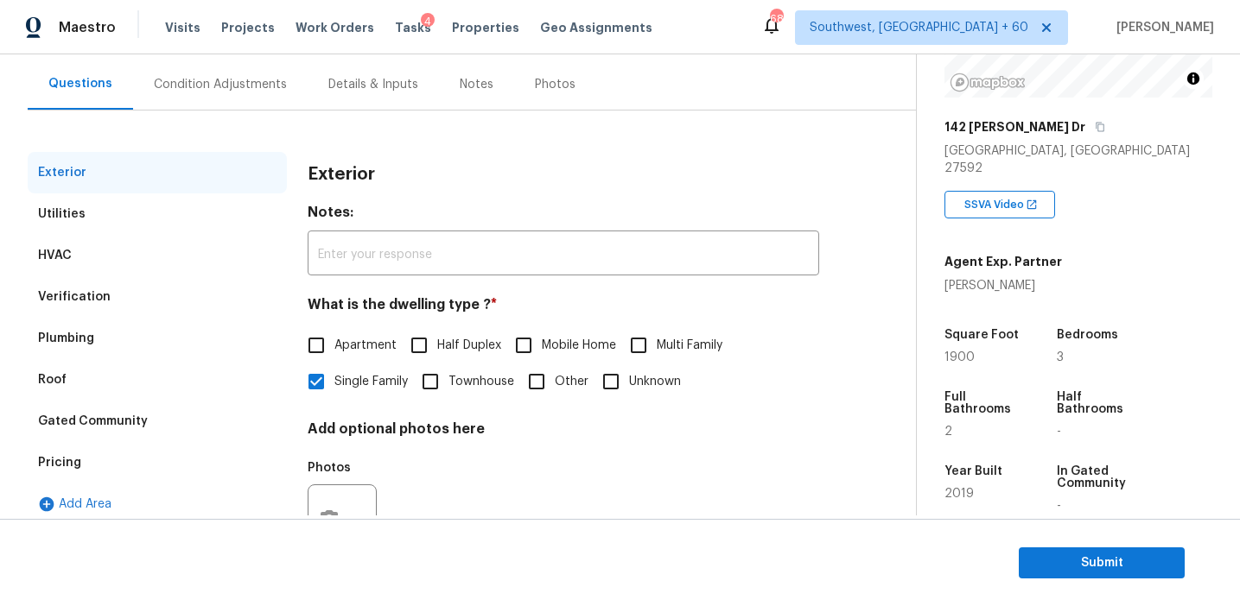
click at [120, 460] on div "Pricing" at bounding box center [157, 462] width 259 height 41
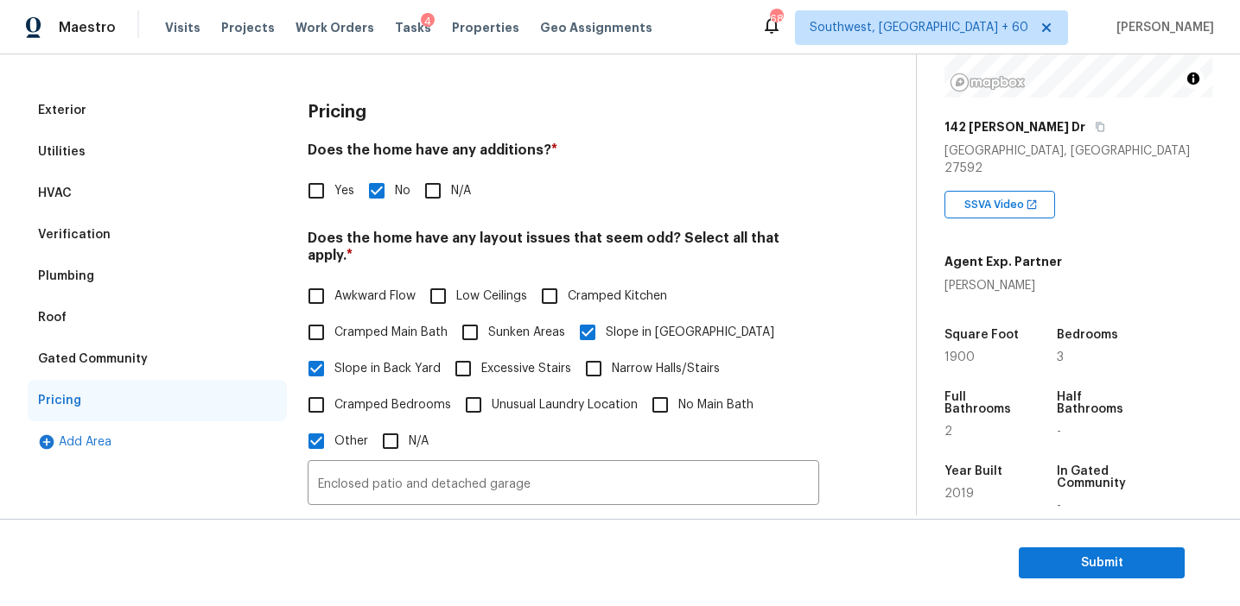
click at [127, 361] on div "Gated Community" at bounding box center [93, 359] width 110 height 17
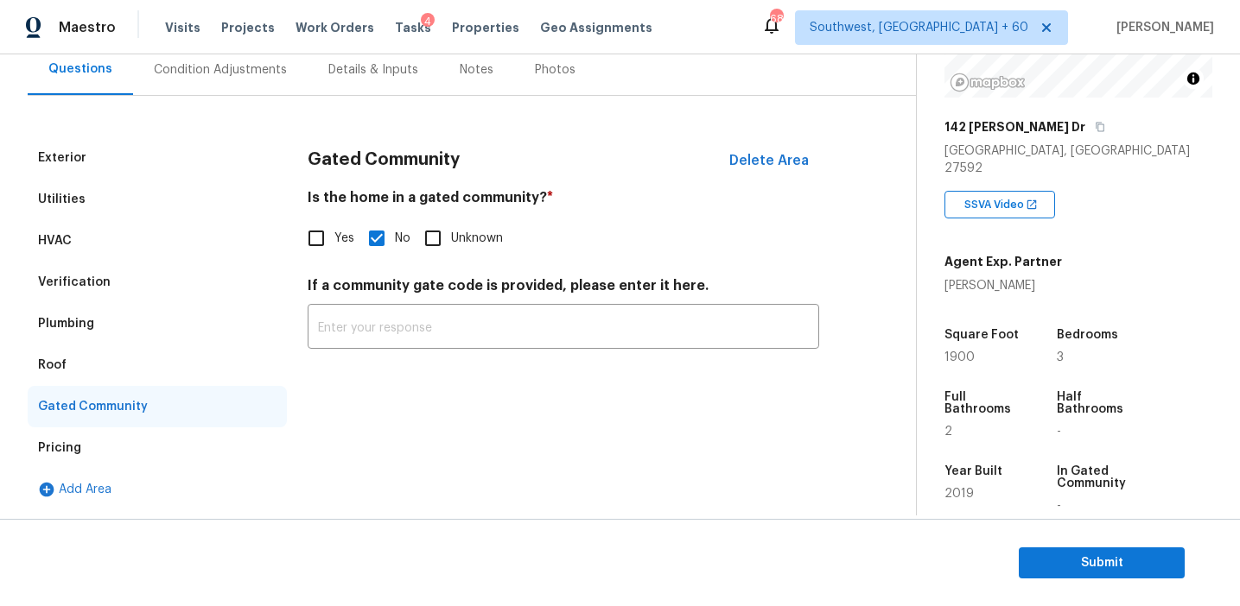
scroll to position [166, 0]
click at [85, 346] on div "Roof" at bounding box center [157, 365] width 259 height 41
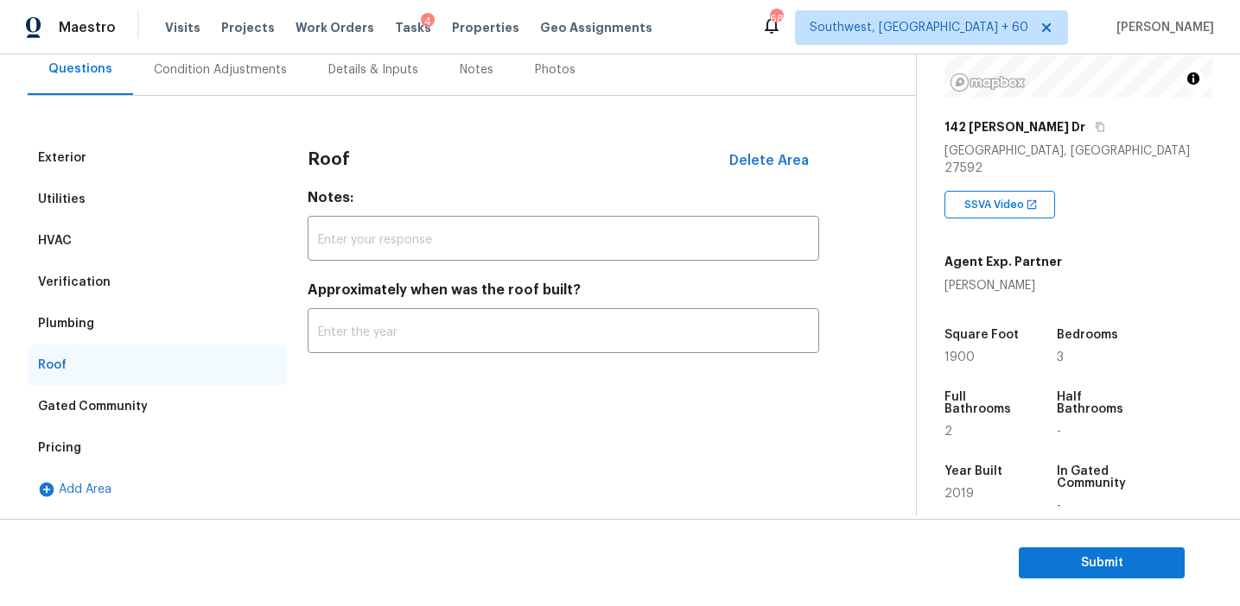
click at [85, 318] on div "Plumbing" at bounding box center [66, 323] width 56 height 17
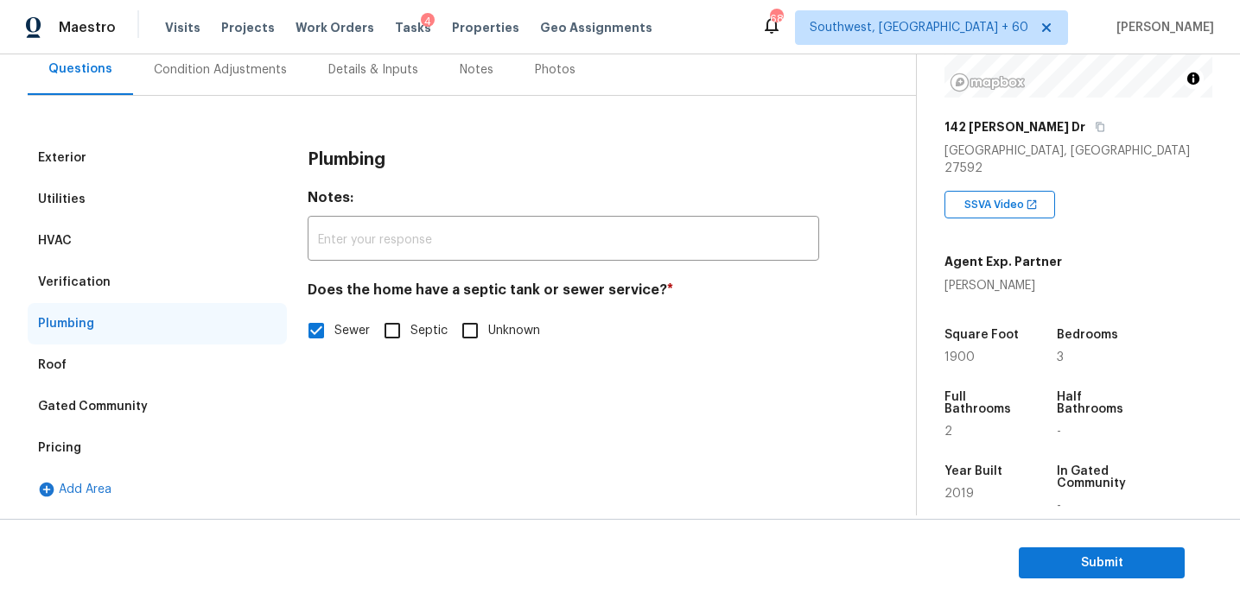
click at [92, 277] on div "Verification" at bounding box center [74, 282] width 73 height 17
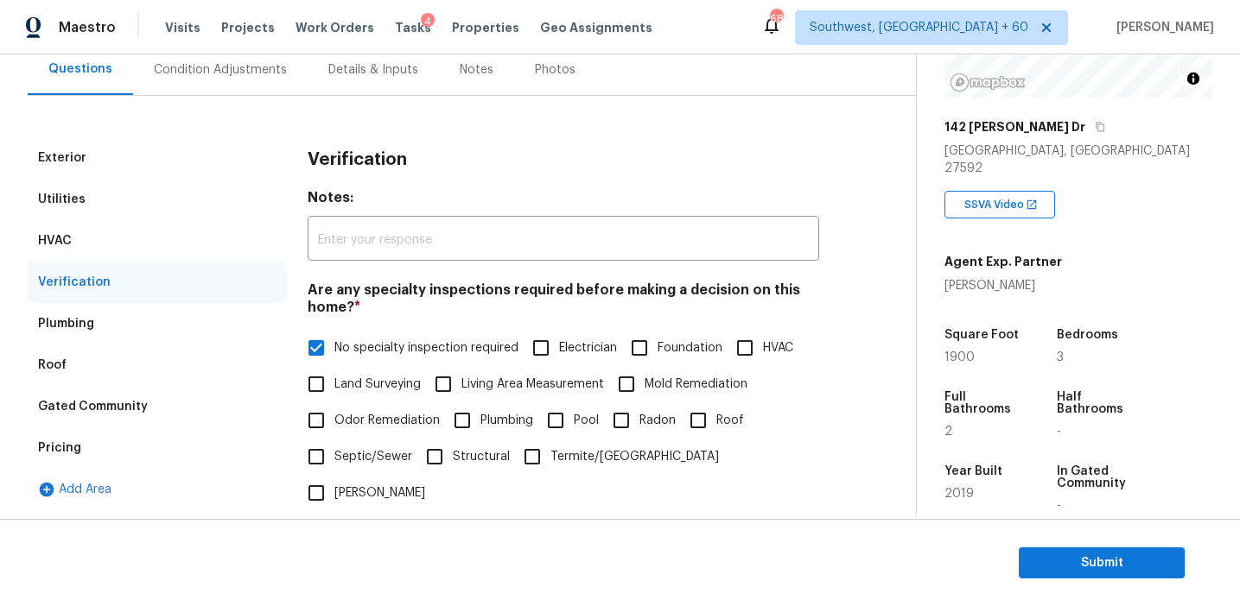
scroll to position [213, 0]
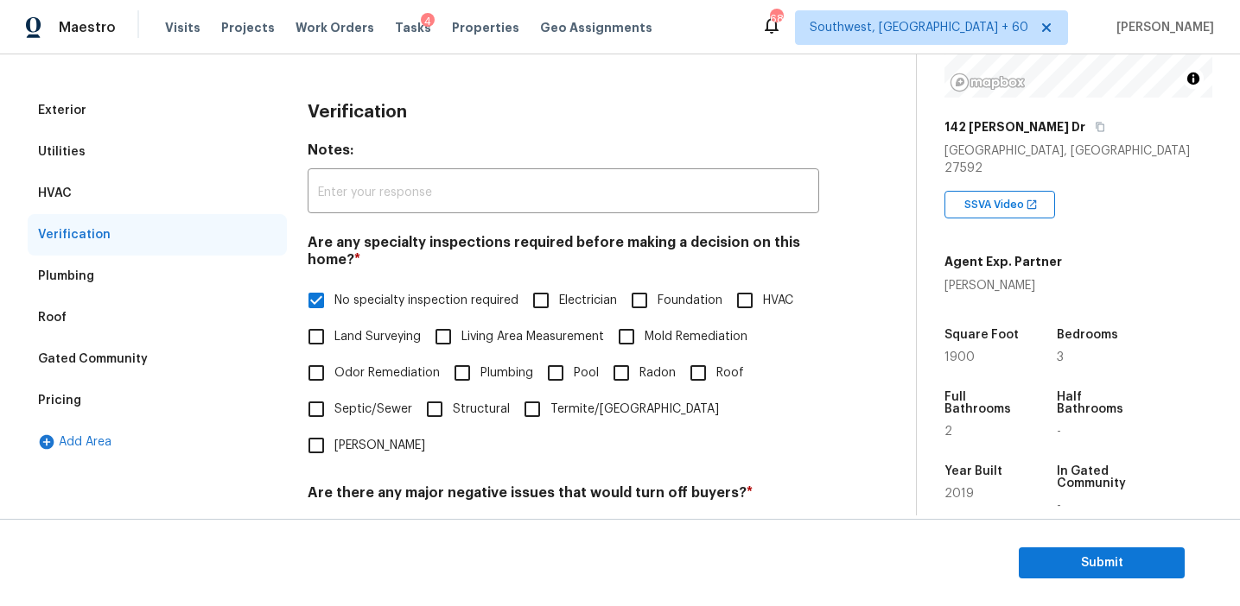
click at [89, 187] on div "HVAC" at bounding box center [157, 193] width 259 height 41
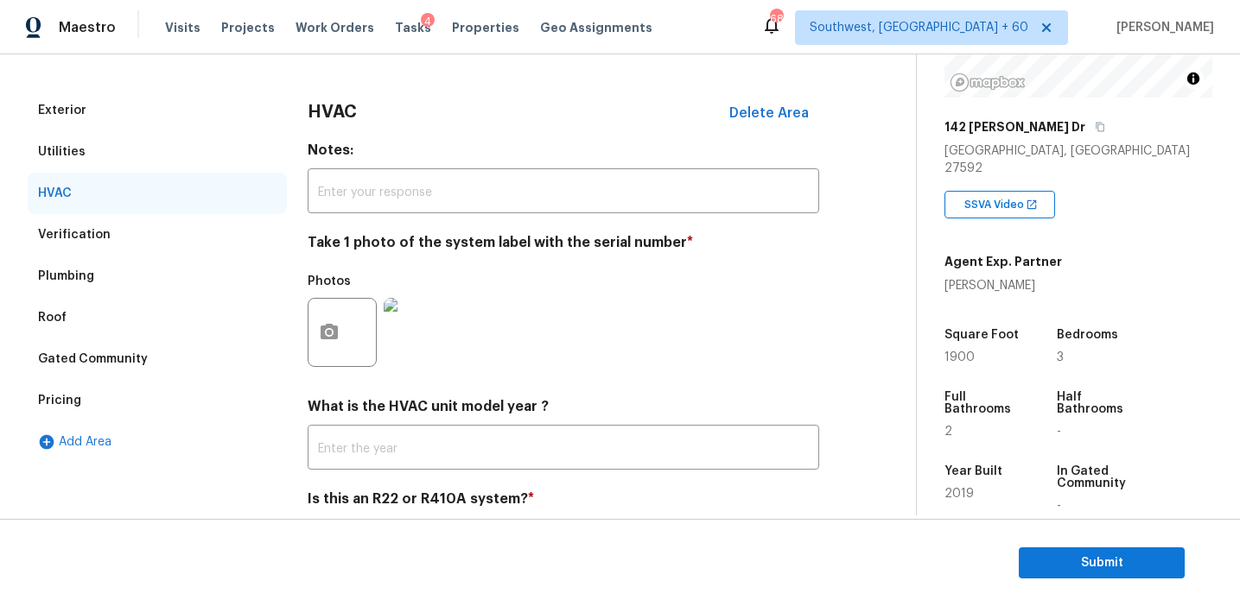
click at [83, 153] on div "Utilities" at bounding box center [157, 151] width 259 height 41
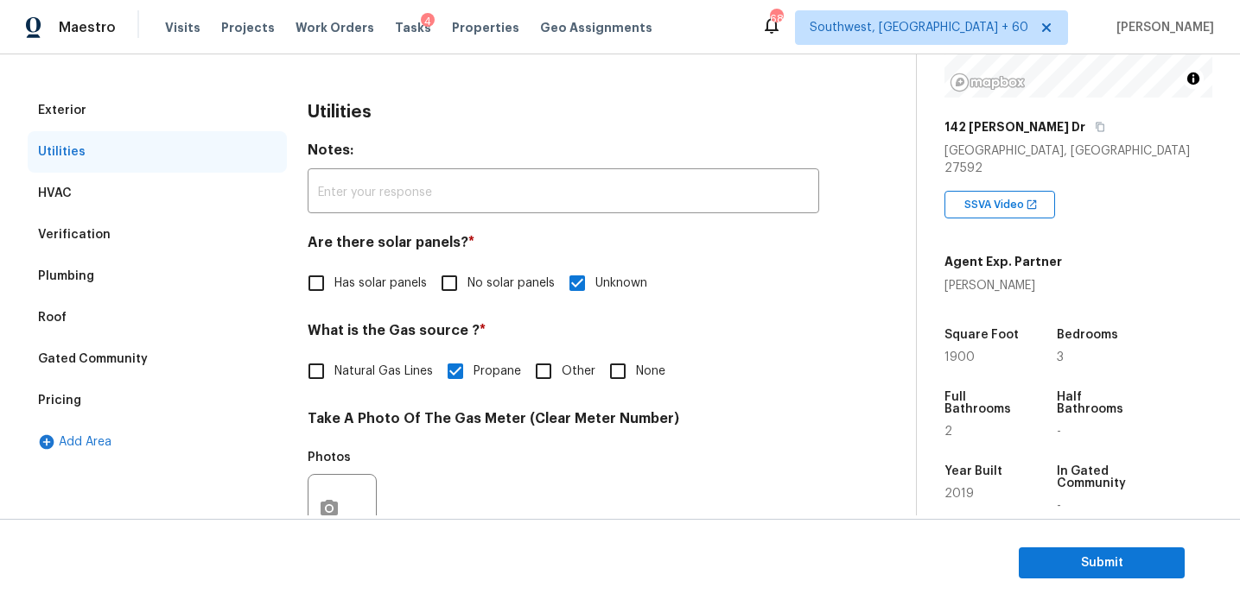
click at [87, 105] on div "Exterior" at bounding box center [157, 110] width 259 height 41
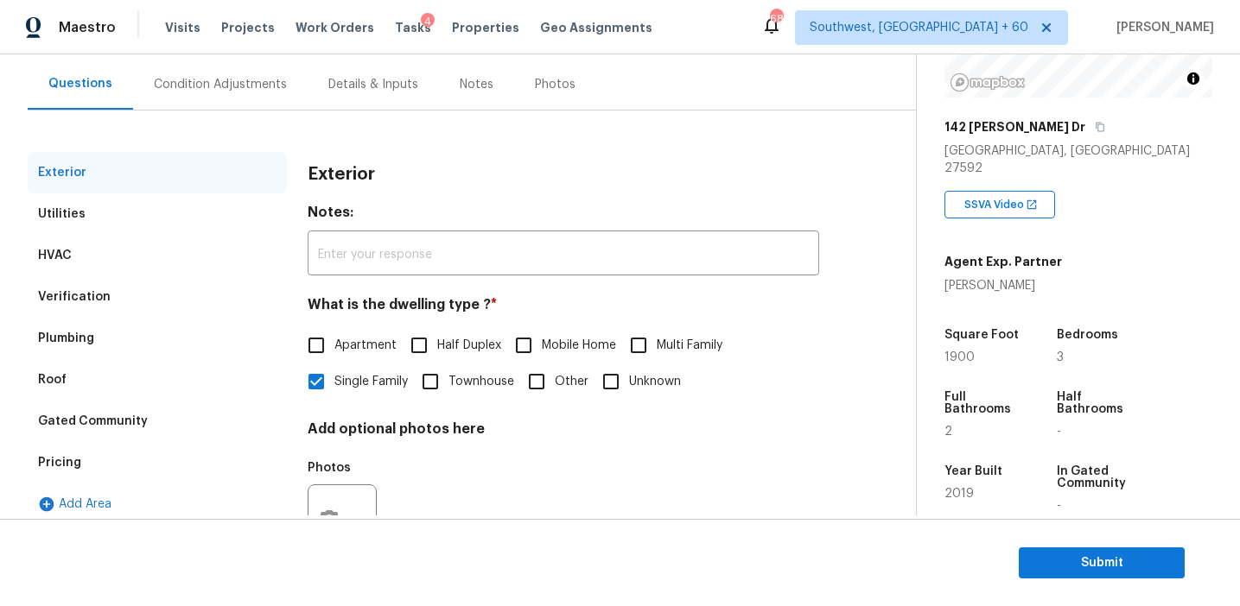
scroll to position [154, 0]
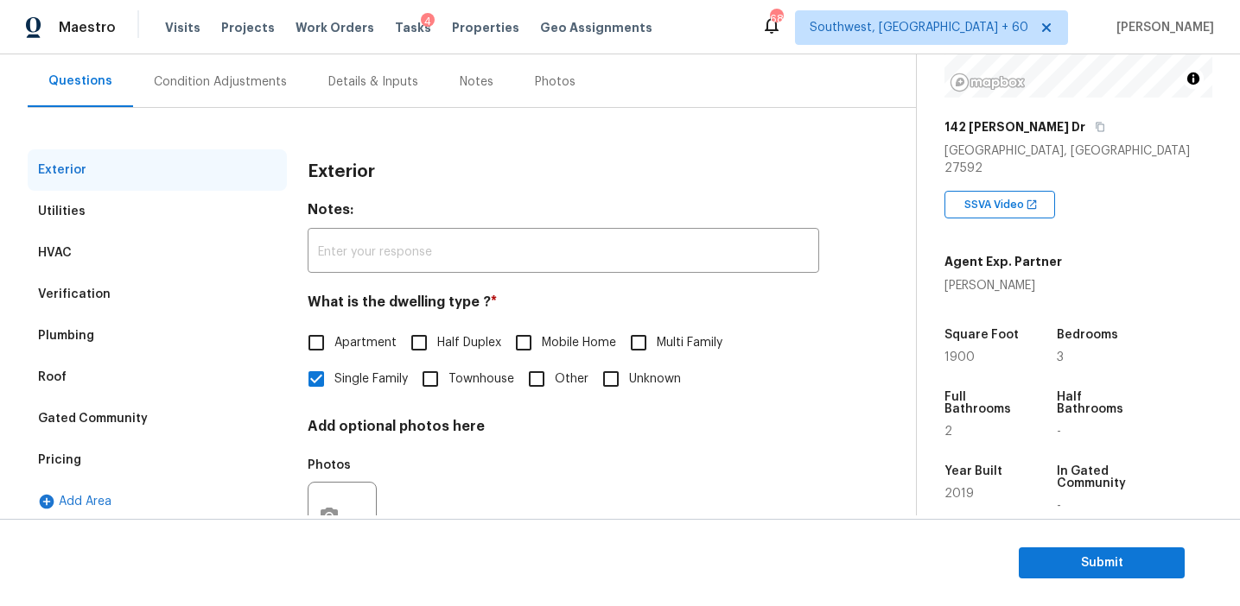
click at [204, 80] on div "Condition Adjustments" at bounding box center [220, 81] width 133 height 17
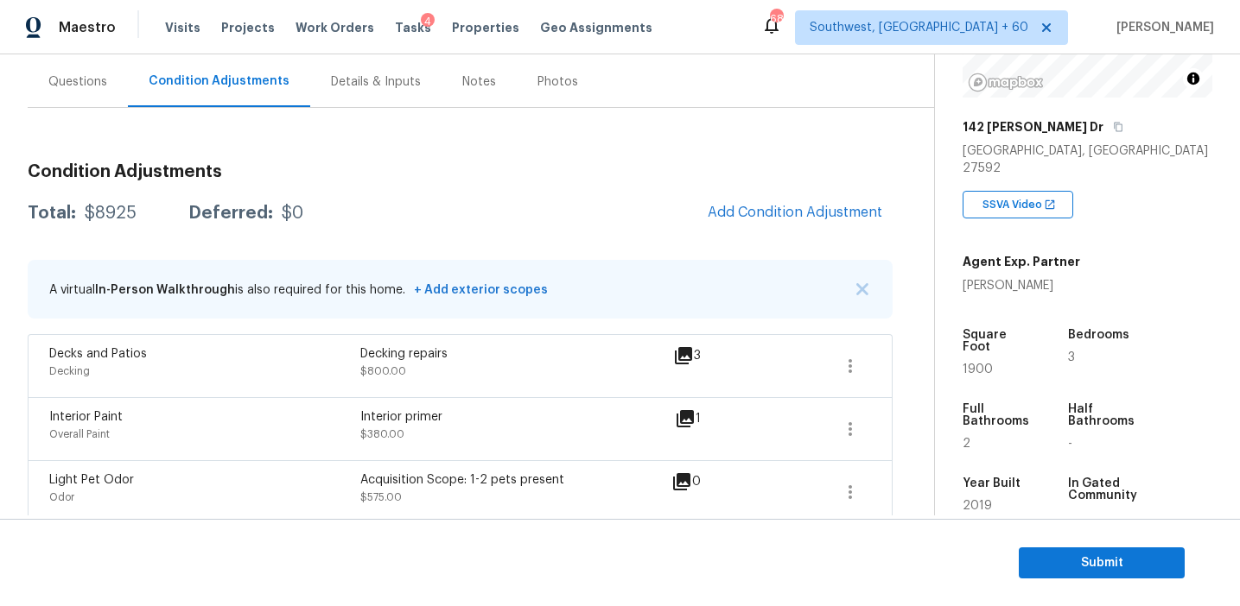
click at [854, 278] on div "A virtual In-Person Walkthrough is also required for this home. + Add exterior …" at bounding box center [460, 289] width 865 height 59
click at [856, 283] on img "button" at bounding box center [862, 289] width 12 height 12
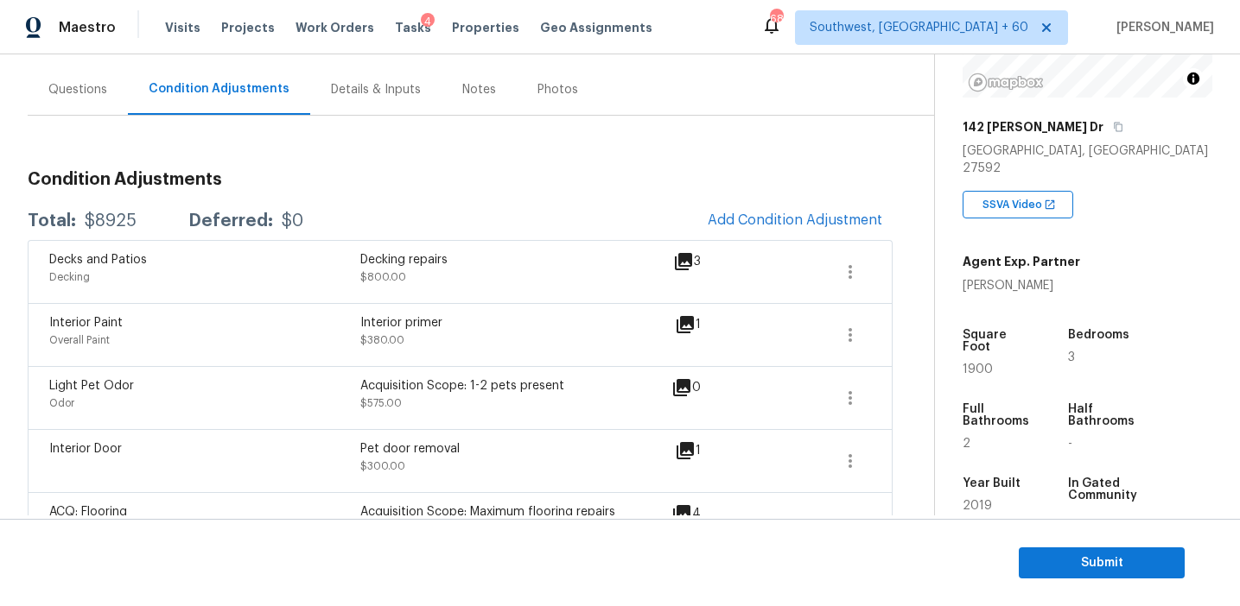
scroll to position [150, 0]
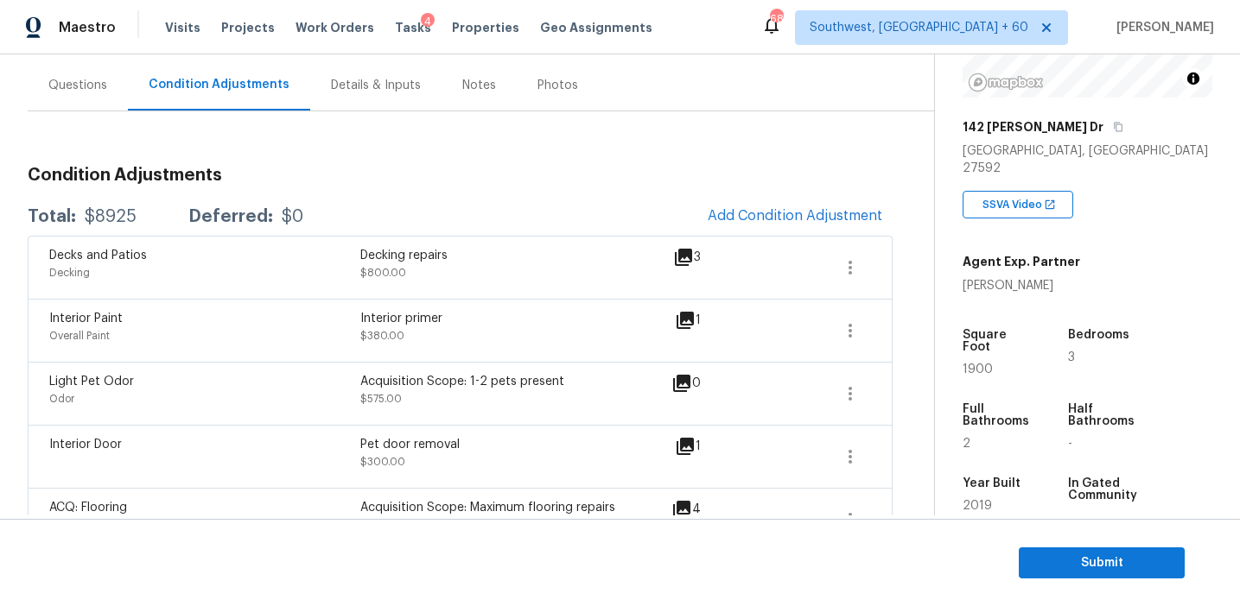
click at [83, 79] on div "Questions" at bounding box center [77, 85] width 59 height 17
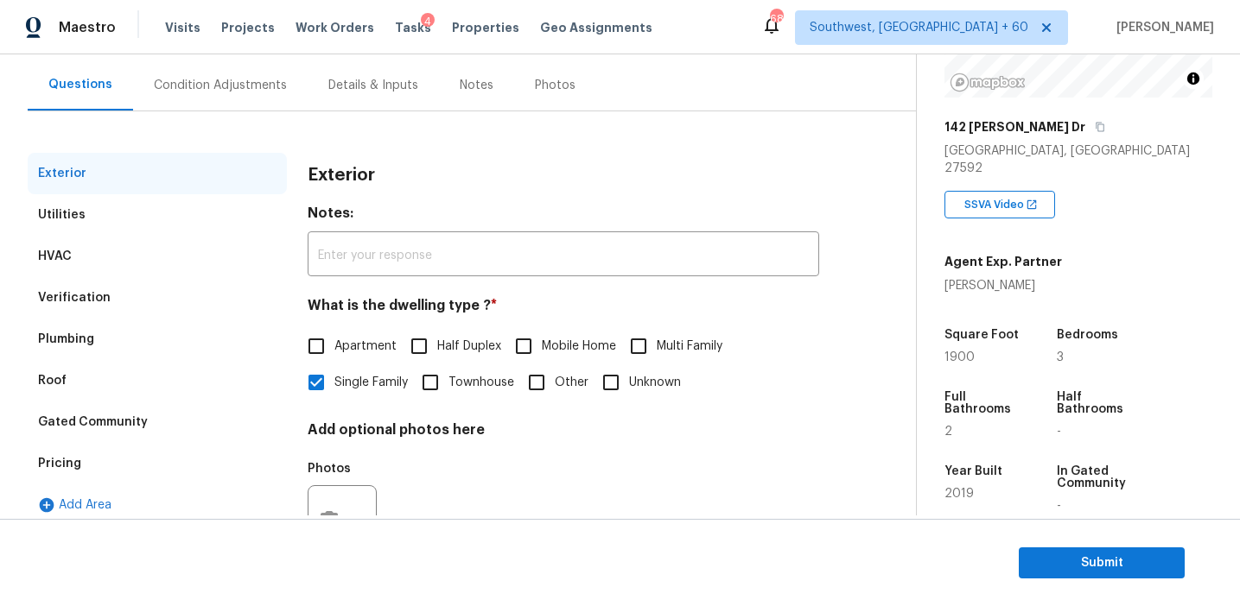
click at [143, 478] on div "Pricing" at bounding box center [157, 463] width 259 height 41
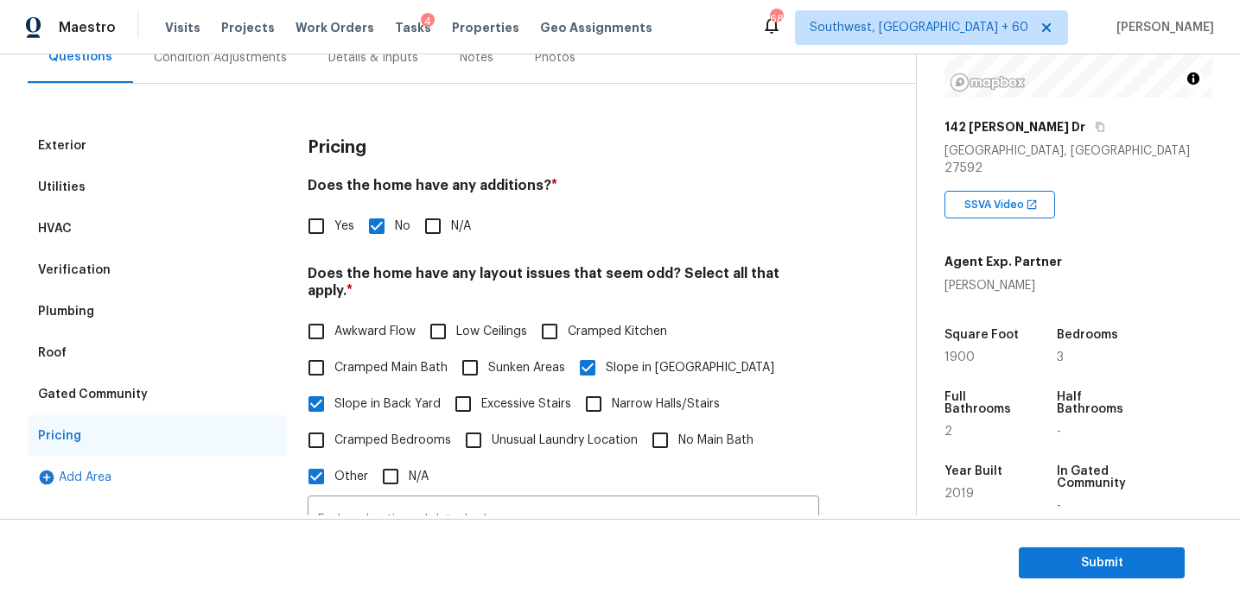
click at [153, 384] on div "Gated Community" at bounding box center [157, 394] width 259 height 41
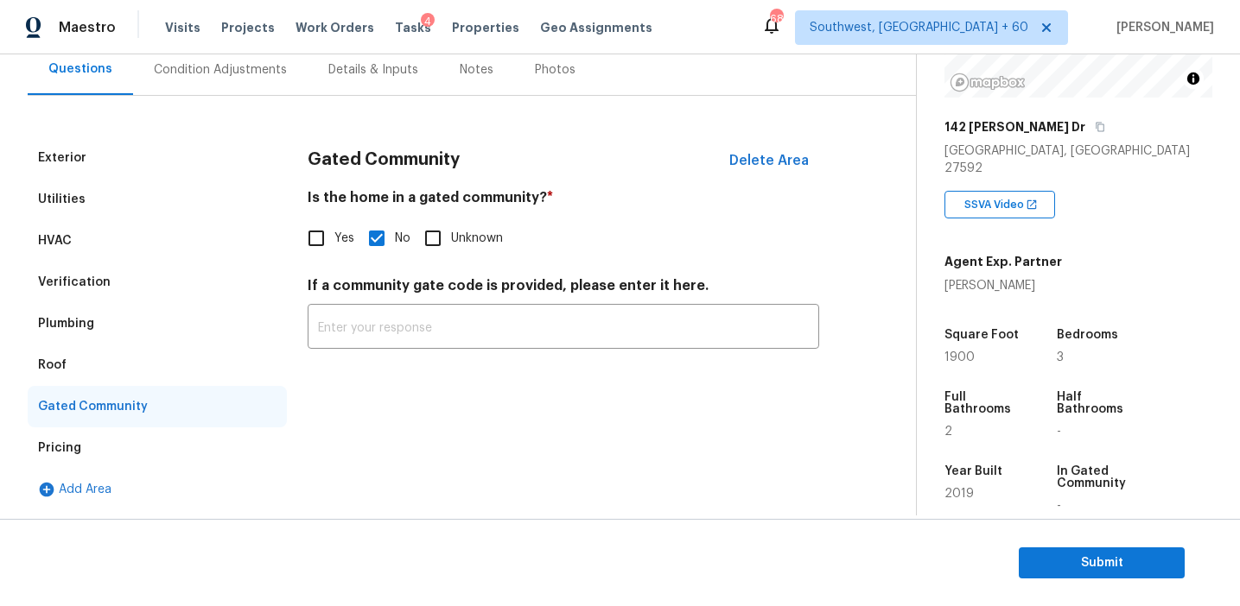
scroll to position [166, 0]
click at [118, 364] on div "Roof" at bounding box center [157, 365] width 259 height 41
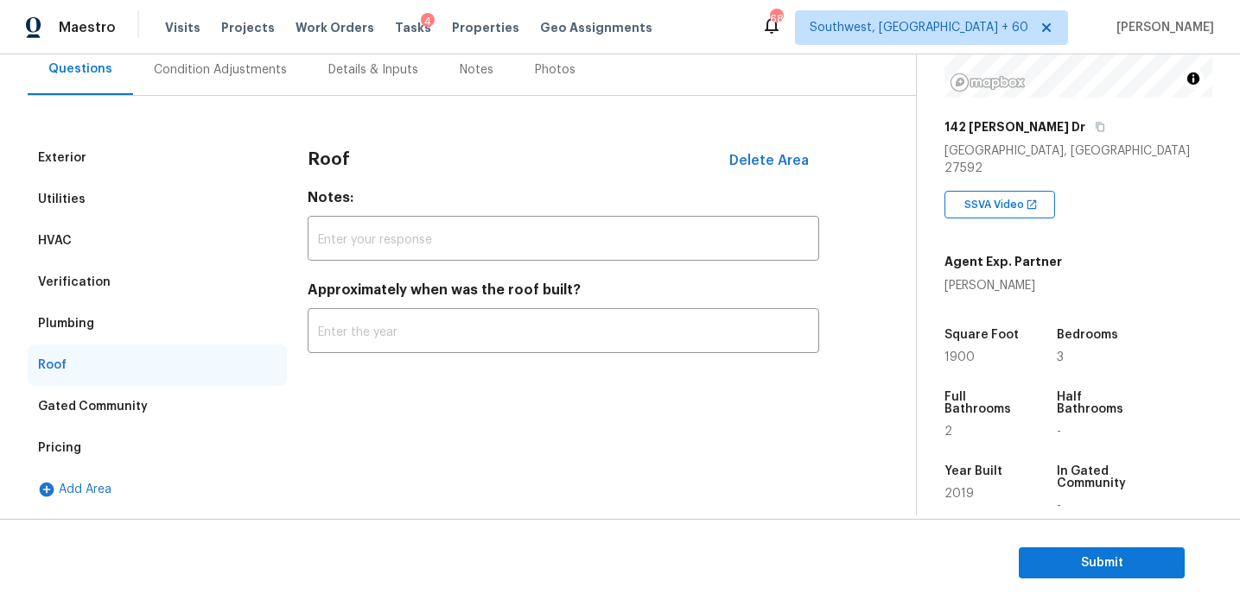
click at [118, 332] on div "Plumbing" at bounding box center [157, 323] width 259 height 41
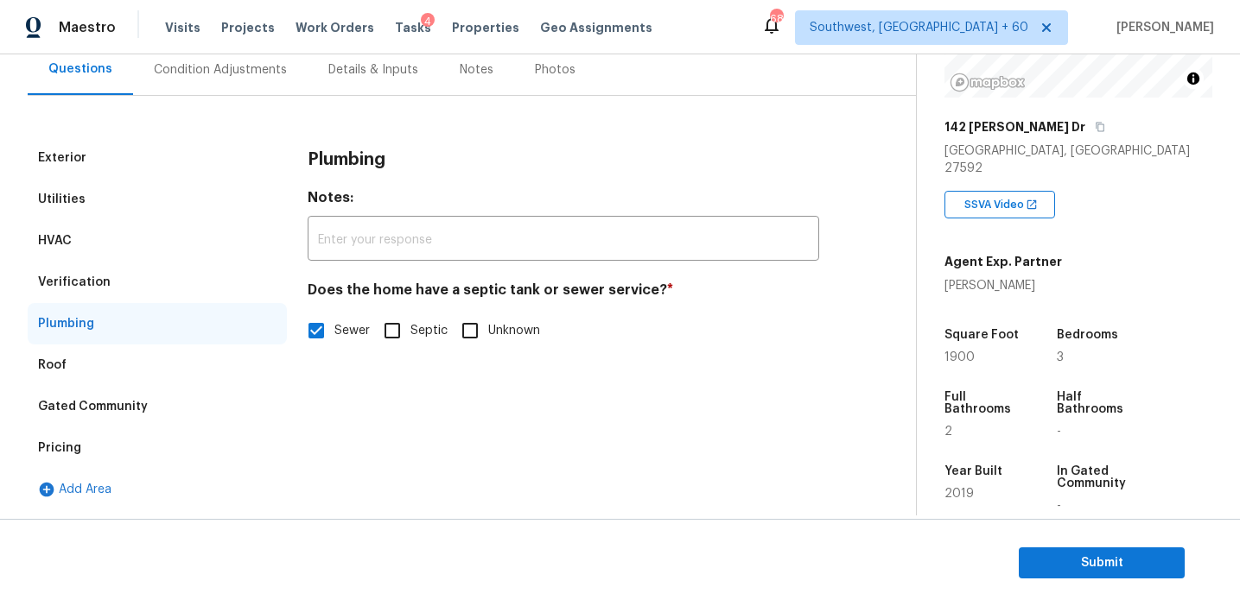
click at [118, 277] on div "Verification" at bounding box center [157, 282] width 259 height 41
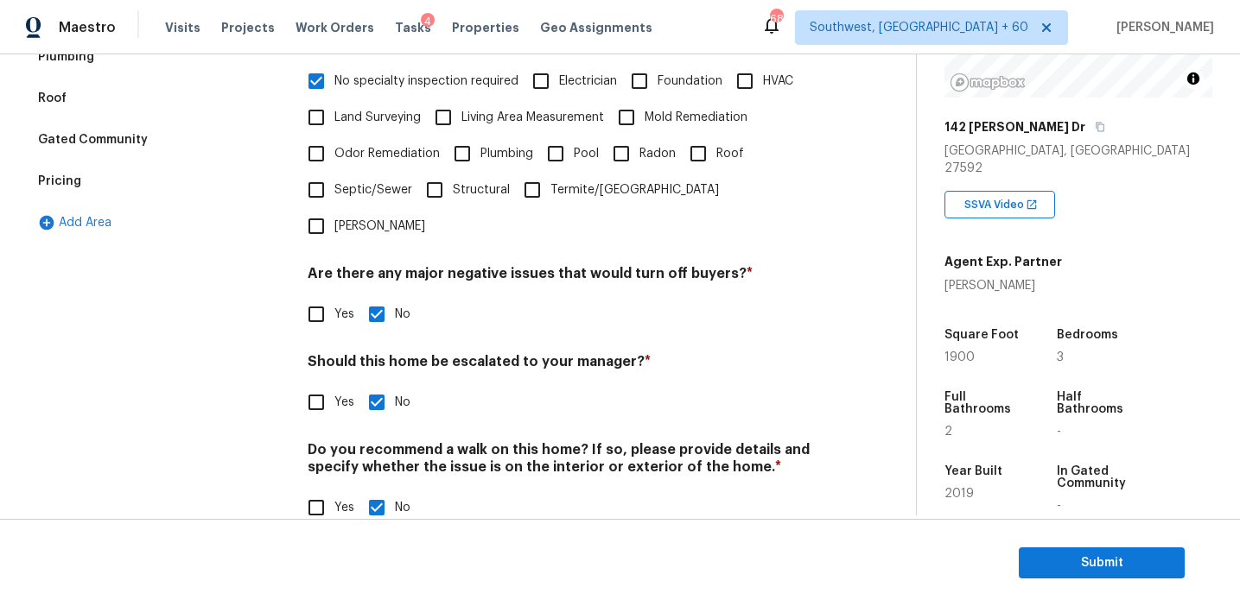
scroll to position [126, 0]
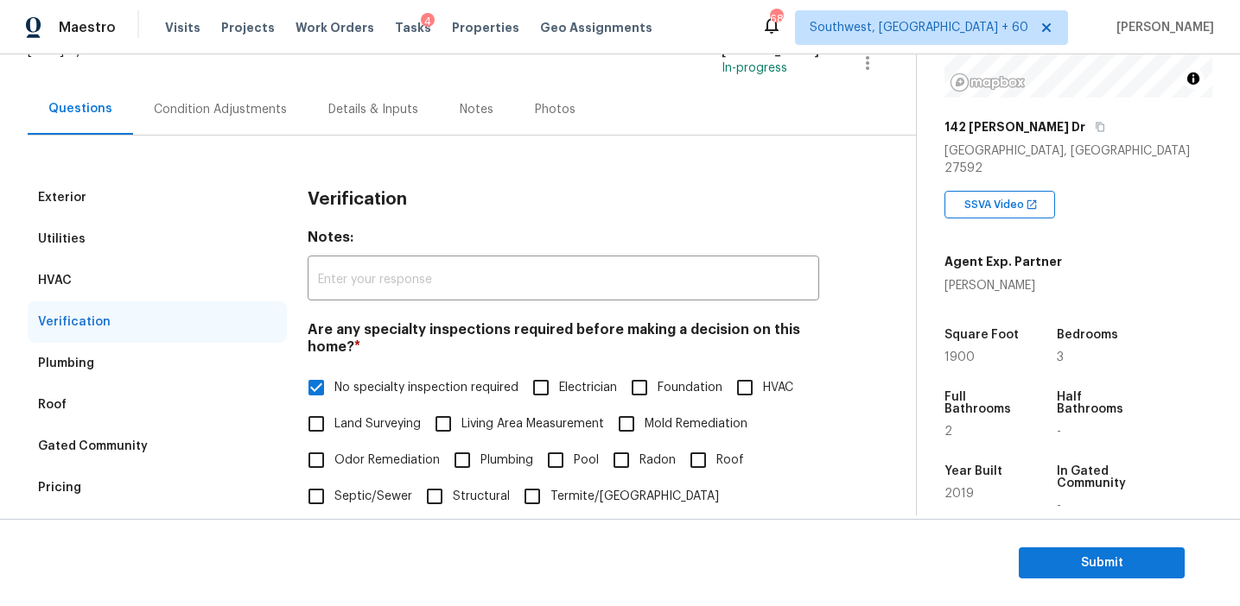
click at [190, 282] on div "HVAC" at bounding box center [157, 280] width 259 height 41
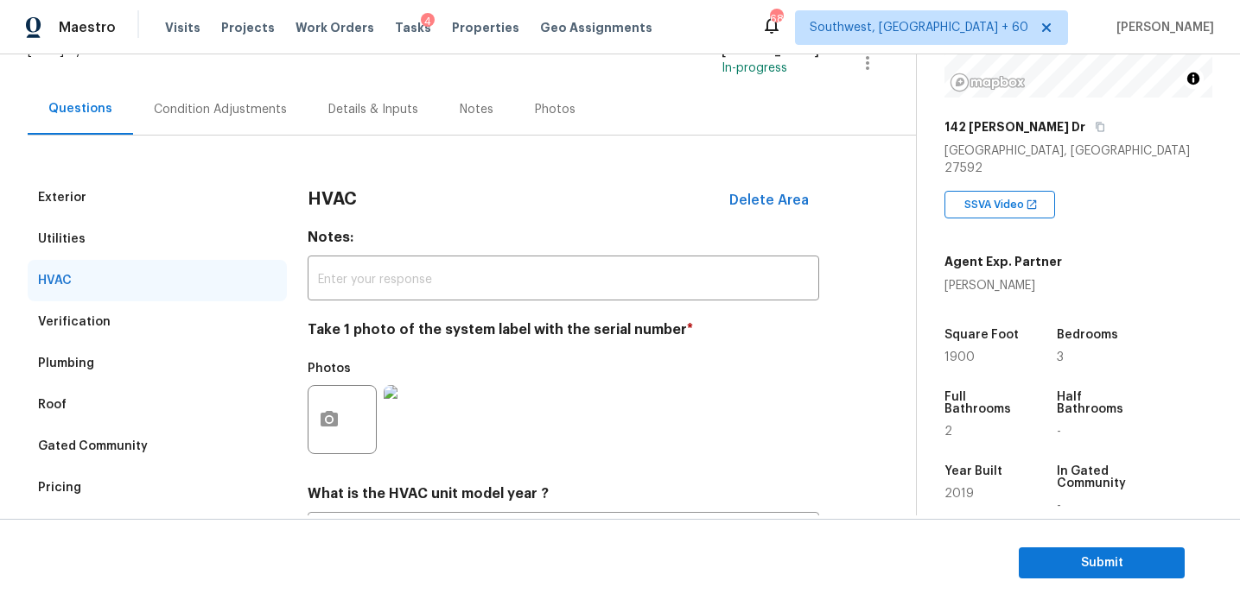
click at [184, 239] on div "Utilities" at bounding box center [157, 239] width 259 height 41
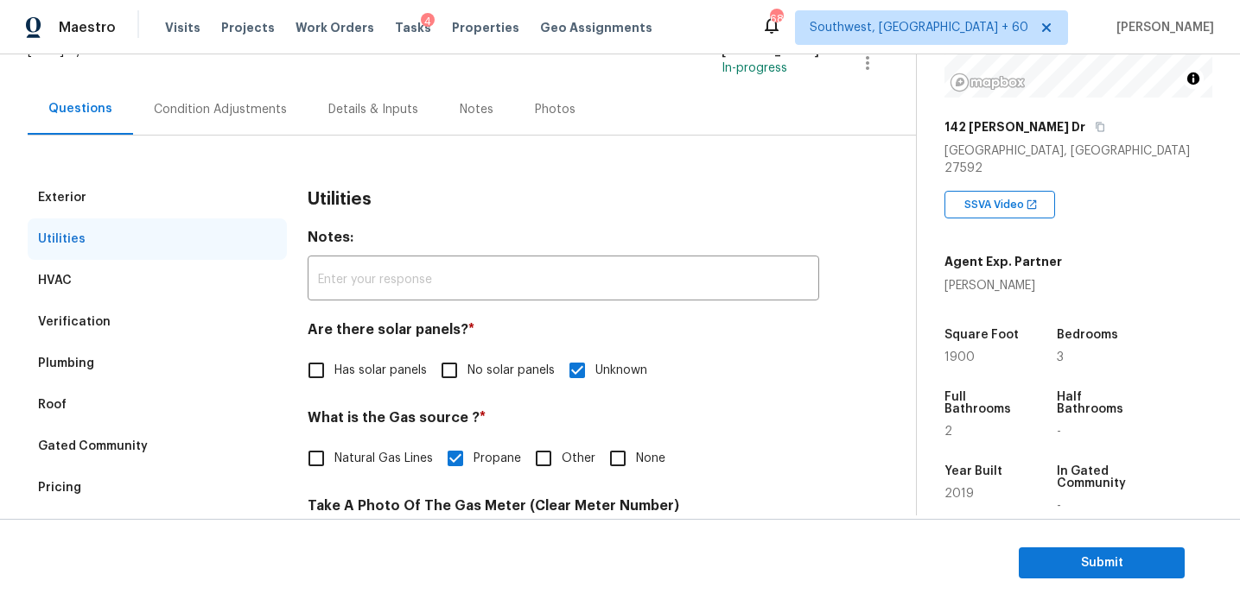
click at [181, 191] on div "Exterior" at bounding box center [157, 197] width 259 height 41
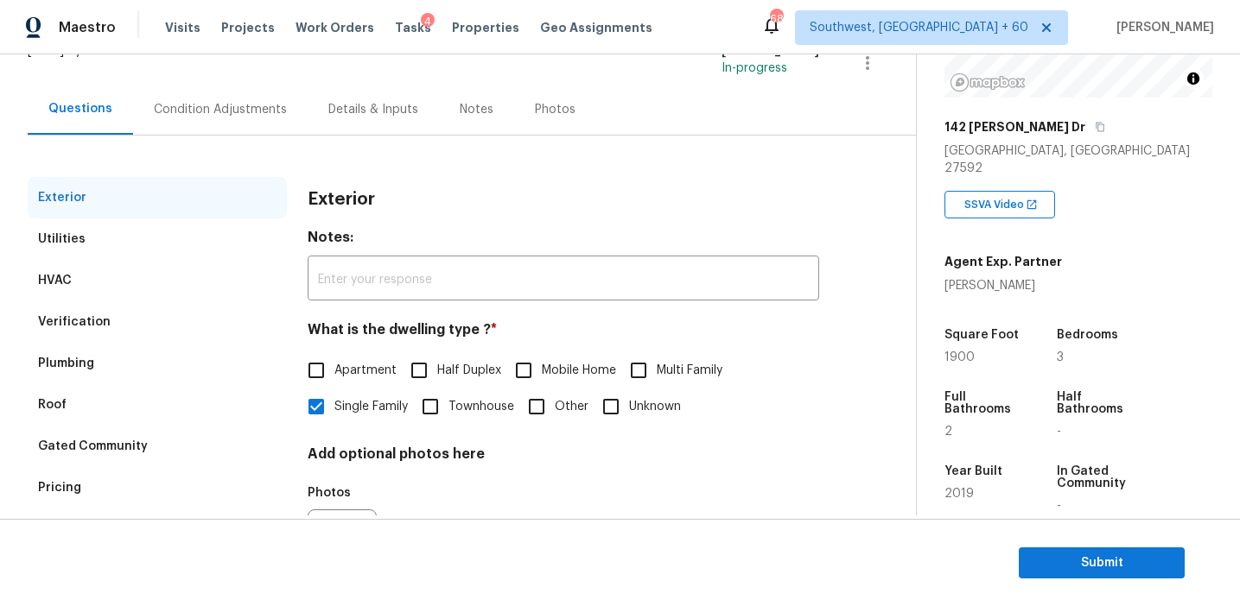
click at [219, 121] on div "Condition Adjustments" at bounding box center [220, 109] width 174 height 51
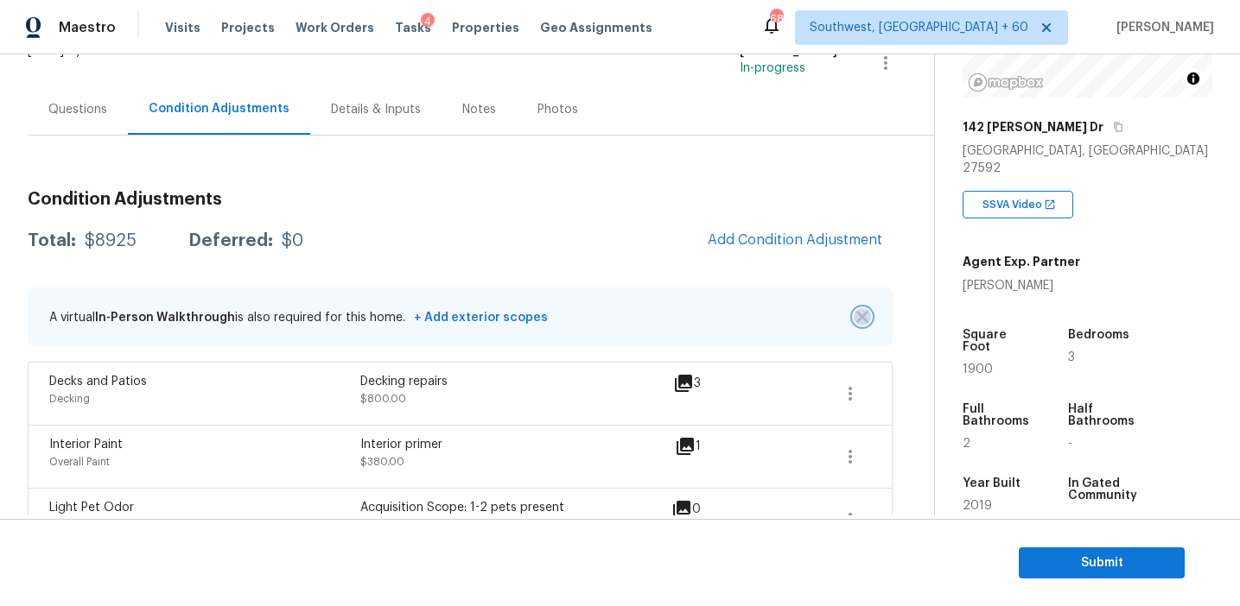
click at [859, 316] on img "button" at bounding box center [862, 317] width 12 height 12
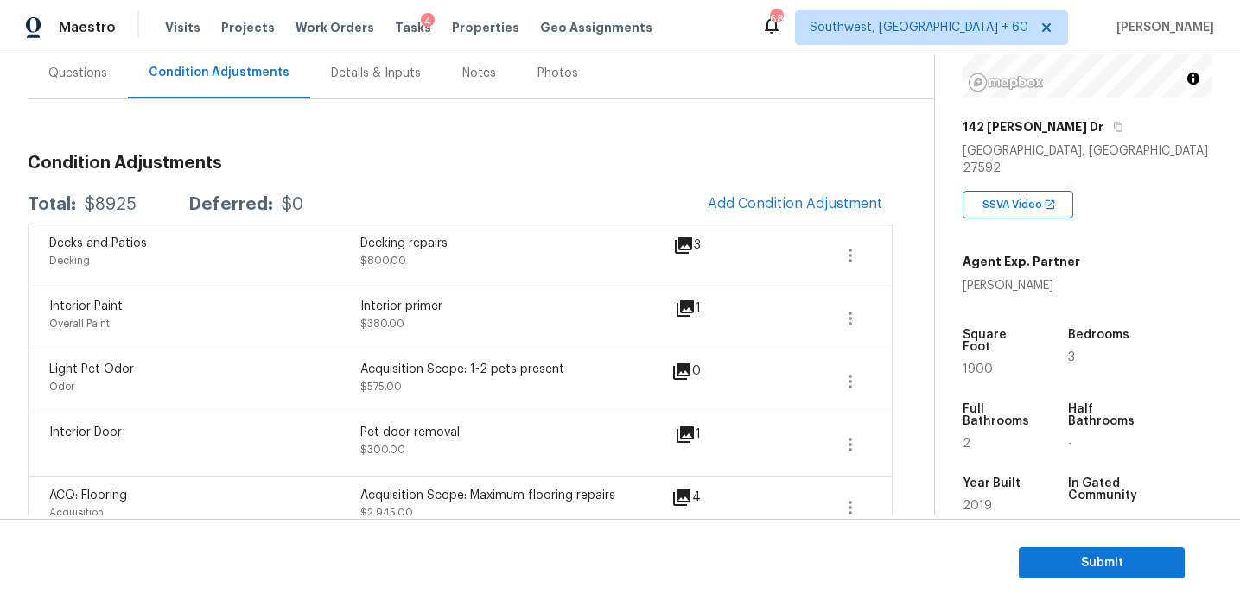
scroll to position [94, 0]
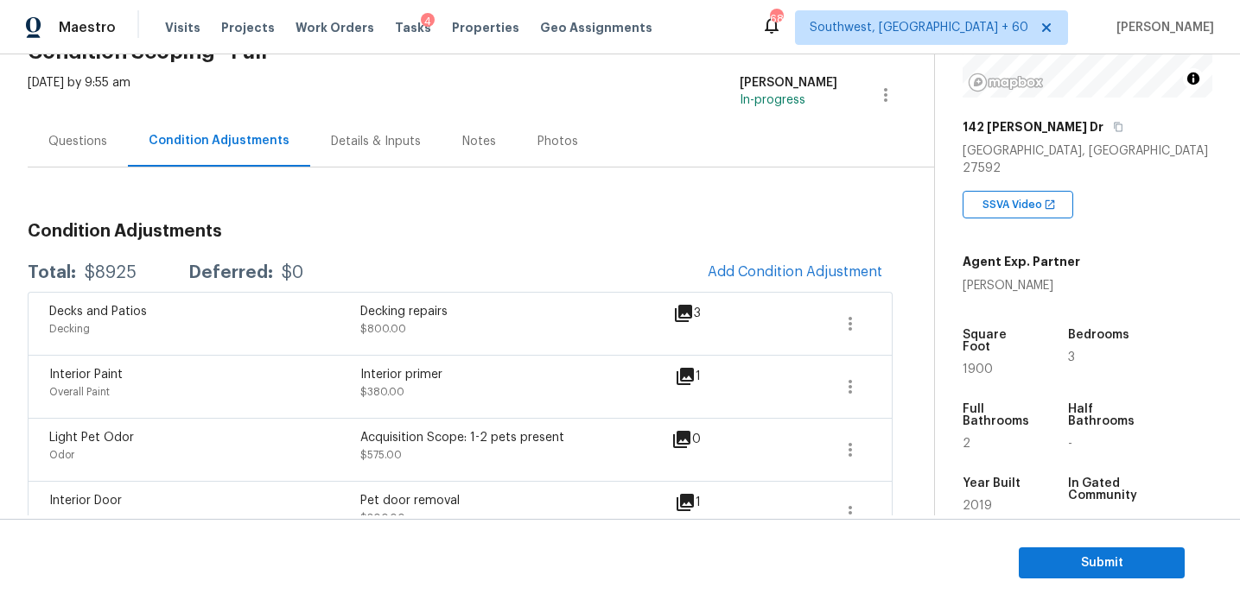
click at [95, 143] on div "Questions" at bounding box center [77, 141] width 59 height 17
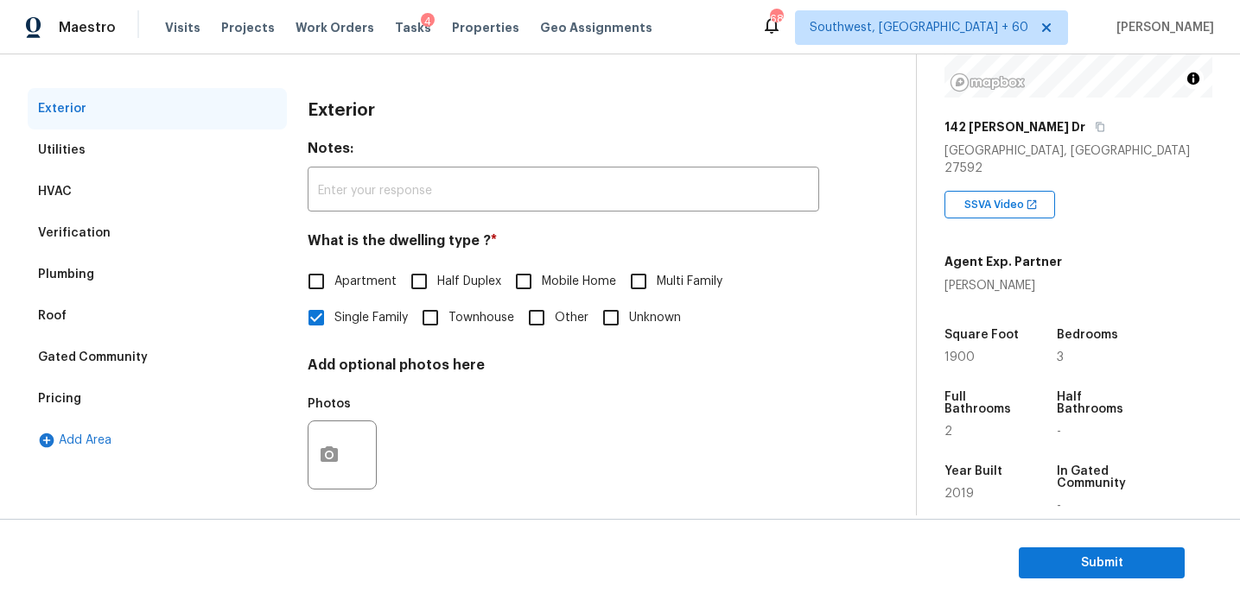
click at [184, 277] on div "Plumbing" at bounding box center [157, 274] width 259 height 41
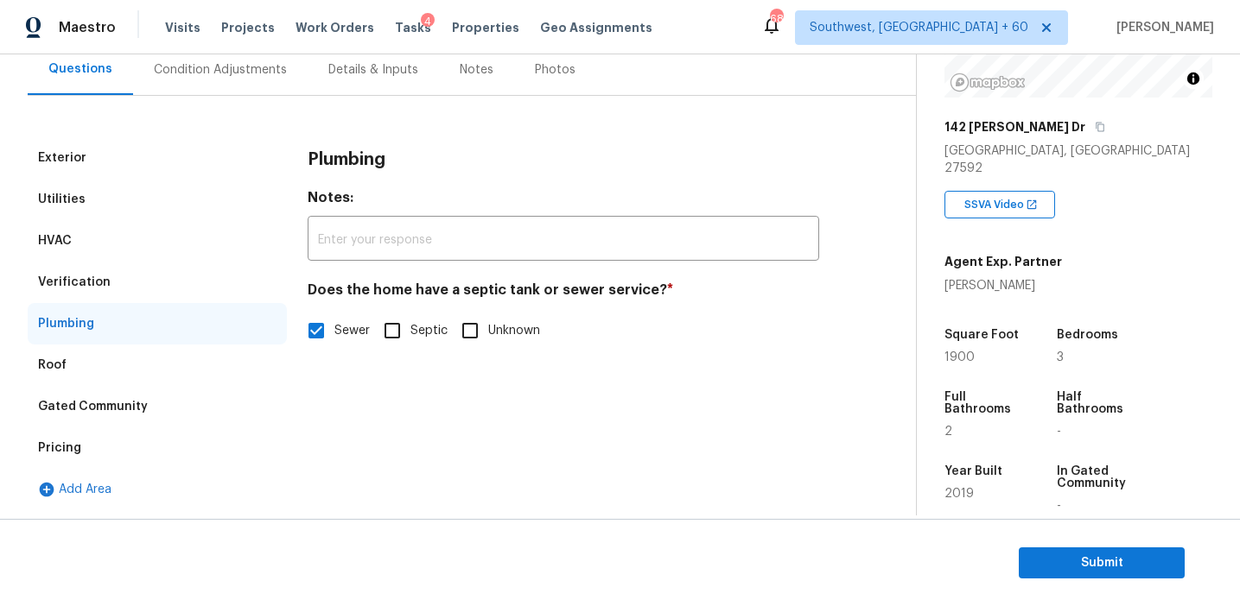
click at [388, 332] on input "Septic" at bounding box center [392, 331] width 36 height 36
checkbox input "true"
checkbox input "false"
click at [215, 193] on div "Utilities" at bounding box center [157, 199] width 259 height 41
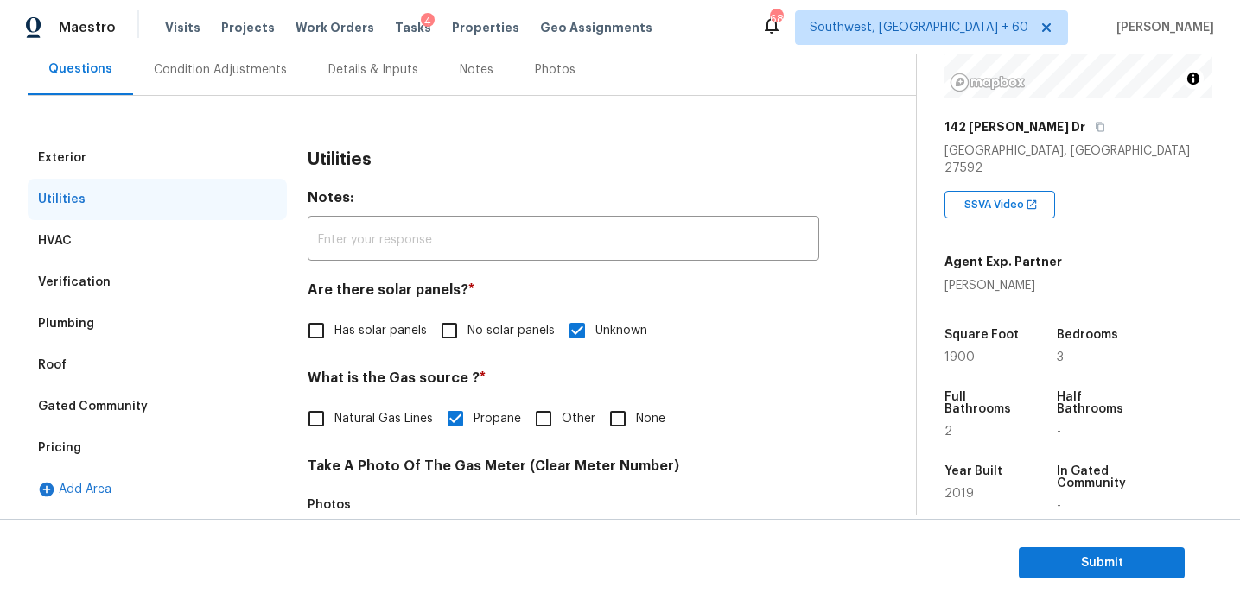
scroll to position [670, 0]
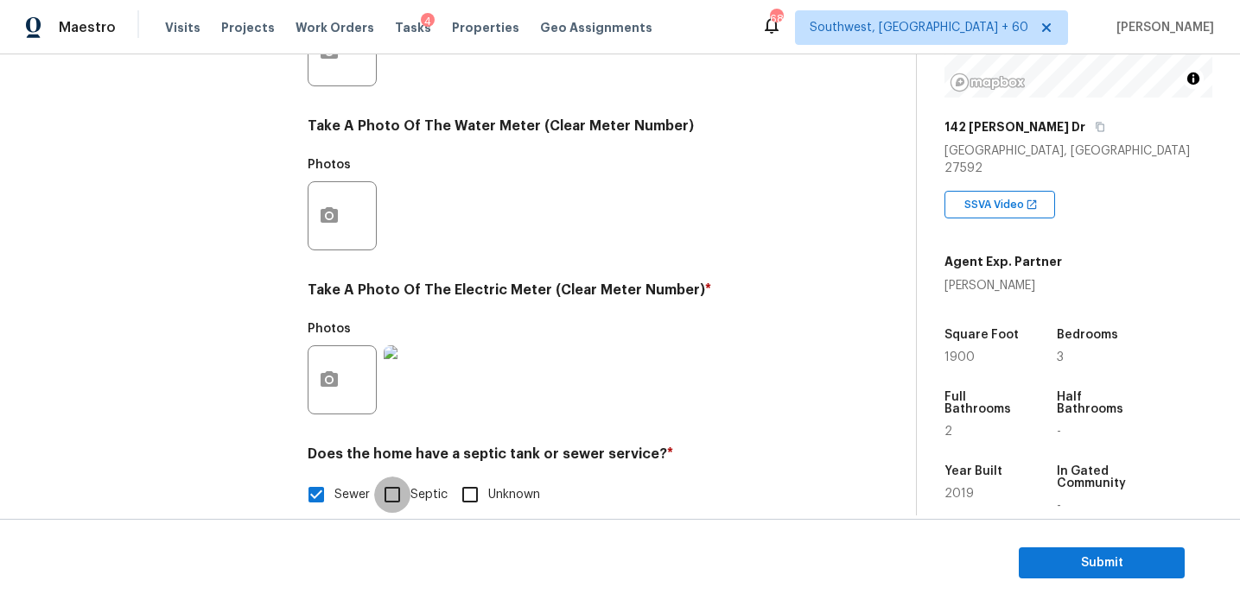
click at [392, 498] on input "Septic" at bounding box center [392, 495] width 36 height 36
checkbox input "true"
checkbox input "false"
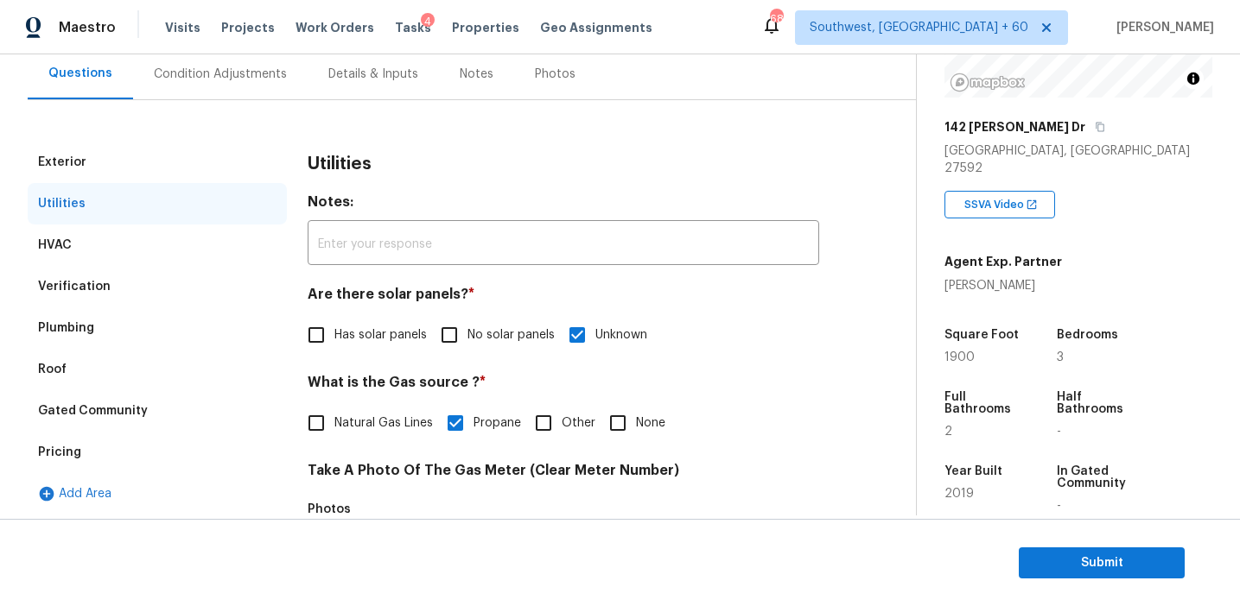
click at [259, 74] on div "Condition Adjustments" at bounding box center [220, 74] width 133 height 17
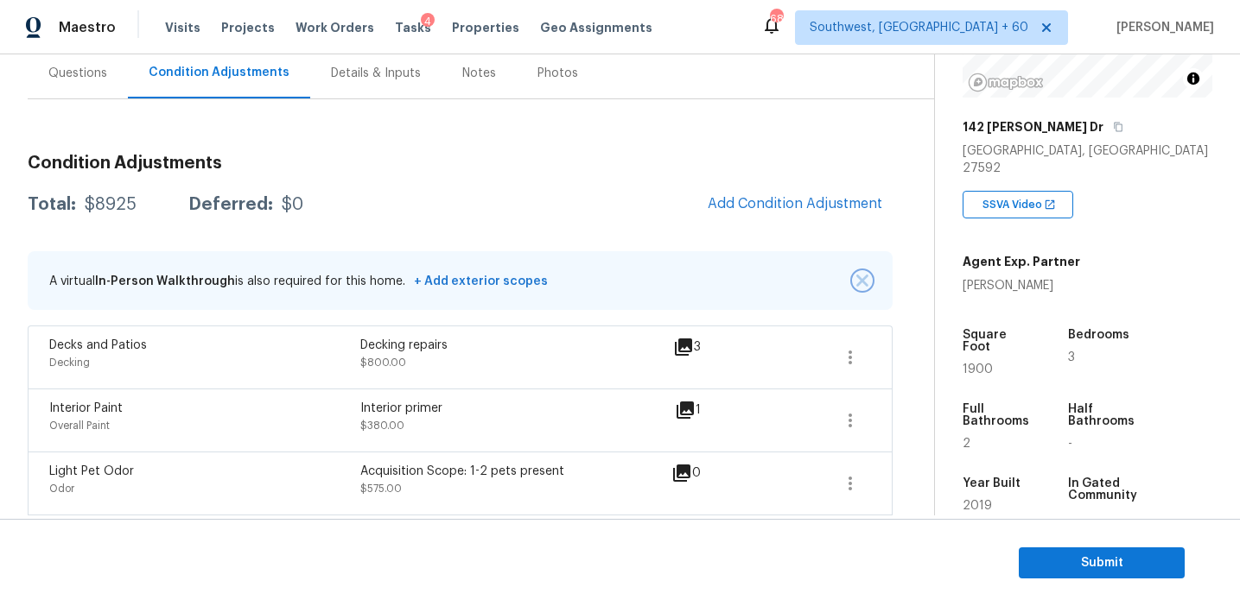
click at [861, 288] on button "button" at bounding box center [861, 280] width 17 height 17
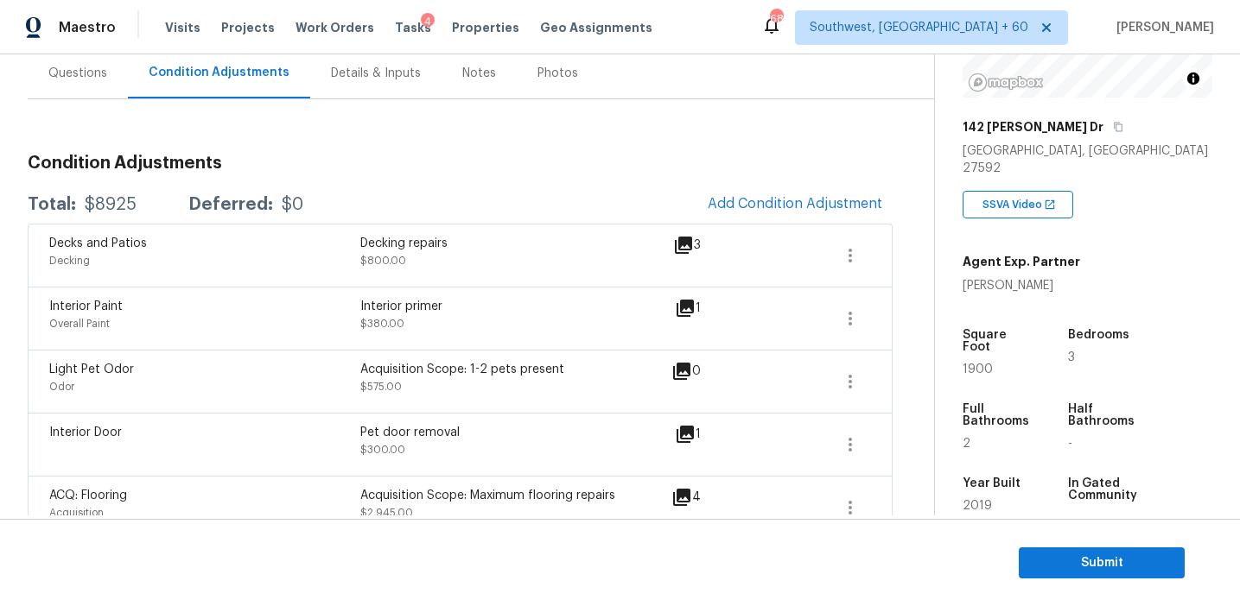
click at [340, 157] on h3 "Condition Adjustments" at bounding box center [460, 163] width 865 height 17
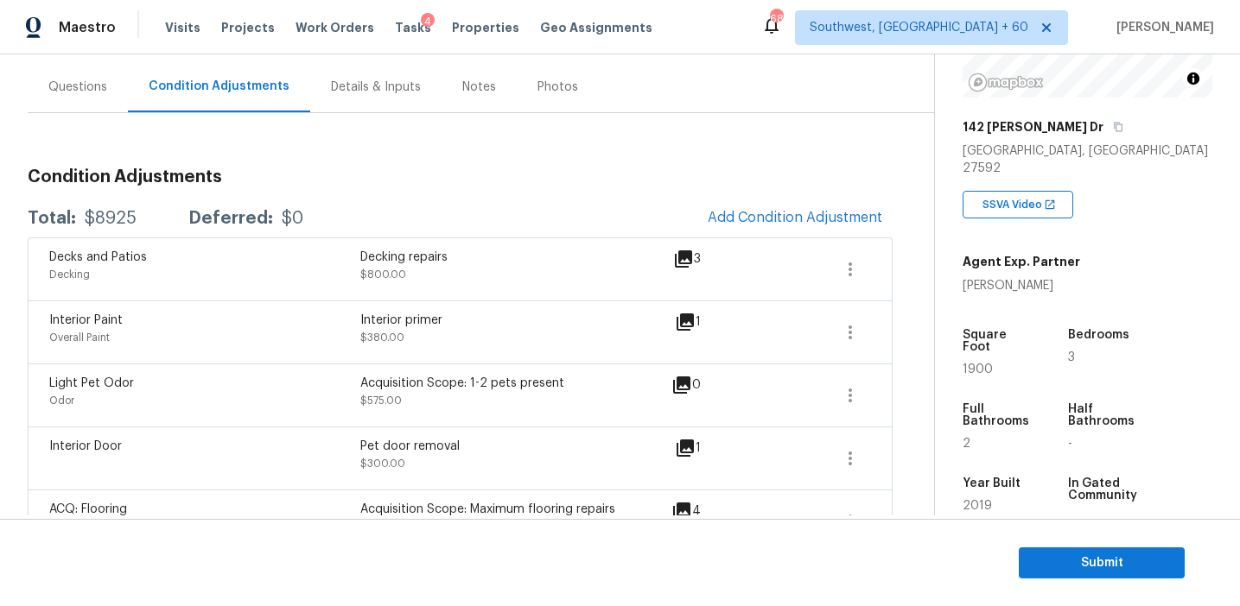
click at [370, 180] on h3 "Condition Adjustments" at bounding box center [460, 176] width 865 height 17
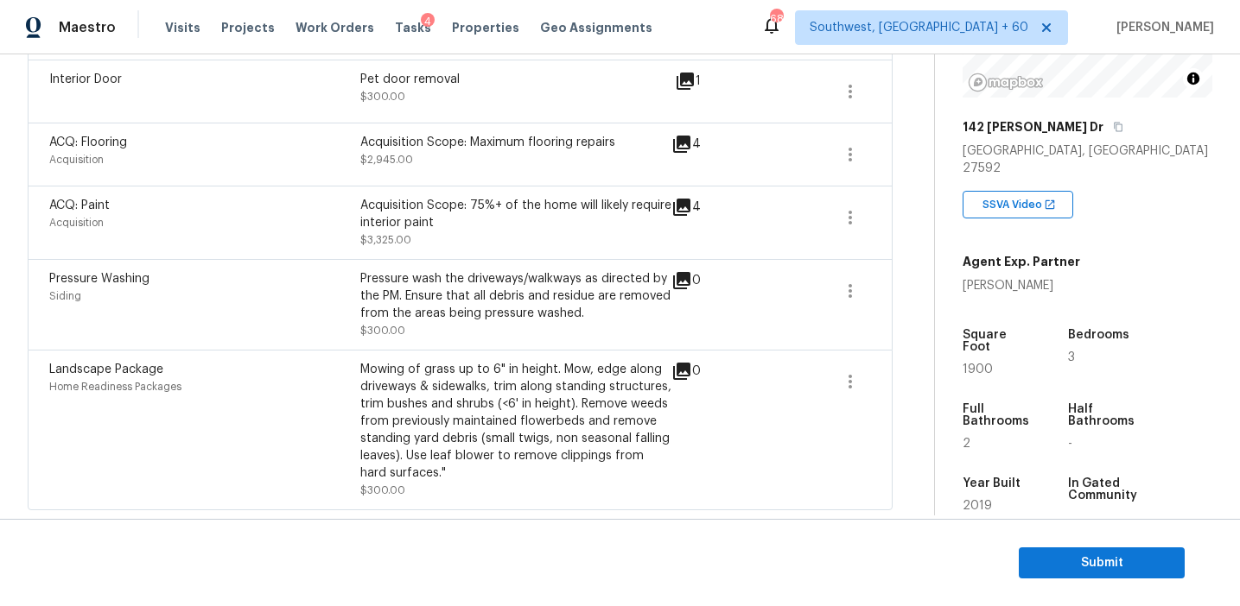
click at [420, 251] on div "ACQ: Paint Acquisition Acquisition Scope: 75%+ of the home will likely require …" at bounding box center [460, 222] width 865 height 73
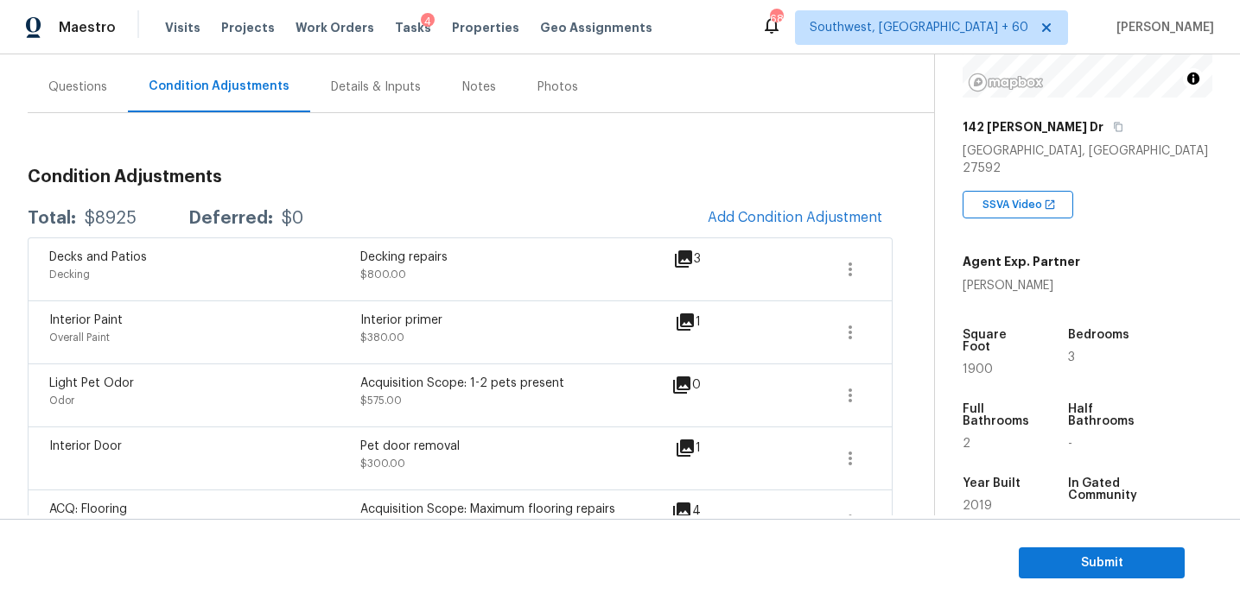
scroll to position [151, 0]
click at [420, 197] on div "Total: $8925 Deferred: $0 Add Condition Adjustment" at bounding box center [460, 216] width 865 height 38
click at [498, 197] on div "Total: $8925 Deferred: $0 Add Condition Adjustment" at bounding box center [460, 216] width 865 height 38
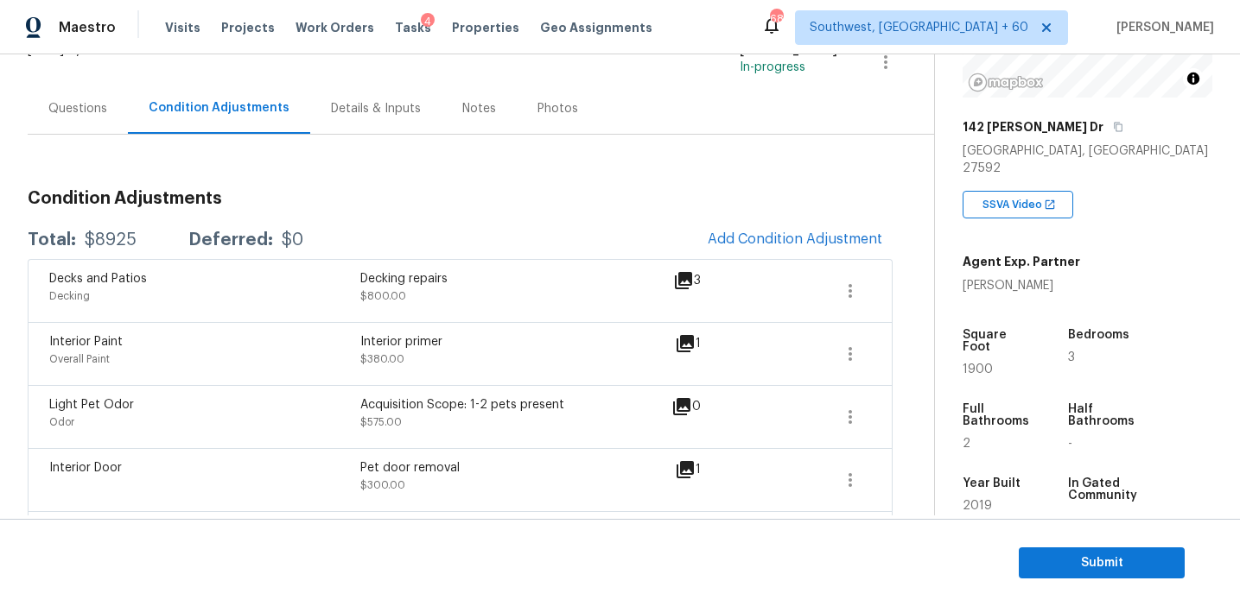
click at [498, 196] on h3 "Condition Adjustments" at bounding box center [460, 198] width 865 height 17
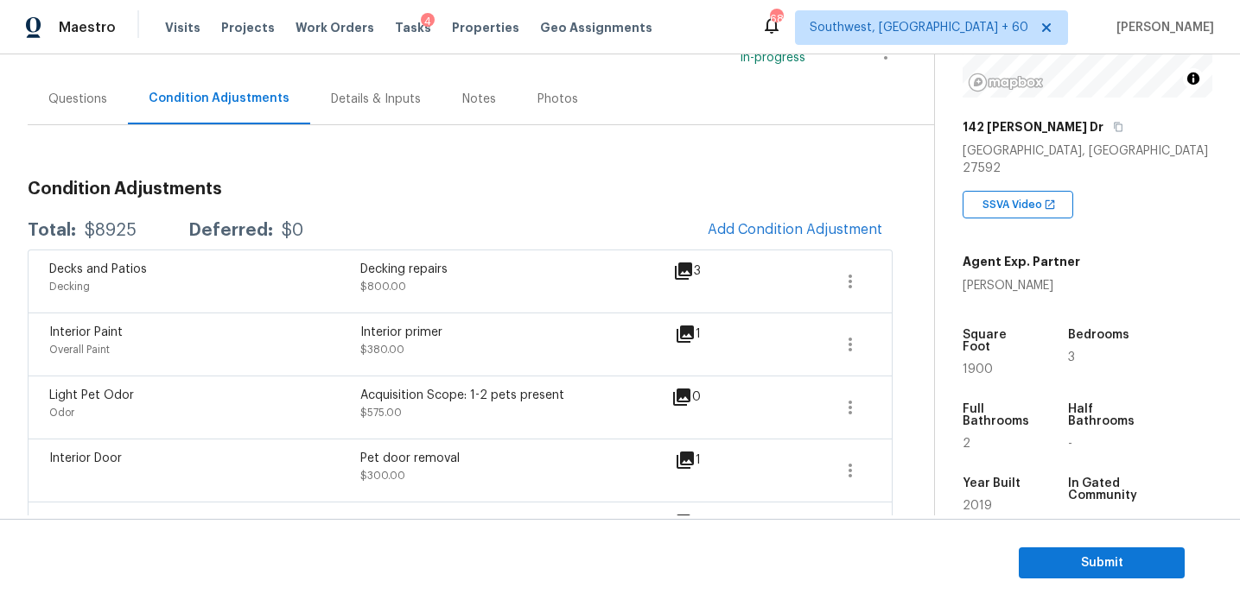
click at [498, 196] on h3 "Condition Adjustments" at bounding box center [460, 189] width 865 height 17
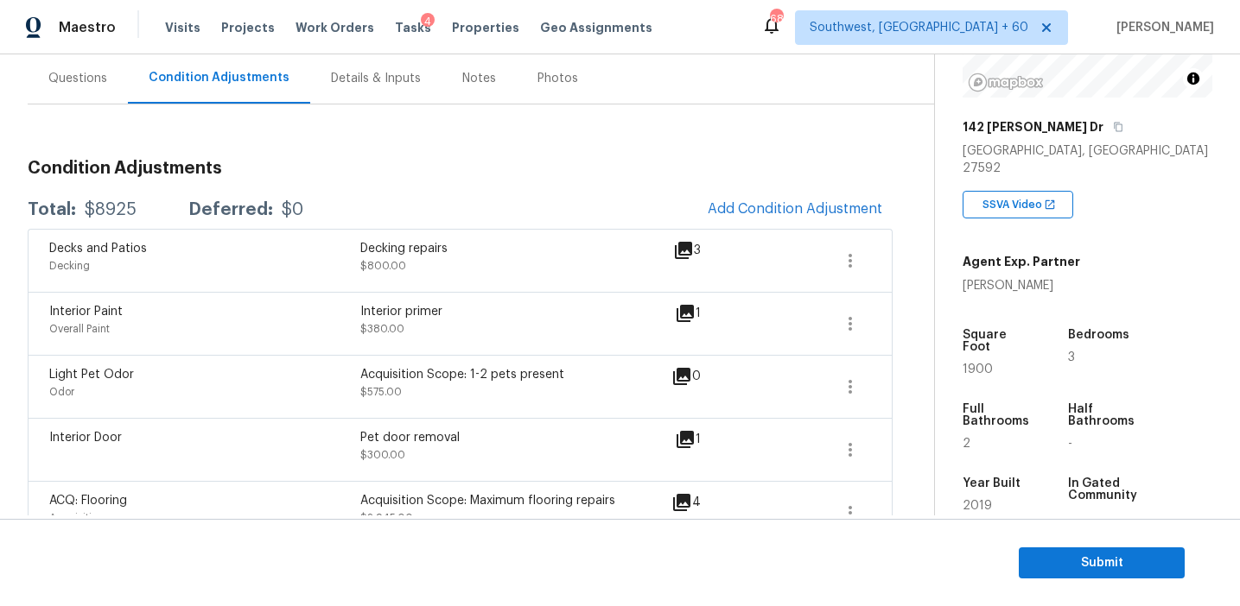
scroll to position [159, 0]
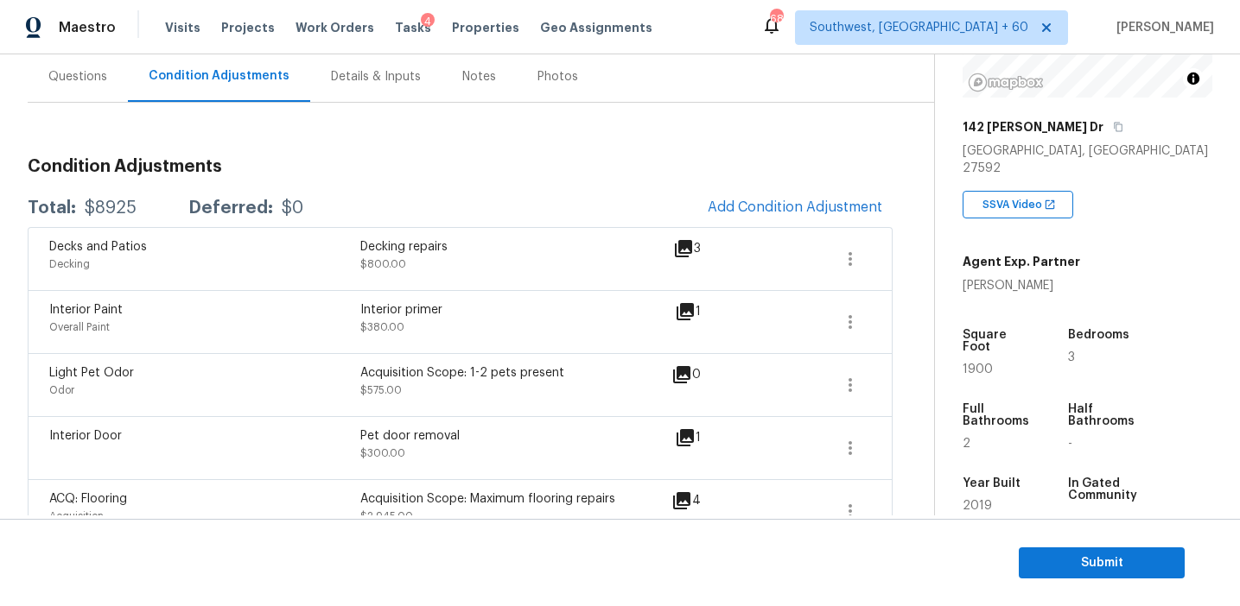
click at [1057, 579] on section "Submit" at bounding box center [620, 563] width 1240 height 88
click at [1044, 564] on span "Submit" at bounding box center [1101, 564] width 138 height 22
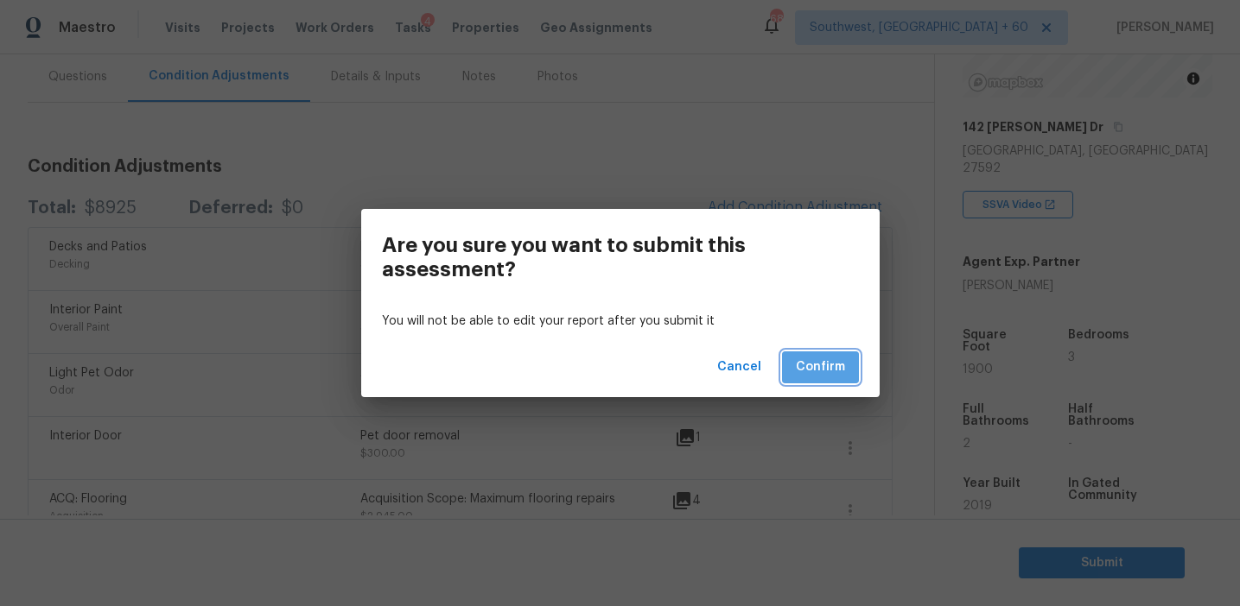
click at [815, 361] on span "Confirm" at bounding box center [820, 368] width 49 height 22
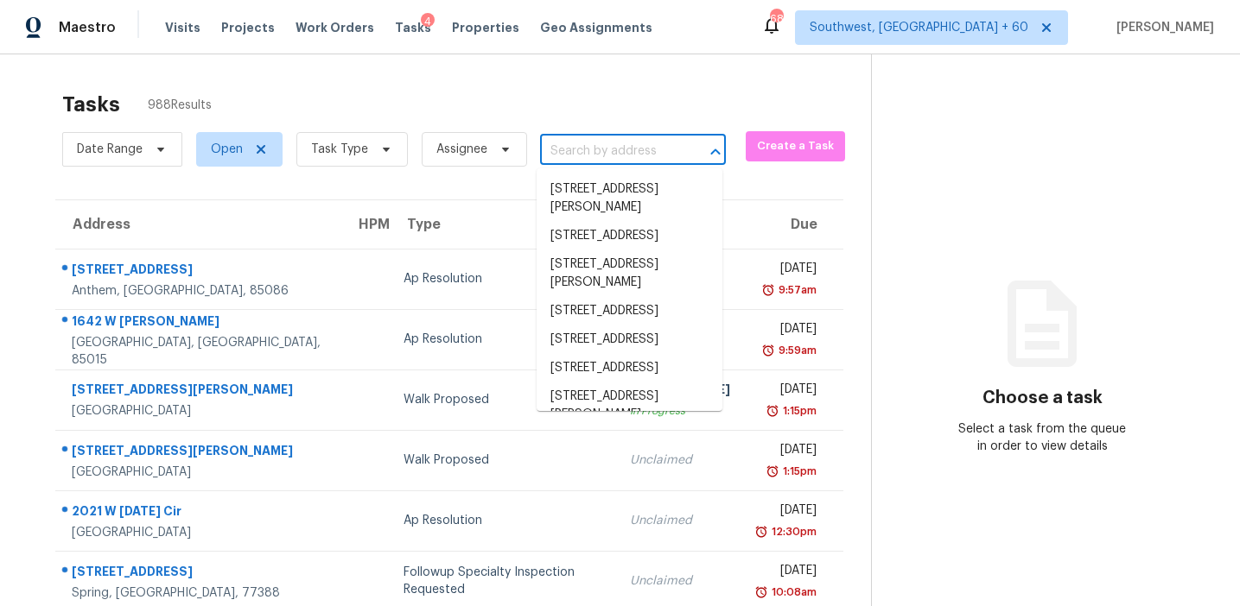
click at [596, 151] on input "text" at bounding box center [608, 151] width 137 height 27
paste input "440 Switchgrass Dr Summerville, SC, 29486"
type input "440 Switchgrass Dr Summerville, SC, 29486"
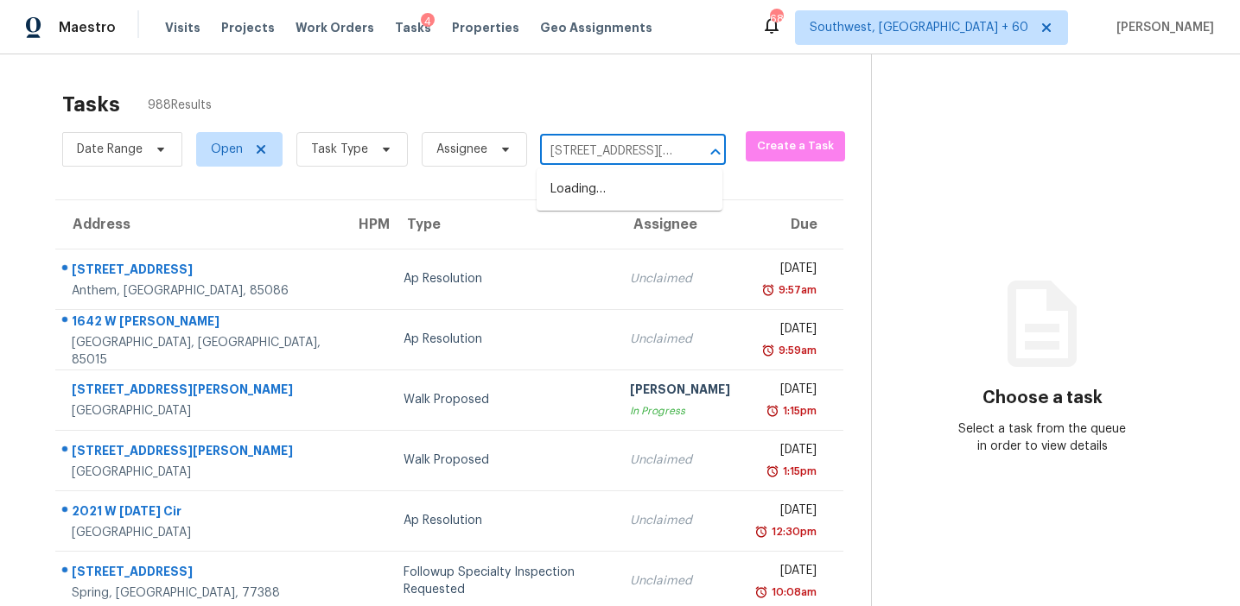
scroll to position [0, 123]
click at [607, 202] on li "440 Switchgrass Dr, Summerville, SC 29486" at bounding box center [629, 189] width 186 height 29
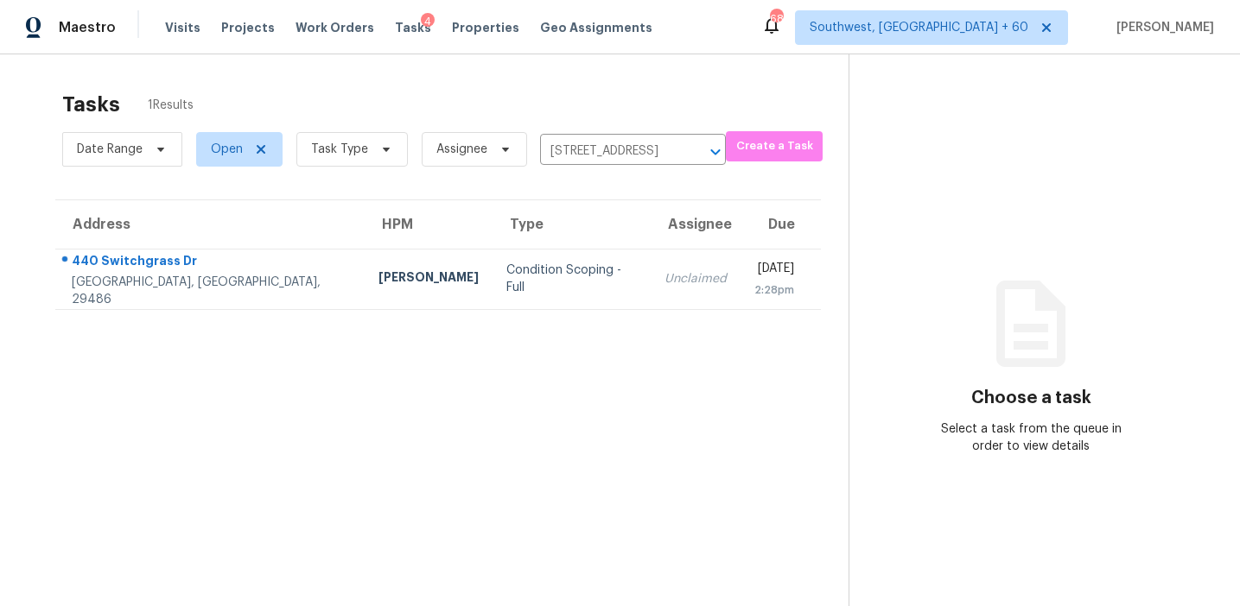
click at [618, 316] on section "Tasks 1 Results Date Range Open Task Type Assignee 440 Switchgrass Dr, Summervi…" at bounding box center [438, 371] width 821 height 579
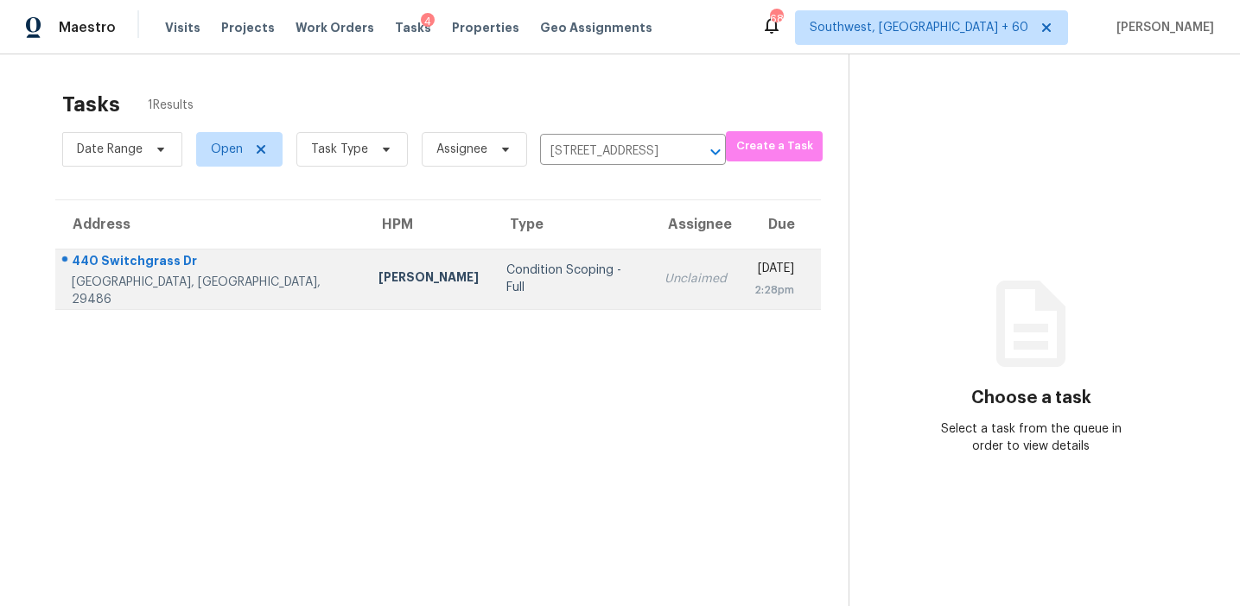
click at [650, 290] on td "Unclaimed" at bounding box center [695, 279] width 90 height 60
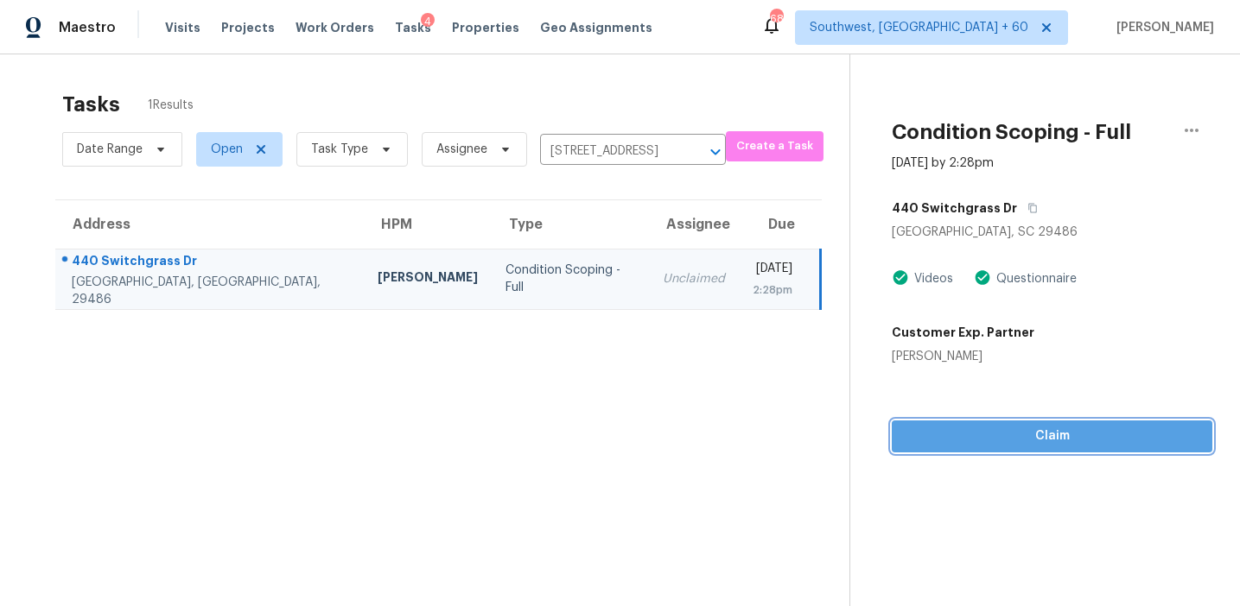
click at [966, 438] on span "Claim" at bounding box center [1051, 437] width 293 height 22
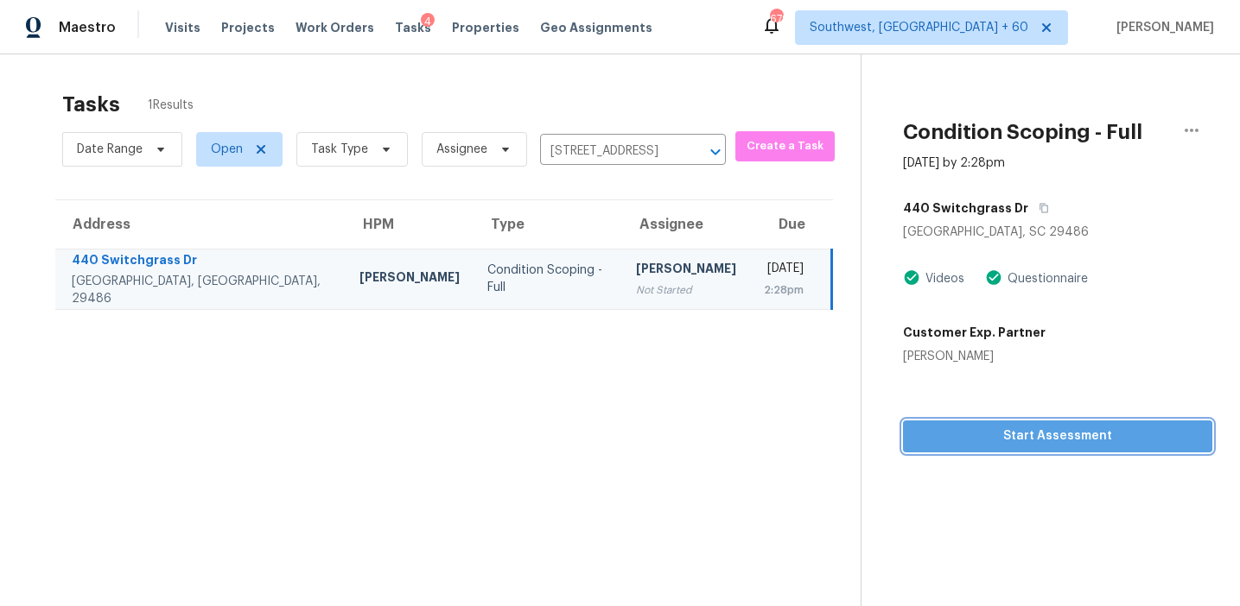
click at [931, 439] on span "Start Assessment" at bounding box center [1058, 437] width 282 height 22
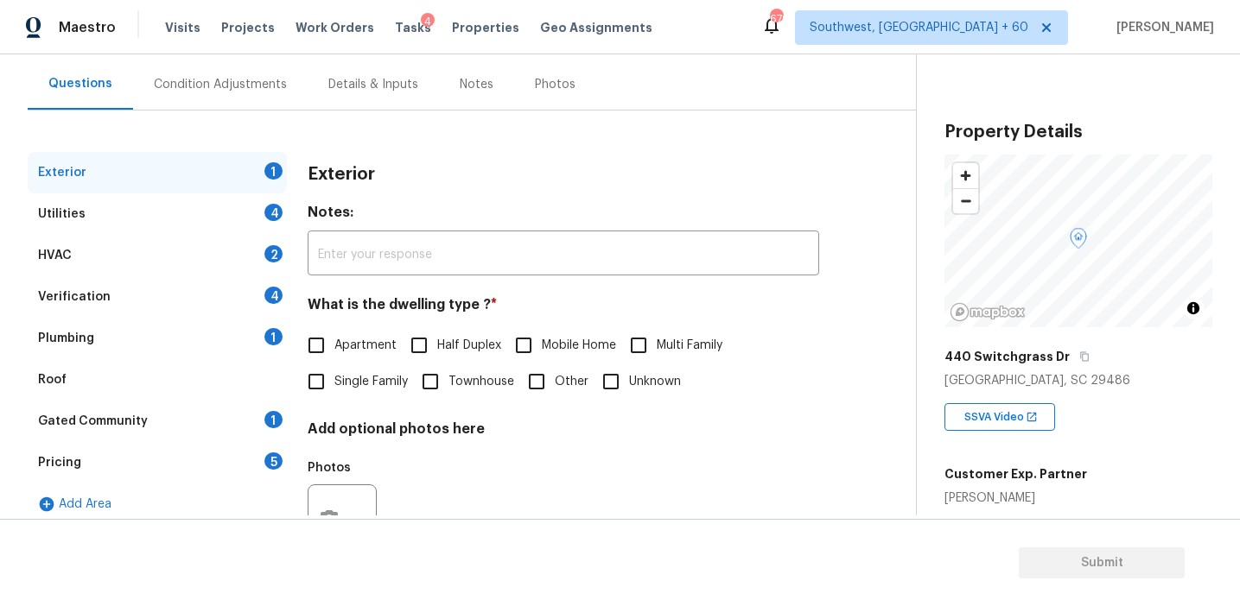
scroll to position [156, 0]
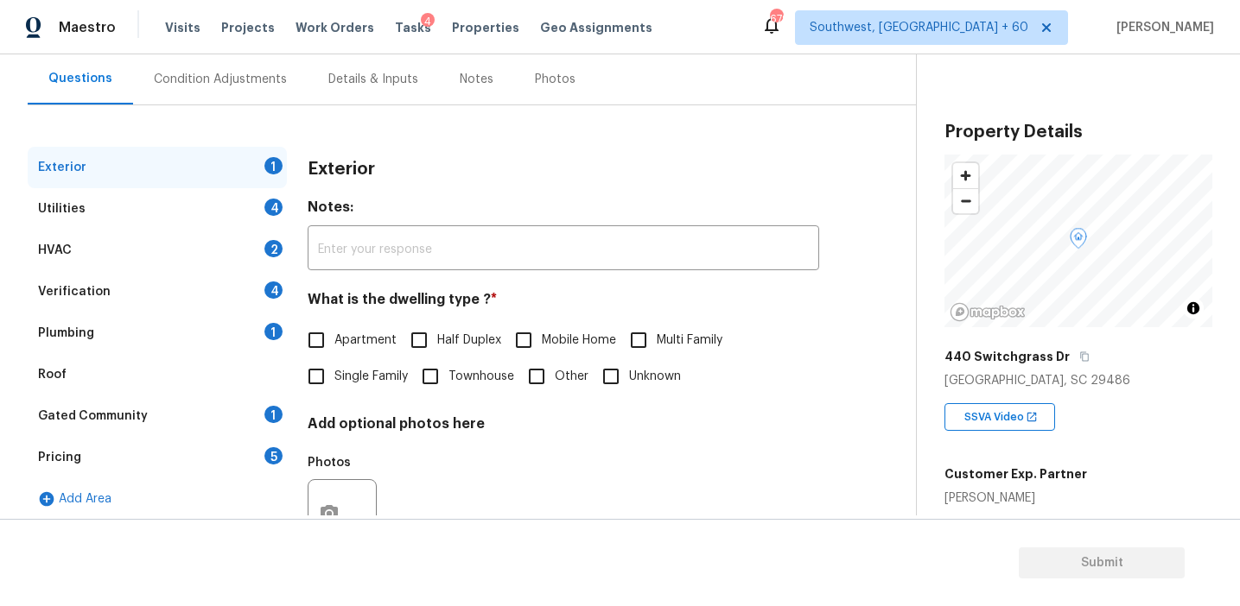
click at [258, 451] on div "Pricing 5" at bounding box center [157, 457] width 259 height 41
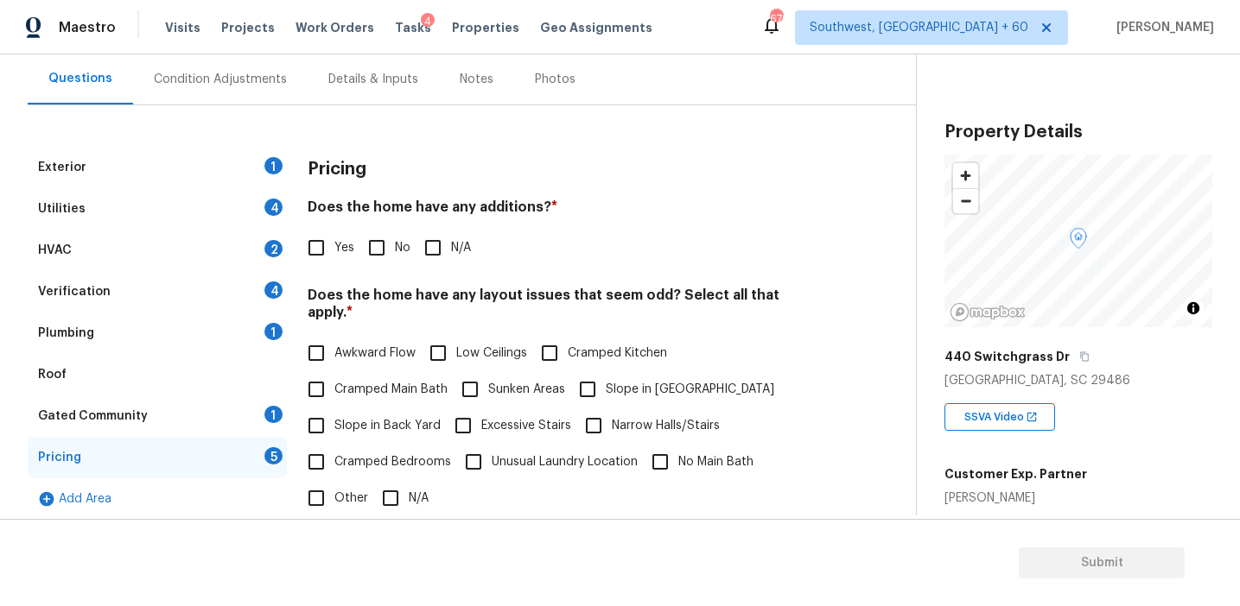
click at [1018, 377] on div "Summerville, SC 29486" at bounding box center [1078, 380] width 268 height 17
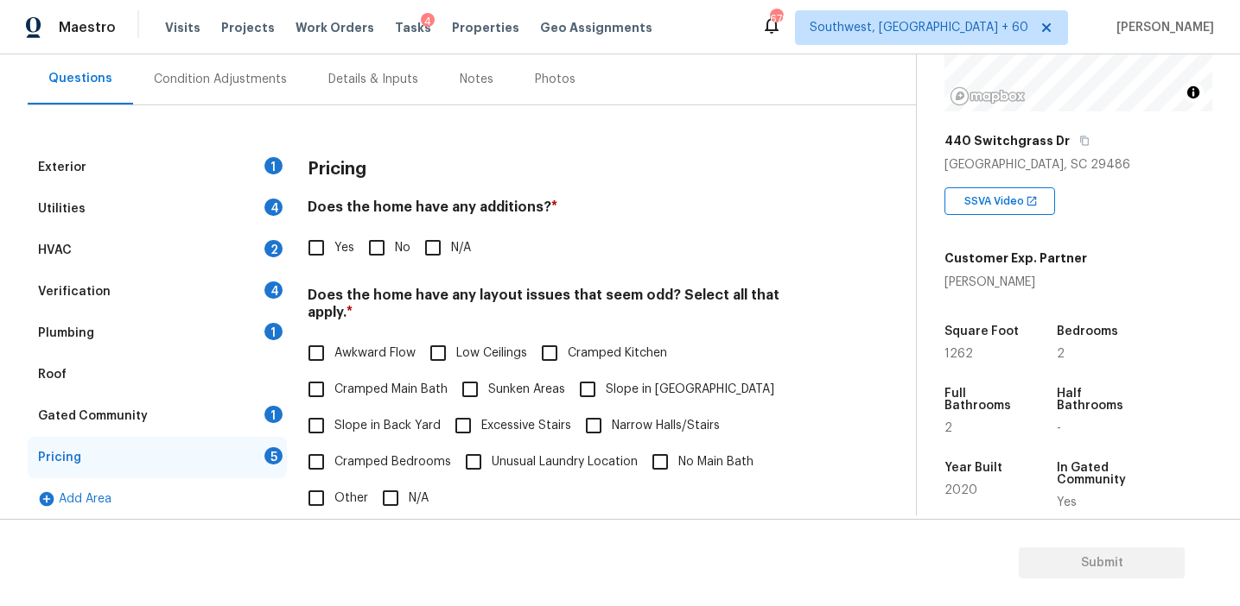
scroll to position [219, 0]
click at [197, 404] on div "Gated Community 1" at bounding box center [157, 416] width 259 height 41
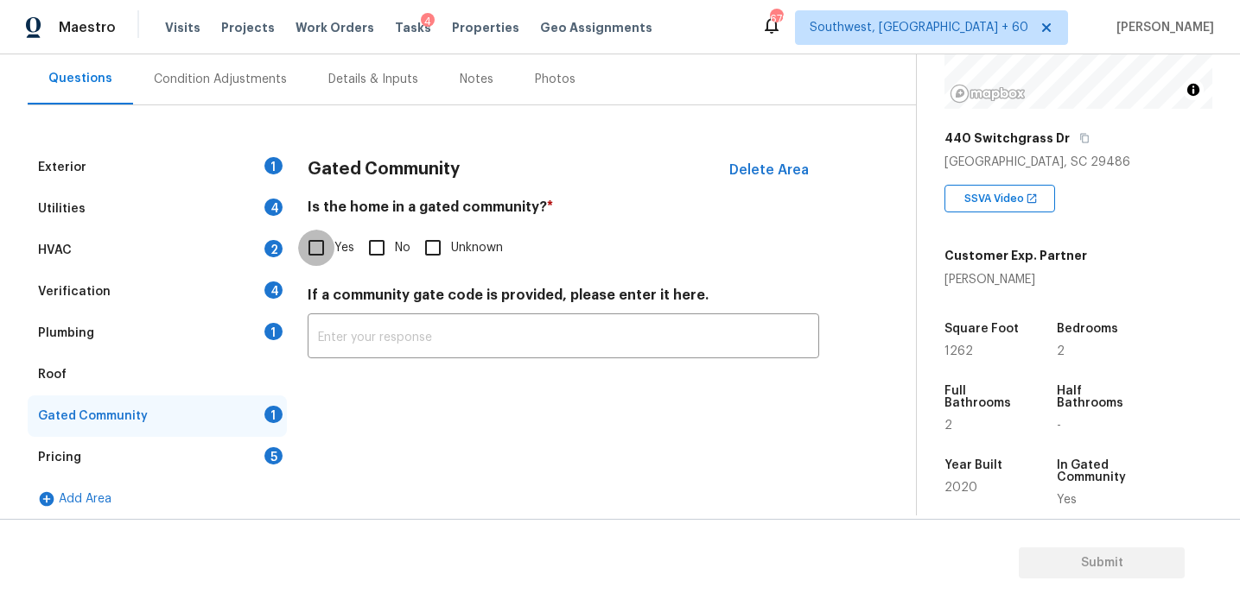
click at [315, 246] on input "Yes" at bounding box center [316, 248] width 36 height 36
checkbox input "true"
click at [259, 455] on div "Pricing 5" at bounding box center [157, 457] width 259 height 41
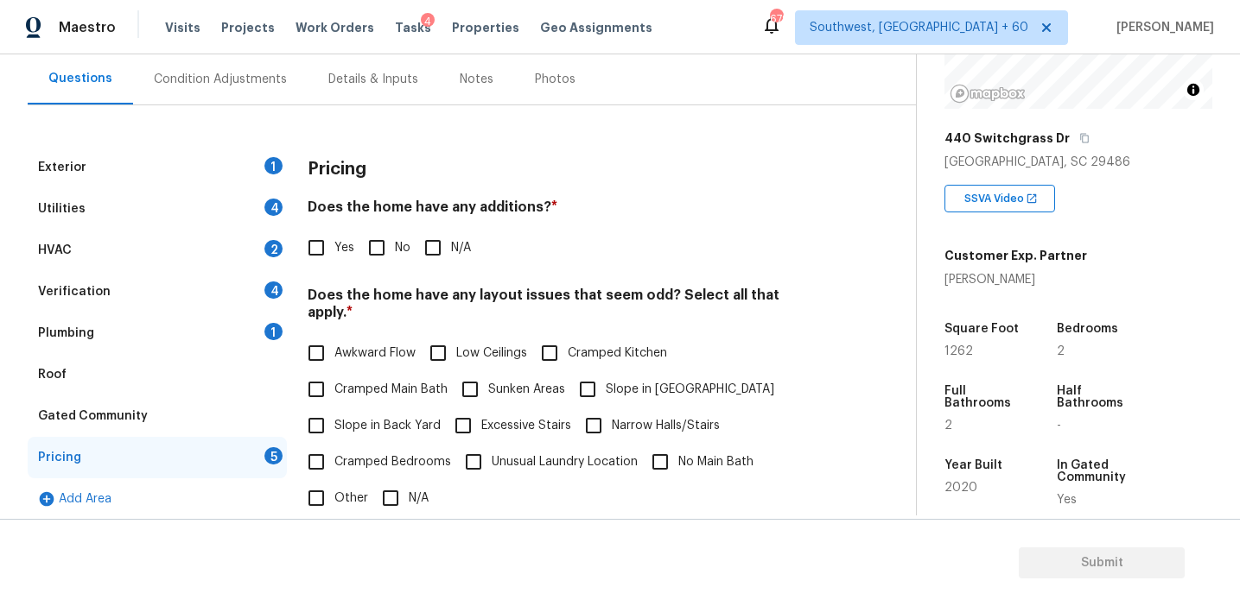
click at [498, 215] on h4 "Does the home have any additions? *" at bounding box center [563, 211] width 511 height 24
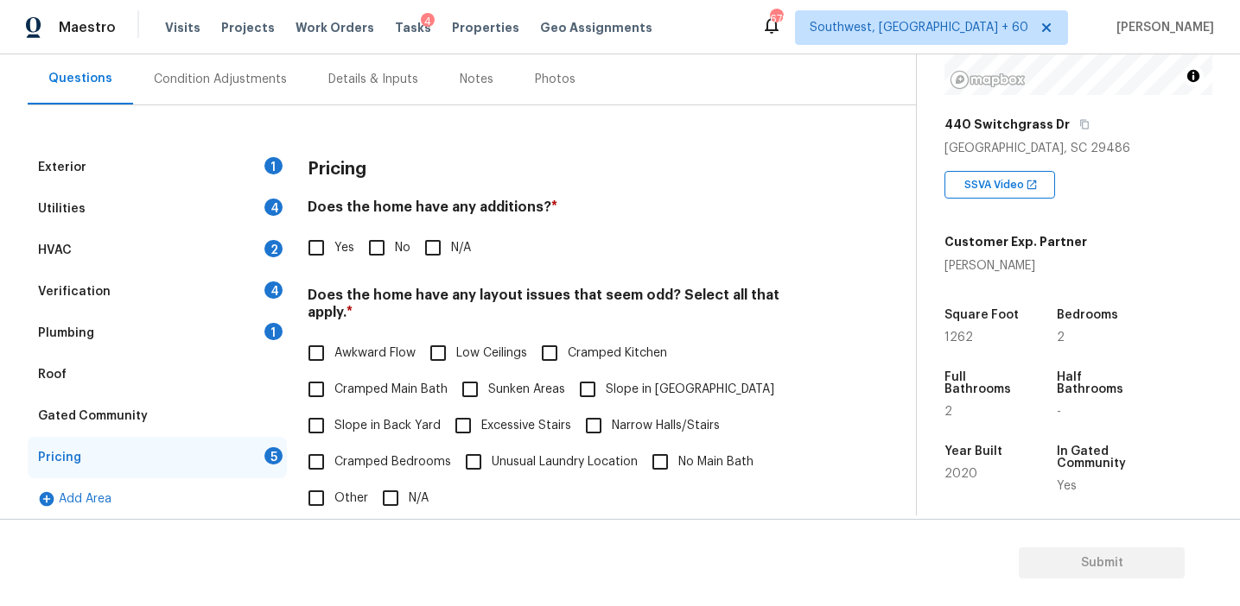
scroll to position [233, 0]
click at [1021, 345] on div "Square Foot 1262" at bounding box center [997, 326] width 107 height 62
click at [390, 200] on h4 "Does the home have any additions? *" at bounding box center [563, 211] width 511 height 24
click at [439, 176] on div "Pricing" at bounding box center [563, 169] width 511 height 45
click at [314, 161] on h3 "Pricing" at bounding box center [337, 169] width 59 height 17
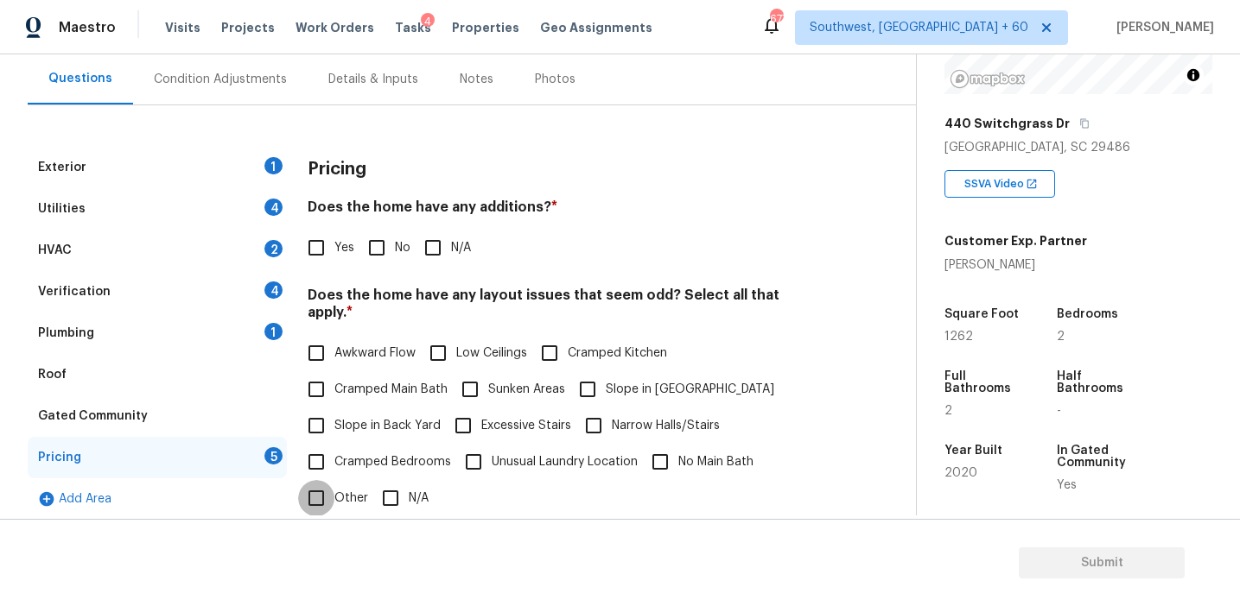
click at [323, 482] on input "Other" at bounding box center [316, 498] width 36 height 36
checkbox input "true"
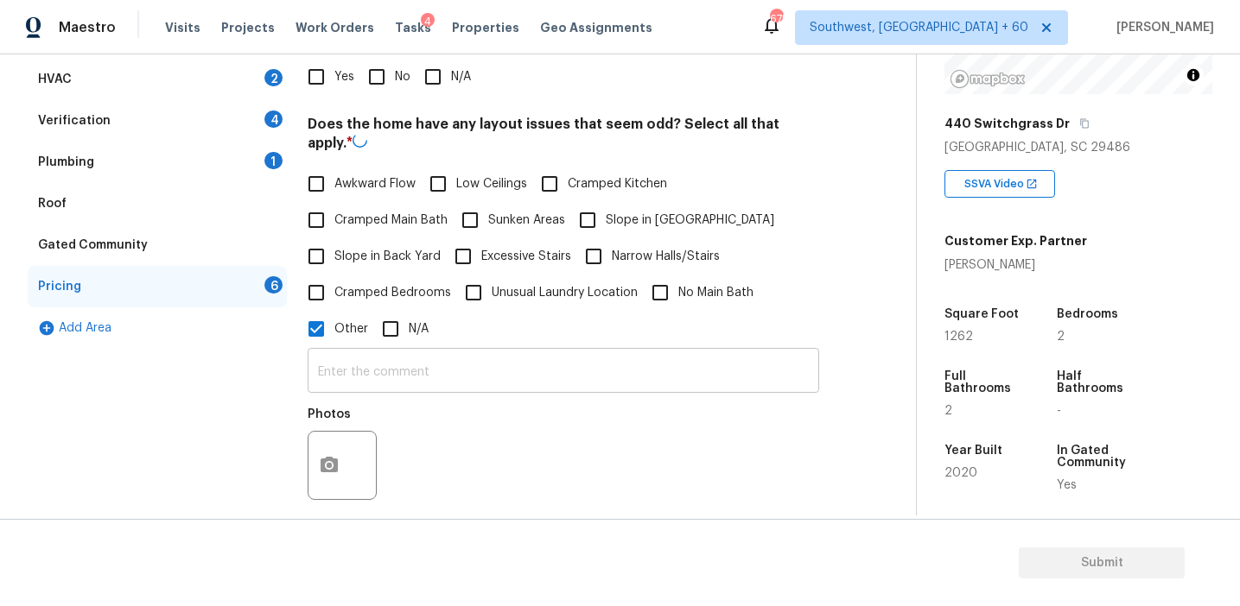
click at [359, 367] on input "text" at bounding box center [563, 372] width 511 height 41
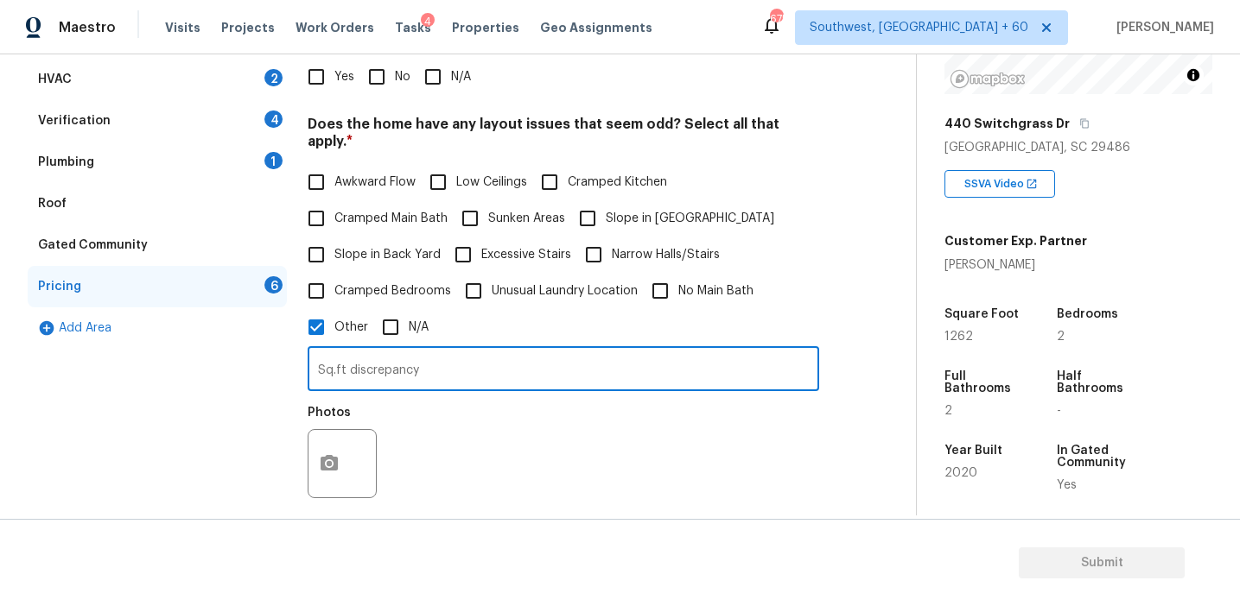
type input "Sq.ft discrepancy"
click at [444, 429] on div "Photos" at bounding box center [563, 453] width 511 height 112
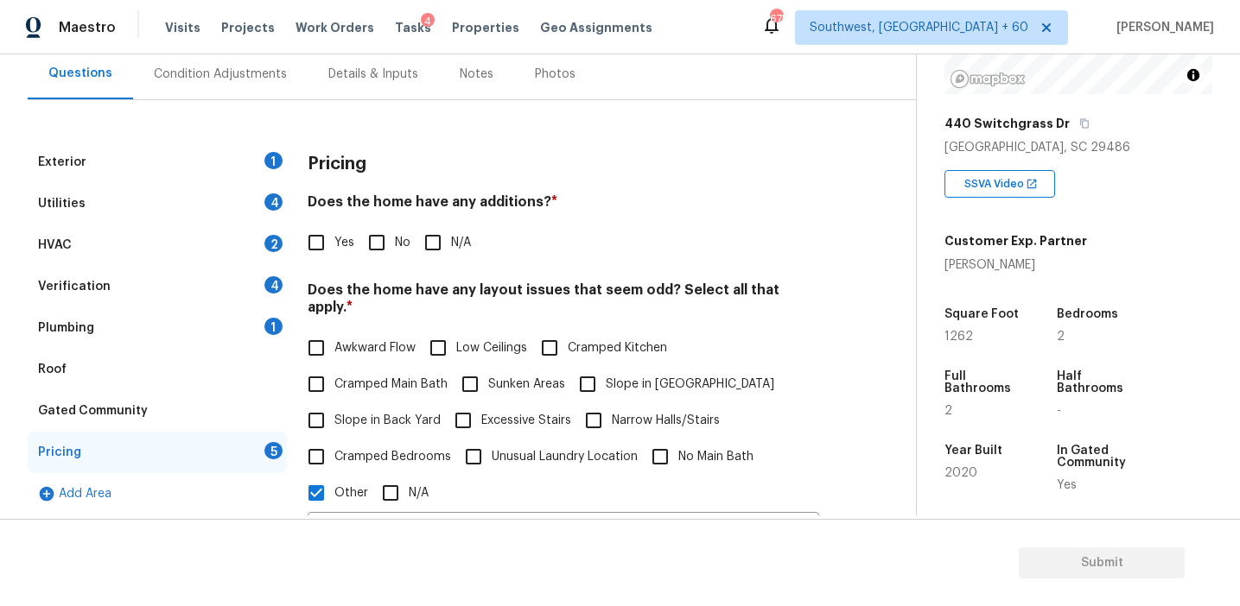
scroll to position [161, 0]
click at [490, 203] on h4 "Does the home have any additions? *" at bounding box center [563, 206] width 511 height 24
click at [412, 228] on div "Yes No N/A" at bounding box center [563, 243] width 511 height 36
click at [413, 209] on h4 "Does the home have any additions? *" at bounding box center [563, 206] width 511 height 24
click at [547, 189] on div "Pricing Does the home have any additions? * Yes No N/A Does the home have any l…" at bounding box center [563, 560] width 511 height 835
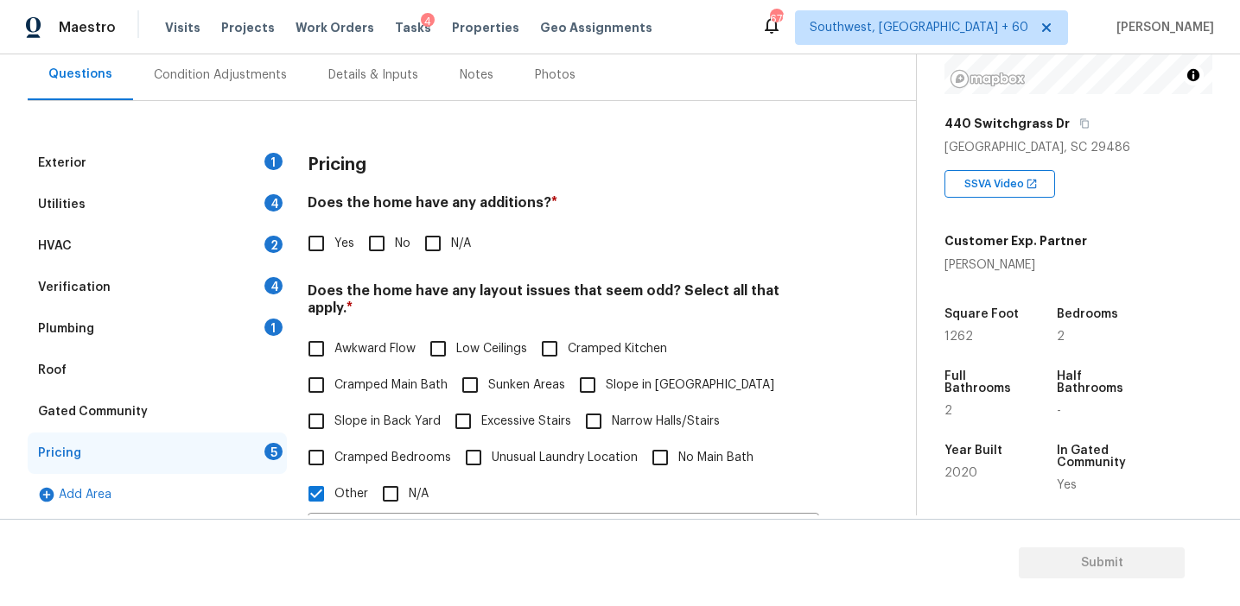
click at [354, 162] on h3 "Pricing" at bounding box center [337, 164] width 59 height 17
click at [325, 163] on h3 "Pricing" at bounding box center [337, 164] width 59 height 17
click at [372, 214] on h4 "Does the home have any additions? *" at bounding box center [563, 206] width 511 height 24
click at [375, 252] on input "No" at bounding box center [376, 243] width 36 height 36
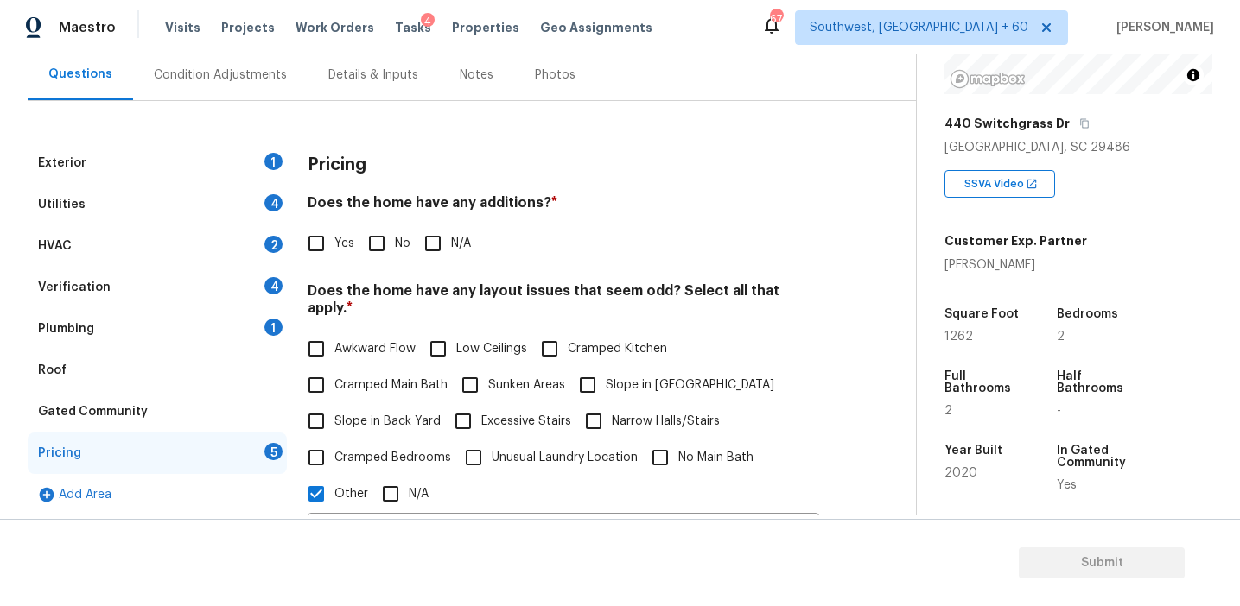
checkbox input "true"
click at [384, 415] on span "Slope in Back Yard" at bounding box center [387, 424] width 106 height 18
click at [334, 405] on input "Slope in Back Yard" at bounding box center [316, 423] width 36 height 36
checkbox input "true"
click at [601, 372] on input "Slope in [GEOGRAPHIC_DATA]" at bounding box center [587, 385] width 36 height 36
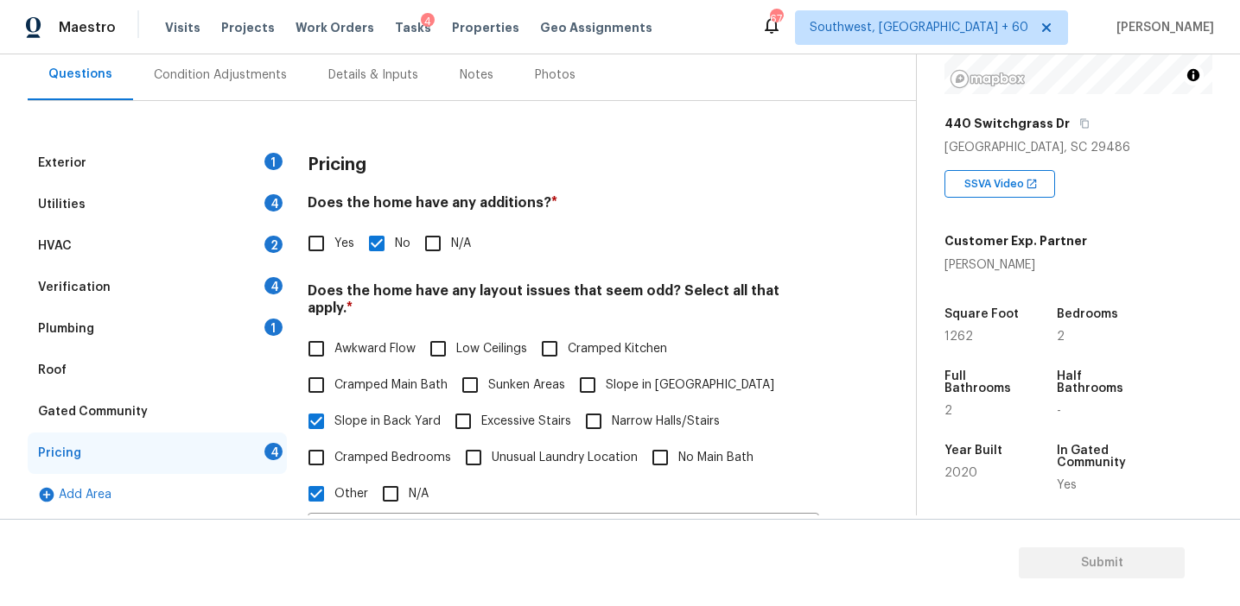
checkbox input "true"
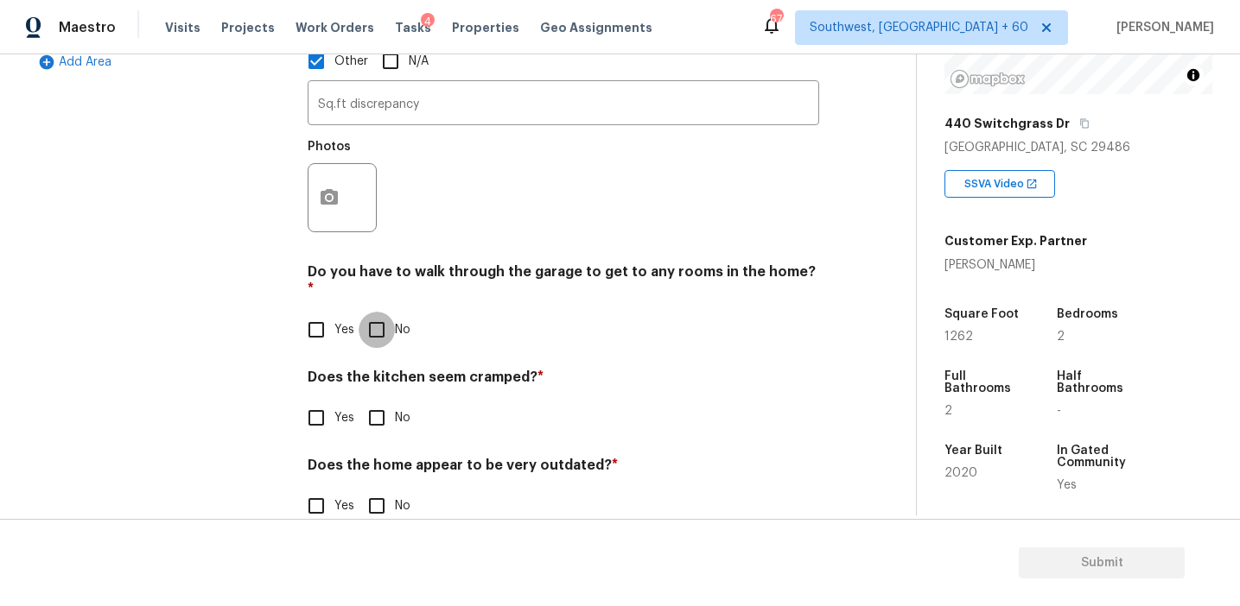
click at [381, 312] on input "No" at bounding box center [376, 330] width 36 height 36
checkbox input "true"
click at [384, 404] on div "Pricing Does the home have any additions? * Yes No N/A Does the home have any l…" at bounding box center [563, 128] width 511 height 837
click at [376, 403] on div "Pricing Does the home have any additions? * Yes No N/A Does the home have any l…" at bounding box center [563, 127] width 511 height 835
click at [373, 400] on input "No" at bounding box center [376, 418] width 36 height 36
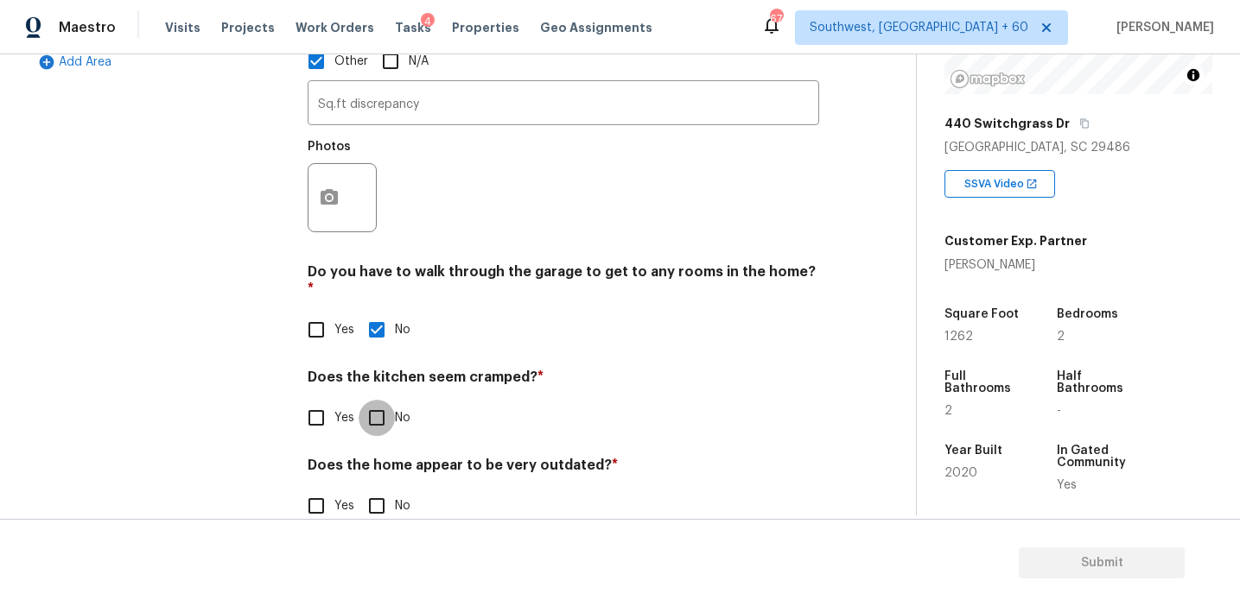
checkbox input "true"
click at [374, 490] on input "No" at bounding box center [376, 508] width 36 height 36
checkbox input "true"
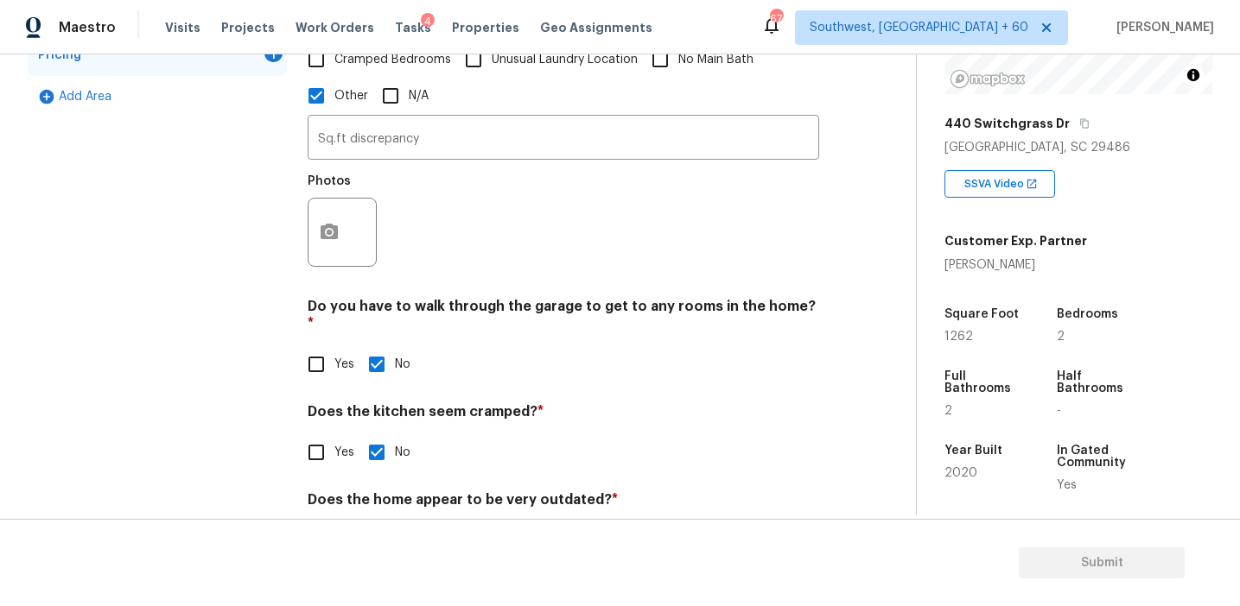
scroll to position [528, 0]
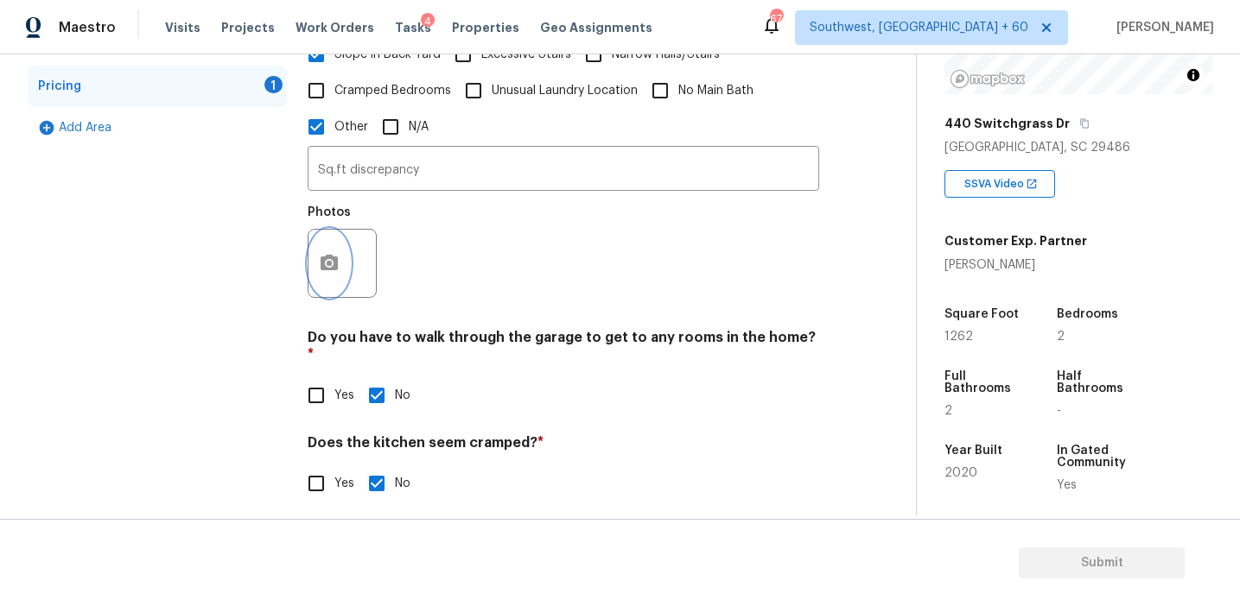
click at [319, 253] on icon "button" at bounding box center [329, 263] width 21 height 21
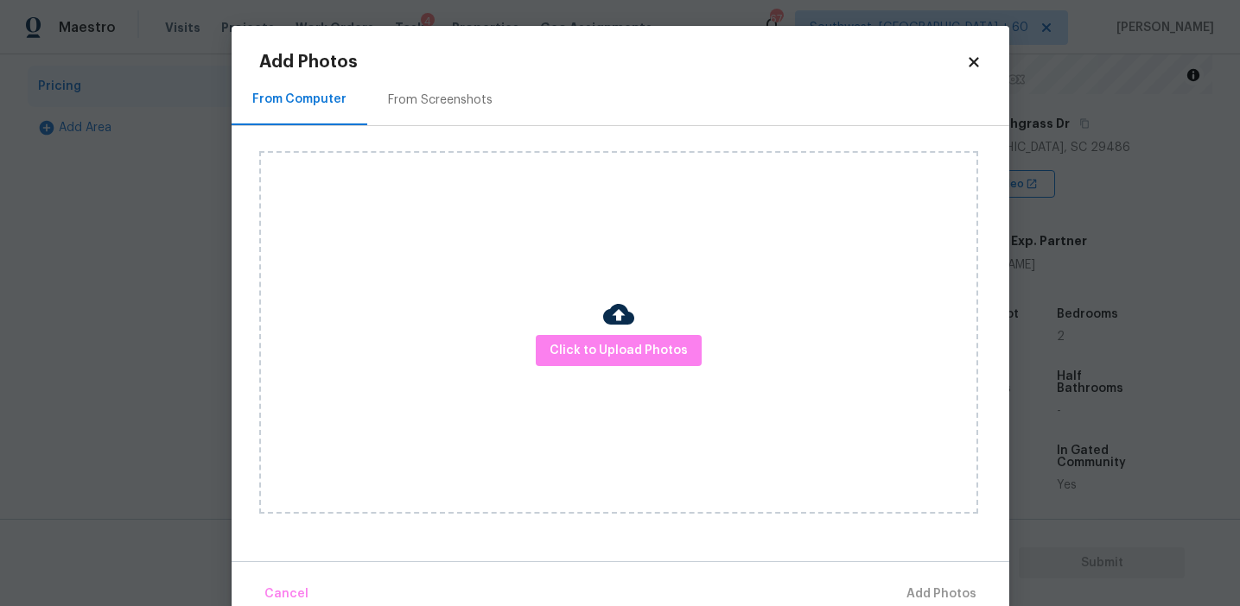
click at [460, 94] on div "From Screenshots" at bounding box center [440, 100] width 105 height 17
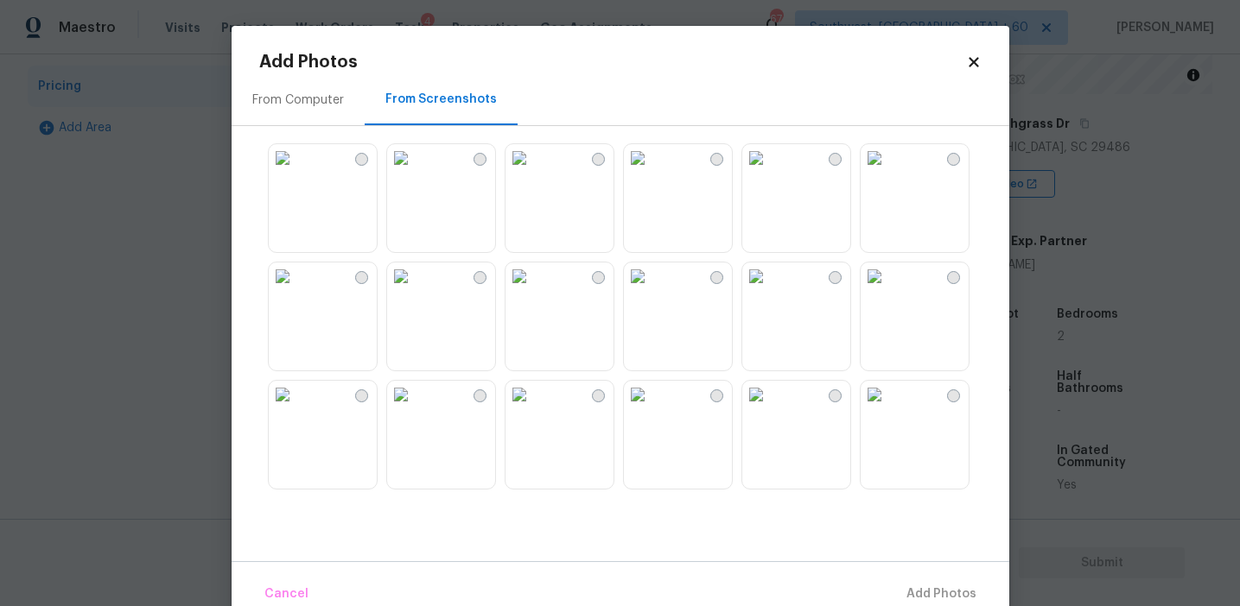
click at [651, 172] on img at bounding box center [638, 158] width 28 height 28
click at [888, 283] on img at bounding box center [874, 270] width 28 height 28
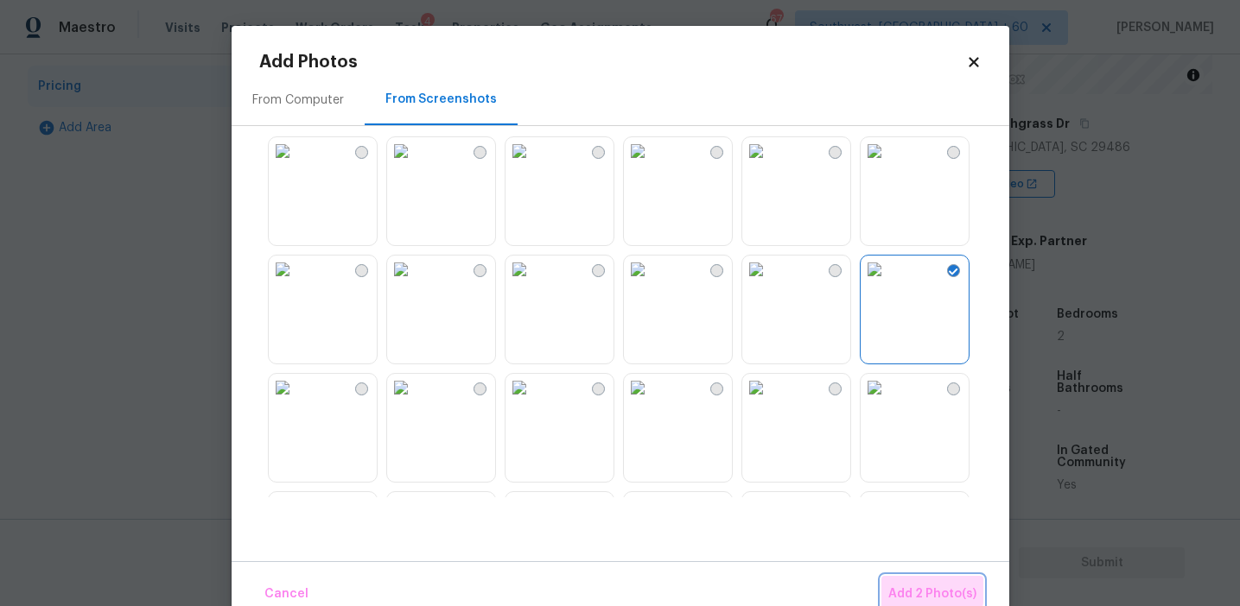
click at [907, 587] on span "Add 2 Photo(s)" at bounding box center [932, 595] width 88 height 22
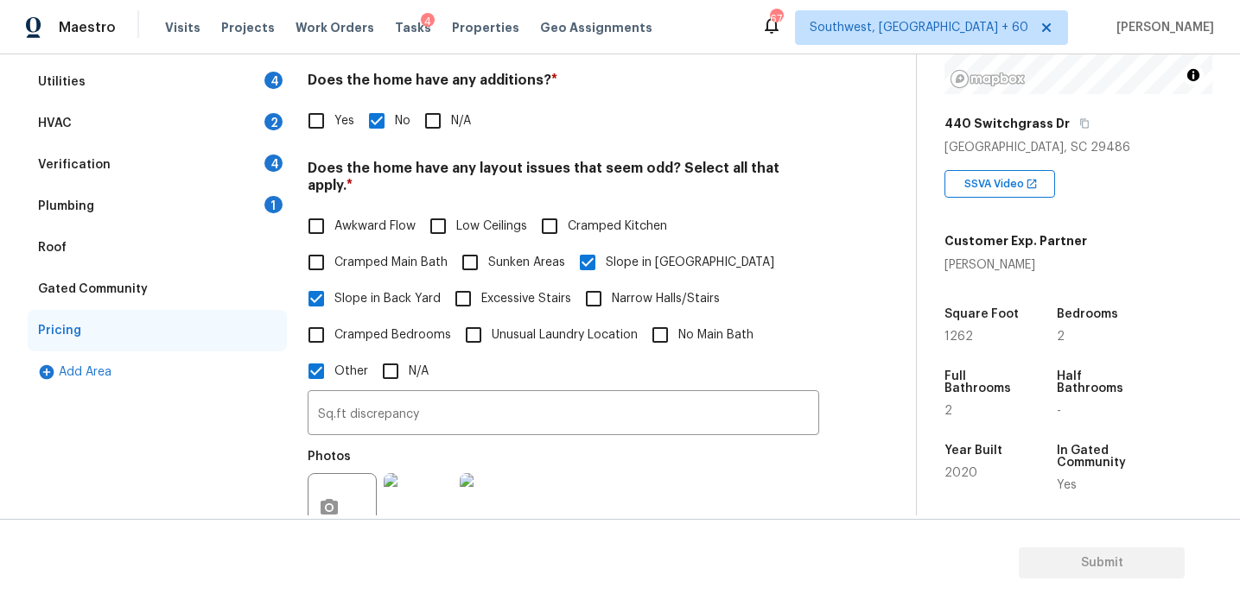
click at [251, 195] on div "Plumbing 1" at bounding box center [157, 206] width 259 height 41
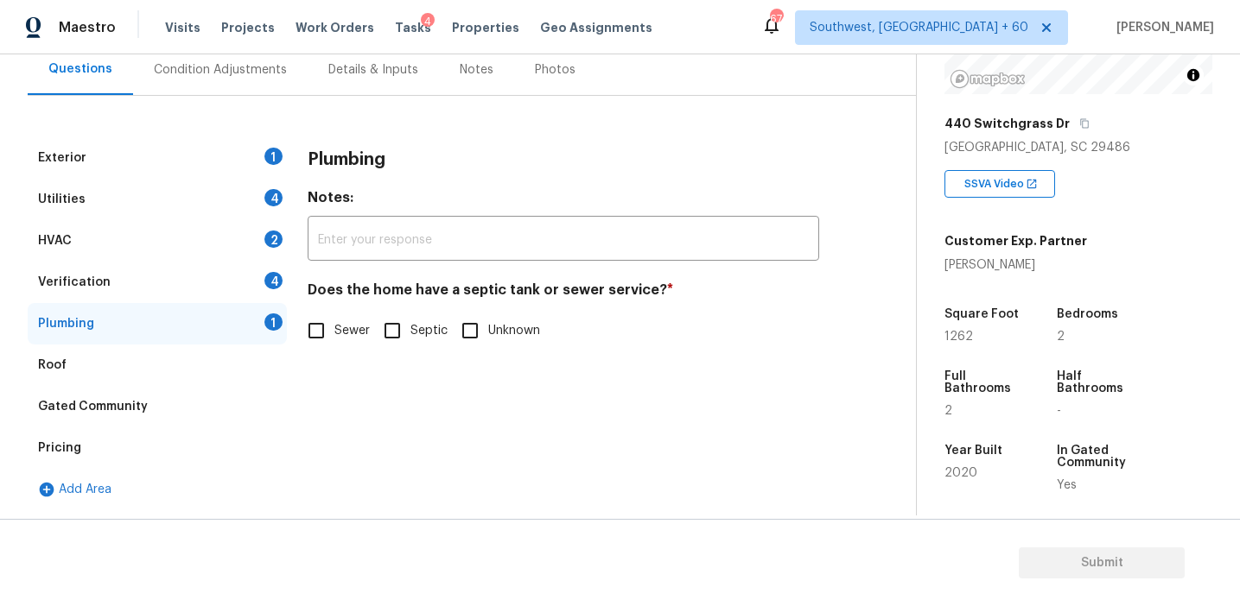
click at [324, 327] on input "Sewer" at bounding box center [316, 331] width 36 height 36
checkbox input "true"
click at [251, 281] on div "Verification 4" at bounding box center [157, 282] width 259 height 41
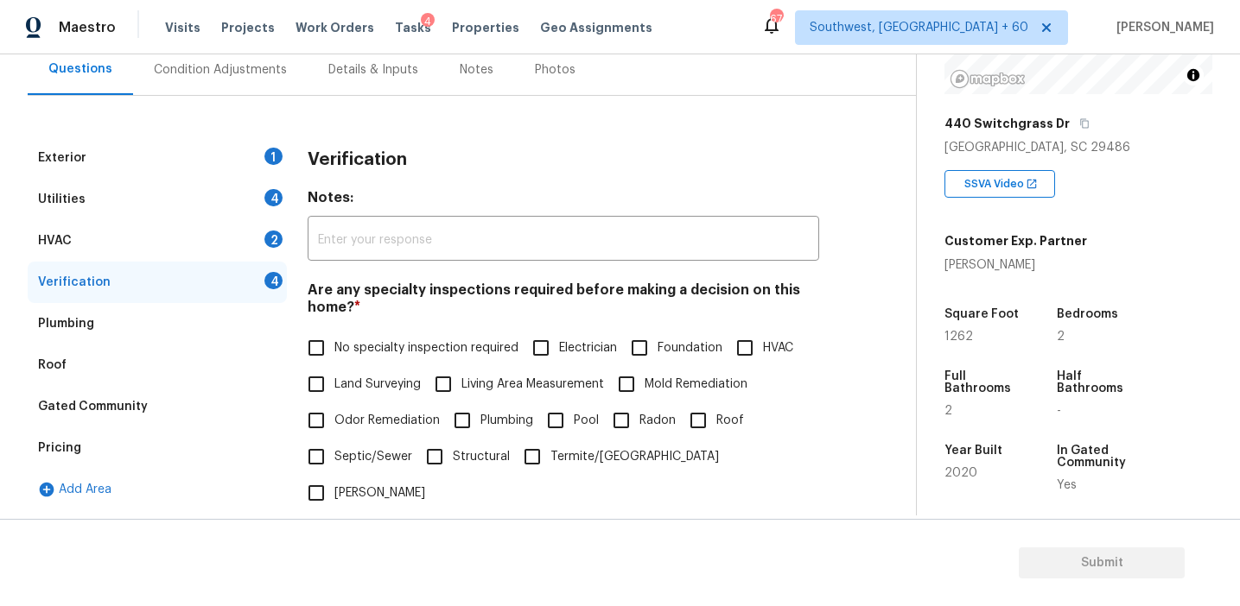
click at [371, 334] on label "No specialty inspection required" at bounding box center [408, 348] width 220 height 36
click at [334, 334] on input "No specialty inspection required" at bounding box center [316, 348] width 36 height 36
checkbox input "true"
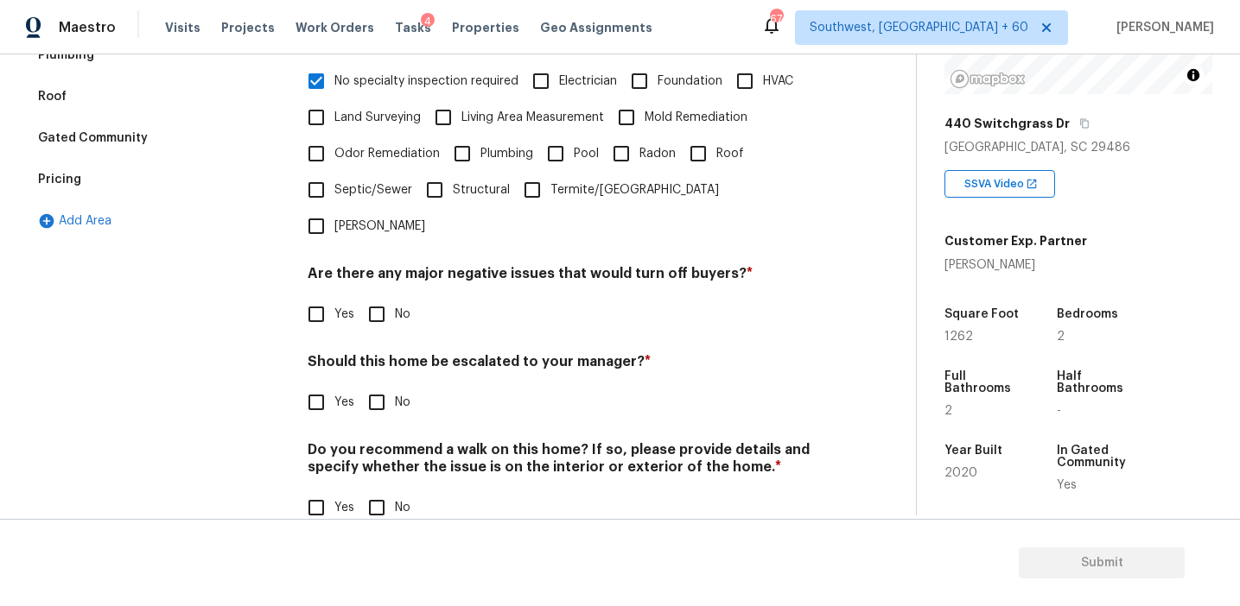
scroll to position [433, 0]
click at [377, 296] on input "No" at bounding box center [376, 314] width 36 height 36
checkbox input "true"
click at [384, 389] on div "Verification Notes: ​ Are any specialty inspections required before making a de…" at bounding box center [563, 208] width 511 height 676
click at [372, 384] on input "No" at bounding box center [376, 402] width 36 height 36
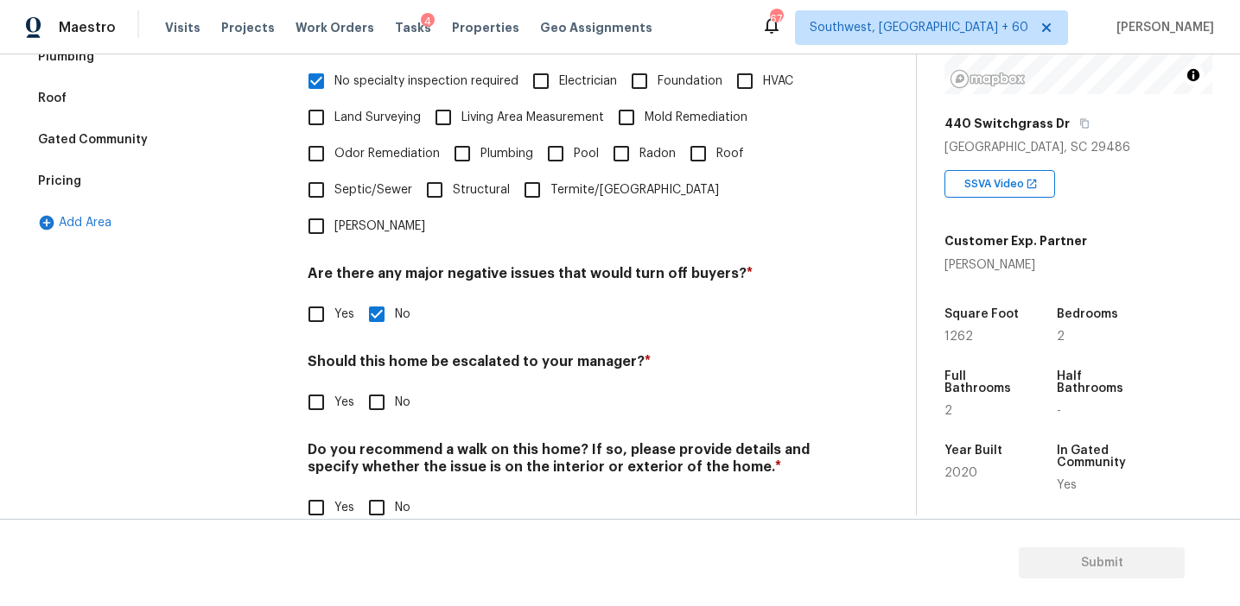
checkbox input "true"
click at [377, 492] on input "No" at bounding box center [376, 510] width 36 height 36
checkbox input "true"
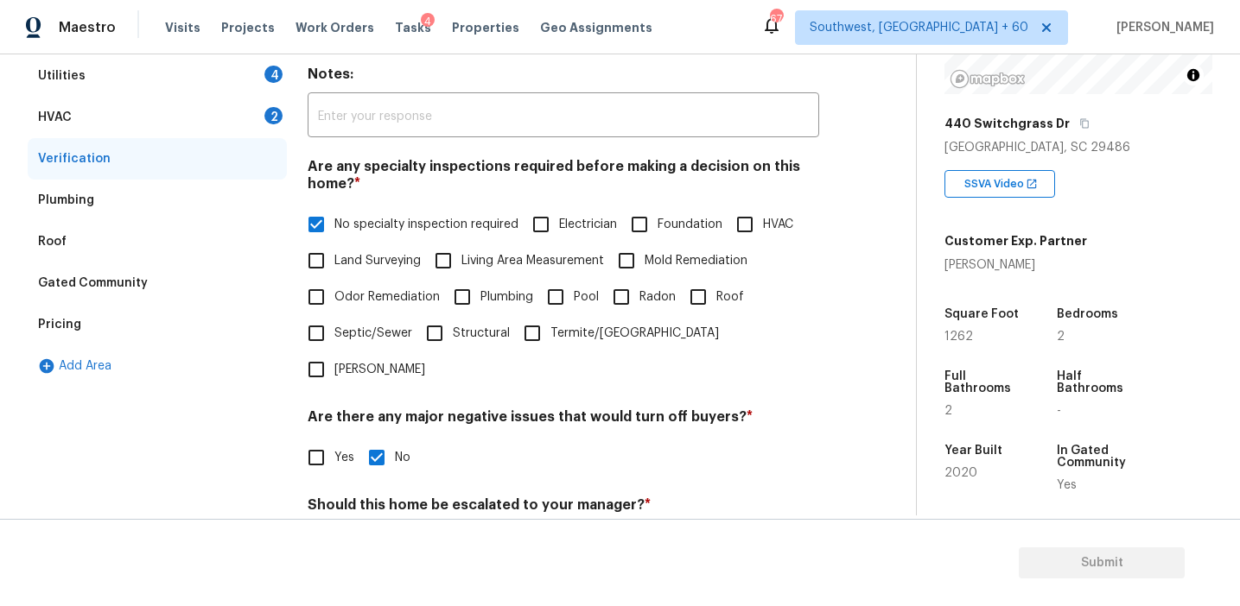
scroll to position [270, 0]
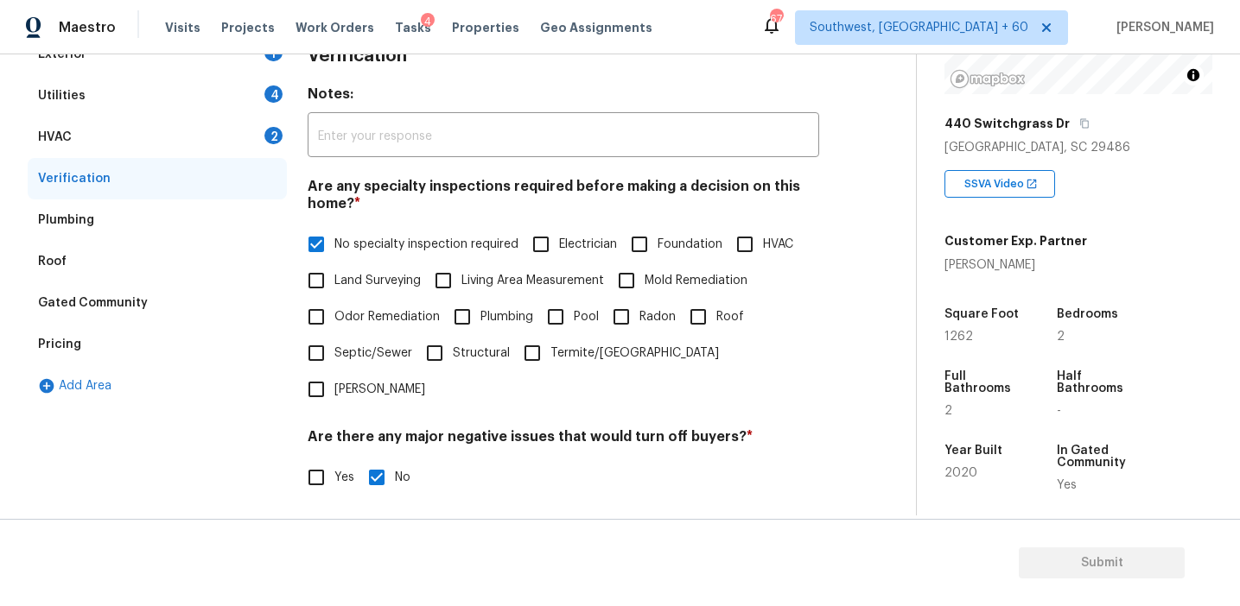
click at [260, 134] on div "HVAC 2" at bounding box center [157, 137] width 259 height 41
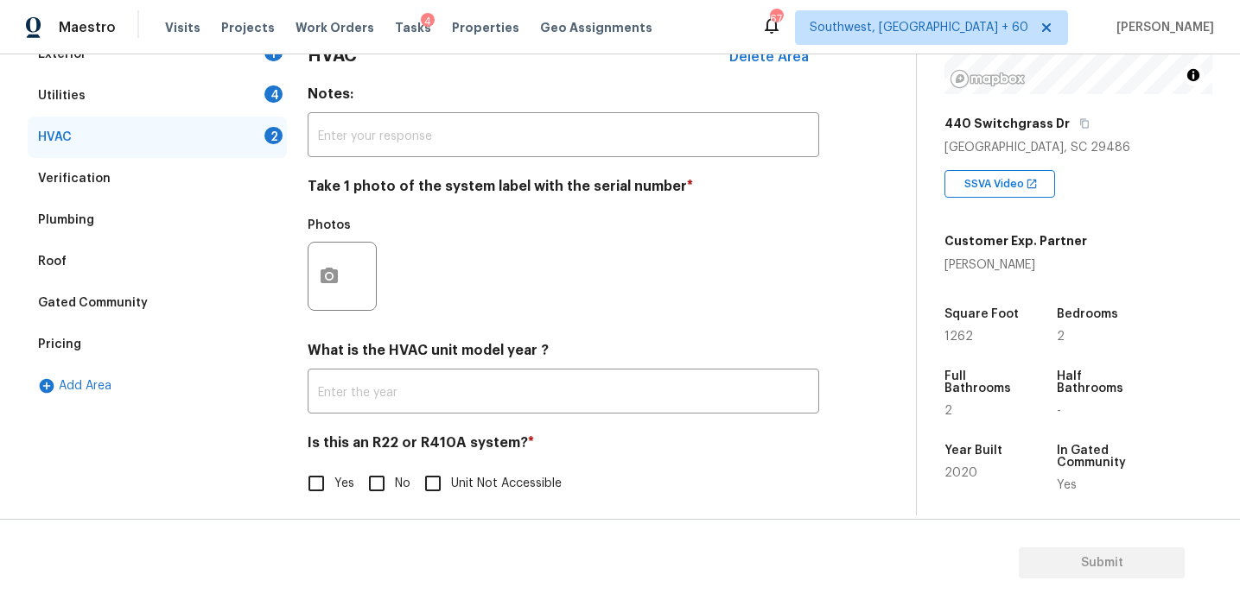
click at [365, 455] on h4 "Is this an R22 or R410A system? *" at bounding box center [563, 447] width 511 height 24
click at [371, 479] on input "No" at bounding box center [376, 484] width 36 height 36
checkbox input "true"
click at [314, 286] on button "button" at bounding box center [328, 276] width 41 height 67
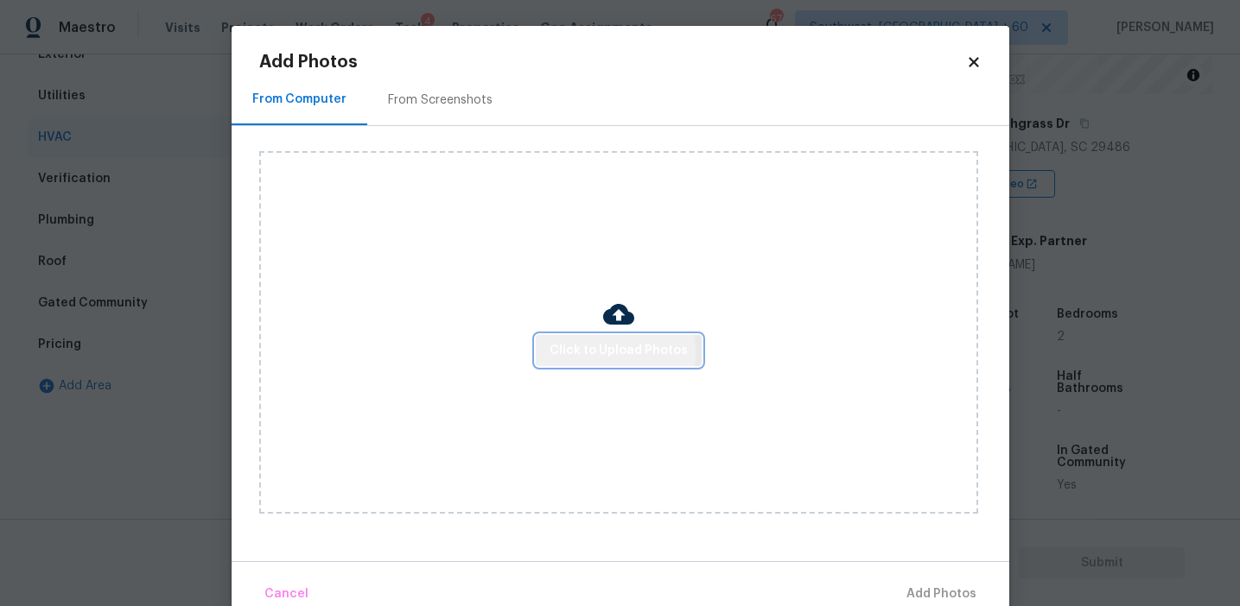
click at [588, 352] on span "Click to Upload Photos" at bounding box center [618, 351] width 138 height 22
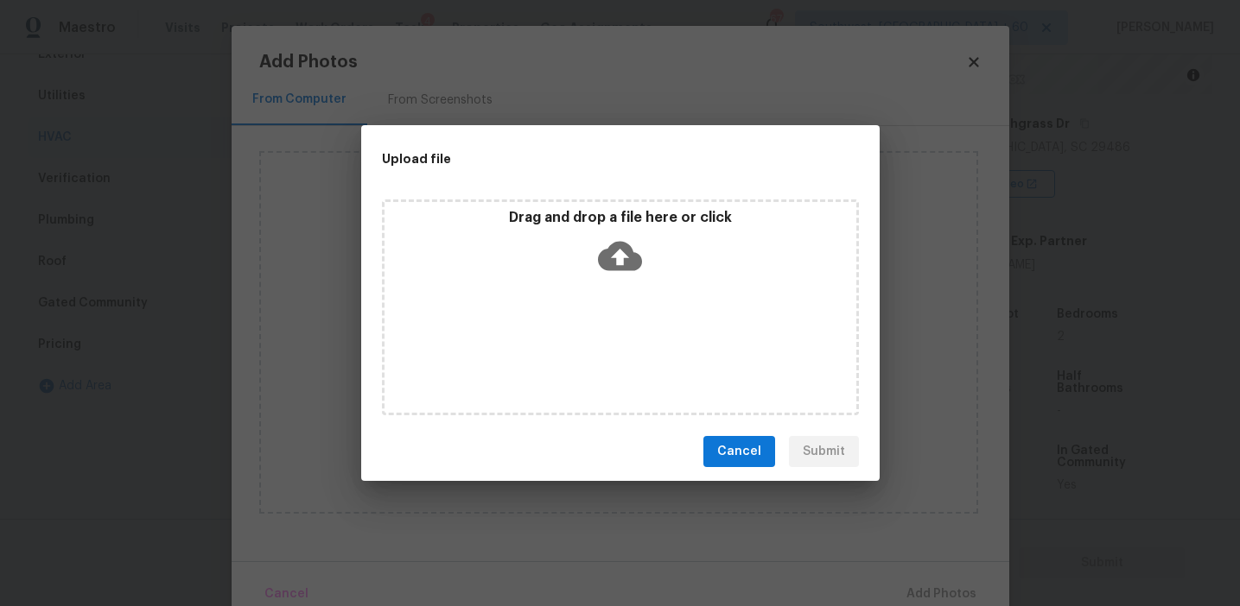
click at [586, 267] on div "Drag and drop a file here or click" at bounding box center [620, 246] width 472 height 74
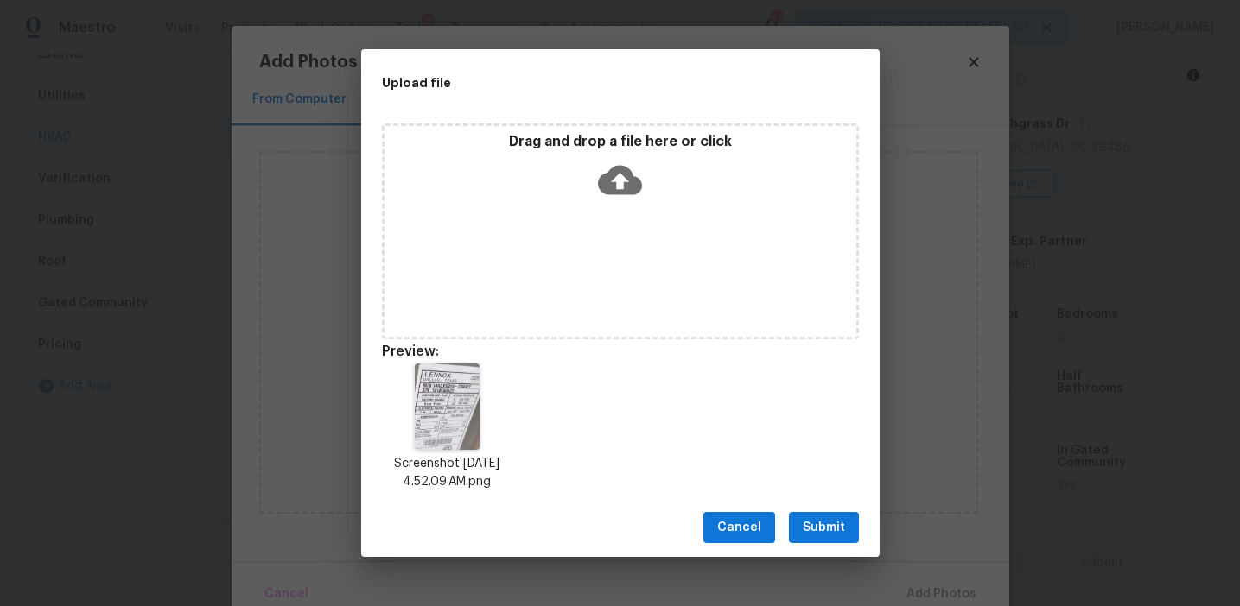
click at [824, 519] on span "Submit" at bounding box center [824, 528] width 42 height 22
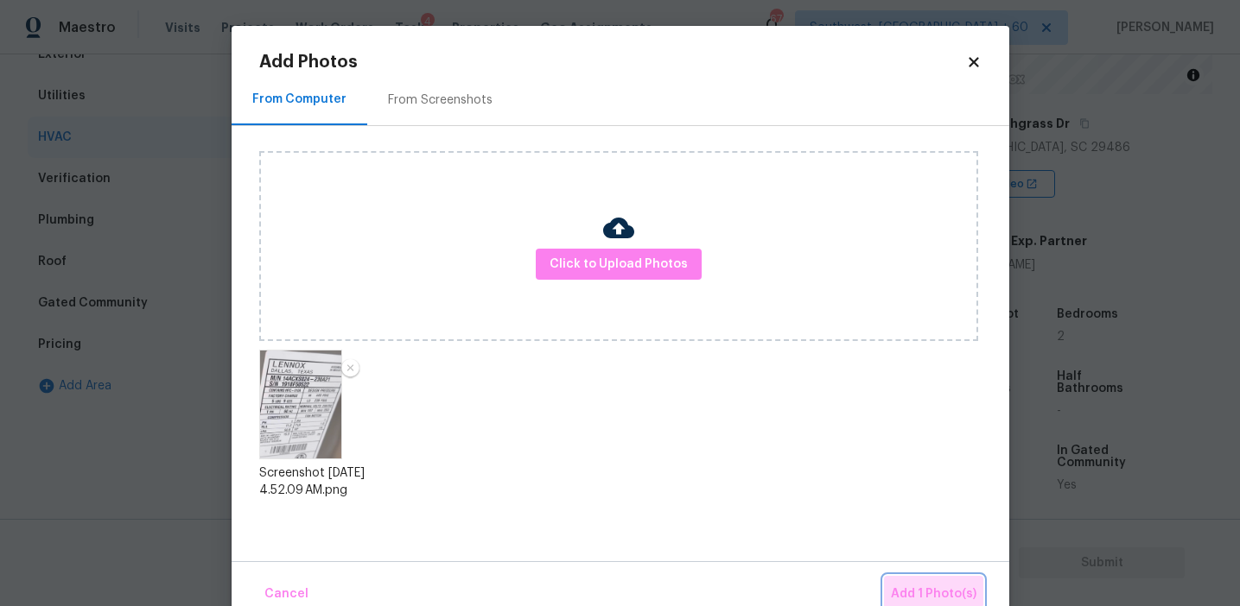
click at [907, 585] on span "Add 1 Photo(s)" at bounding box center [934, 595] width 86 height 22
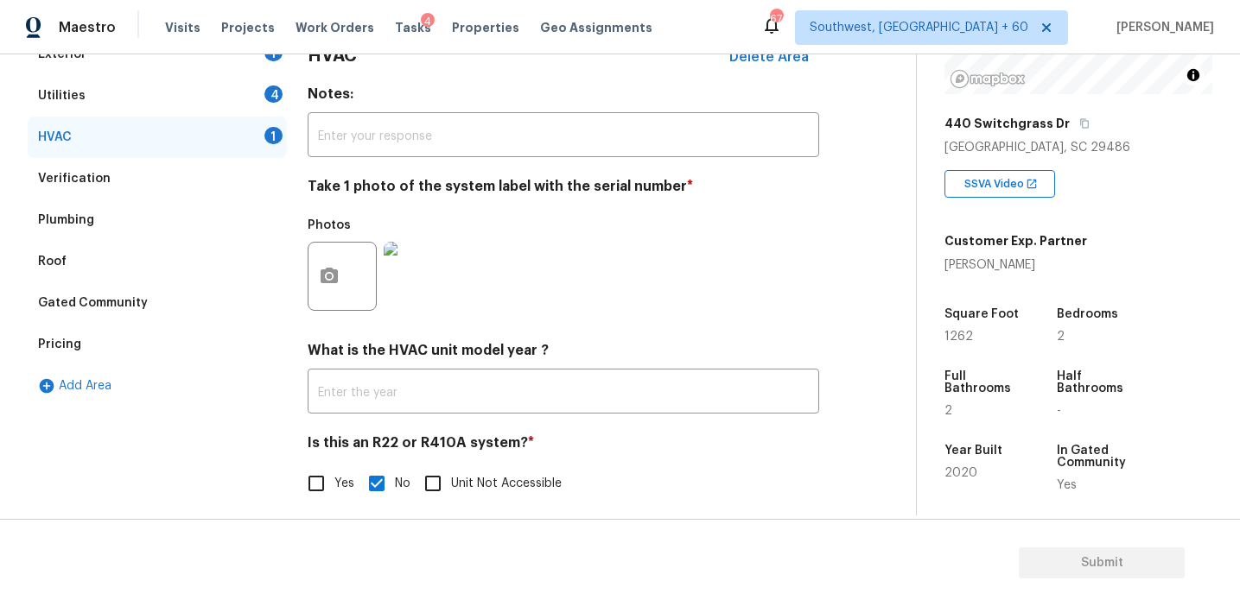
click at [406, 263] on img at bounding box center [418, 276] width 69 height 69
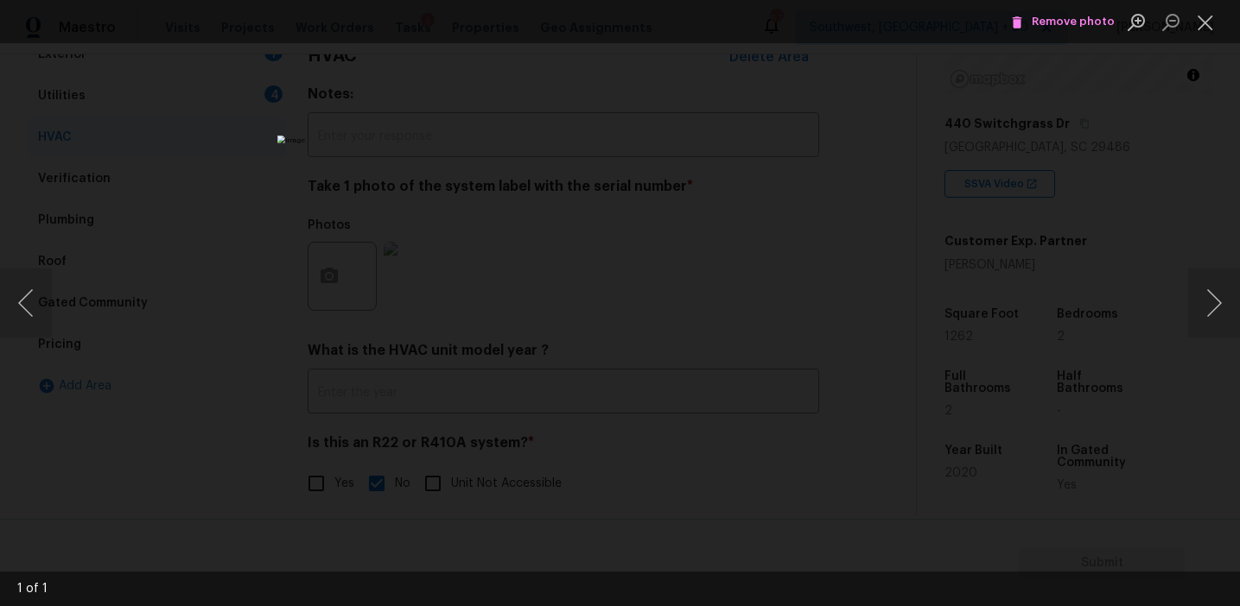
click at [951, 270] on div "Lightbox" at bounding box center [620, 303] width 1240 height 606
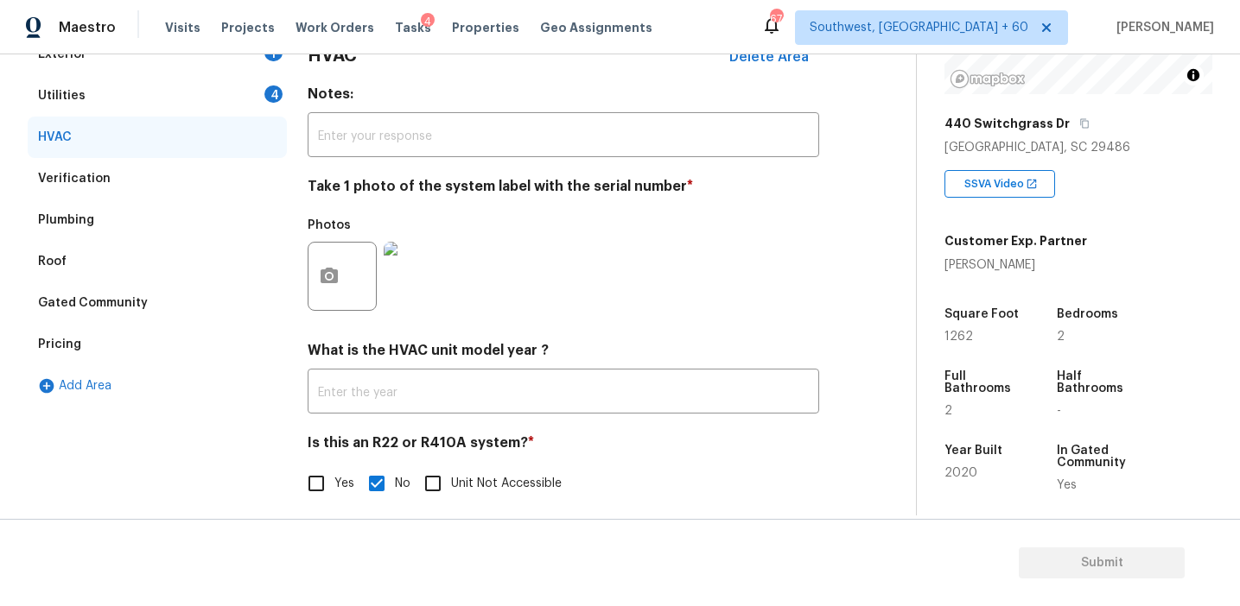
click at [303, 483] on input "Yes" at bounding box center [316, 484] width 36 height 36
checkbox input "true"
checkbox input "false"
click at [261, 92] on div "Utilities 4" at bounding box center [157, 95] width 259 height 41
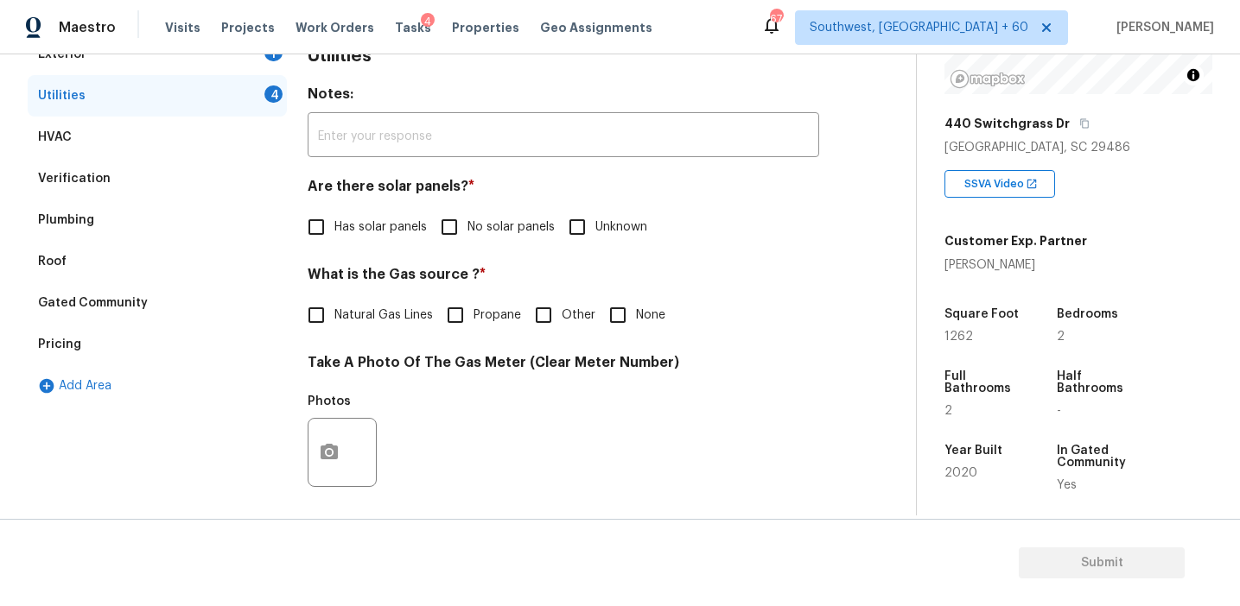
click at [462, 232] on input "No solar panels" at bounding box center [449, 227] width 36 height 36
checkbox input "true"
click at [381, 297] on label "Natural Gas Lines" at bounding box center [365, 315] width 135 height 36
click at [334, 297] on input "Natural Gas Lines" at bounding box center [316, 315] width 36 height 36
click at [379, 315] on span "Natural Gas Lines" at bounding box center [383, 317] width 98 height 18
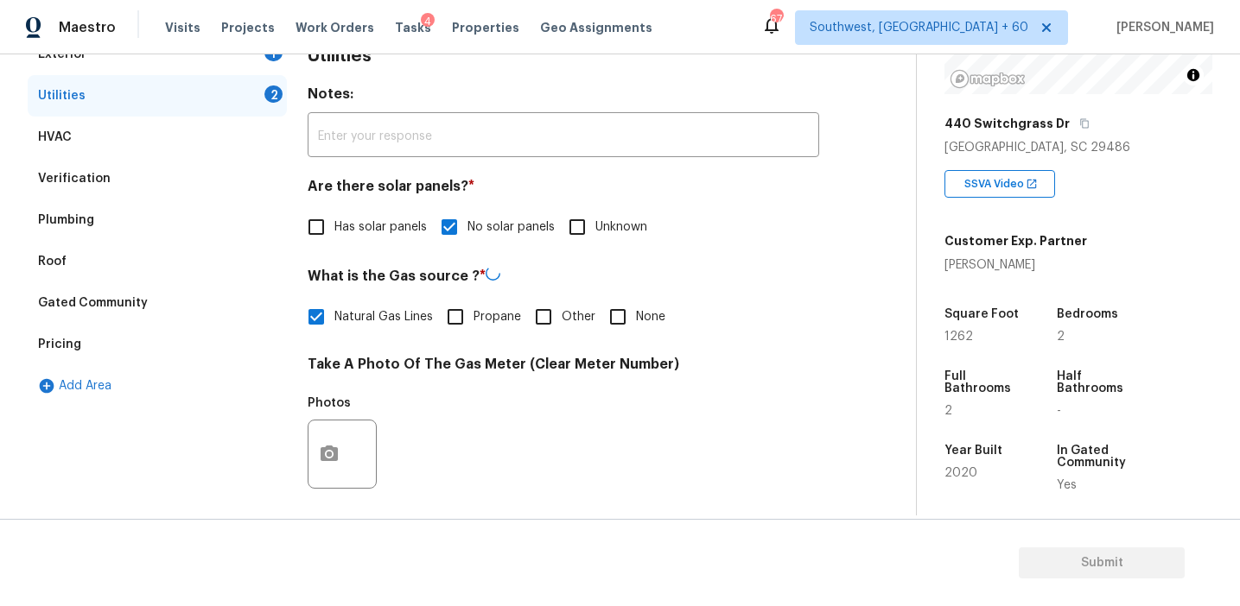
click at [334, 315] on input "Natural Gas Lines" at bounding box center [316, 317] width 36 height 36
click at [381, 314] on span "Natural Gas Lines" at bounding box center [383, 316] width 98 height 18
click at [334, 314] on input "Natural Gas Lines" at bounding box center [316, 315] width 36 height 36
checkbox input "true"
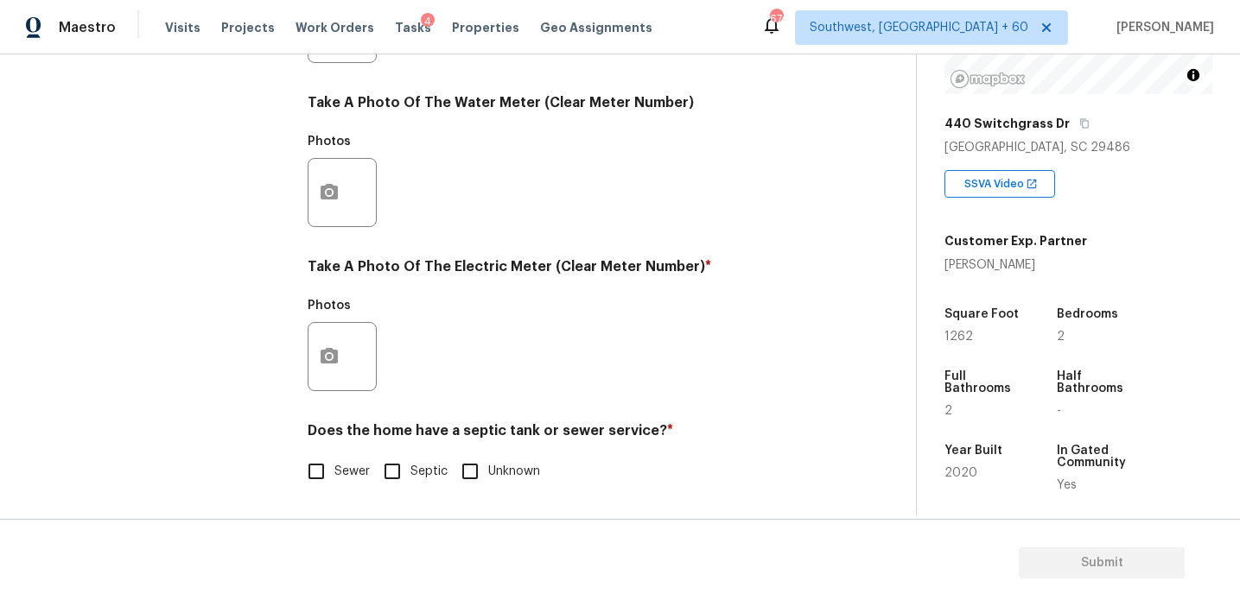
drag, startPoint x: 332, startPoint y: 472, endPoint x: 332, endPoint y: 483, distance: 11.2
click at [332, 472] on input "Sewer" at bounding box center [316, 472] width 36 height 36
checkbox input "true"
click at [332, 364] on icon "button" at bounding box center [329, 356] width 21 height 21
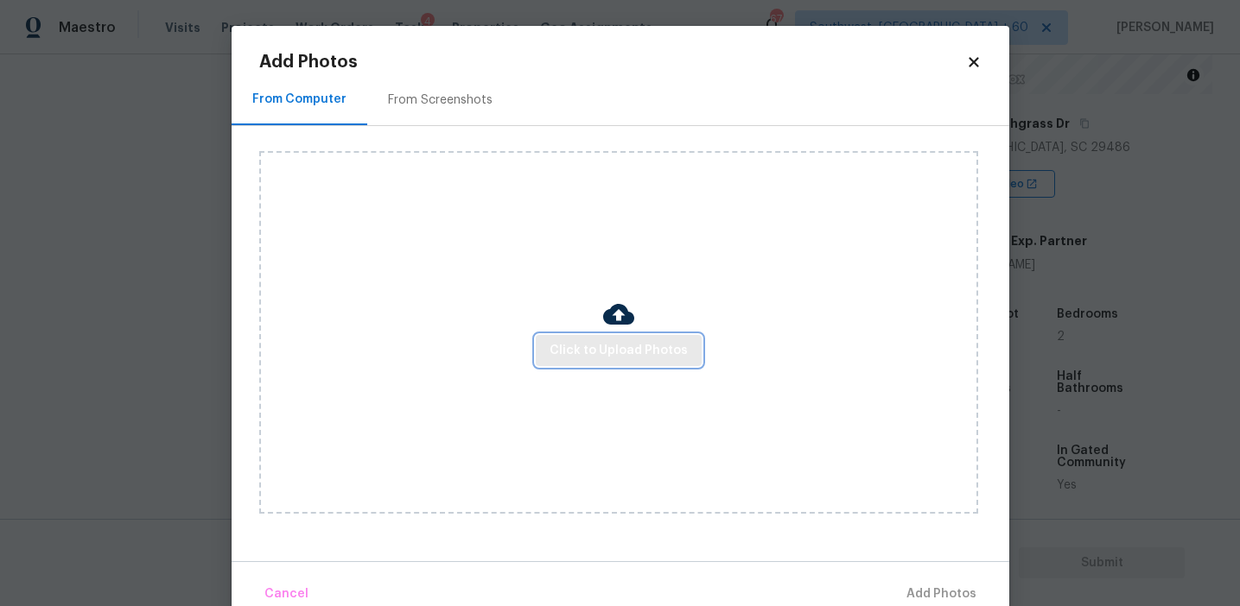
click at [579, 346] on span "Click to Upload Photos" at bounding box center [618, 351] width 138 height 22
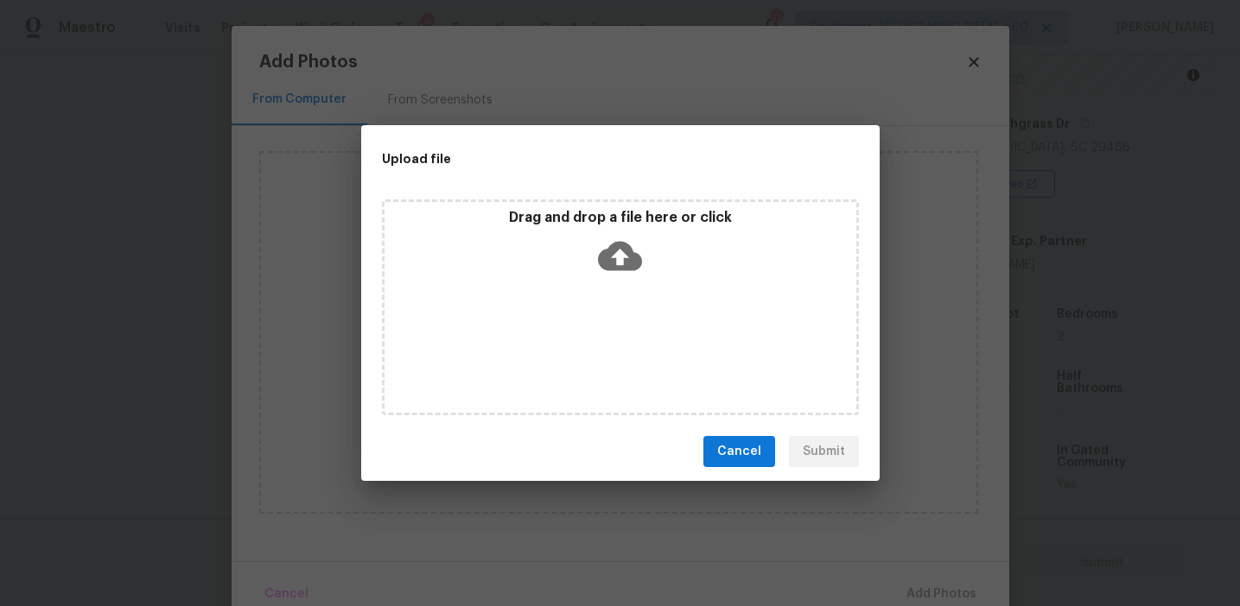
click at [579, 249] on div "Drag and drop a file here or click" at bounding box center [620, 246] width 472 height 74
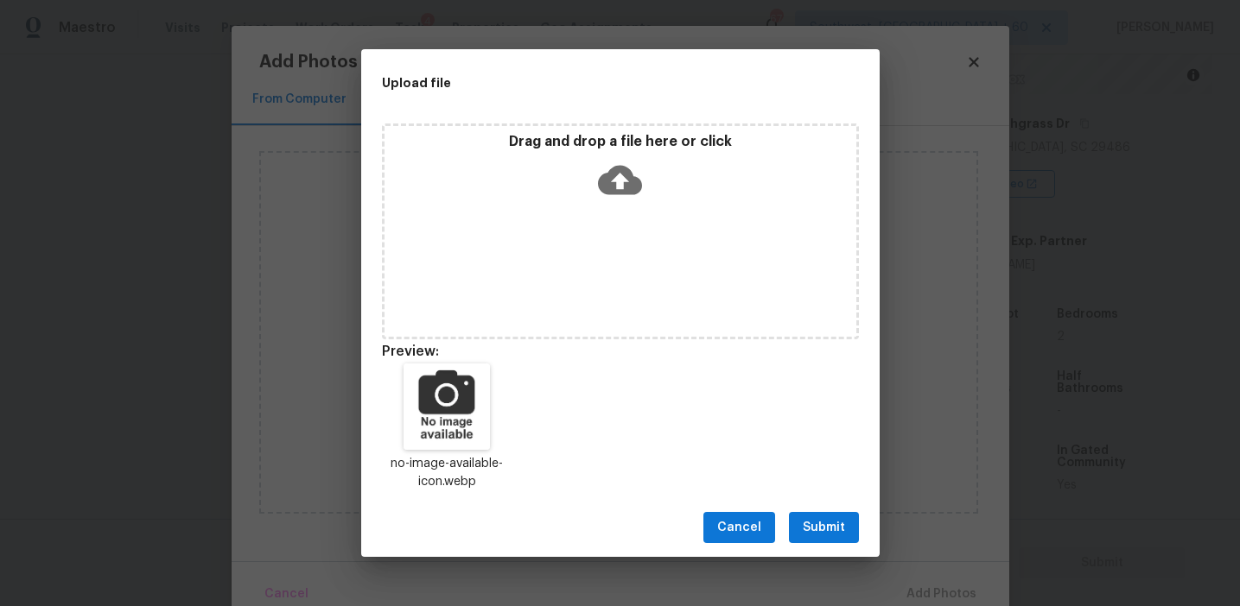
click at [818, 521] on span "Submit" at bounding box center [824, 528] width 42 height 22
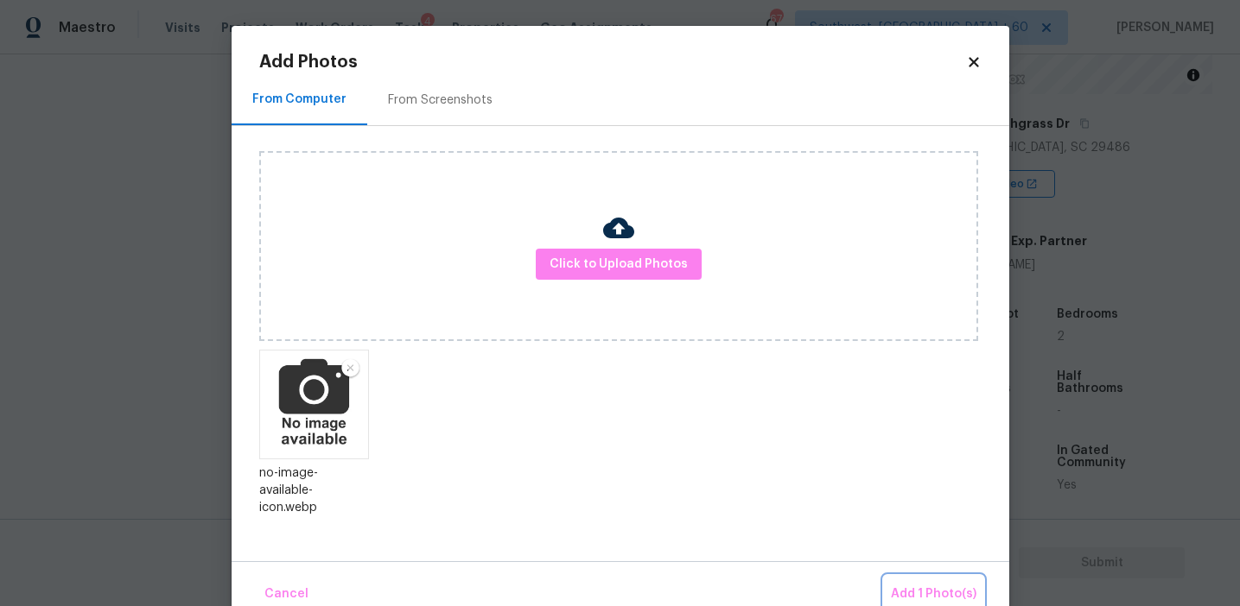
click at [904, 586] on span "Add 1 Photo(s)" at bounding box center [934, 595] width 86 height 22
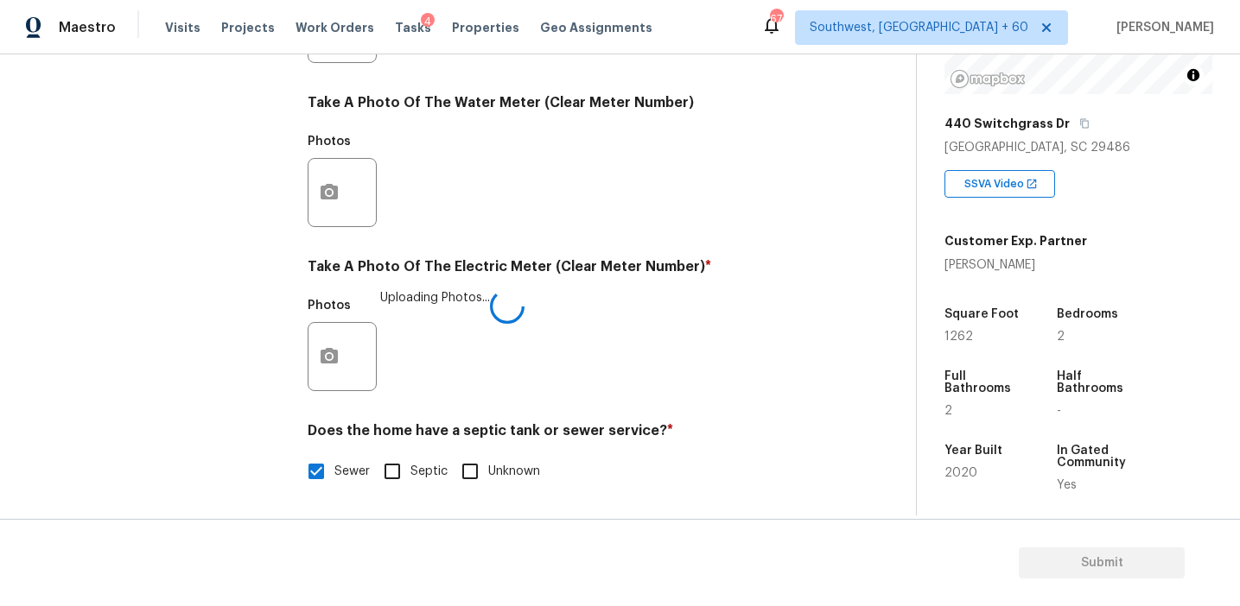
click at [587, 263] on h4 "Take A Photo Of The Electric Meter (Clear Meter Number) *" at bounding box center [563, 270] width 511 height 24
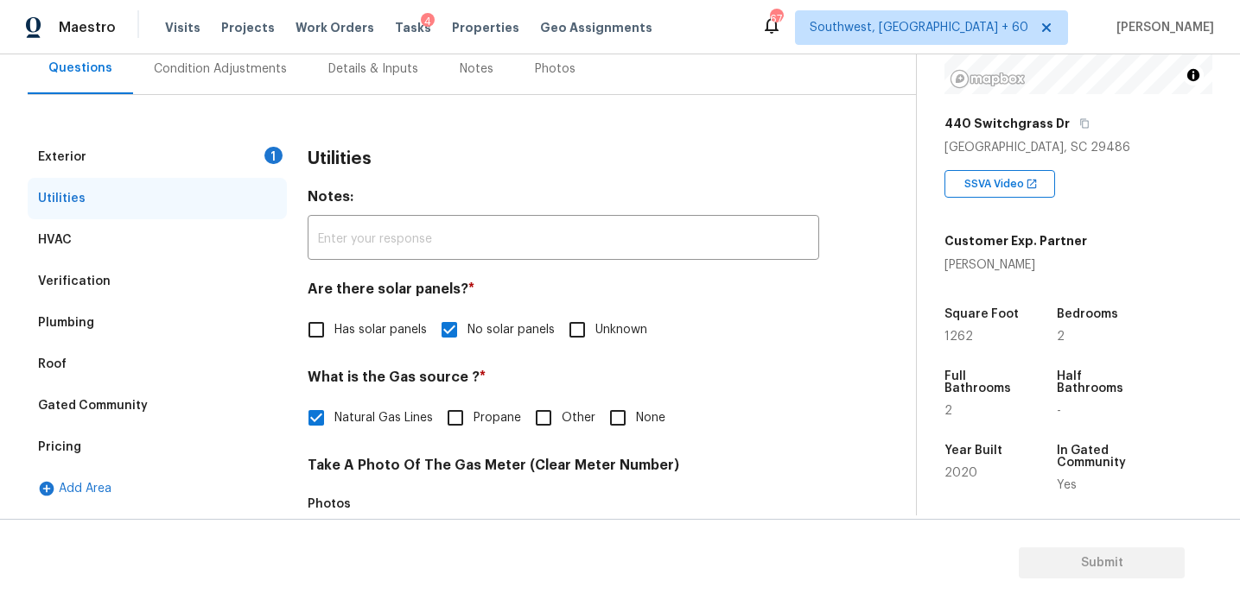
scroll to position [168, 0]
click at [247, 150] on div "Exterior 1" at bounding box center [157, 156] width 259 height 41
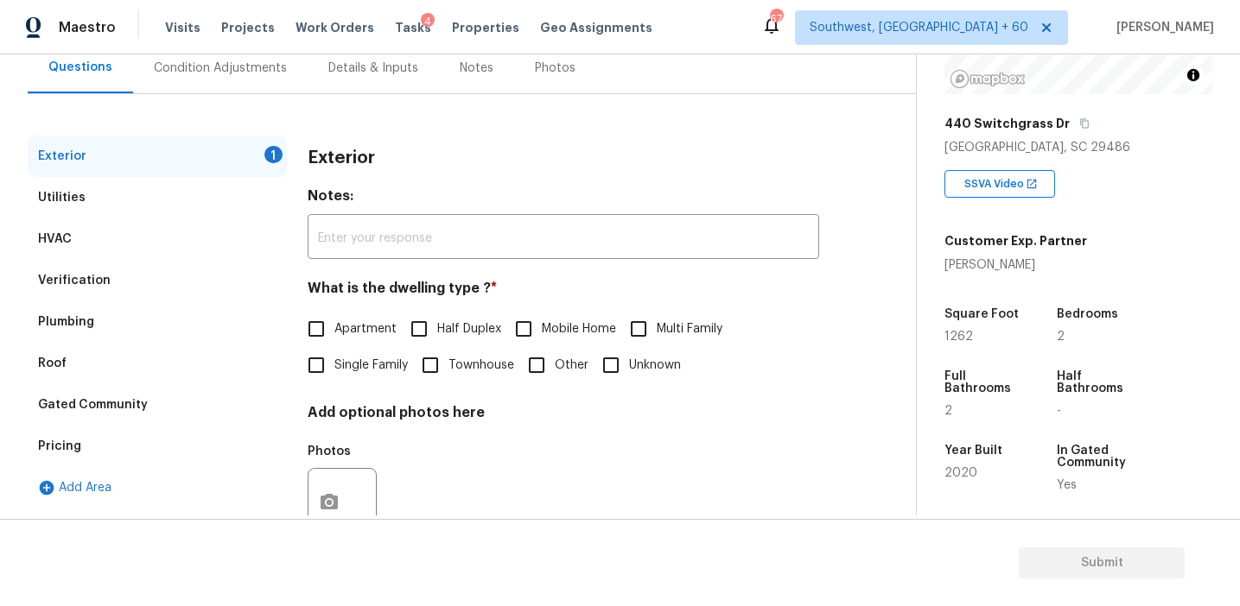
click at [385, 360] on span "Single Family" at bounding box center [370, 366] width 73 height 18
click at [334, 360] on input "Single Family" at bounding box center [316, 365] width 36 height 36
checkbox input "true"
click at [257, 72] on div "Condition Adjustments" at bounding box center [220, 68] width 133 height 17
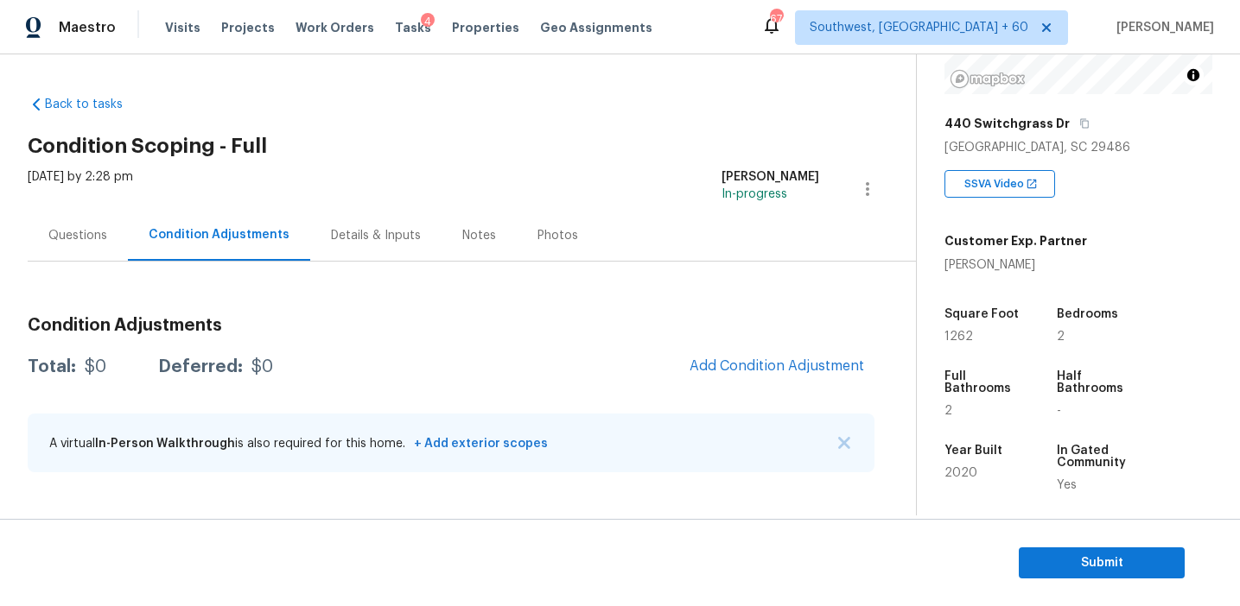
click at [596, 375] on div "Total: $0 Deferred: $0 Add Condition Adjustment" at bounding box center [451, 367] width 847 height 38
click at [598, 374] on div "Total: $0 Deferred: $0 Add Condition Adjustment" at bounding box center [451, 367] width 847 height 38
click at [717, 365] on span "Add Condition Adjustment" at bounding box center [776, 366] width 174 height 16
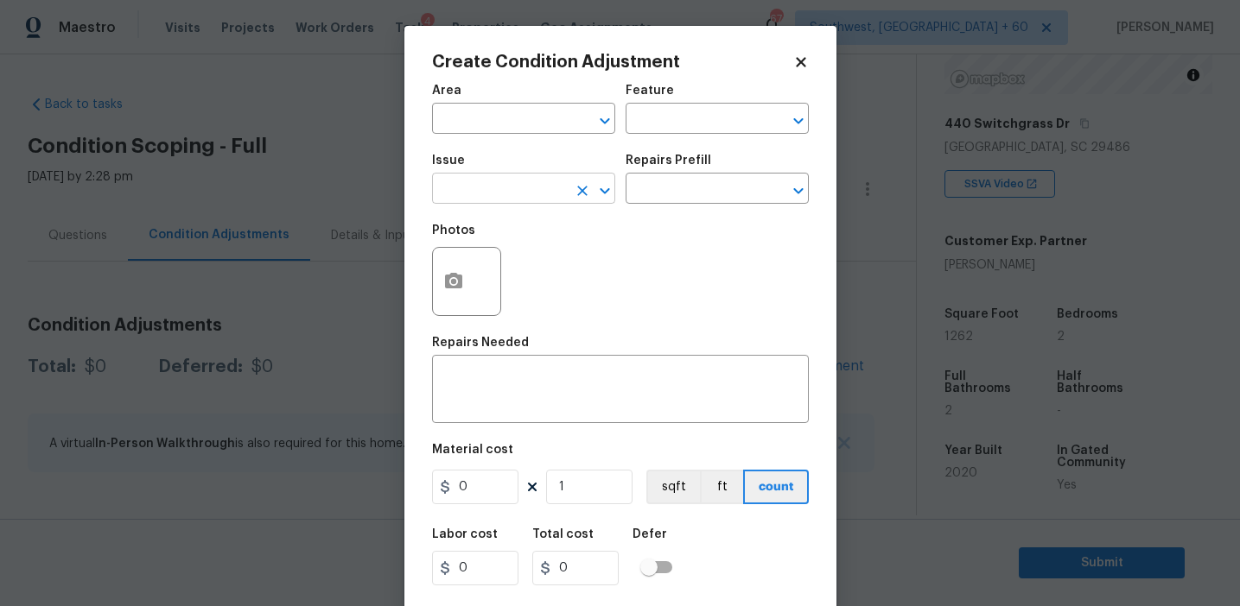
click at [456, 200] on input "text" at bounding box center [499, 190] width 135 height 27
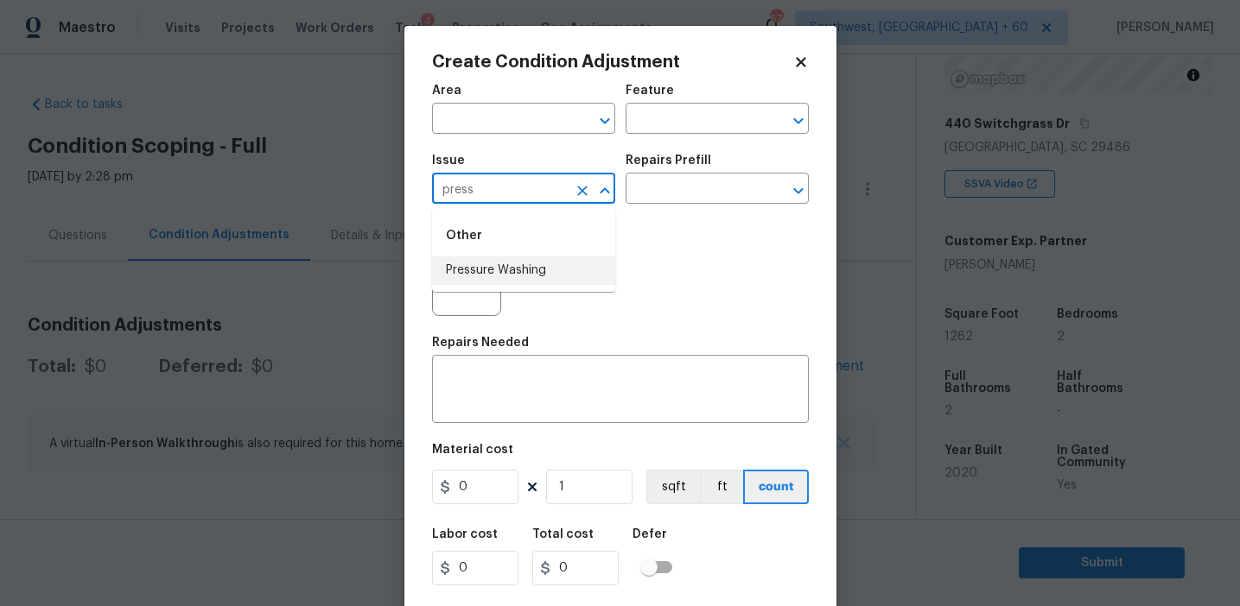
click at [498, 263] on li "Pressure Washing" at bounding box center [523, 271] width 183 height 29
type input "Pressure Washing"
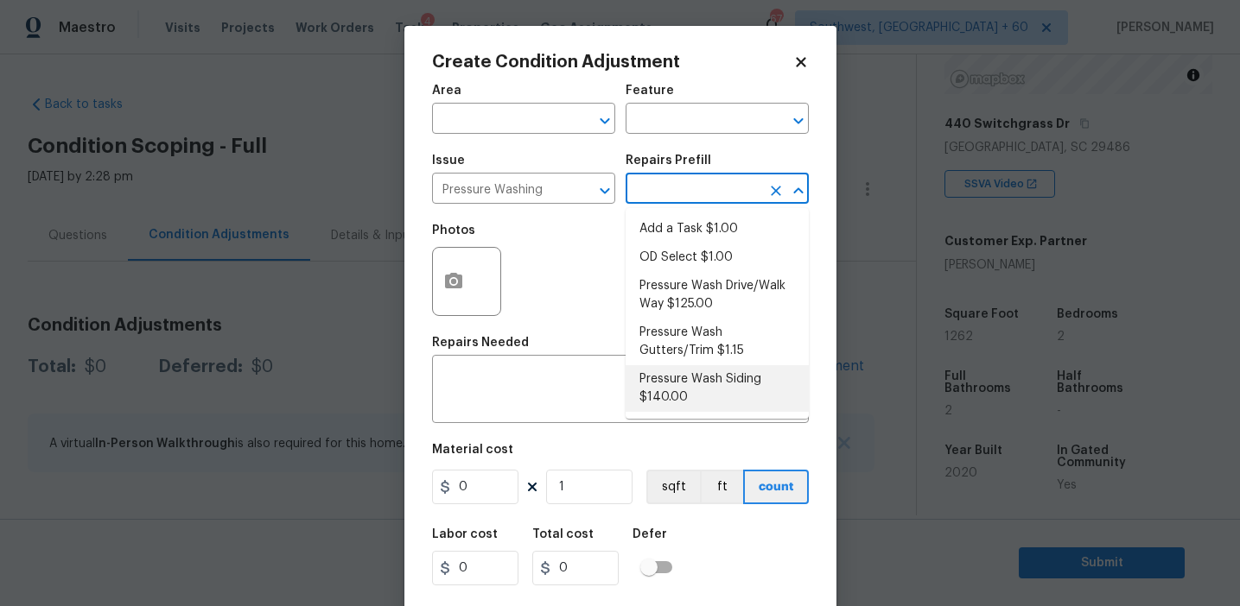
click at [672, 389] on li "Pressure Wash Siding $140.00" at bounding box center [716, 388] width 183 height 47
type input "Siding"
type textarea "Protect areas as needed for pressure washing. Pressure wash the siding on the h…"
type input "140"
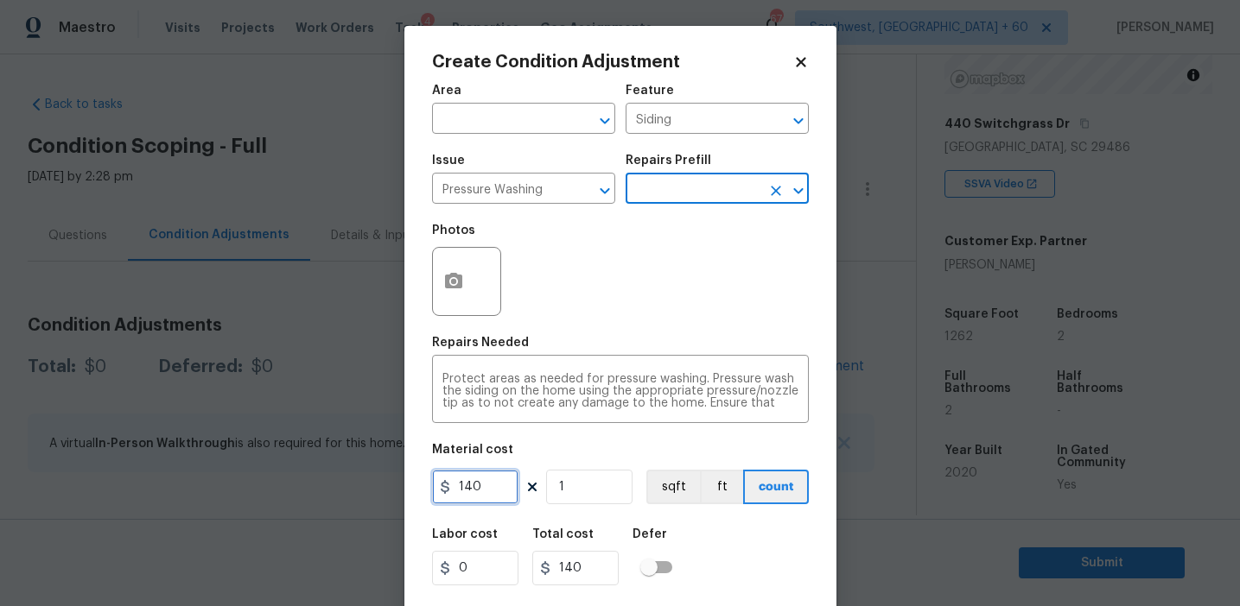
click at [498, 487] on input "140" at bounding box center [475, 487] width 86 height 35
type input "200"
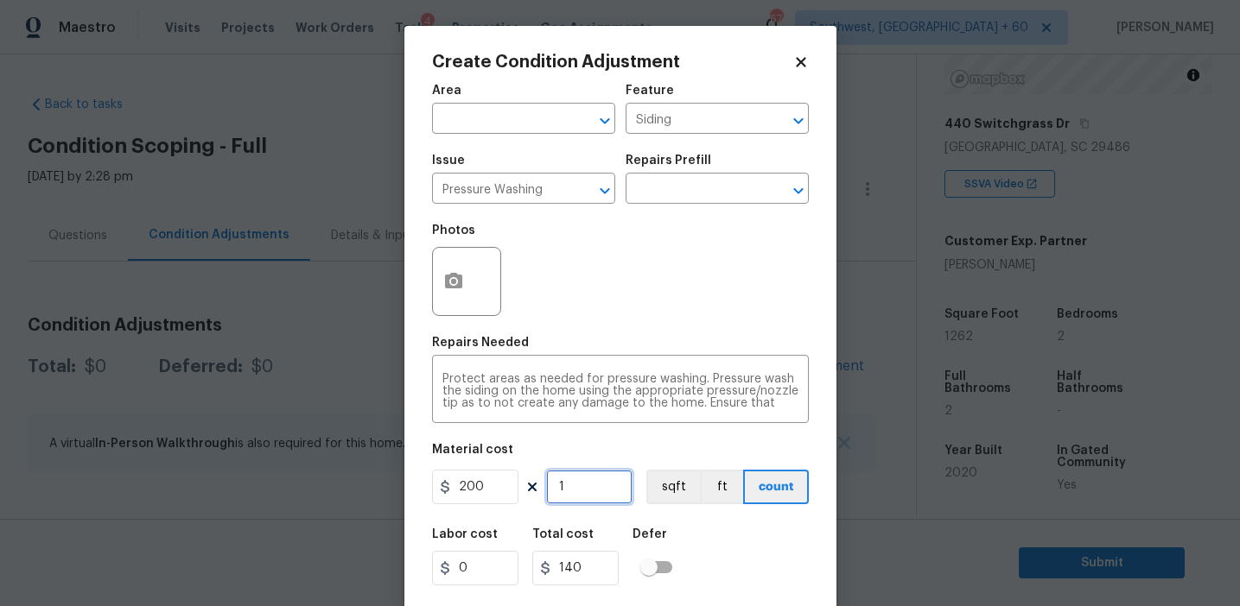
type input "200"
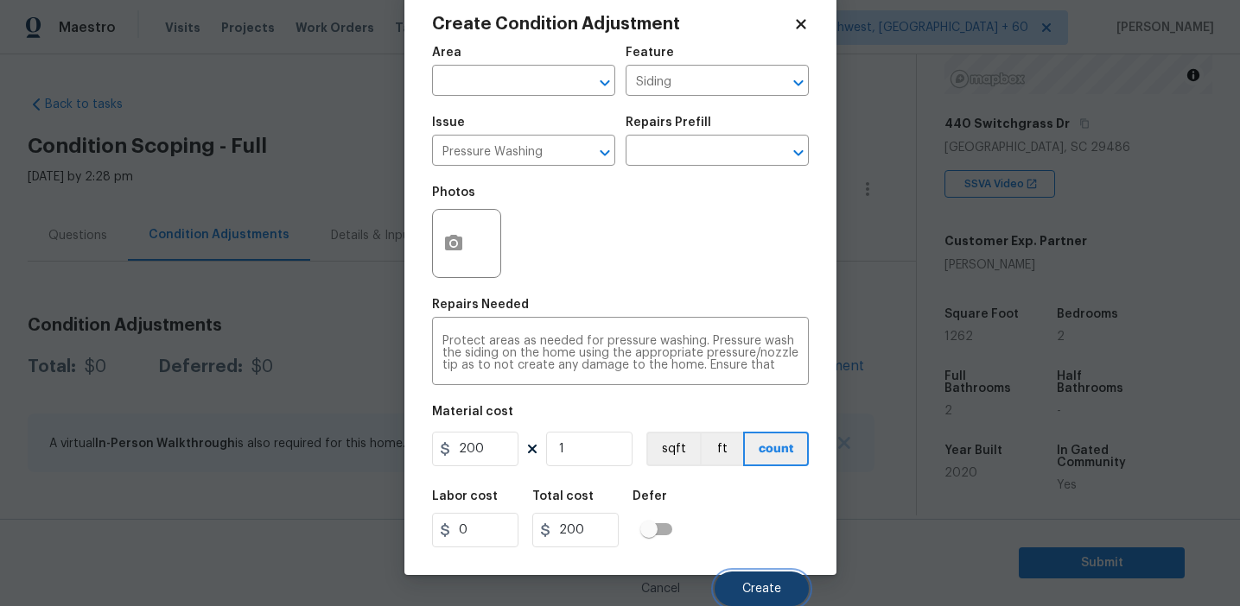
click at [756, 579] on button "Create" at bounding box center [761, 589] width 94 height 35
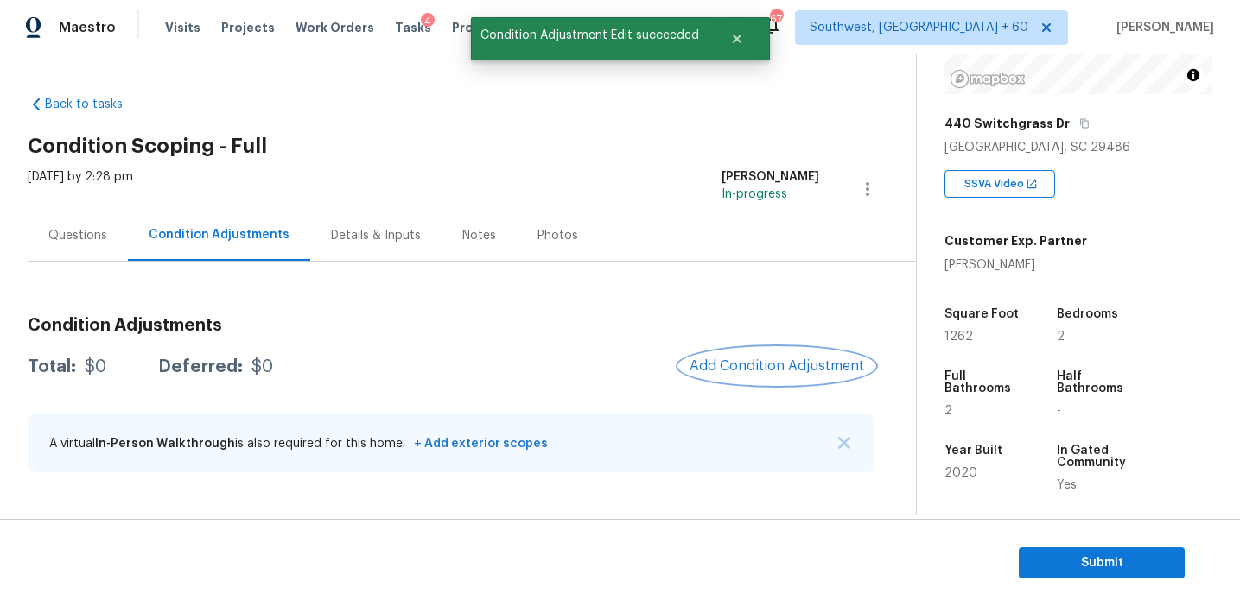
scroll to position [0, 0]
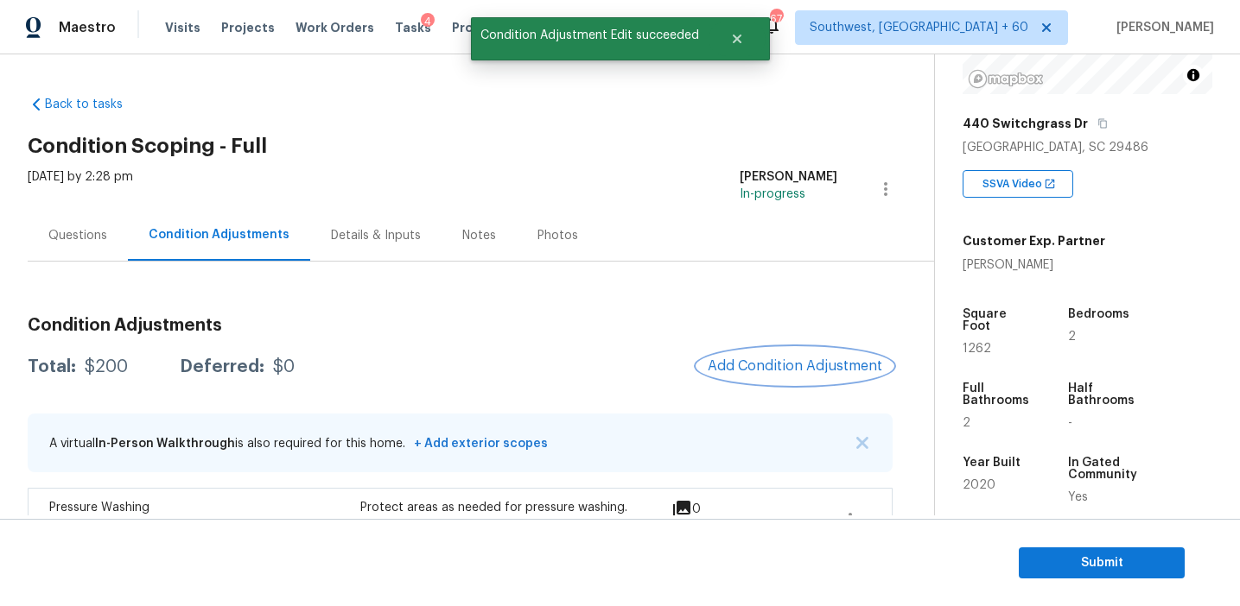
click at [744, 360] on span "Add Condition Adjustment" at bounding box center [794, 366] width 174 height 16
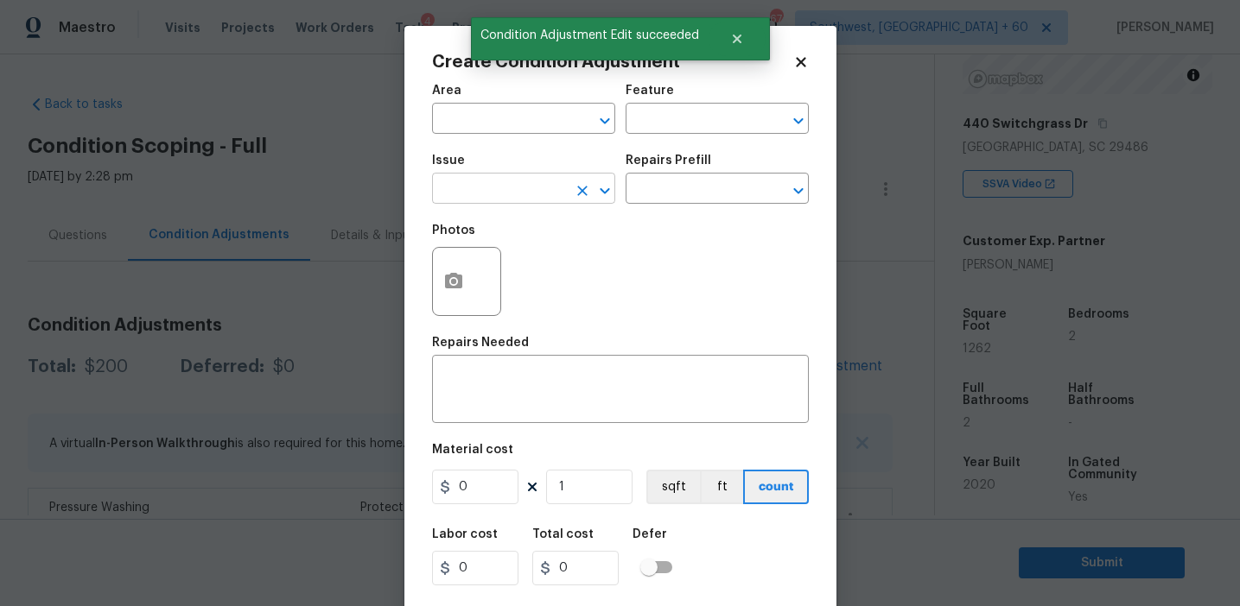
click at [467, 203] on input "text" at bounding box center [499, 190] width 135 height 27
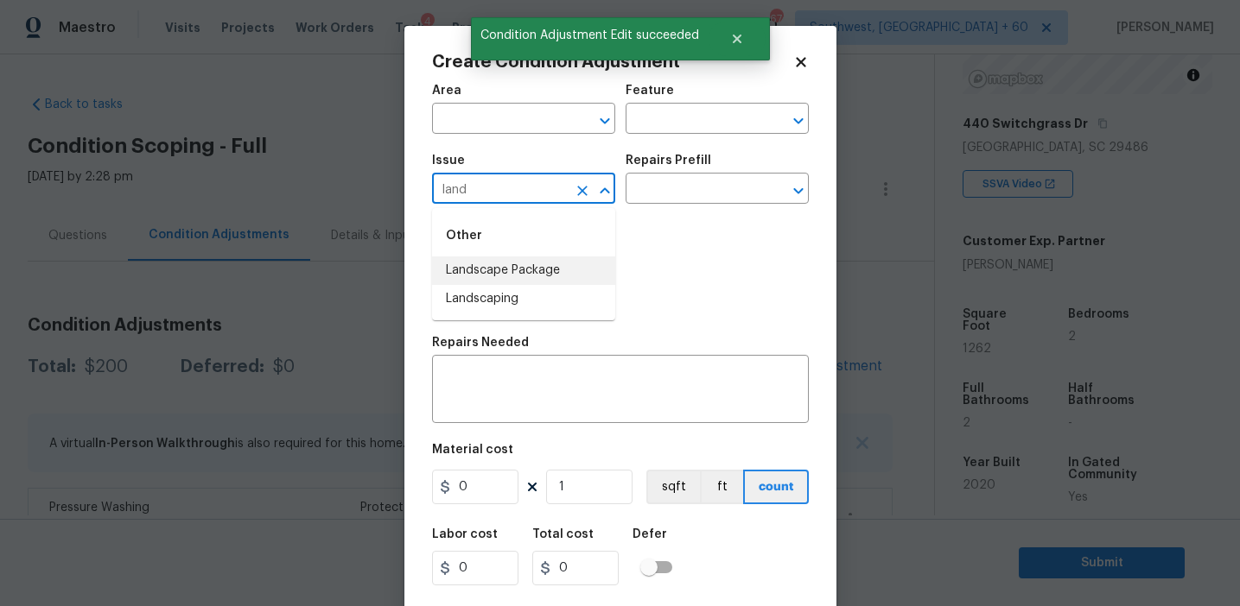
click at [516, 275] on li "Landscape Package" at bounding box center [523, 271] width 183 height 29
type input "Landscape Package"
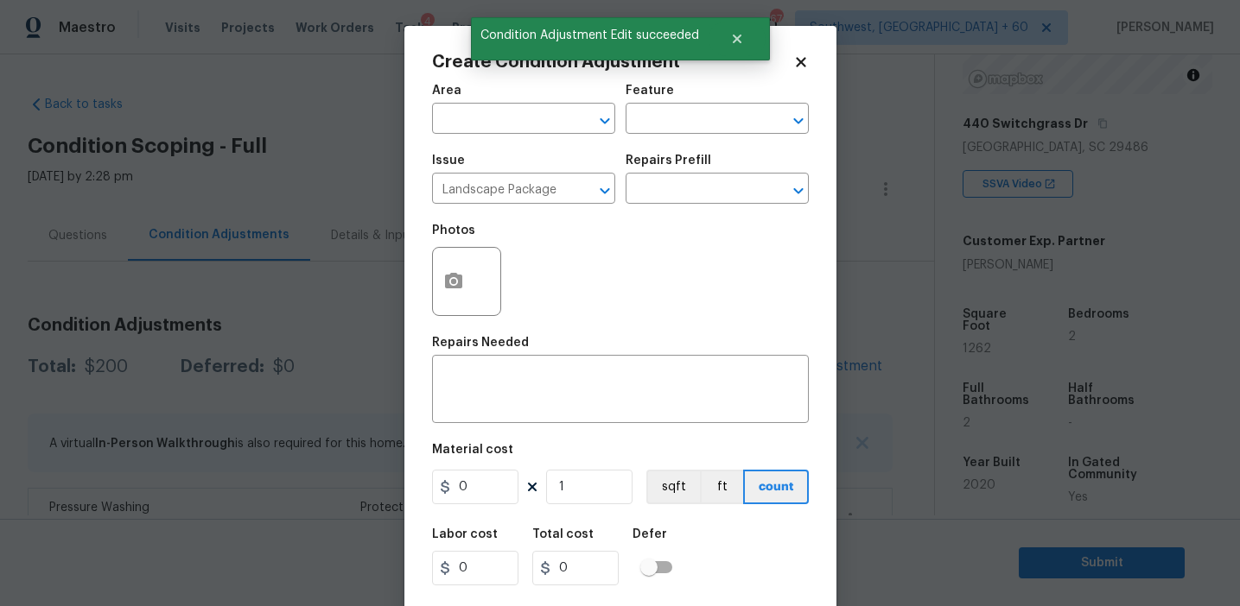
click at [662, 175] on div "Repairs Prefill" at bounding box center [716, 166] width 183 height 22
click at [669, 194] on input "text" at bounding box center [692, 190] width 135 height 27
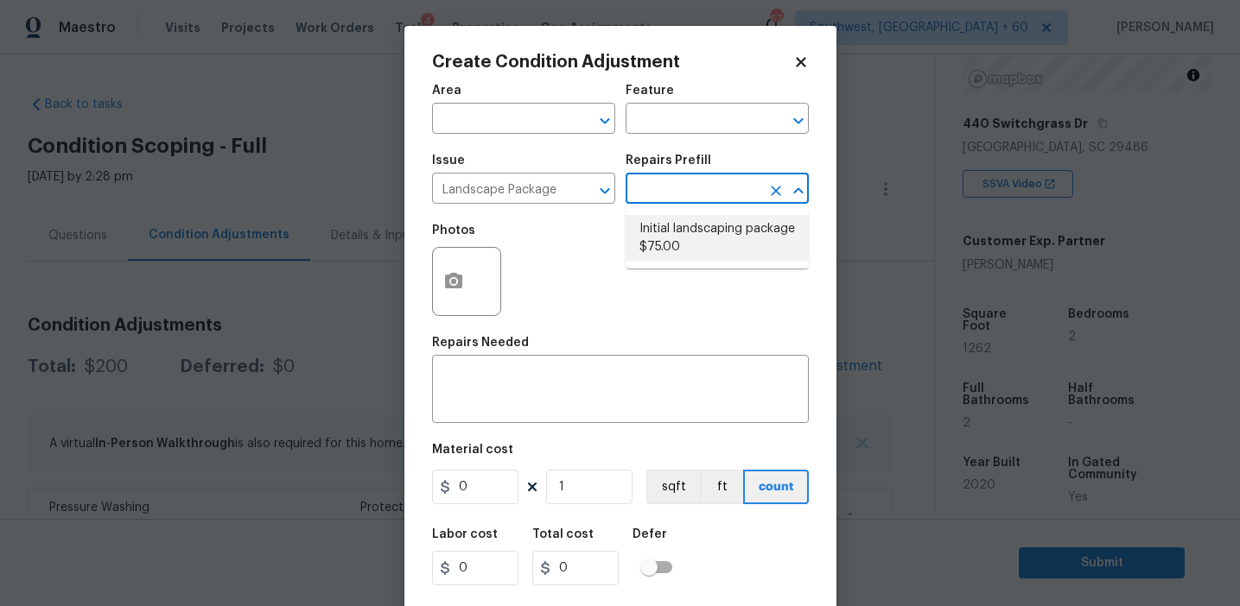
click at [675, 227] on li "Initial landscaping package $75.00" at bounding box center [716, 238] width 183 height 47
type input "Home Readiness Packages"
type textarea "Mowing of grass up to 6" in height. Mow, edge along driveways & sidewalks, trim…"
type input "75"
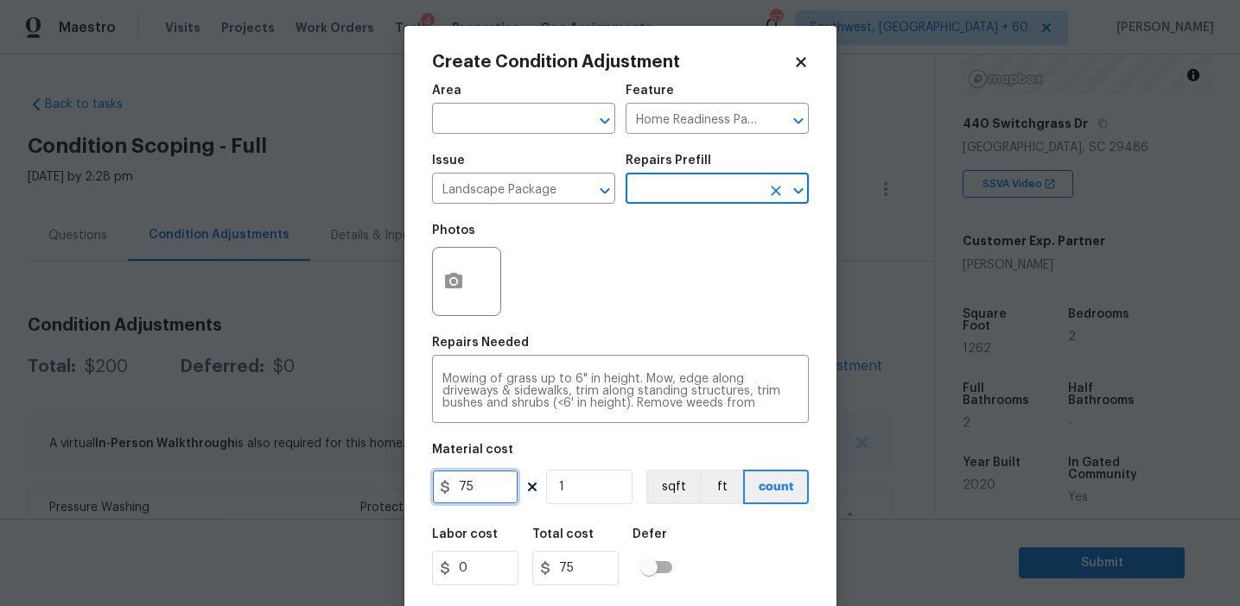
click at [486, 484] on input "75" at bounding box center [475, 487] width 86 height 35
type input "300"
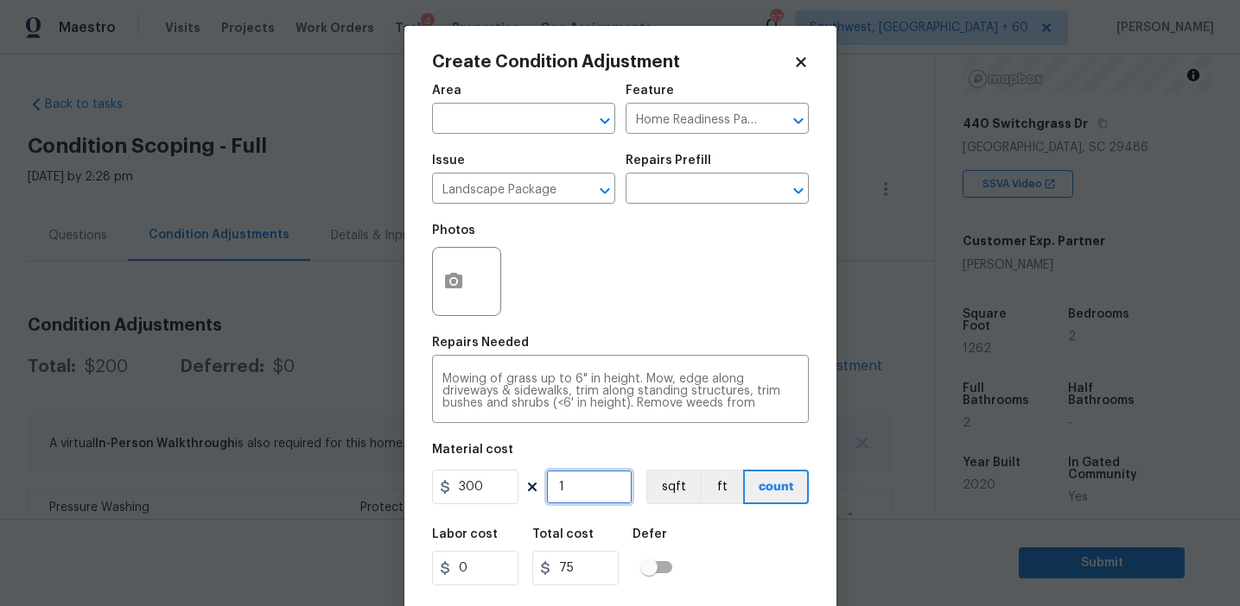
type input "300"
click at [462, 282] on icon "button" at bounding box center [453, 281] width 21 height 21
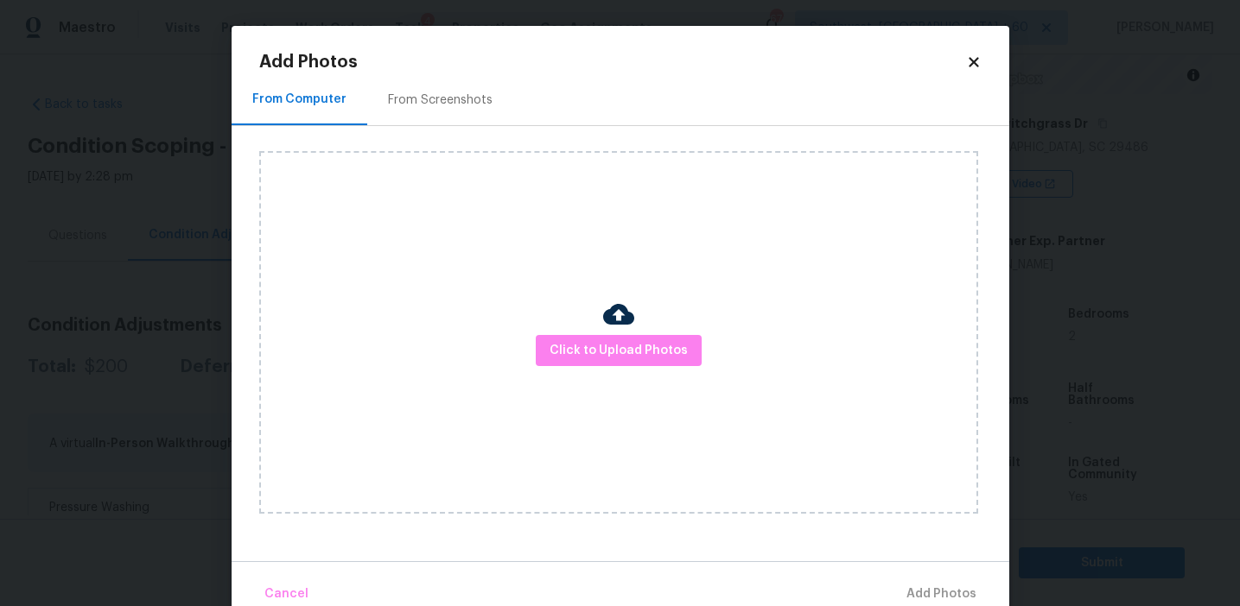
click at [454, 100] on div "From Screenshots" at bounding box center [440, 100] width 105 height 17
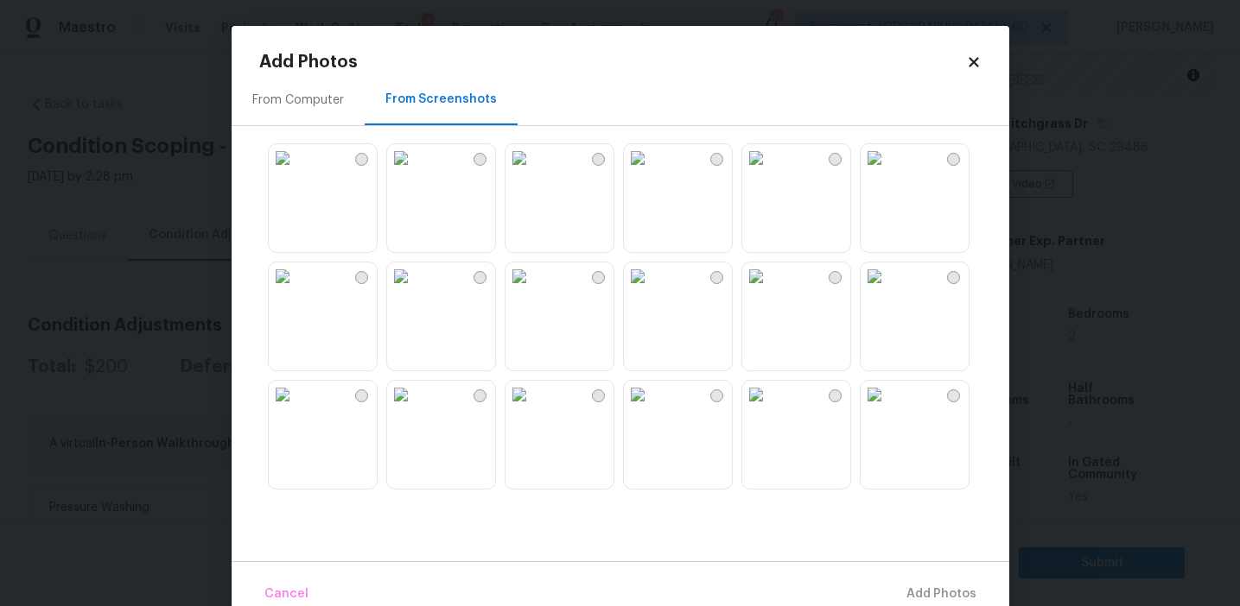
click at [395, 172] on img at bounding box center [401, 158] width 28 height 28
click at [296, 172] on img at bounding box center [283, 158] width 28 height 28
click at [415, 172] on img at bounding box center [401, 158] width 28 height 28
click at [650, 172] on img at bounding box center [638, 158] width 28 height 28
click at [651, 172] on img at bounding box center [638, 158] width 28 height 28
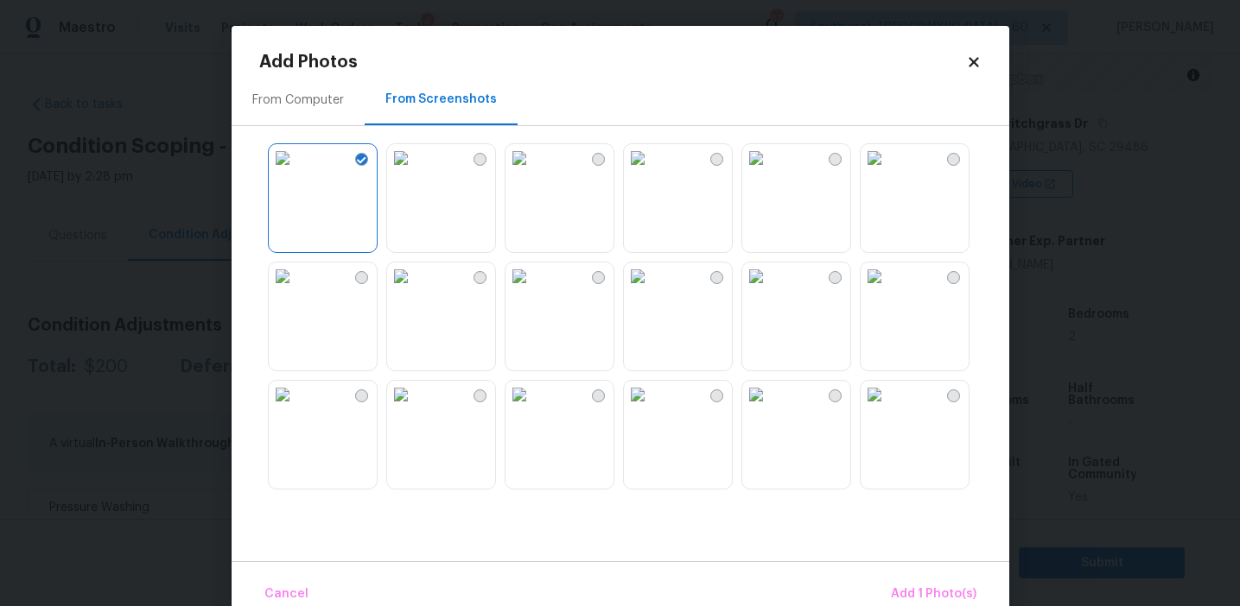
click at [651, 290] on img at bounding box center [638, 277] width 28 height 28
click at [533, 409] on img at bounding box center [519, 395] width 28 height 28
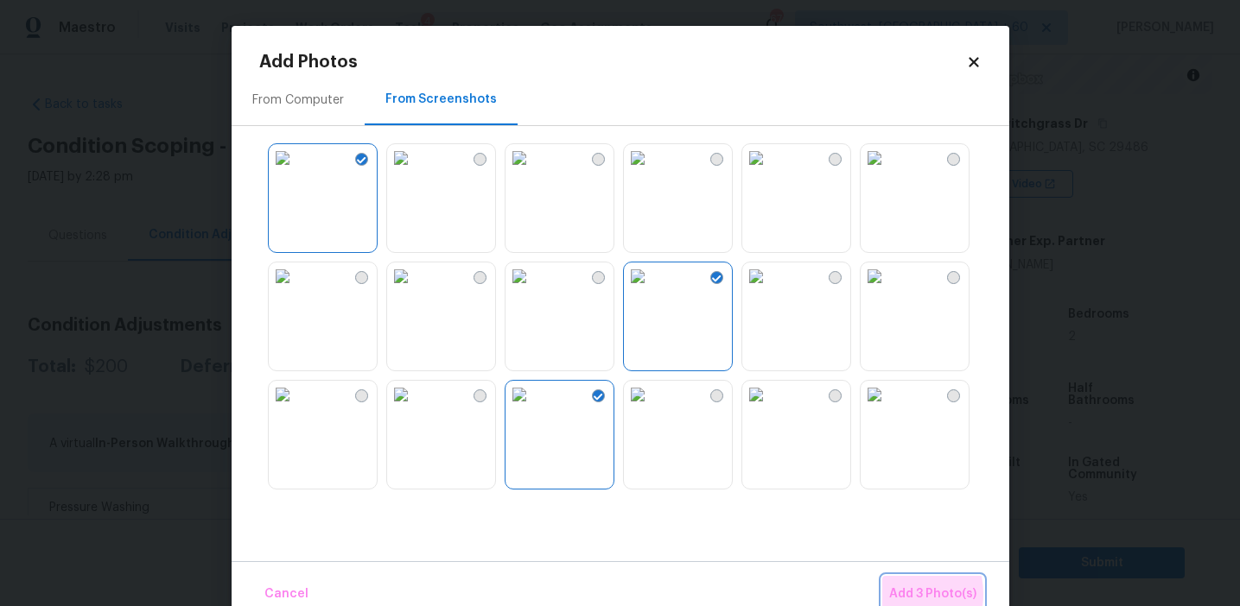
click at [898, 594] on span "Add 3 Photo(s)" at bounding box center [932, 595] width 87 height 22
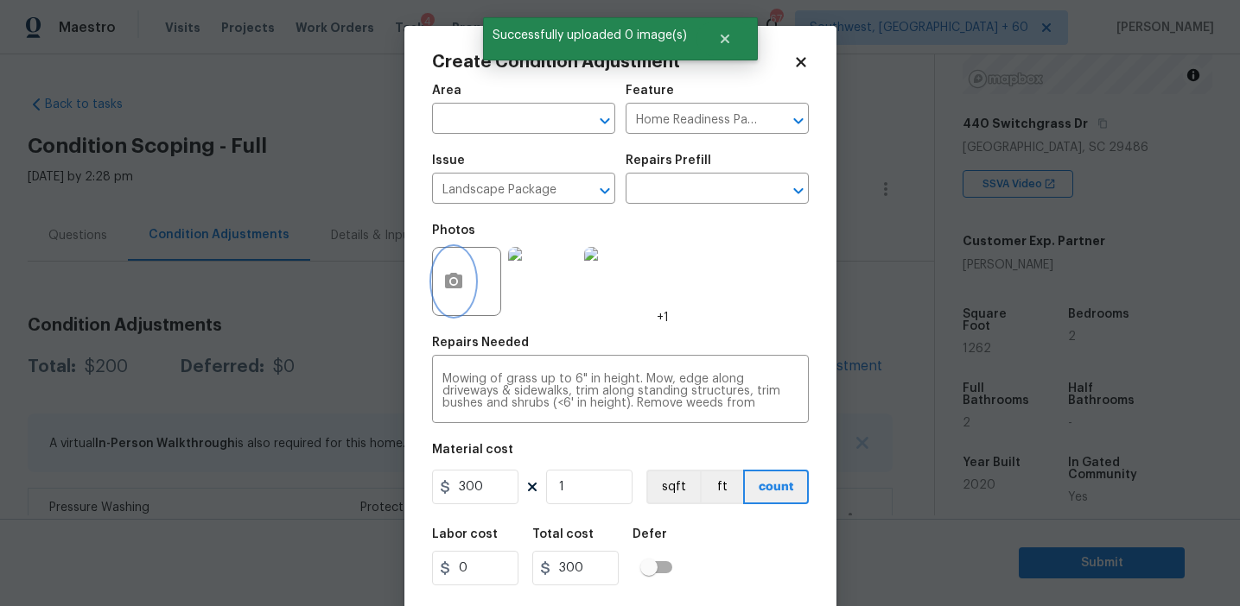
scroll to position [39, 0]
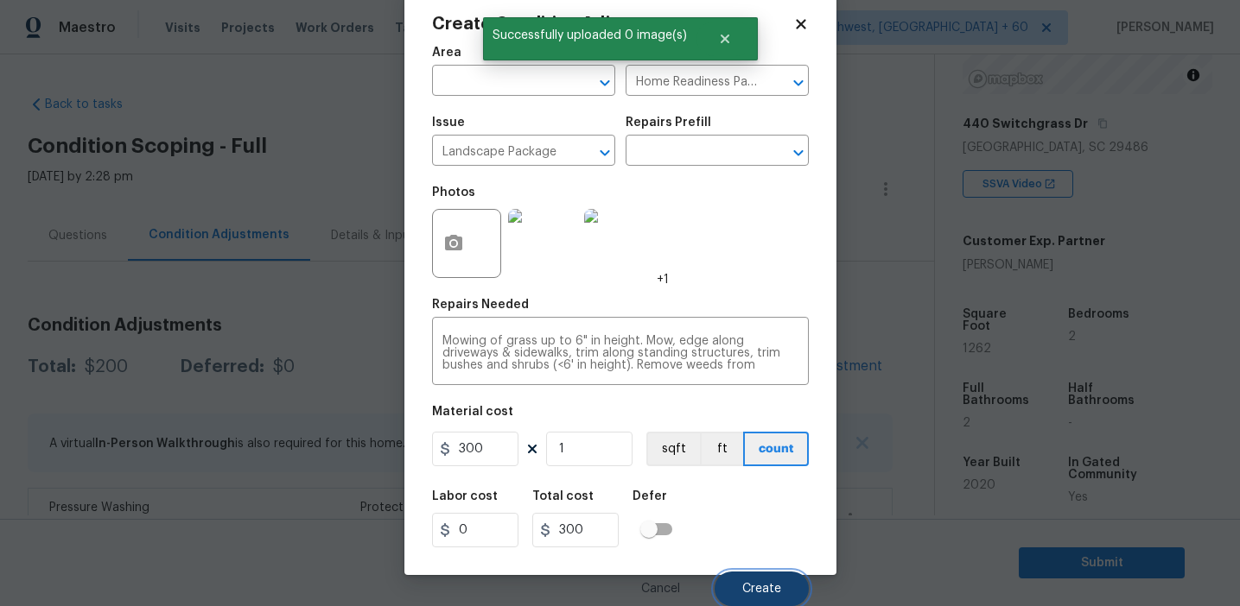
click at [752, 579] on button "Create" at bounding box center [761, 589] width 94 height 35
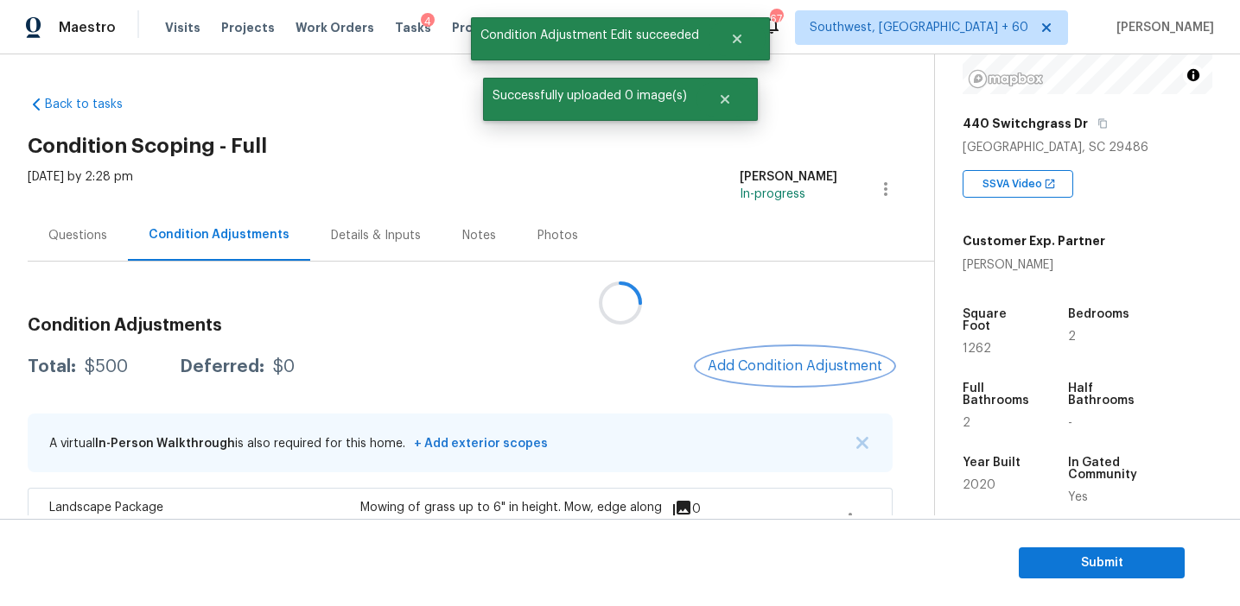
scroll to position [0, 0]
click at [761, 369] on span "Add Condition Adjustment" at bounding box center [794, 366] width 174 height 16
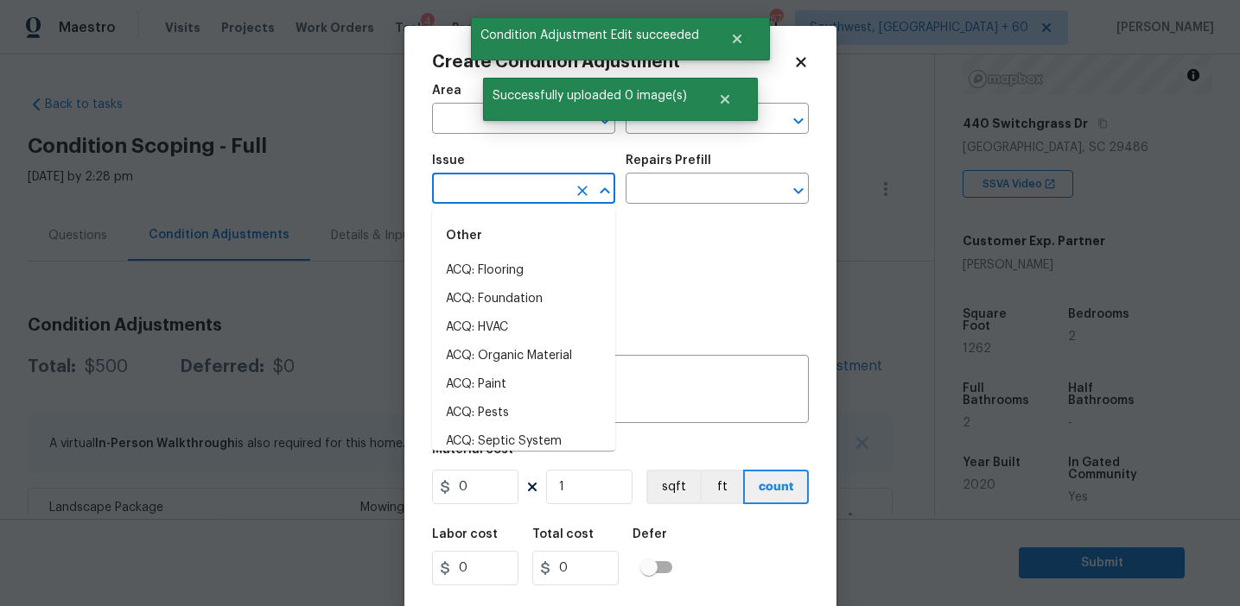
click at [498, 194] on input "text" at bounding box center [499, 190] width 135 height 27
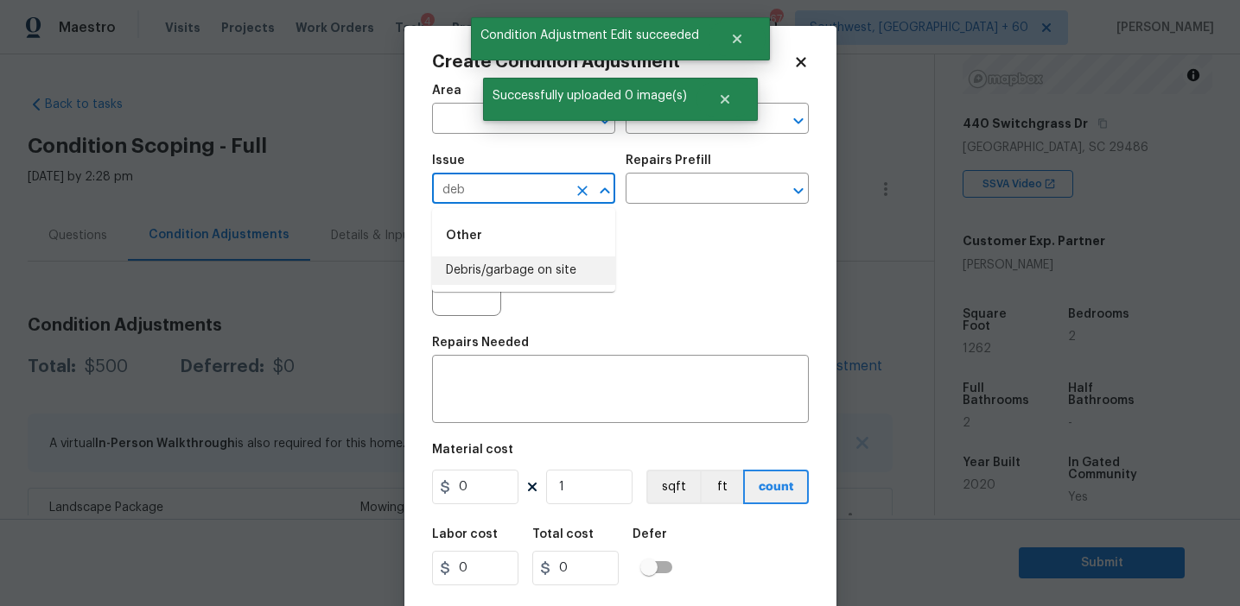
click at [533, 269] on li "Debris/garbage on site" at bounding box center [523, 271] width 183 height 29
type input "Debris/garbage on site"
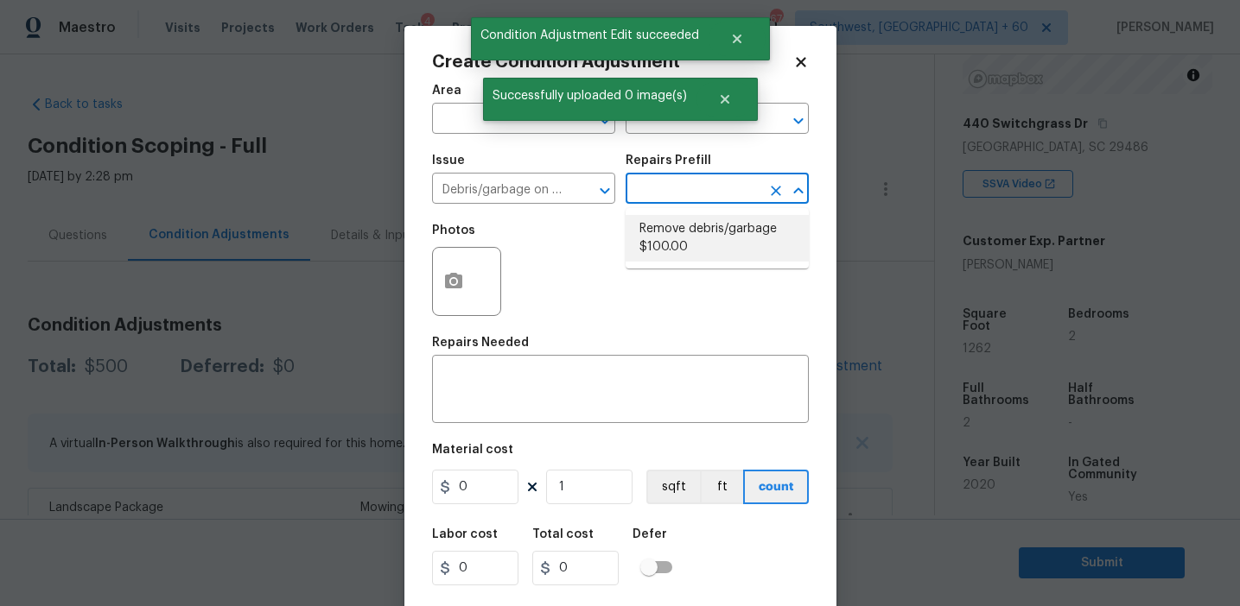
click at [656, 252] on li "Remove debris/garbage $100.00" at bounding box center [716, 238] width 183 height 47
type textarea "Remove, haul off, and properly dispose of any debris left by seller to offsite …"
type input "100"
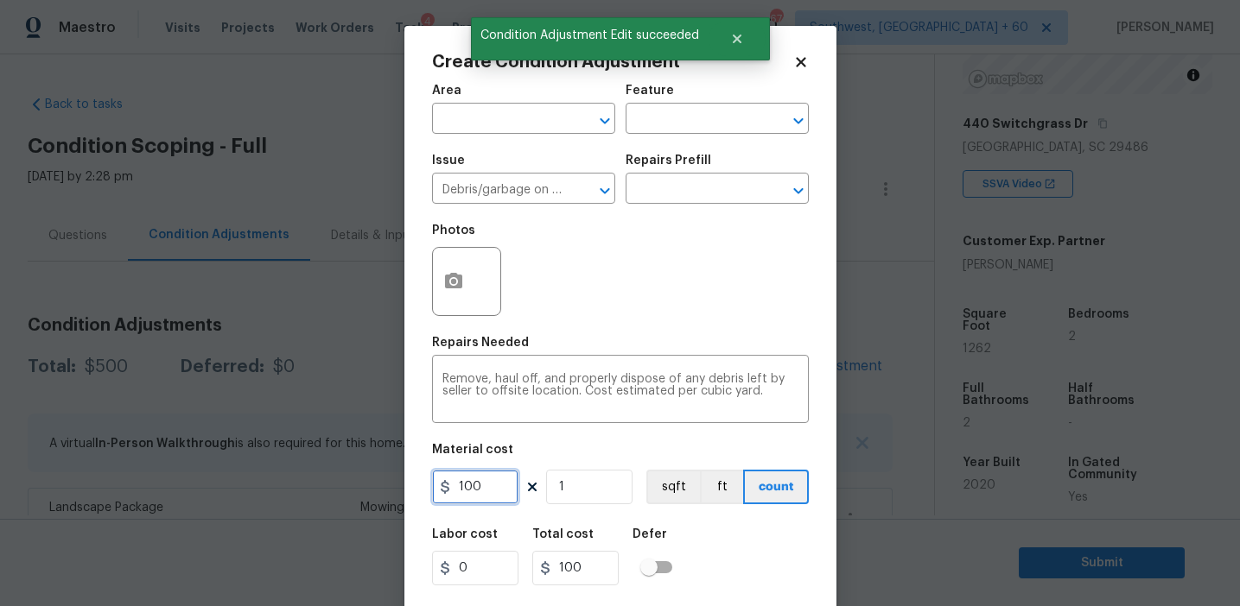
click at [488, 482] on input "100" at bounding box center [475, 487] width 86 height 35
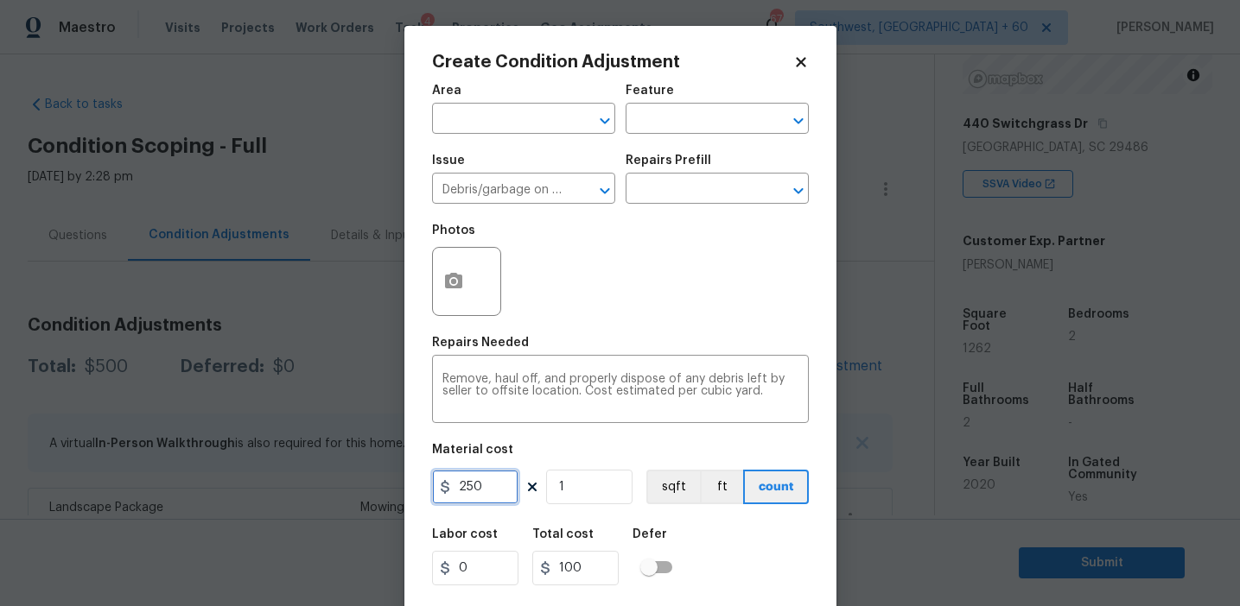
type input "250"
click at [450, 279] on icon "button" at bounding box center [453, 281] width 21 height 21
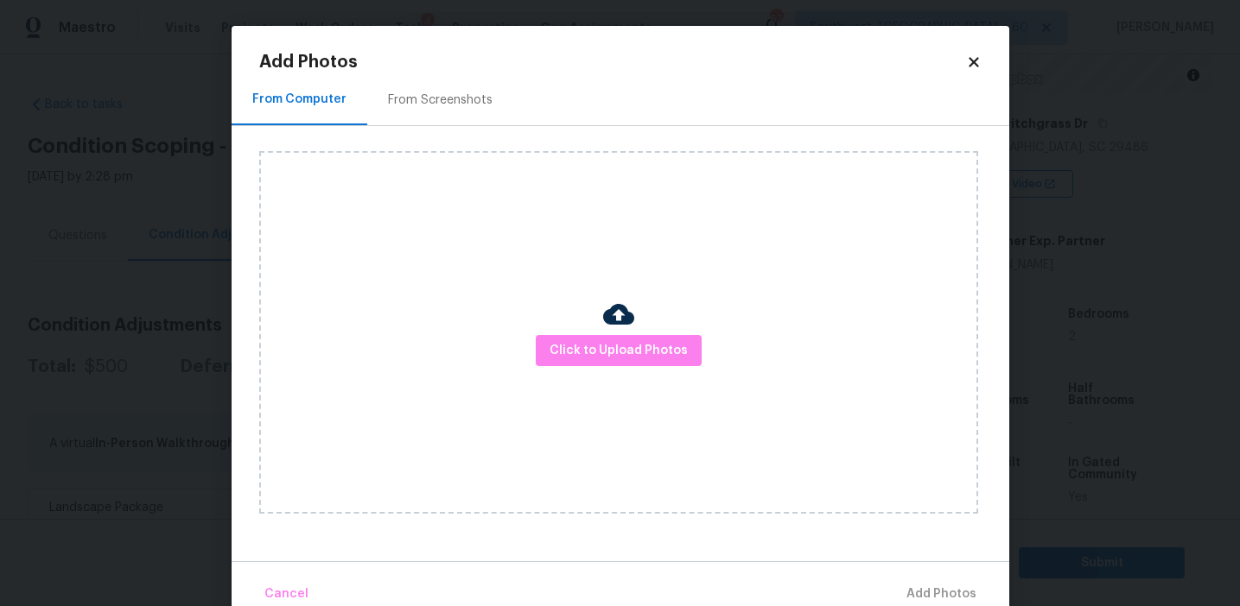
click at [457, 100] on div "From Screenshots" at bounding box center [440, 100] width 105 height 17
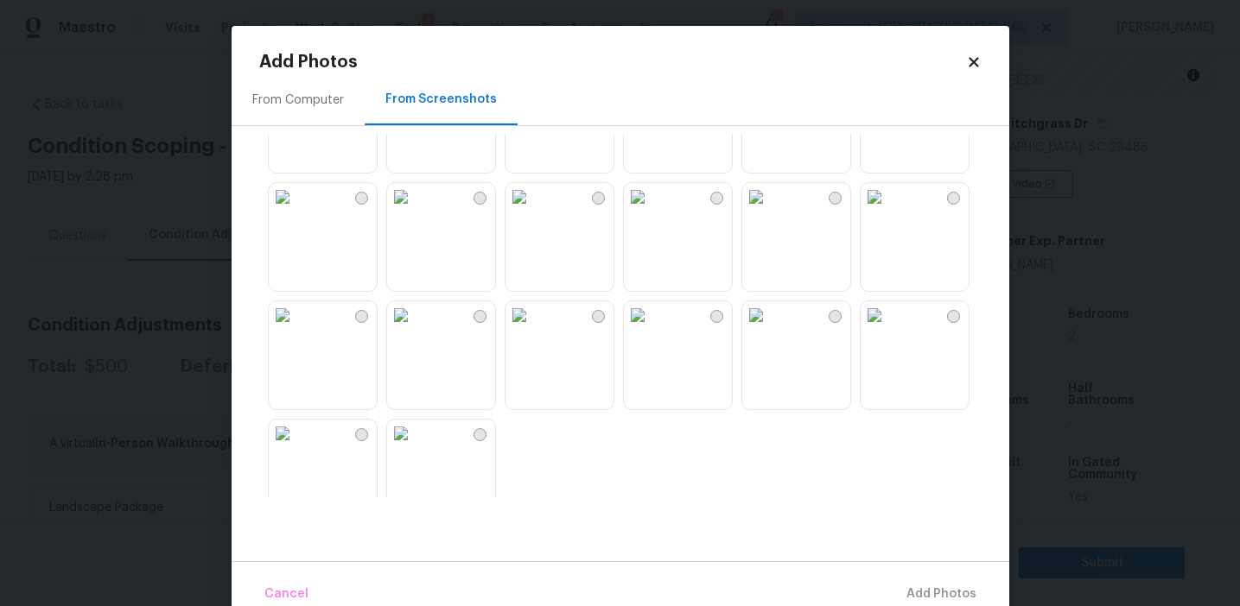
scroll to position [739, 0]
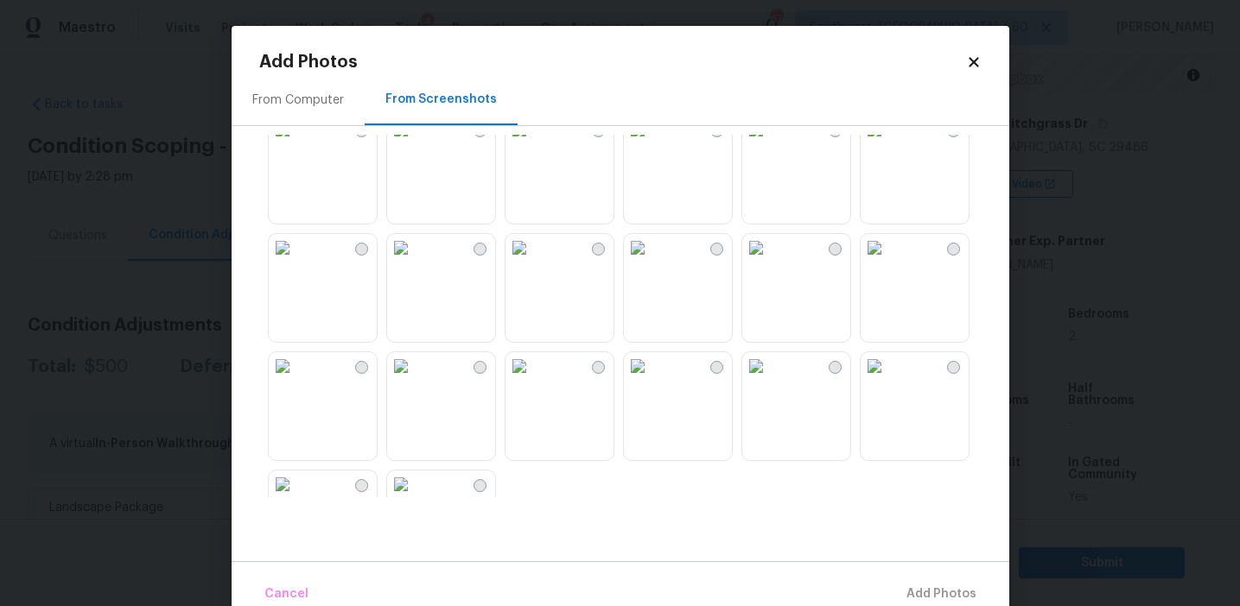
click at [888, 262] on img at bounding box center [874, 248] width 28 height 28
click at [296, 262] on img at bounding box center [283, 248] width 28 height 28
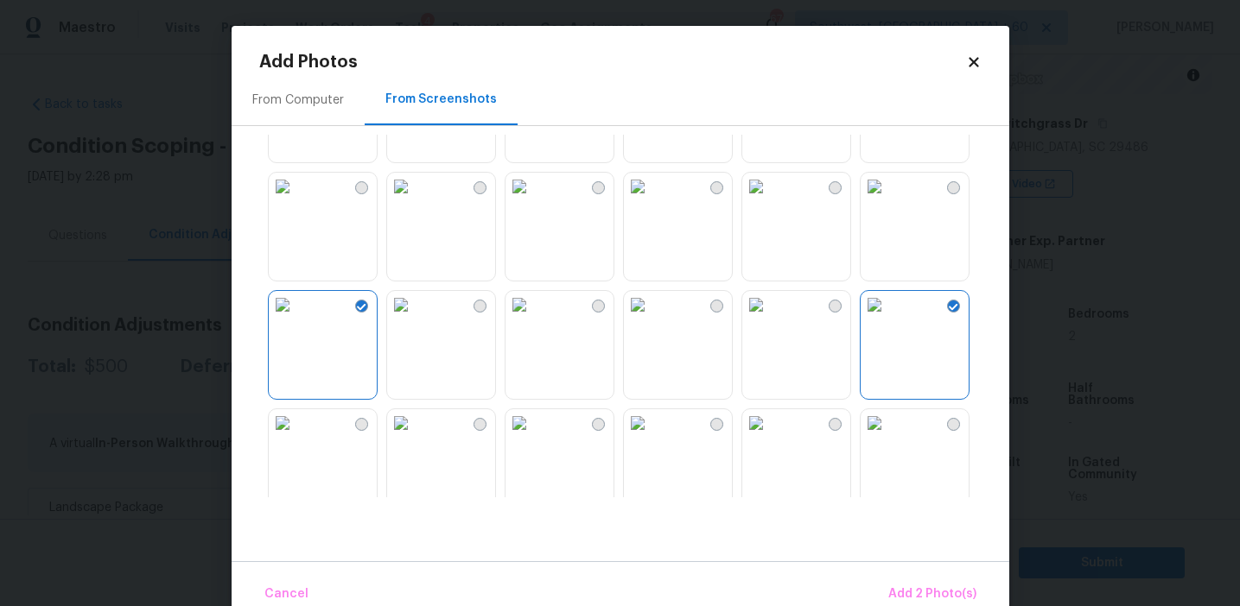
scroll to position [668, 0]
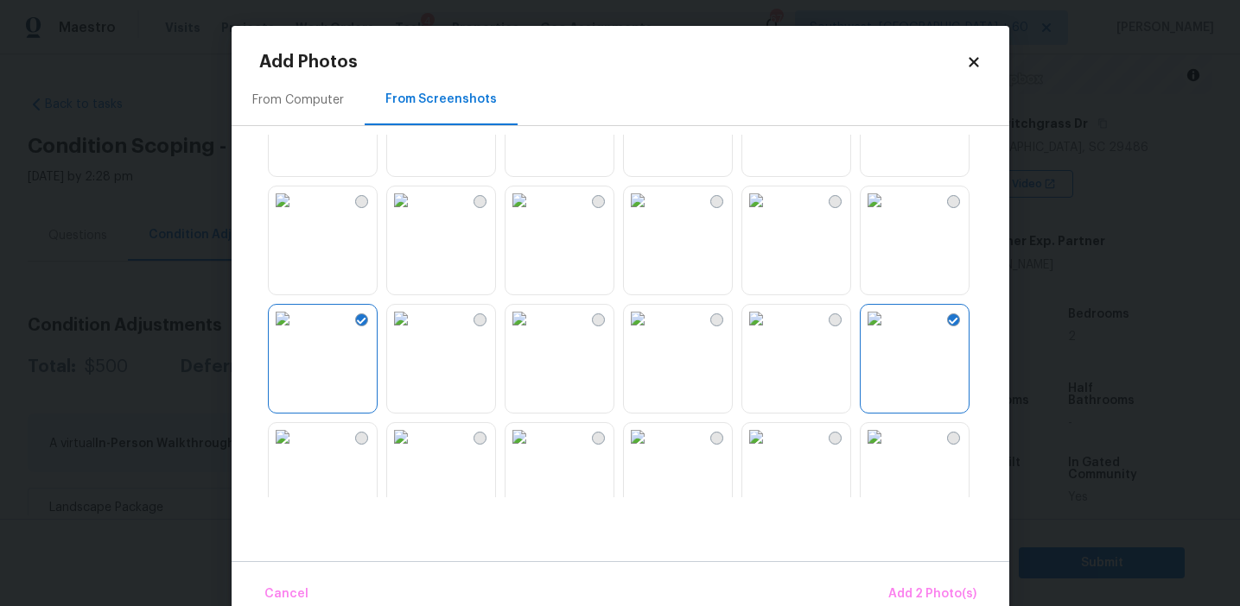
click at [415, 214] on img at bounding box center [401, 201] width 28 height 28
click at [912, 591] on span "Add 3 Photo(s)" at bounding box center [932, 595] width 87 height 22
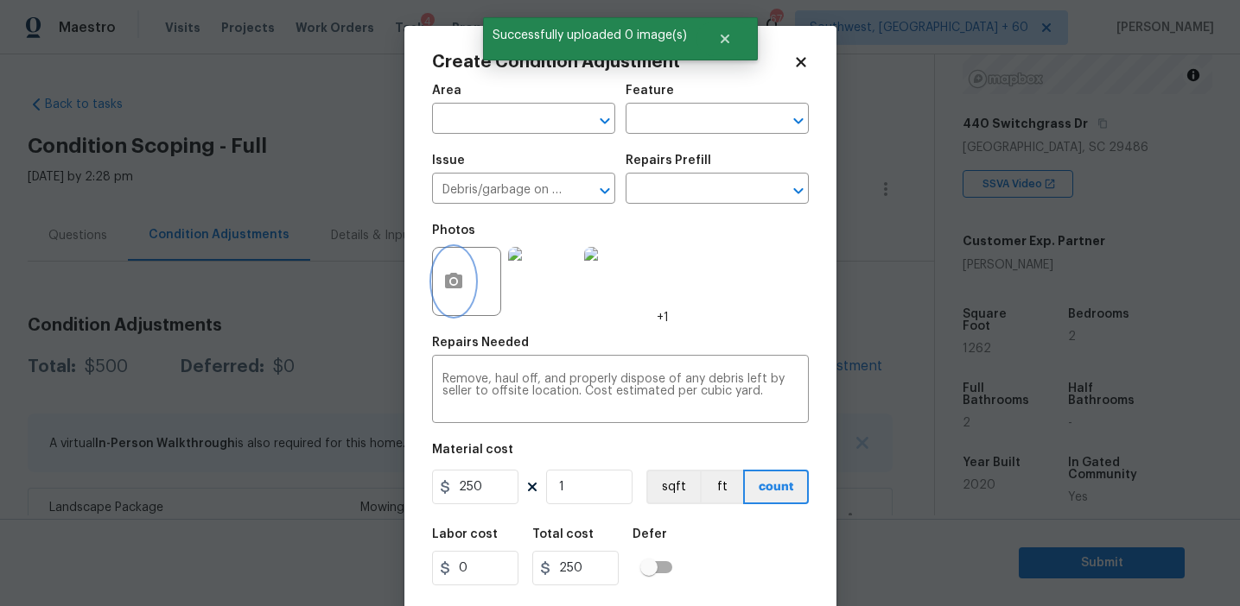
scroll to position [39, 0]
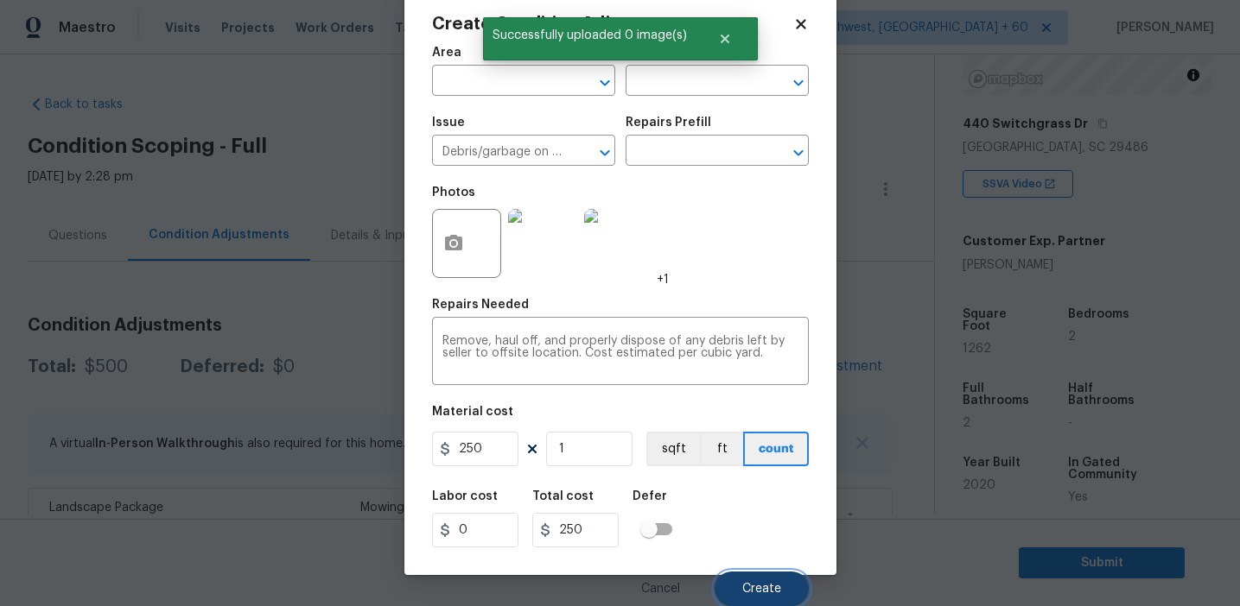
click at [740, 576] on button "Create" at bounding box center [761, 589] width 94 height 35
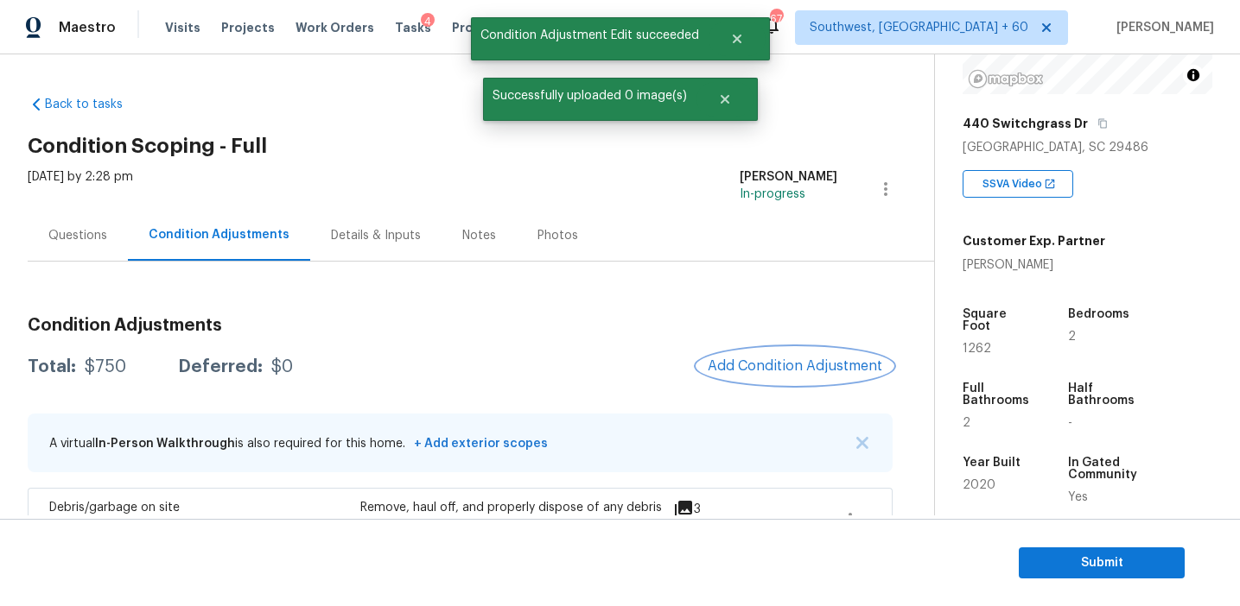
scroll to position [223, 0]
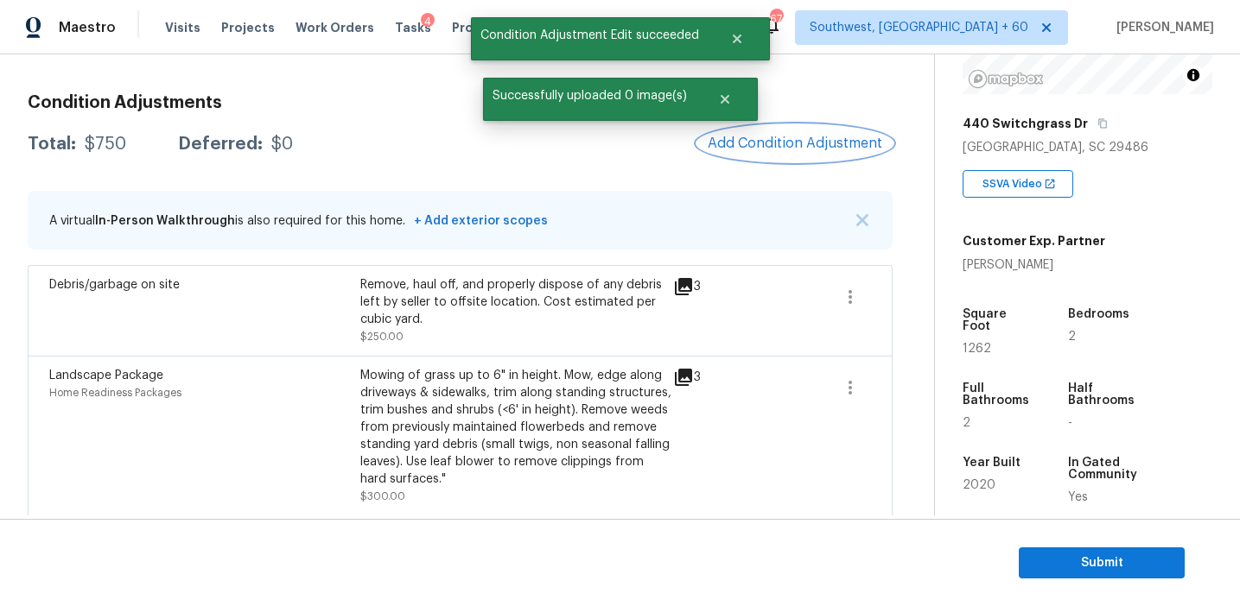
click at [765, 143] on span "Add Condition Adjustment" at bounding box center [794, 144] width 174 height 16
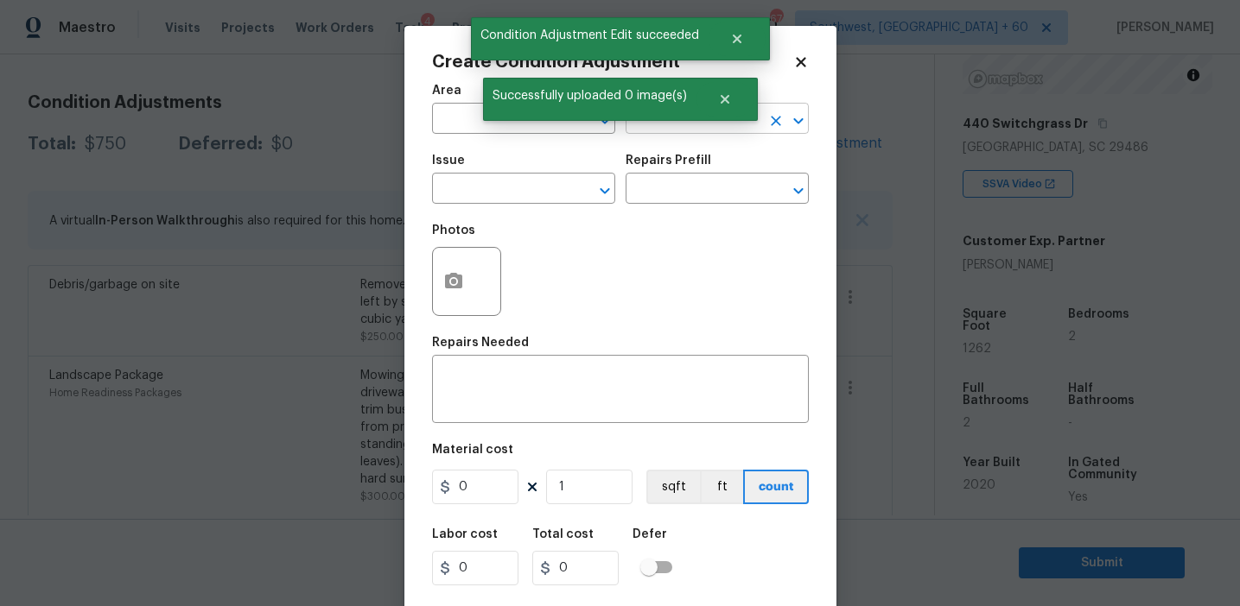
click at [680, 124] on input "text" at bounding box center [692, 120] width 135 height 27
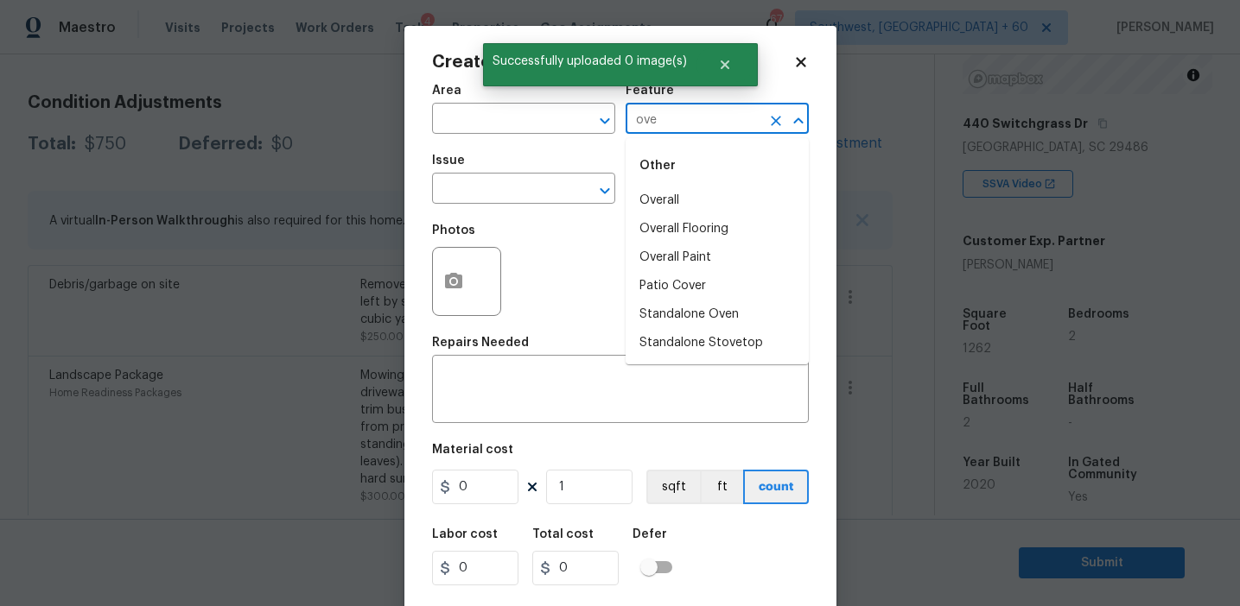
click at [704, 187] on li "Overall" at bounding box center [716, 201] width 183 height 29
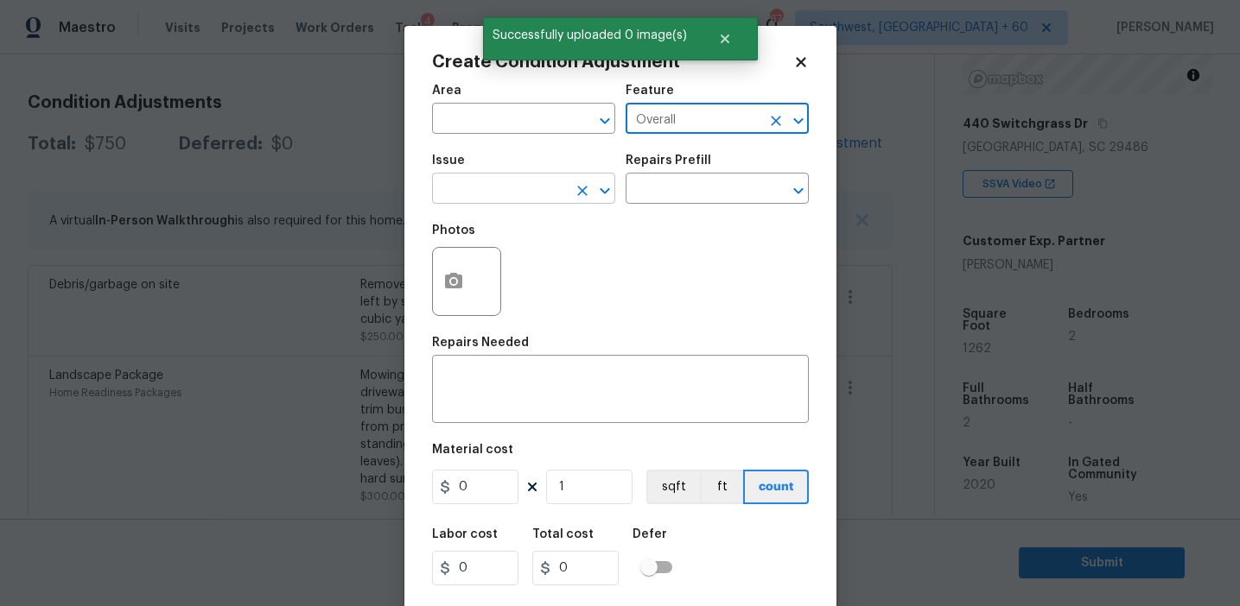
type input "Overall"
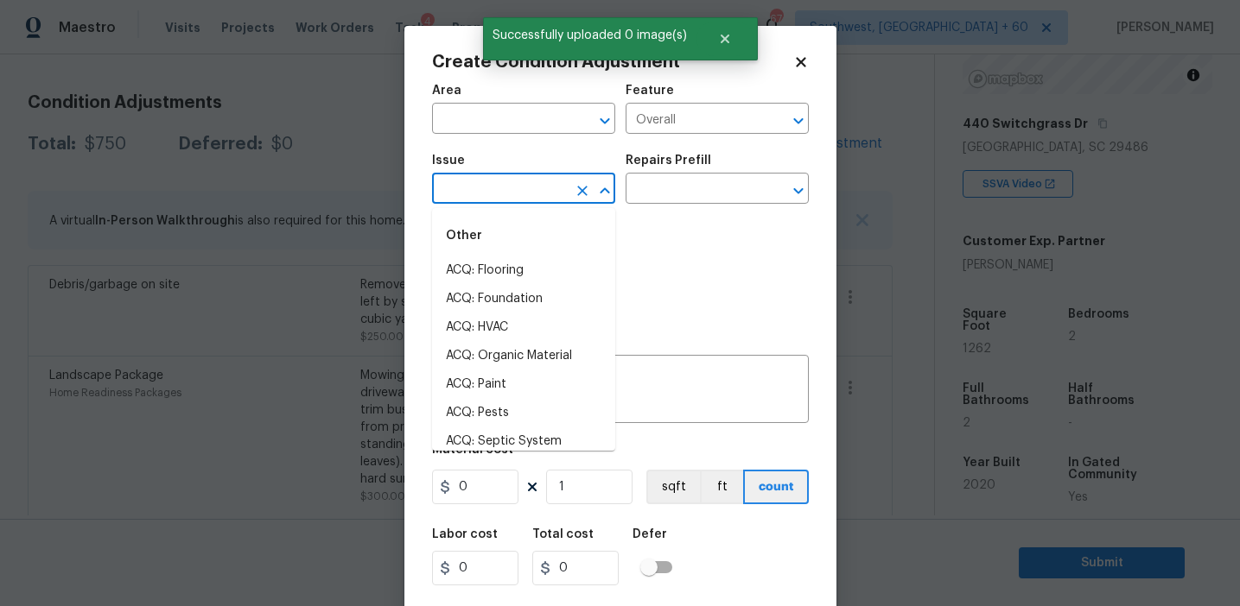
click at [511, 193] on input "text" at bounding box center [499, 190] width 135 height 27
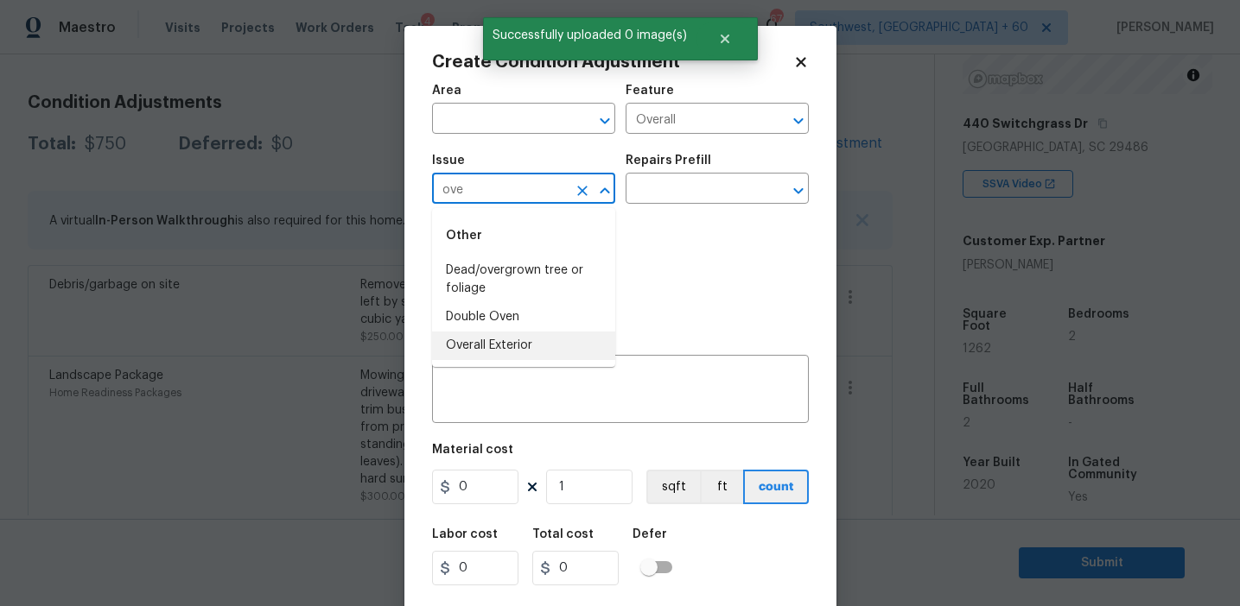
click at [536, 342] on li "Overall Exterior" at bounding box center [523, 346] width 183 height 29
type input "Overall Exterior"
click at [574, 366] on div "x ​" at bounding box center [620, 391] width 377 height 64
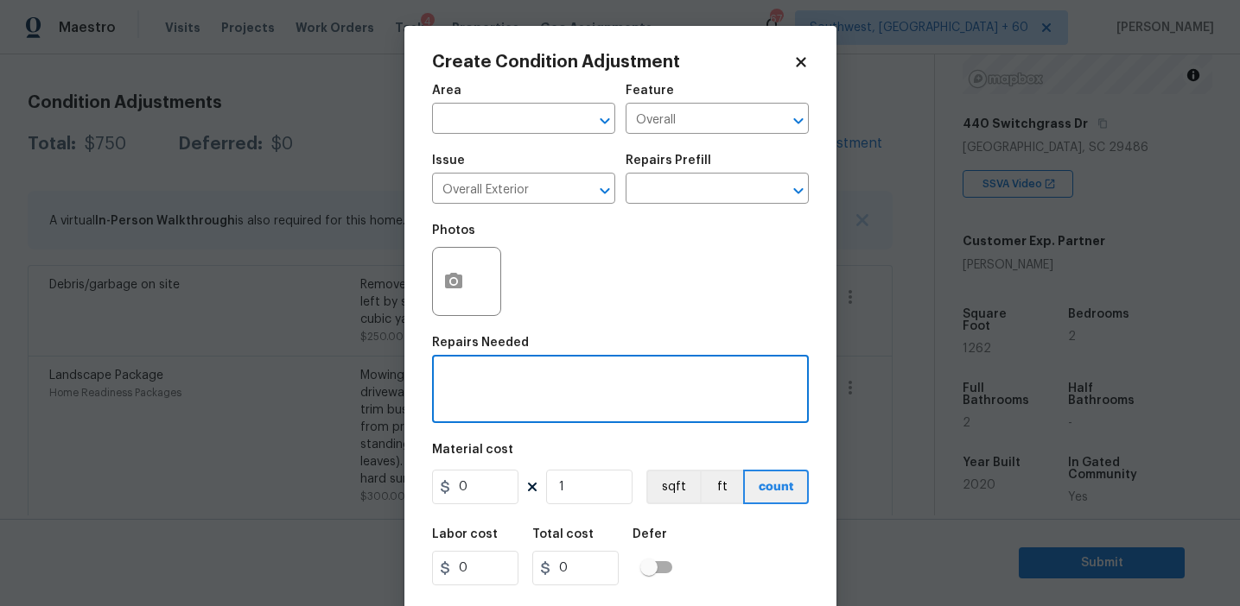
paste textarea "Overall exterior repairs (siding, stucco, fencing, soffit, [PERSON_NAME], trims…"
click at [461, 390] on textarea "Overall exterior repairs (siding, stucco, fencing, soffit, [PERSON_NAME], trims…" at bounding box center [620, 391] width 356 height 36
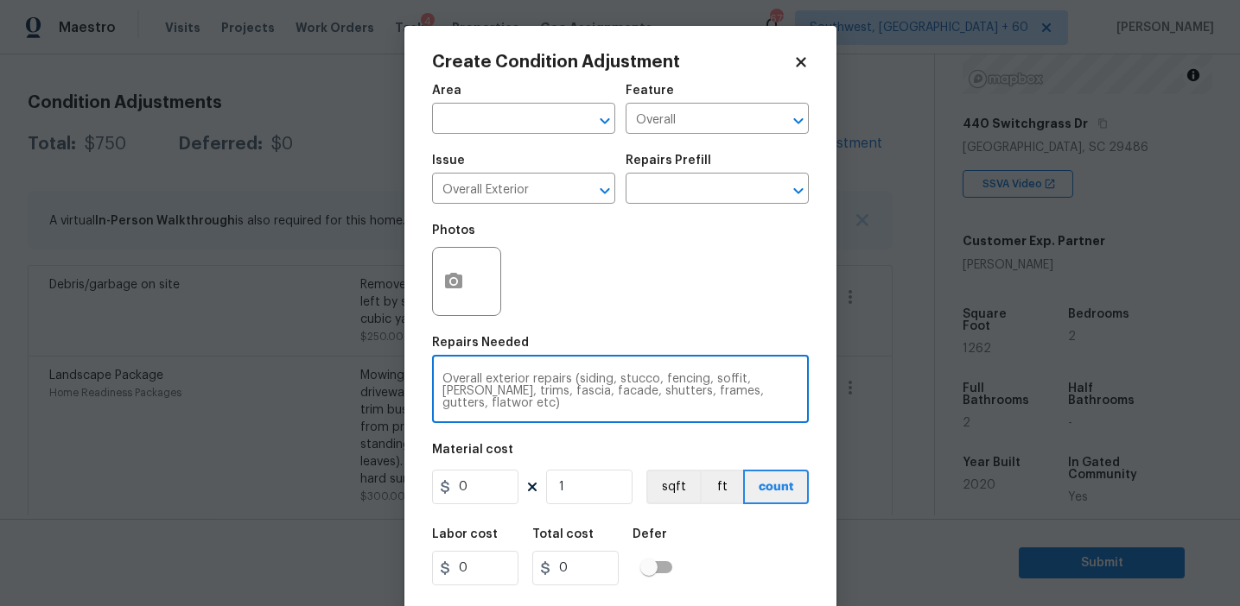
click at [745, 394] on textarea "Overall exterior repairs (siding, stucco, fencing, soffit, eaves, trims, fascia…" at bounding box center [620, 391] width 356 height 36
type textarea "Overall exterior repairs (siding, stucco, fencing, soffit, [PERSON_NAME], trims…"
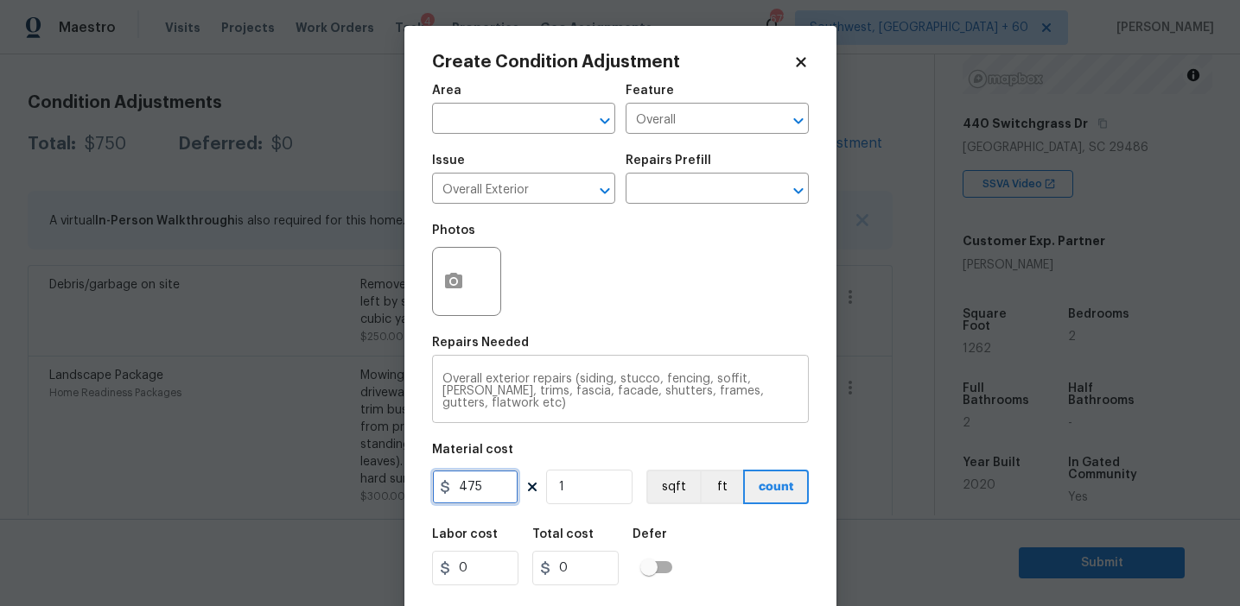
type input "475"
click at [439, 281] on button "button" at bounding box center [453, 281] width 41 height 67
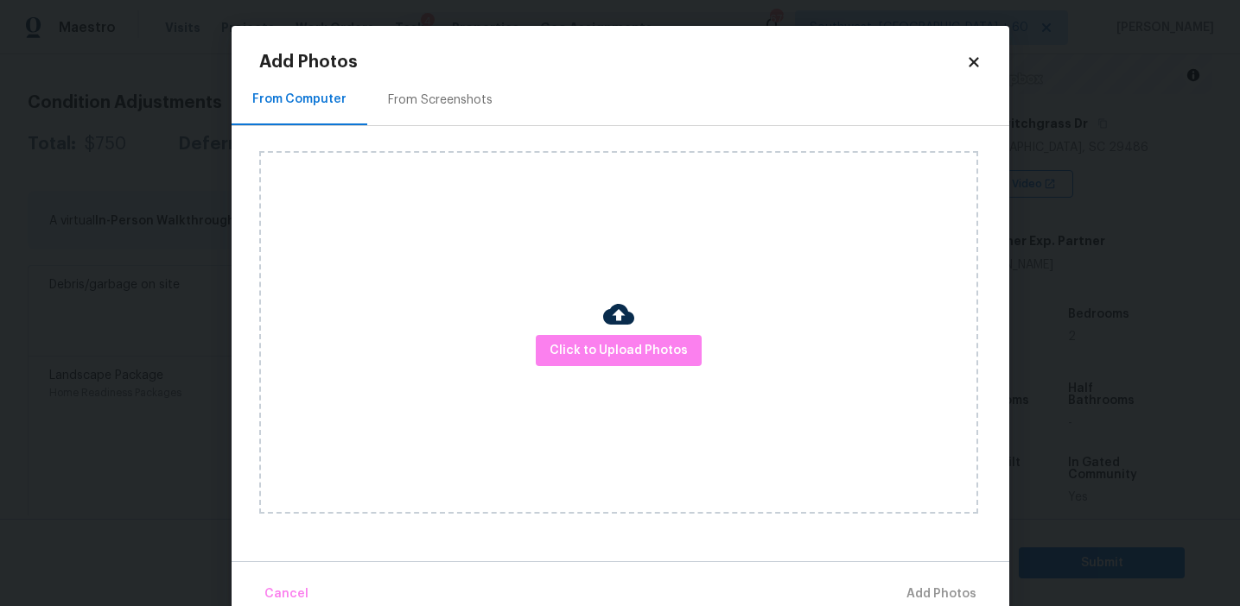
click at [415, 88] on div "From Screenshots" at bounding box center [440, 99] width 146 height 51
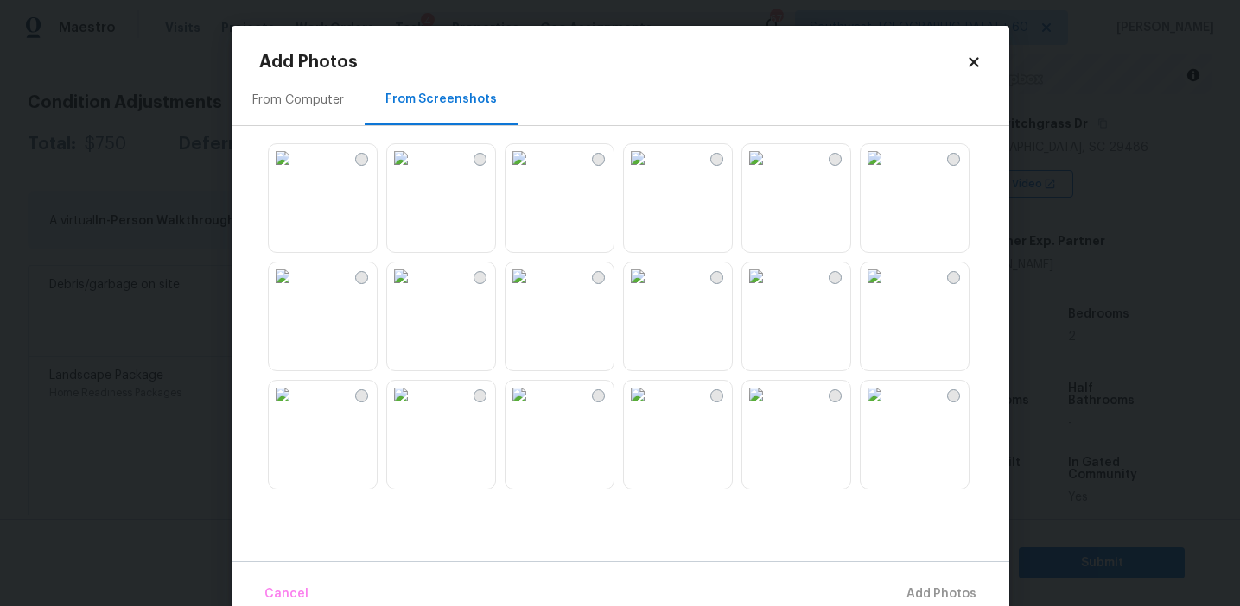
click at [766, 290] on img at bounding box center [756, 277] width 28 height 28
click at [651, 290] on img at bounding box center [638, 277] width 28 height 28
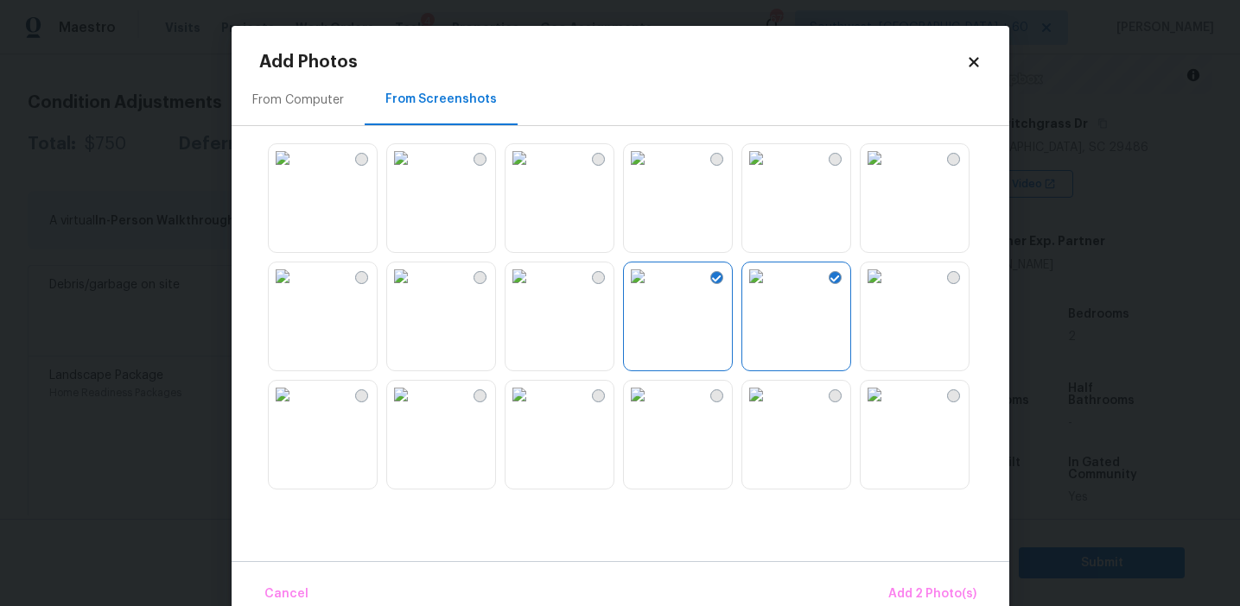
click at [770, 409] on img at bounding box center [756, 395] width 28 height 28
click at [651, 172] on img at bounding box center [638, 158] width 28 height 28
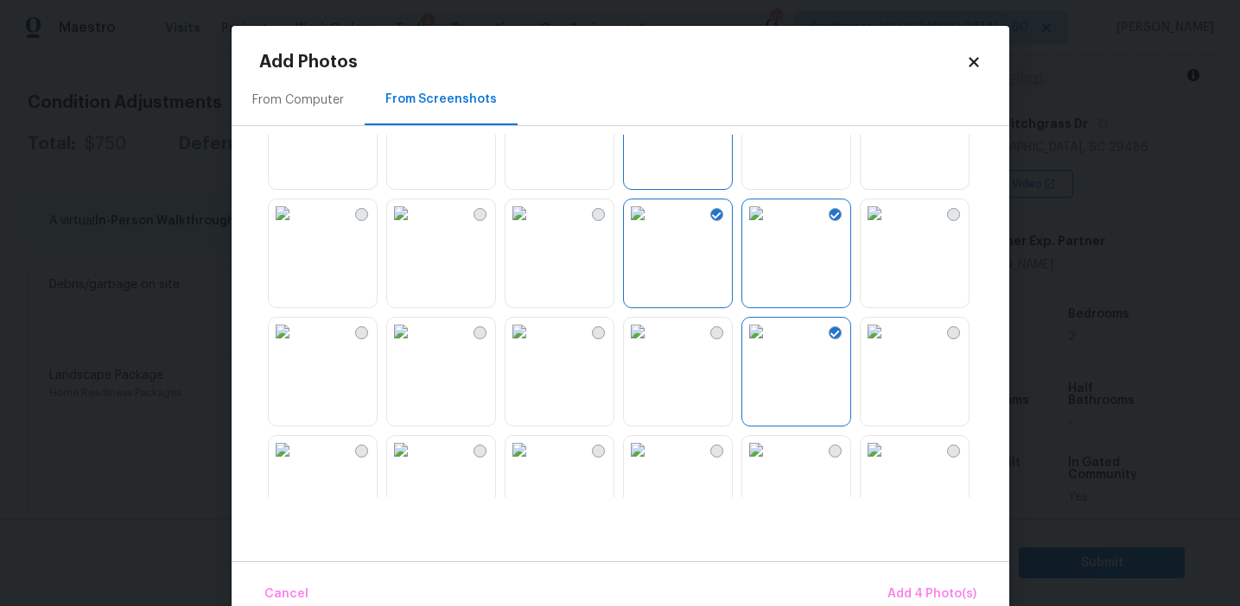
scroll to position [130, 0]
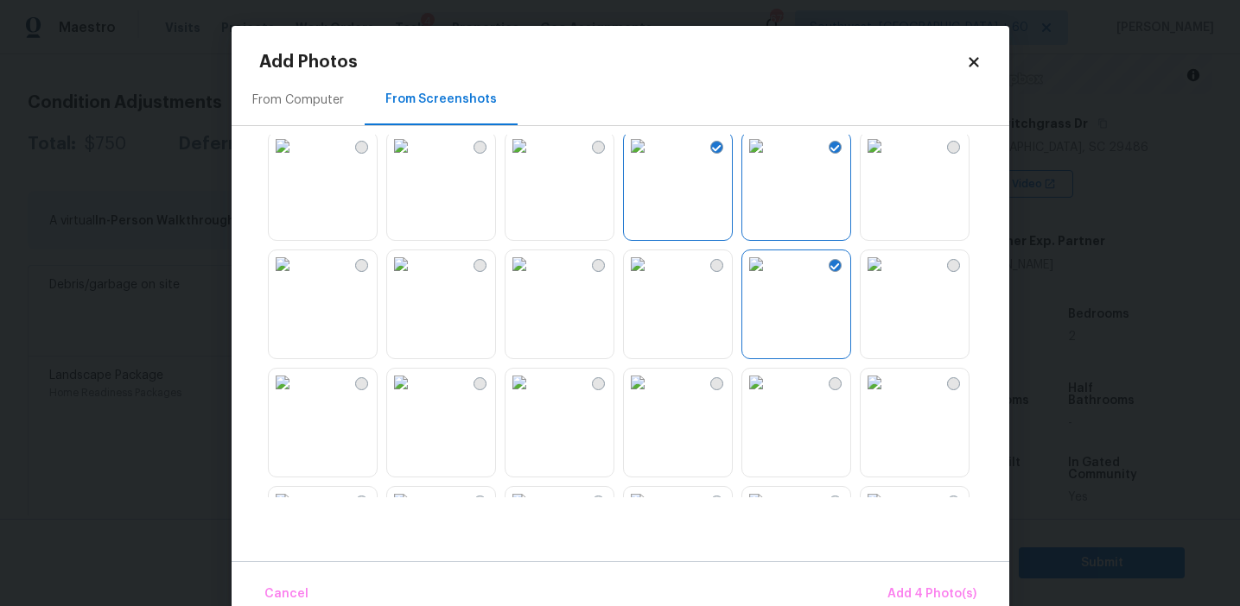
click at [533, 160] on img at bounding box center [519, 146] width 28 height 28
click at [296, 397] on img at bounding box center [283, 383] width 28 height 28
click at [651, 397] on img at bounding box center [638, 383] width 28 height 28
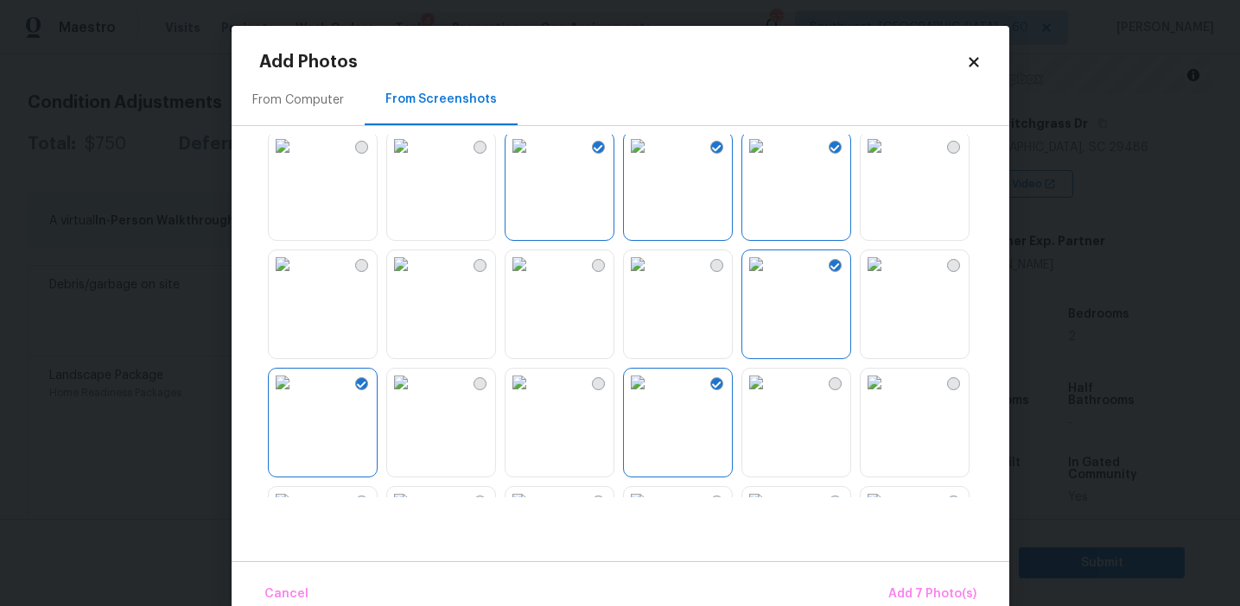
click at [888, 397] on img at bounding box center [874, 383] width 28 height 28
click at [905, 587] on span "Add 8 Photo(s)" at bounding box center [932, 595] width 88 height 22
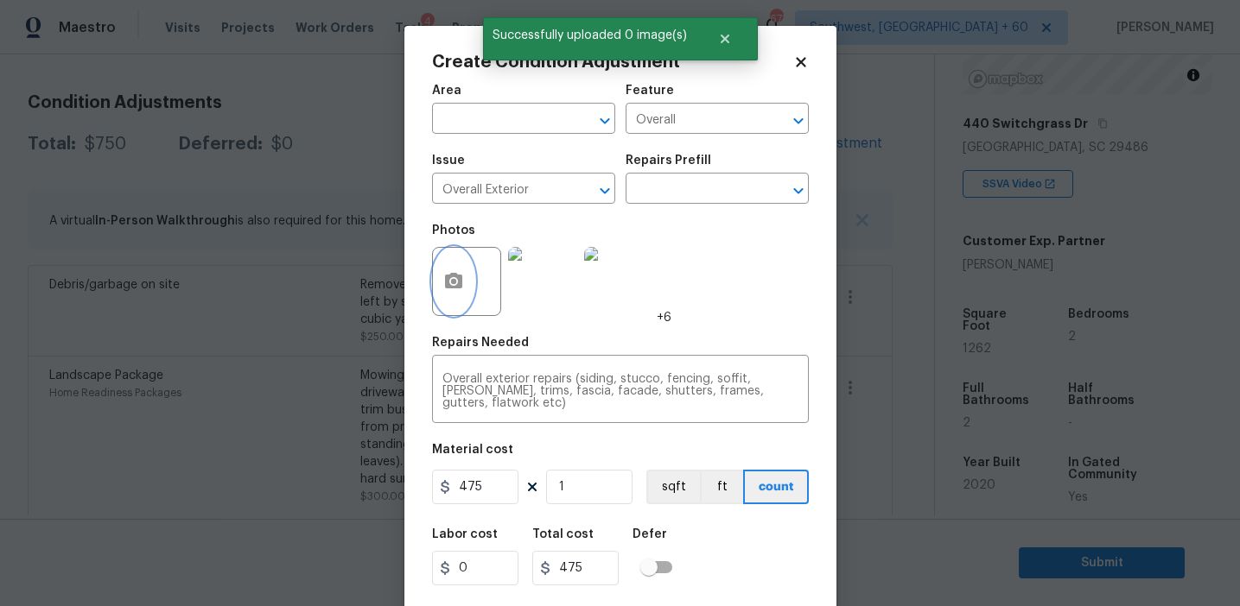
scroll to position [39, 0]
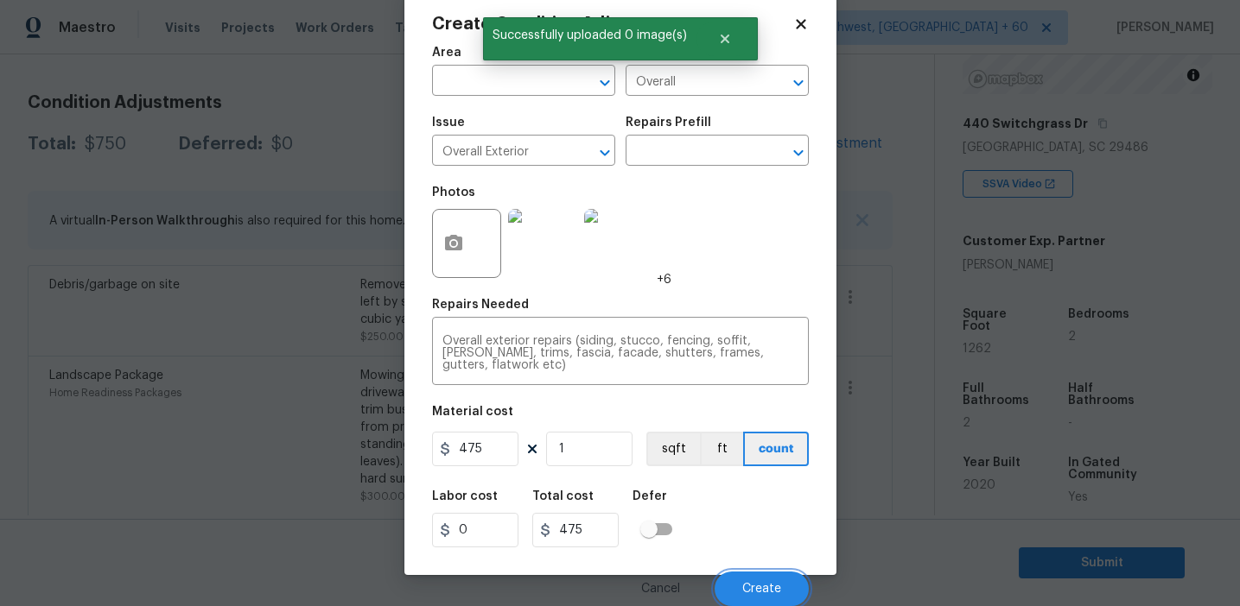
click at [752, 583] on span "Create" at bounding box center [761, 589] width 39 height 13
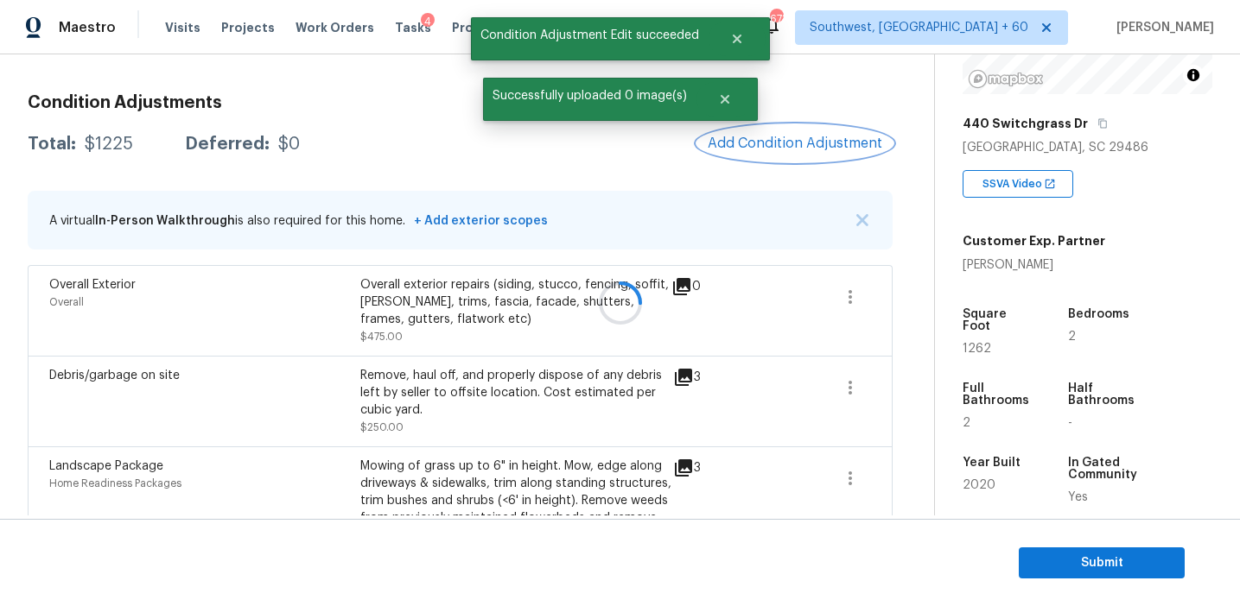
scroll to position [0, 0]
click at [795, 154] on button "Add Condition Adjustment" at bounding box center [794, 143] width 195 height 36
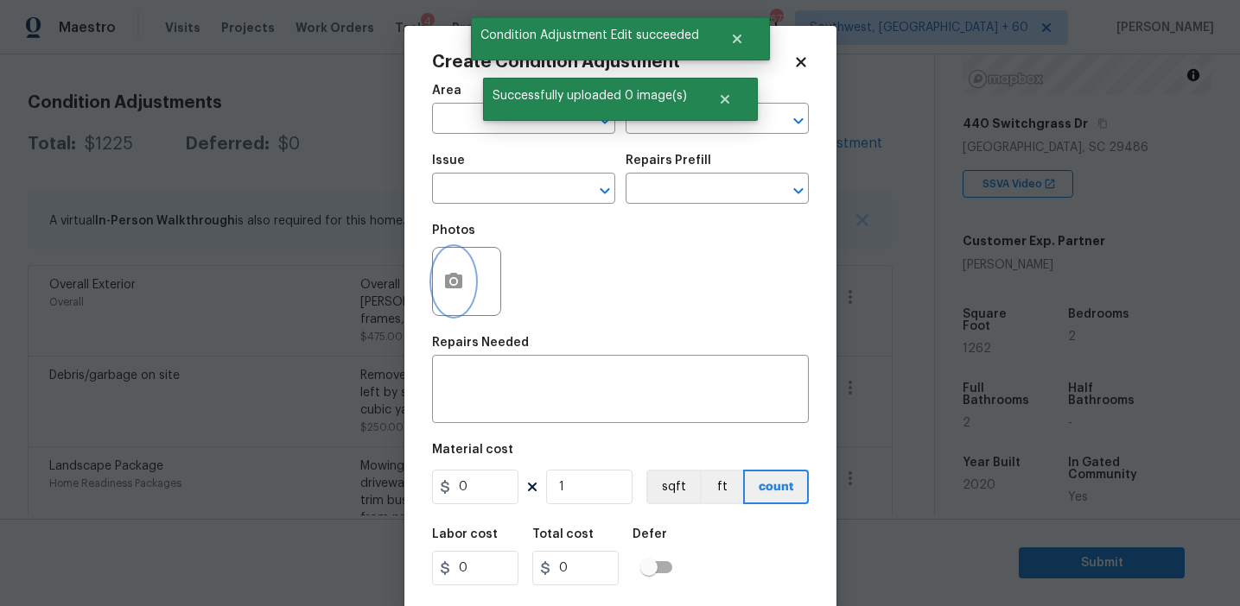
click at [454, 287] on icon "button" at bounding box center [453, 281] width 17 height 16
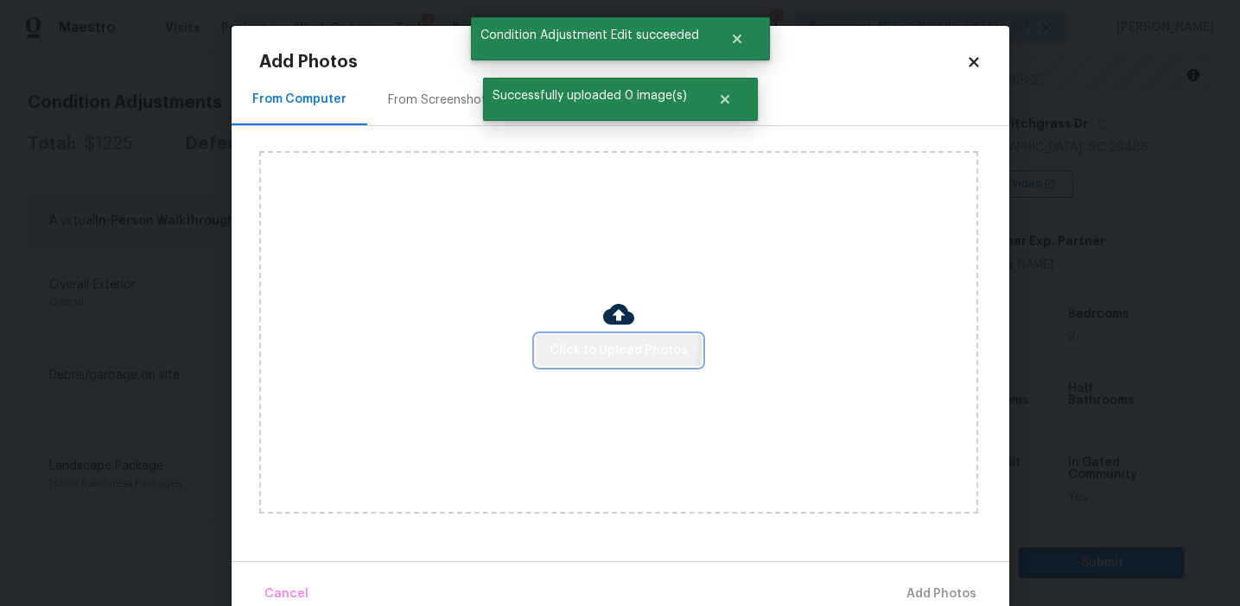
click at [559, 335] on button "Click to Upload Photos" at bounding box center [619, 351] width 166 height 32
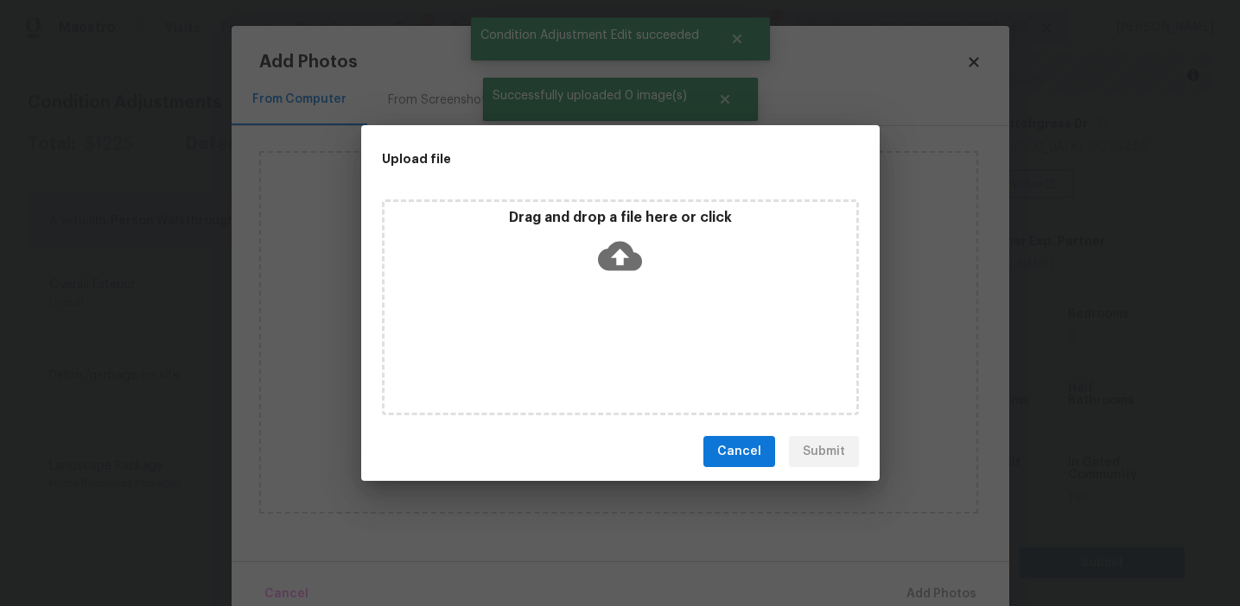
click at [566, 245] on div "Drag and drop a file here or click" at bounding box center [620, 246] width 472 height 74
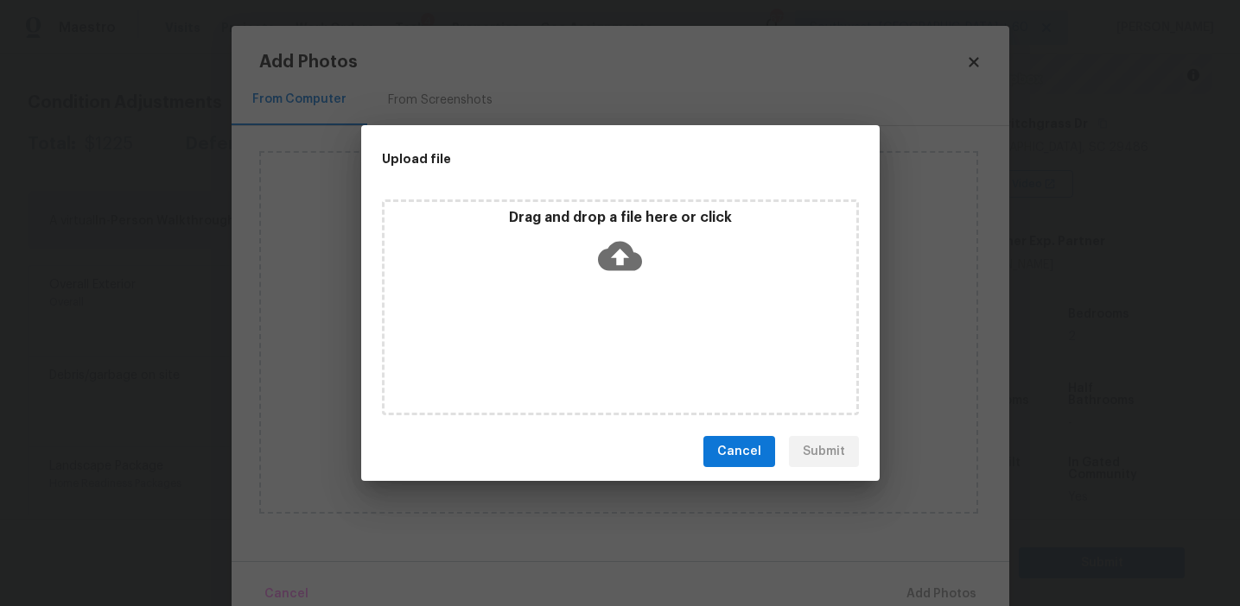
click at [726, 461] on span "Cancel" at bounding box center [739, 452] width 44 height 22
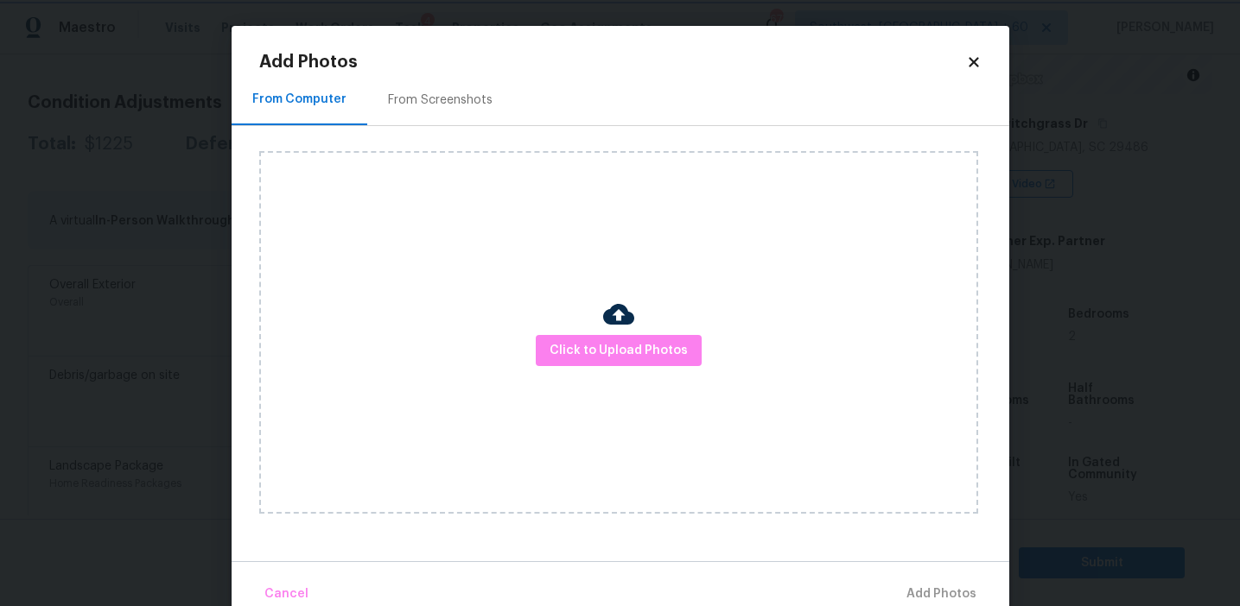
click at [177, 152] on body "Maestro Visits Projects Work Orders Tasks 4 Properties Geo Assignments 673 Sout…" at bounding box center [620, 303] width 1240 height 606
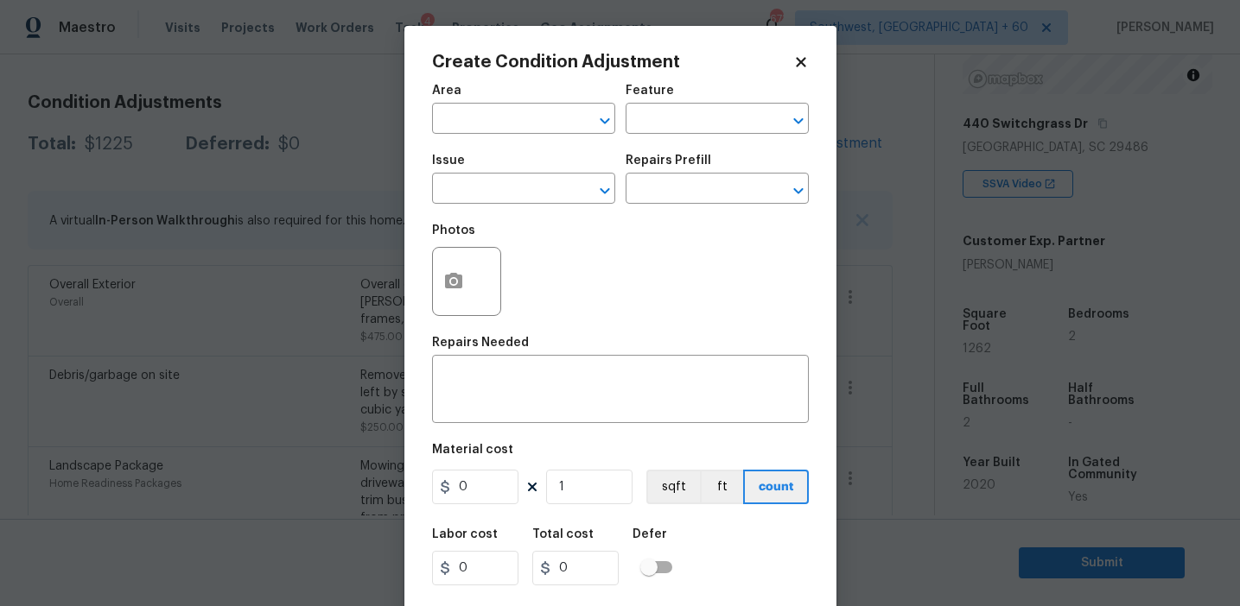
click at [450, 219] on div "Photos" at bounding box center [468, 270] width 73 height 112
click at [468, 194] on input "text" at bounding box center [499, 190] width 135 height 27
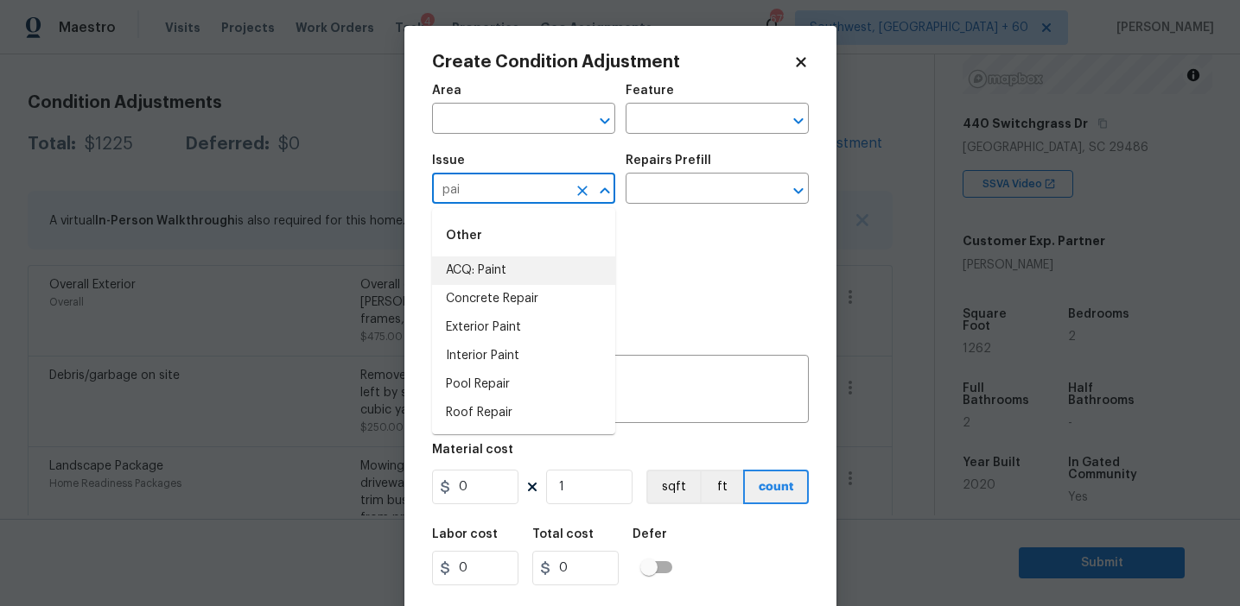
click at [509, 268] on li "ACQ: Paint" at bounding box center [523, 271] width 183 height 29
type input "ACQ: Paint"
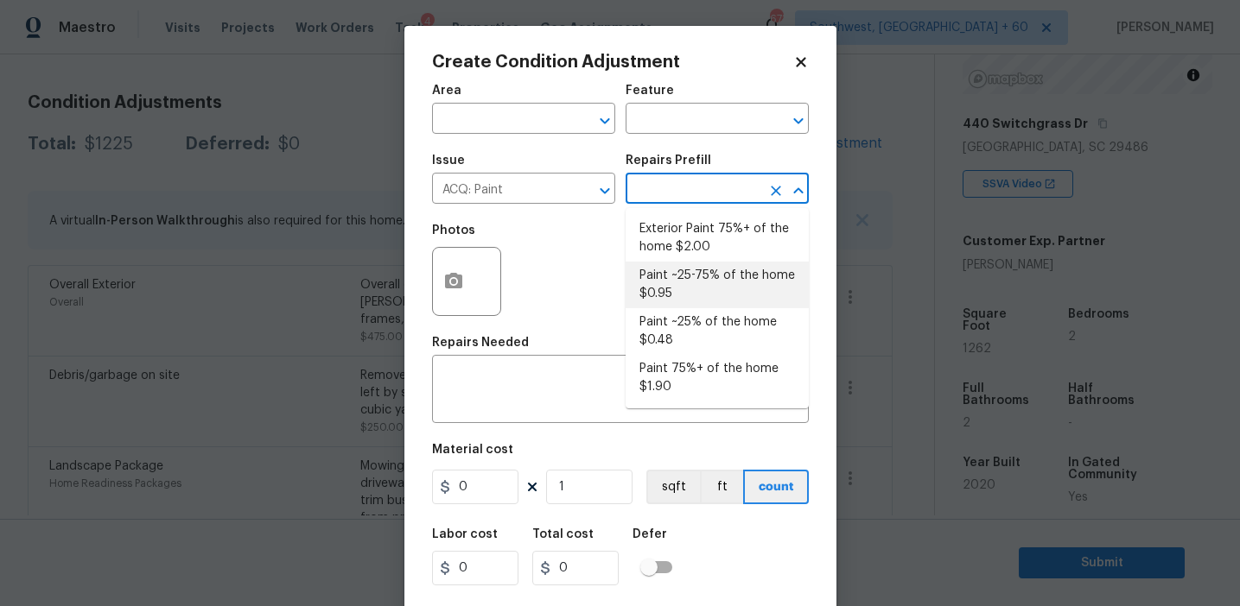
click at [698, 295] on li "Paint ~25-75% of the home $0.95" at bounding box center [716, 285] width 183 height 47
type input "Acquisition"
type textarea "Acquisition Scope: ~25 - 75% of the home needs interior paint"
type input "0.95"
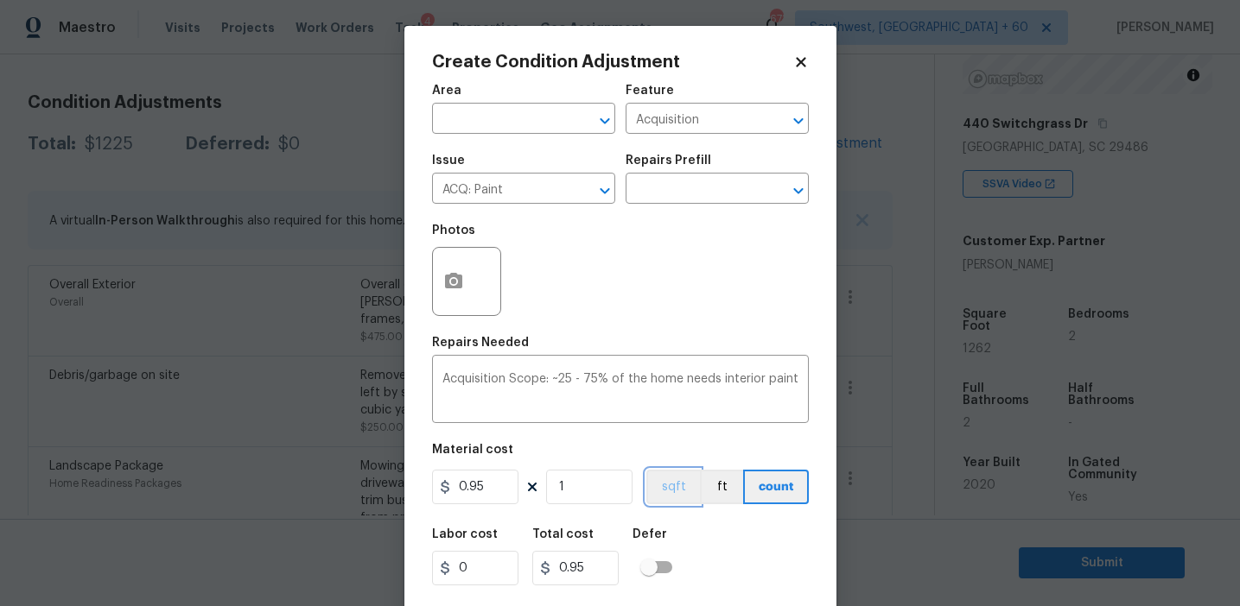
click at [674, 487] on button "sqft" at bounding box center [673, 487] width 54 height 35
click at [615, 481] on input "1" at bounding box center [589, 487] width 86 height 35
type input "14"
type input "13.3"
type input "141"
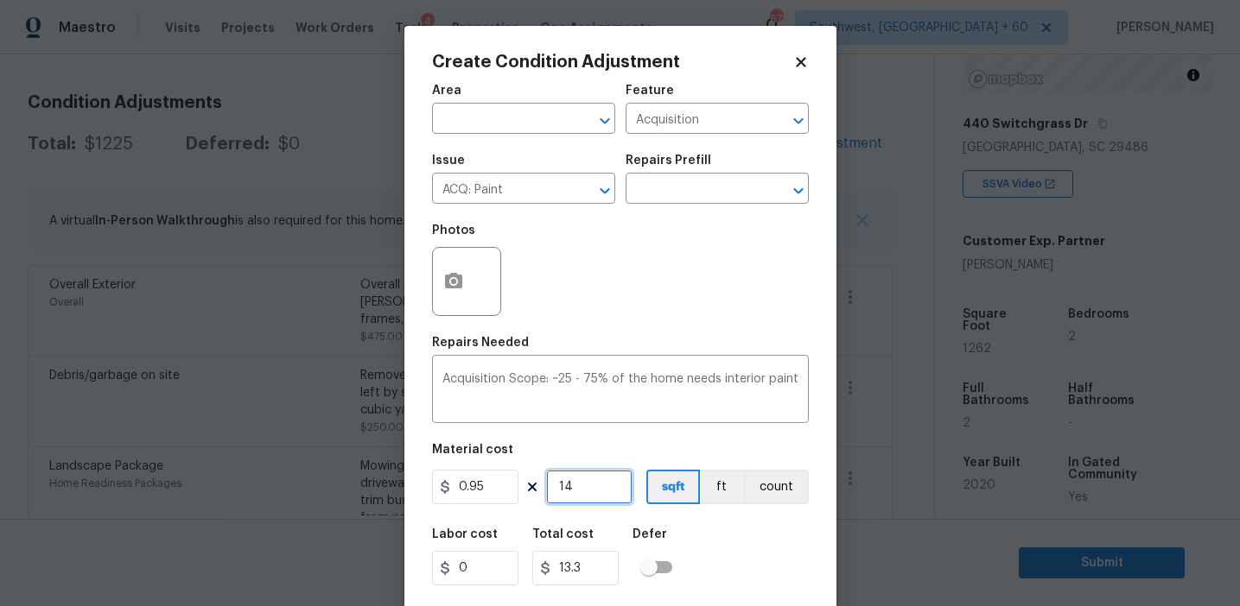
type input "133.95"
type input "1410"
type input "1339.5"
type input "1410"
click at [449, 279] on icon "button" at bounding box center [453, 281] width 17 height 16
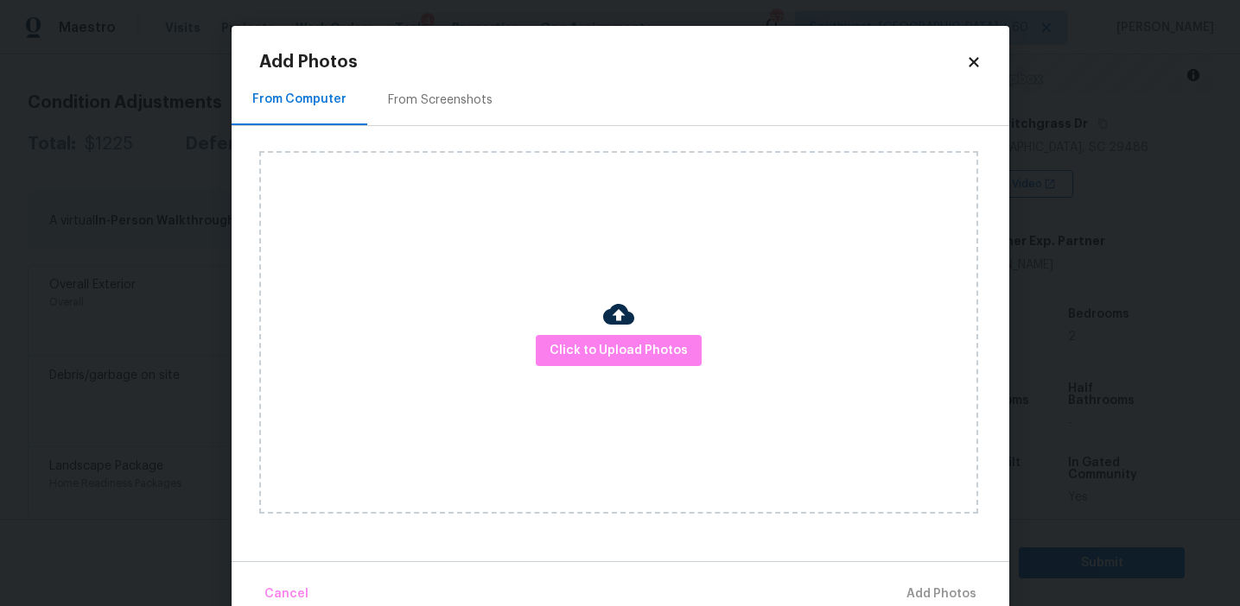
click at [449, 113] on div "From Screenshots" at bounding box center [440, 99] width 146 height 51
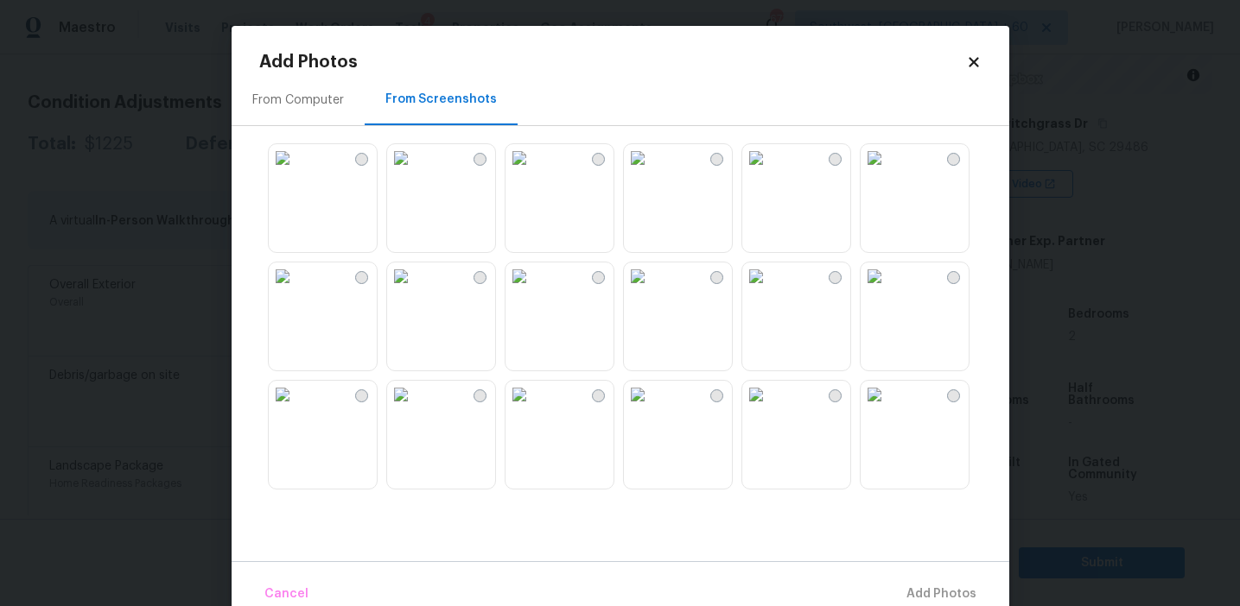
click at [651, 409] on img at bounding box center [638, 395] width 28 height 28
click at [770, 172] on img at bounding box center [756, 158] width 28 height 28
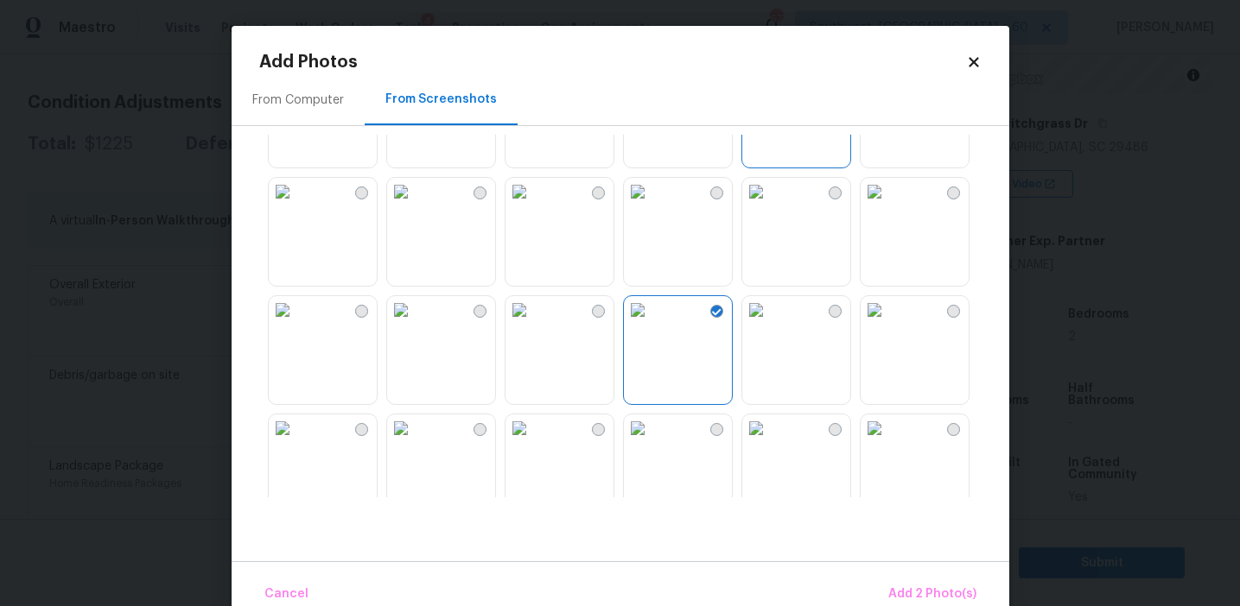
click at [415, 206] on img at bounding box center [401, 192] width 28 height 28
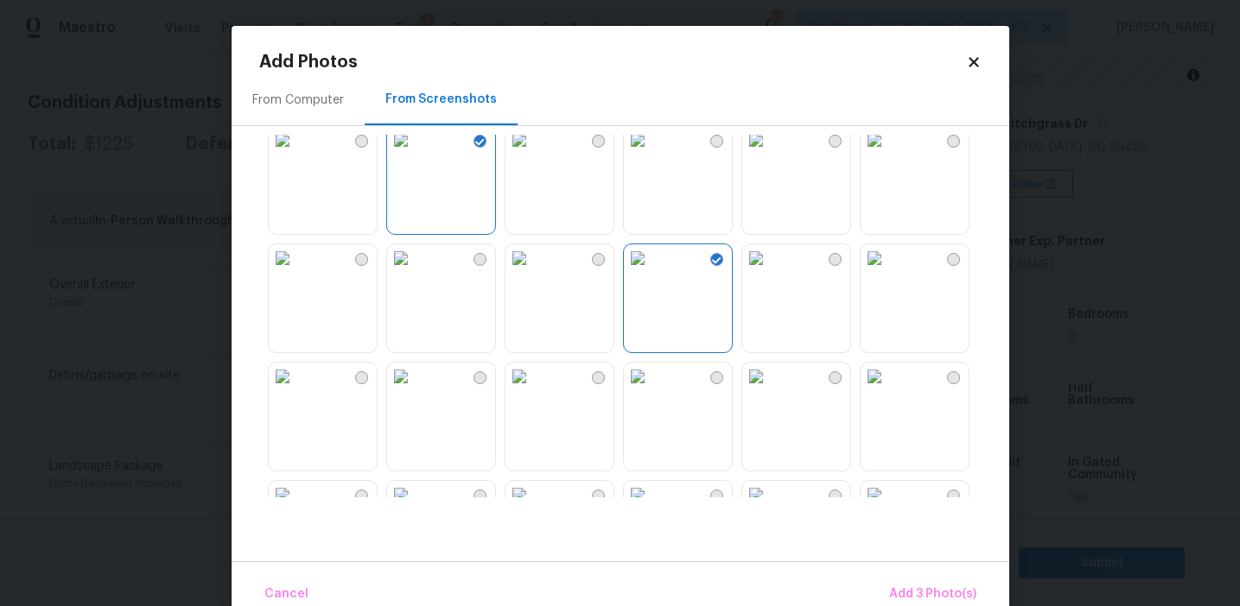
scroll to position [187, 0]
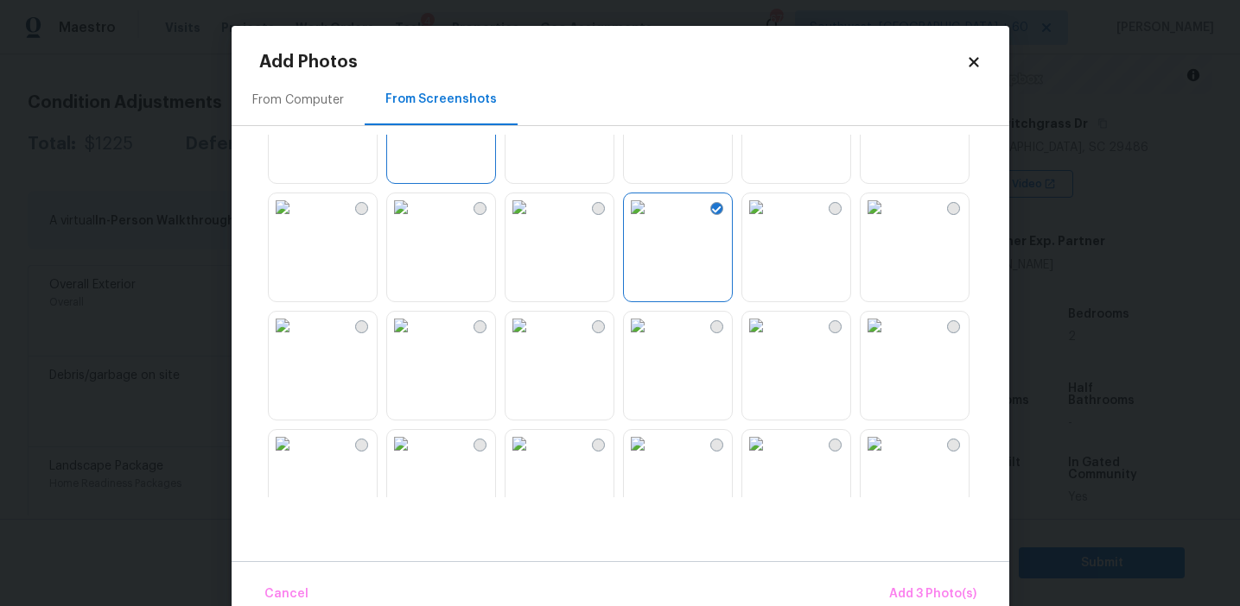
click at [415, 339] on img at bounding box center [401, 326] width 28 height 28
click at [533, 339] on img at bounding box center [519, 326] width 28 height 28
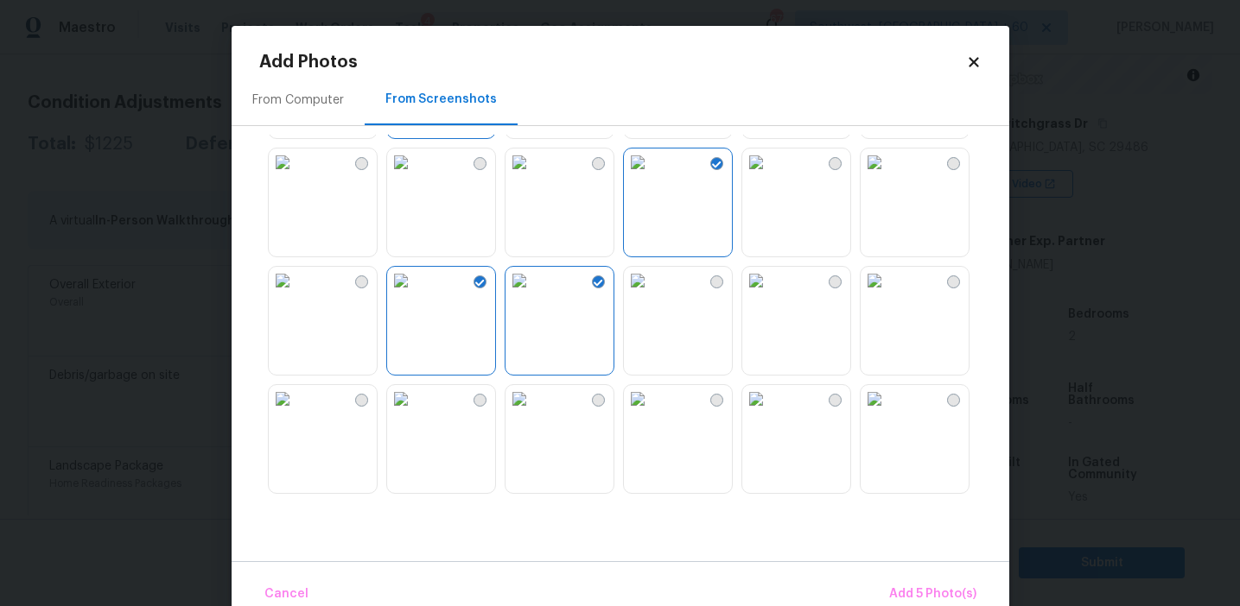
scroll to position [266, 0]
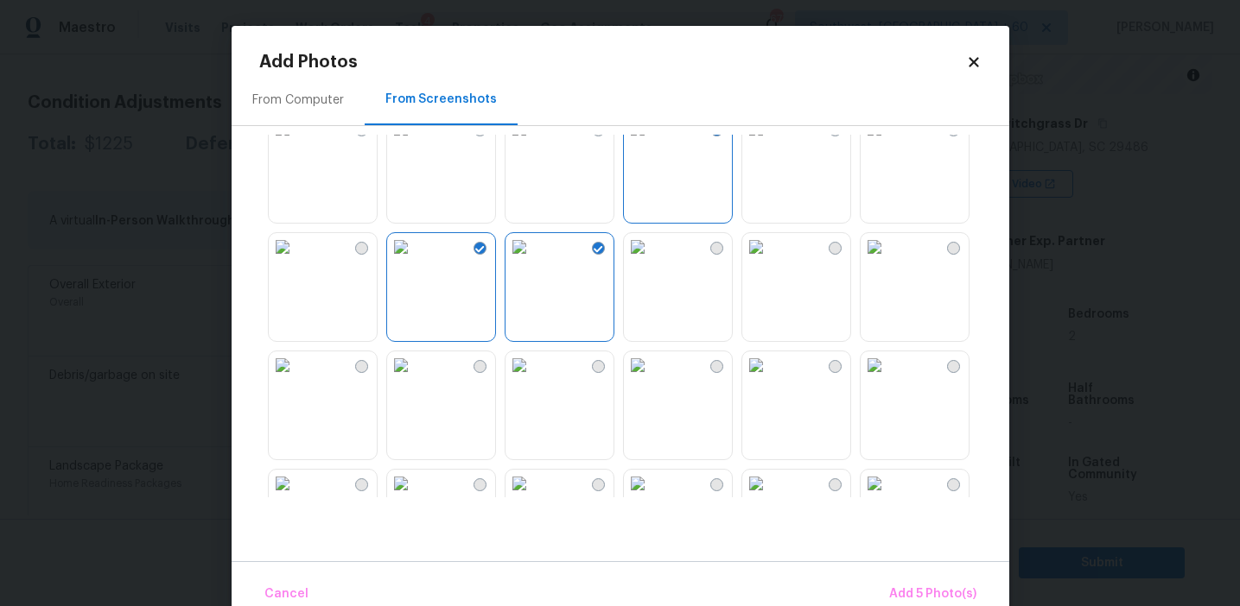
click at [415, 379] on img at bounding box center [401, 366] width 28 height 28
click at [530, 379] on img at bounding box center [519, 366] width 28 height 28
click at [916, 593] on span "Add 7 Photo(s)" at bounding box center [932, 595] width 88 height 22
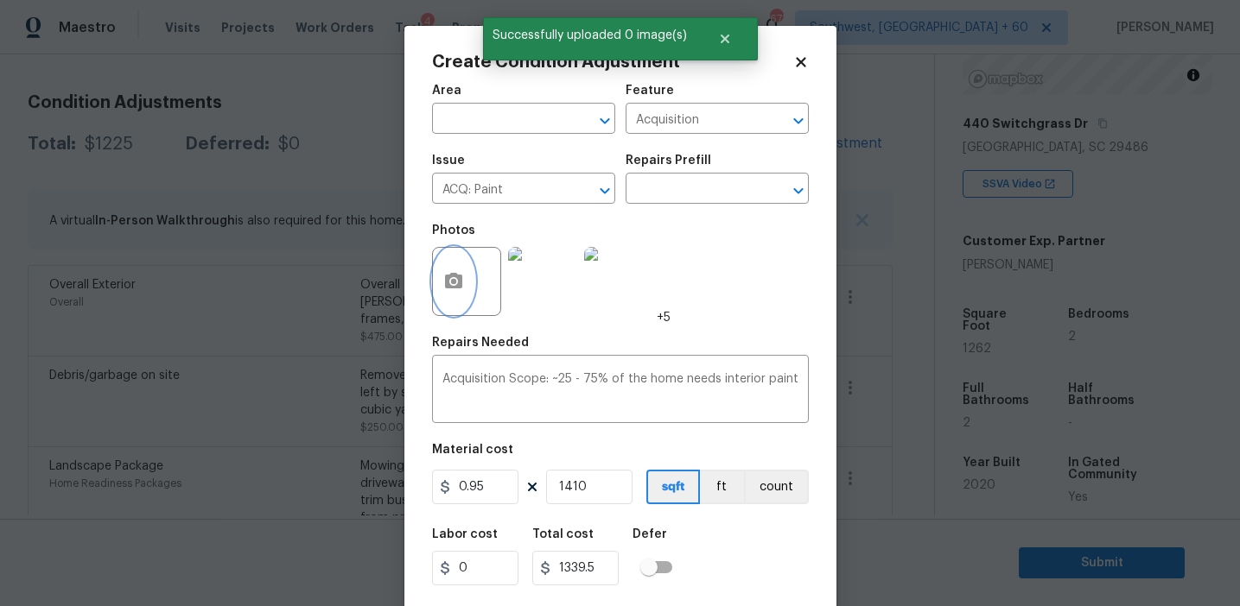
scroll to position [39, 0]
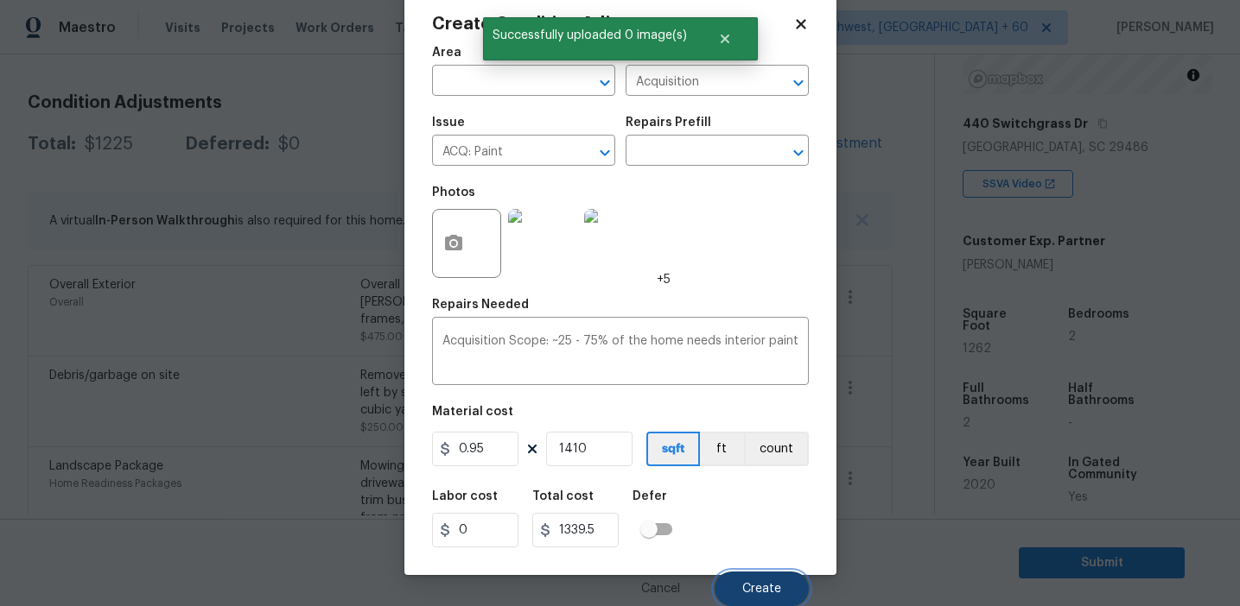
click at [752, 591] on span "Create" at bounding box center [761, 589] width 39 height 13
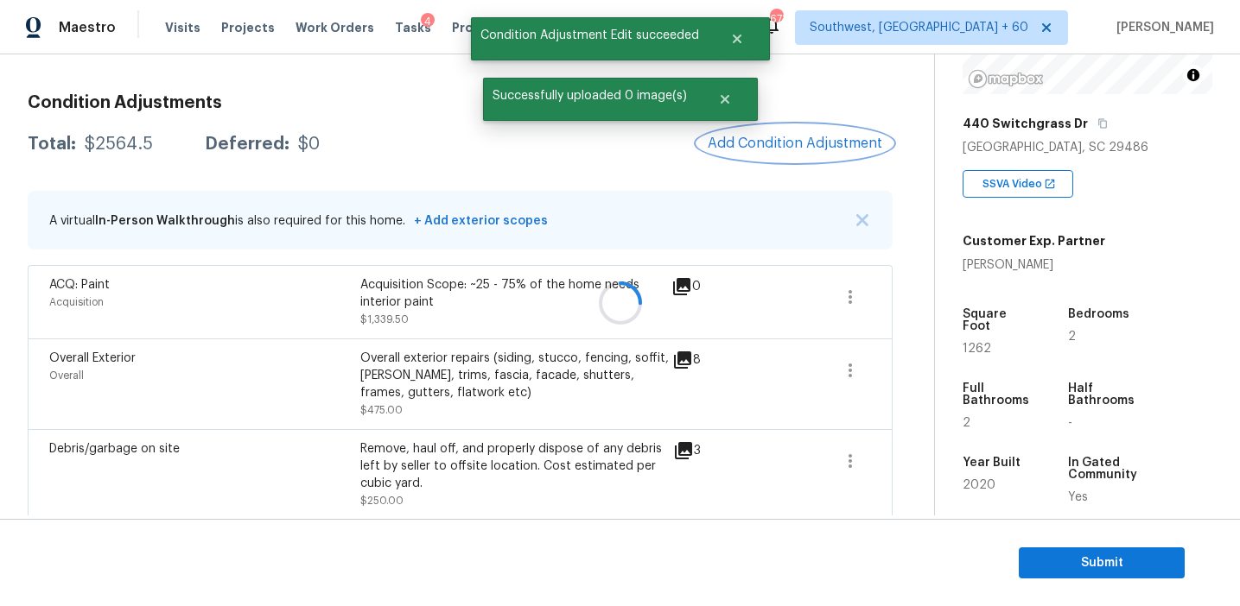
scroll to position [0, 0]
click at [772, 140] on span "Add Condition Adjustment" at bounding box center [794, 144] width 174 height 16
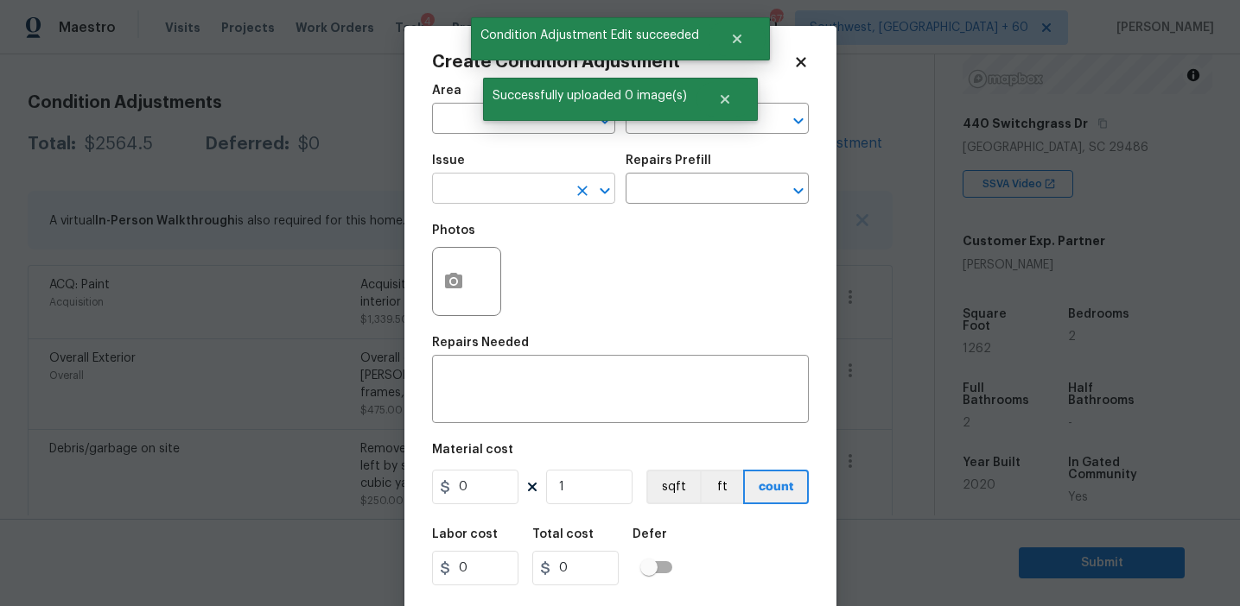
click at [482, 202] on input "text" at bounding box center [499, 190] width 135 height 27
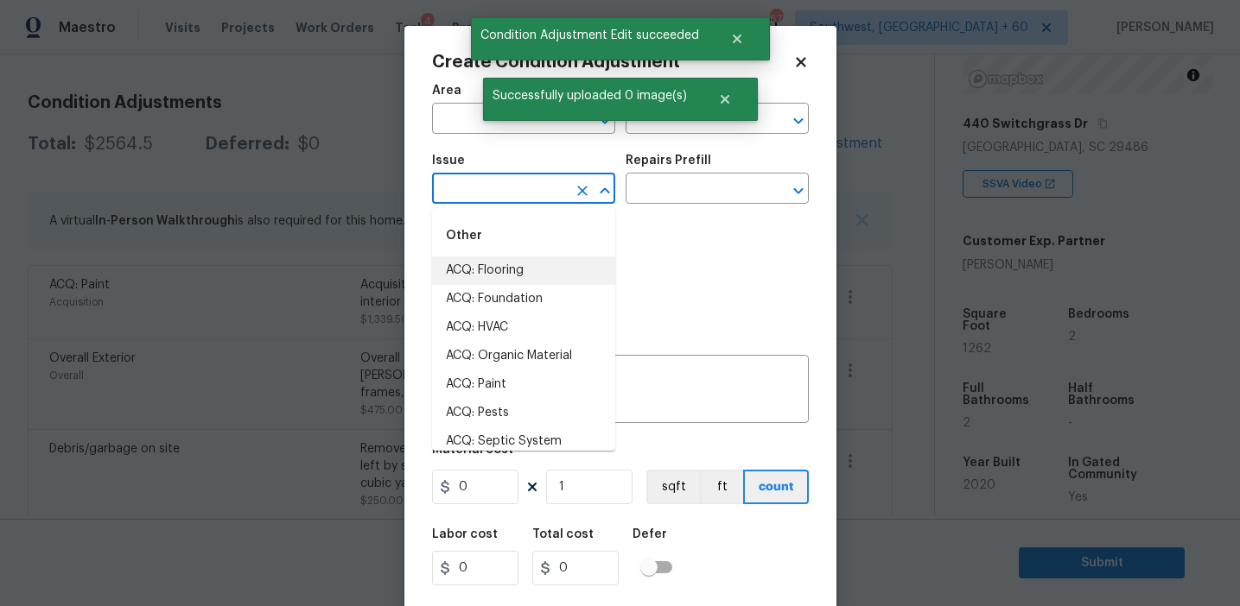
click at [507, 263] on li "ACQ: Flooring" at bounding box center [523, 271] width 183 height 29
type input "ACQ: Flooring"
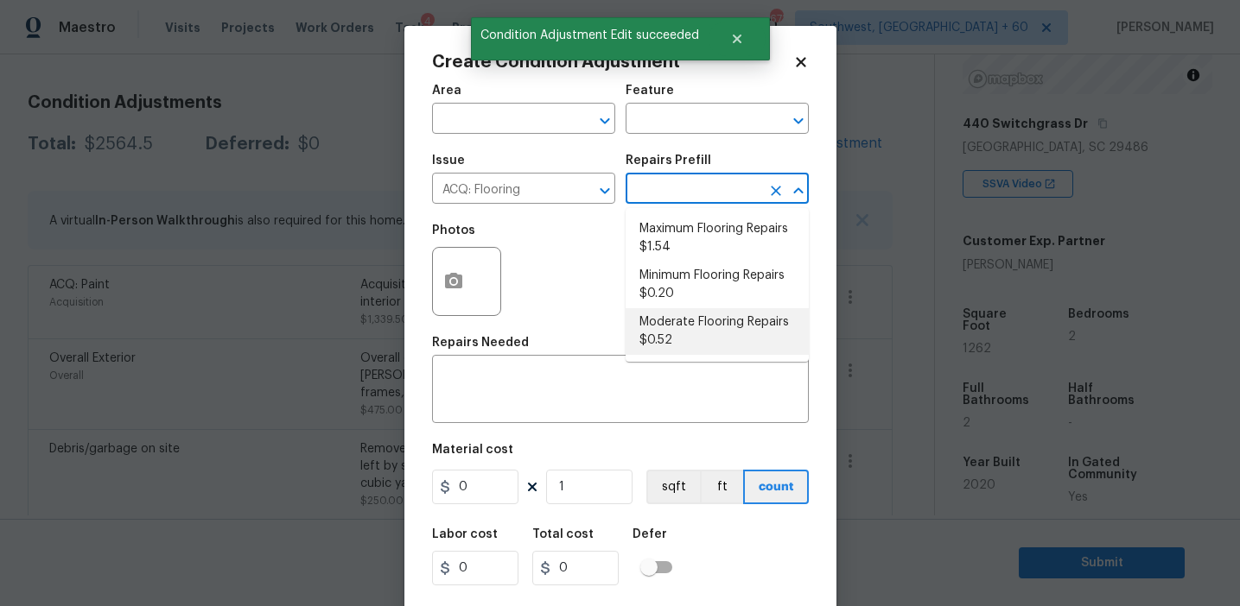
click at [658, 329] on li "Moderate Flooring Repairs $0.52" at bounding box center [716, 331] width 183 height 47
type input "Acquisition"
type textarea "Acquisition Scope: Moderate flooring repairs"
type input "0.52"
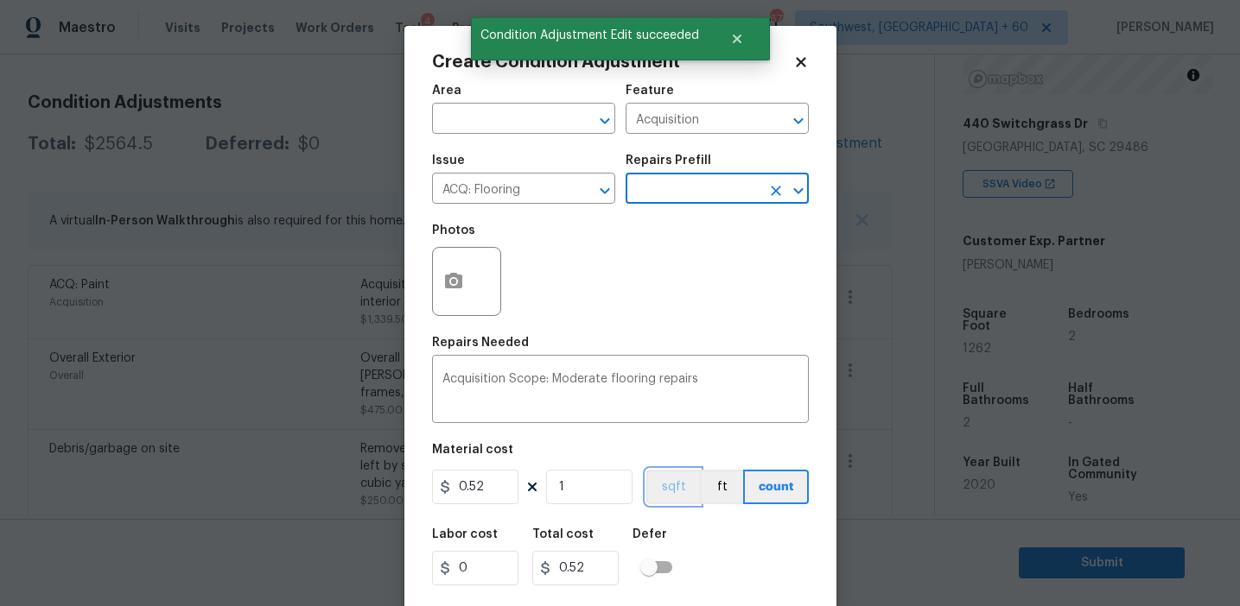
click at [662, 492] on button "sqft" at bounding box center [673, 487] width 54 height 35
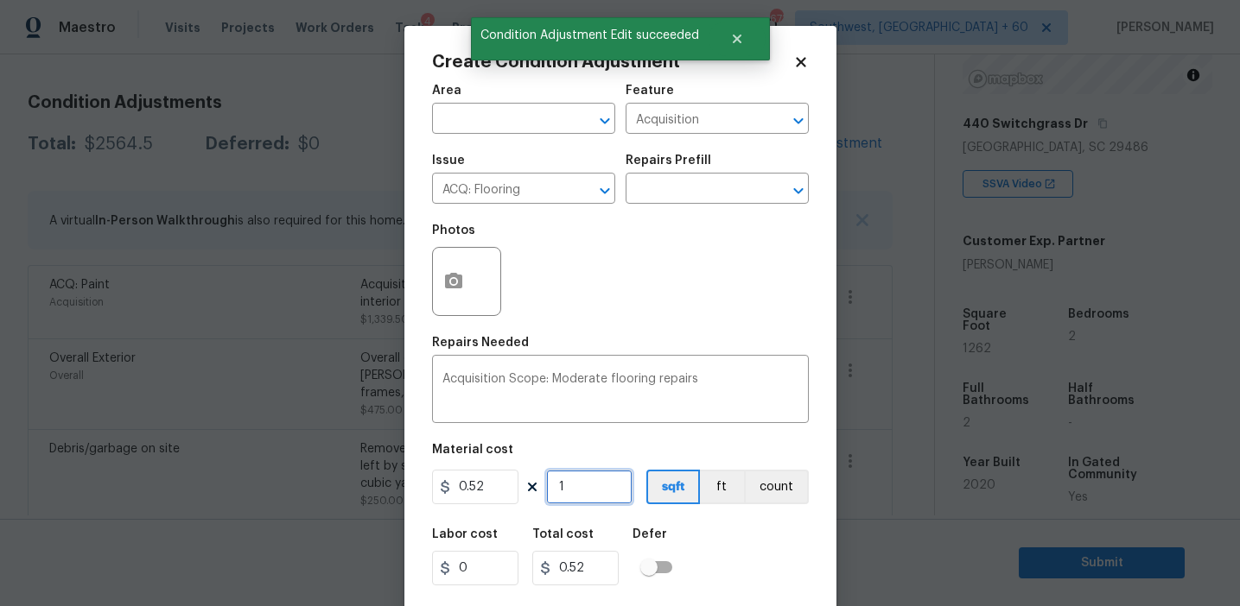
click at [569, 483] on input "1" at bounding box center [589, 487] width 86 height 35
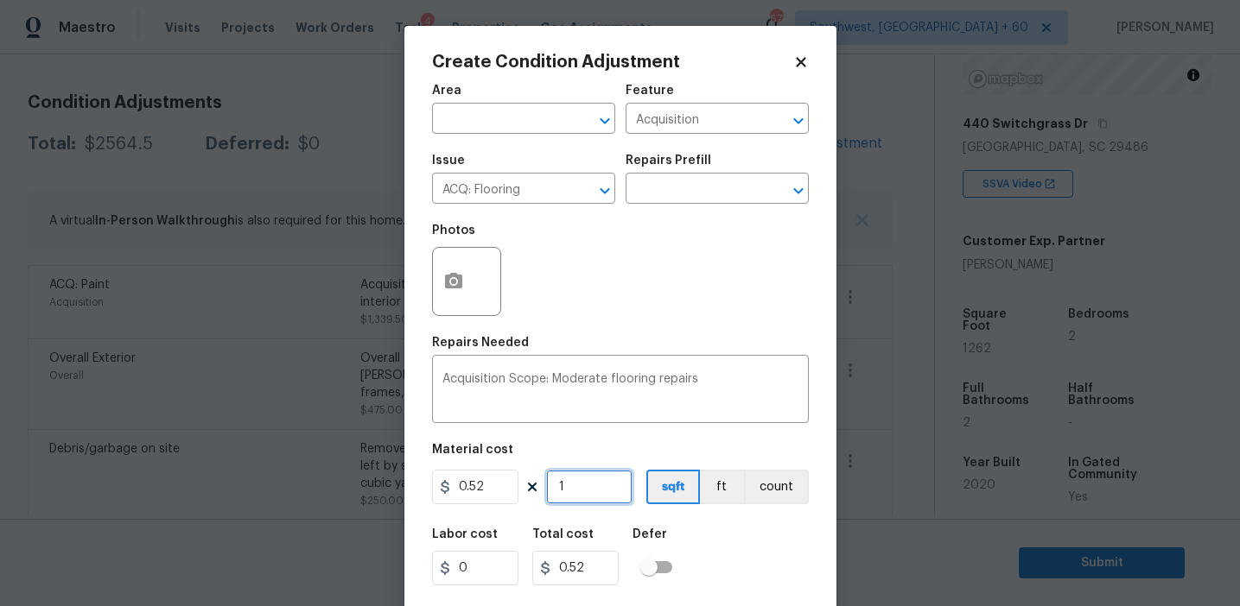
click at [580, 491] on input "1" at bounding box center [589, 487] width 86 height 35
paste input "410"
type input "1410"
type input "733.2"
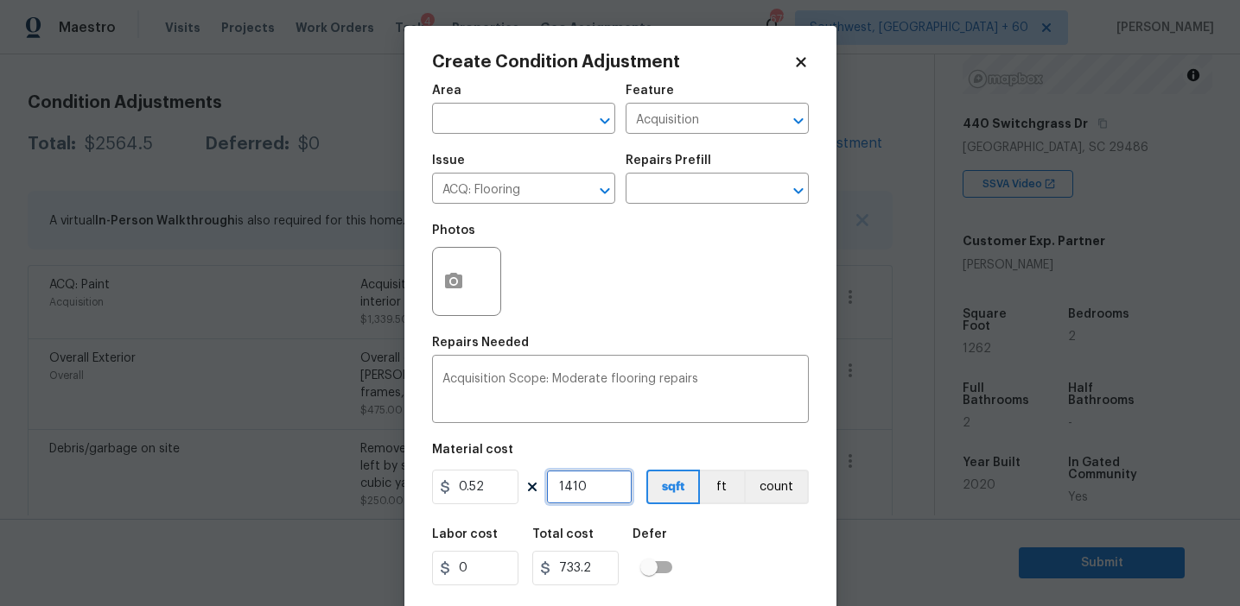
type input "1410"
click at [453, 282] on circle "button" at bounding box center [452, 281] width 5 height 5
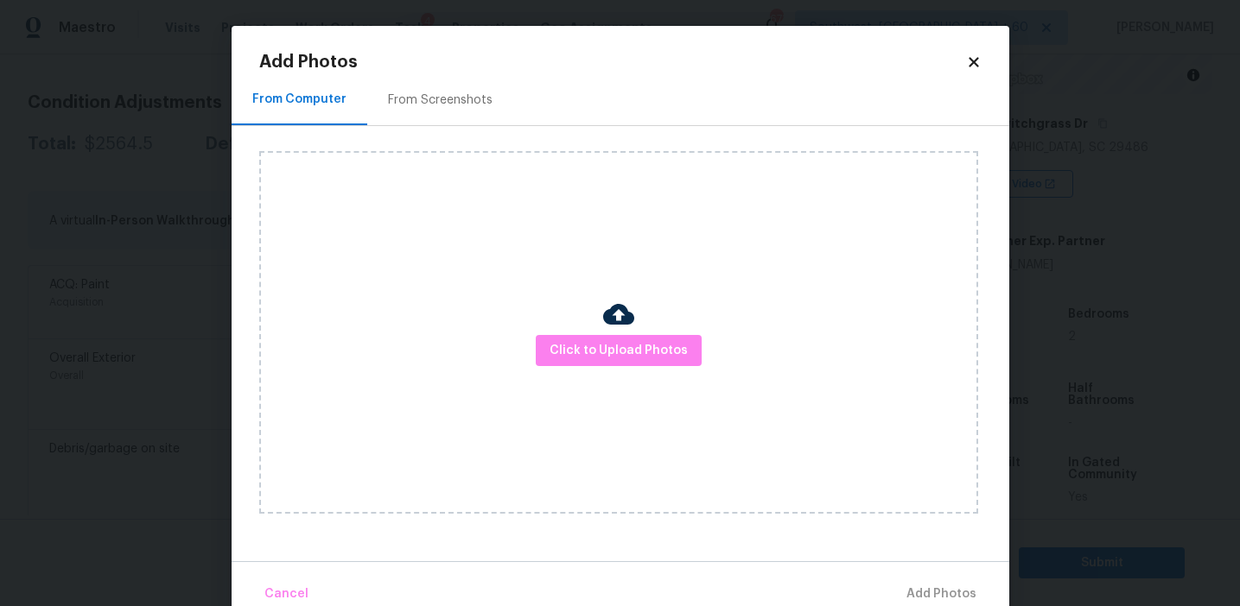
click at [457, 98] on div "From Screenshots" at bounding box center [440, 100] width 105 height 17
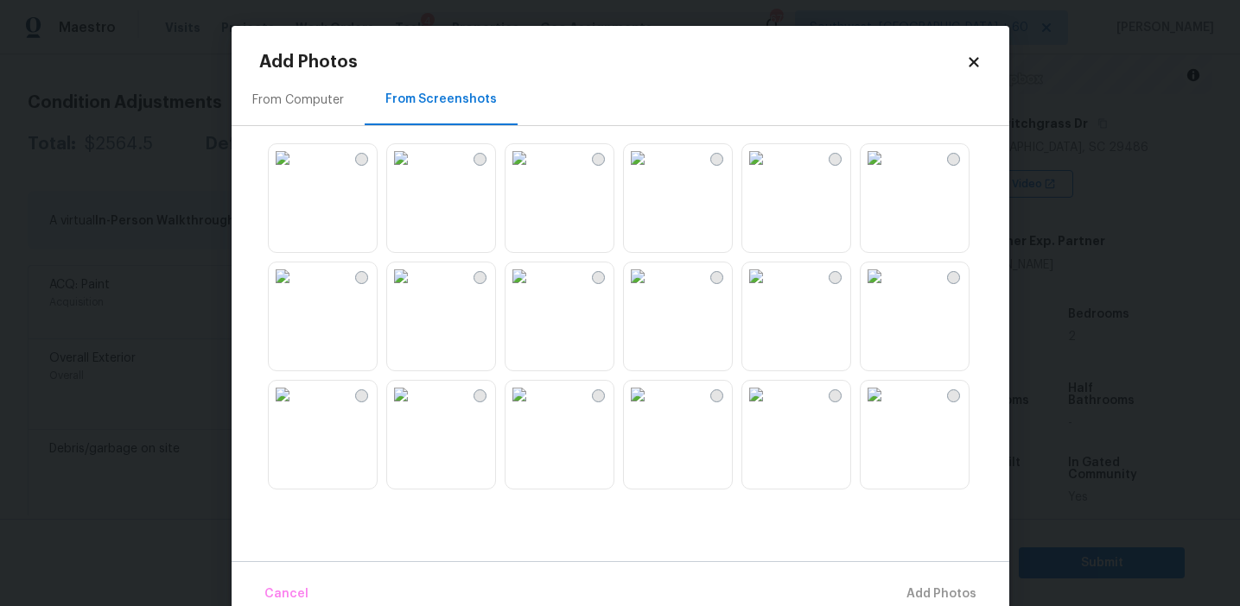
scroll to position [822, 0]
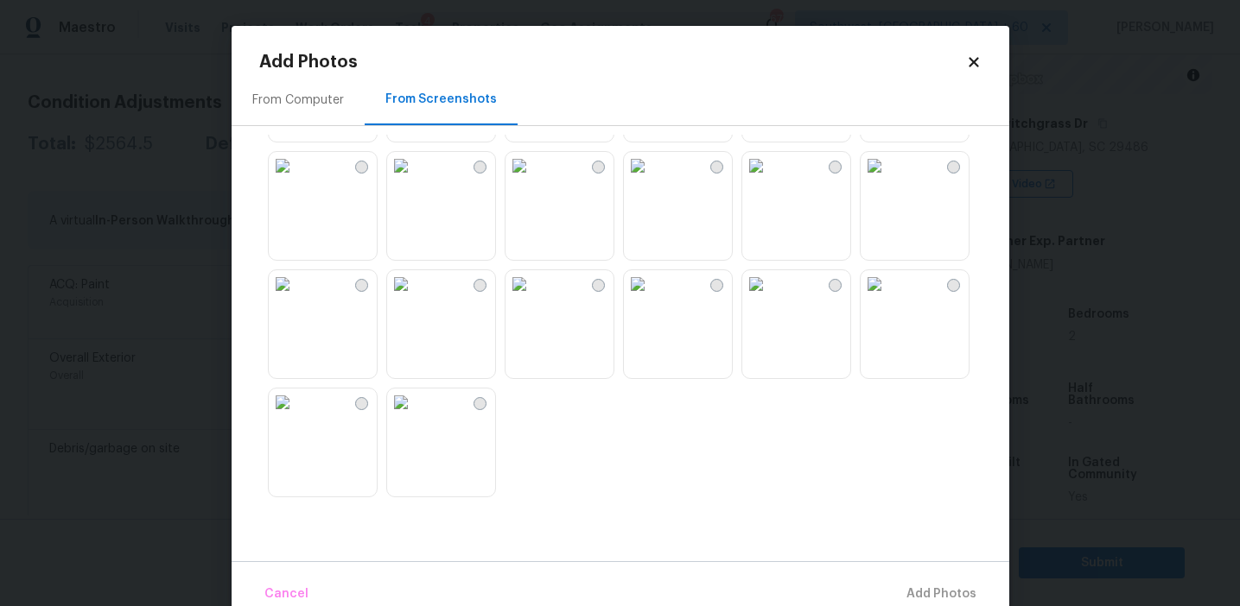
click at [415, 298] on img at bounding box center [401, 284] width 28 height 28
click at [533, 298] on img at bounding box center [519, 284] width 28 height 28
click at [533, 180] on img at bounding box center [519, 166] width 28 height 28
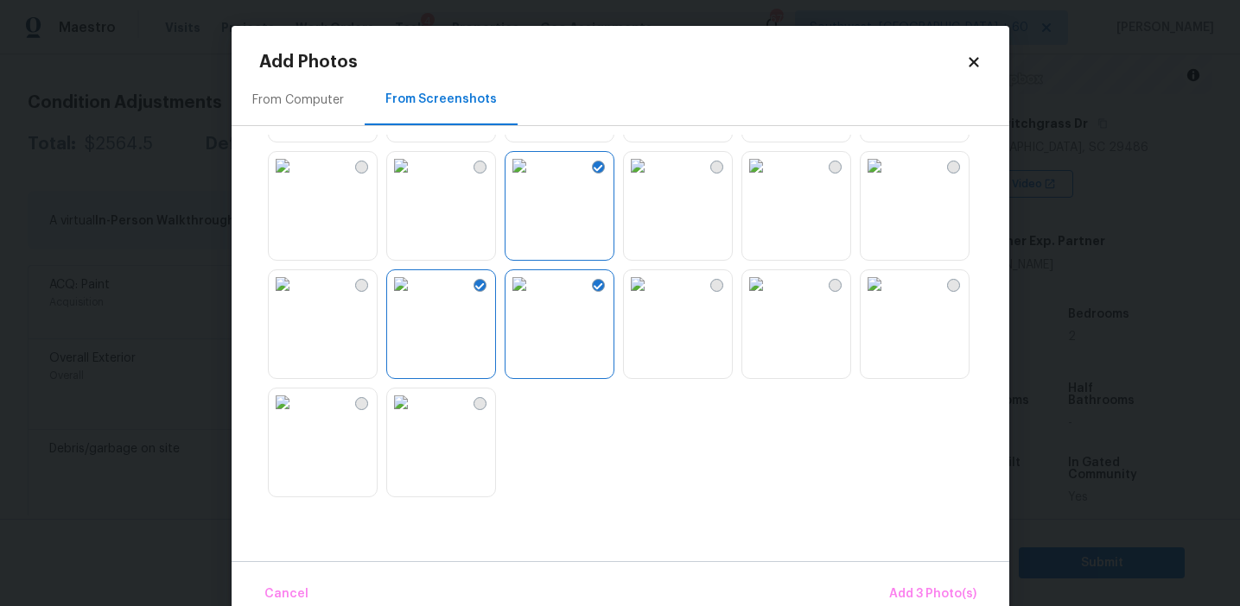
click at [533, 298] on img at bounding box center [519, 284] width 28 height 28
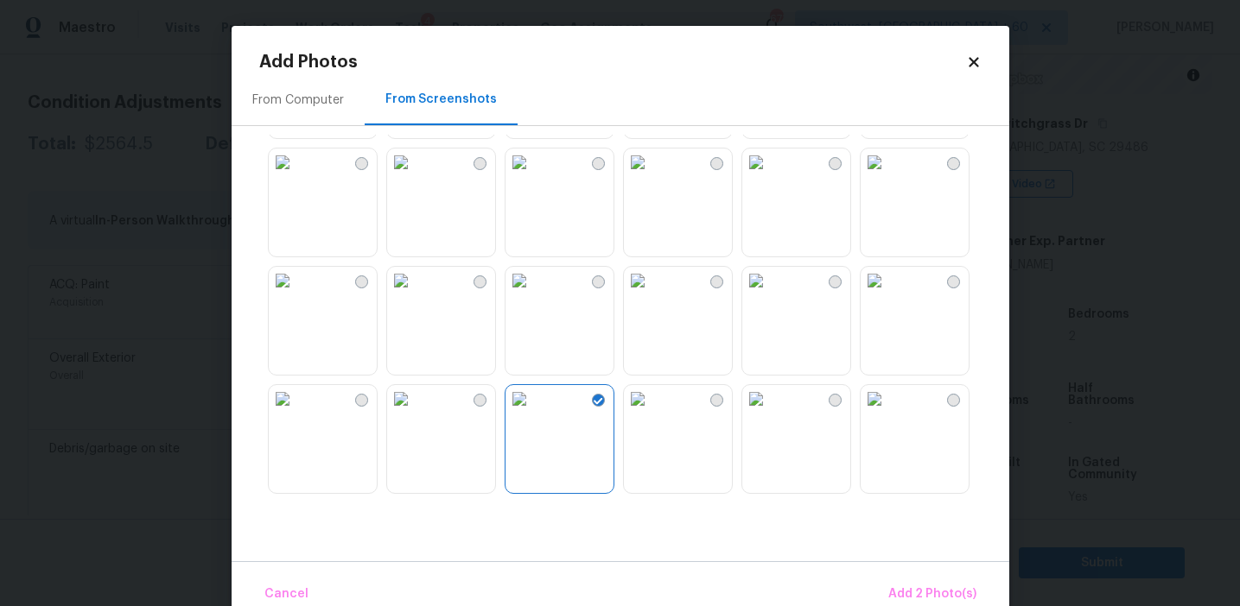
scroll to position [549, 0]
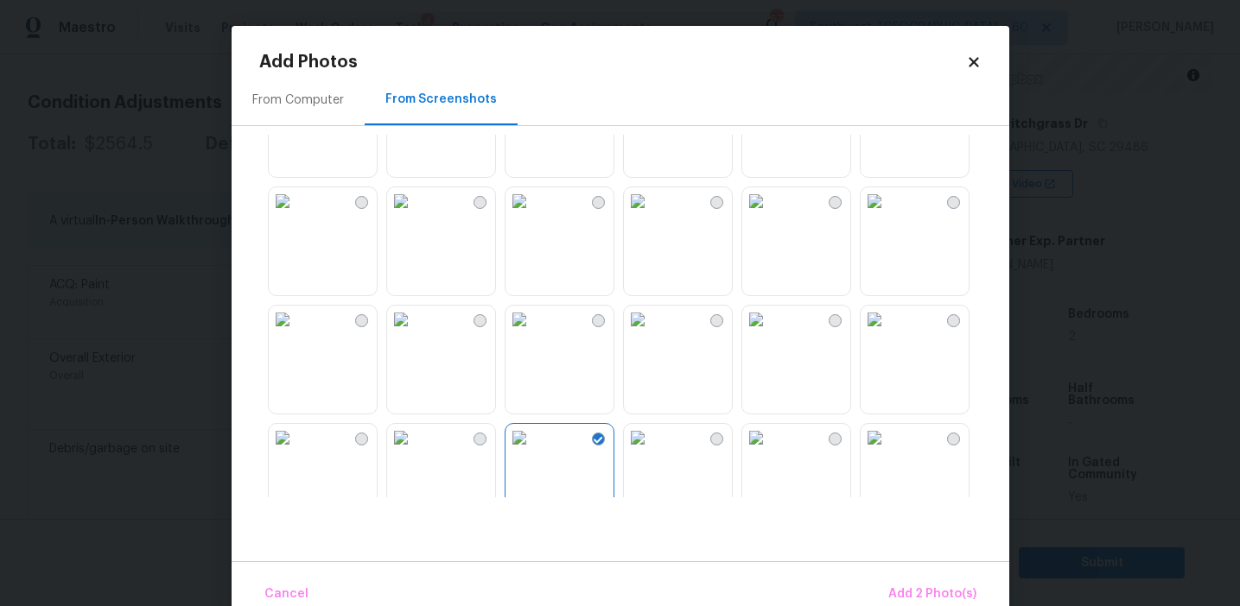
click at [888, 215] on img at bounding box center [874, 201] width 28 height 28
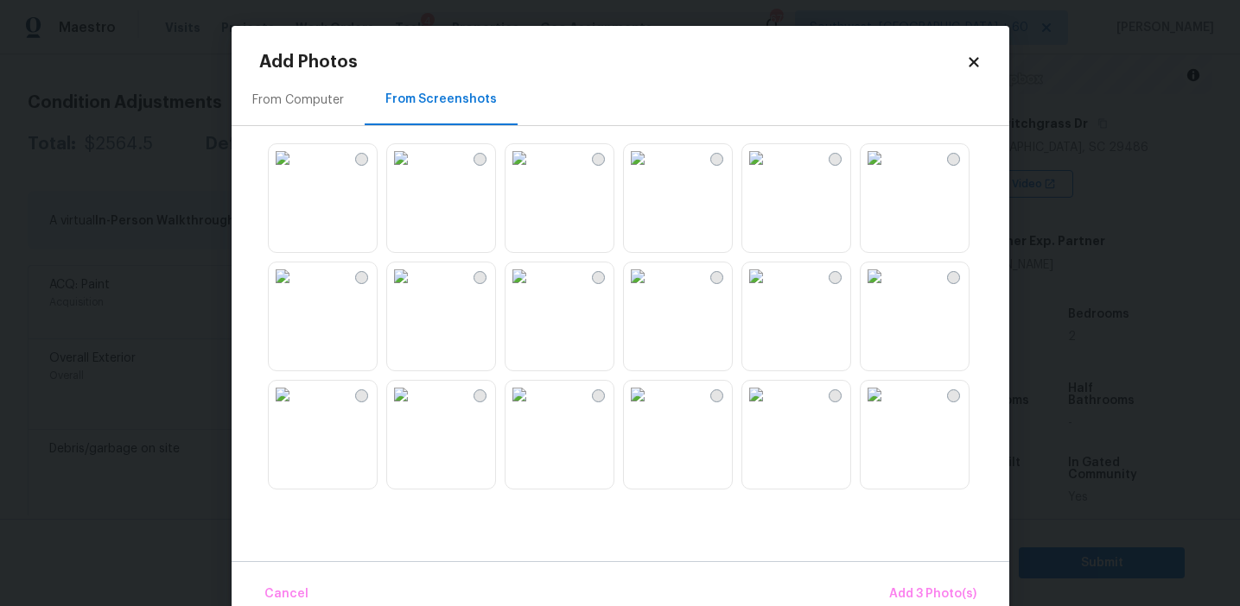
click at [528, 172] on img at bounding box center [519, 158] width 28 height 28
click at [533, 172] on img at bounding box center [519, 158] width 28 height 28
click at [915, 582] on button "Add 3 Photo(s)" at bounding box center [932, 594] width 101 height 37
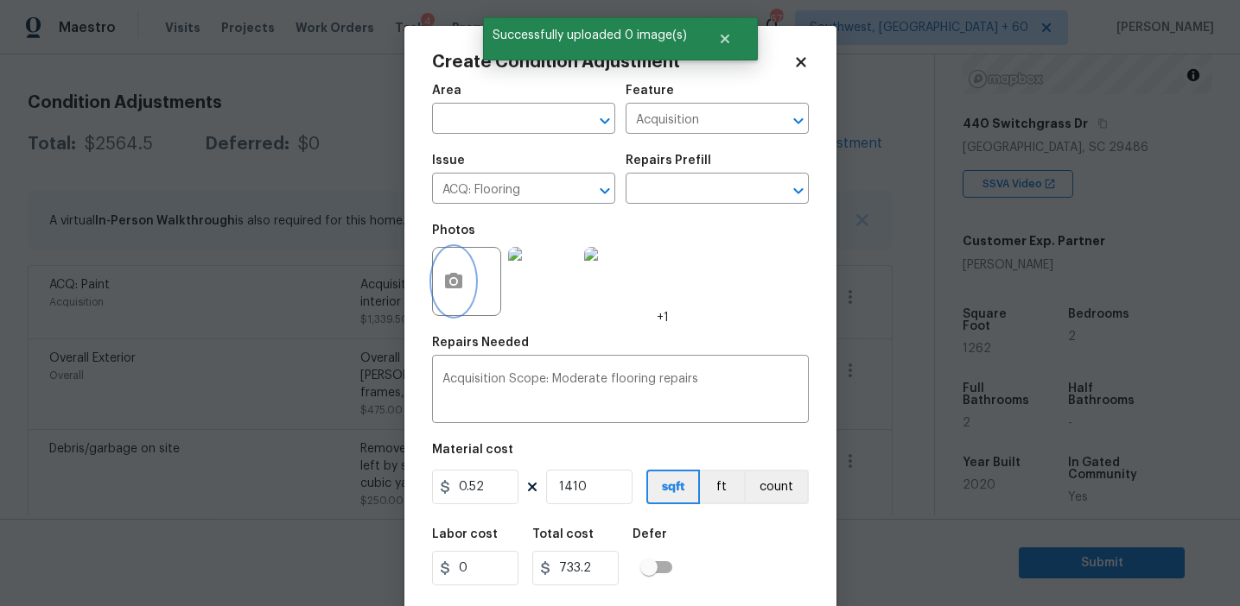
scroll to position [39, 0]
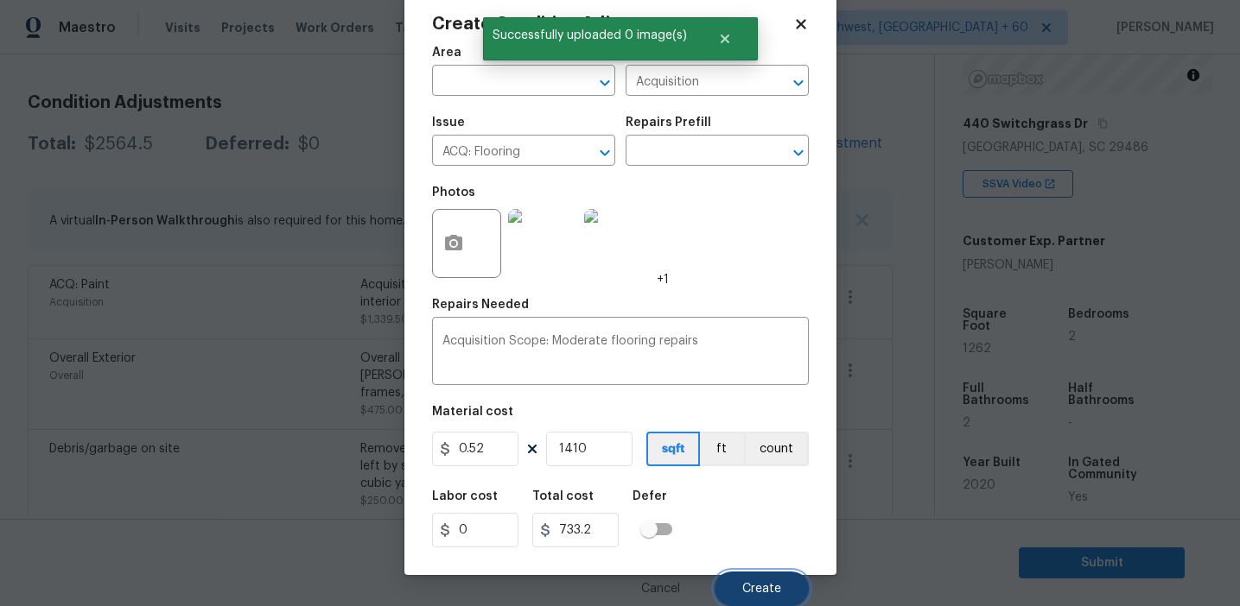
click at [748, 574] on button "Create" at bounding box center [761, 589] width 94 height 35
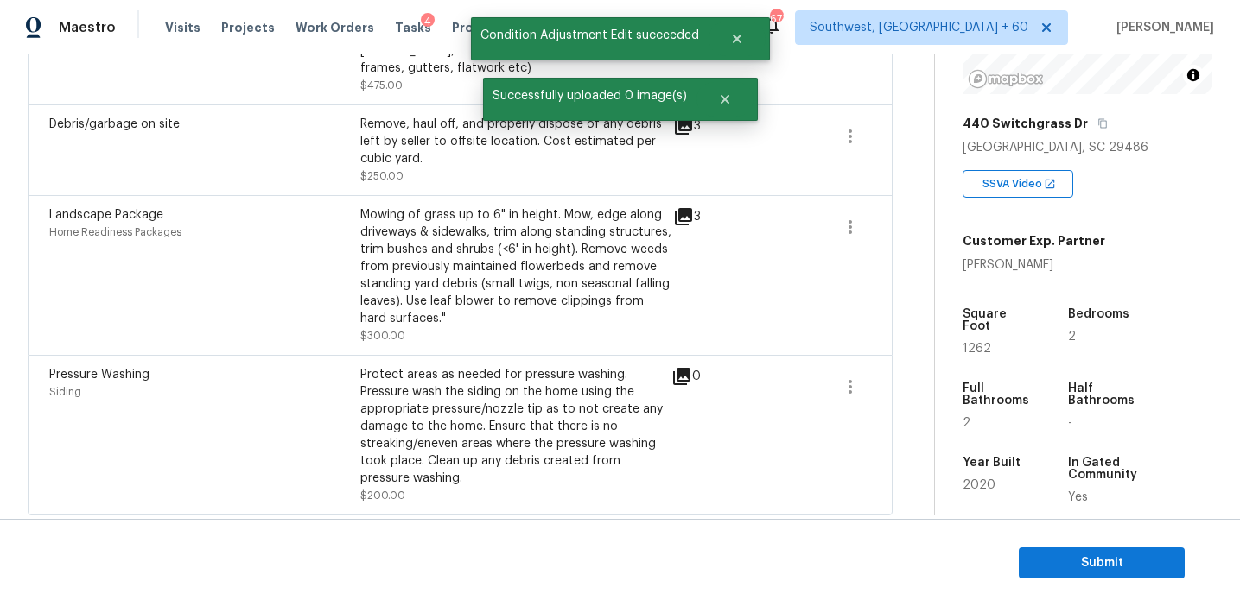
scroll to position [618, 0]
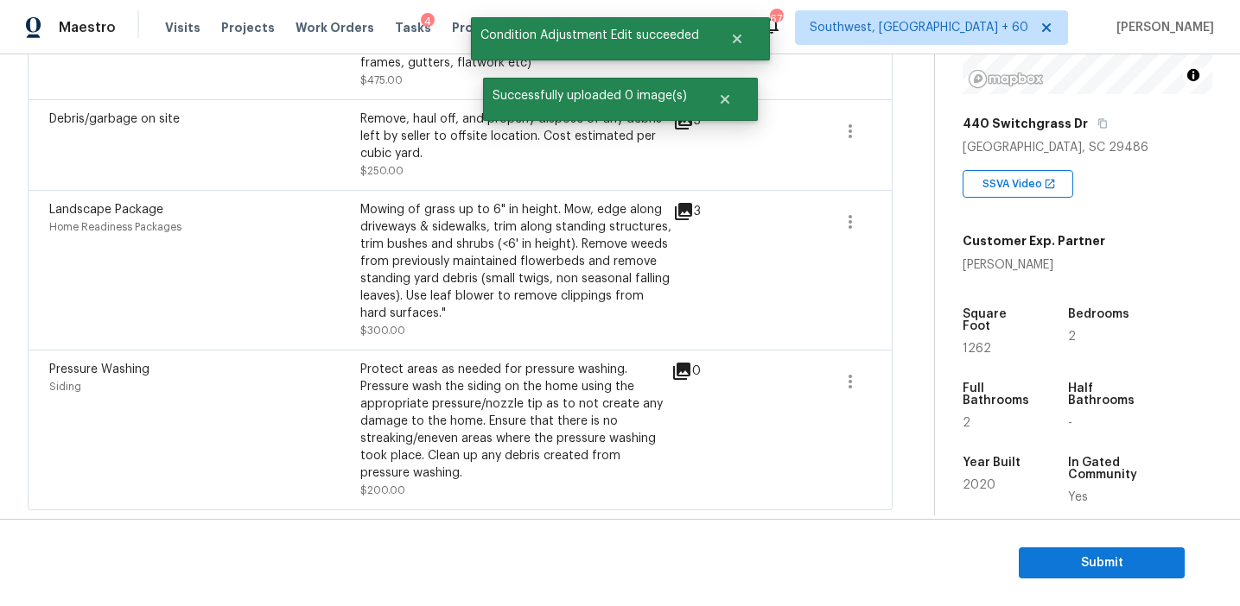
click at [343, 262] on div "Landscape Package Home Readiness Packages" at bounding box center [204, 270] width 311 height 138
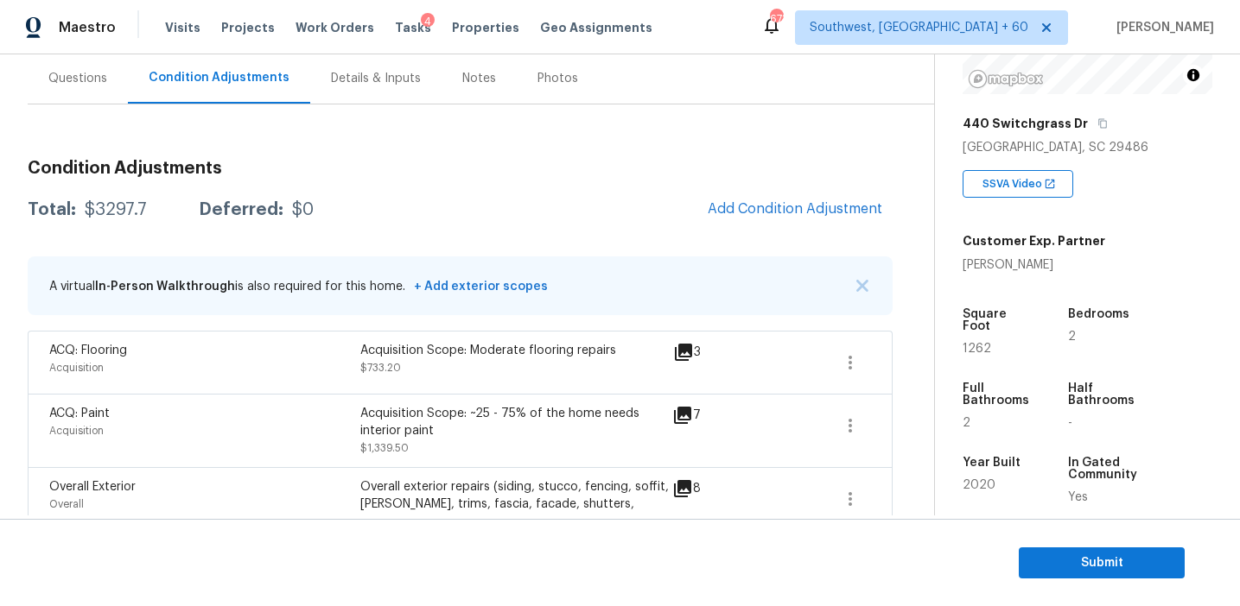
scroll to position [165, 0]
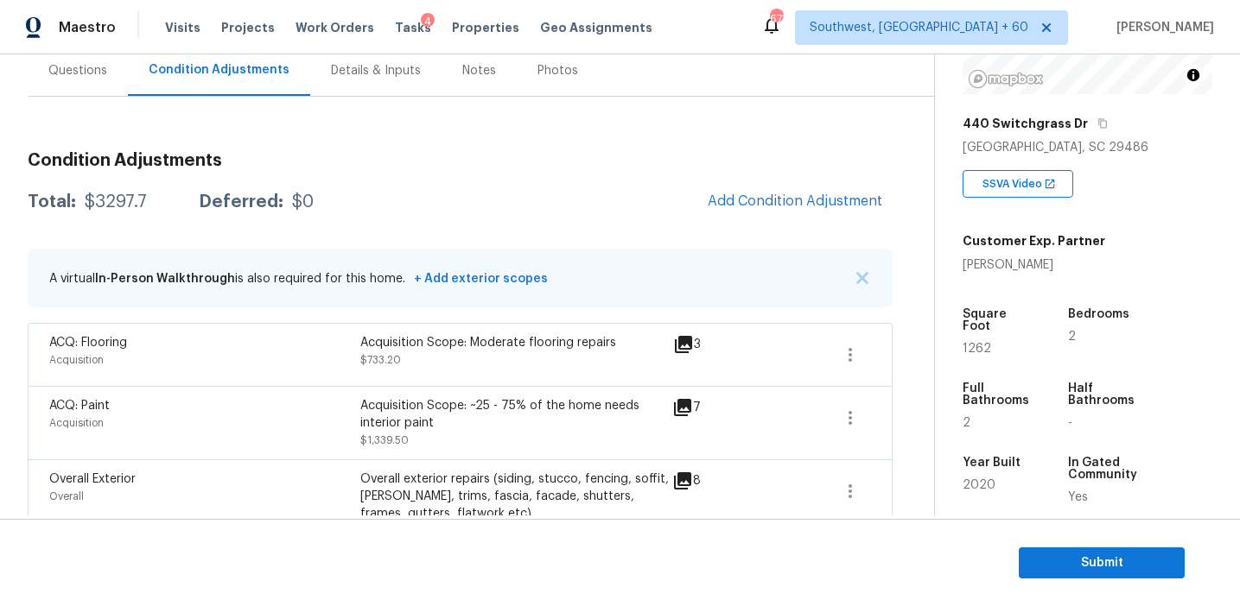
click at [121, 203] on div "$3297.7" at bounding box center [116, 201] width 62 height 17
copy div "3297.7"
click at [297, 174] on div "Condition Adjustments Total: $3297.7 Deferred: $0 Add Condition Adjustment A vi…" at bounding box center [460, 549] width 865 height 823
click at [305, 160] on h3 "Condition Adjustments" at bounding box center [460, 160] width 865 height 17
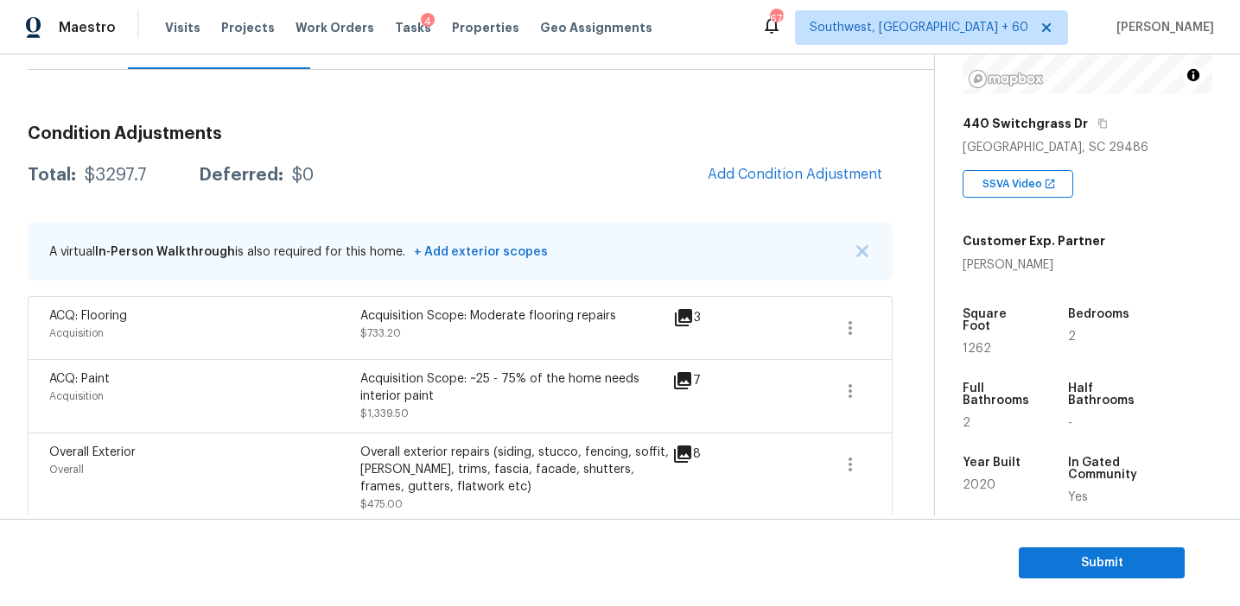
scroll to position [154, 0]
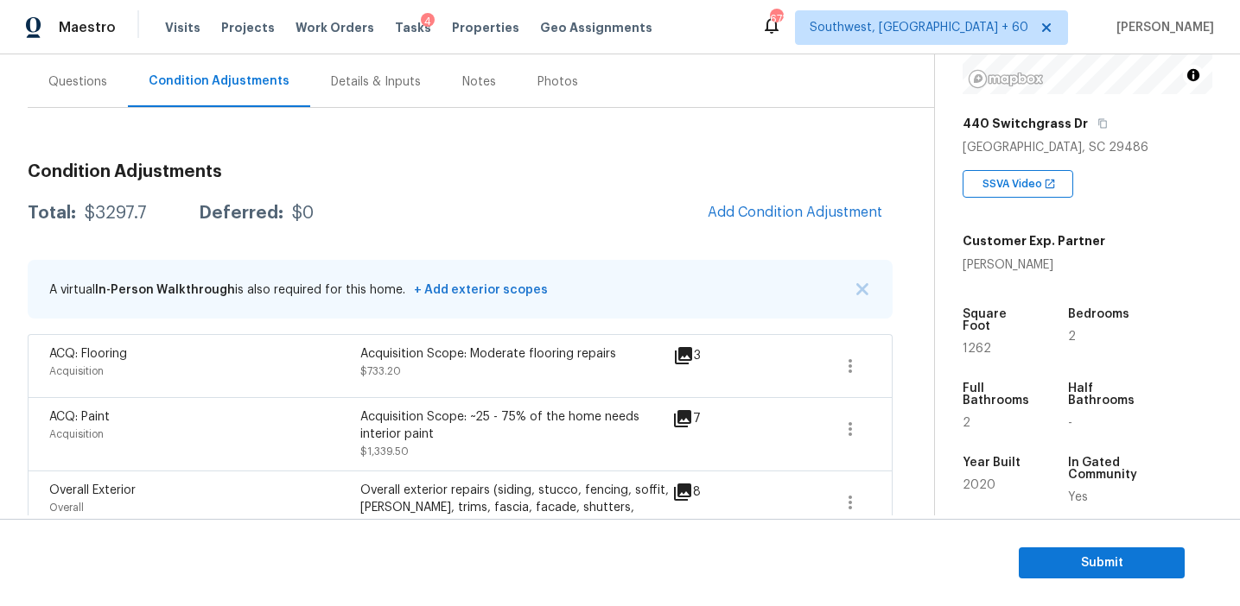
click at [114, 101] on div "Questions" at bounding box center [78, 81] width 100 height 51
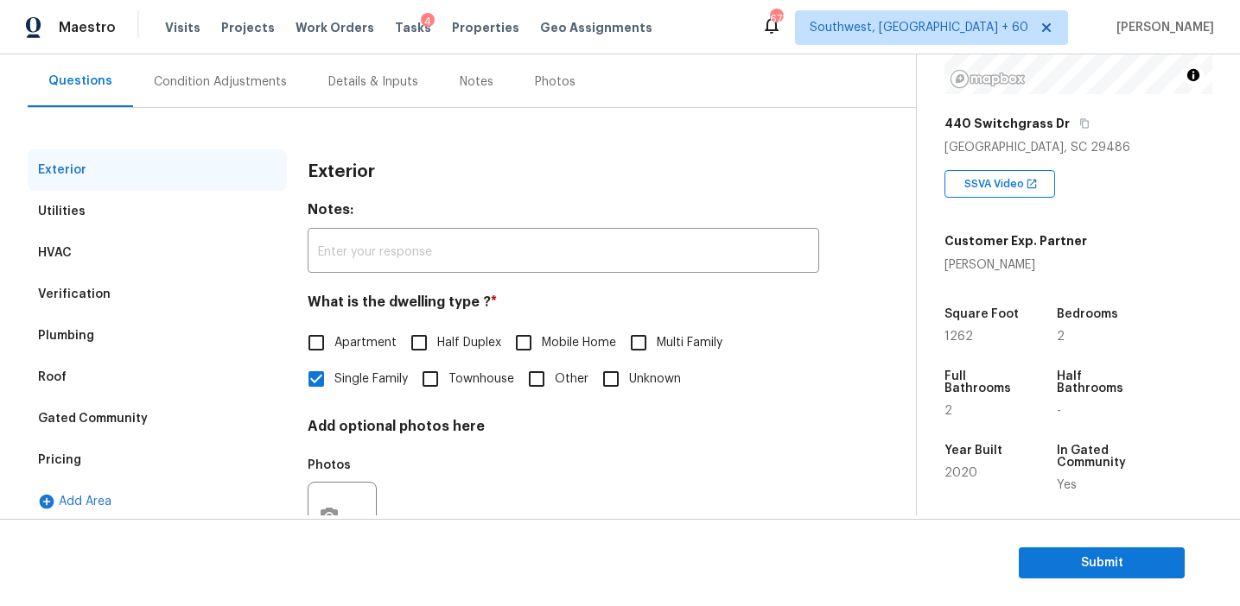
click at [164, 418] on div "Gated Community" at bounding box center [157, 418] width 259 height 41
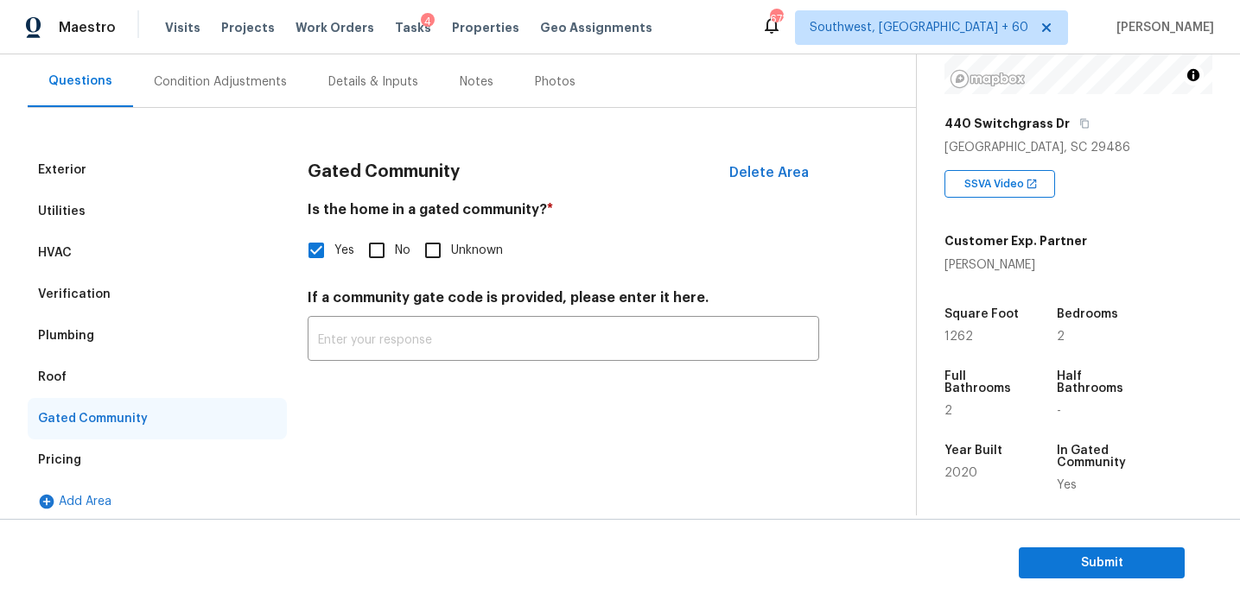
click at [131, 466] on div "Pricing" at bounding box center [157, 460] width 259 height 41
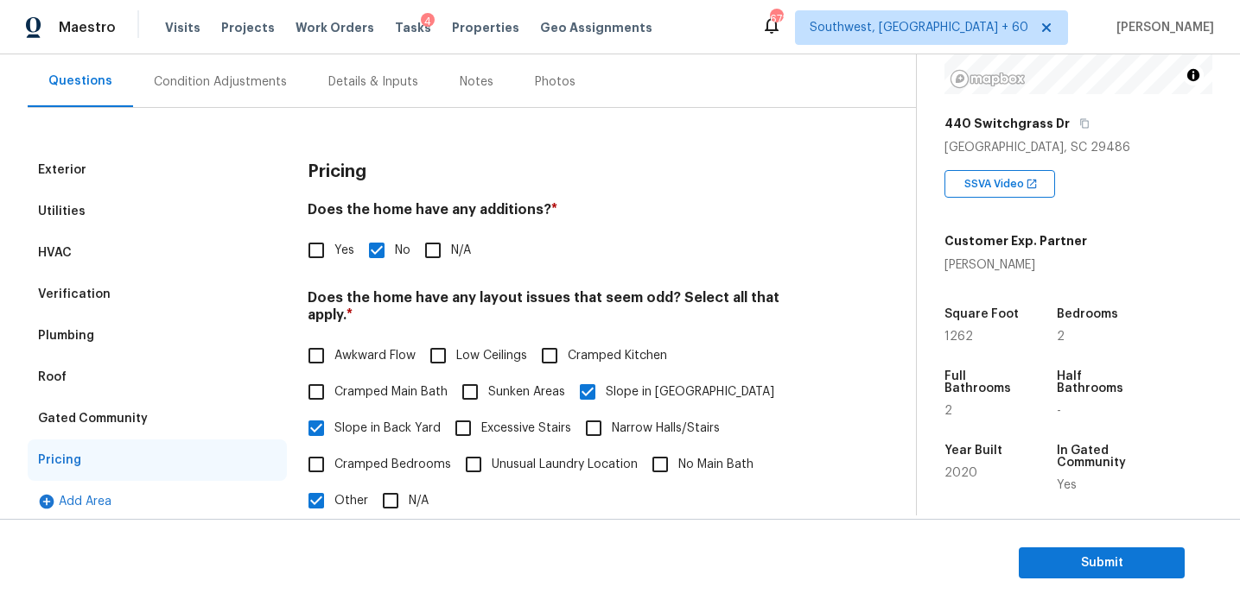
click at [333, 172] on h3 "Pricing" at bounding box center [337, 171] width 59 height 17
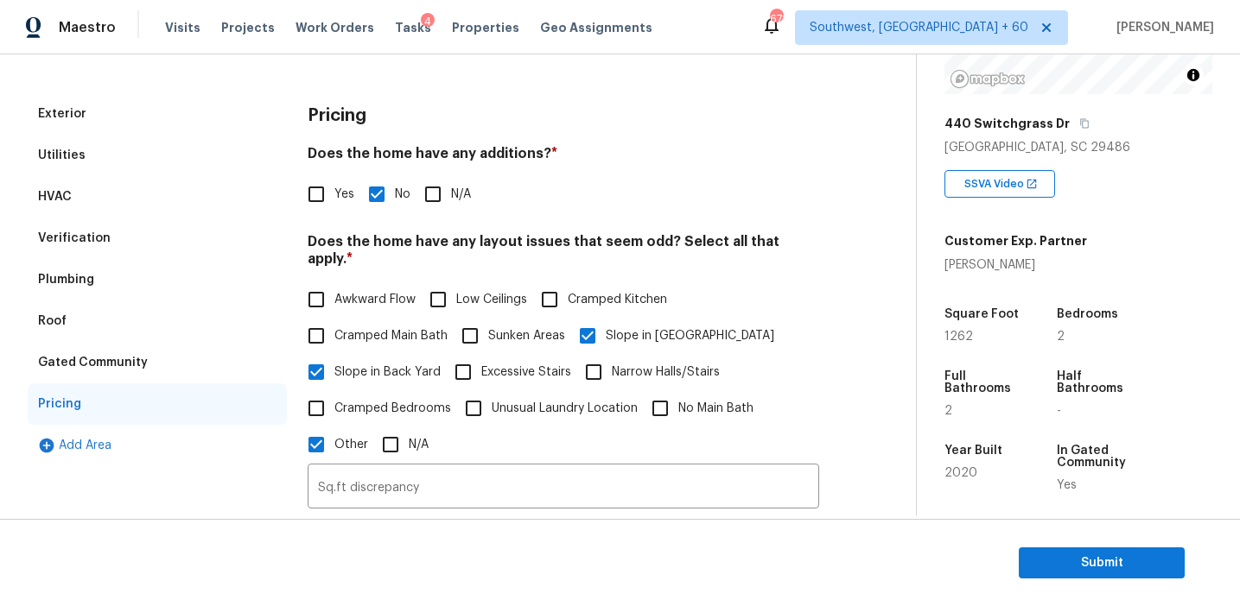
scroll to position [162, 0]
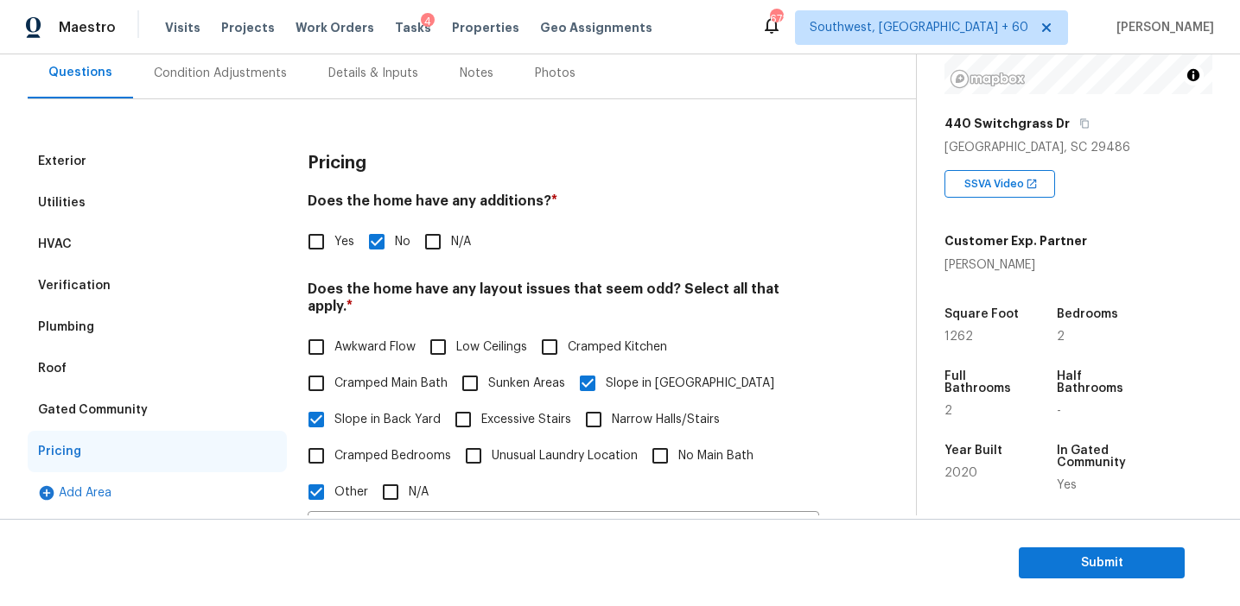
click at [201, 399] on div "Gated Community" at bounding box center [157, 410] width 259 height 41
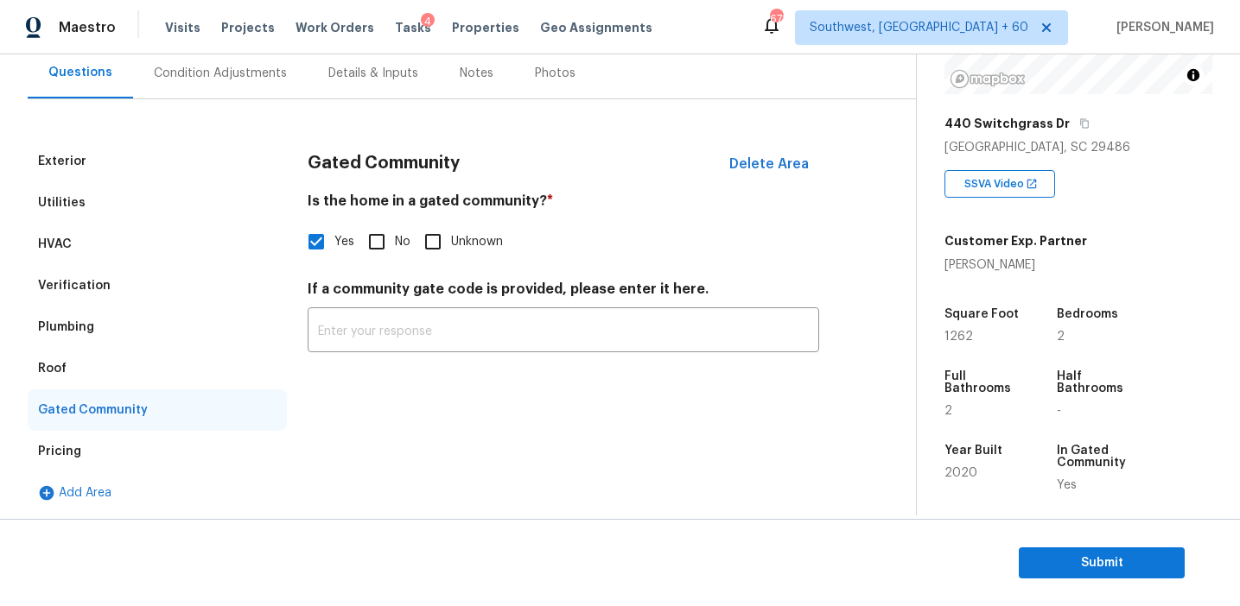
click at [136, 361] on div "Roof" at bounding box center [157, 368] width 259 height 41
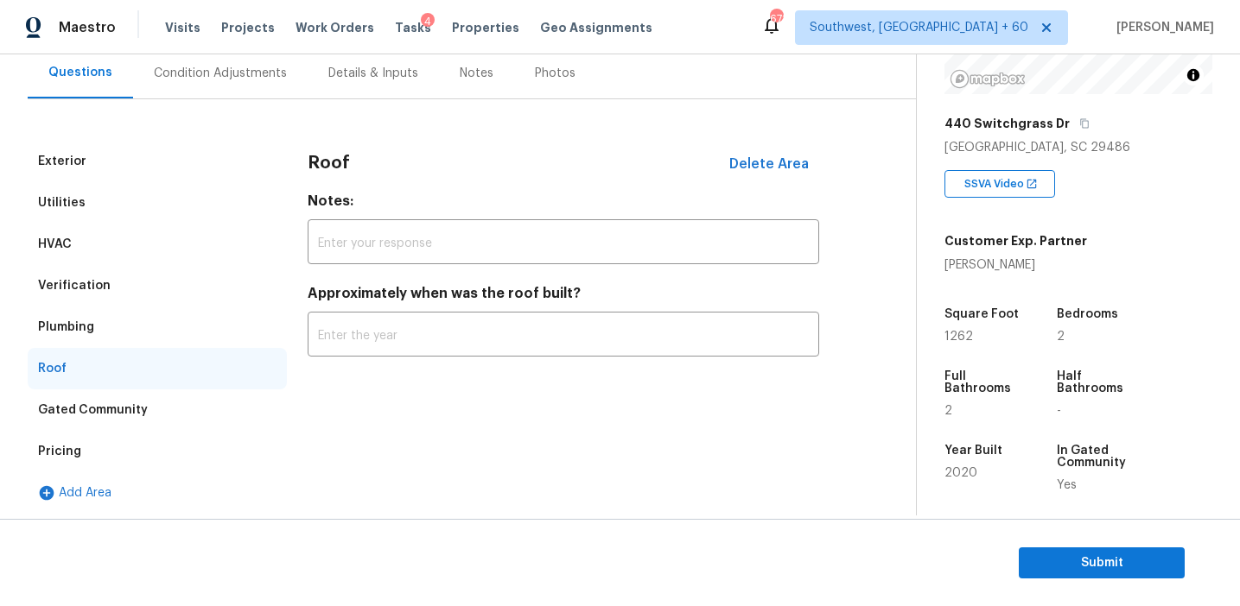
click at [136, 327] on div "Plumbing" at bounding box center [157, 327] width 259 height 41
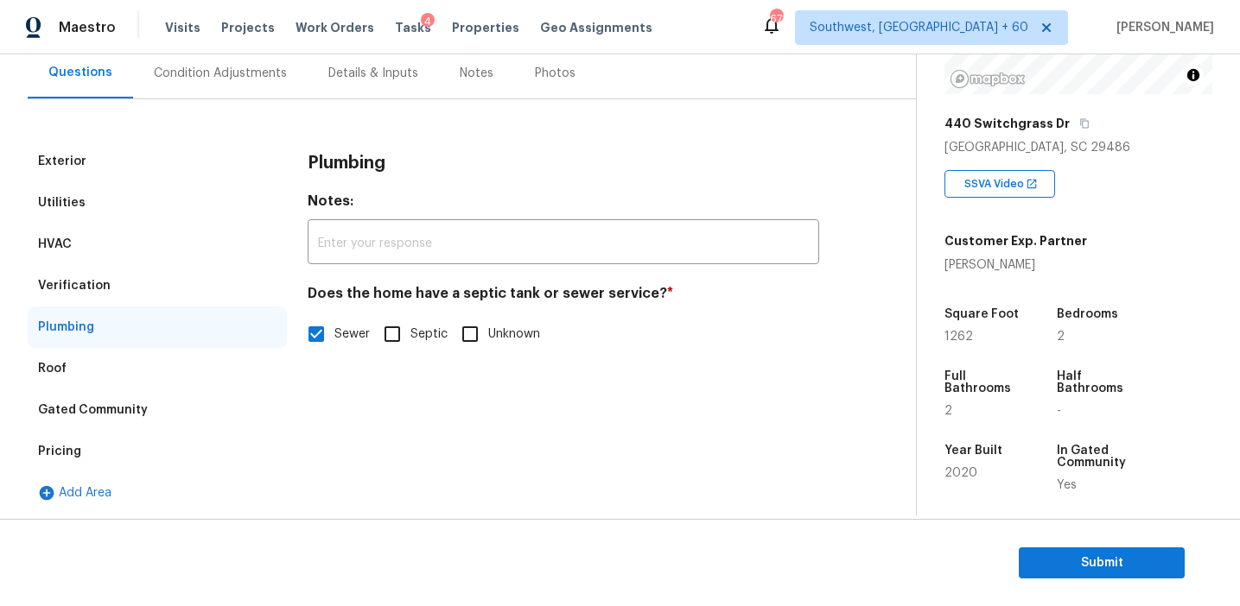
click at [130, 265] on div "Verification" at bounding box center [157, 285] width 259 height 41
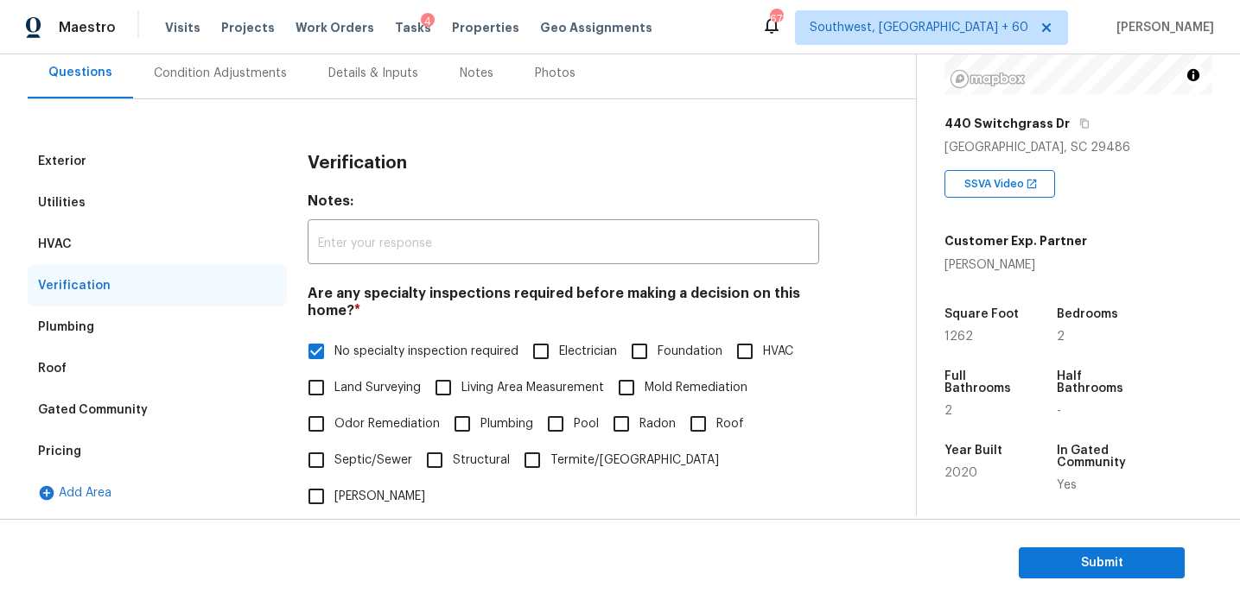
click at [130, 248] on div "HVAC" at bounding box center [157, 244] width 259 height 41
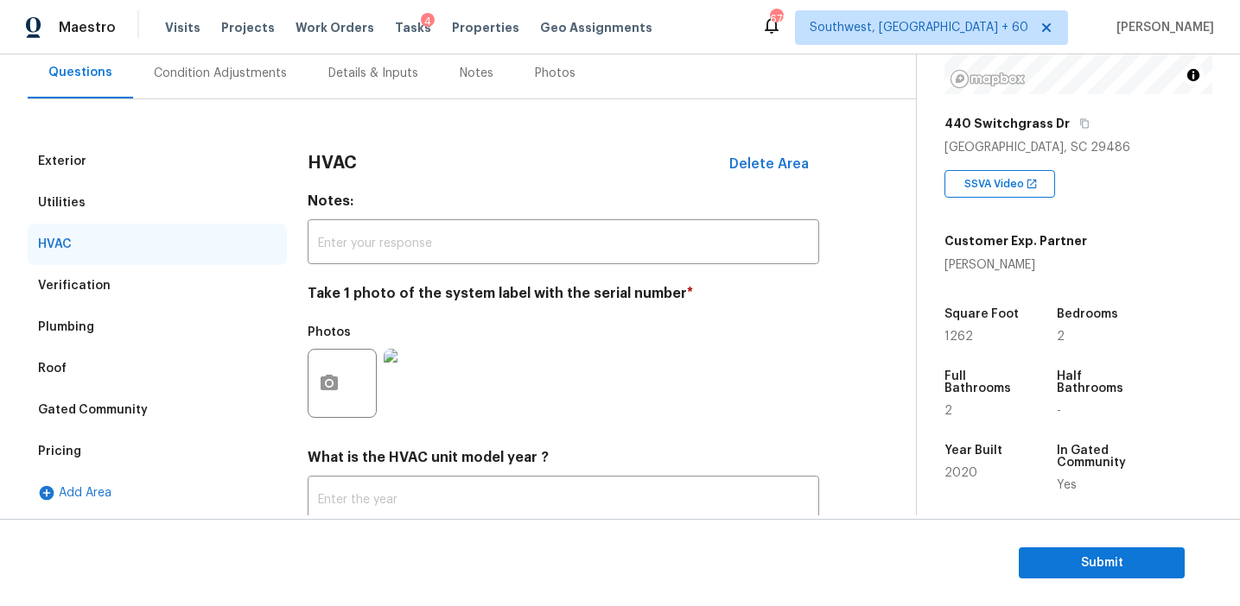
click at [130, 200] on div "Utilities" at bounding box center [157, 202] width 259 height 41
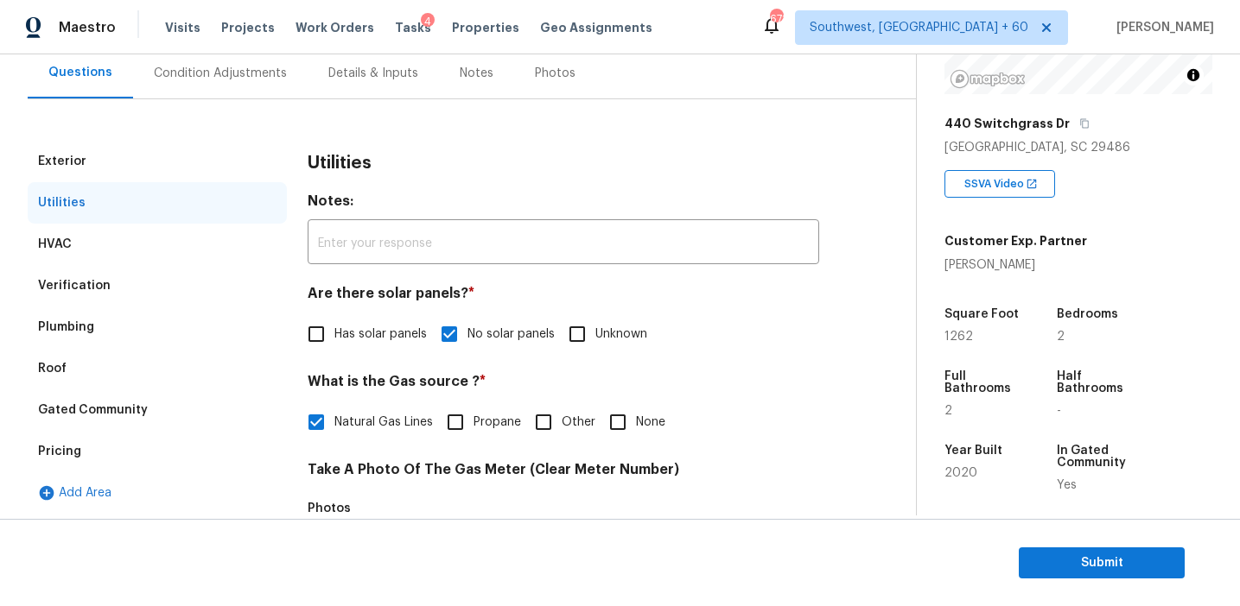
click at [125, 155] on div "Exterior" at bounding box center [157, 161] width 259 height 41
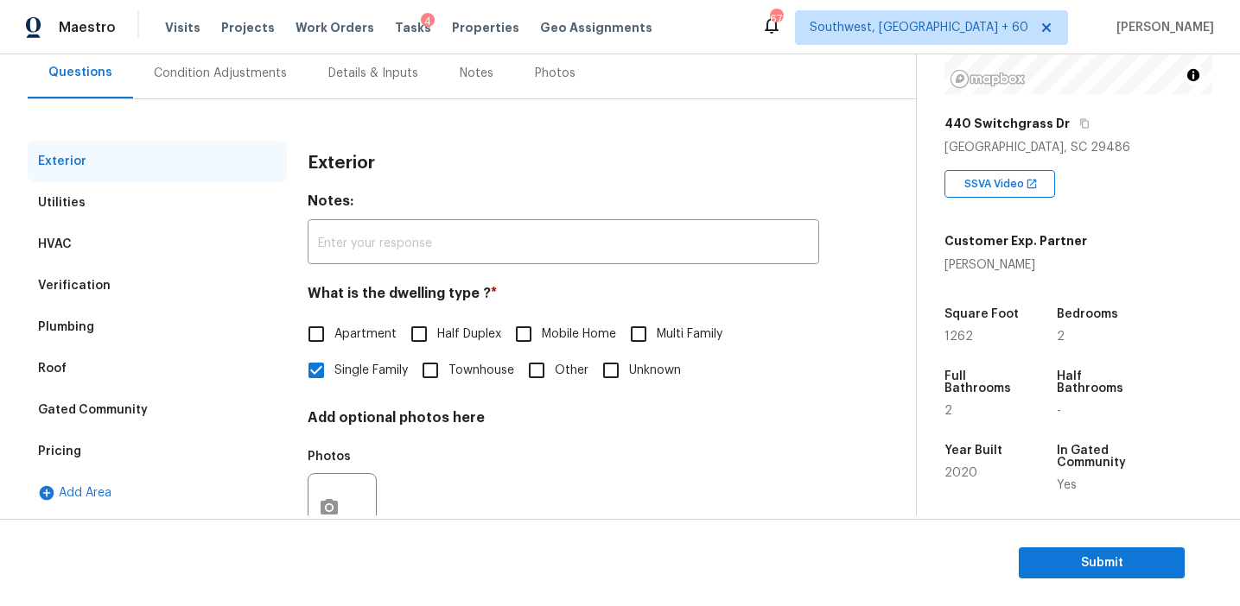
click at [232, 85] on div "Condition Adjustments" at bounding box center [220, 73] width 174 height 51
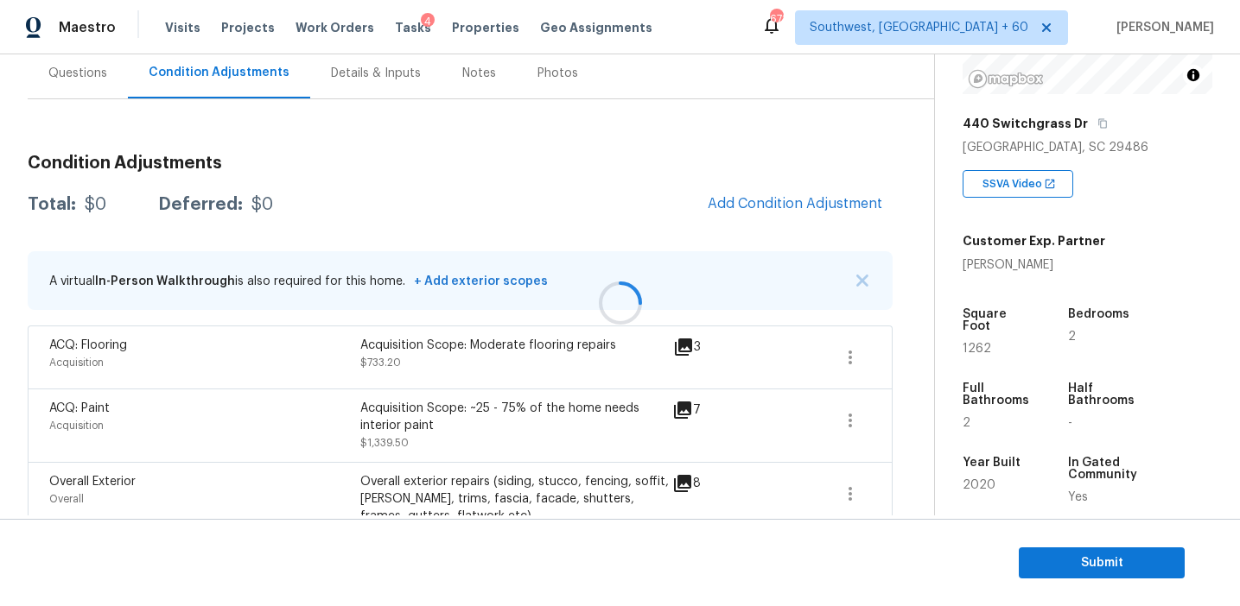
scroll to position [163, 0]
click at [866, 274] on img "button" at bounding box center [862, 280] width 12 height 12
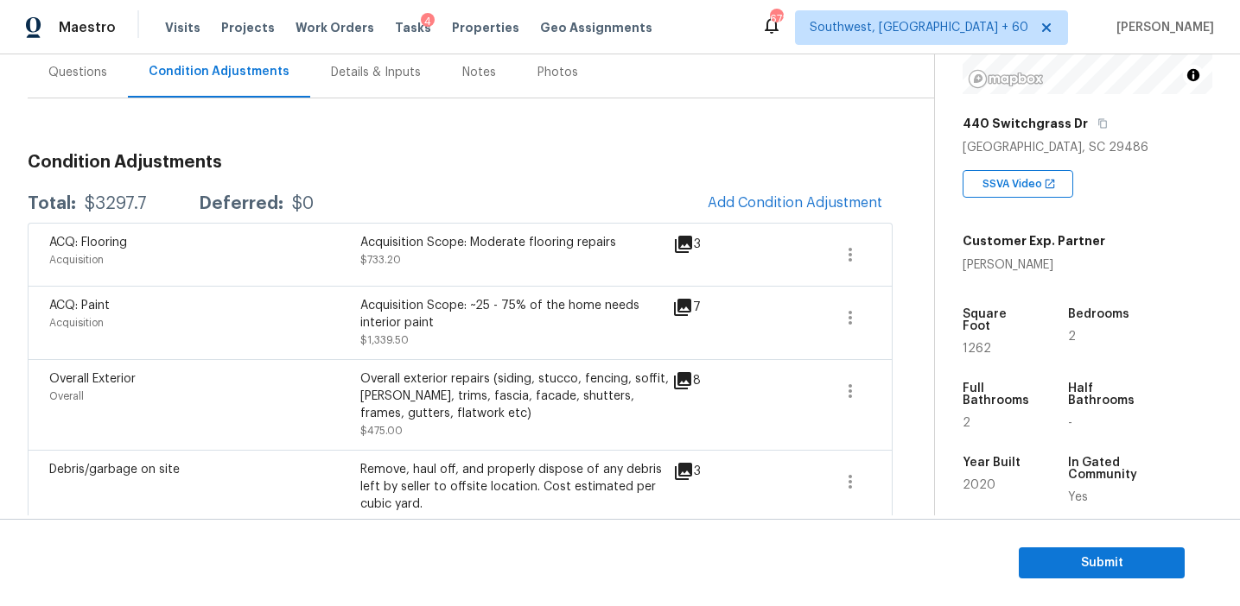
click at [309, 117] on div "Condition Adjustments Total: $3297.7 Deferred: $0 Add Condition Adjustment ACQ:…" at bounding box center [460, 479] width 865 height 763
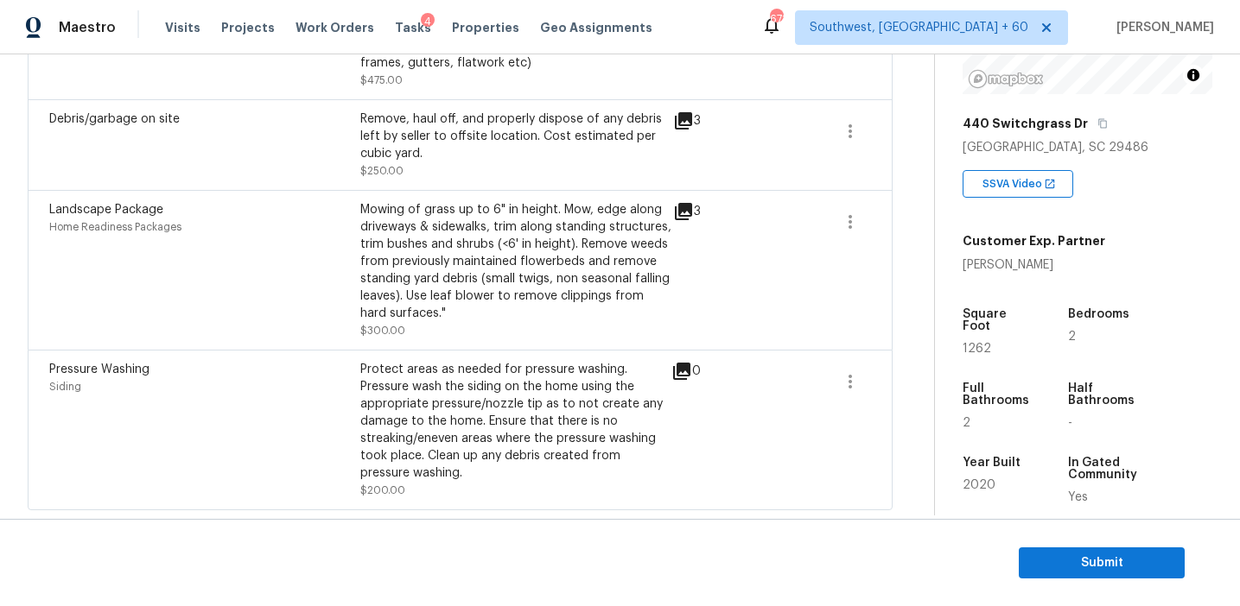
click at [400, 187] on div "Debris/garbage on site Remove, haul off, and properly dispose of any debris lef…" at bounding box center [460, 144] width 865 height 91
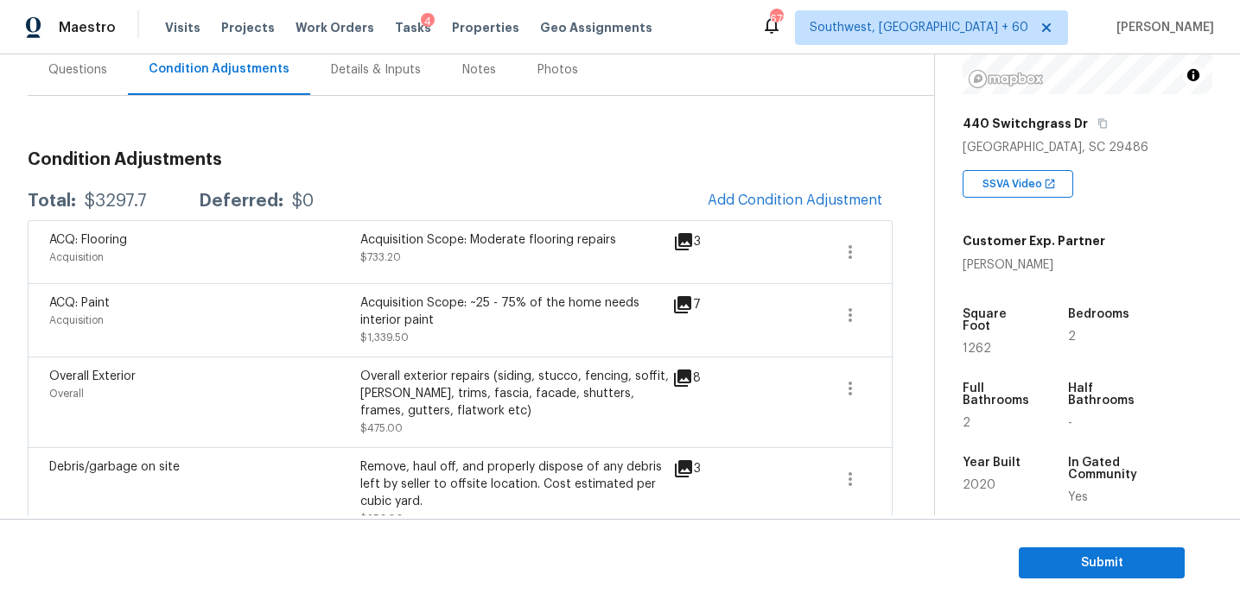
scroll to position [165, 0]
click at [1140, 559] on span "Submit" at bounding box center [1101, 564] width 138 height 22
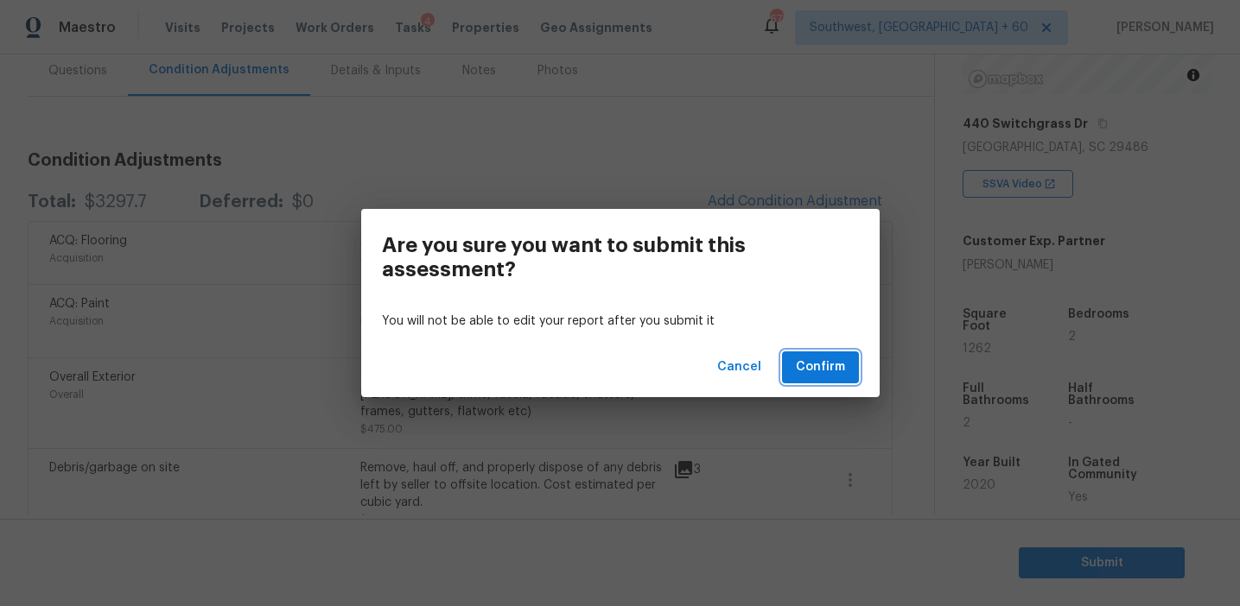
click at [841, 366] on span "Confirm" at bounding box center [820, 368] width 49 height 22
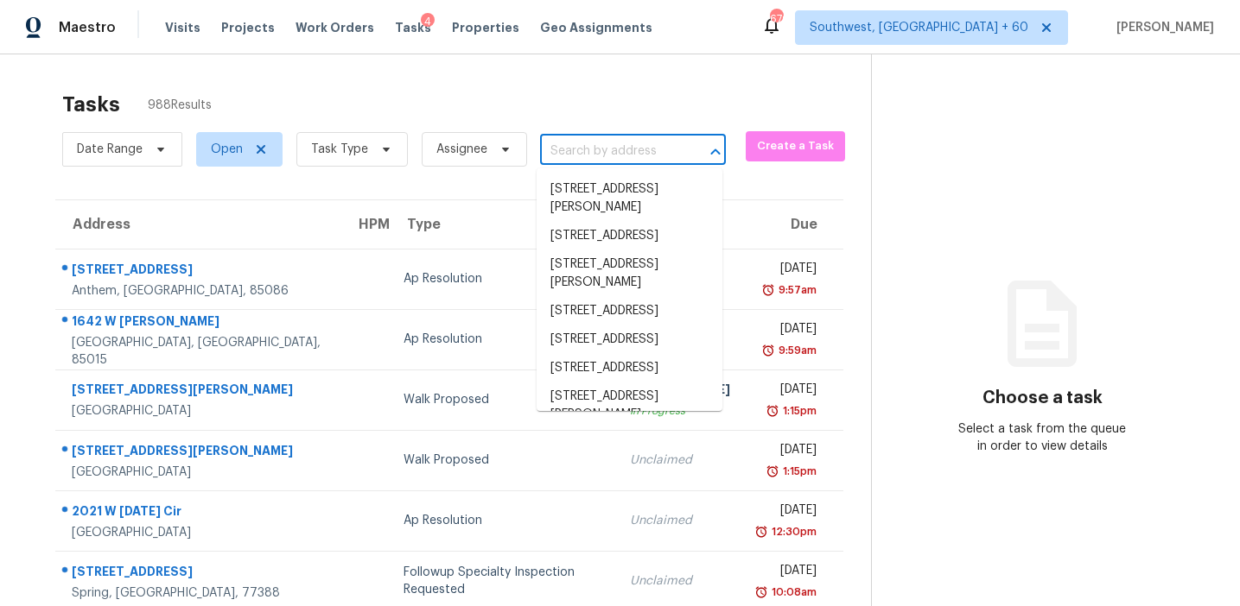
click at [584, 162] on input "text" at bounding box center [608, 151] width 137 height 27
paste input "3645 Althorp Dr Raleigh, NC, 27616"
type input "3645 Althorp Dr Raleigh, NC, 27616"
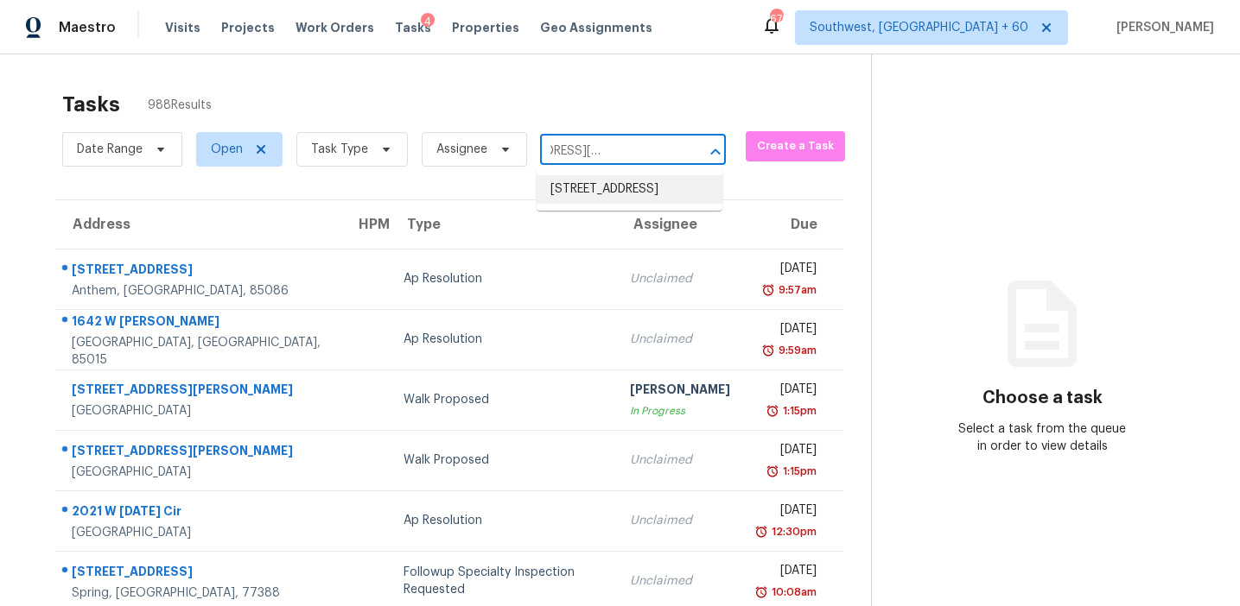
click at [616, 189] on li "3645 Althorp Dr, Raleigh, NC 27616" at bounding box center [629, 189] width 186 height 29
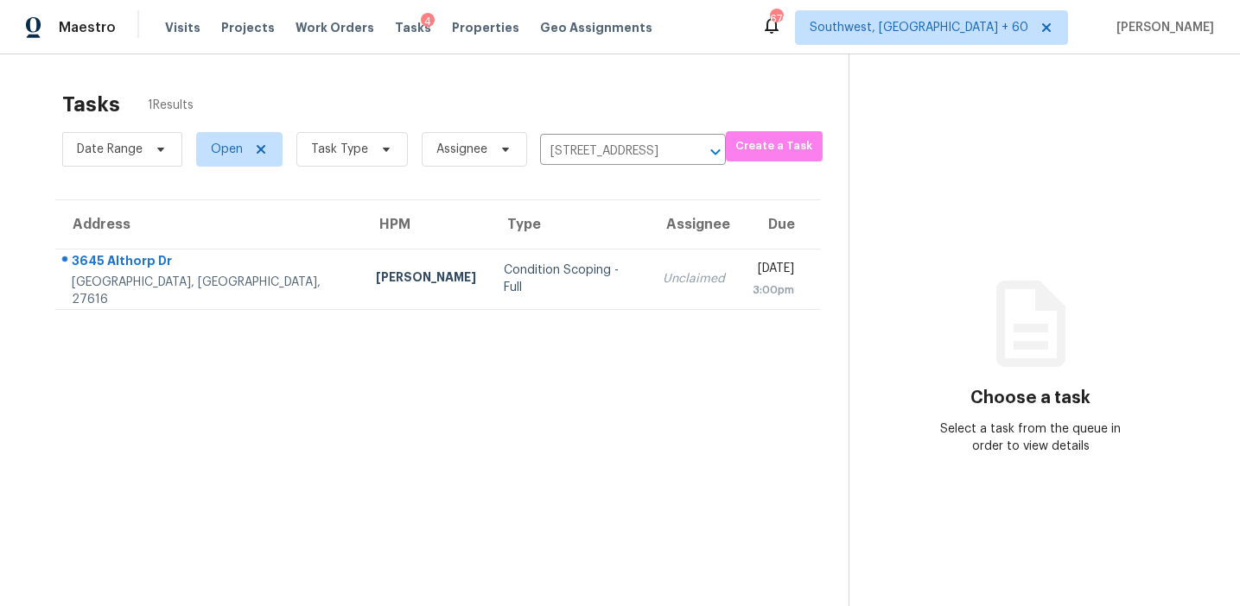
click at [663, 272] on div "Unclaimed" at bounding box center [694, 278] width 62 height 17
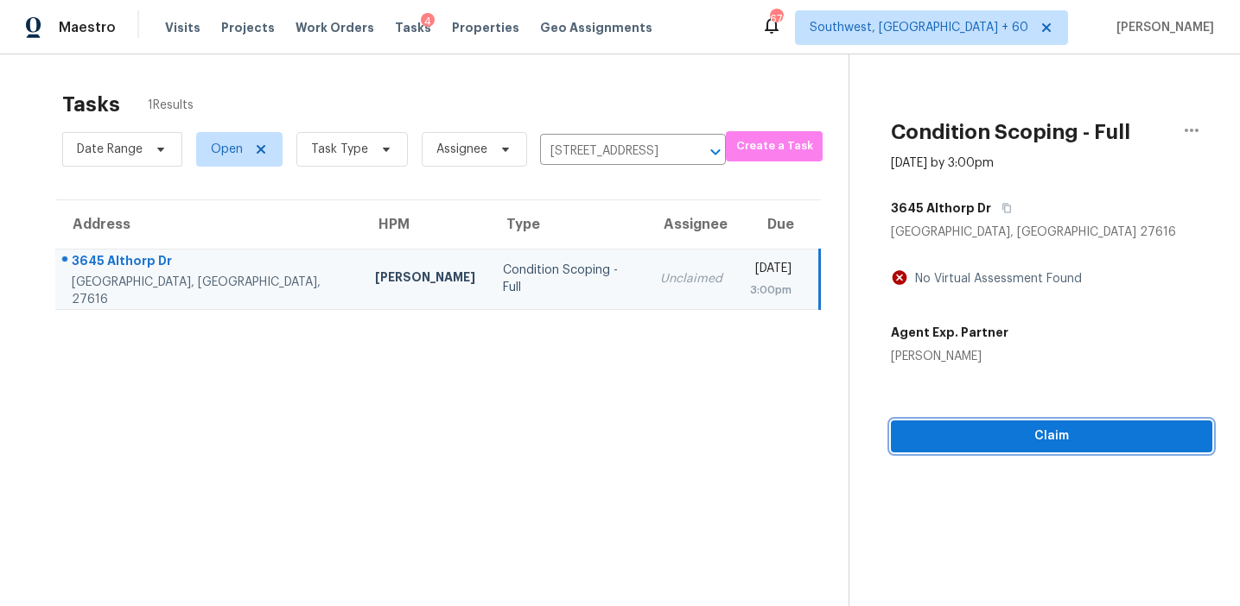
click at [974, 430] on span "Claim" at bounding box center [1051, 437] width 294 height 22
